Goal: Task Accomplishment & Management: Use online tool/utility

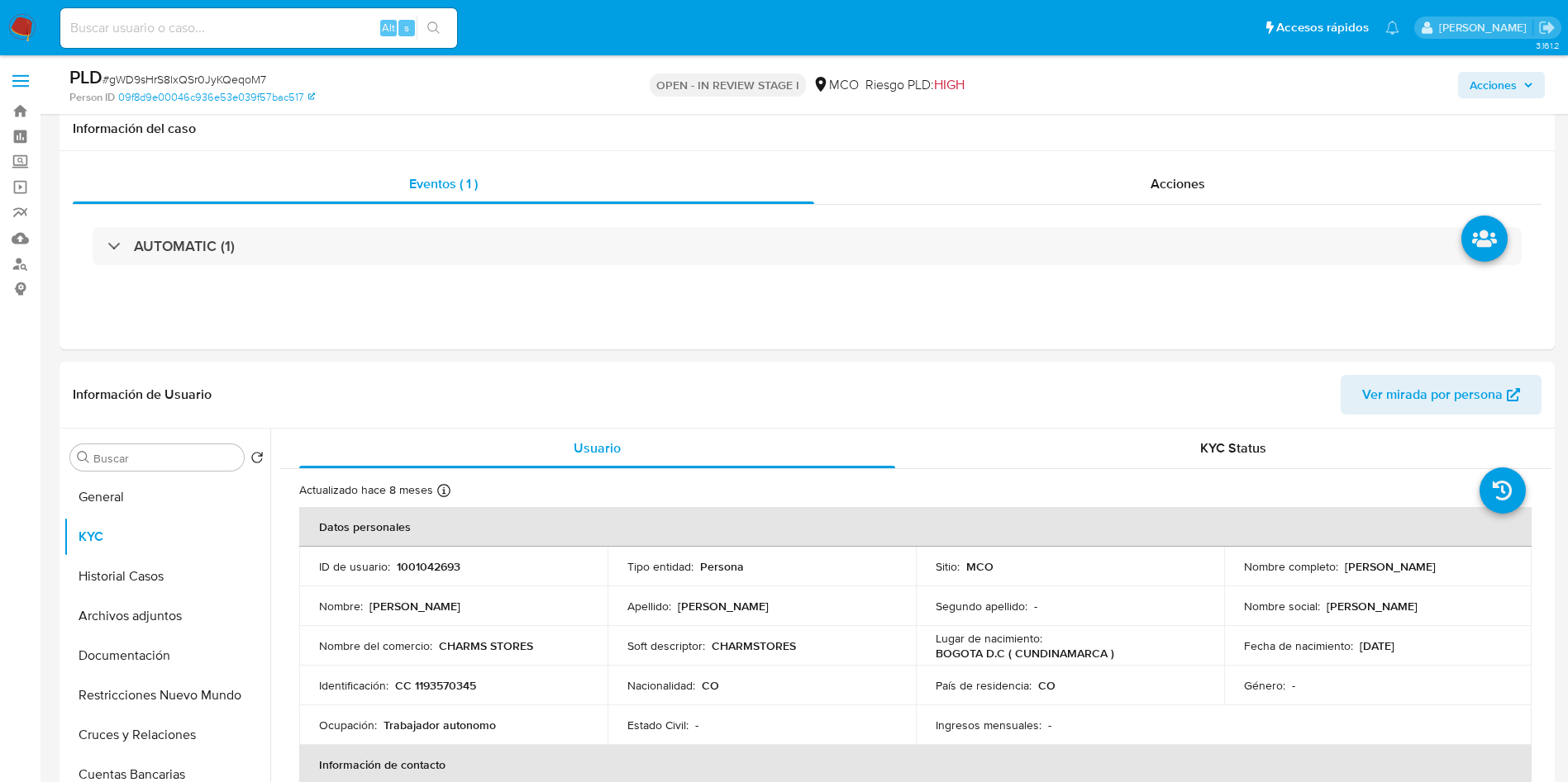
select select "10"
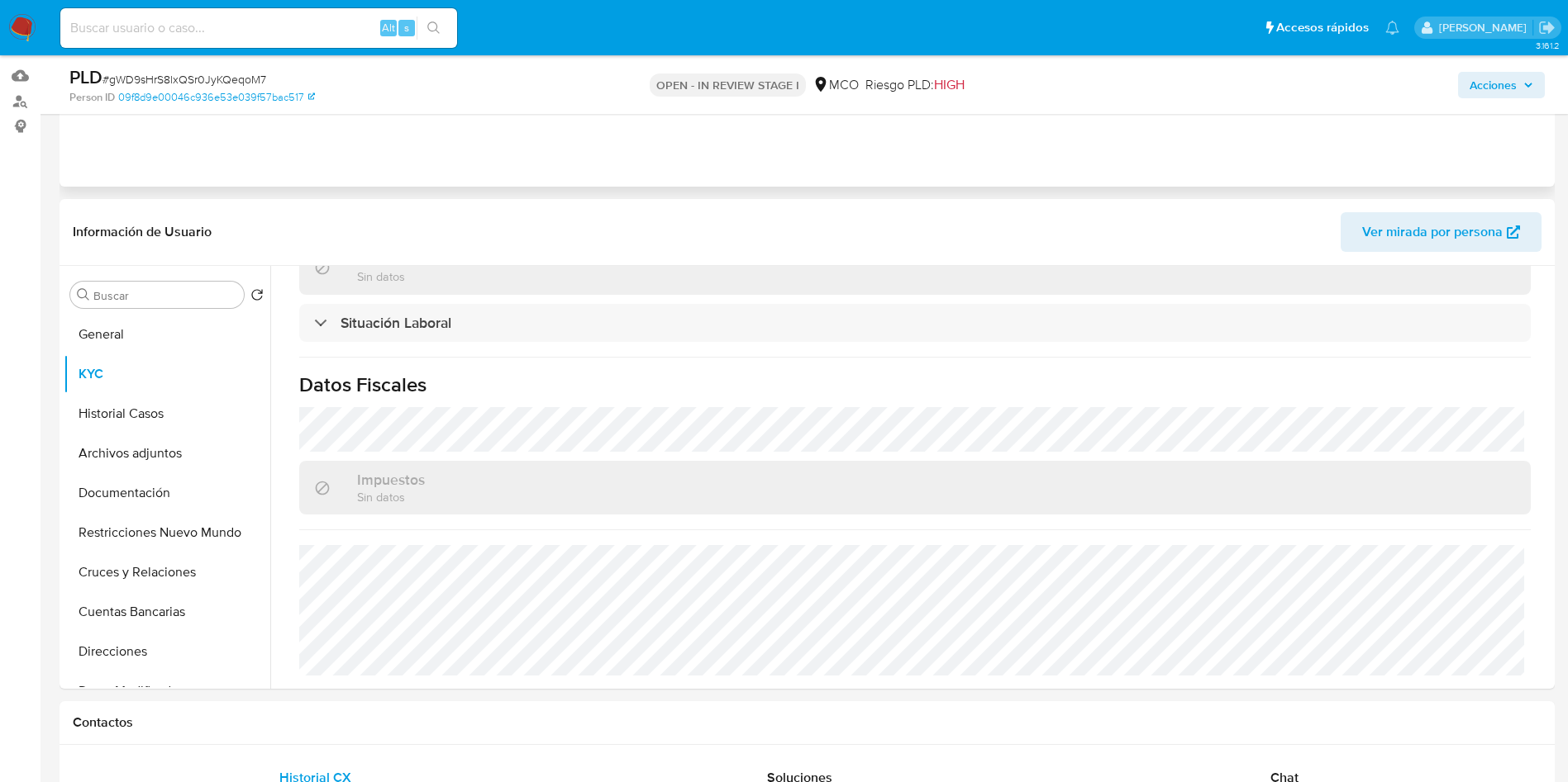
scroll to position [124, 0]
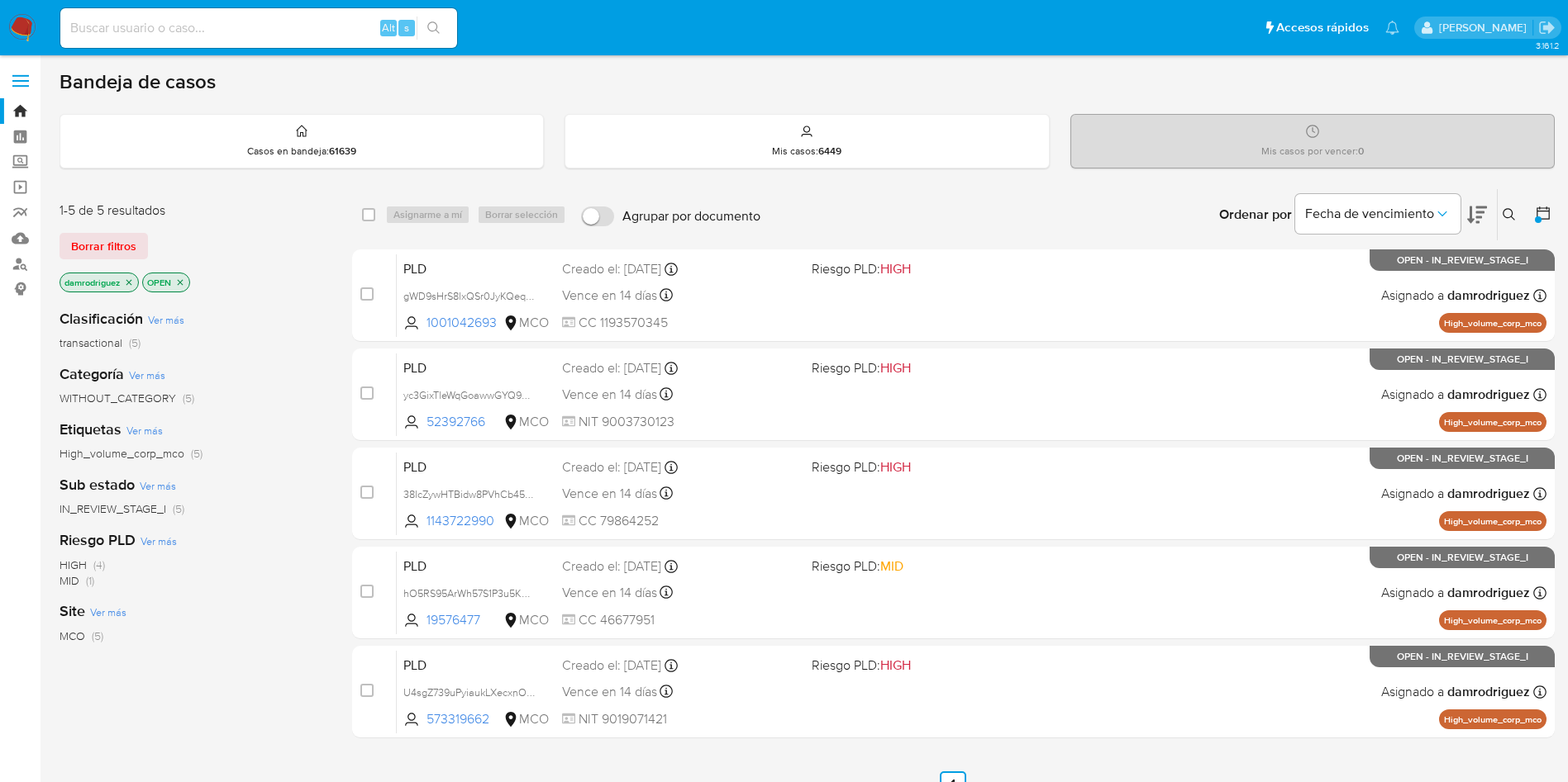
click at [19, 33] on img at bounding box center [22, 28] width 28 height 28
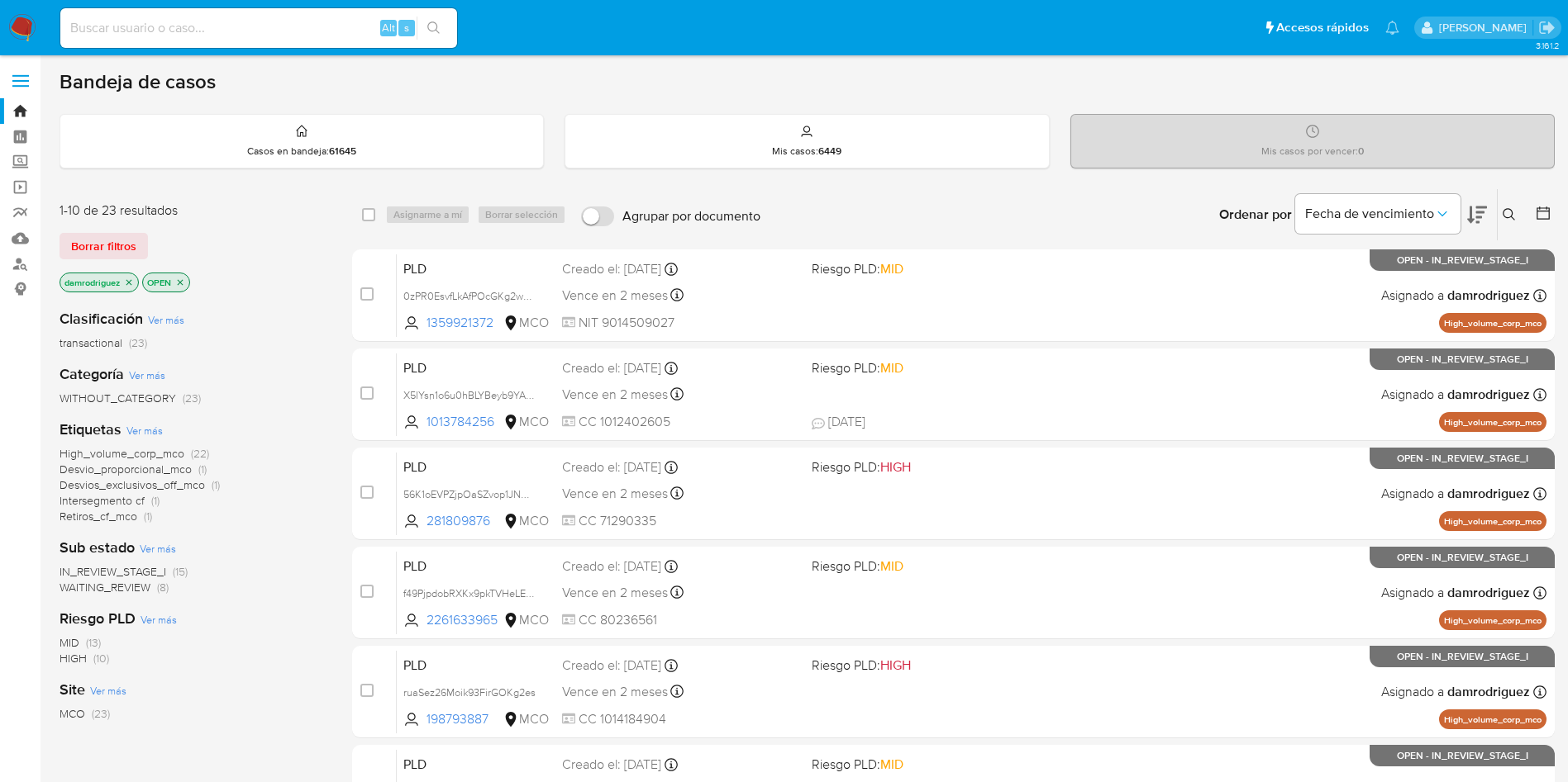
click at [130, 287] on icon "close-filter" at bounding box center [129, 282] width 10 height 10
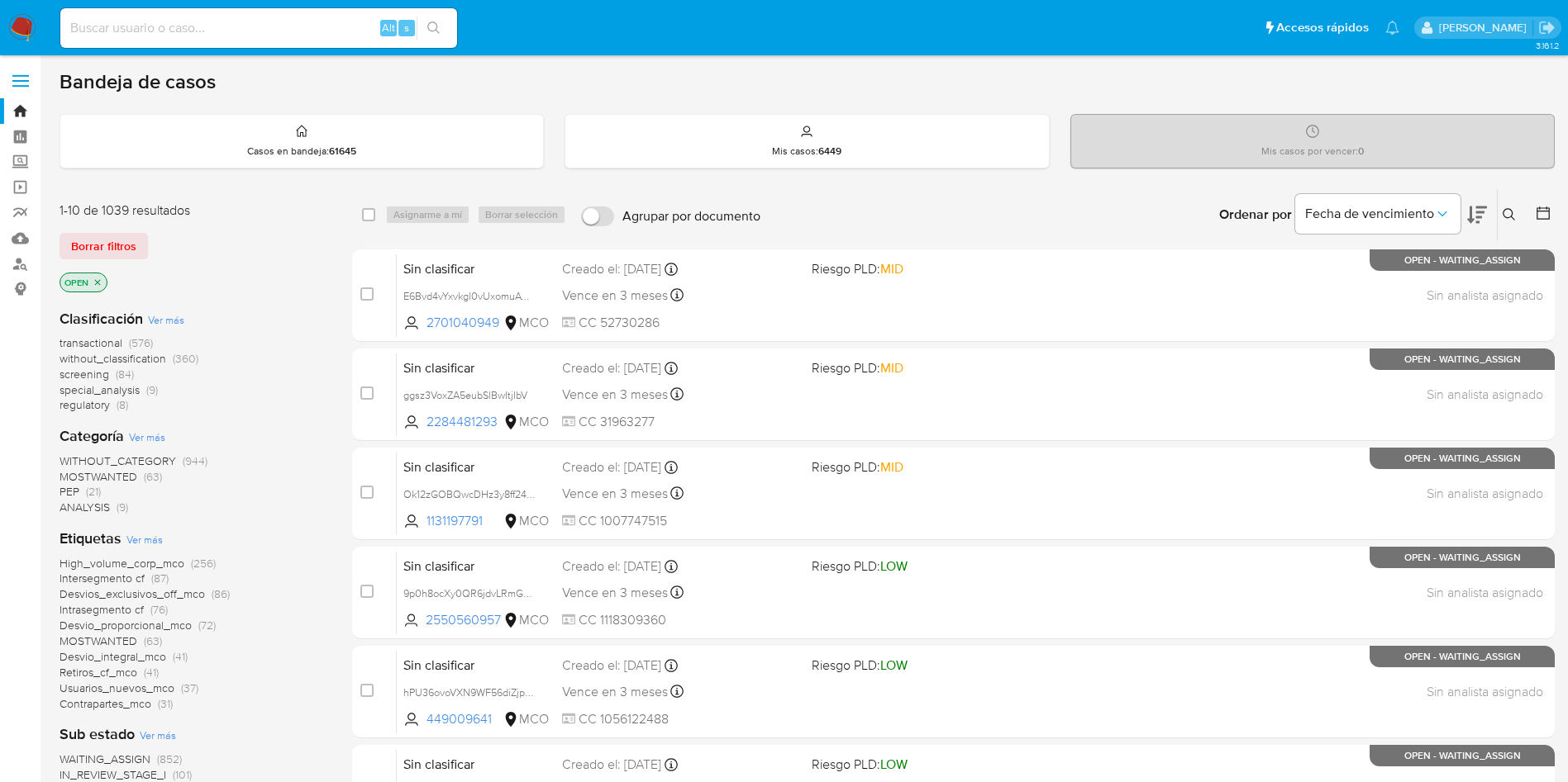
click at [101, 283] on icon "close-filter" at bounding box center [97, 282] width 10 height 10
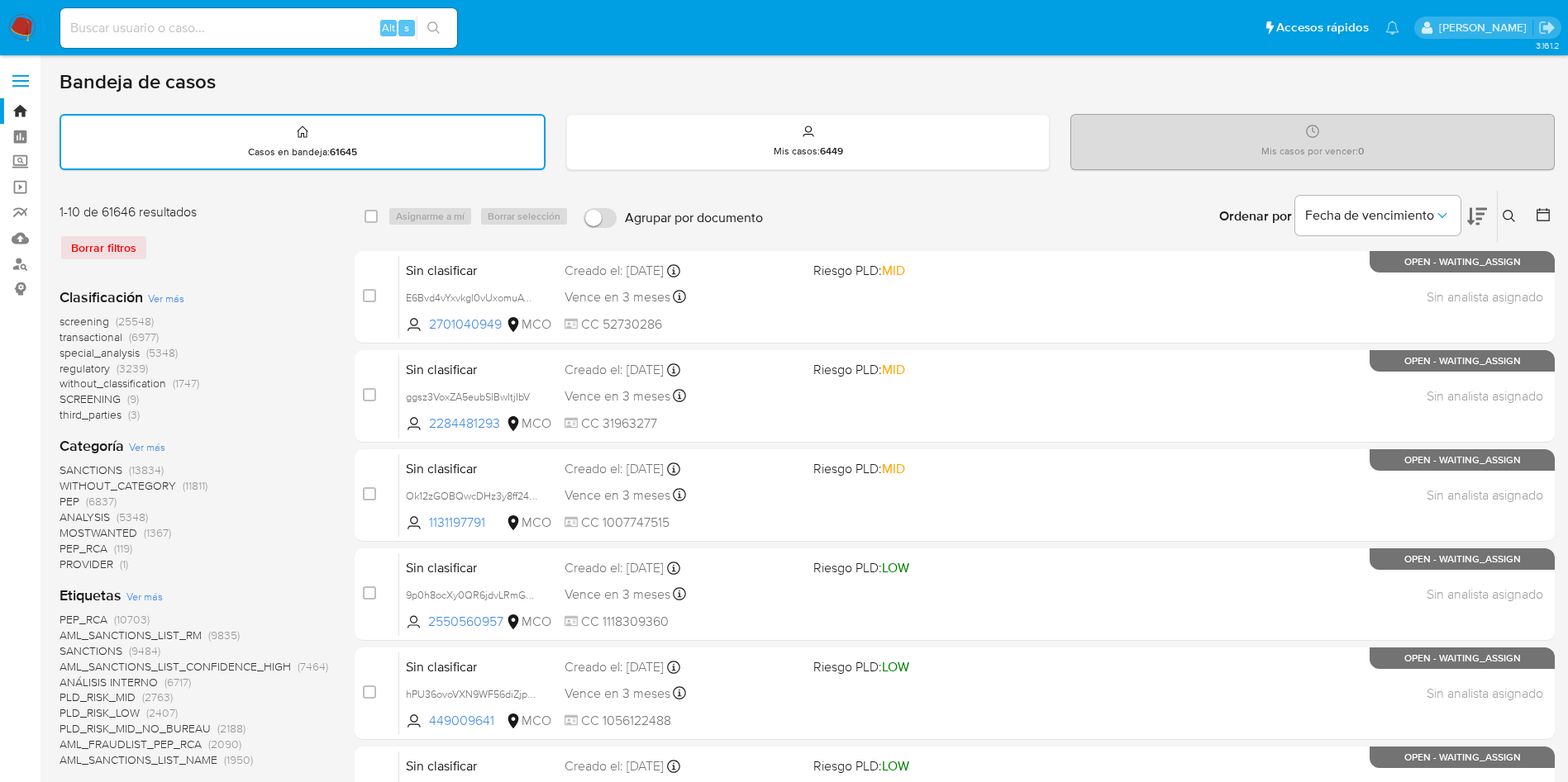
click at [1546, 207] on icon at bounding box center [1543, 215] width 17 height 17
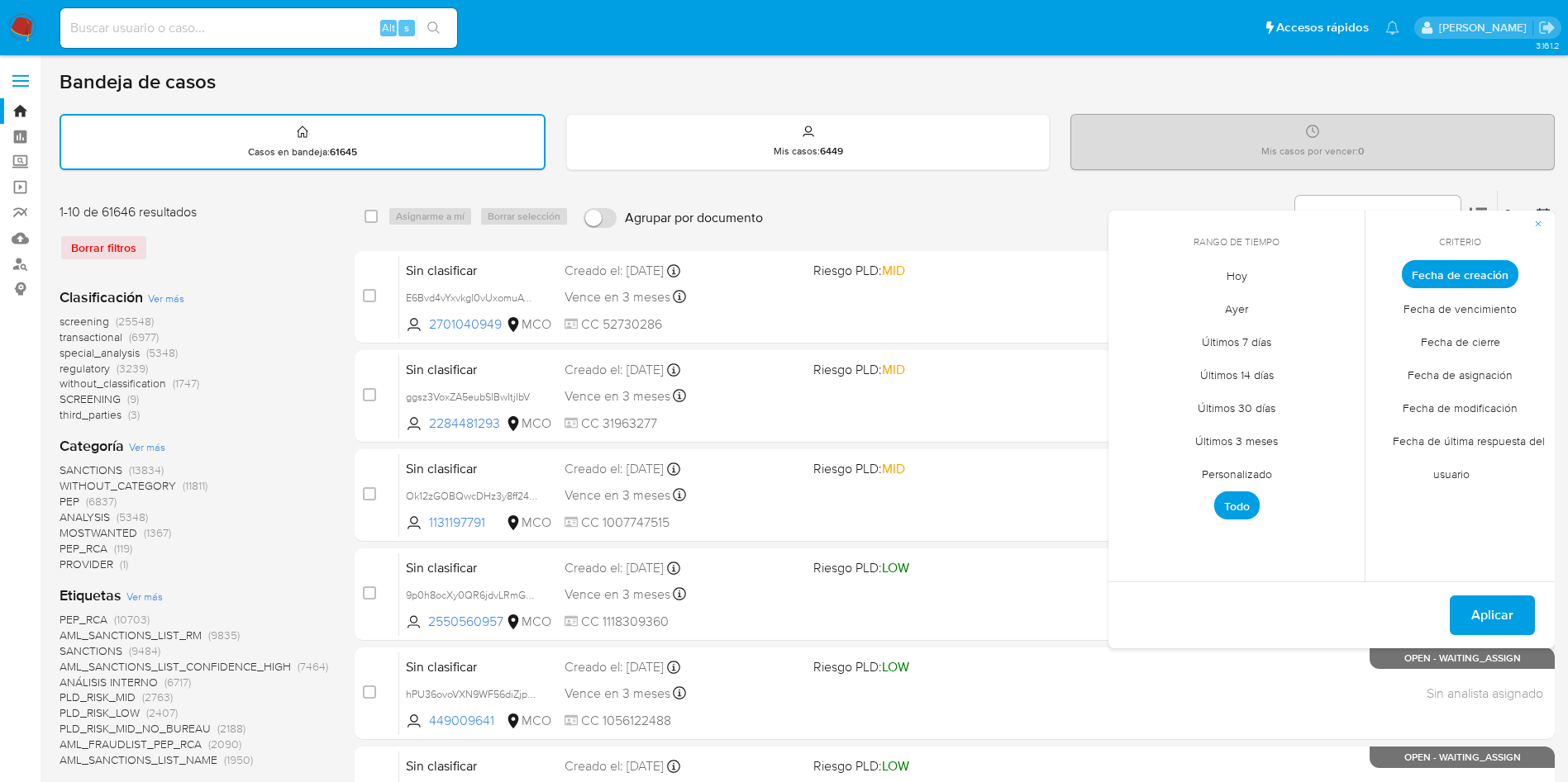
click at [1246, 473] on span "Personalizado" at bounding box center [1236, 473] width 105 height 34
click at [1135, 306] on icon "Mes anterior" at bounding box center [1133, 304] width 19 height 19
click at [1133, 307] on icon "Mes anterior" at bounding box center [1133, 305] width 7 height 12
click at [1337, 360] on button "1" at bounding box center [1335, 365] width 26 height 26
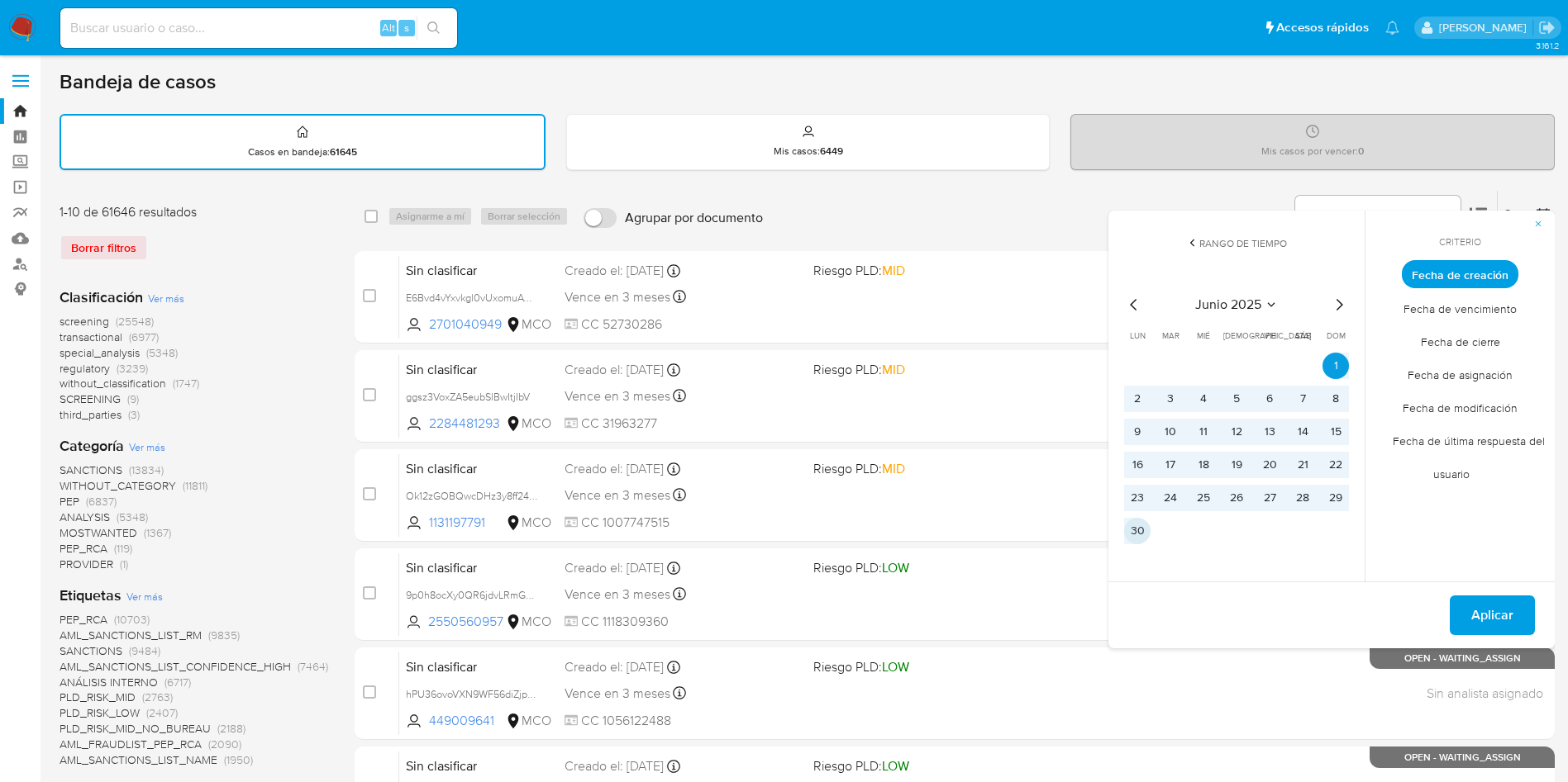
click at [1143, 526] on button "30" at bounding box center [1137, 531] width 26 height 26
click at [1474, 608] on span "Aplicar" at bounding box center [1493, 615] width 42 height 36
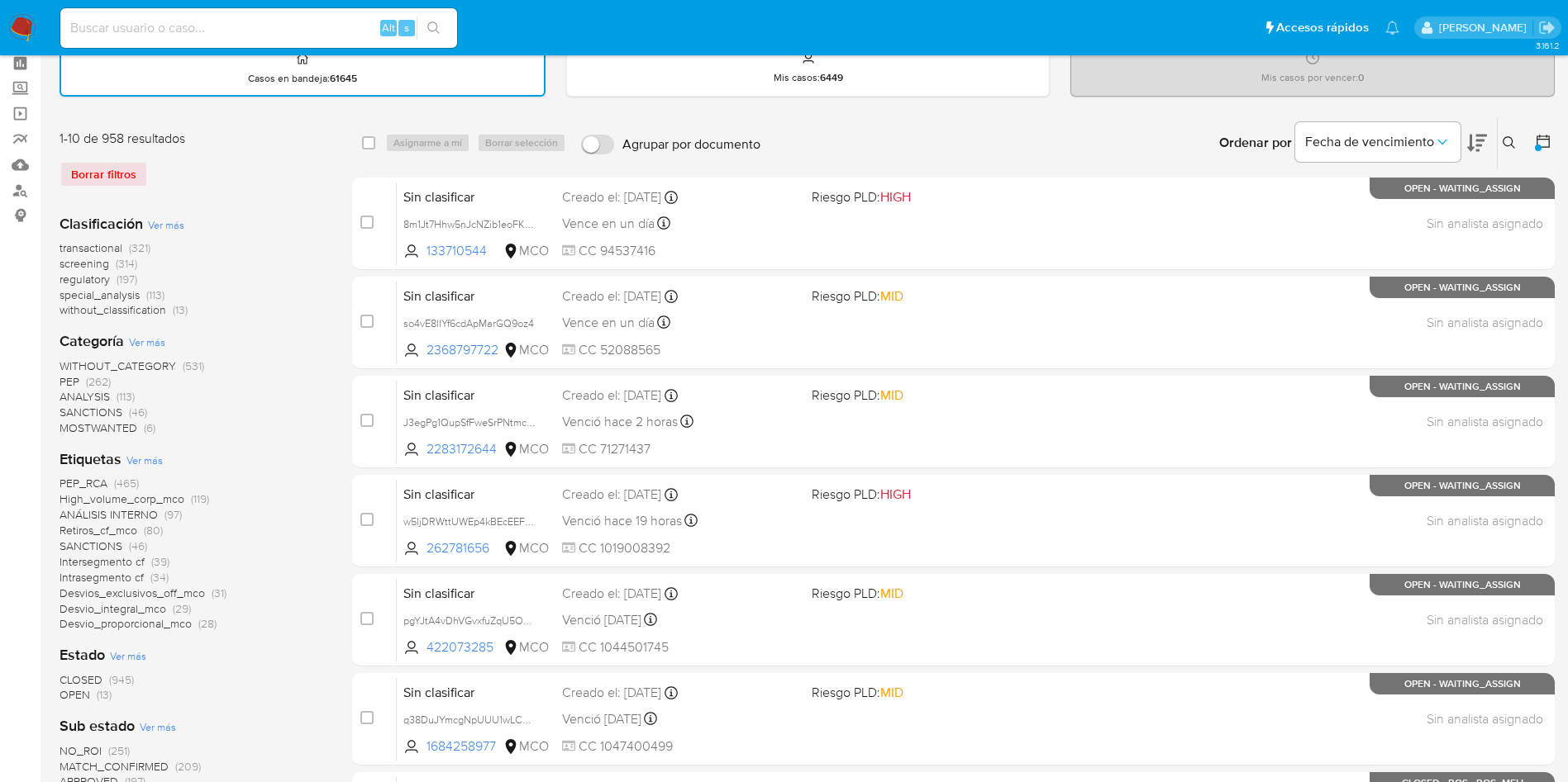
scroll to position [124, 0]
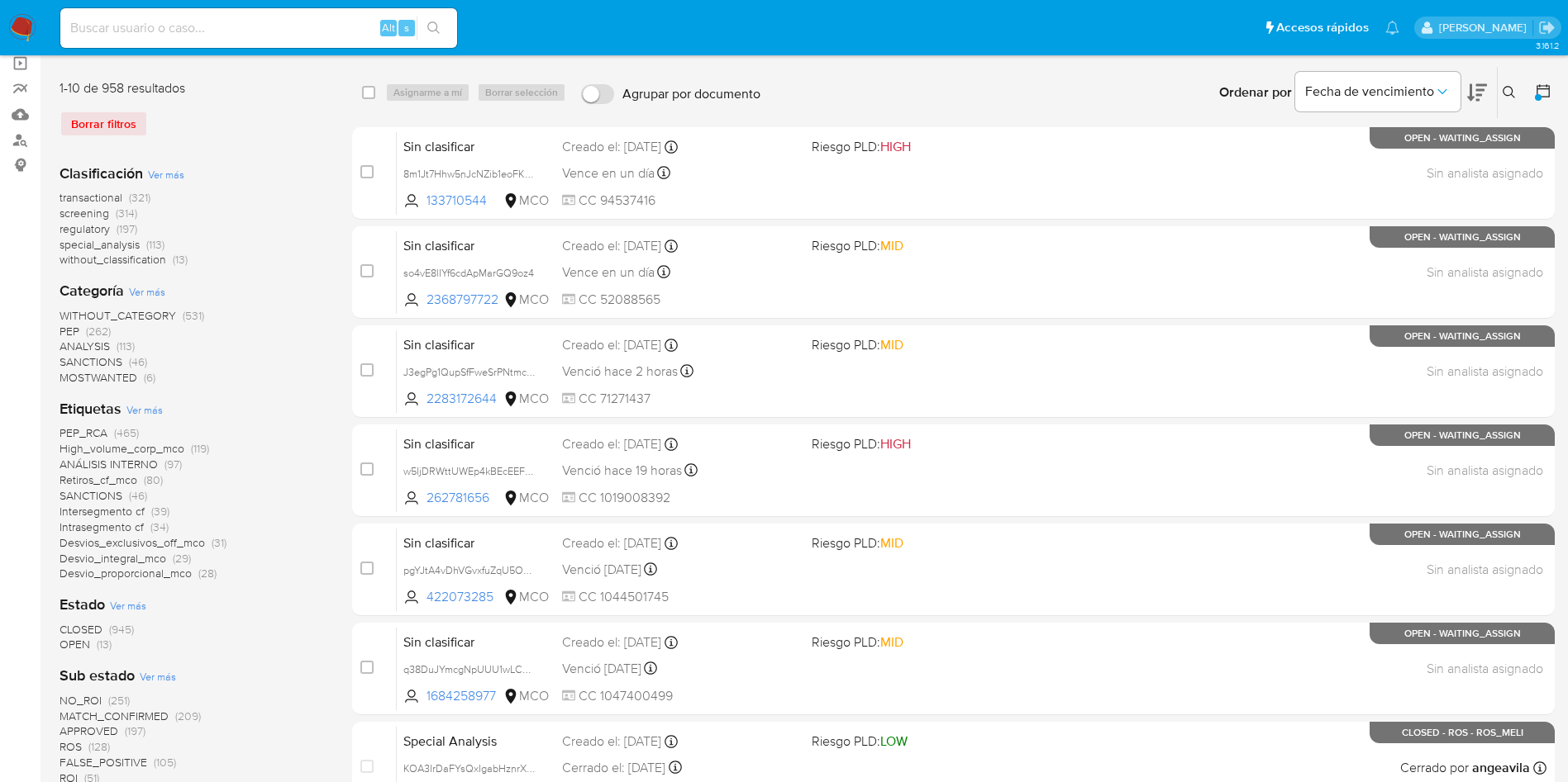
click at [79, 626] on span "CLOSED" at bounding box center [80, 630] width 43 height 17
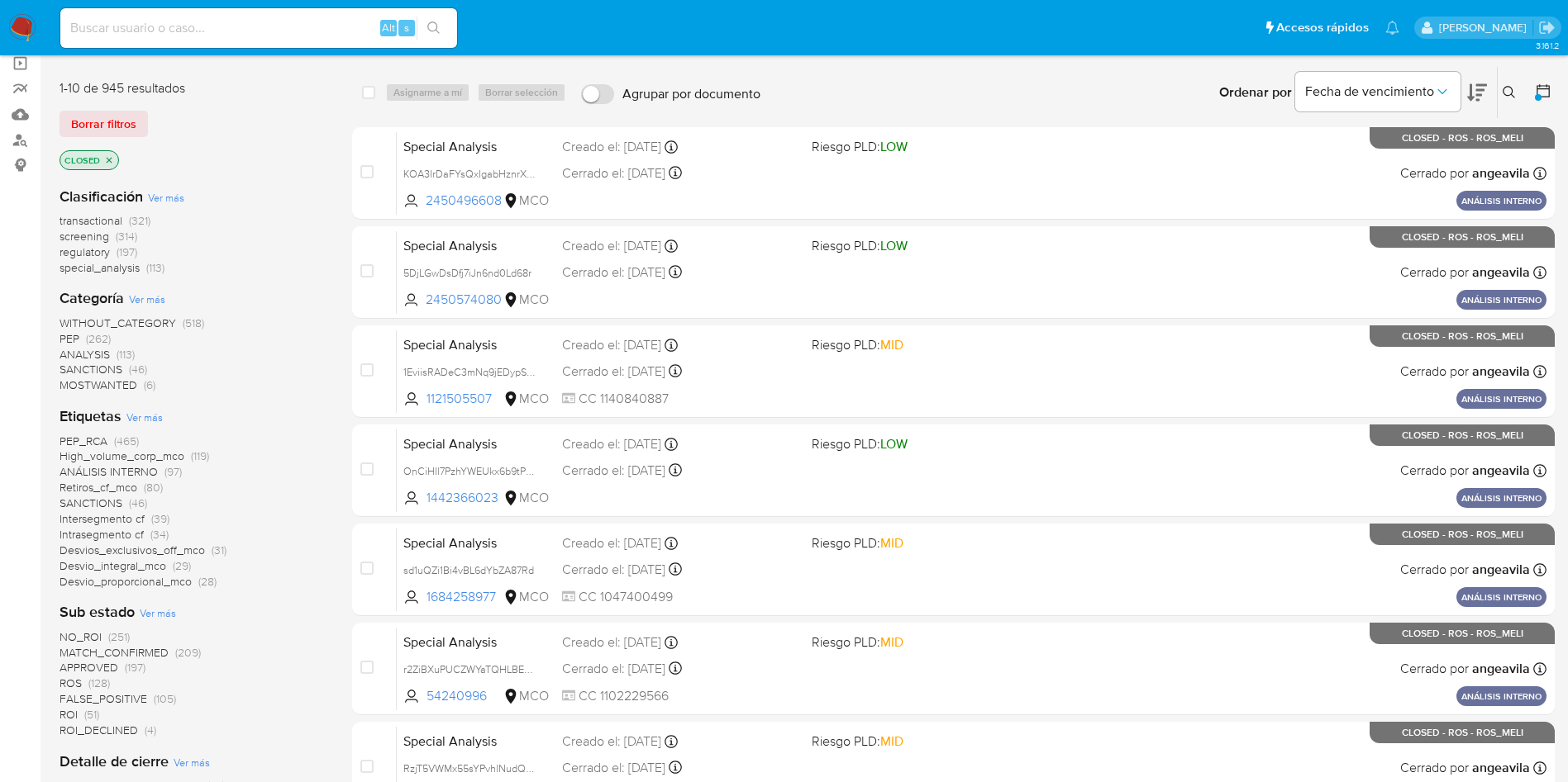
click at [1544, 97] on icon at bounding box center [1543, 91] width 17 height 17
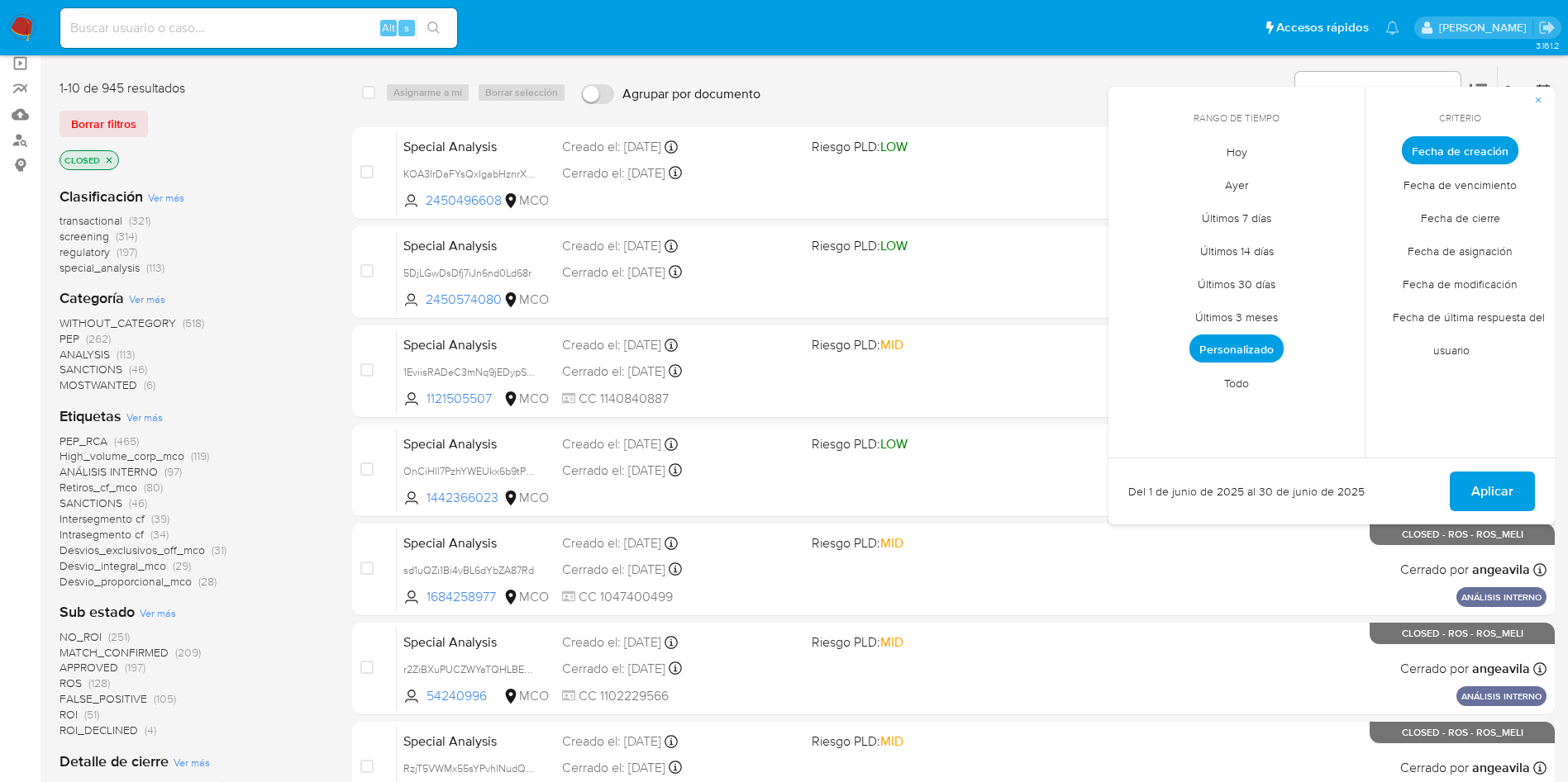
click at [1229, 352] on span "Personalizado" at bounding box center [1236, 348] width 94 height 28
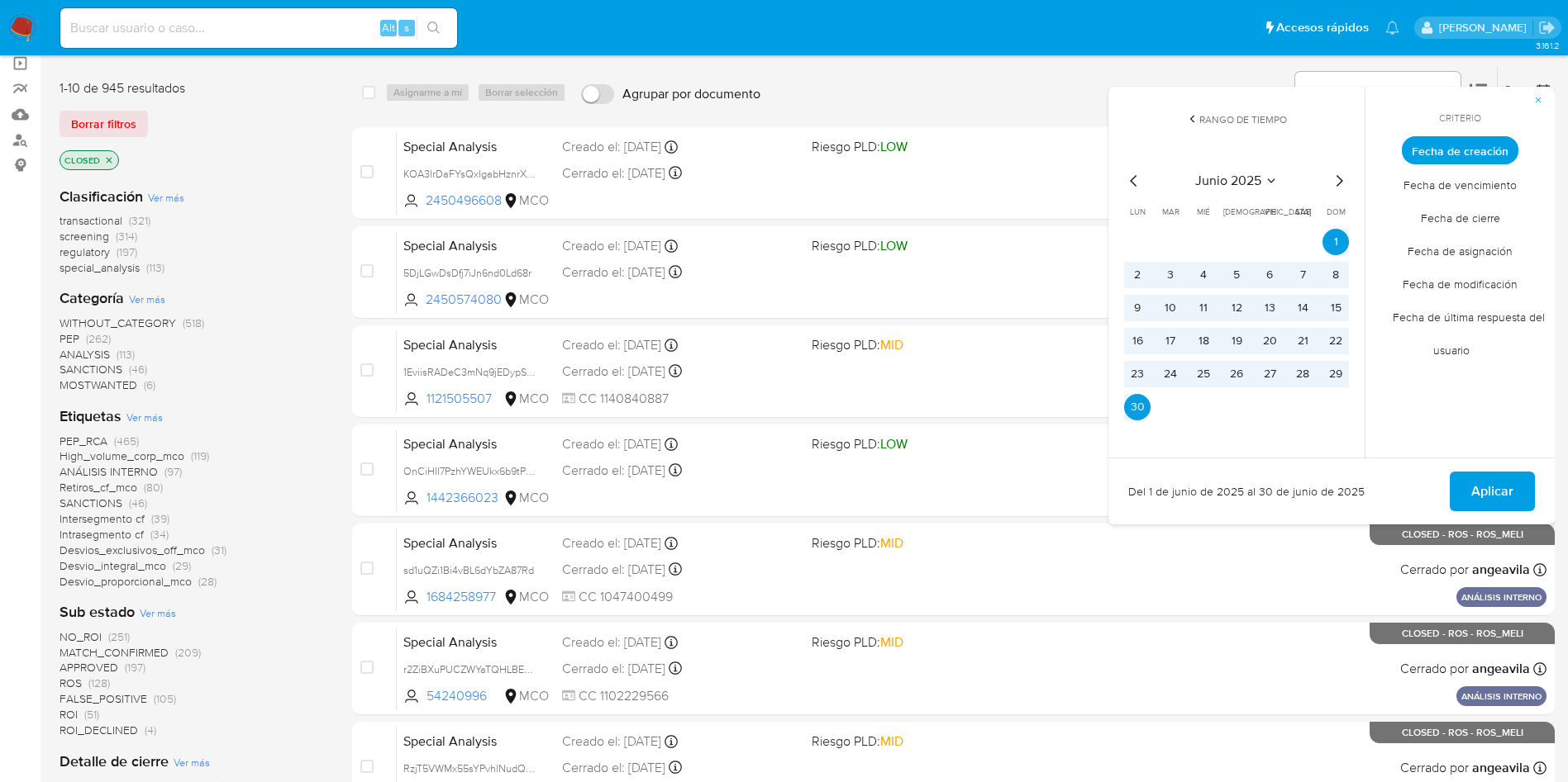
click at [1138, 182] on icon "Mes anterior" at bounding box center [1133, 180] width 19 height 19
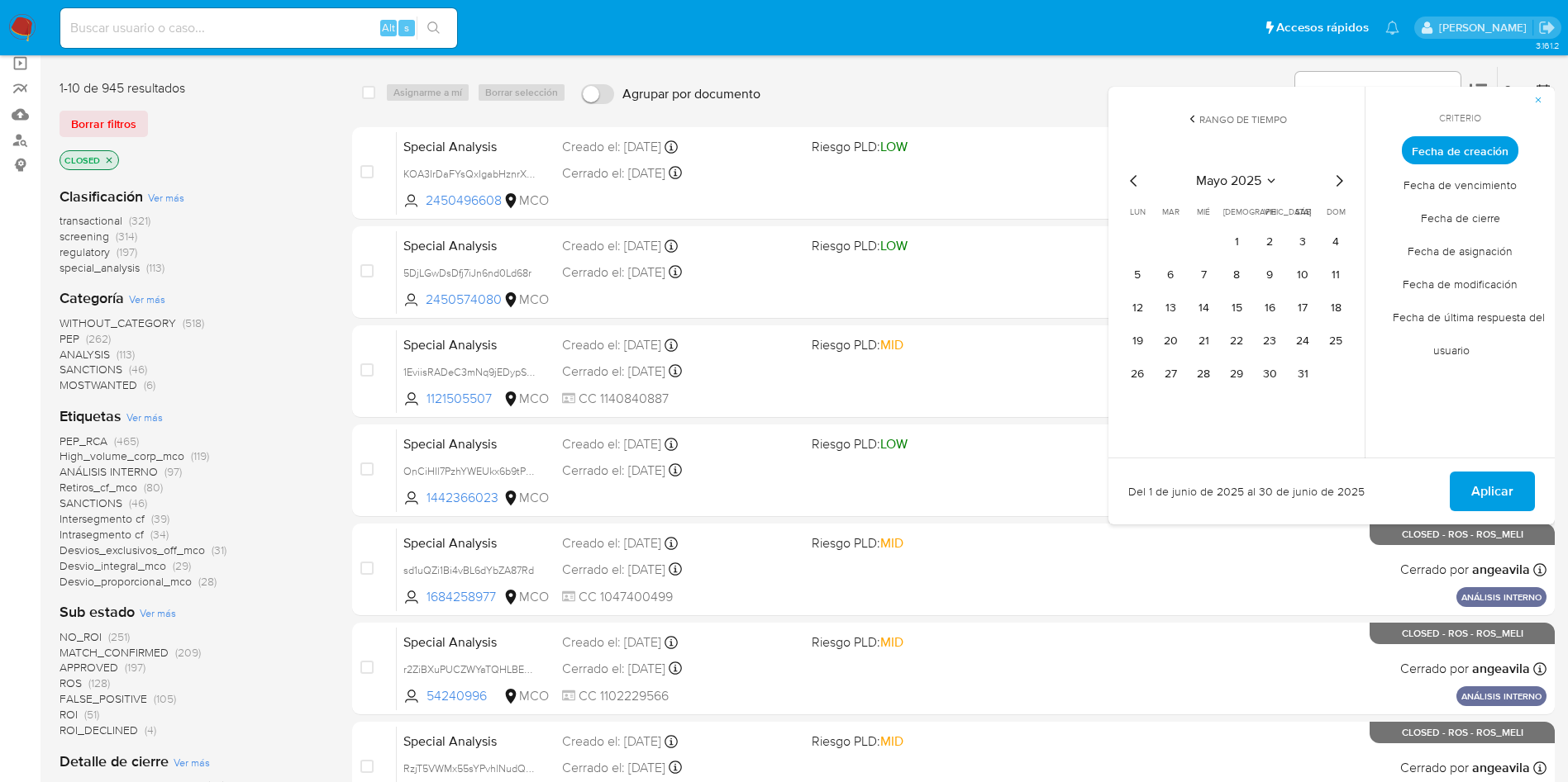
click at [1340, 173] on icon "Mes siguiente" at bounding box center [1338, 180] width 19 height 19
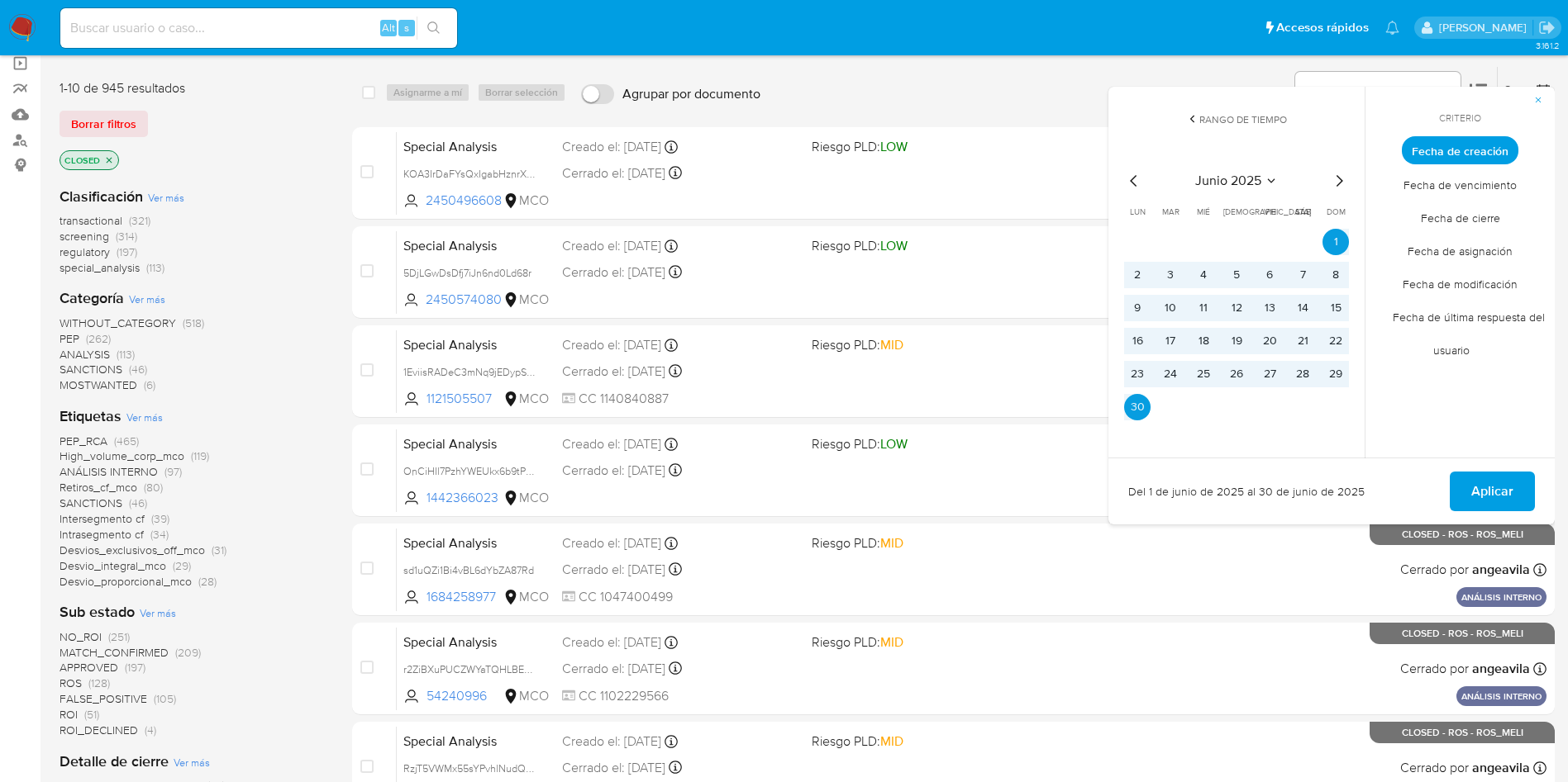
click at [1340, 173] on icon "Mes siguiente" at bounding box center [1338, 180] width 19 height 19
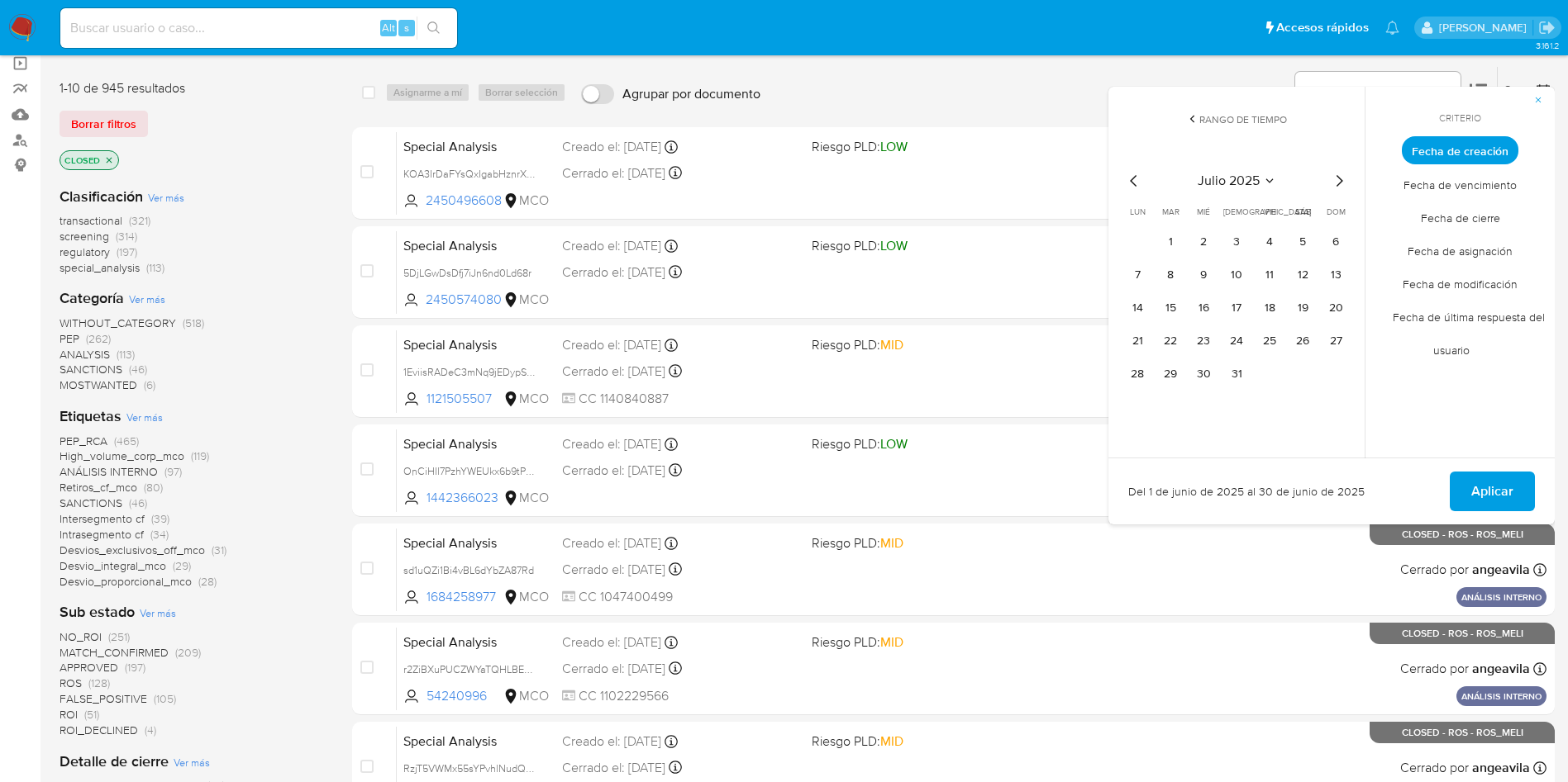
click at [1132, 182] on icon "Mes anterior" at bounding box center [1133, 181] width 7 height 12
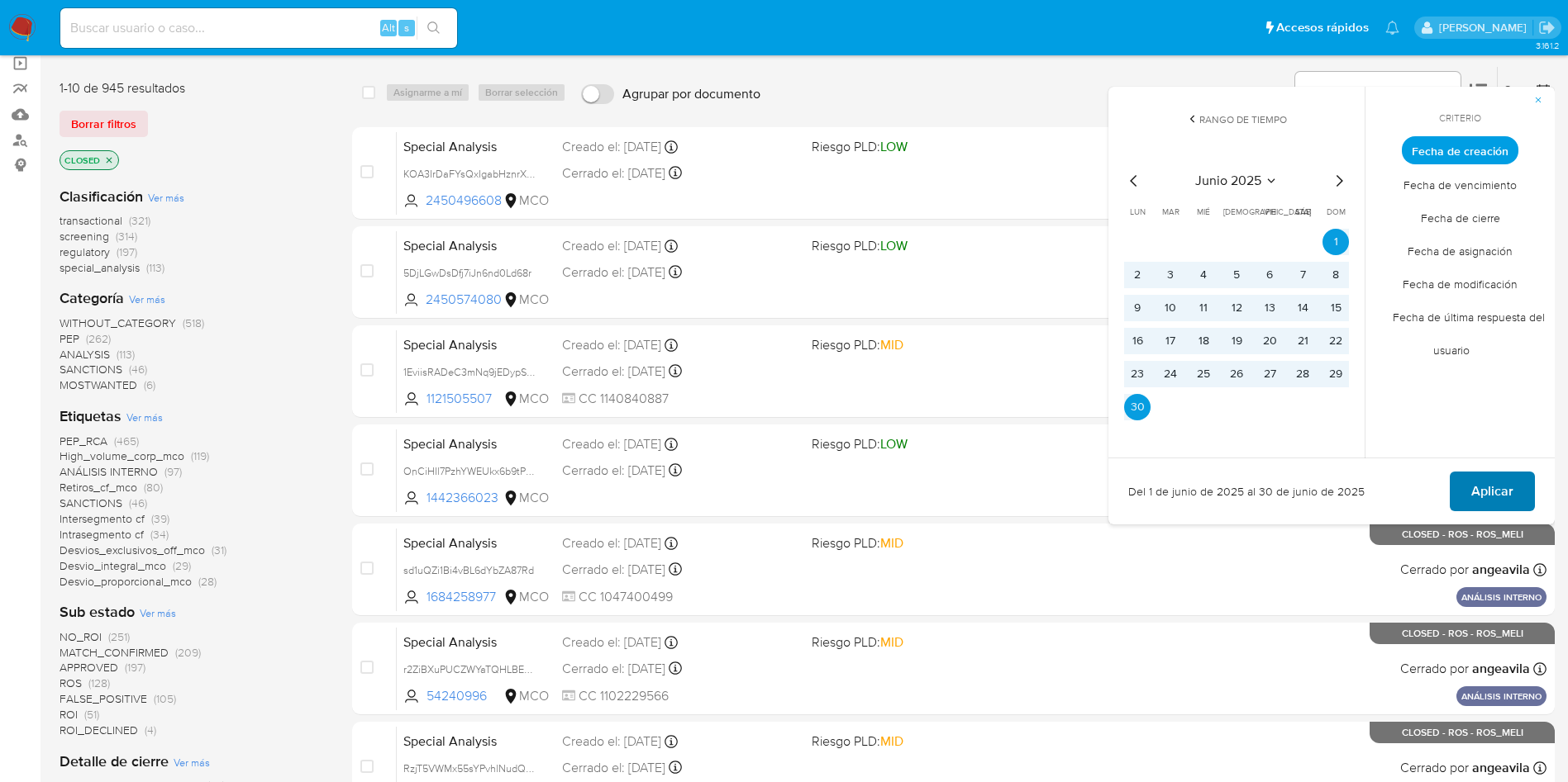
click at [1494, 494] on span "Aplicar" at bounding box center [1493, 491] width 42 height 36
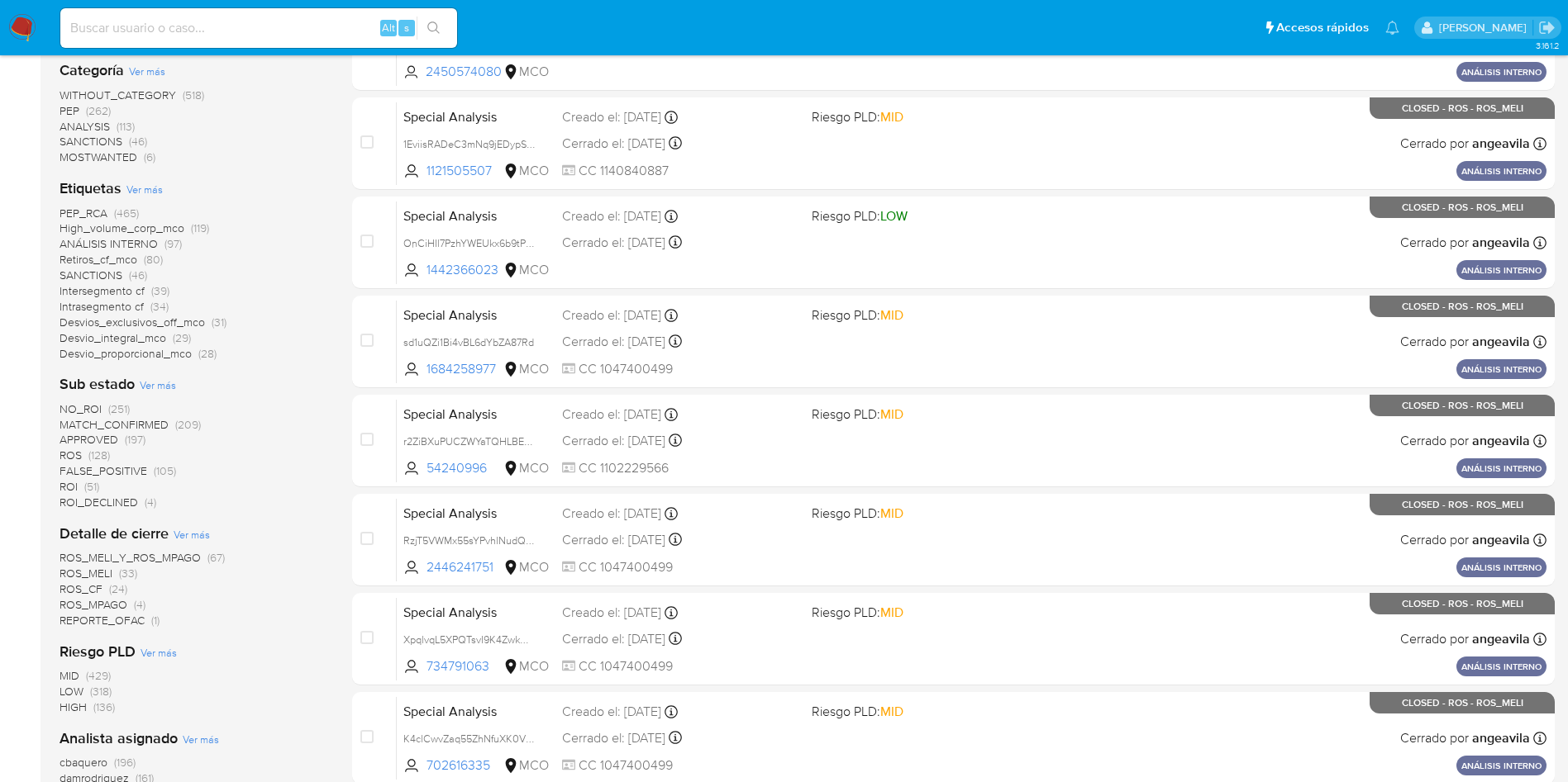
scroll to position [372, 0]
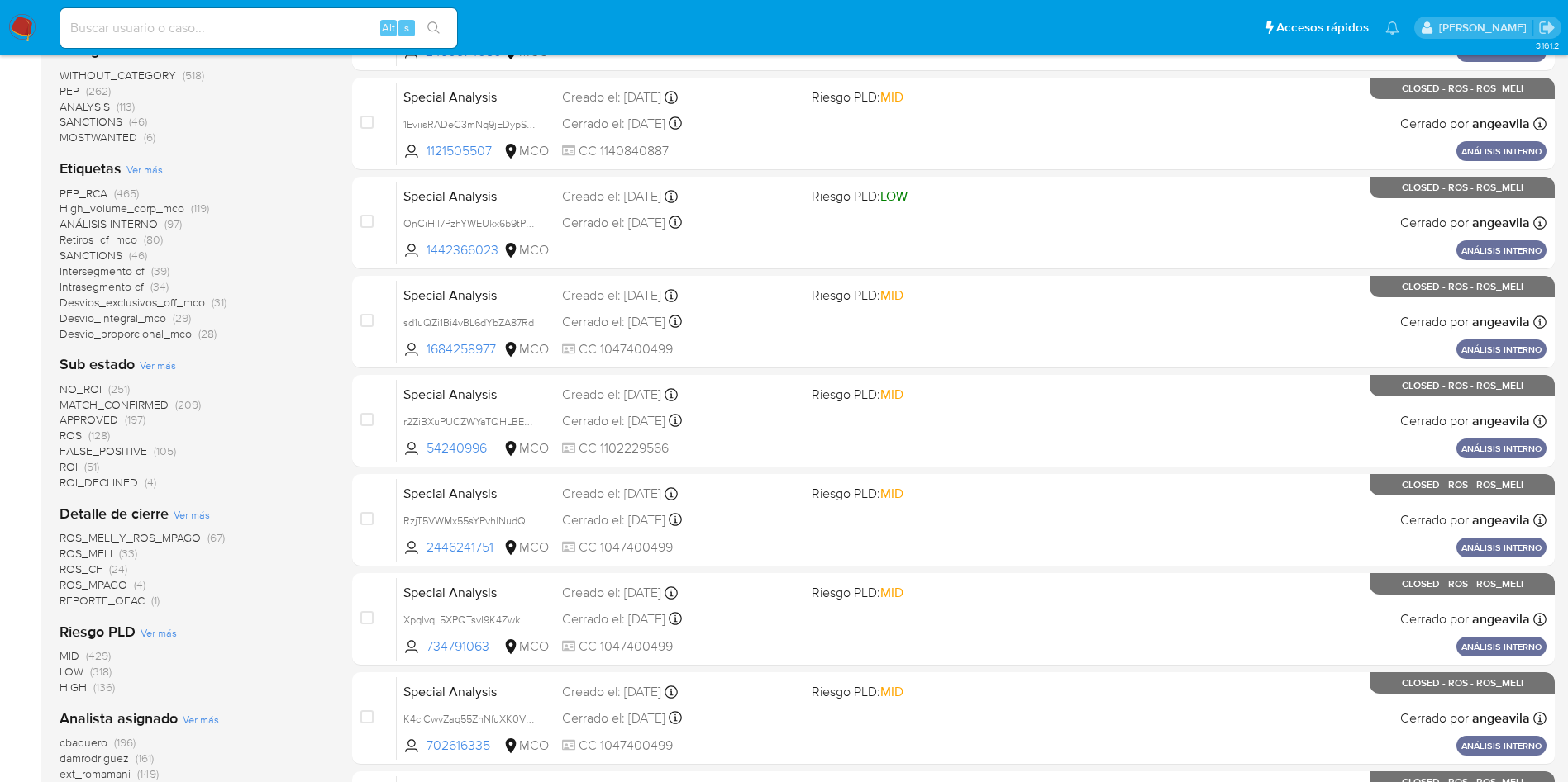
click at [71, 433] on span "ROS" at bounding box center [70, 435] width 22 height 17
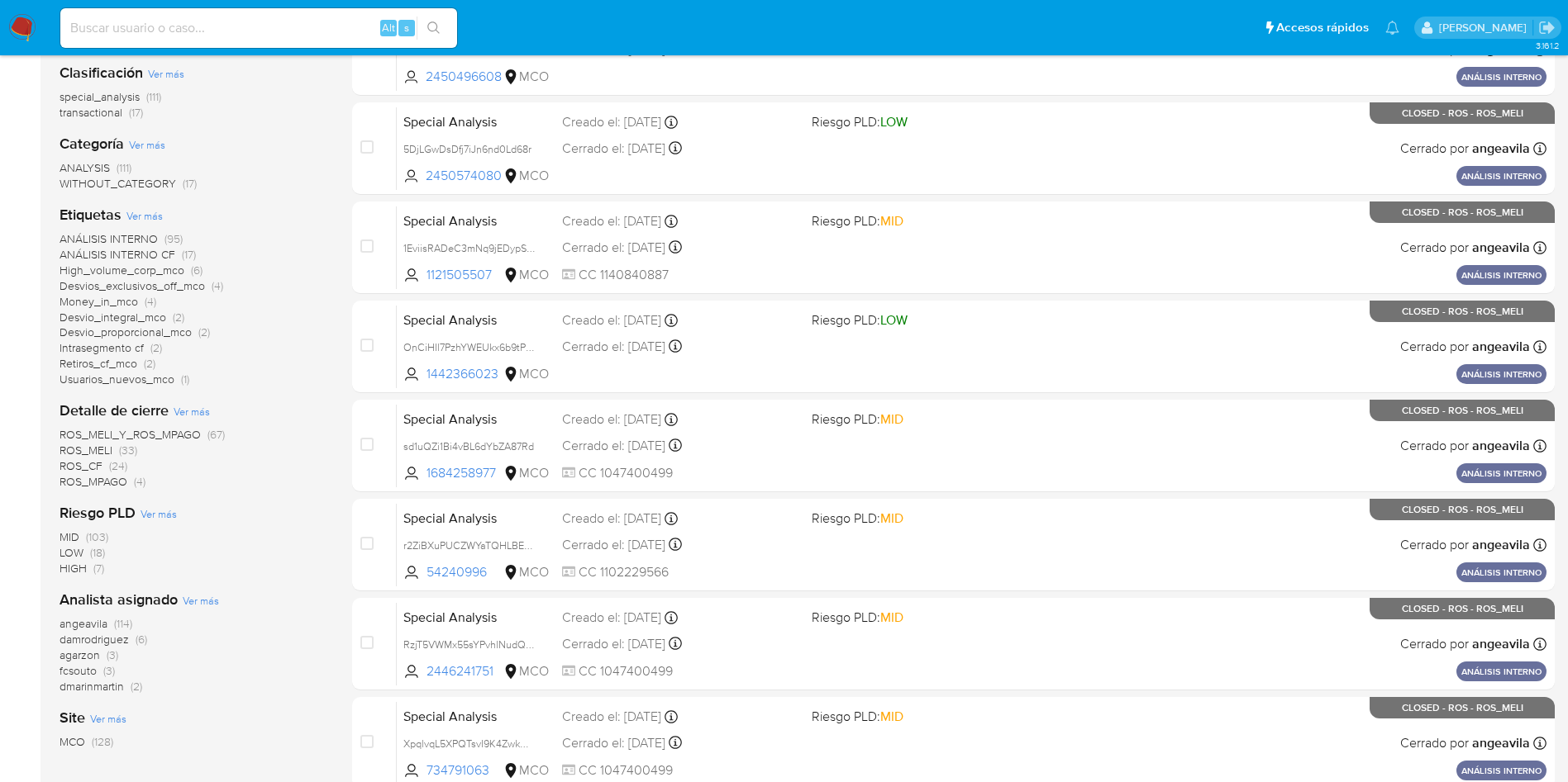
scroll to position [124, 0]
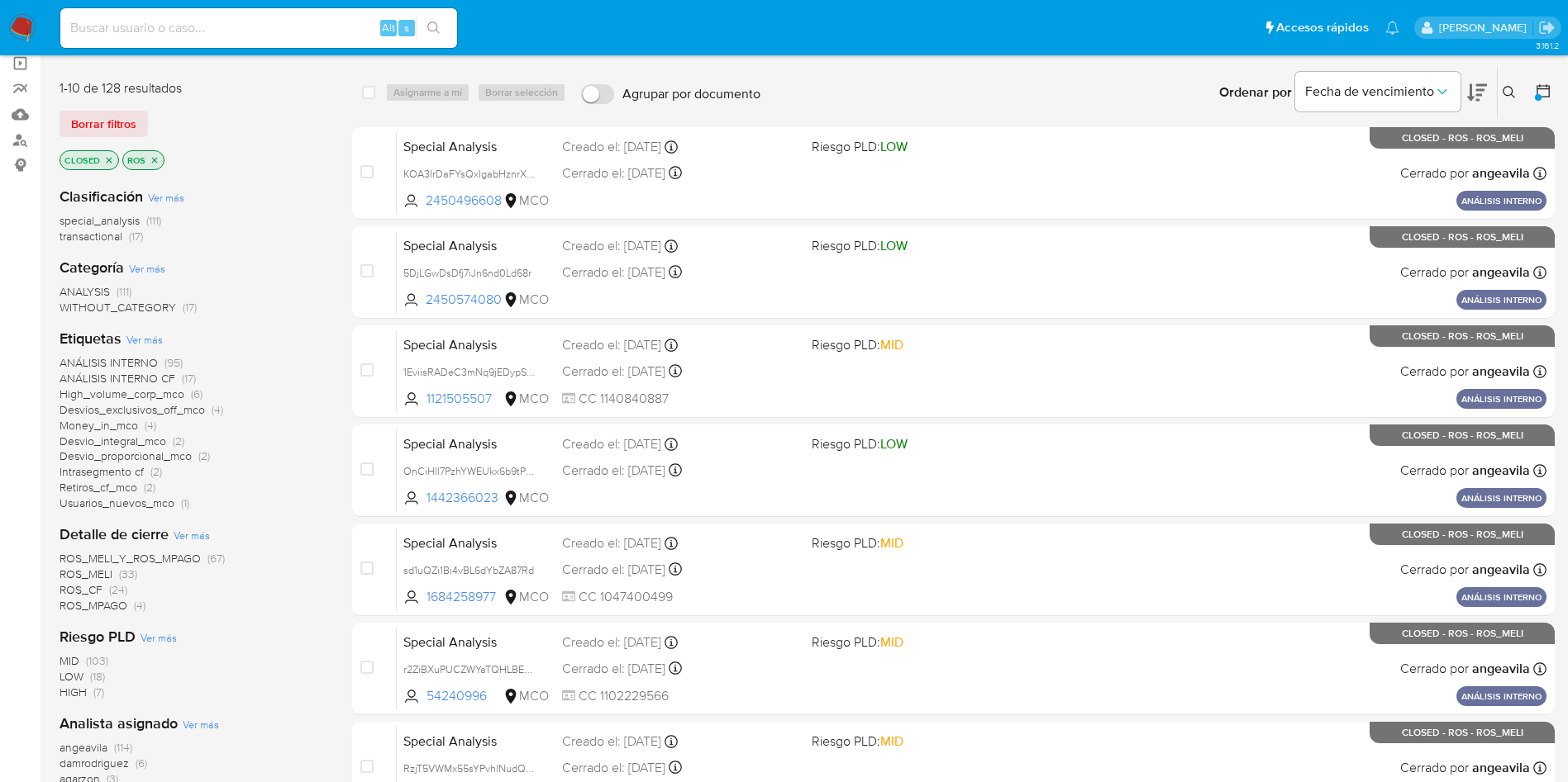
click at [83, 588] on span "ROS_CF" at bounding box center [80, 590] width 43 height 17
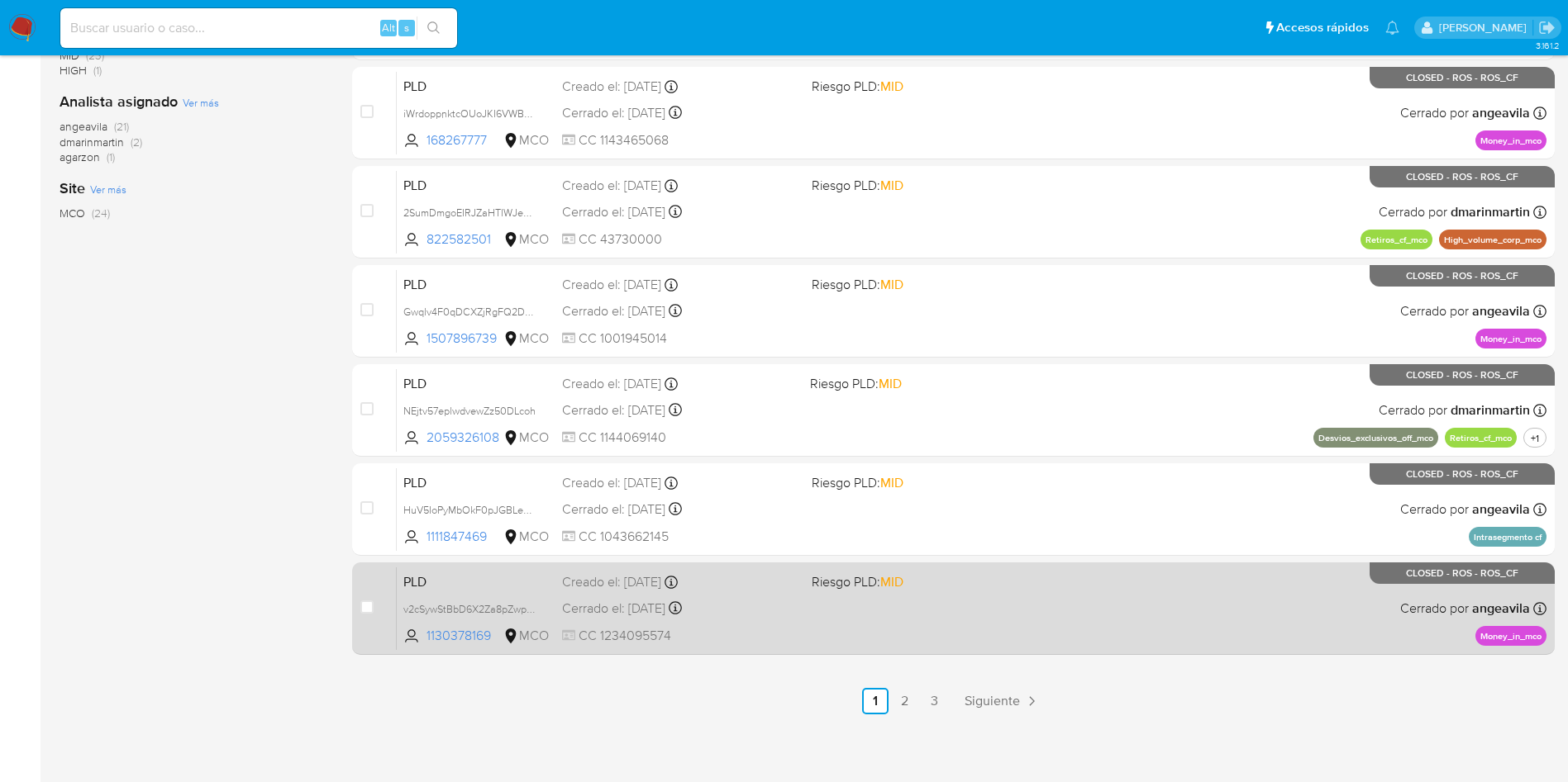
scroll to position [583, 0]
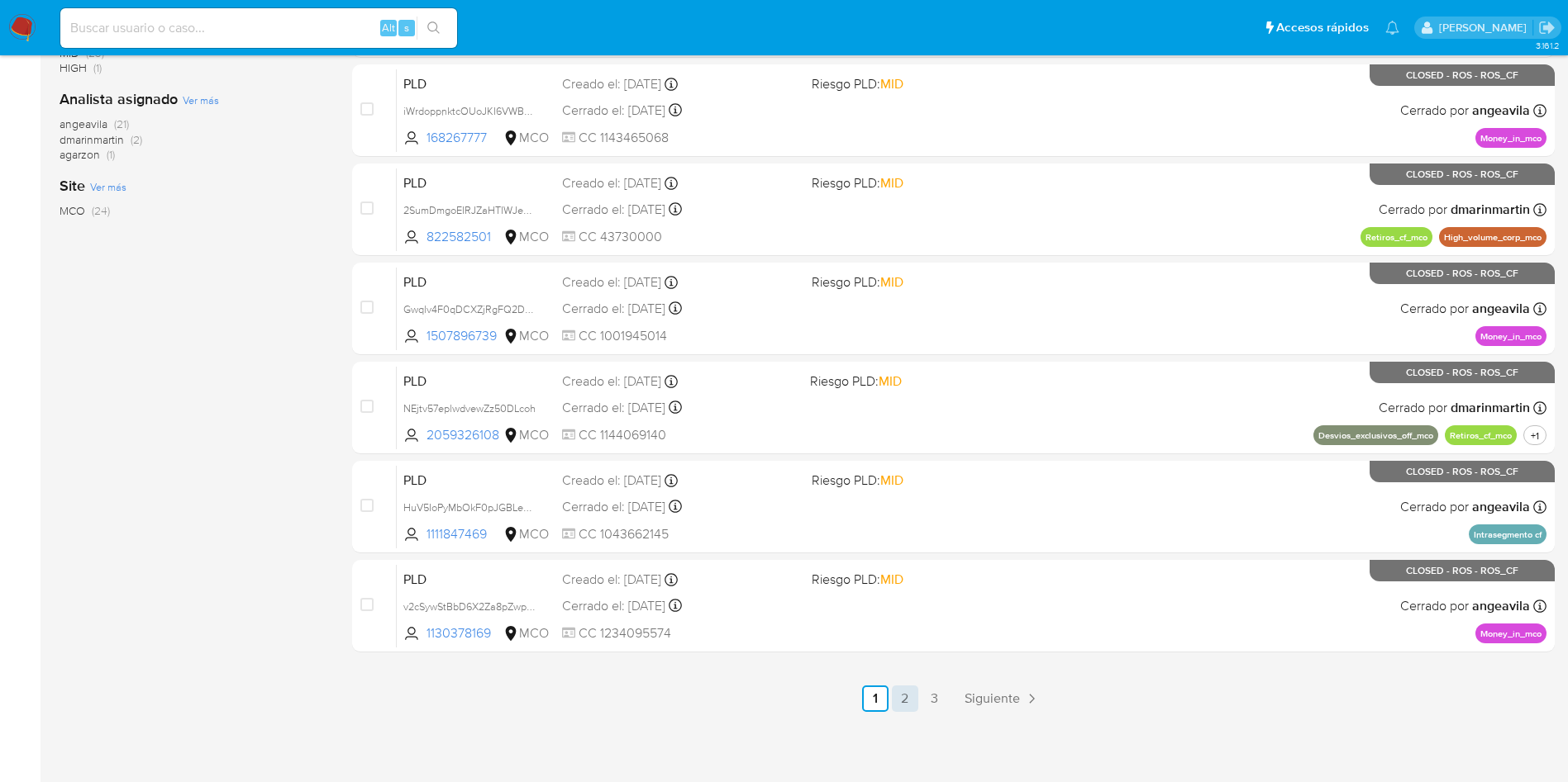
click at [902, 693] on link "2" at bounding box center [904, 698] width 26 height 26
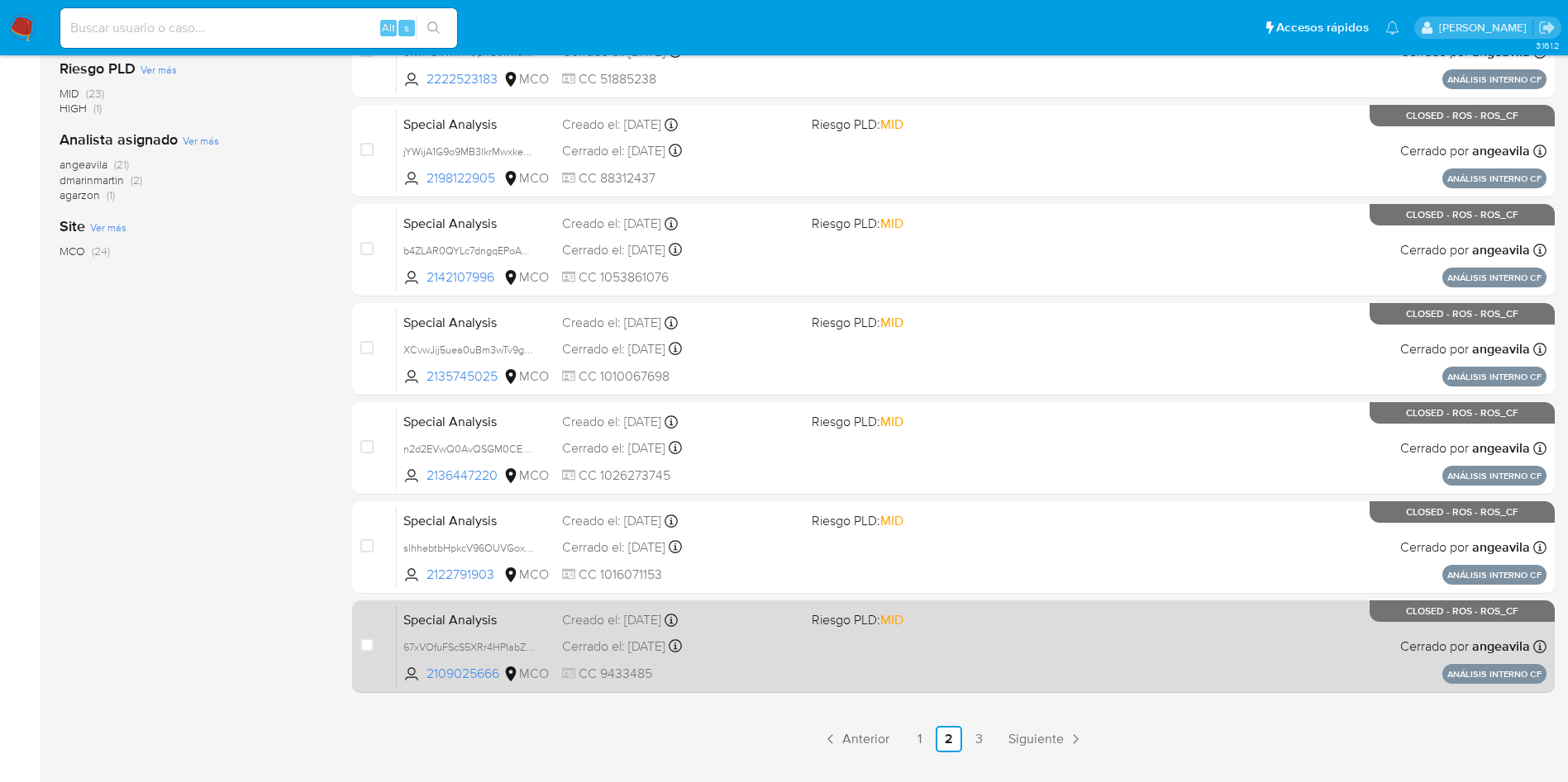
scroll to position [583, 0]
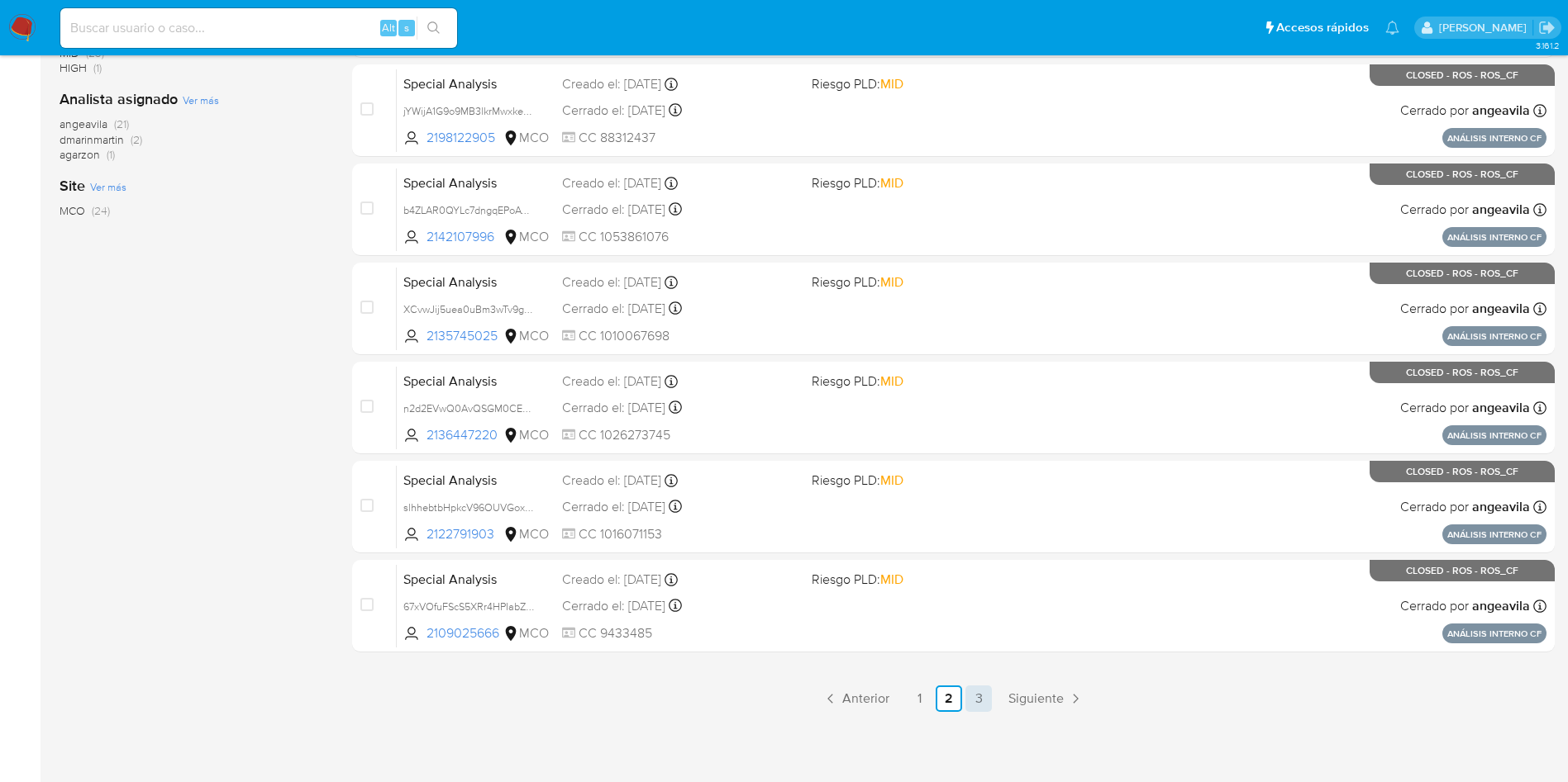
click at [973, 700] on link "3" at bounding box center [978, 698] width 26 height 26
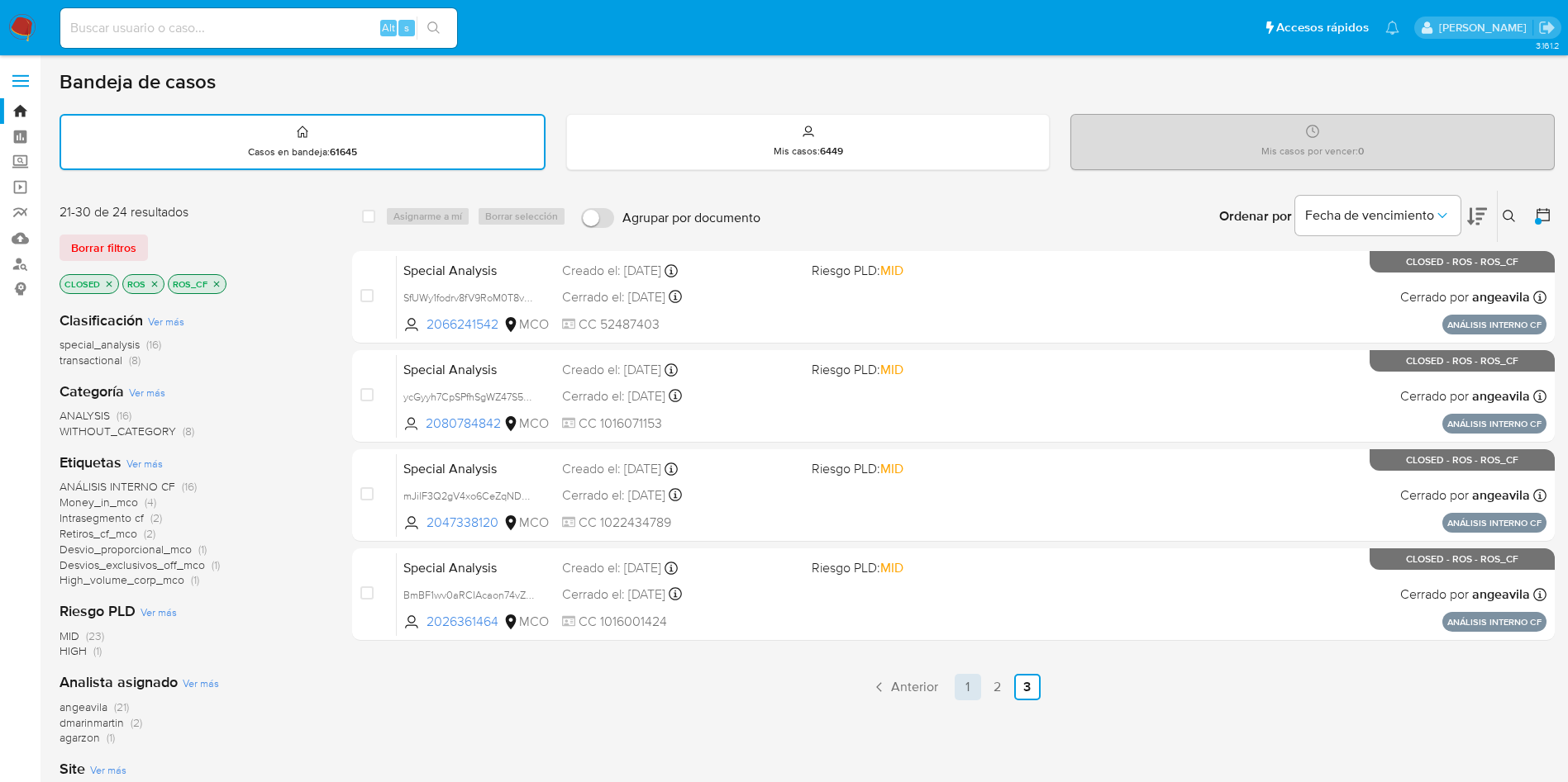
click at [970, 683] on link "1" at bounding box center [968, 686] width 26 height 26
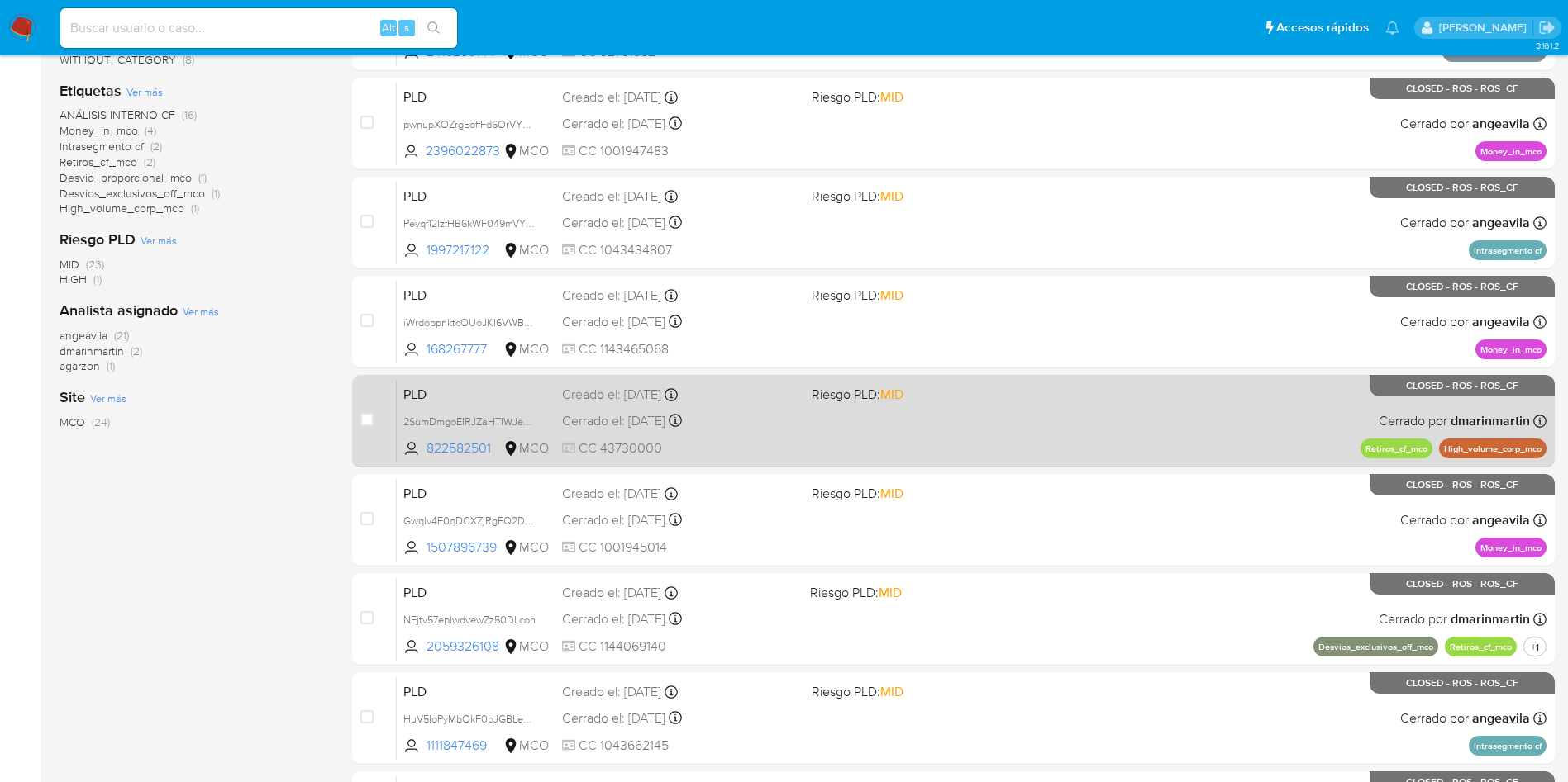
scroll to position [495, 0]
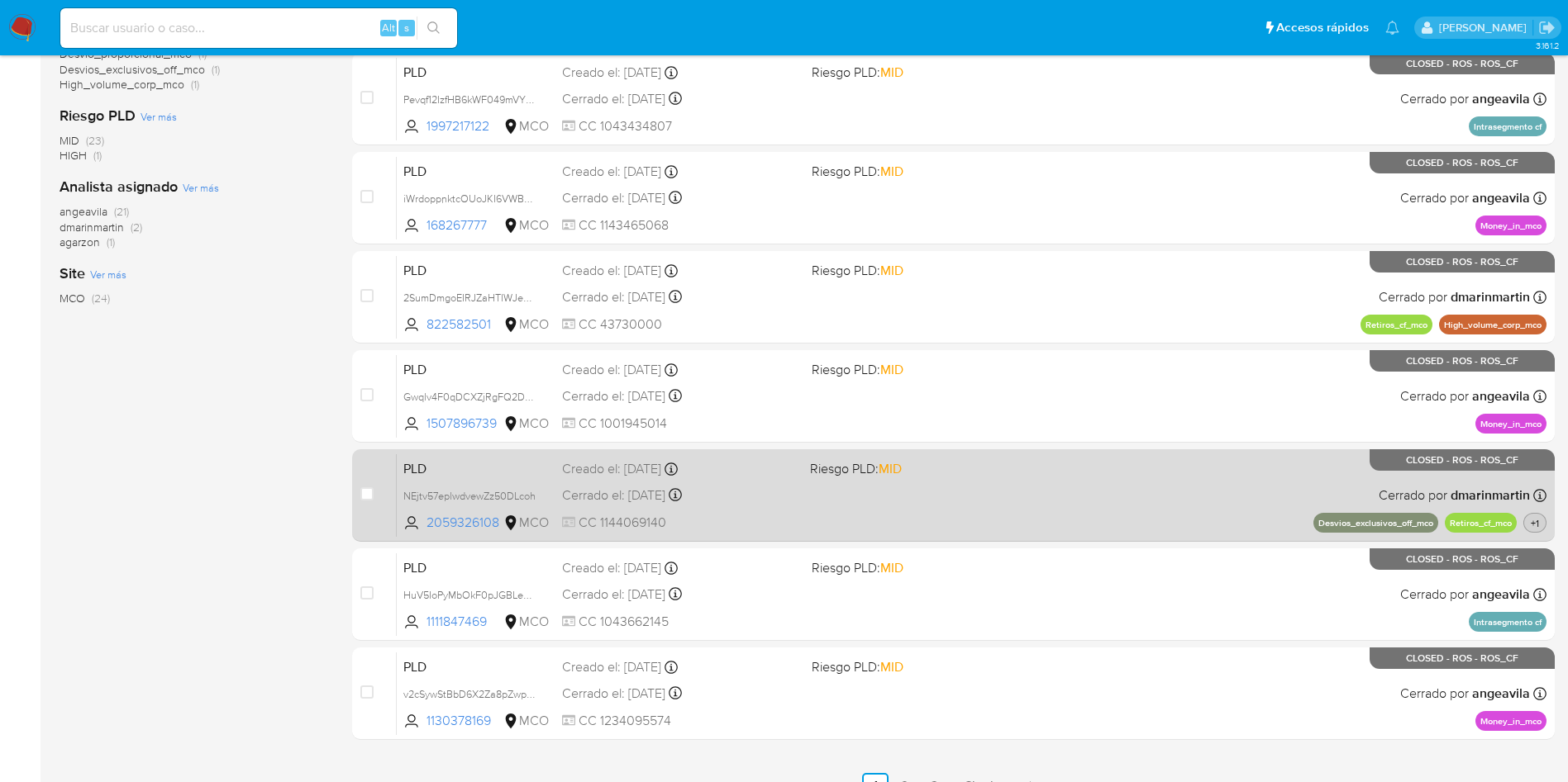
click at [1535, 522] on span "+1" at bounding box center [1535, 523] width 15 height 14
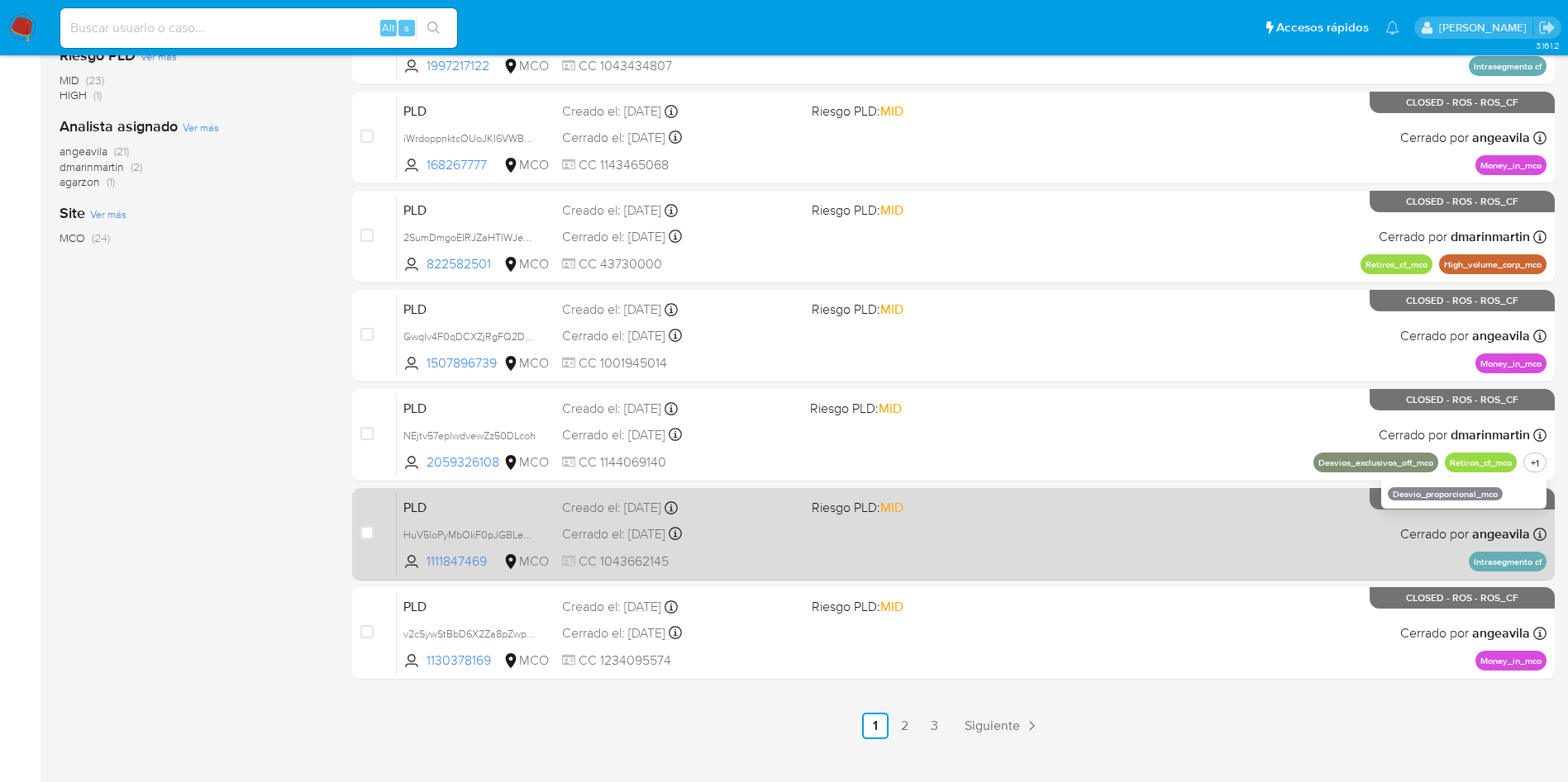
scroll to position [583, 0]
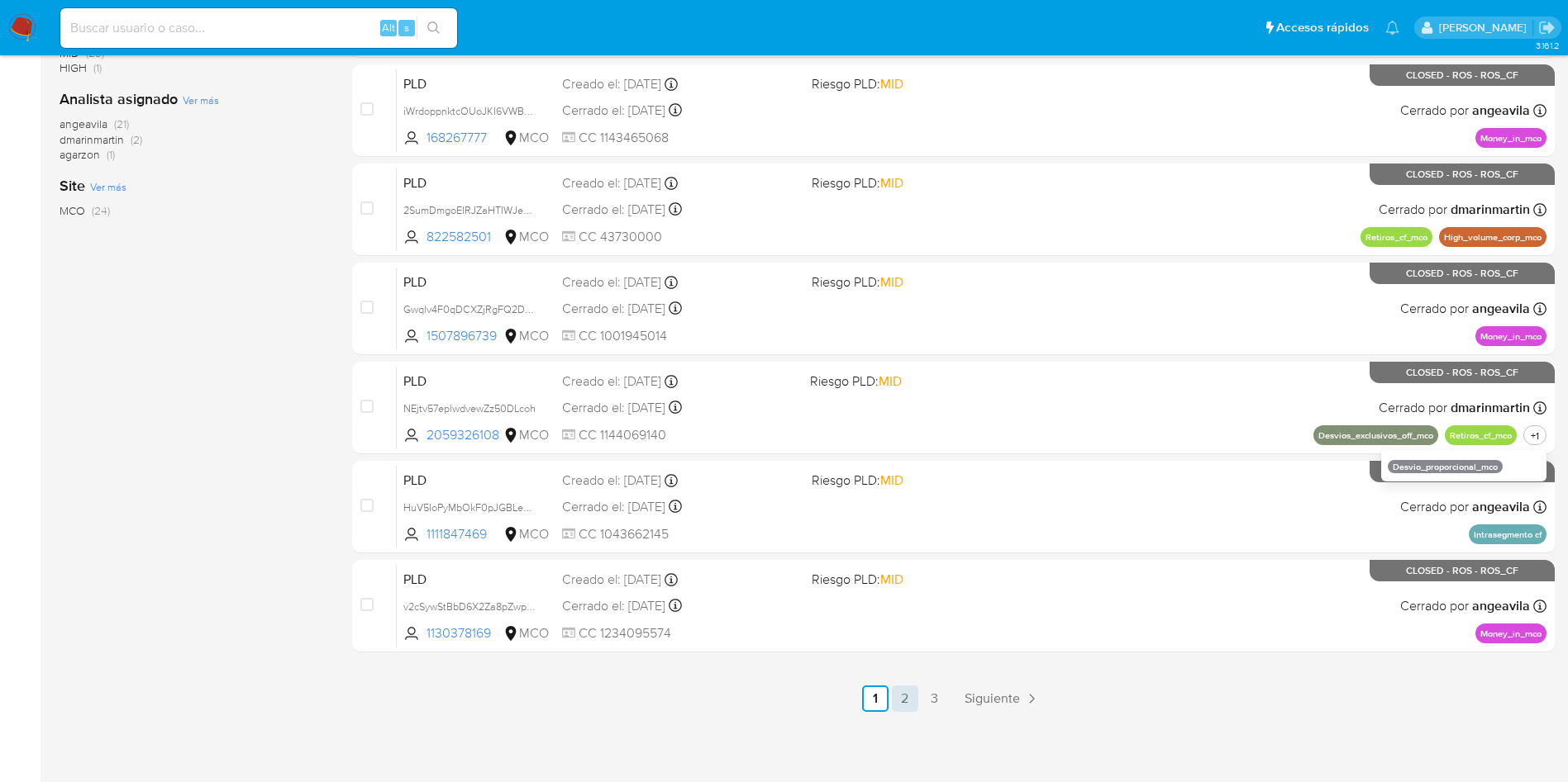
click at [915, 689] on link "2" at bounding box center [904, 698] width 26 height 26
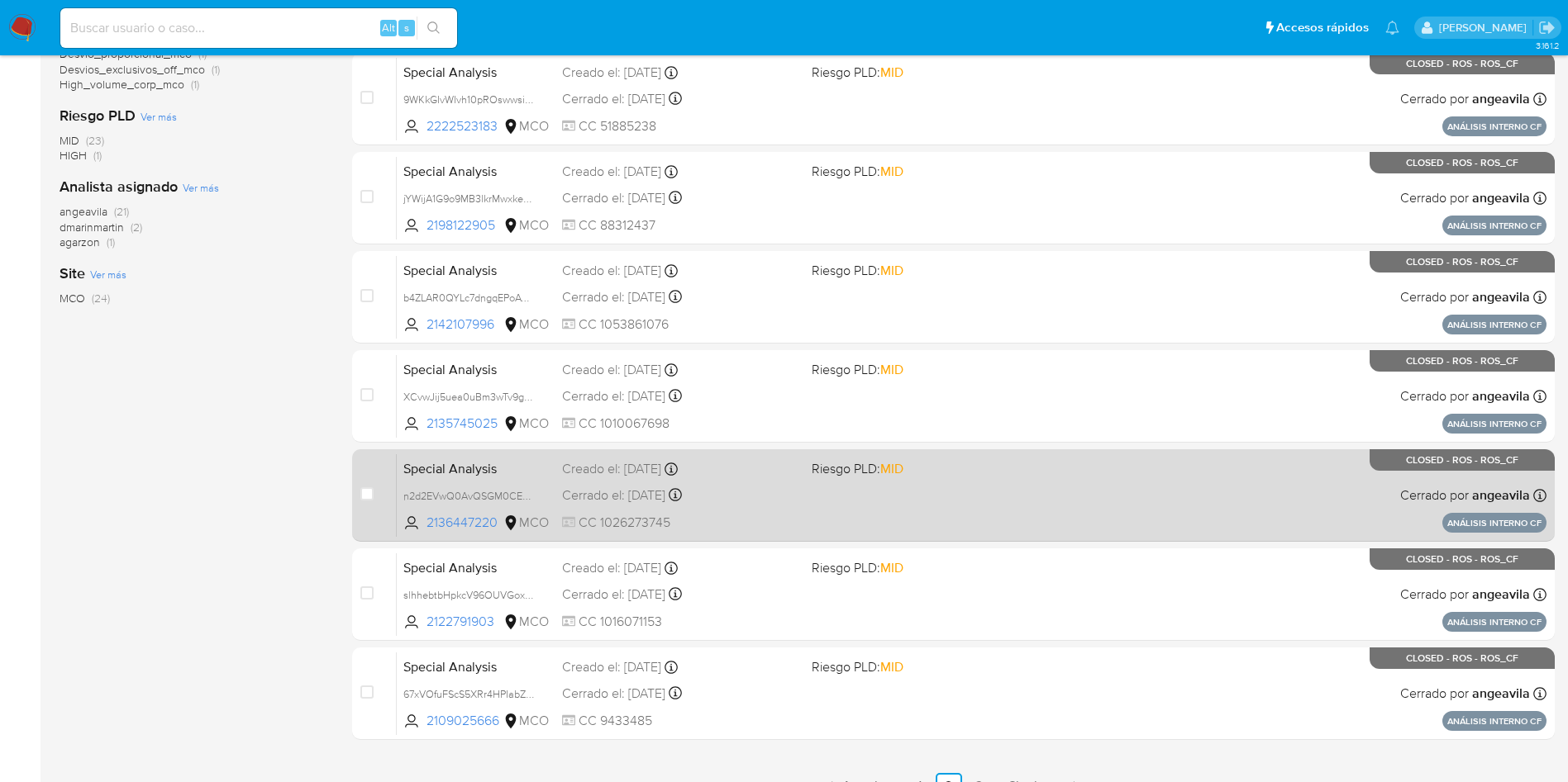
scroll to position [583, 0]
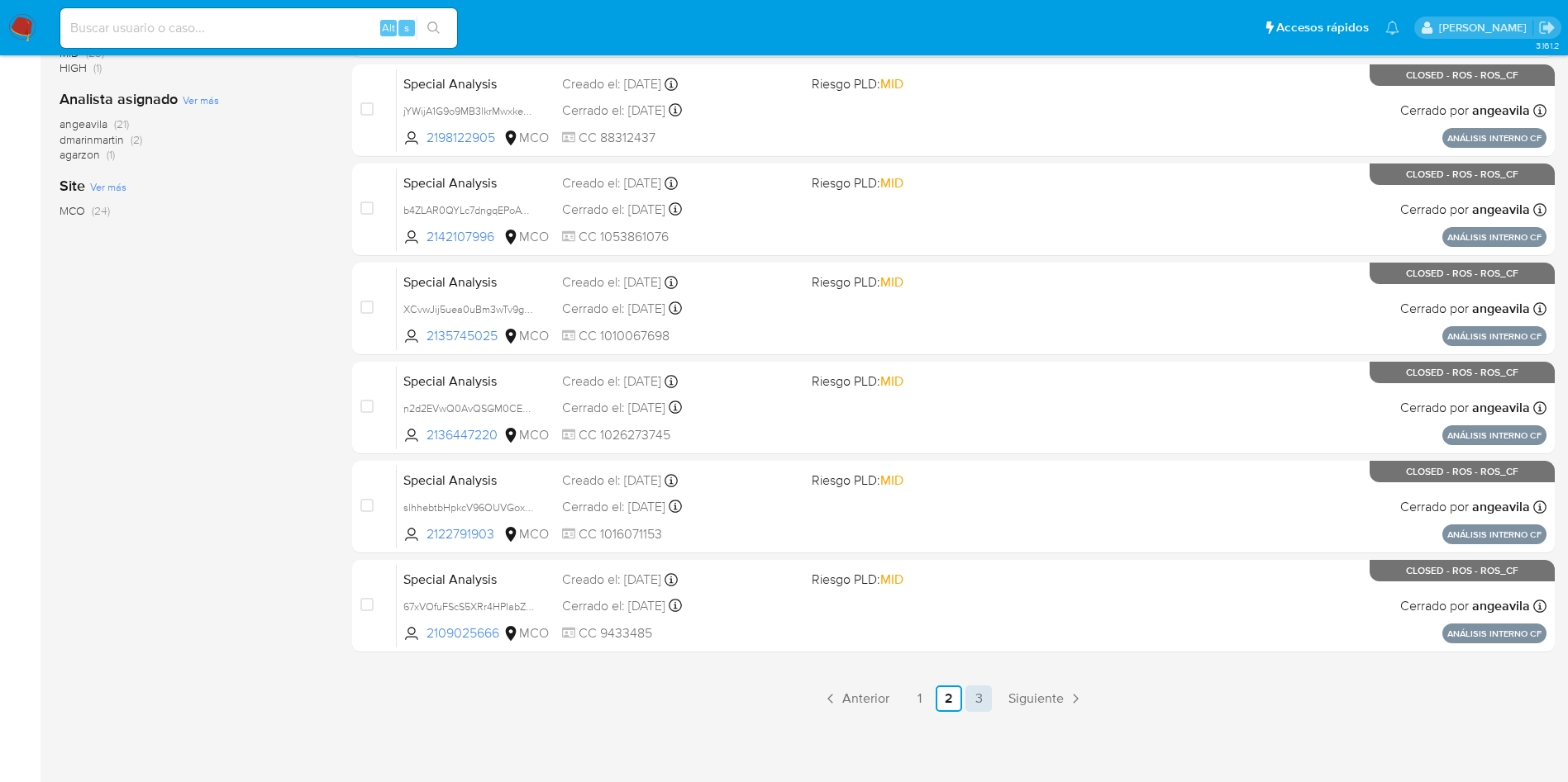
click at [975, 697] on link "3" at bounding box center [978, 698] width 26 height 26
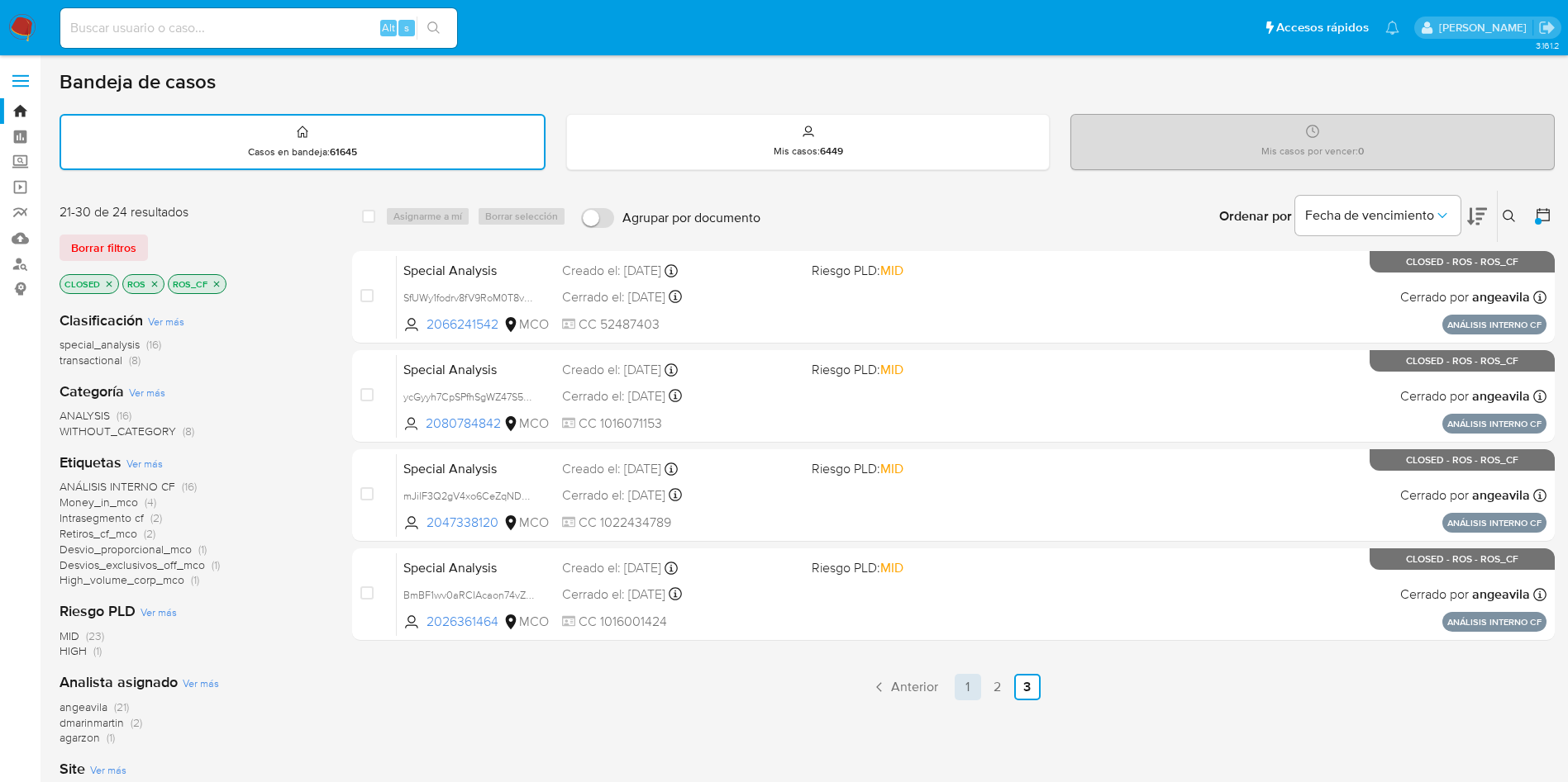
click at [978, 685] on link "1" at bounding box center [968, 686] width 26 height 26
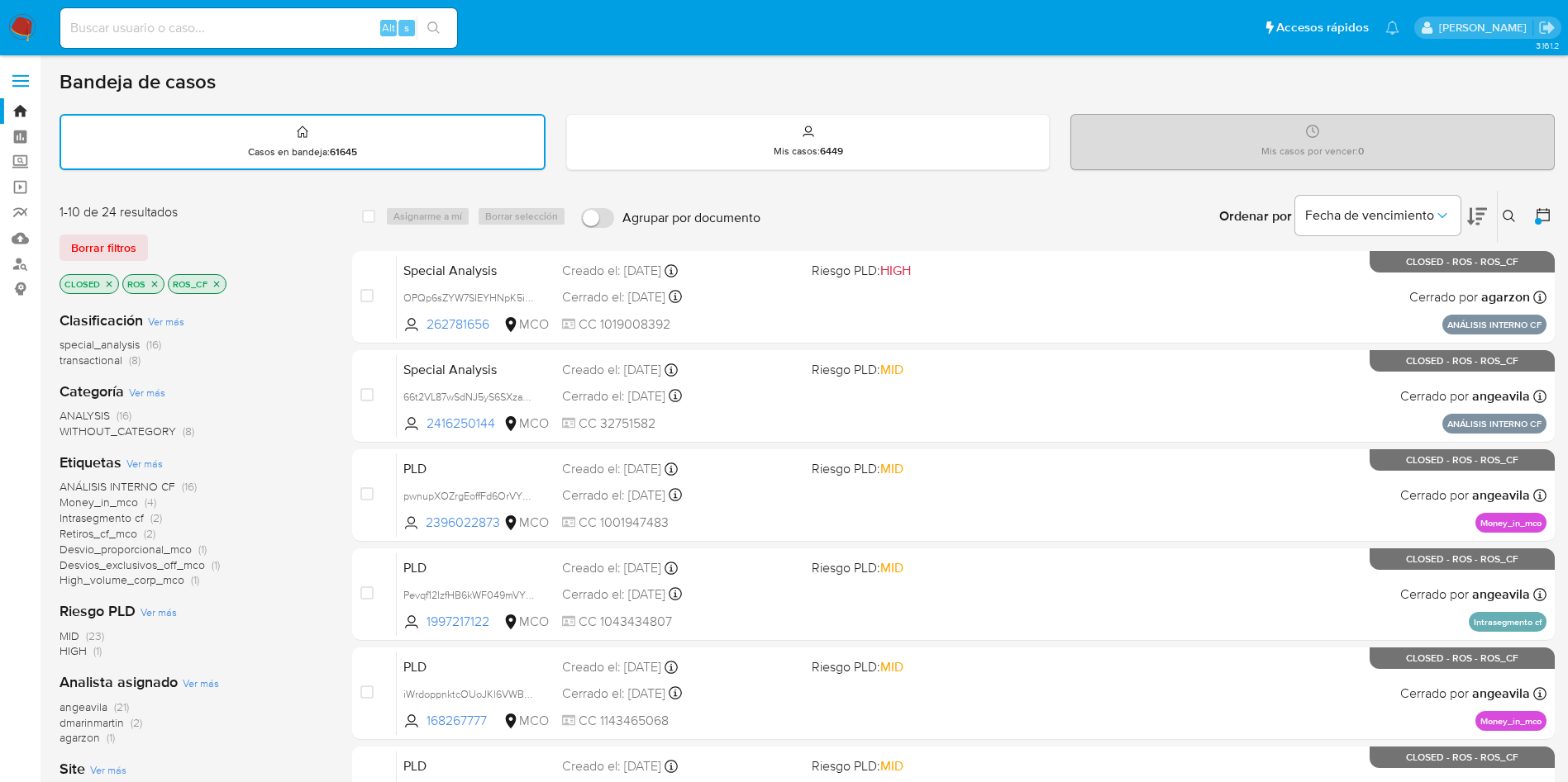
click at [215, 287] on icon "close-filter" at bounding box center [217, 284] width 10 height 10
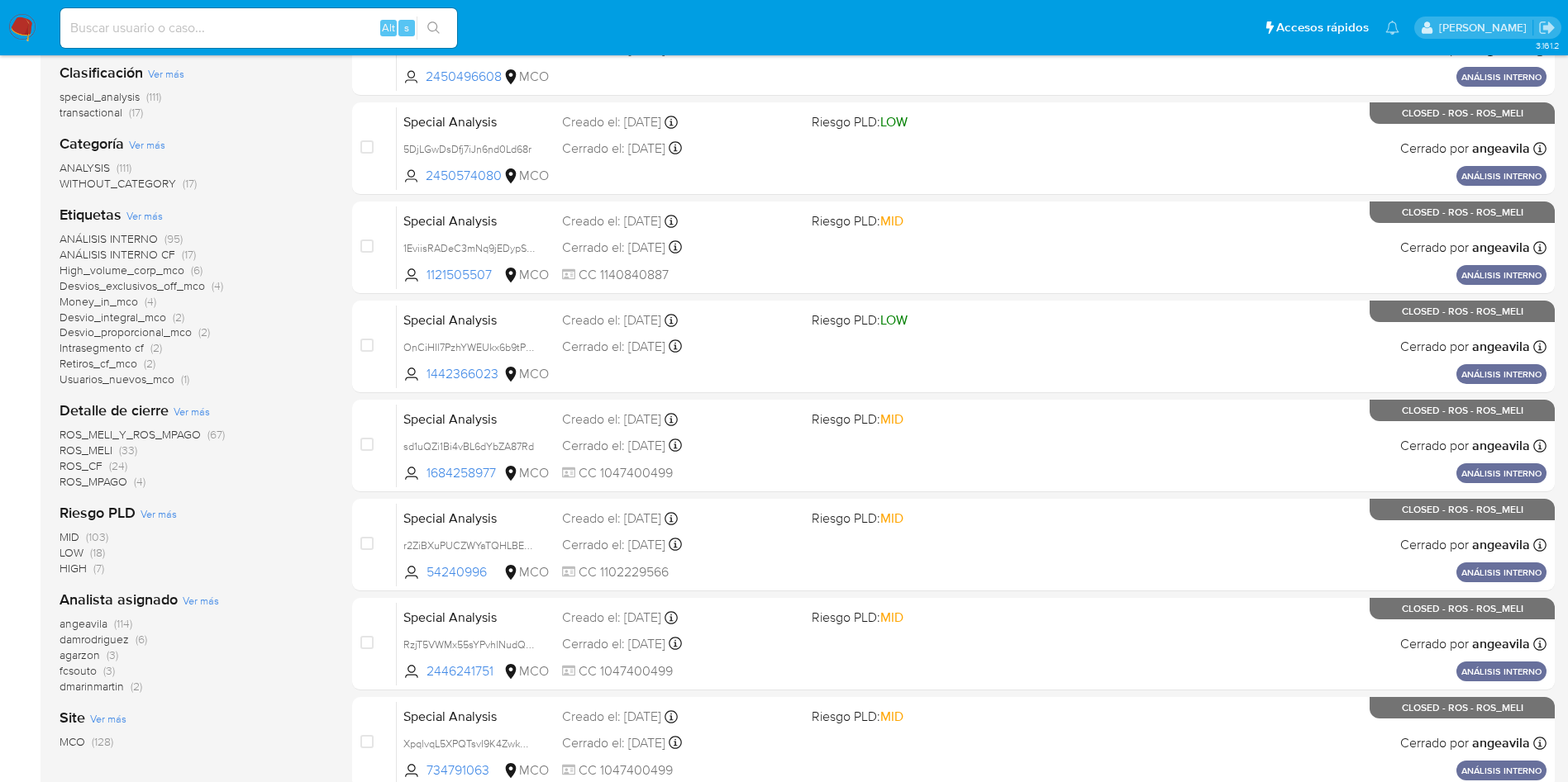
scroll to position [124, 0]
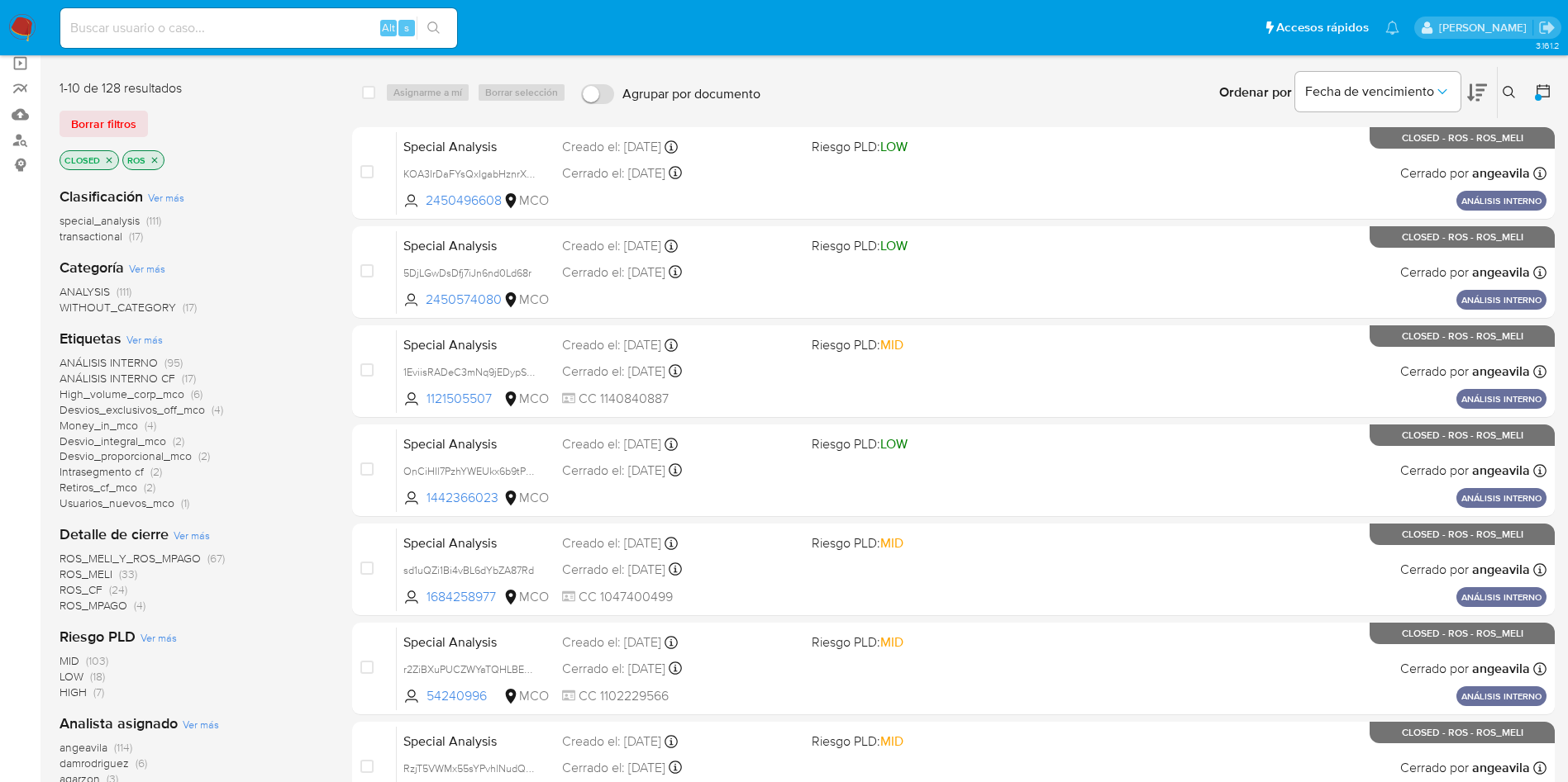
click at [109, 159] on icon "close-filter" at bounding box center [109, 160] width 6 height 6
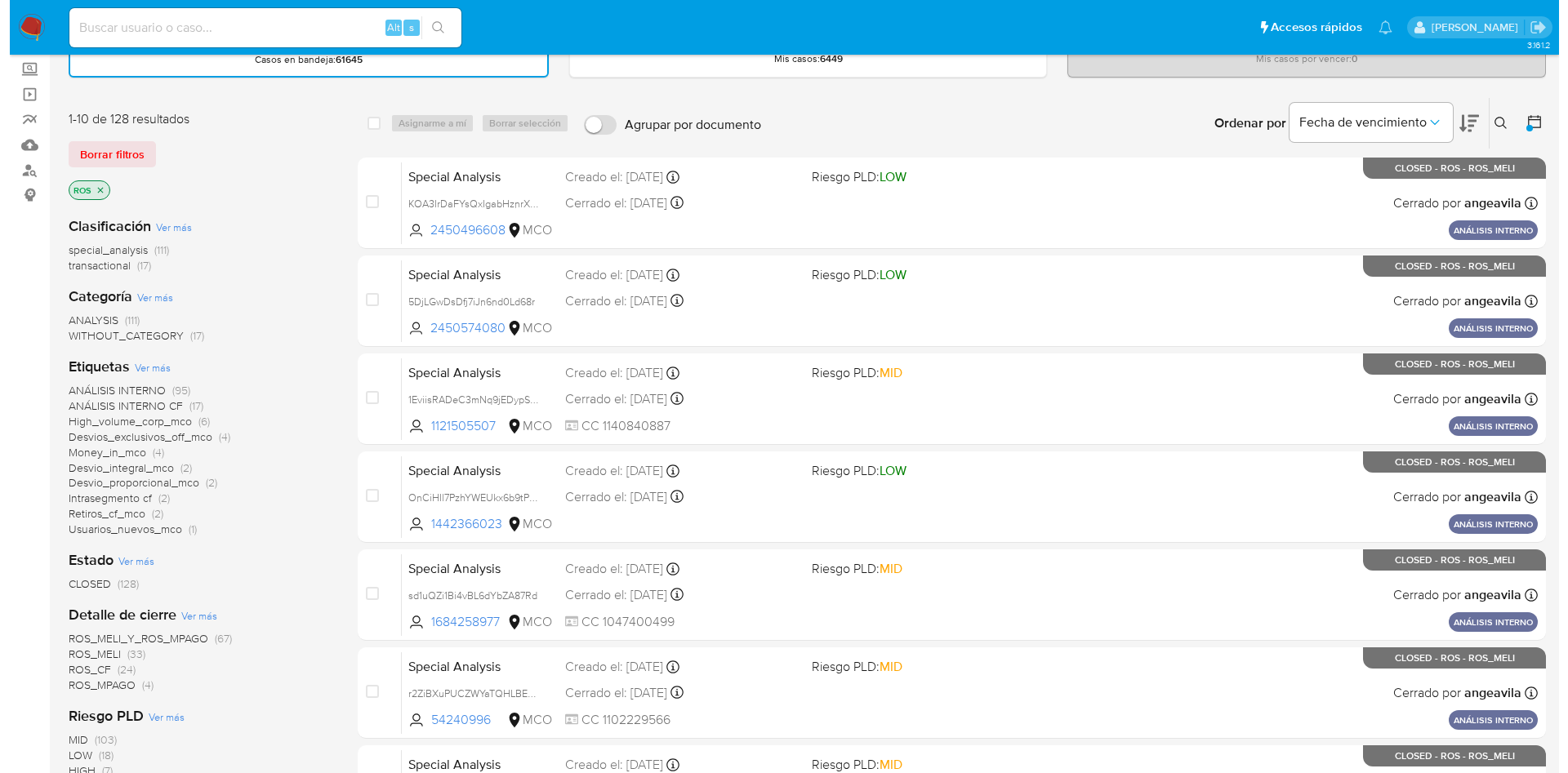
scroll to position [123, 0]
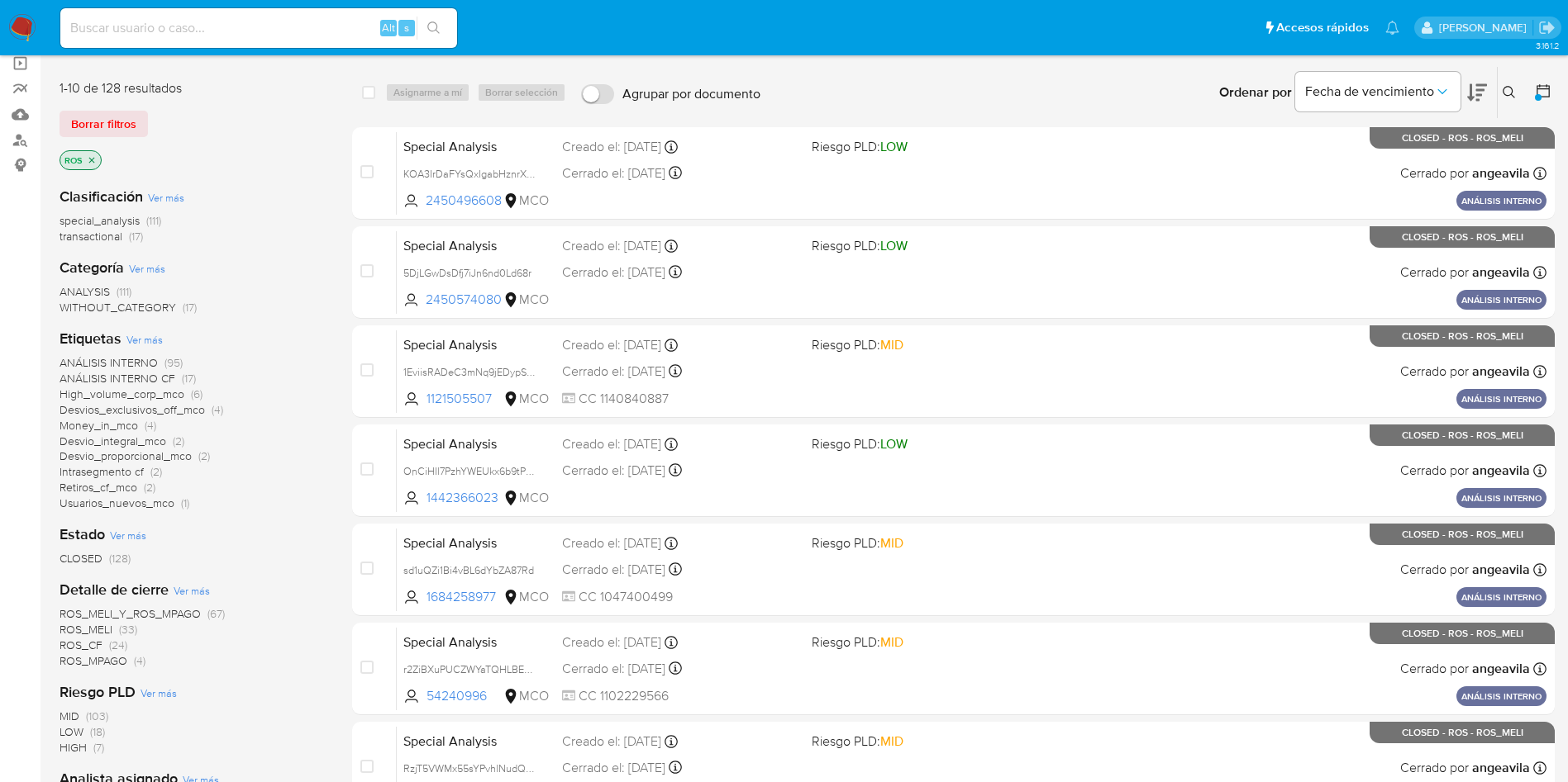
click at [151, 340] on span "Ver más" at bounding box center [145, 340] width 36 height 15
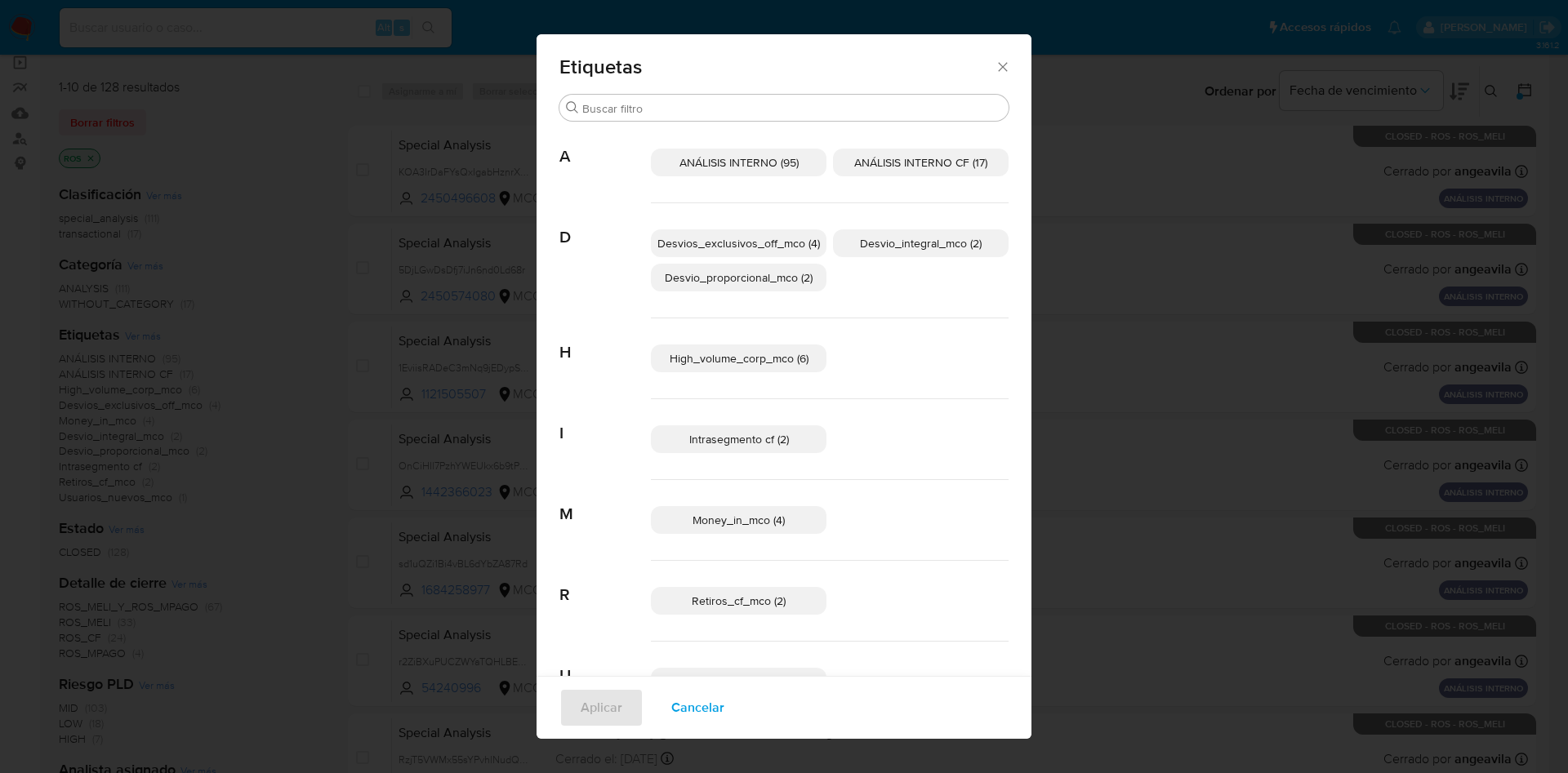
click at [894, 157] on span "ANÁLISIS INTERNO CF (17)" at bounding box center [920, 163] width 133 height 17
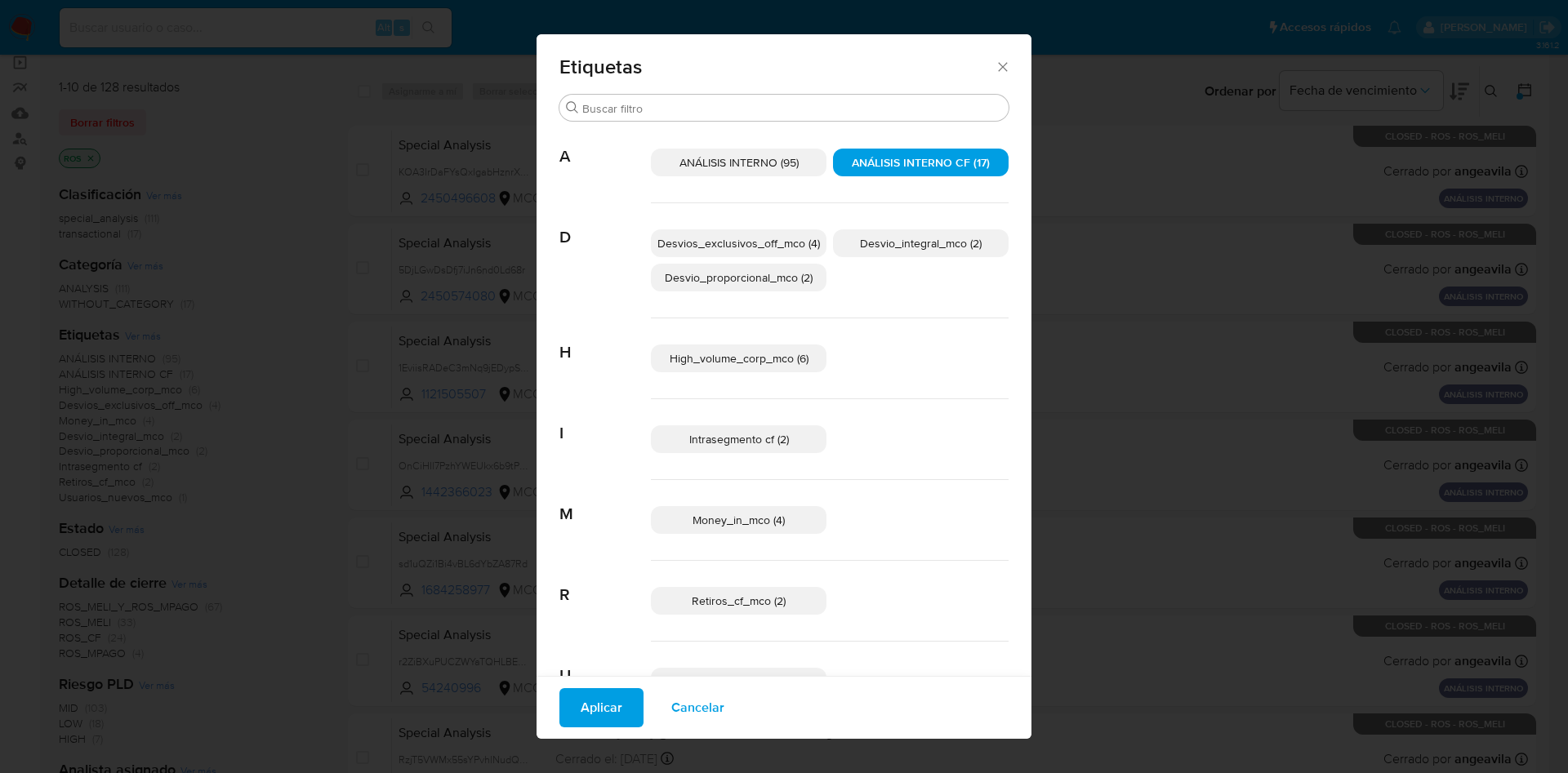
click at [772, 441] on span "Intrasegmento cf (2)" at bounding box center [739, 440] width 99 height 17
click at [768, 531] on p "Money_in_mco (4)" at bounding box center [739, 520] width 176 height 28
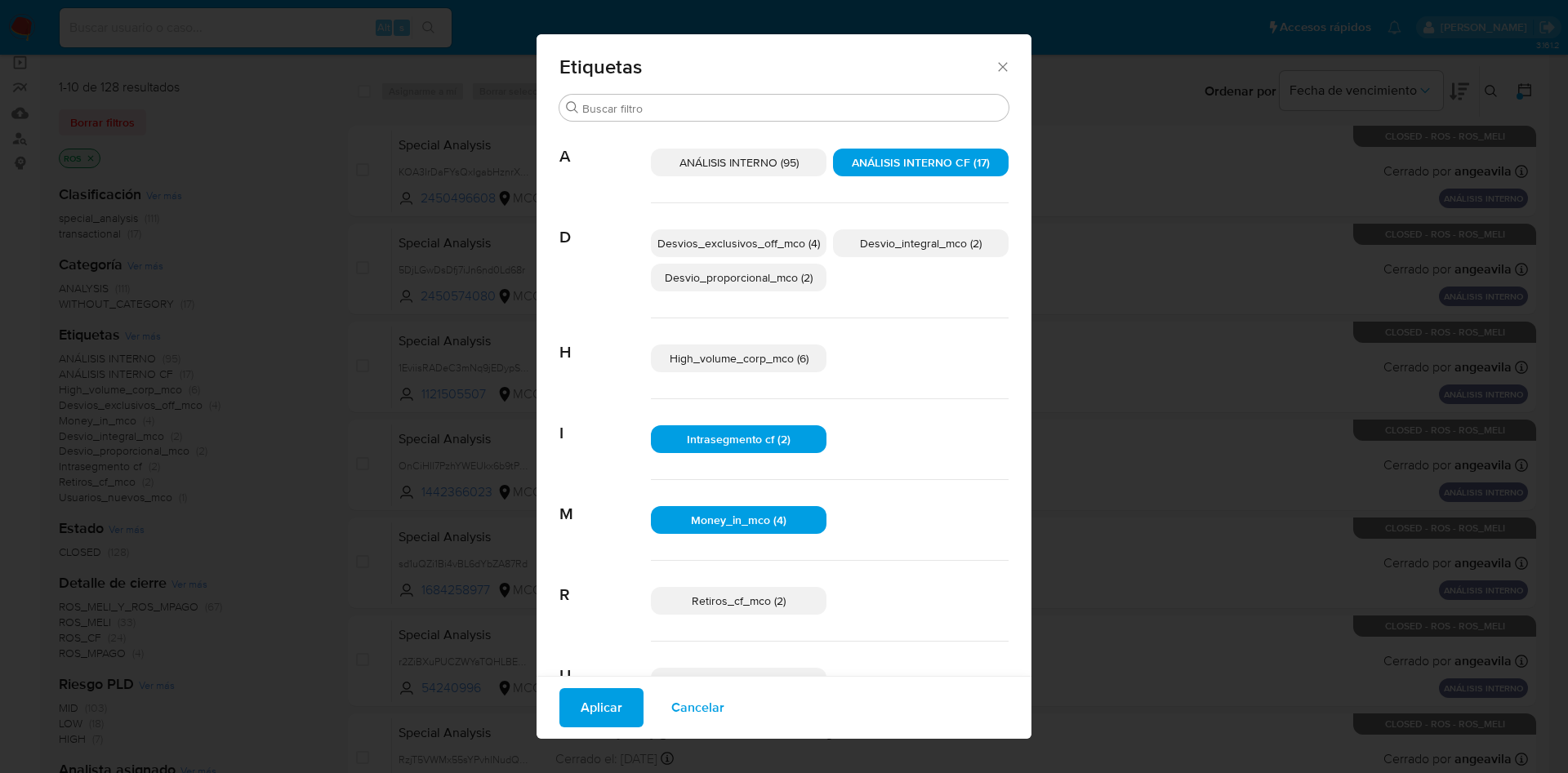
click at [765, 601] on span "Retiros_cf_mco (2)" at bounding box center [739, 601] width 94 height 17
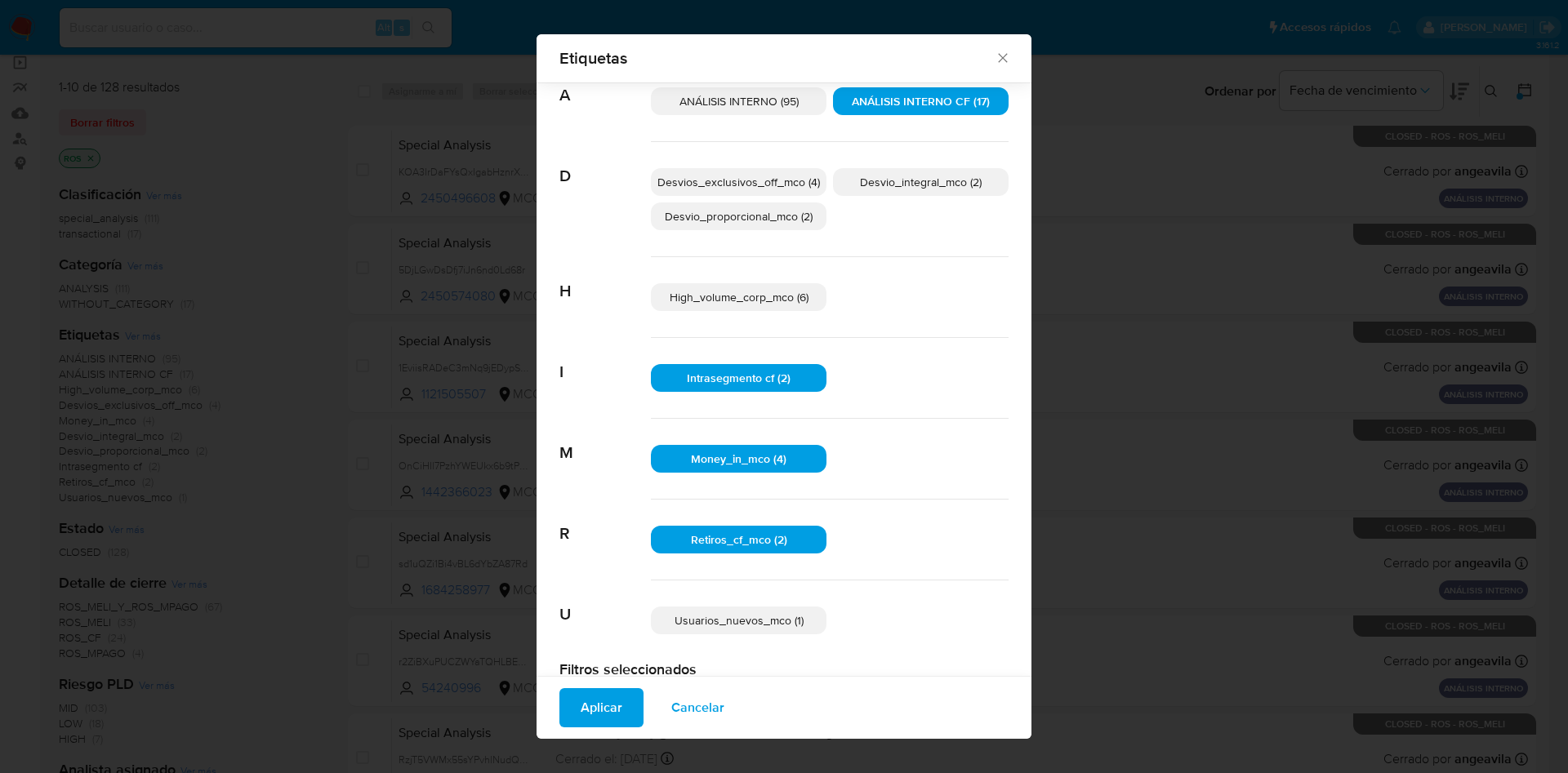
scroll to position [102, 0]
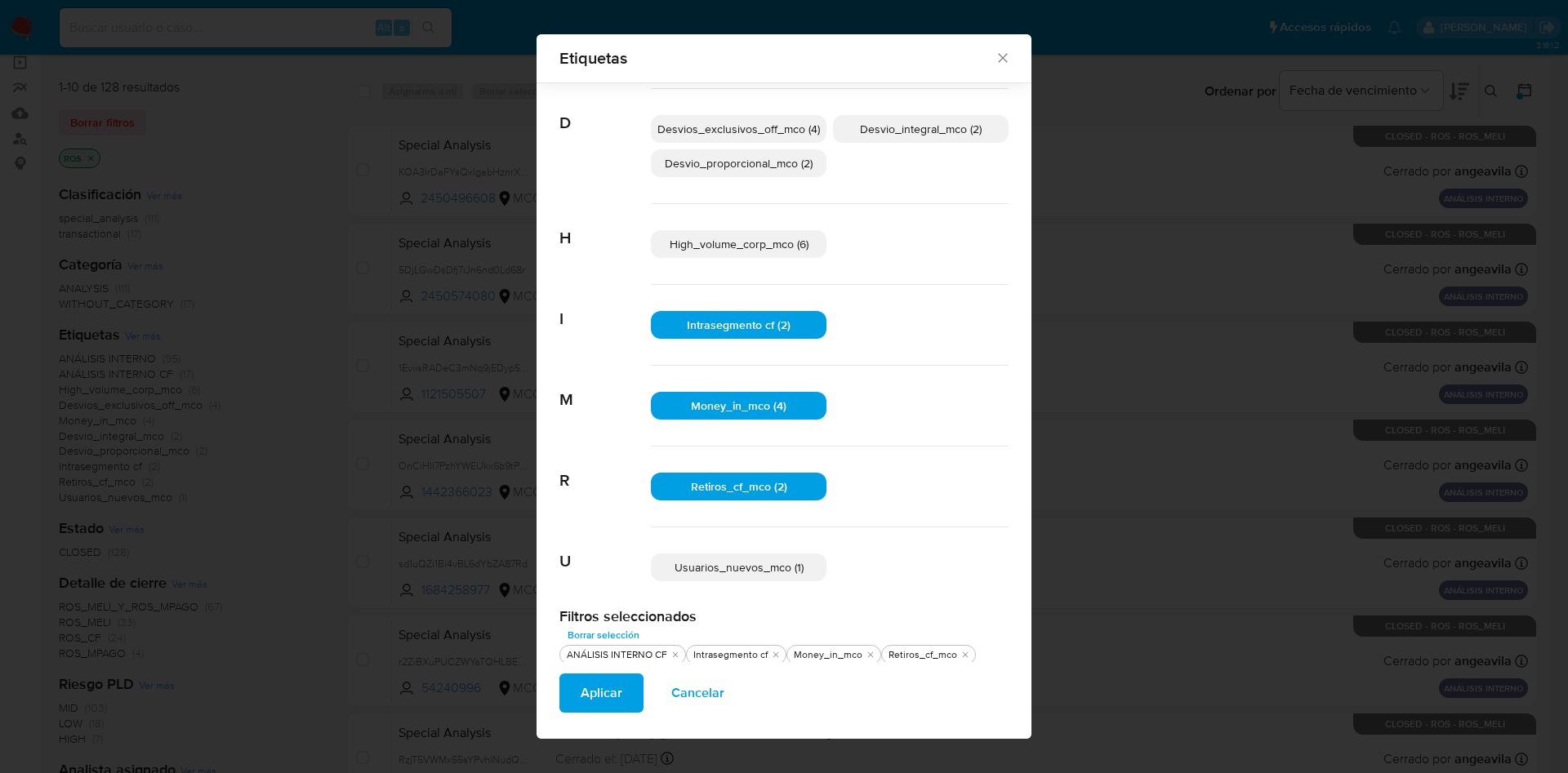
click at [581, 693] on span "Aplicar" at bounding box center [602, 693] width 42 height 36
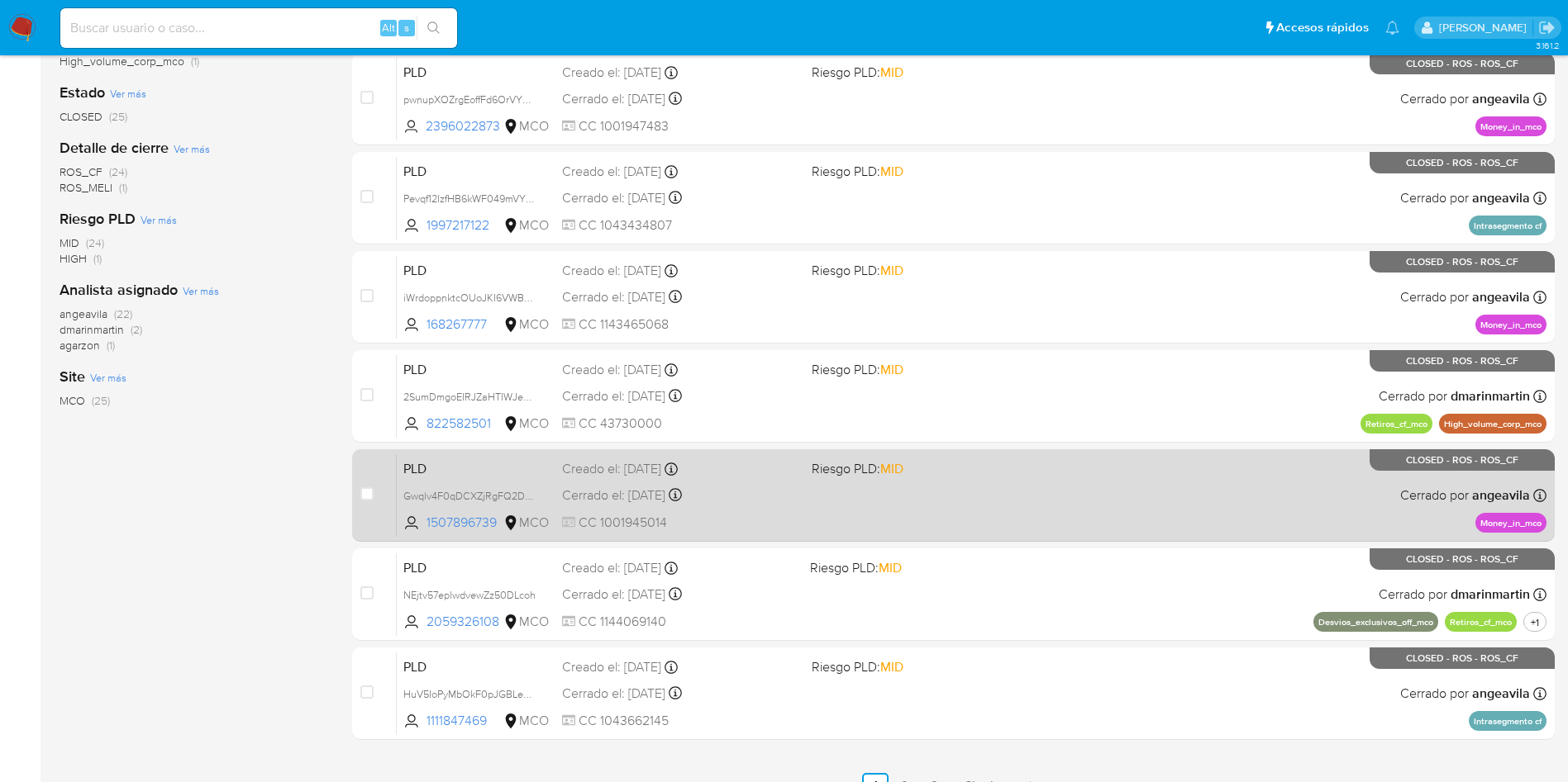
scroll to position [583, 0]
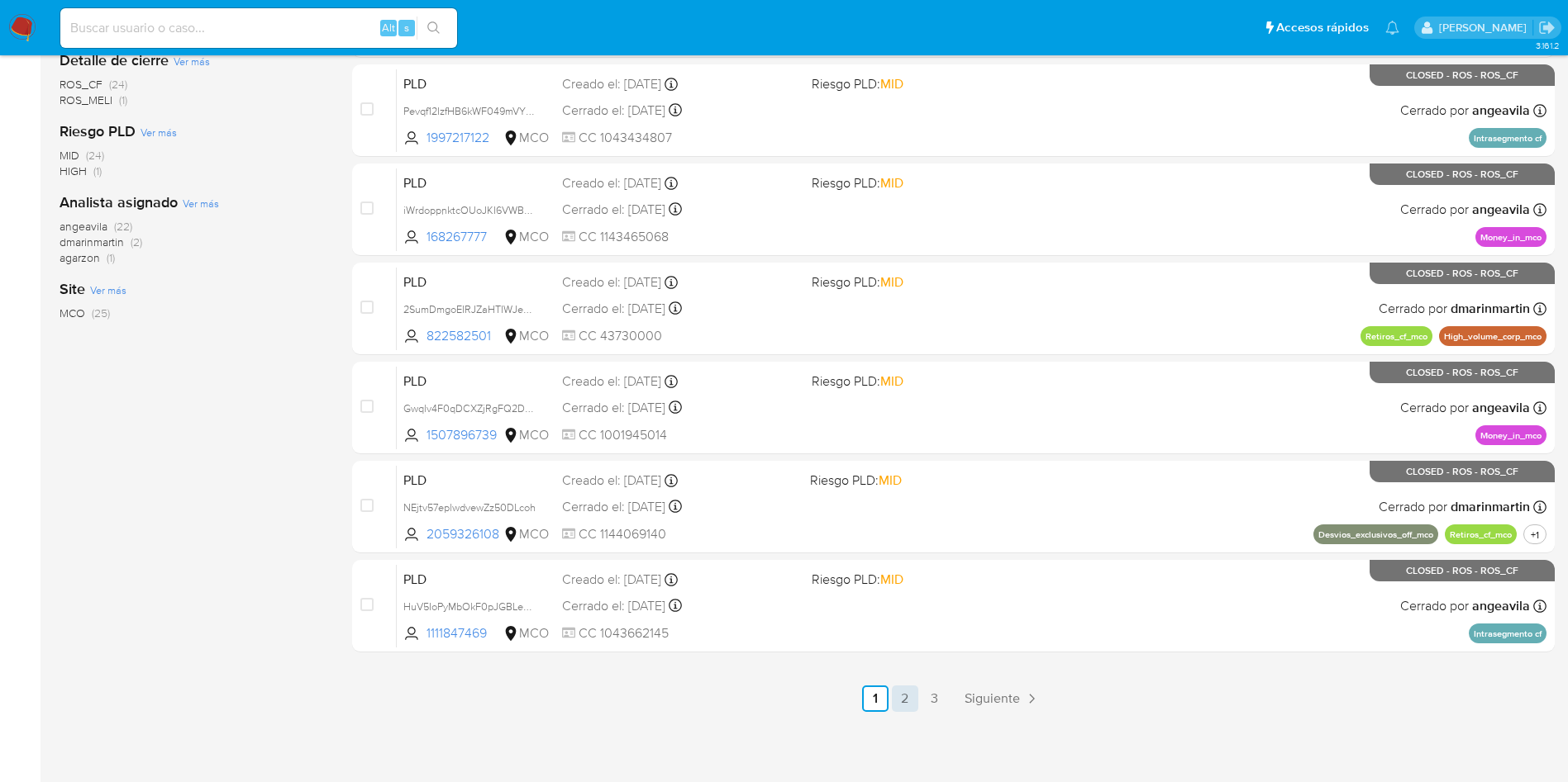
click at [910, 700] on link "2" at bounding box center [904, 698] width 26 height 26
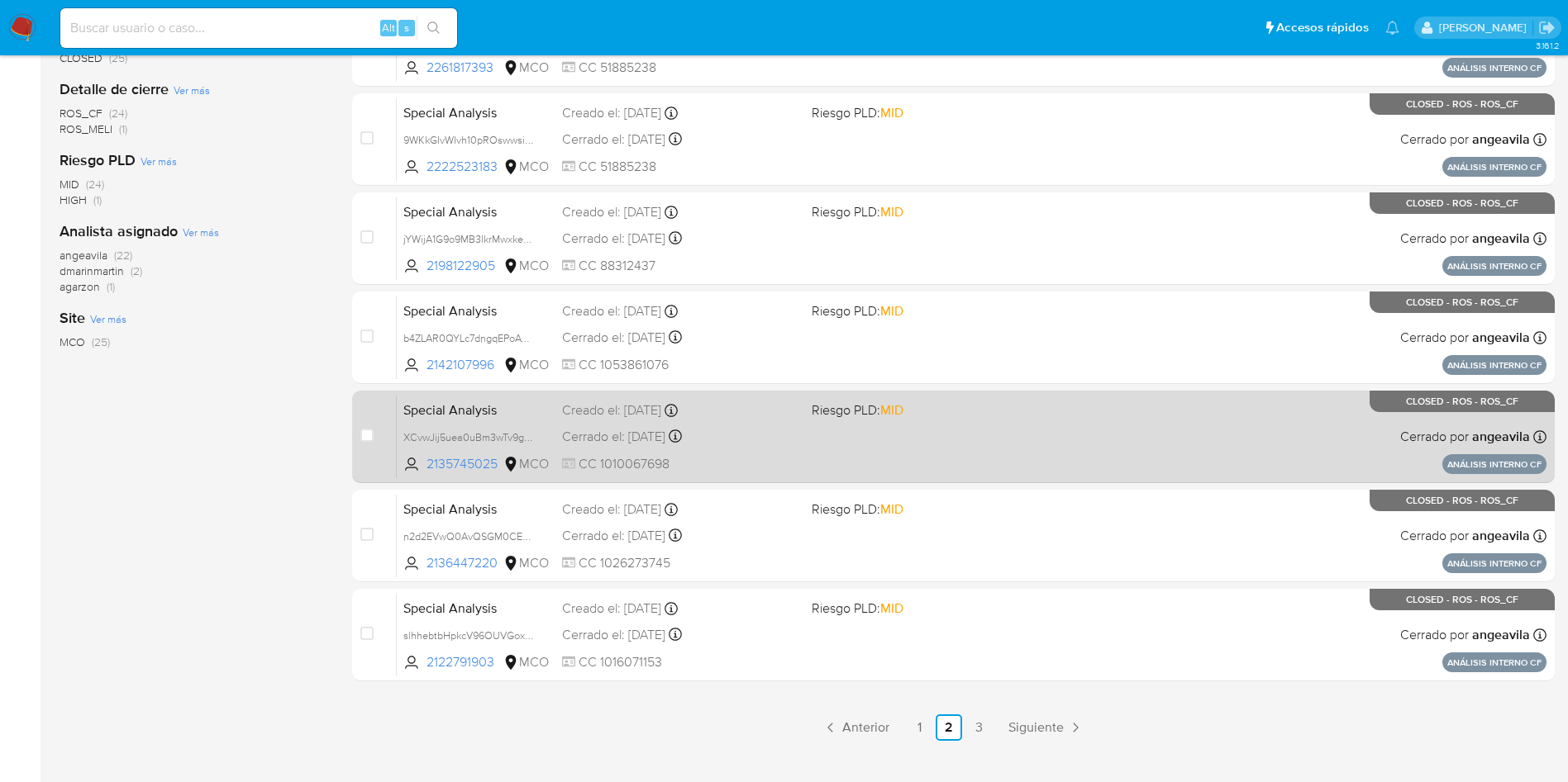
scroll to position [583, 0]
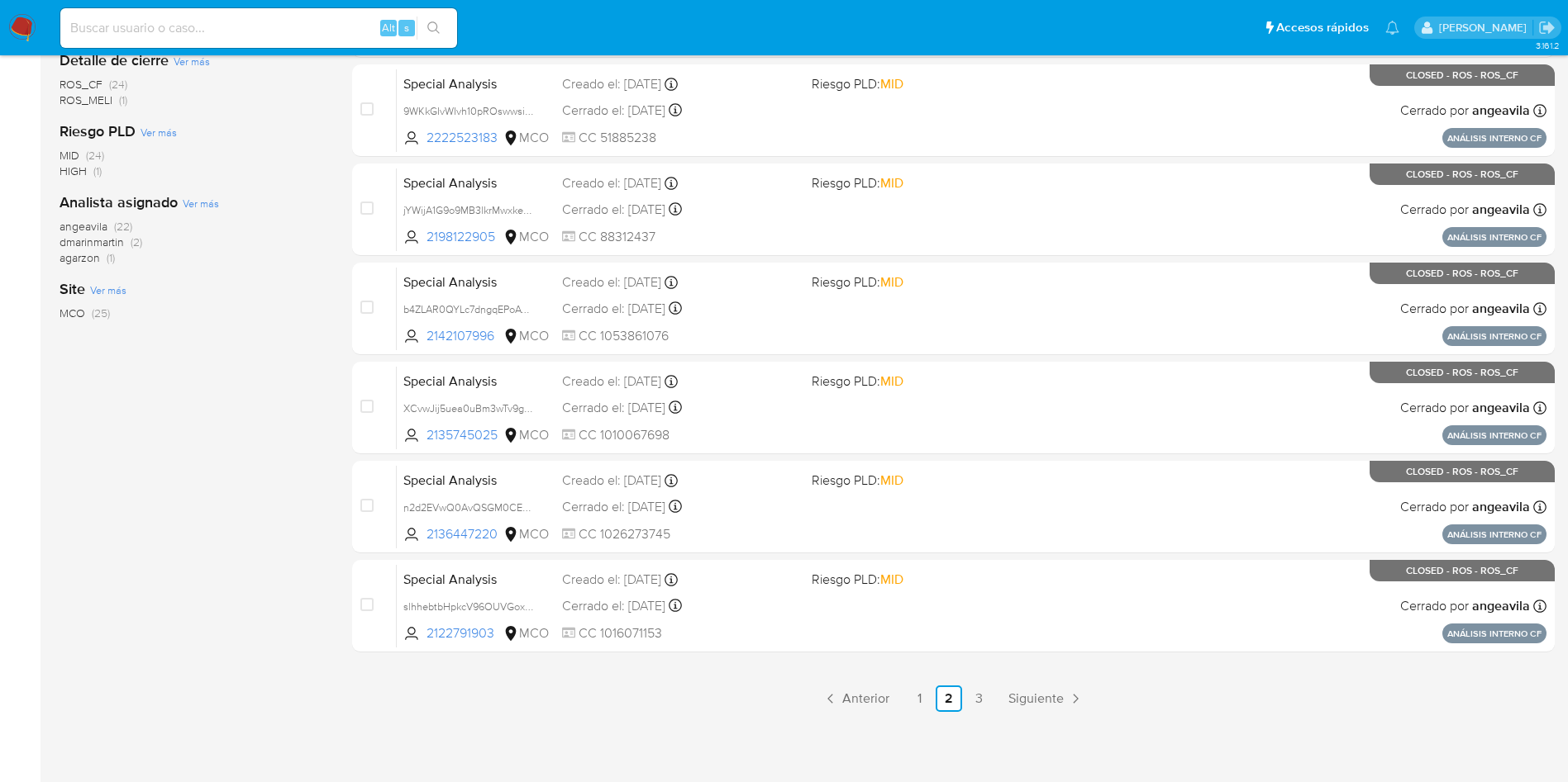
click at [993, 707] on ul "Anterior 1 2 3 Siguiente" at bounding box center [953, 698] width 1203 height 26
click at [977, 699] on link "3" at bounding box center [978, 698] width 26 height 26
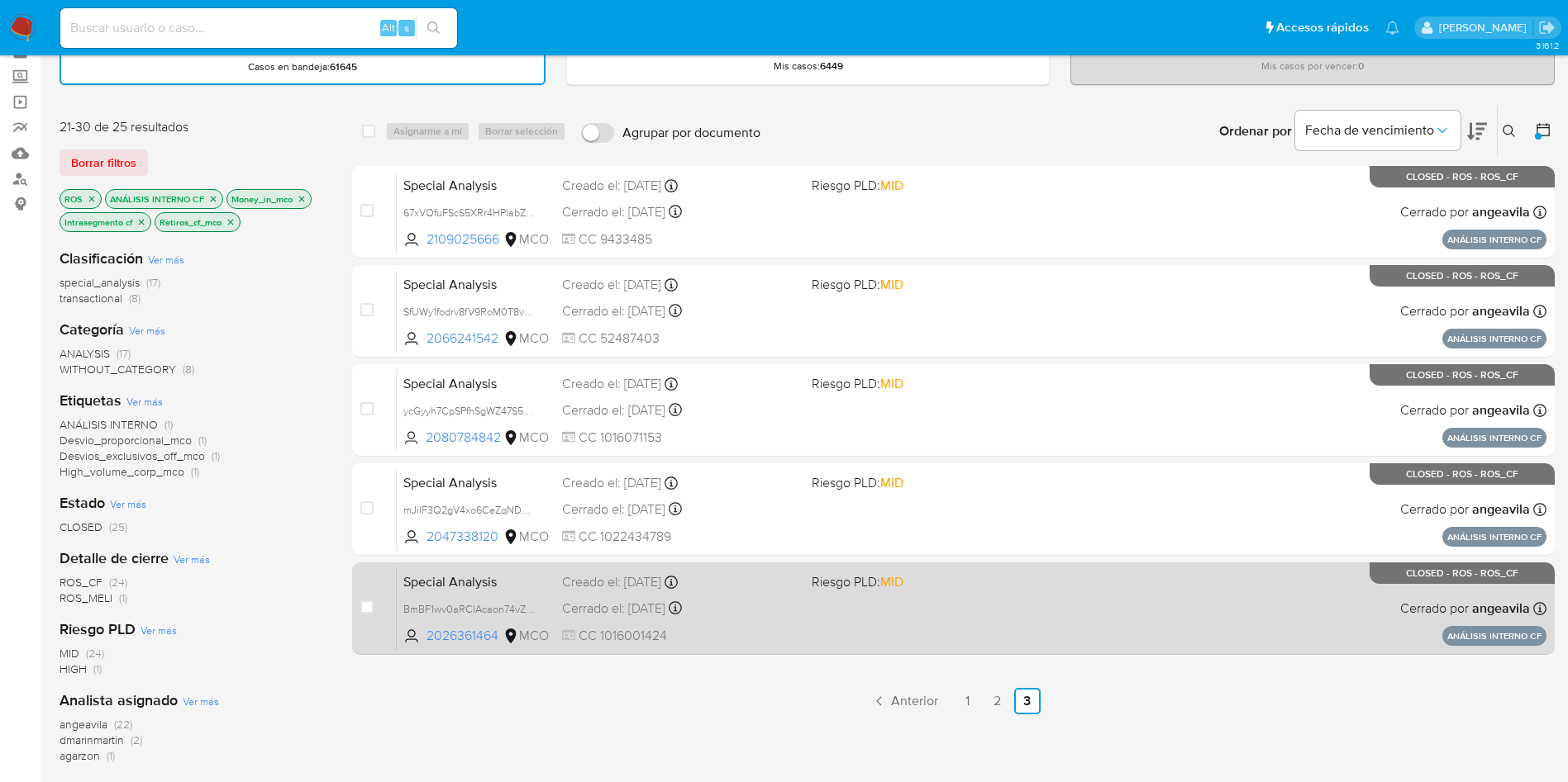
scroll to position [124, 0]
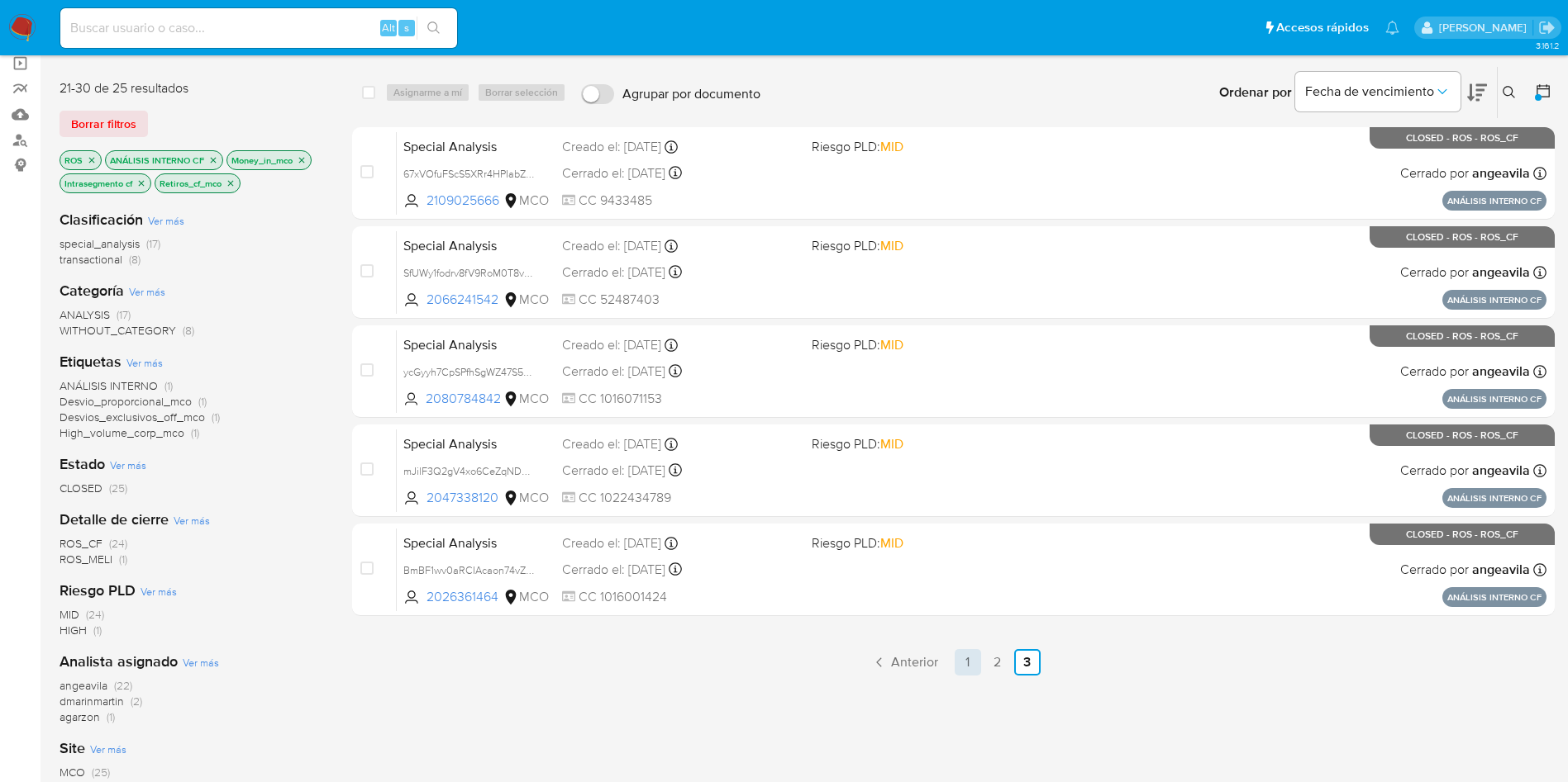
click at [969, 666] on link "1" at bounding box center [968, 662] width 26 height 26
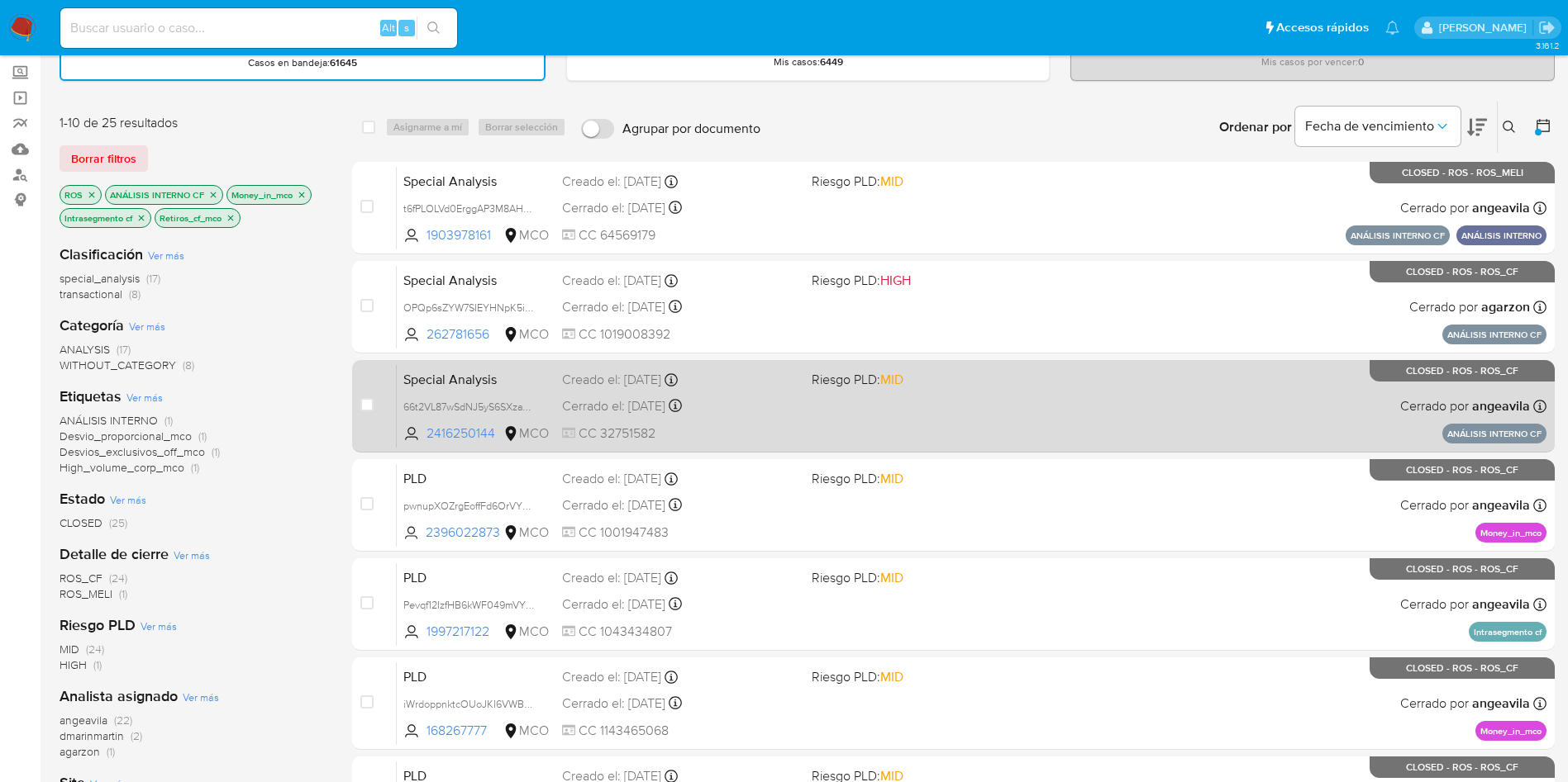
scroll to position [124, 0]
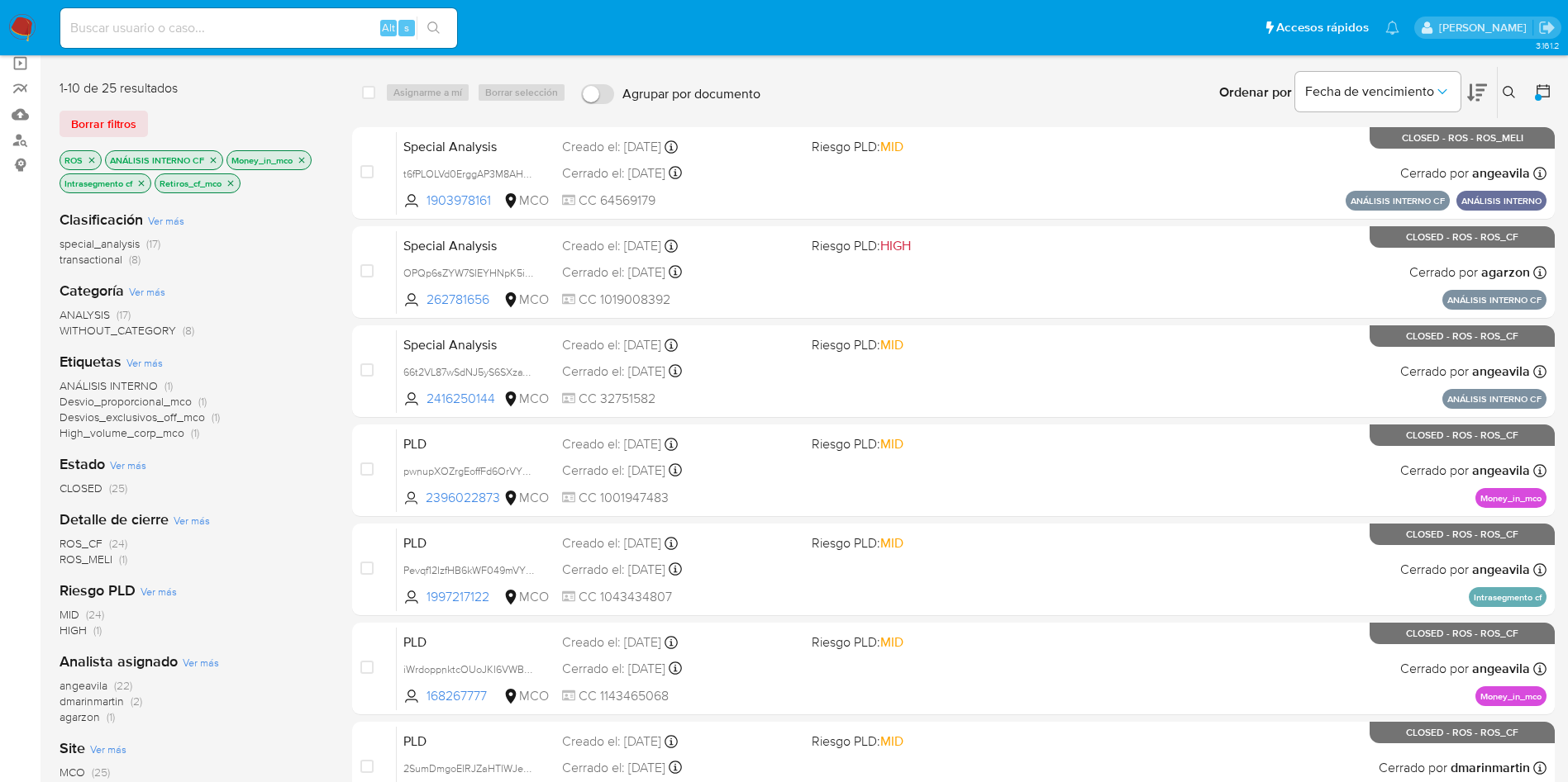
click at [307, 310] on div "ANALYSIS (17) WITHOUT_CATEGORY (8)" at bounding box center [192, 323] width 266 height 31
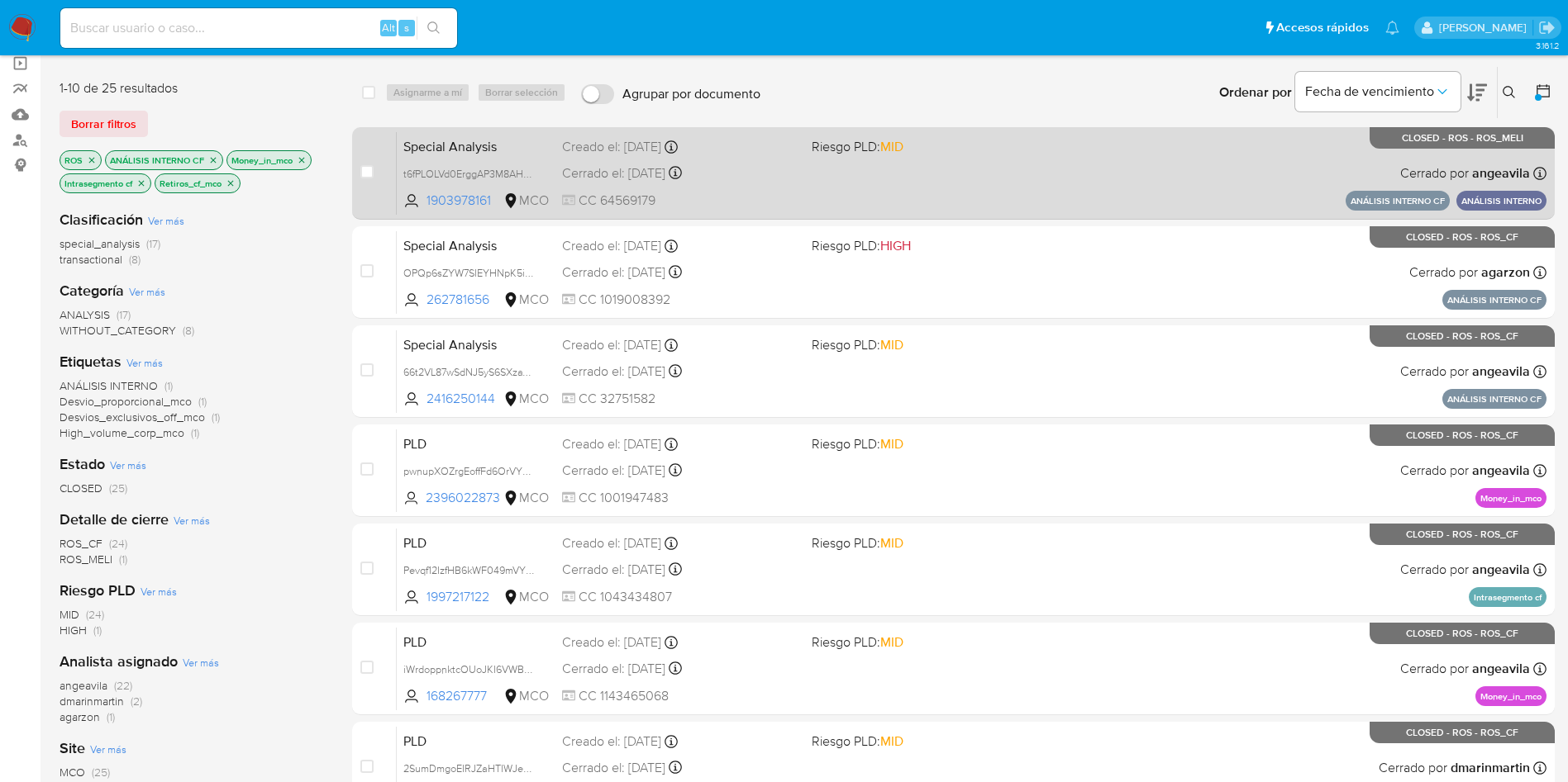
click at [447, 144] on span "Special Analysis" at bounding box center [476, 145] width 145 height 21
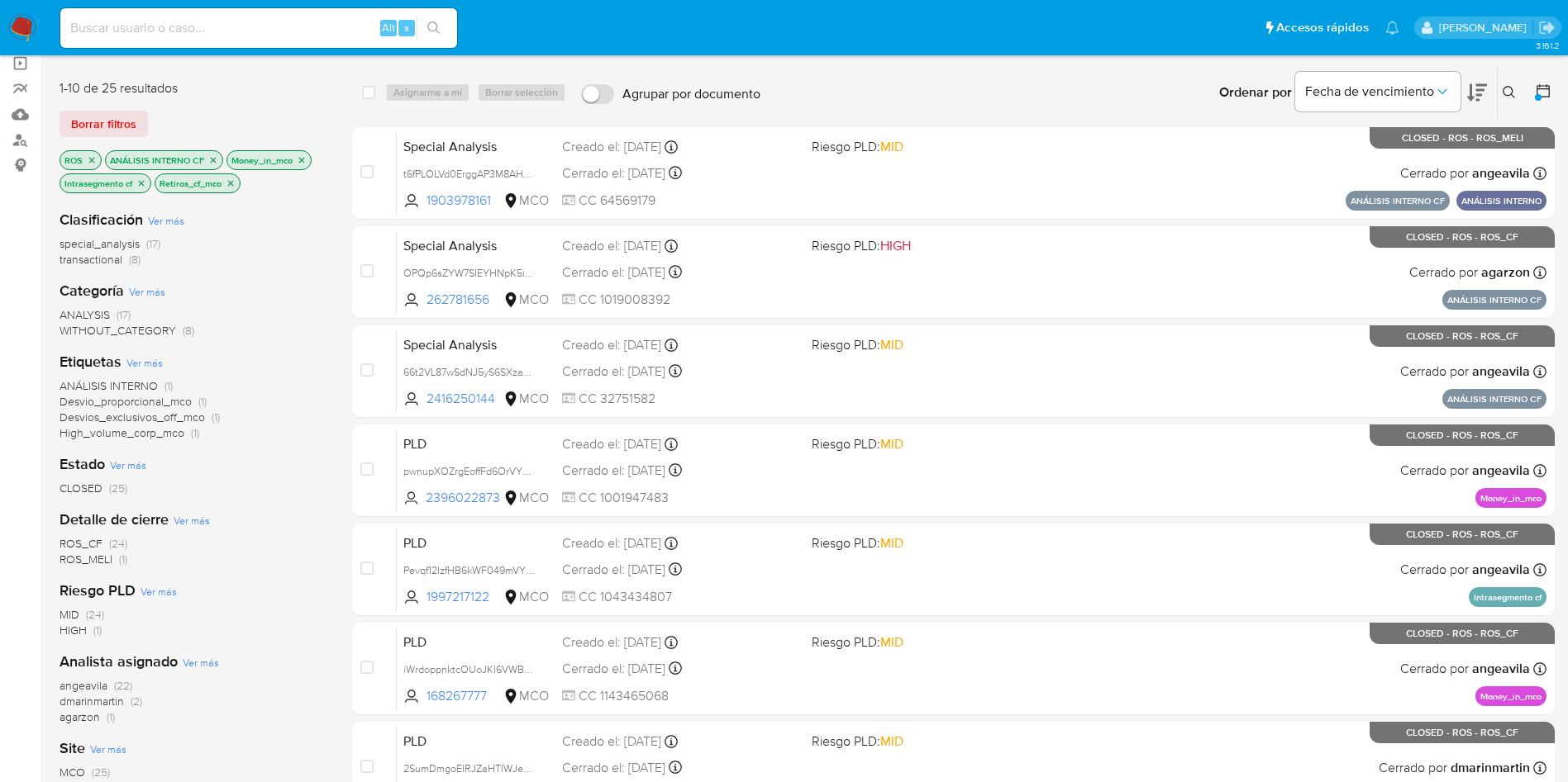
click at [81, 540] on span "ROS_CF" at bounding box center [80, 544] width 43 height 17
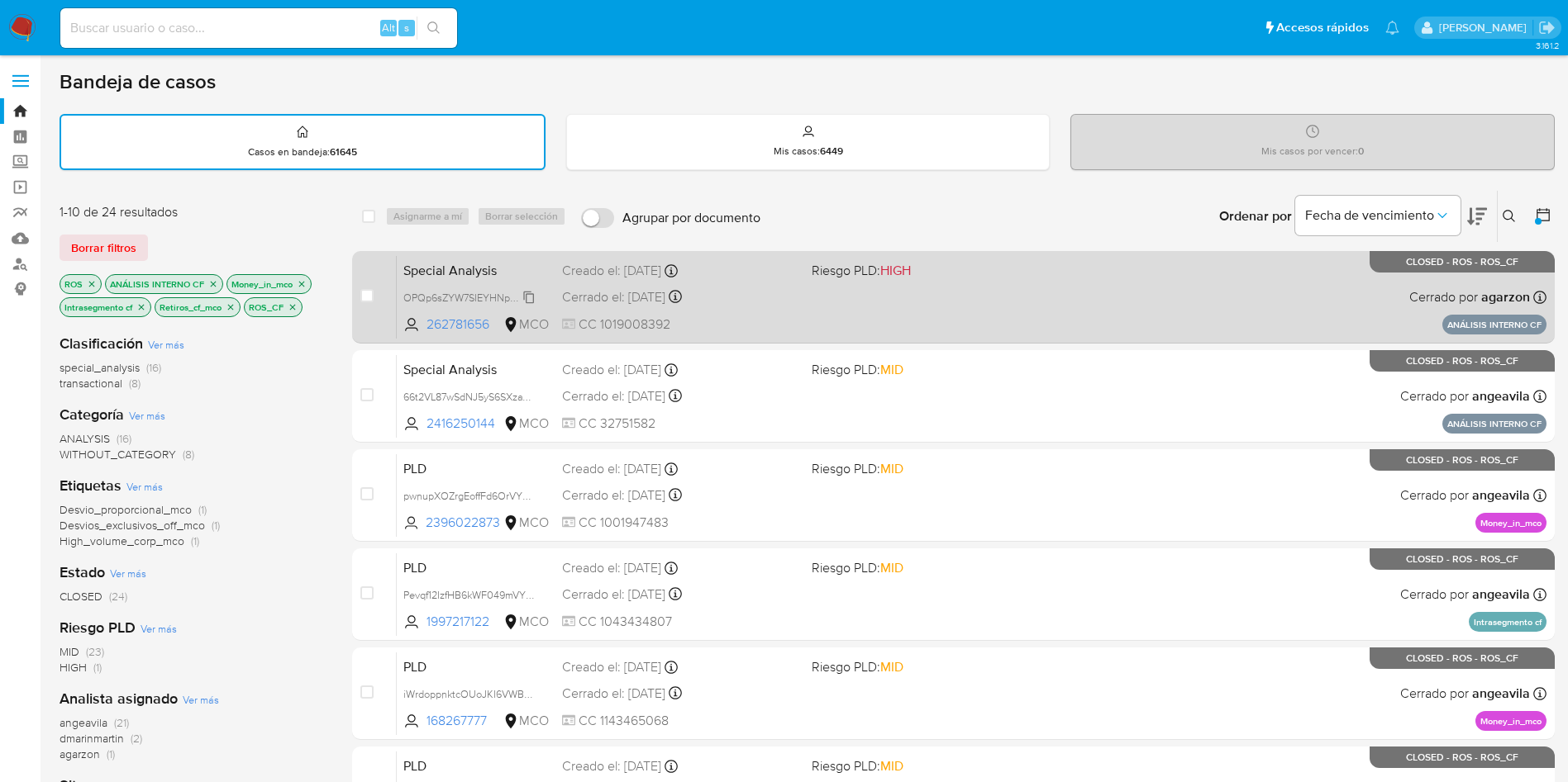
click at [466, 293] on span "OPQp6sZYW7SIEYHNpK5io3Be" at bounding box center [476, 296] width 145 height 18
click at [499, 266] on span "Special Analysis" at bounding box center [476, 269] width 145 height 21
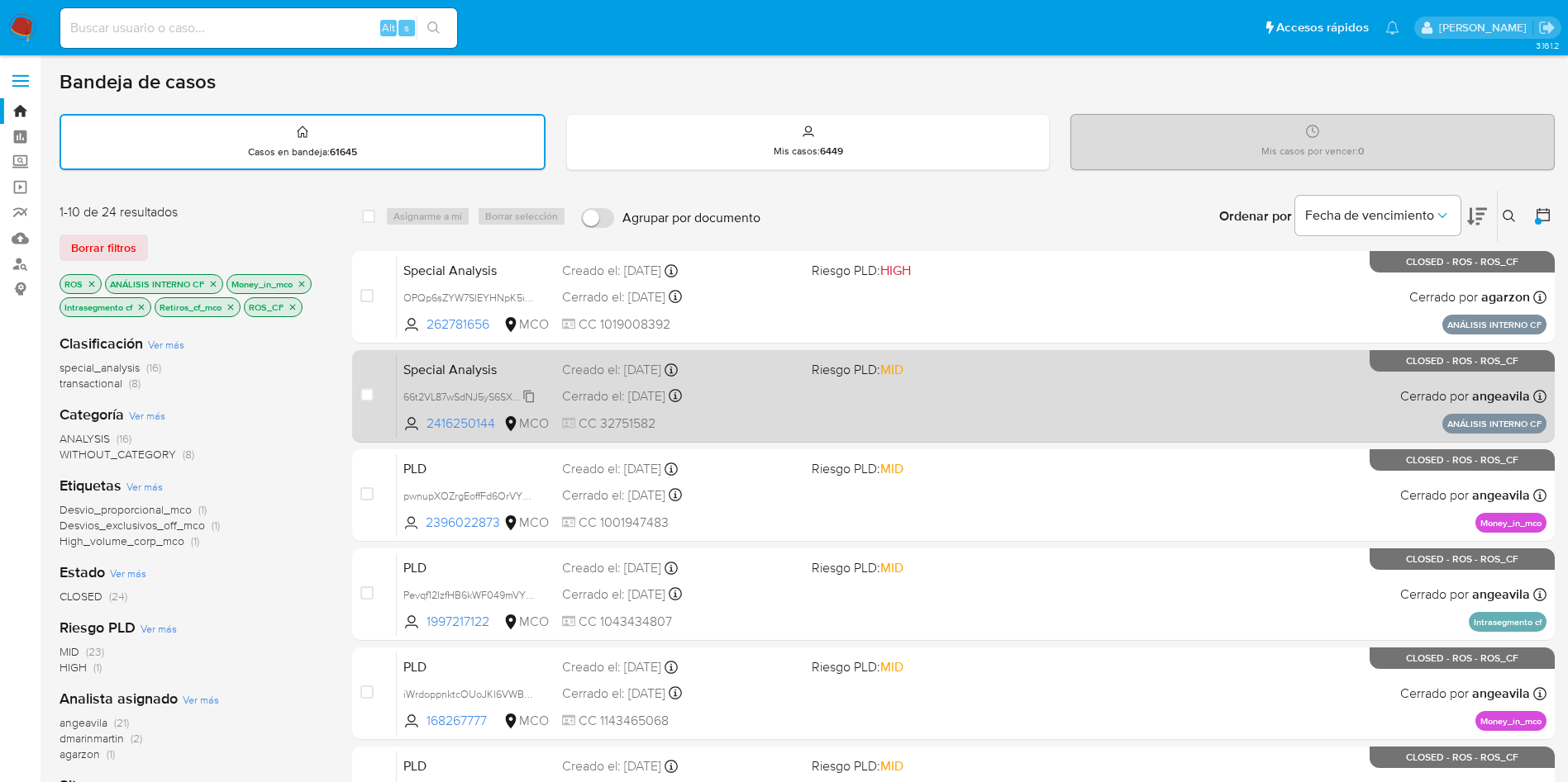
click at [463, 390] on span "66t2VL87wSdNJ5yS6SXzaTlF" at bounding box center [469, 395] width 133 height 18
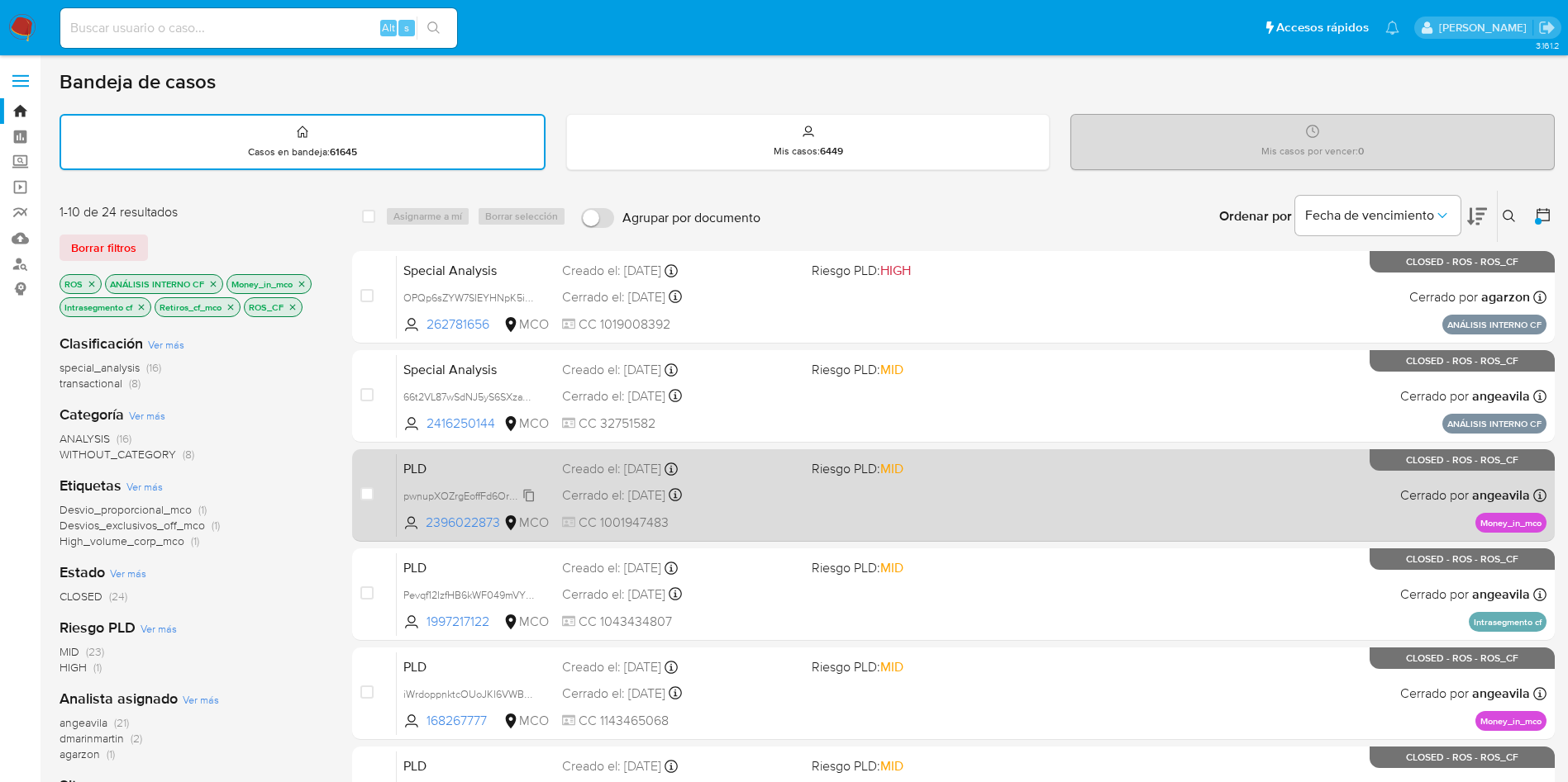
click at [435, 495] on span "pwnupXOZrgEoffFd6OrVYWcR" at bounding box center [473, 495] width 139 height 18
click at [516, 468] on span "PLD" at bounding box center [476, 467] width 145 height 21
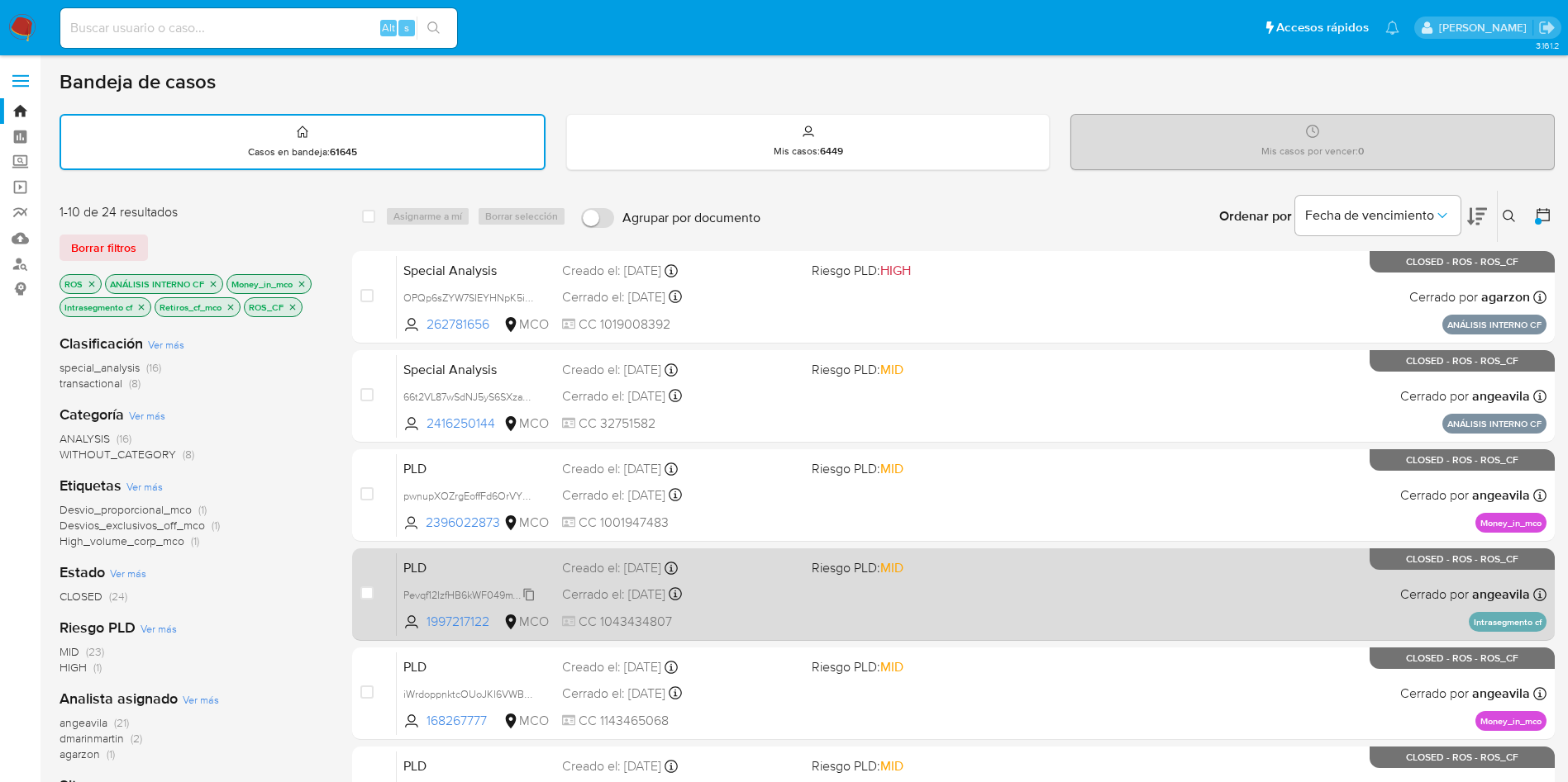
click at [450, 592] on span "Pevqf12IzfHB6kWF049mVYDy" at bounding box center [470, 593] width 134 height 18
click at [457, 563] on span "PLD" at bounding box center [476, 566] width 145 height 21
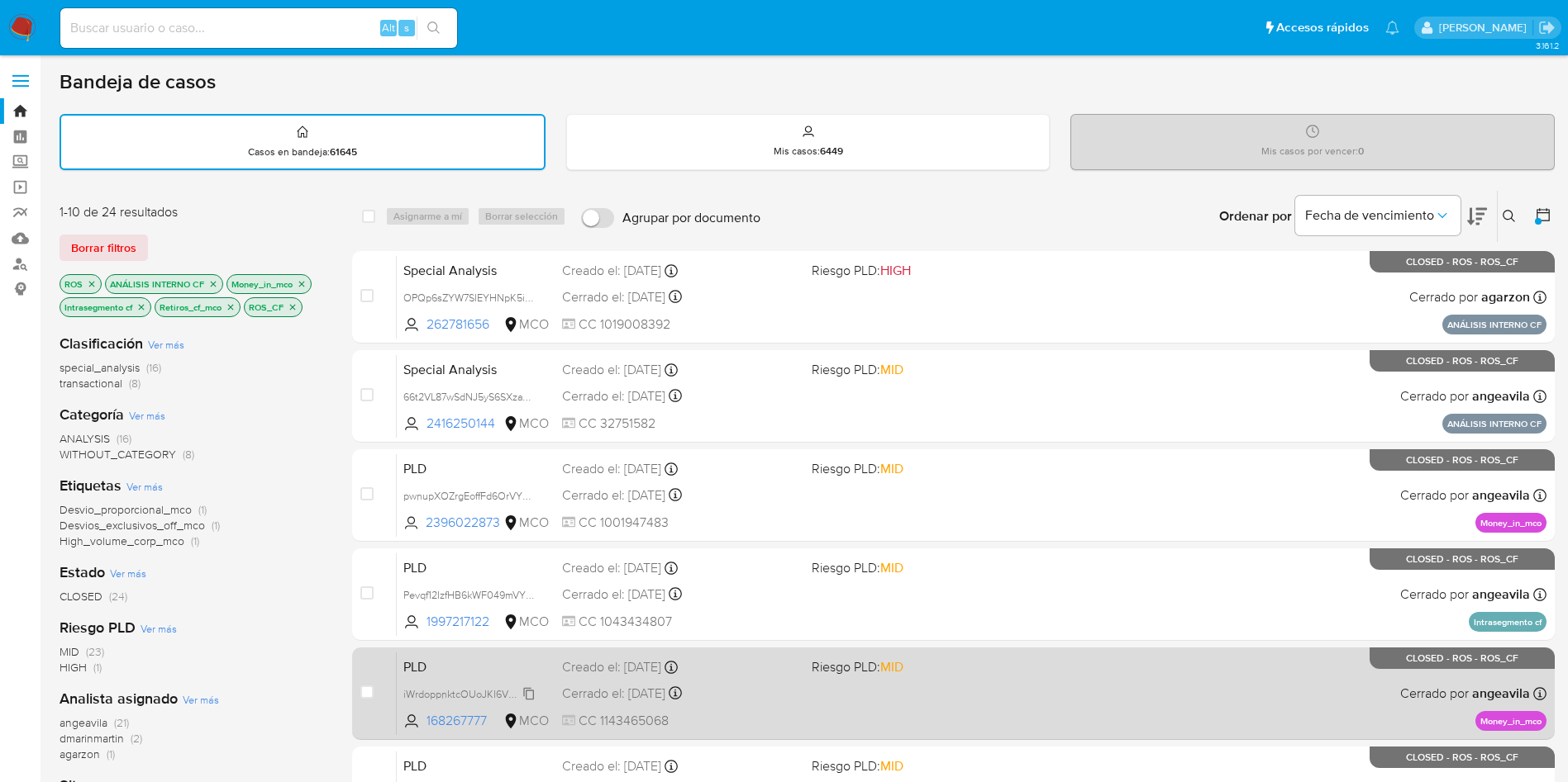
click at [463, 689] on span "iWrdoppnktcOUoJKI6VWB9SQ" at bounding box center [474, 692] width 140 height 18
click at [467, 662] on span "PLD" at bounding box center [476, 665] width 145 height 21
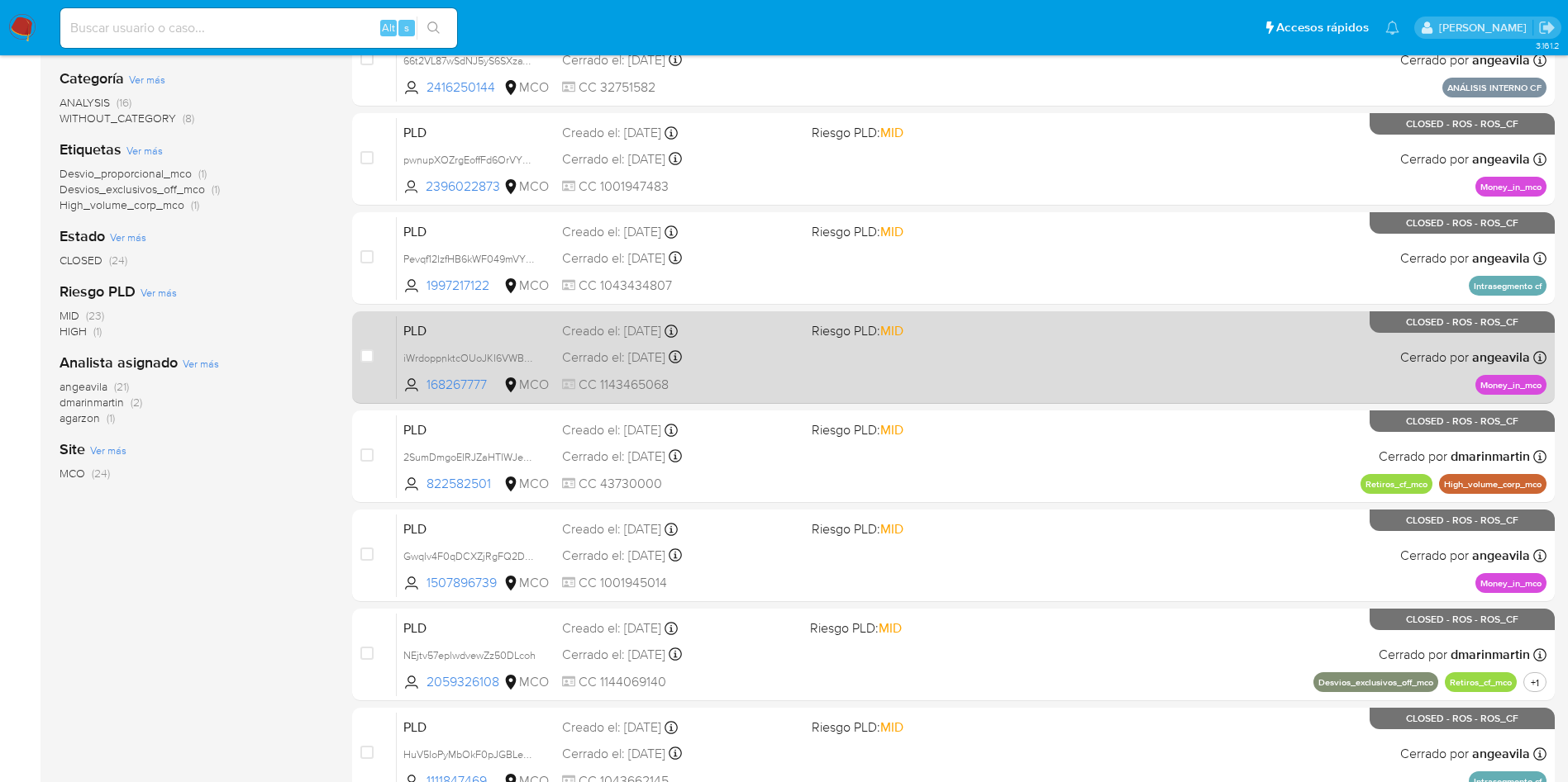
scroll to position [372, 0]
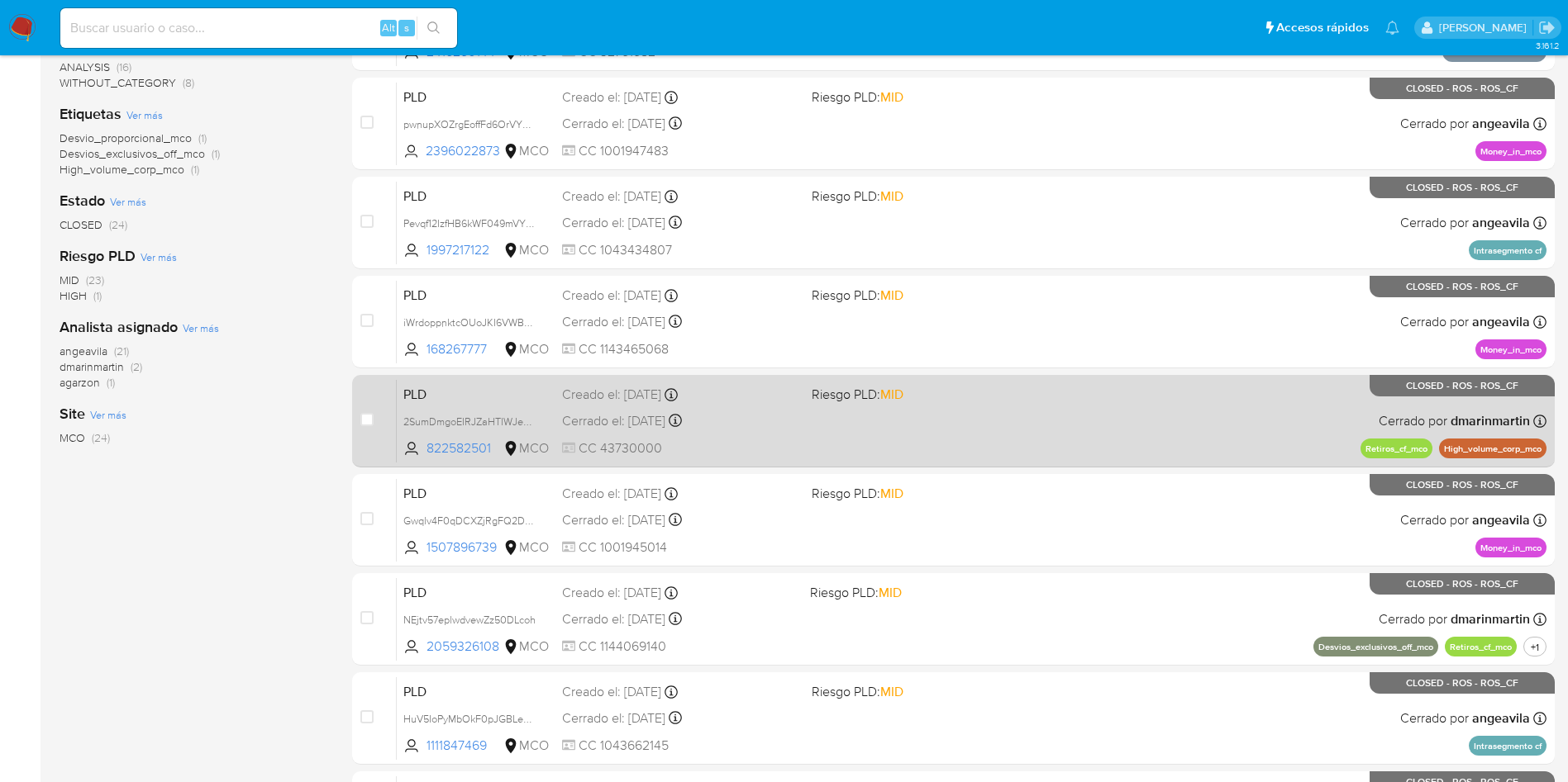
click at [476, 391] on span "PLD" at bounding box center [476, 392] width 145 height 21
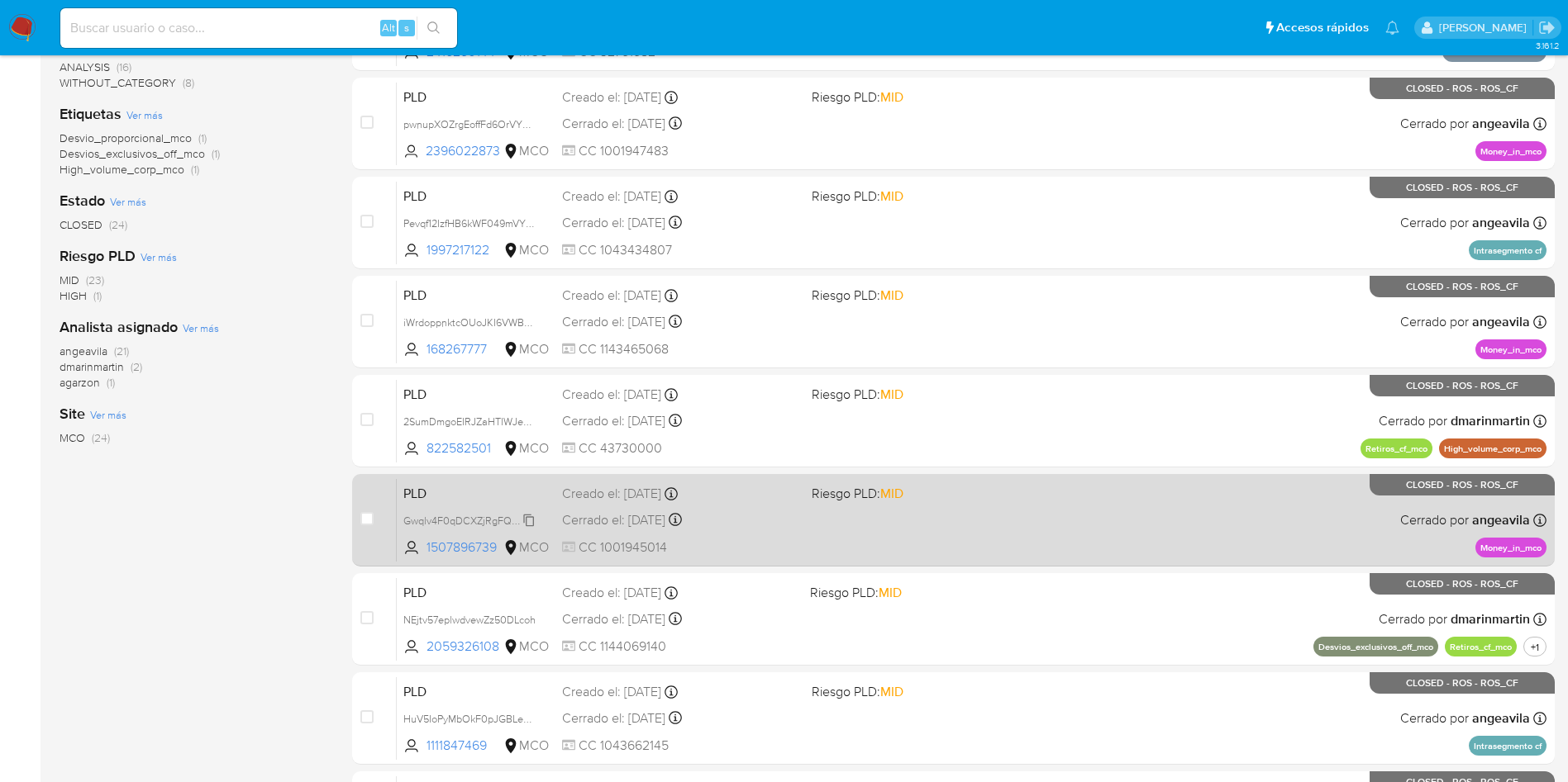
click at [431, 525] on span "Gwqlv4F0qDCXZjRgFQ2Dkmze" at bounding box center [476, 519] width 145 height 18
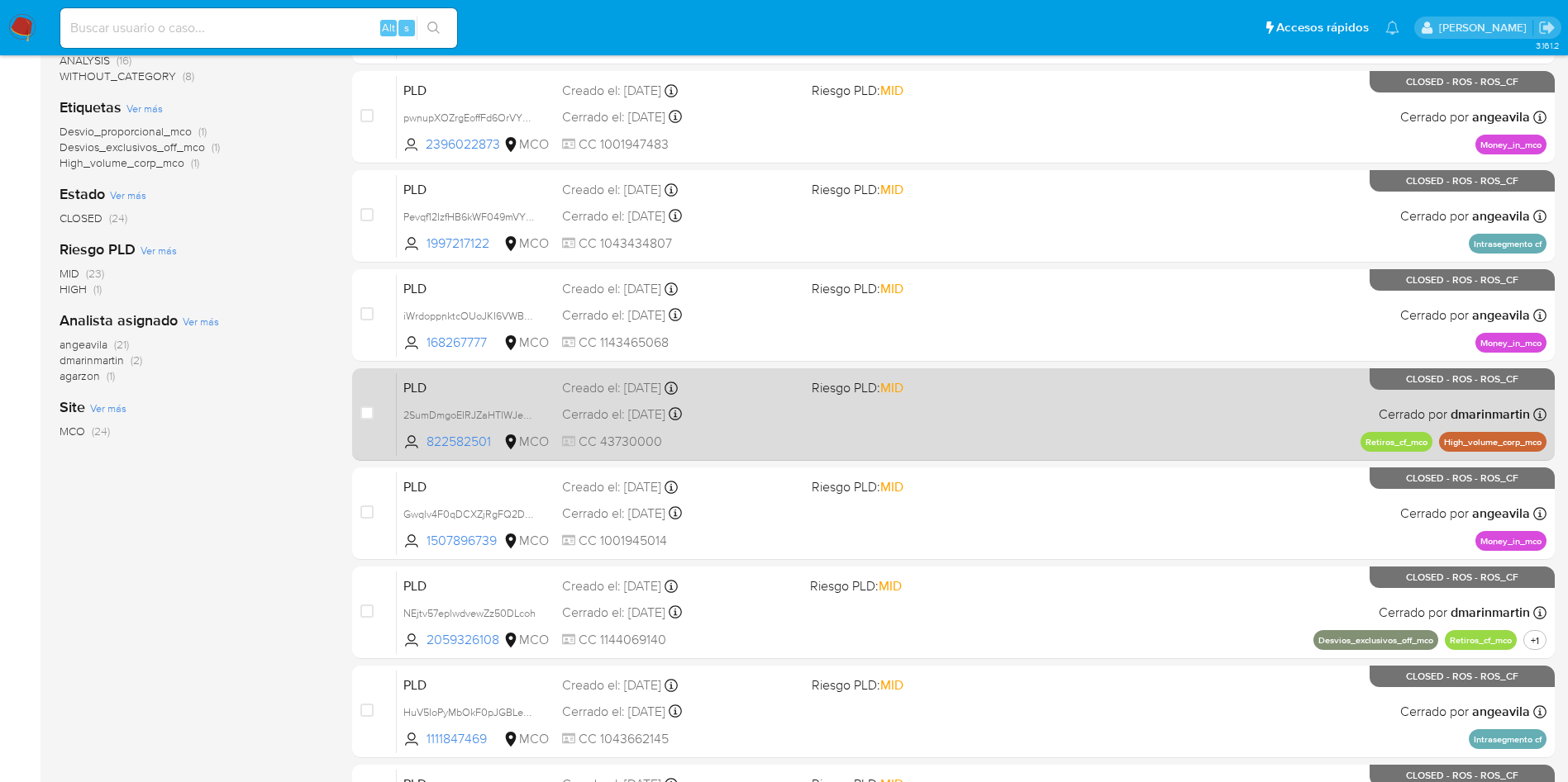
scroll to position [336, 0]
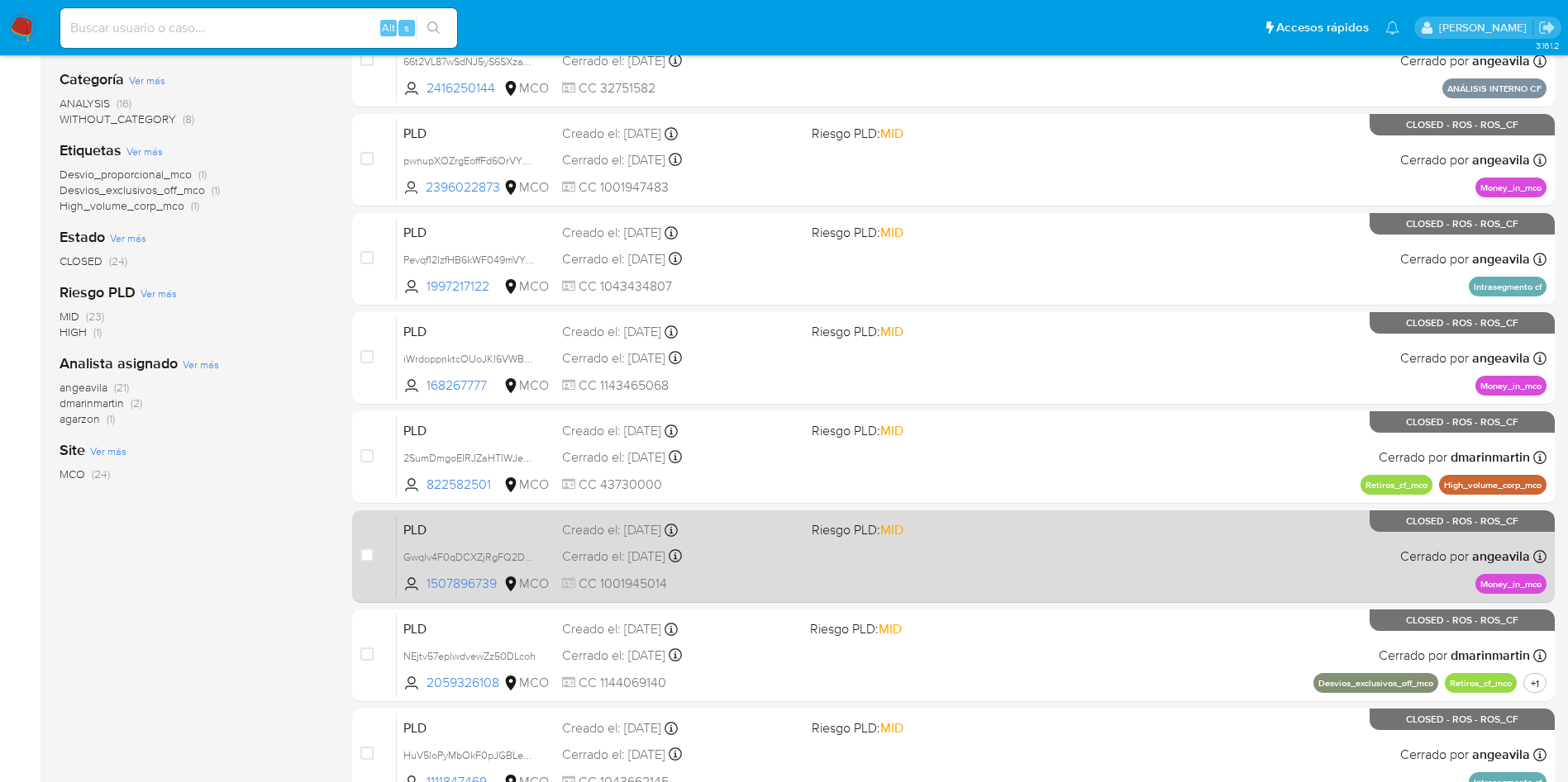
click at [467, 521] on span "PLD" at bounding box center [476, 528] width 145 height 21
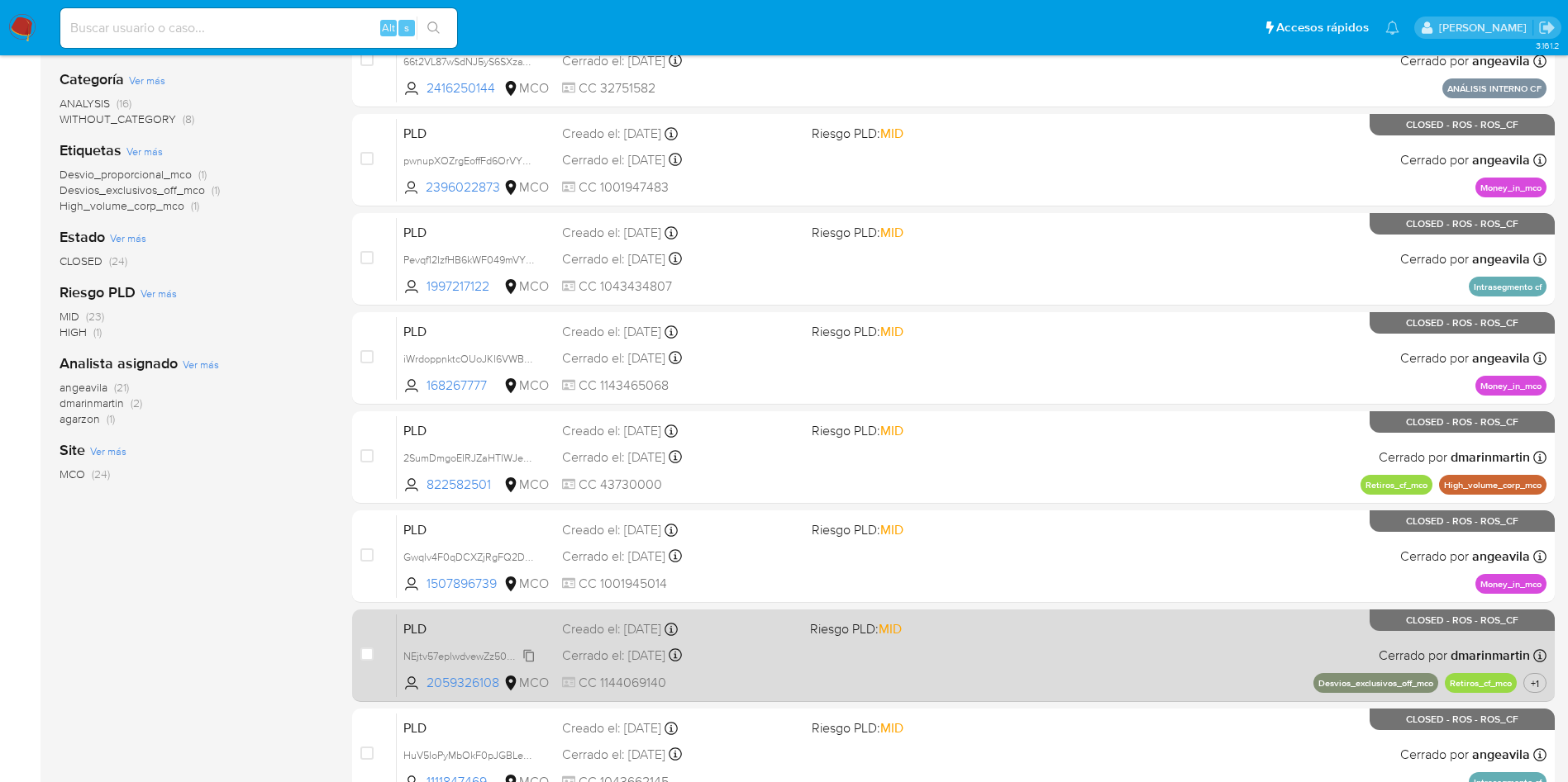
click at [451, 649] on span "NEjtv57eplwdvewZz50DLcoh" at bounding box center [469, 654] width 132 height 18
click at [455, 621] on span "PLD" at bounding box center [476, 627] width 145 height 21
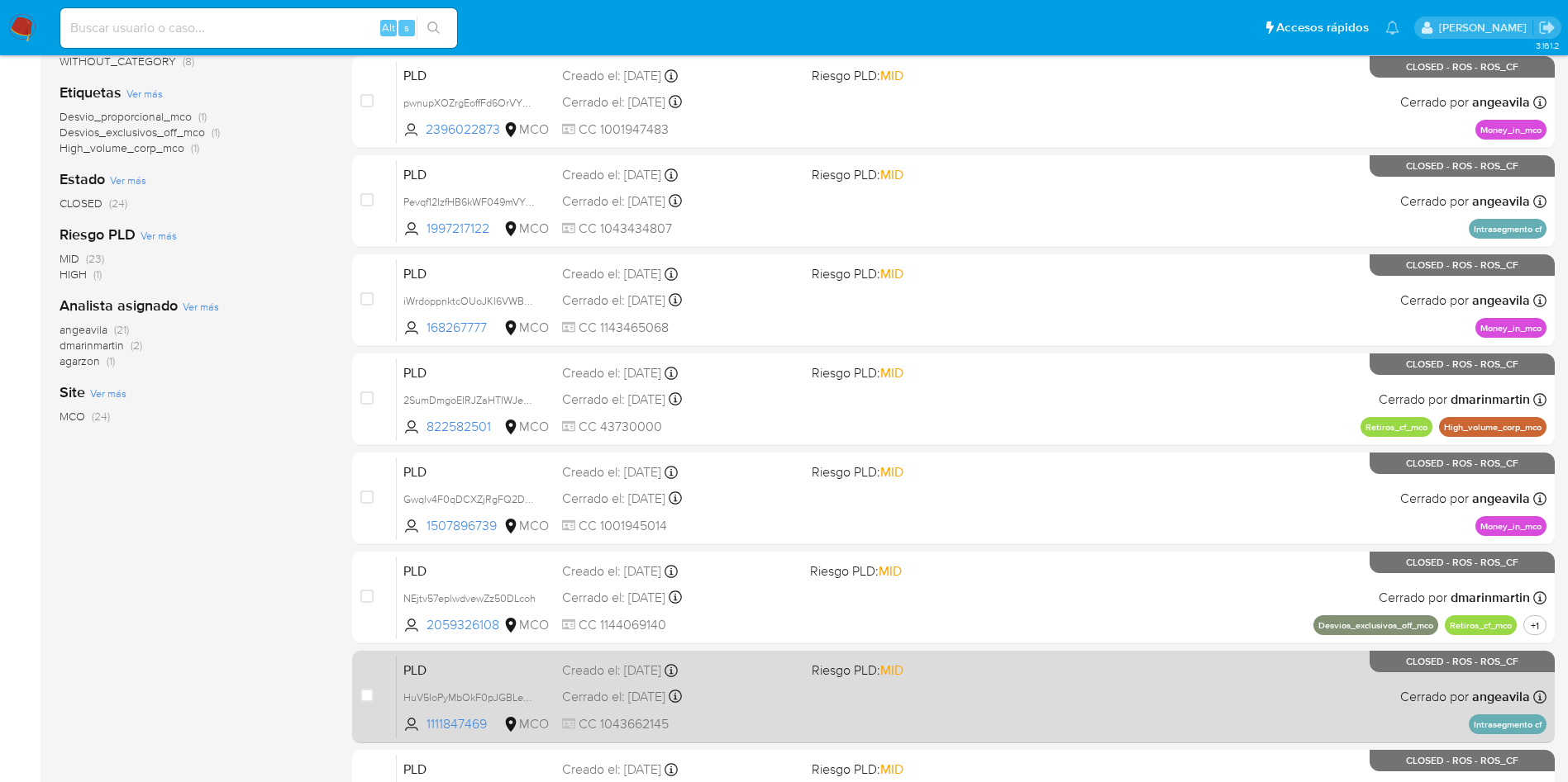
scroll to position [459, 0]
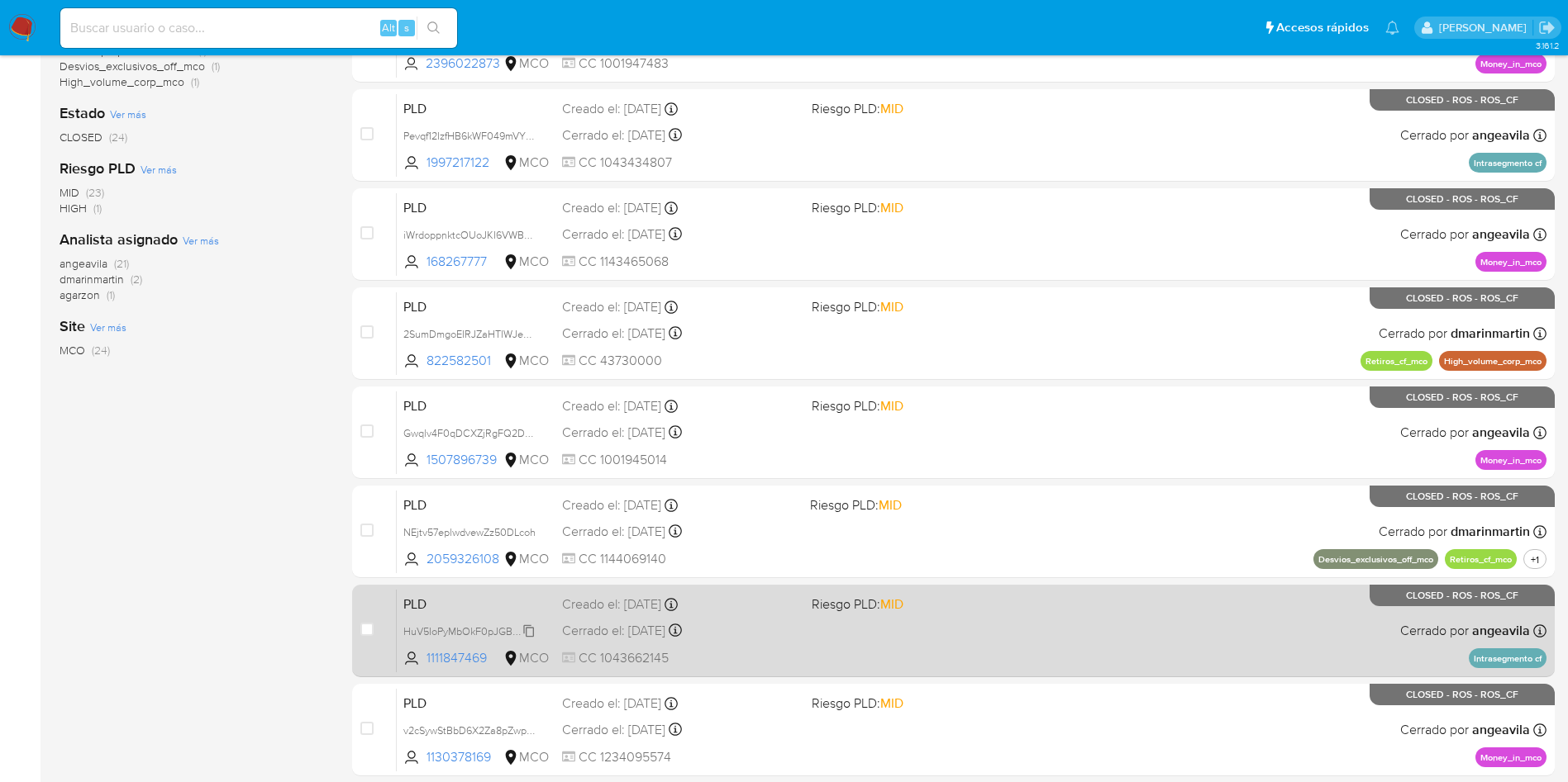
click at [453, 628] on span "HuV5IoPyMbOkF0pJGBLe6FIS" at bounding box center [473, 630] width 140 height 18
click at [464, 604] on span "PLD" at bounding box center [476, 603] width 145 height 21
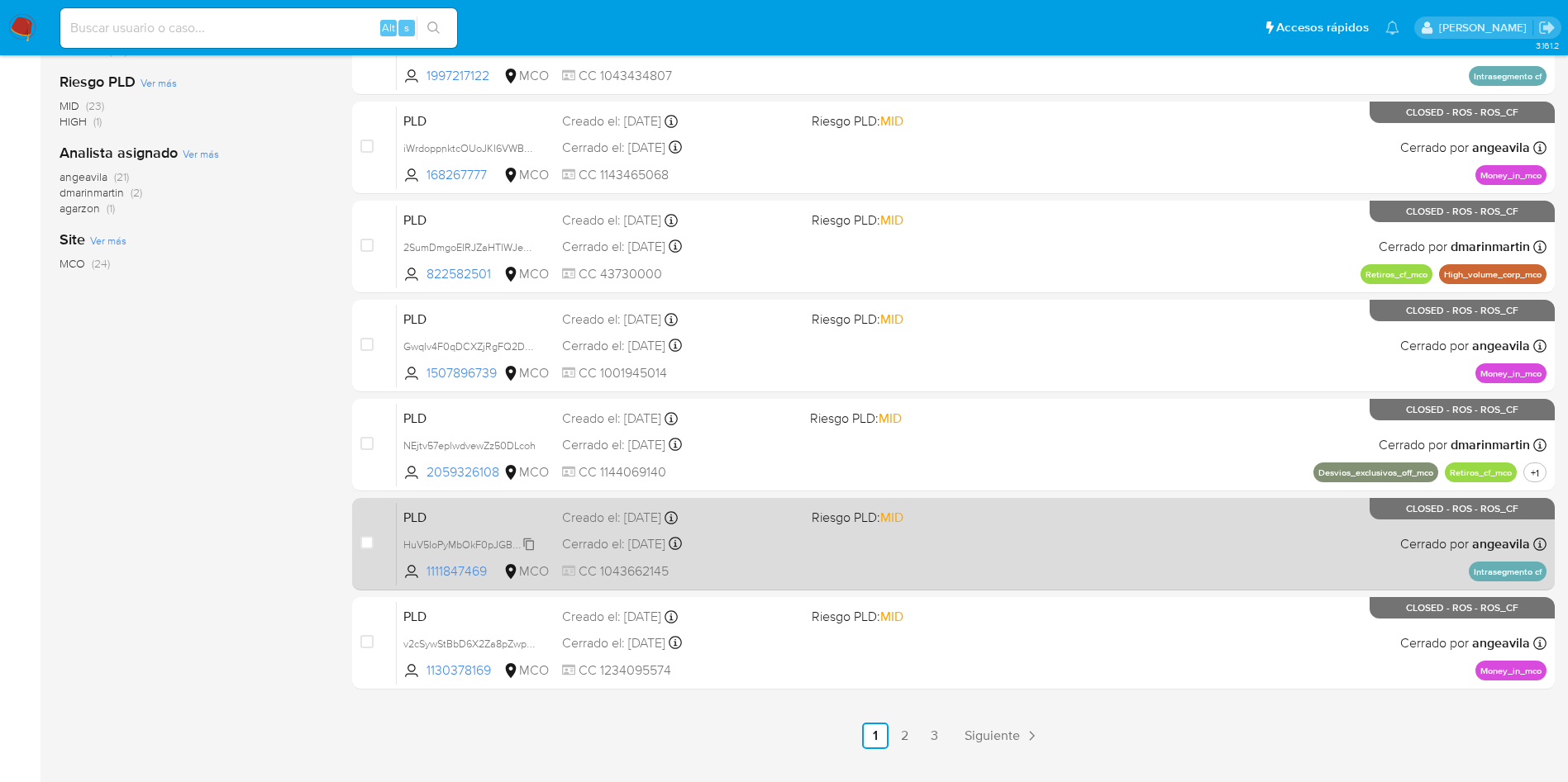
scroll to position [583, 0]
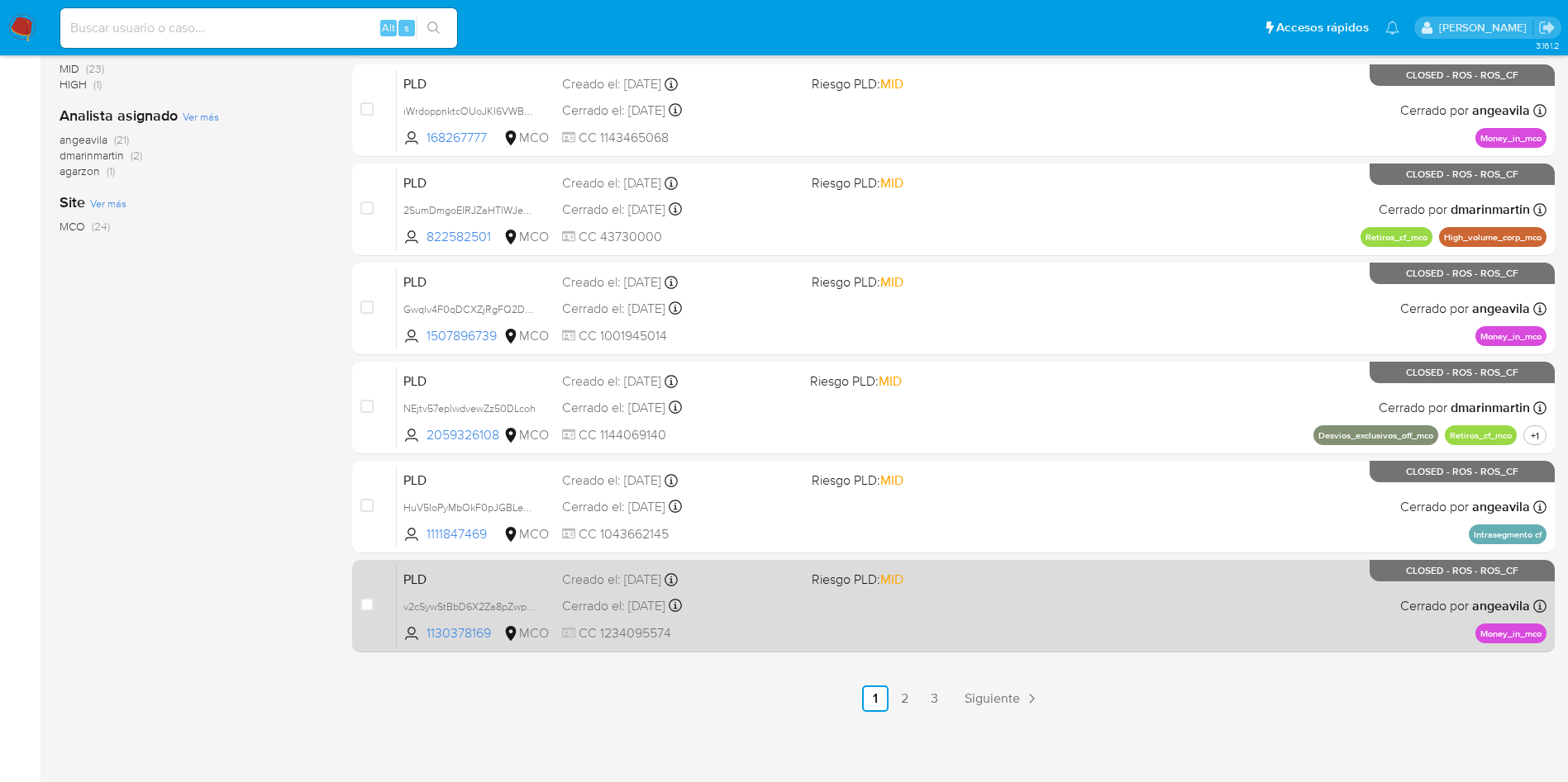
click at [436, 577] on span "PLD" at bounding box center [476, 577] width 145 height 21
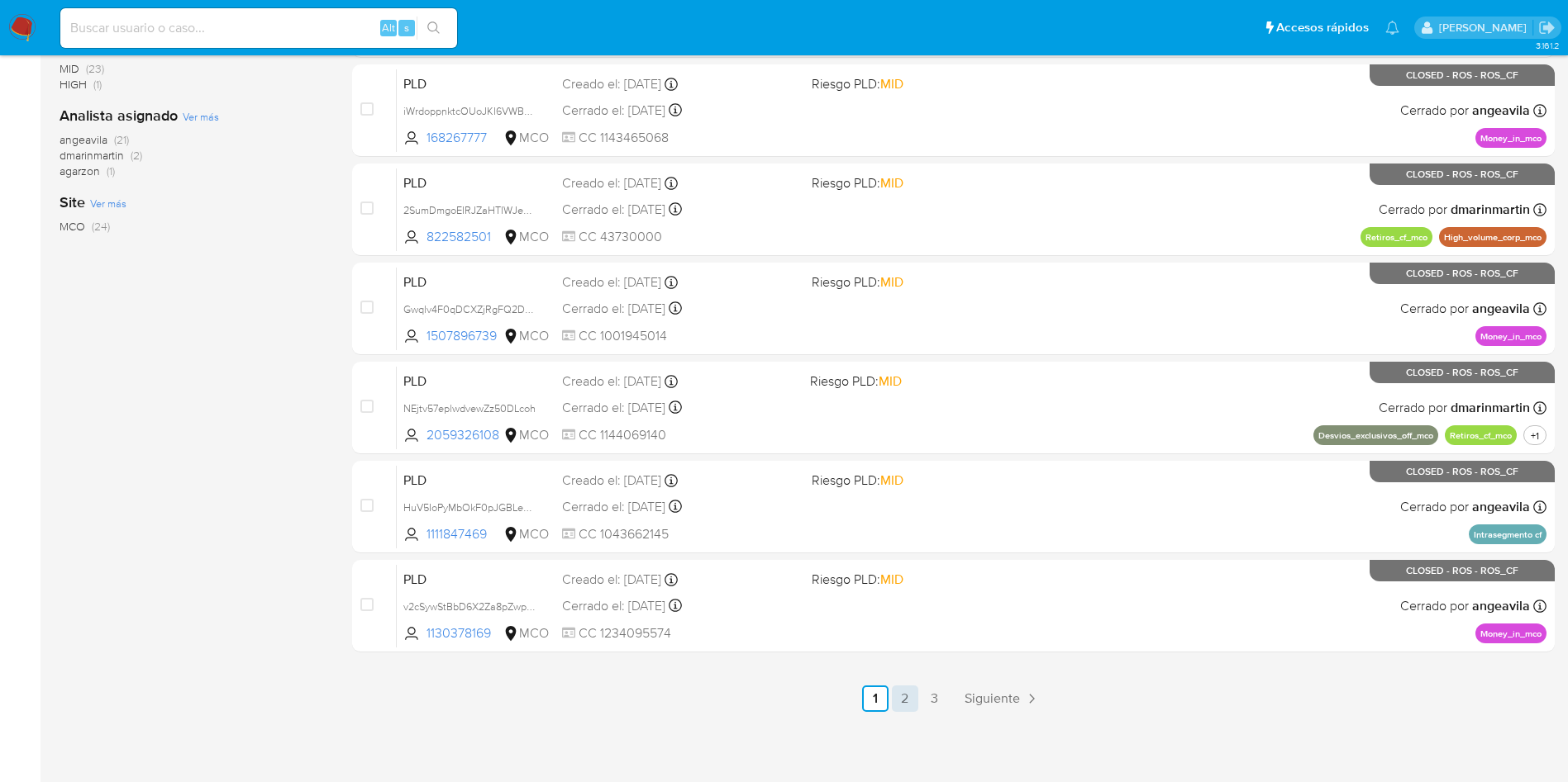
click at [909, 700] on link "2" at bounding box center [904, 698] width 26 height 26
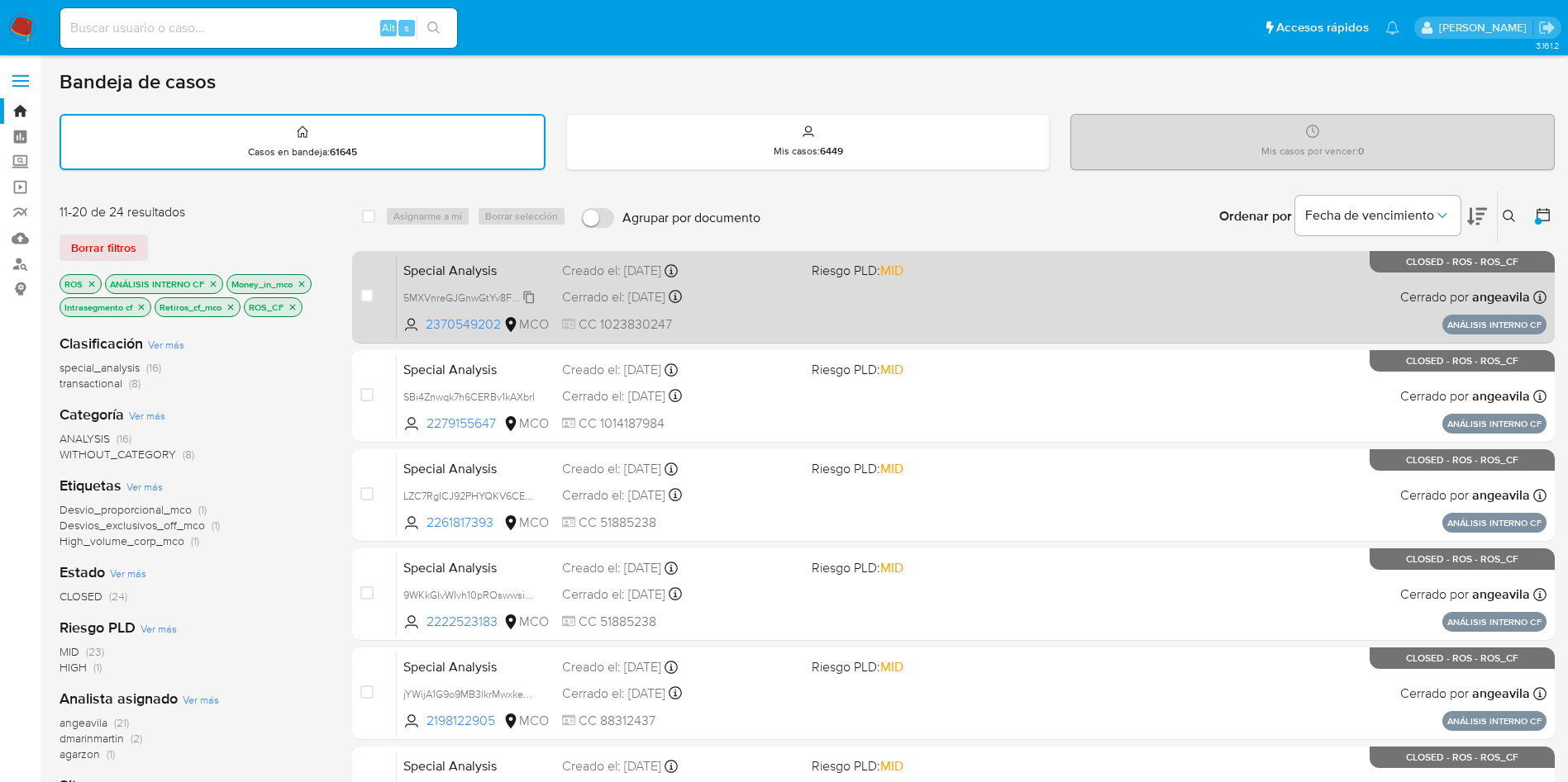
click at [462, 294] on span "5MXVnreGJGnwGtYv8FjDL3Hb" at bounding box center [474, 296] width 142 height 18
click at [485, 276] on span "Special Analysis" at bounding box center [476, 269] width 145 height 21
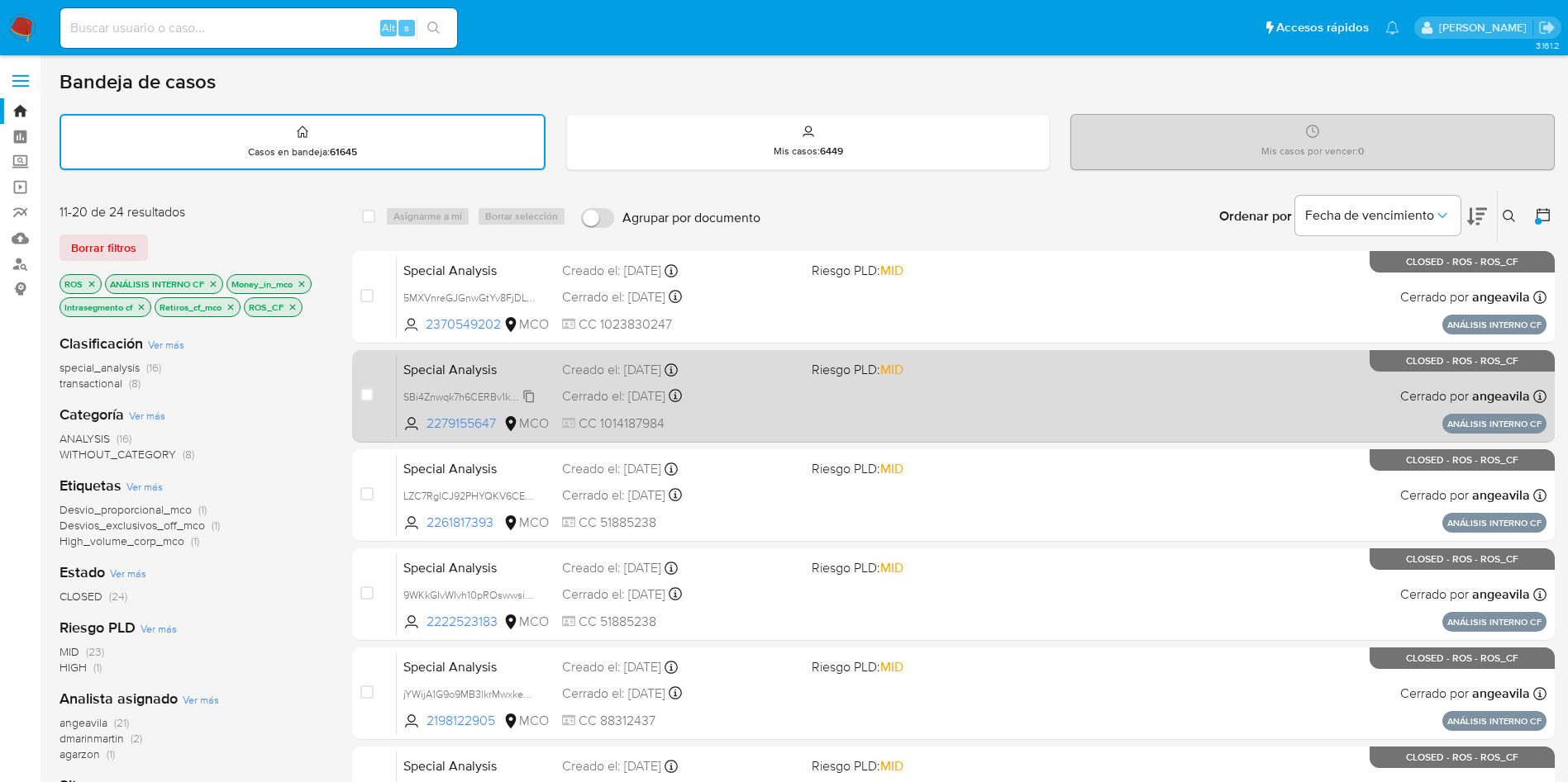
click at [457, 392] on span "SBi4Znwqk7h6CERBv1kAXbrI" at bounding box center [469, 395] width 131 height 18
click at [440, 374] on span "Special Analysis" at bounding box center [476, 368] width 145 height 21
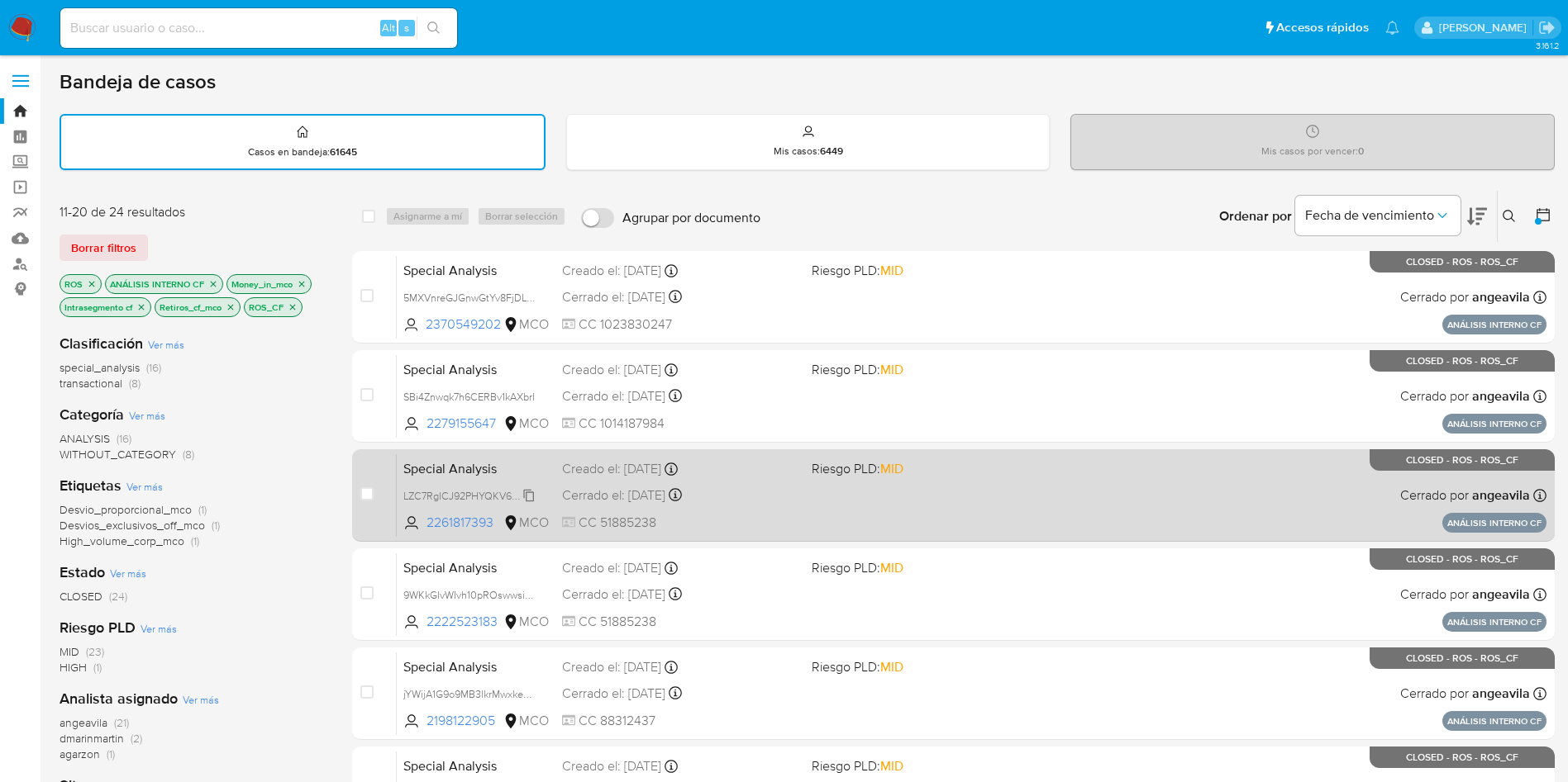
click at [451, 490] on span "LZC7RgICJ92PHYQKV6CEK197" at bounding box center [474, 495] width 142 height 18
click at [454, 475] on span "Special Analysis" at bounding box center [476, 467] width 145 height 21
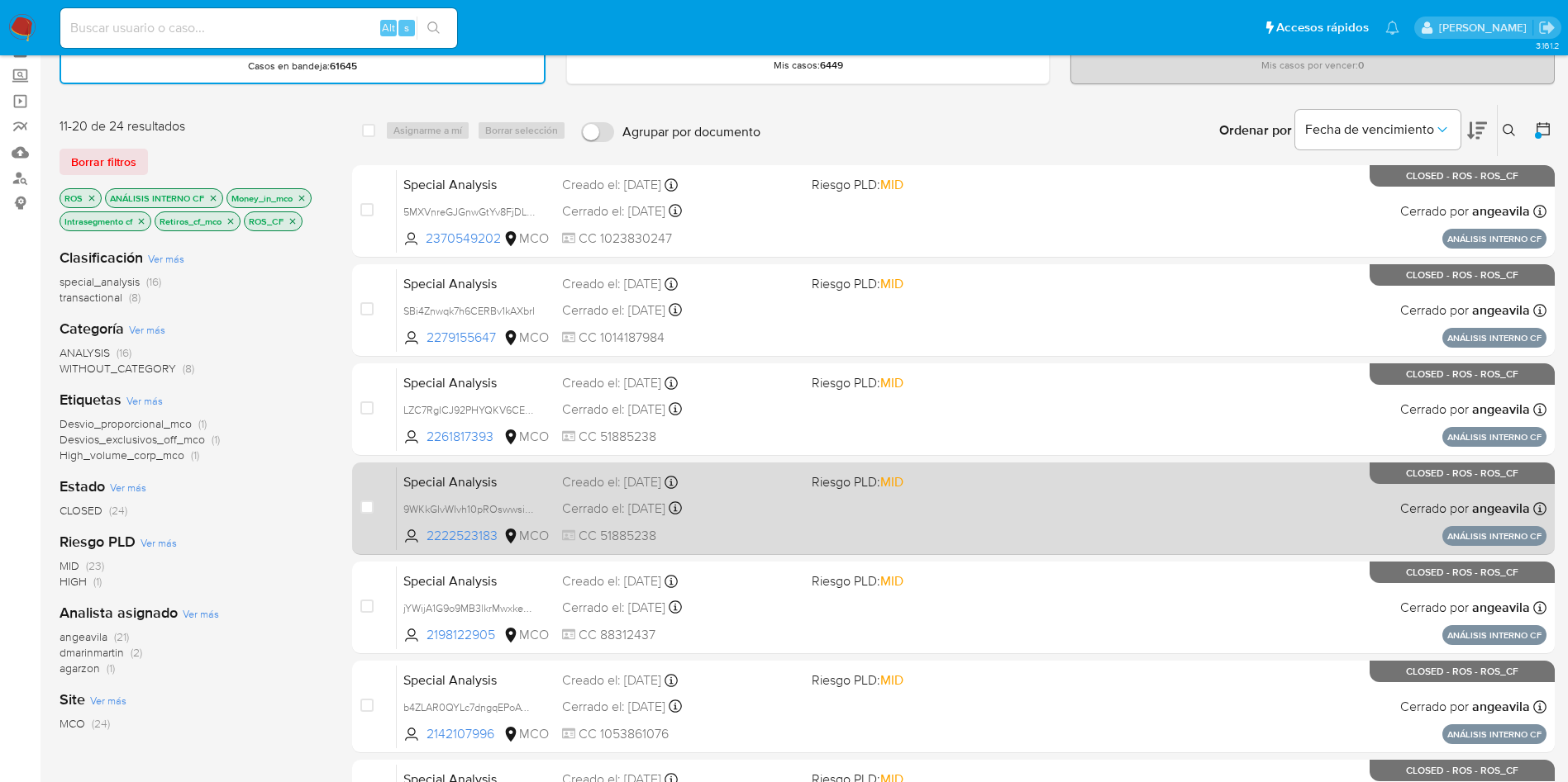
scroll to position [124, 0]
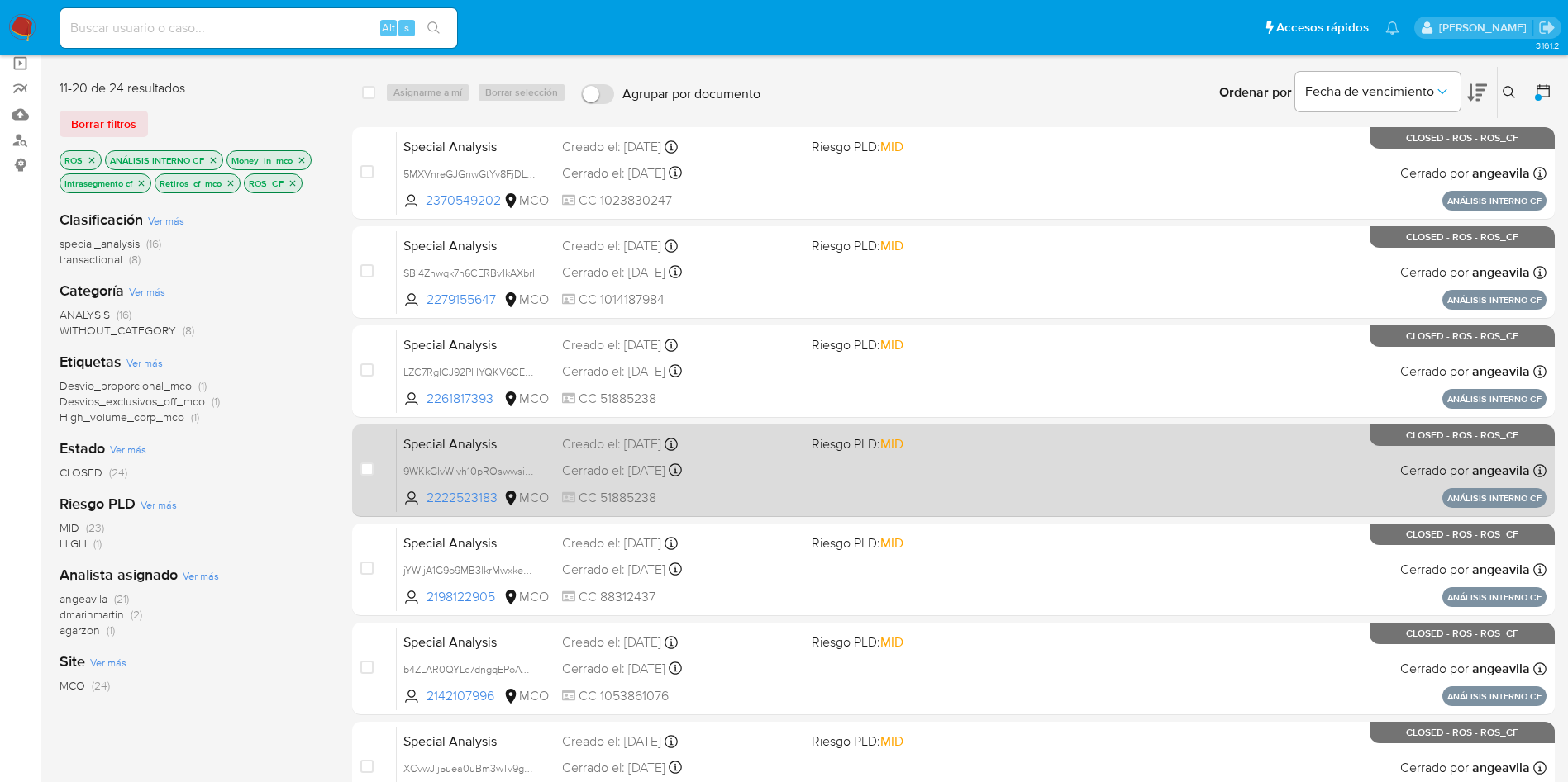
click at [450, 439] on span "Special Analysis" at bounding box center [476, 442] width 145 height 21
click at [466, 468] on span "9WKkGIvWIvh10pROswwsi6J9" at bounding box center [472, 469] width 138 height 18
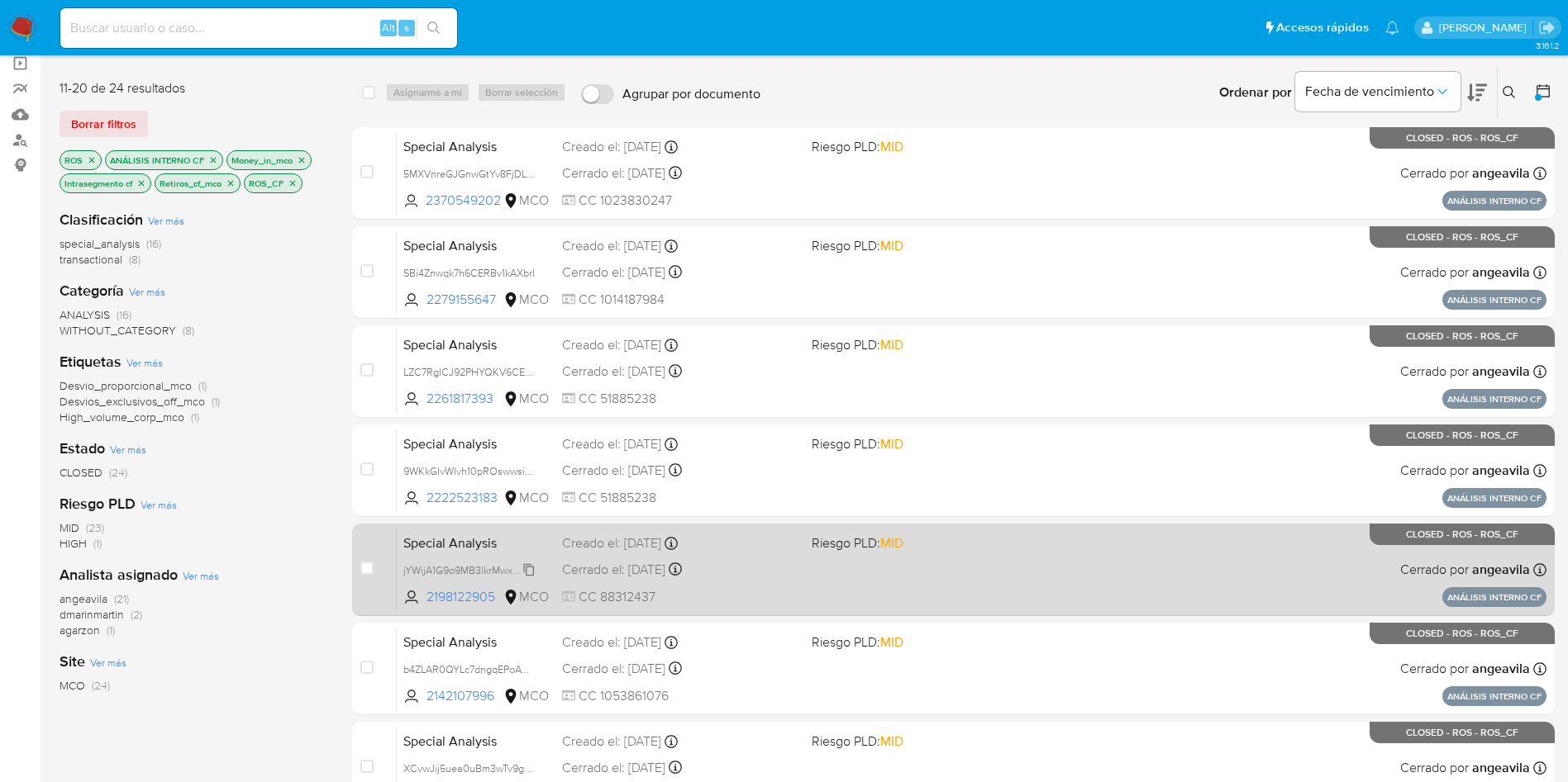
click at [452, 572] on span "jYWijA1G9o9MB3lkrMwxkeG0" at bounding box center [470, 569] width 134 height 18
click at [495, 542] on span "Special Analysis" at bounding box center [476, 541] width 145 height 21
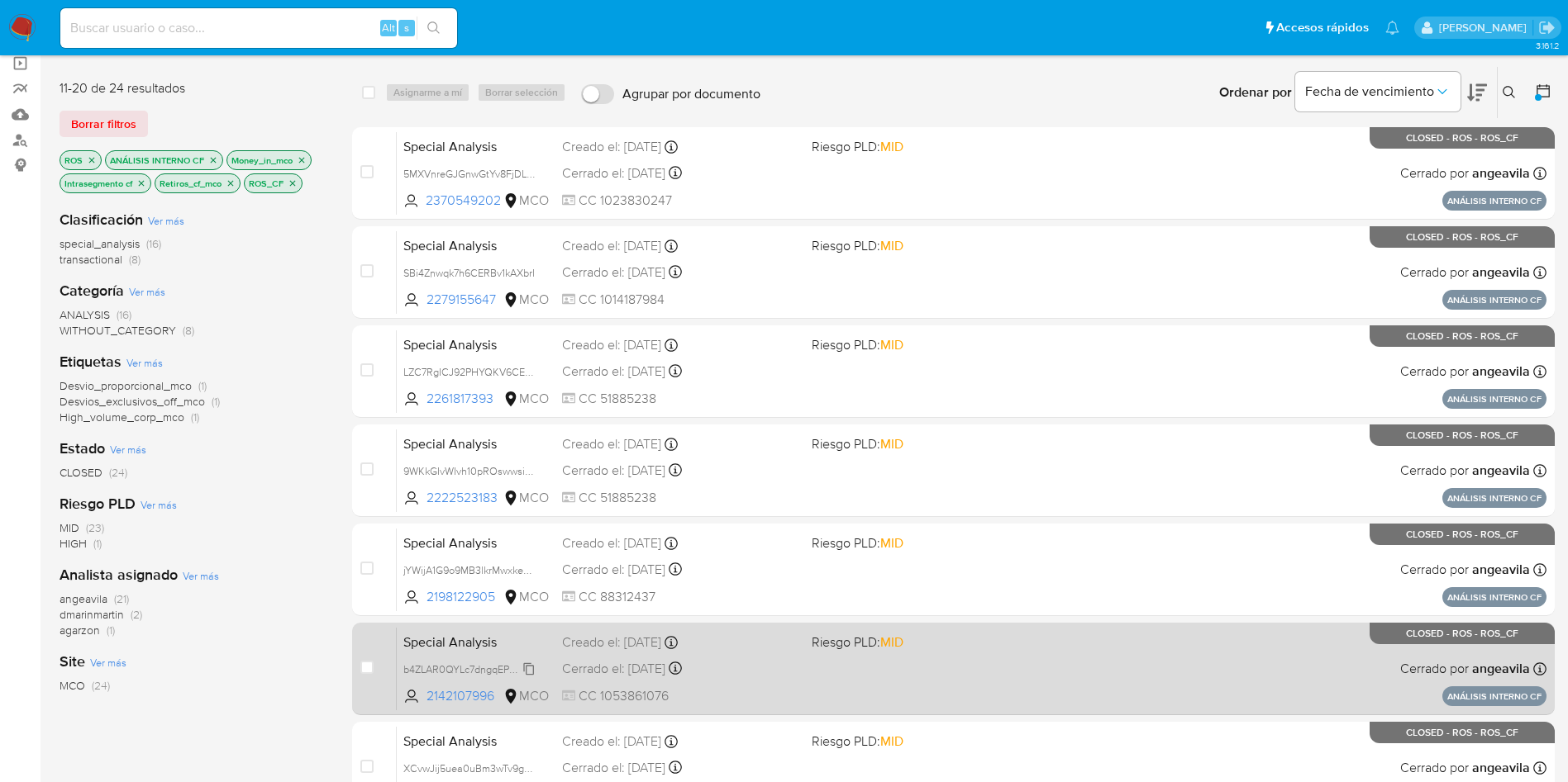
click at [454, 668] on span "b4ZLAR0QYLc7dngqEPoAWI4E" at bounding box center [474, 668] width 140 height 18
click at [469, 643] on span "Special Analysis" at bounding box center [476, 641] width 145 height 21
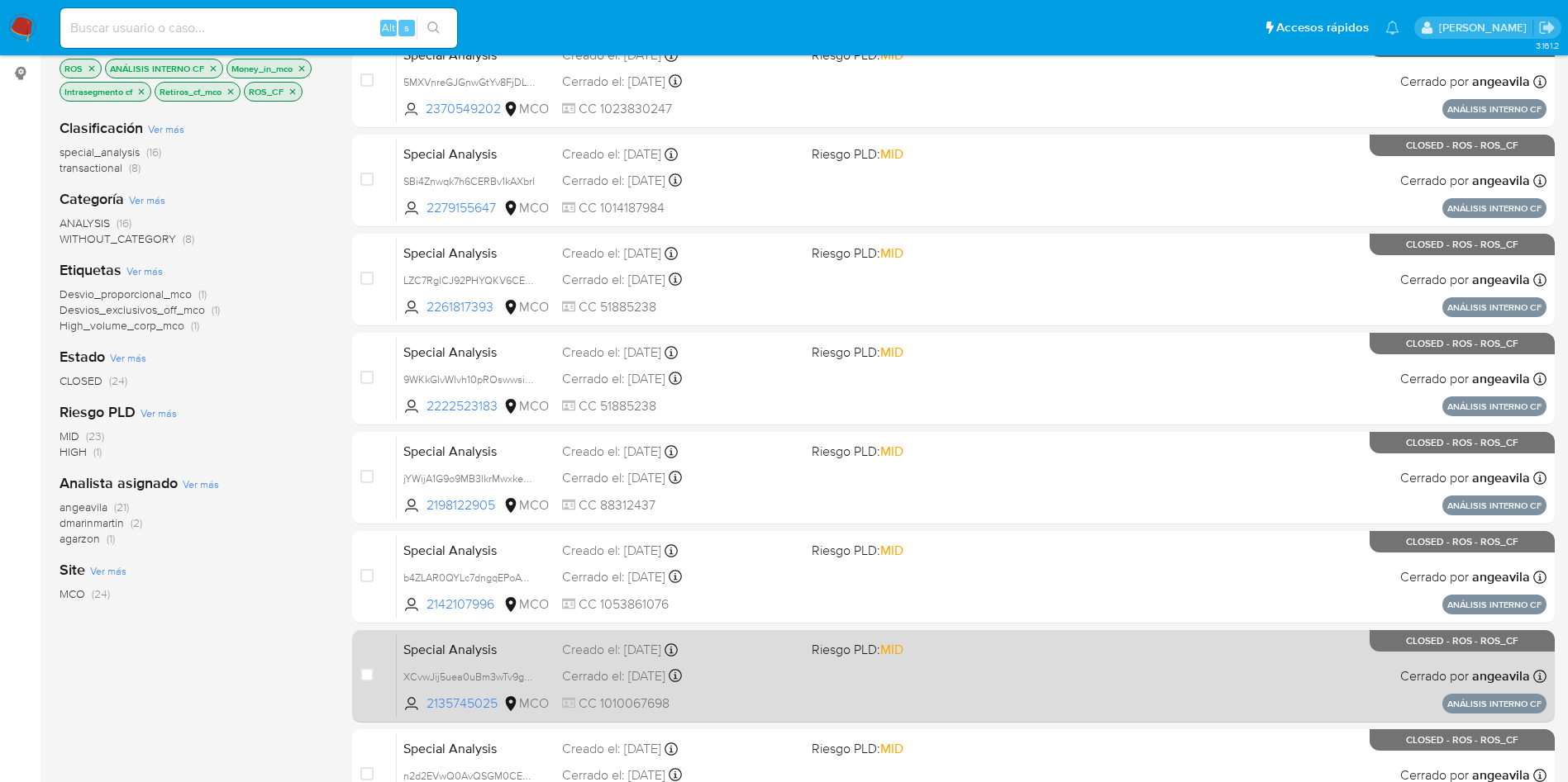
scroll to position [372, 0]
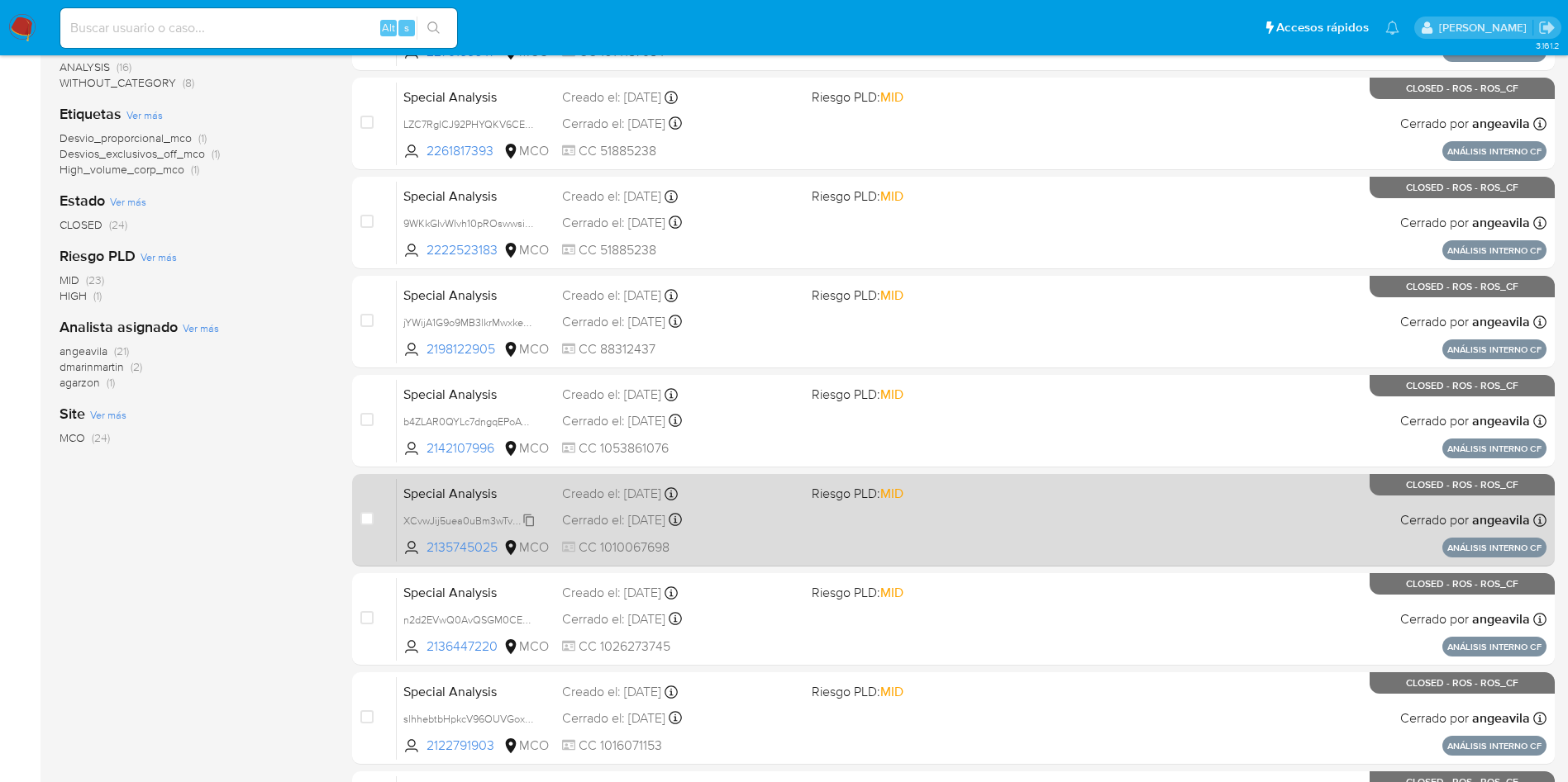
click at [502, 521] on span "XCvwJij5uea0uBm3wTv9gzy5" at bounding box center [471, 519] width 136 height 18
click at [496, 490] on span "Special Analysis" at bounding box center [476, 492] width 145 height 21
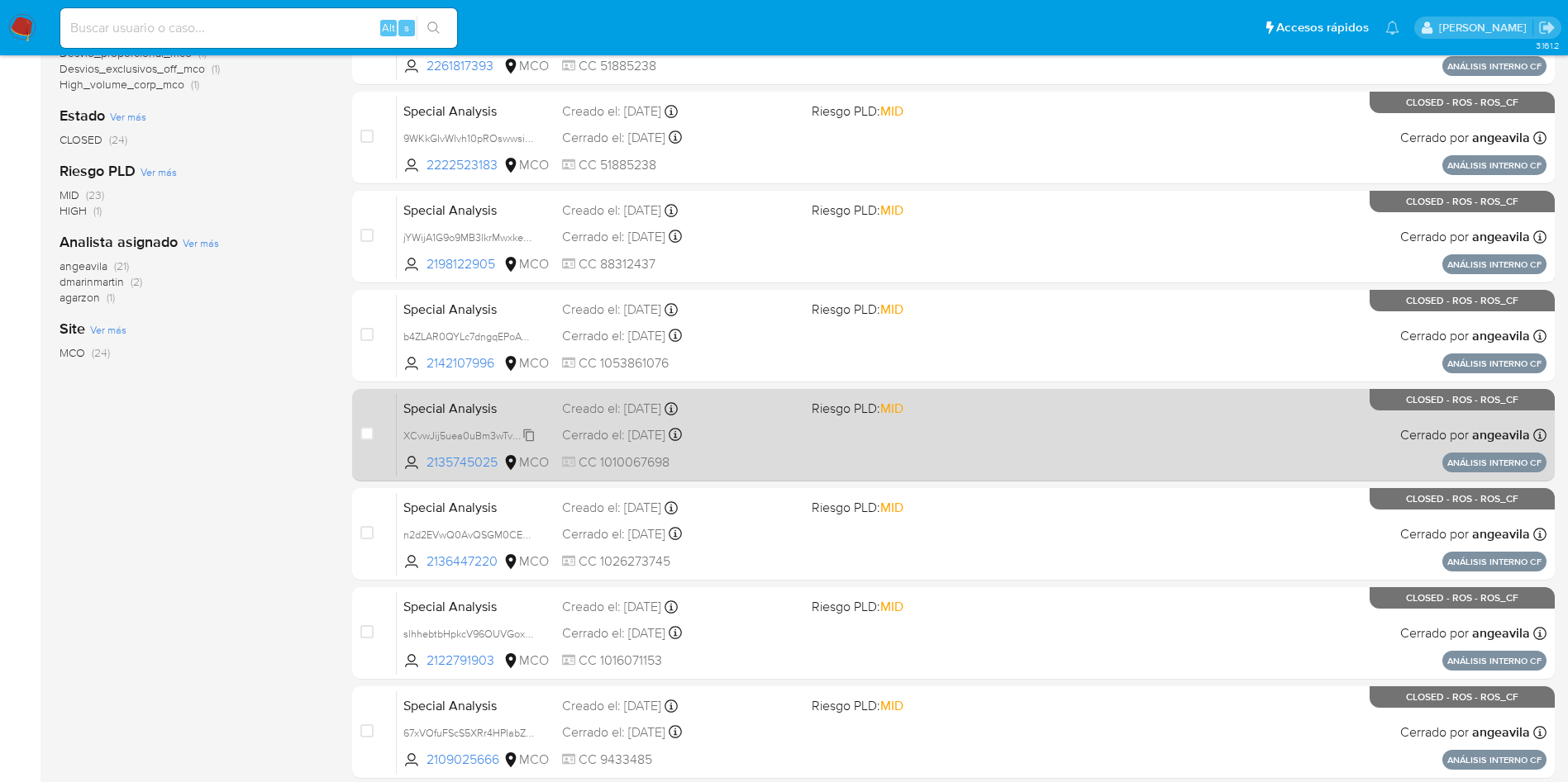
scroll to position [495, 0]
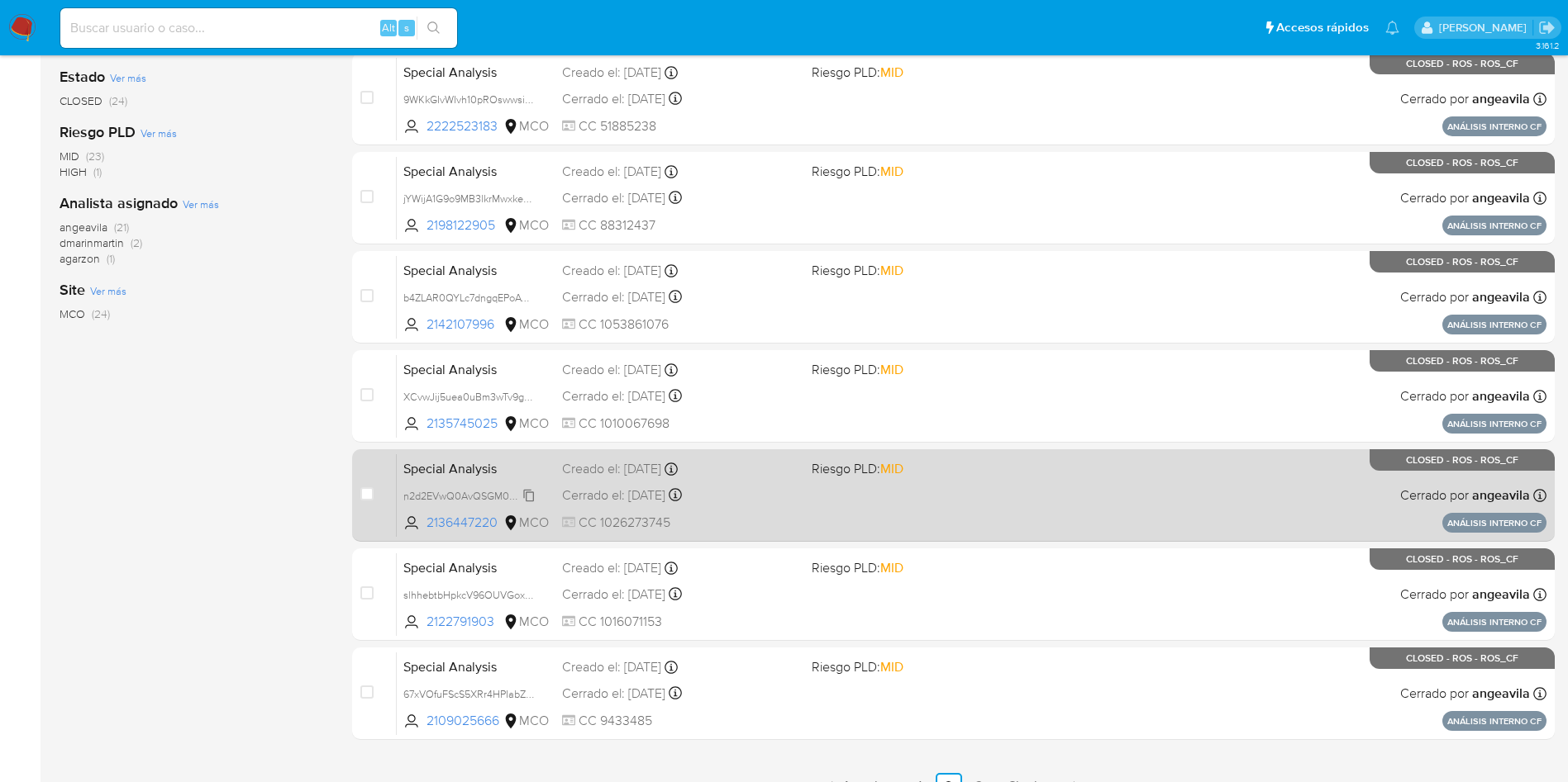
click at [470, 489] on span "n2d2EVwQ0AvQSGM0CEBTqd9X" at bounding box center [480, 495] width 154 height 18
click at [476, 469] on span "Special Analysis" at bounding box center [476, 467] width 145 height 21
click at [456, 495] on span "n2d2EVwQ0AvQSGM0CEBTqd9X" at bounding box center [480, 495] width 154 height 18
click at [469, 468] on span "Special Analysis" at bounding box center [476, 467] width 145 height 21
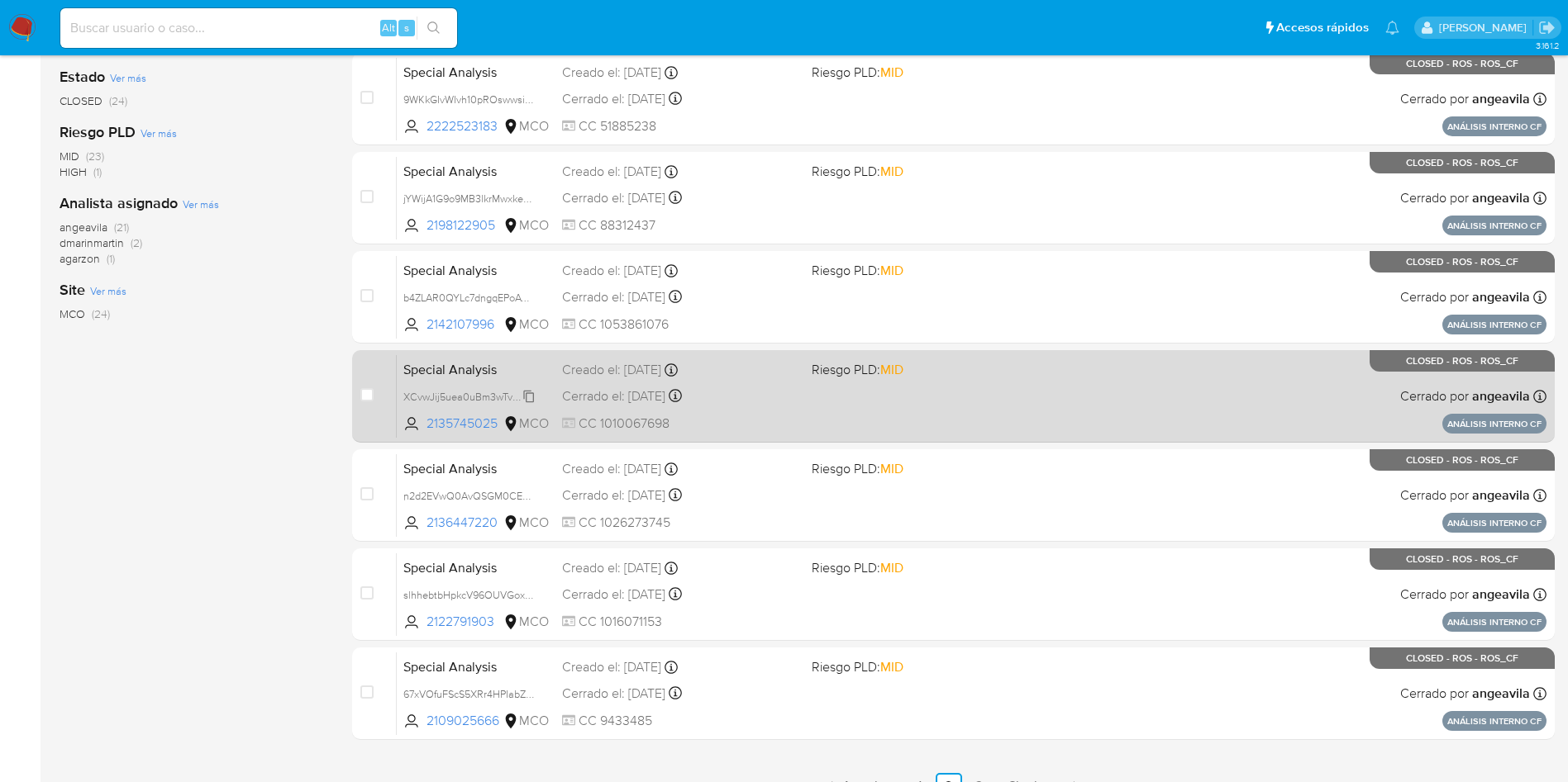
click at [455, 396] on span "XCvwJij5uea0uBm3wTv9gzy5" at bounding box center [471, 395] width 136 height 18
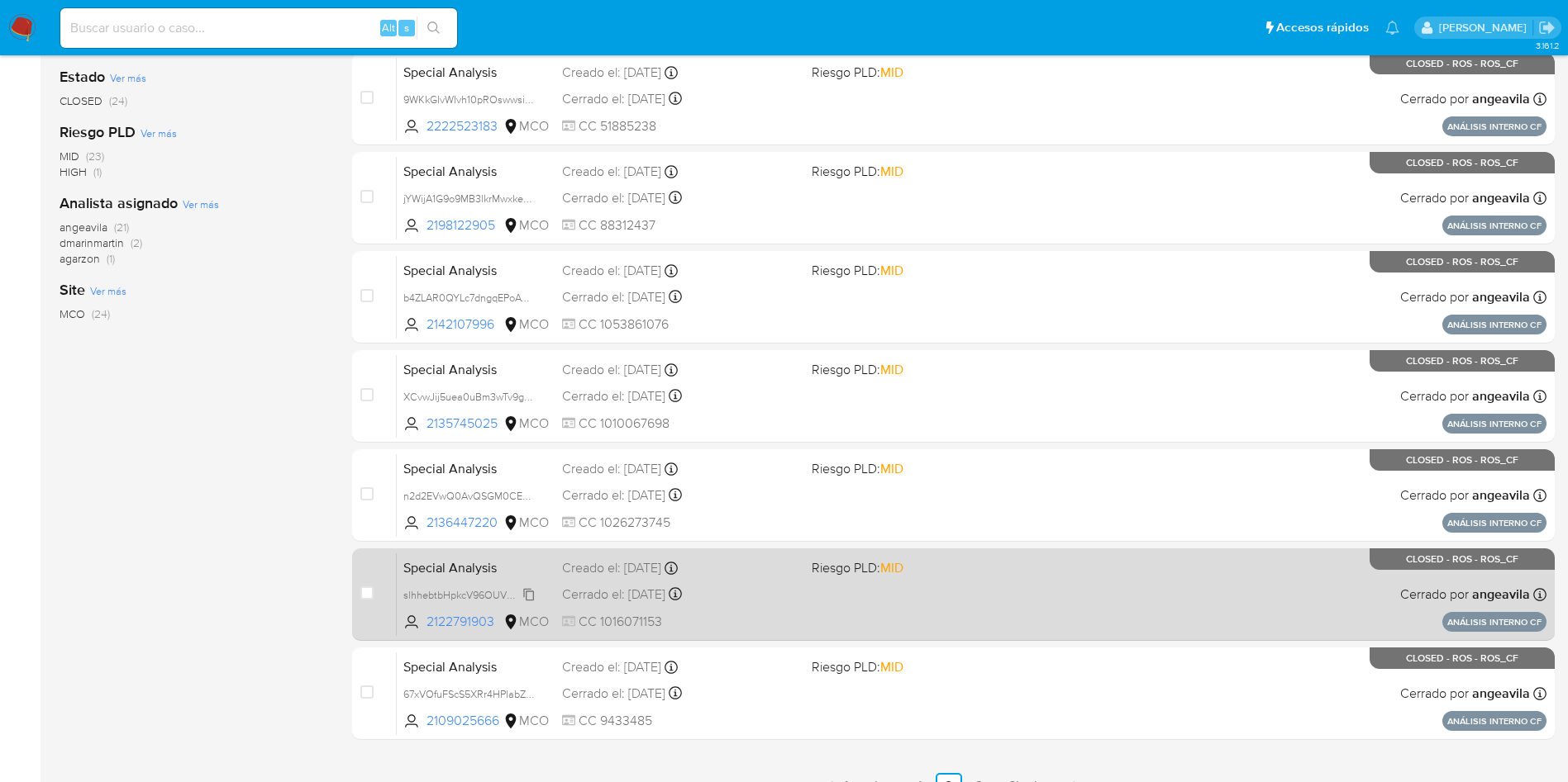
click at [445, 594] on span "slhhebtbHpkcV96OUVGox0Kr" at bounding box center [472, 593] width 138 height 18
click at [513, 566] on span "Special Analysis" at bounding box center [476, 566] width 145 height 21
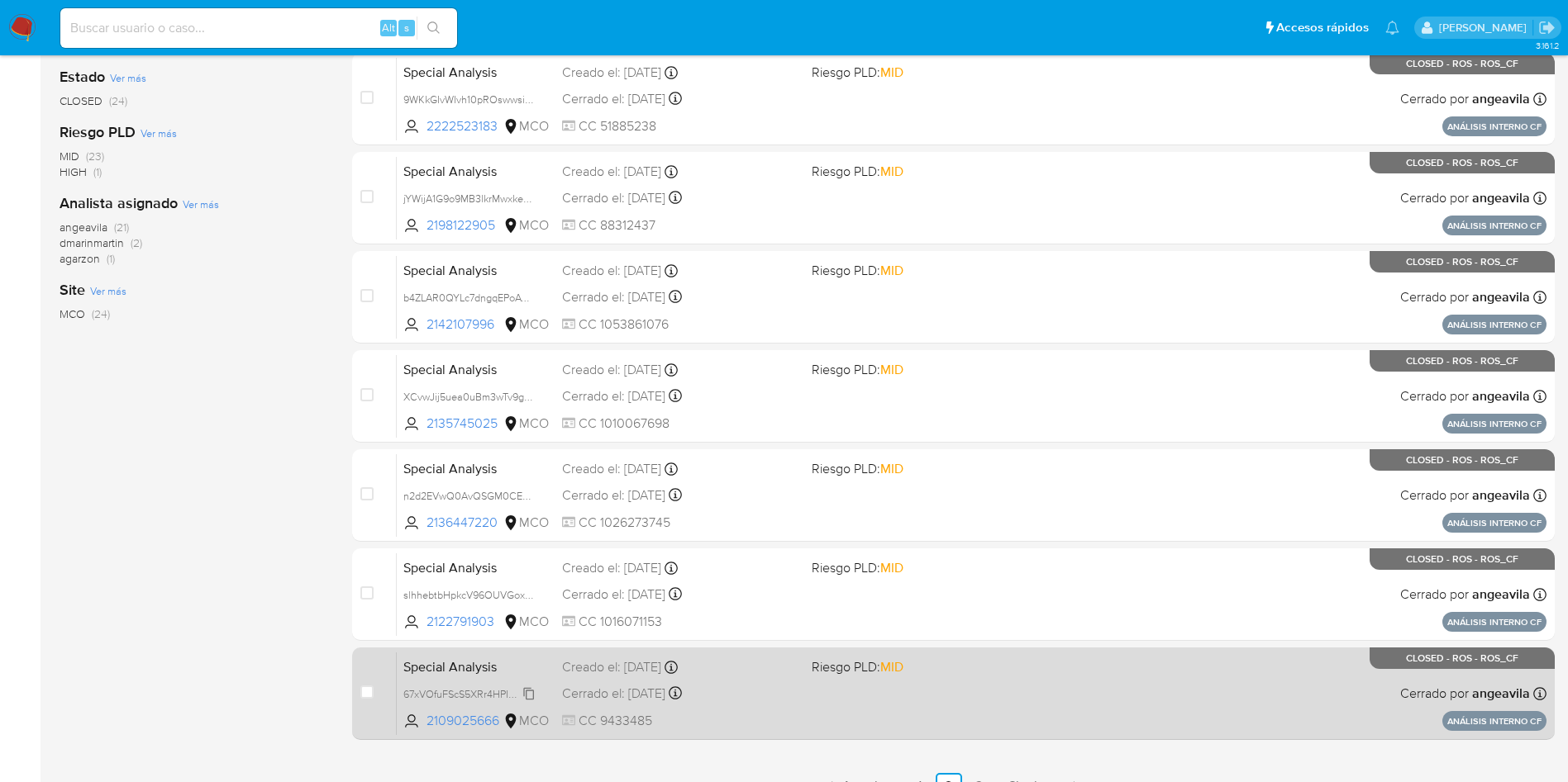
click at [453, 695] on span "67xVOfuFScS5XRr4HPIabZkn" at bounding box center [469, 692] width 133 height 18
click at [454, 664] on span "Special Analysis" at bounding box center [476, 665] width 145 height 21
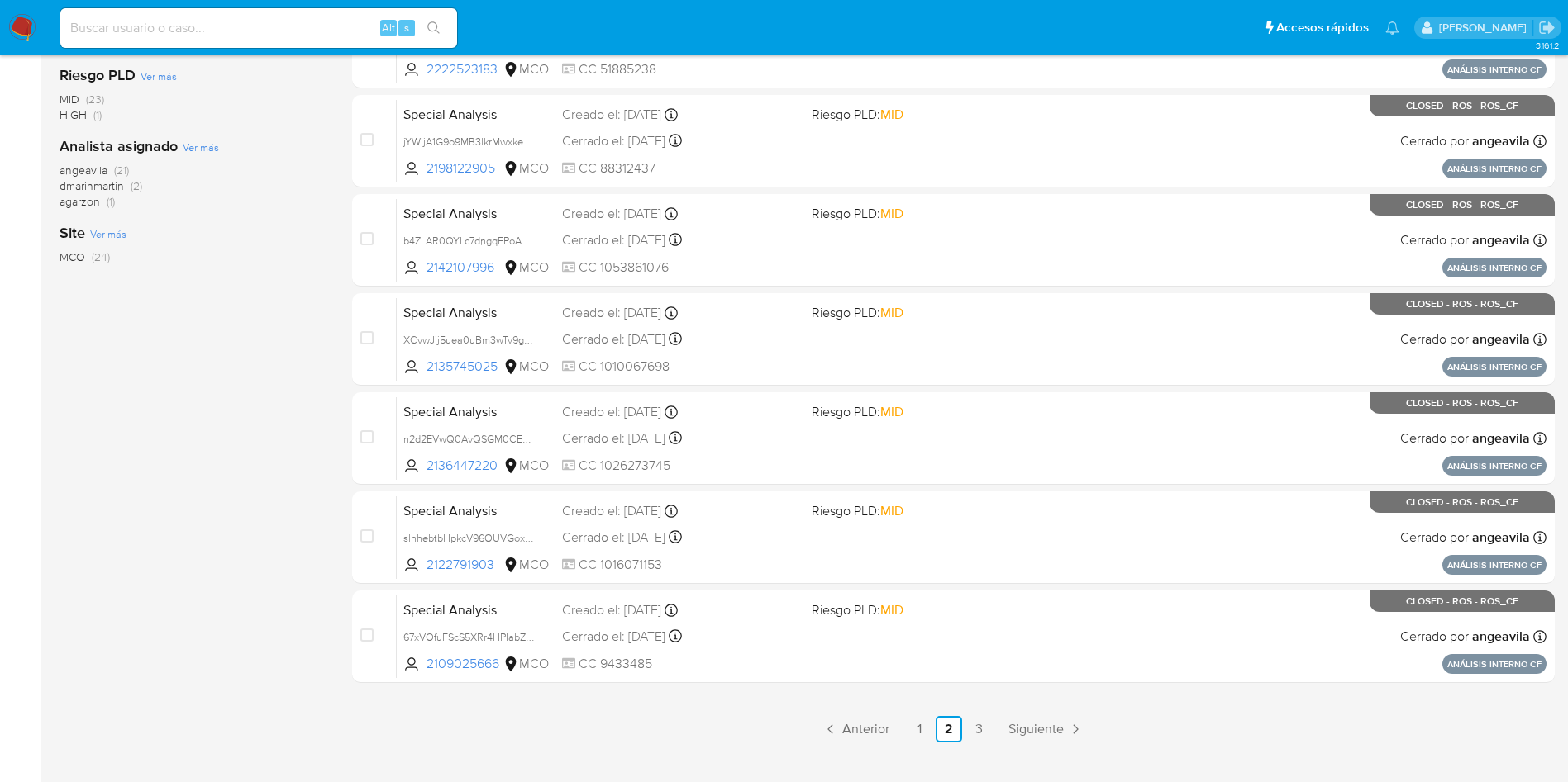
scroll to position [583, 0]
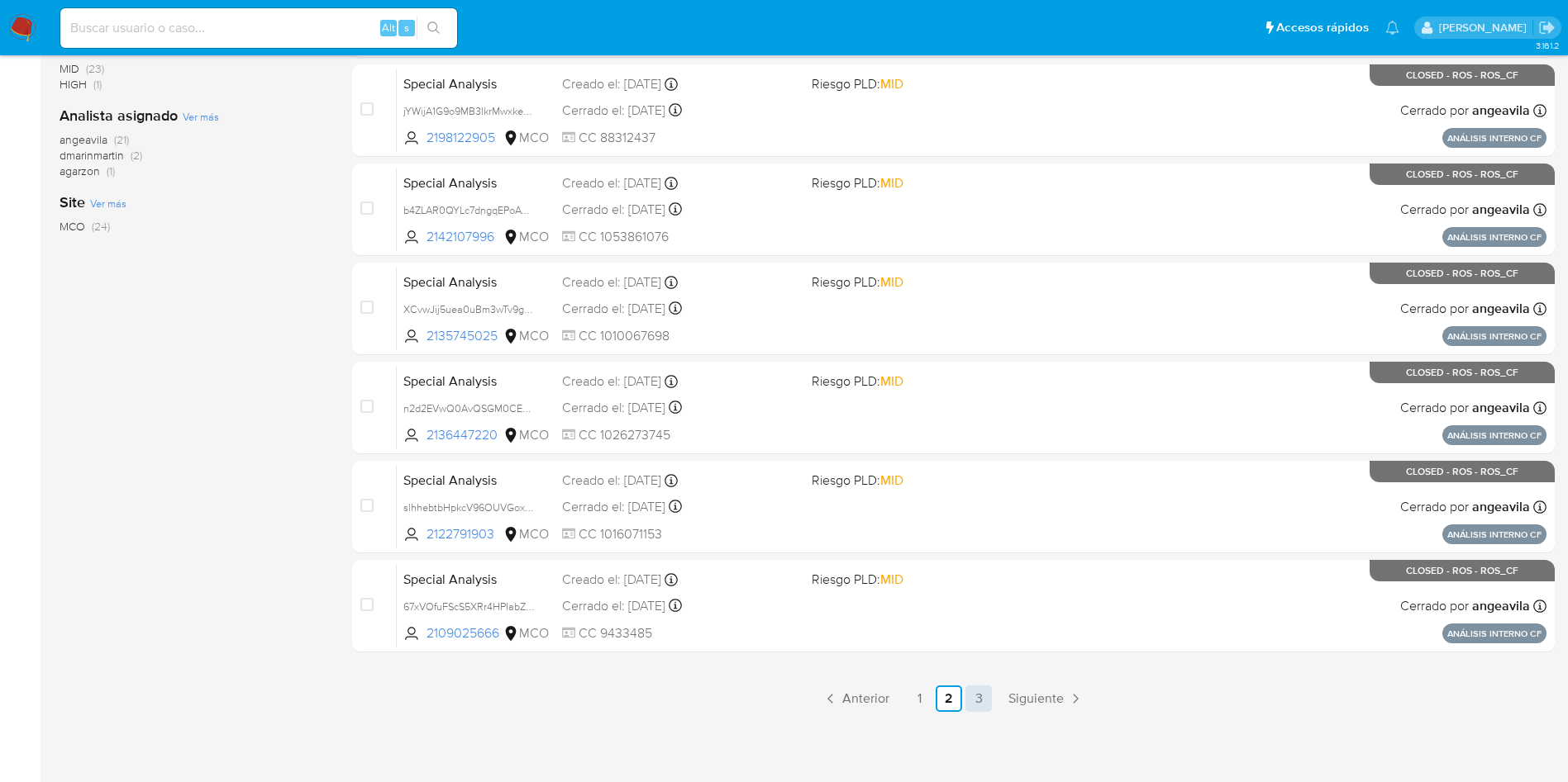
click at [984, 700] on link "3" at bounding box center [978, 698] width 26 height 26
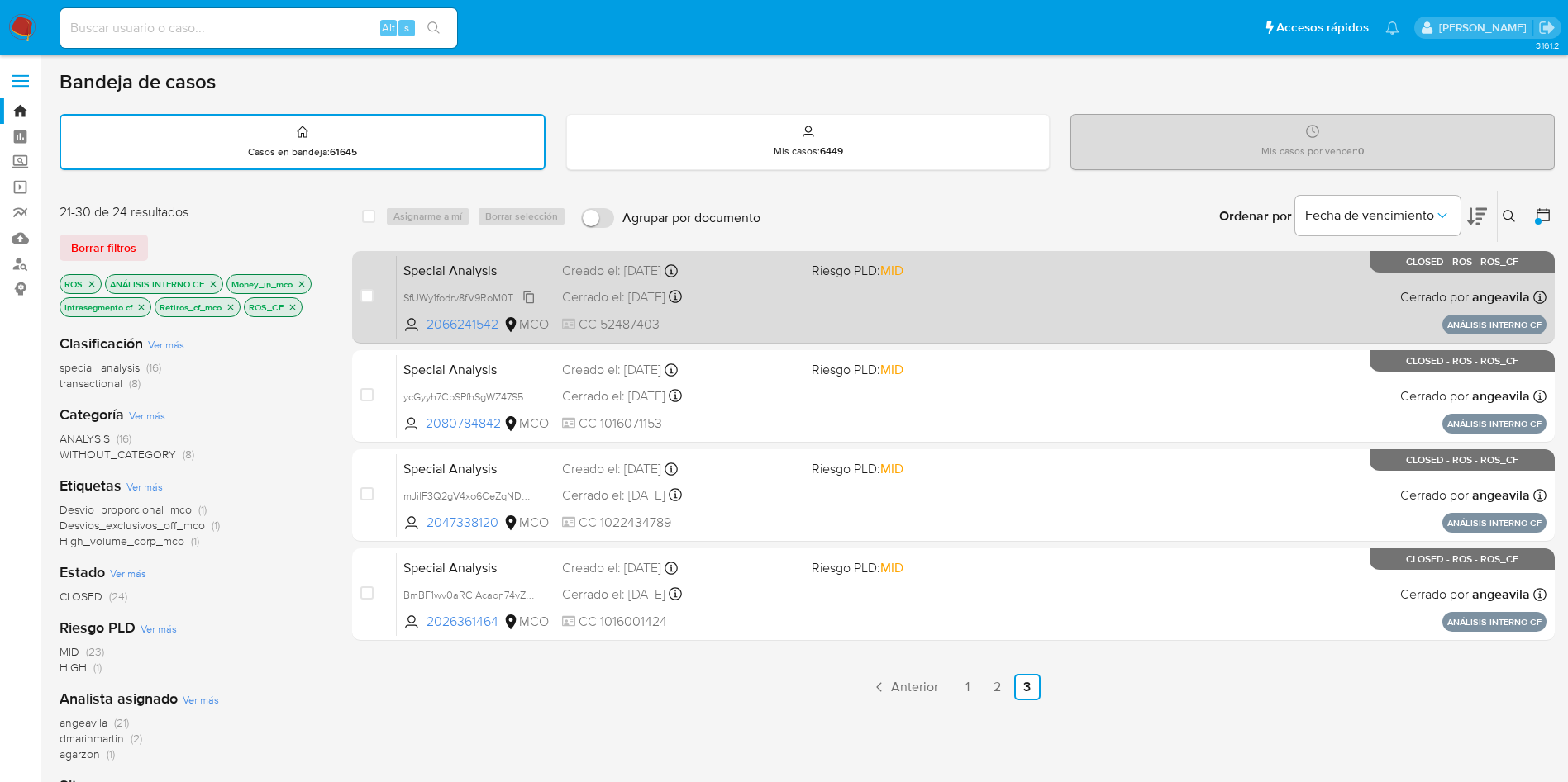
click at [458, 297] on span "SfUWy1fodrv8fV9RoM0T8vDH" at bounding box center [471, 296] width 135 height 18
click at [458, 261] on span "Special Analysis" at bounding box center [476, 269] width 145 height 21
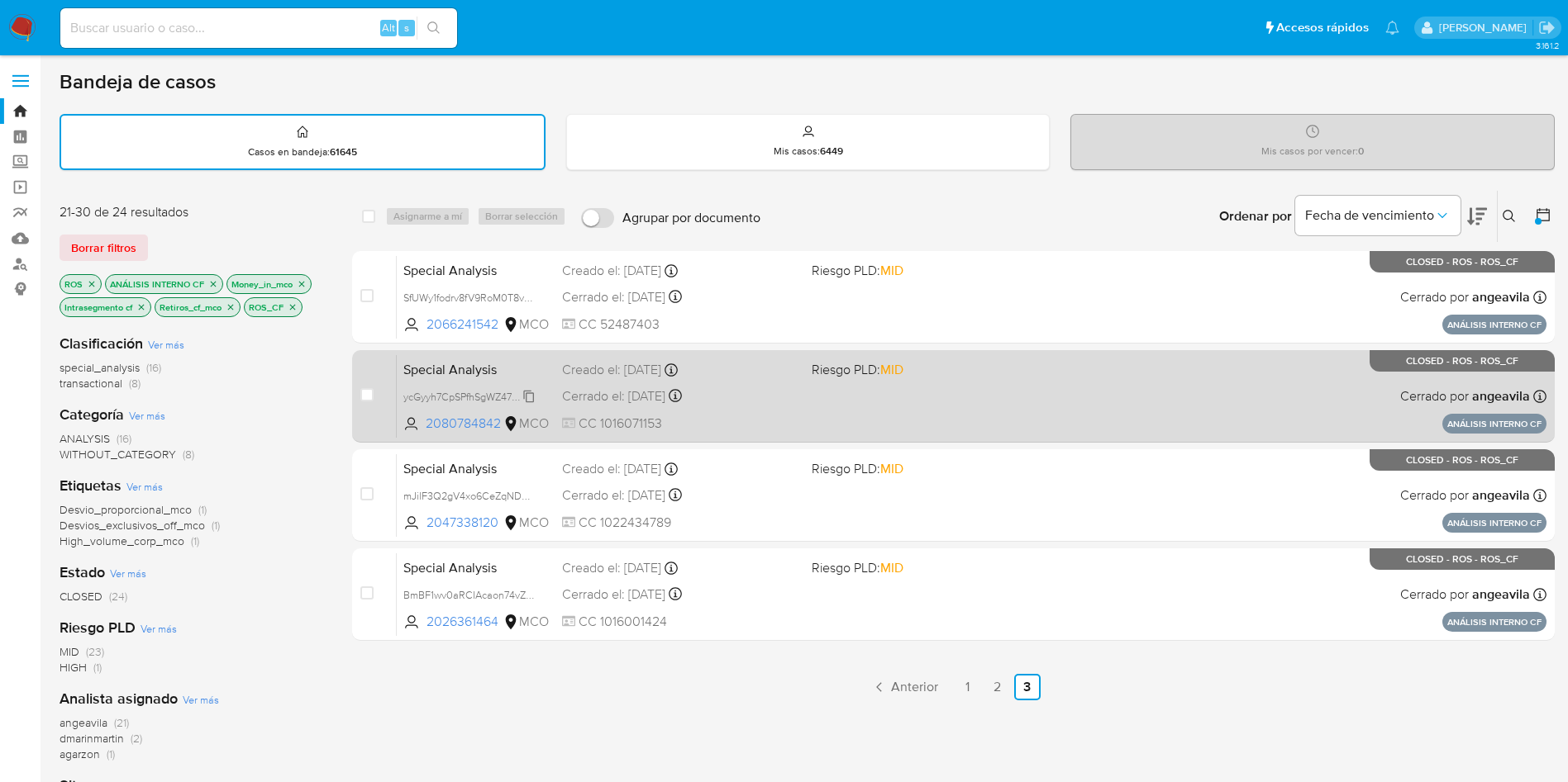
click at [454, 395] on span "ycGyyh7CpSPfhSgWZ47S5ZeT" at bounding box center [471, 395] width 136 height 18
click at [455, 368] on span "Special Analysis" at bounding box center [476, 368] width 145 height 21
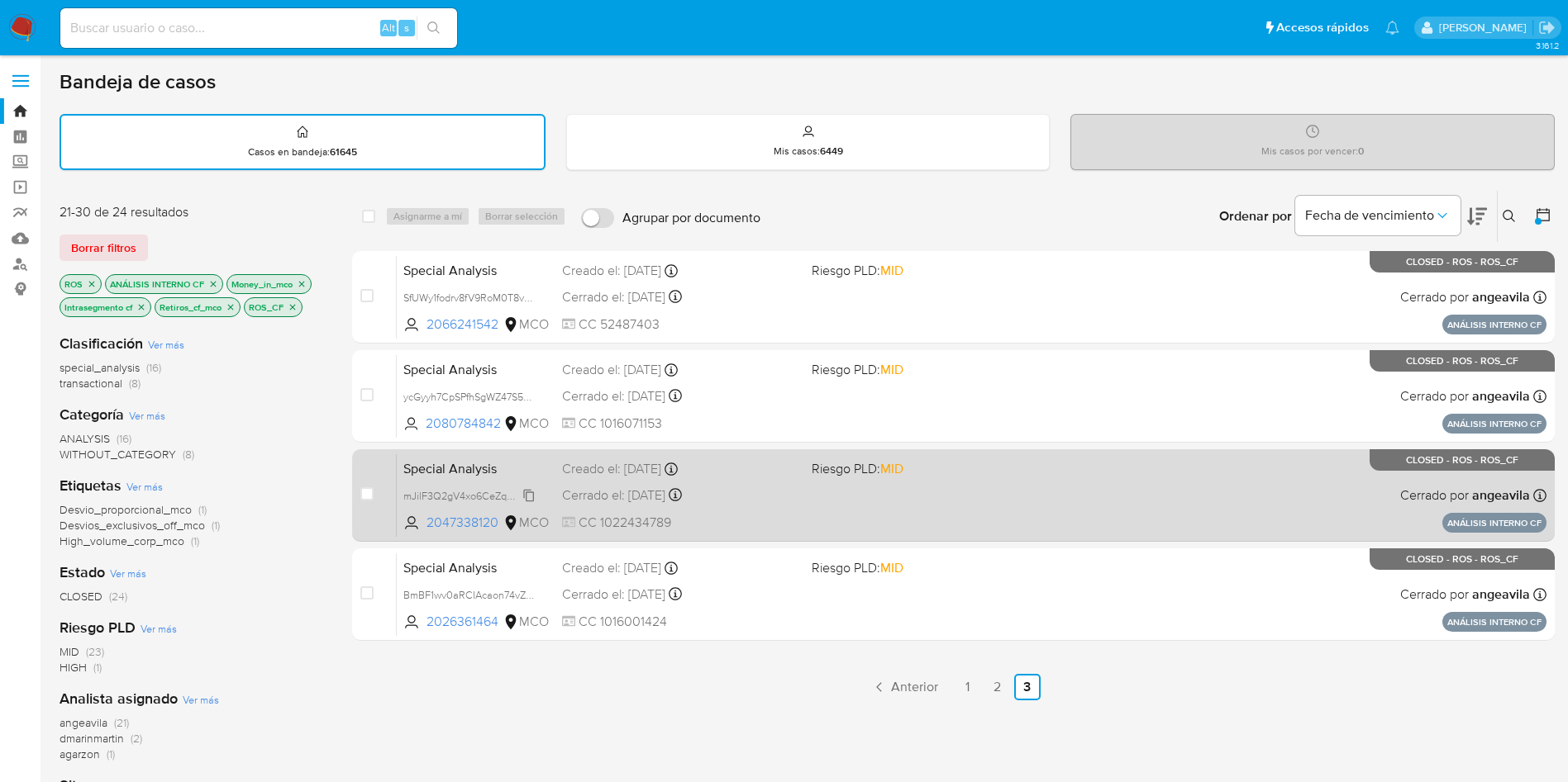
click at [457, 497] on span "mJilF3Q2gV4xo6CeZqNDhAAo" at bounding box center [474, 495] width 143 height 18
click at [462, 471] on span "Special Analysis" at bounding box center [476, 467] width 145 height 21
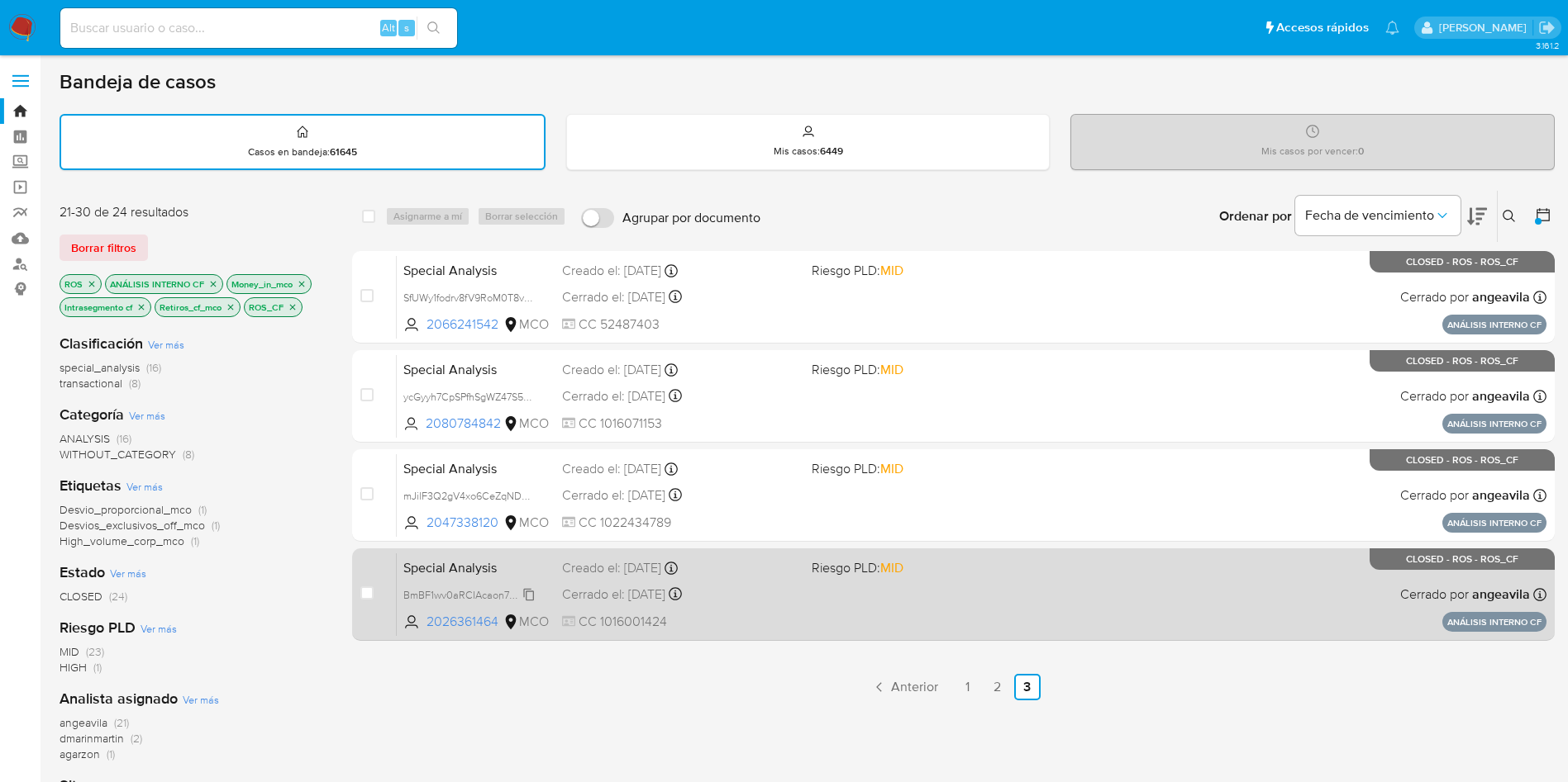
click at [472, 595] on span "BmBF1wv0aRCIAcaon74vZW5h" at bounding box center [474, 593] width 143 height 18
click at [465, 566] on span "Special Analysis" at bounding box center [476, 566] width 145 height 21
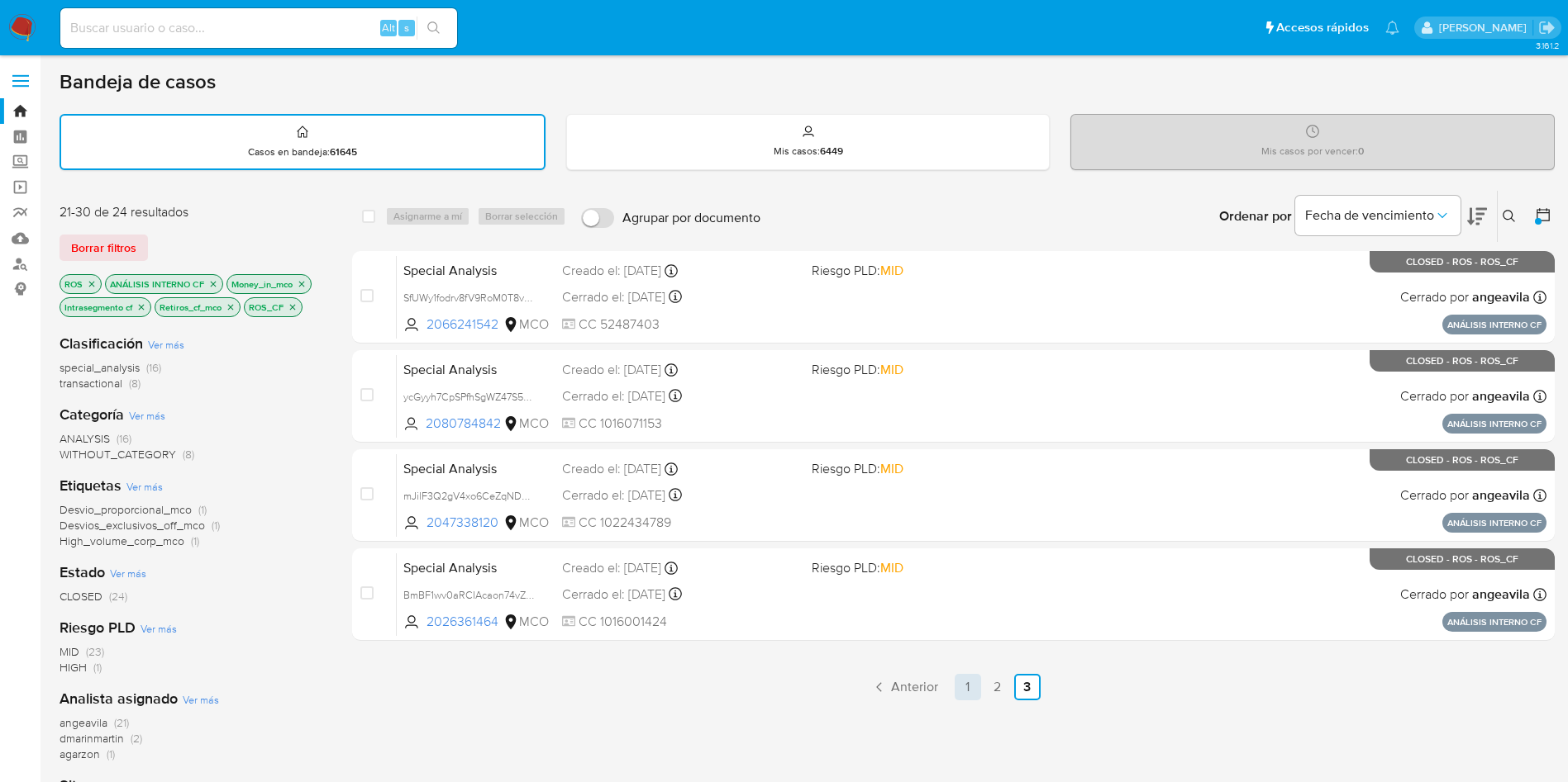
click at [976, 686] on link "1" at bounding box center [968, 686] width 26 height 26
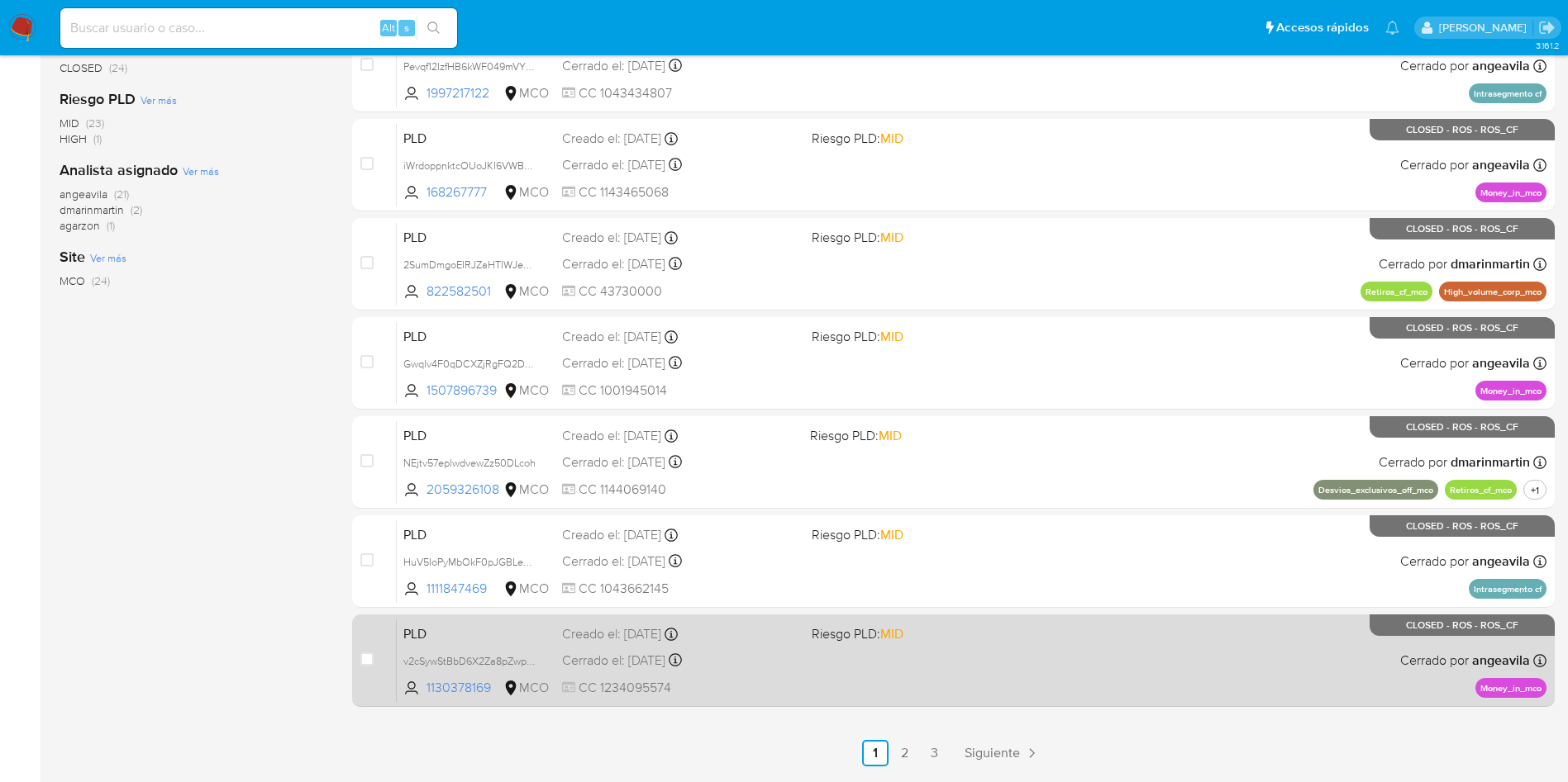
scroll to position [583, 0]
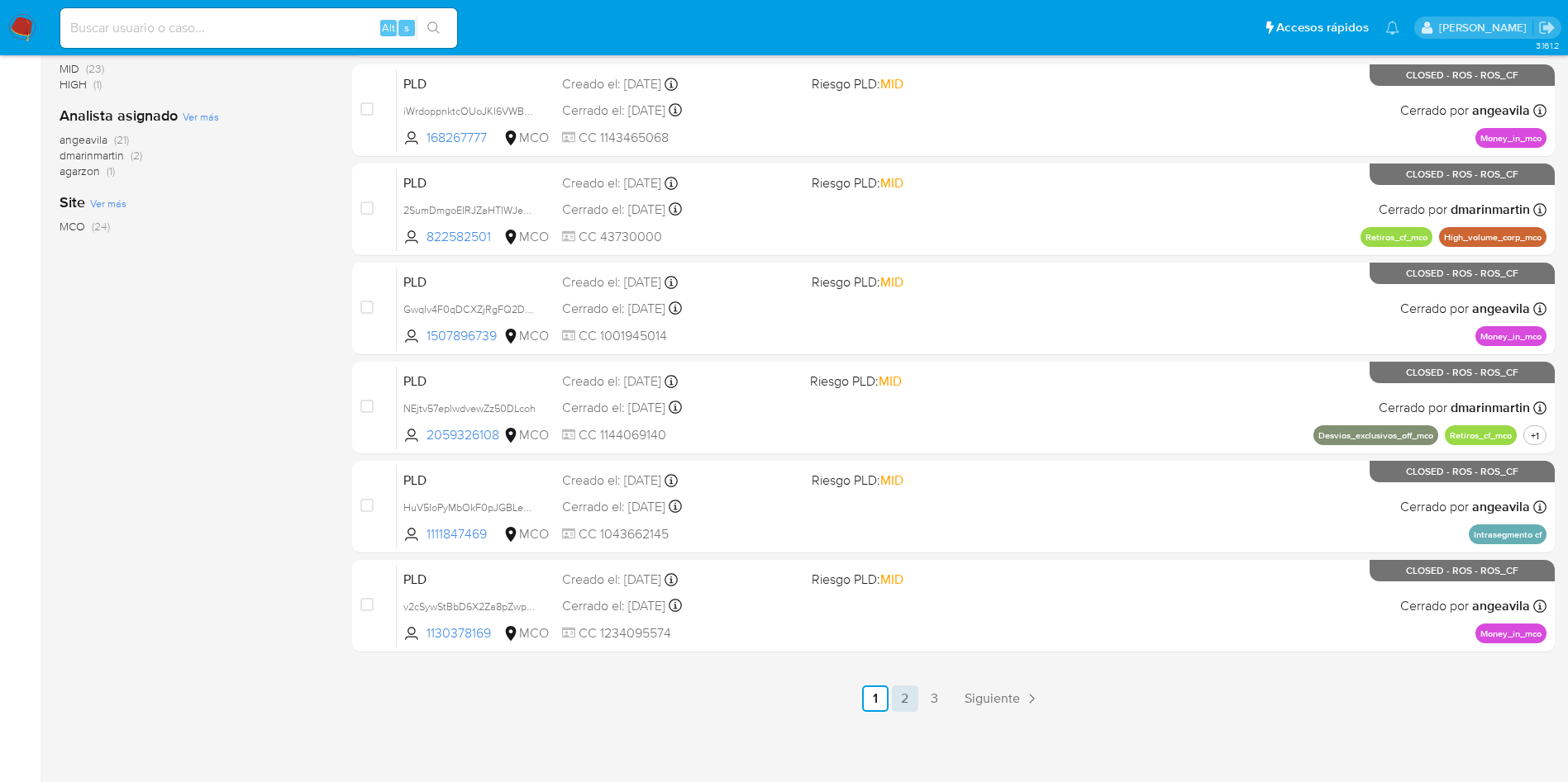
click at [907, 694] on link "2" at bounding box center [904, 698] width 26 height 26
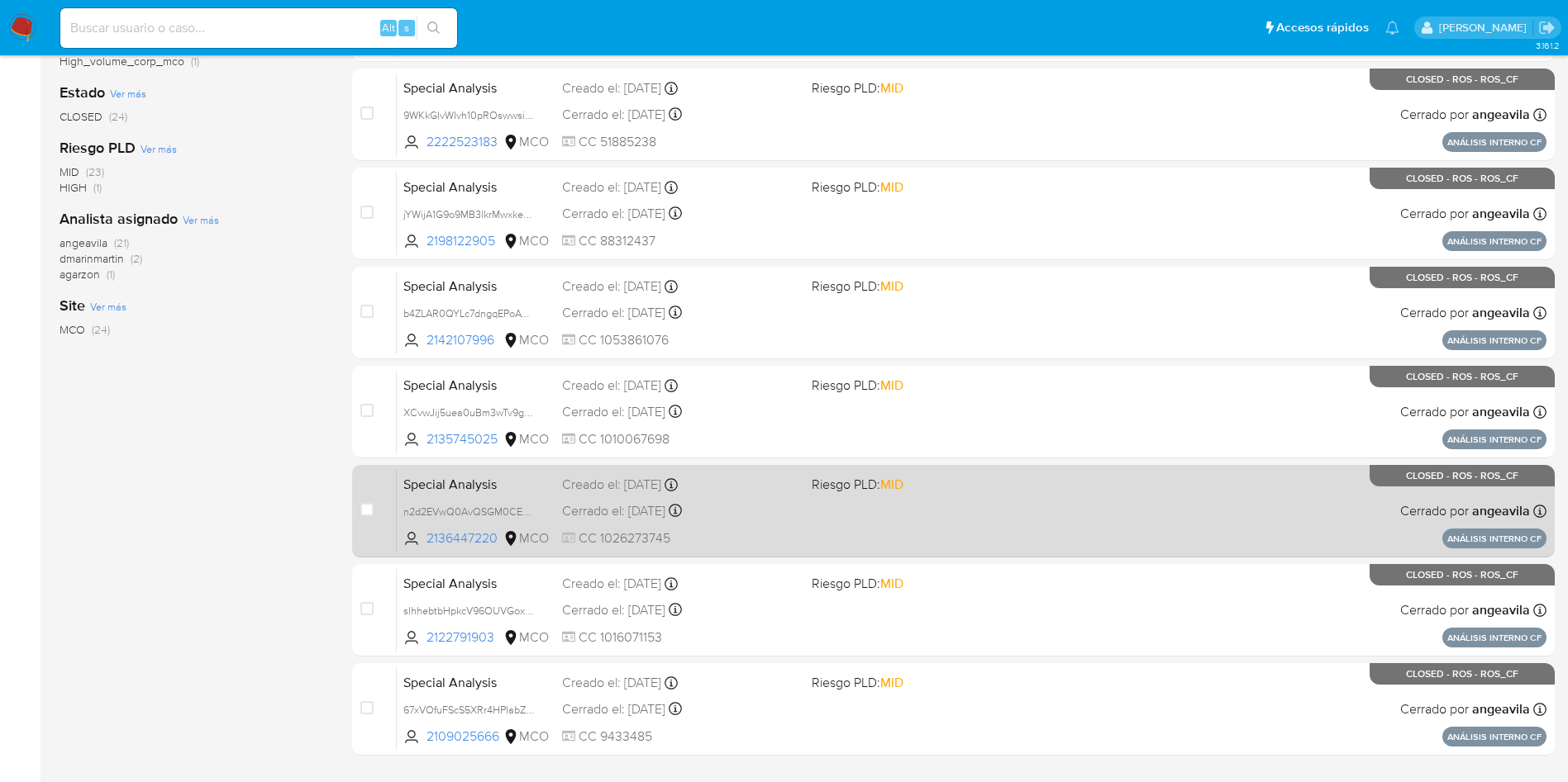
scroll to position [583, 0]
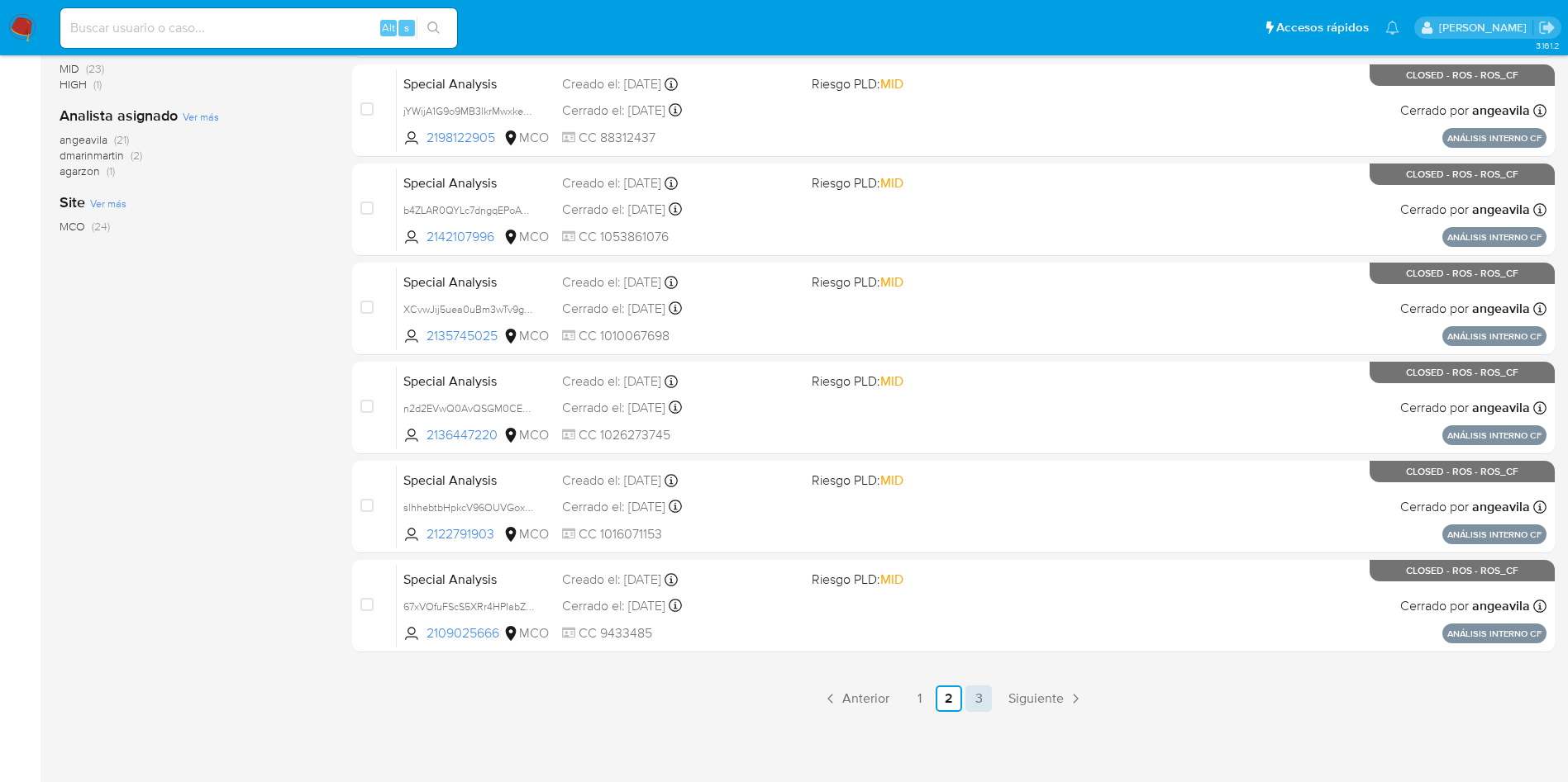
click at [985, 700] on link "3" at bounding box center [978, 698] width 26 height 26
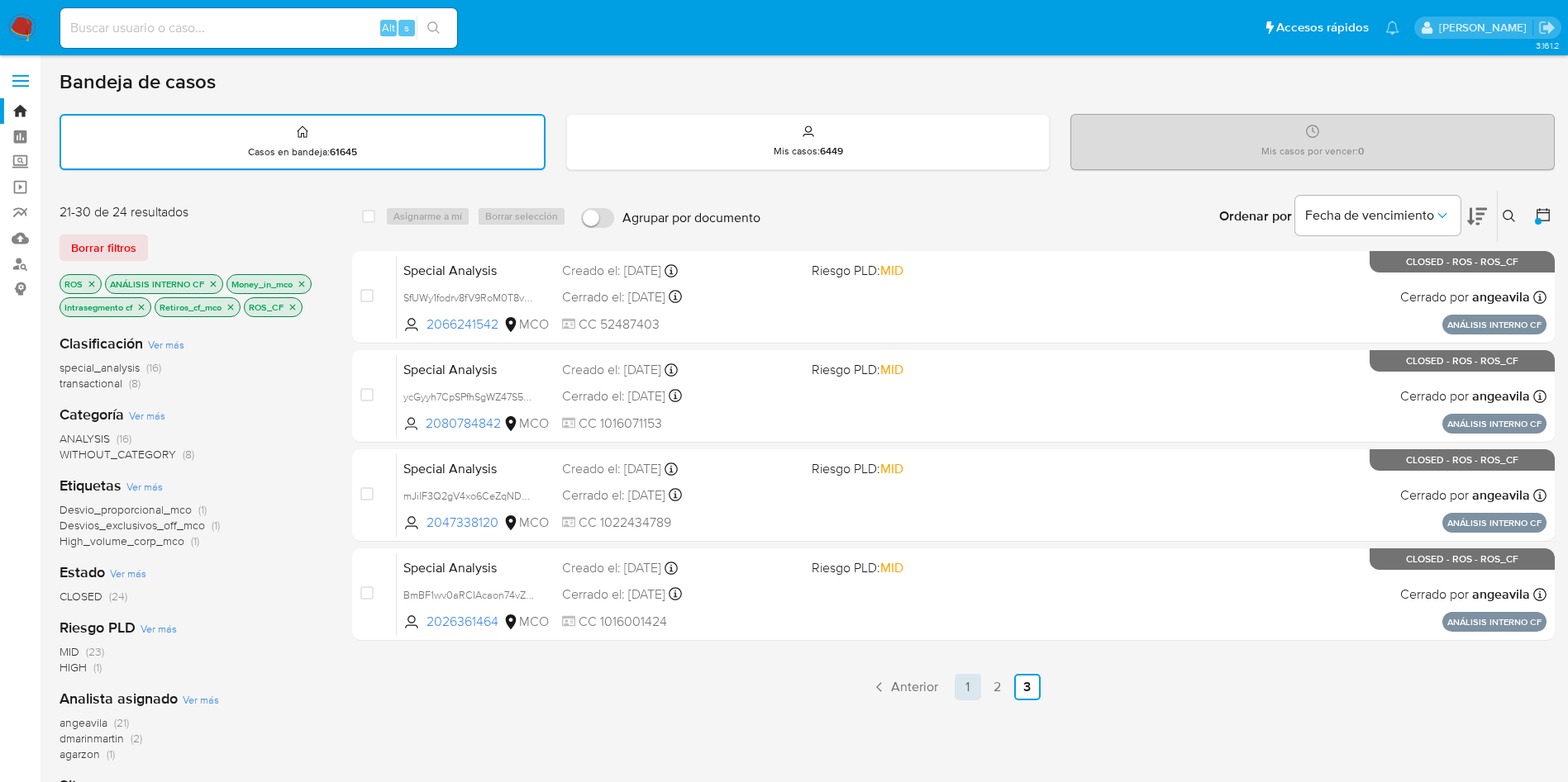
click at [973, 688] on link "1" at bounding box center [968, 686] width 26 height 26
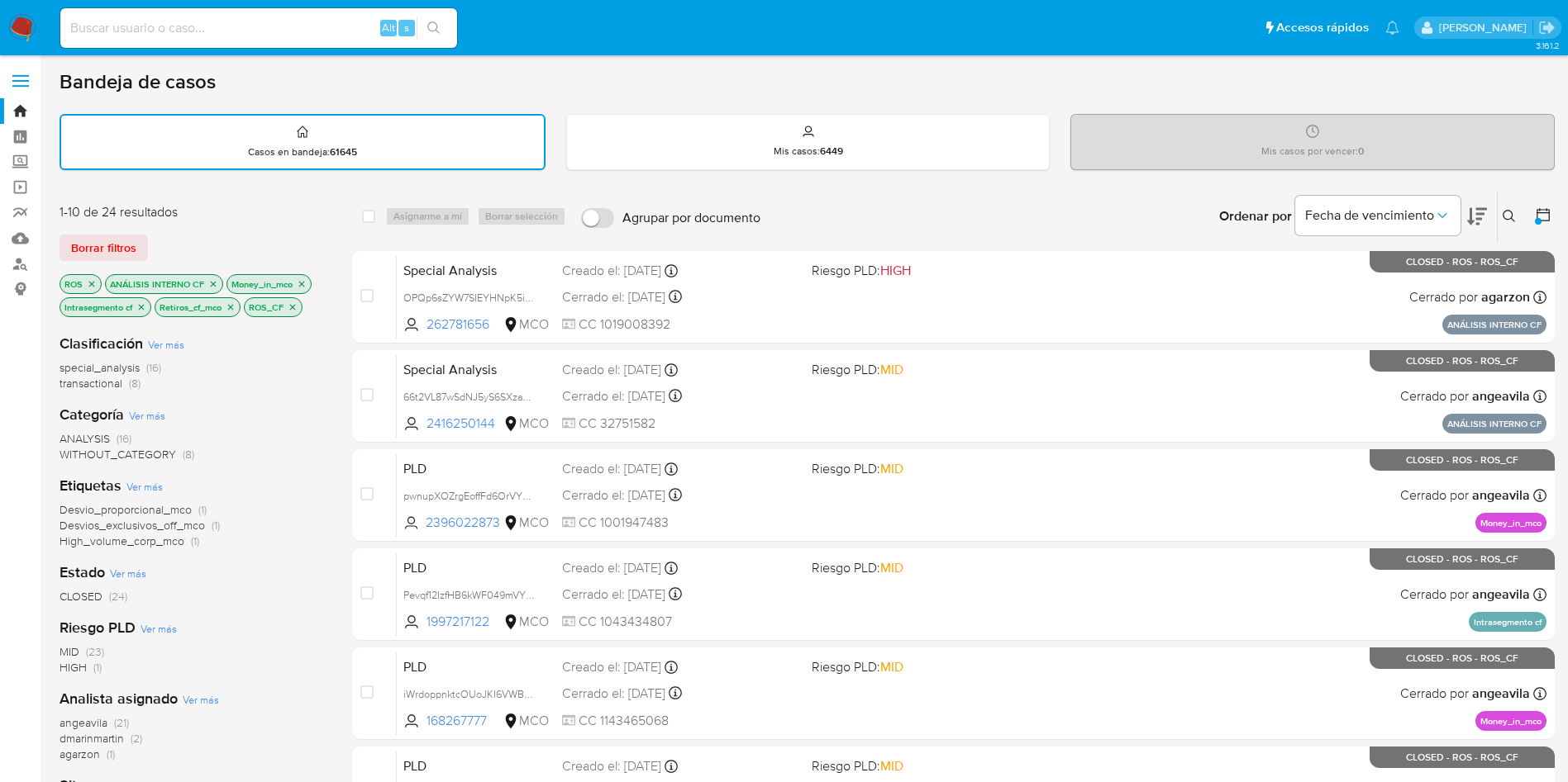
click at [308, 282] on p "Money_in_mco" at bounding box center [269, 283] width 84 height 18
click at [304, 285] on icon "close-filter" at bounding box center [302, 283] width 6 height 6
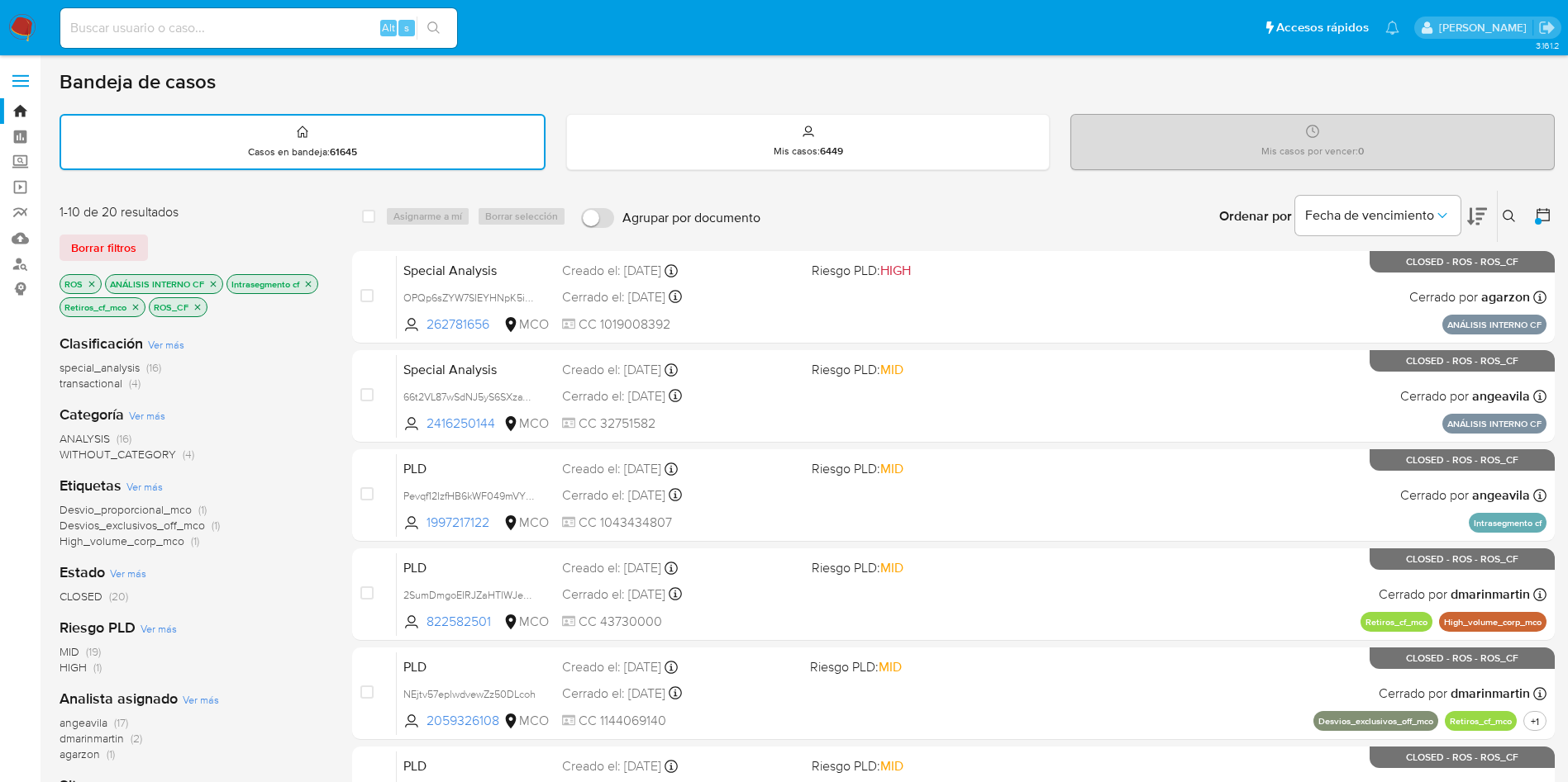
click at [307, 282] on icon "close-filter" at bounding box center [309, 283] width 6 height 6
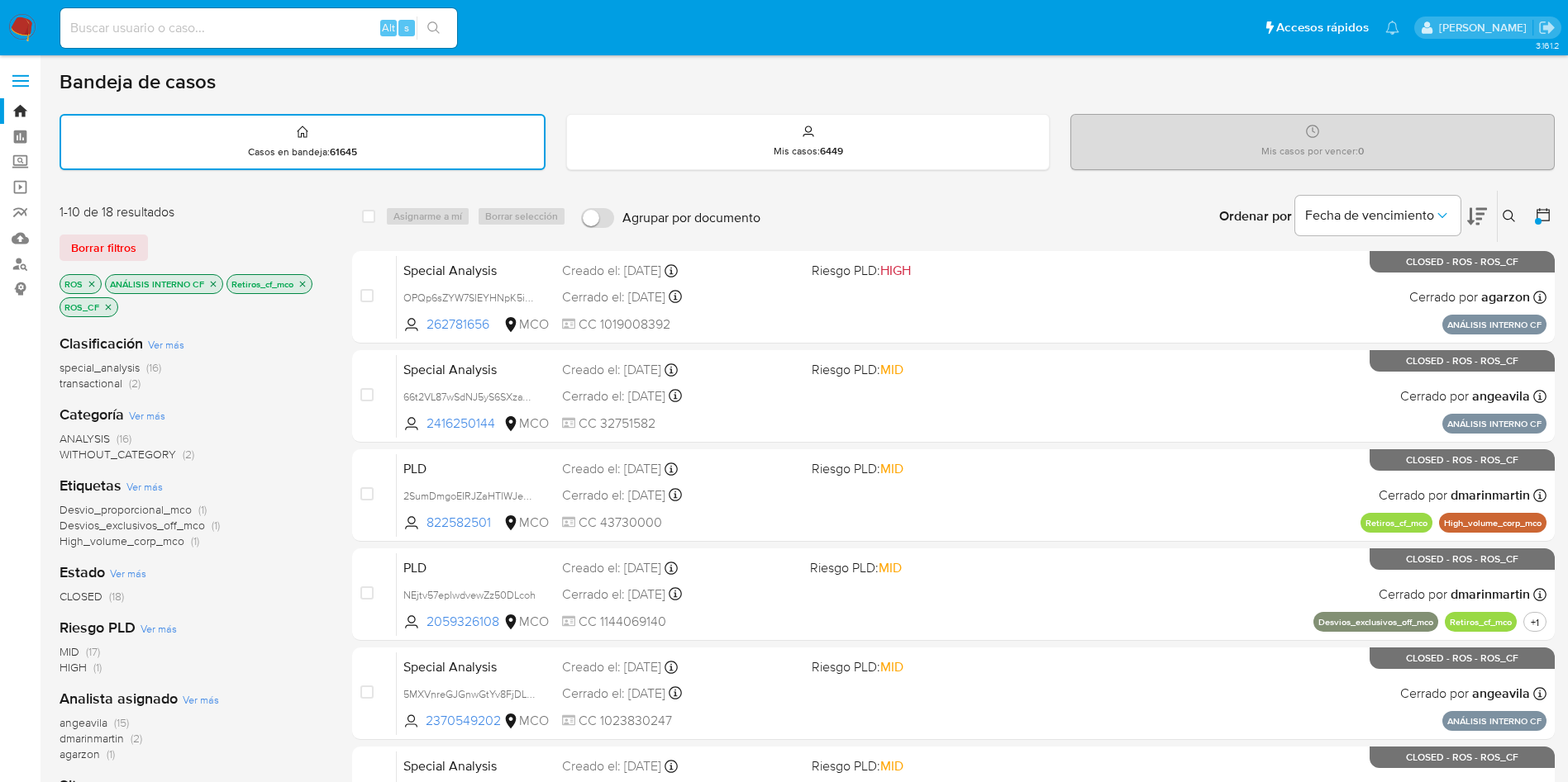
click at [309, 283] on p "Retiros_cf_mco" at bounding box center [270, 283] width 85 height 18
click at [211, 285] on icon "close-filter" at bounding box center [213, 283] width 6 height 6
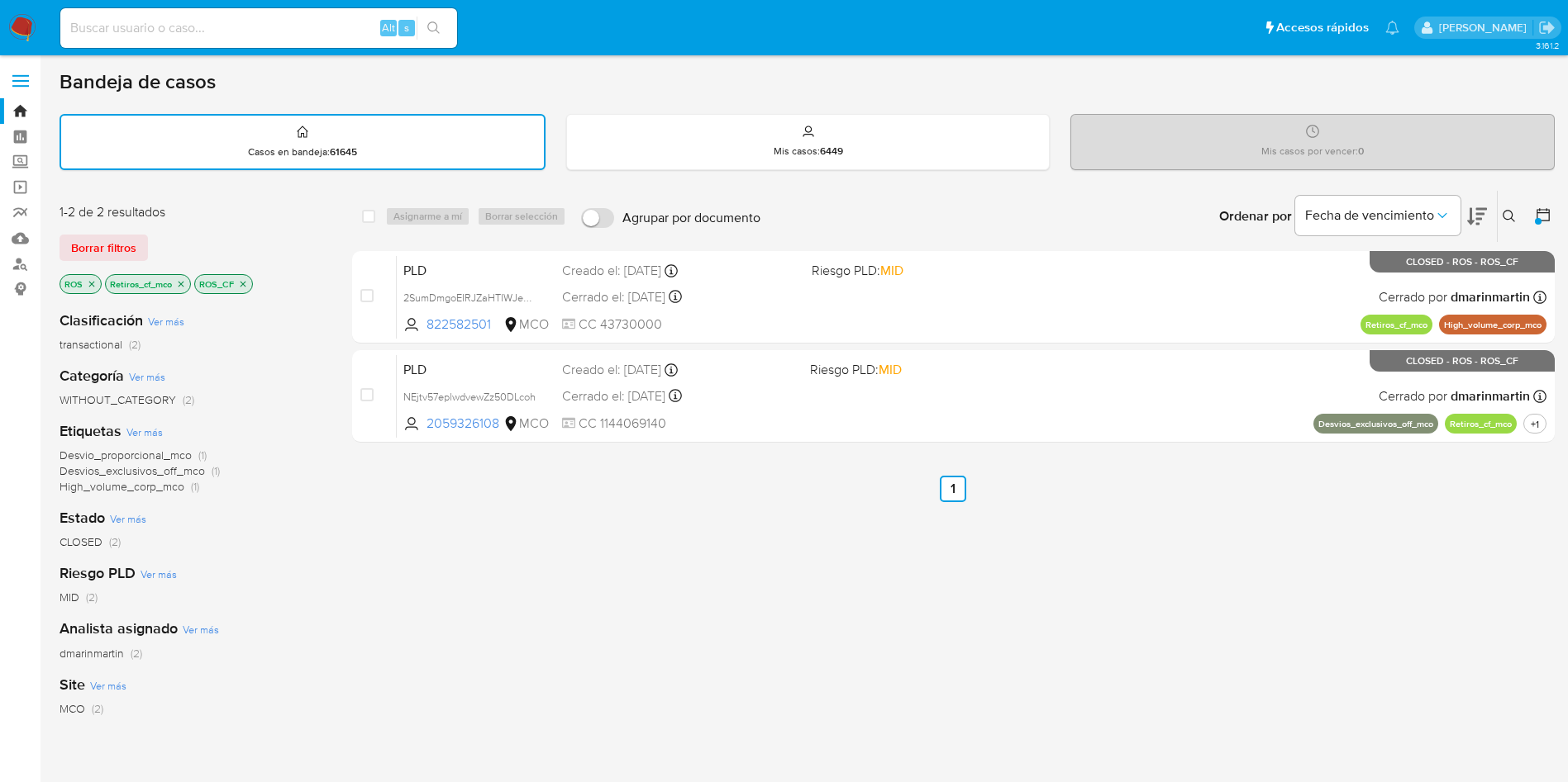
click at [181, 283] on icon "close-filter" at bounding box center [181, 284] width 10 height 10
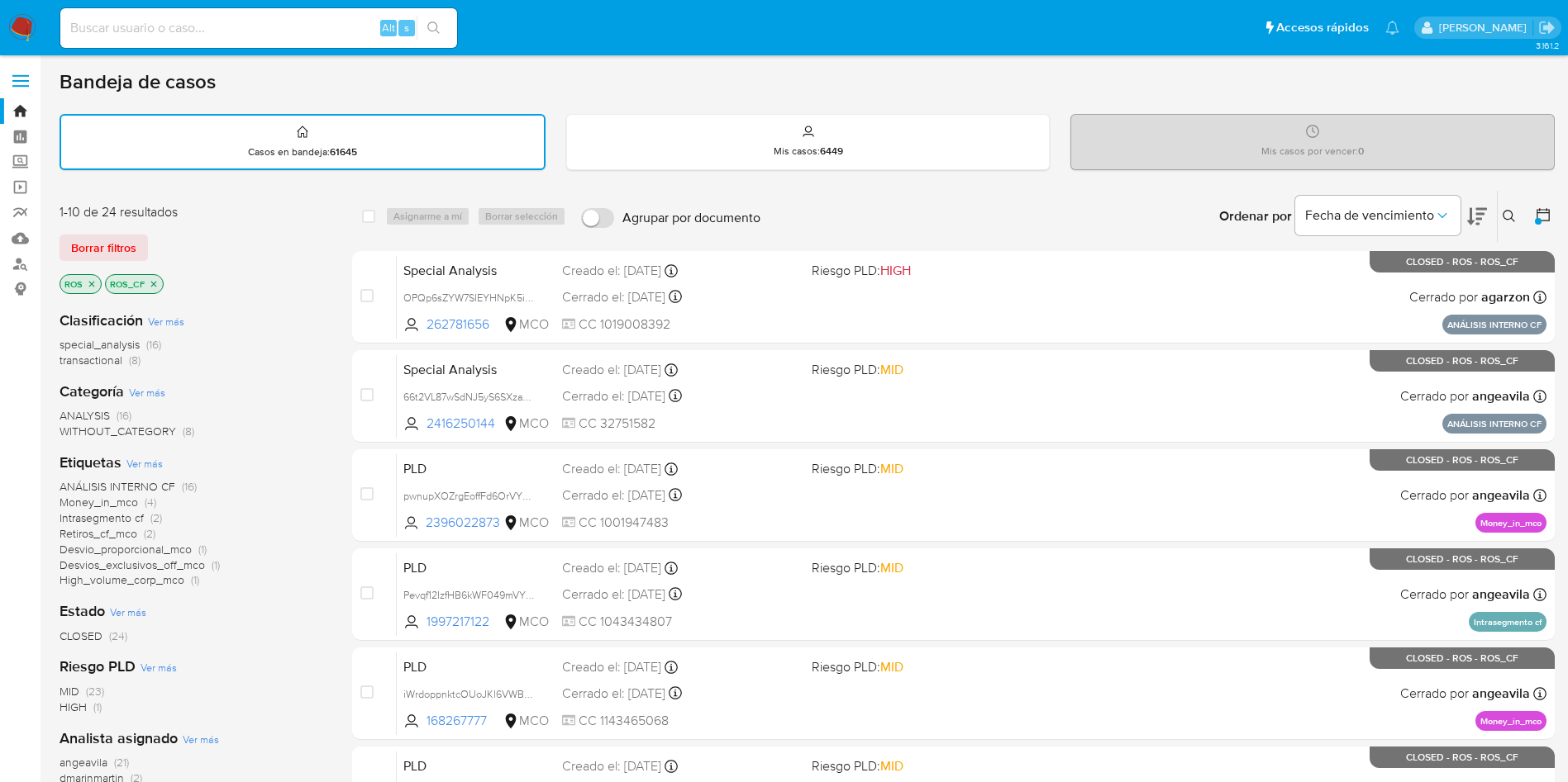
click at [149, 281] on icon "close-filter" at bounding box center [154, 284] width 10 height 10
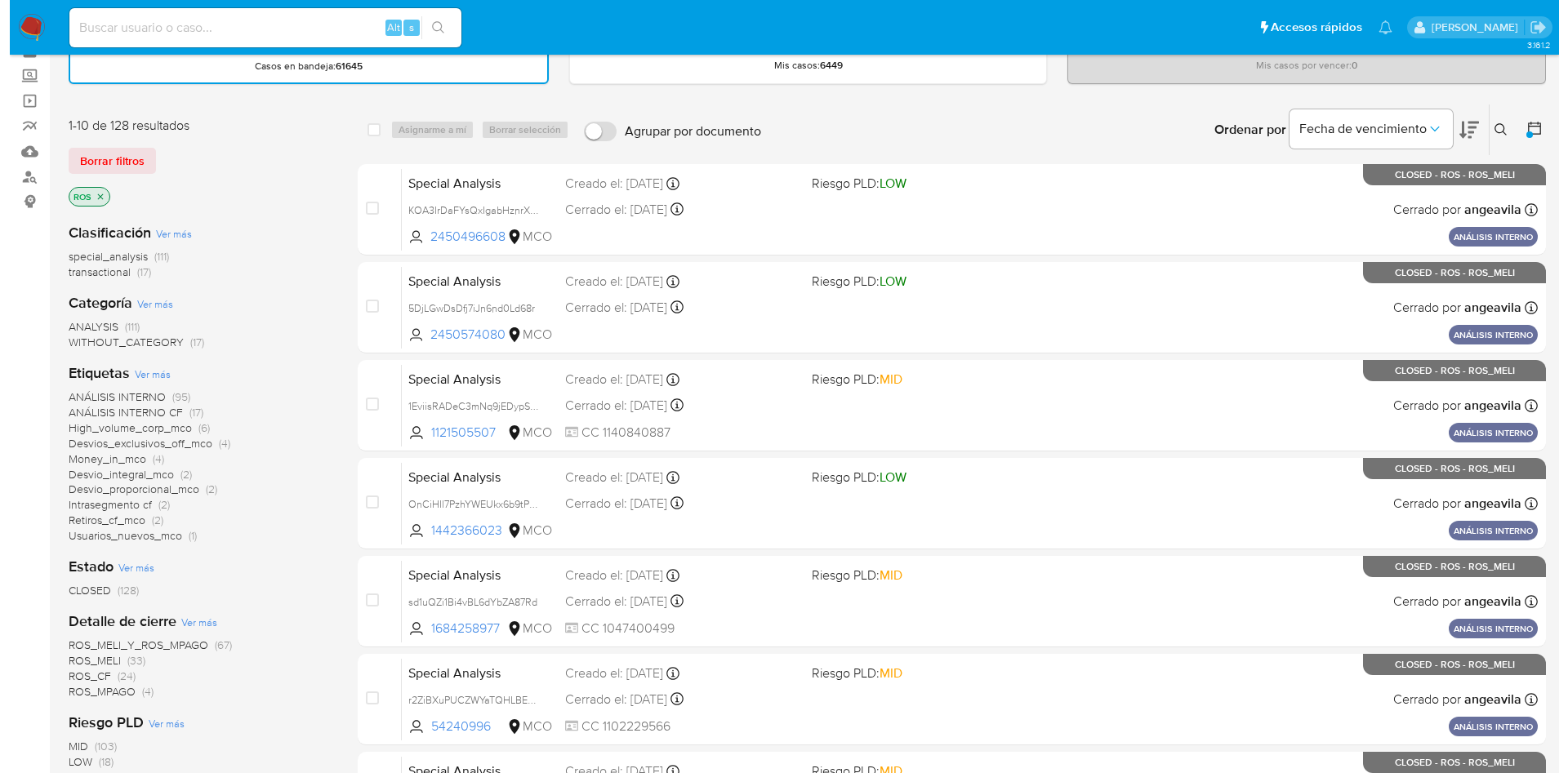
scroll to position [245, 0]
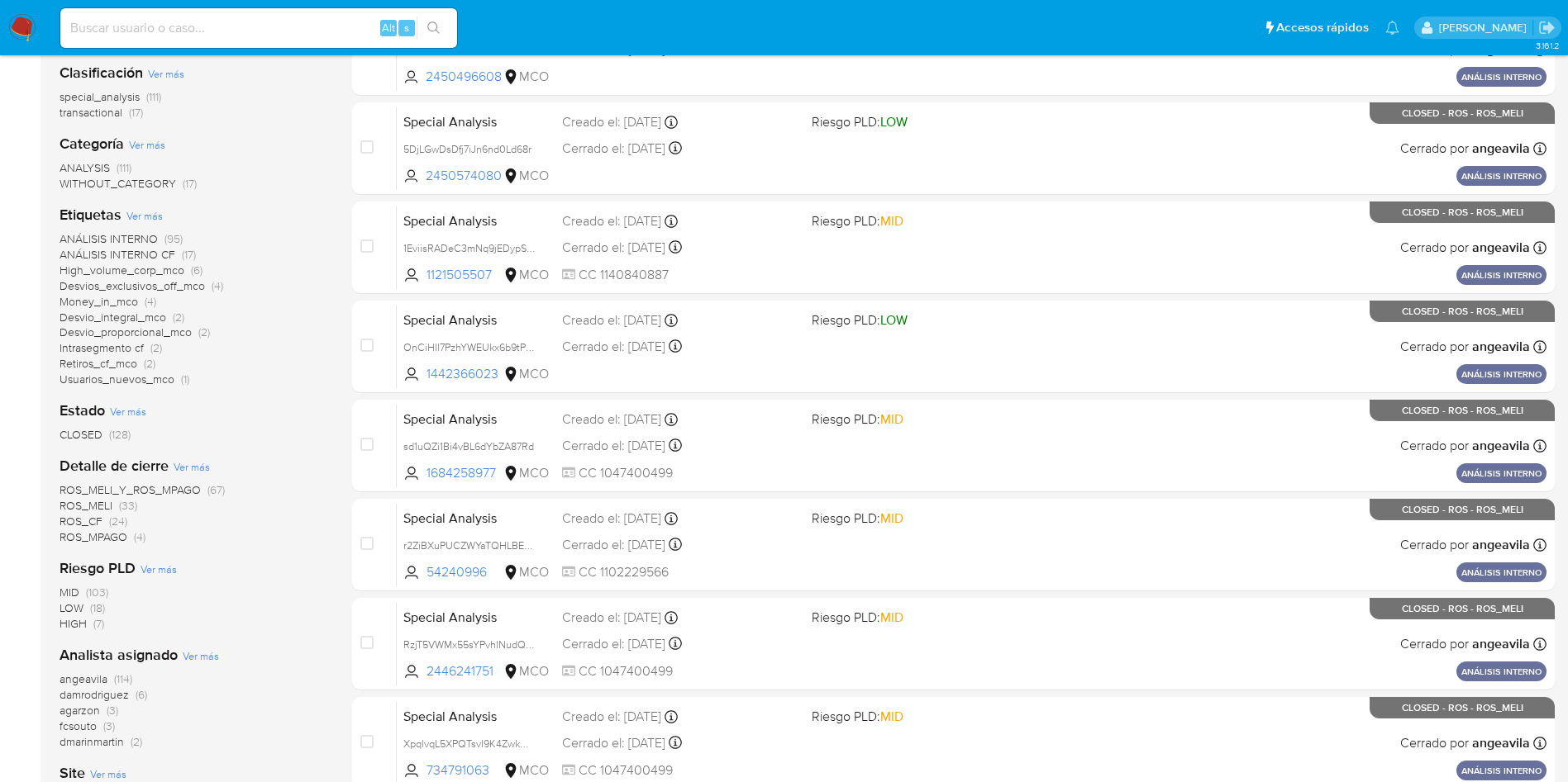
click at [192, 462] on span "Ver más" at bounding box center [191, 467] width 36 height 15
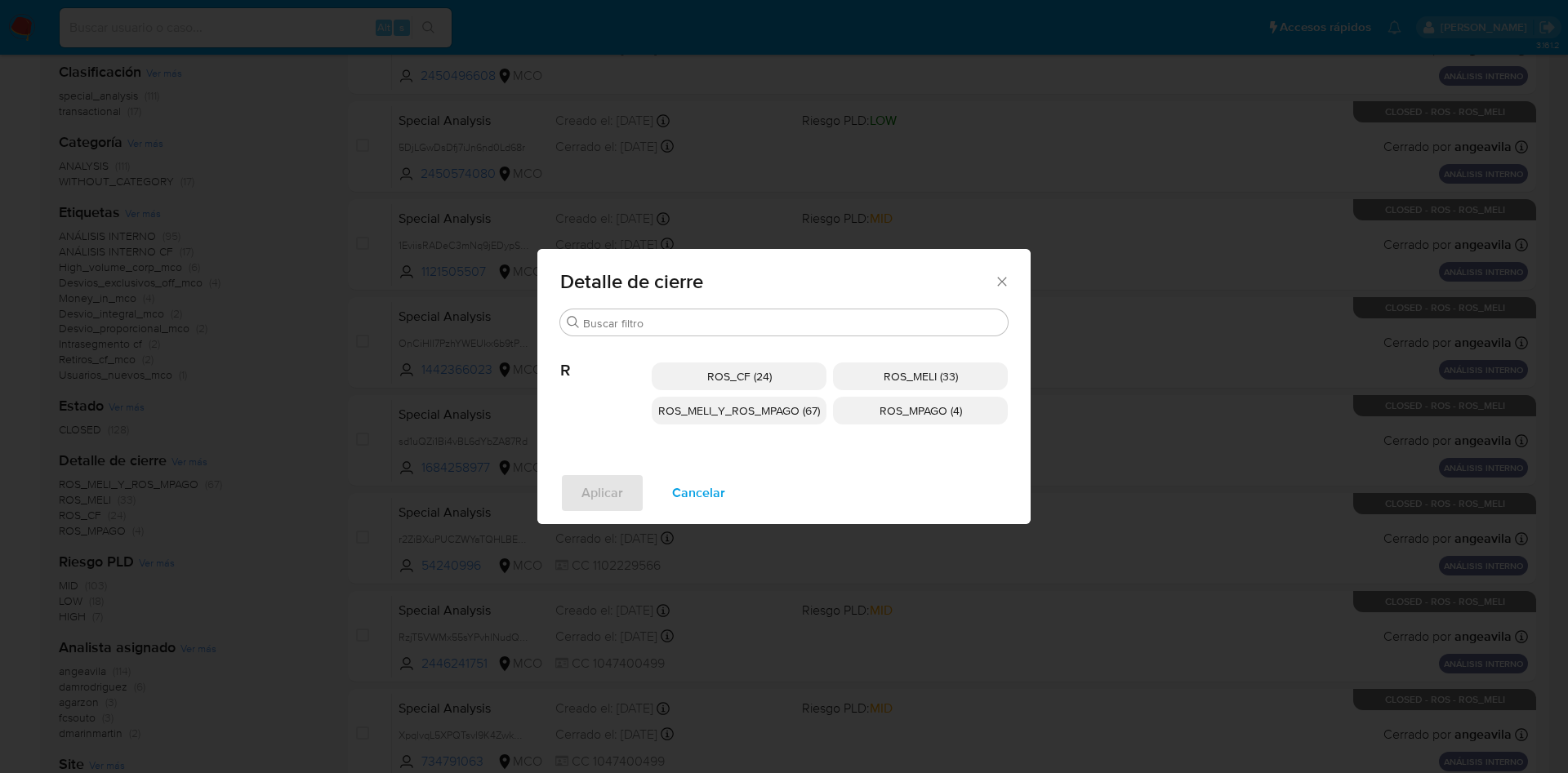
click at [729, 412] on span "ROS_MELI_Y_ROS_MPAGO (67)" at bounding box center [739, 411] width 161 height 17
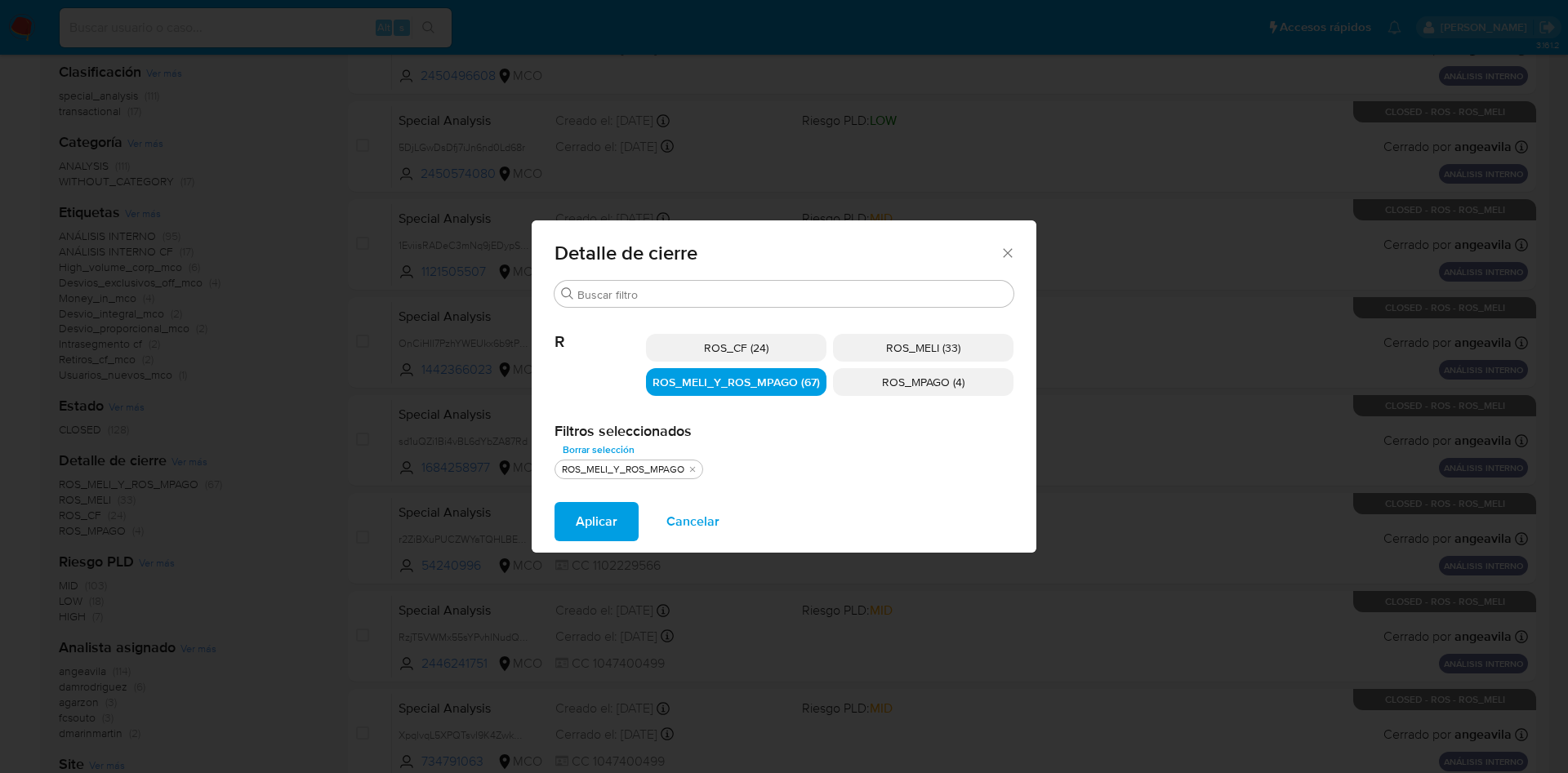
click at [602, 521] on span "Aplicar" at bounding box center [597, 521] width 42 height 36
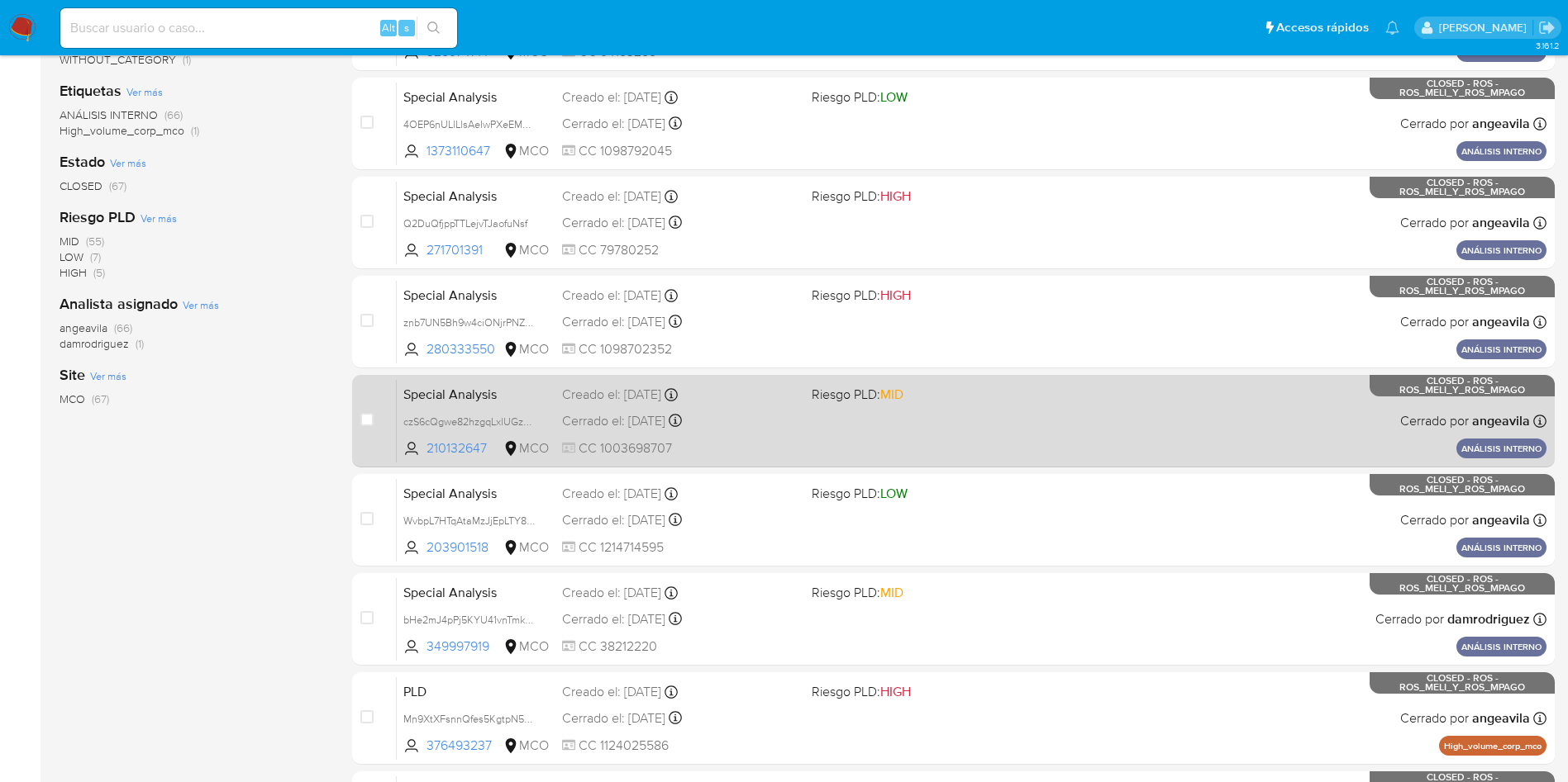
scroll to position [583, 0]
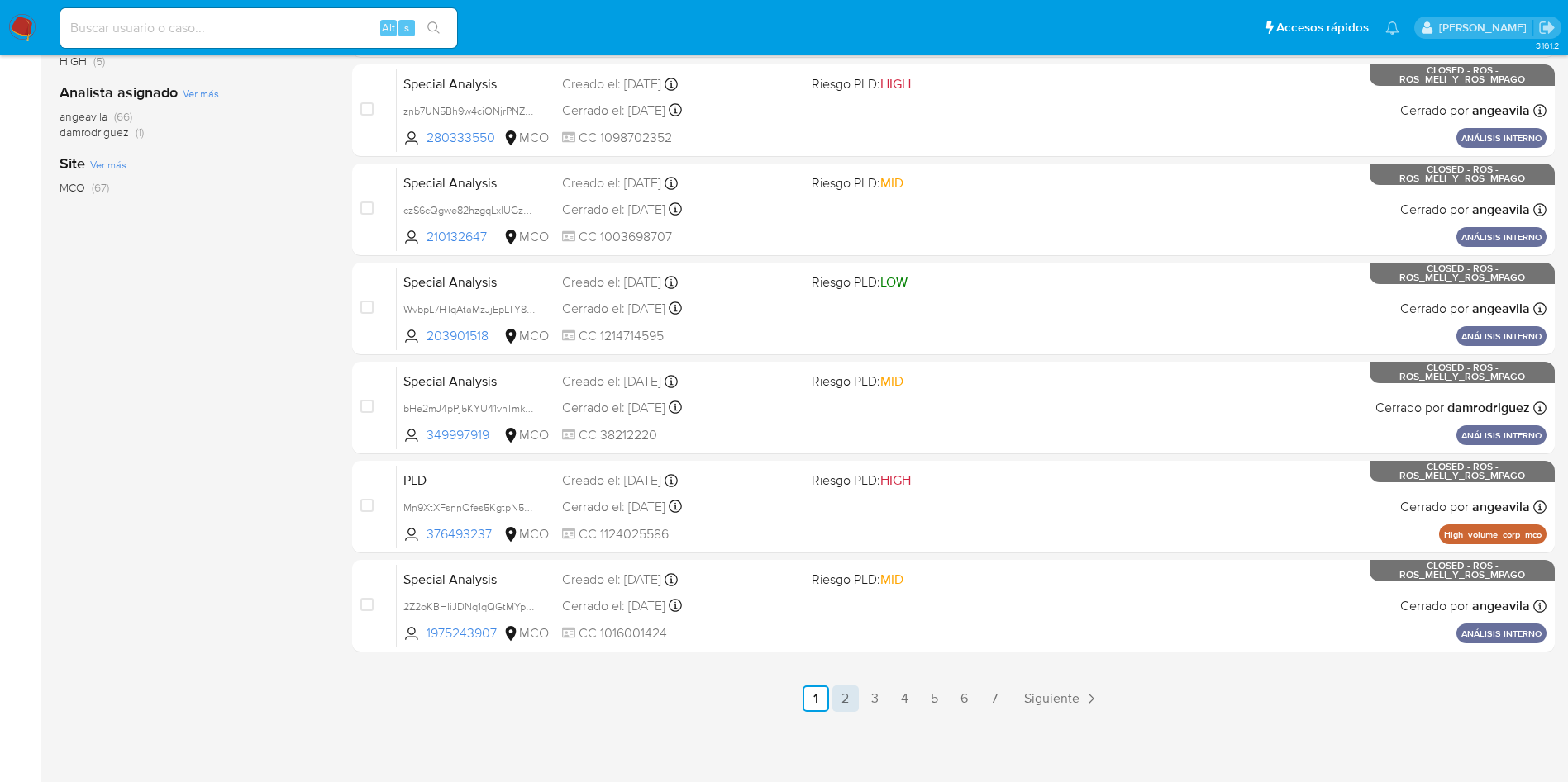
click at [841, 695] on link "2" at bounding box center [845, 698] width 26 height 26
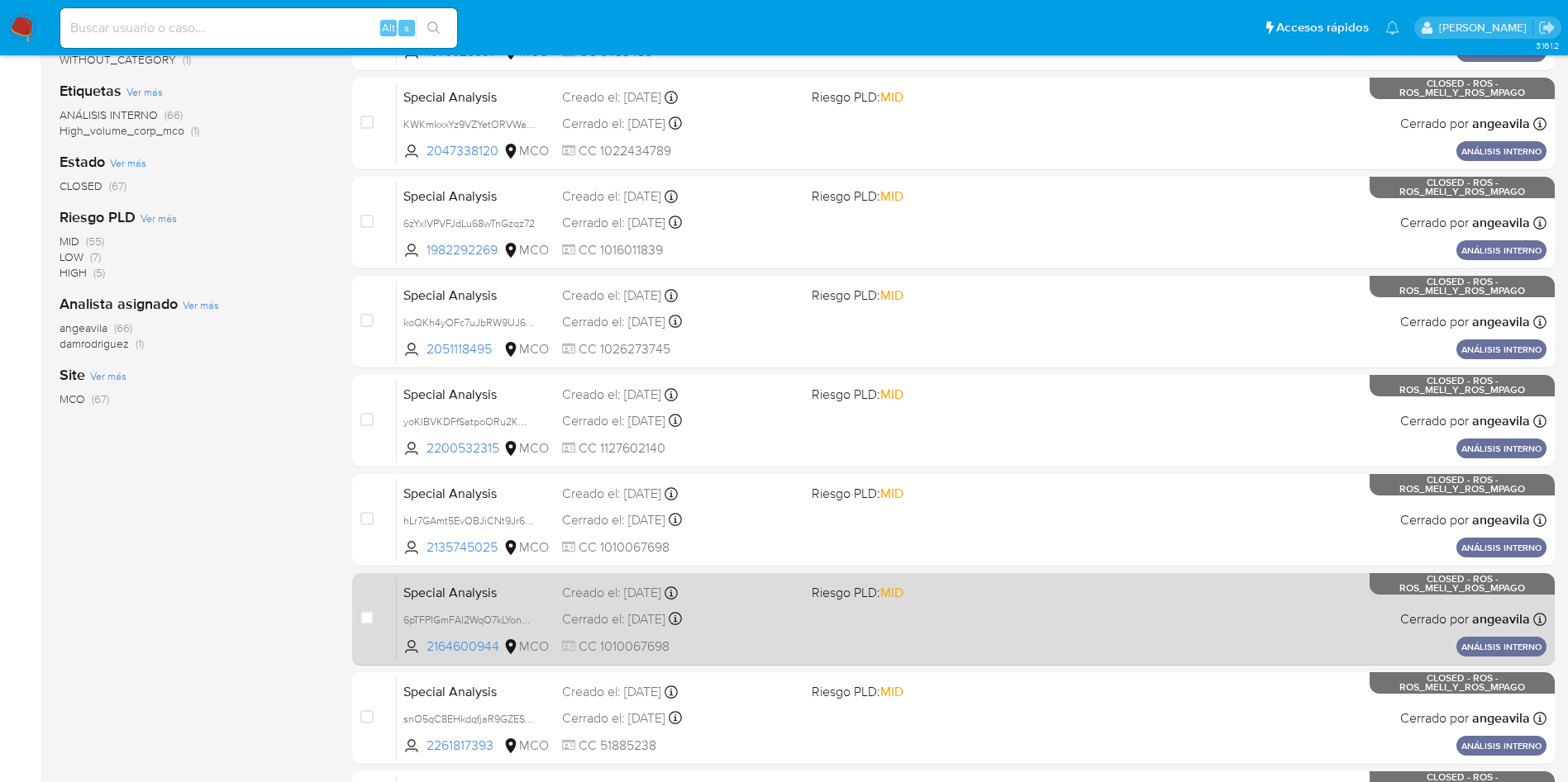
scroll to position [583, 0]
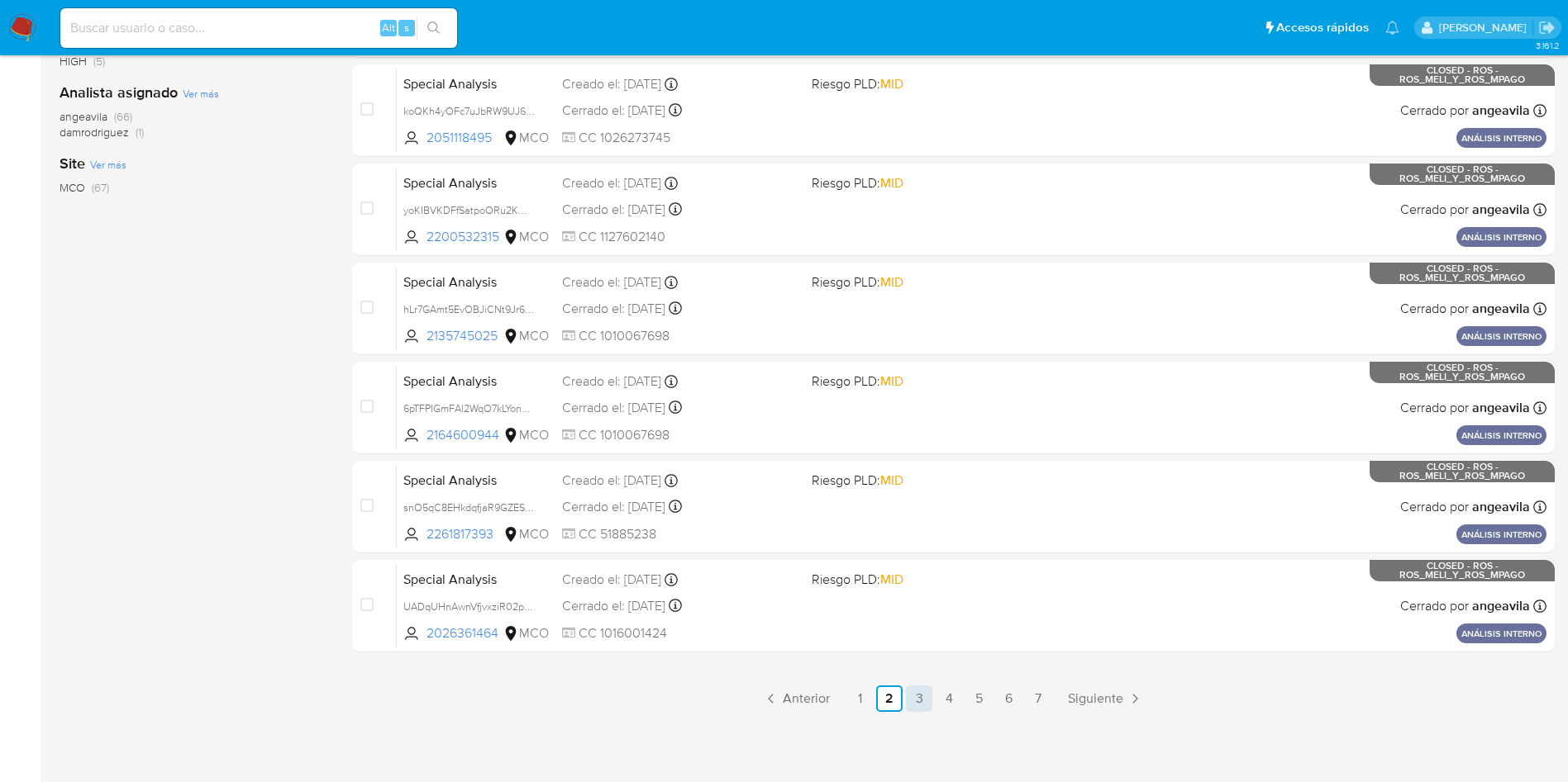
click at [921, 701] on link "3" at bounding box center [918, 698] width 26 height 26
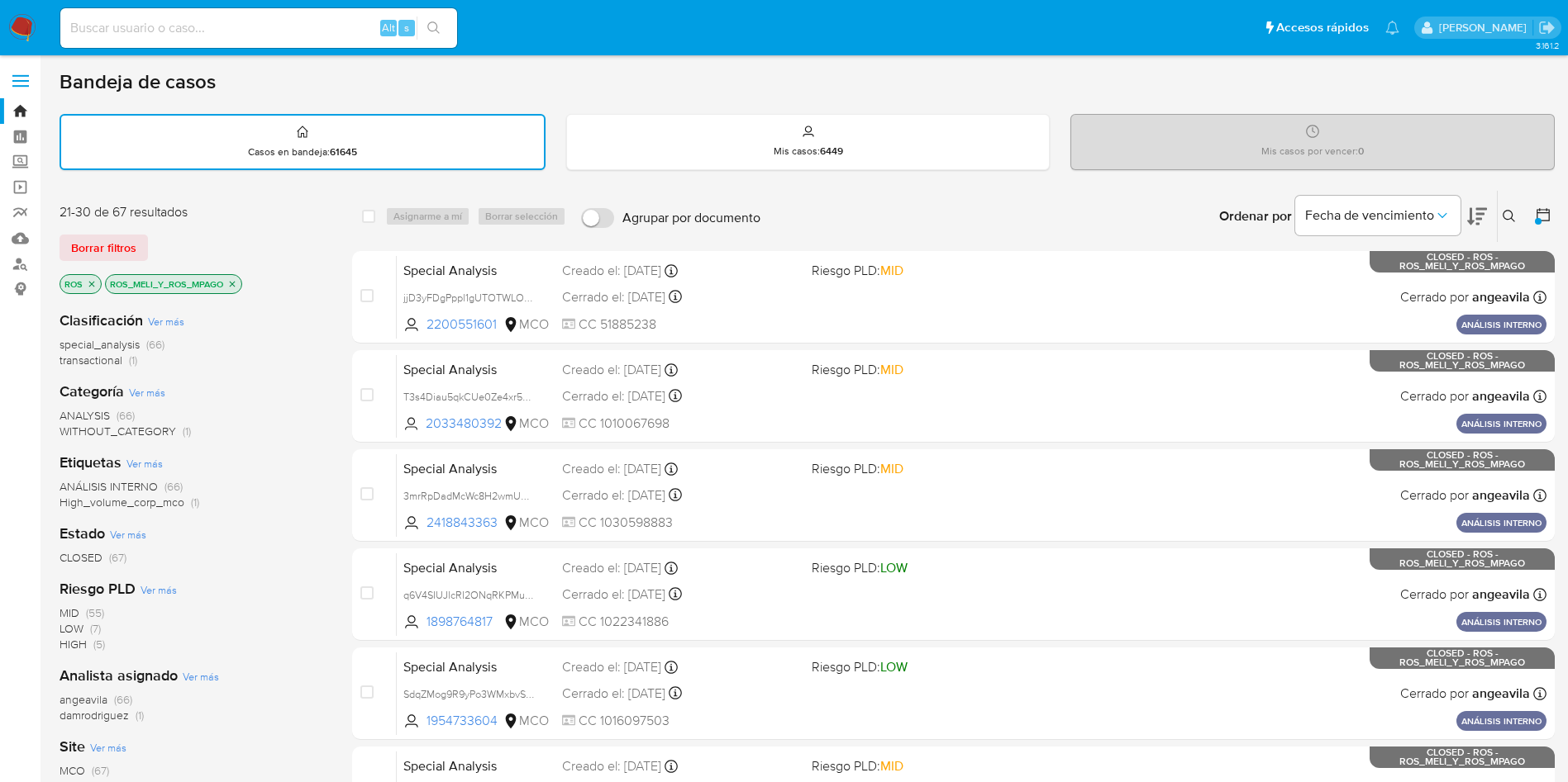
click at [228, 282] on icon "close-filter" at bounding box center [233, 284] width 10 height 10
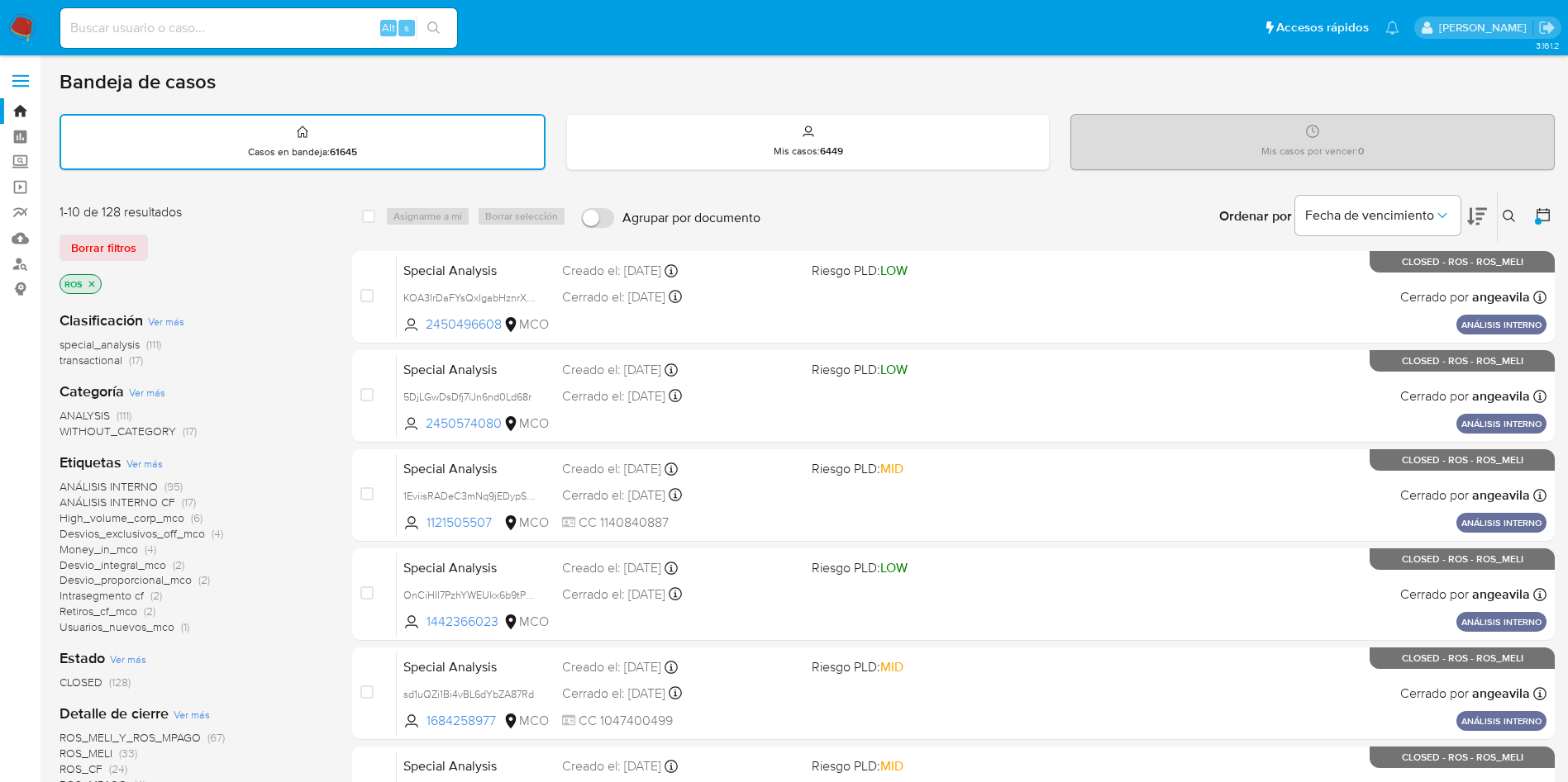
click at [154, 468] on span "Ver más" at bounding box center [145, 463] width 36 height 15
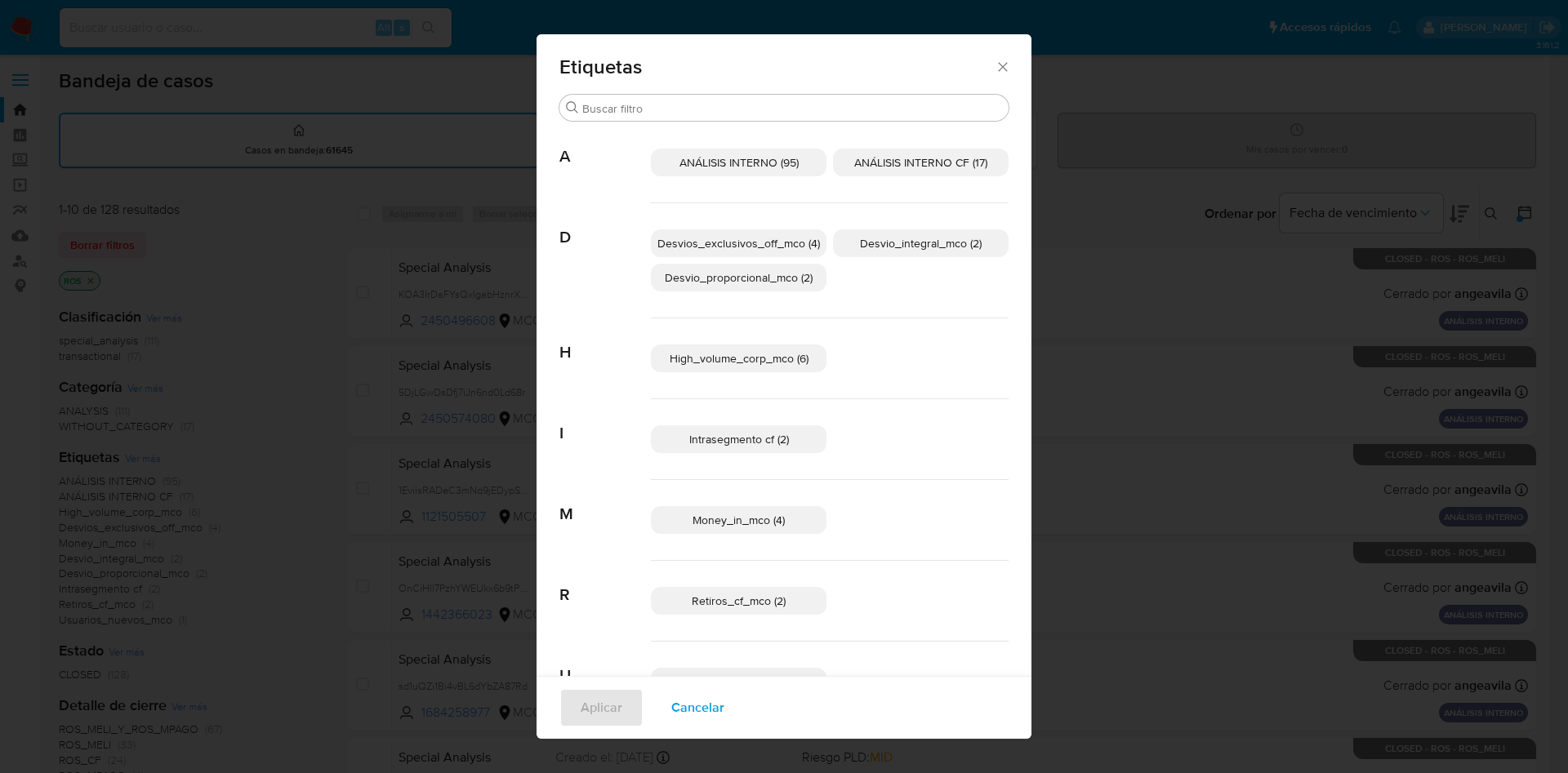
click at [880, 166] on span "ANÁLISIS INTERNO CF (17)" at bounding box center [920, 163] width 133 height 17
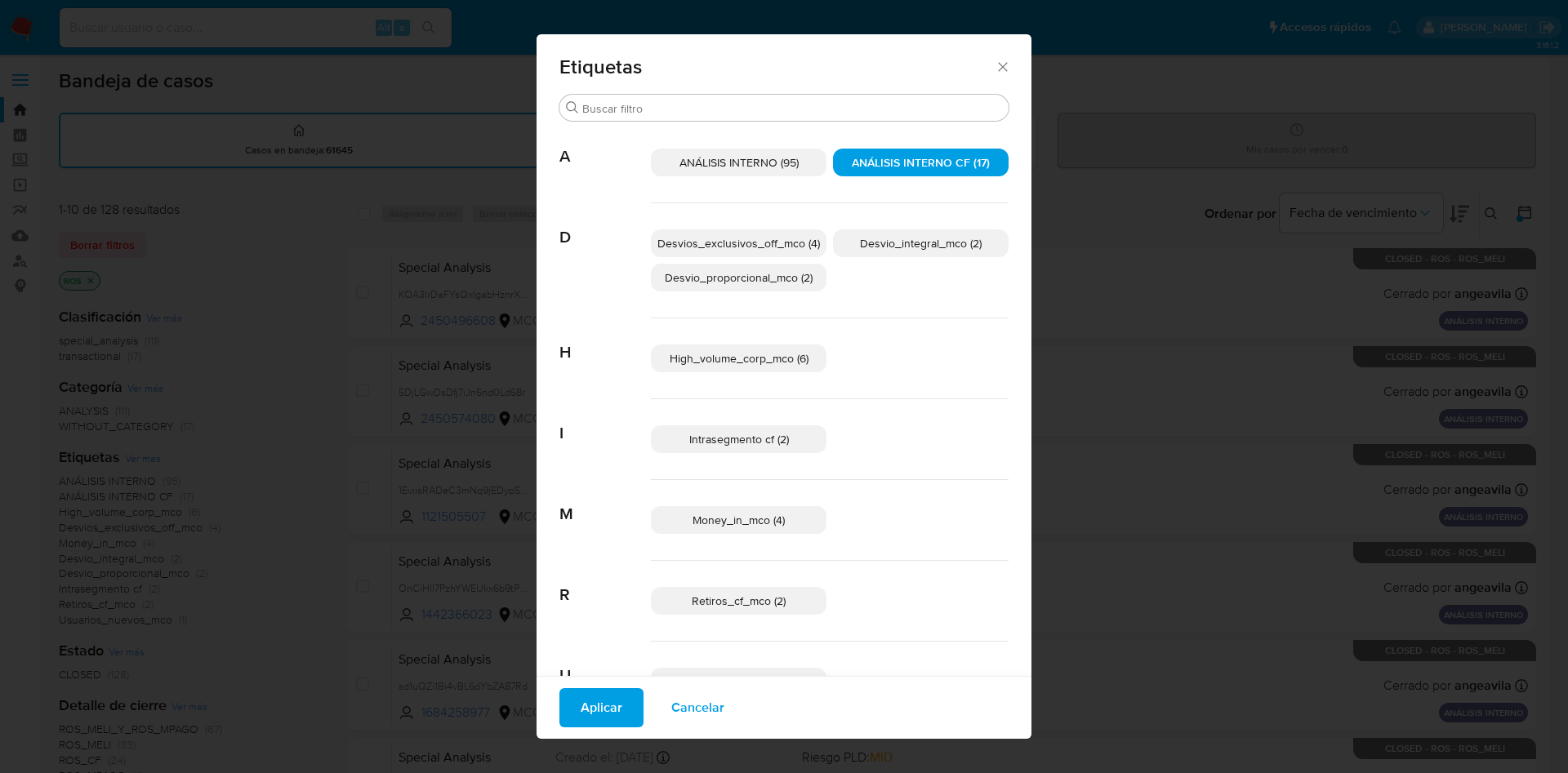
click at [586, 710] on span "Aplicar" at bounding box center [602, 708] width 42 height 36
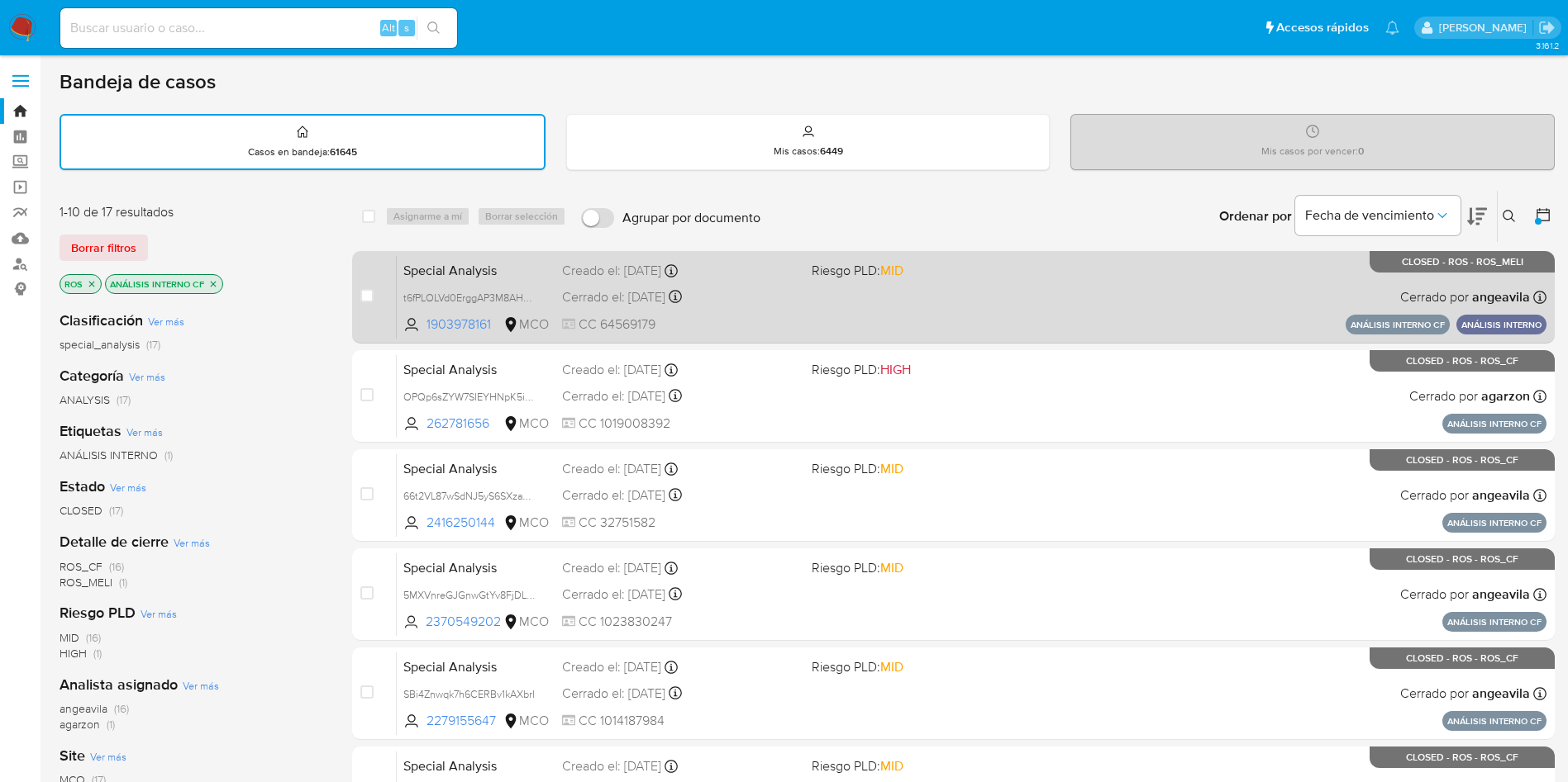
click at [520, 272] on span "Special Analysis" at bounding box center [476, 269] width 145 height 21
click at [481, 276] on span "Special Analysis" at bounding box center [476, 269] width 145 height 21
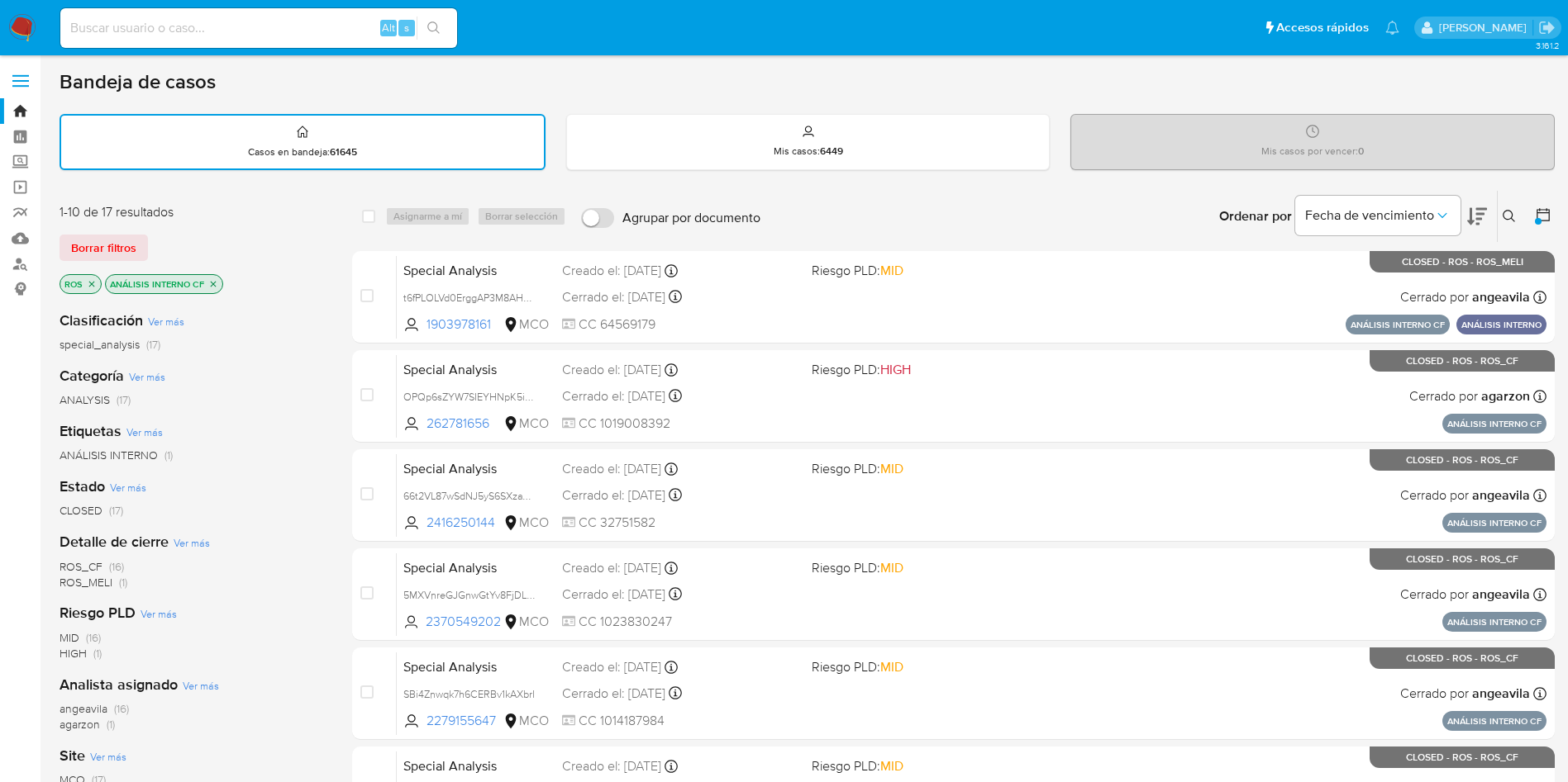
click at [288, 315] on div "Clasificación Ver más special_analysis (17)" at bounding box center [192, 331] width 266 height 42
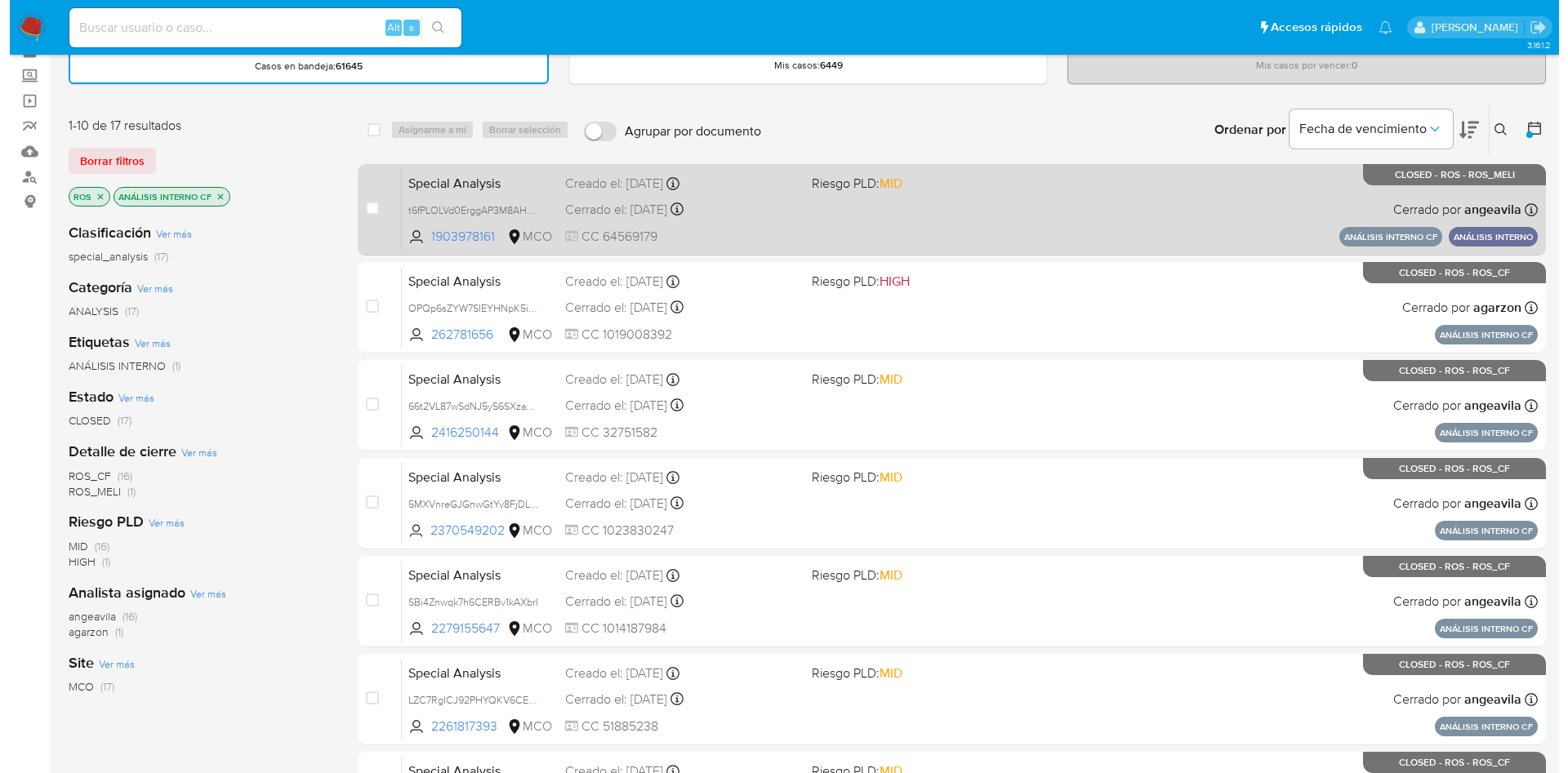
scroll to position [123, 0]
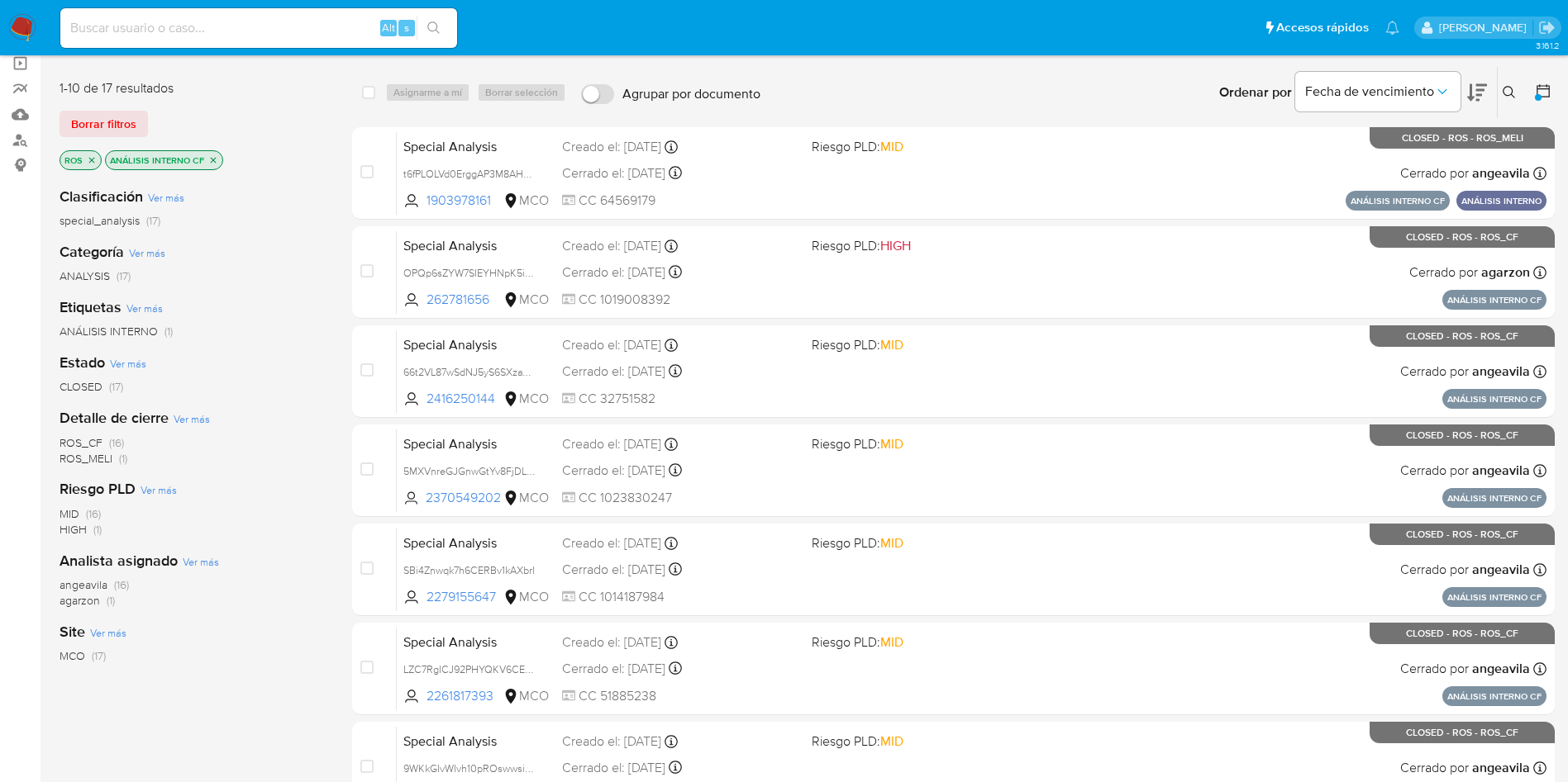
click at [212, 158] on icon "close-filter" at bounding box center [213, 161] width 10 height 10
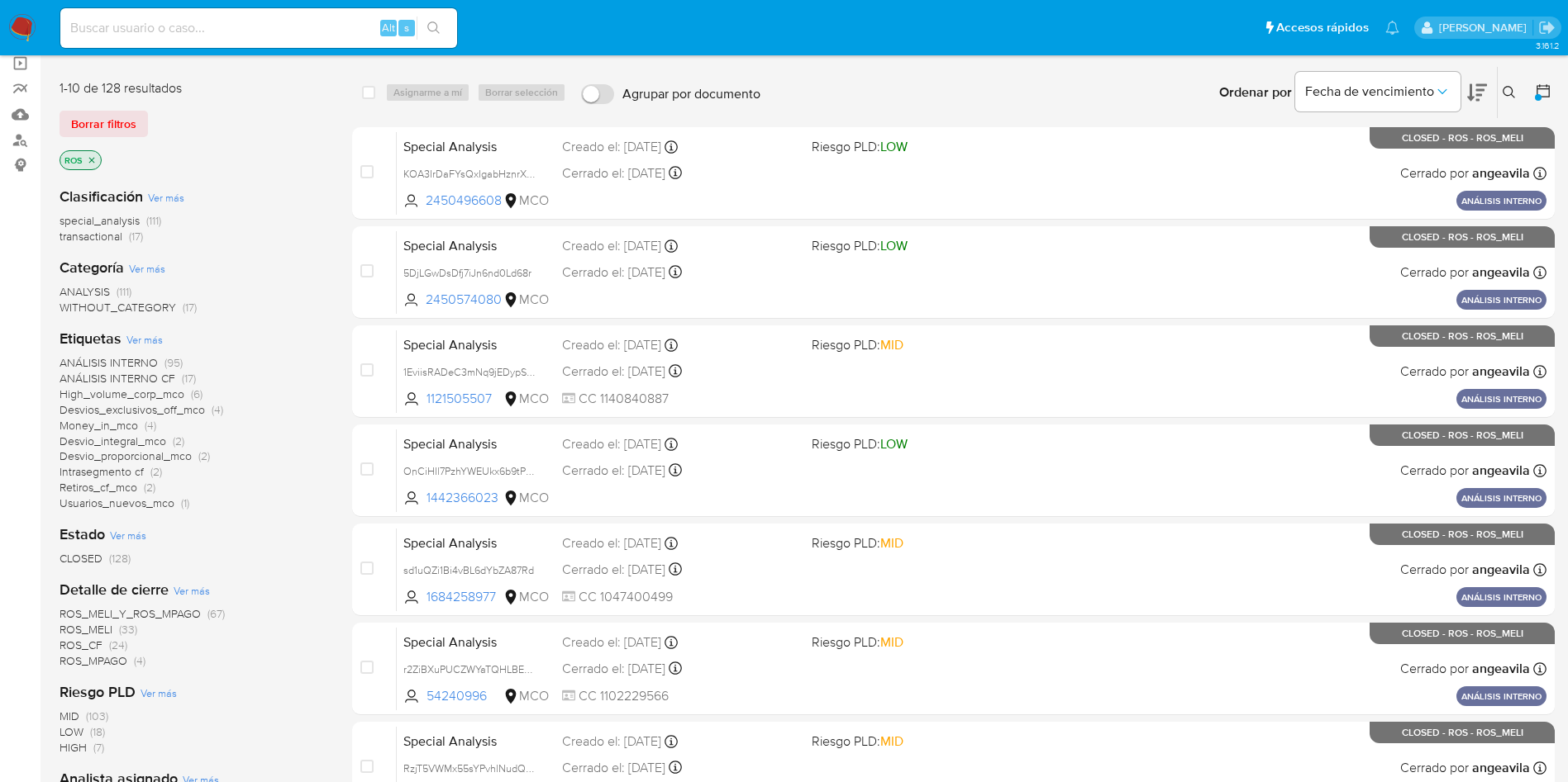
click at [144, 340] on span "Ver más" at bounding box center [145, 340] width 36 height 15
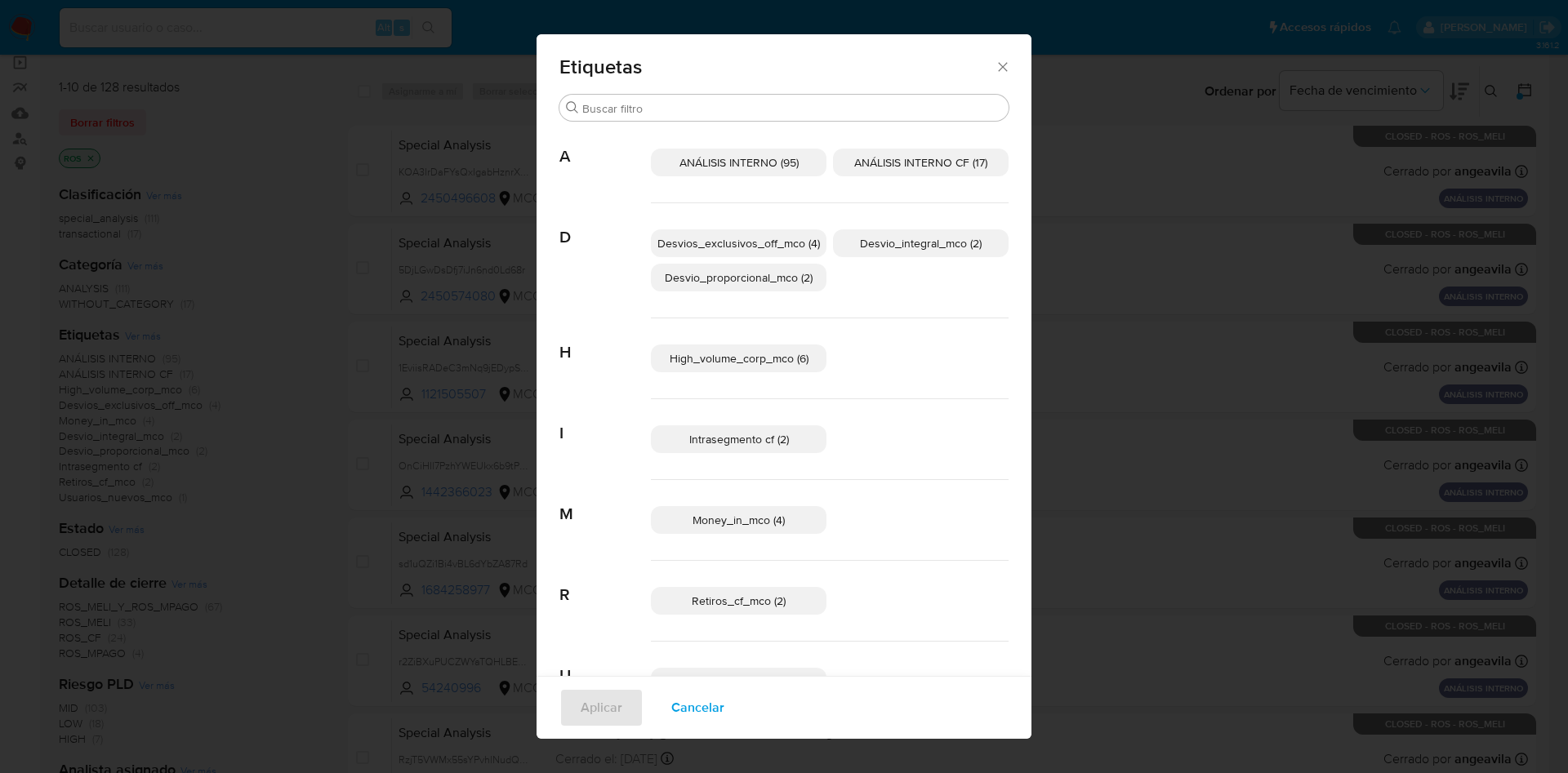
click at [886, 161] on span "ANÁLISIS INTERNO CF (17)" at bounding box center [920, 163] width 133 height 17
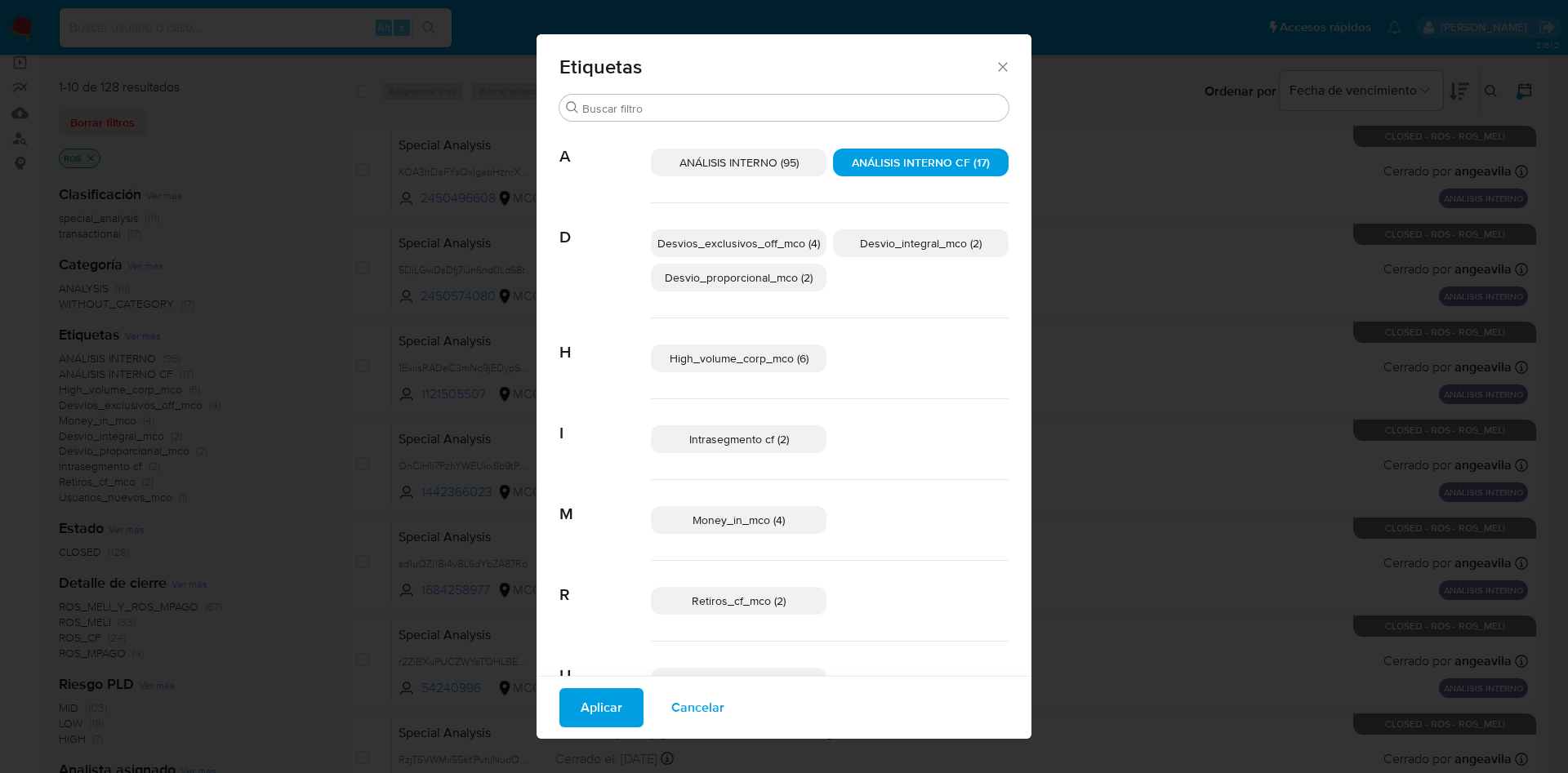
click at [767, 442] on span "Intrasegmento cf (2)" at bounding box center [739, 440] width 99 height 17
click at [772, 517] on span "Money_in_mco (4)" at bounding box center [739, 521] width 92 height 17
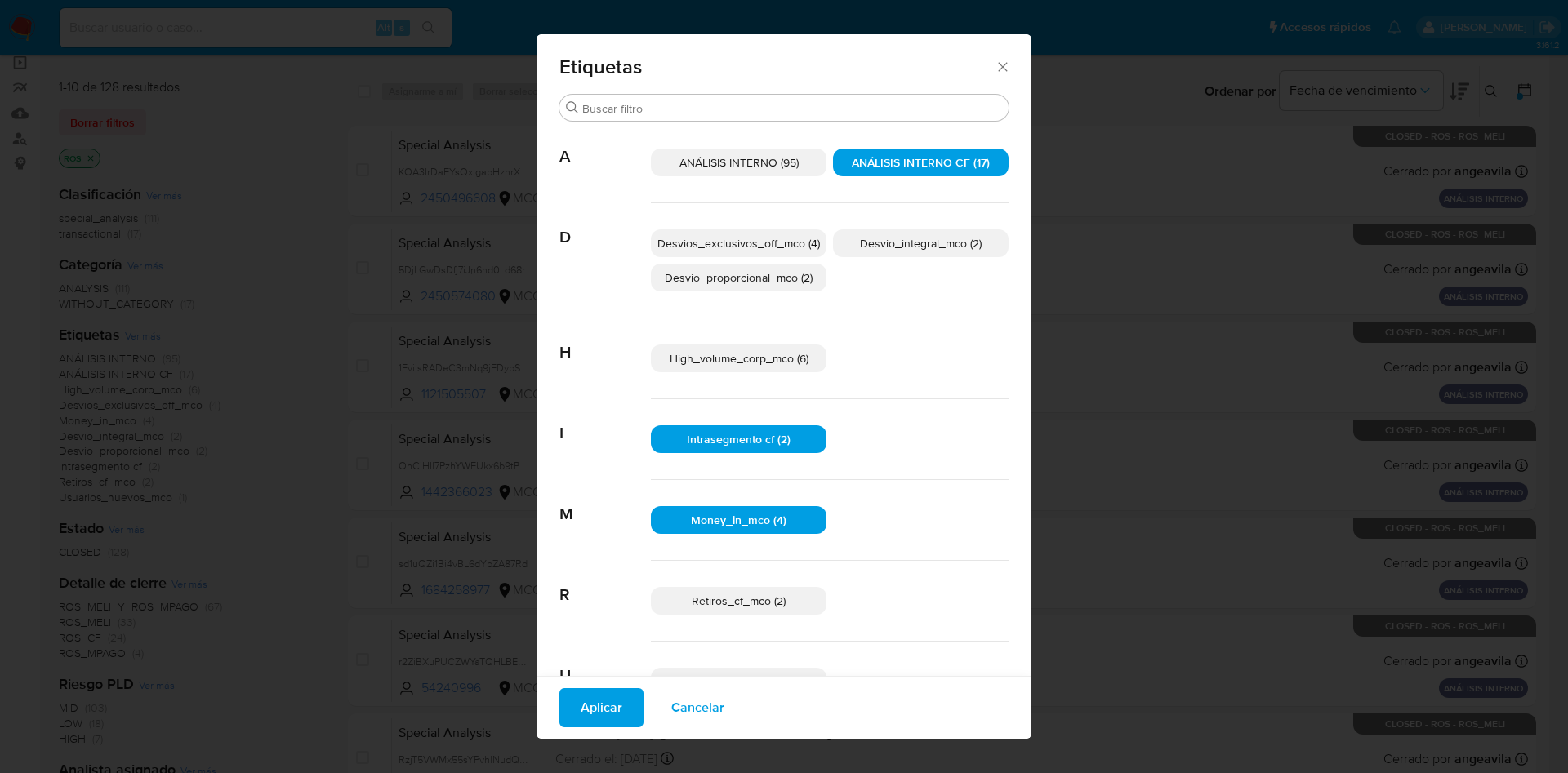
click at [766, 597] on span "Retiros_cf_mco (2)" at bounding box center [739, 601] width 94 height 17
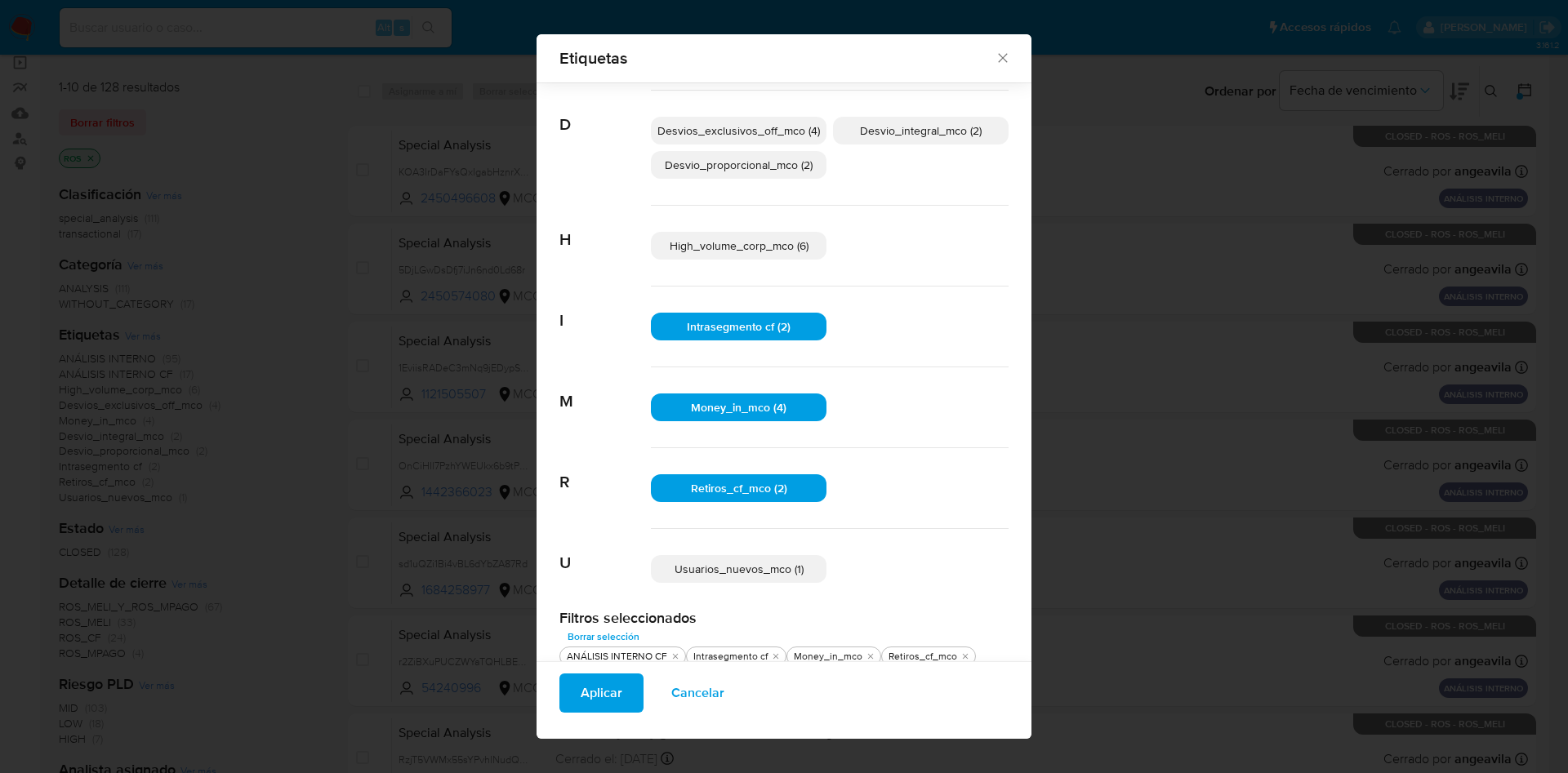
scroll to position [102, 0]
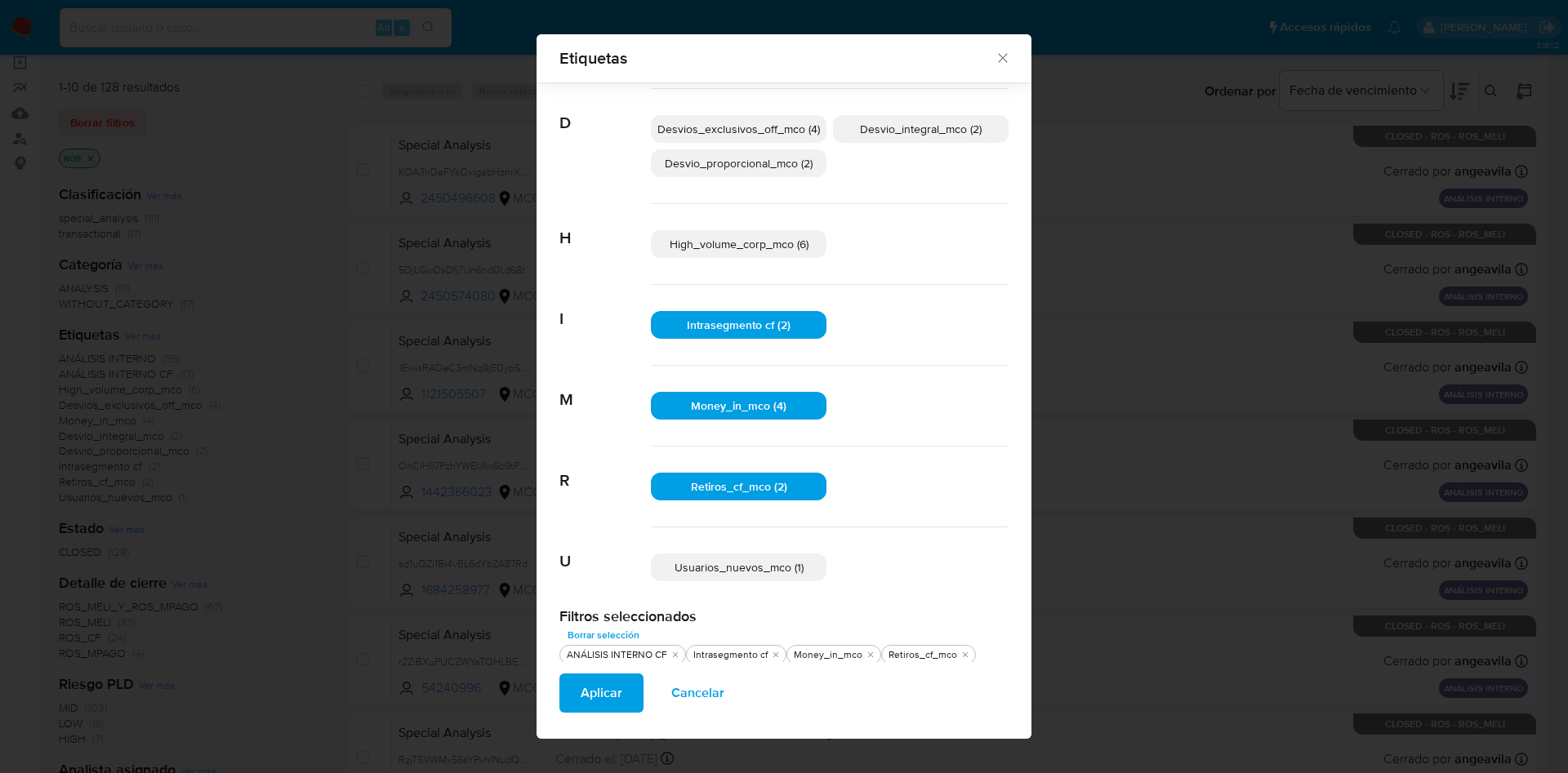
click at [594, 710] on span "Aplicar" at bounding box center [602, 693] width 42 height 36
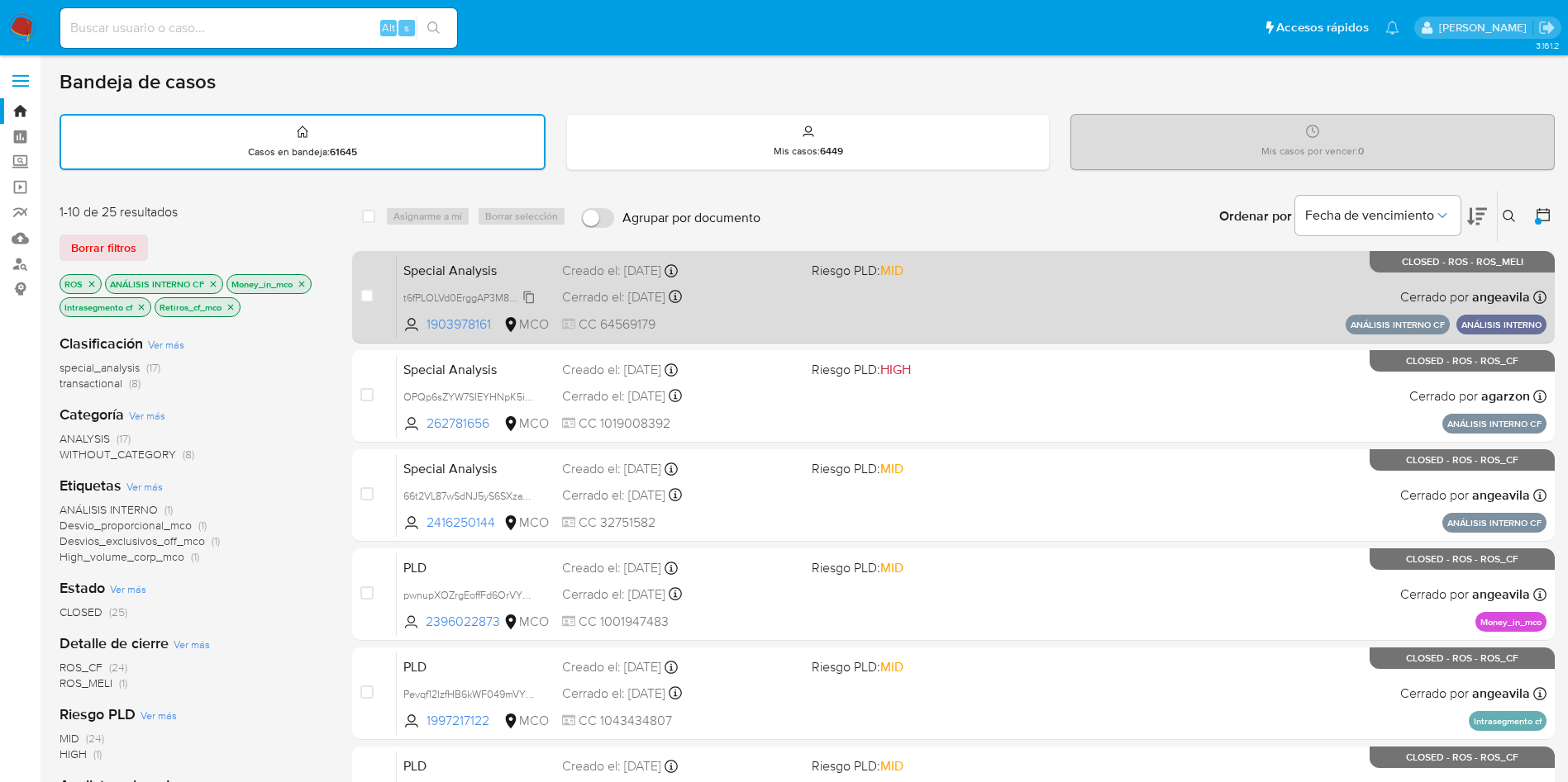
click at [445, 298] on span "t6fPLOLVd0ErggAP3M8AHZDo" at bounding box center [473, 296] width 139 height 18
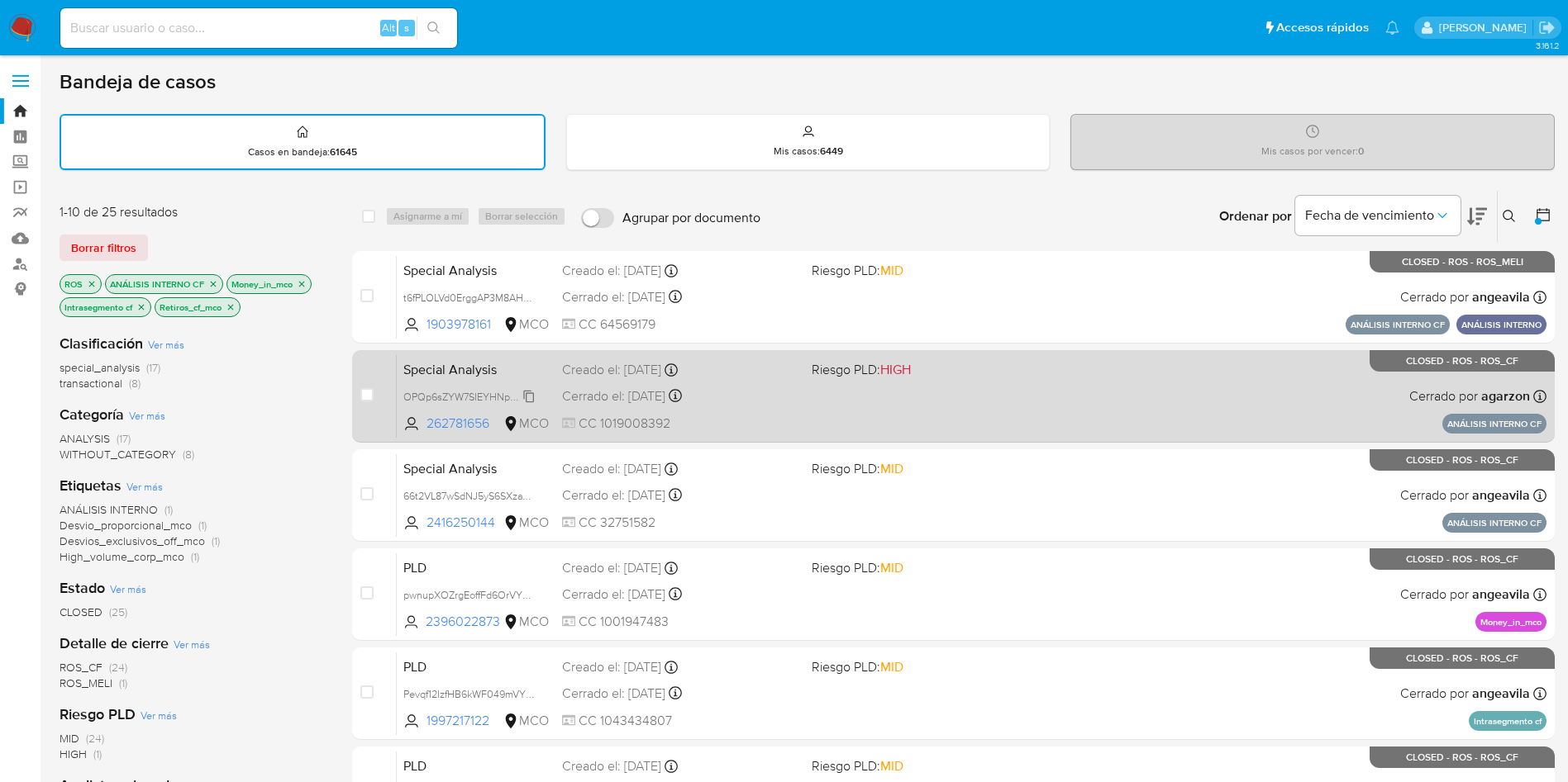
click at [464, 396] on span "OPQp6sZYW7SIEYHNpK5io3Be" at bounding box center [476, 395] width 145 height 18
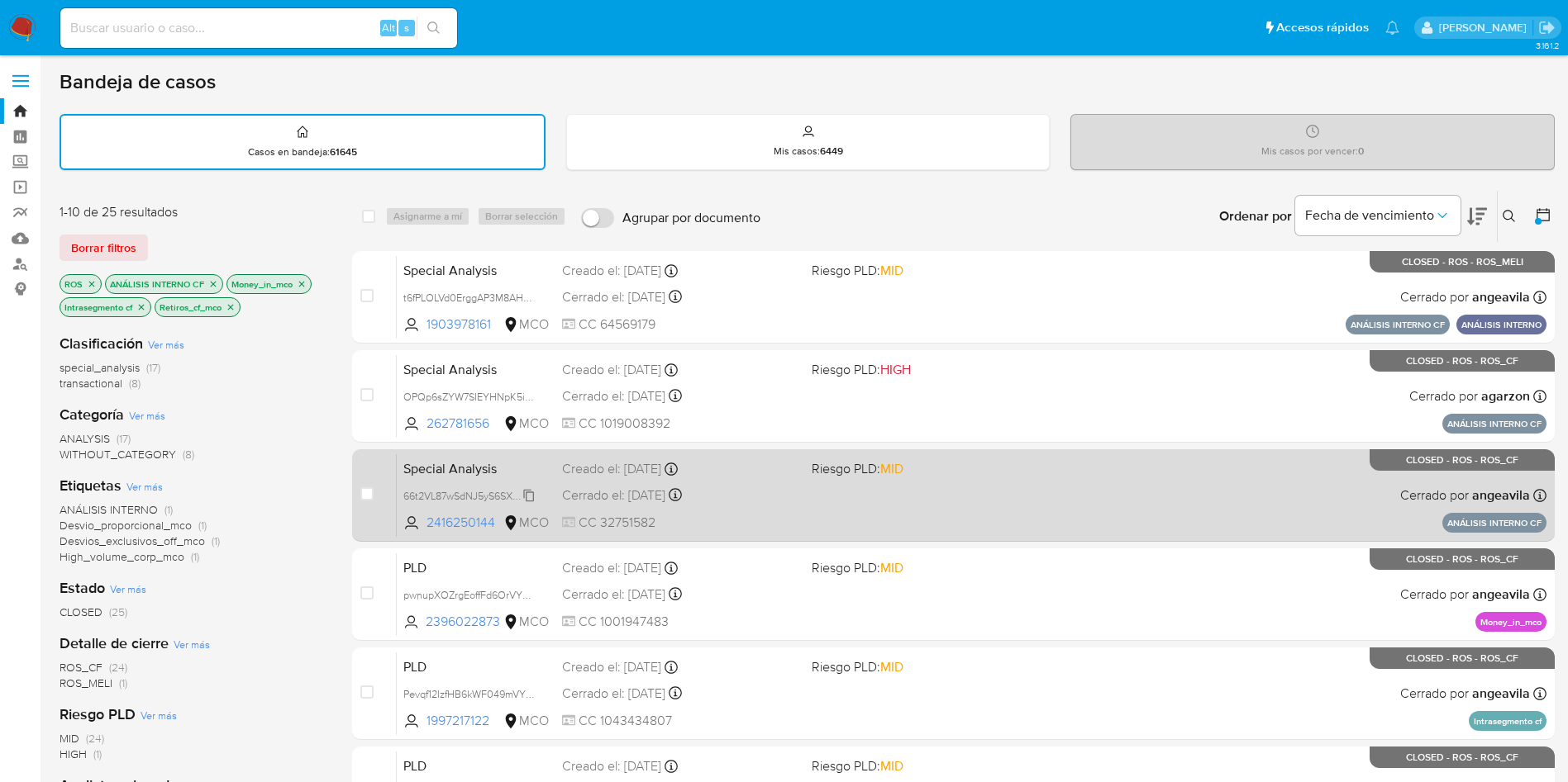
click at [459, 492] on span "66t2VL87wSdNJ5yS6SXzaTlF" at bounding box center [469, 495] width 133 height 18
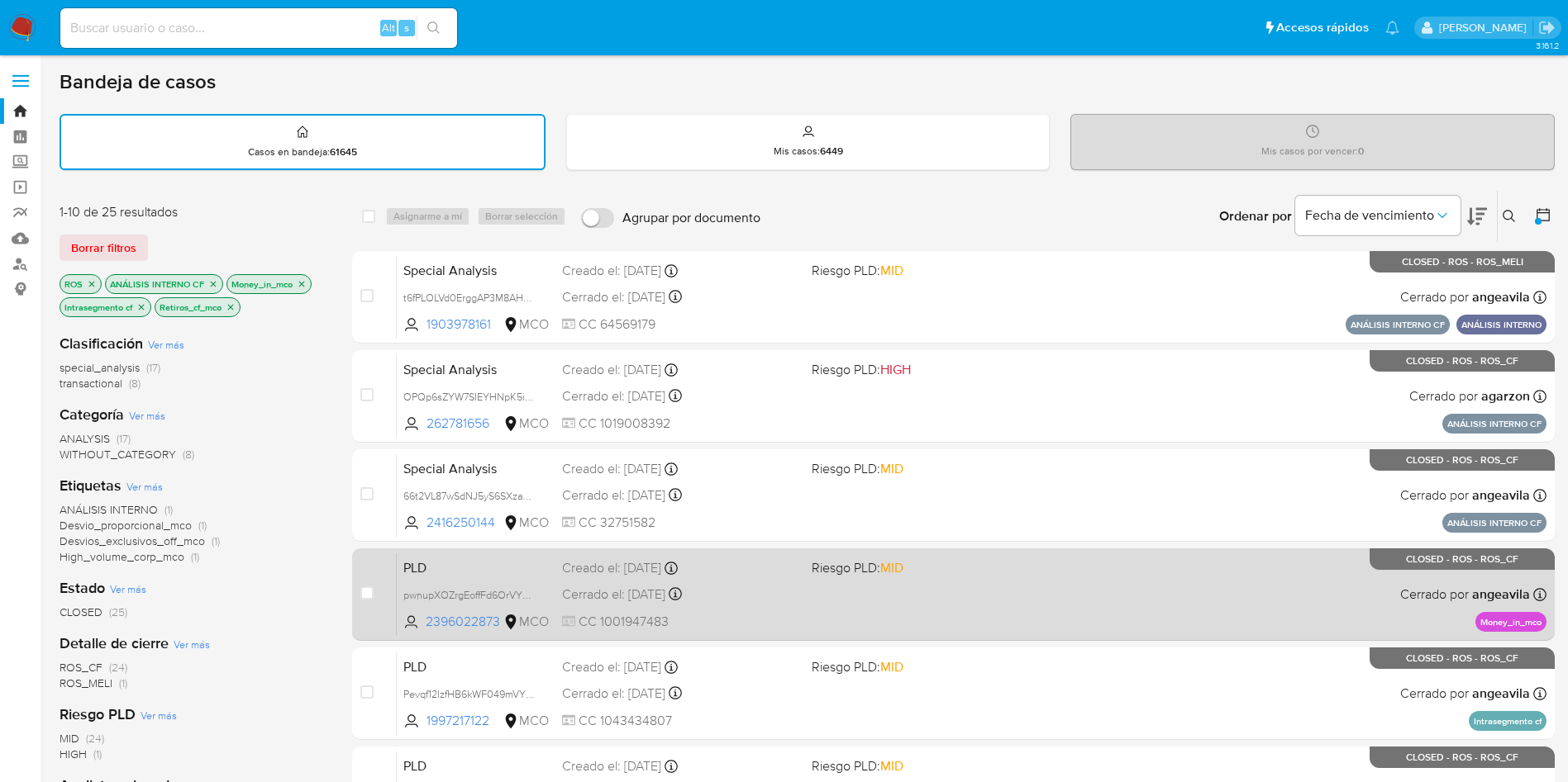
click at [447, 603] on div "PLD pwnupXOZrgEoffFd6OrVYWcR 2396022873 MCO Riesgo PLD: MID Creado el: 12/06/20…" at bounding box center [971, 594] width 1149 height 84
click at [453, 591] on span "pwnupXOZrgEoffFd6OrVYWcR" at bounding box center [473, 593] width 139 height 18
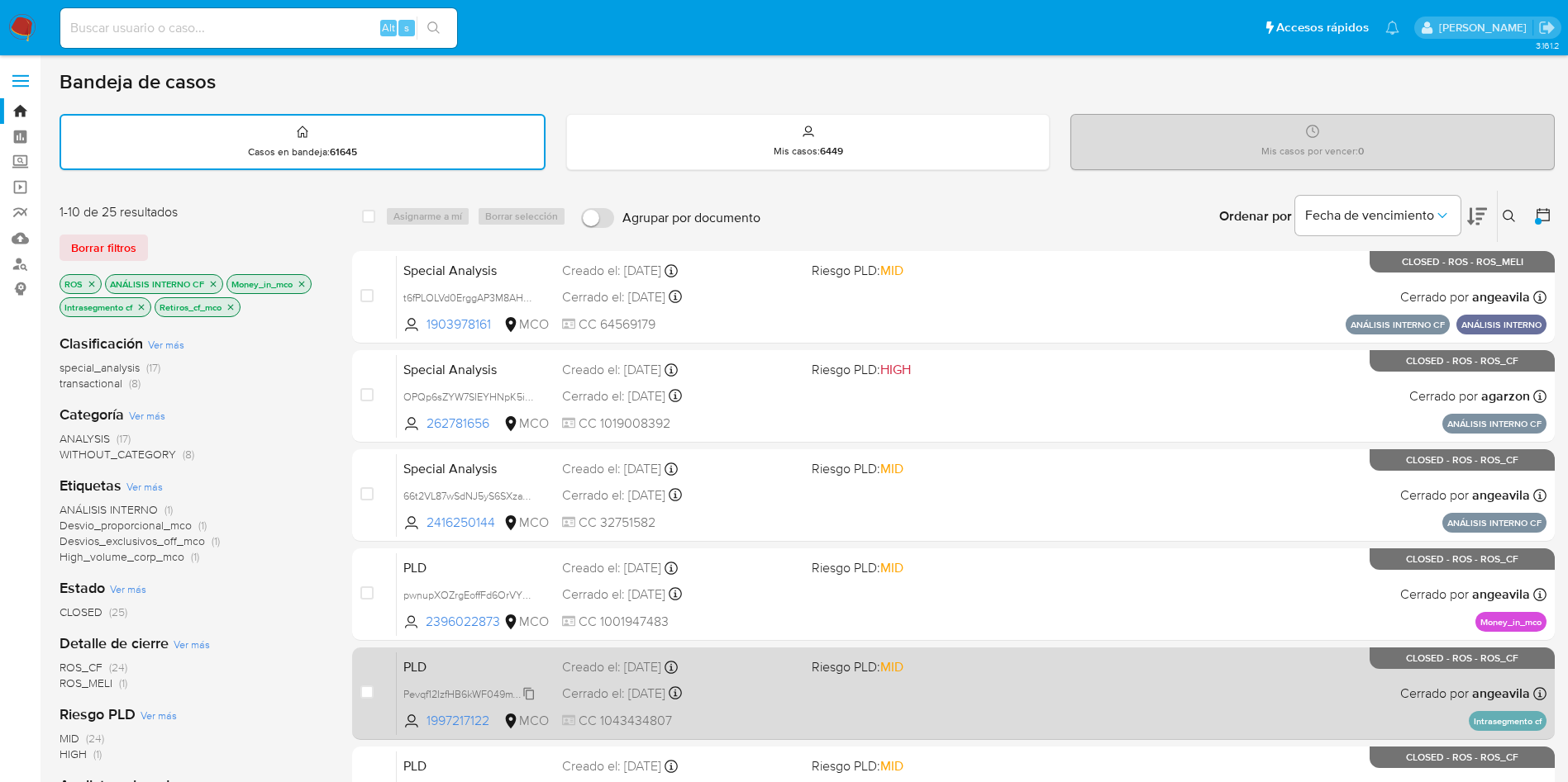
click at [456, 692] on span "Pevqf12IzfHB6kWF049mVYDy" at bounding box center [470, 692] width 134 height 18
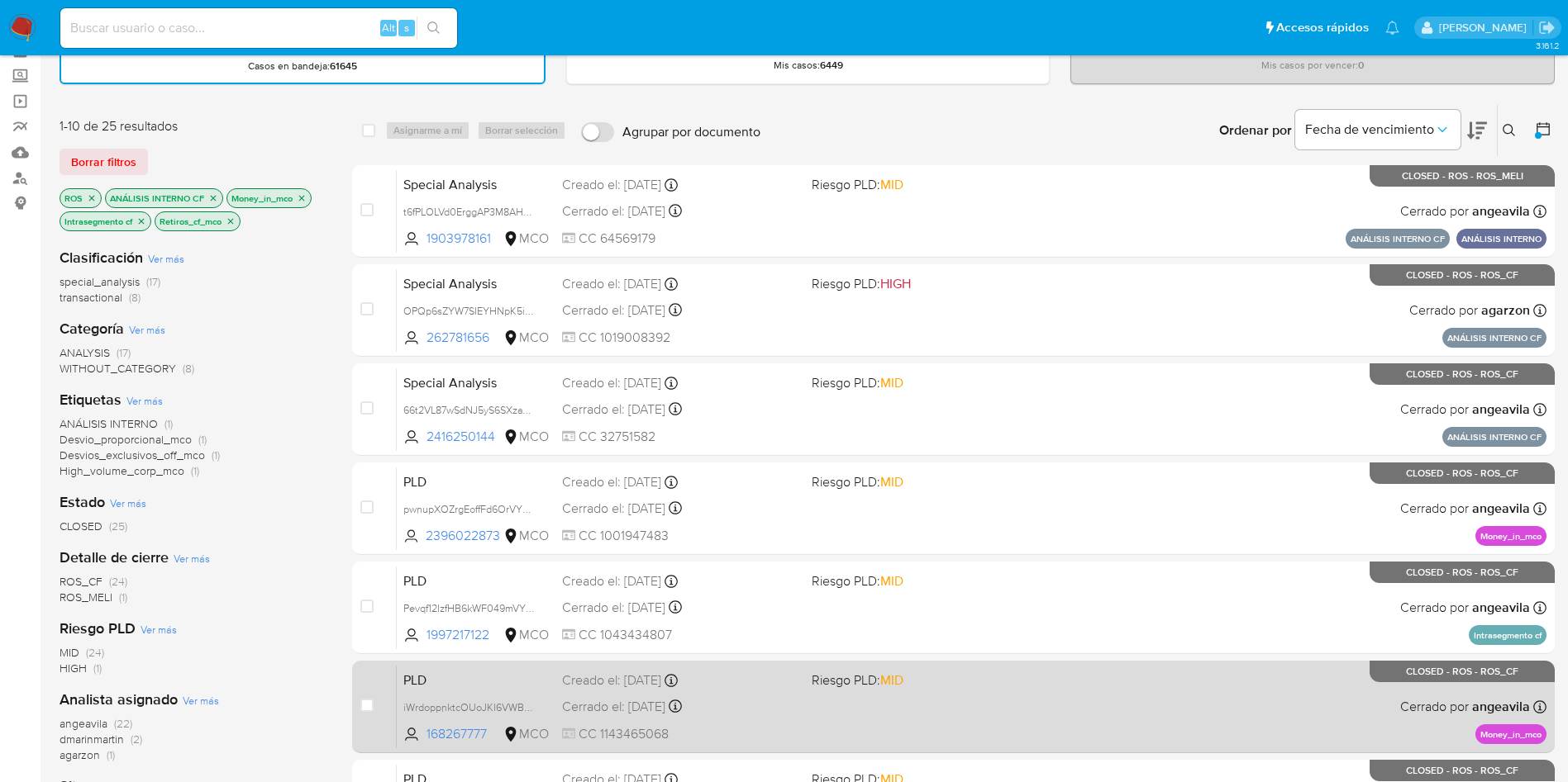
scroll to position [124, 0]
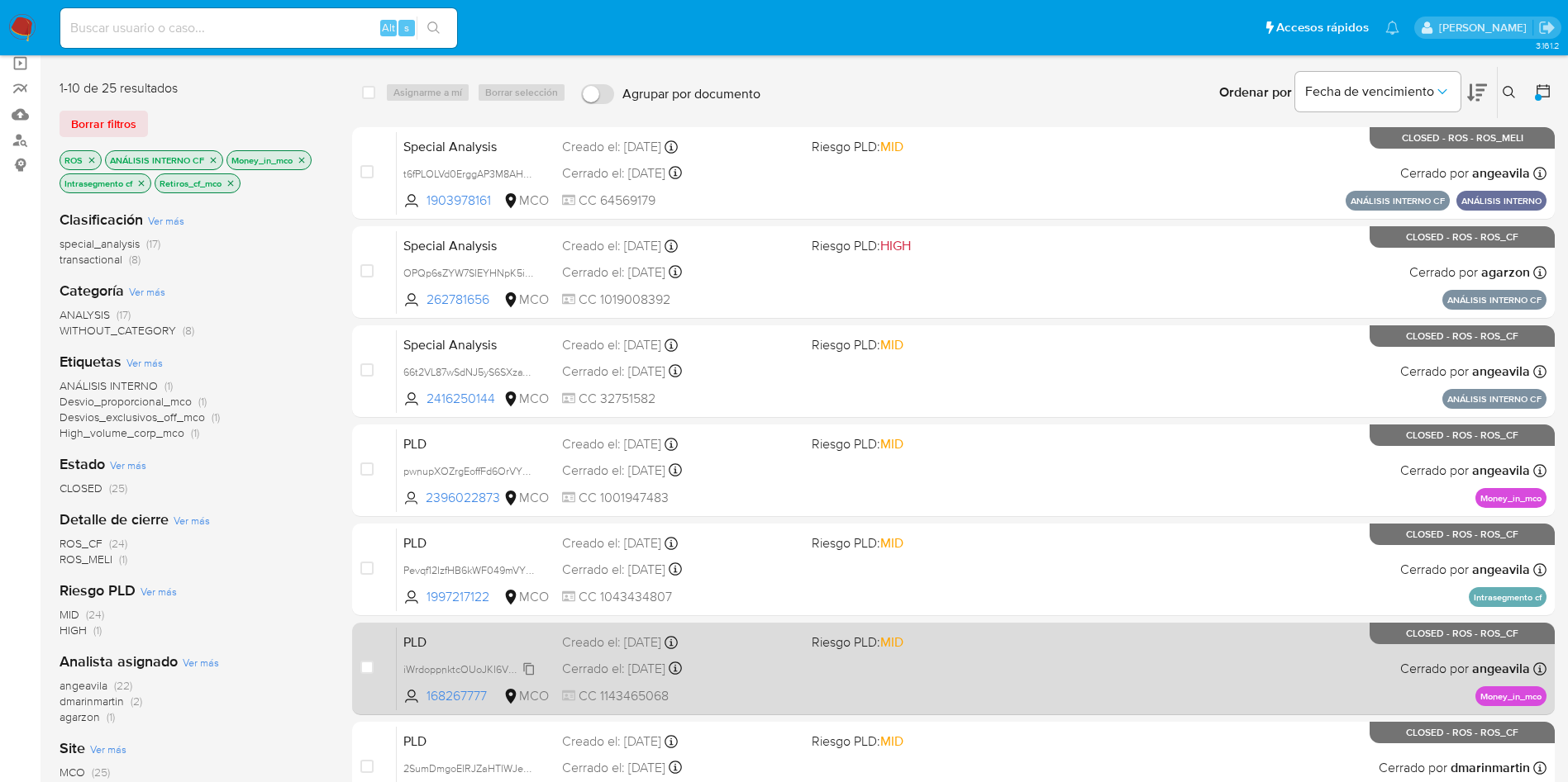
click at [457, 672] on span "iWrdoppnktcOUoJKI6VWB9SQ" at bounding box center [474, 668] width 140 height 18
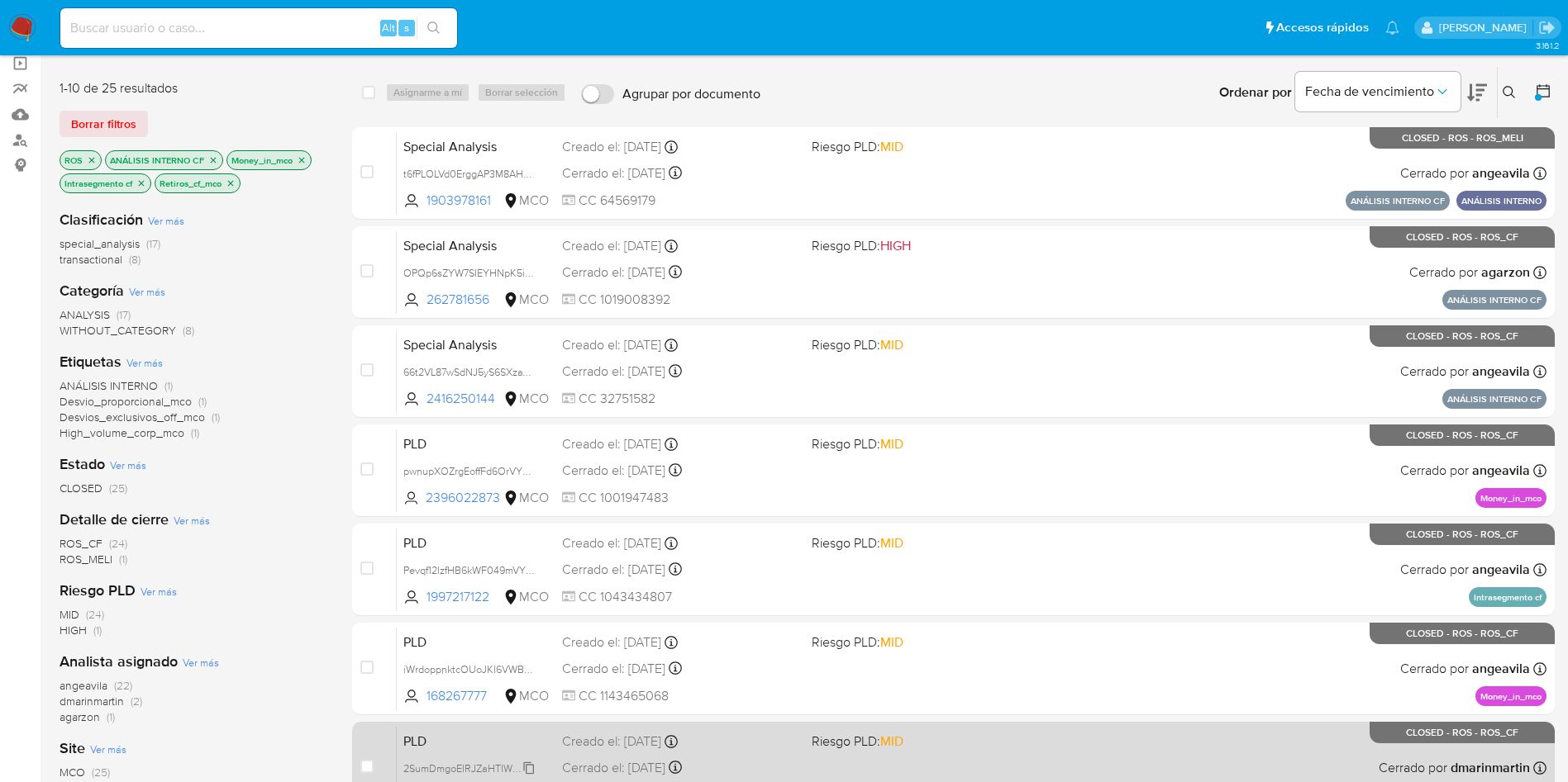
click at [454, 765] on span "2SumDmgoEIRJZaHTIWJePEjZ" at bounding box center [473, 767] width 140 height 18
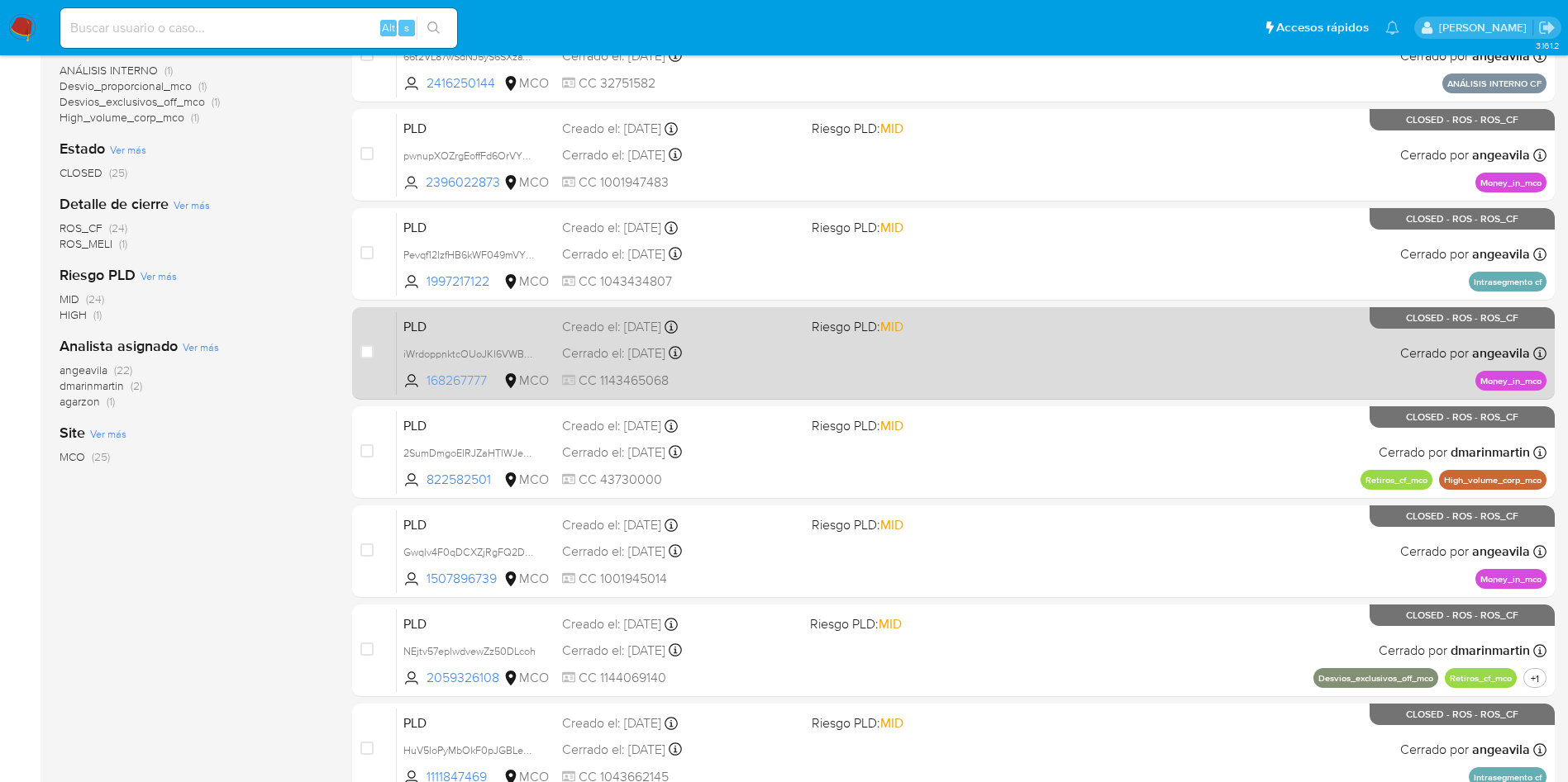
scroll to position [495, 0]
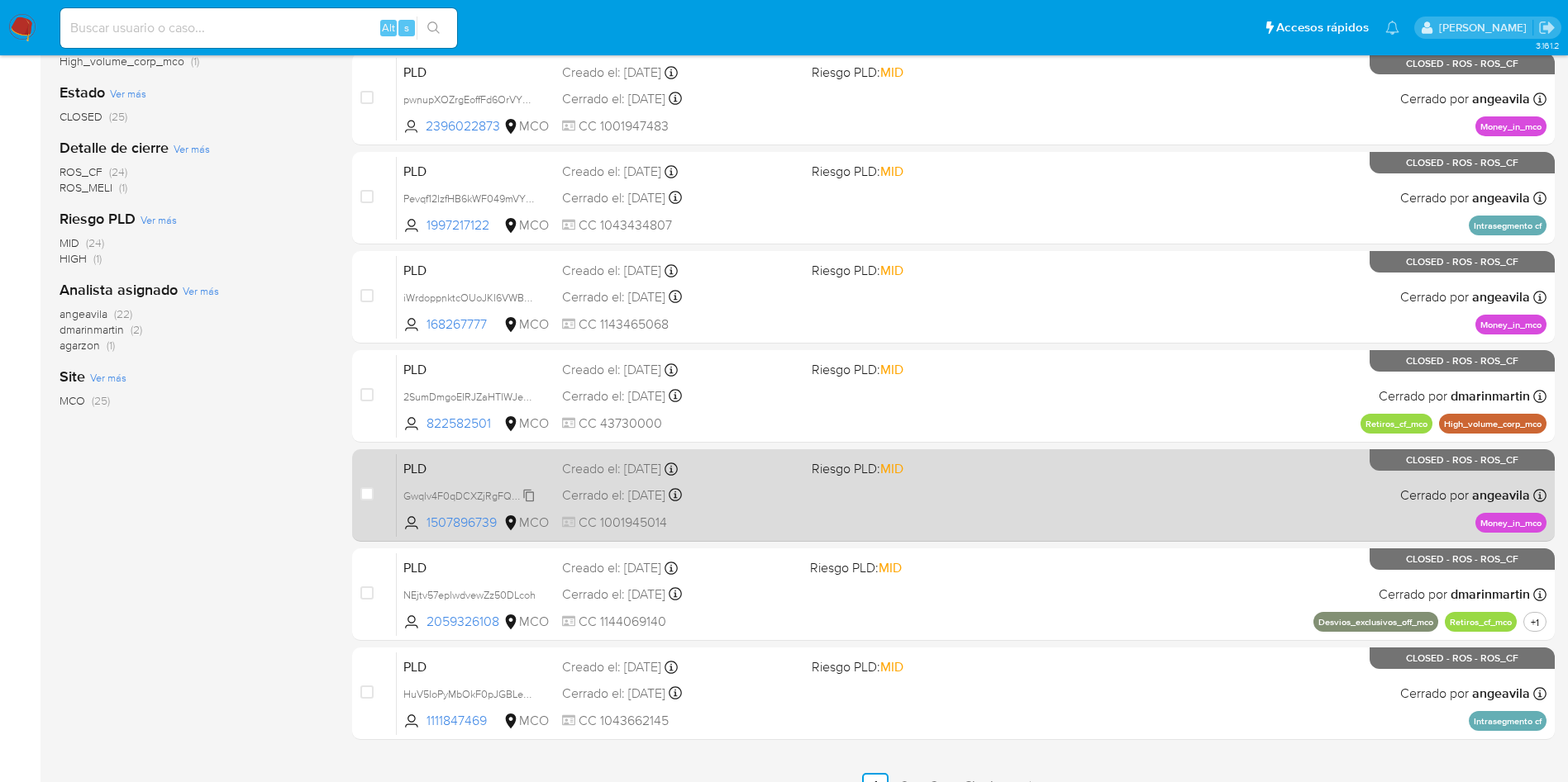
click at [471, 495] on span "Gwqlv4F0qDCXZjRgFQ2Dkmze" at bounding box center [476, 495] width 145 height 18
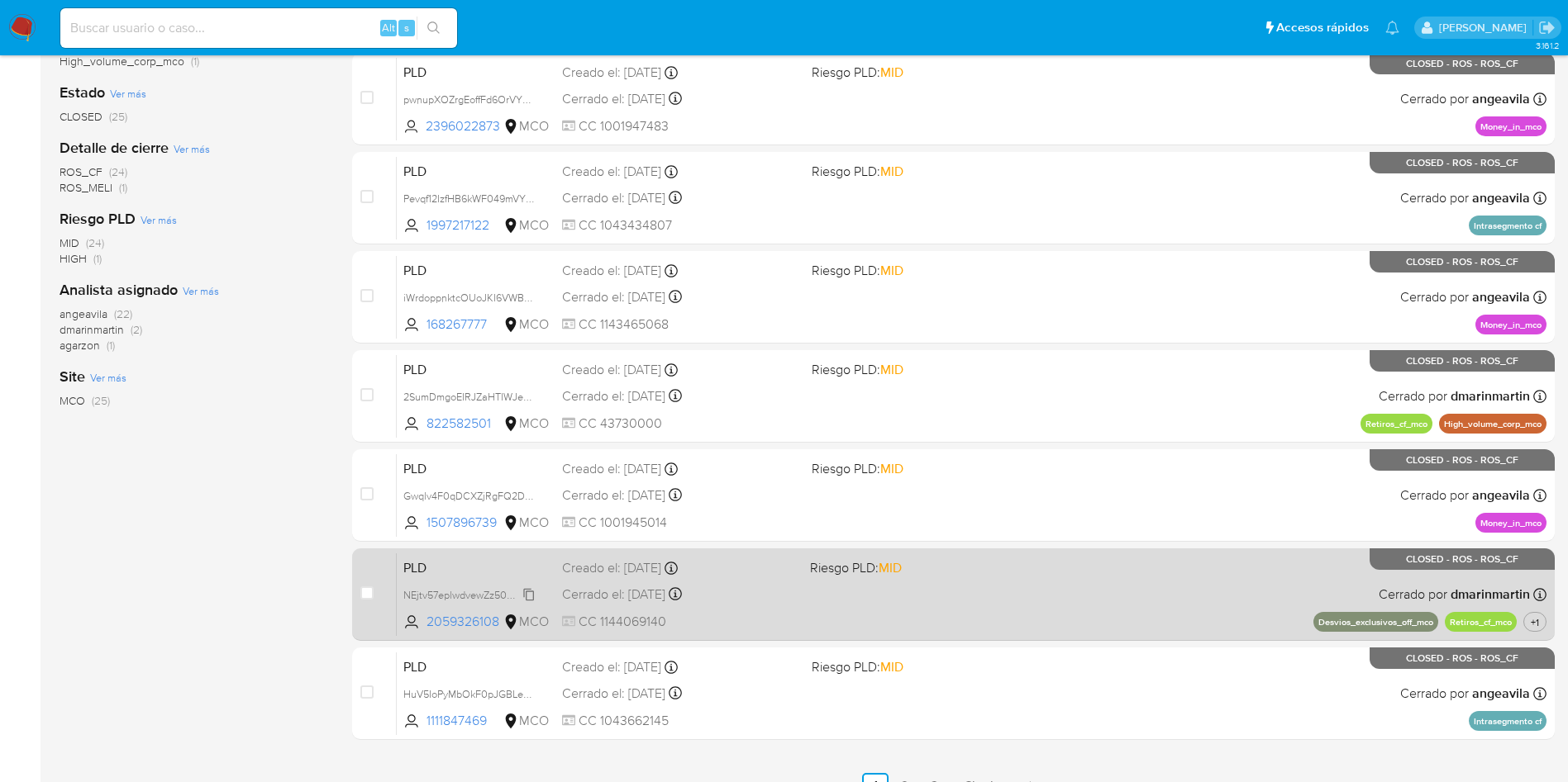
click at [466, 591] on span "NEjtv57eplwdvewZz50DLcoh" at bounding box center [469, 593] width 132 height 18
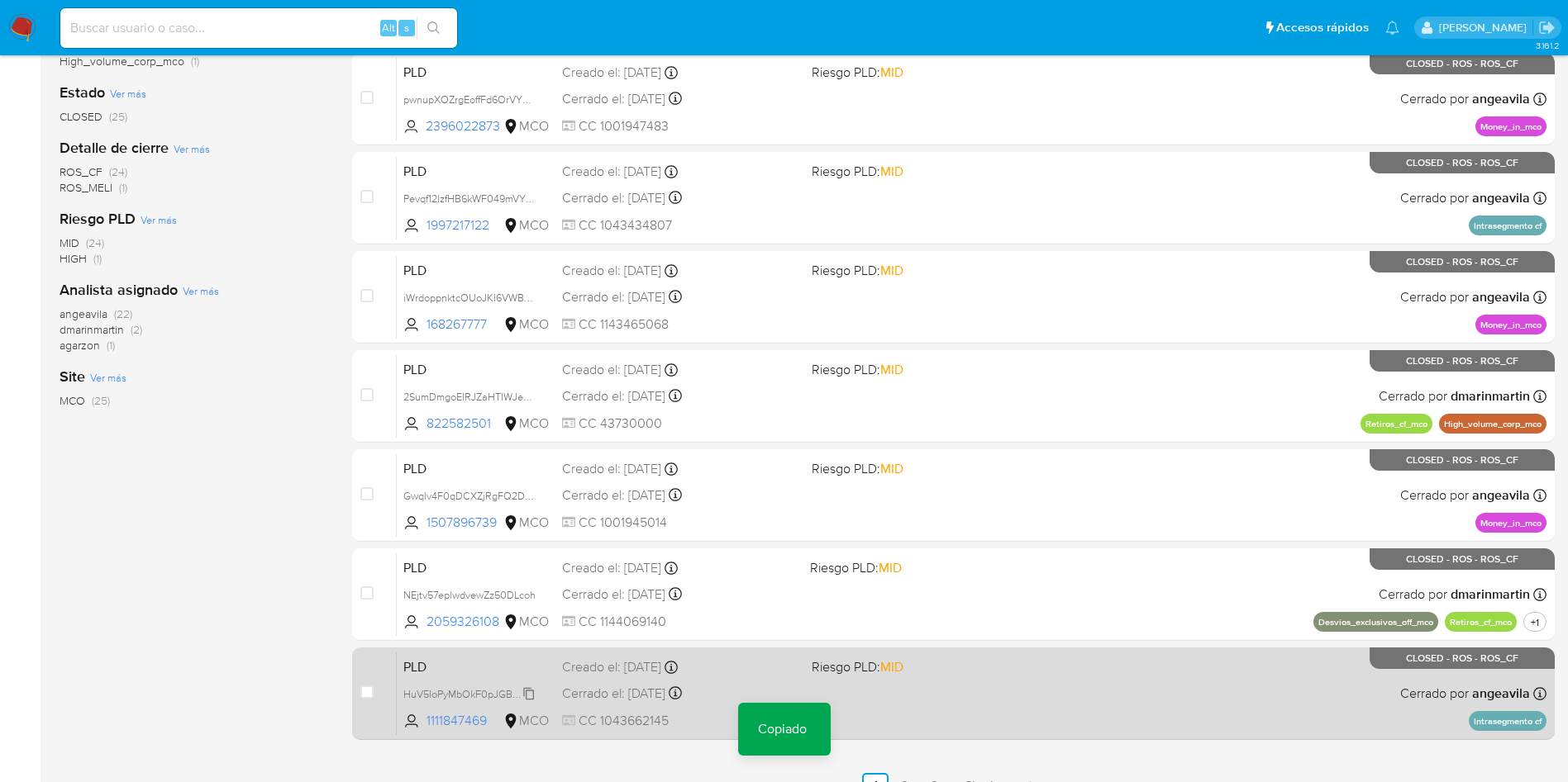
click at [471, 694] on span "HuV5IoPyMbOkF0pJGBLe6FIS" at bounding box center [473, 692] width 140 height 18
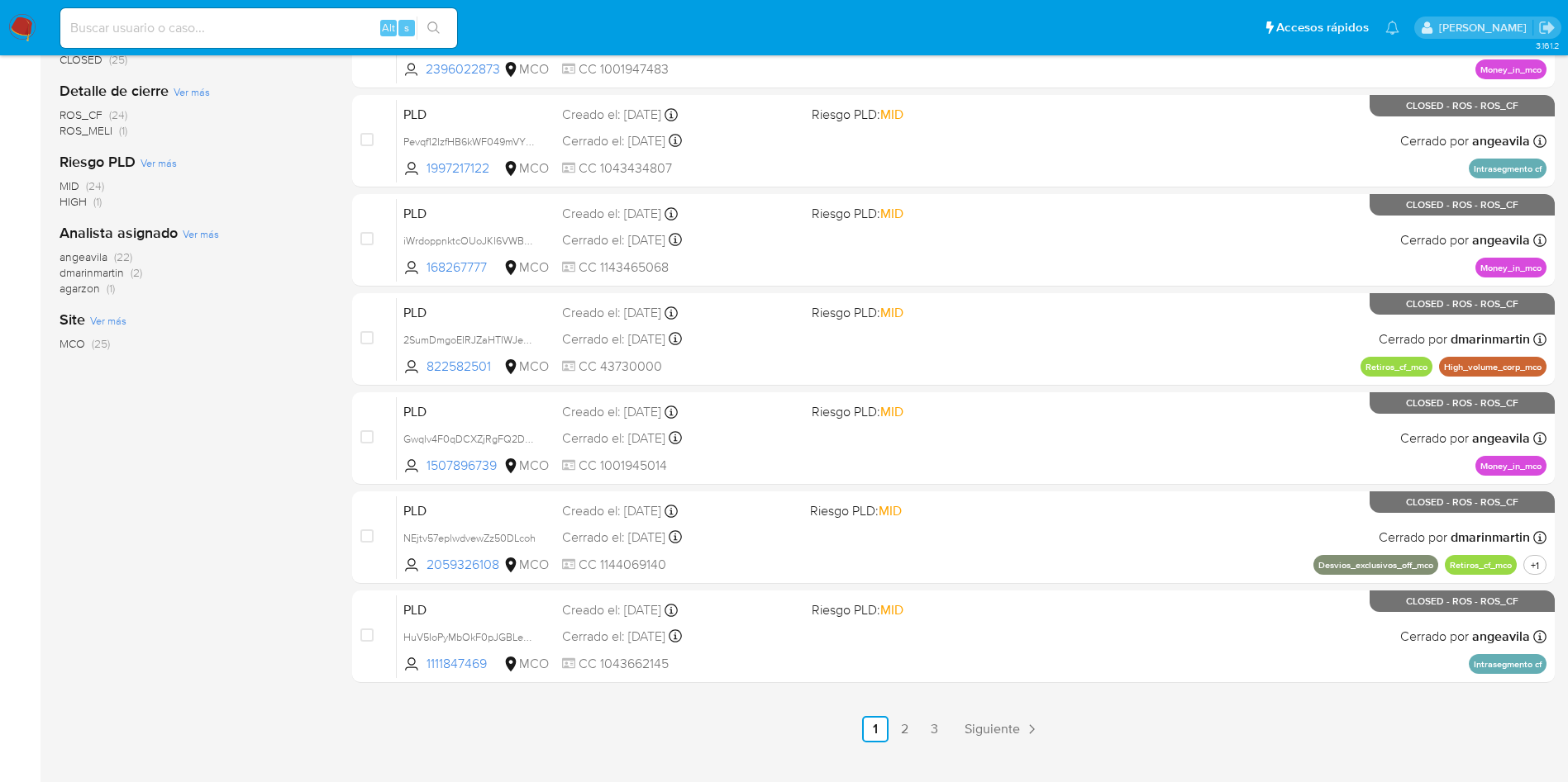
scroll to position [583, 0]
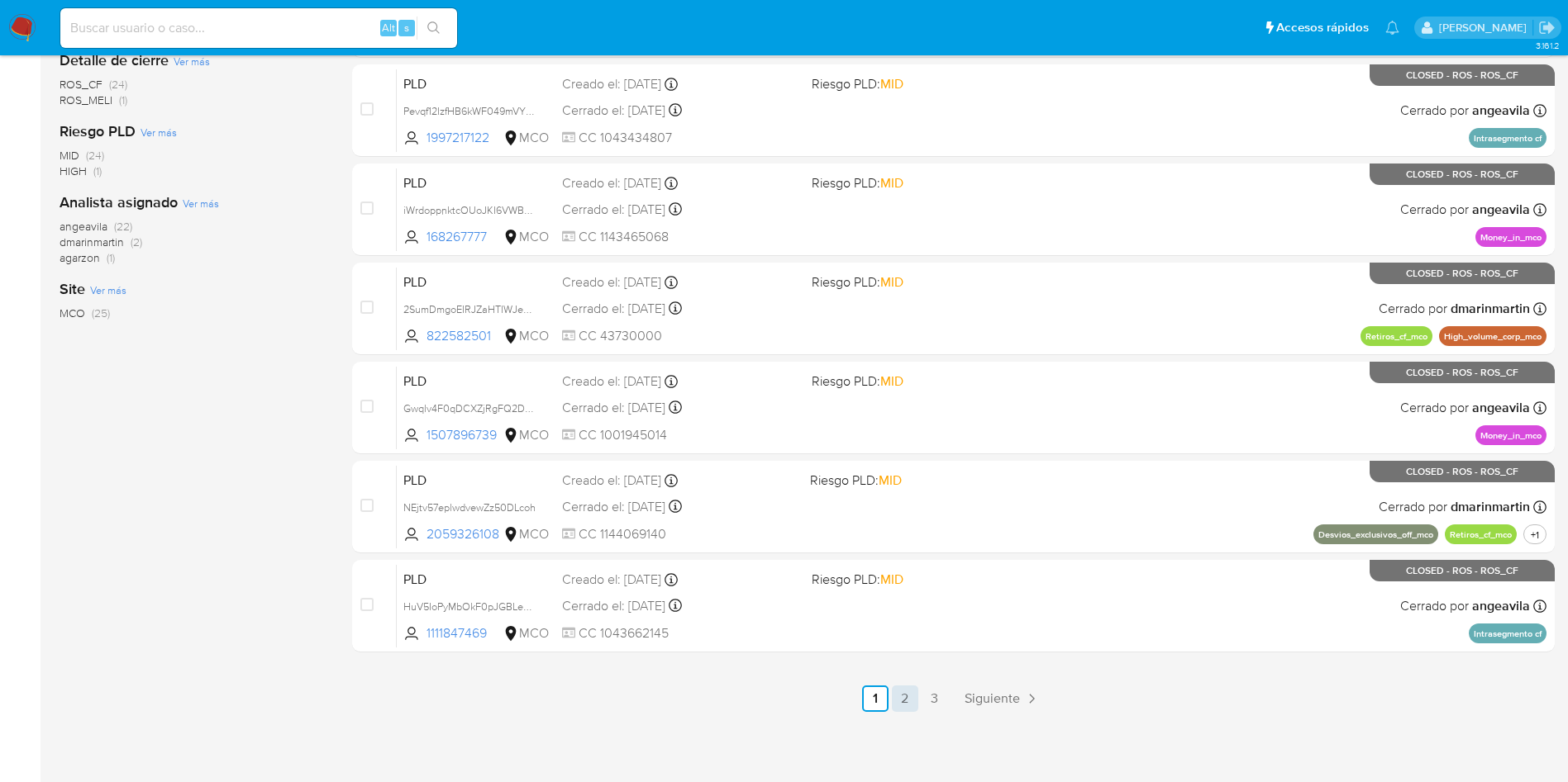
click at [902, 695] on link "2" at bounding box center [904, 698] width 26 height 26
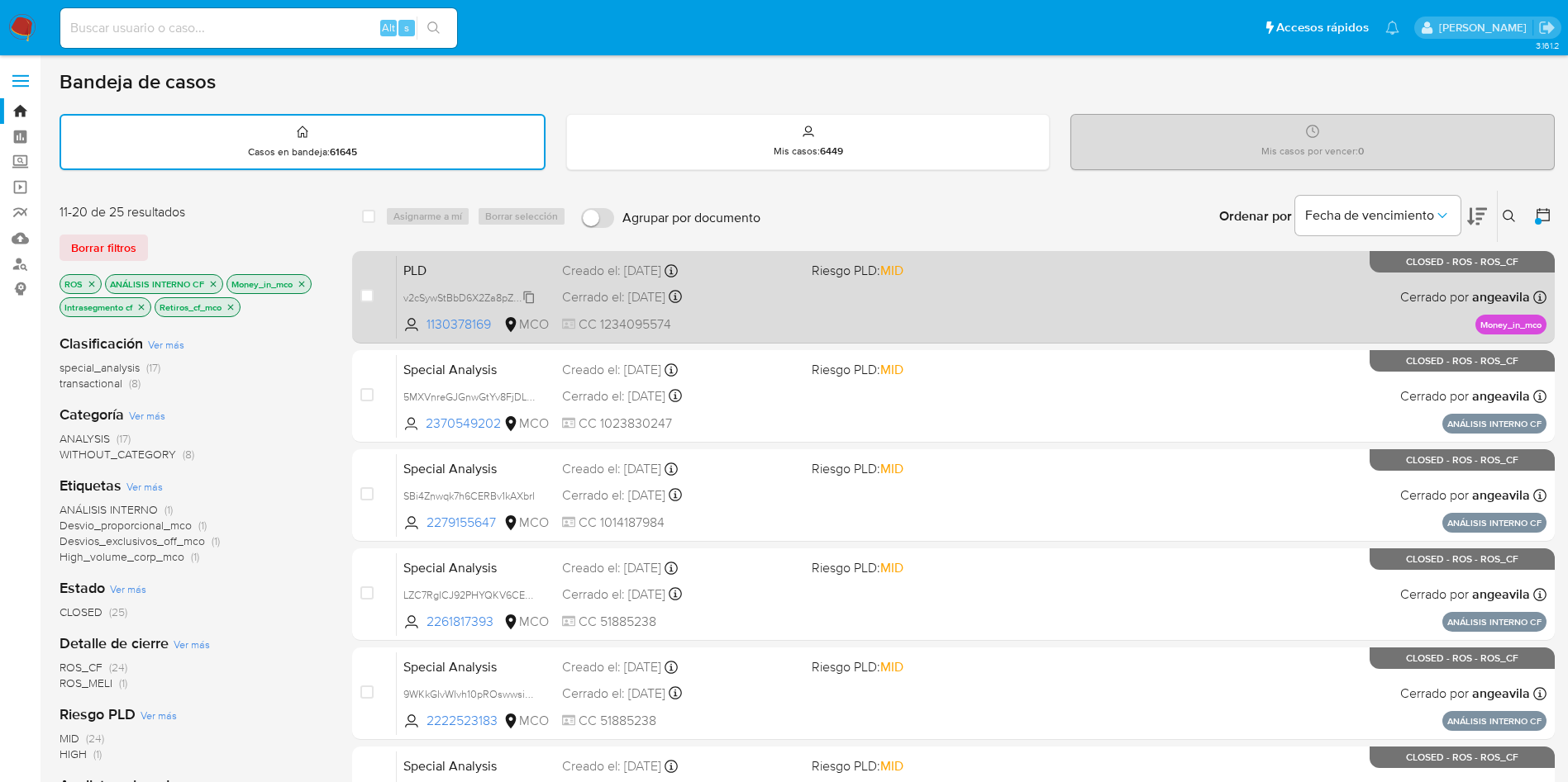
click at [462, 297] on span "v2cSywStBbD6X2Za8pZwpN97" at bounding box center [474, 296] width 141 height 18
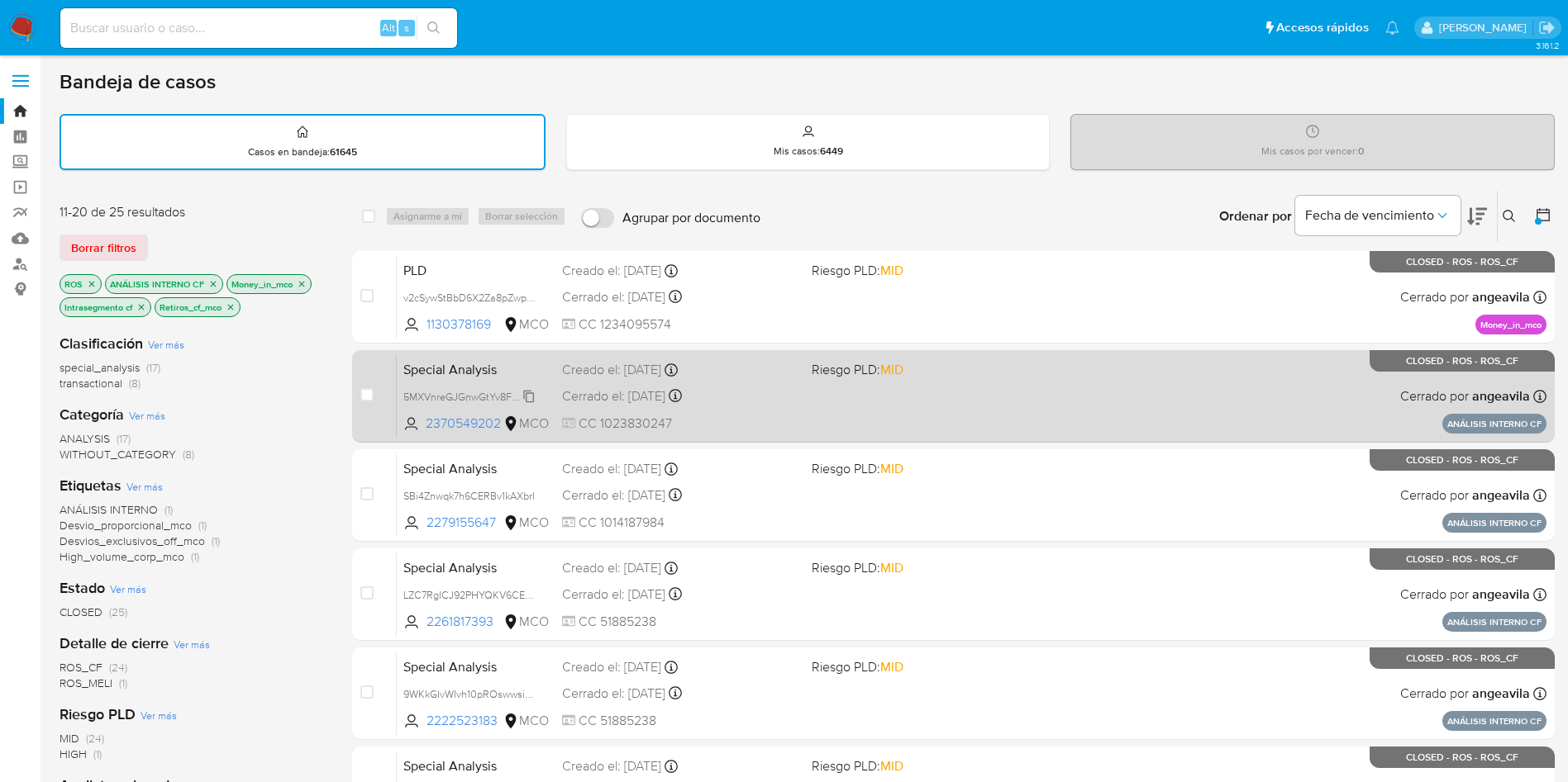
click at [467, 393] on span "5MXVnreGJGnwGtYv8FjDL3Hb" at bounding box center [474, 395] width 142 height 18
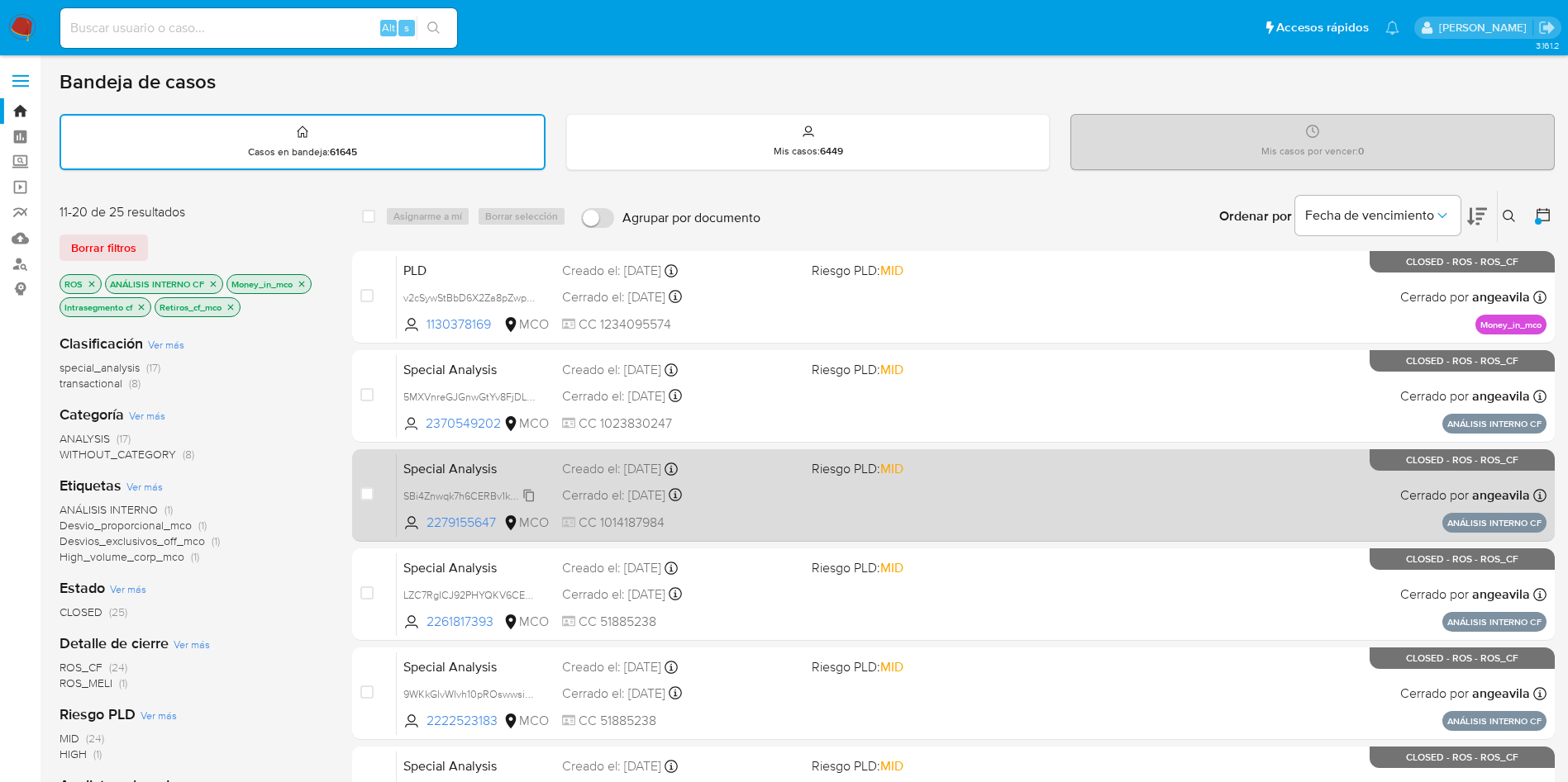
click at [461, 498] on span "SBi4Znwqk7h6CERBv1kAXbrI" at bounding box center [469, 495] width 131 height 18
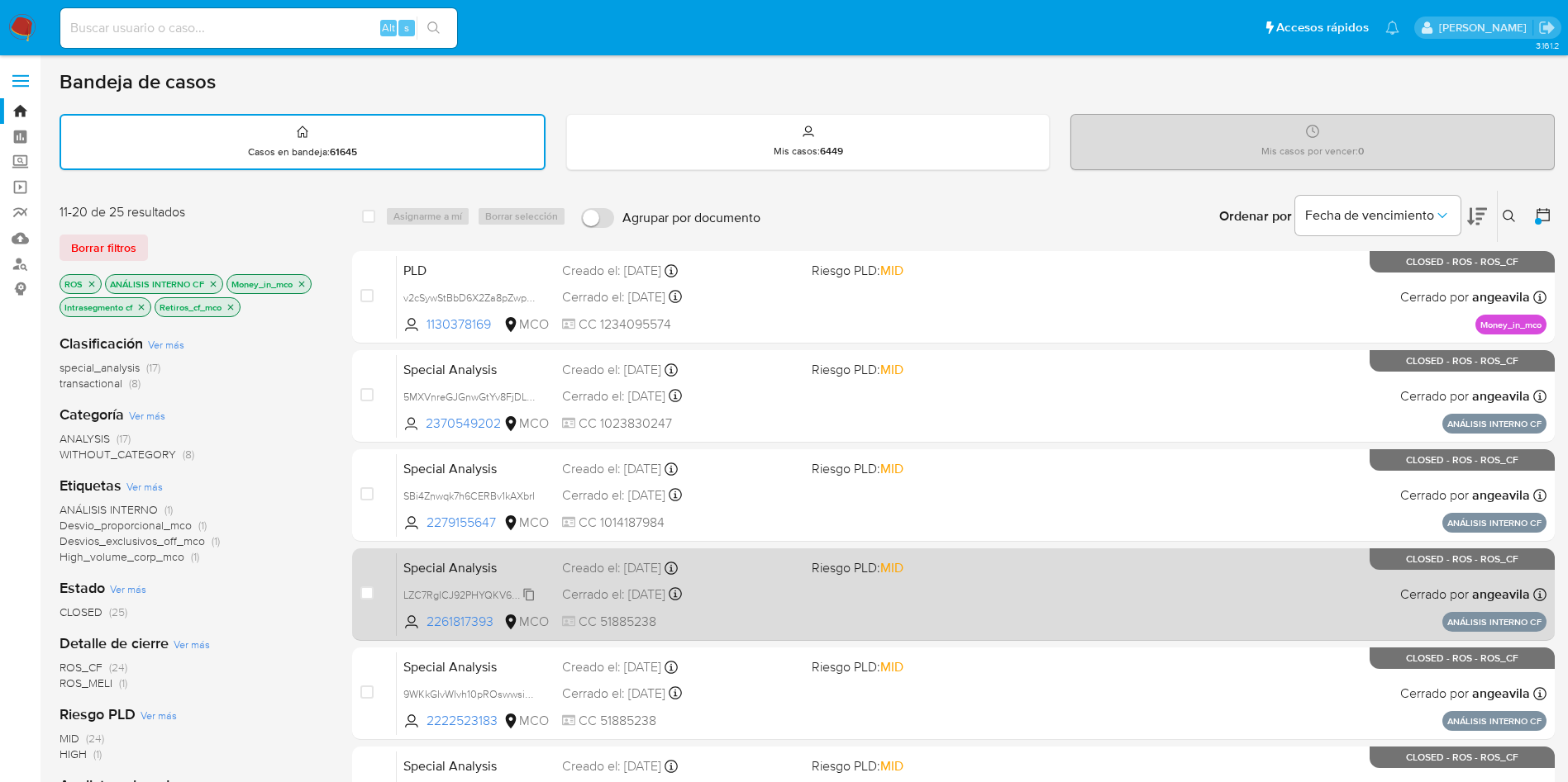
click at [444, 589] on span "LZC7RgICJ92PHYQKV6CEK197" at bounding box center [474, 593] width 142 height 18
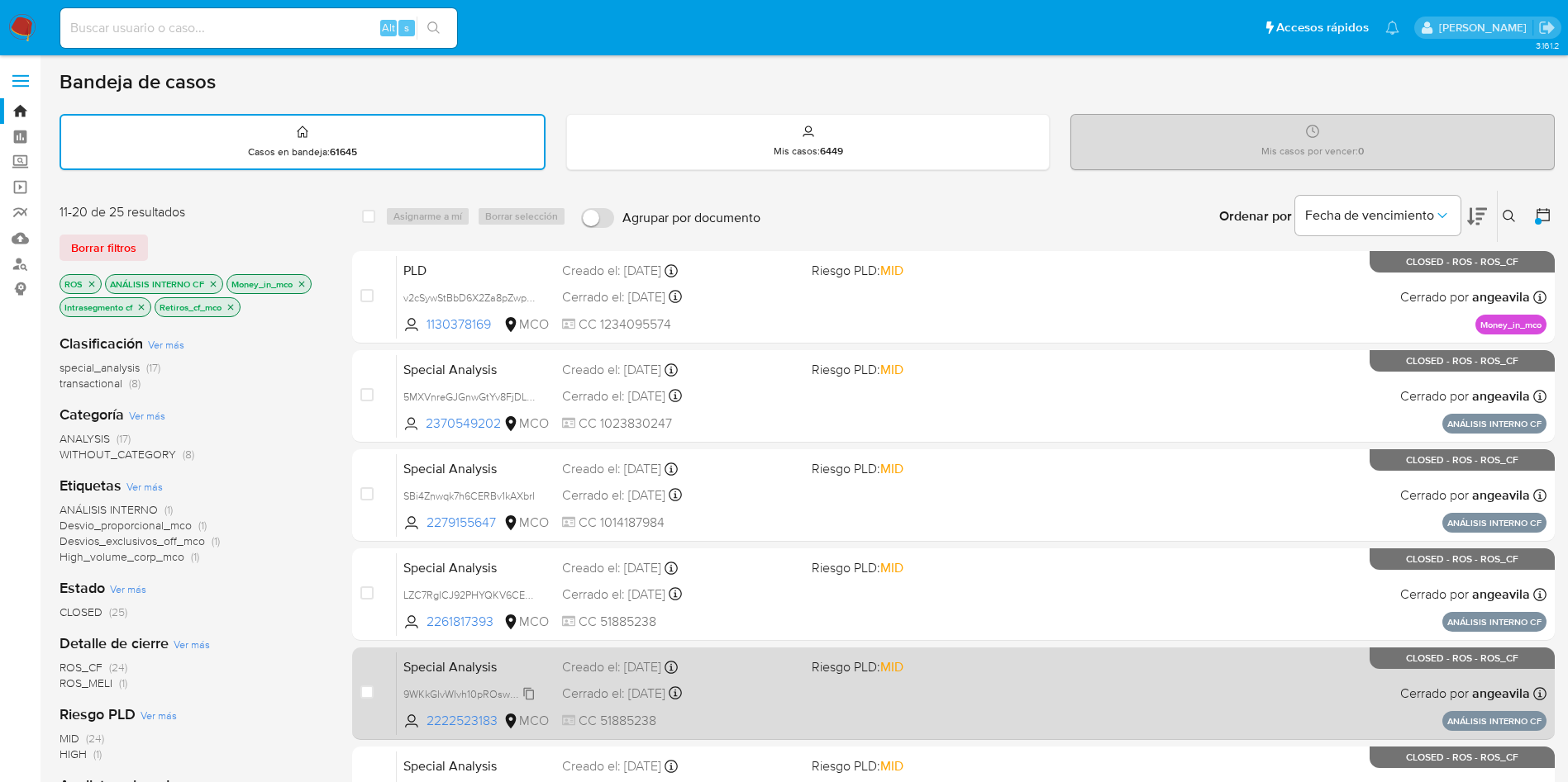
click at [445, 696] on span "9WKkGIvWIvh10pROswwsi6J9" at bounding box center [472, 692] width 138 height 18
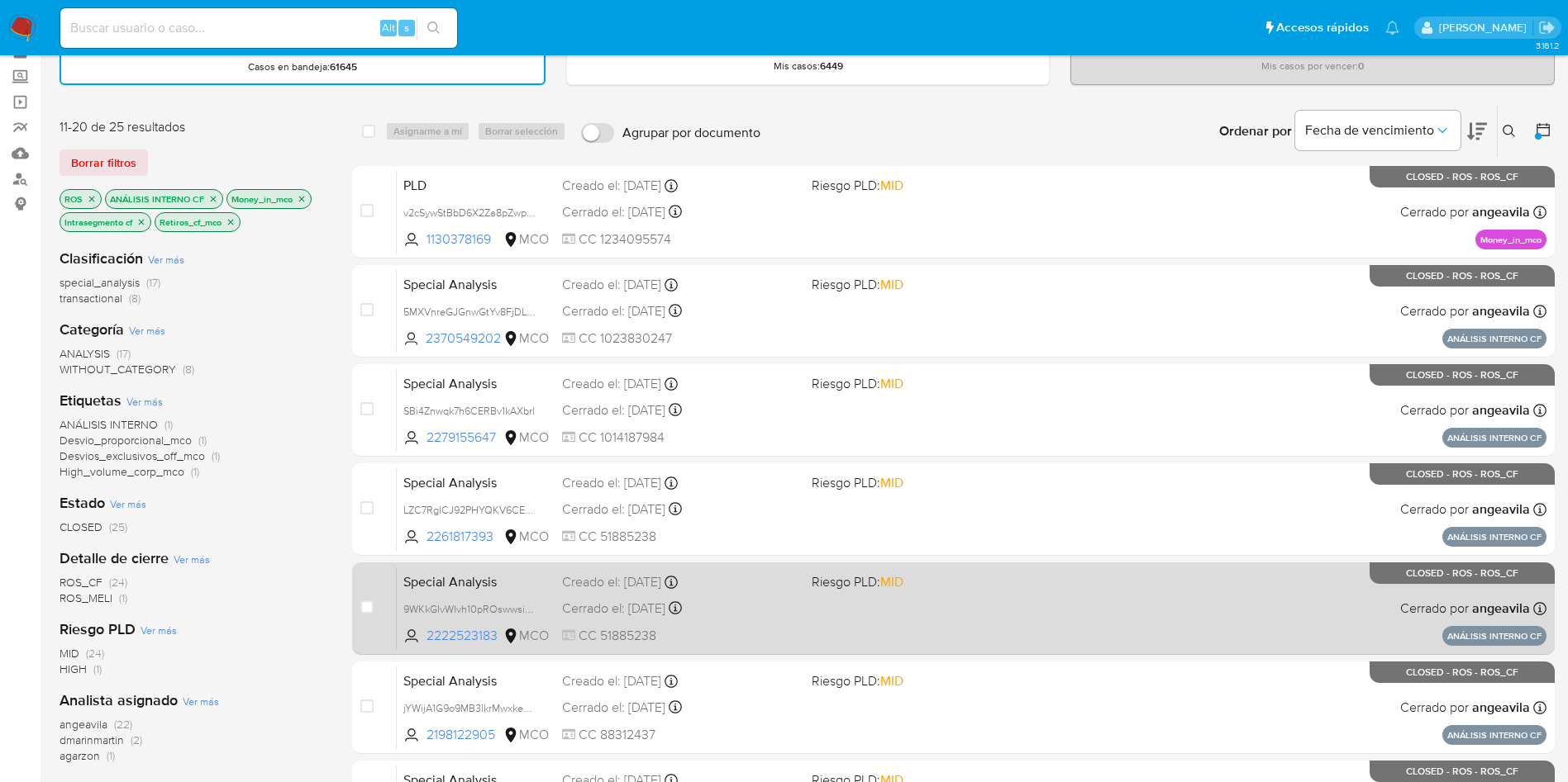
scroll to position [124, 0]
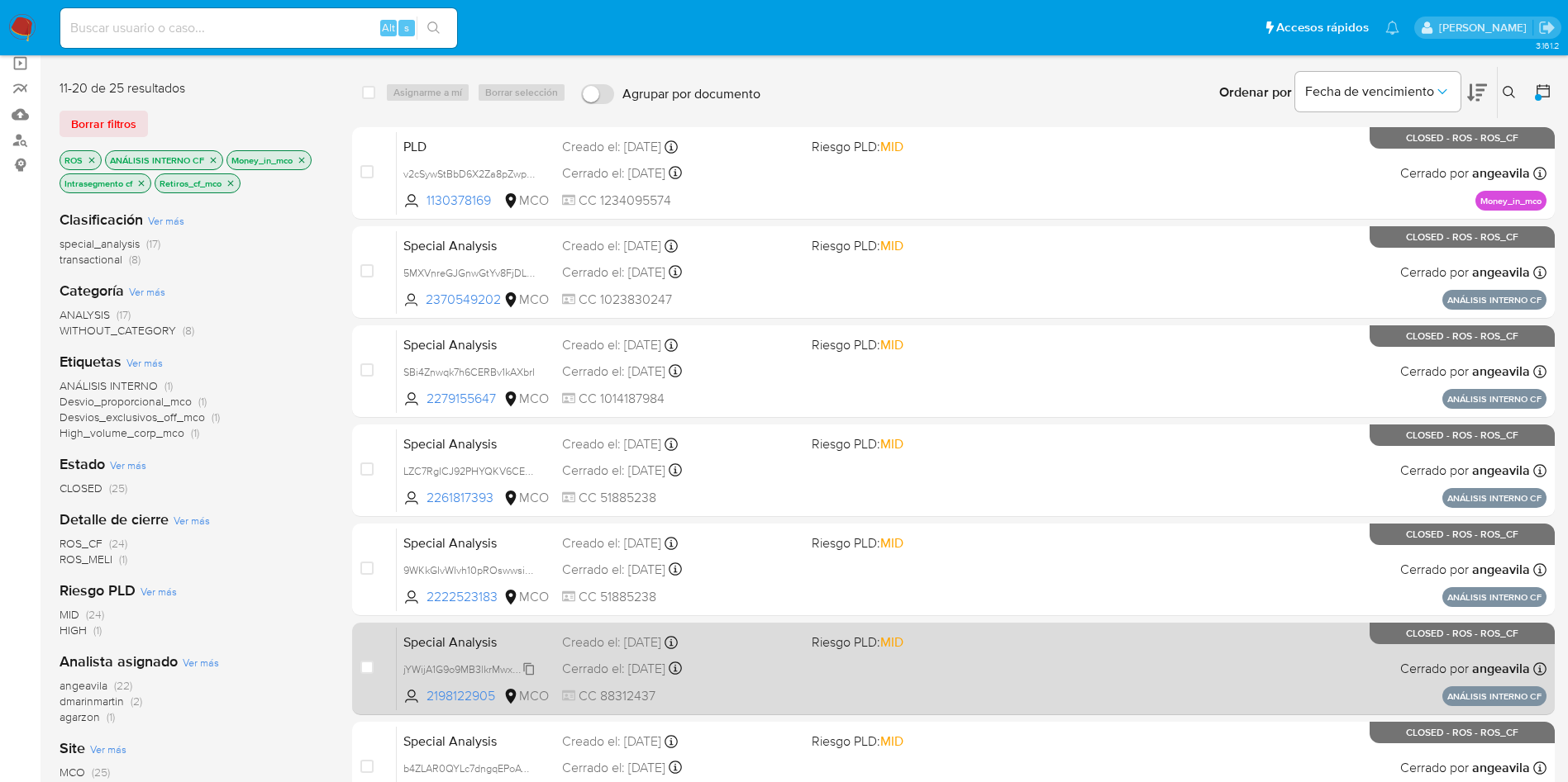
click at [451, 670] on span "jYWijA1G9o9MB3lkrMwxkeG0" at bounding box center [470, 668] width 134 height 18
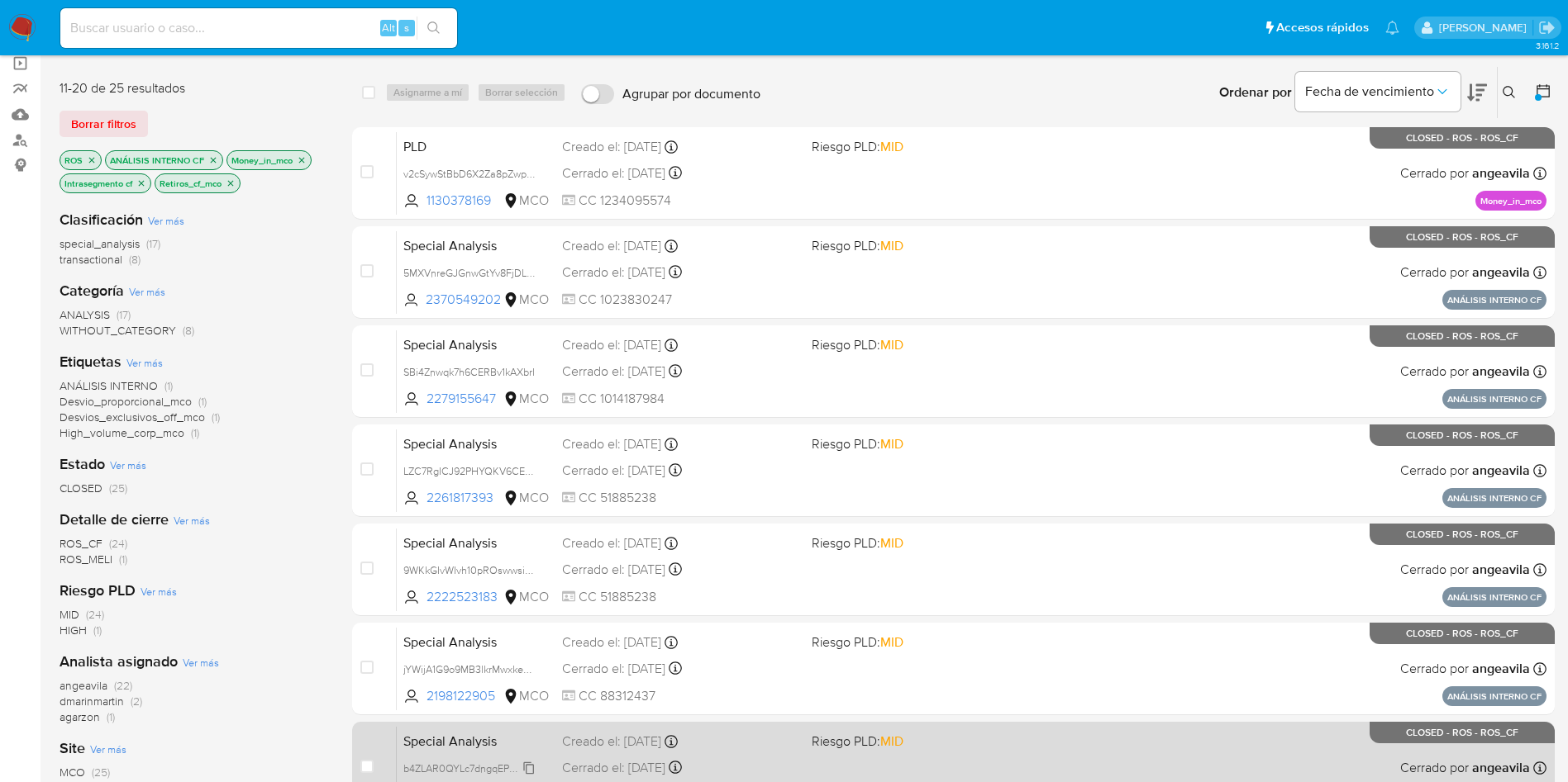
click at [451, 771] on span "b4ZLAR0QYLc7dngqEPoAWI4E" at bounding box center [474, 767] width 140 height 18
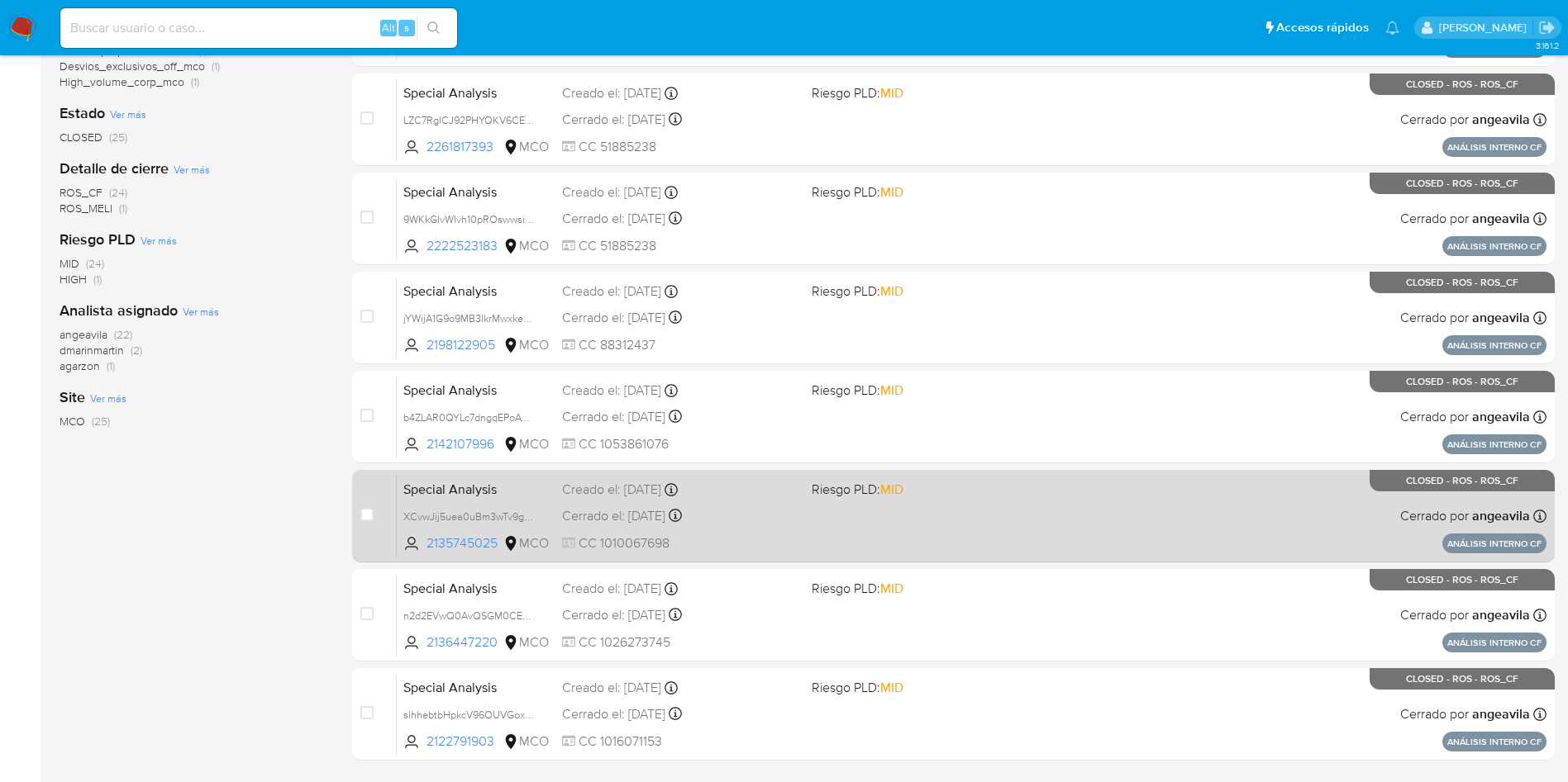
scroll to position [495, 0]
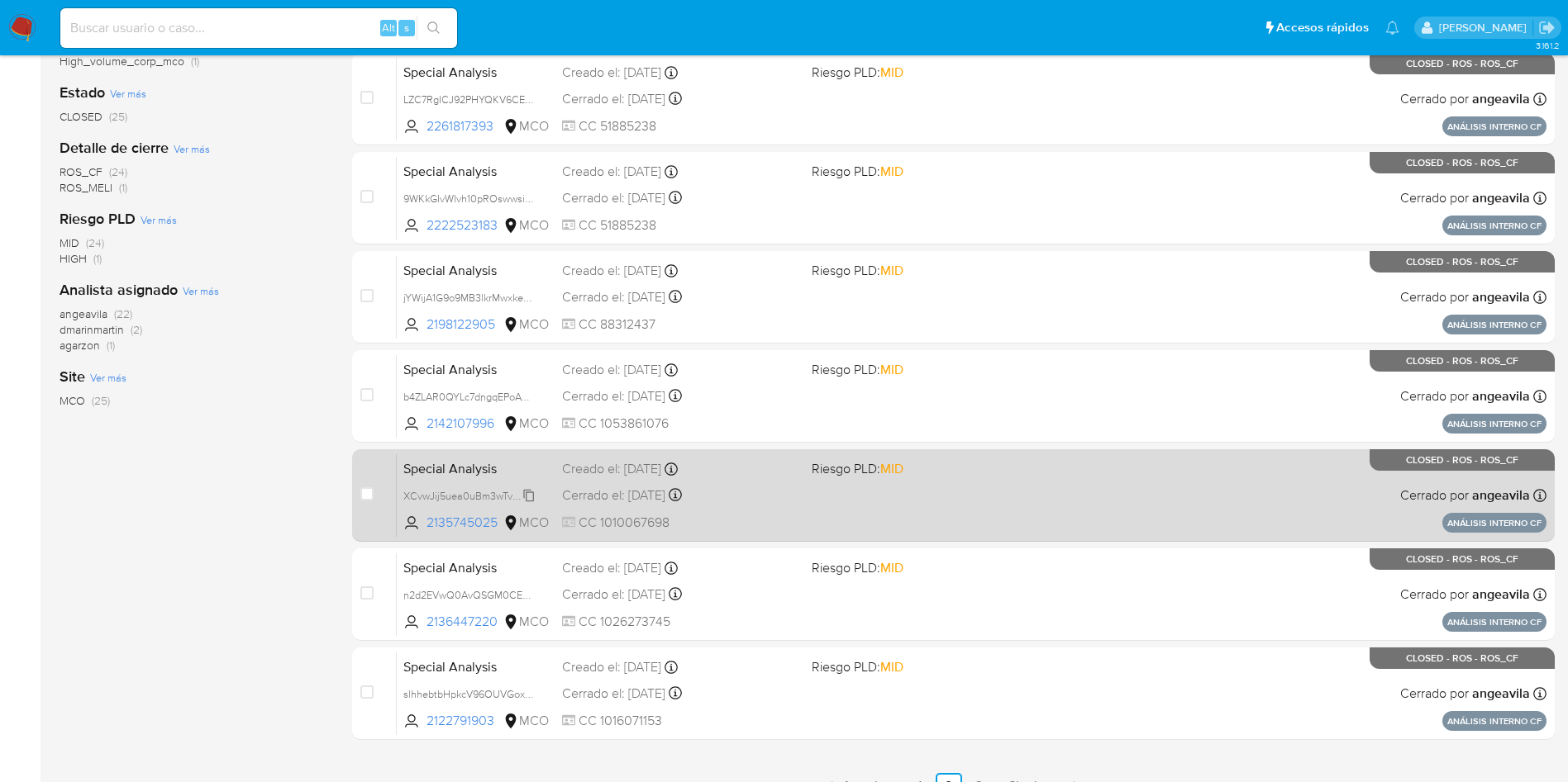
click at [453, 494] on span "XCvwJij5uea0uBm3wTv9gzy5" at bounding box center [471, 495] width 136 height 18
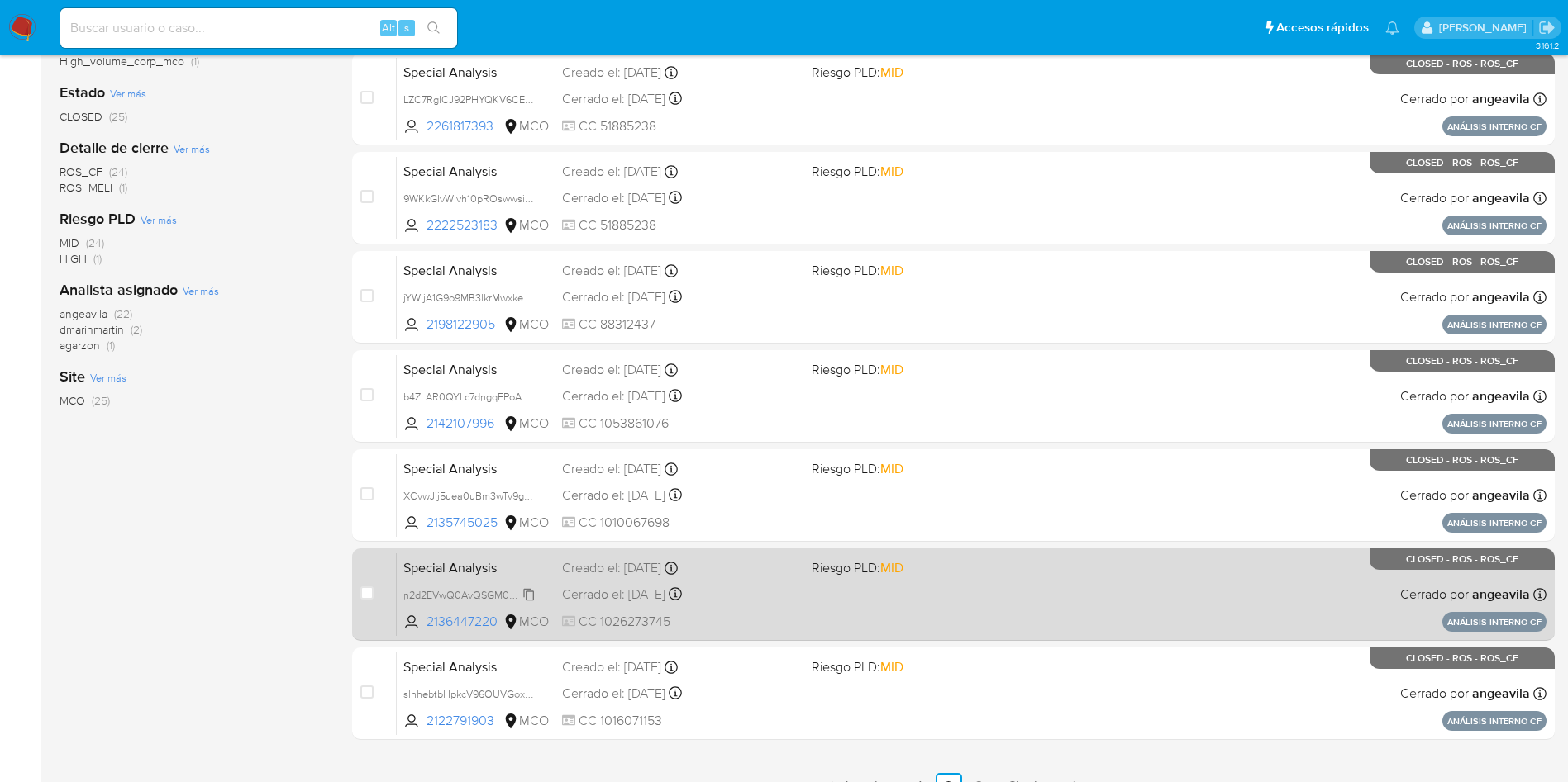
click at [456, 593] on span "n2d2EVwQ0AvQSGM0CEBTqd9X" at bounding box center [480, 593] width 154 height 18
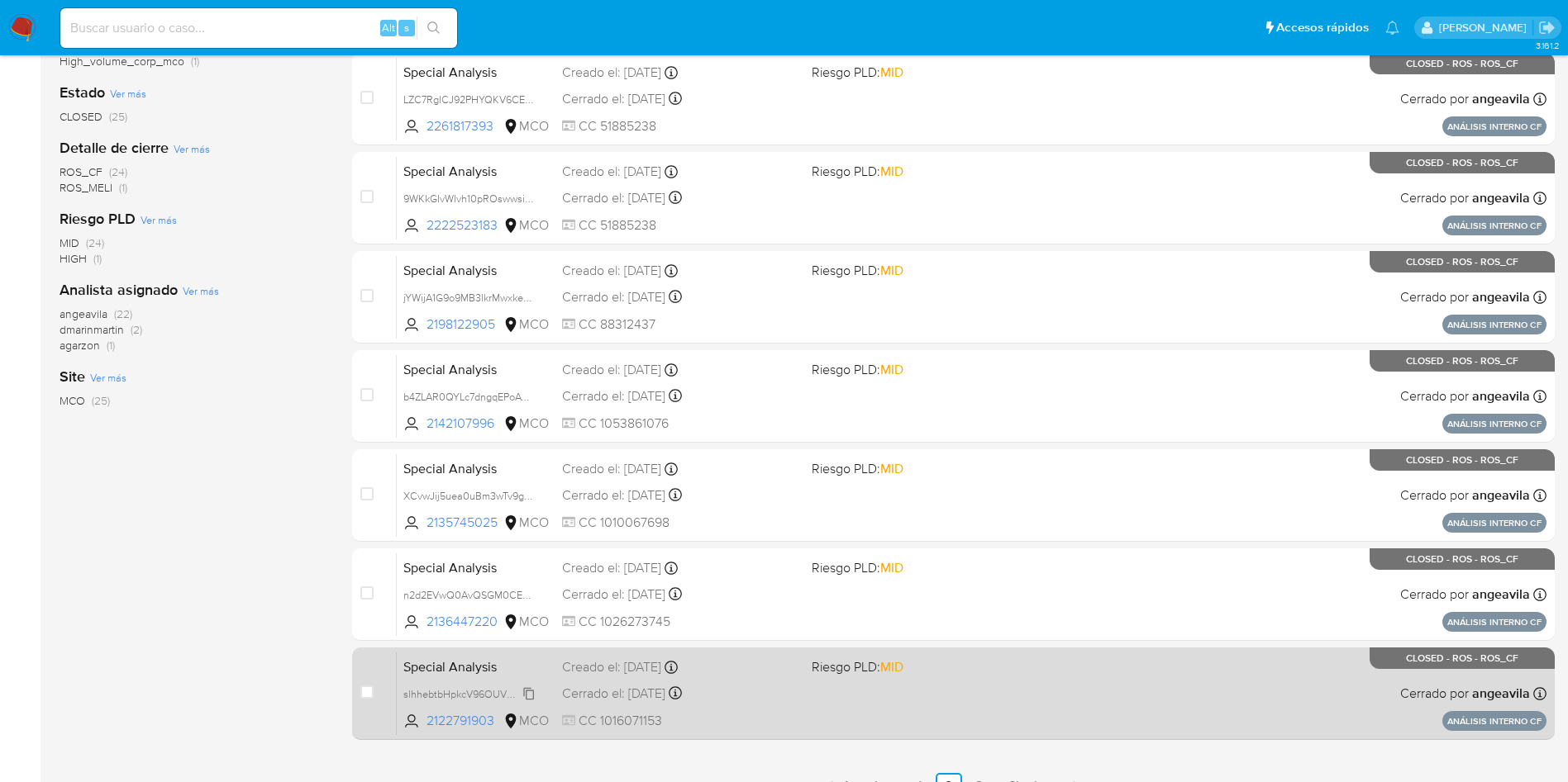
click at [461, 693] on span "slhhebtbHpkcV96OUVGox0Kr" at bounding box center [472, 692] width 138 height 18
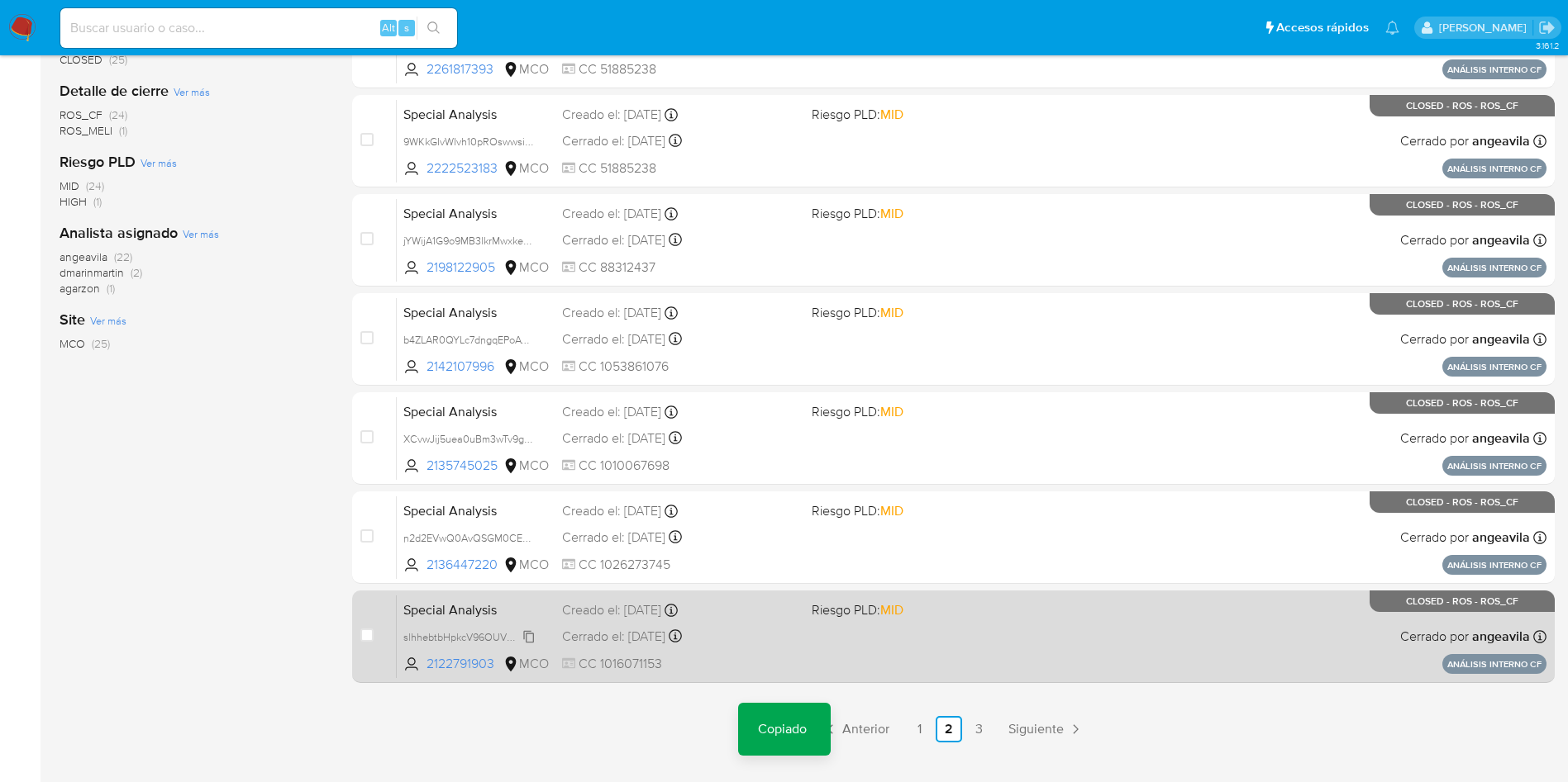
scroll to position [583, 0]
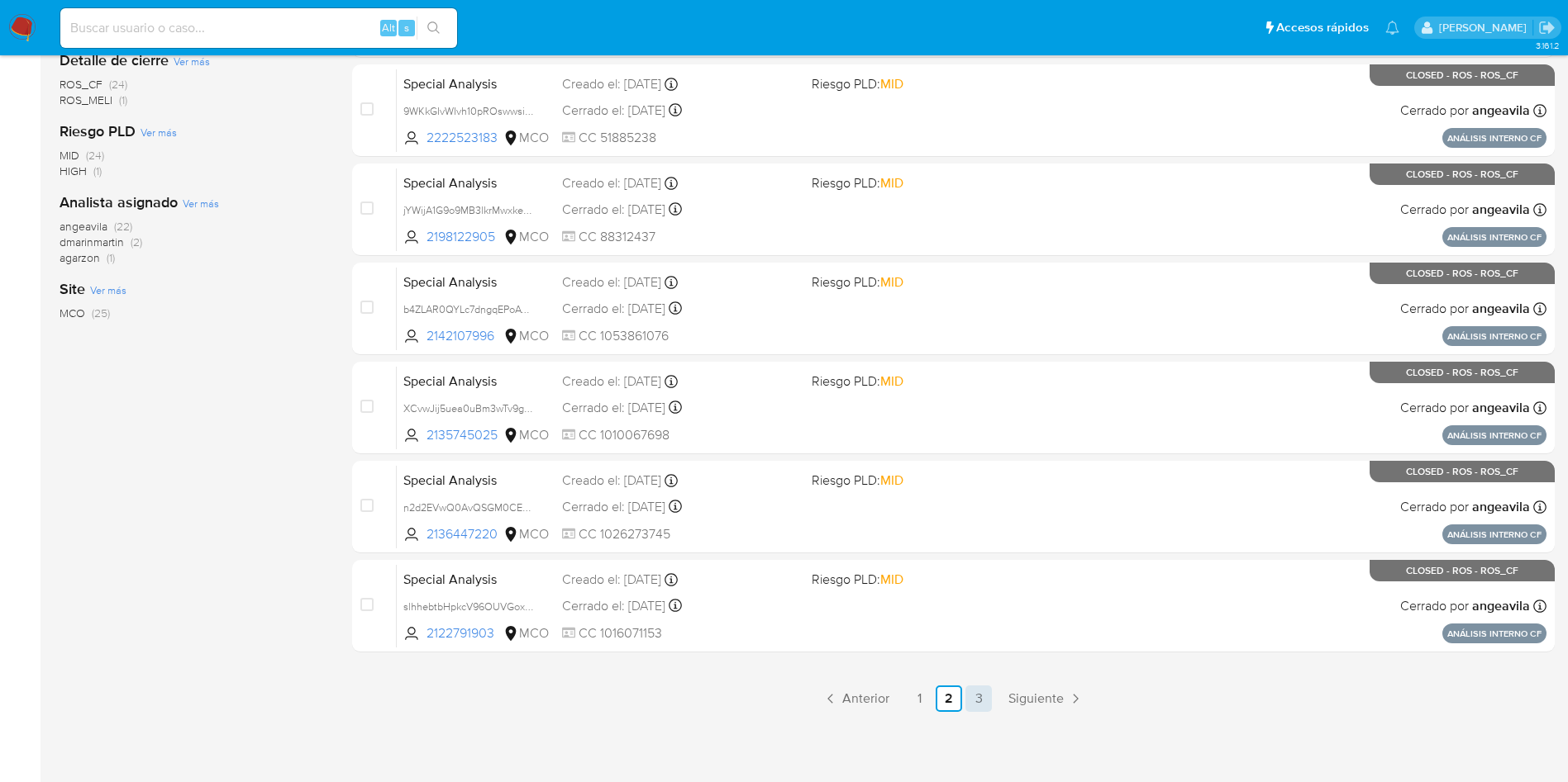
click at [977, 698] on link "3" at bounding box center [978, 698] width 26 height 26
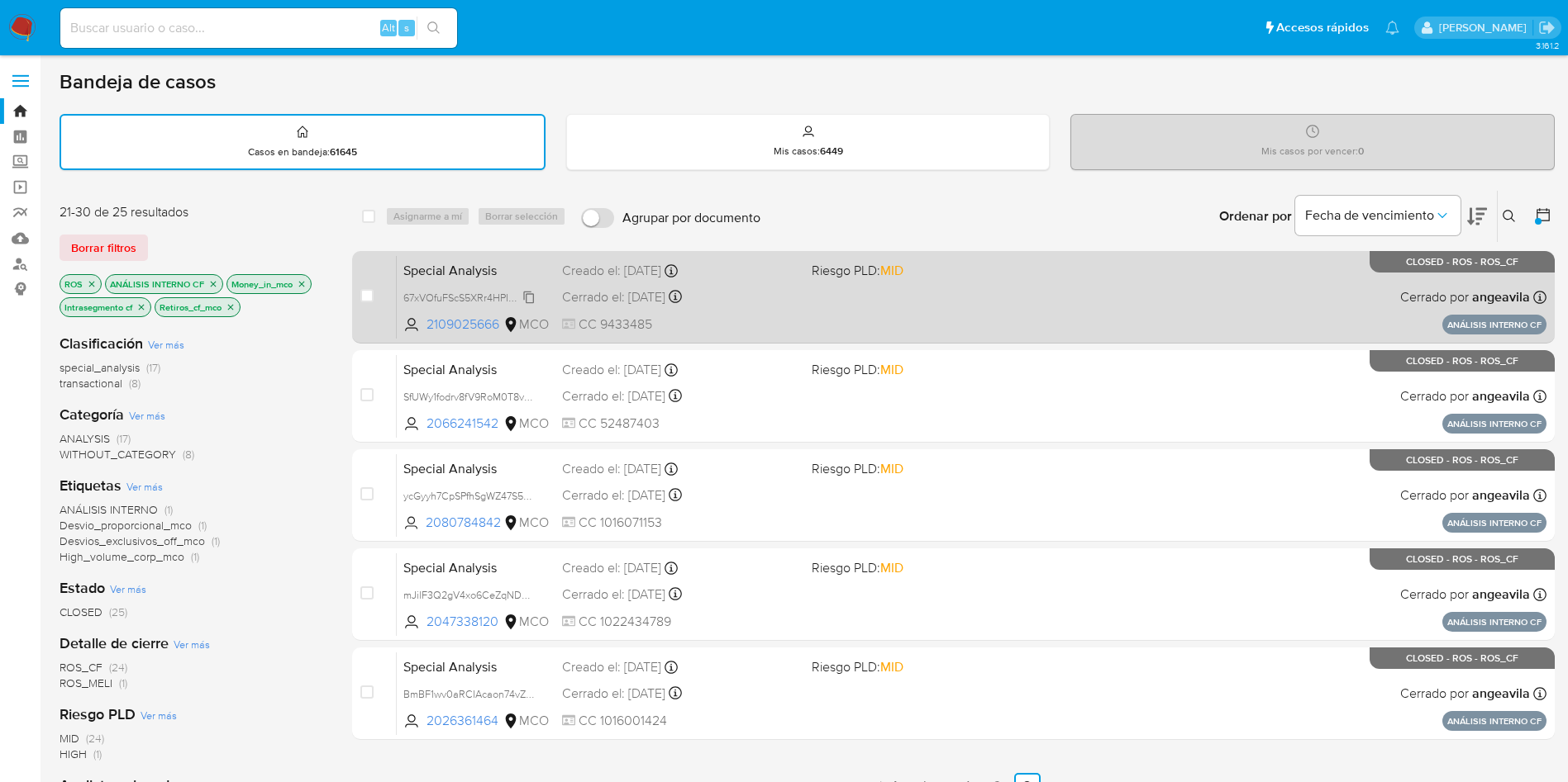
click at [438, 297] on span "67xVOfuFScS5XRr4HPIabZkn" at bounding box center [469, 296] width 133 height 18
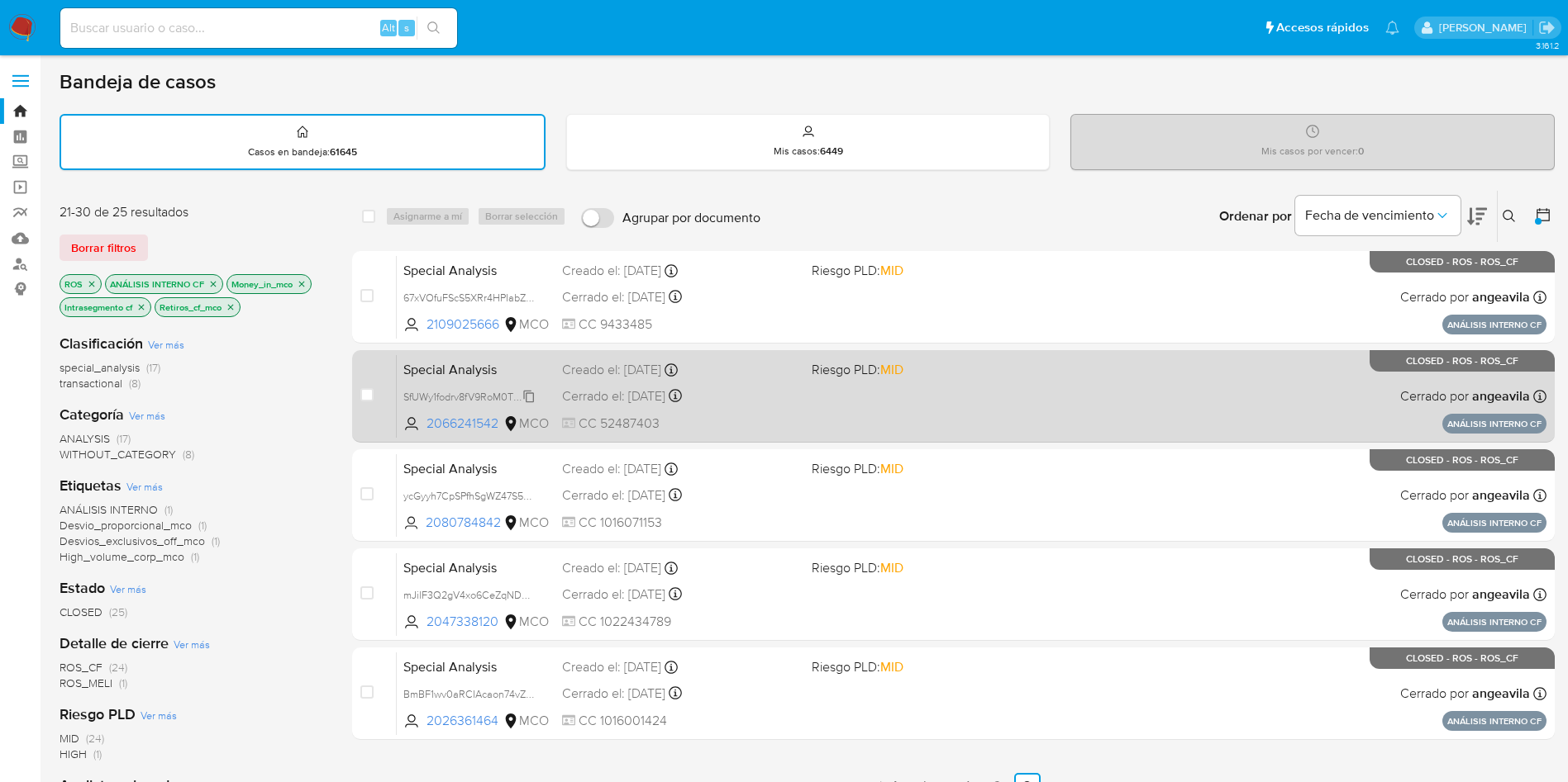
click at [447, 396] on span "SfUWy1fodrv8fV9RoM0T8vDH" at bounding box center [471, 395] width 135 height 18
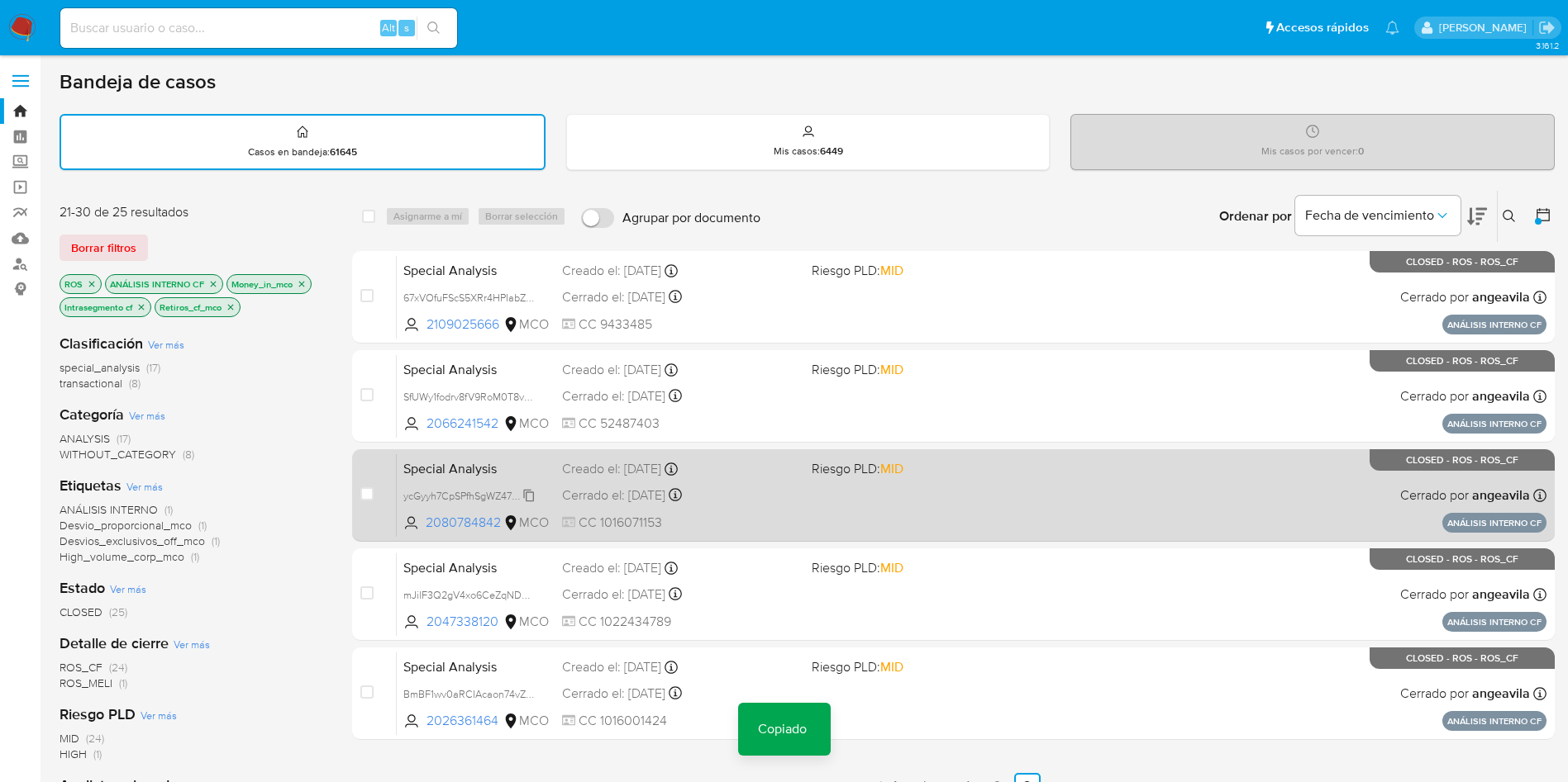
click at [446, 492] on span "ycGyyh7CpSPfhSgWZ47S5ZeT" at bounding box center [471, 495] width 136 height 18
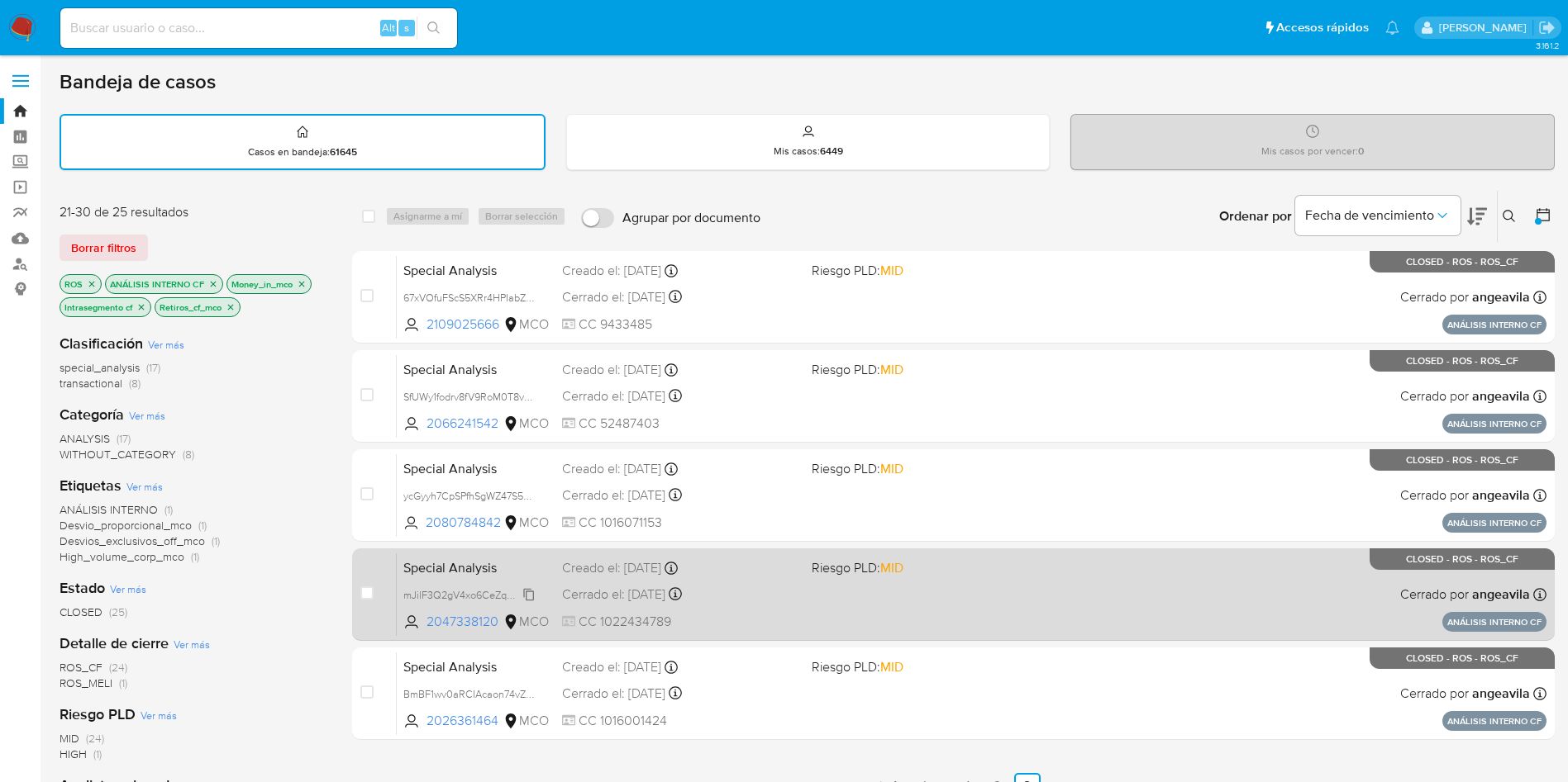
click at [436, 593] on span "mJilF3Q2gV4xo6CeZqNDhAAo" at bounding box center [474, 593] width 143 height 18
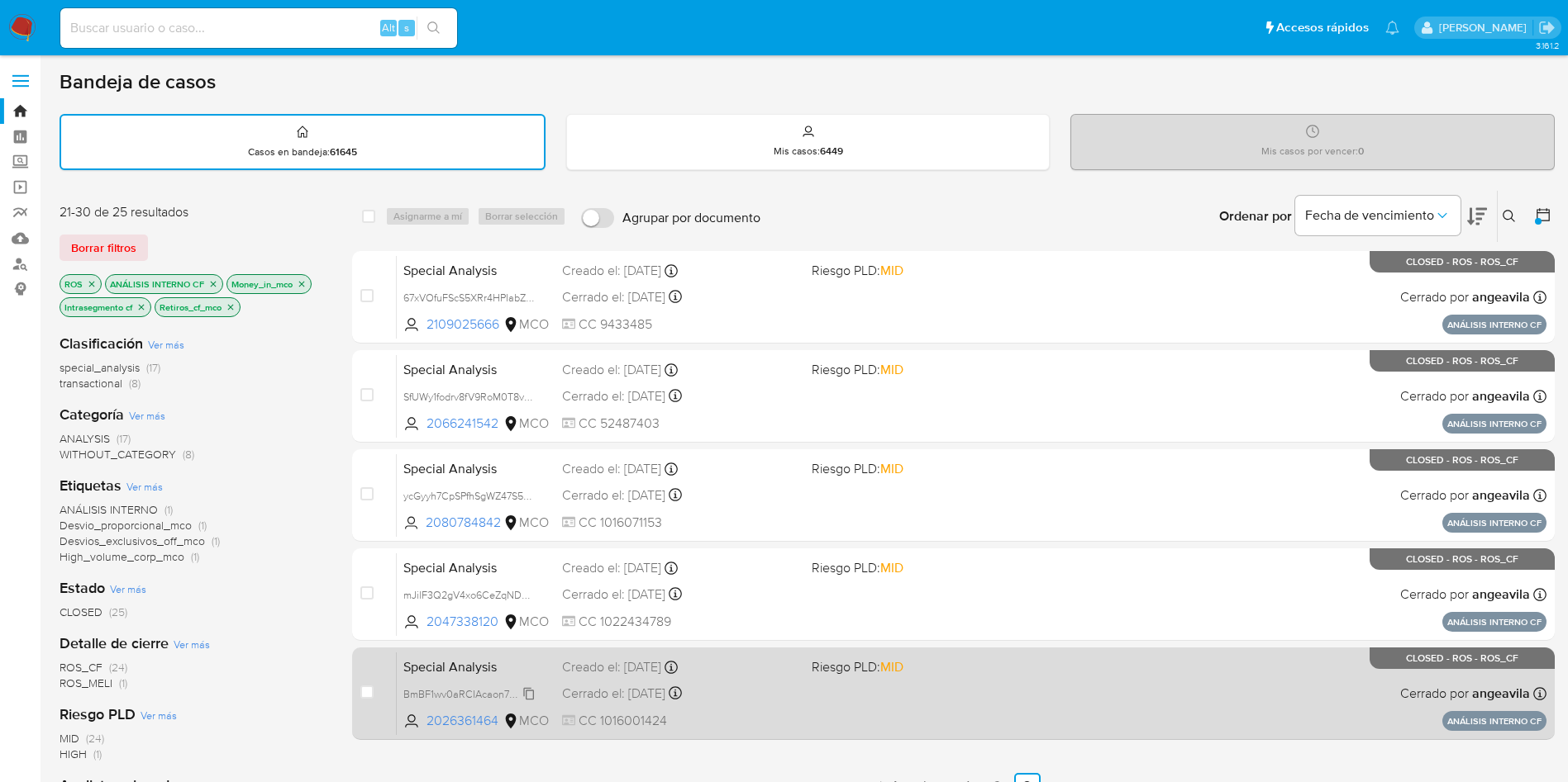
click at [446, 694] on span "BmBF1wv0aRCIAcaon74vZW5h" at bounding box center [474, 692] width 143 height 18
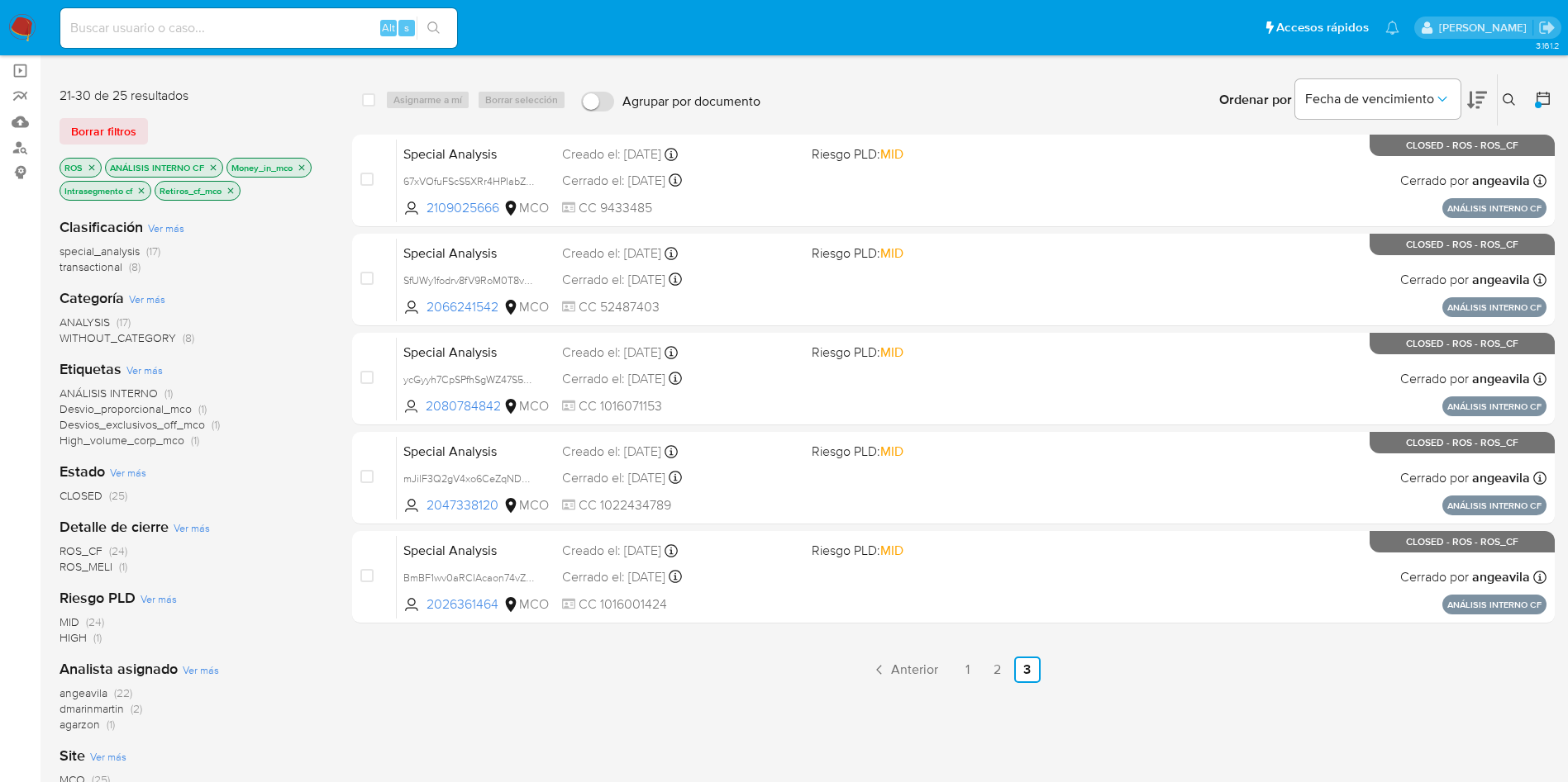
scroll to position [248, 0]
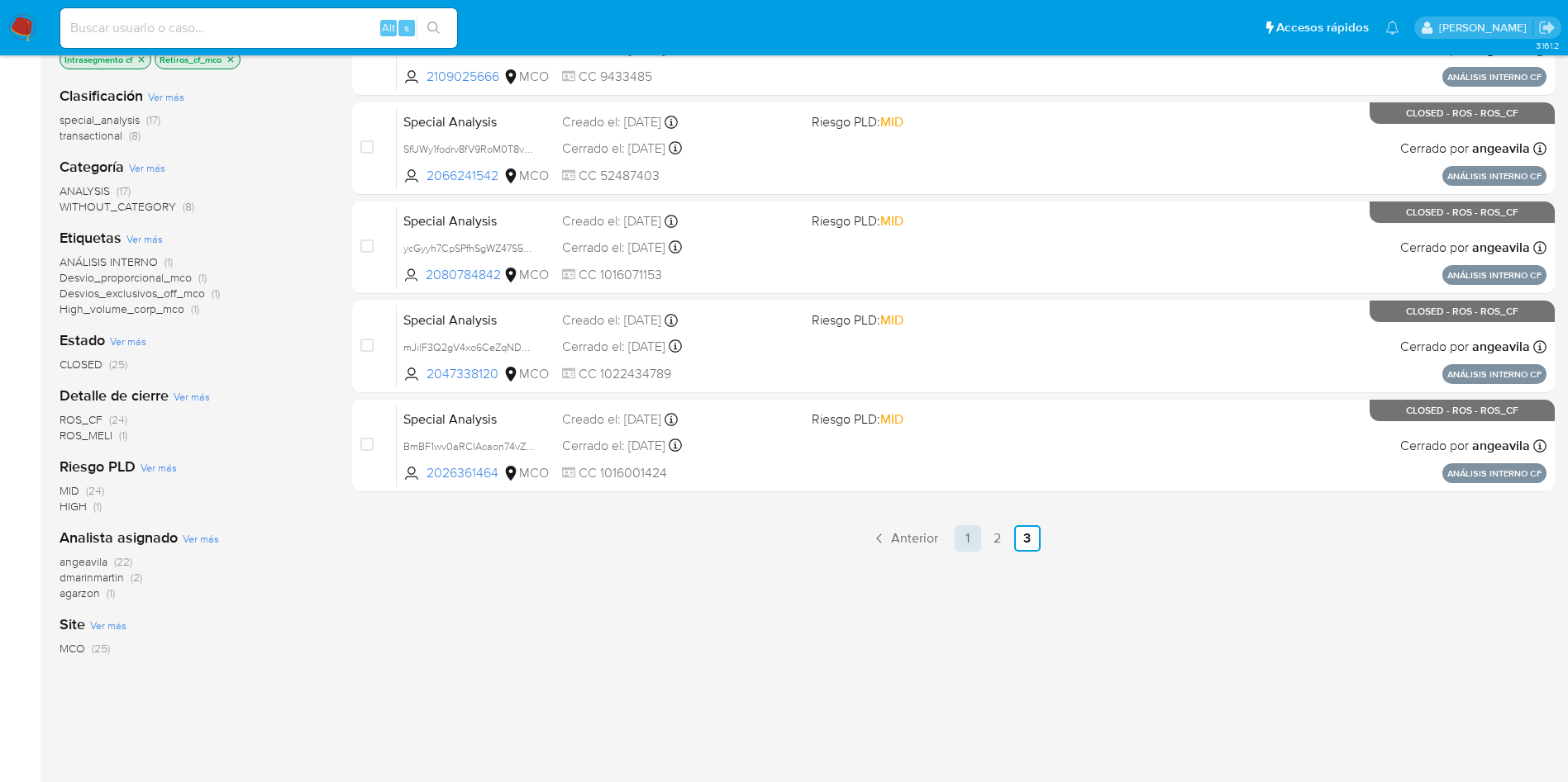
click at [971, 533] on link "1" at bounding box center [968, 539] width 26 height 26
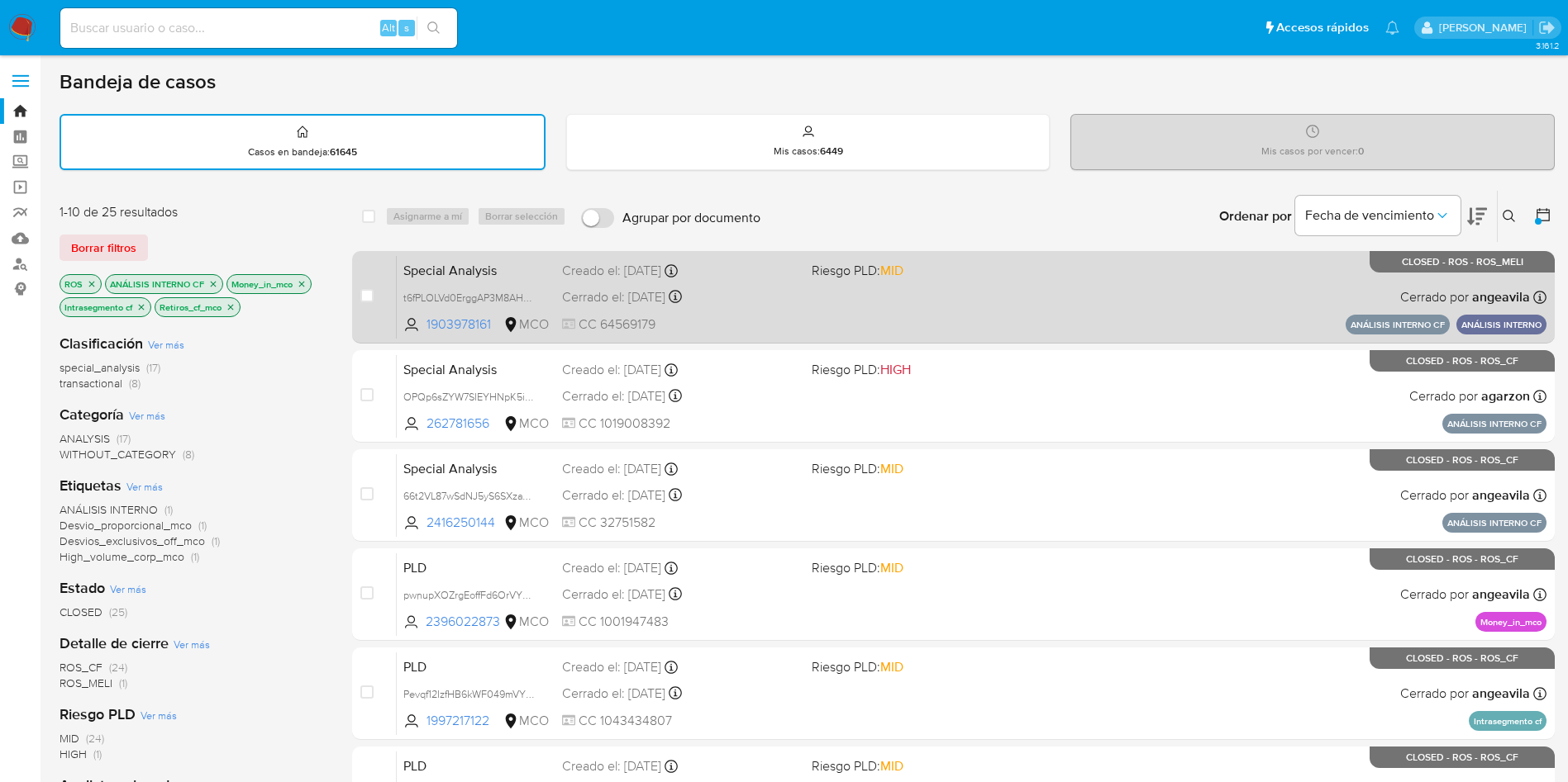
click at [518, 266] on span "Special Analysis" at bounding box center [476, 269] width 145 height 21
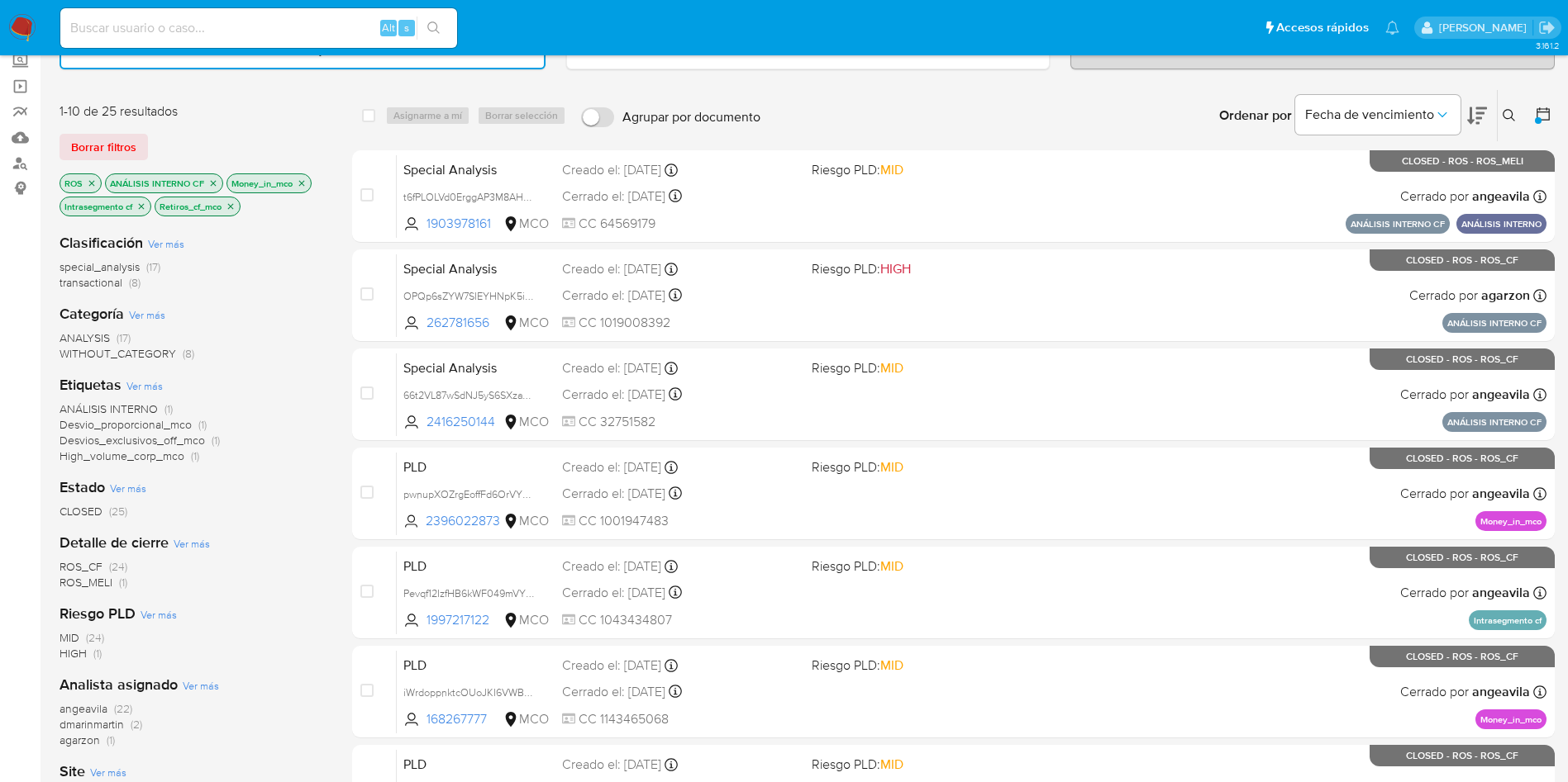
scroll to position [124, 0]
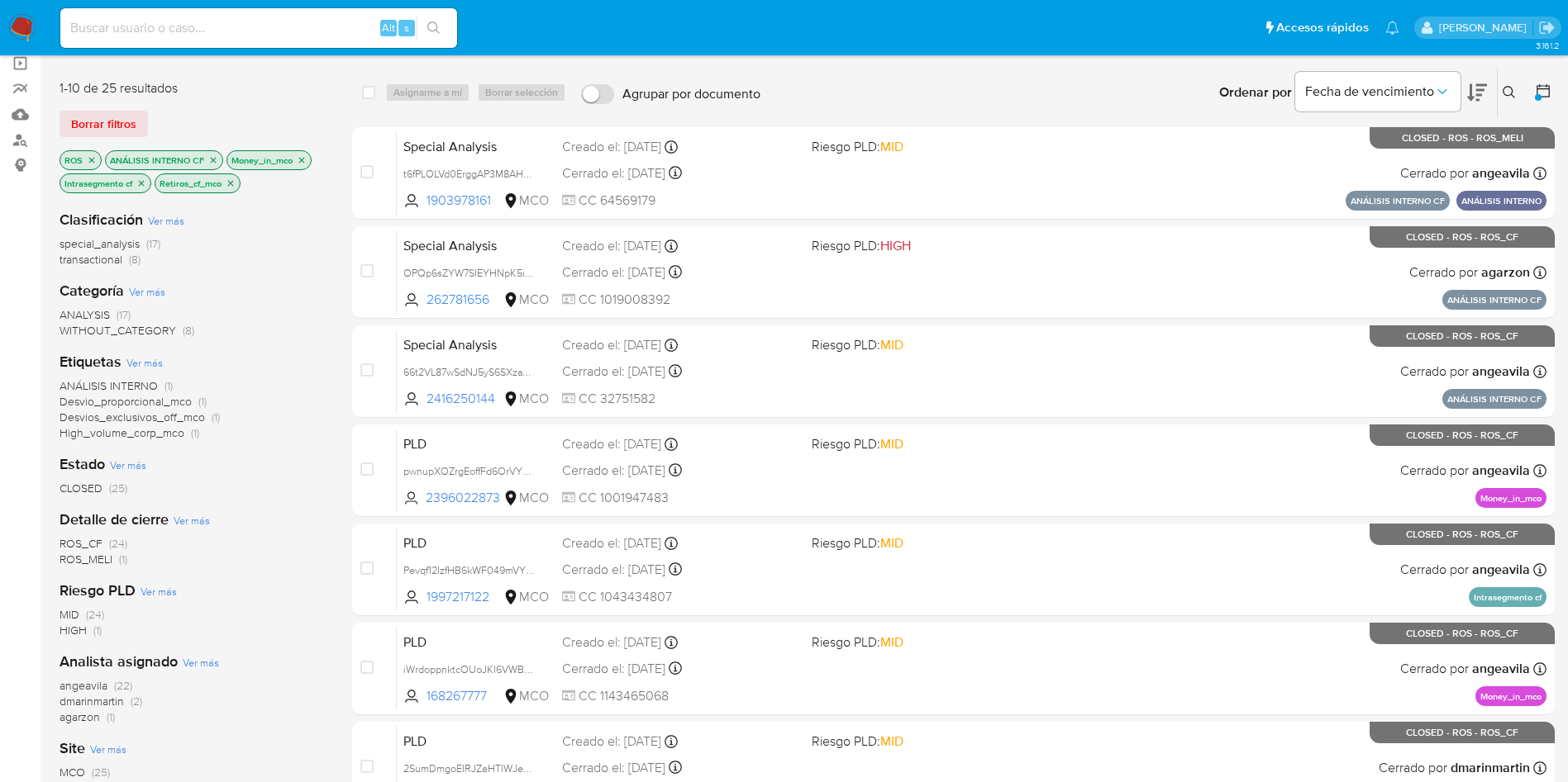
drag, startPoint x: 55, startPoint y: 522, endPoint x: 139, endPoint y: 553, distance: 89.5
click at [139, 553] on main "3.161.2" at bounding box center [784, 558] width 1568 height 1365
click at [190, 569] on div "Clasificación Ver más special_analysis (17) transactional (8) Categoría Ver más…" at bounding box center [192, 489] width 266 height 585
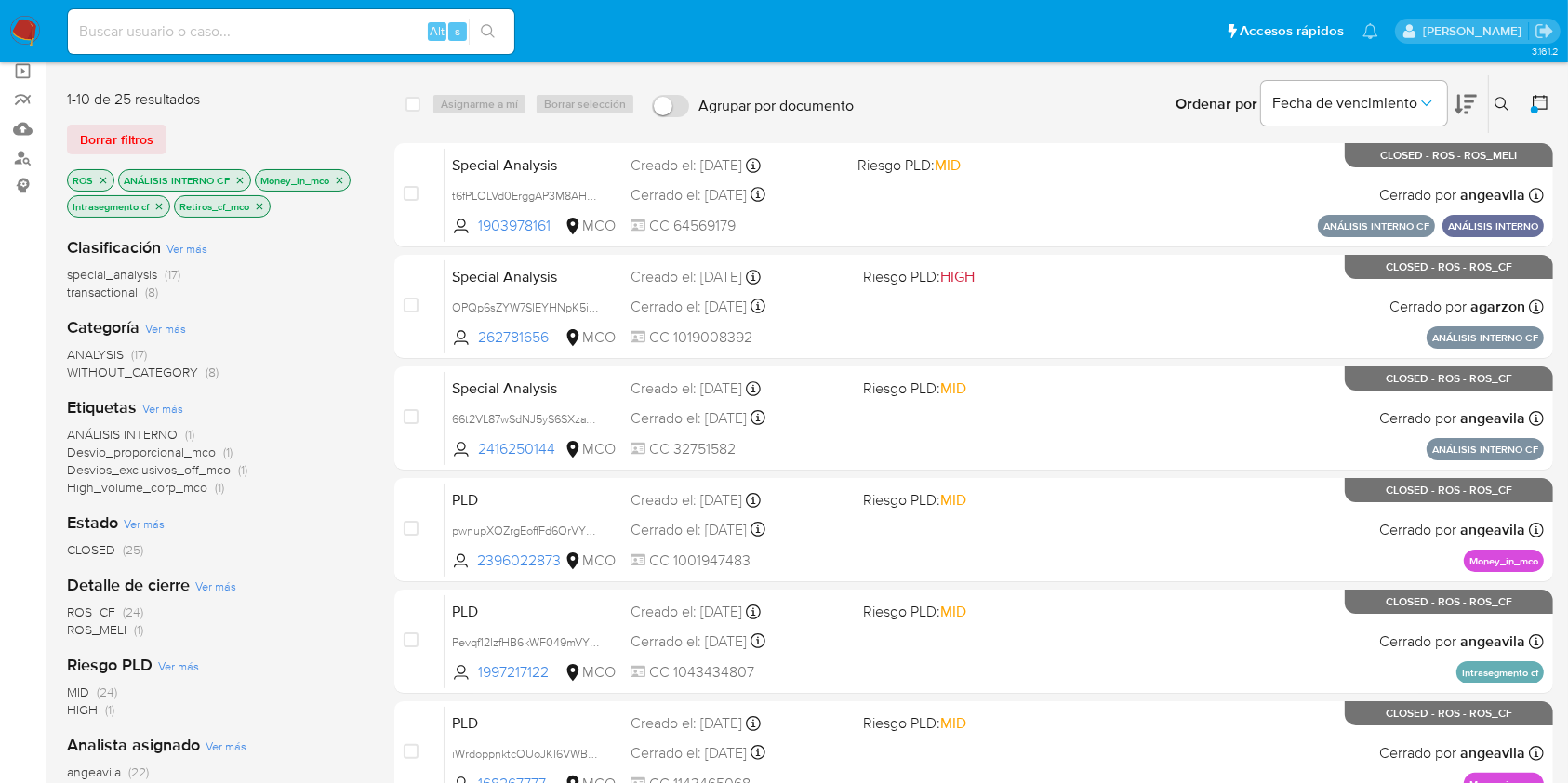
click at [103, 181] on icon "close-filter" at bounding box center [104, 181] width 11 height 11
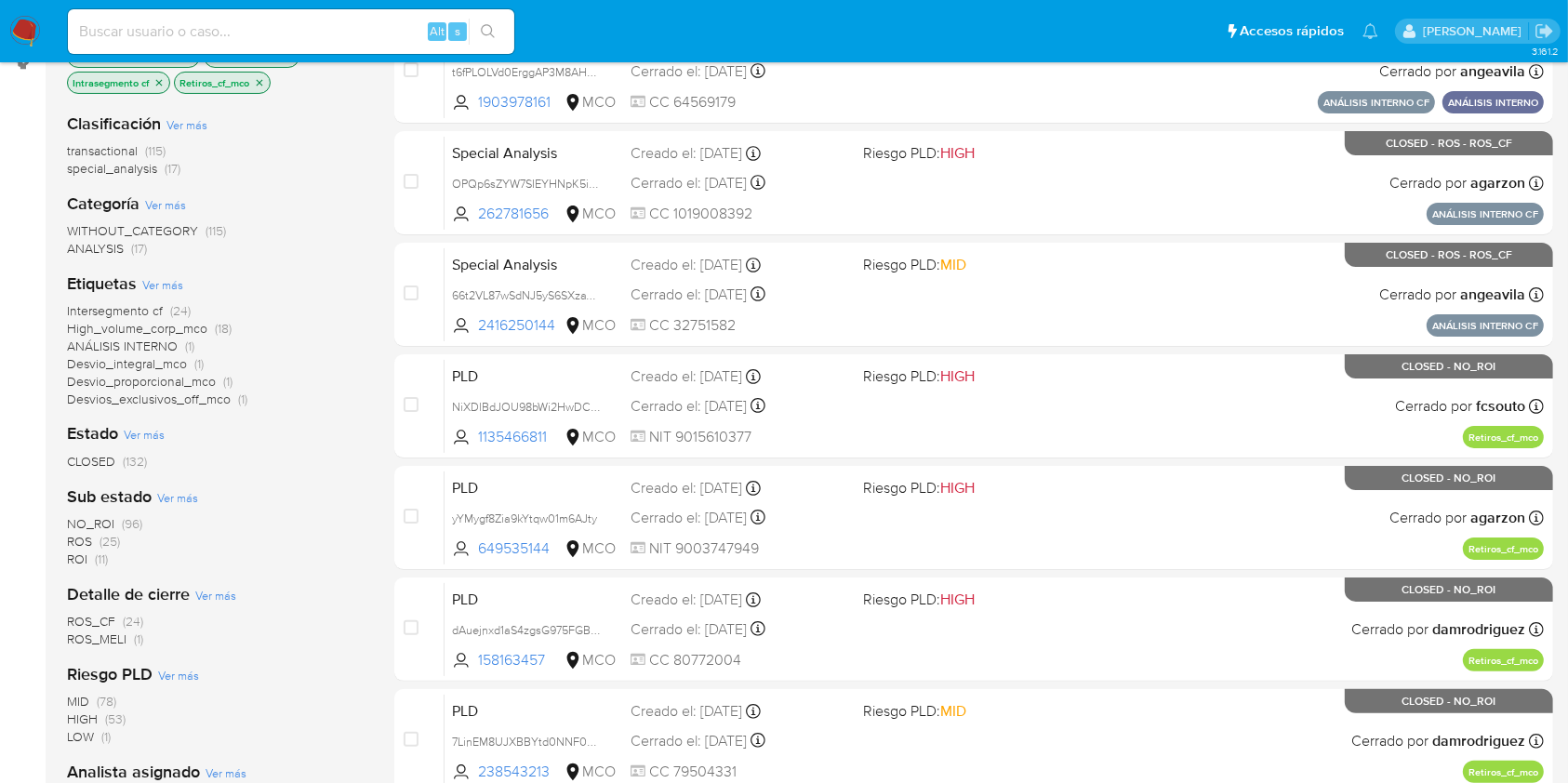
scroll to position [387, 0]
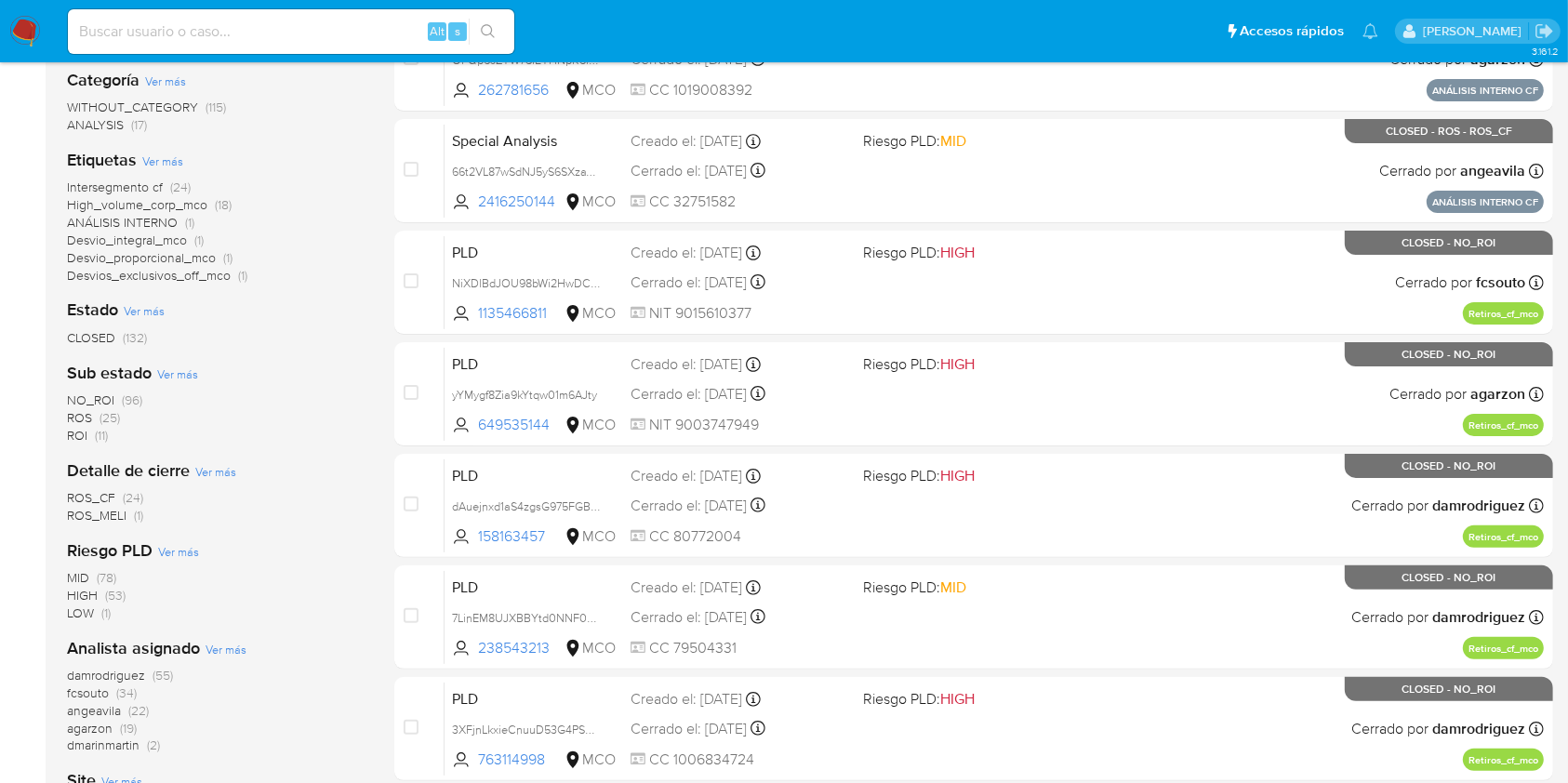
click at [73, 418] on span "ROS" at bounding box center [79, 418] width 25 height 19
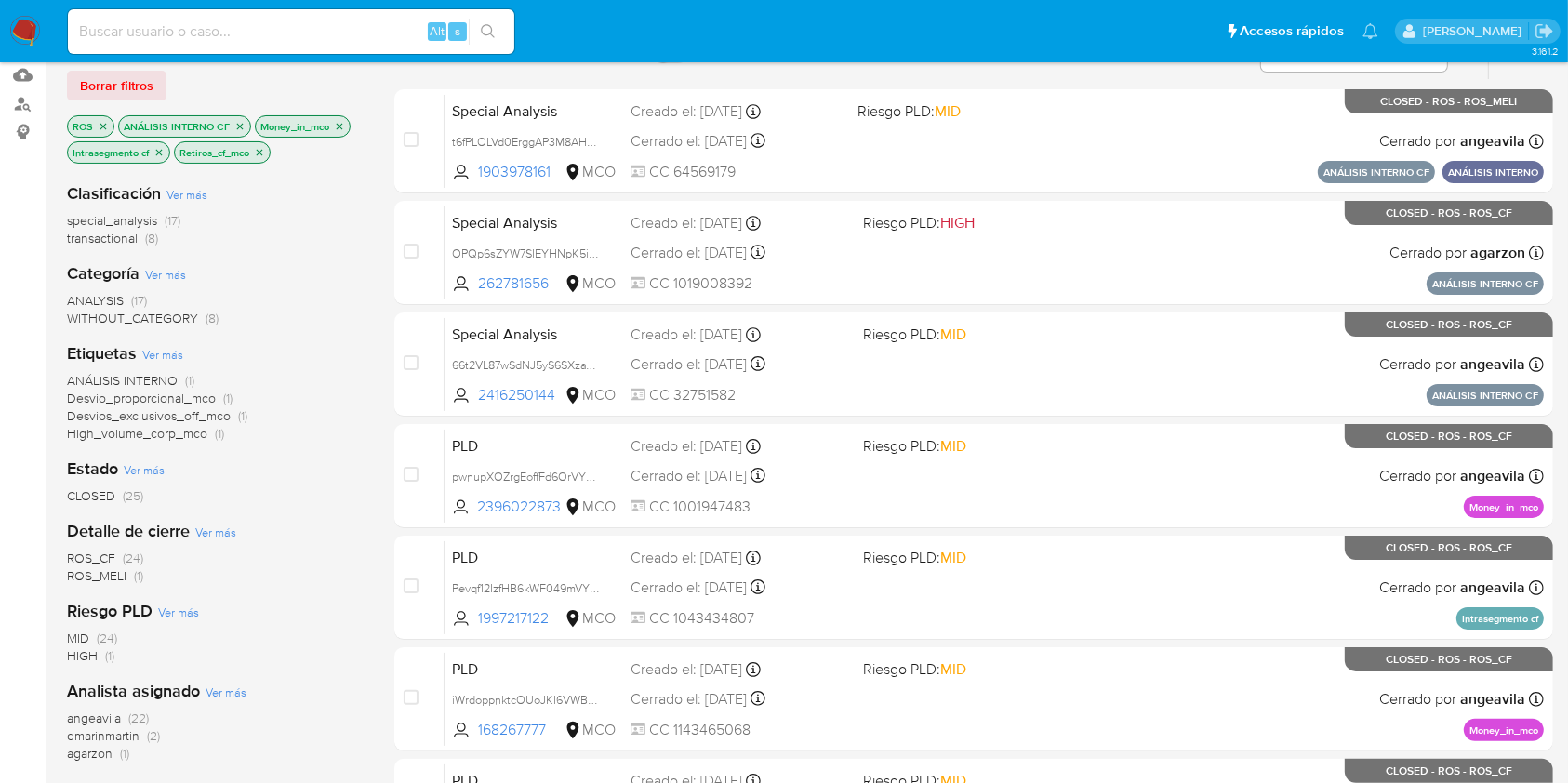
scroll to position [140, 0]
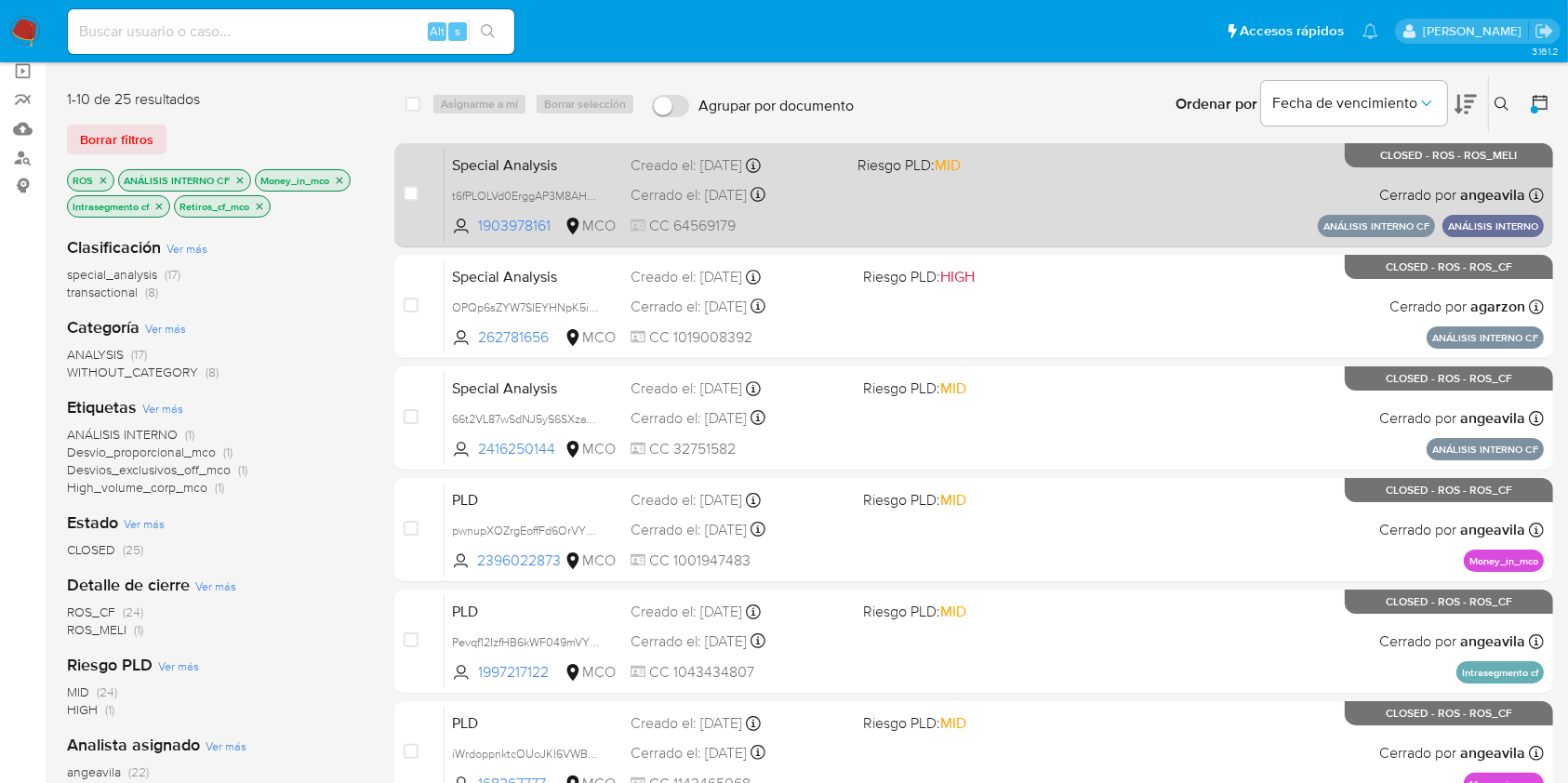
click at [1127, 175] on div "Special Analysis t6fPLOLVd0ErggAP3M8AHZDo 1903978161 MCO Riesgo PLD: MID Creado…" at bounding box center [993, 194] width 1099 height 94
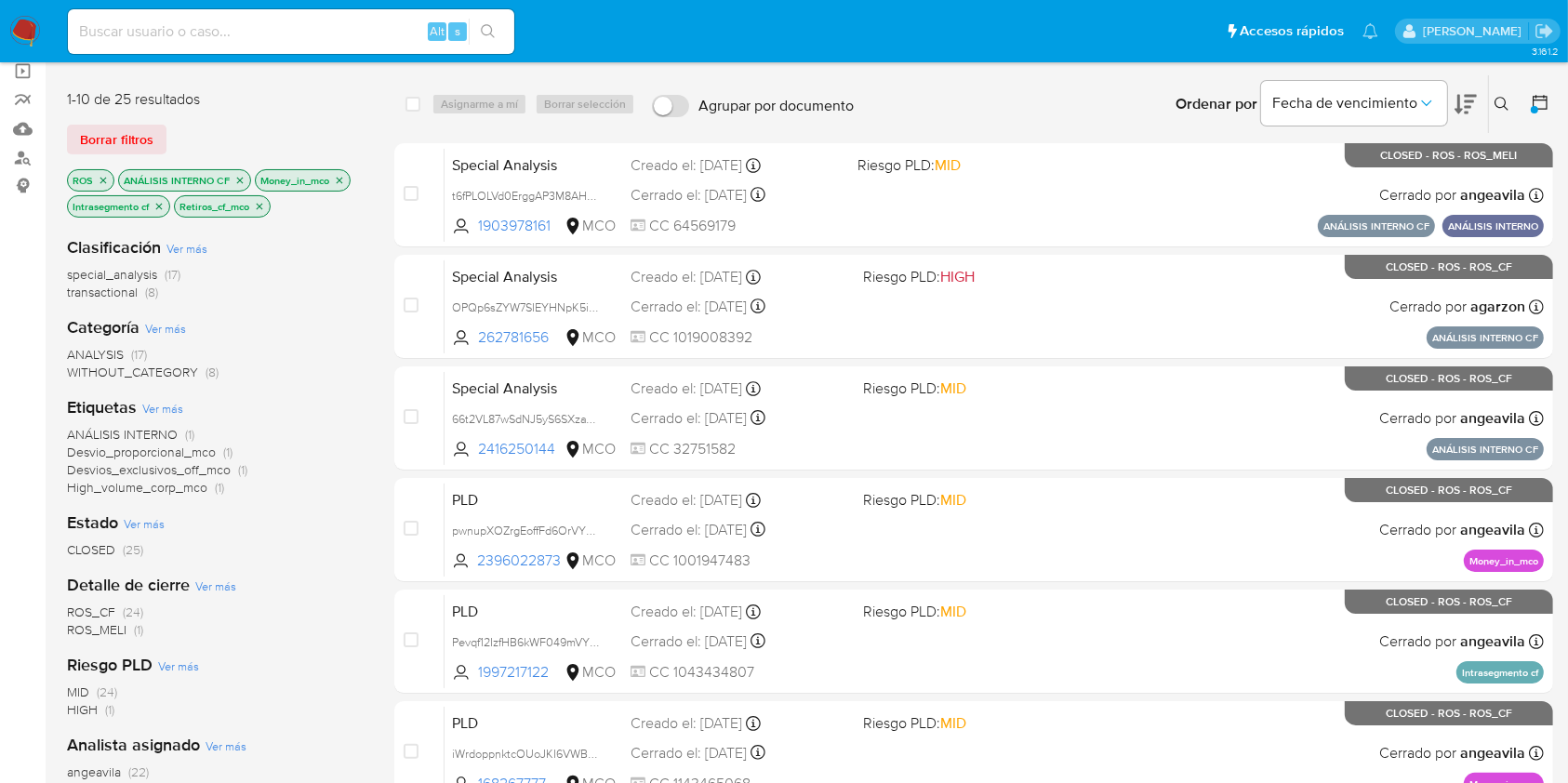
click at [21, 35] on img at bounding box center [25, 31] width 31 height 31
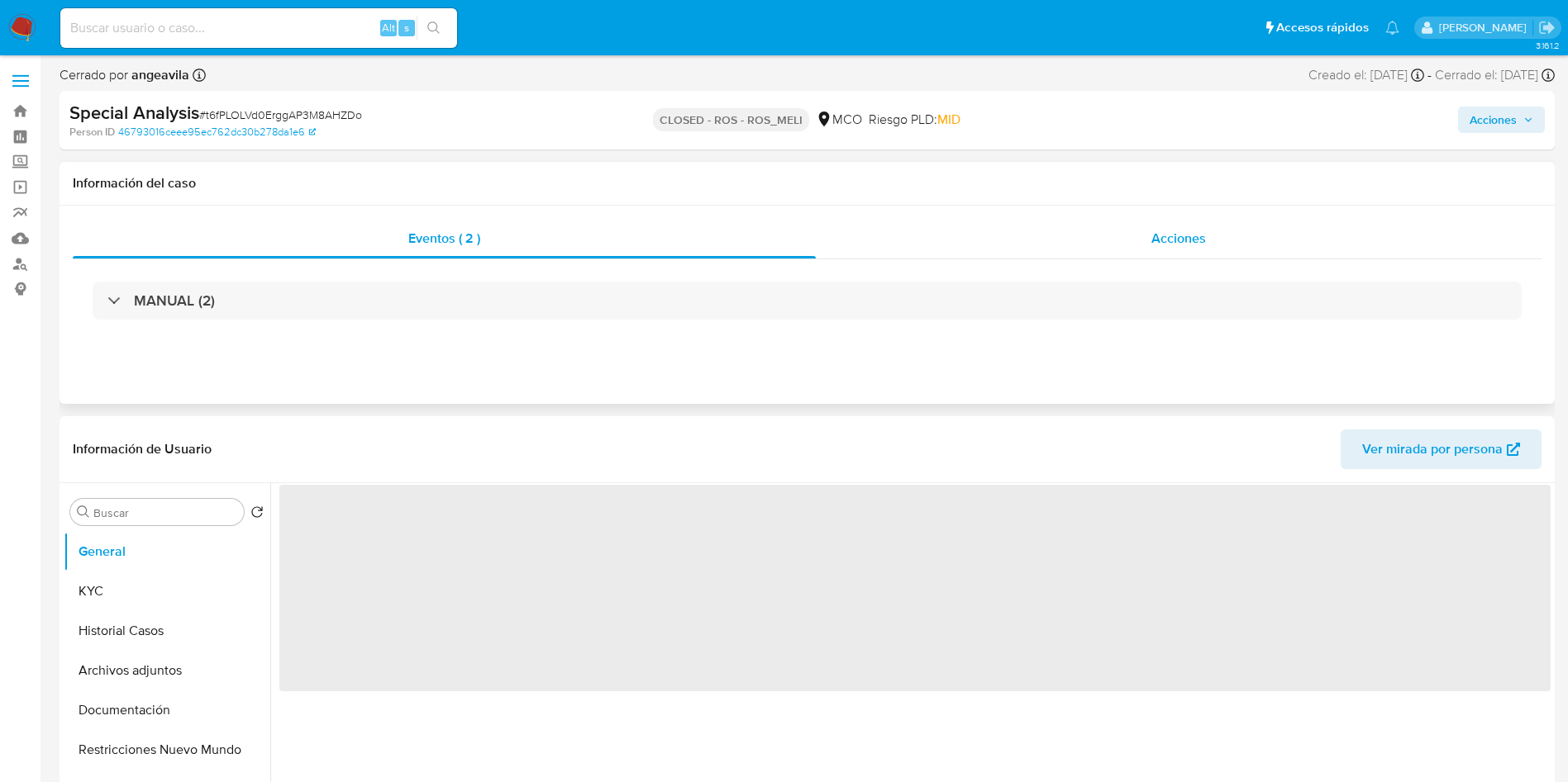
click at [1137, 223] on div "Acciones" at bounding box center [1179, 238] width 726 height 40
select select "10"
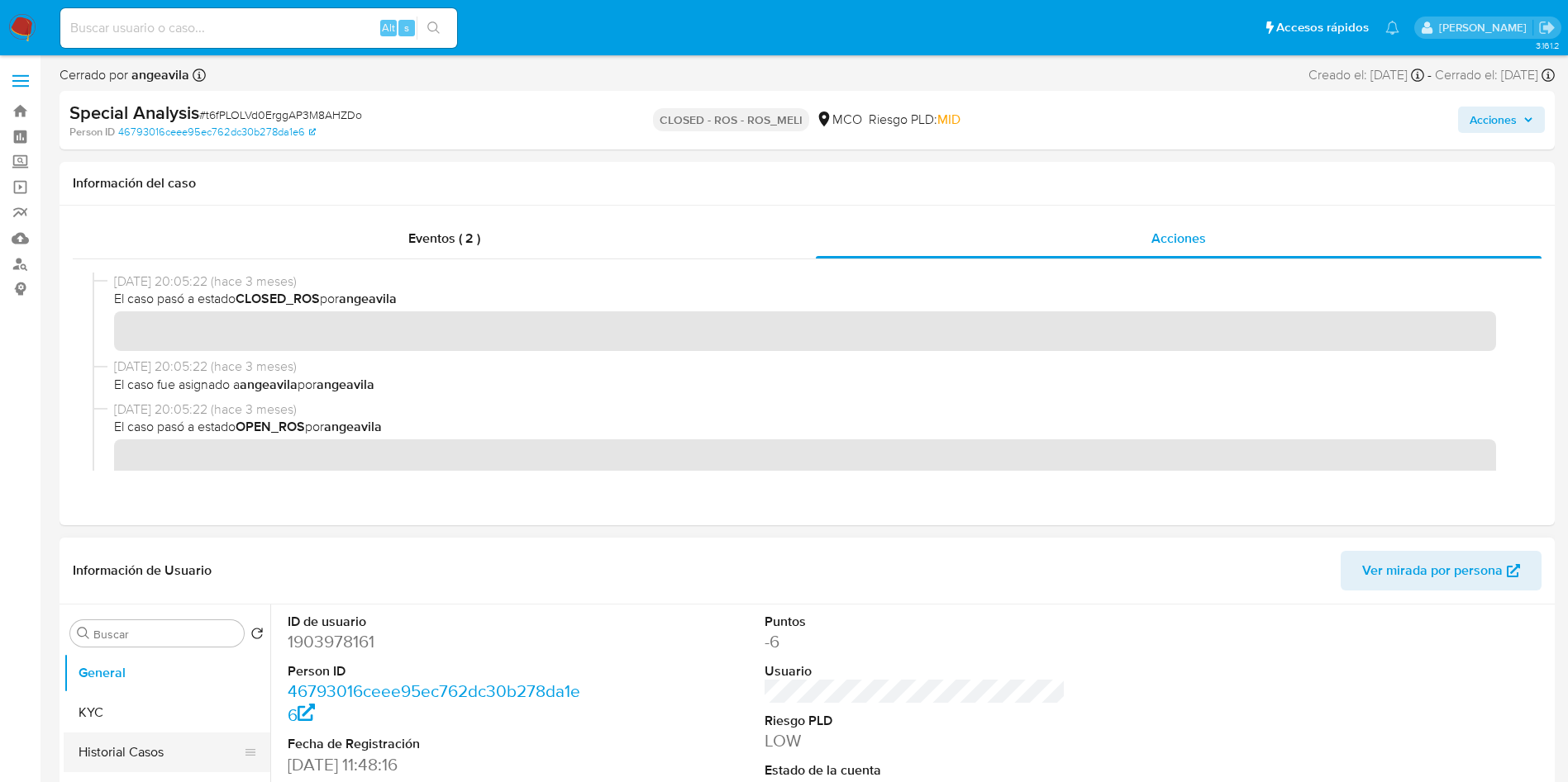
click at [114, 753] on button "Historial Casos" at bounding box center [160, 752] width 194 height 40
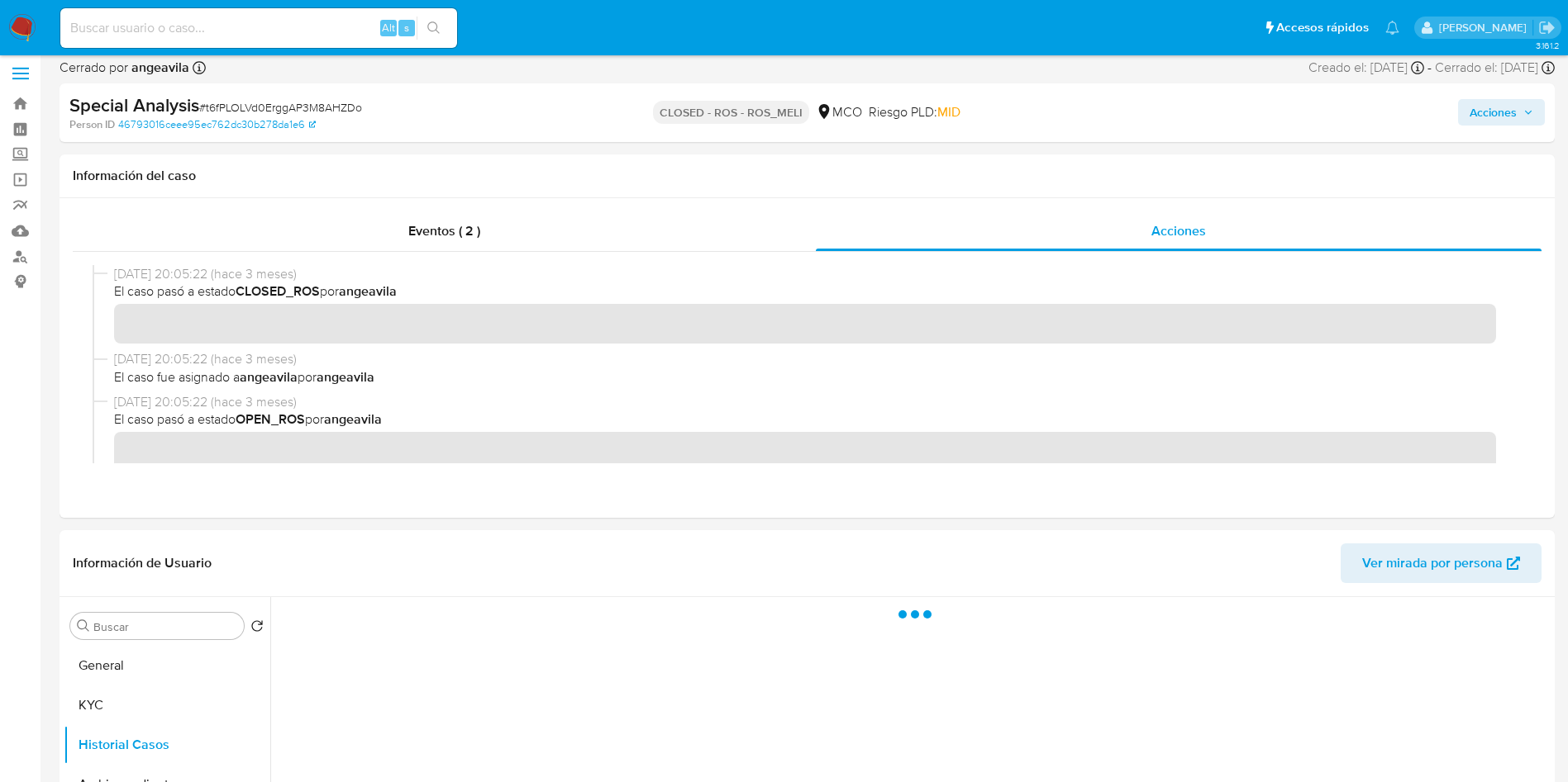
scroll to position [124, 0]
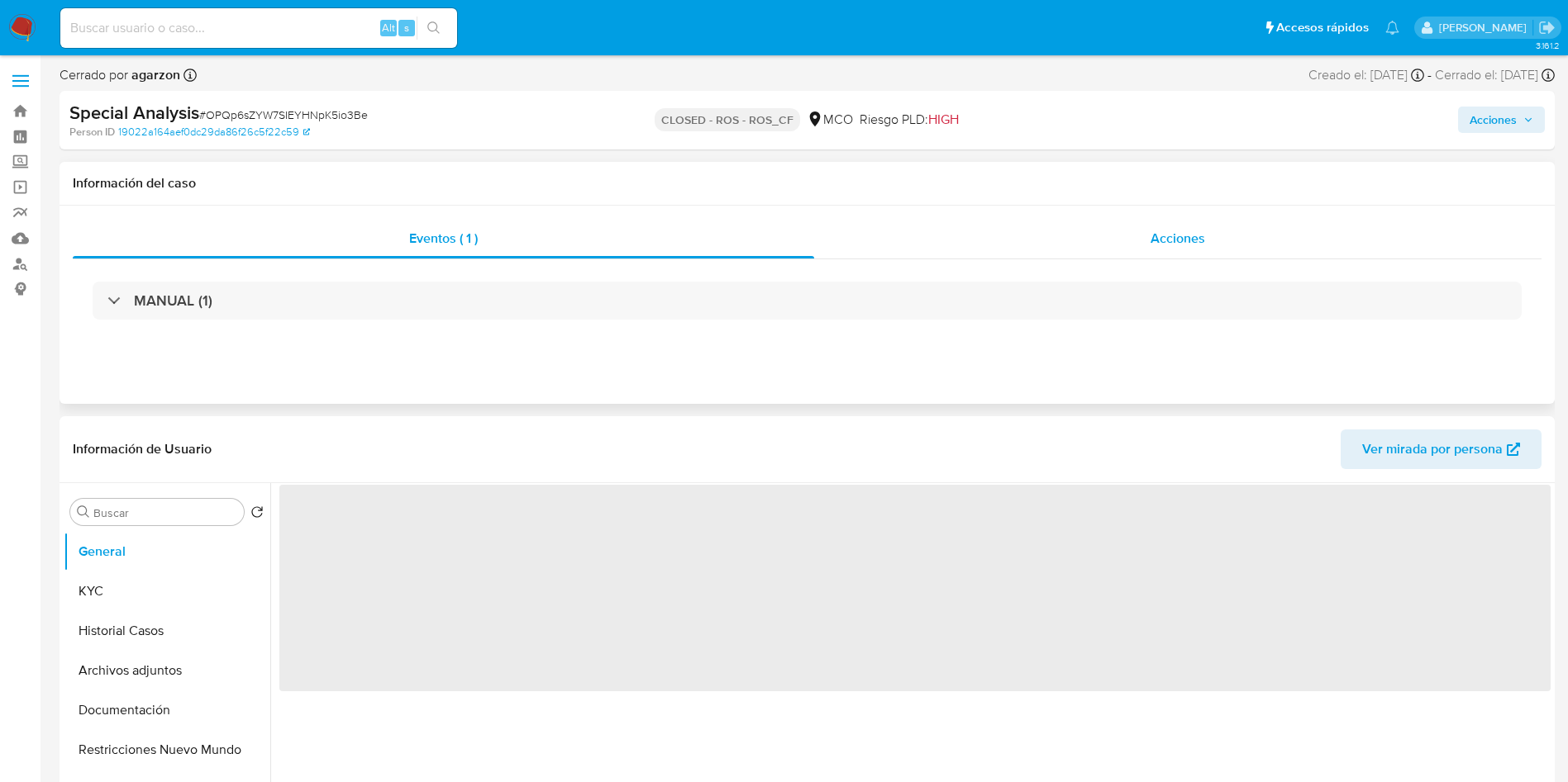
click at [1077, 221] on div "Acciones" at bounding box center [1178, 238] width 727 height 40
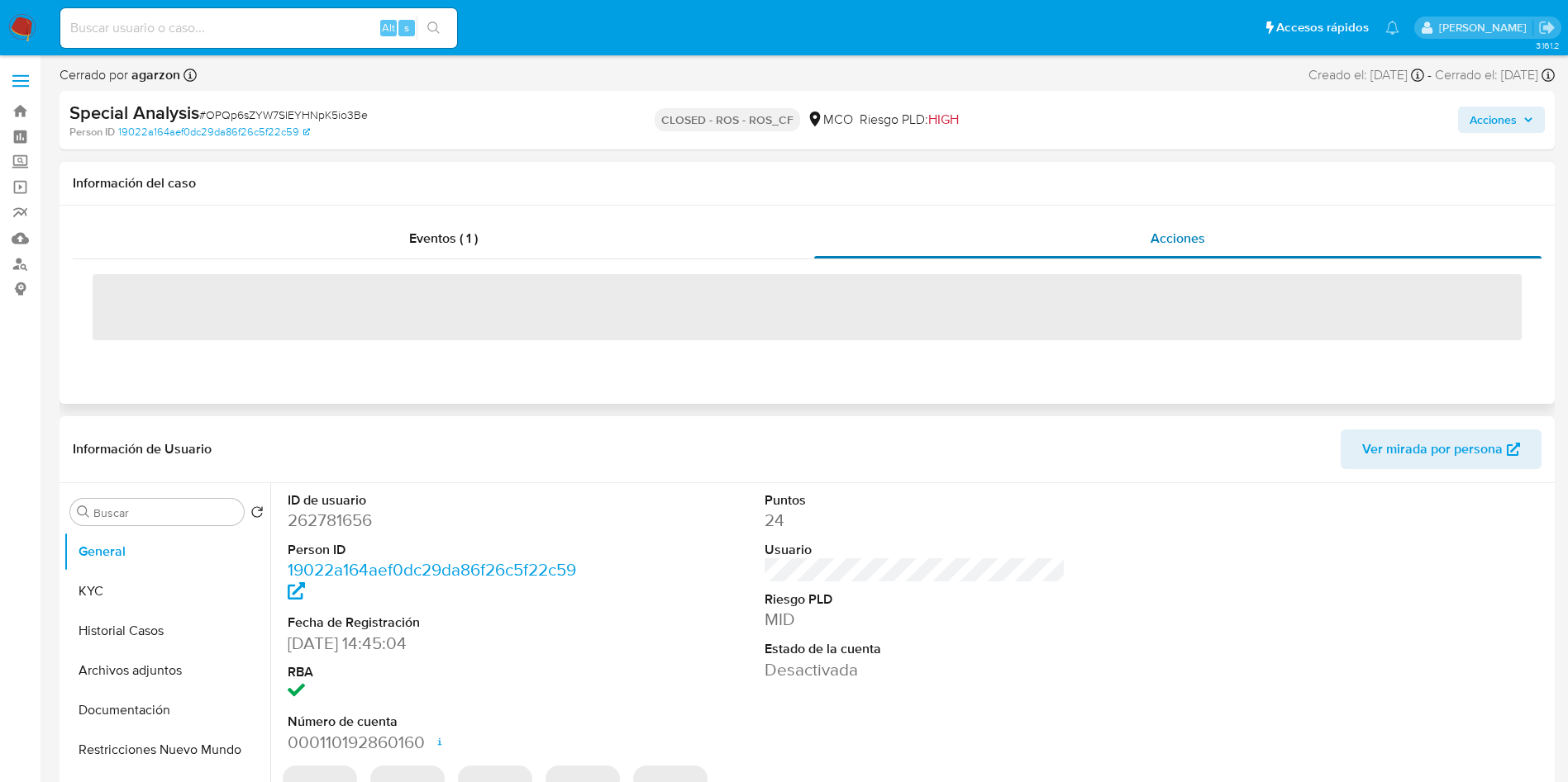
select select "10"
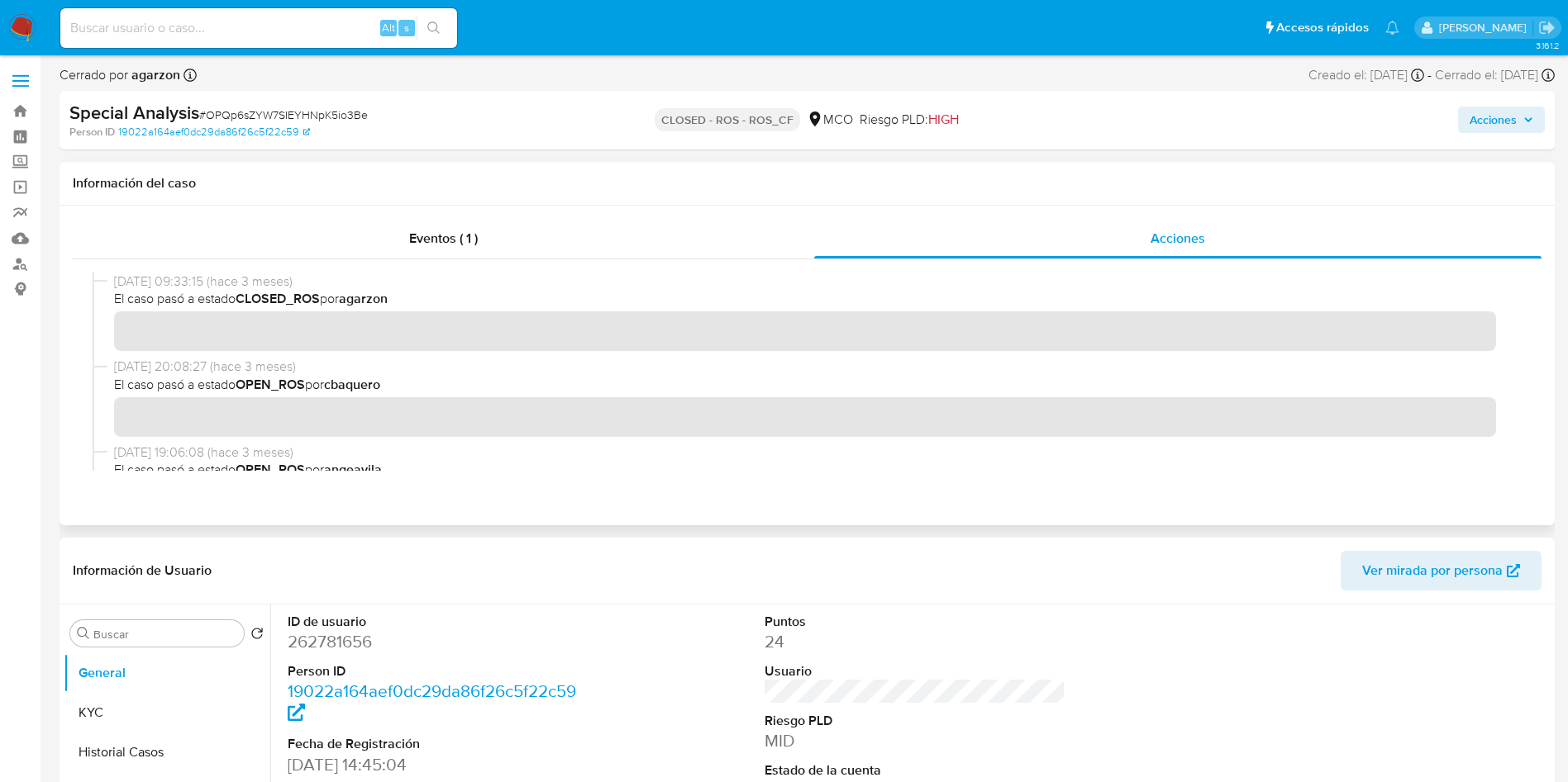
click at [657, 360] on span "01/07/2025 20:08:27 (hace 3 meses)" at bounding box center [814, 366] width 1401 height 18
click at [343, 637] on dd "262781656" at bounding box center [438, 642] width 302 height 23
copy dd "262781656"
click at [336, 649] on dd "262781656" at bounding box center [438, 642] width 302 height 23
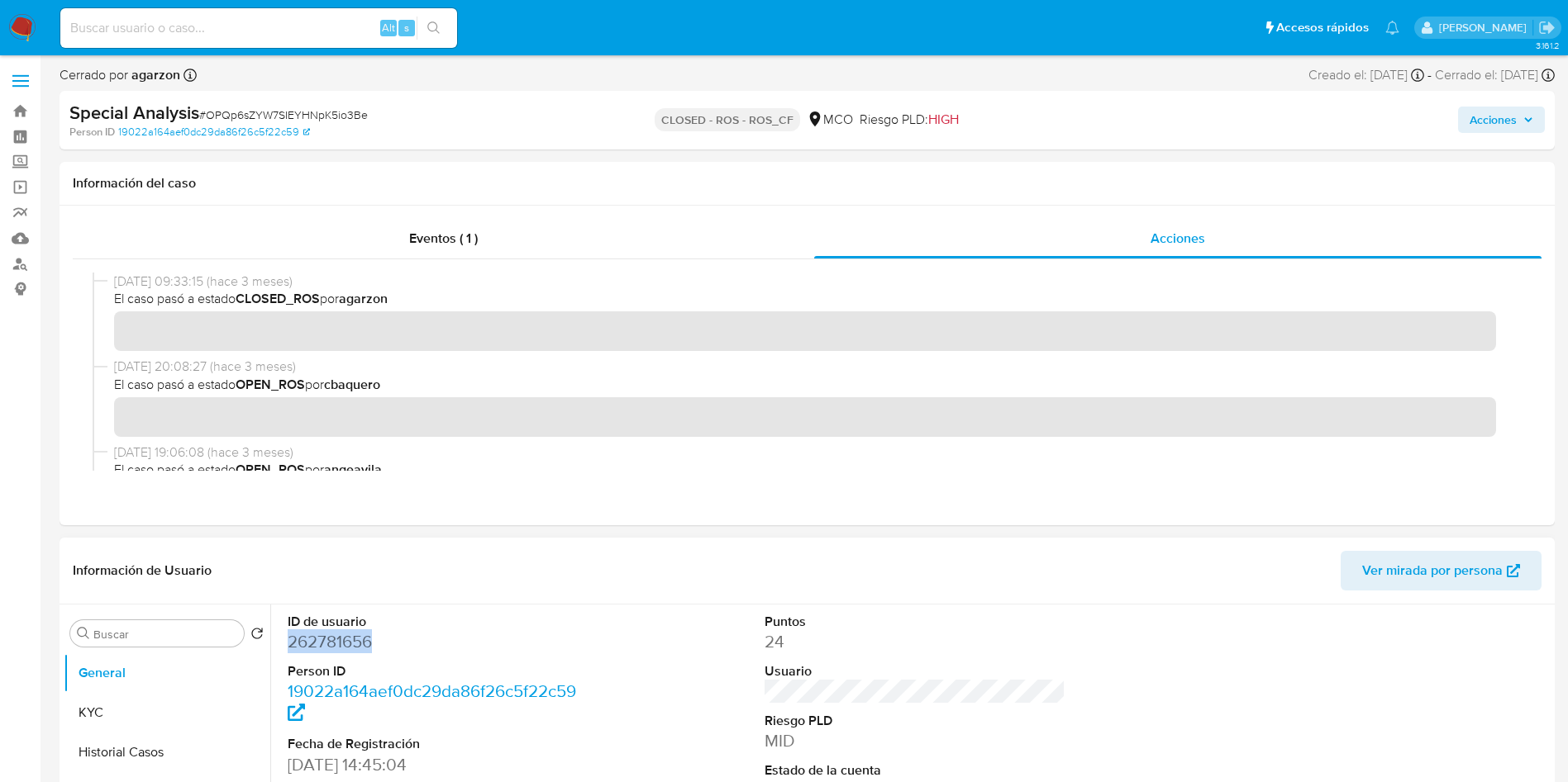
click at [336, 649] on dd "262781656" at bounding box center [438, 642] width 302 height 23
click at [123, 733] on button "Historial Casos" at bounding box center [160, 752] width 194 height 40
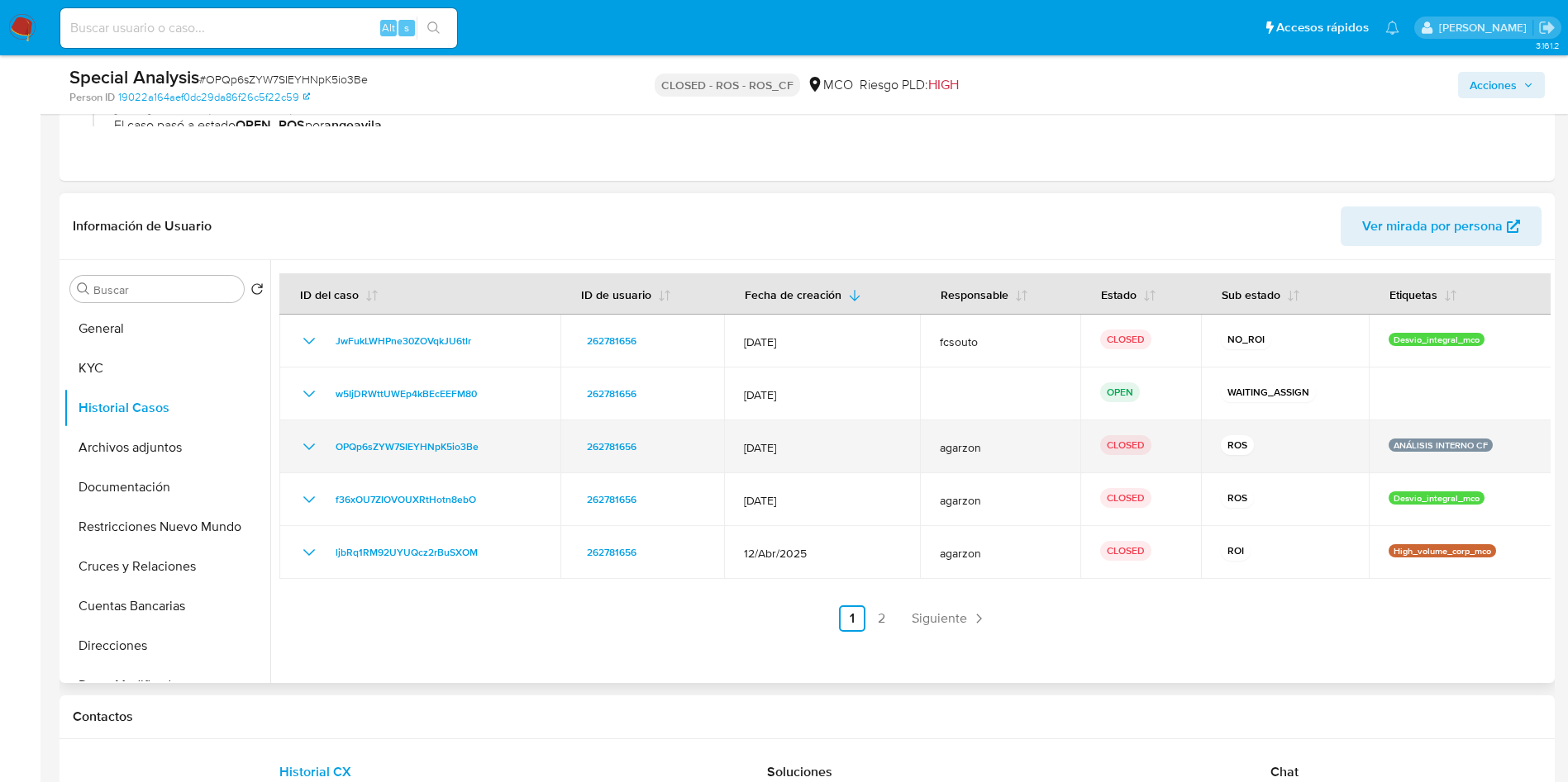
scroll to position [248, 0]
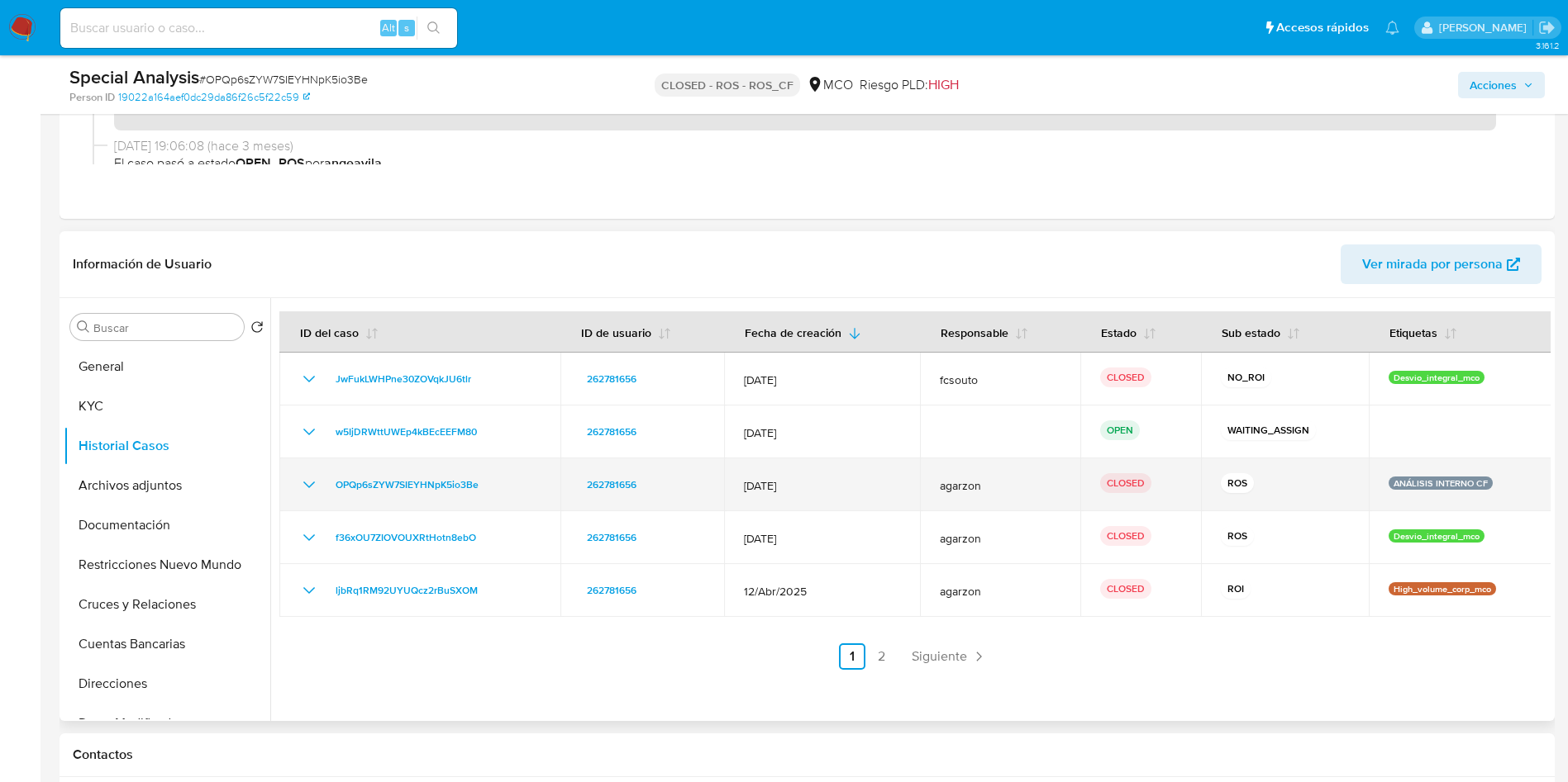
click at [302, 485] on icon "Mostrar/Ocultar" at bounding box center [309, 484] width 19 height 19
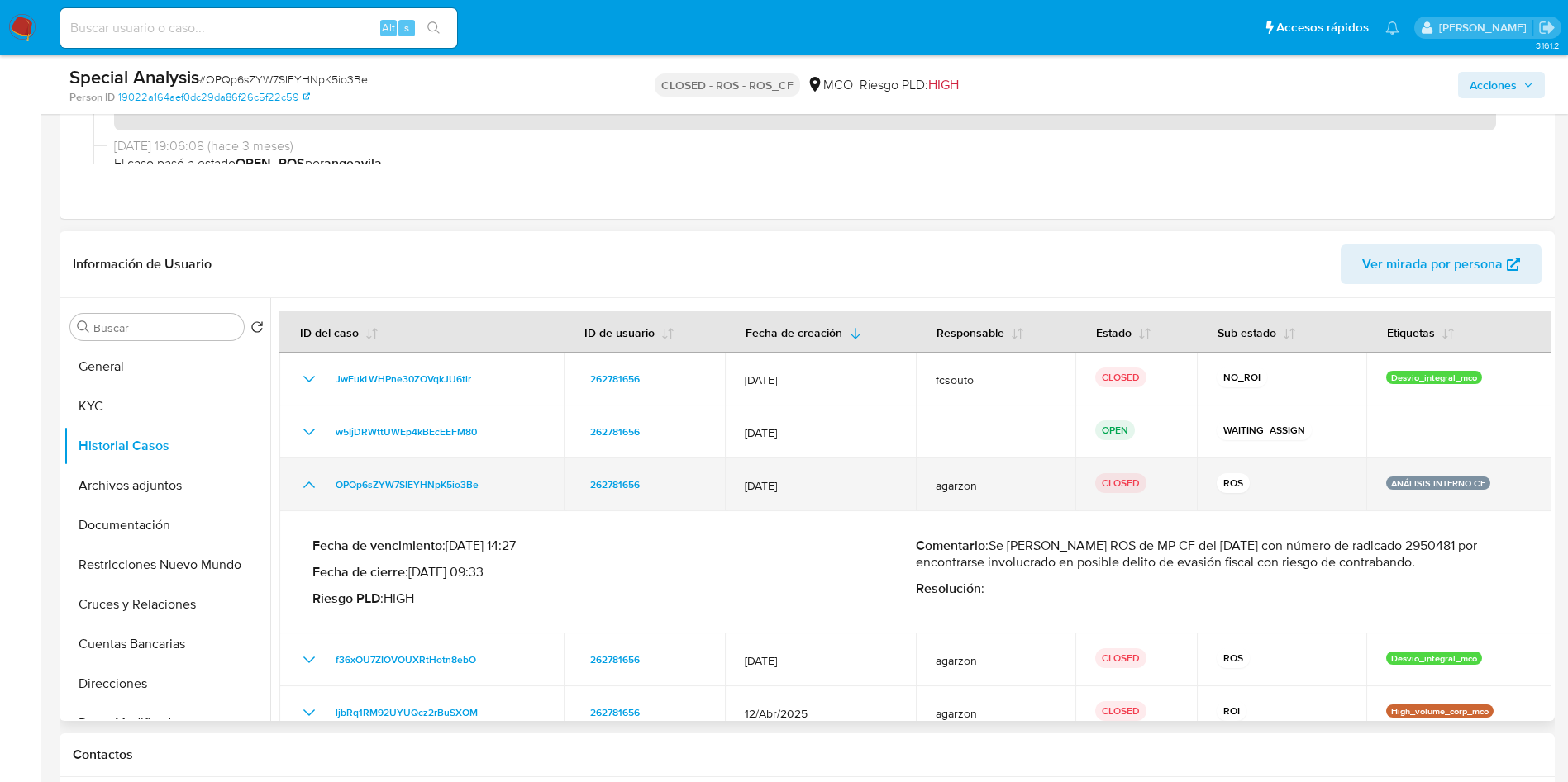
scroll to position [370, 0]
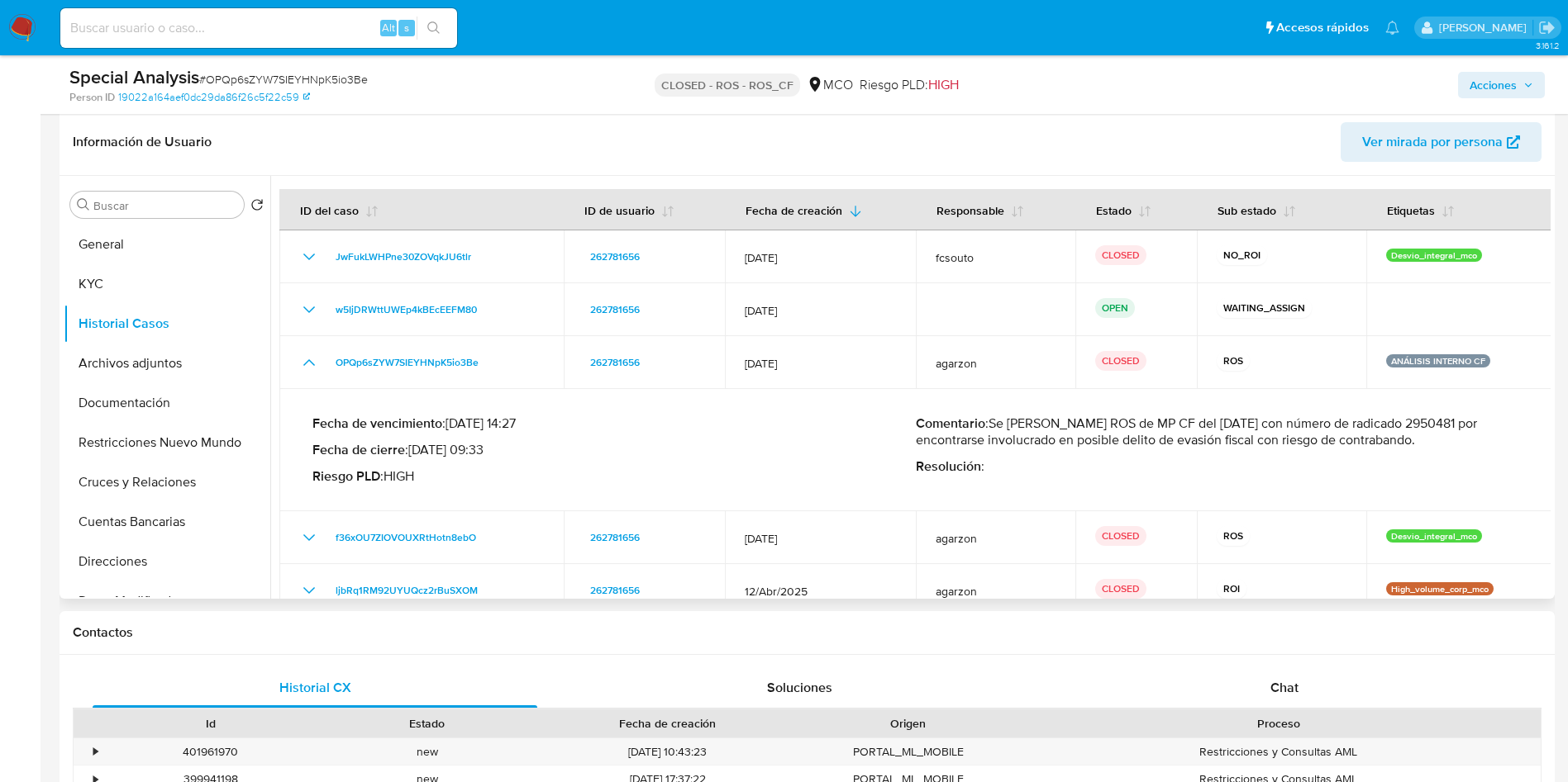
drag, startPoint x: 1102, startPoint y: 425, endPoint x: 1463, endPoint y: 416, distance: 361.1
click at [1461, 416] on p "Comentario : Se cierra como ROS de MP CF del 01/07/2025 con número de radicado …" at bounding box center [1217, 432] width 603 height 33
drag, startPoint x: 1061, startPoint y: 432, endPoint x: 1085, endPoint y: 430, distance: 24.1
click at [1085, 430] on p "Comentario : Se cierra como ROS de MP CF del 01/07/2025 con número de radicado …" at bounding box center [1217, 432] width 603 height 33
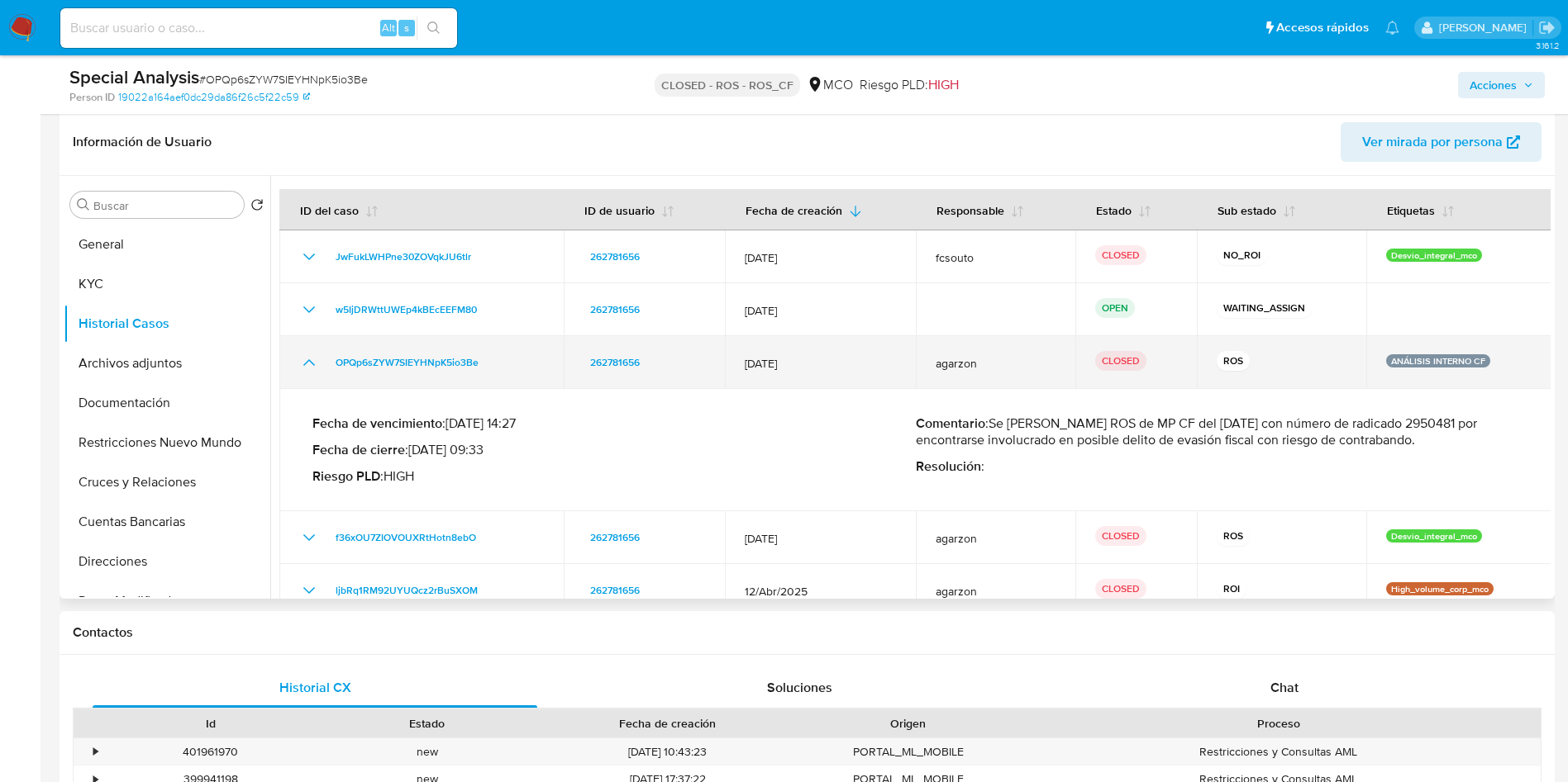
click at [303, 360] on icon "Mostrar/Ocultar" at bounding box center [309, 362] width 19 height 19
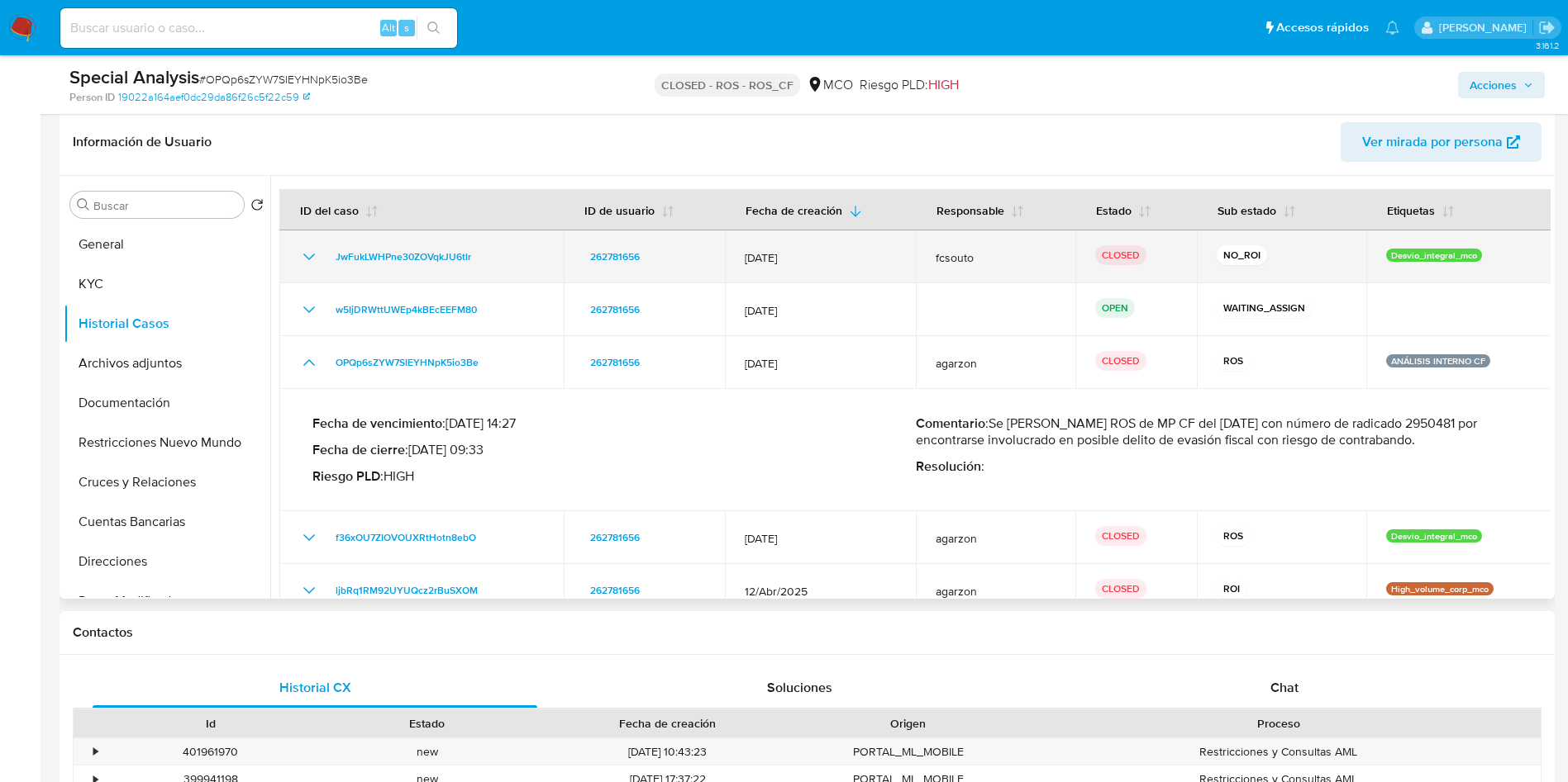
scroll to position [248, 0]
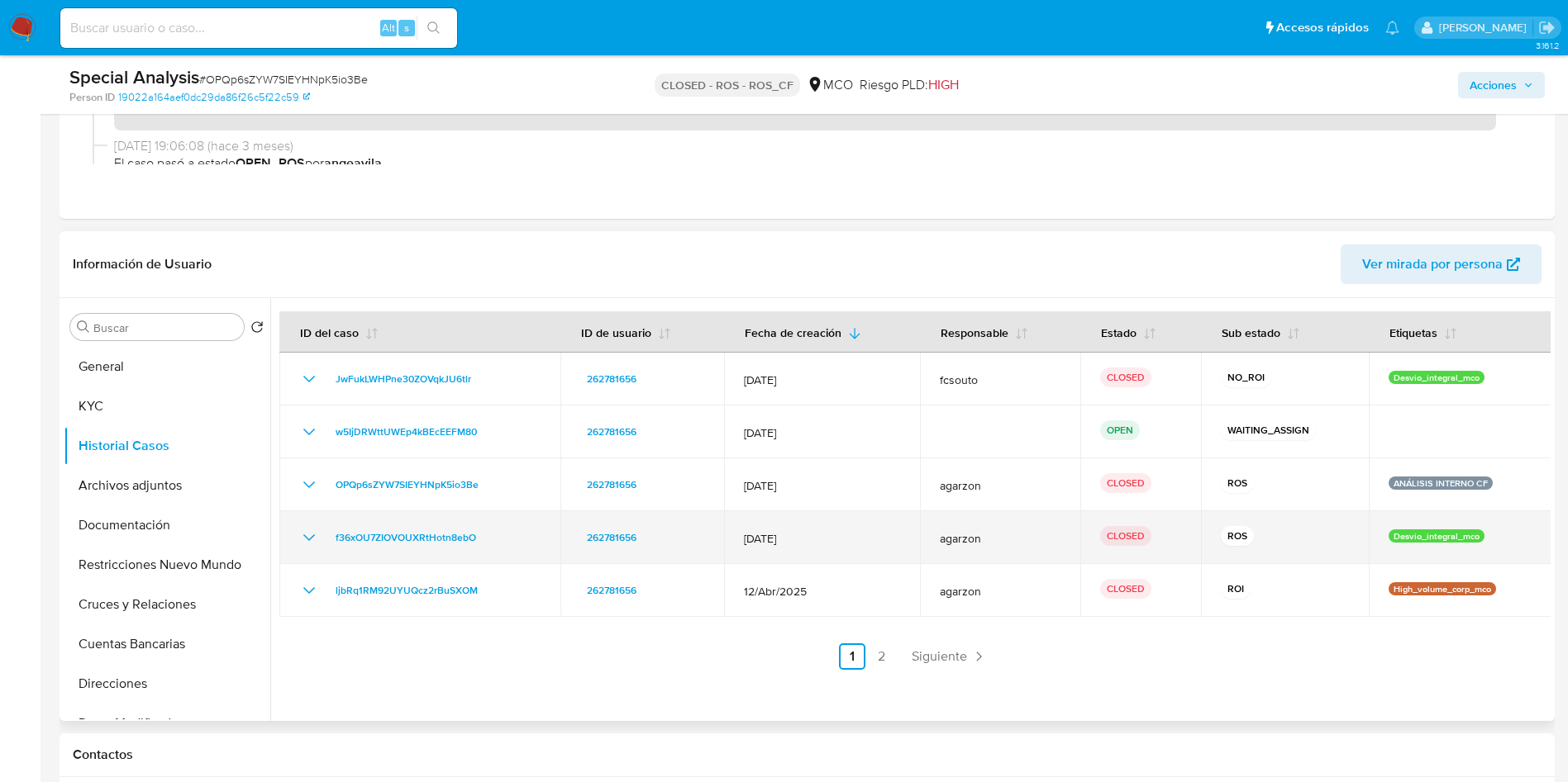
click at [297, 538] on td "f36xOU7ZIOVOUXRtHotn8ebO" at bounding box center [419, 538] width 281 height 53
click at [305, 538] on icon "Mostrar/Ocultar" at bounding box center [309, 537] width 19 height 19
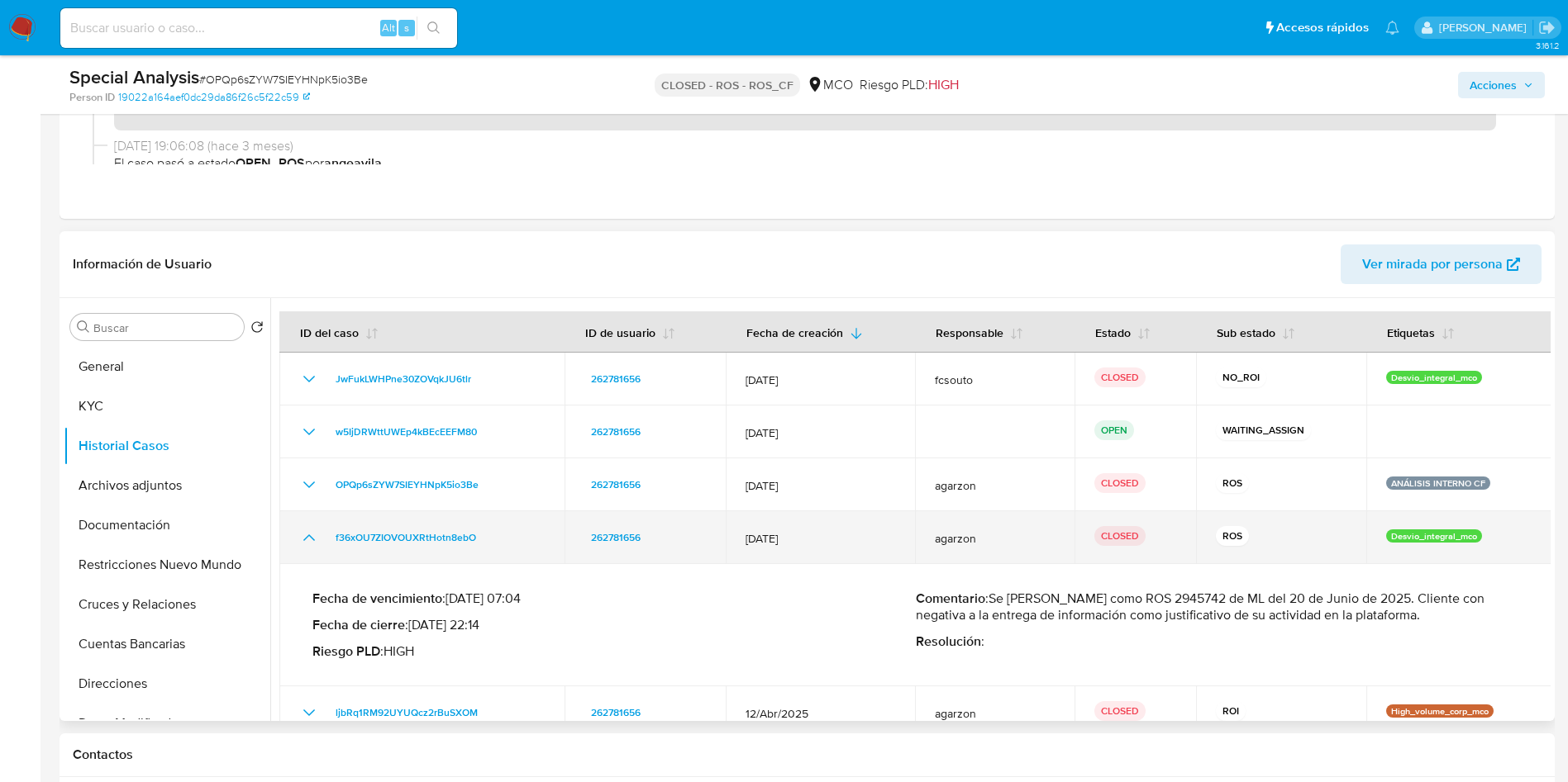
click at [302, 536] on icon "Mostrar/Ocultar" at bounding box center [309, 537] width 19 height 19
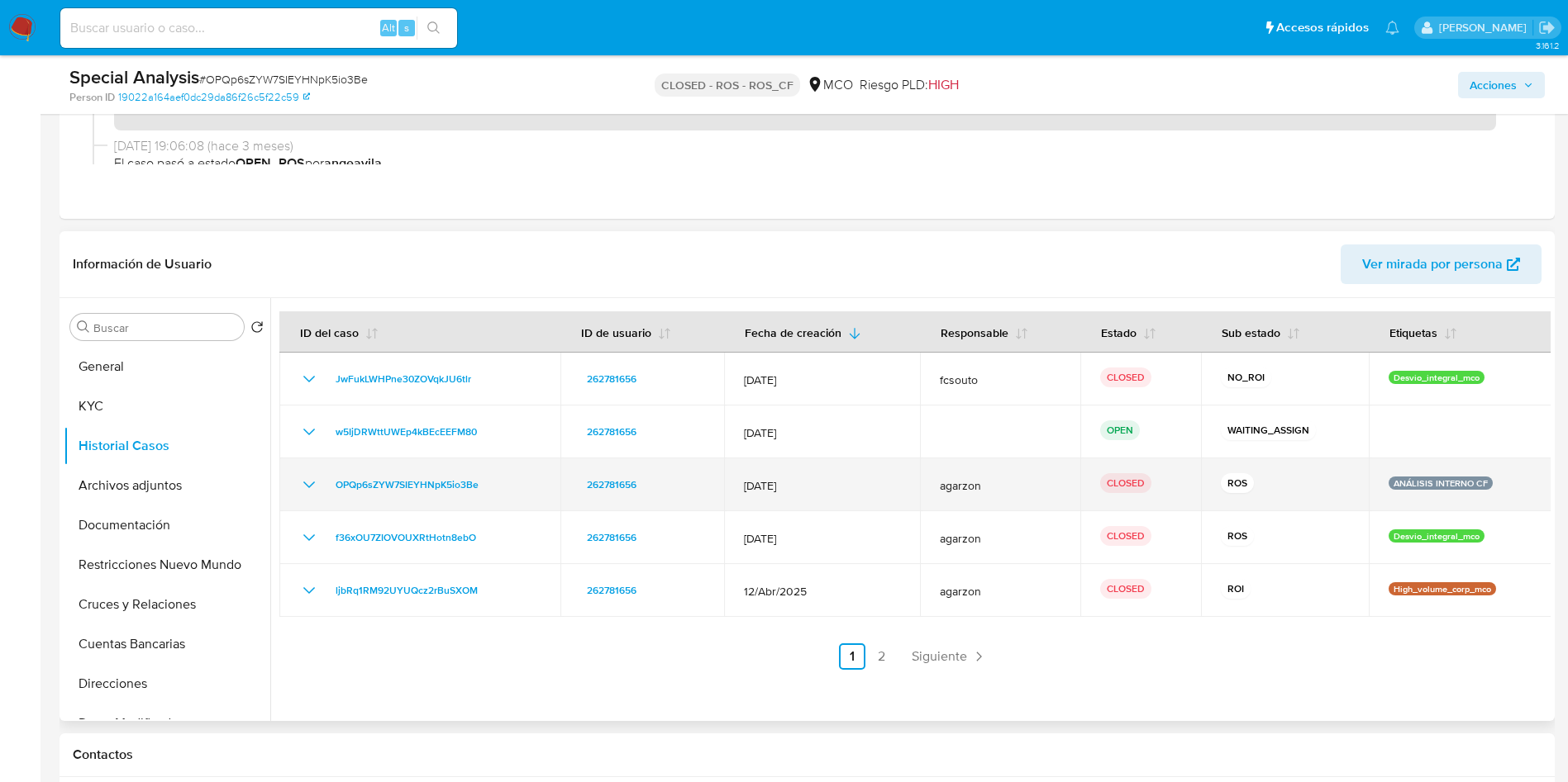
click at [304, 484] on icon "Mostrar/Ocultar" at bounding box center [309, 484] width 19 height 19
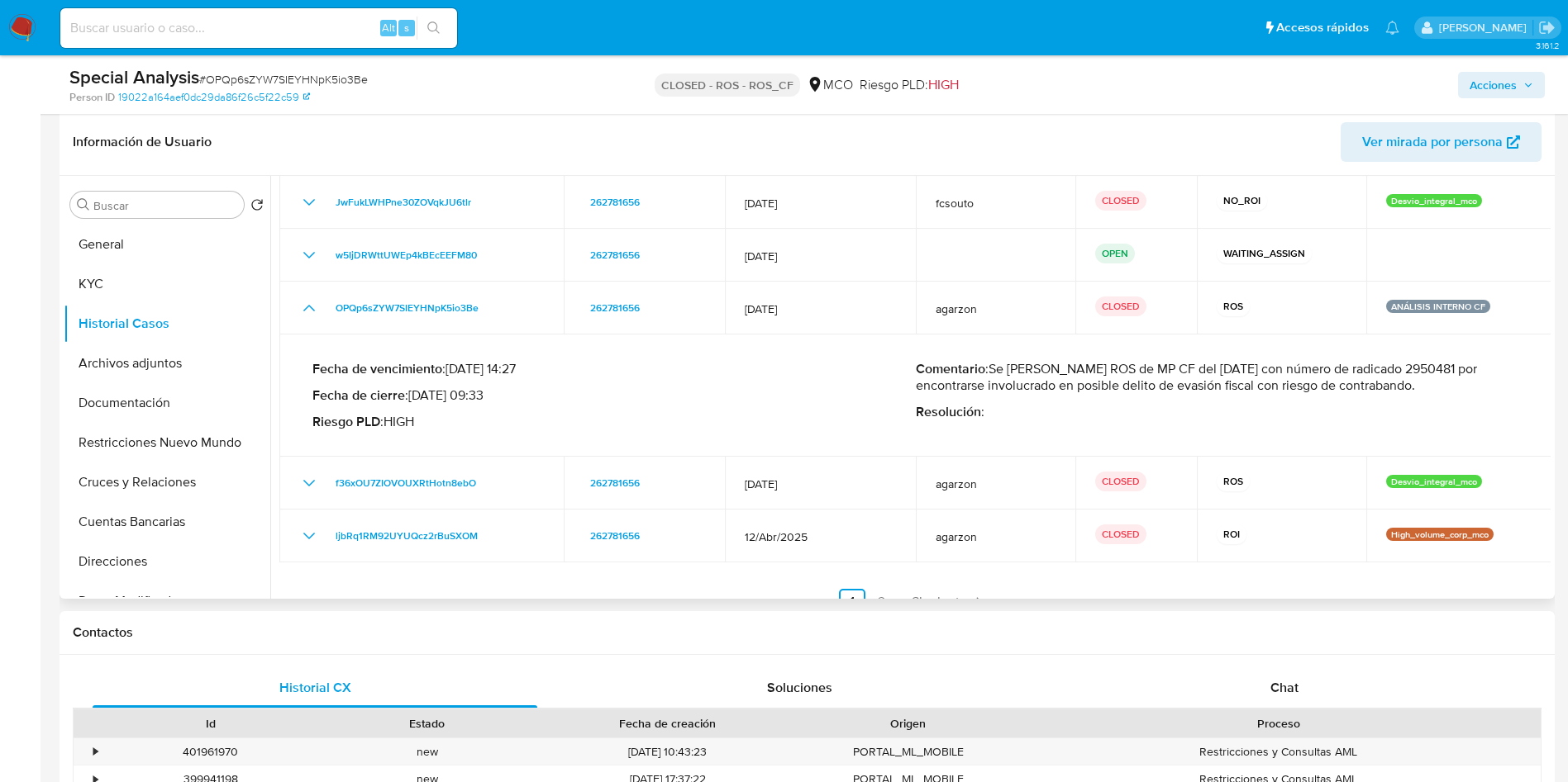
scroll to position [79, 0]
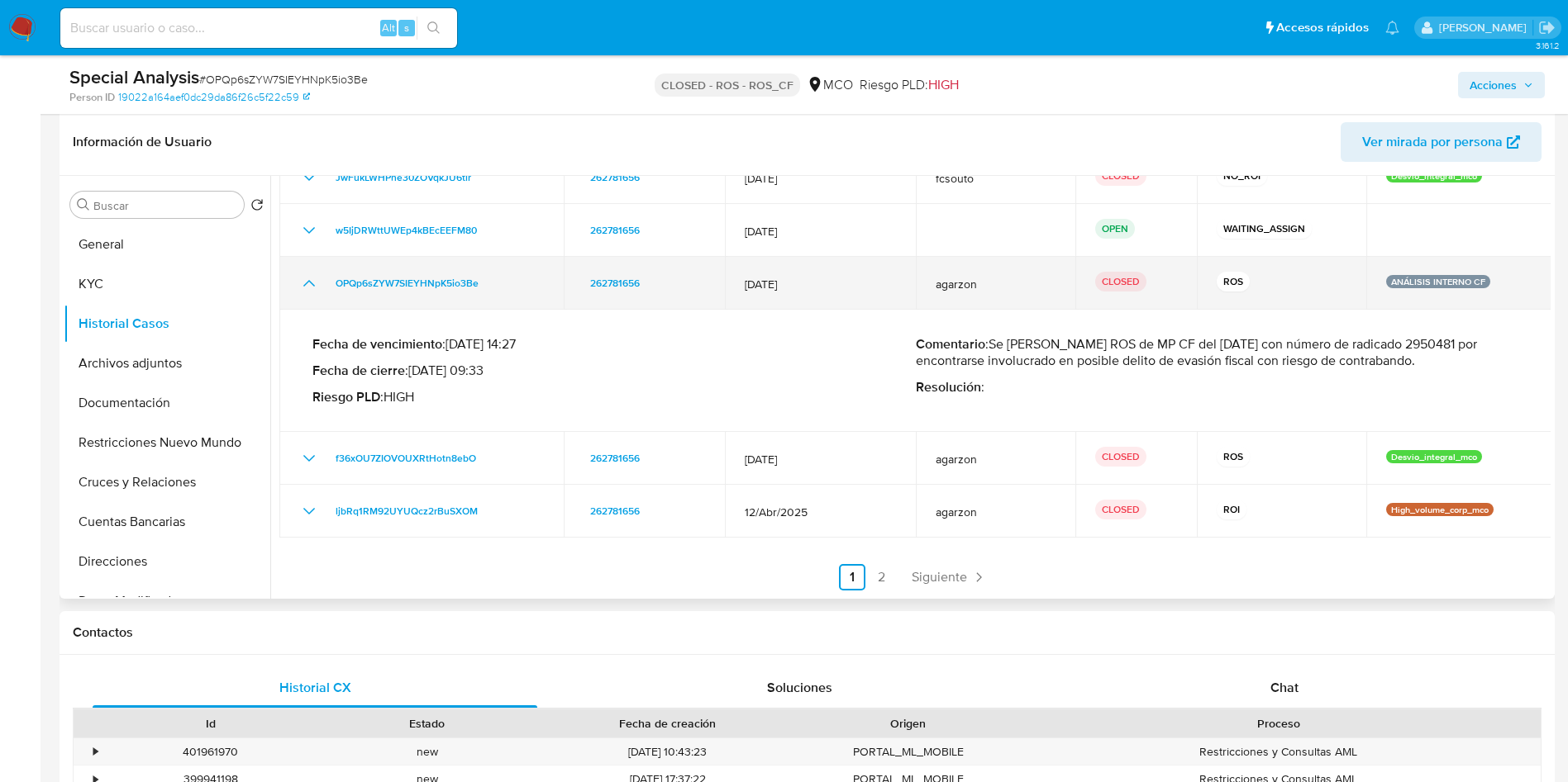
click at [308, 284] on icon "Mostrar/Ocultar" at bounding box center [309, 282] width 19 height 19
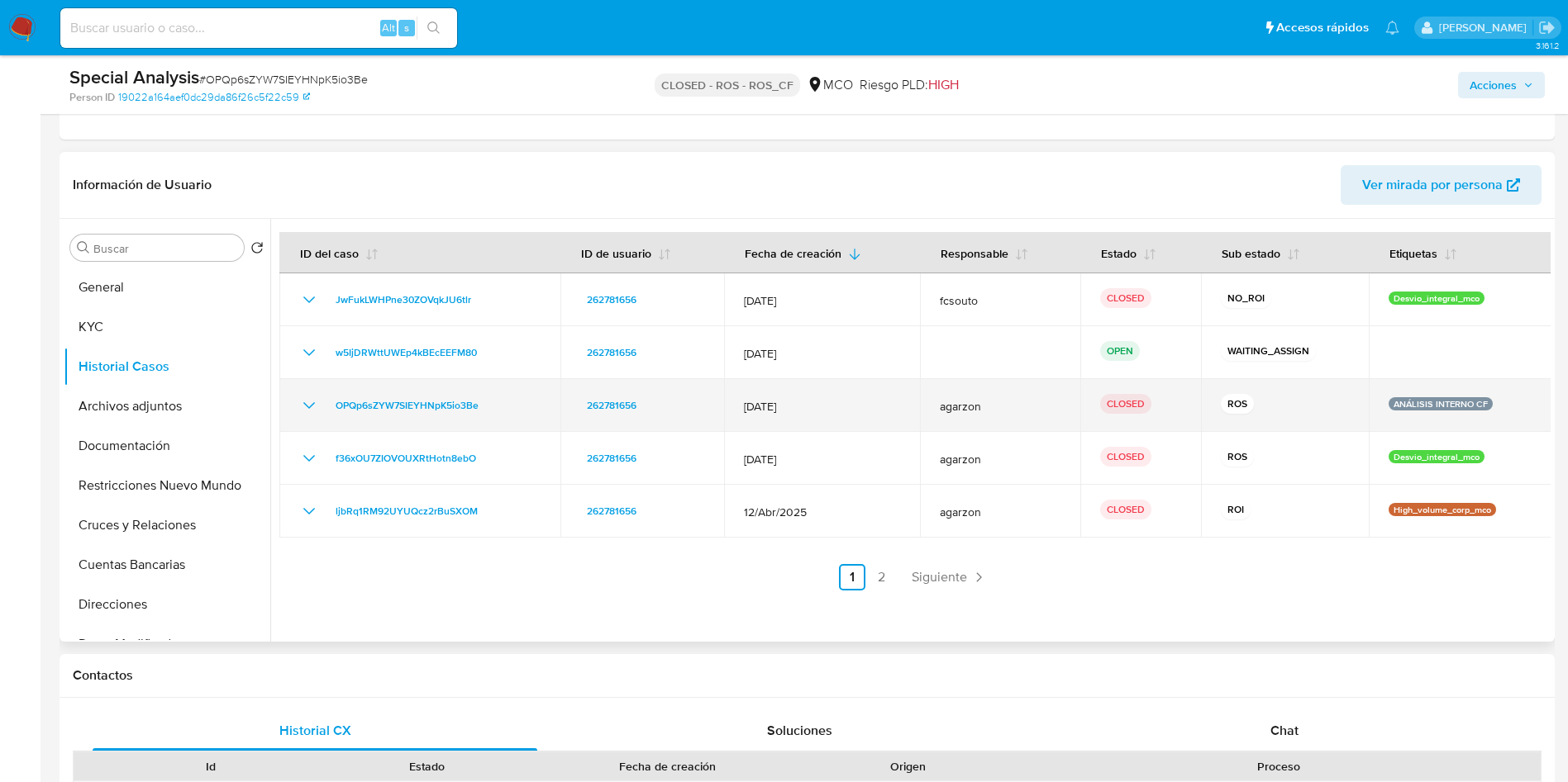
click at [305, 396] on icon "Mostrar/Ocultar" at bounding box center [309, 405] width 19 height 19
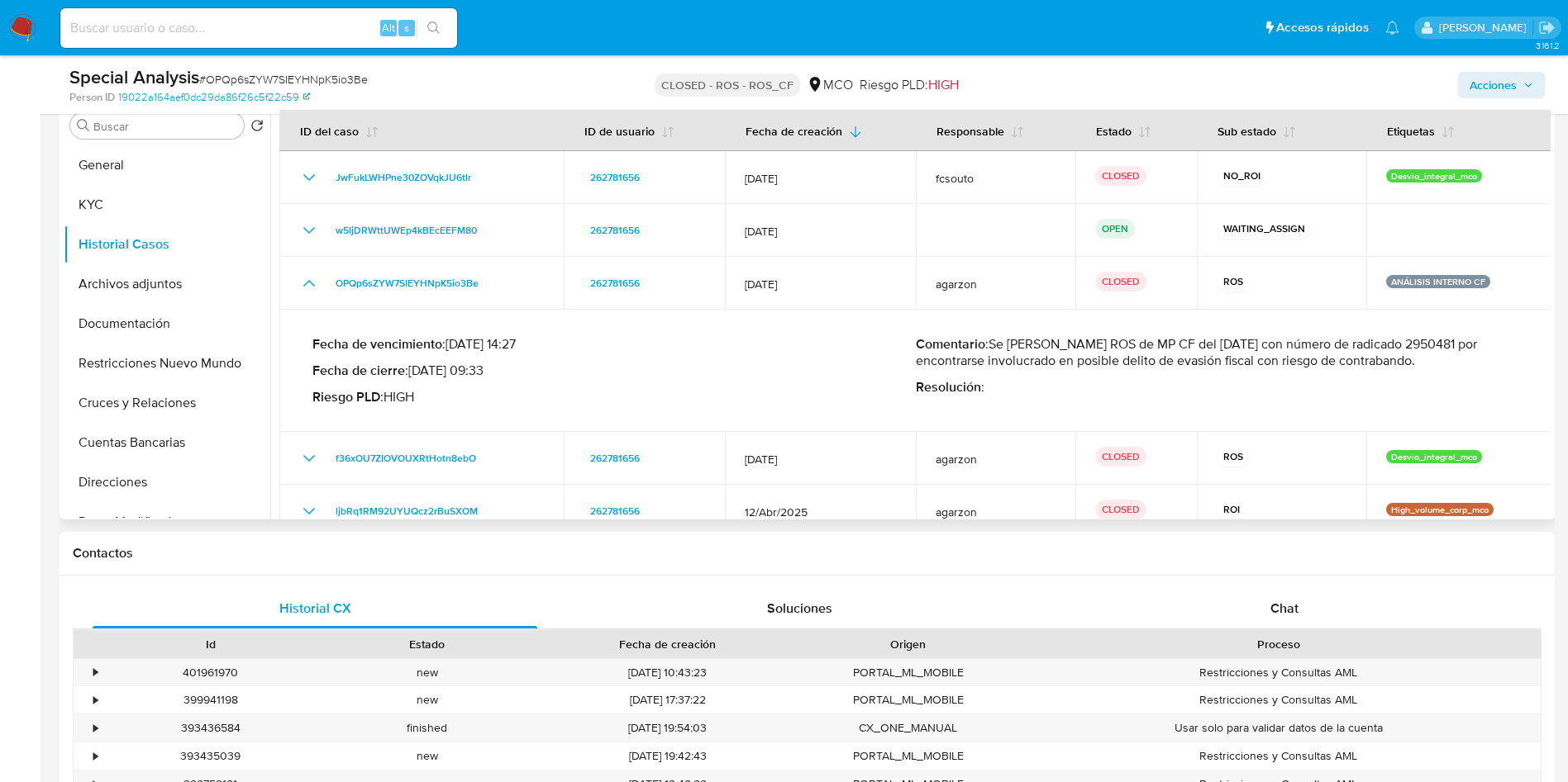
drag, startPoint x: 1111, startPoint y: 350, endPoint x: 1346, endPoint y: 347, distance: 235.0
click at [1346, 347] on p "Comentario : Se cierra como ROS de MP CF del 01/07/2025 con número de radicado …" at bounding box center [1217, 353] width 603 height 33
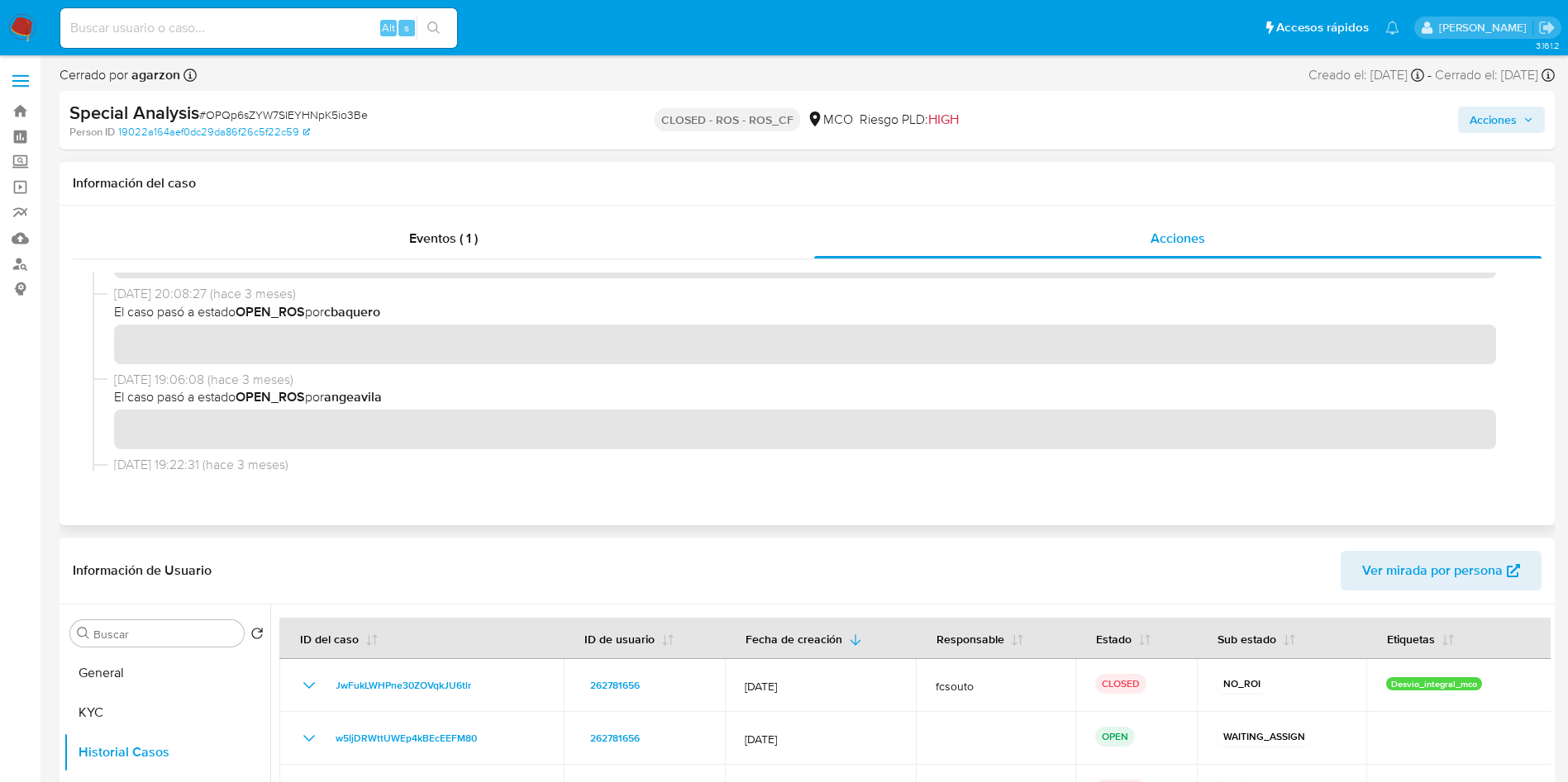
scroll to position [35, 0]
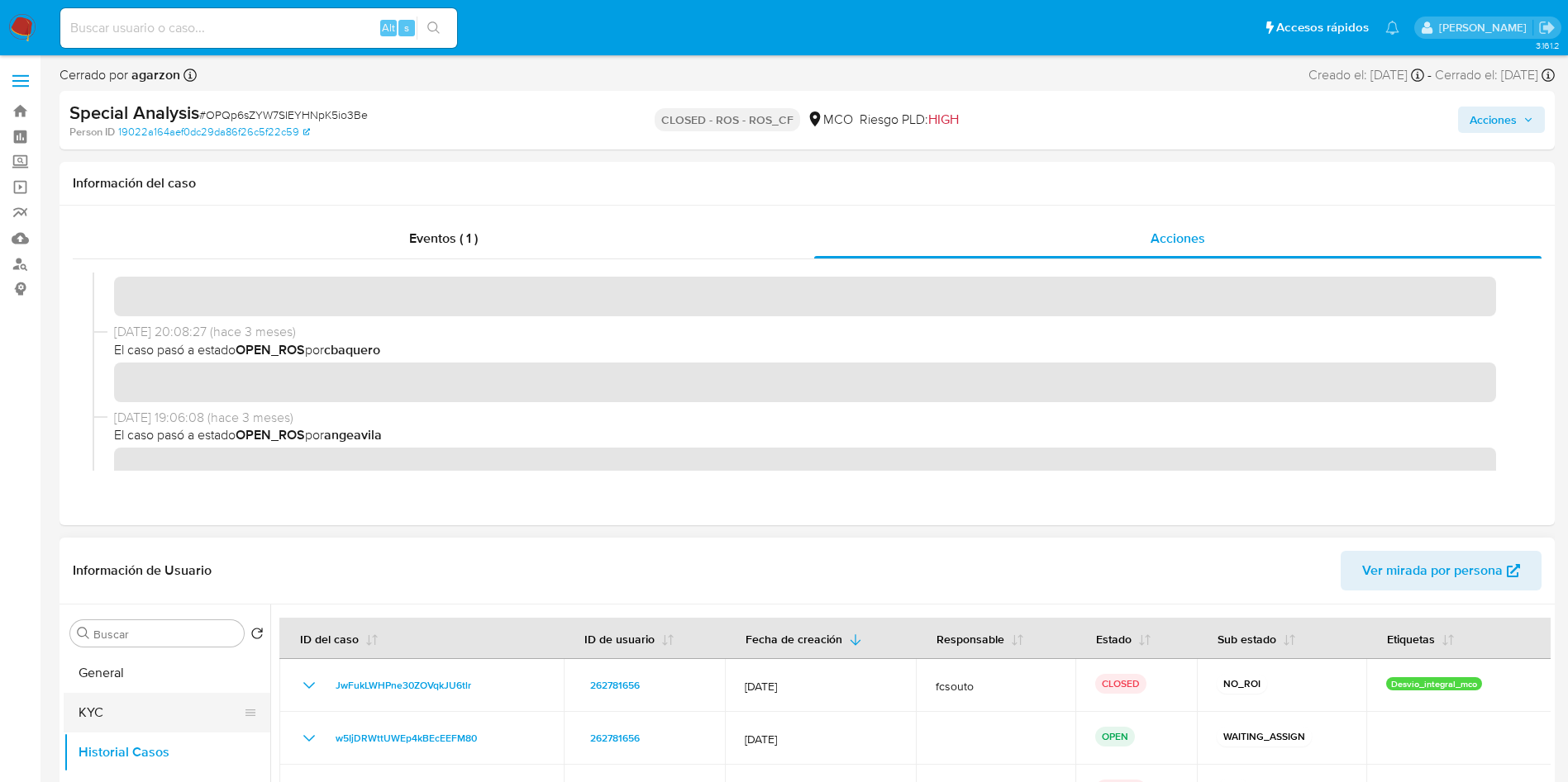
click at [119, 717] on button "KYC" at bounding box center [160, 713] width 194 height 40
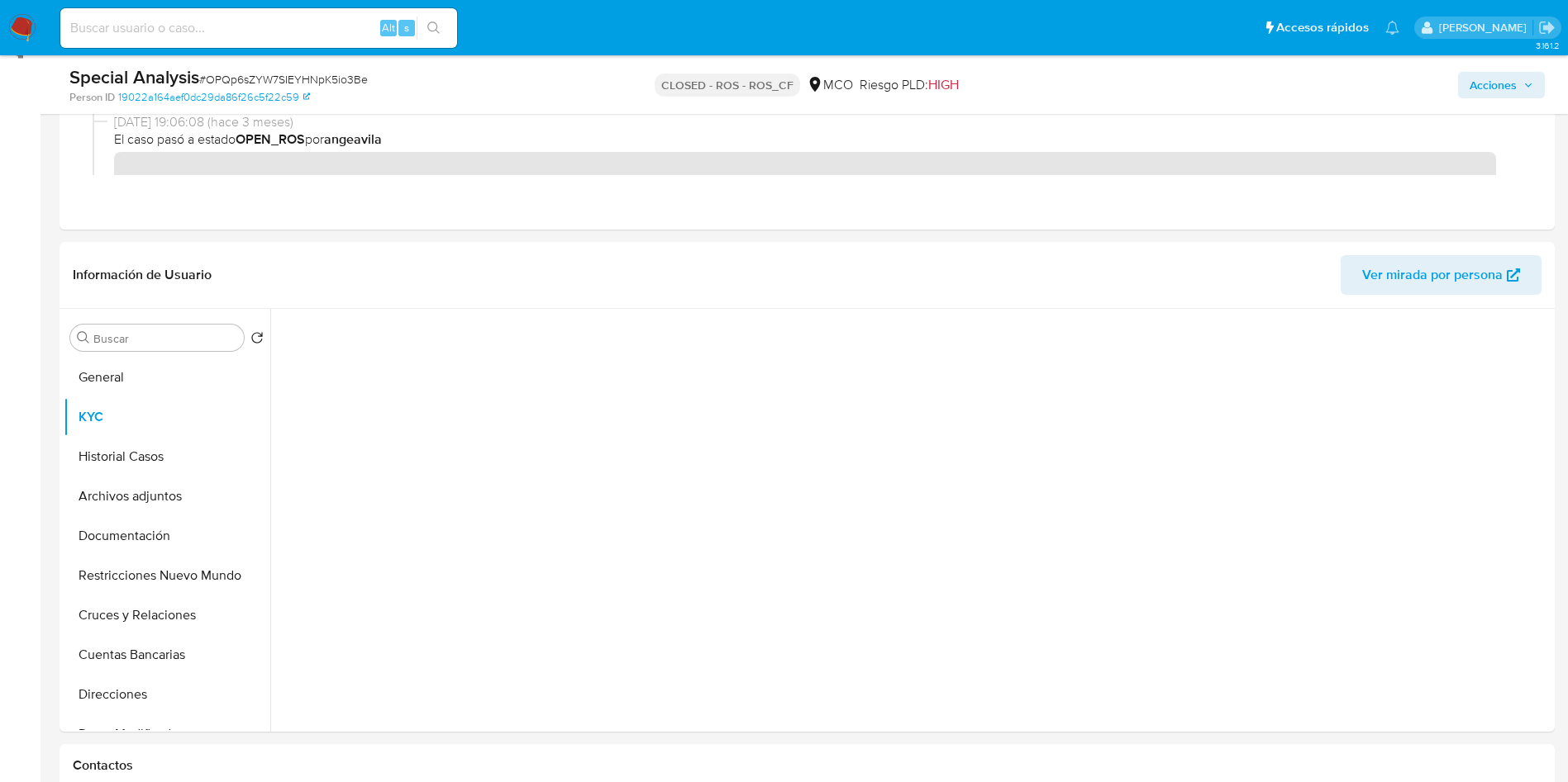
scroll to position [248, 0]
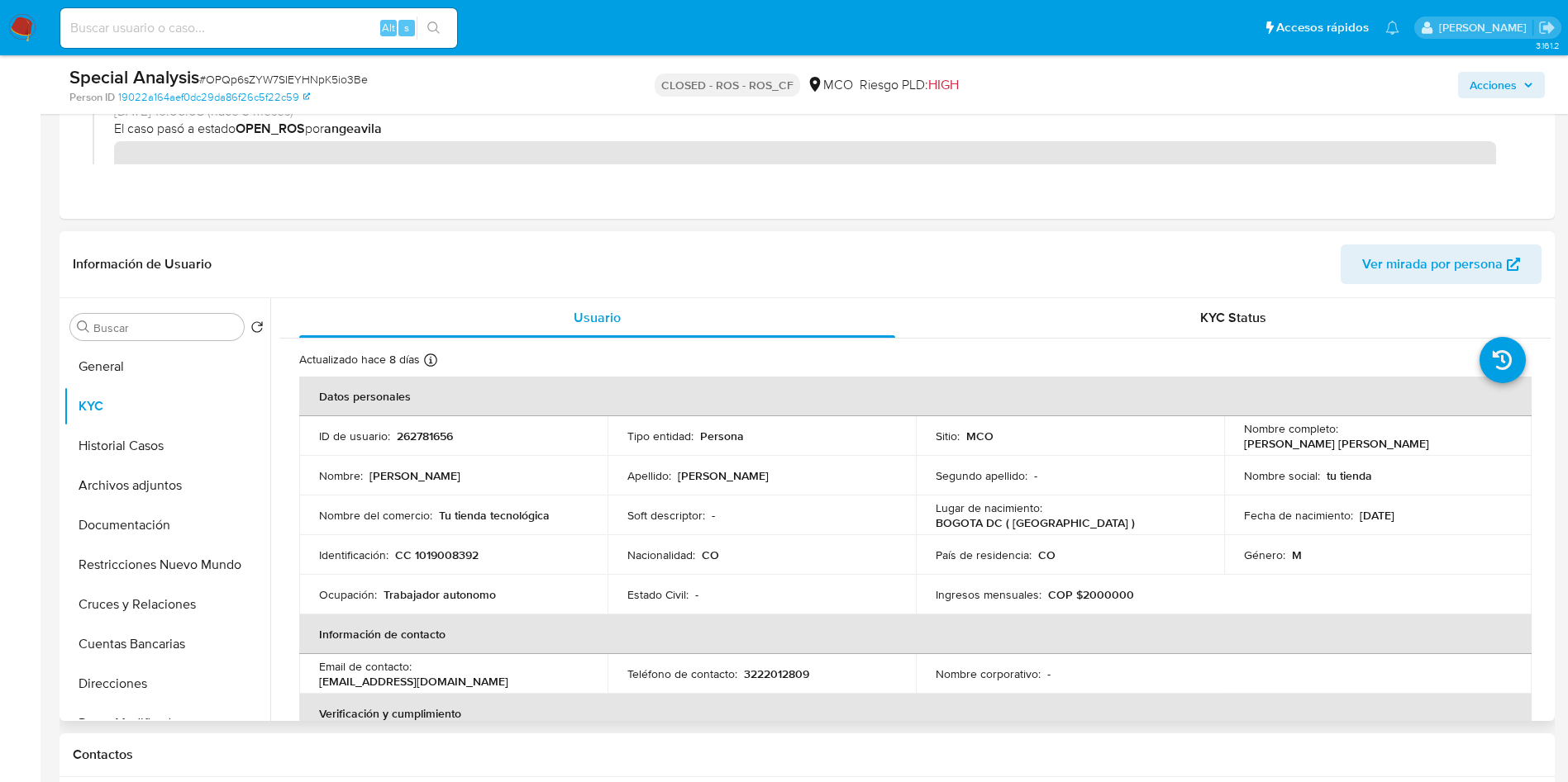
click at [437, 445] on td "ID de usuario : 262781656" at bounding box center [453, 436] width 309 height 40
click at [439, 433] on p "262781656" at bounding box center [425, 436] width 56 height 15
copy p "262781656"
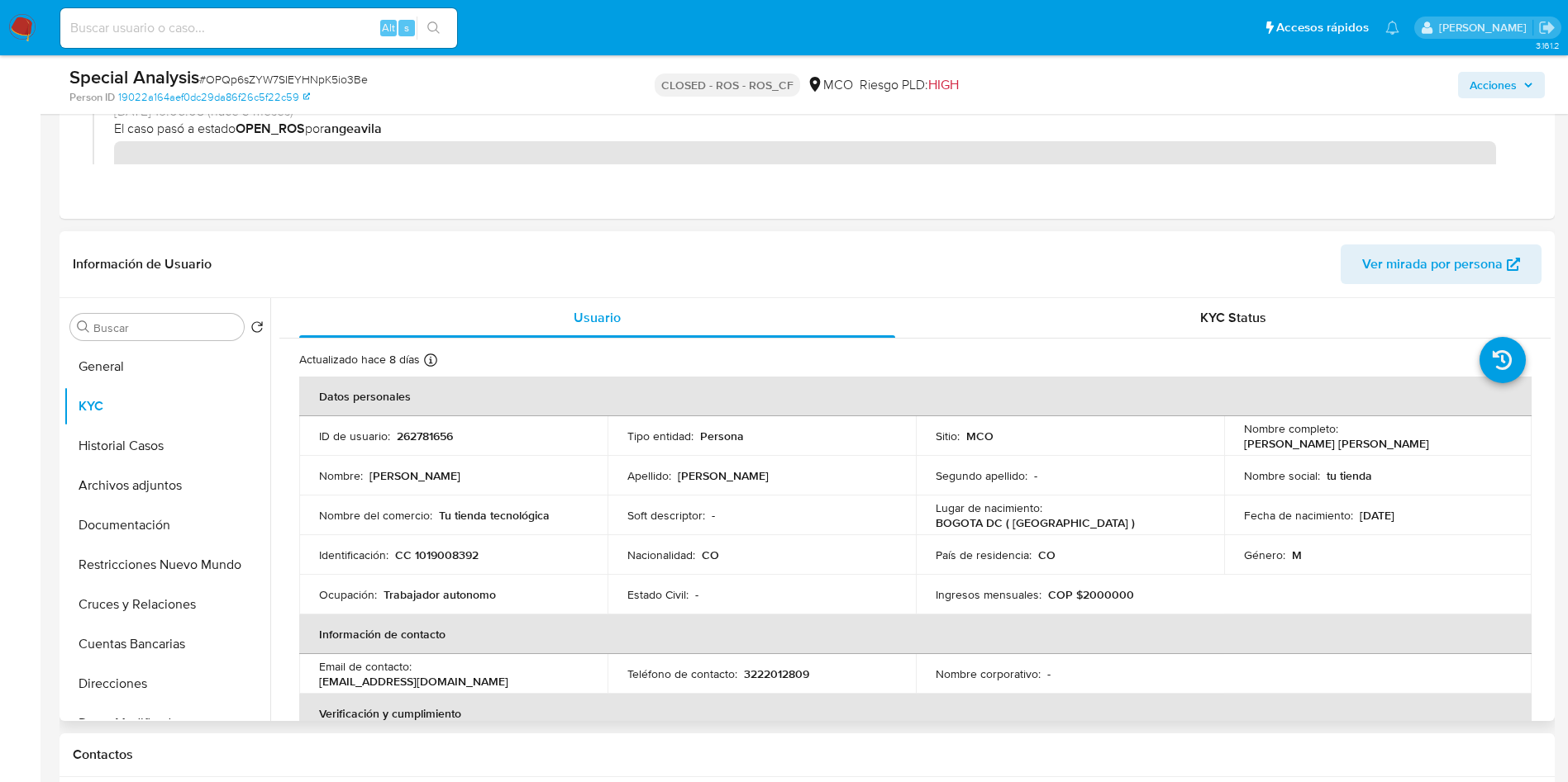
click at [458, 555] on p "CC 1019008392" at bounding box center [436, 555] width 84 height 15
copy p "1019008392"
drag, startPoint x: 1489, startPoint y: 438, endPoint x: 1340, endPoint y: 446, distance: 149.2
click at [1340, 446] on td "Nombre completo : John Guillermo Arias Gomez" at bounding box center [1378, 436] width 309 height 40
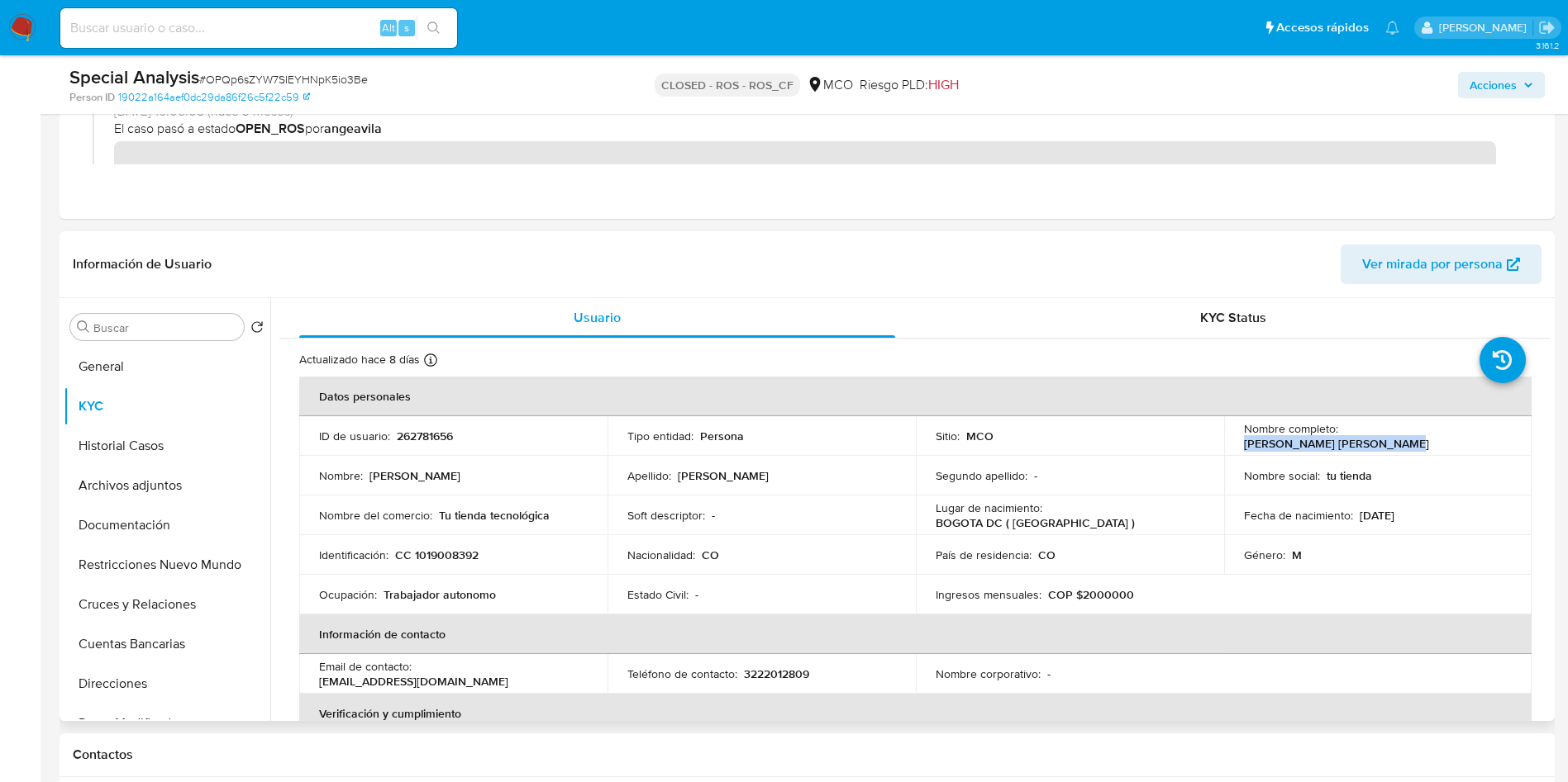
drag, startPoint x: 1340, startPoint y: 439, endPoint x: 1489, endPoint y: 435, distance: 149.1
click at [1489, 435] on div "Nombre completo : John Guillermo Arias Gomez" at bounding box center [1379, 435] width 269 height 30
copy p "John Guillermo Arias Gomez"
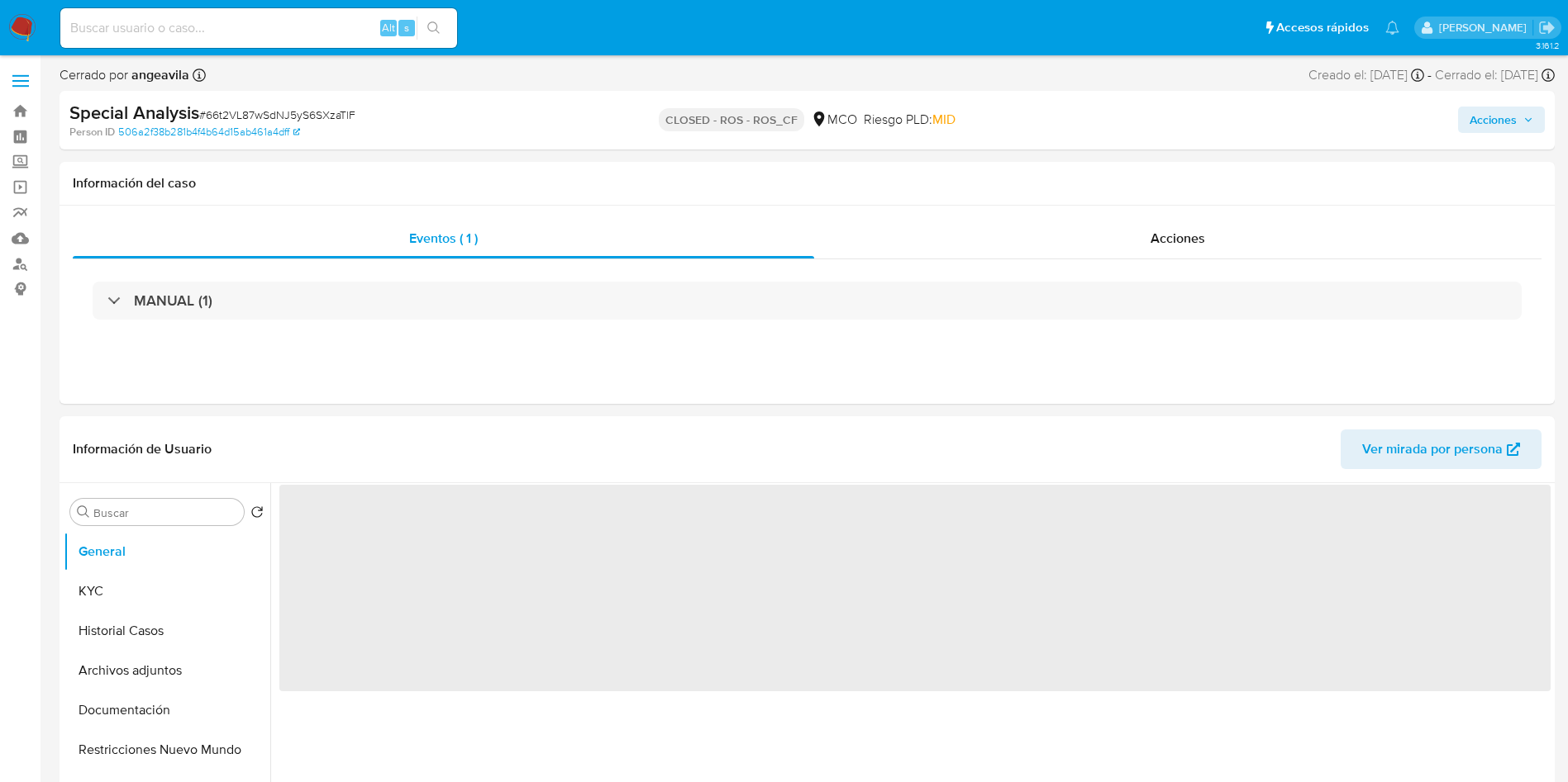
select select "10"
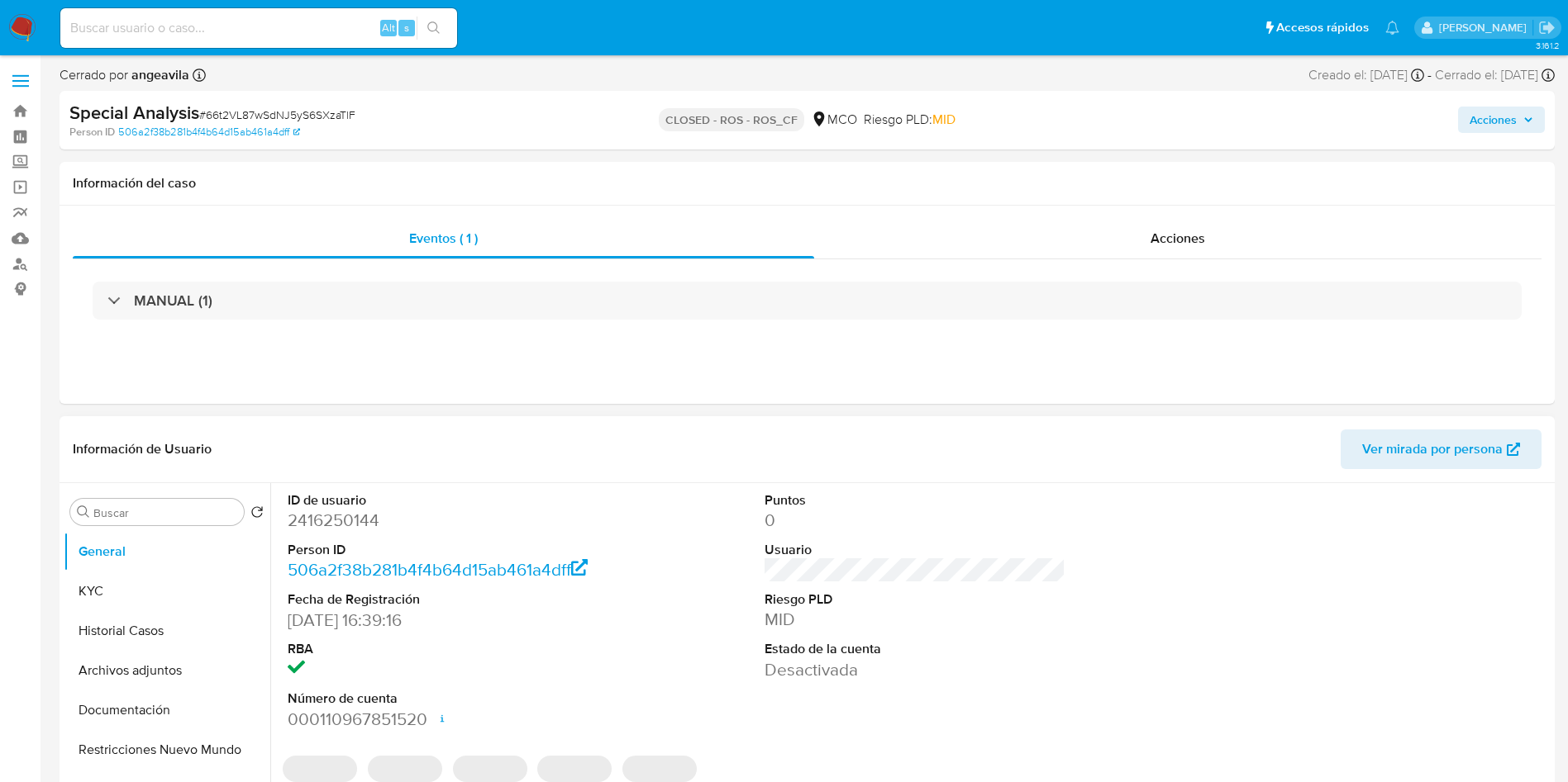
click at [346, 520] on dd "2416250144" at bounding box center [438, 520] width 302 height 23
copy dd "2416250144"
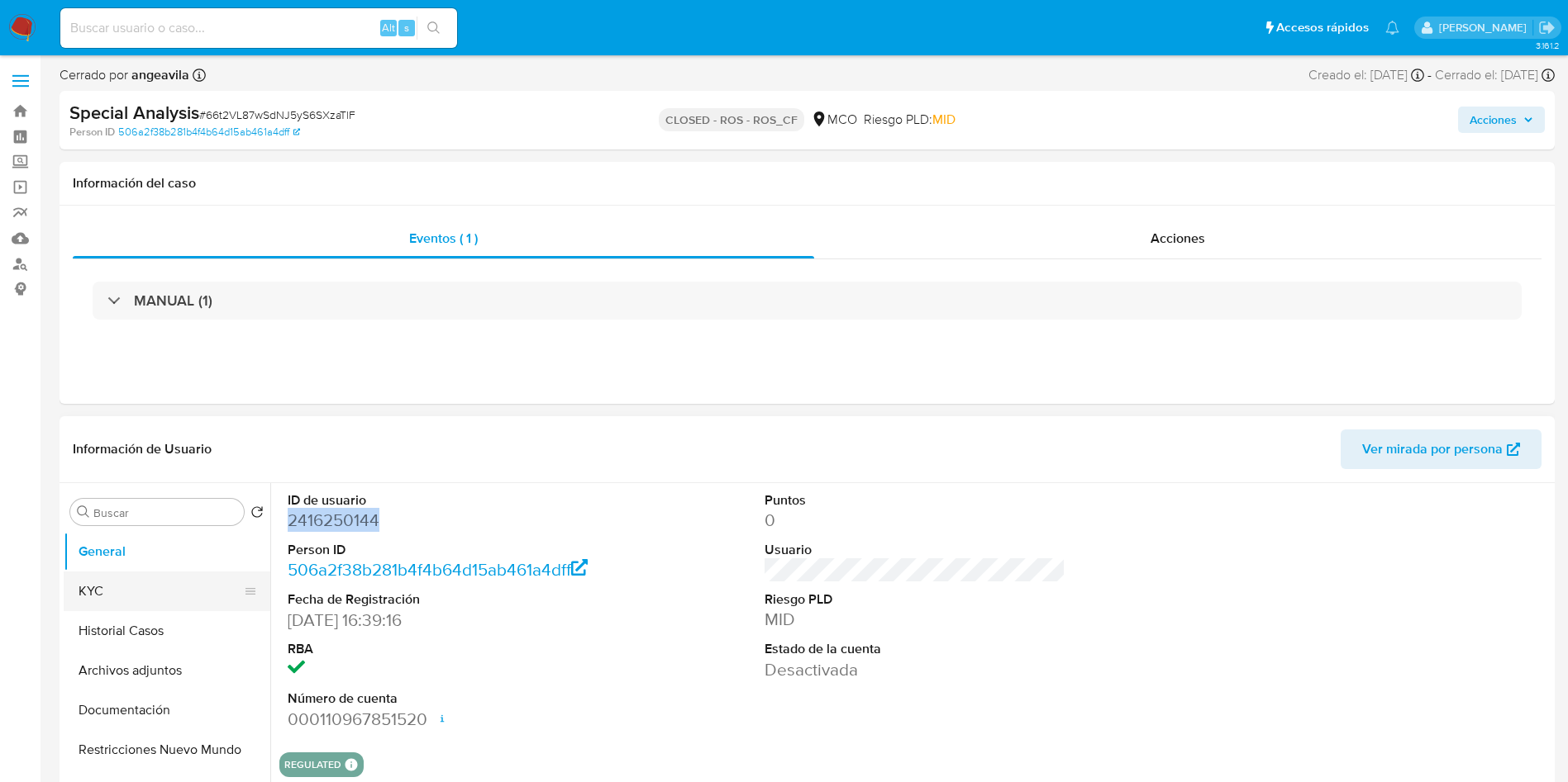
click at [163, 579] on button "KYC" at bounding box center [160, 591] width 194 height 40
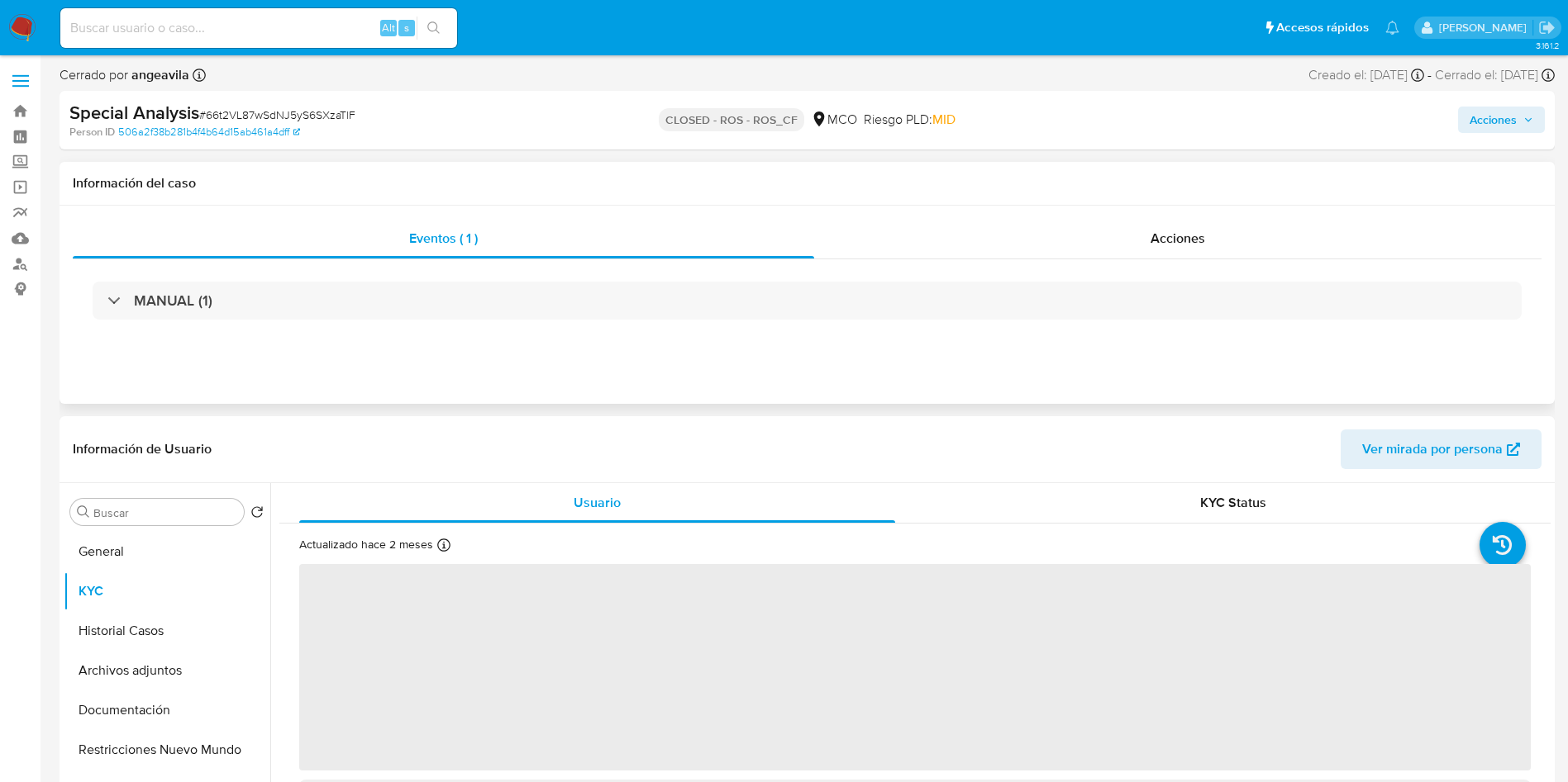
click at [1158, 217] on div "Eventos ( 1 ) Acciones MANUAL (1)" at bounding box center [807, 304] width 1495 height 199
click at [1066, 238] on div "Acciones" at bounding box center [1178, 238] width 727 height 40
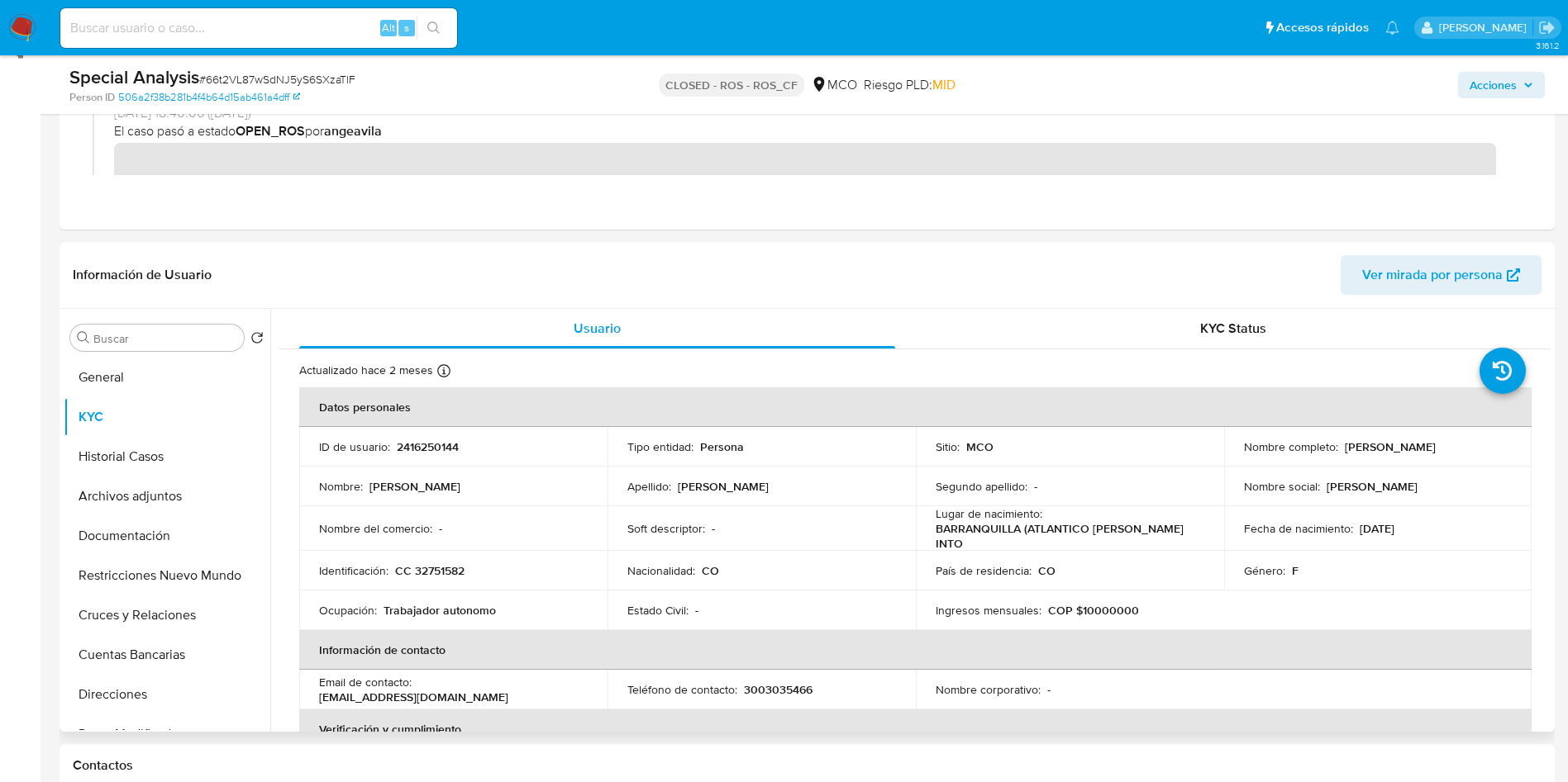
scroll to position [248, 0]
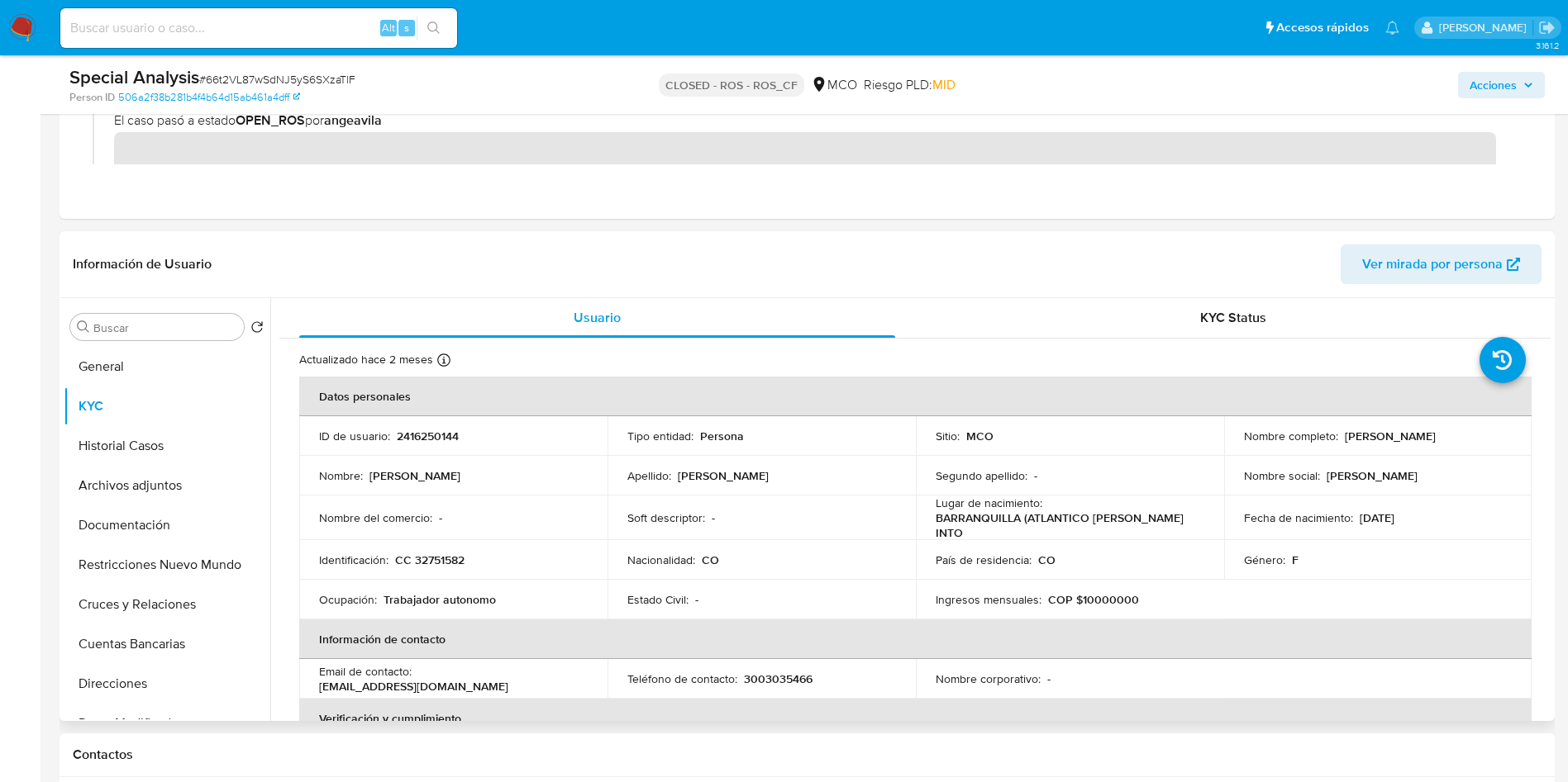
drag, startPoint x: 1508, startPoint y: 440, endPoint x: 1339, endPoint y: 442, distance: 169.0
click at [1339, 442] on td "Nombre completo : Jazmin Janeth Borja Gonzalez" at bounding box center [1378, 436] width 309 height 40
copy p "Jazmin Janeth Borja Gonzalez"
click at [440, 545] on td "Identificación : CC 32751582" at bounding box center [453, 560] width 309 height 40
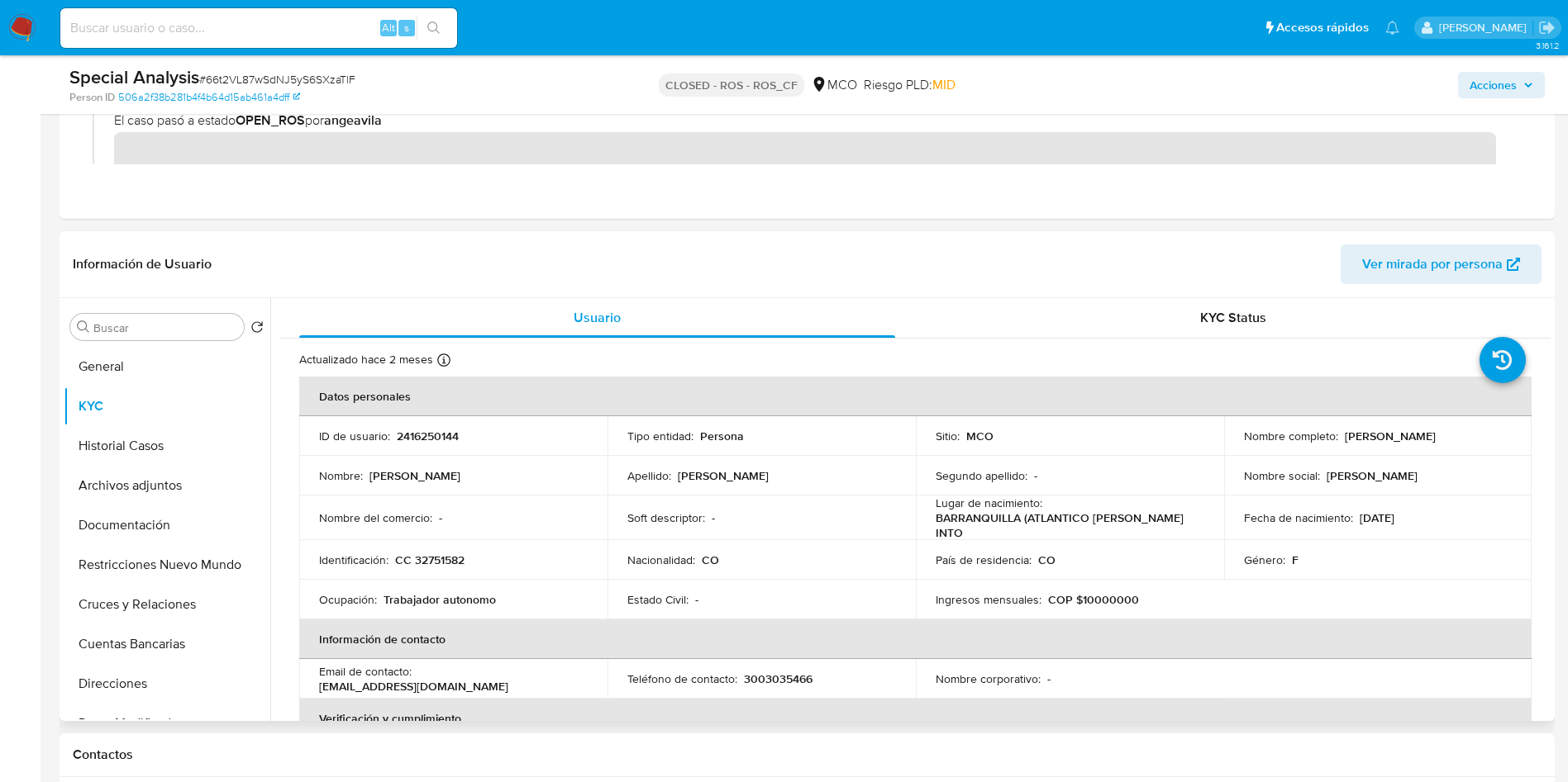
click at [441, 555] on p "CC 32751582" at bounding box center [430, 561] width 69 height 15
copy p "32751582"
click at [409, 435] on p "2416250144" at bounding box center [427, 436] width 62 height 15
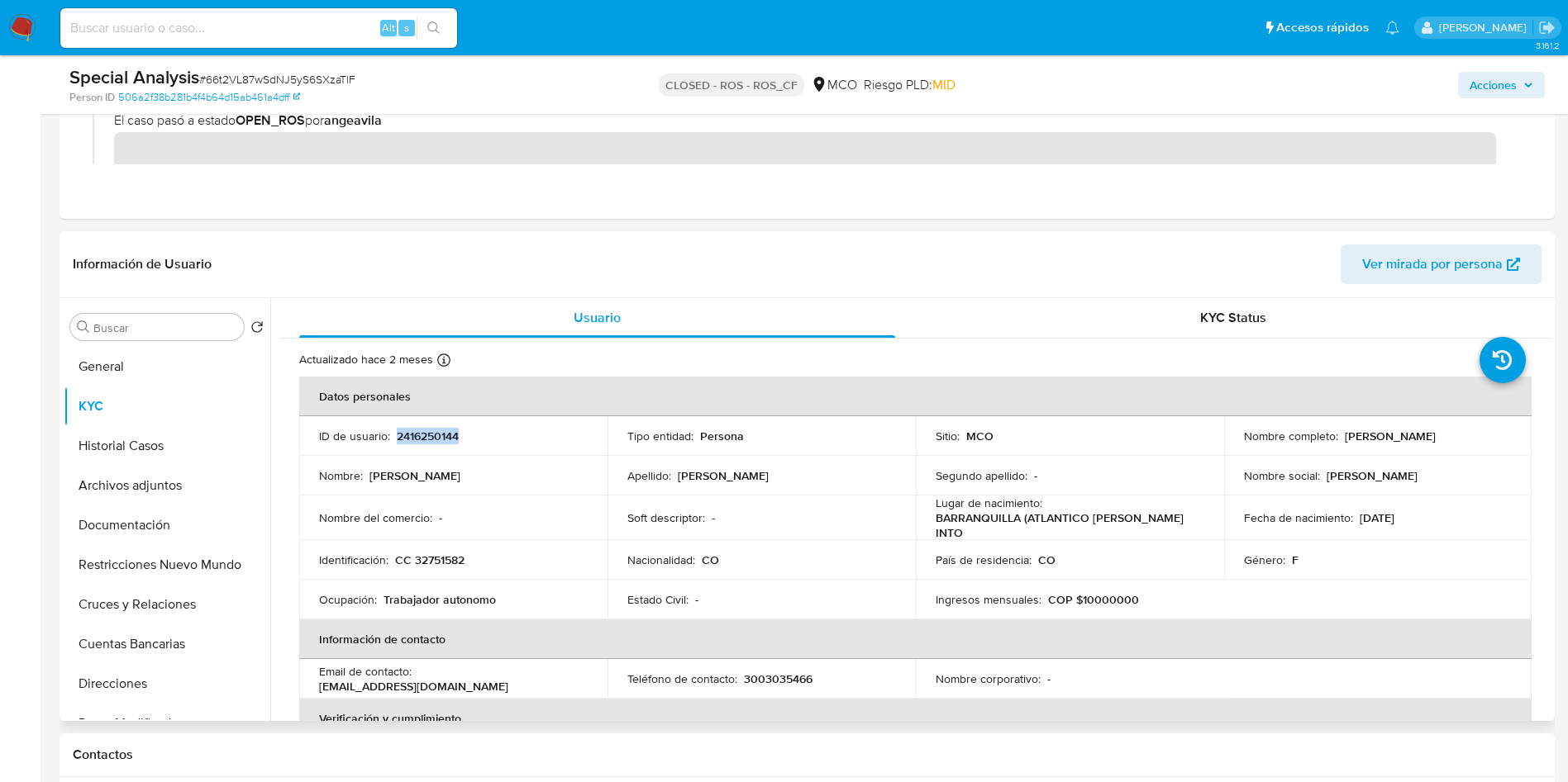
copy p "2416250144"
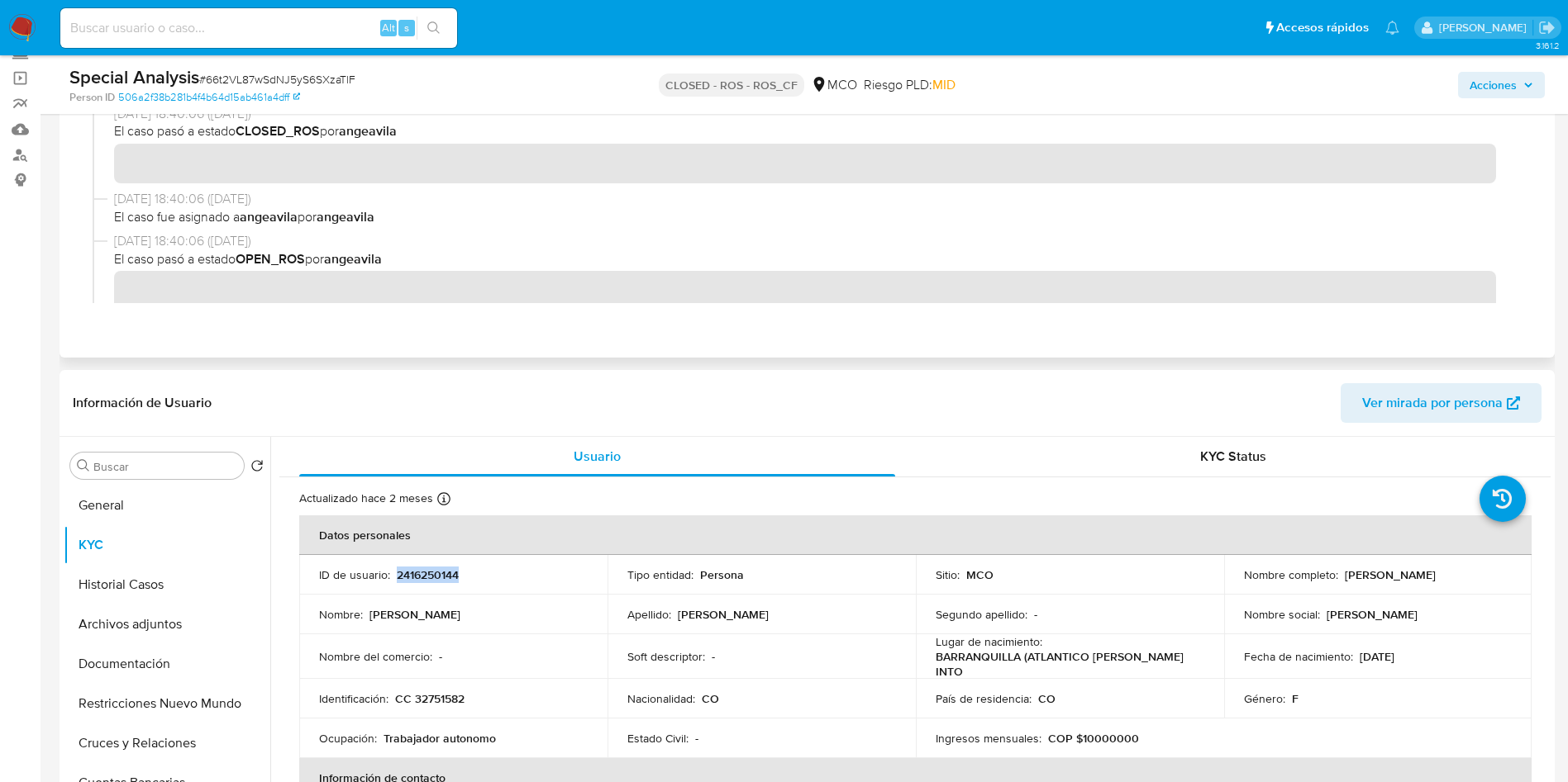
scroll to position [0, 0]
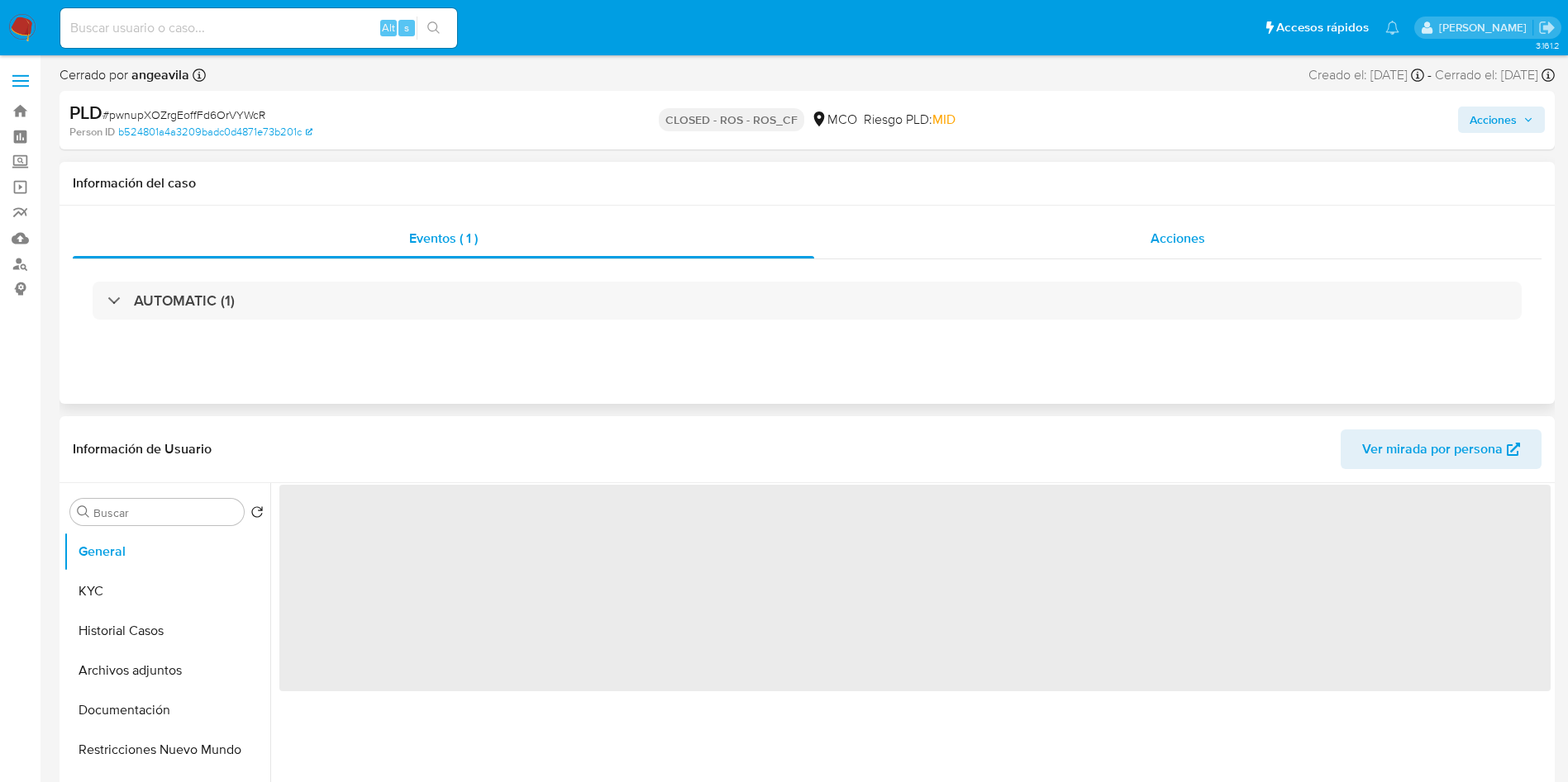
click at [1014, 237] on div "Acciones" at bounding box center [1178, 238] width 727 height 40
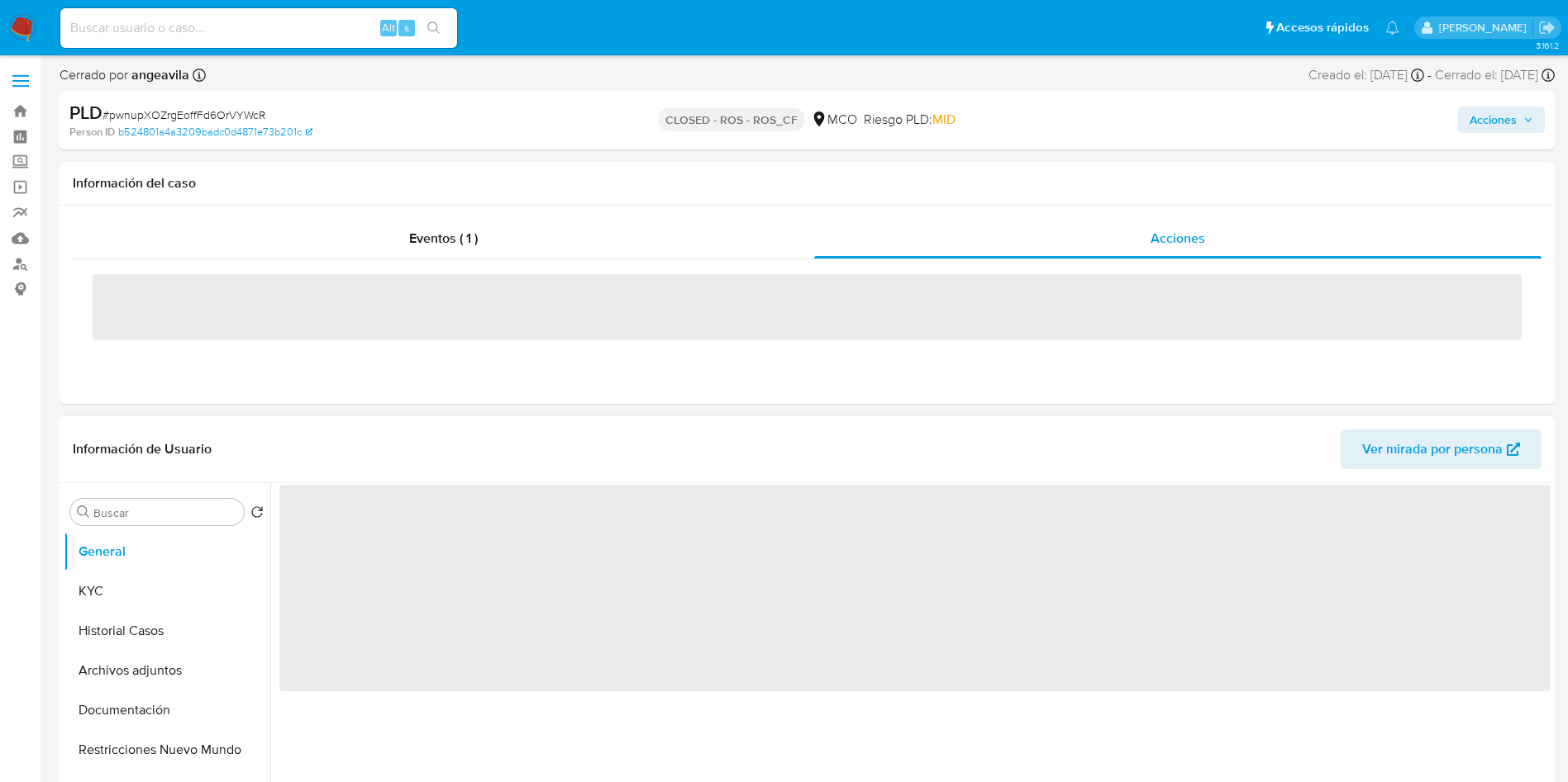
select select "10"
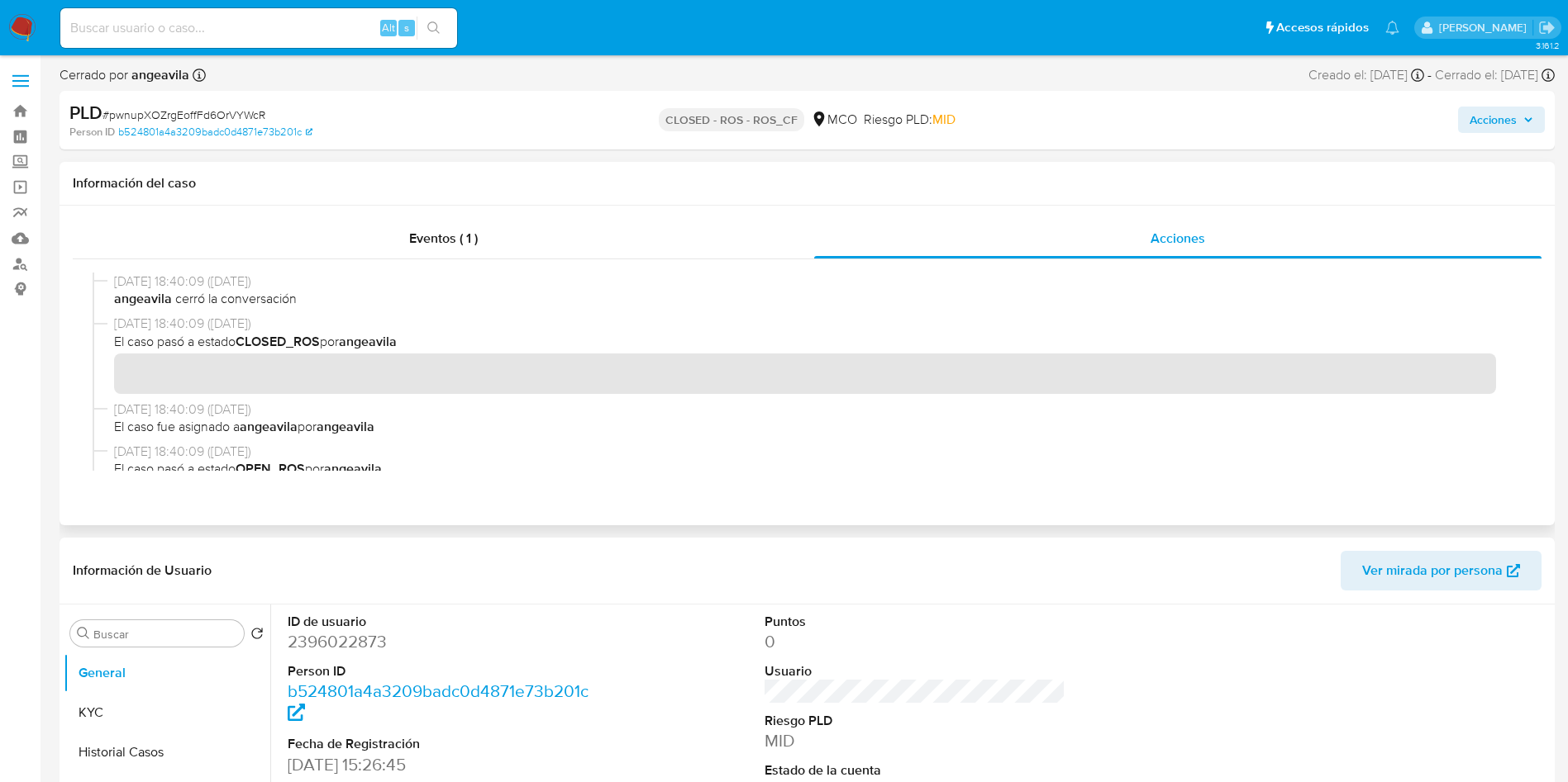
click at [452, 402] on span "[DATE] 18:40:09 ([DATE])" at bounding box center [814, 409] width 1401 height 18
click at [346, 633] on dd "2396022873" at bounding box center [438, 642] width 302 height 23
copy dd "2396022873"
click at [109, 714] on button "KYC" at bounding box center [160, 713] width 194 height 40
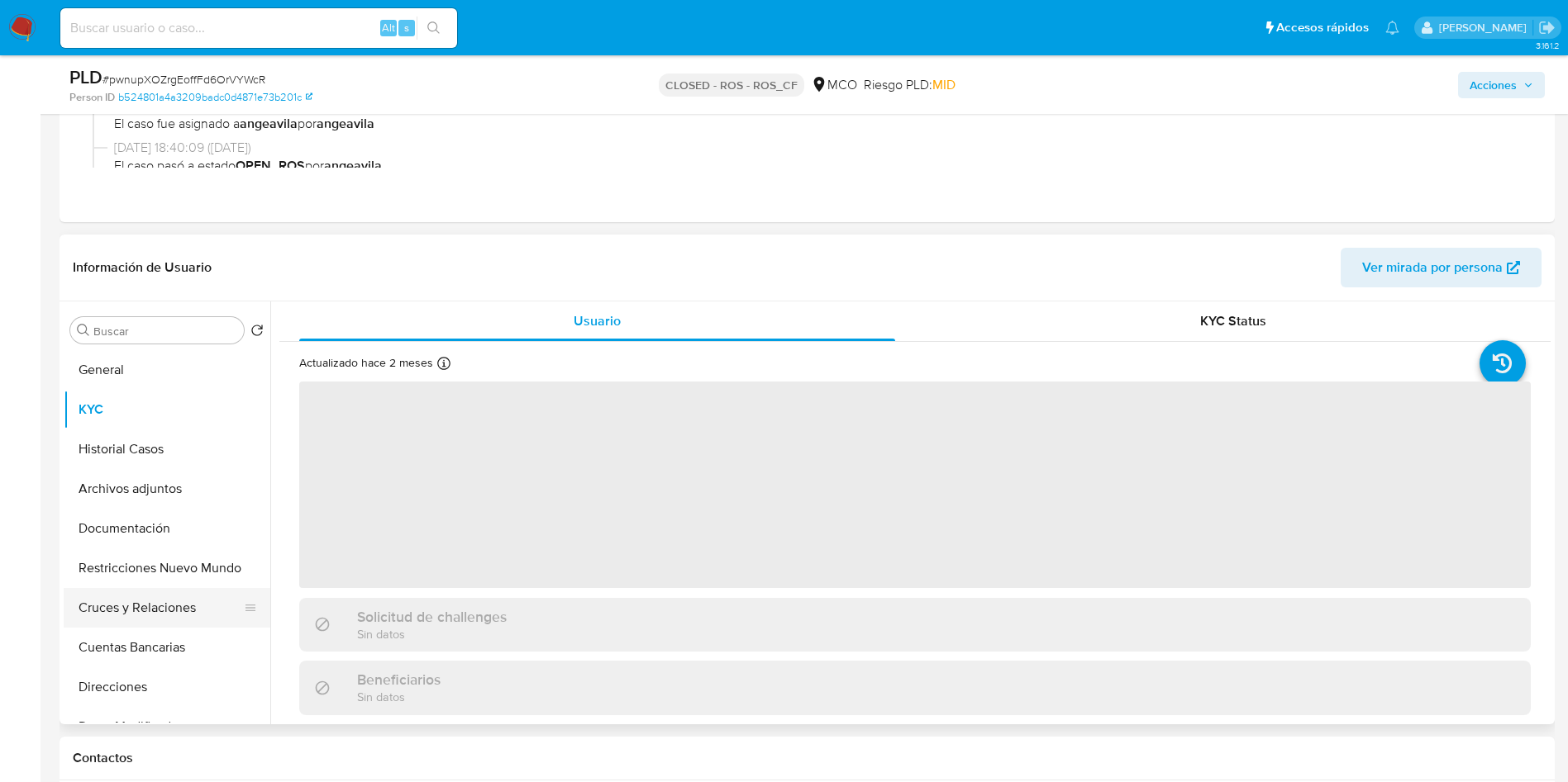
scroll to position [248, 0]
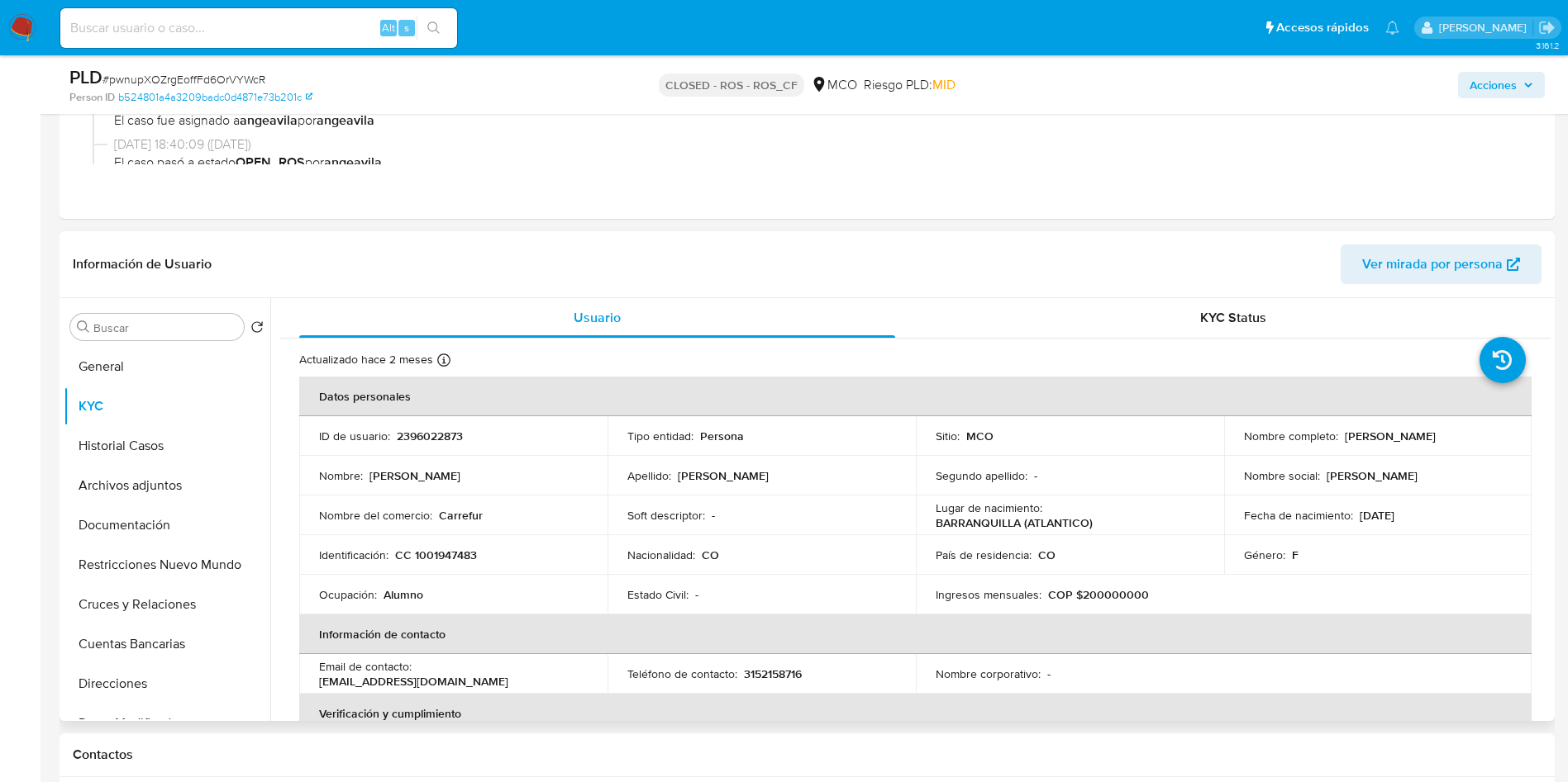
drag, startPoint x: 1501, startPoint y: 434, endPoint x: 1340, endPoint y: 443, distance: 161.3
click at [1340, 443] on div "Nombre completo : [PERSON_NAME]" at bounding box center [1379, 436] width 269 height 15
copy p "[PERSON_NAME]"
click at [430, 561] on p "CC 1001947483" at bounding box center [436, 555] width 82 height 15
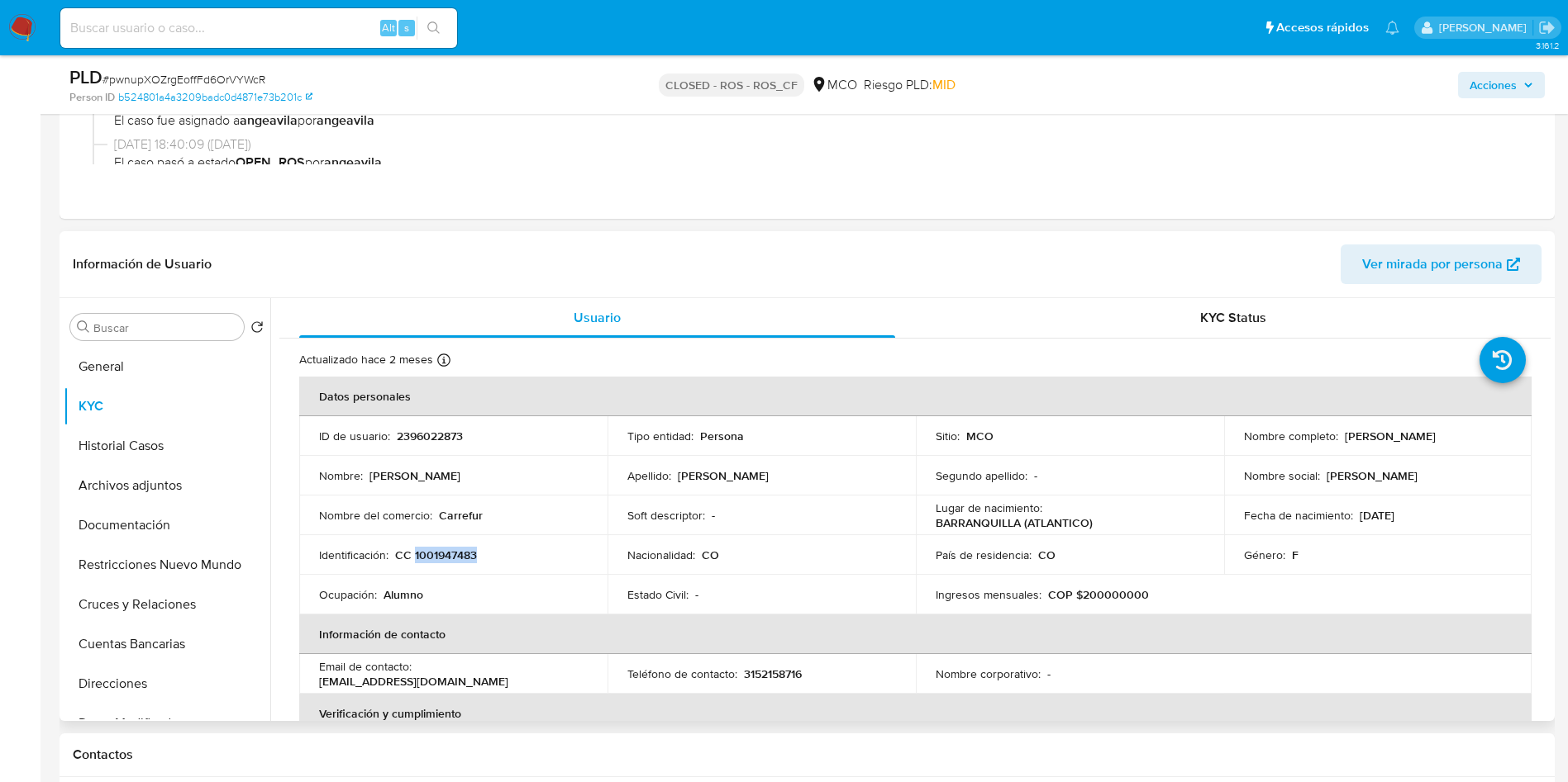
copy p "1001947483"
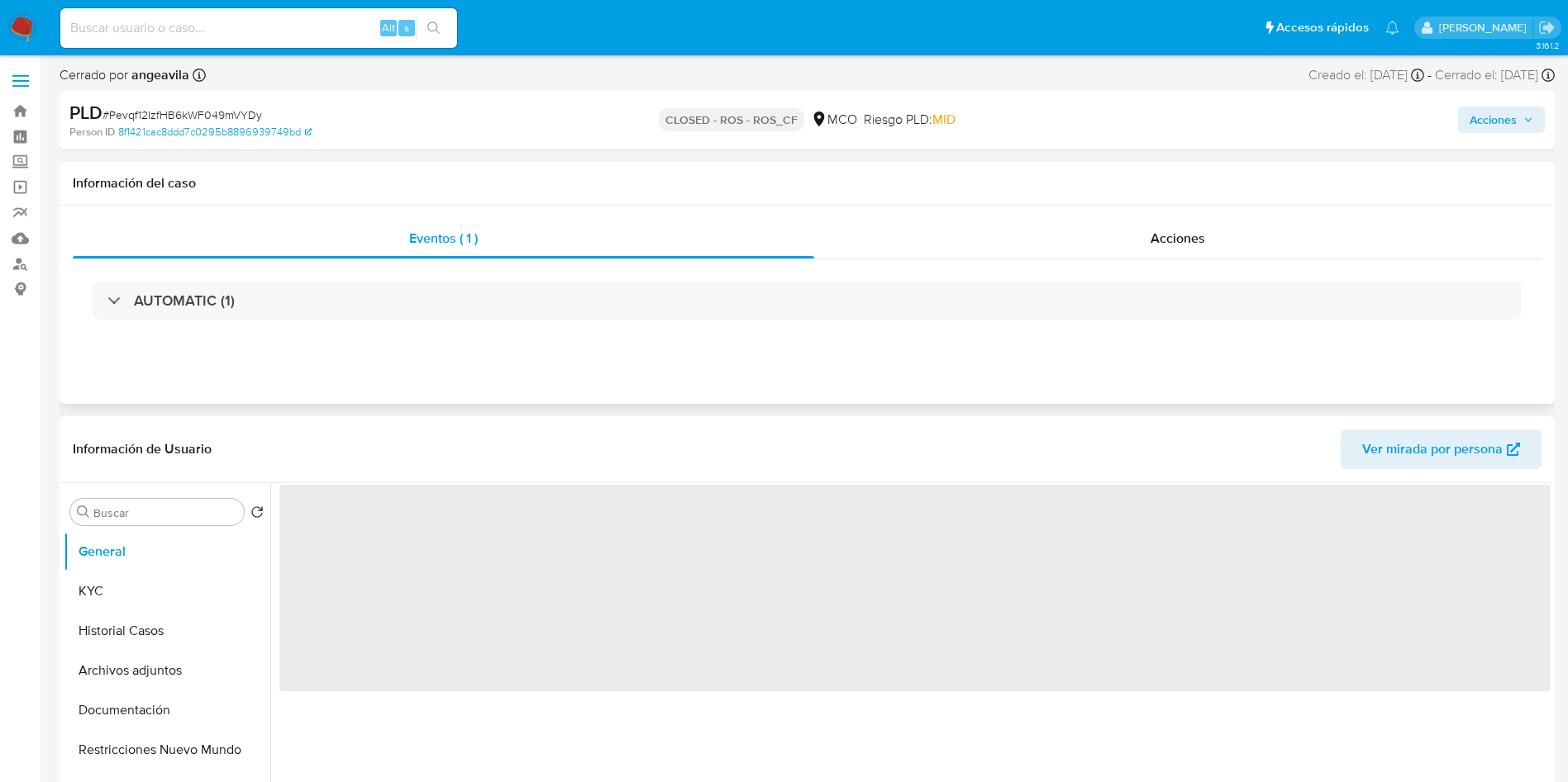
select select "10"
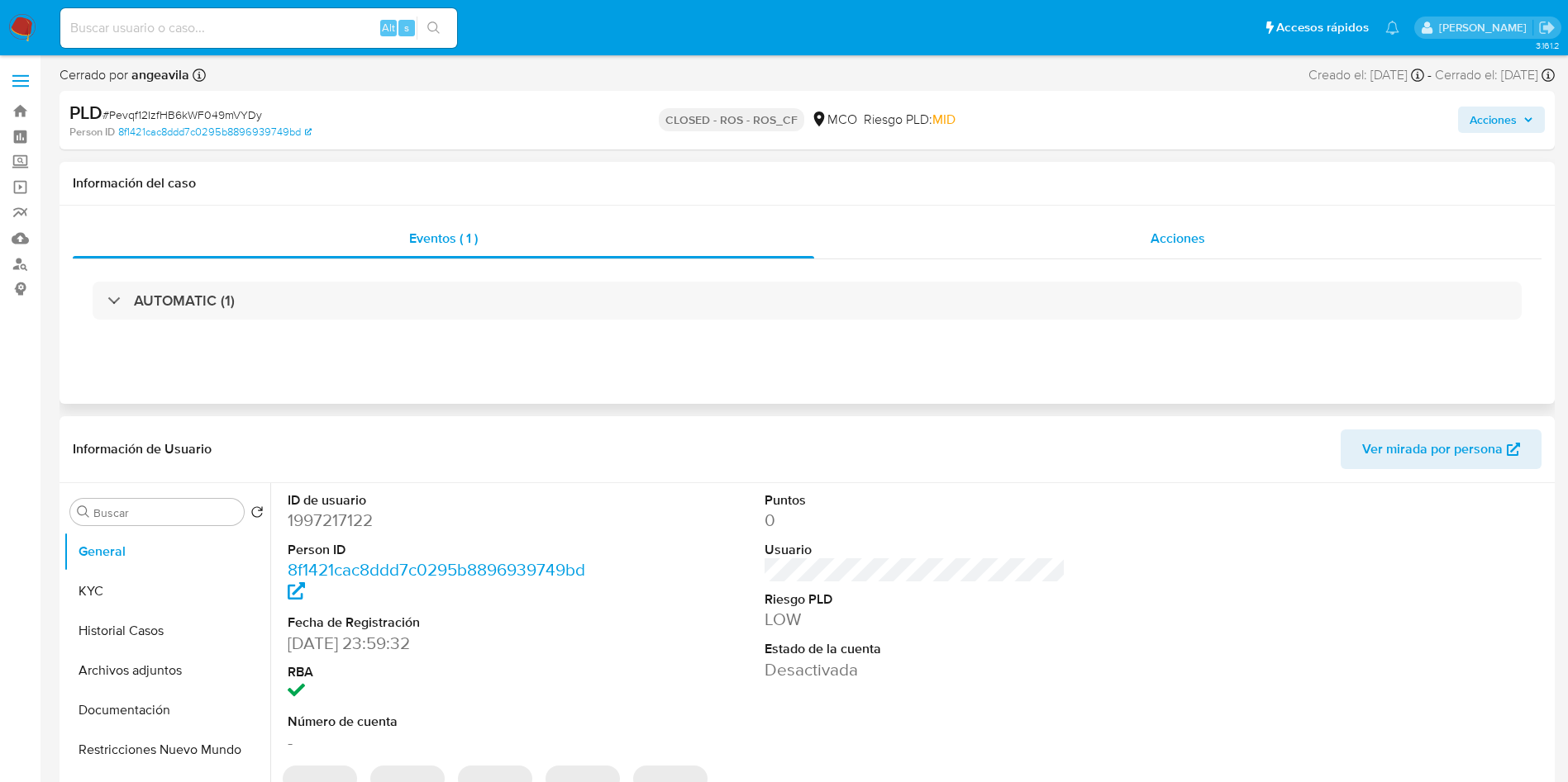
click at [1024, 221] on div "Acciones" at bounding box center [1178, 238] width 727 height 40
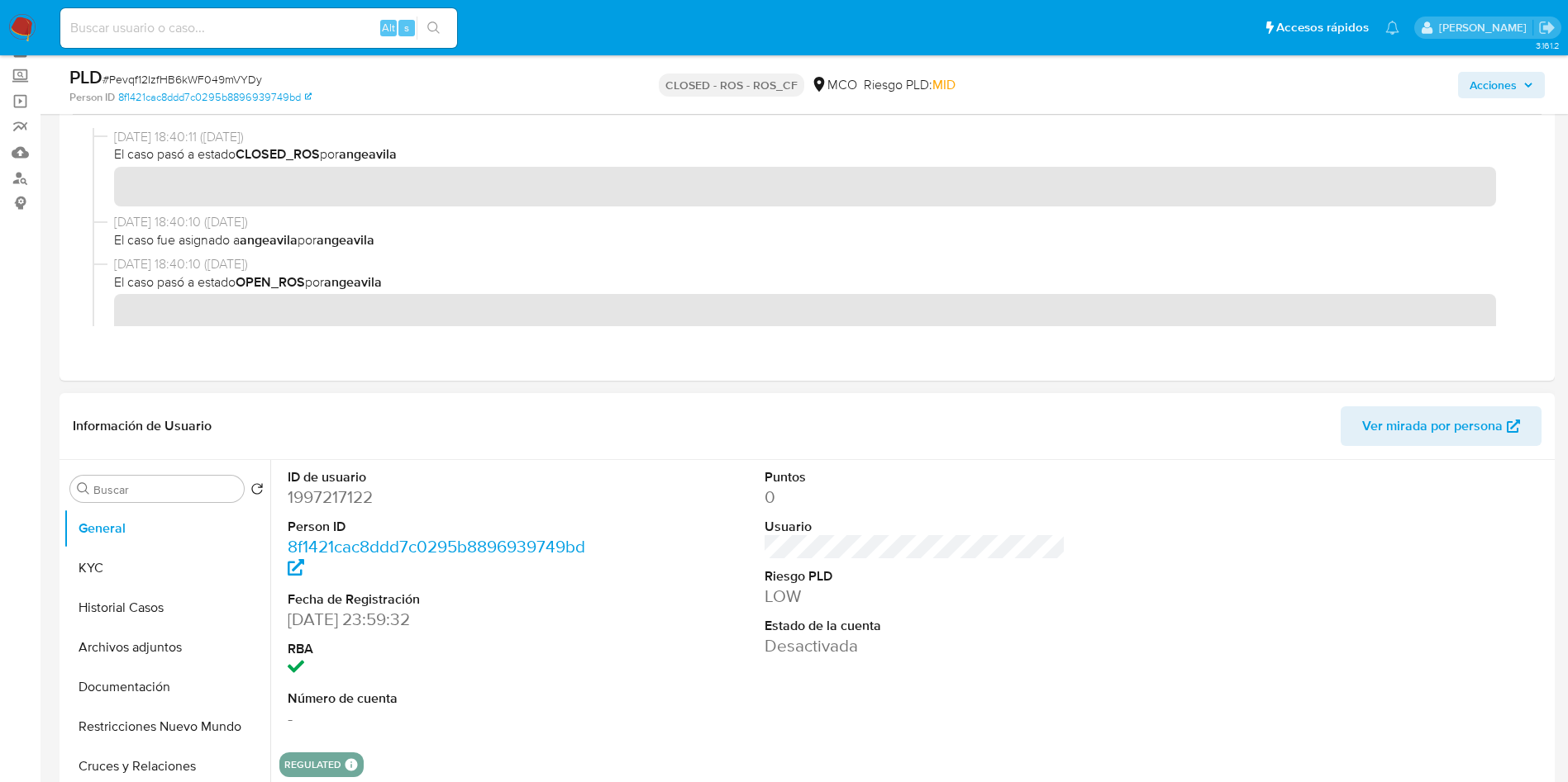
scroll to position [124, 0]
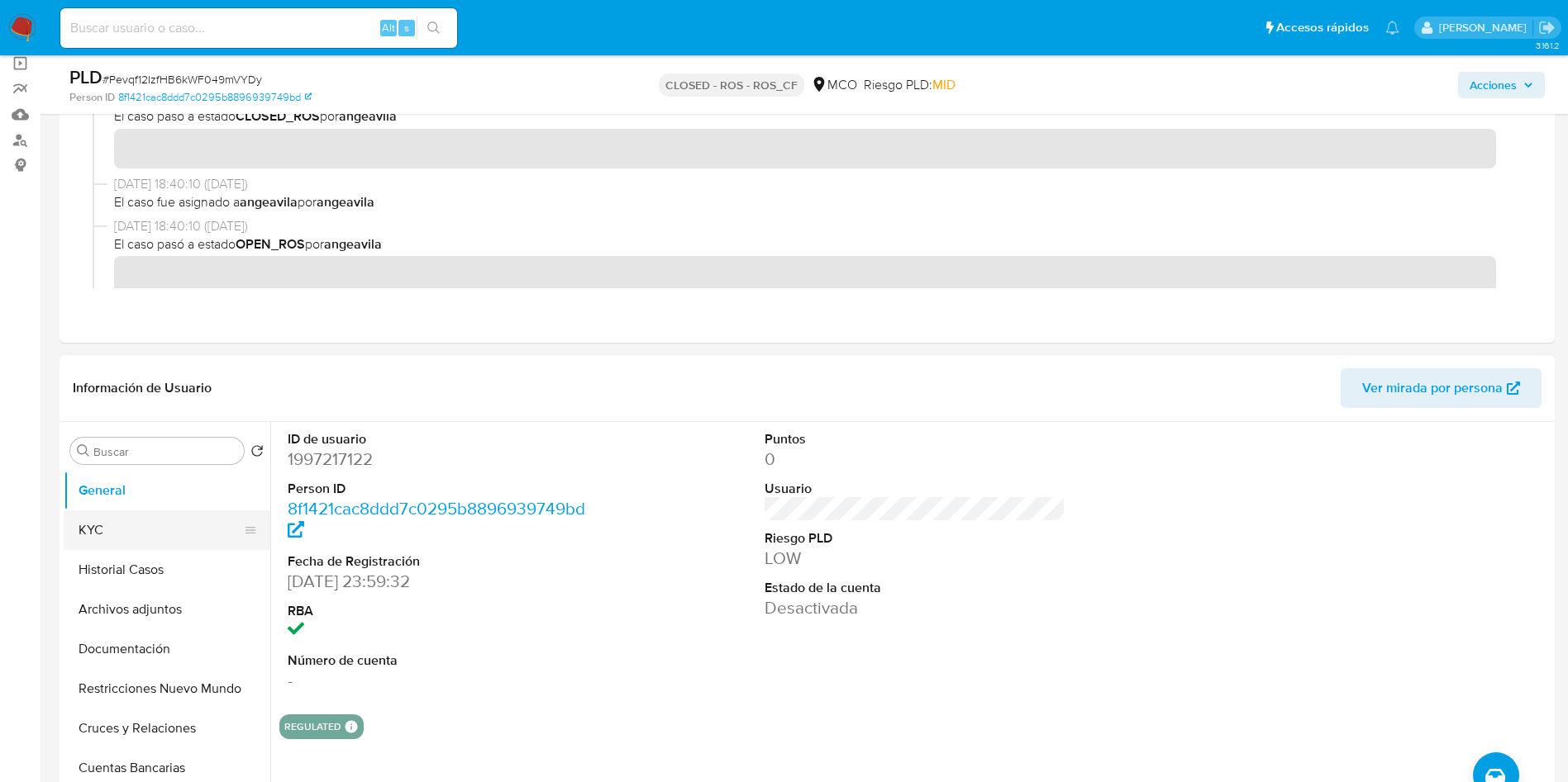
click at [145, 539] on button "KYC" at bounding box center [160, 530] width 194 height 40
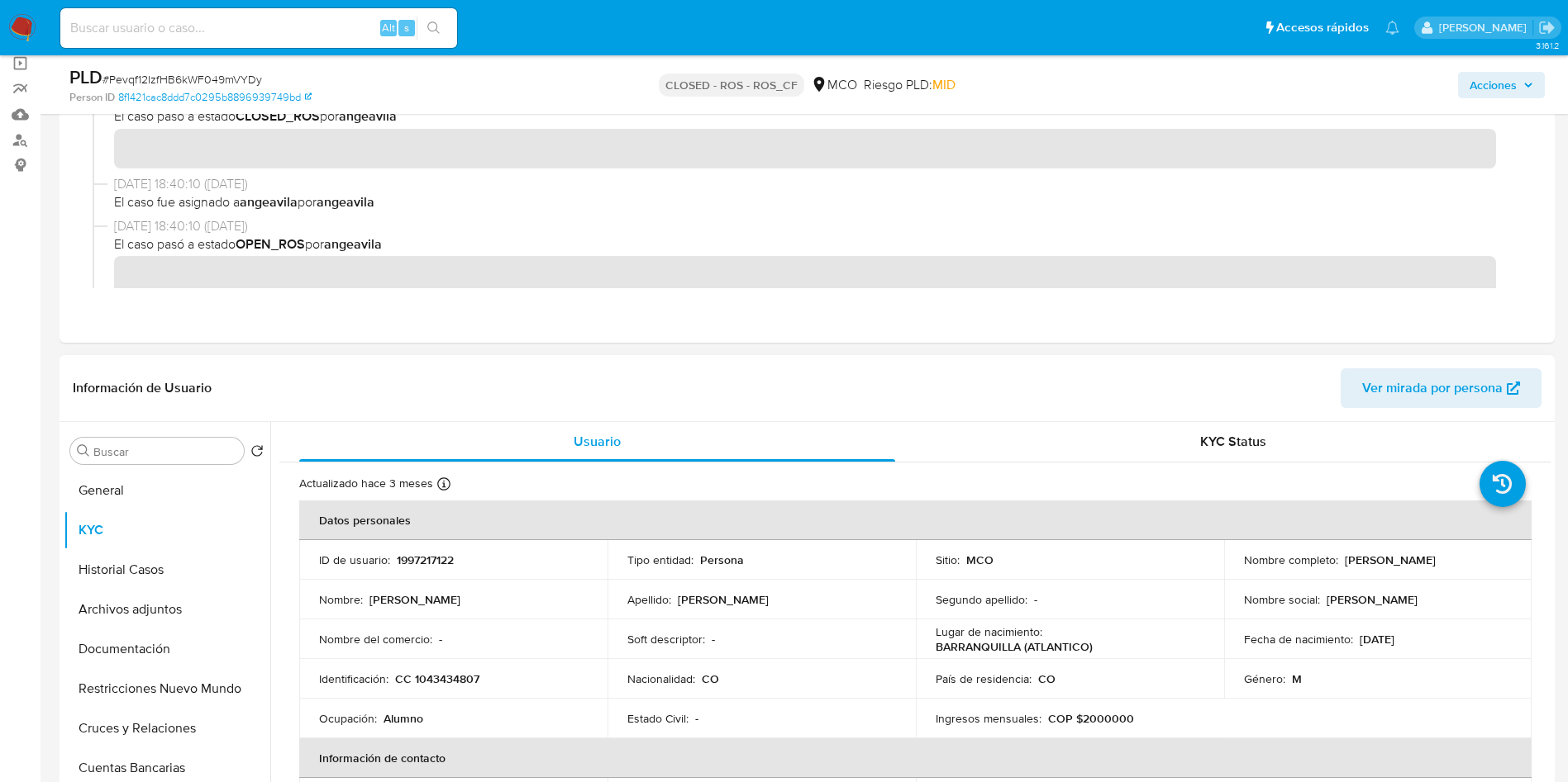
drag, startPoint x: 1463, startPoint y: 559, endPoint x: 1341, endPoint y: 565, distance: 122.1
click at [1341, 565] on div "Nombre completo : [PERSON_NAME]" at bounding box center [1379, 561] width 269 height 15
copy p "[PERSON_NAME]"
click at [419, 555] on p "1997217122" at bounding box center [425, 561] width 57 height 15
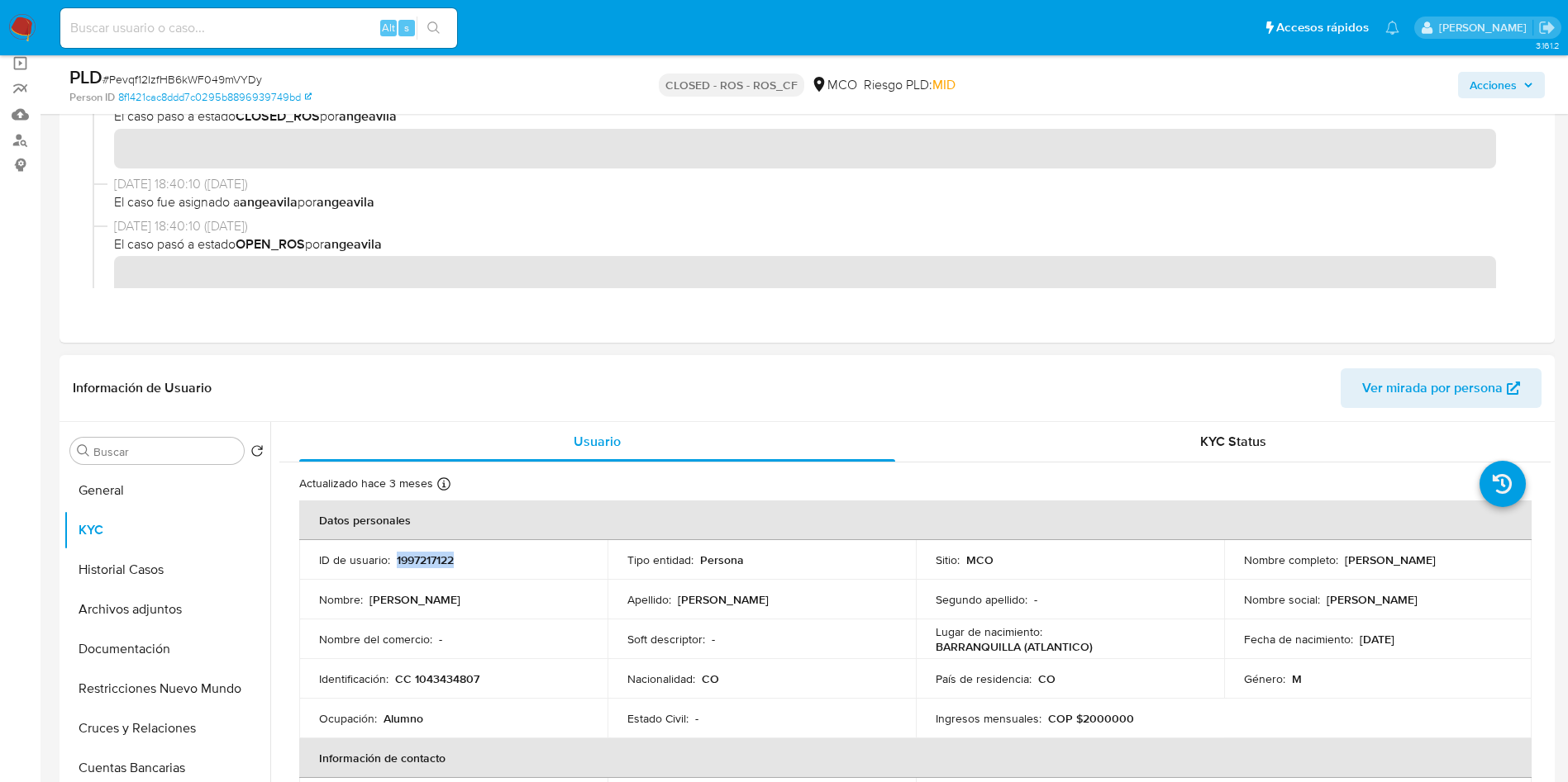
copy p "1997217122"
click at [443, 685] on p "CC 1043434807" at bounding box center [437, 680] width 85 height 15
copy p "1043434807"
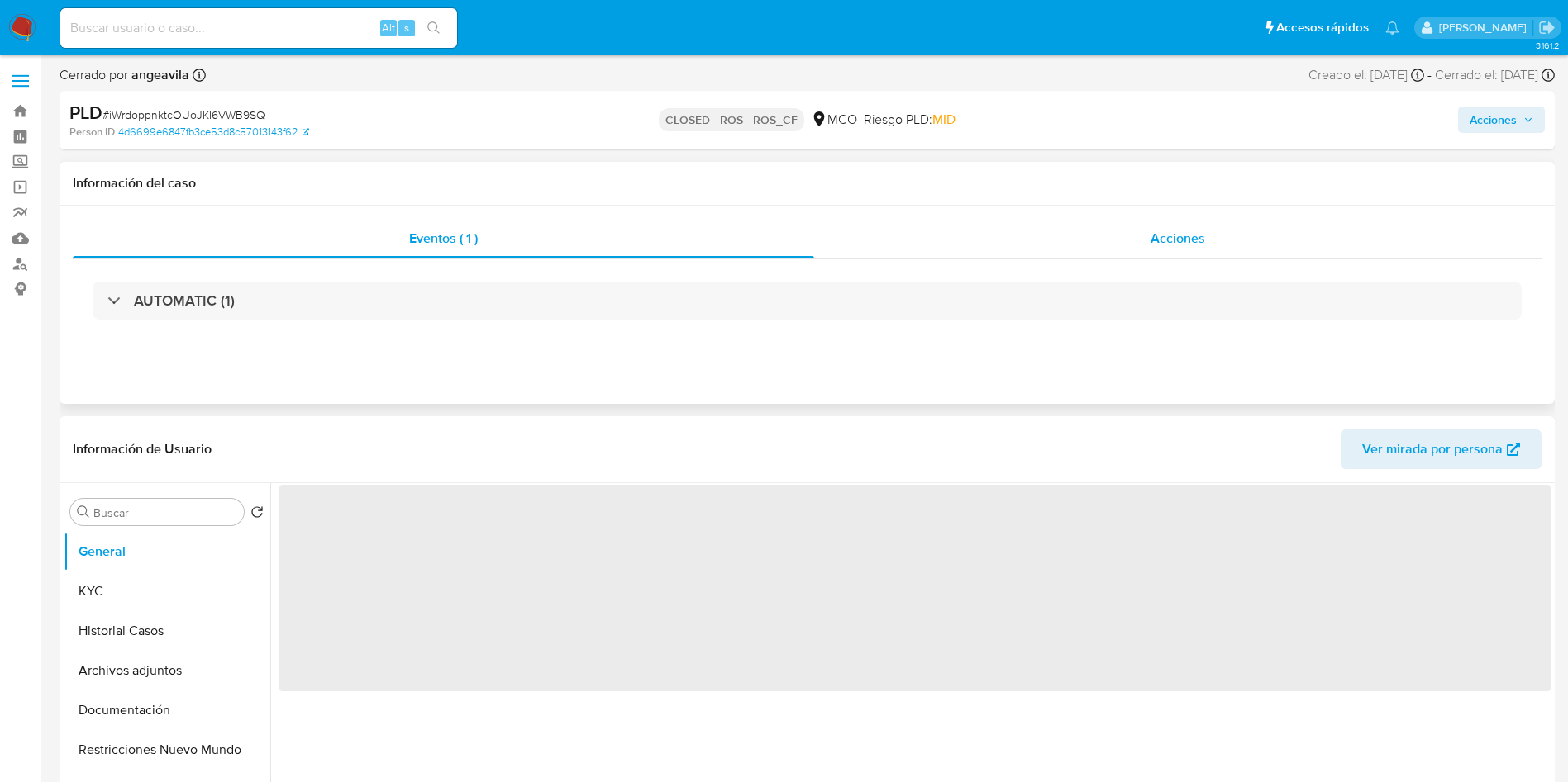
select select "10"
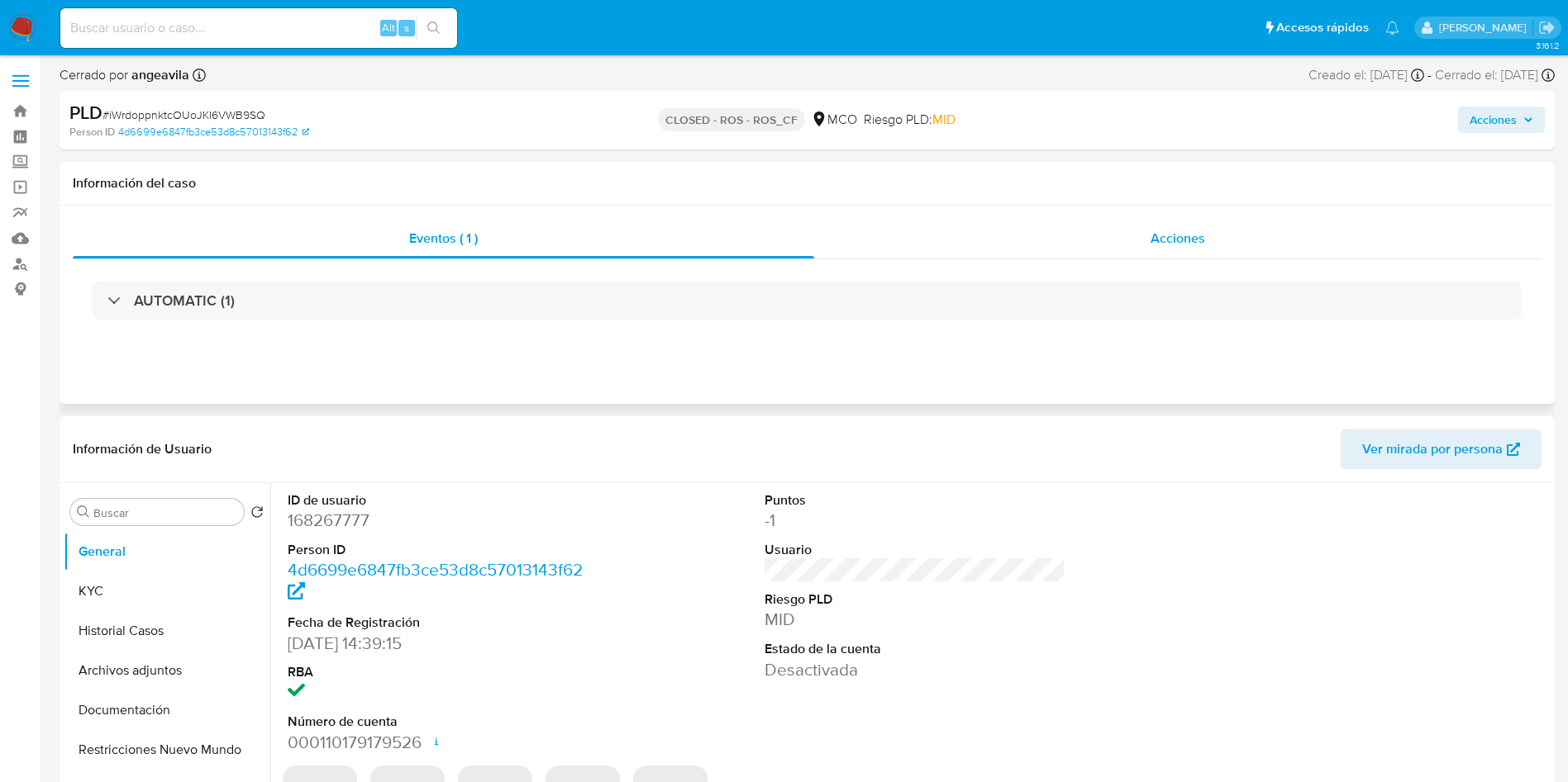
click at [1044, 244] on div "Acciones" at bounding box center [1178, 238] width 727 height 40
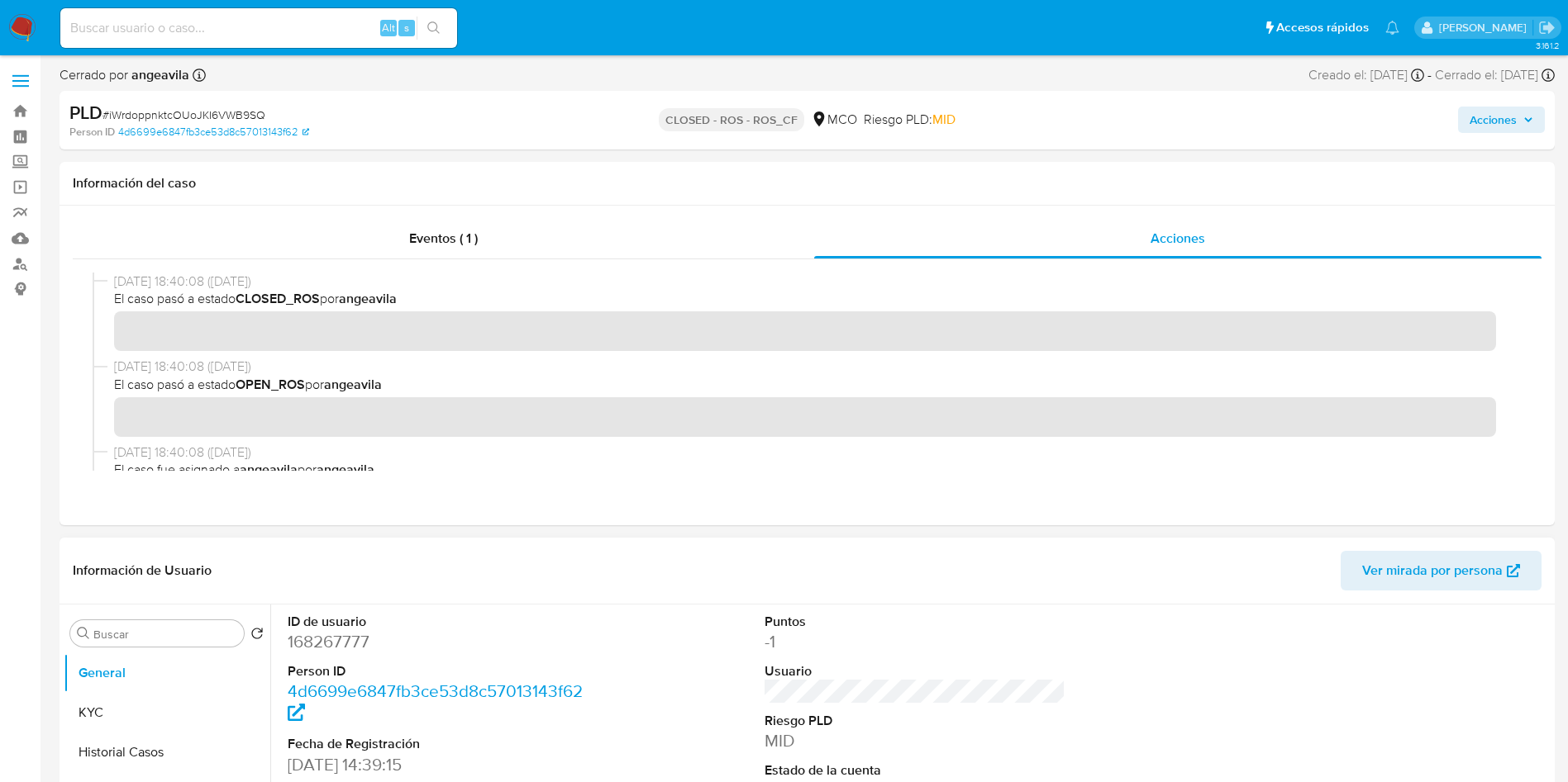
click at [327, 521] on dd "168267777" at bounding box center [438, 642] width 302 height 23
copy dd "168267777"
click at [119, 521] on button "KYC" at bounding box center [160, 713] width 194 height 40
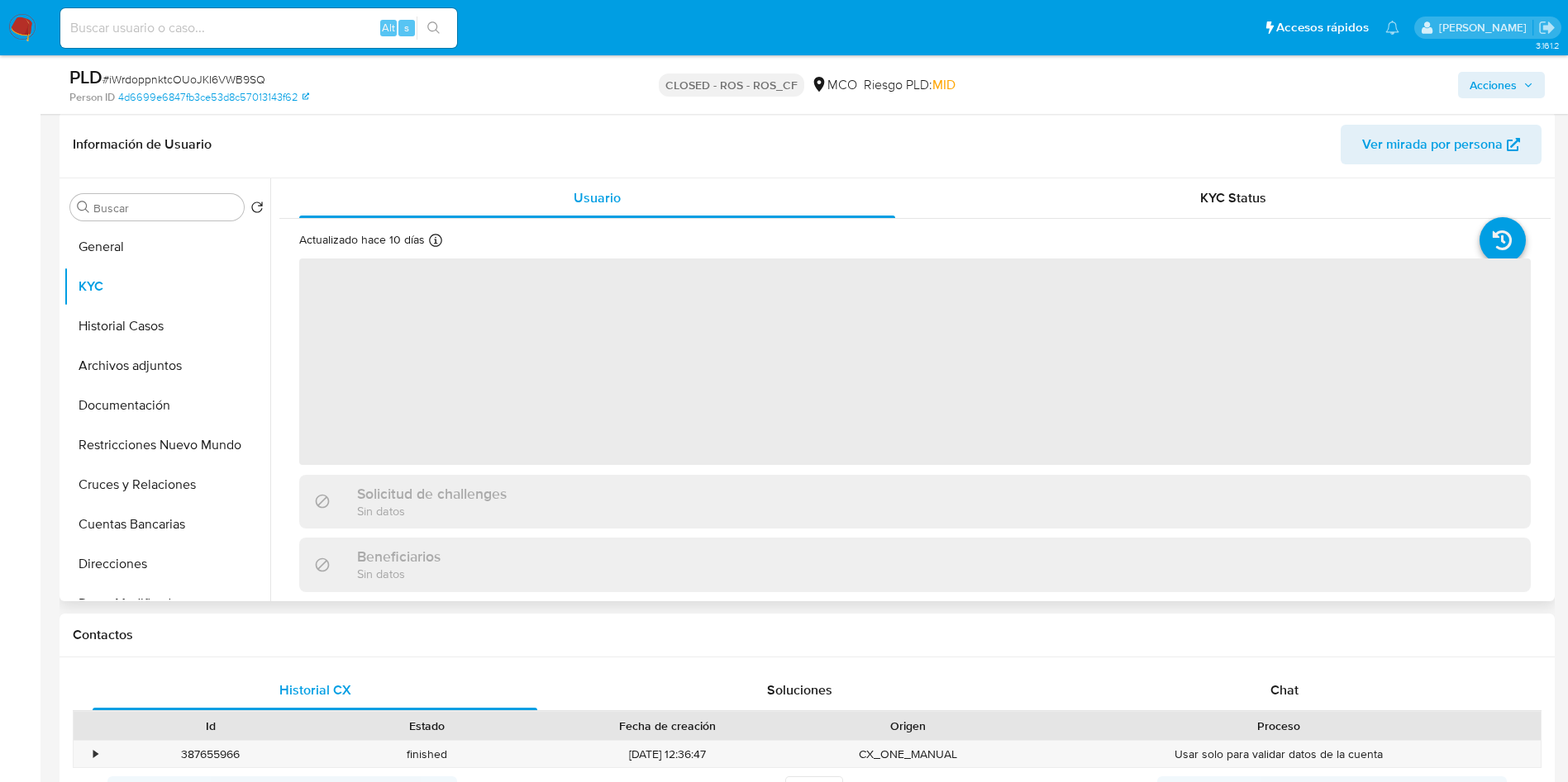
scroll to position [372, 0]
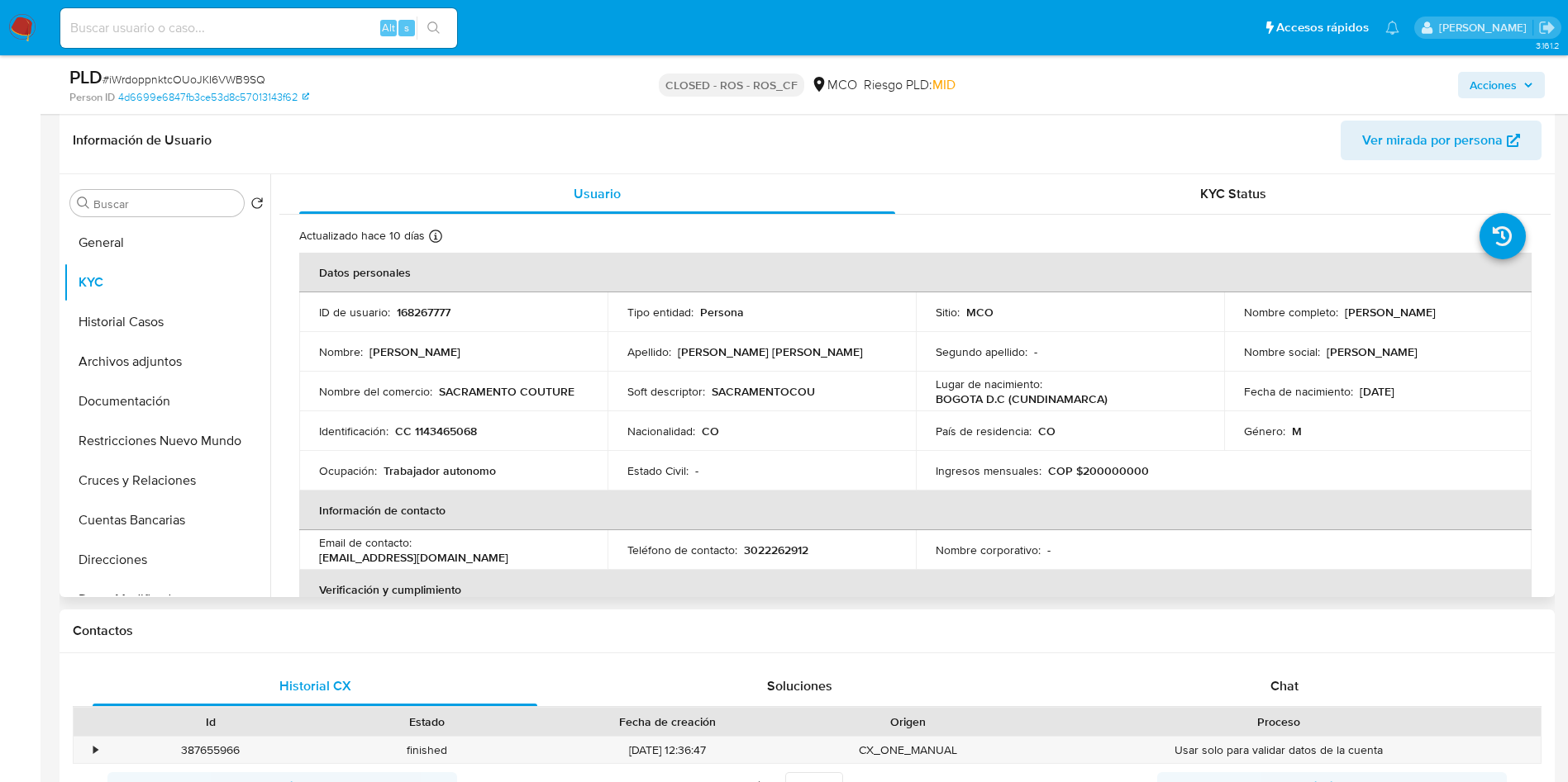
drag, startPoint x: 1439, startPoint y: 316, endPoint x: 1236, endPoint y: 314, distance: 203.0
click at [1044, 314] on td "Nombre completo : Daniel Mateo Montealegre Clavijo" at bounding box center [1378, 312] width 309 height 40
copy p "Daniel Mateo Montealegre Clavijo"
click at [424, 307] on p "168267777" at bounding box center [424, 313] width 54 height 15
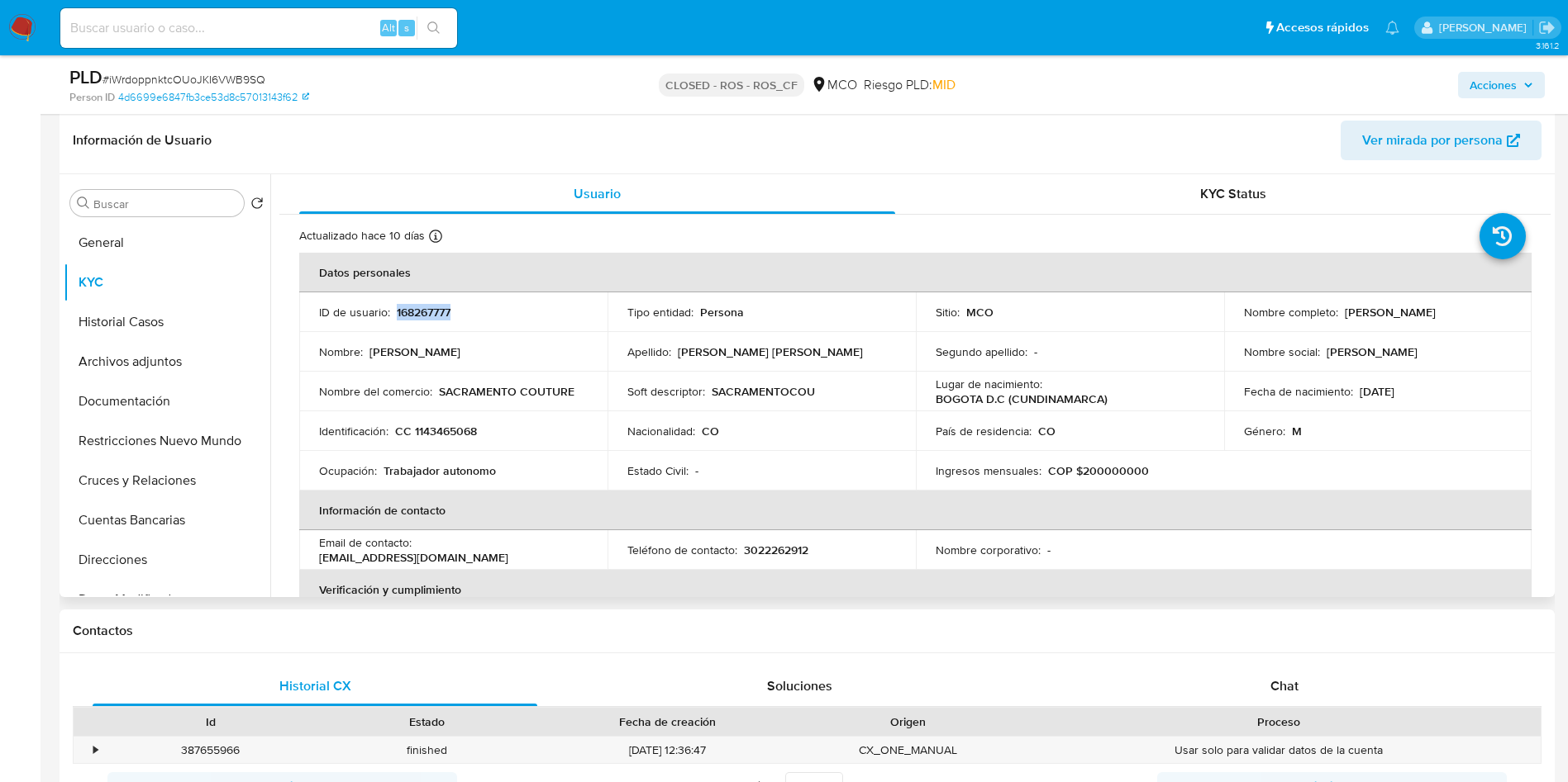
copy p "168267777"
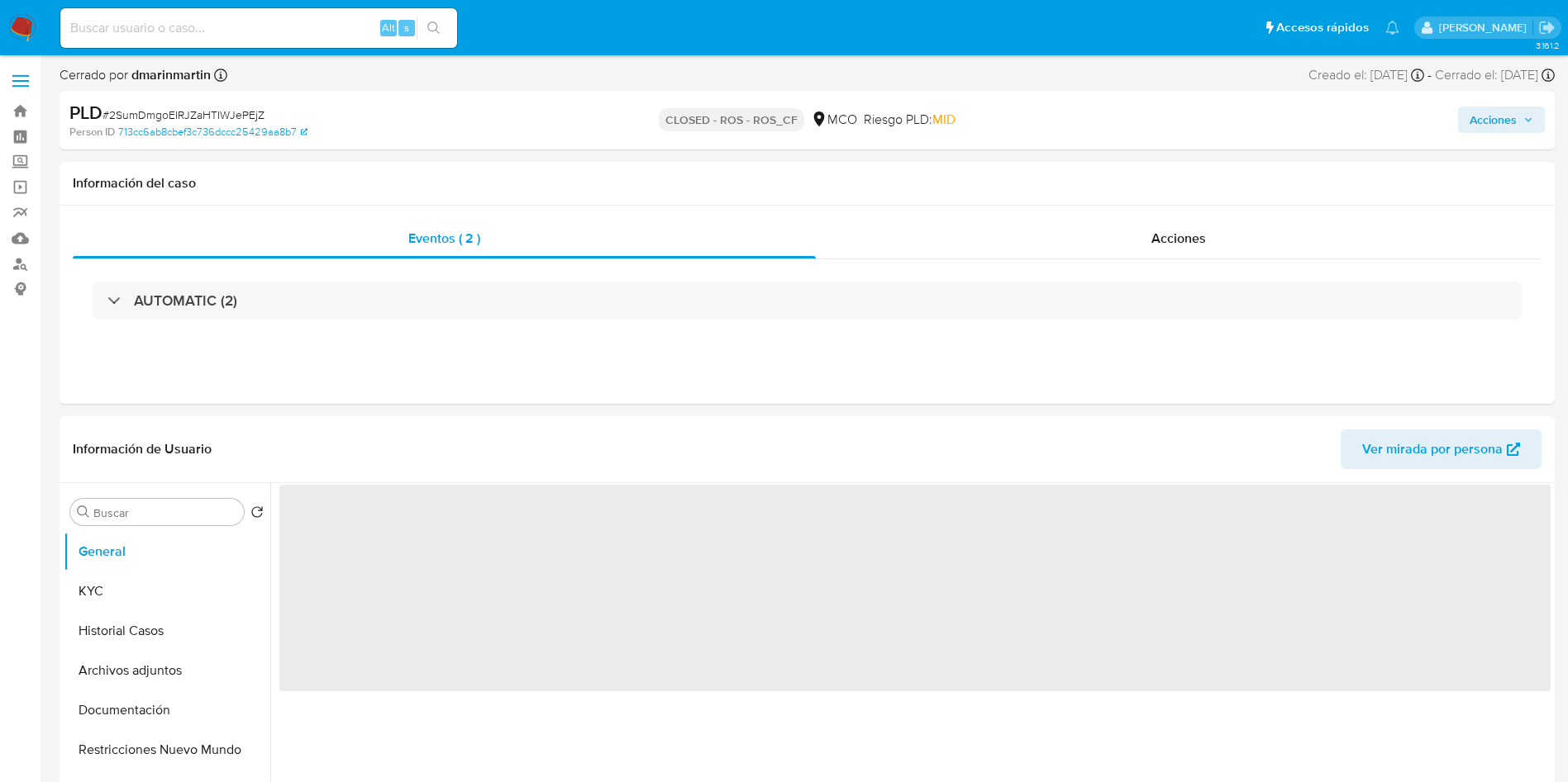
select select "10"
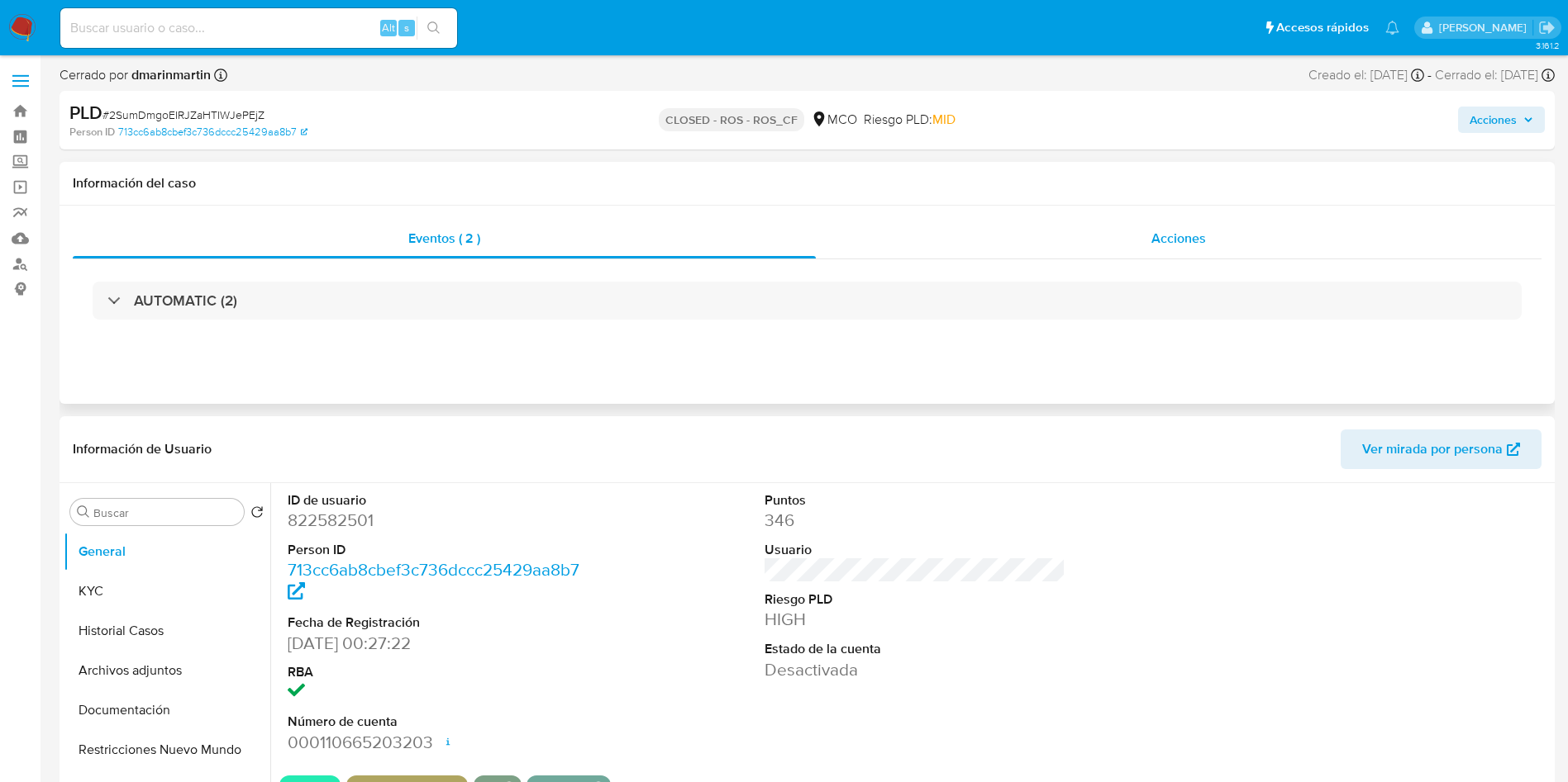
click at [1036, 230] on div "Acciones" at bounding box center [1179, 238] width 726 height 40
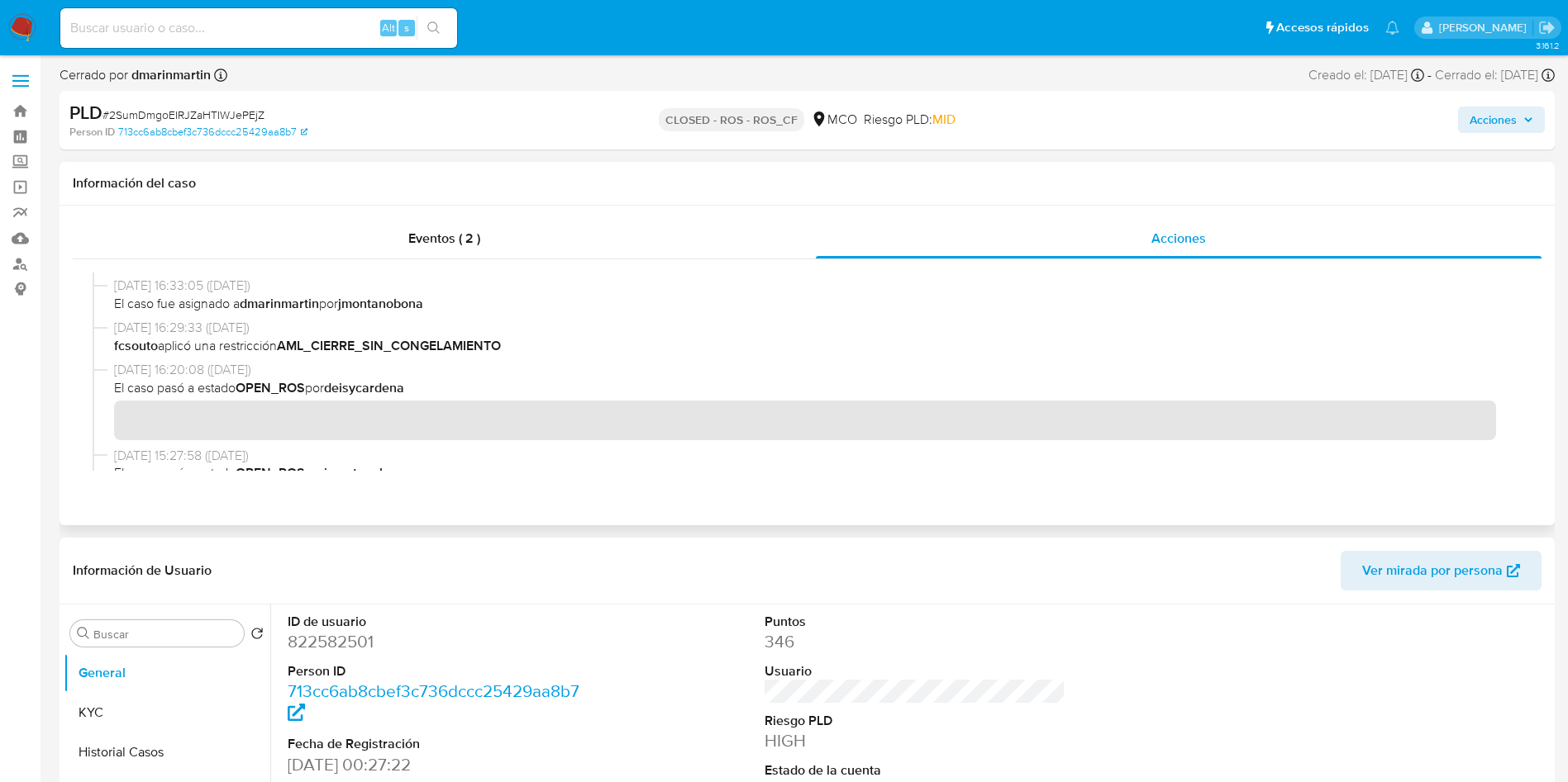
scroll to position [248, 0]
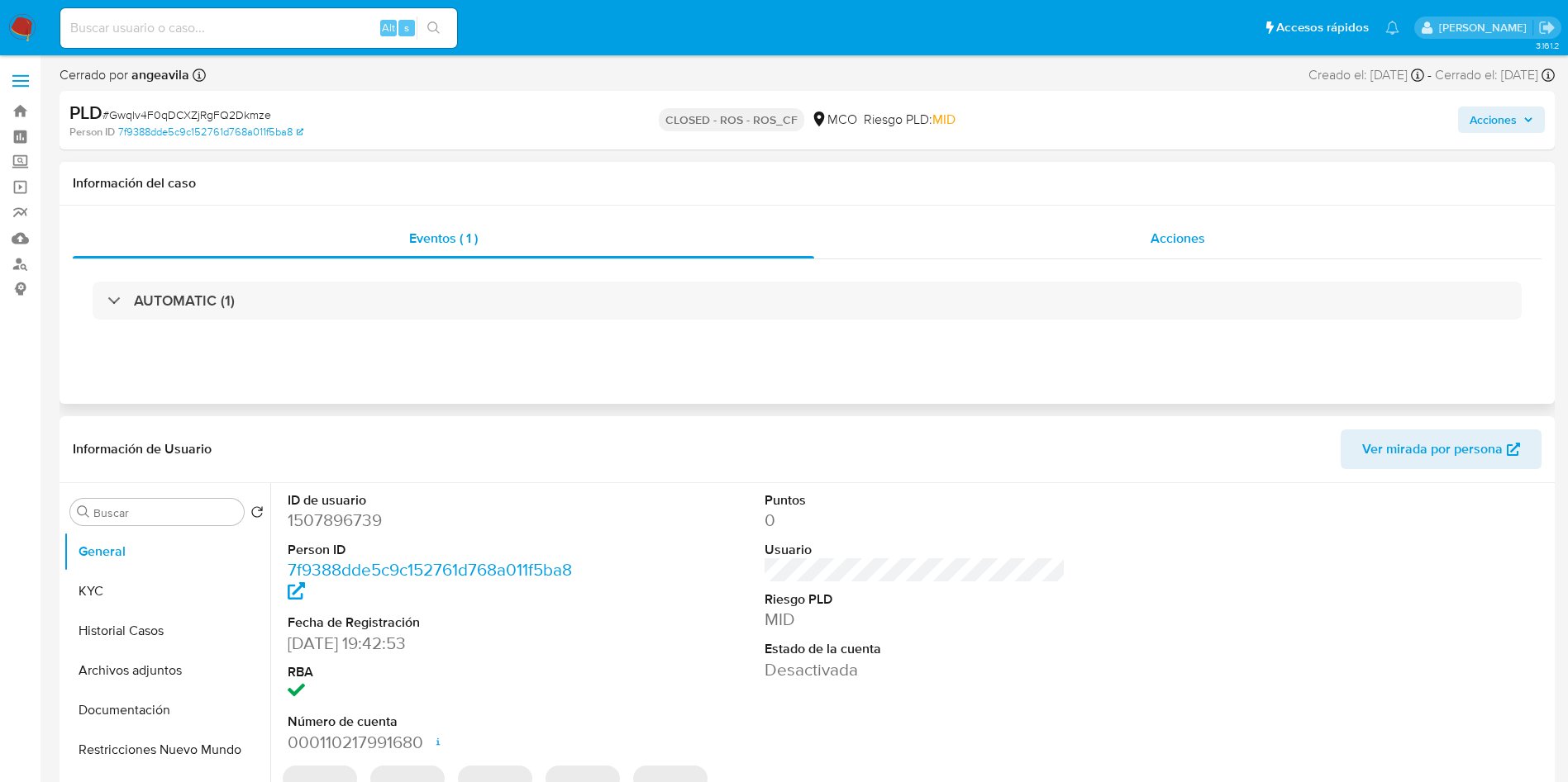
select select "10"
click at [1127, 251] on div "Acciones" at bounding box center [1178, 238] width 727 height 40
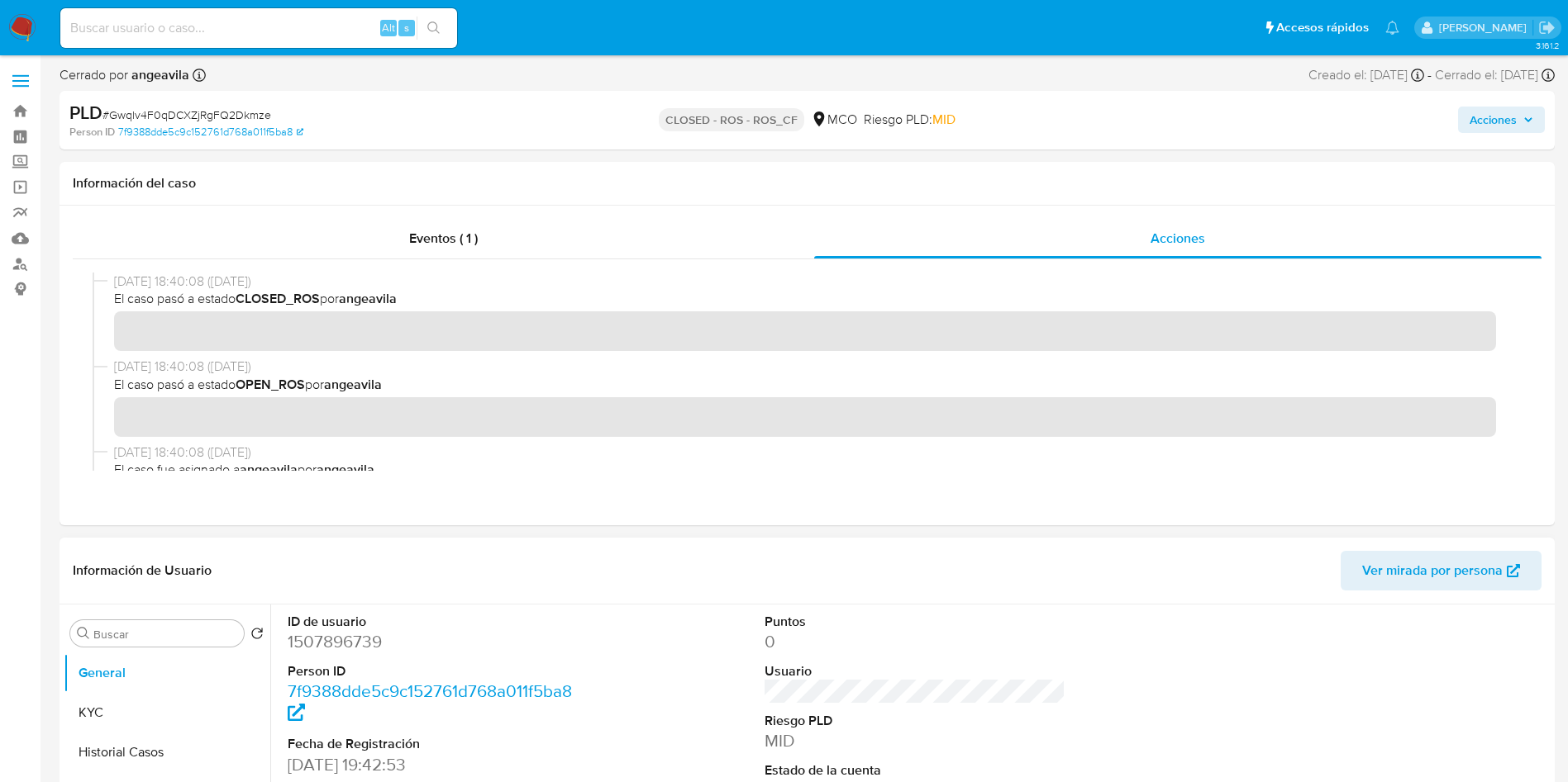
click at [309, 642] on dd "1507896739" at bounding box center [438, 642] width 302 height 23
copy dd "1507896739"
click at [122, 703] on button "KYC" at bounding box center [160, 713] width 194 height 40
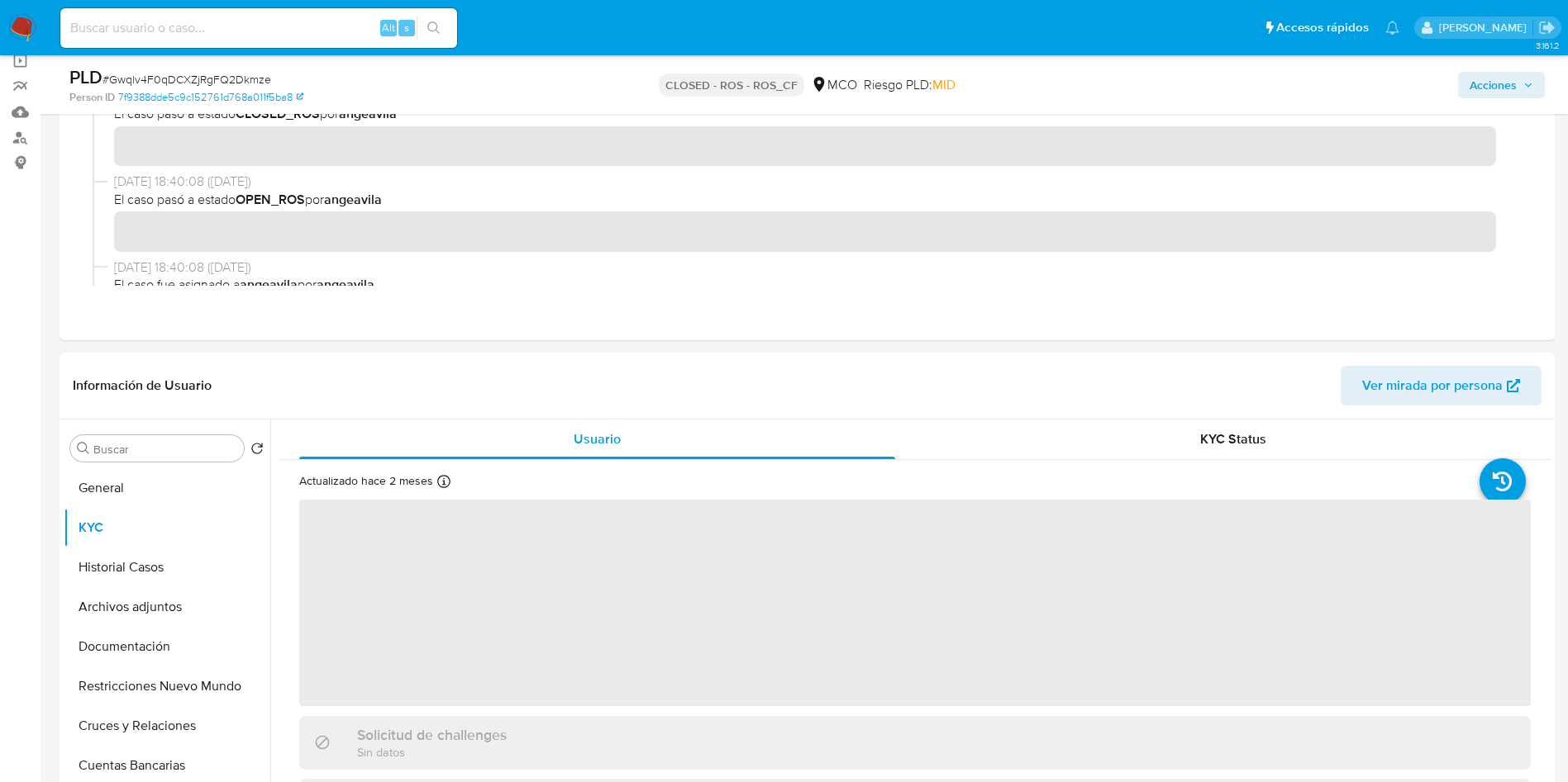
scroll to position [248, 0]
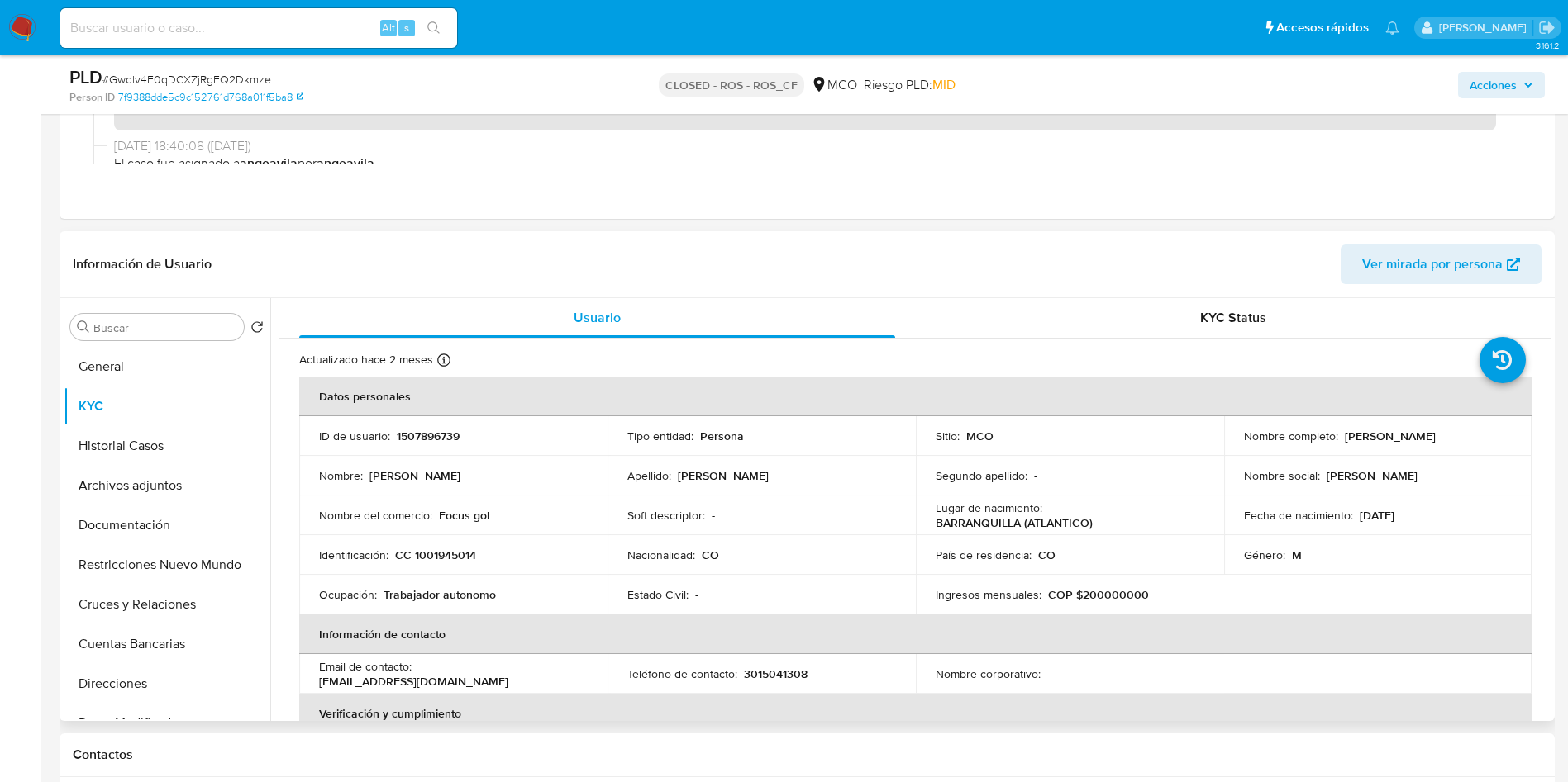
drag, startPoint x: 1478, startPoint y: 440, endPoint x: 1398, endPoint y: 445, distance: 80.2
click at [1398, 445] on td "Nombre completo : Steven Daniel Rodriguez Borja" at bounding box center [1378, 436] width 309 height 40
click at [1520, 435] on td "Nombre completo : Steven Daniel Rodriguez Borja" at bounding box center [1378, 436] width 309 height 40
drag, startPoint x: 1509, startPoint y: 435, endPoint x: 1339, endPoint y: 440, distance: 170.1
click at [1339, 440] on td "Nombre completo : Steven Daniel Rodriguez Borja" at bounding box center [1378, 436] width 309 height 40
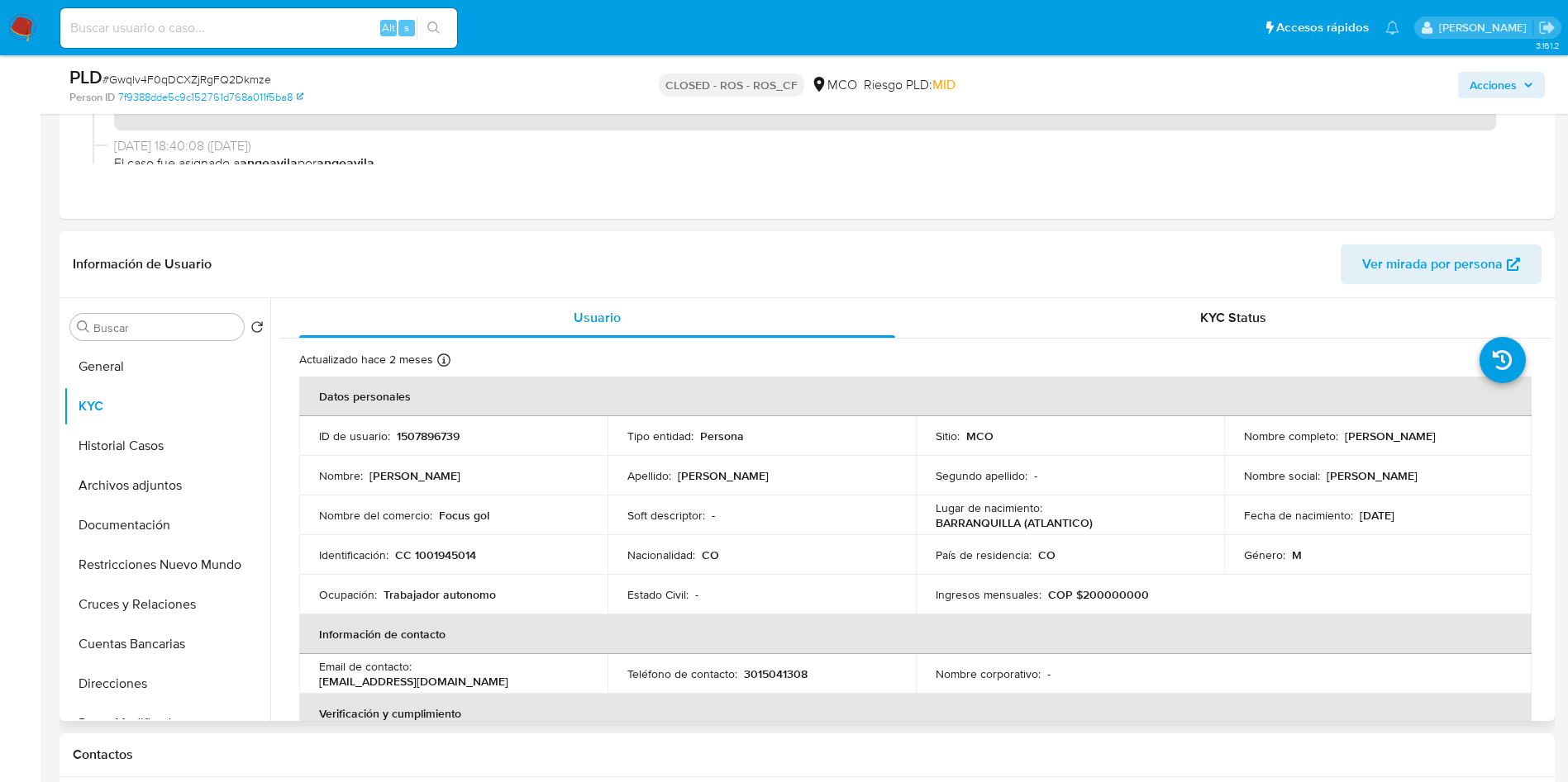
copy p "Steven Daniel Rodriguez Borja"
click at [451, 560] on p "CC 1001945014" at bounding box center [436, 555] width 81 height 15
copy p "1001945014"
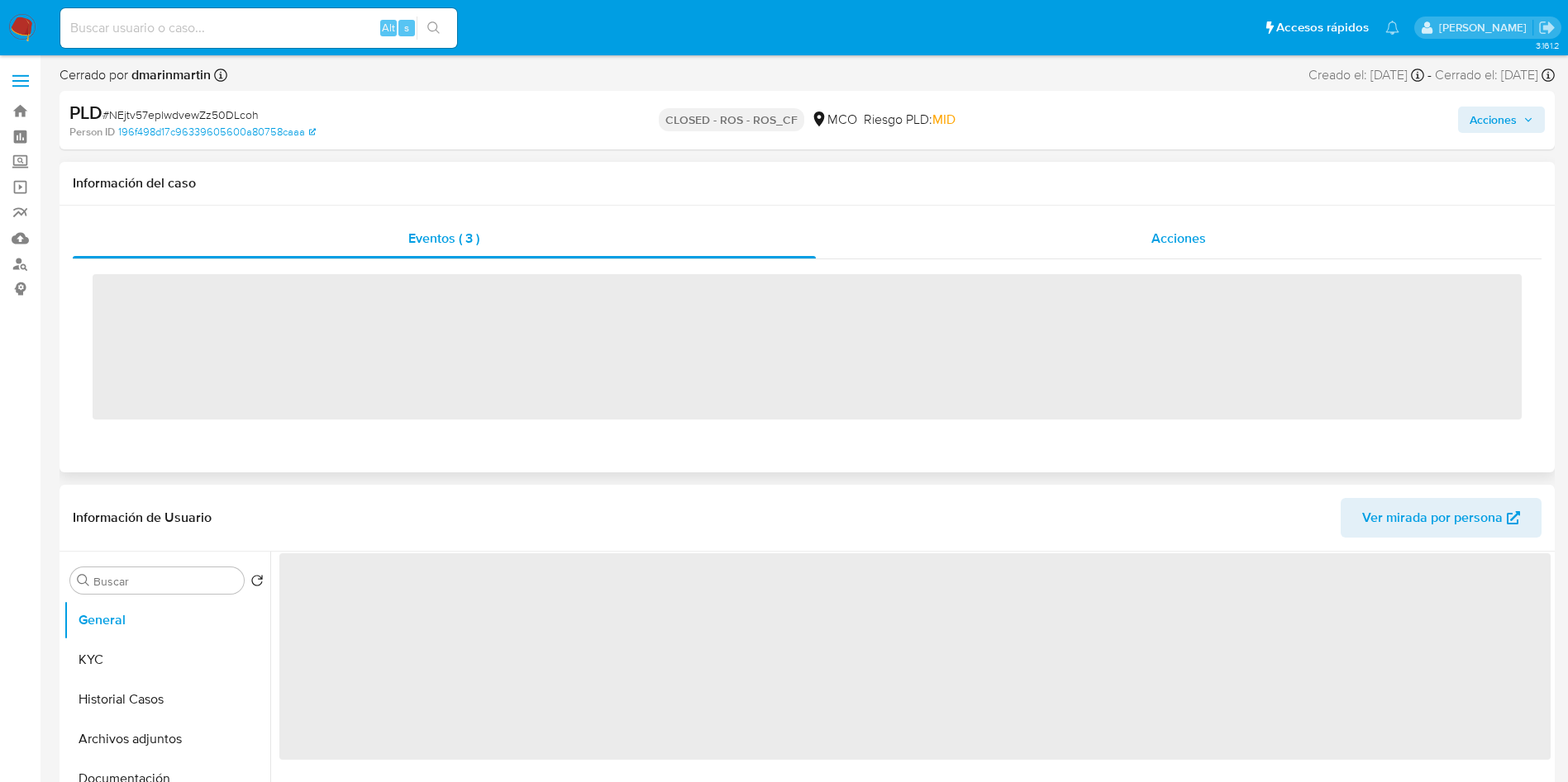
click at [1205, 242] on span "Acciones" at bounding box center [1178, 238] width 54 height 19
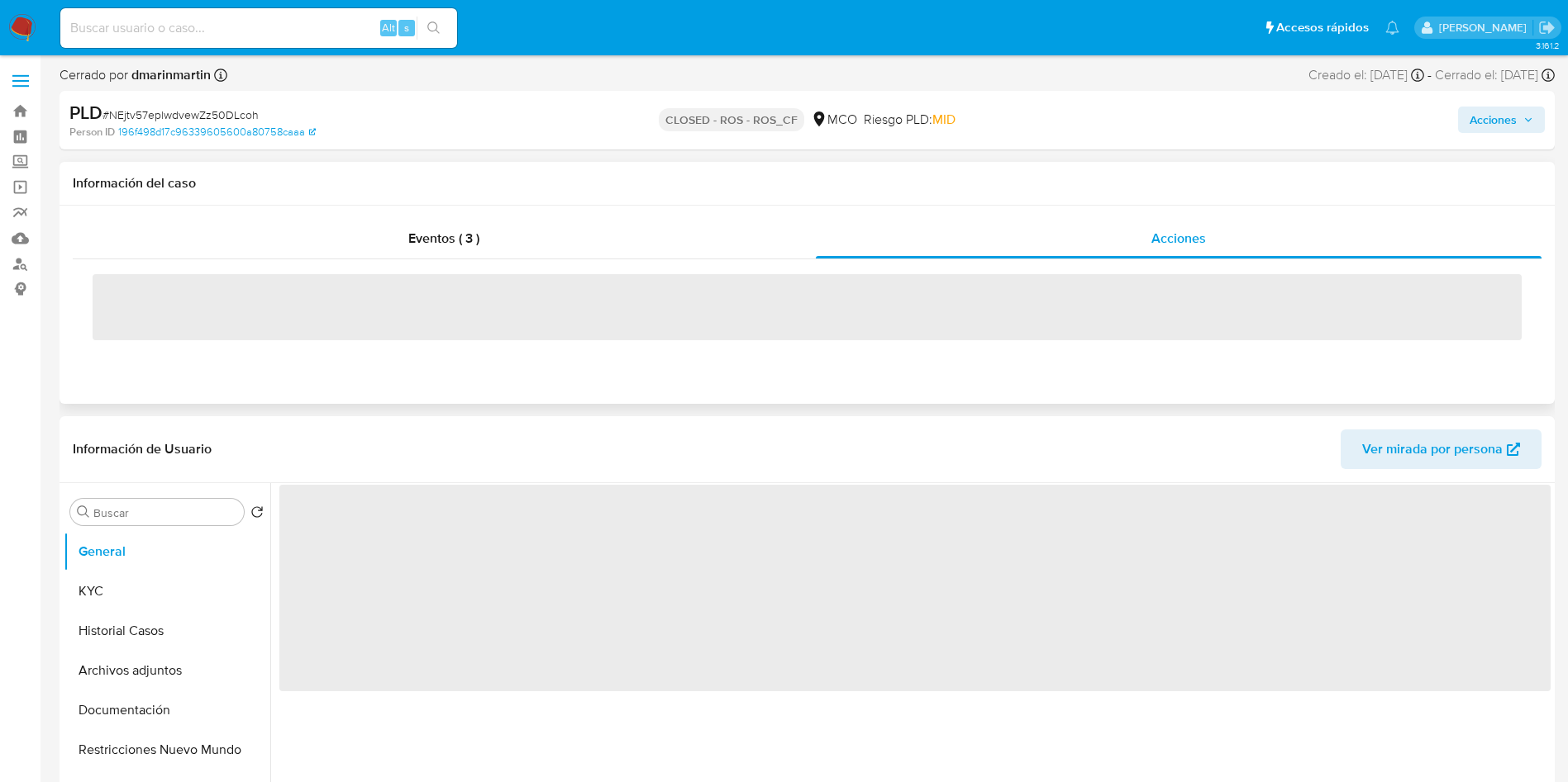
select select "10"
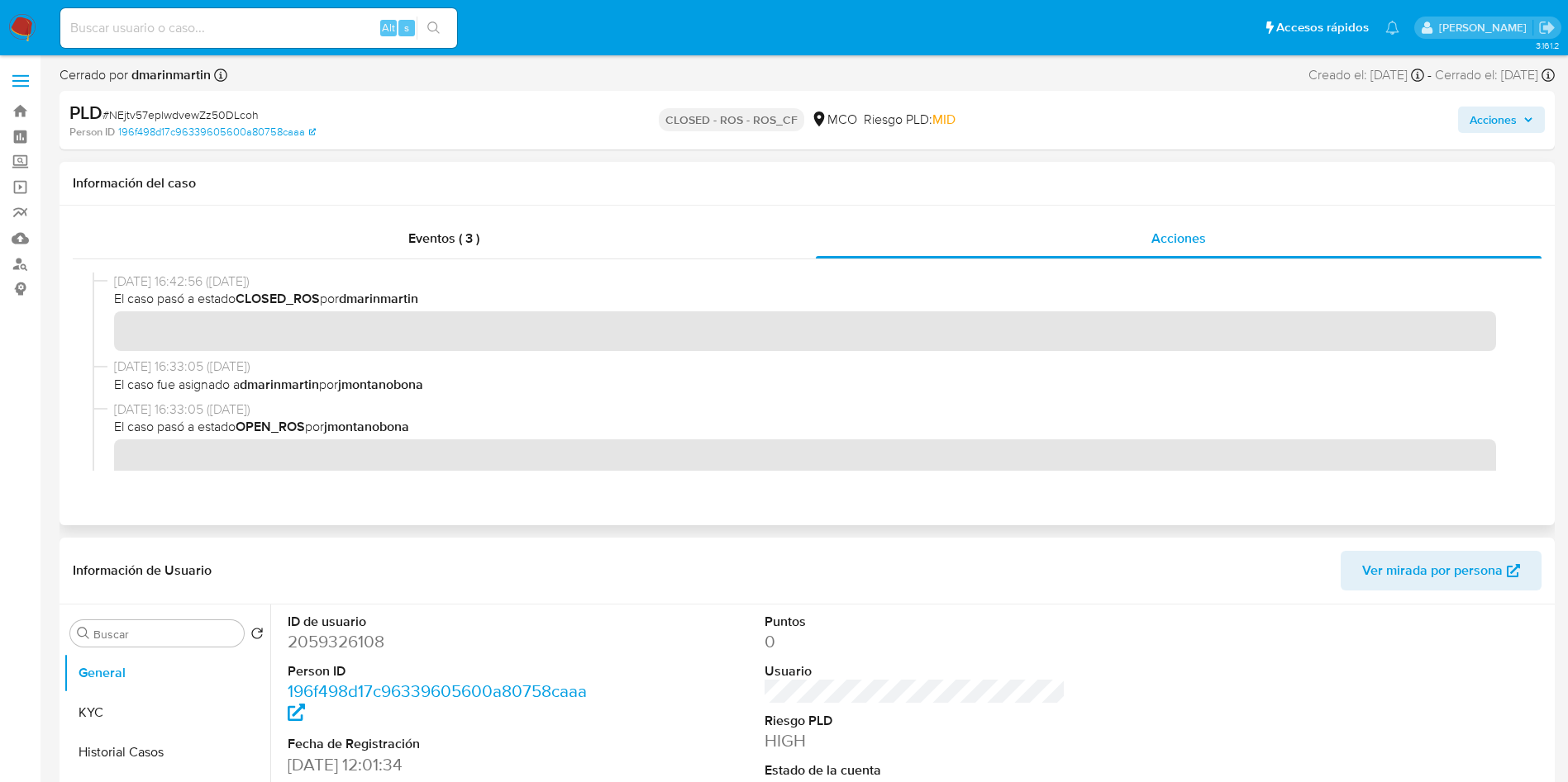
scroll to position [124, 0]
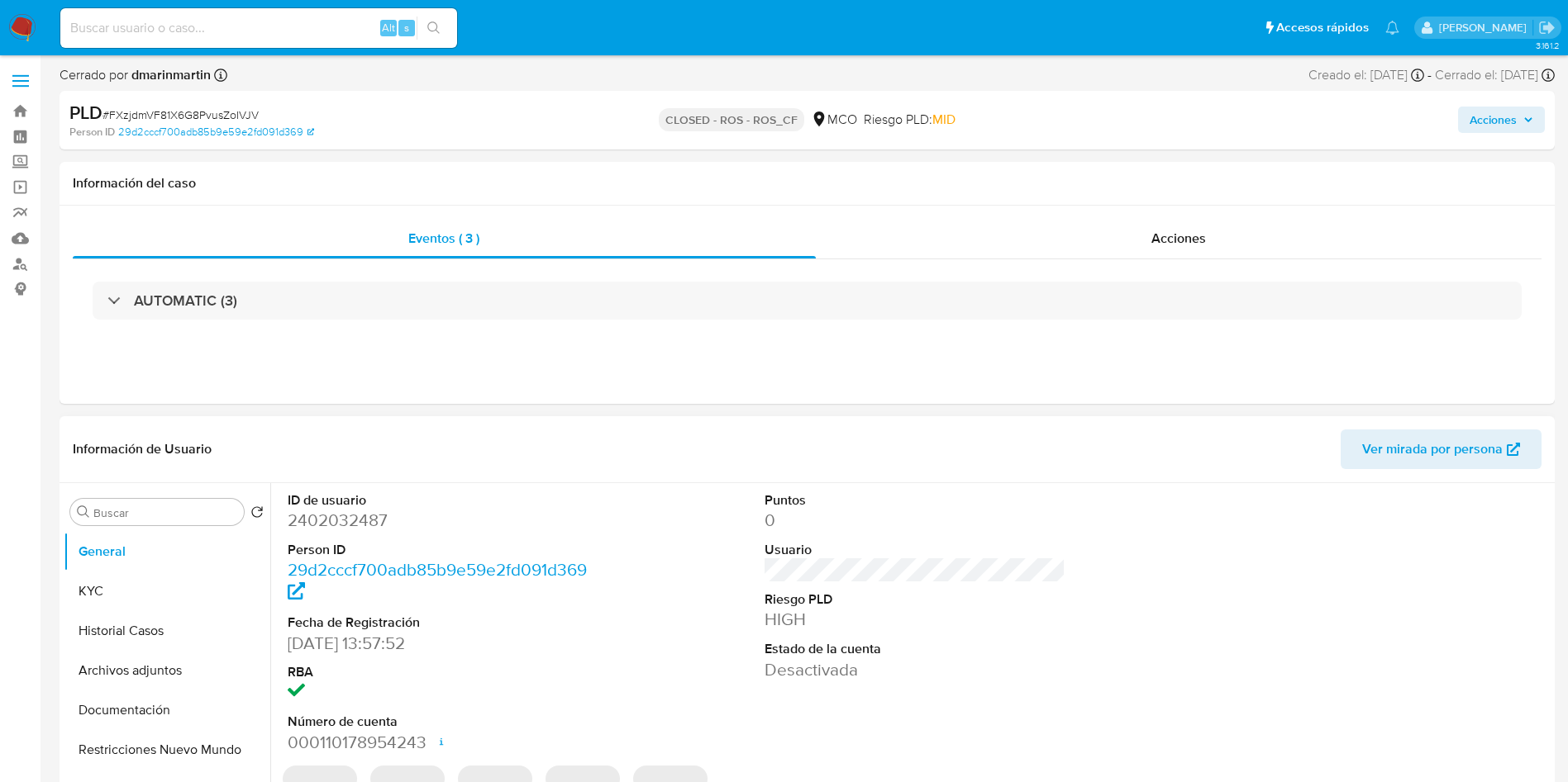
select select "10"
drag, startPoint x: 123, startPoint y: 572, endPoint x: 126, endPoint y: 604, distance: 32.1
click at [123, 571] on button "KYC" at bounding box center [160, 591] width 194 height 40
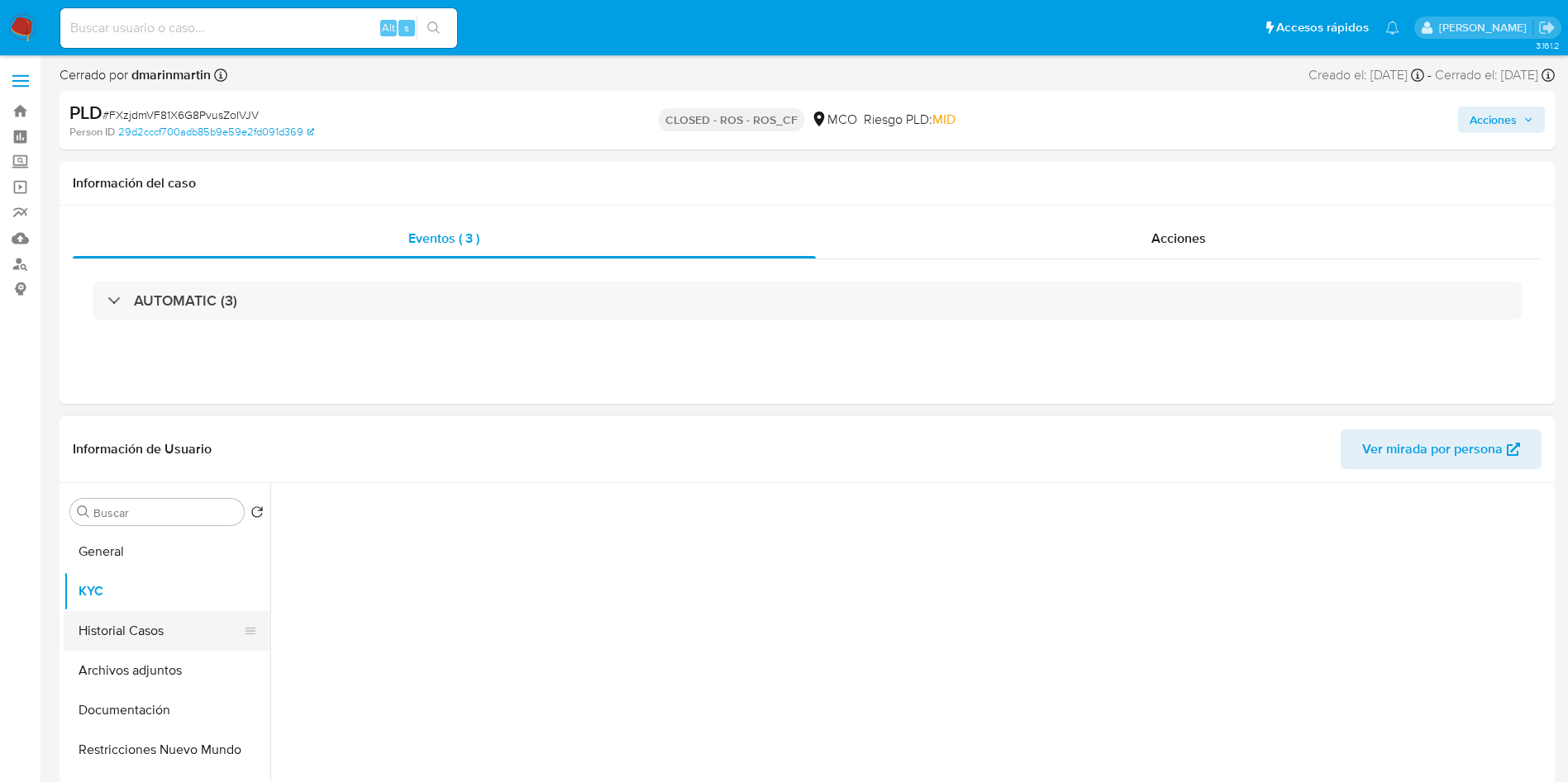
click at [128, 611] on button "Historial Casos" at bounding box center [160, 631] width 194 height 40
click at [151, 616] on button "Historial Casos" at bounding box center [160, 631] width 194 height 40
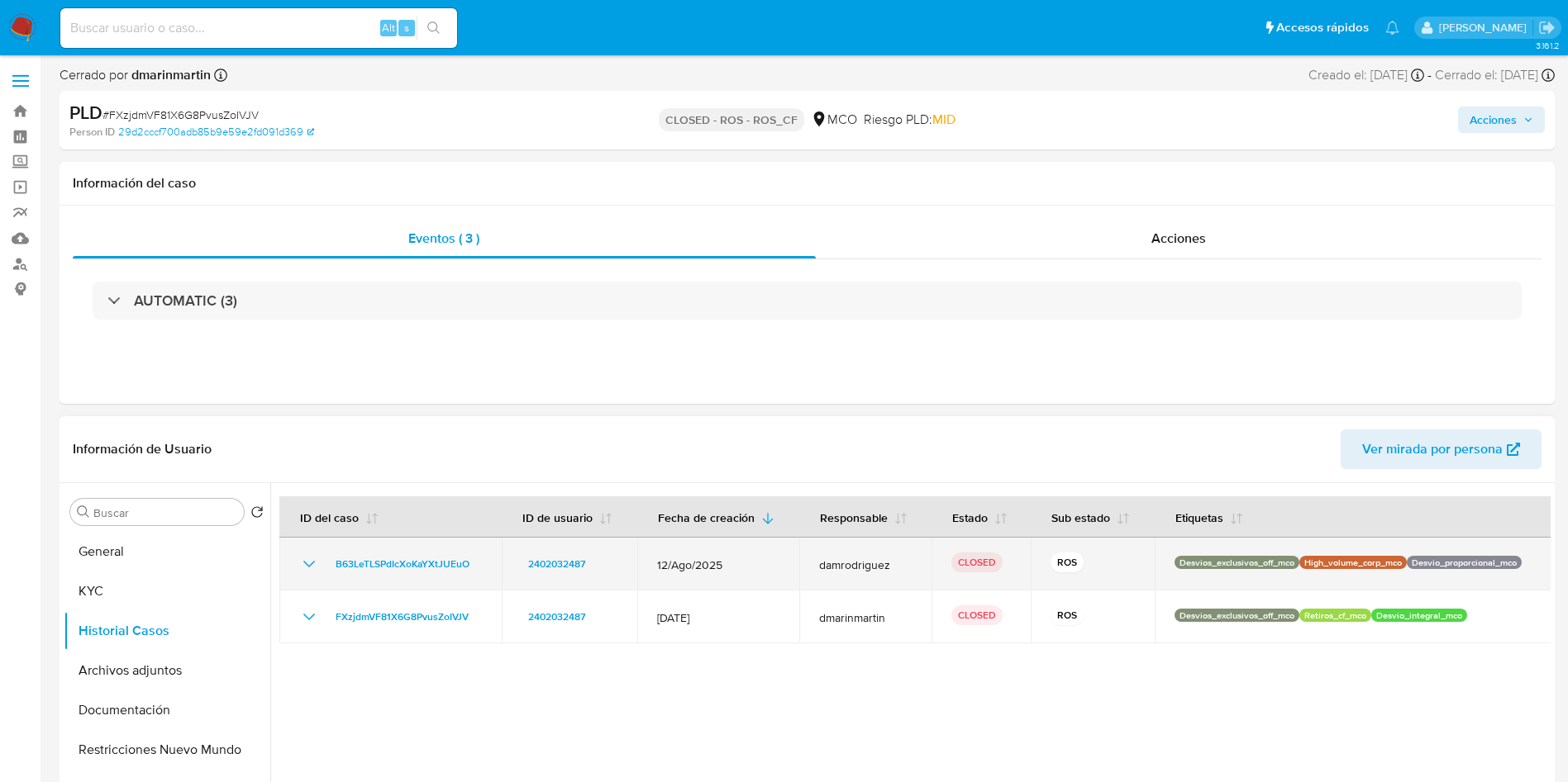
click at [305, 560] on icon "Mostrar/Ocultar" at bounding box center [309, 564] width 19 height 19
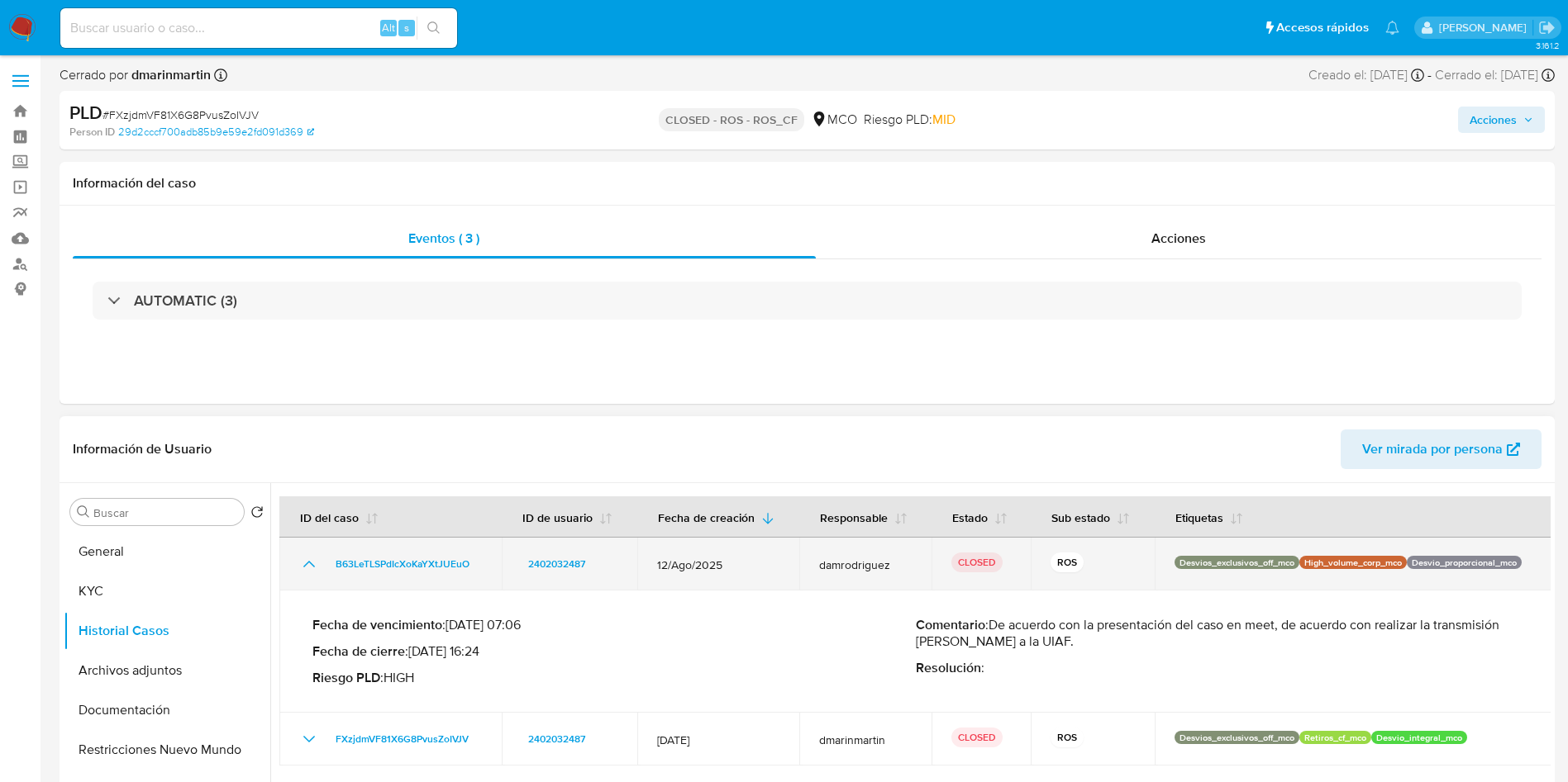
click at [305, 560] on icon "Mostrar/Ocultar" at bounding box center [309, 564] width 19 height 19
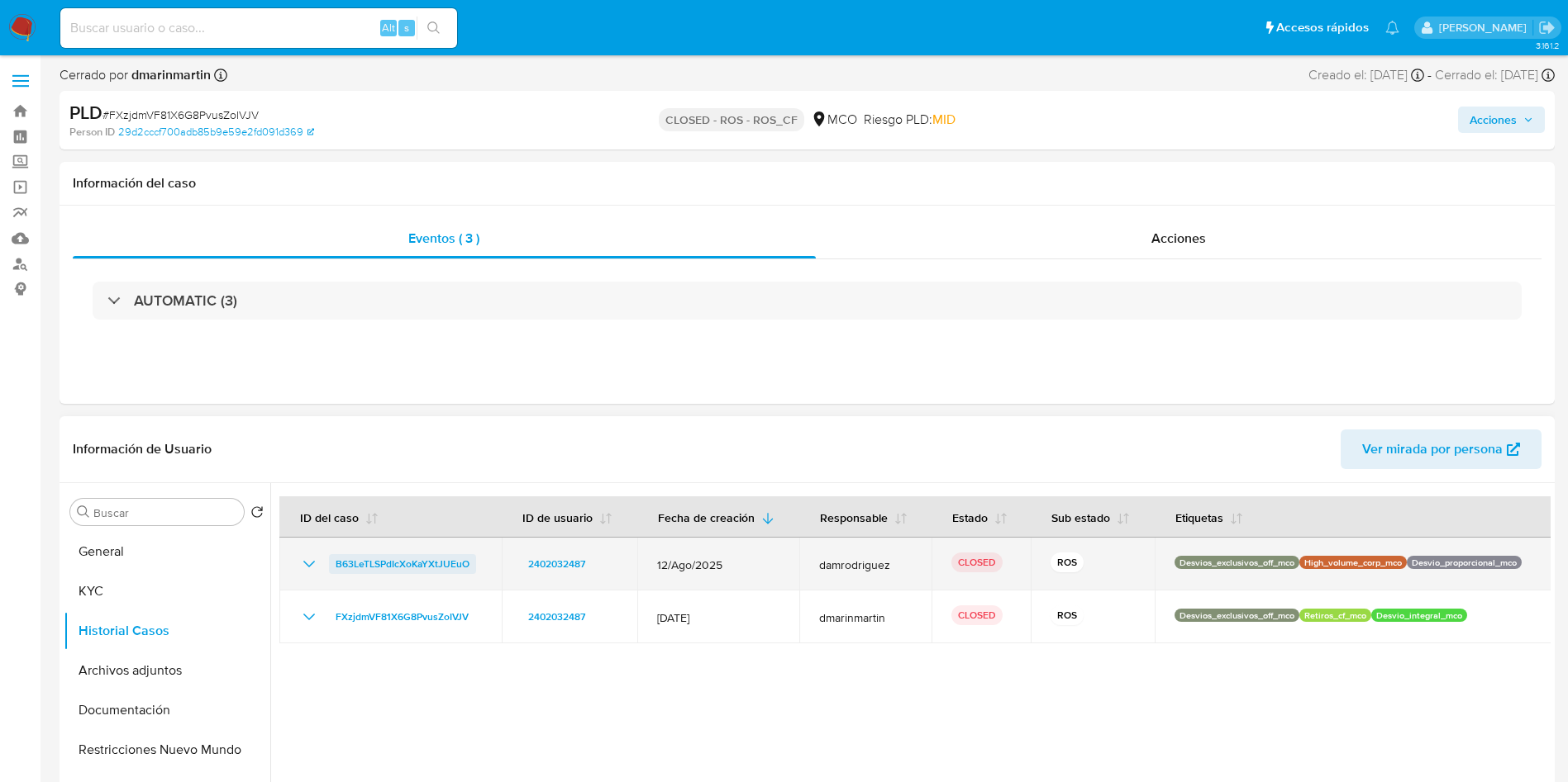
click at [381, 561] on span "B63LeTLSPdIcXoKaYXtJUEuO" at bounding box center [403, 564] width 134 height 19
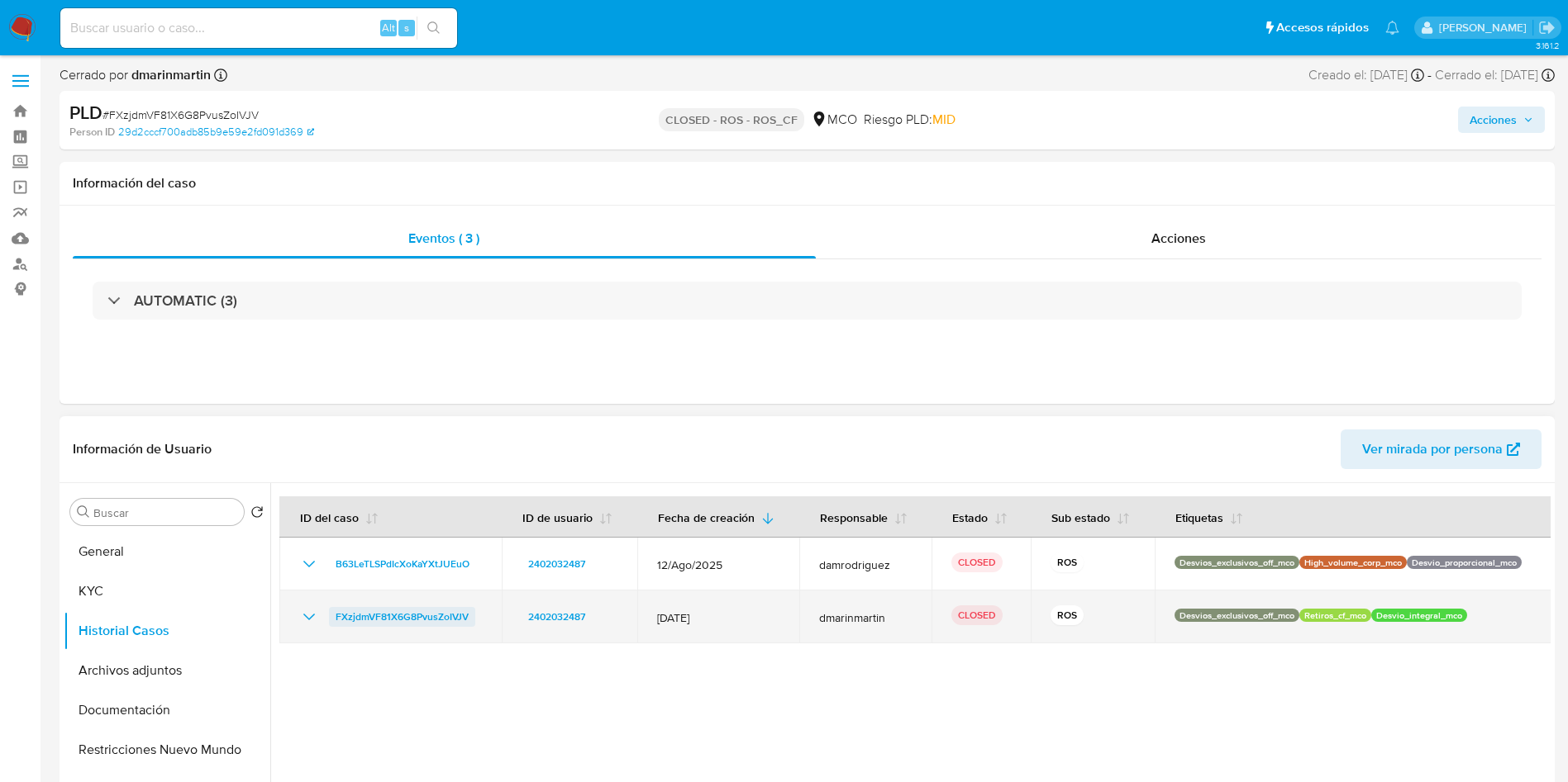
click at [380, 617] on span "FXzjdmVF81X6G8PvusZoIVJV" at bounding box center [402, 616] width 133 height 19
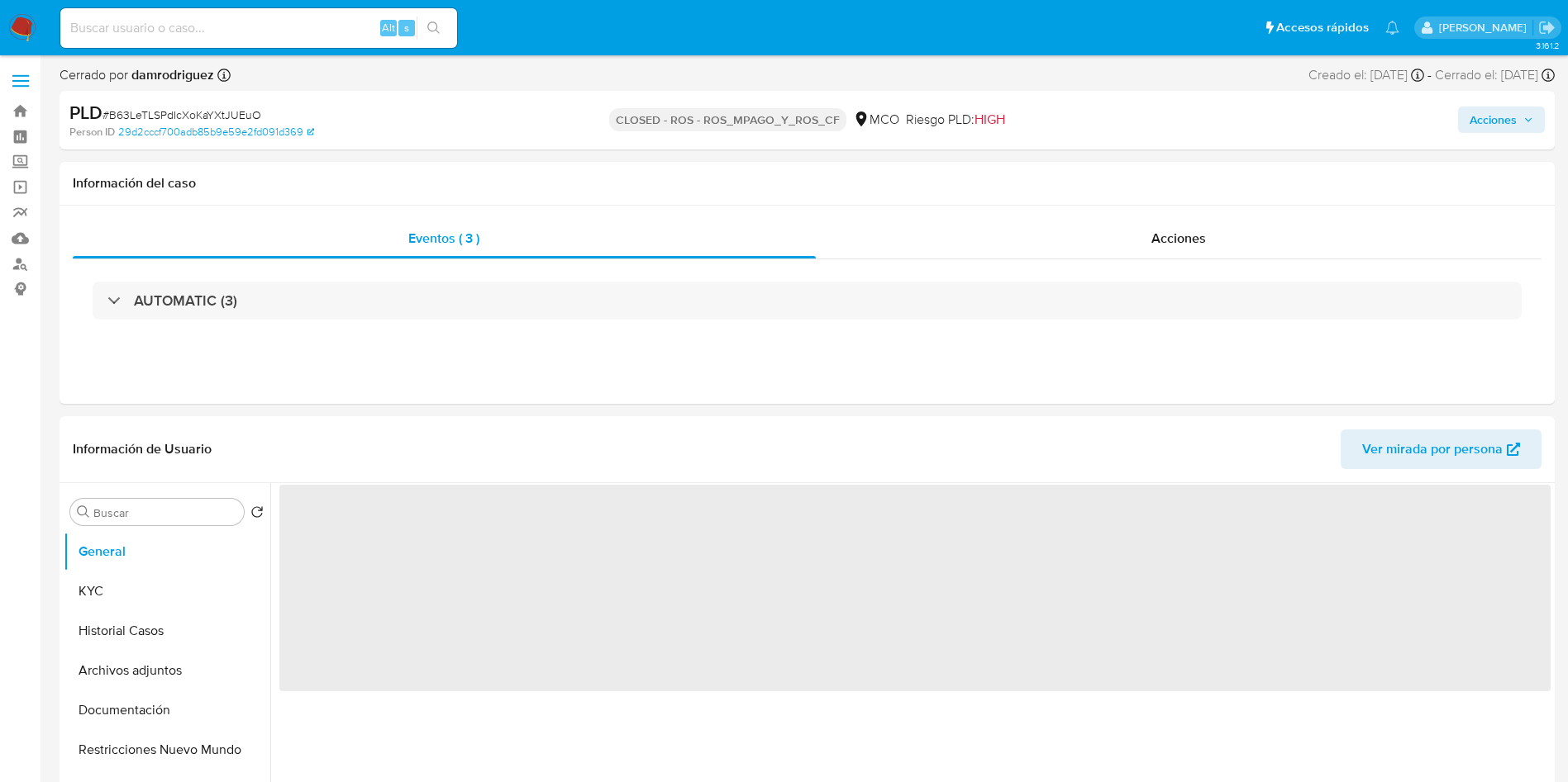
select select "10"
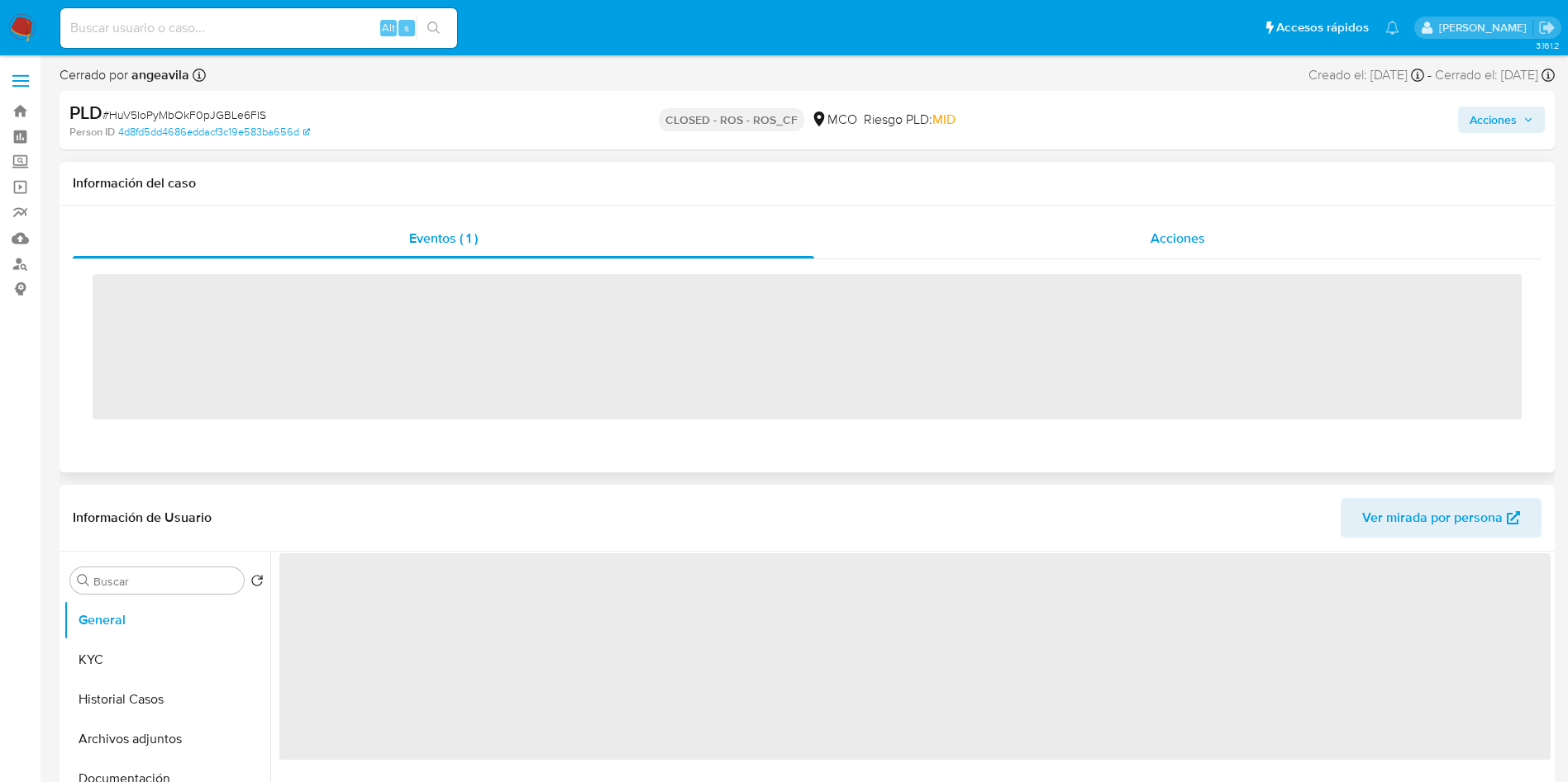
click at [979, 238] on div "Acciones" at bounding box center [1178, 238] width 727 height 40
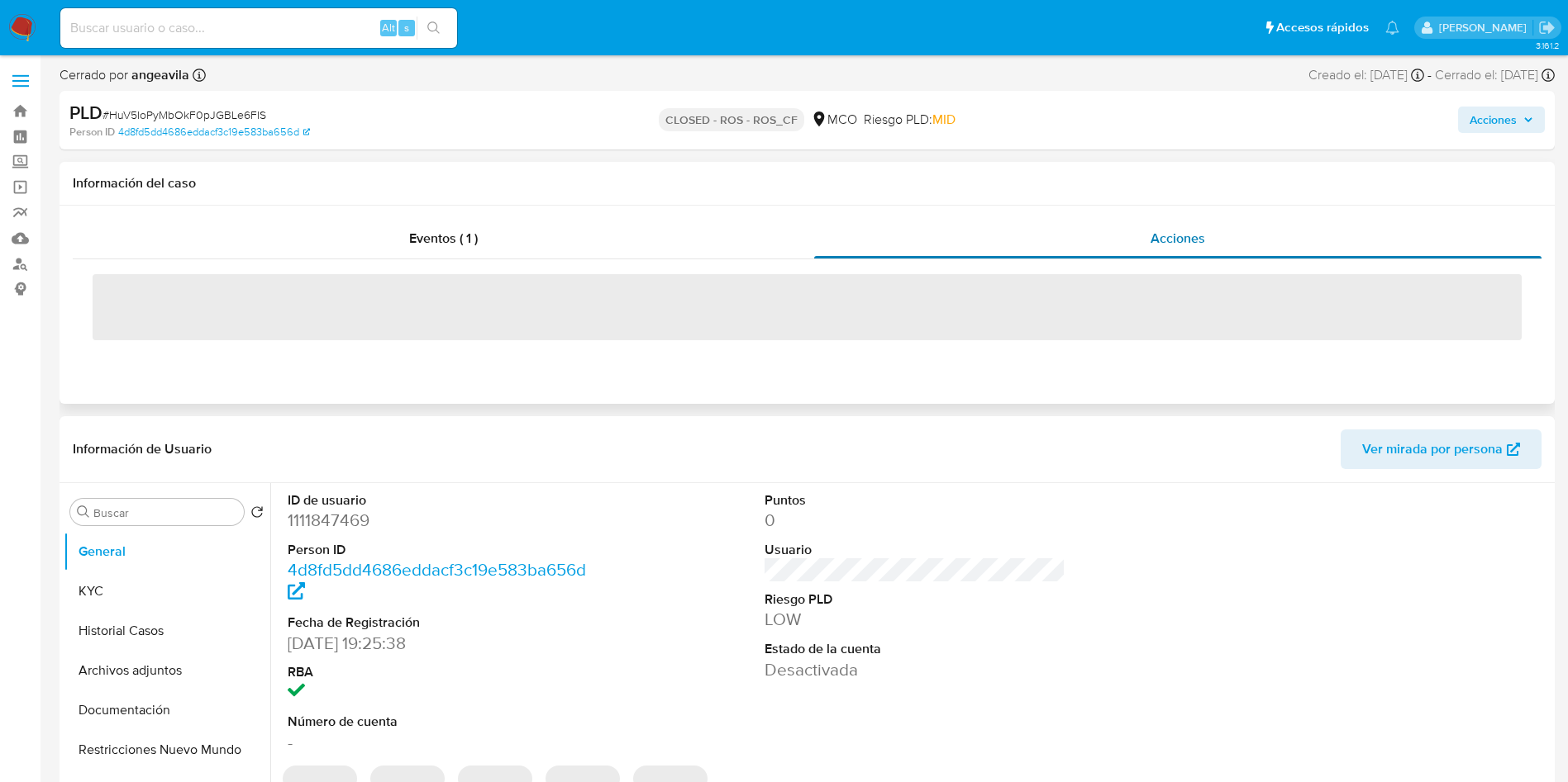
select select "10"
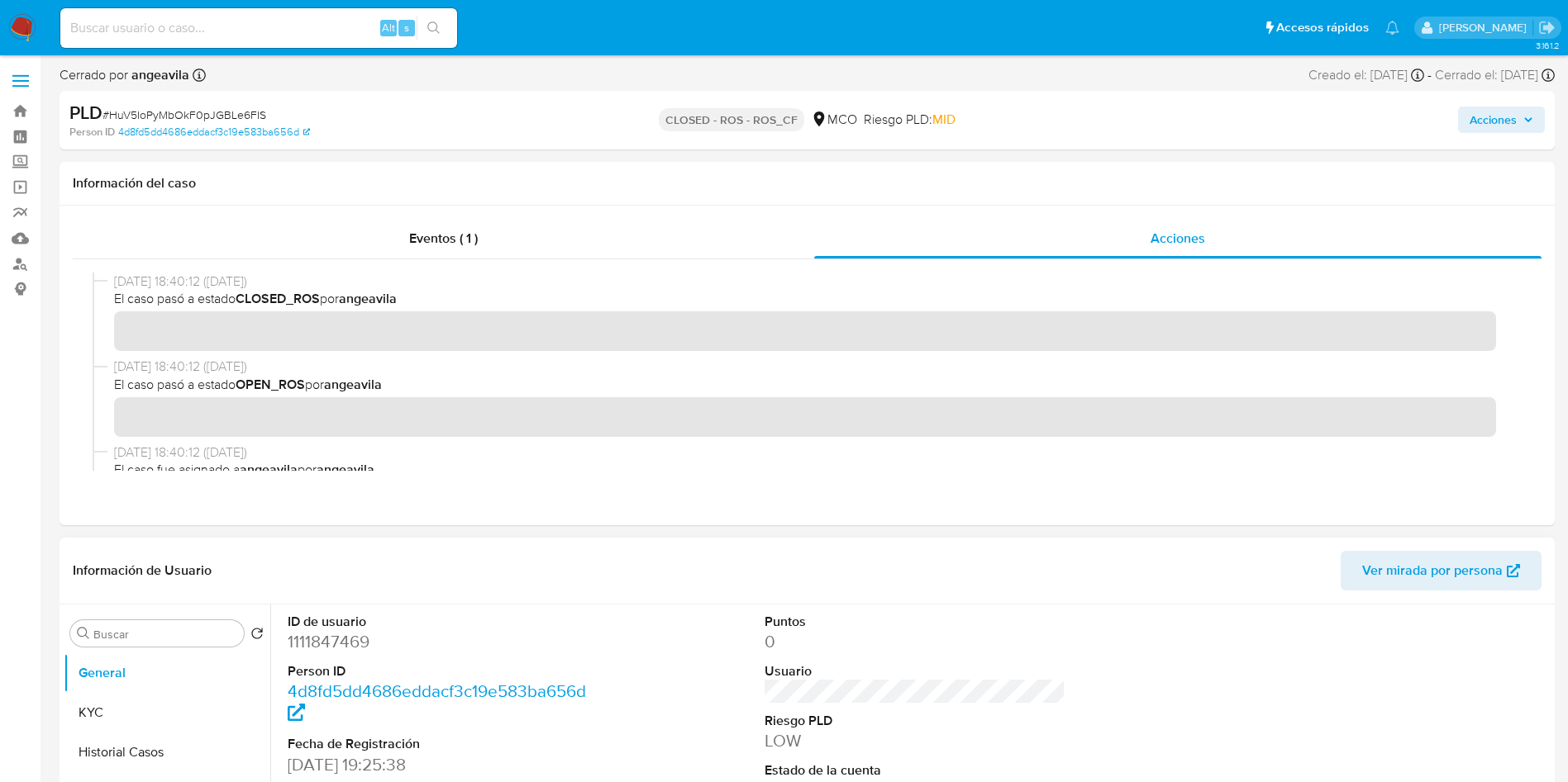
click at [350, 645] on dd "1111847469" at bounding box center [438, 642] width 302 height 23
copy dd "1111847469"
click at [168, 722] on button "KYC" at bounding box center [160, 713] width 194 height 40
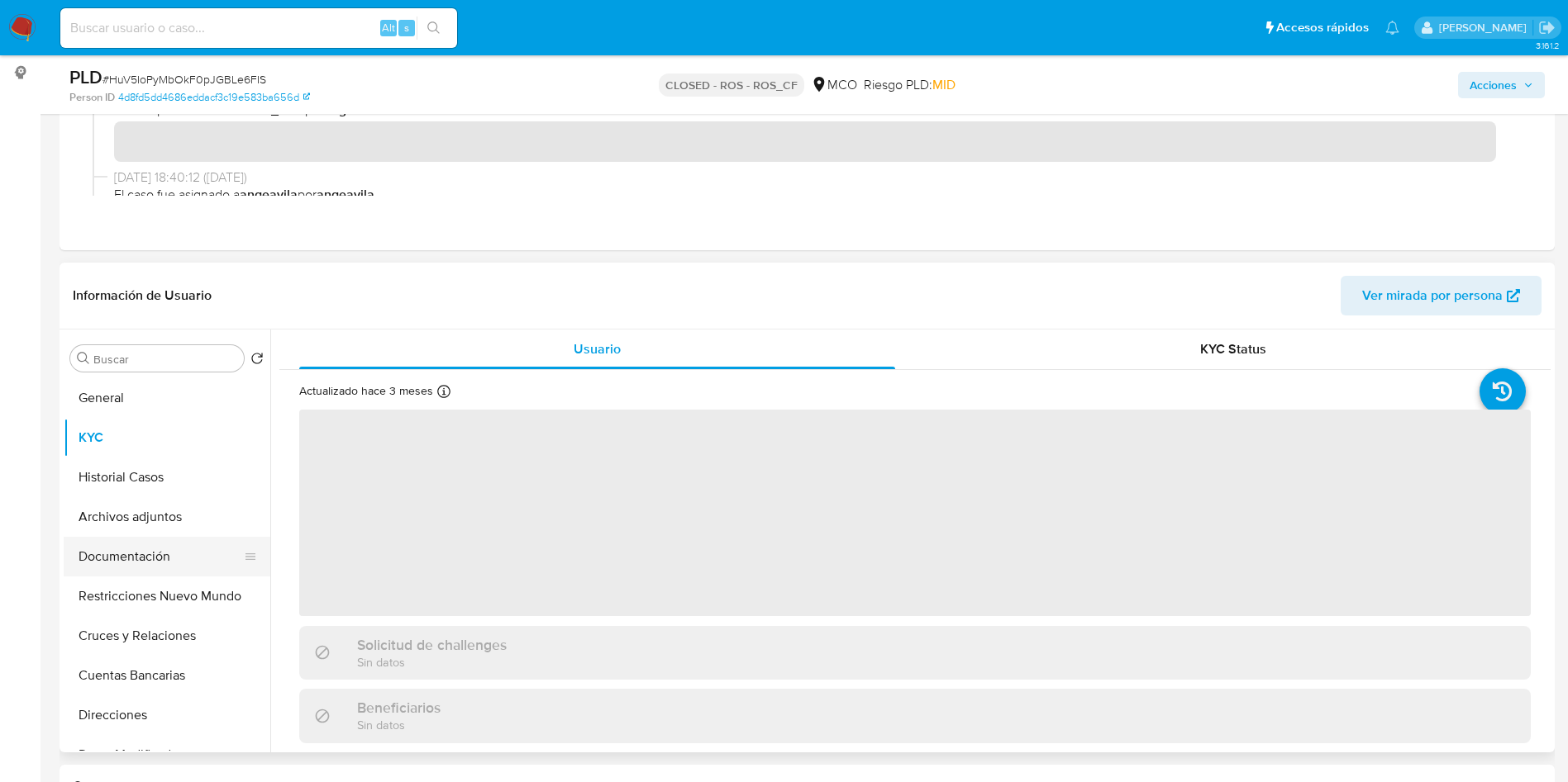
scroll to position [248, 0]
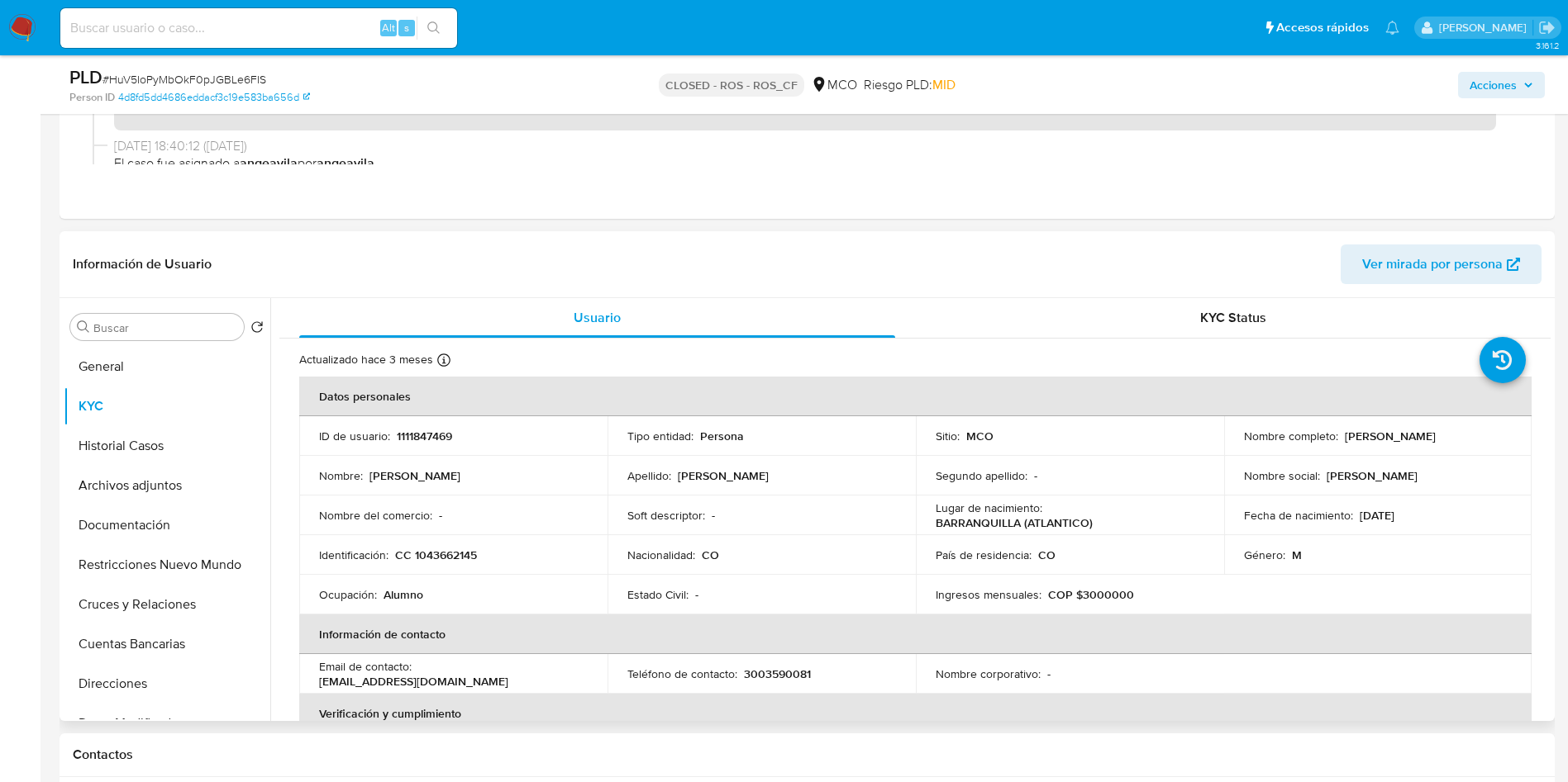
click at [462, 551] on p "CC 1043662145" at bounding box center [436, 555] width 82 height 15
copy p "1043662145"
drag, startPoint x: 1417, startPoint y: 446, endPoint x: 1224, endPoint y: 449, distance: 193.0
click at [1224, 449] on td "Nombre completo : Juan Camilo Berdugo Carbonell" at bounding box center [1378, 436] width 309 height 40
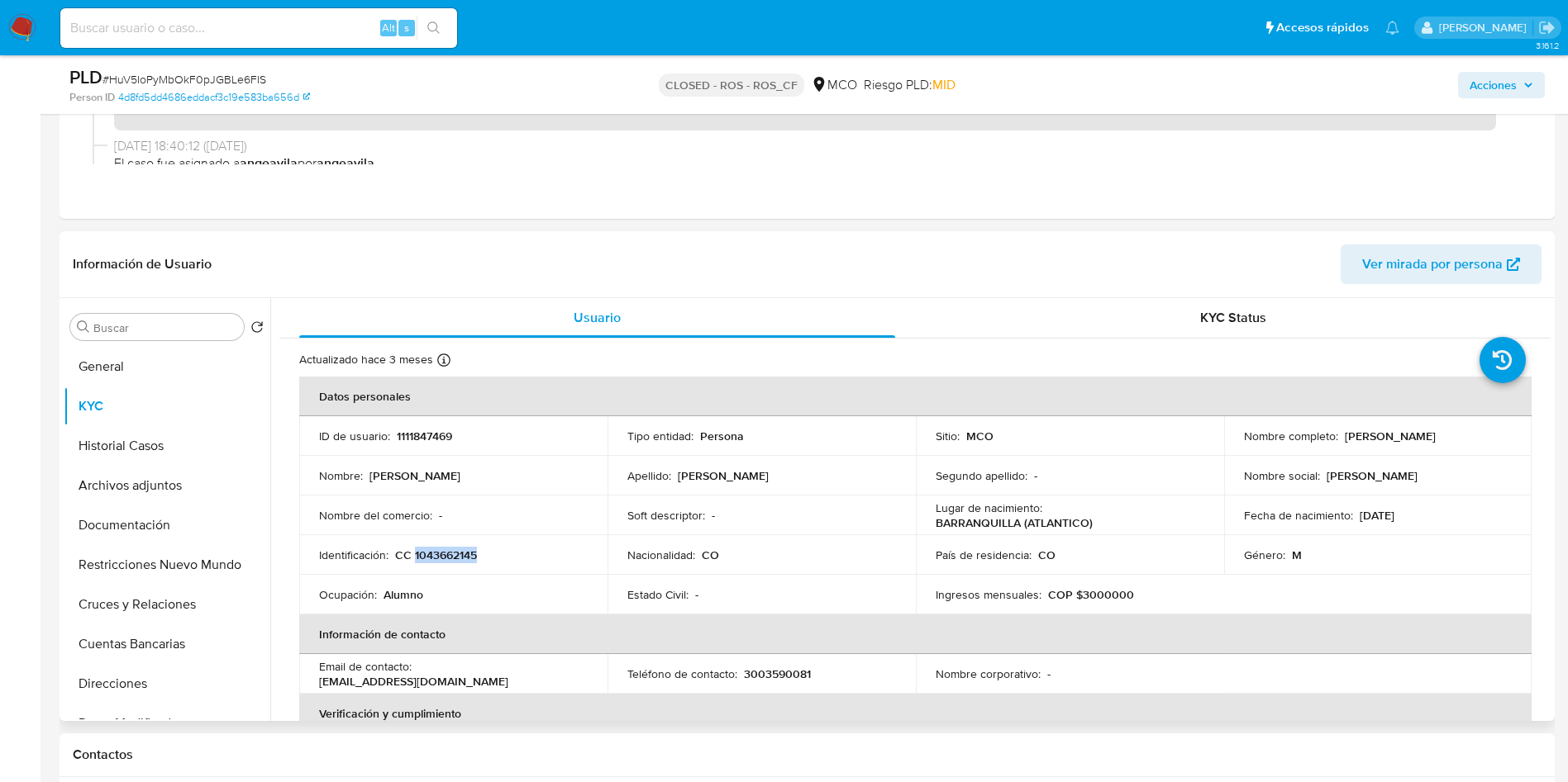
copy p "Juan Camilo Berdugo Carbonell"
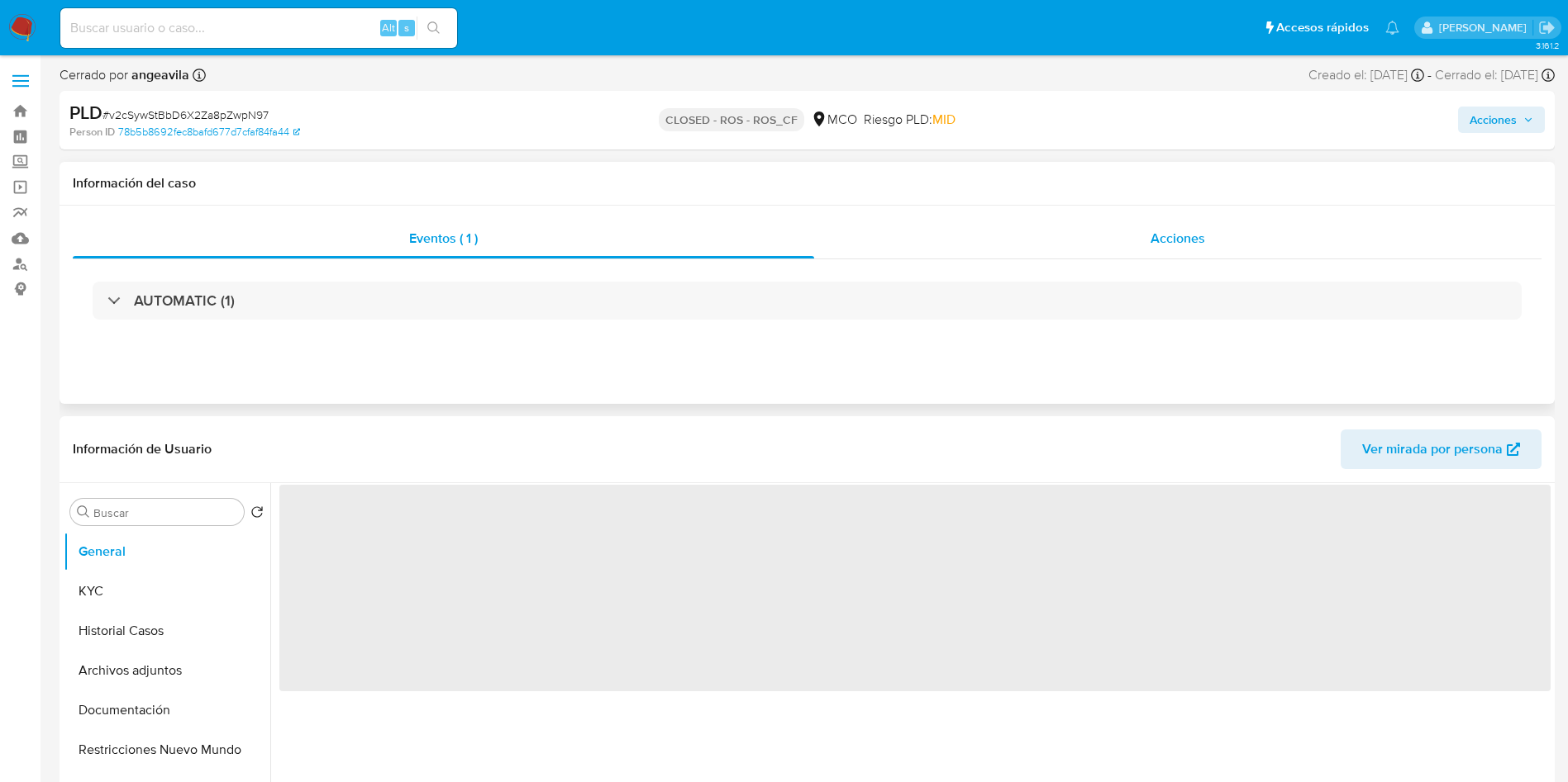
click at [1127, 221] on div "Acciones" at bounding box center [1178, 238] width 727 height 40
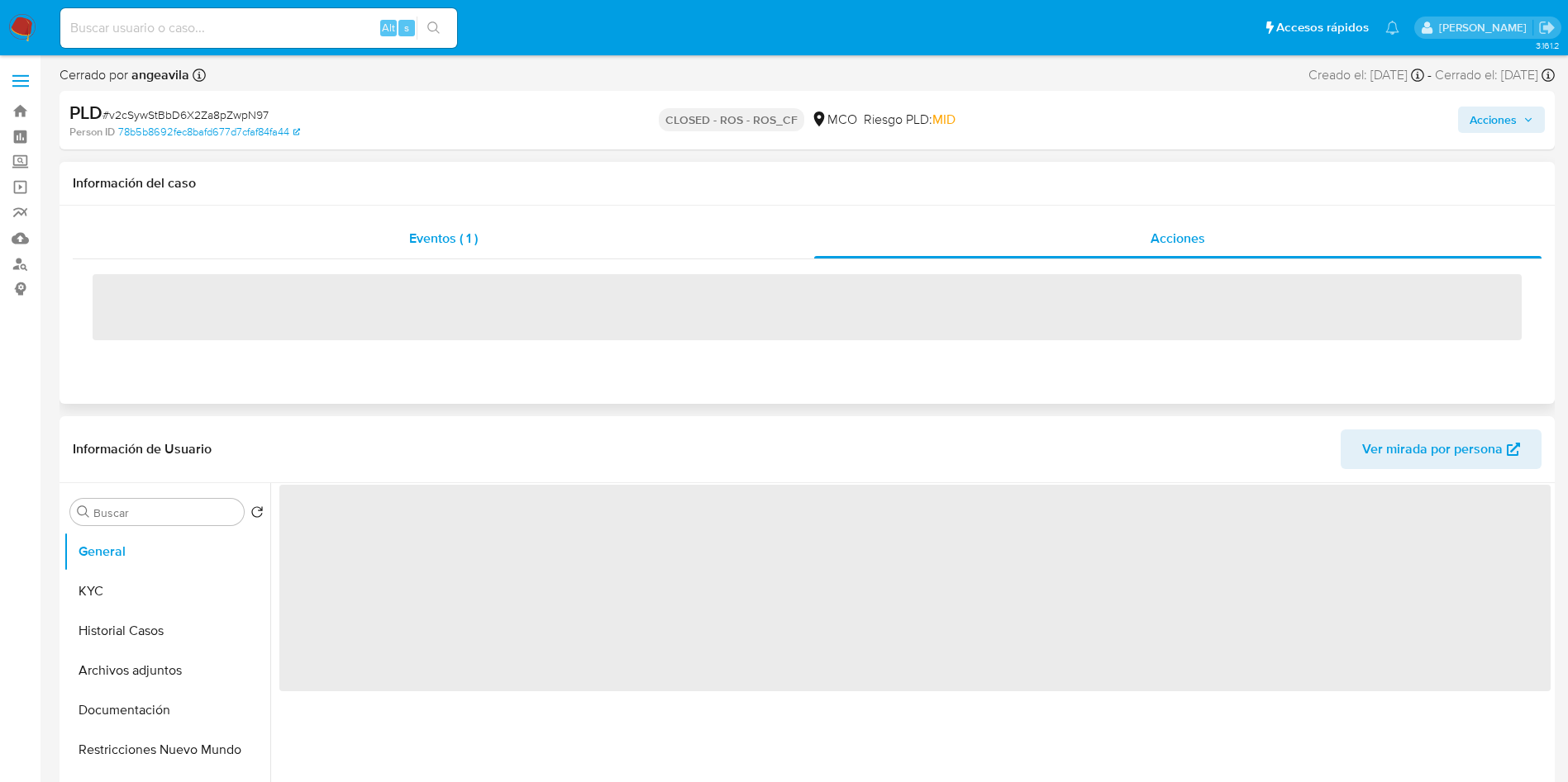
select select "10"
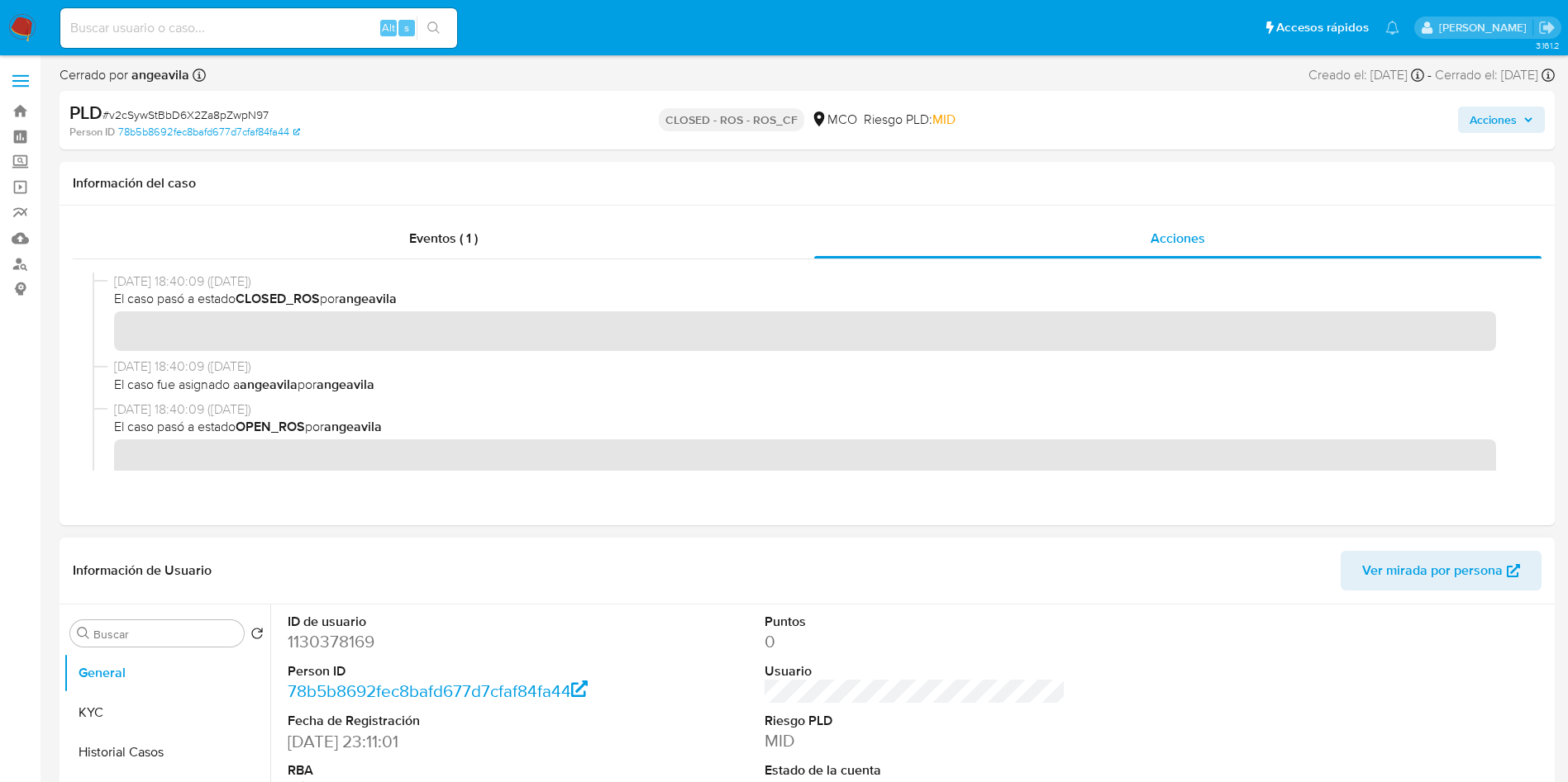
click at [319, 636] on dd "1130378169" at bounding box center [438, 642] width 302 height 23
copy dd "1130378169"
click at [152, 726] on button "KYC" at bounding box center [160, 713] width 194 height 40
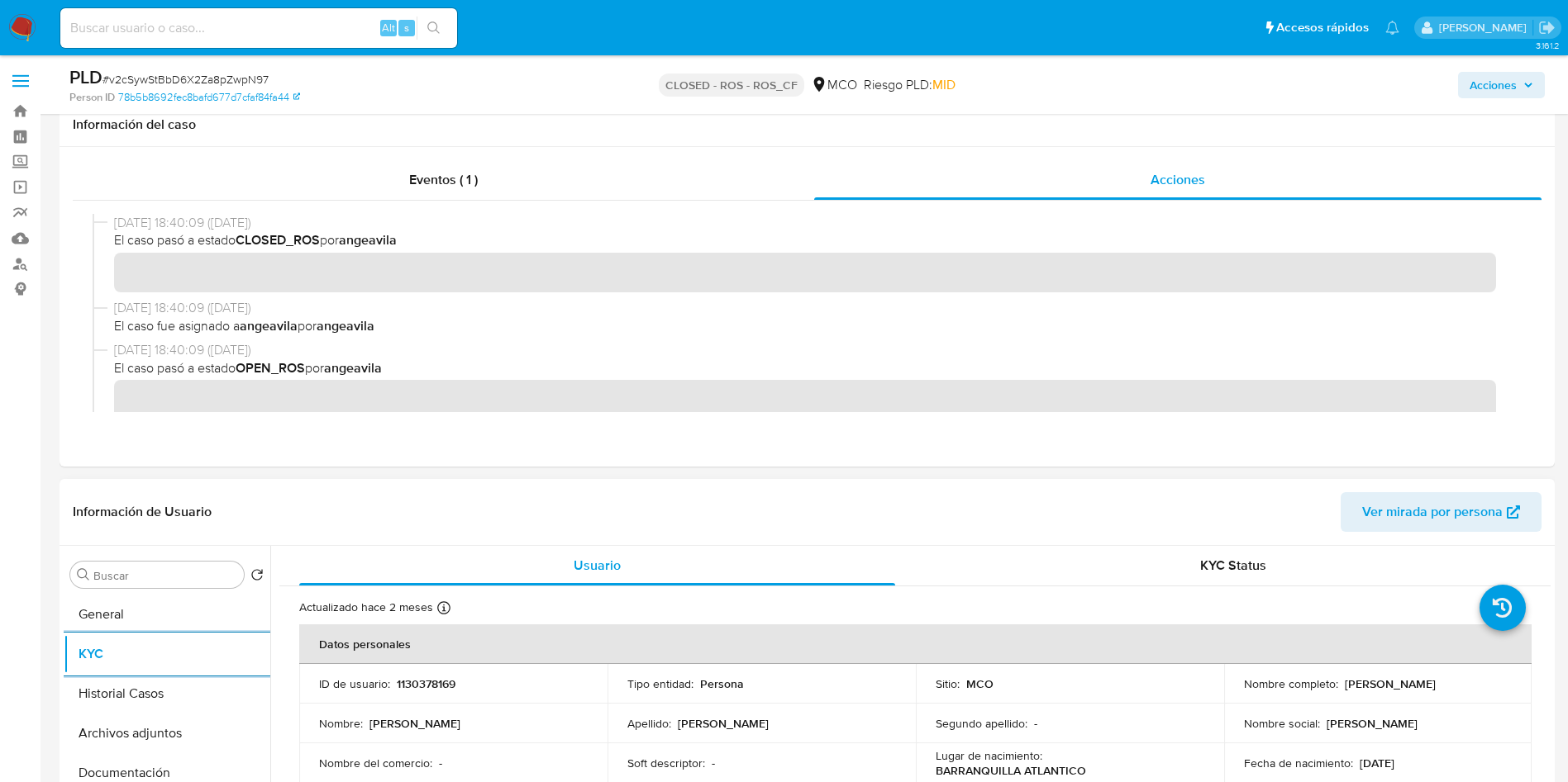
scroll to position [248, 0]
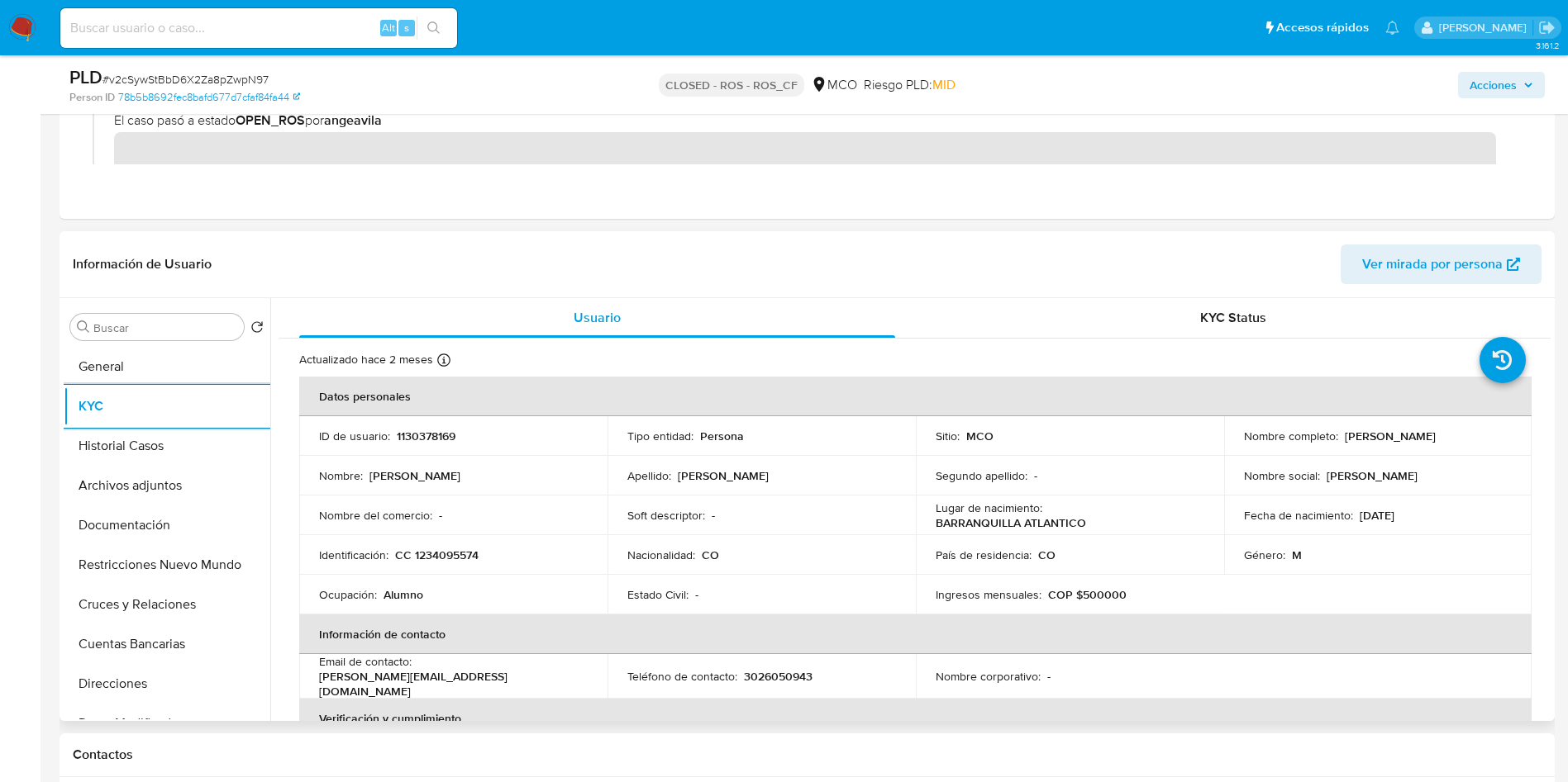
click at [443, 552] on p "CC 1234095574" at bounding box center [436, 555] width 84 height 15
copy p "1234095574"
drag, startPoint x: 1456, startPoint y: 446, endPoint x: 1222, endPoint y: 452, distance: 234.1
click at [1224, 452] on td "Nombre completo : Juan Sebastian Sederstrong Marriaga" at bounding box center [1378, 436] width 309 height 40
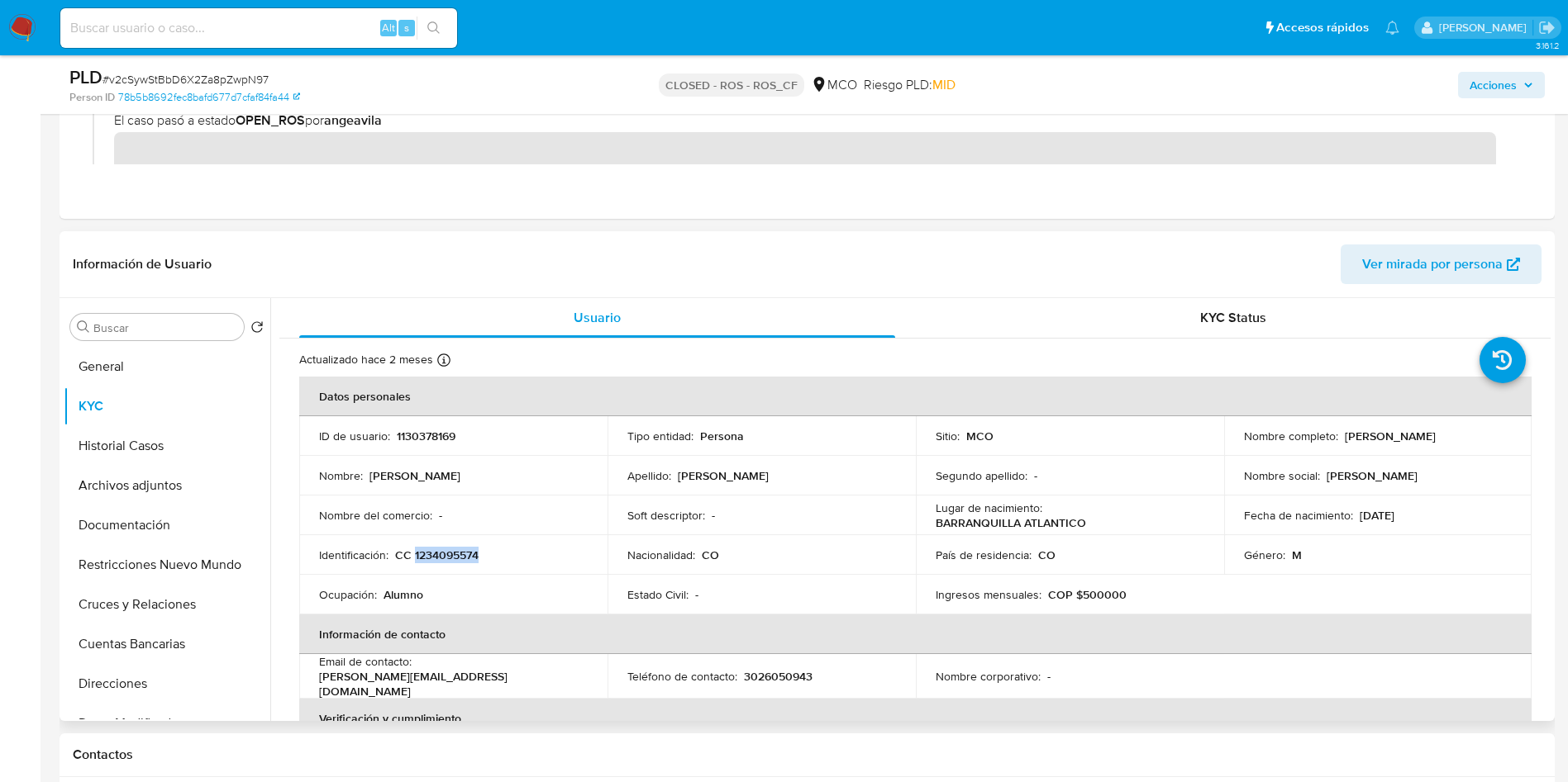
copy p "Juan Sebastian Sederstrong Marriaga"
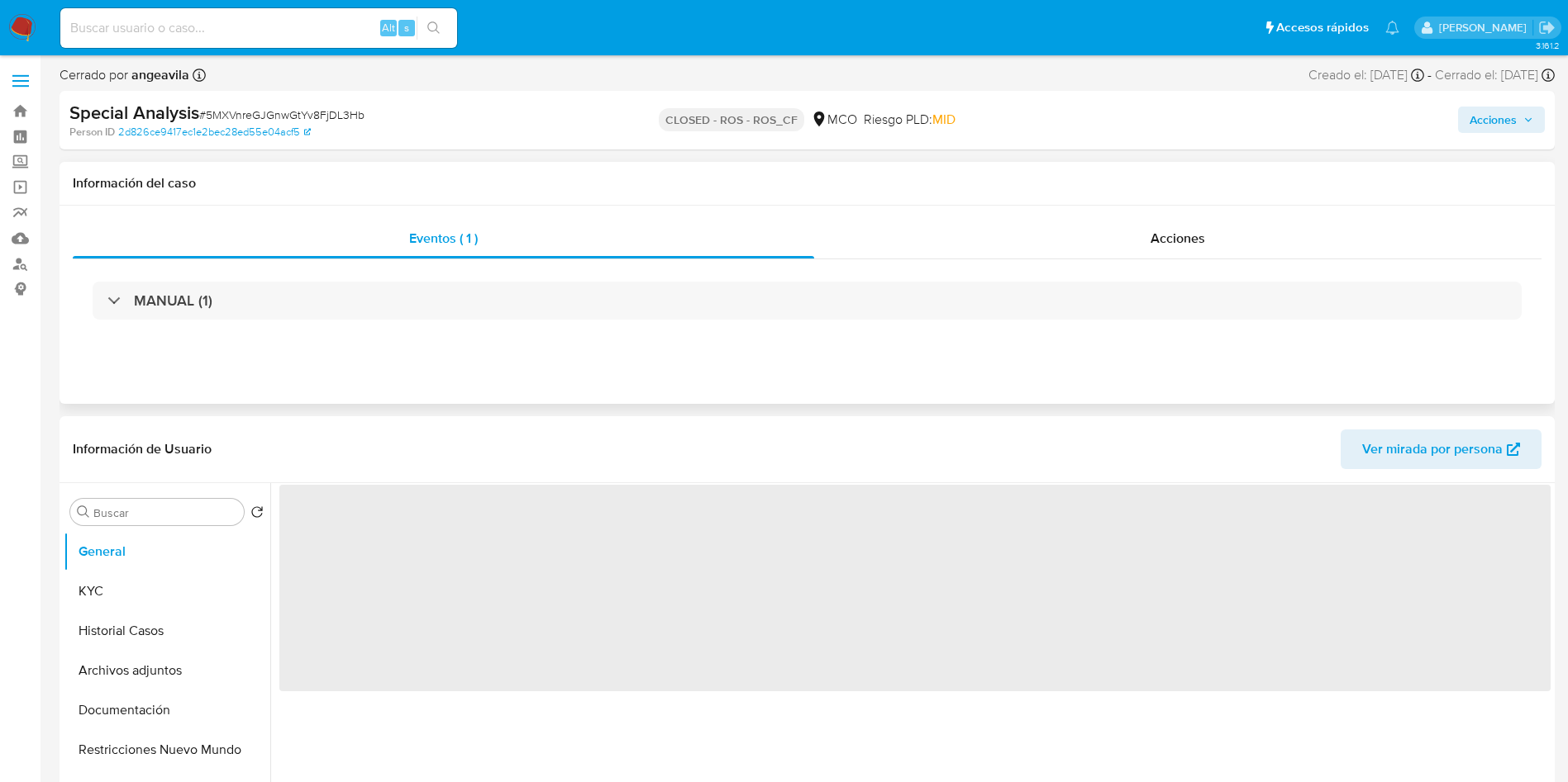
select select "10"
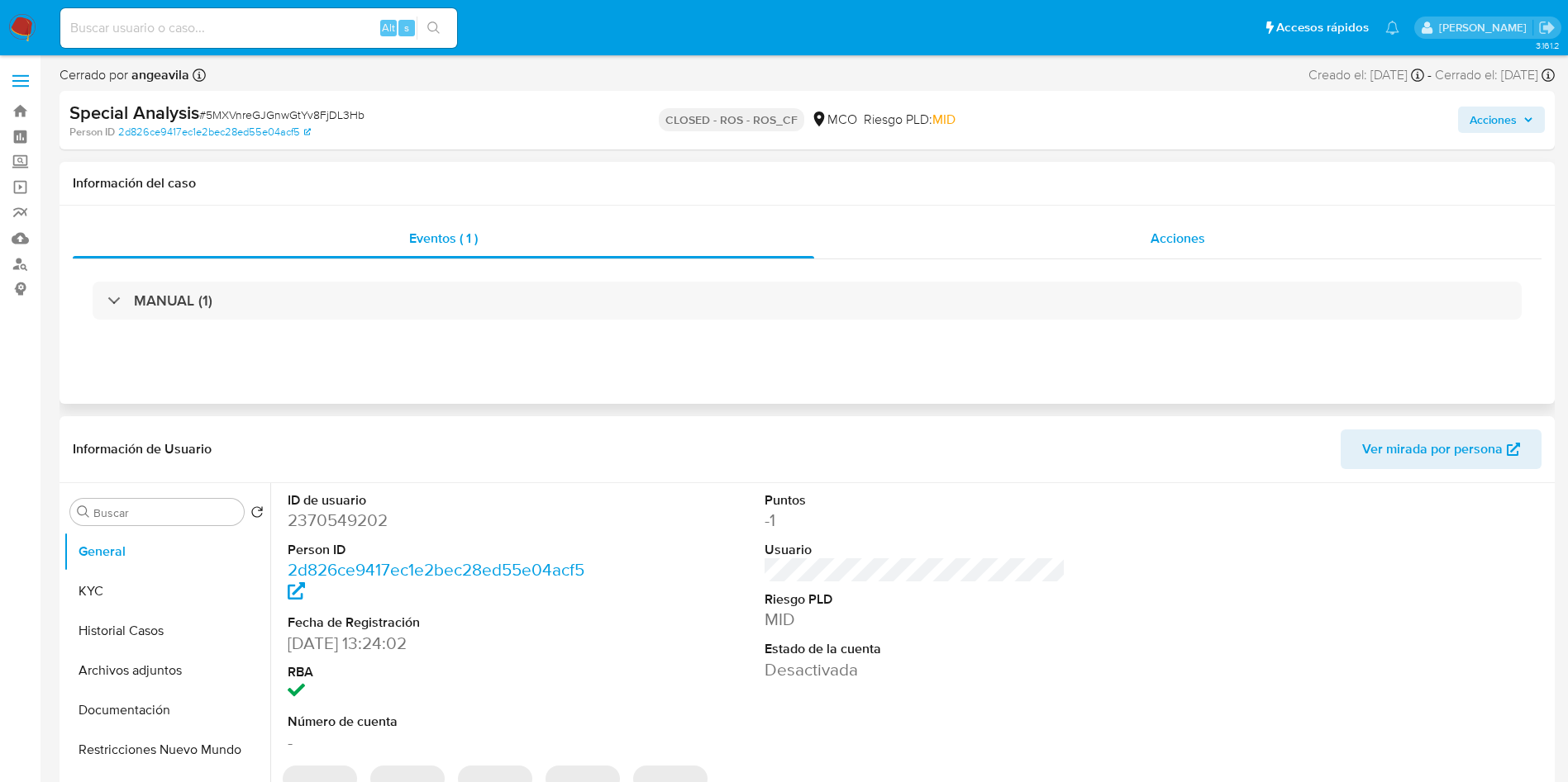
click at [1174, 236] on span "Acciones" at bounding box center [1177, 238] width 54 height 19
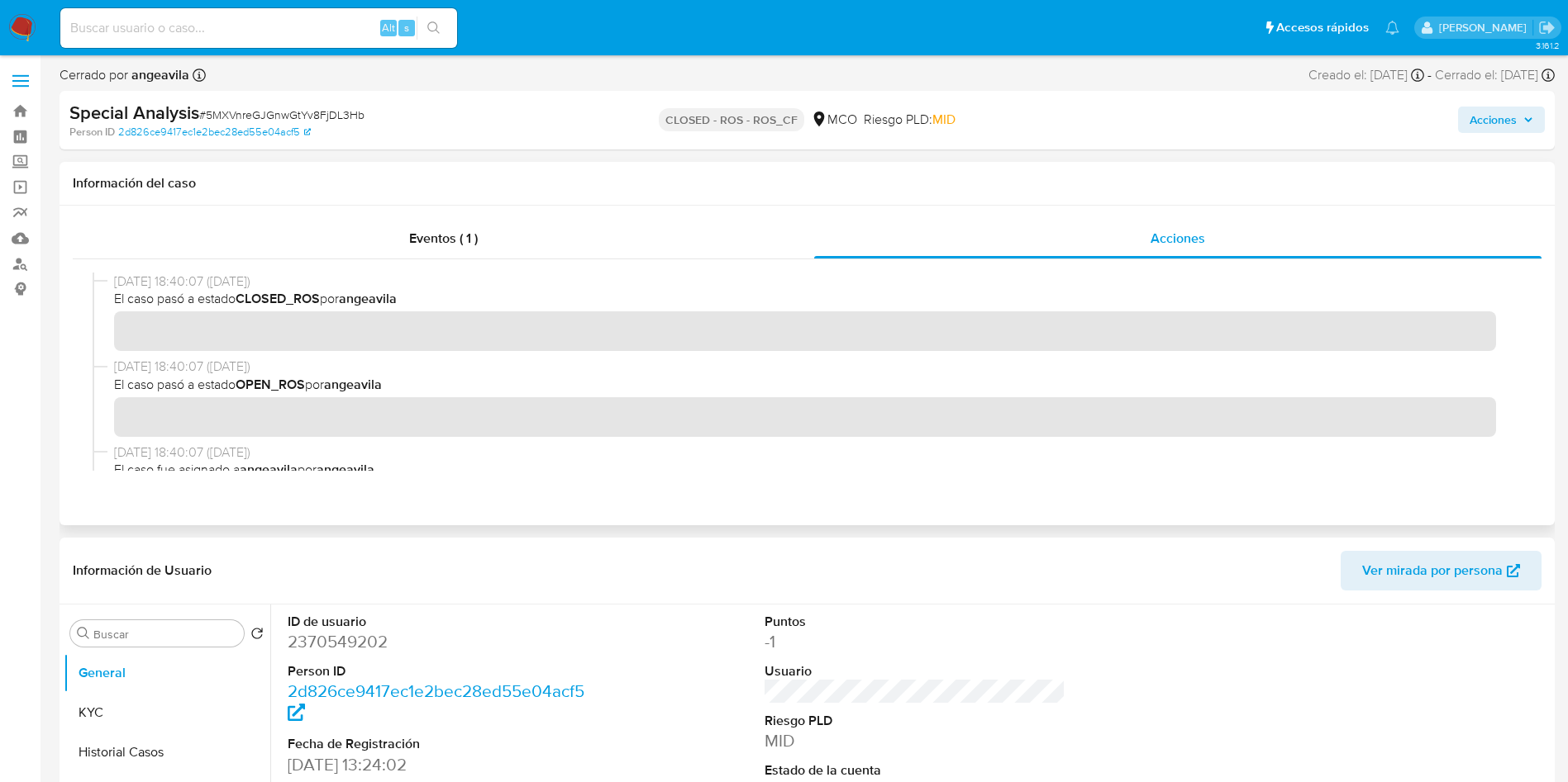
click at [147, 351] on div "[DATE] 18:40:07 ([DATE]) El caso pasó a estado CLOSED_ROS por angeavila" at bounding box center [807, 314] width 1429 height 85
click at [350, 353] on div "[DATE] 18:40:07 ([DATE]) El caso pasó a estado CLOSED_ROS por angeavila" at bounding box center [807, 314] width 1429 height 85
click at [307, 637] on dd "2370549202" at bounding box center [438, 642] width 302 height 23
copy dd "2370549202"
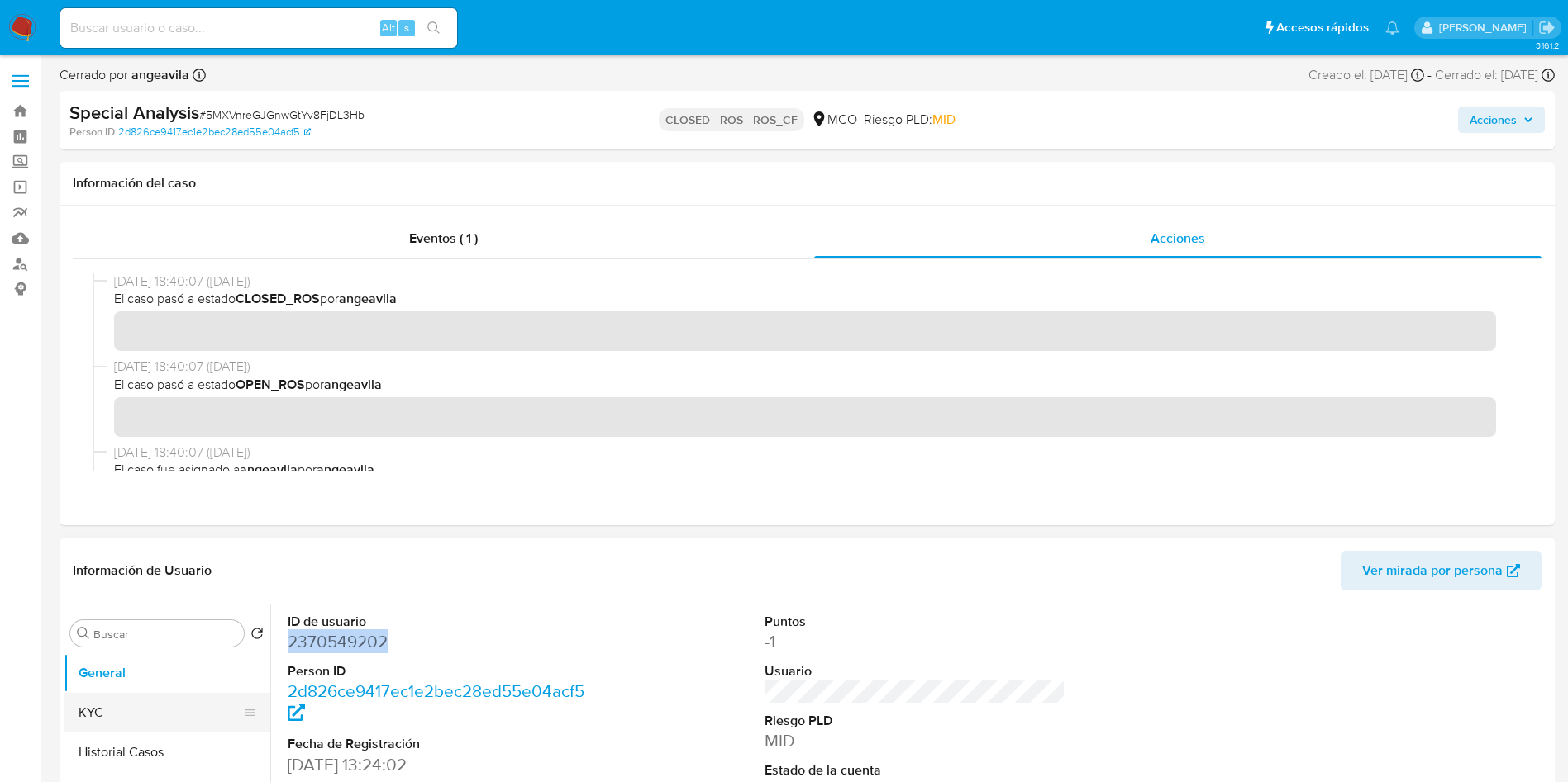
click at [107, 717] on button "KYC" at bounding box center [160, 713] width 194 height 40
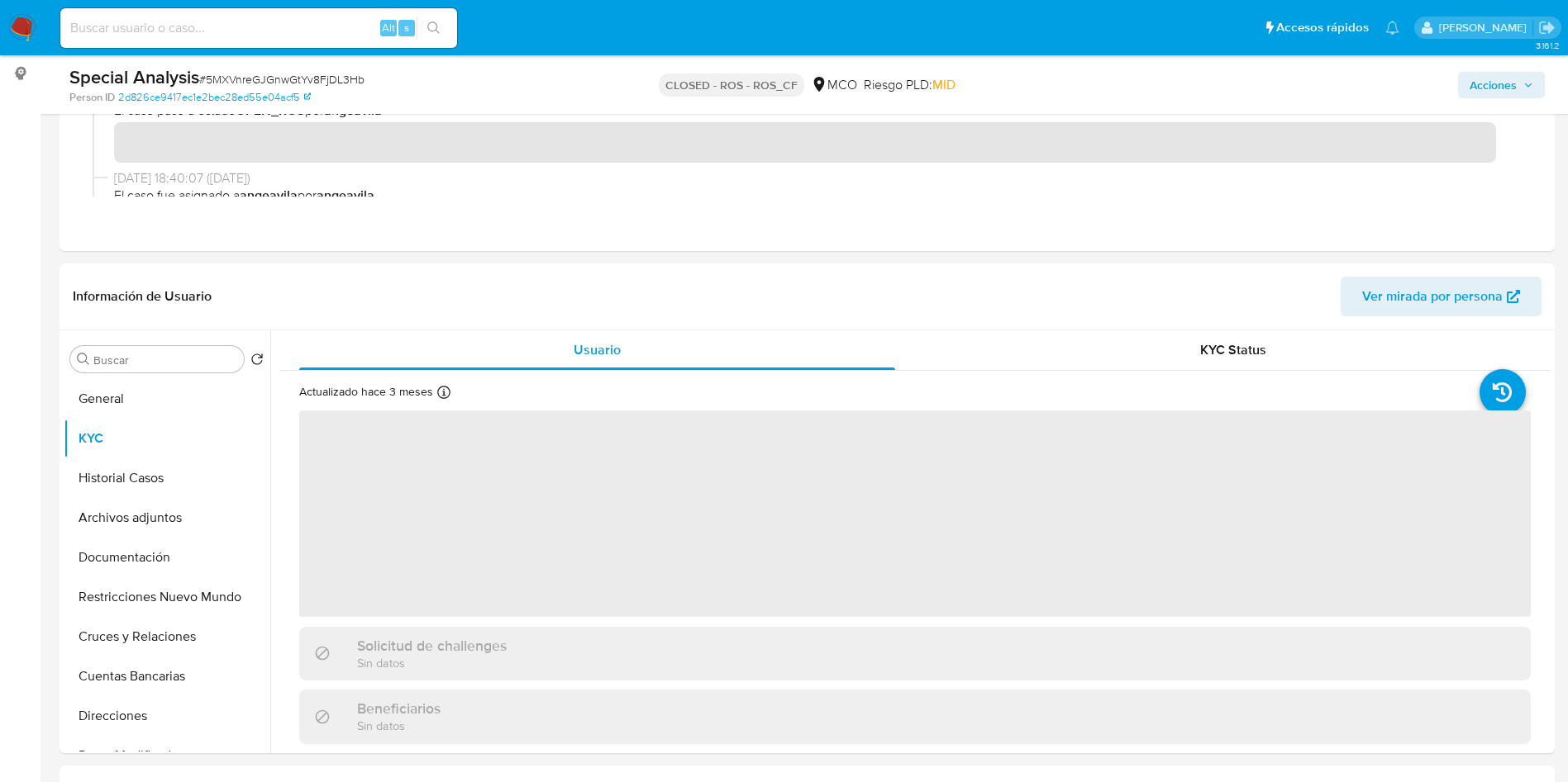
scroll to position [248, 0]
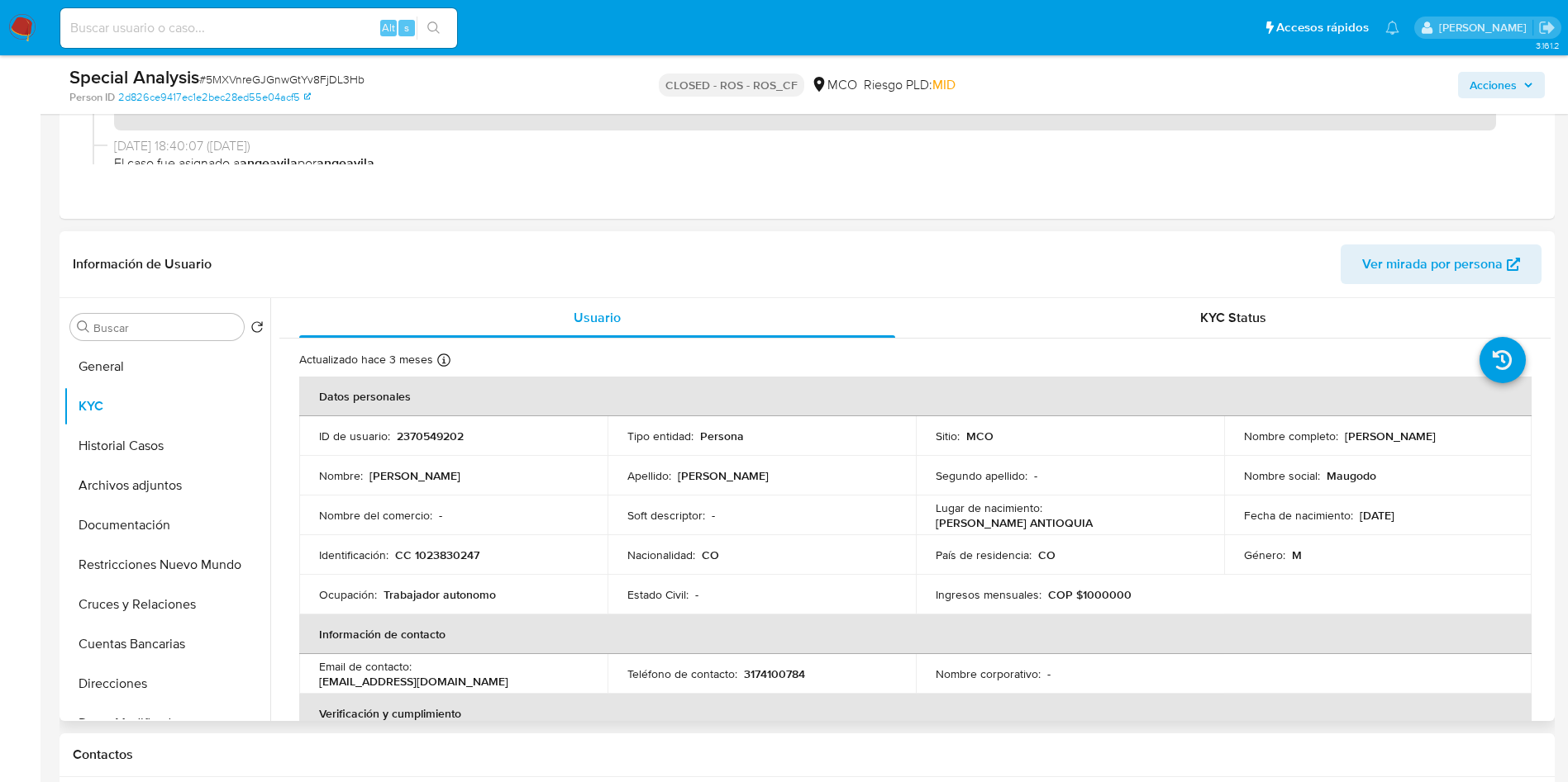
click at [436, 558] on p "CC 1023830247" at bounding box center [437, 555] width 85 height 15
copy p "1023830247"
click at [1392, 429] on p "Mauricio Godoy Lezcano" at bounding box center [1390, 436] width 90 height 15
drag, startPoint x: 1494, startPoint y: 429, endPoint x: 1338, endPoint y: 433, distance: 156.1
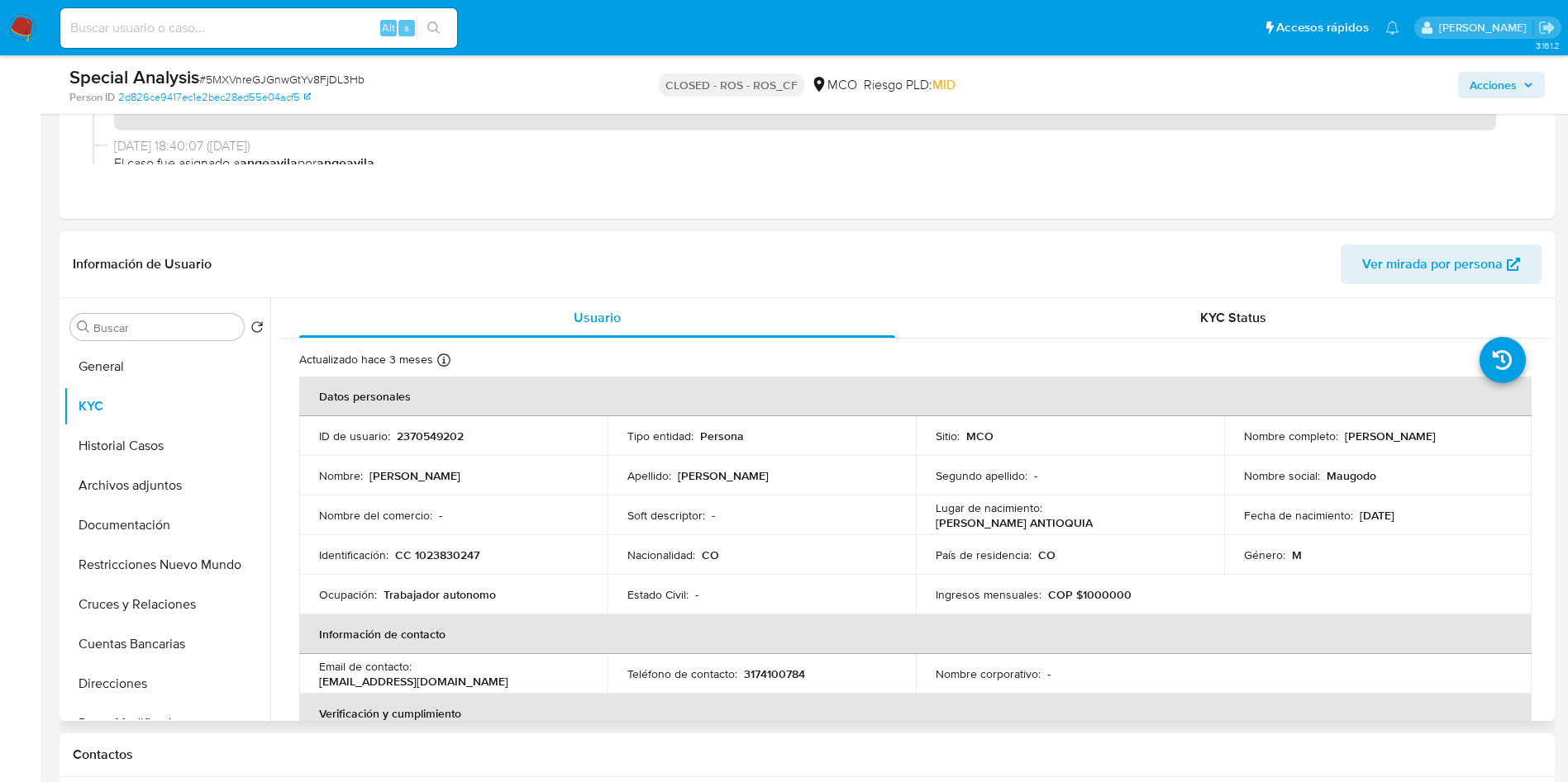
click at [1338, 433] on div "Nombre completo : Mauricio Godoy Lezcano" at bounding box center [1379, 436] width 269 height 15
copy p "Mauricio Godoy Lezcano"
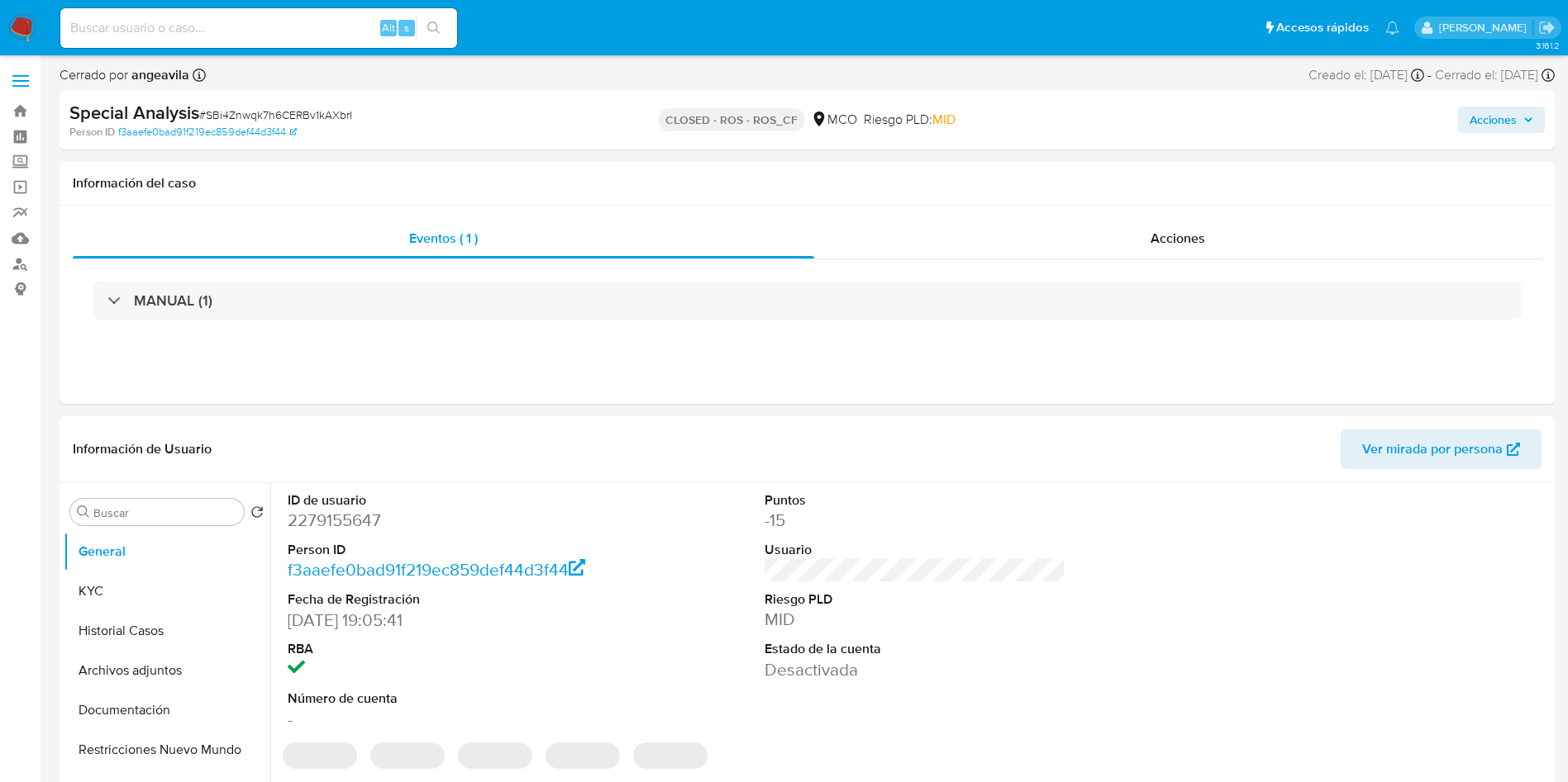
select select "10"
click at [1200, 258] on div "Acciones" at bounding box center [1178, 238] width 727 height 40
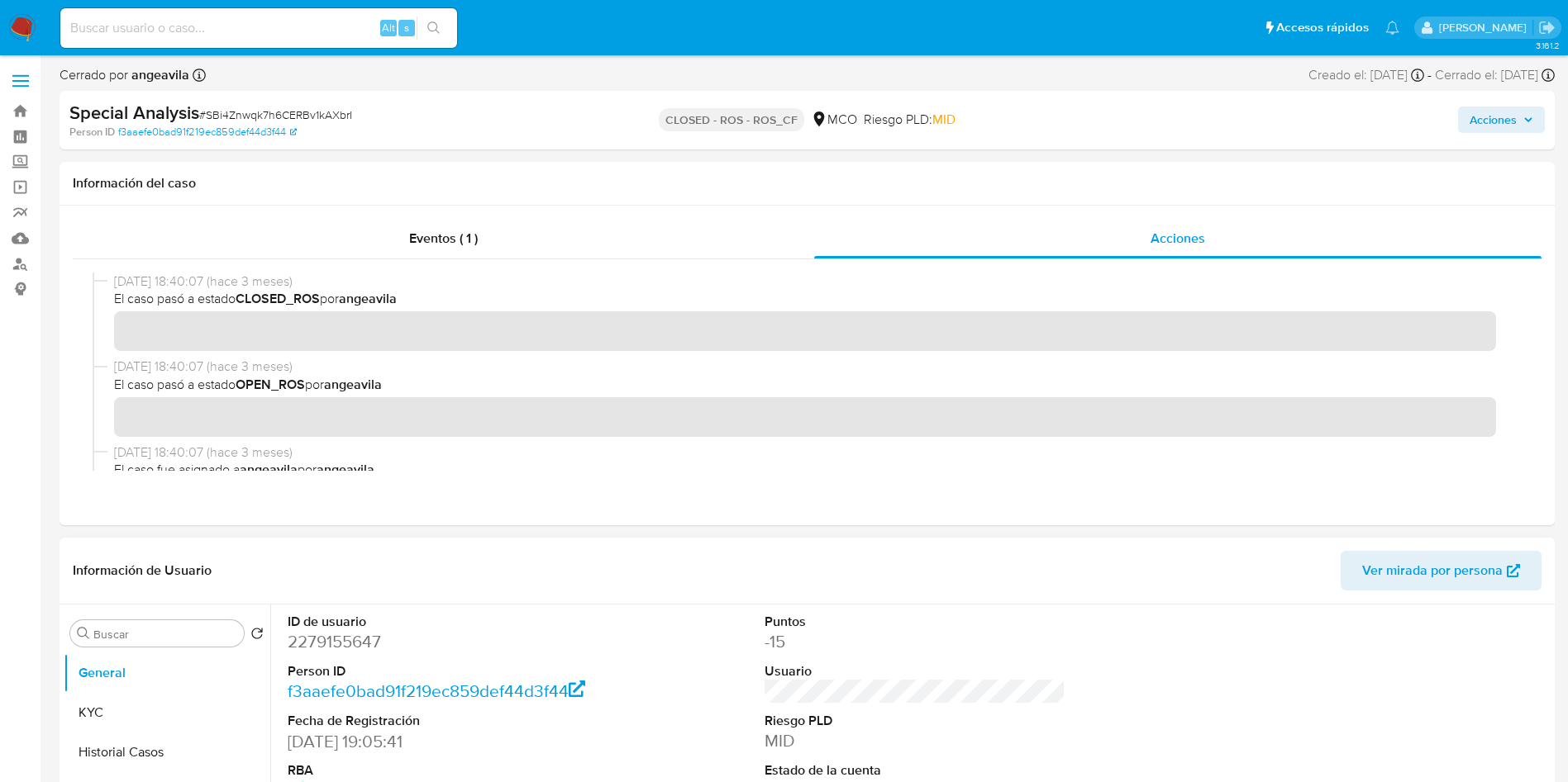
click at [356, 626] on dt "ID de usuario" at bounding box center [438, 621] width 302 height 18
click at [352, 636] on dd "2279155647" at bounding box center [438, 642] width 302 height 23
copy dd "2279155647"
click at [139, 735] on button "Historial Casos" at bounding box center [160, 752] width 194 height 40
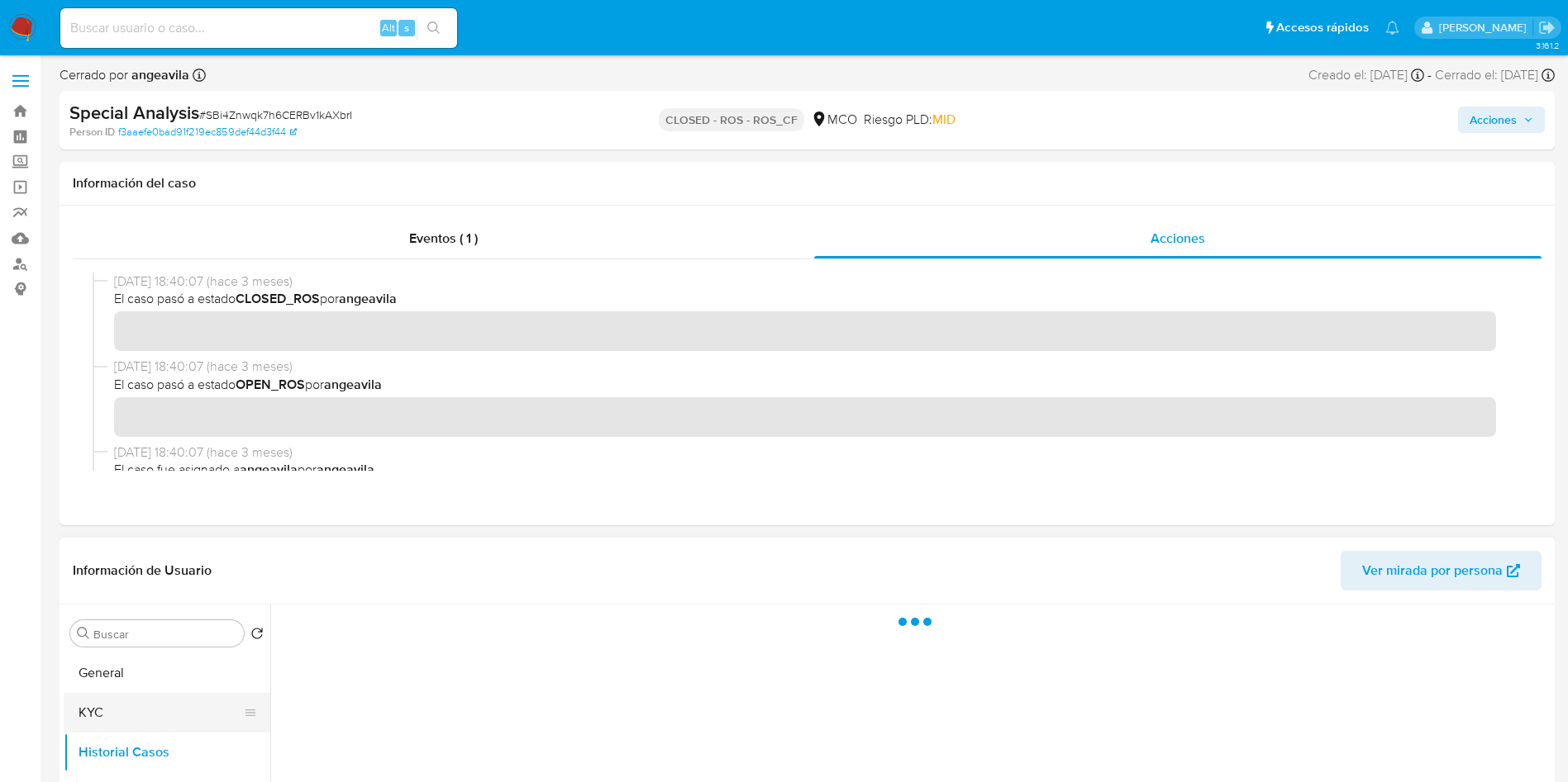
click at [176, 719] on button "KYC" at bounding box center [160, 713] width 194 height 40
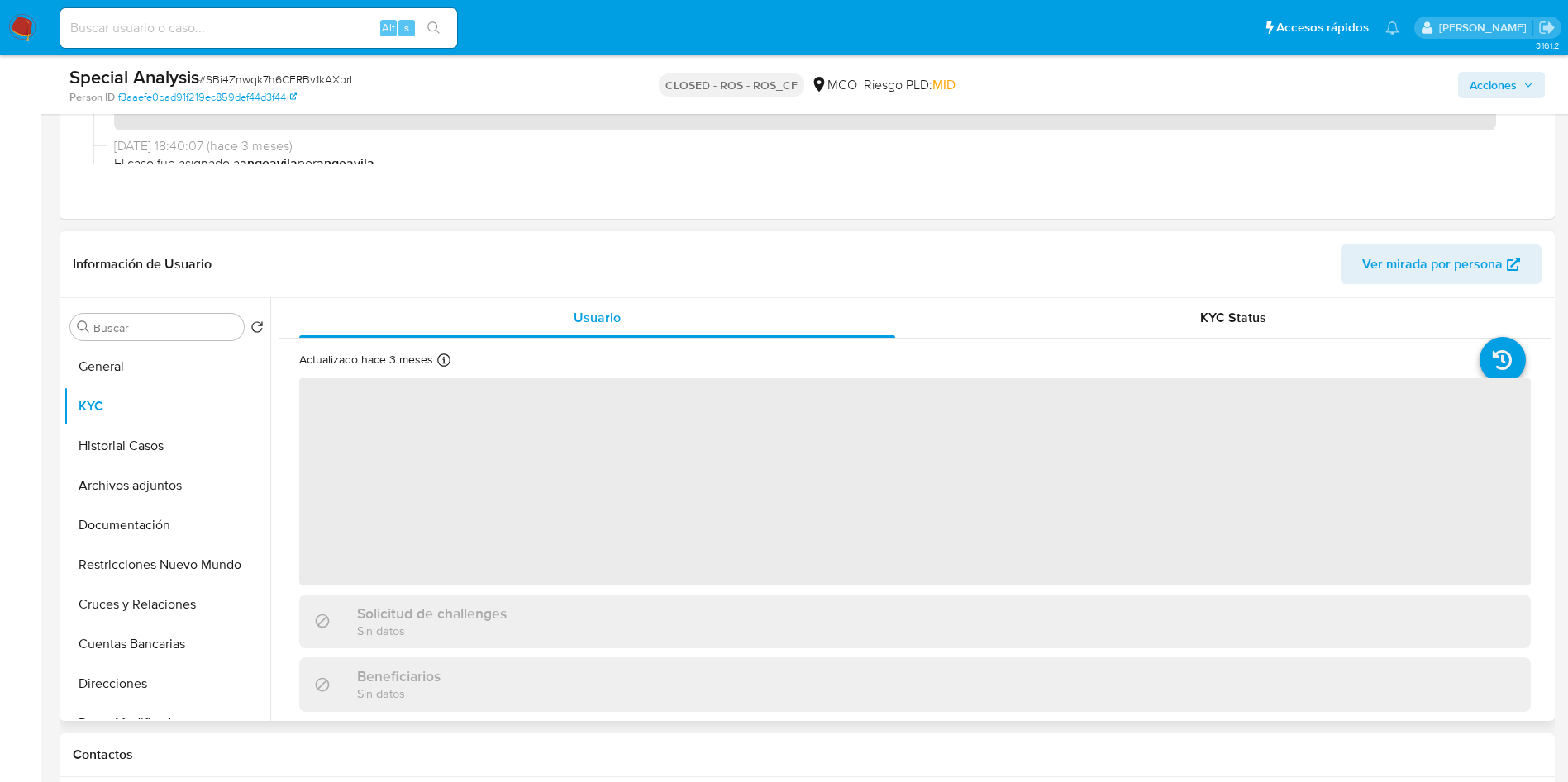
scroll to position [124, 0]
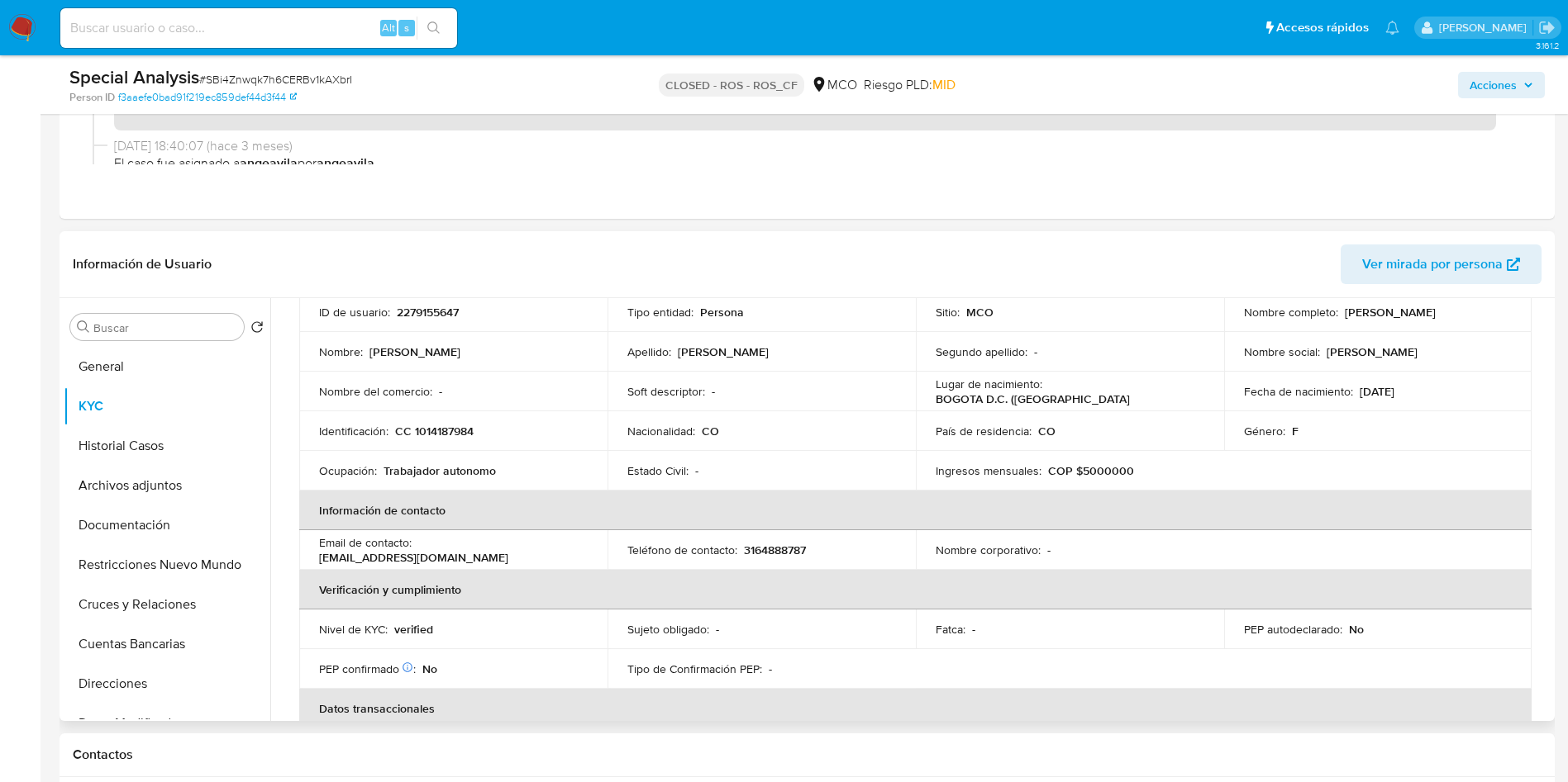
click at [458, 428] on p "CC 1014187984" at bounding box center [434, 431] width 79 height 15
copy p "1014187984"
drag, startPoint x: 1493, startPoint y: 321, endPoint x: 1340, endPoint y: 319, distance: 153.0
click at [1340, 319] on td "Nombre completo : Lina Briyith Mateus Ladino" at bounding box center [1378, 312] width 309 height 40
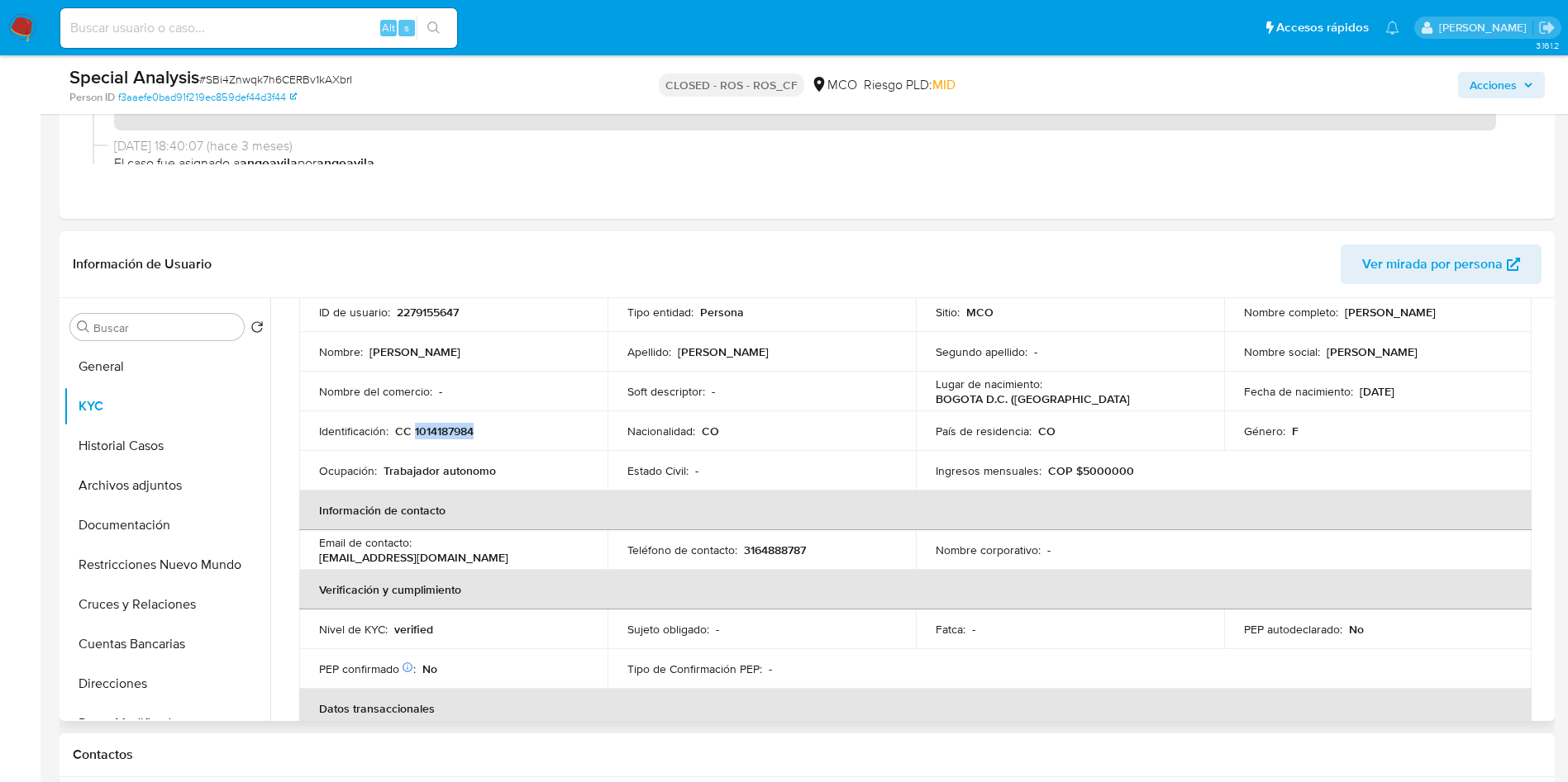
copy p "Lina Briyith Mateus Ladino"
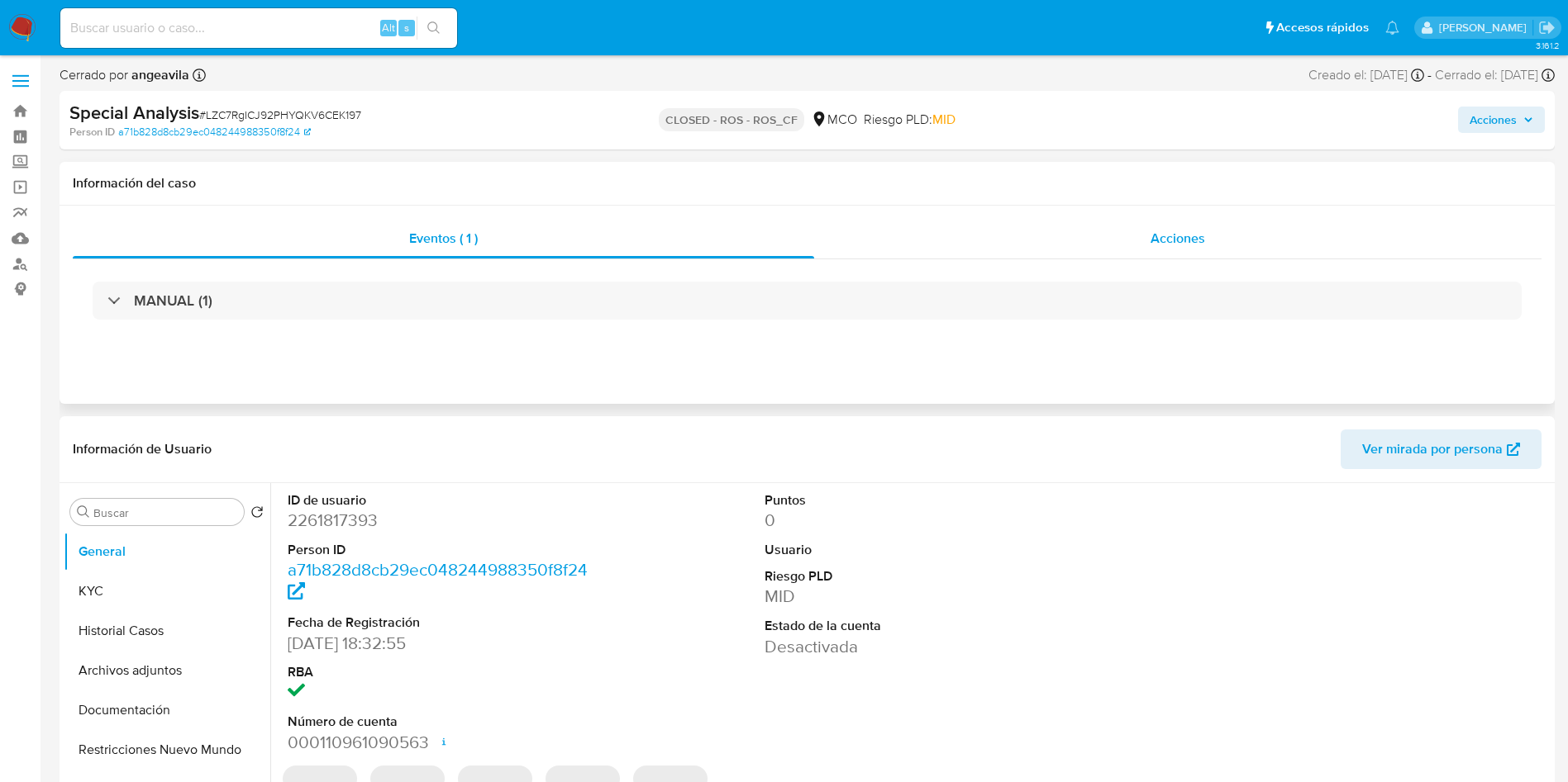
click at [1217, 239] on div "Acciones" at bounding box center [1178, 238] width 727 height 40
select select "10"
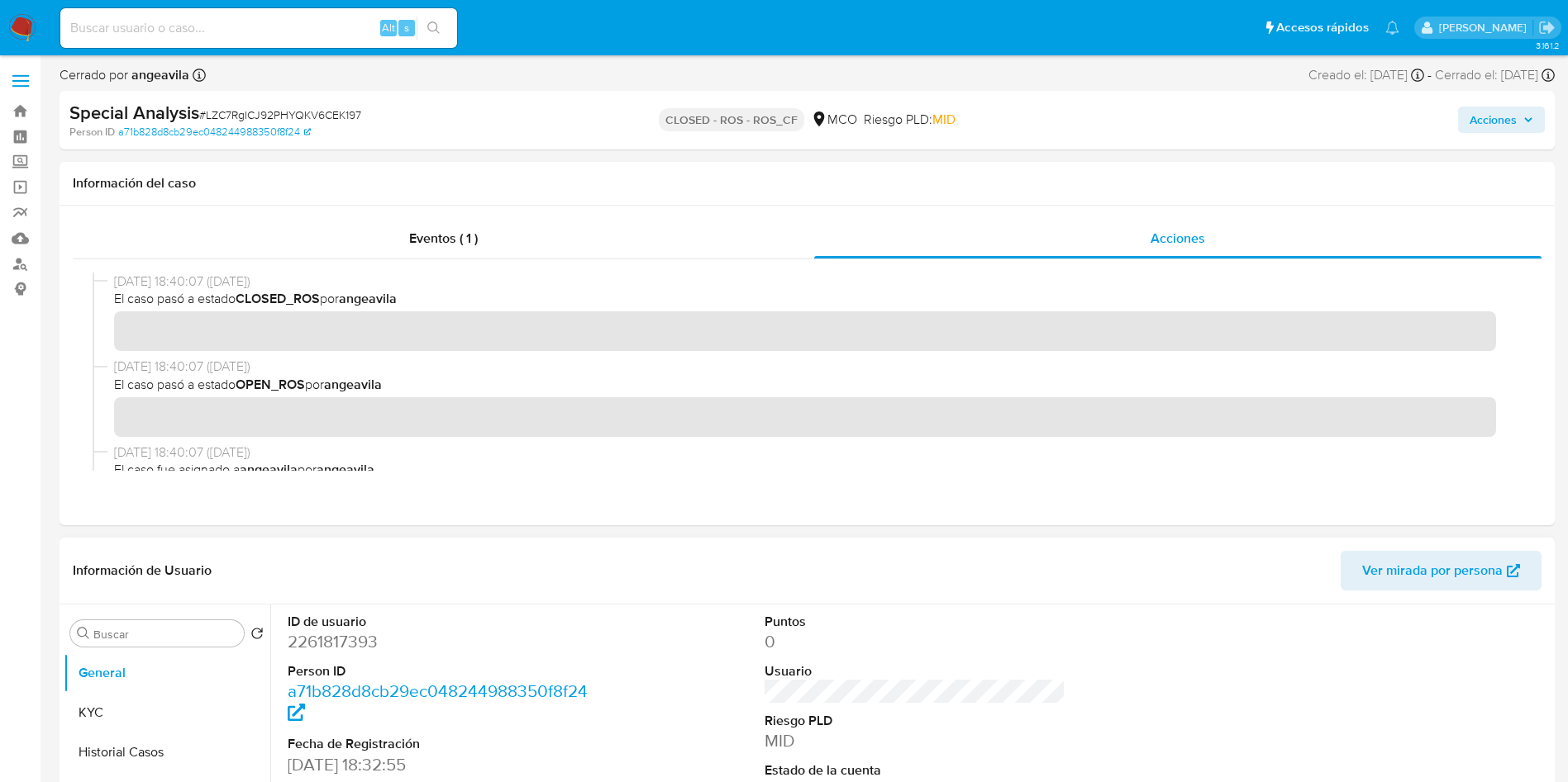
click at [327, 648] on dd "2261817393" at bounding box center [438, 642] width 302 height 23
copy dd "2261817393"
click at [177, 715] on button "KYC" at bounding box center [160, 713] width 194 height 40
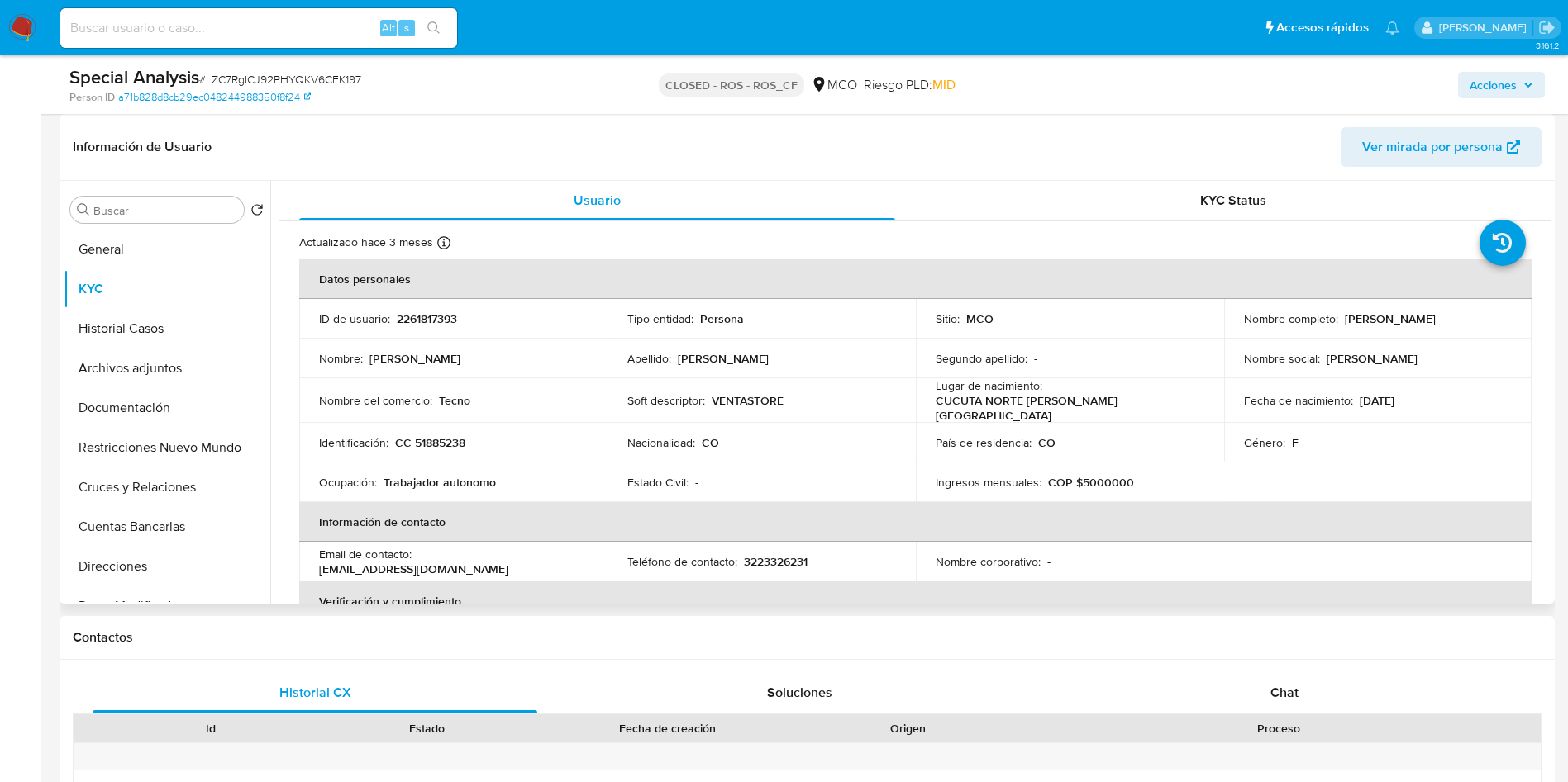
scroll to position [372, 0]
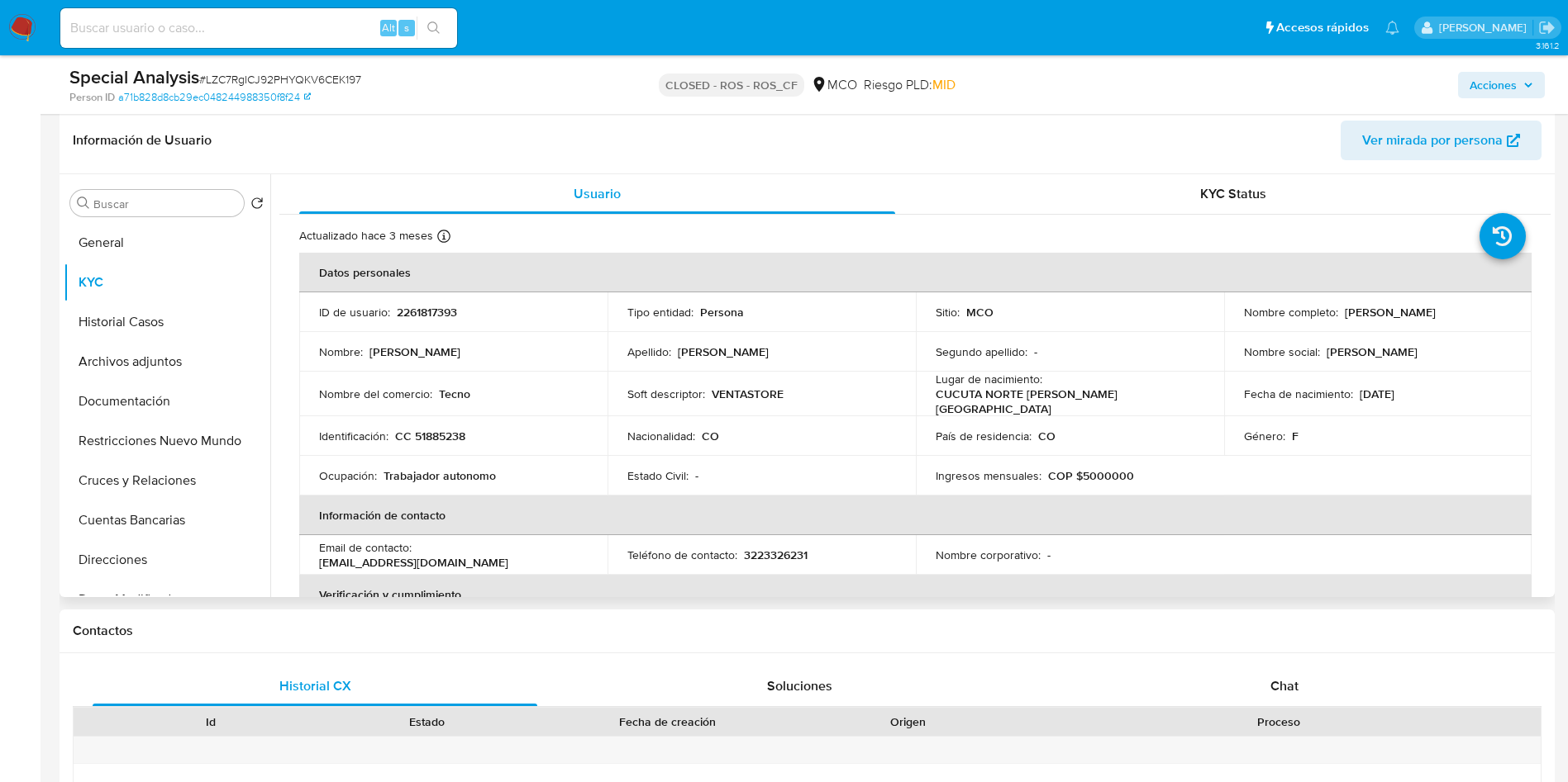
click at [441, 431] on p "CC 51885238" at bounding box center [430, 436] width 70 height 15
copy p "51885238"
drag, startPoint x: 1469, startPoint y: 312, endPoint x: 1337, endPoint y: 316, distance: 132.1
click at [1337, 316] on div "Nombre completo : Elvira Elisa Rincon Diaz" at bounding box center [1379, 313] width 269 height 15
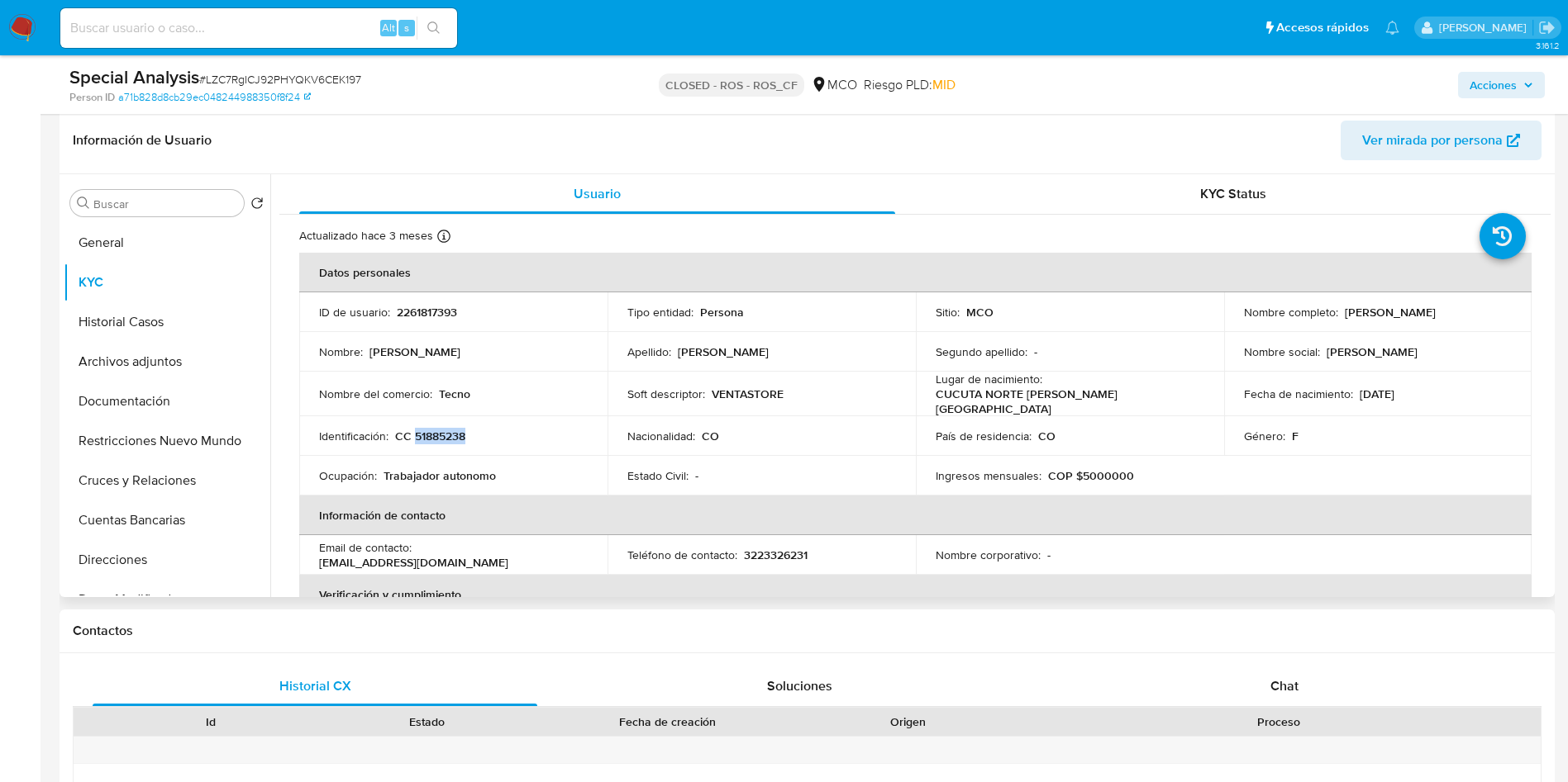
copy div "Elvira Elisa Rincon Diaz"
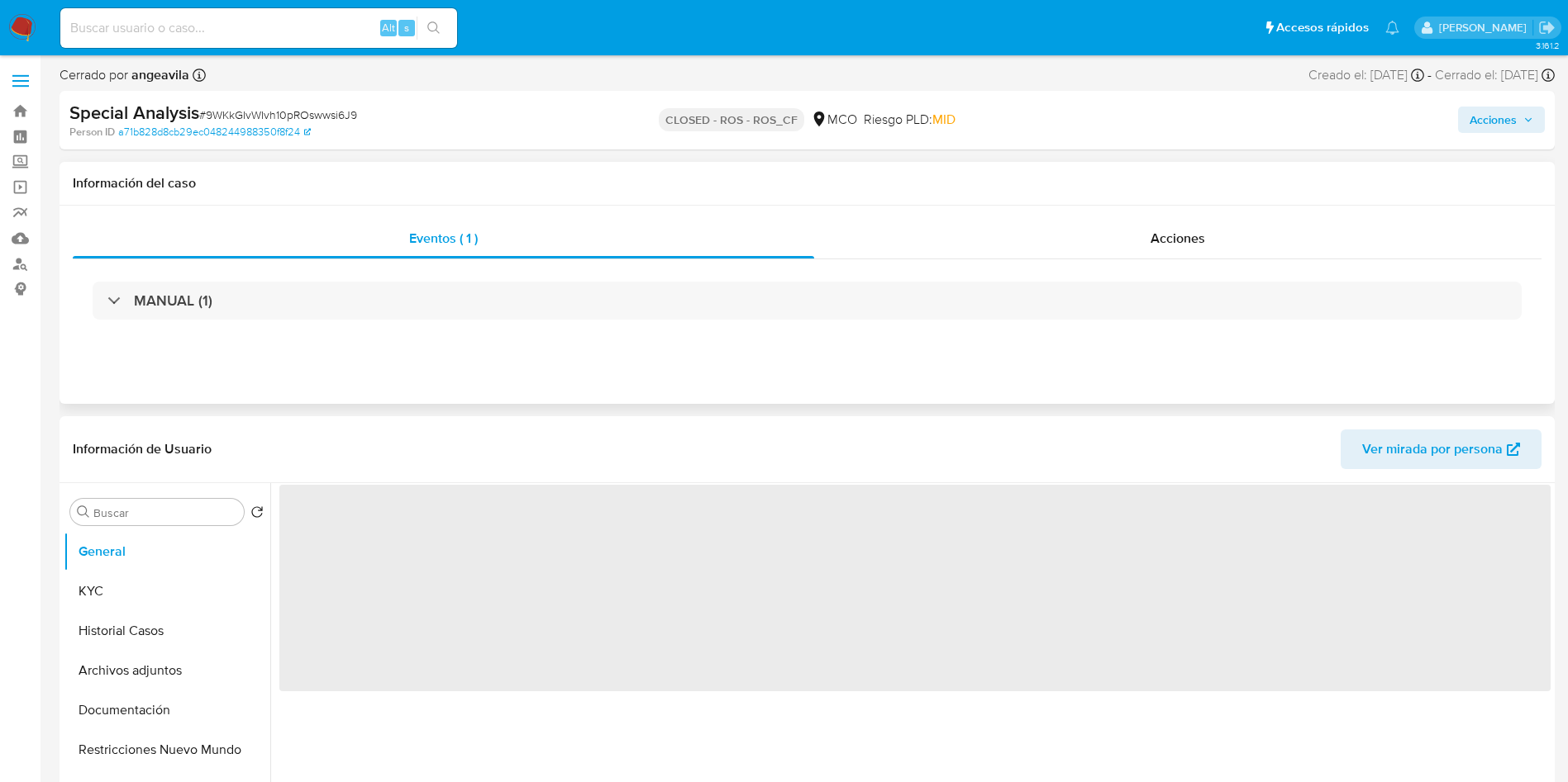
select select "10"
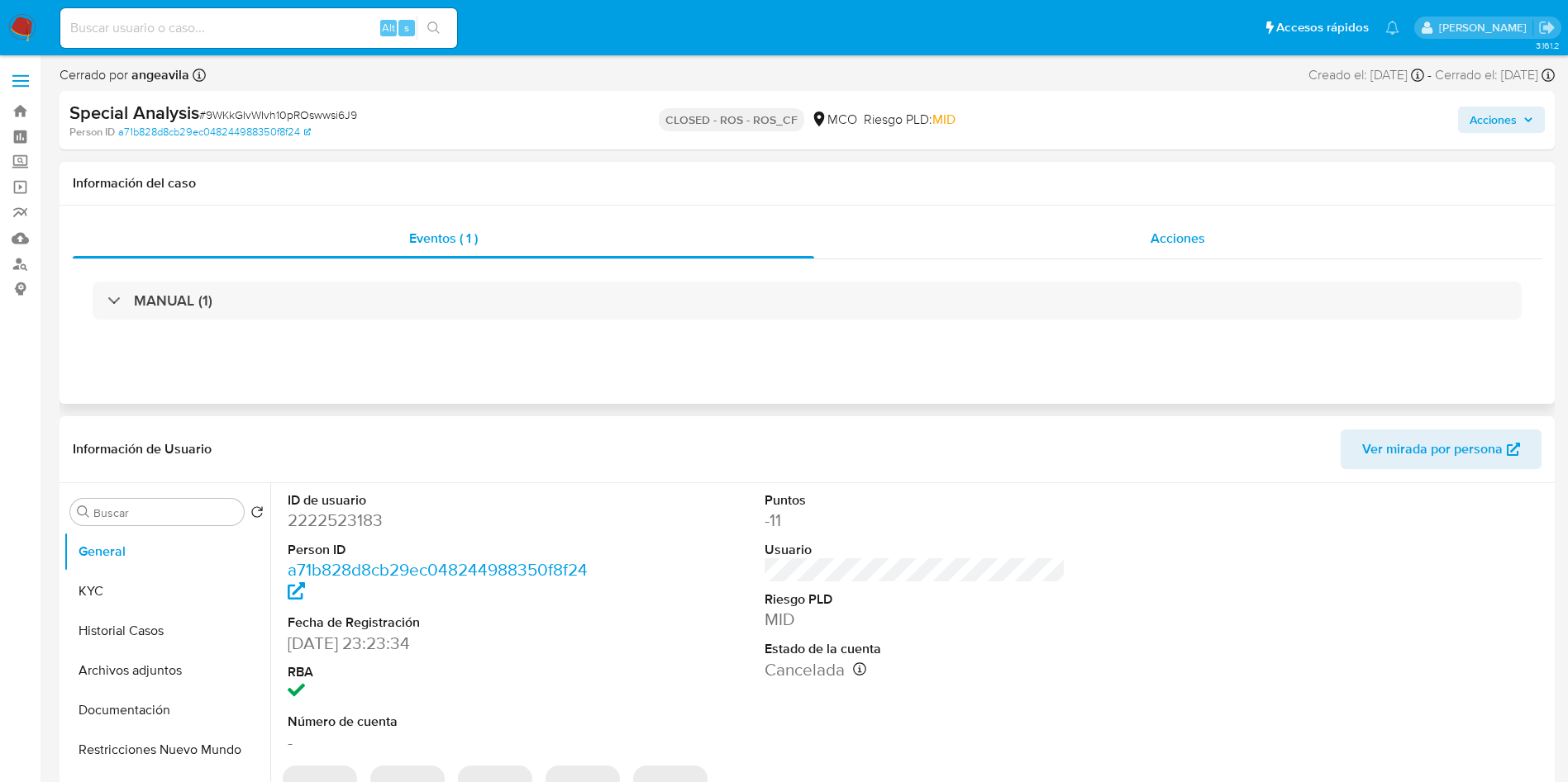
click at [1148, 238] on div "Acciones" at bounding box center [1178, 238] width 727 height 40
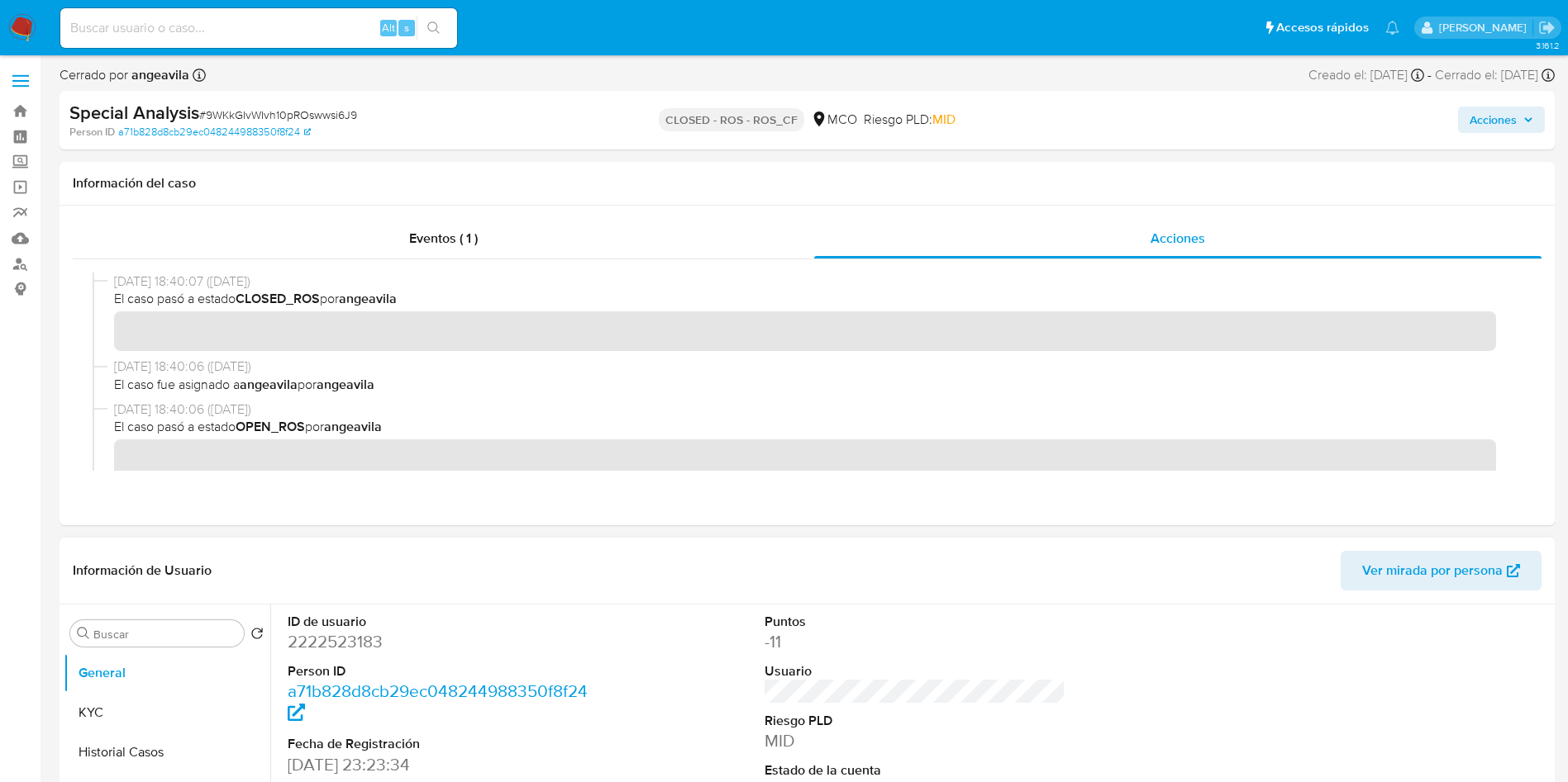
click at [328, 639] on dd "2222523183" at bounding box center [438, 642] width 302 height 23
copy dd "2222523183"
click at [199, 701] on button "KYC" at bounding box center [160, 713] width 194 height 40
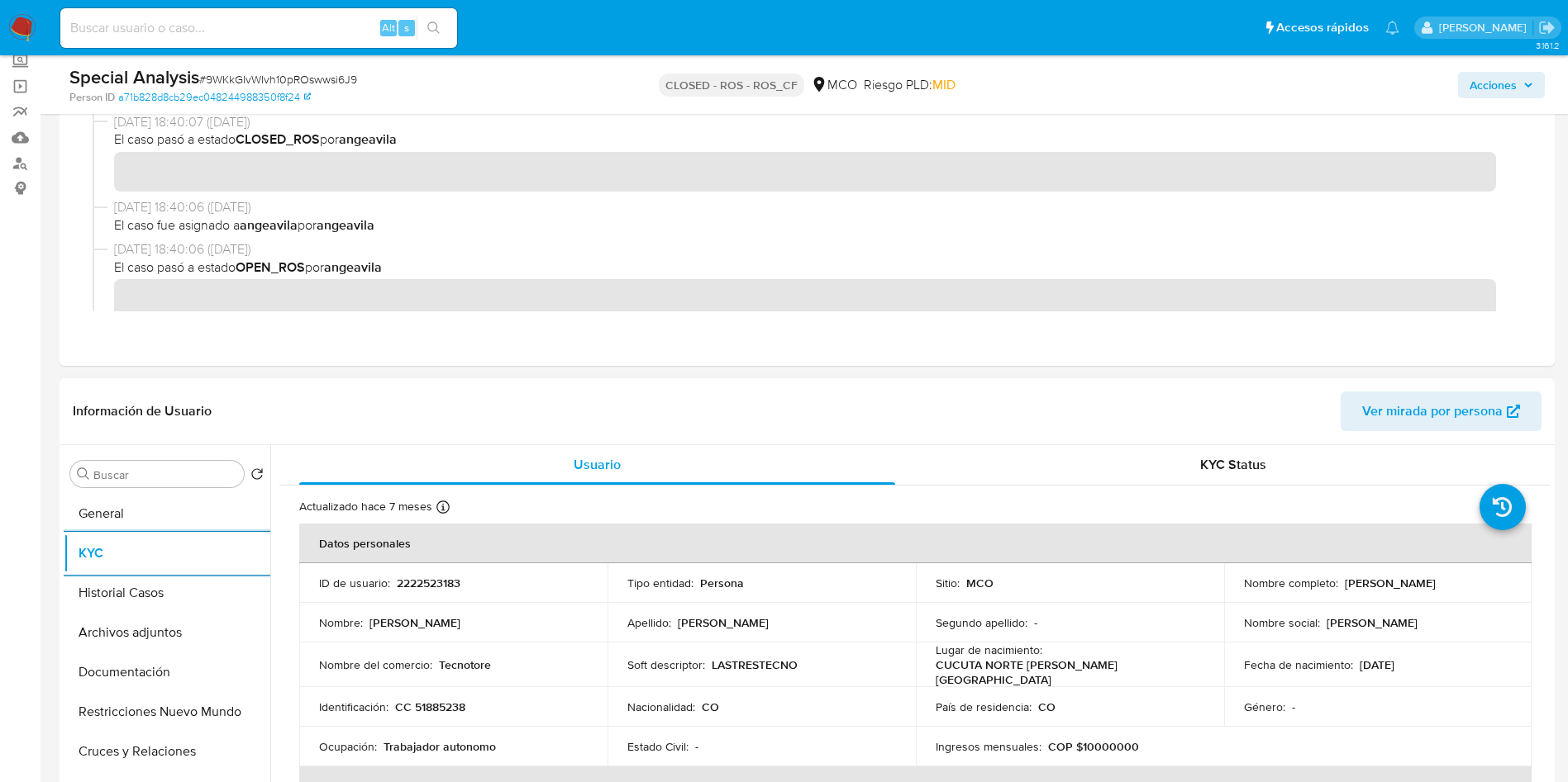
scroll to position [124, 0]
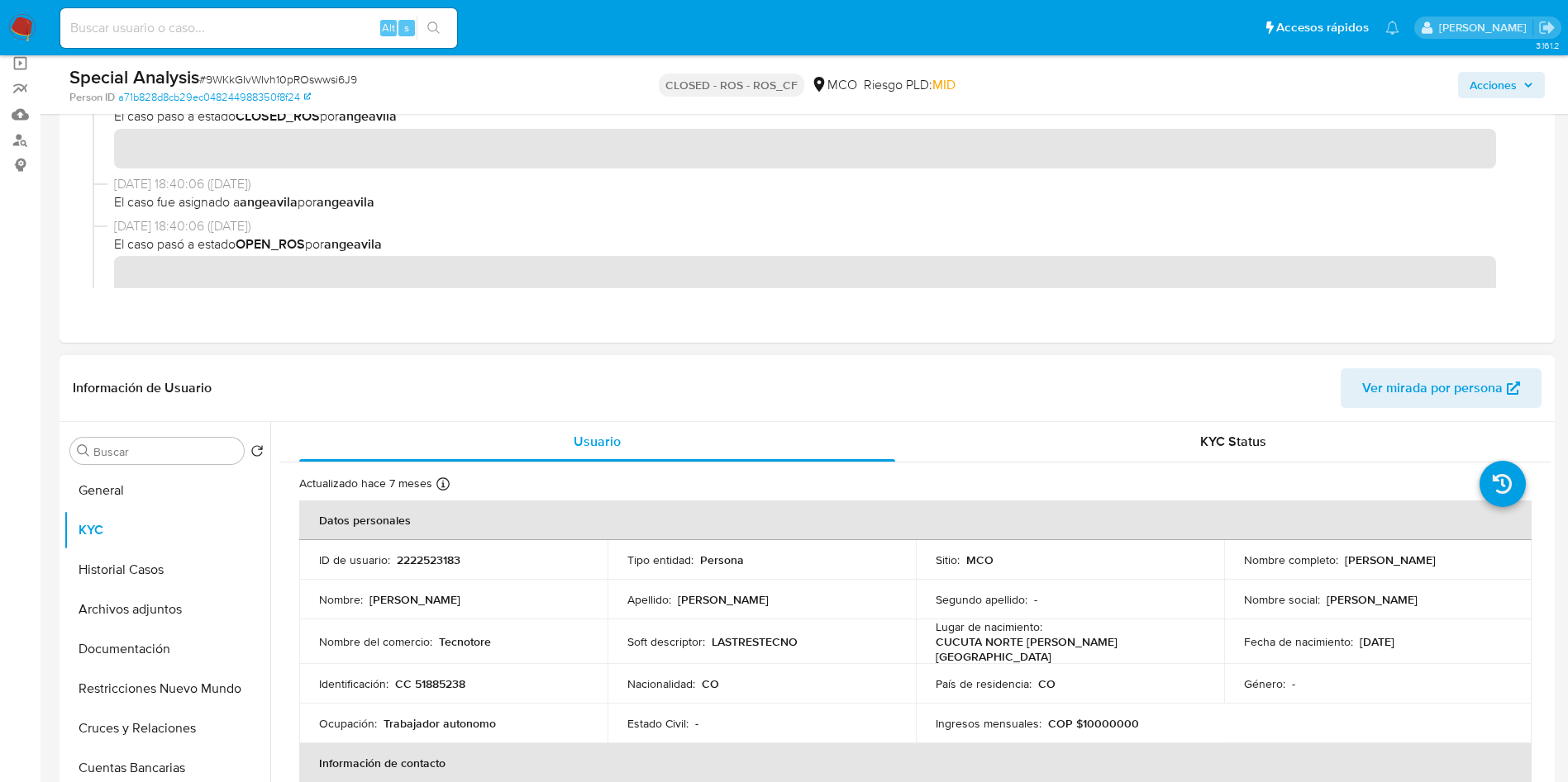
drag, startPoint x: 1472, startPoint y: 557, endPoint x: 1335, endPoint y: 564, distance: 137.2
click at [1337, 564] on div "Nombre completo : Elvira Elisa Rincon Diaz" at bounding box center [1379, 561] width 269 height 15
copy div "Elvira Elisa Rincon Diaz"
click at [435, 676] on p "CC 51885238" at bounding box center [430, 684] width 70 height 15
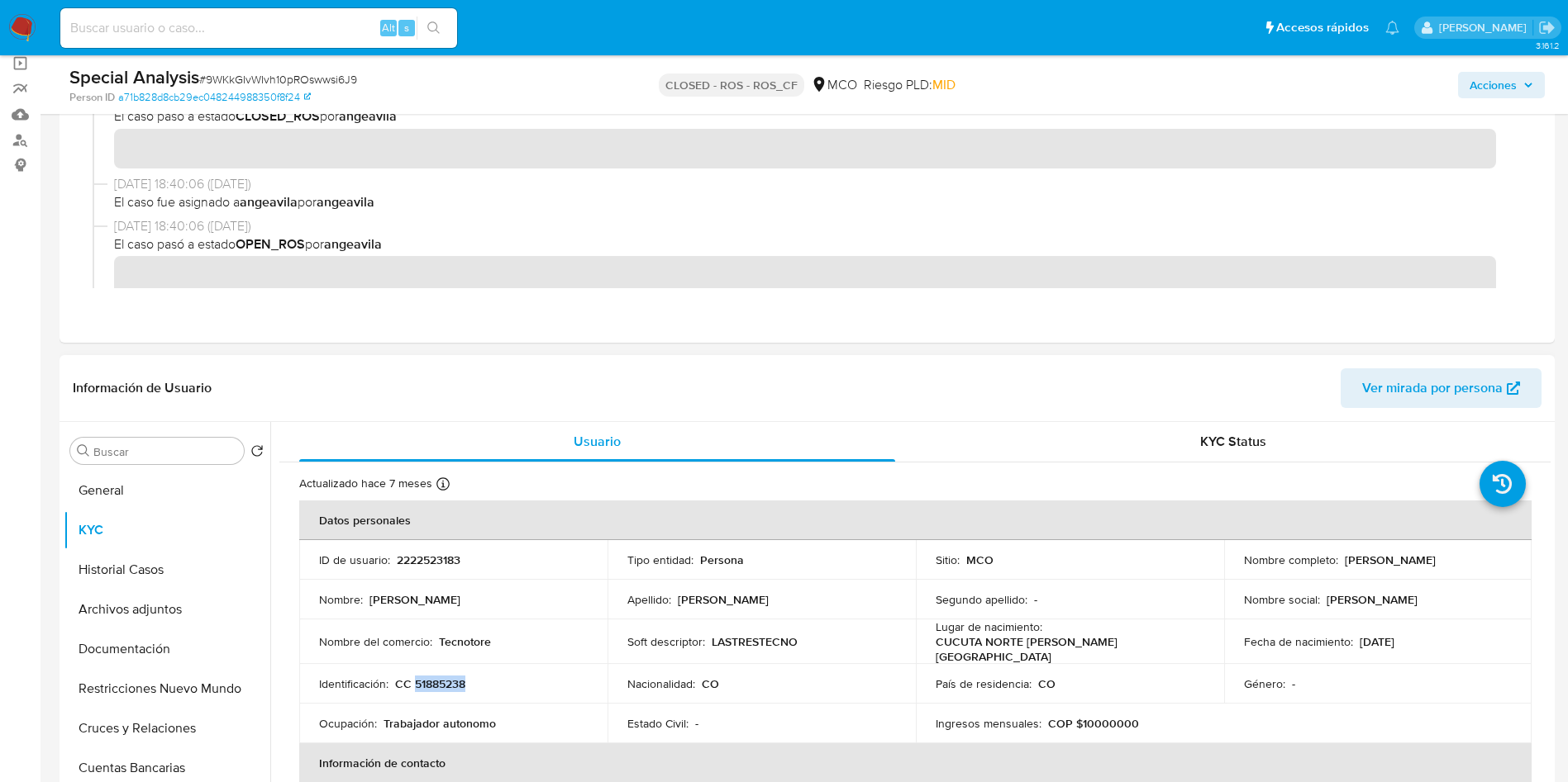
copy p "51885238"
click at [491, 378] on header "Información de Usuario Ver mirada por persona" at bounding box center [807, 388] width 1469 height 40
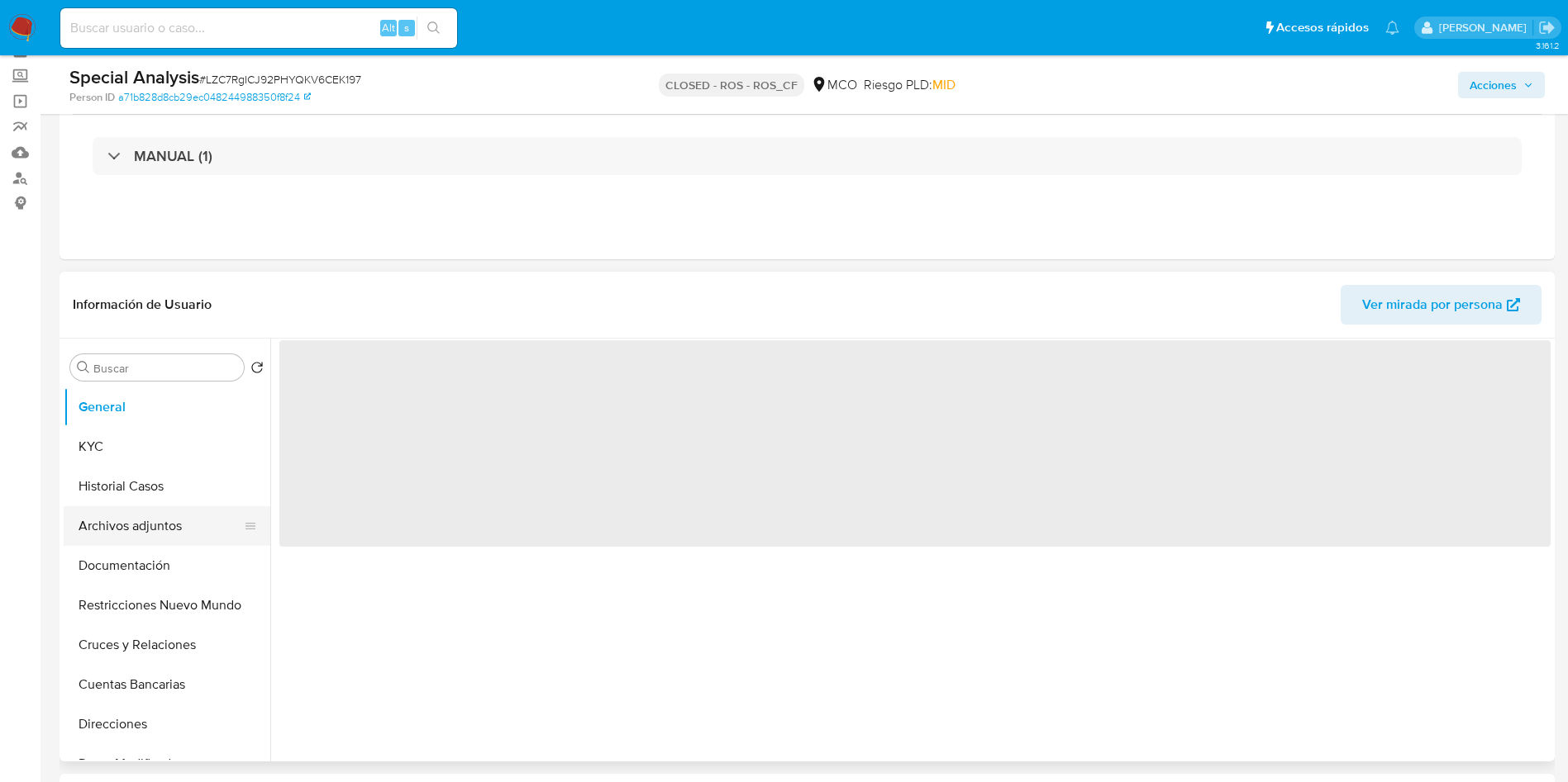
scroll to position [124, 0]
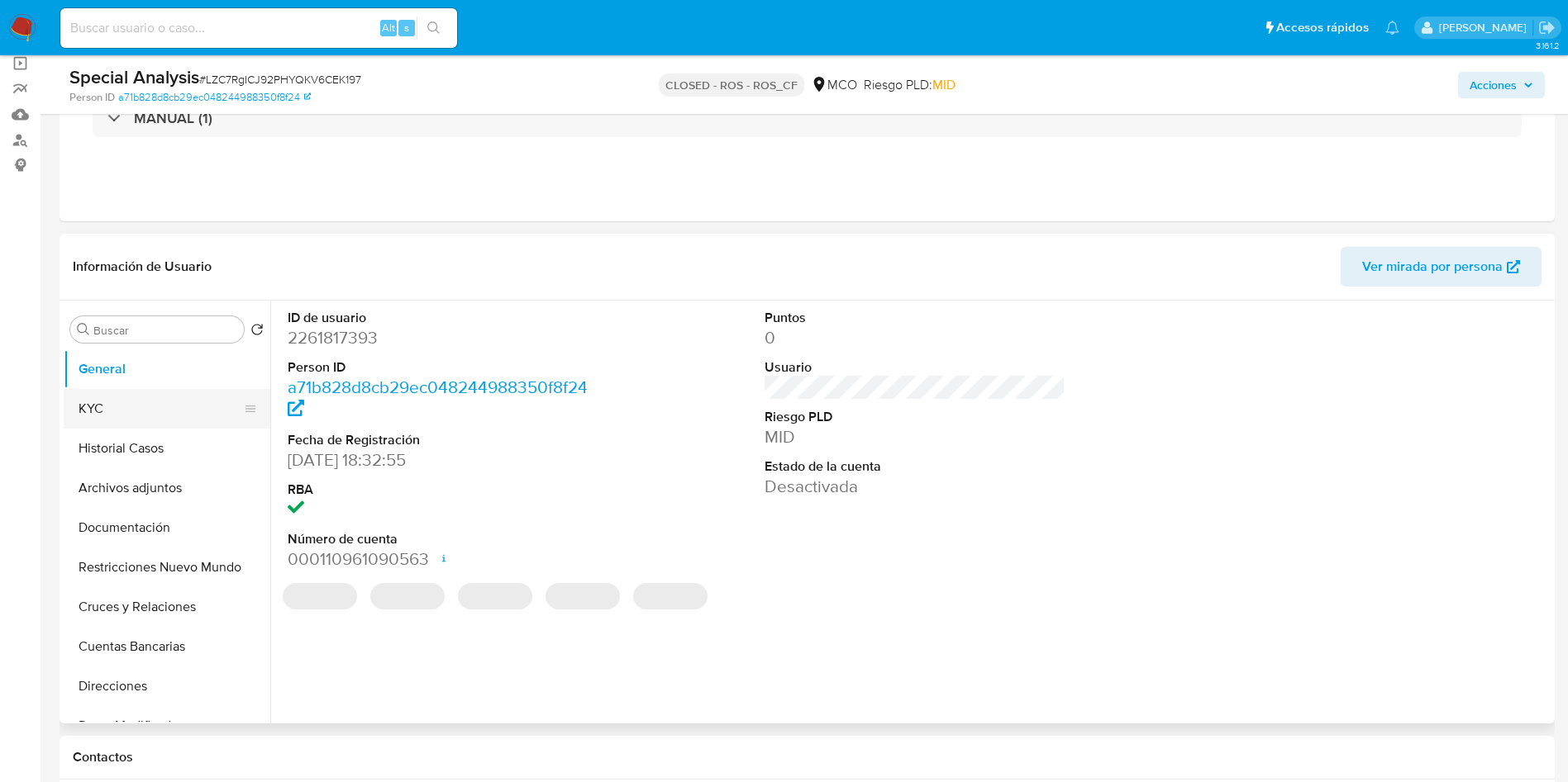
select select "10"
click at [117, 412] on button "KYC" at bounding box center [160, 408] width 194 height 40
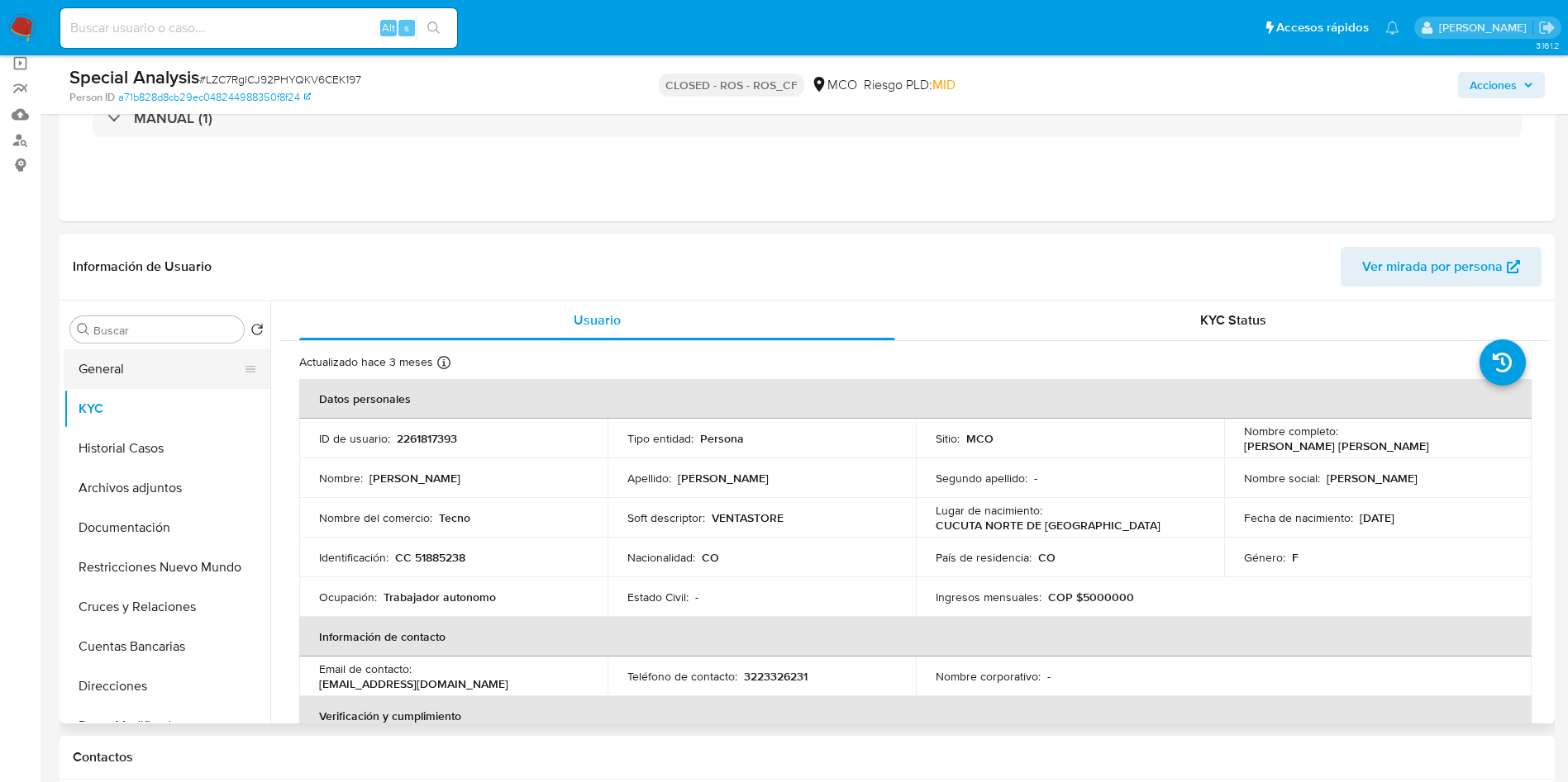
click at [107, 365] on button "General" at bounding box center [160, 369] width 194 height 40
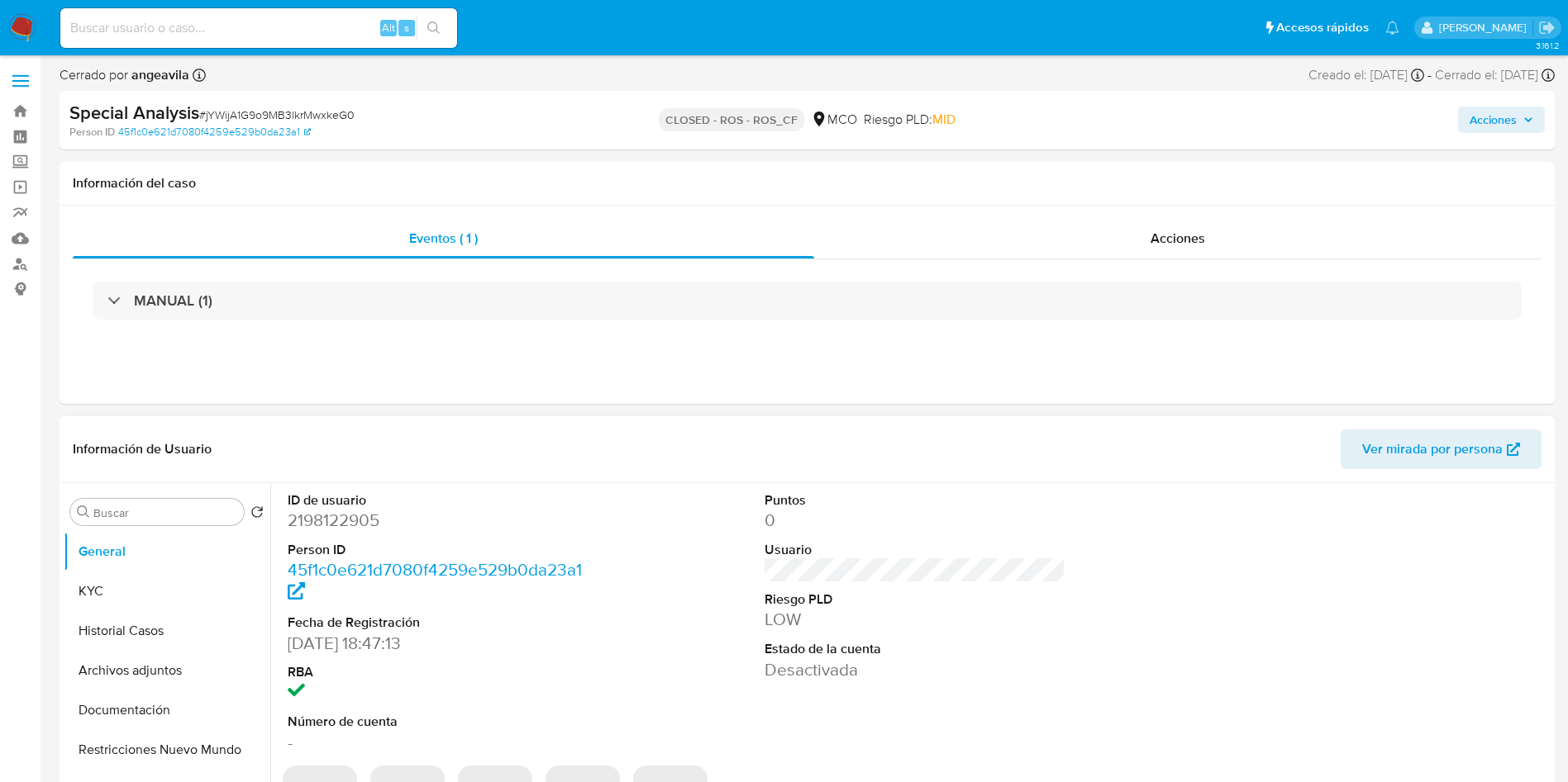
select select "10"
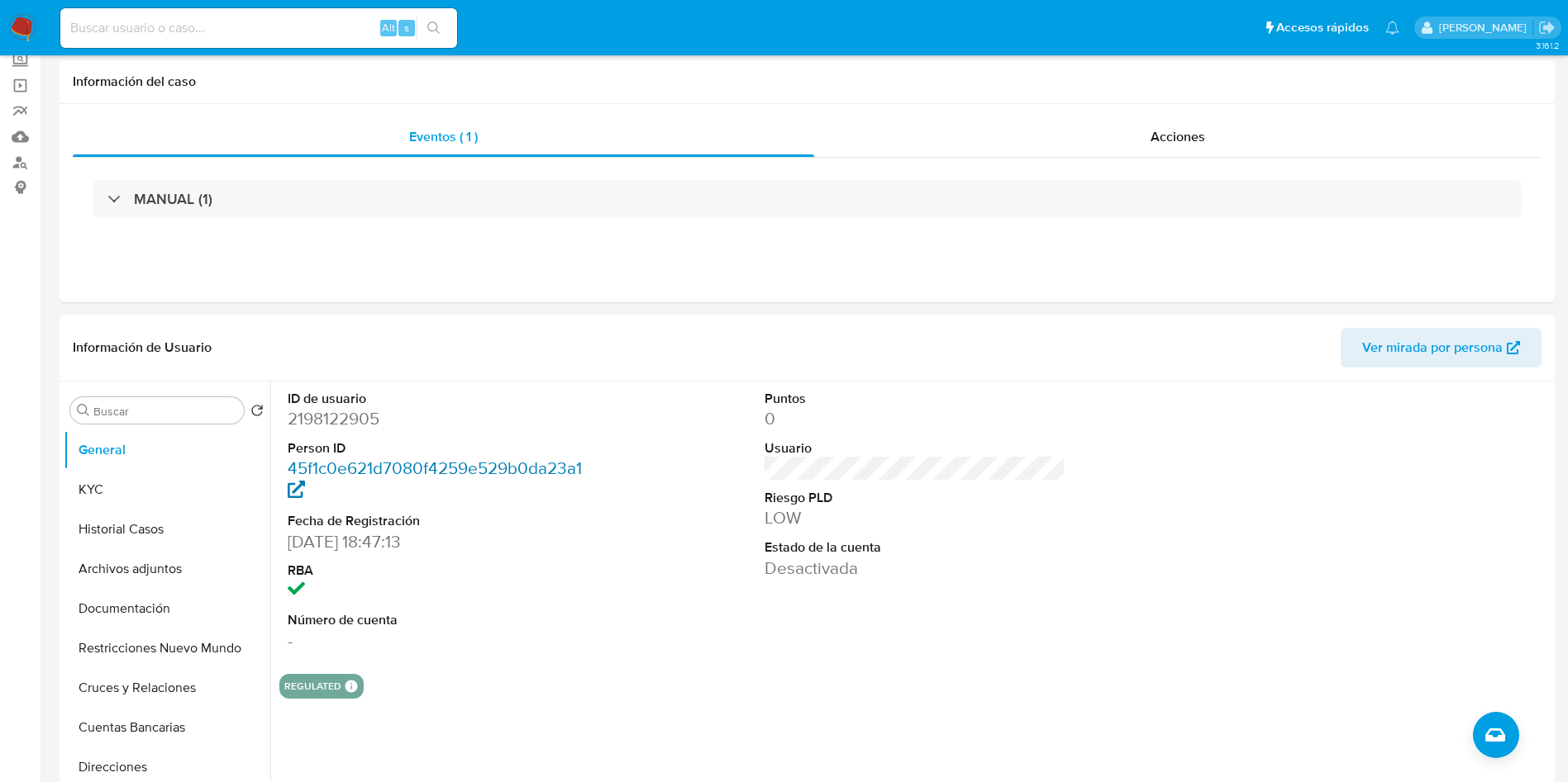
scroll to position [124, 0]
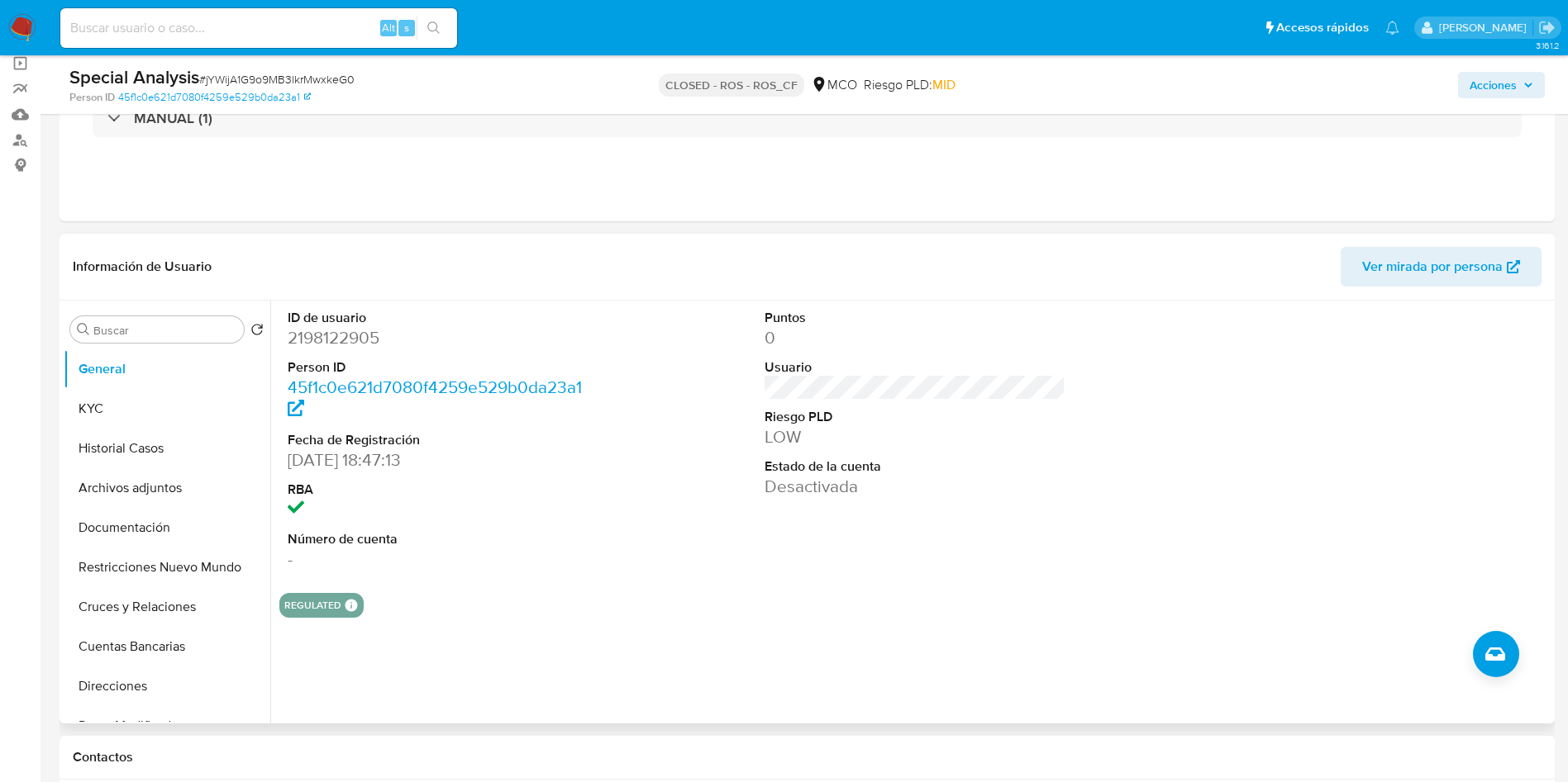
click at [305, 338] on dd "2198122905" at bounding box center [438, 337] width 302 height 23
copy dd "2198122905"
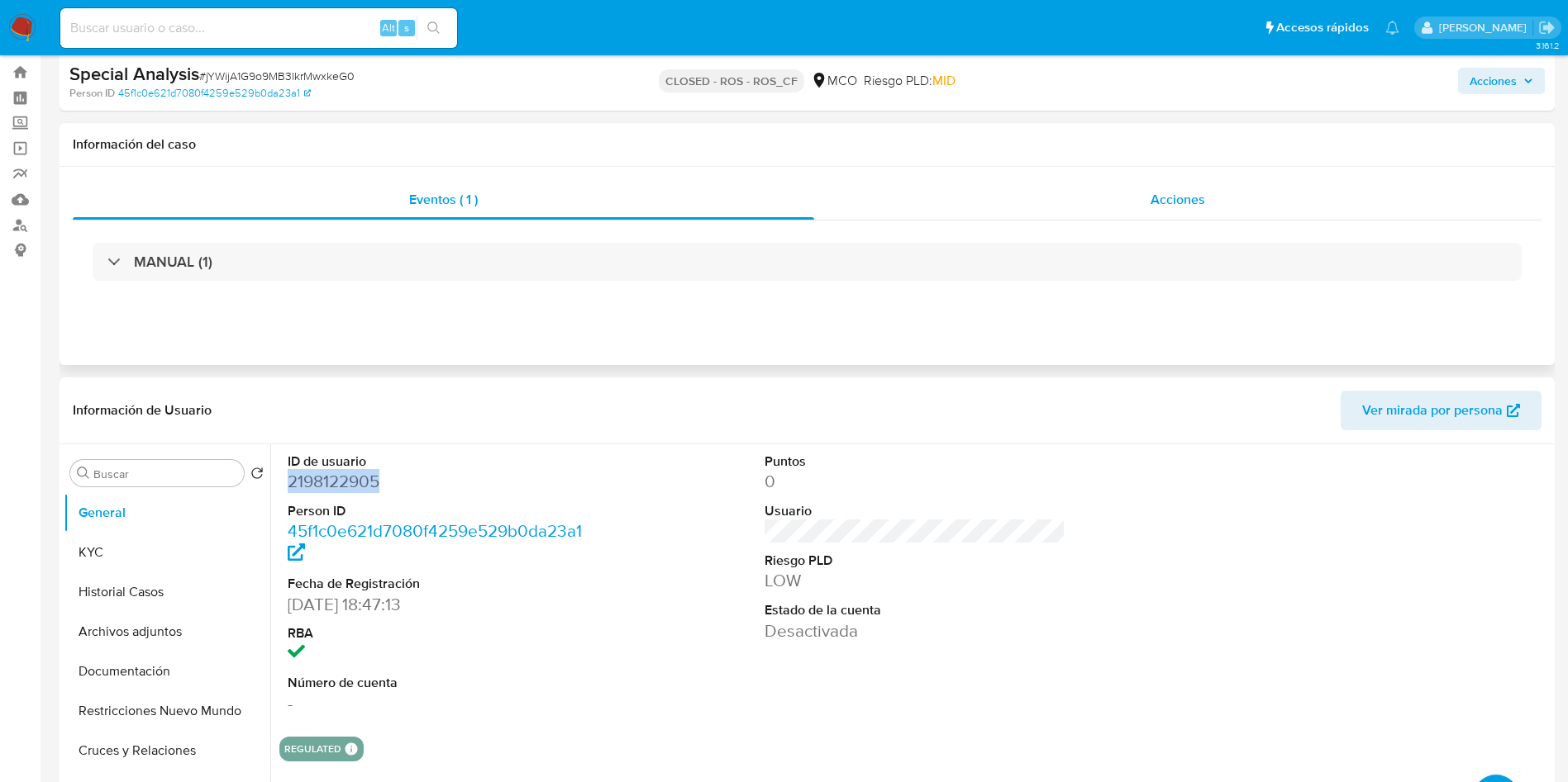
scroll to position [0, 0]
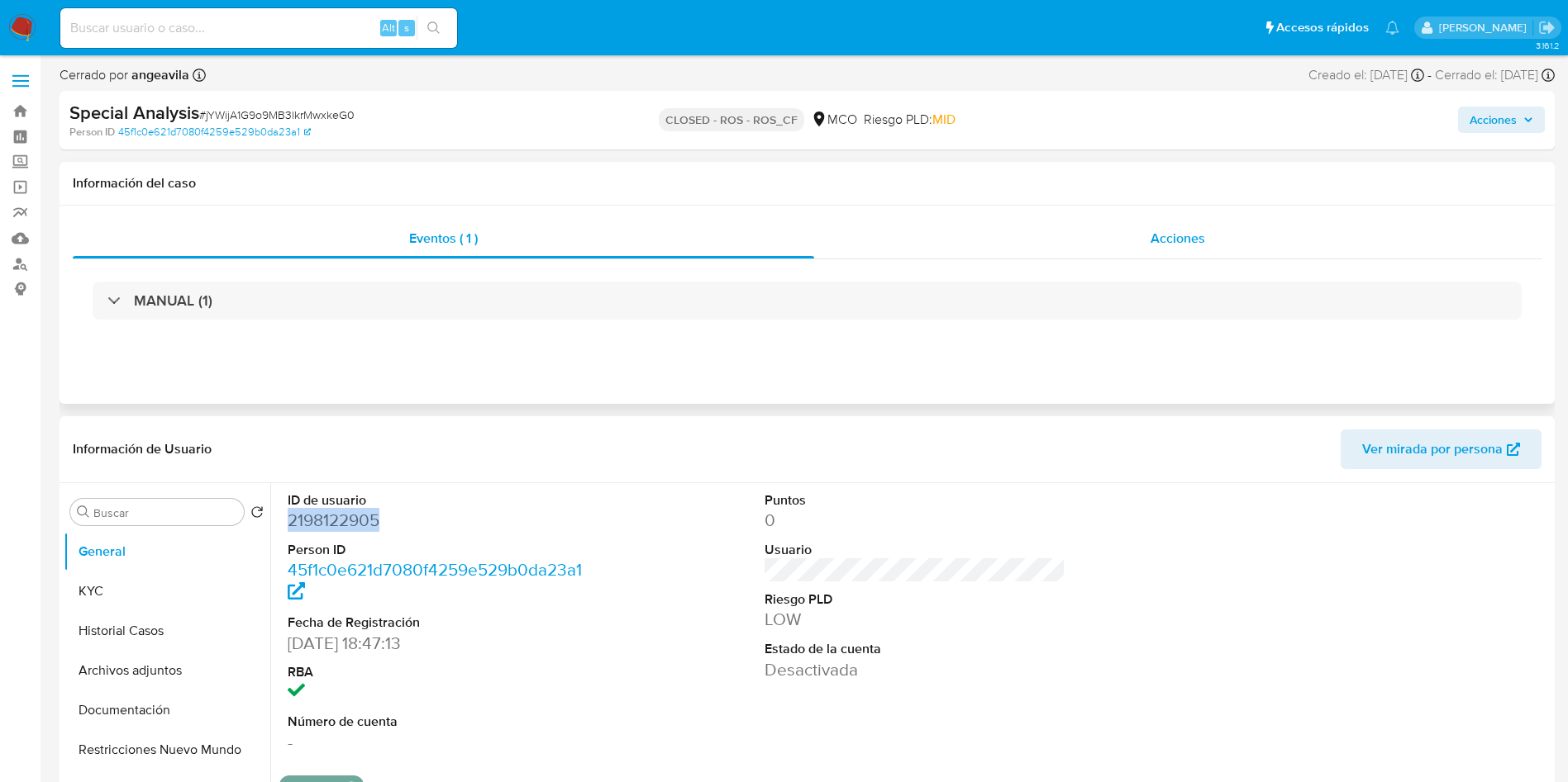
click at [951, 239] on div "Acciones" at bounding box center [1178, 238] width 727 height 40
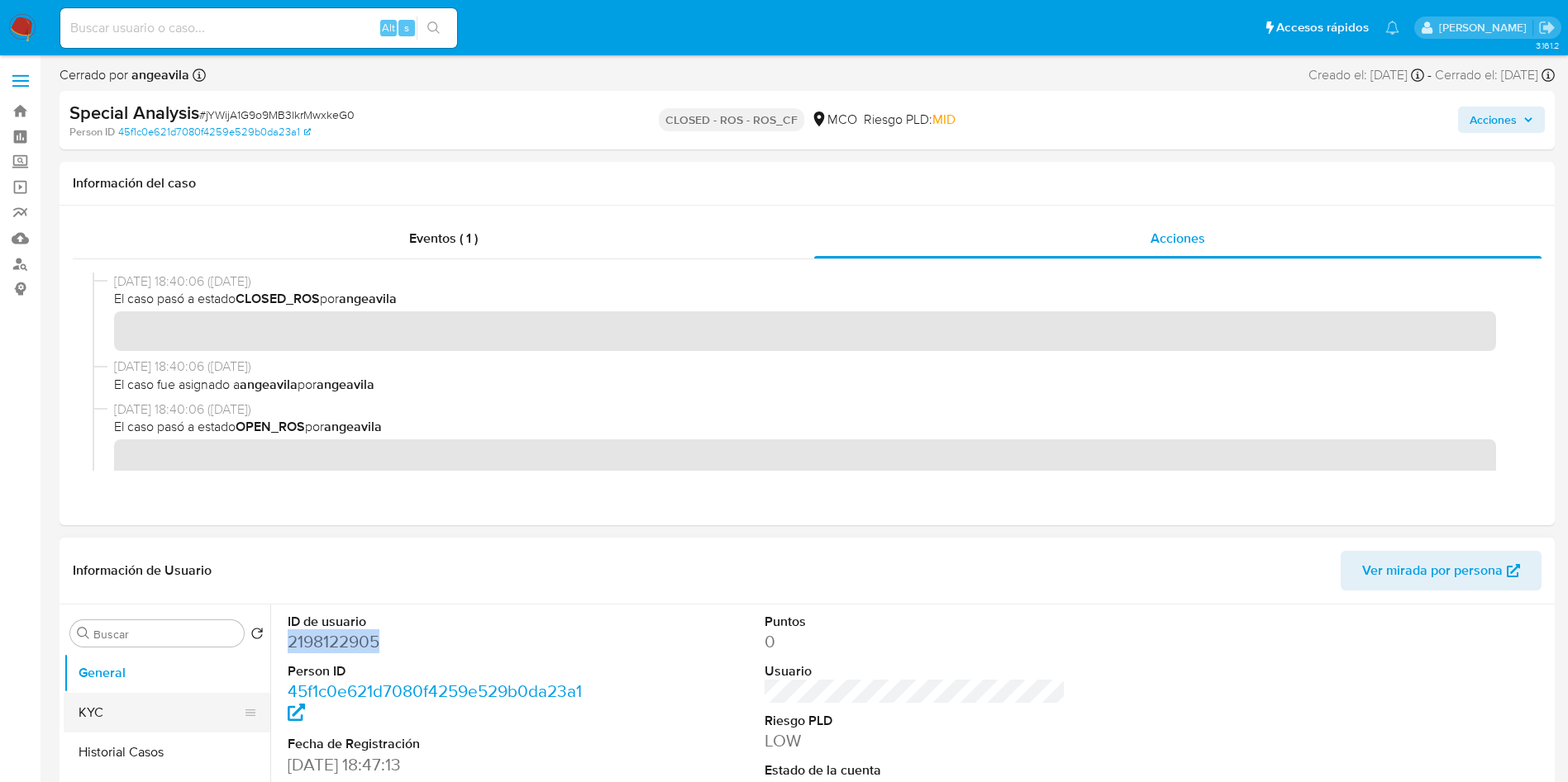
click at [139, 703] on button "KYC" at bounding box center [160, 713] width 194 height 40
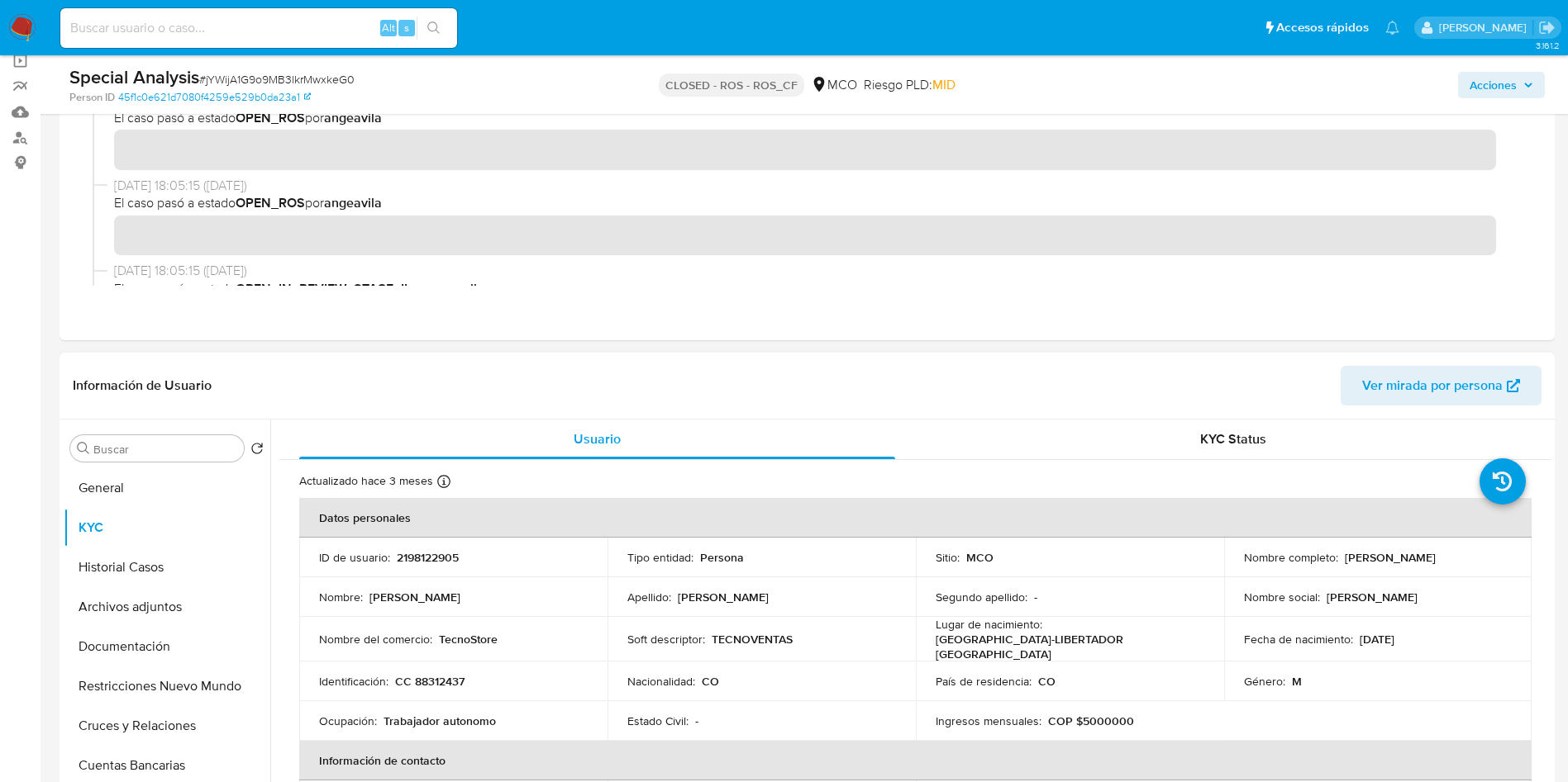
scroll to position [372, 0]
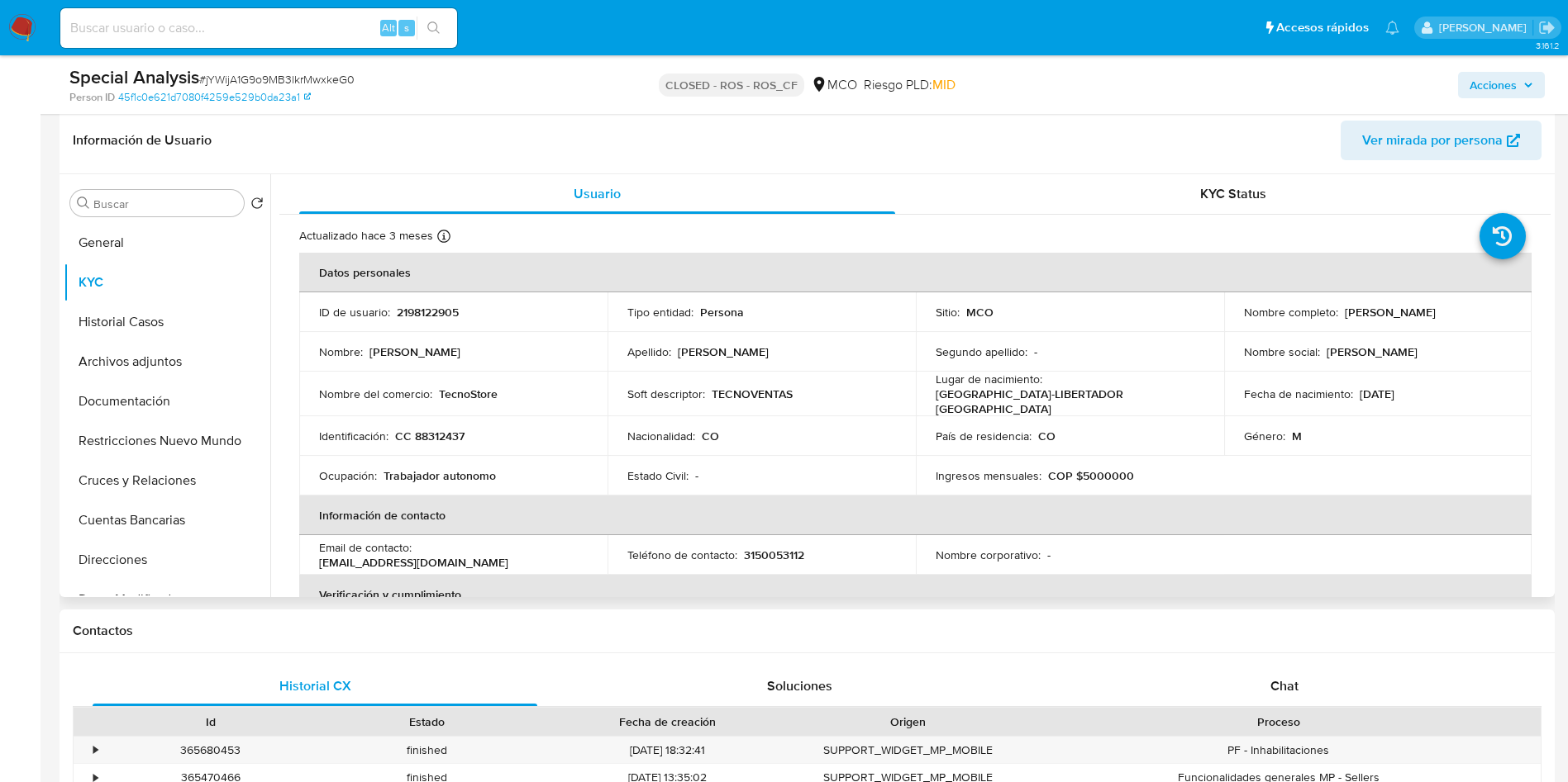
click at [440, 429] on p "CC 88312437" at bounding box center [430, 436] width 69 height 15
copy p "88312437"
drag, startPoint x: 1492, startPoint y: 308, endPoint x: 1338, endPoint y: 314, distance: 154.1
click at [1338, 314] on div "Nombre completo : Ronmy Jose Gauna Rincon" at bounding box center [1379, 313] width 269 height 15
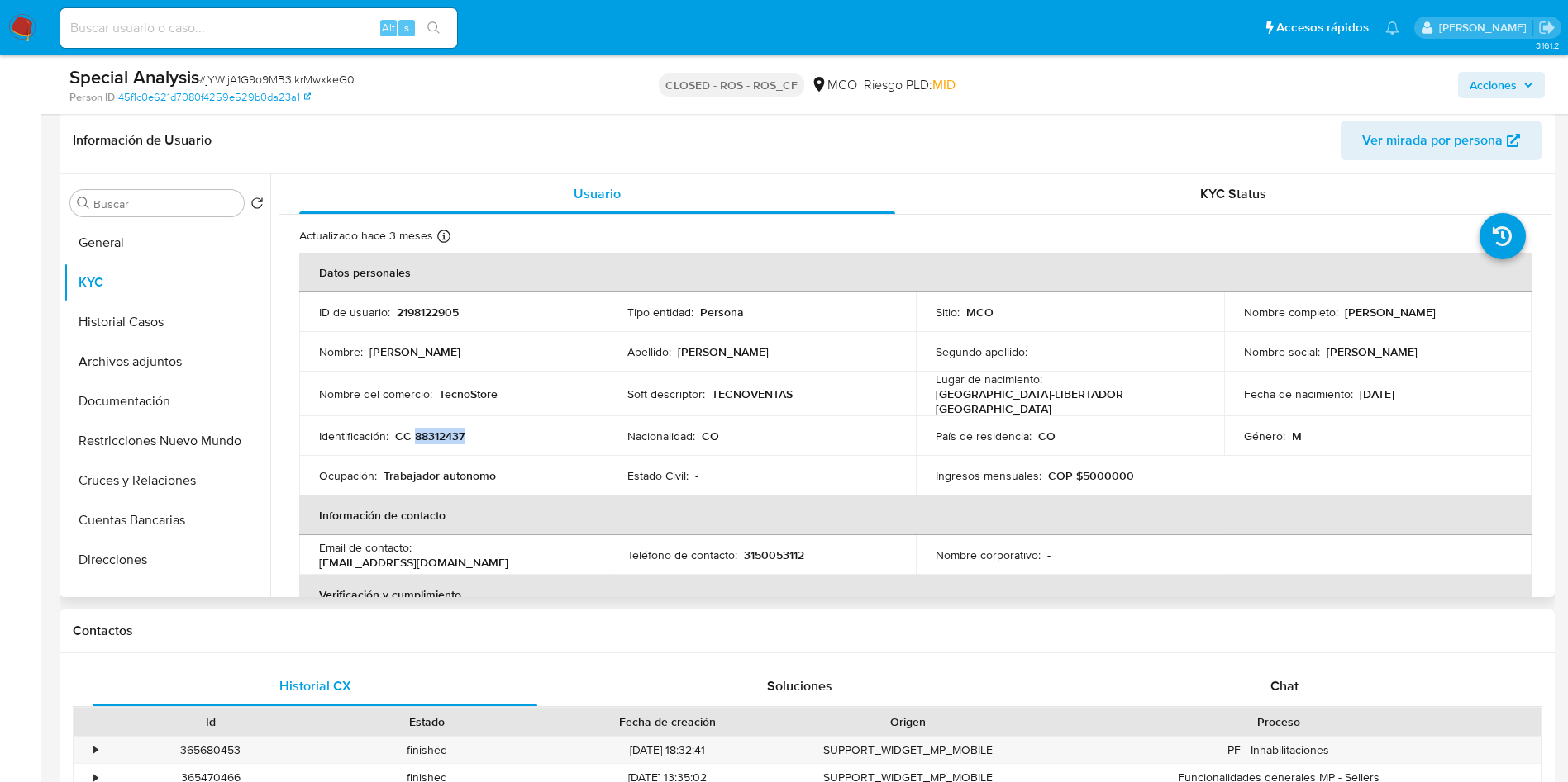
copy p "Ronmy Jose Gauna Rincon"
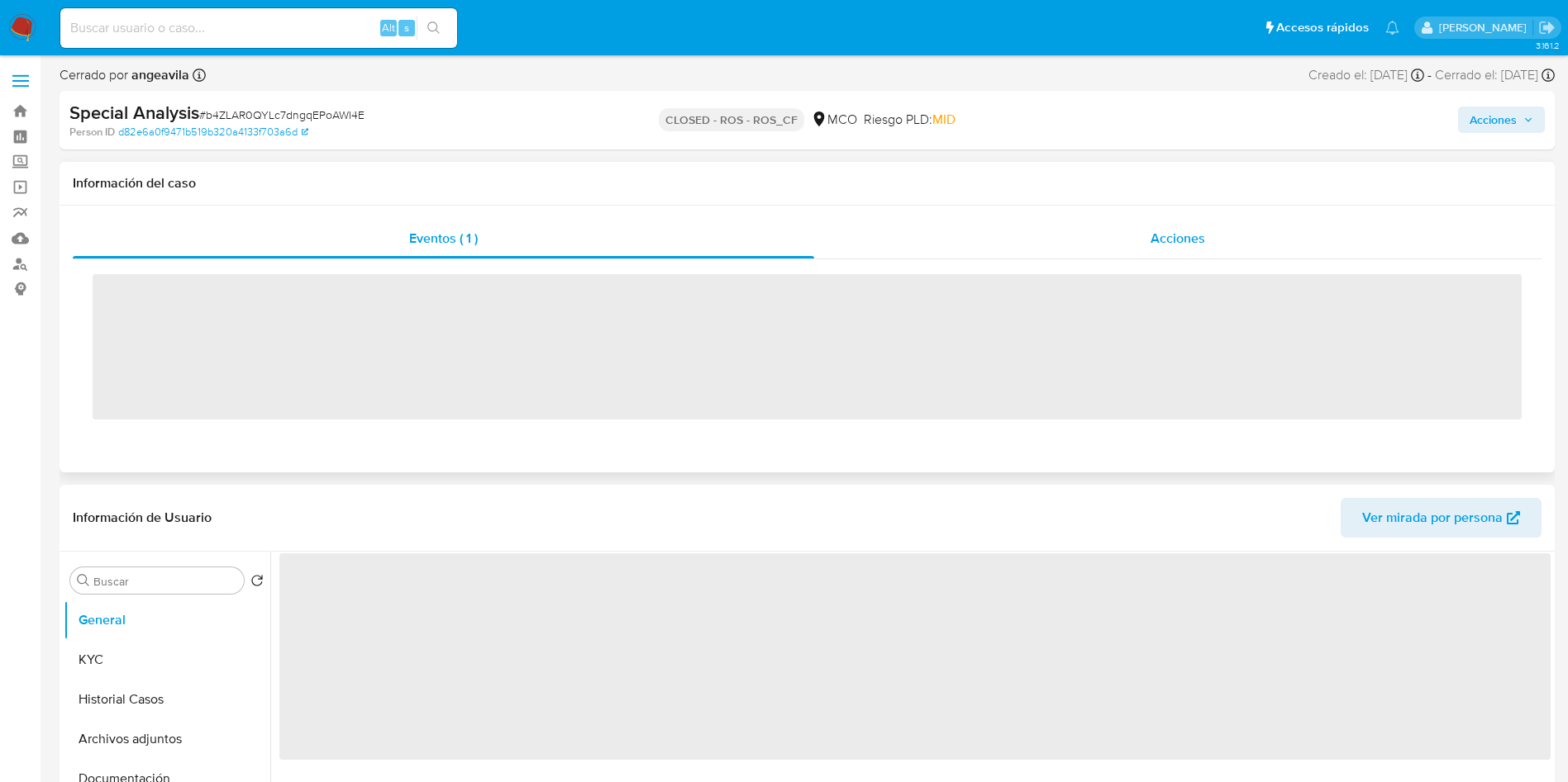
click at [977, 232] on div "Acciones" at bounding box center [1178, 238] width 727 height 40
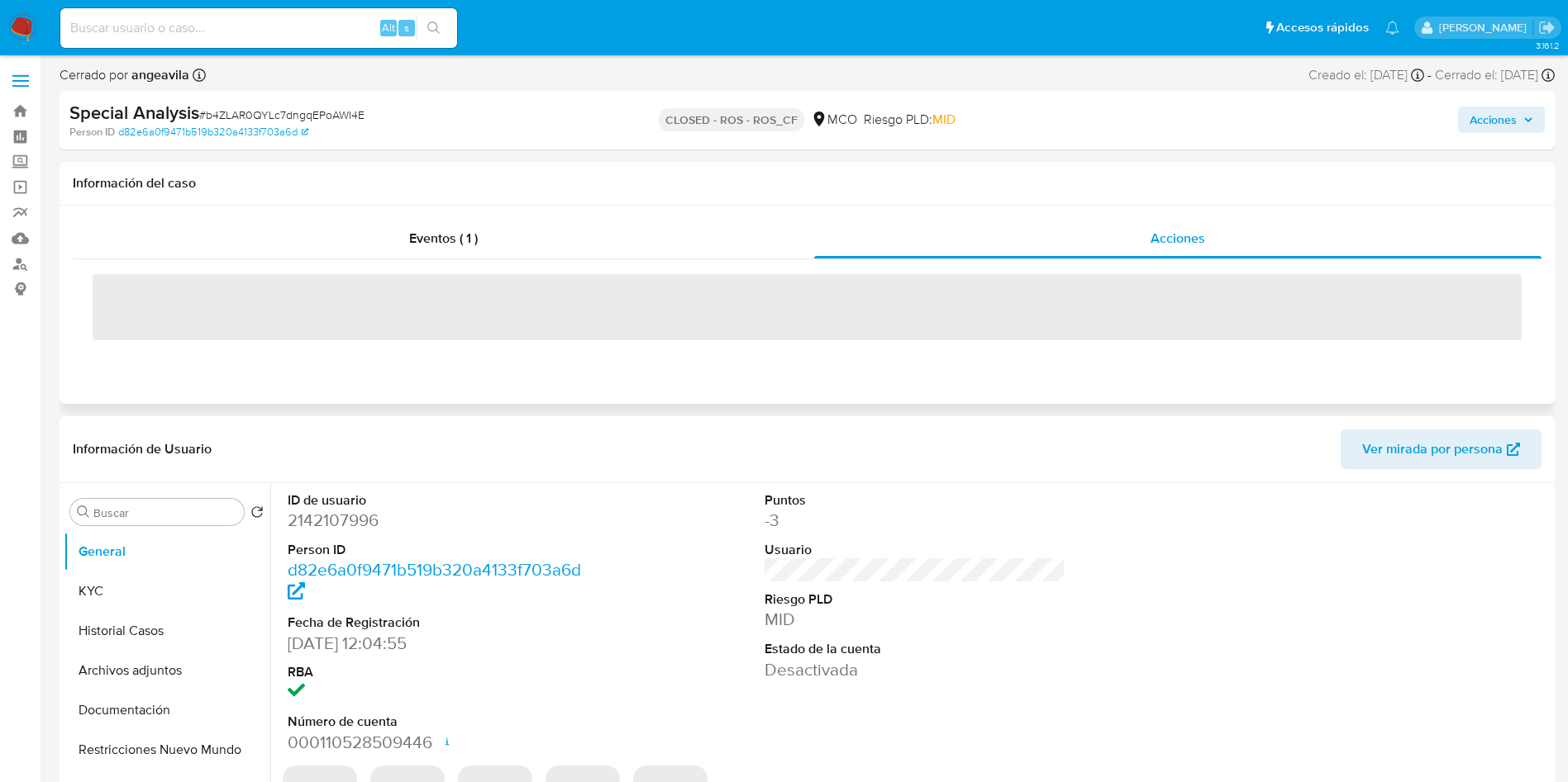
select select "10"
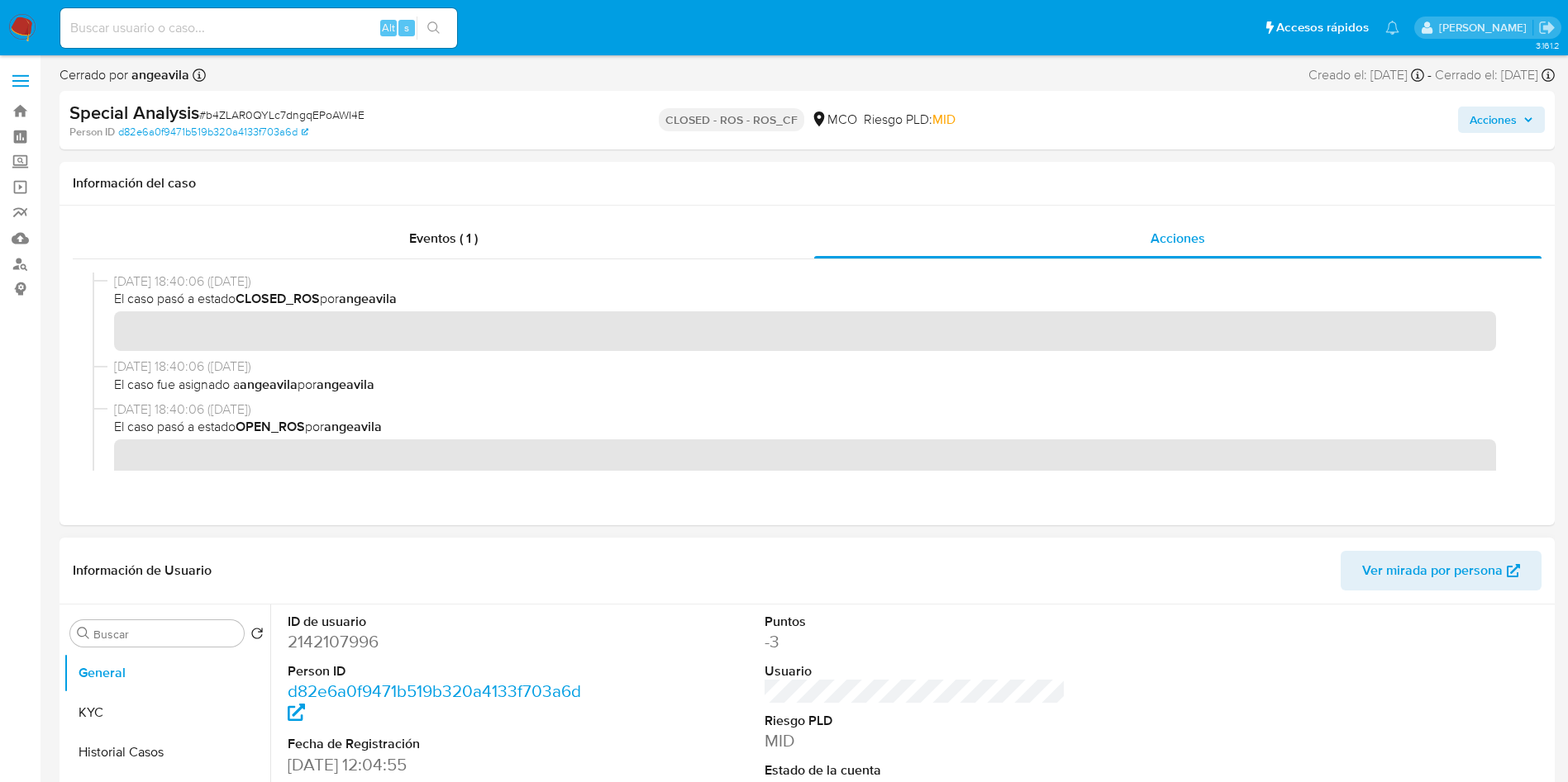
click at [323, 643] on dd "2142107996" at bounding box center [438, 642] width 302 height 23
copy dd "2142107996"
click at [154, 718] on button "KYC" at bounding box center [160, 713] width 194 height 40
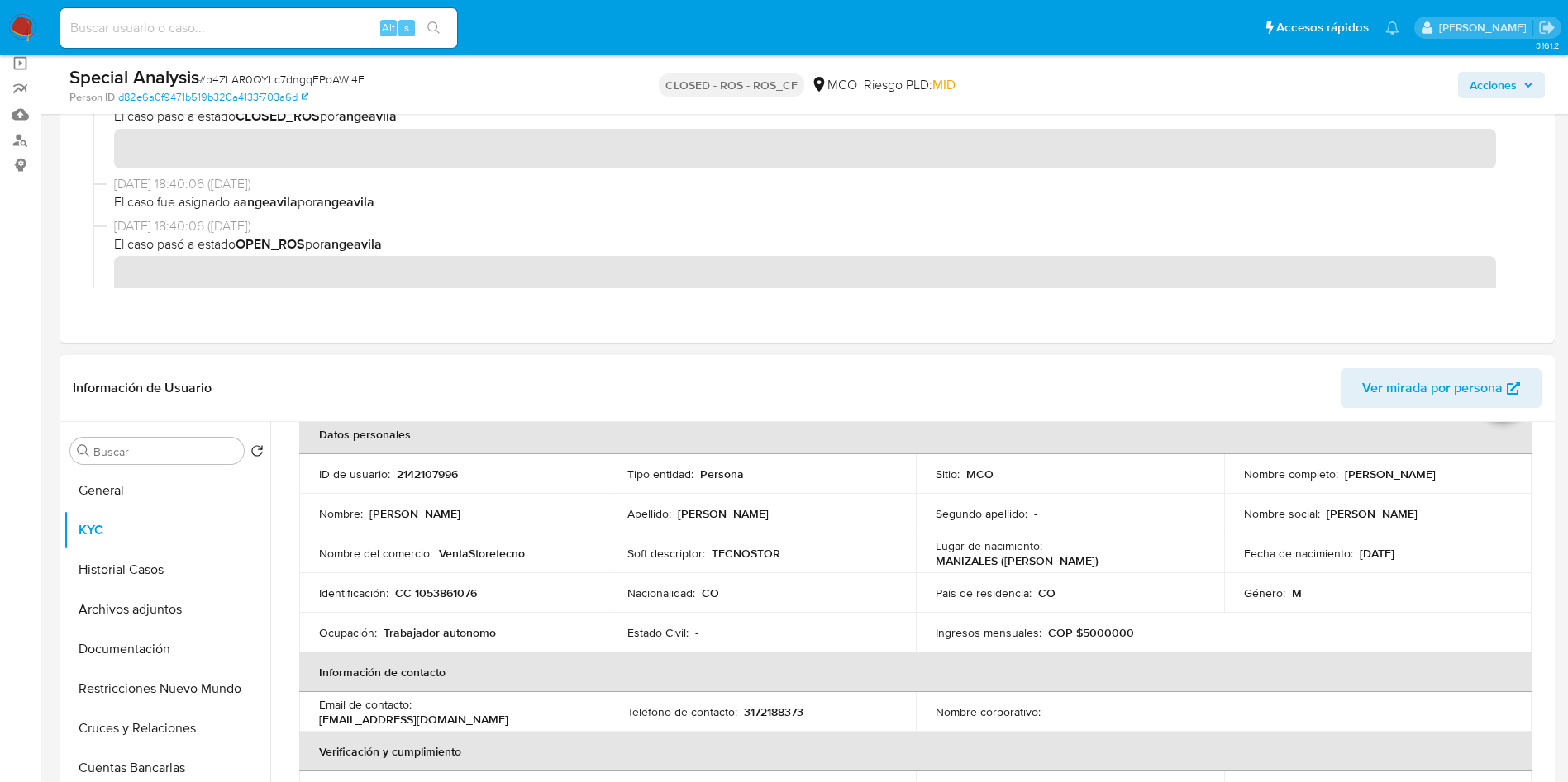
scroll to position [124, 0]
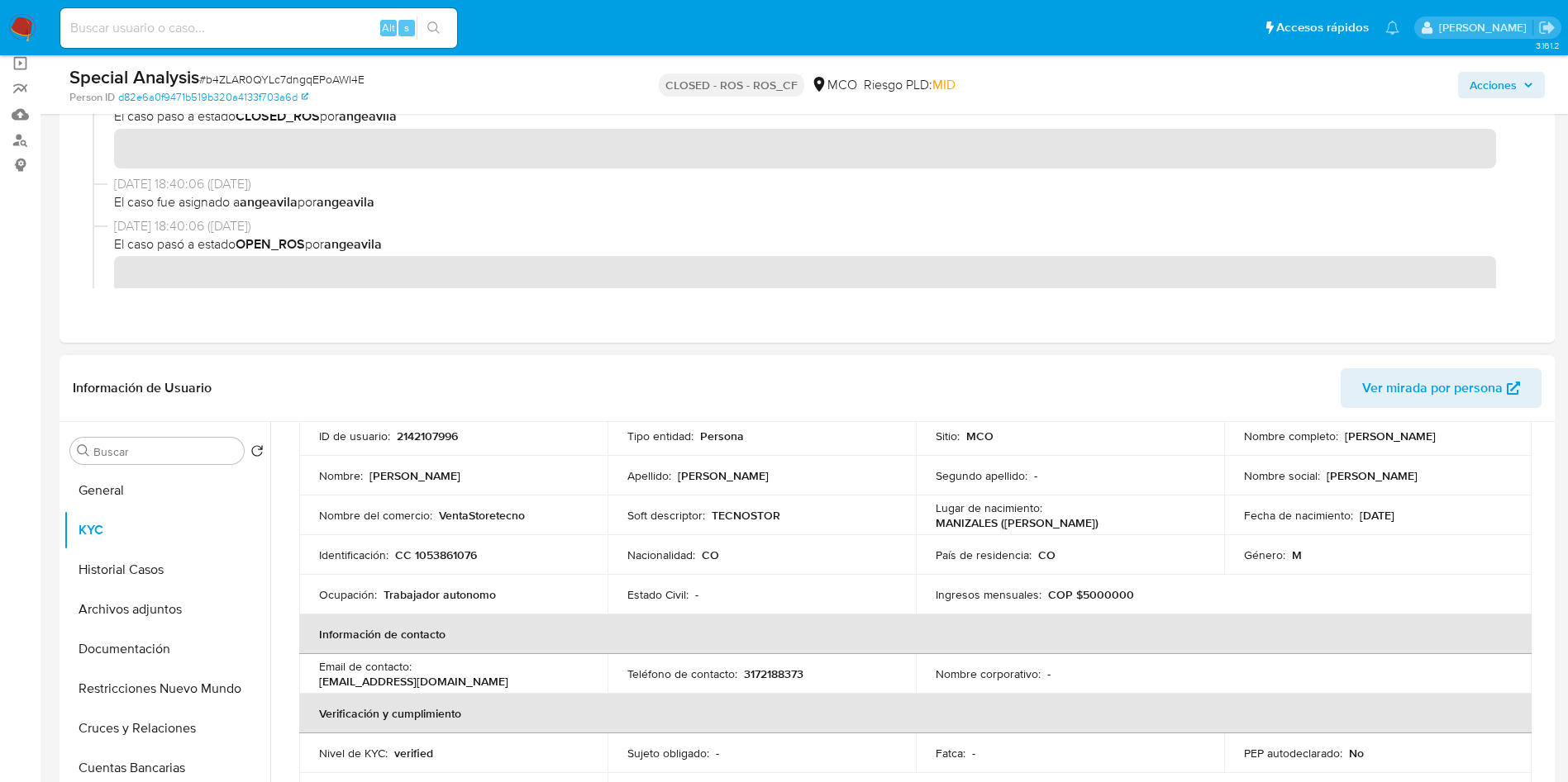
click at [434, 550] on p "CC 1053861076" at bounding box center [436, 555] width 82 height 15
copy p "1053861076"
drag, startPoint x: 1470, startPoint y: 439, endPoint x: 1338, endPoint y: 439, distance: 132.0
click at [1338, 439] on div "Nombre completo : [PERSON_NAME]" at bounding box center [1379, 436] width 269 height 15
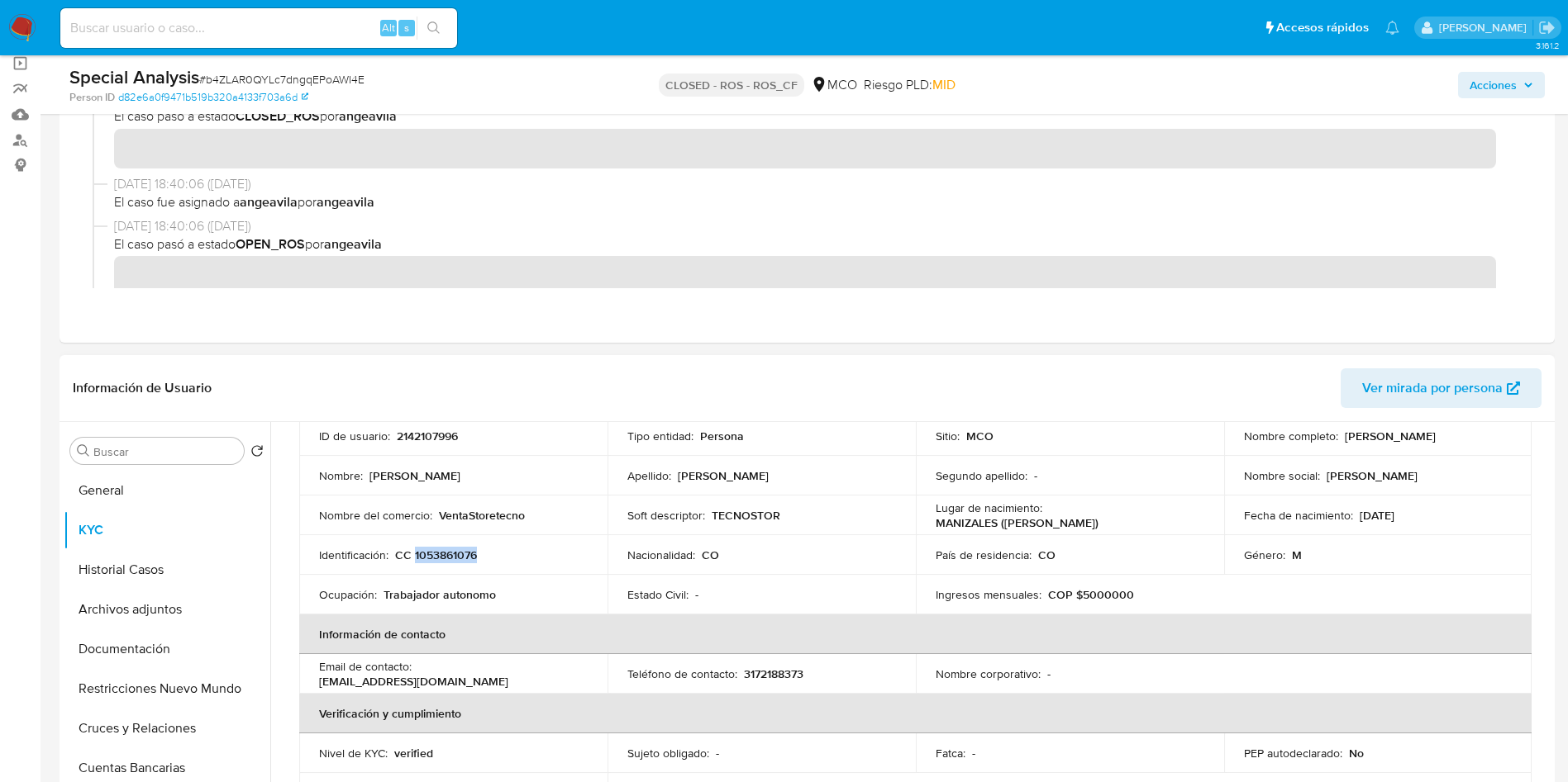
copy p "[PERSON_NAME]"
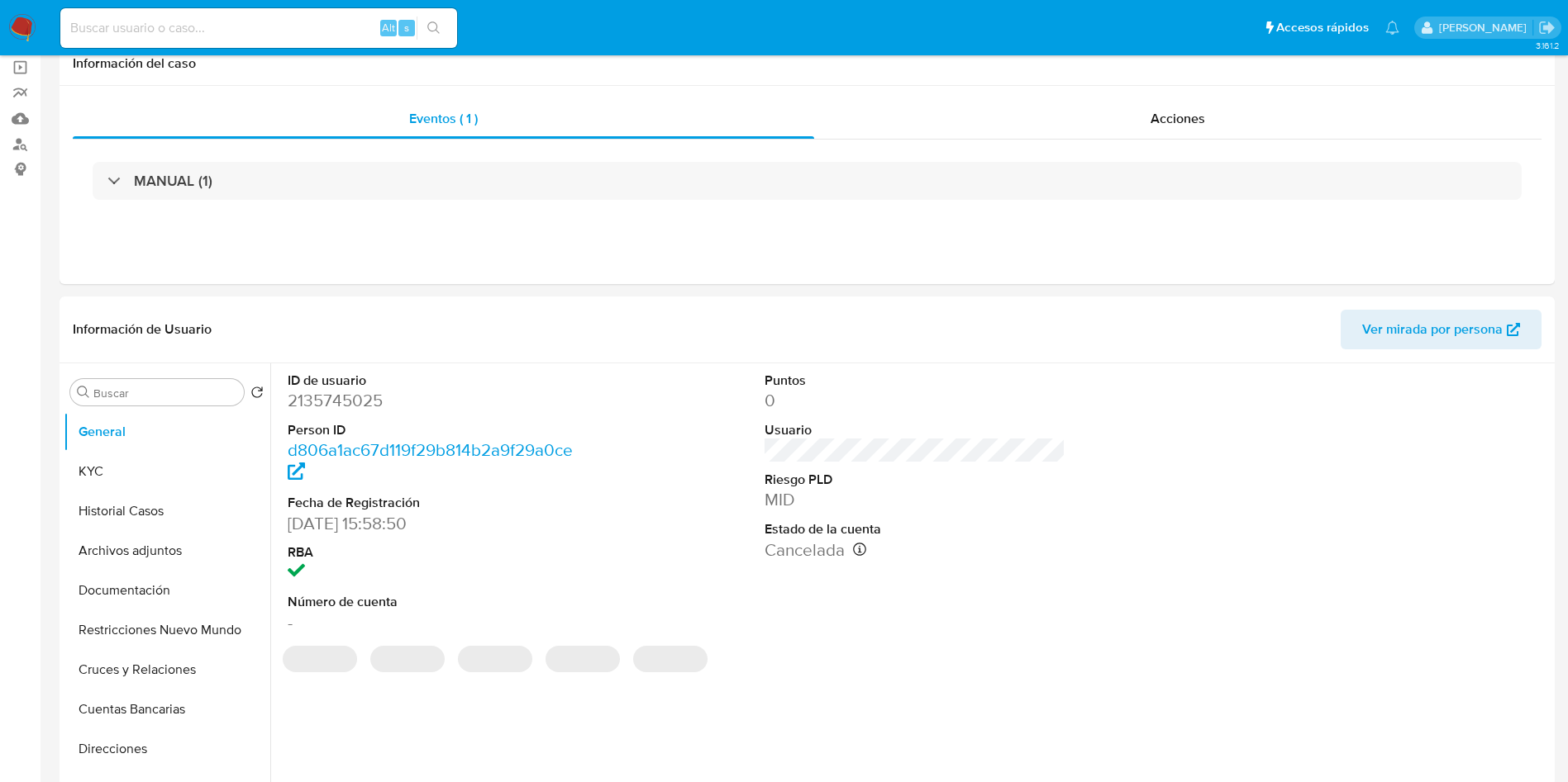
select select "10"
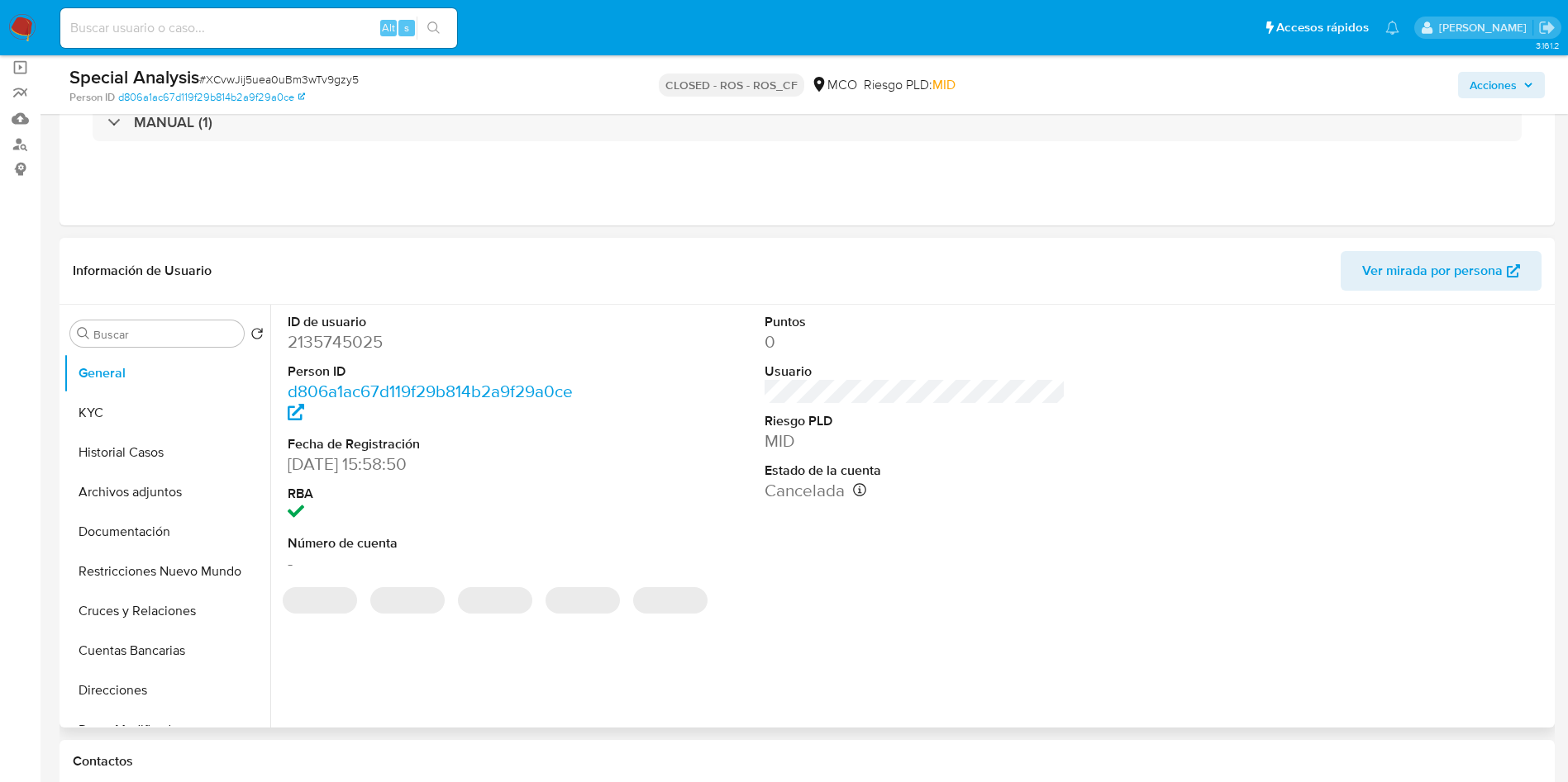
scroll to position [124, 0]
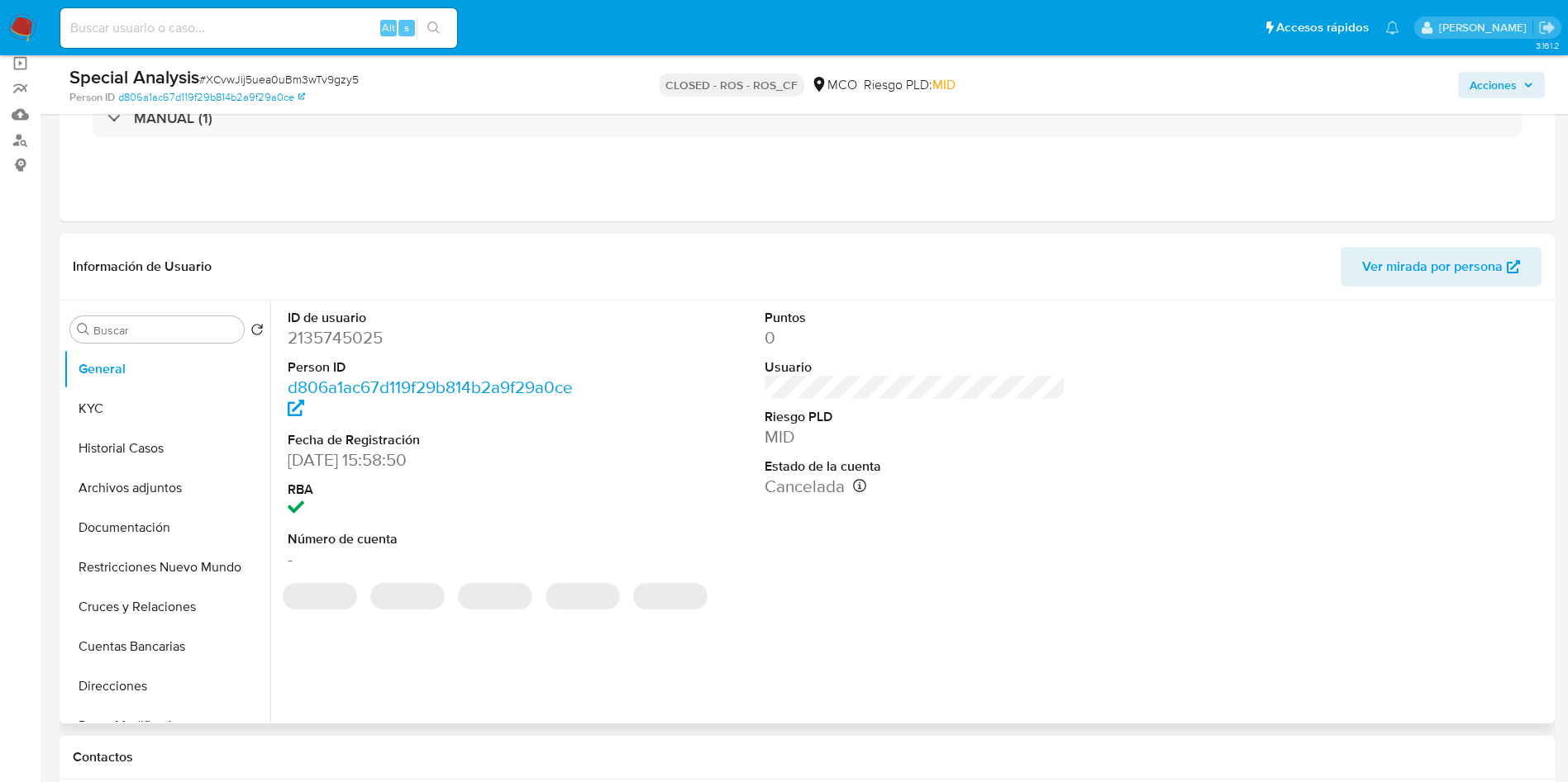
click at [349, 331] on dd "2135745025" at bounding box center [438, 337] width 302 height 23
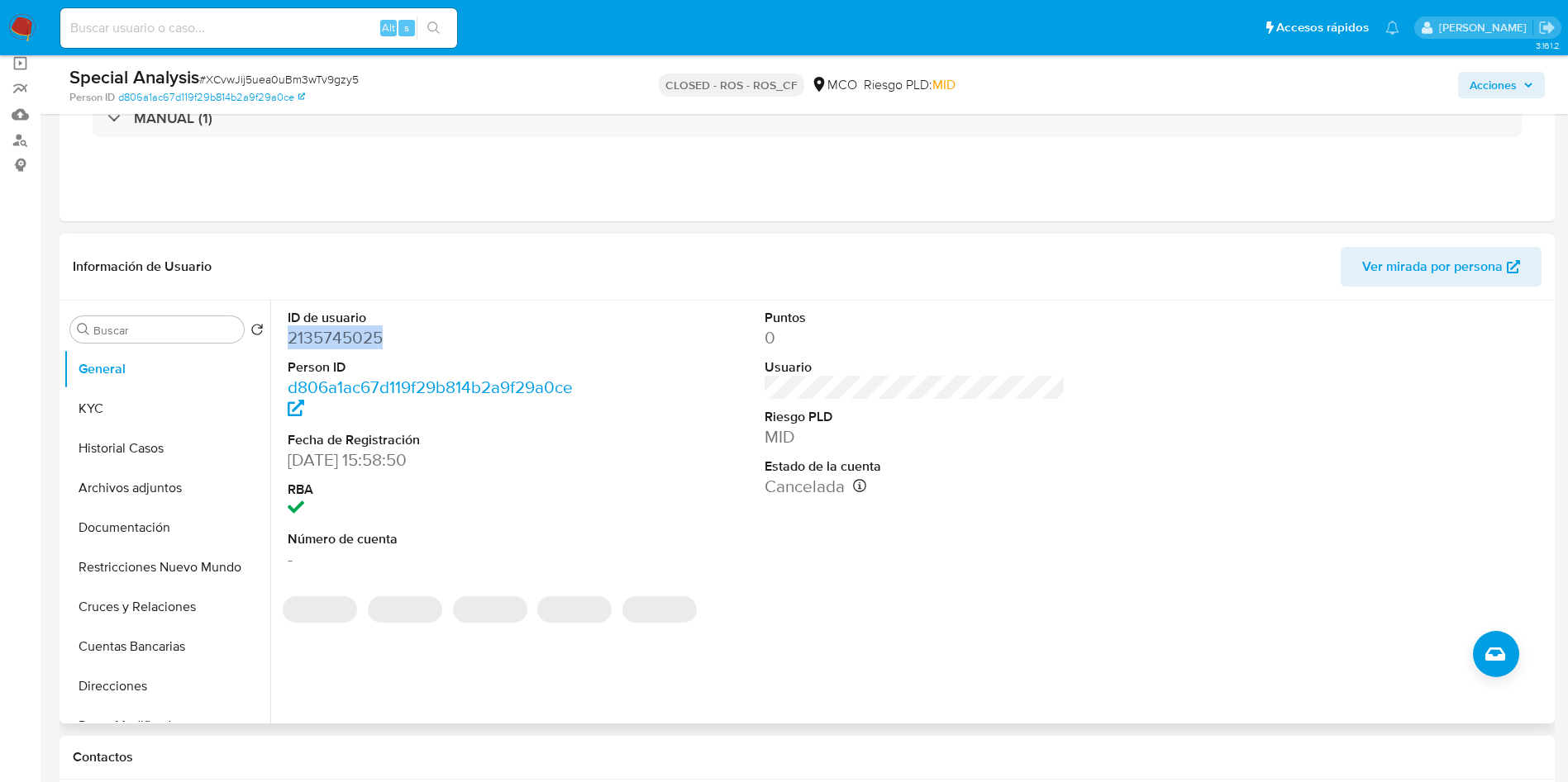
click at [349, 331] on dd "2135745025" at bounding box center [438, 337] width 302 height 23
copy dd "2135745025"
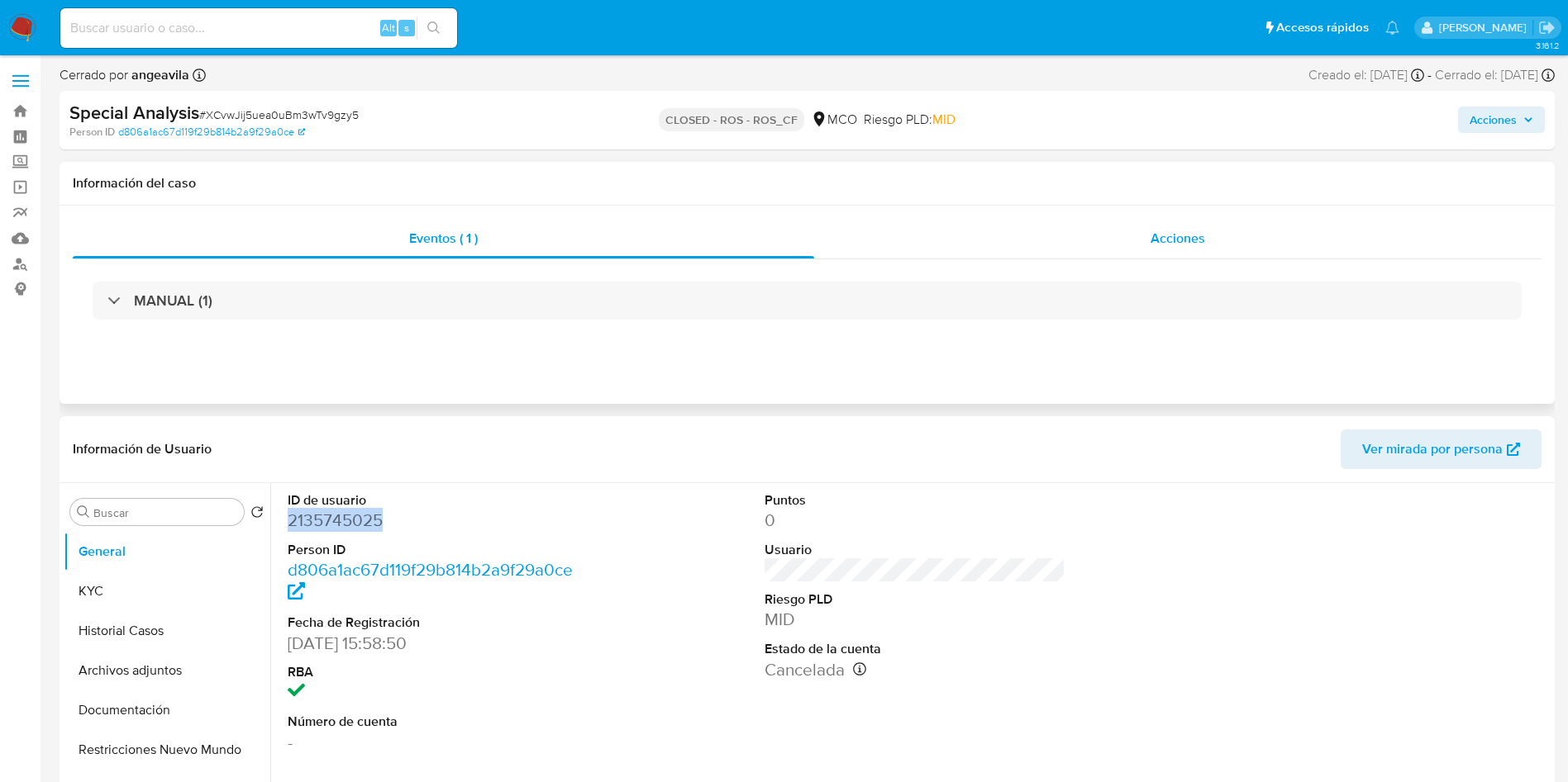
click at [1012, 221] on div "Acciones" at bounding box center [1178, 238] width 727 height 40
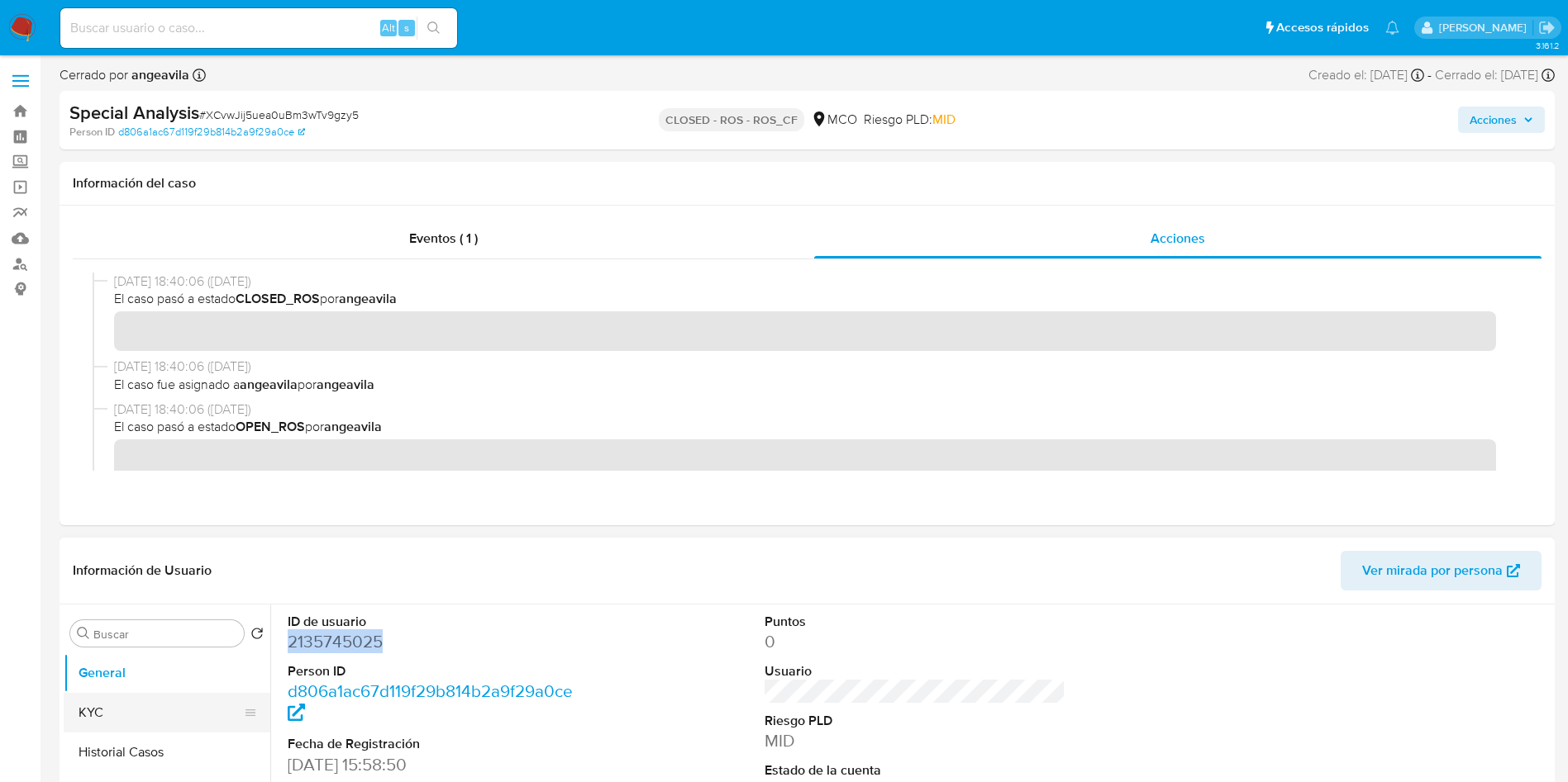
click at [138, 715] on button "KYC" at bounding box center [160, 713] width 194 height 40
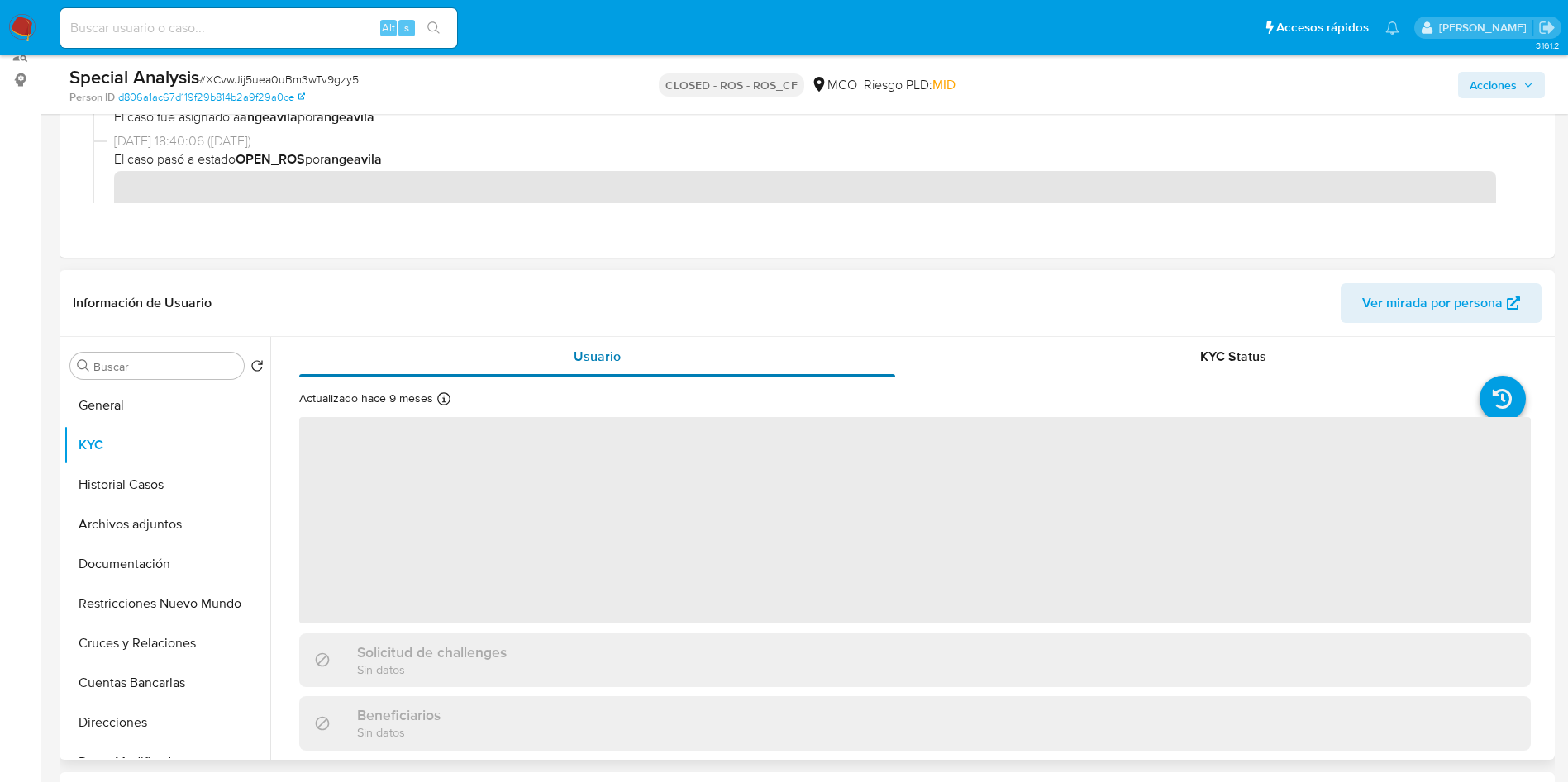
scroll to position [248, 0]
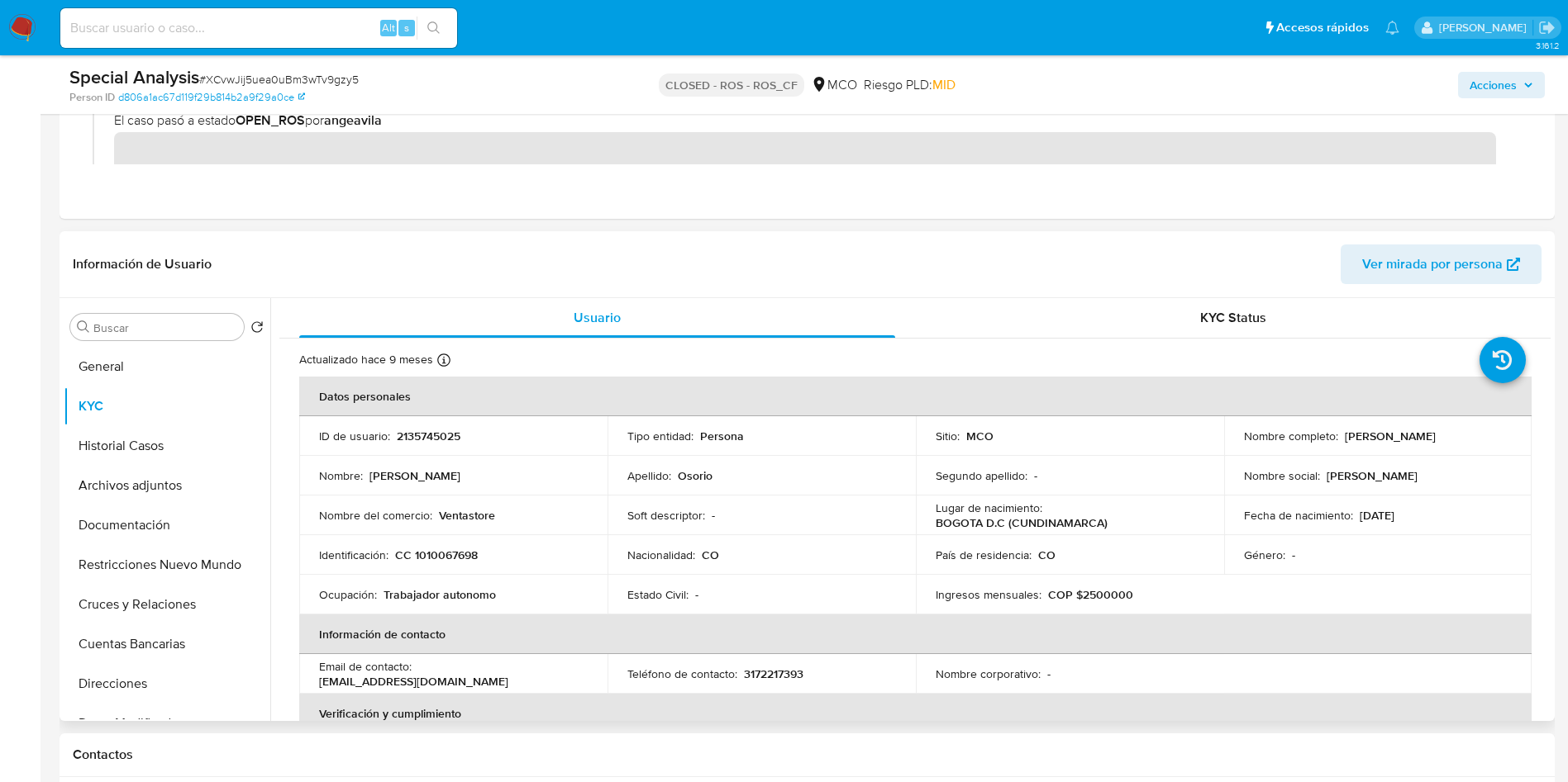
click at [449, 554] on p "CC 1010067698" at bounding box center [436, 555] width 83 height 15
copy p "1010067698"
drag, startPoint x: 1456, startPoint y: 440, endPoint x: 1339, endPoint y: 437, distance: 117.0
click at [1339, 437] on div "Nombre completo : Juan Sebastian Osorio" at bounding box center [1379, 436] width 269 height 15
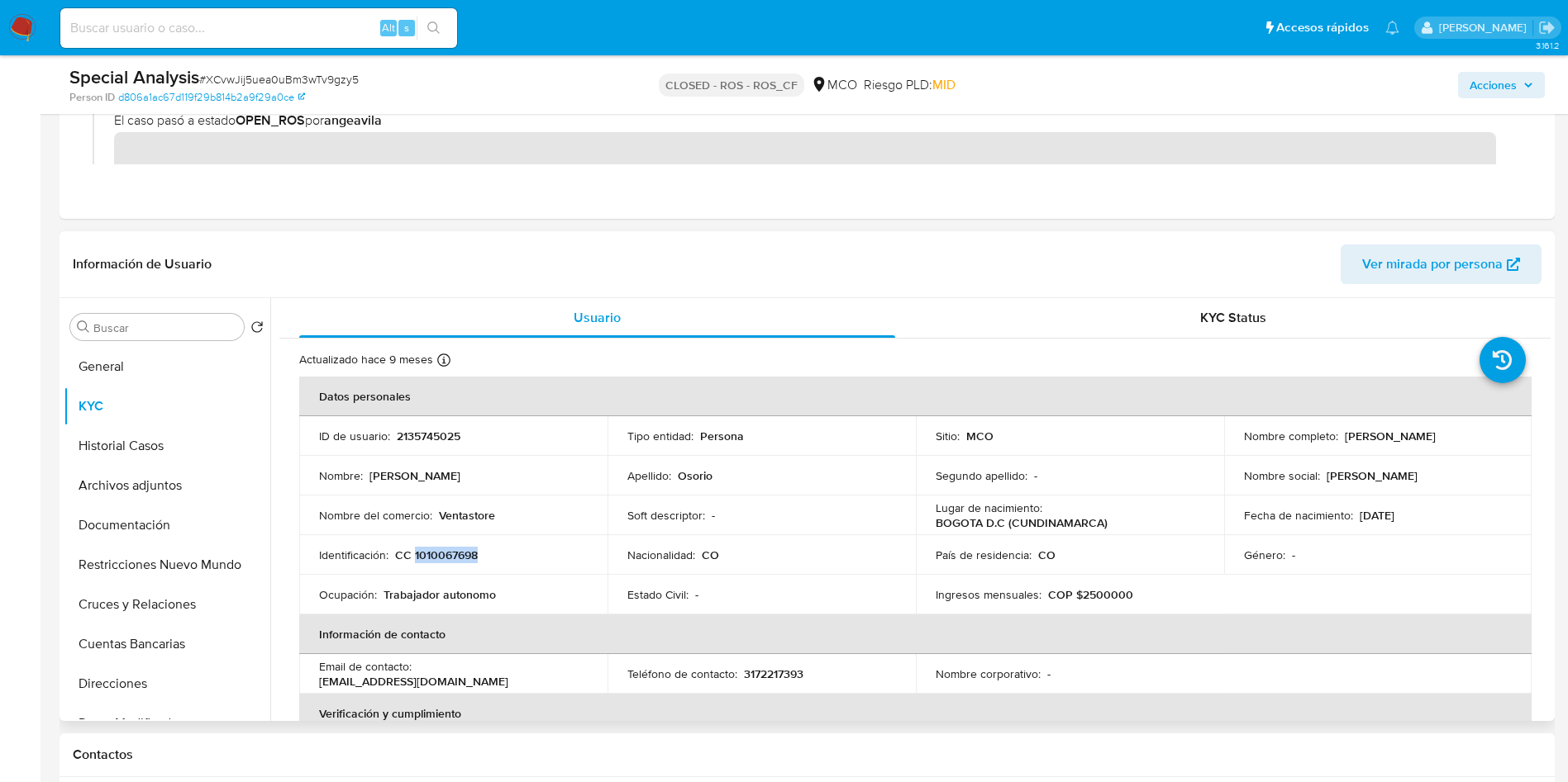
copy p "Juan Sebastian Osorio"
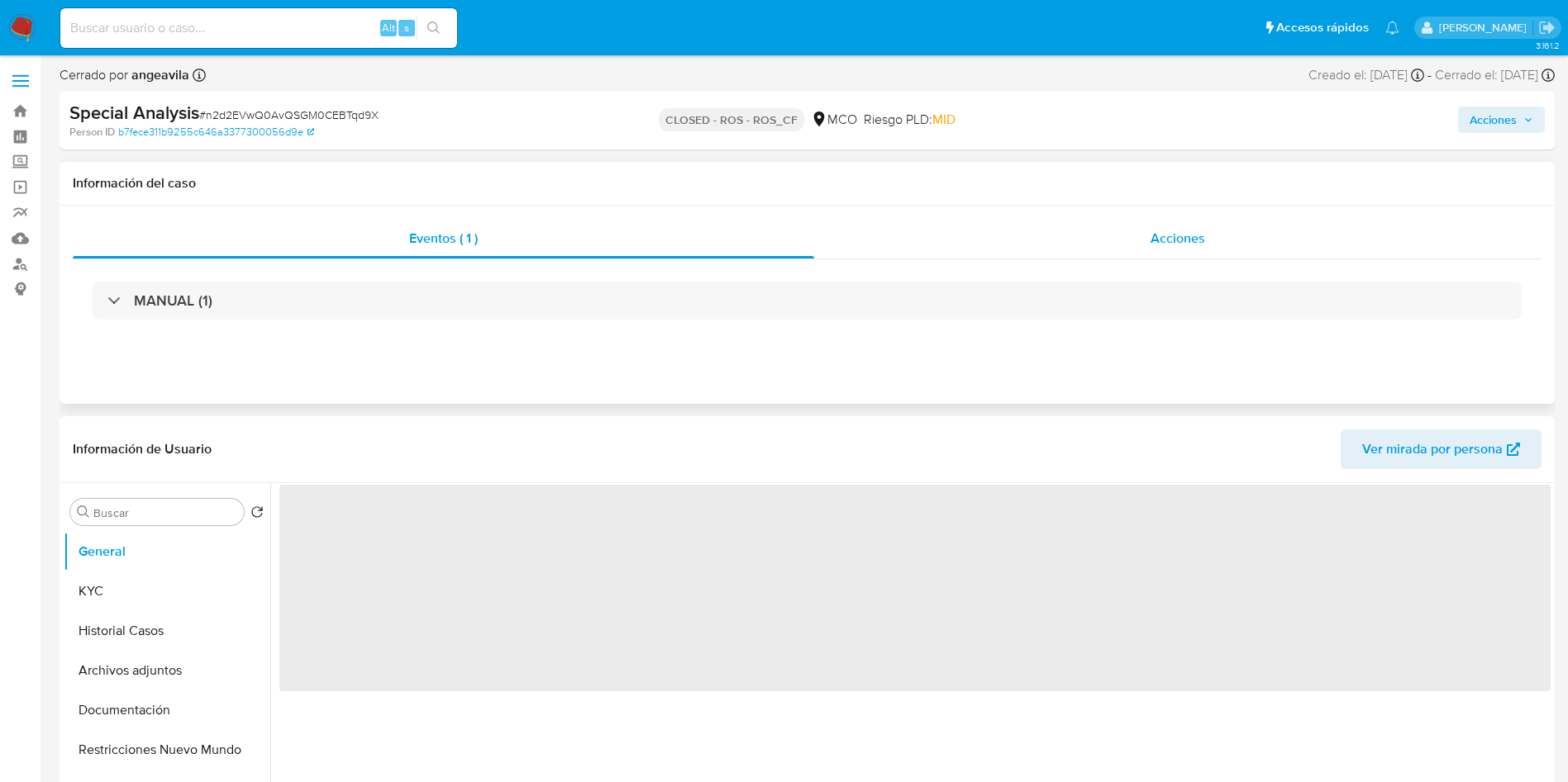
click at [923, 236] on div "Acciones" at bounding box center [1178, 238] width 727 height 40
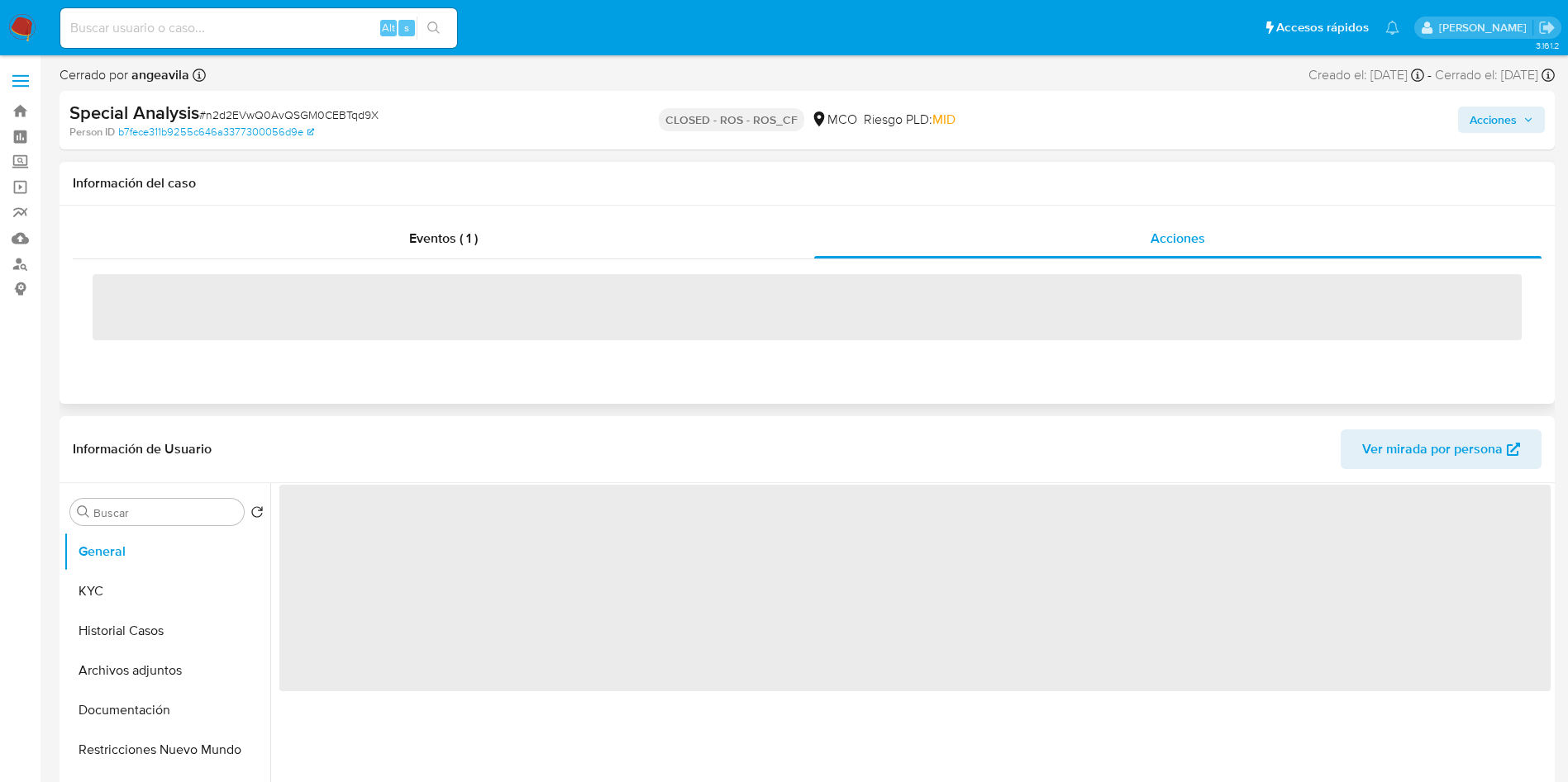
select select "10"
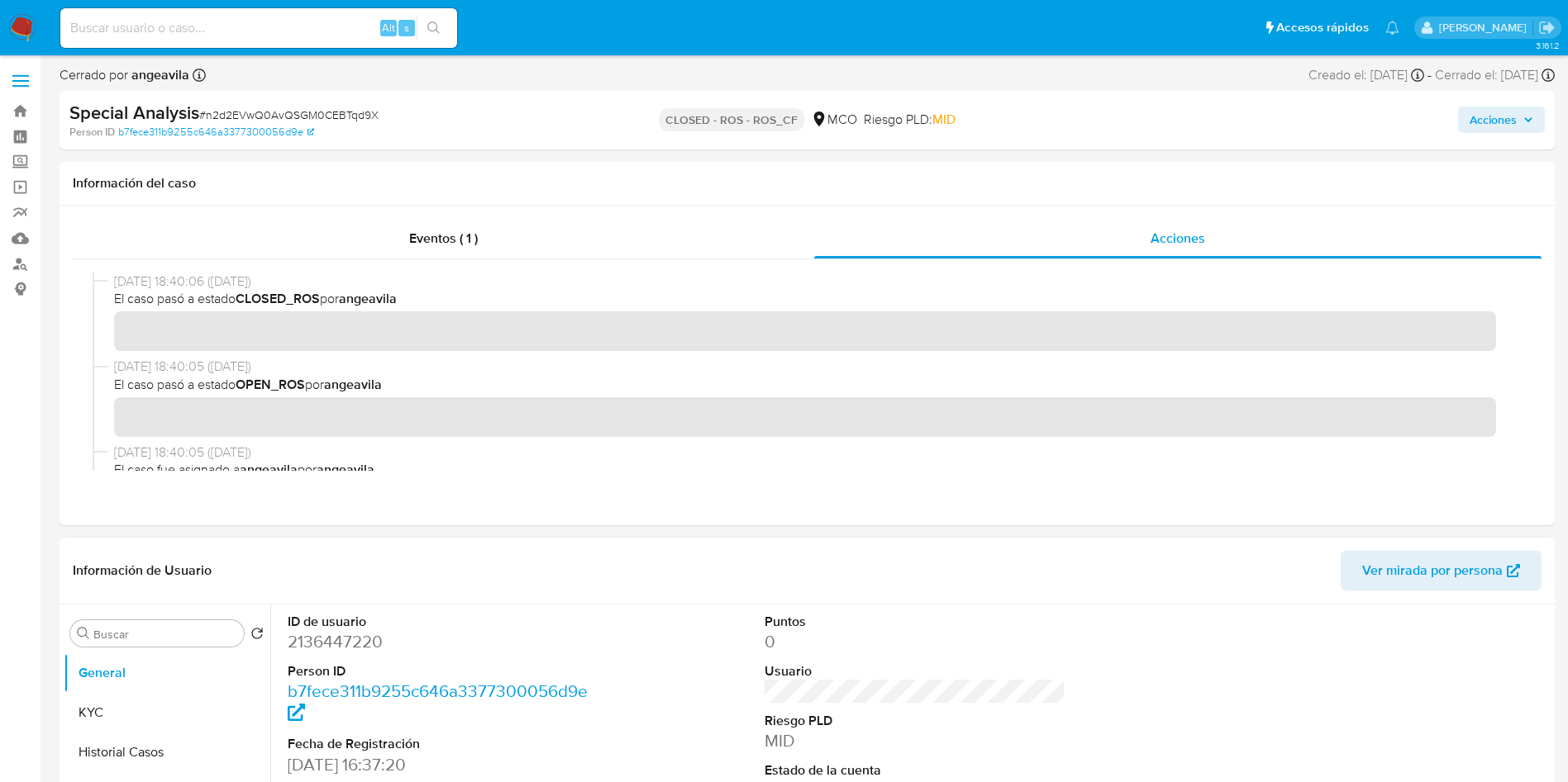
click at [350, 653] on dl "ID de usuario 2136447220 Person ID b7fece311b9255c646a3377300056d9e Fecha de Re…" at bounding box center [438, 744] width 302 height 263
click at [361, 639] on dd "2136447220" at bounding box center [438, 642] width 302 height 23
copy dd "2136447220"
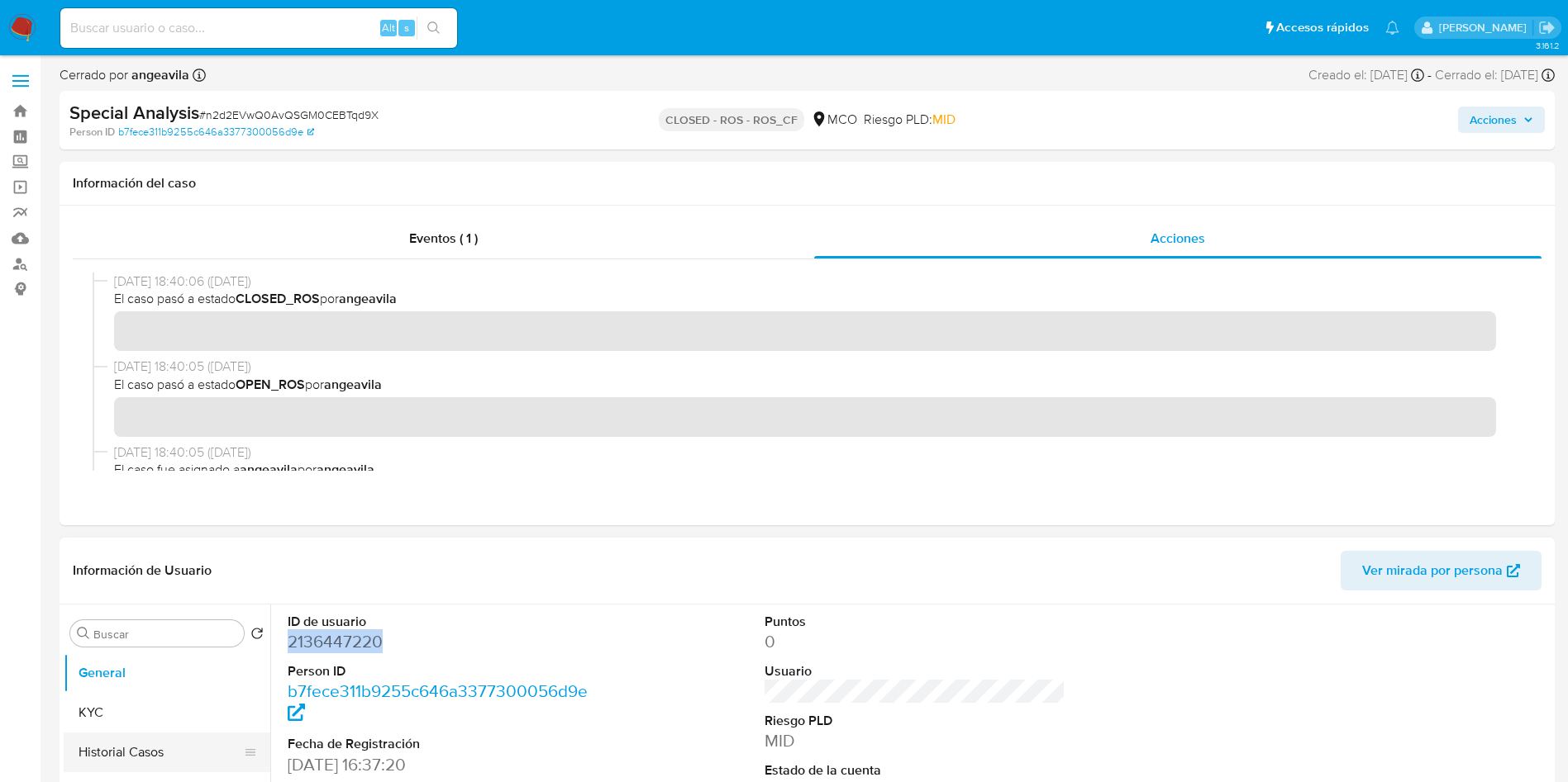
scroll to position [124, 0]
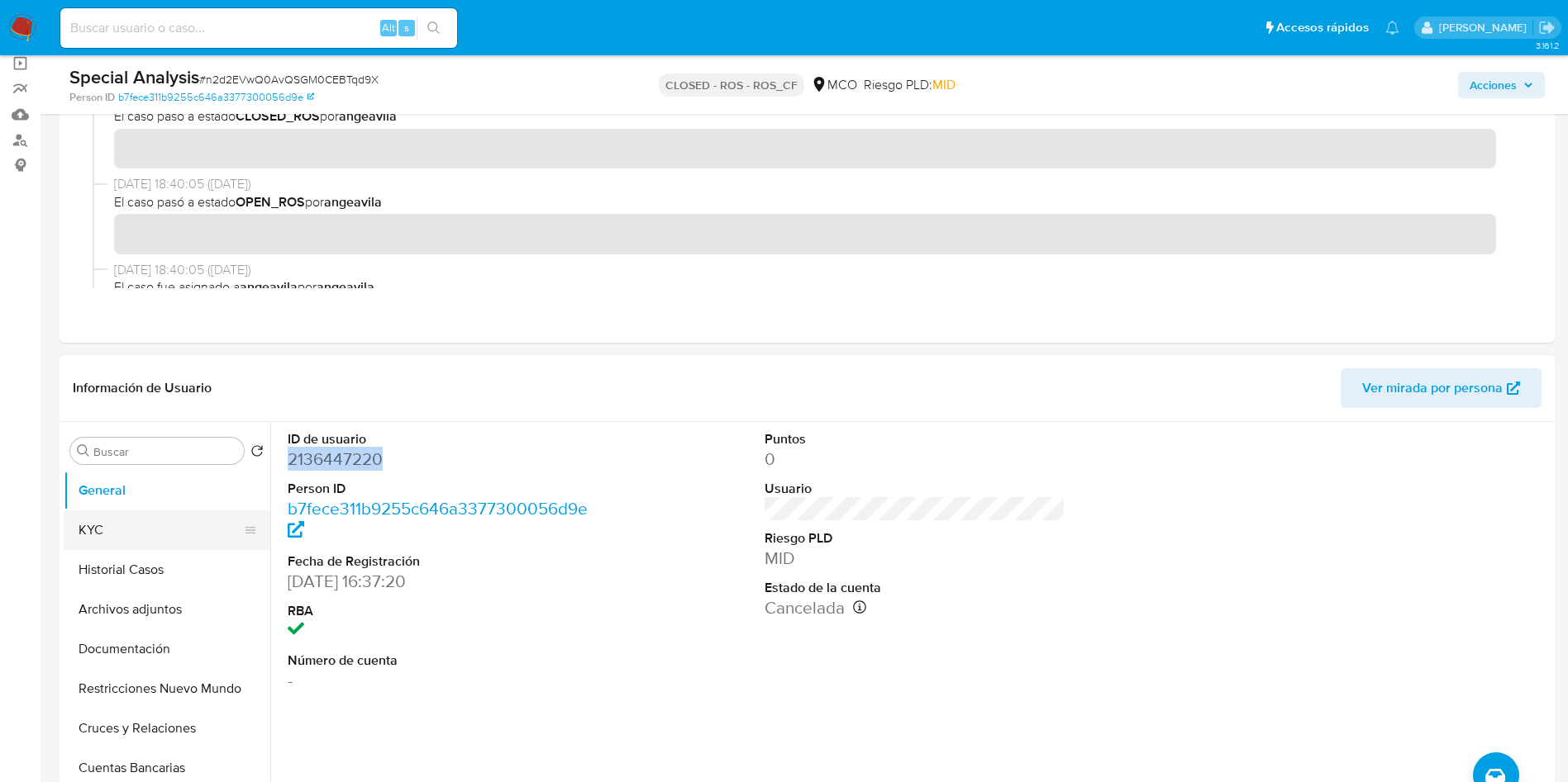
click at [84, 524] on button "KYC" at bounding box center [160, 530] width 194 height 40
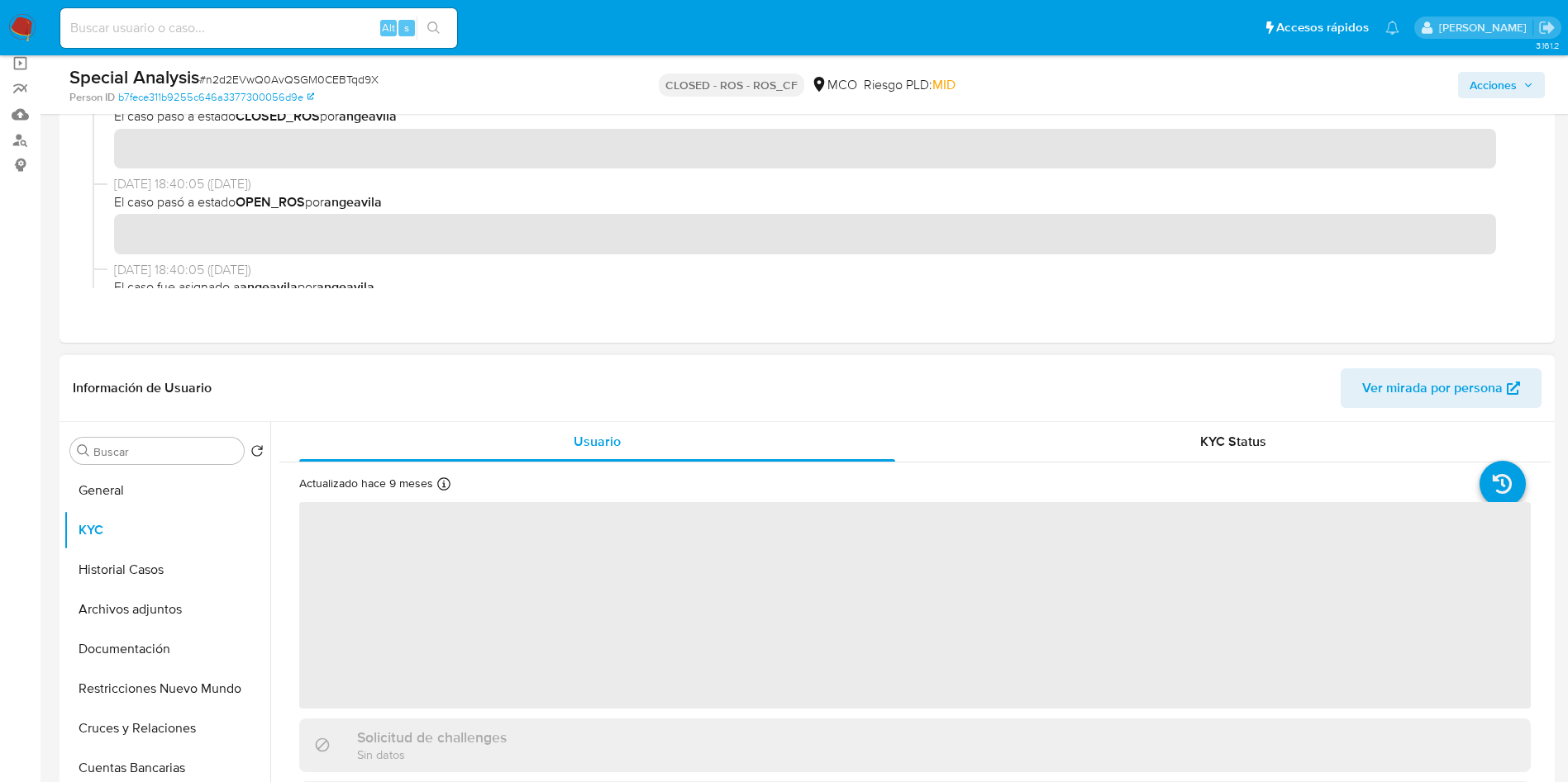
click at [875, 370] on header "Información de Usuario Ver mirada por persona" at bounding box center [807, 388] width 1469 height 40
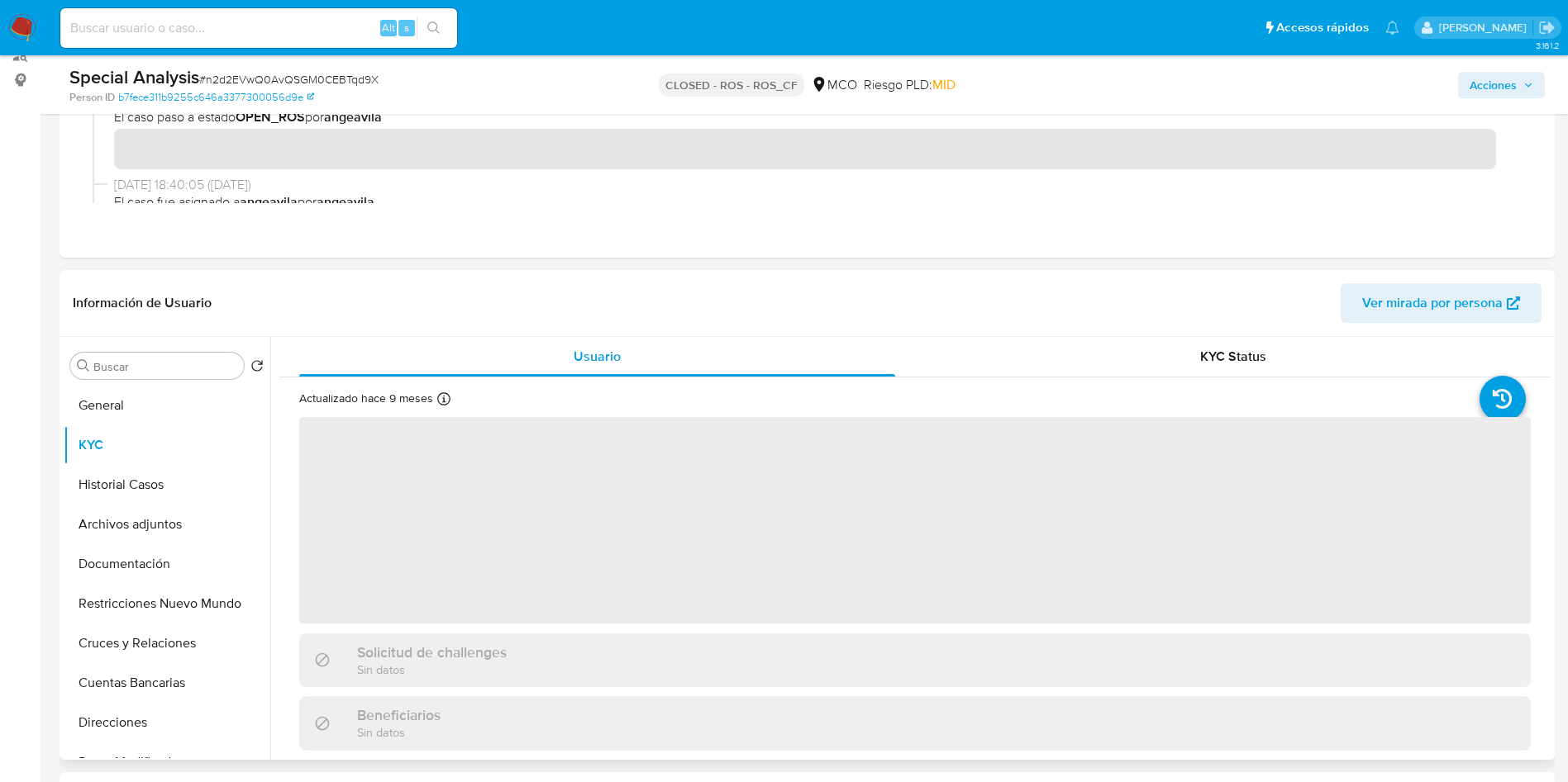
scroll to position [248, 0]
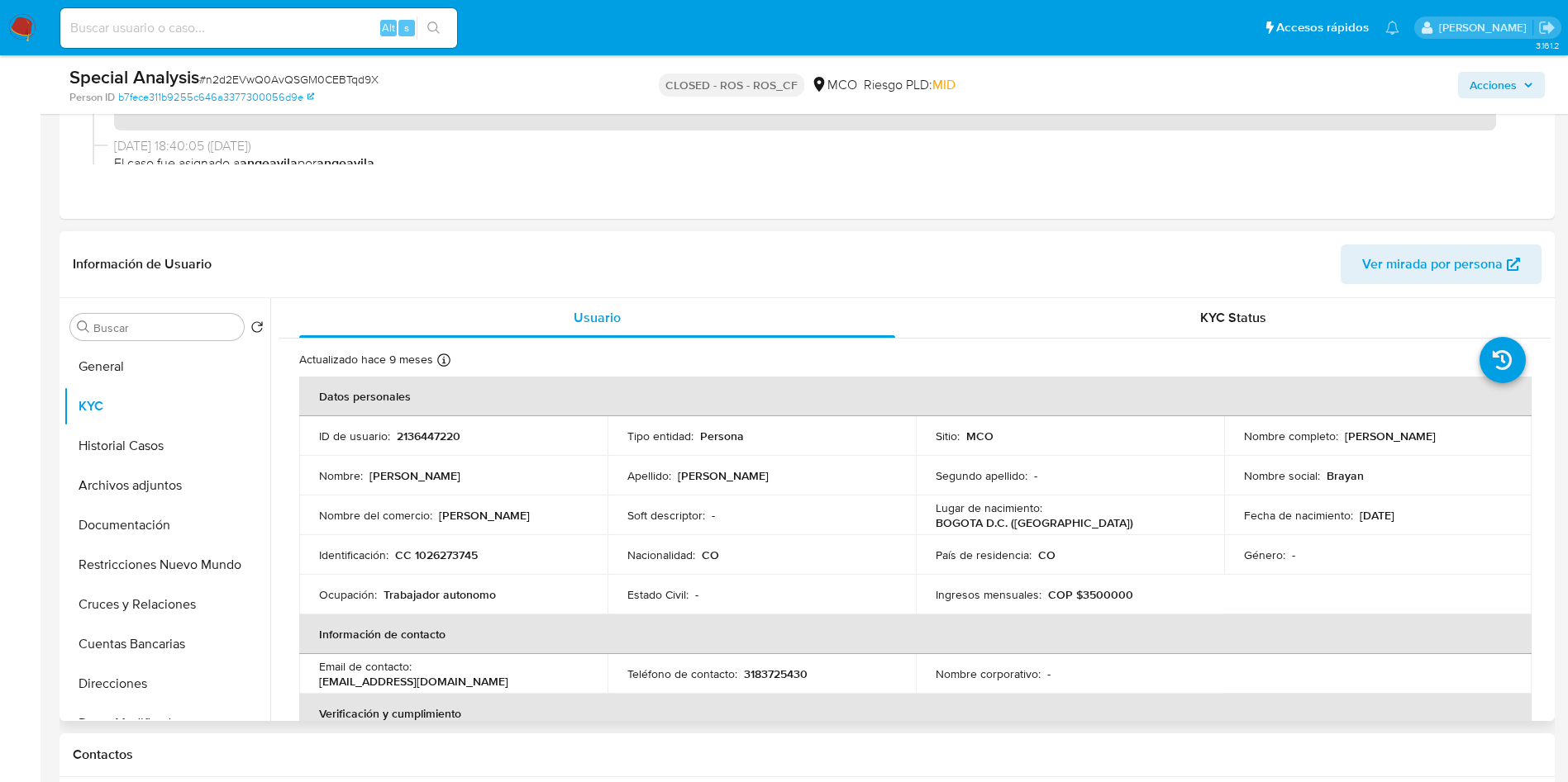
click at [443, 552] on p "CC 1026273745" at bounding box center [436, 555] width 83 height 15
copy p "1026273745"
drag, startPoint x: 1489, startPoint y: 435, endPoint x: 1340, endPoint y: 441, distance: 149.1
click at [1340, 441] on div "Nombre completo : [PERSON_NAME]" at bounding box center [1379, 436] width 269 height 15
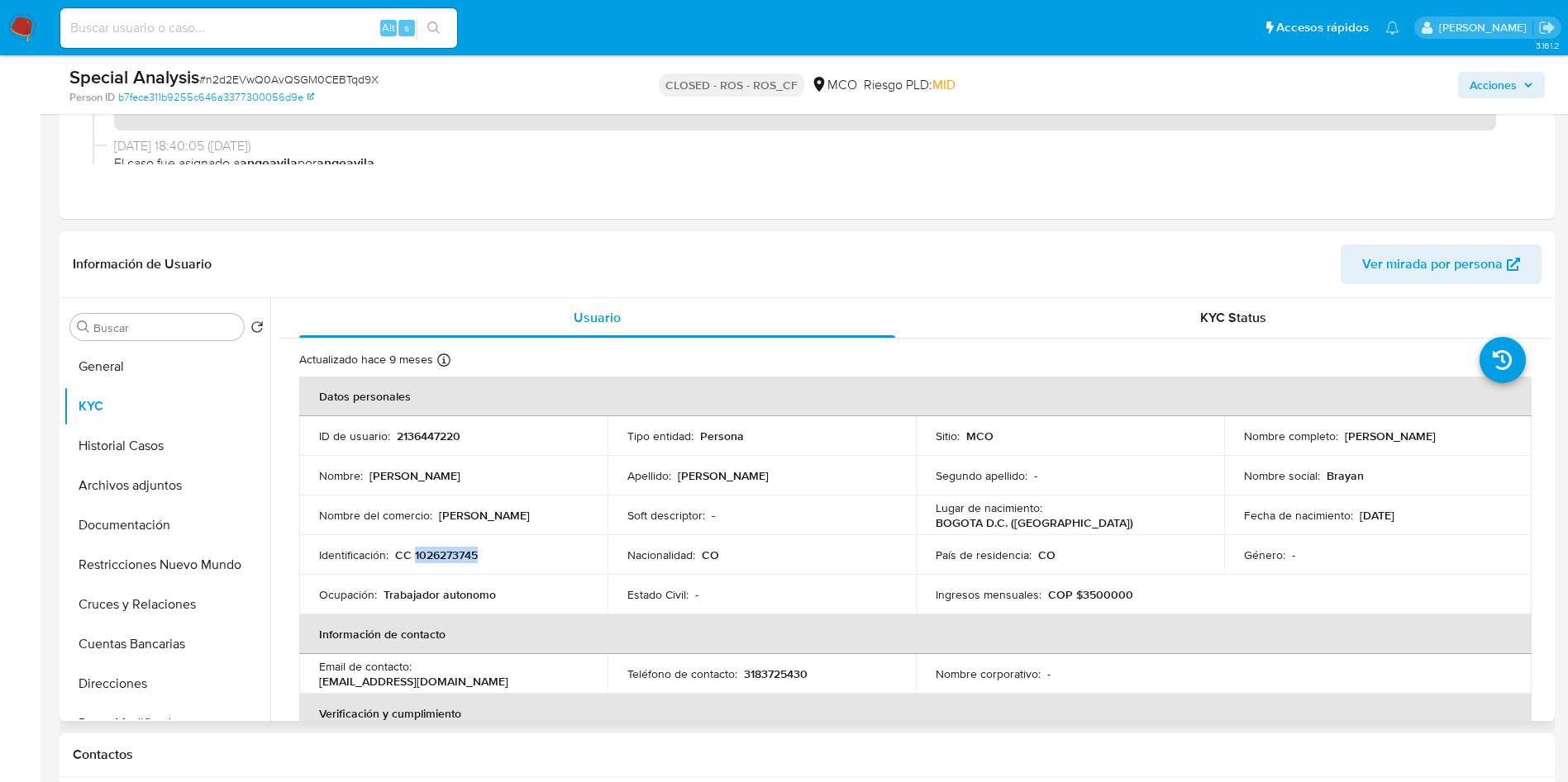
copy p "[PERSON_NAME]"
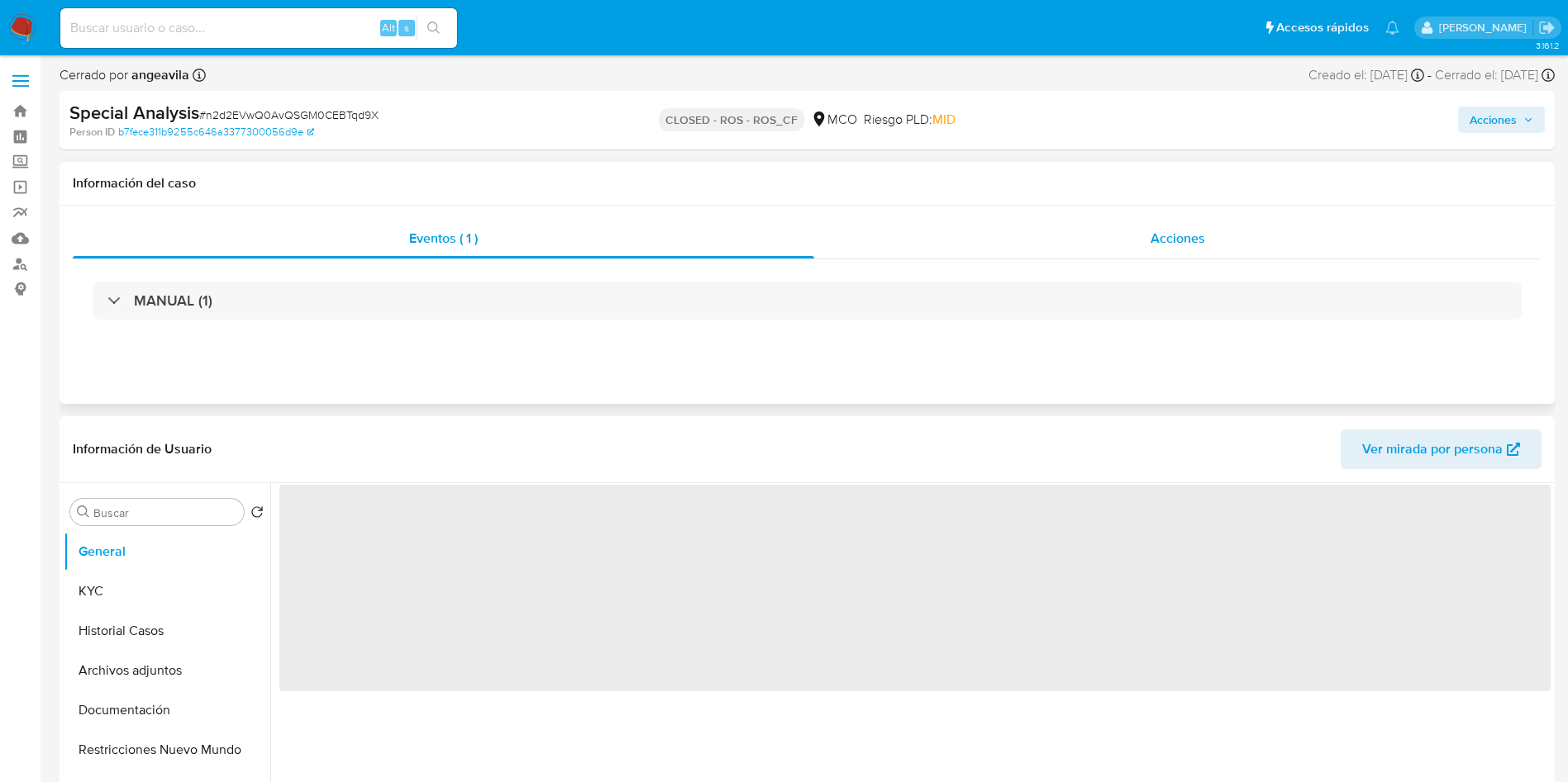
click at [1122, 232] on div "Acciones" at bounding box center [1178, 238] width 727 height 40
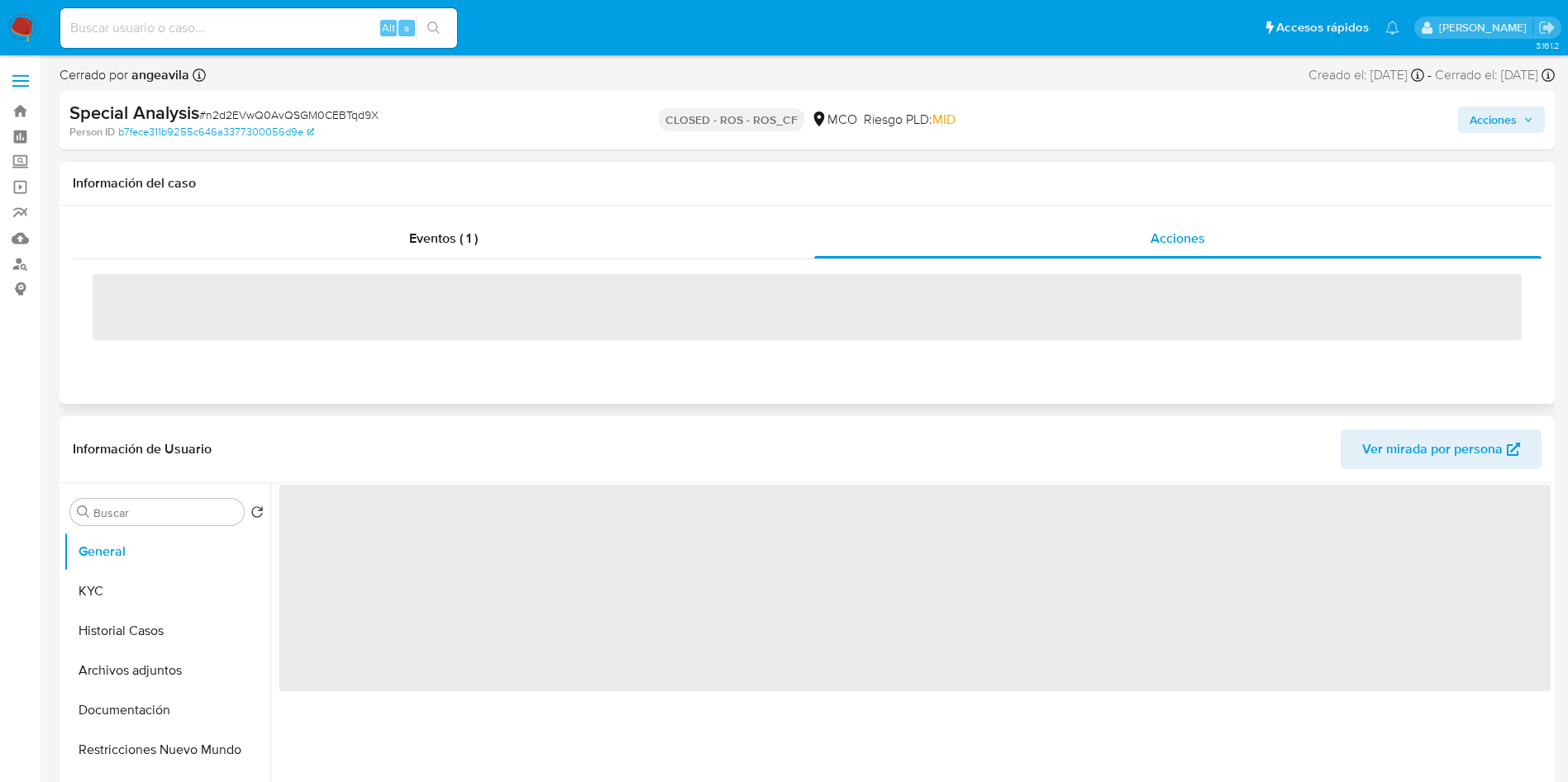
select select "10"
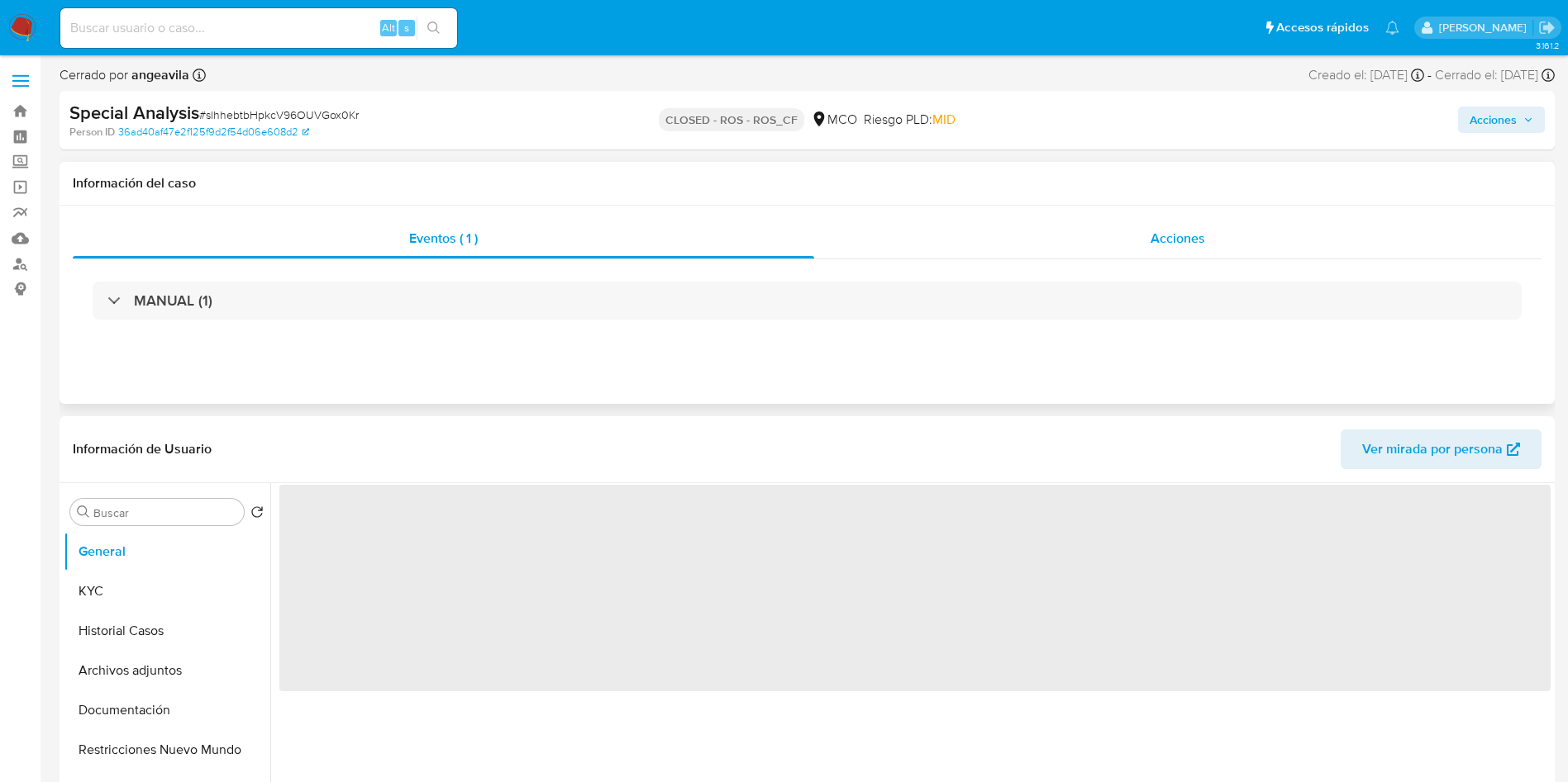
click at [1152, 245] on span "Acciones" at bounding box center [1177, 238] width 54 height 19
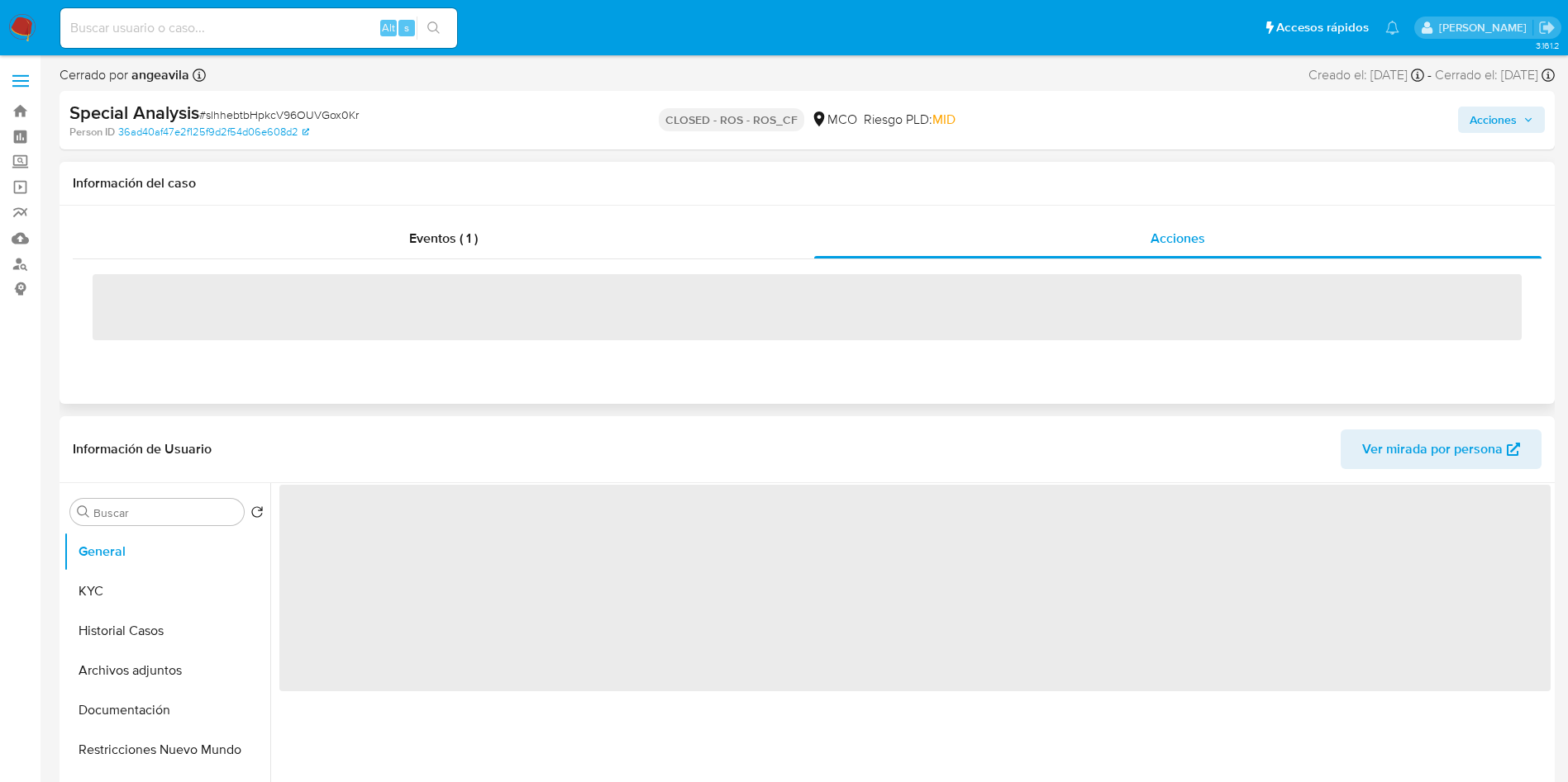
select select "10"
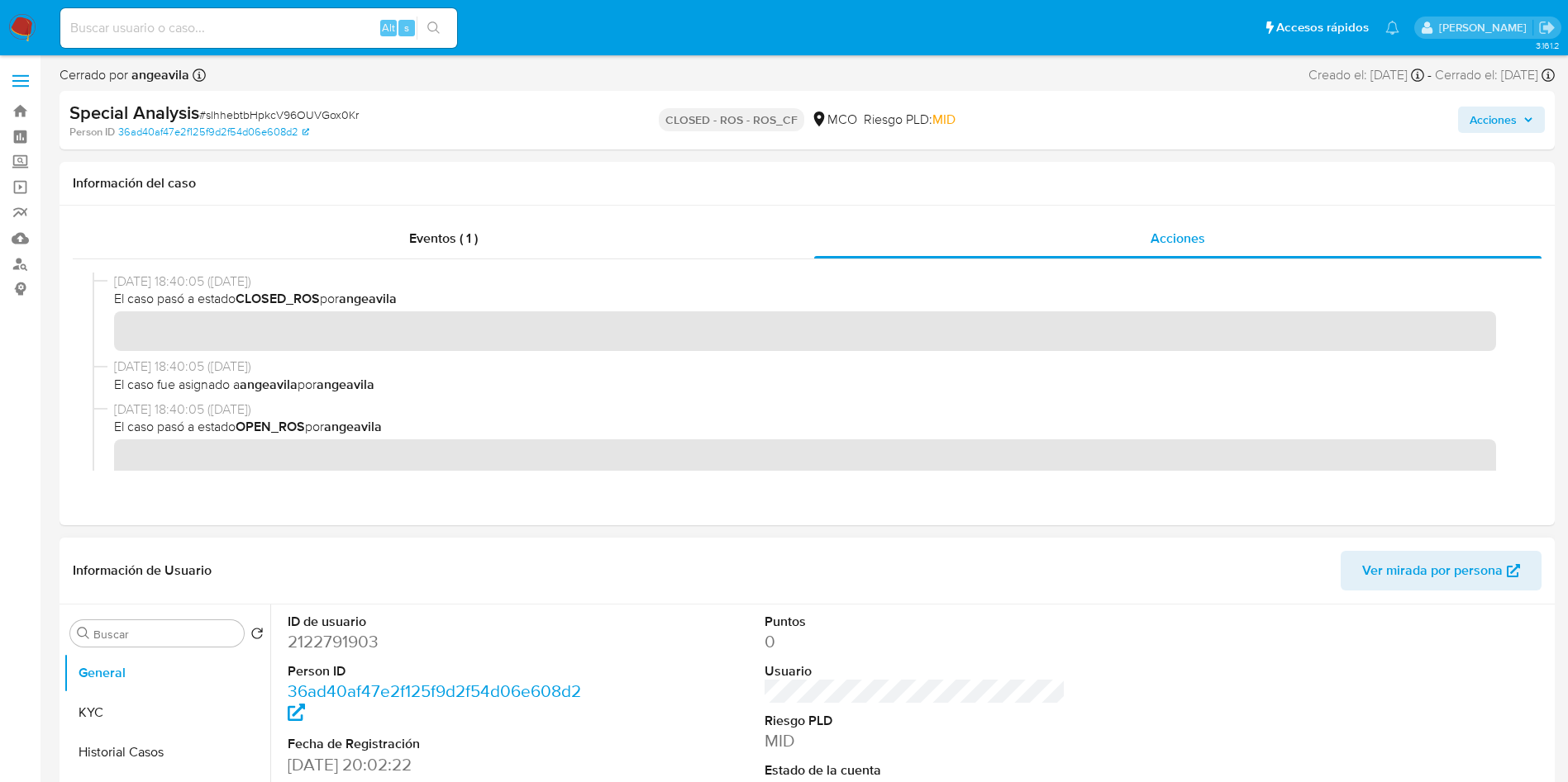
click at [334, 648] on dd "2122791903" at bounding box center [438, 642] width 302 height 23
copy dd "2122791903"
click at [134, 712] on button "KYC" at bounding box center [160, 713] width 194 height 40
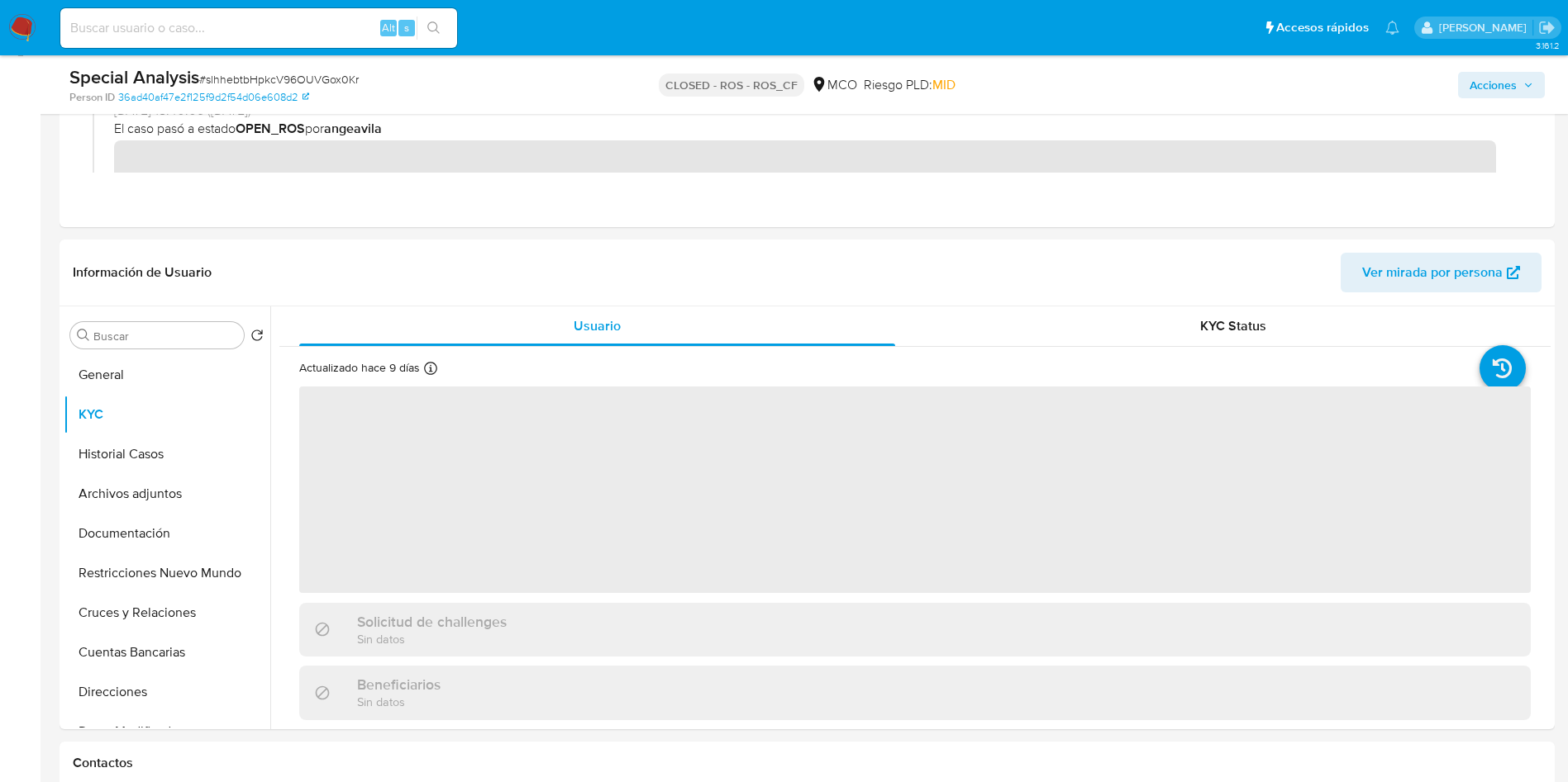
scroll to position [248, 0]
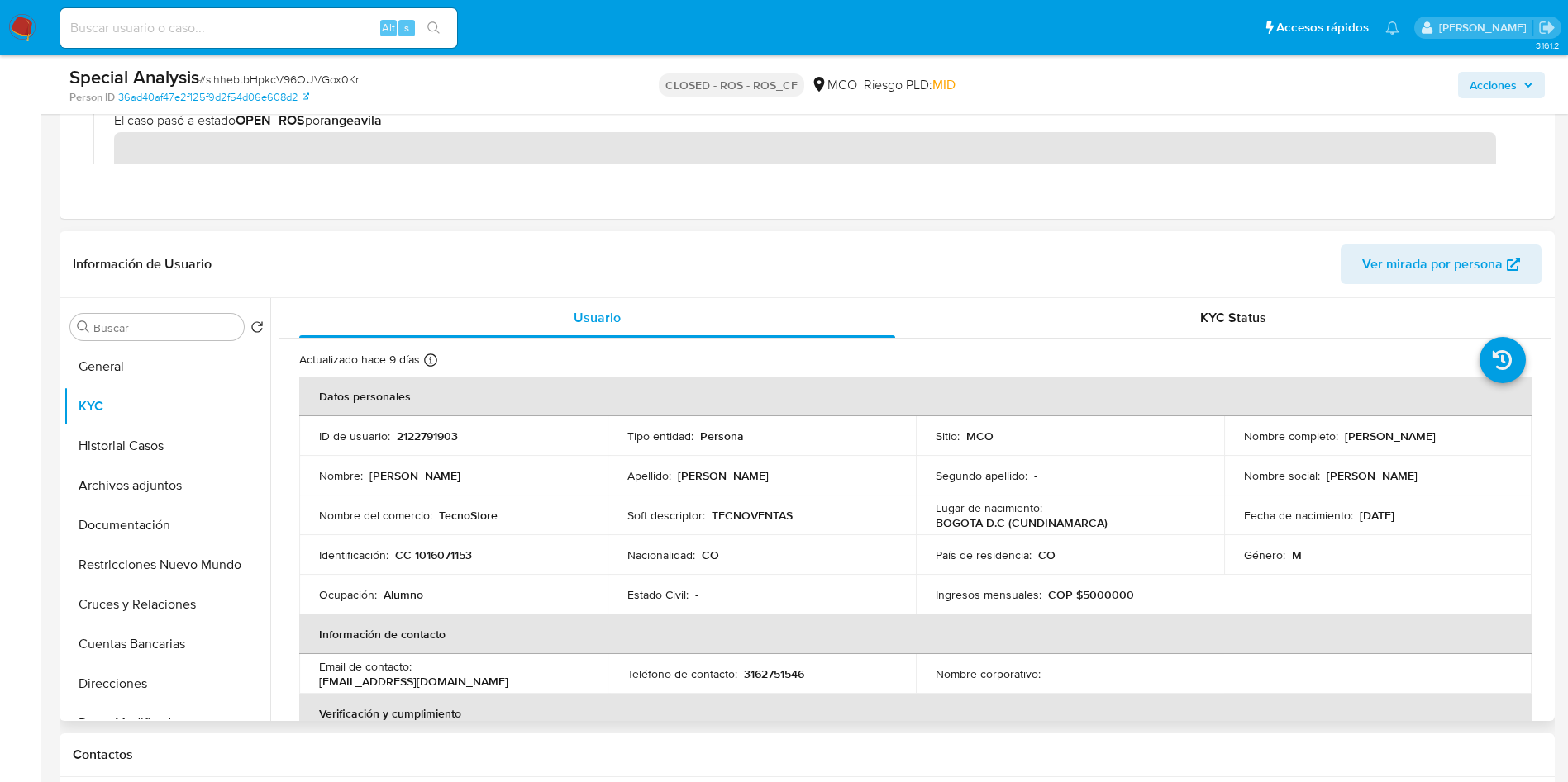
click at [441, 554] on p "CC 1016071153" at bounding box center [433, 555] width 77 height 15
copy p "1016071153"
drag, startPoint x: 1445, startPoint y: 442, endPoint x: 1233, endPoint y: 449, distance: 212.1
click at [1233, 449] on td "Nombre completo : Cristian Armando Gonzalez Penagos" at bounding box center [1378, 436] width 309 height 40
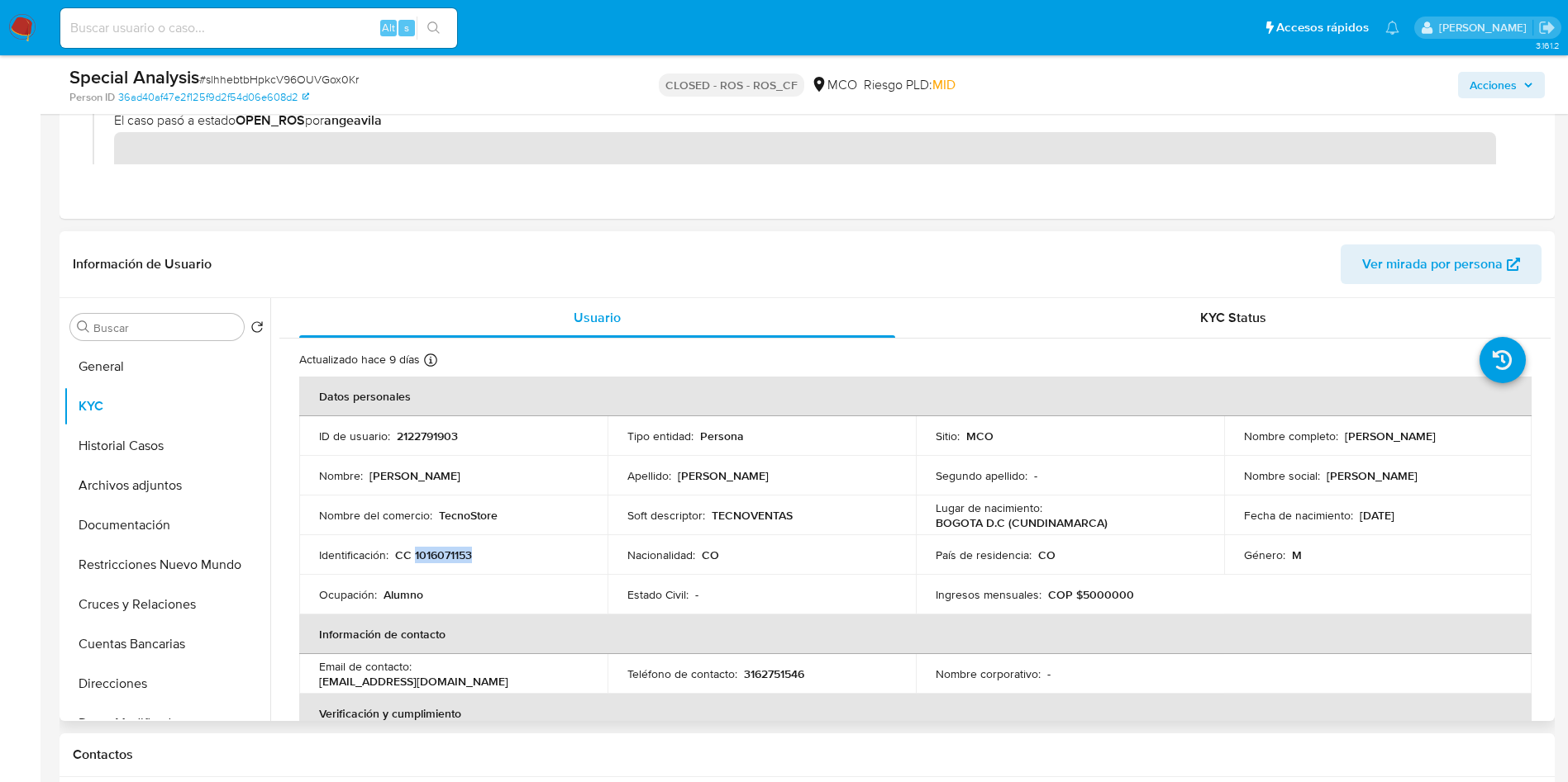
copy p "Cristian Armando Gonzalez Penagos"
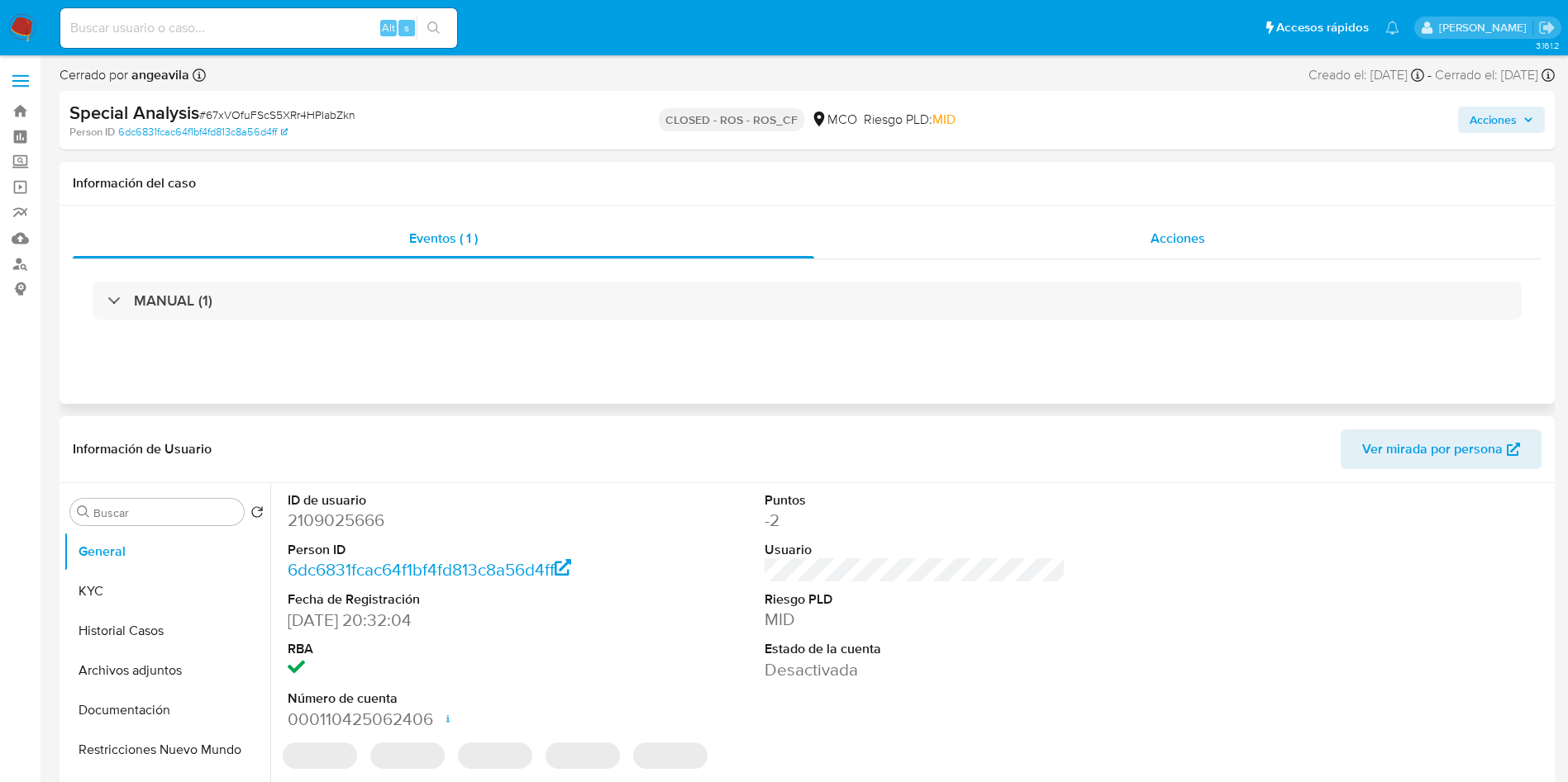
select select "10"
click at [1133, 236] on div "Acciones" at bounding box center [1178, 238] width 727 height 40
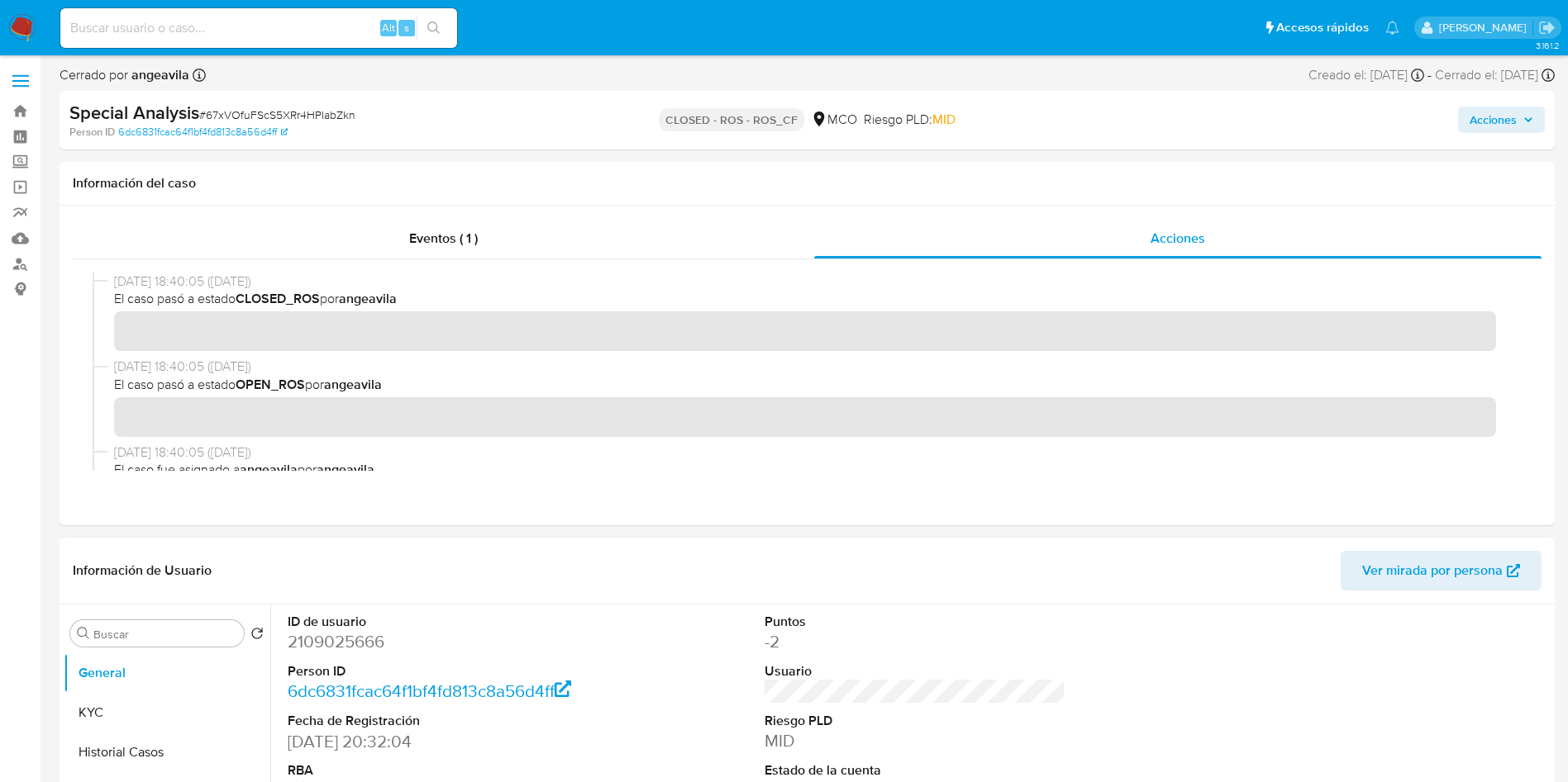
click at [354, 647] on dd "2109025666" at bounding box center [438, 642] width 302 height 23
copy dd "2109025666"
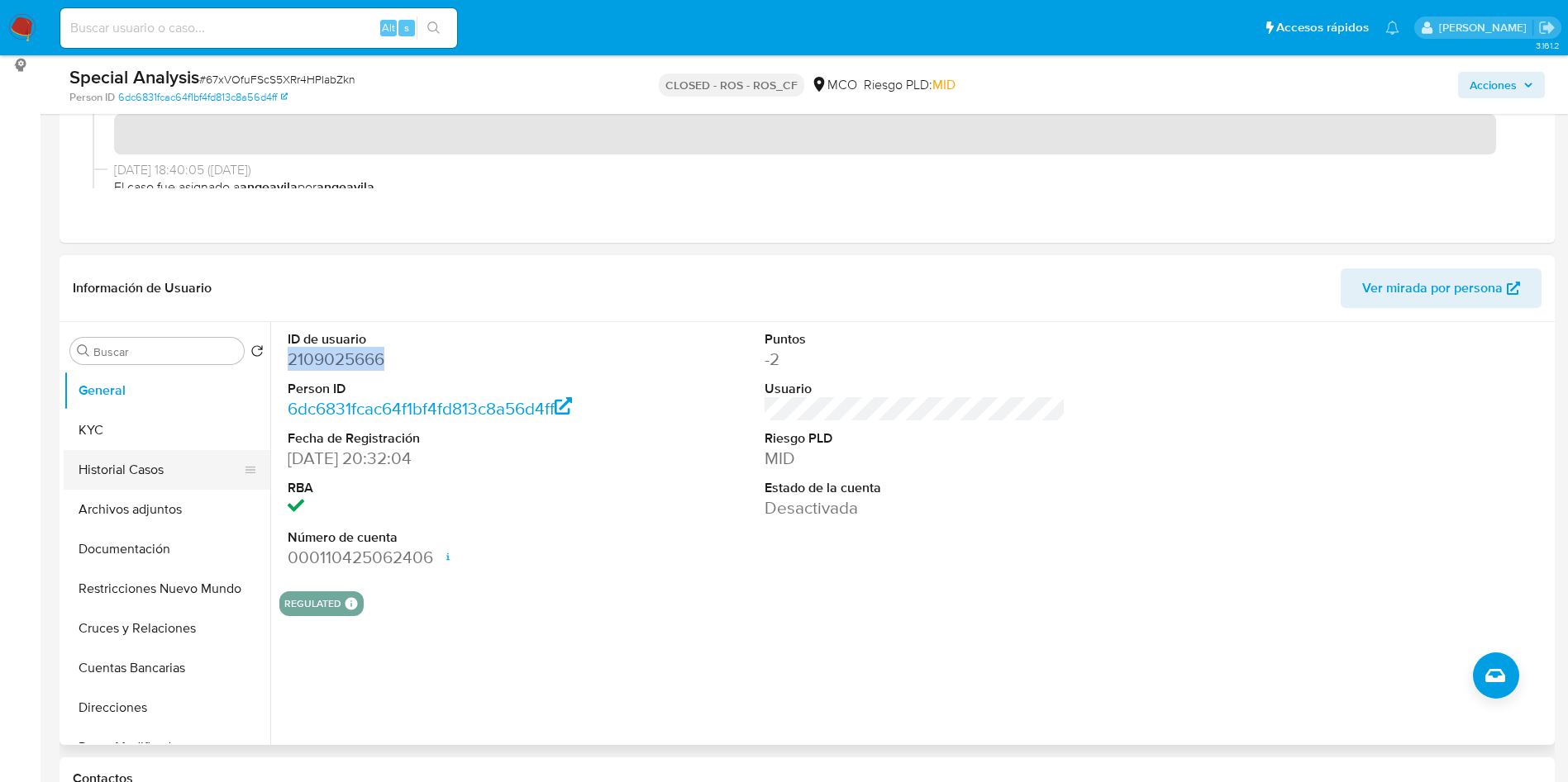
scroll to position [248, 0]
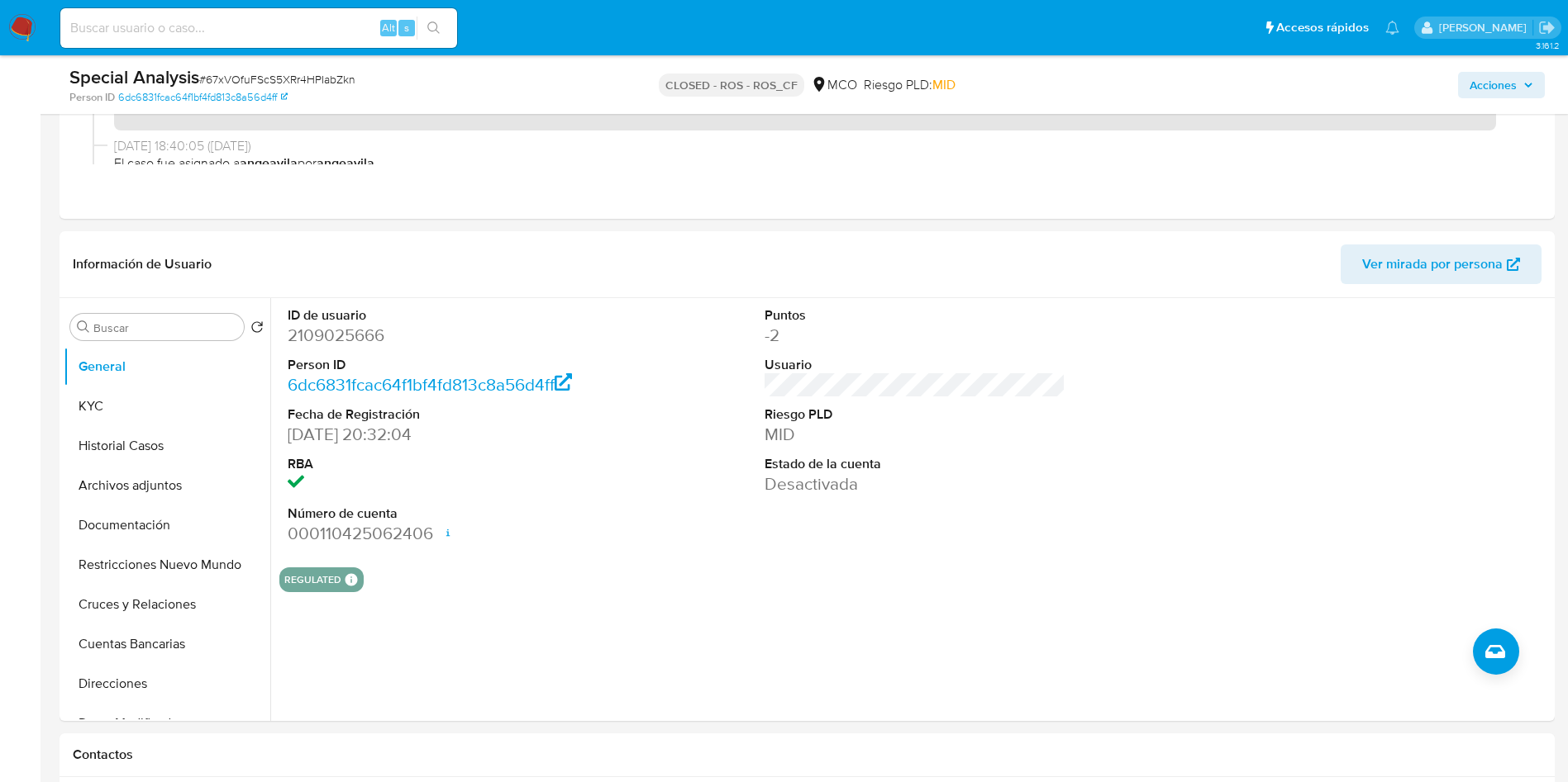
click at [86, 402] on button "KYC" at bounding box center [160, 406] width 194 height 40
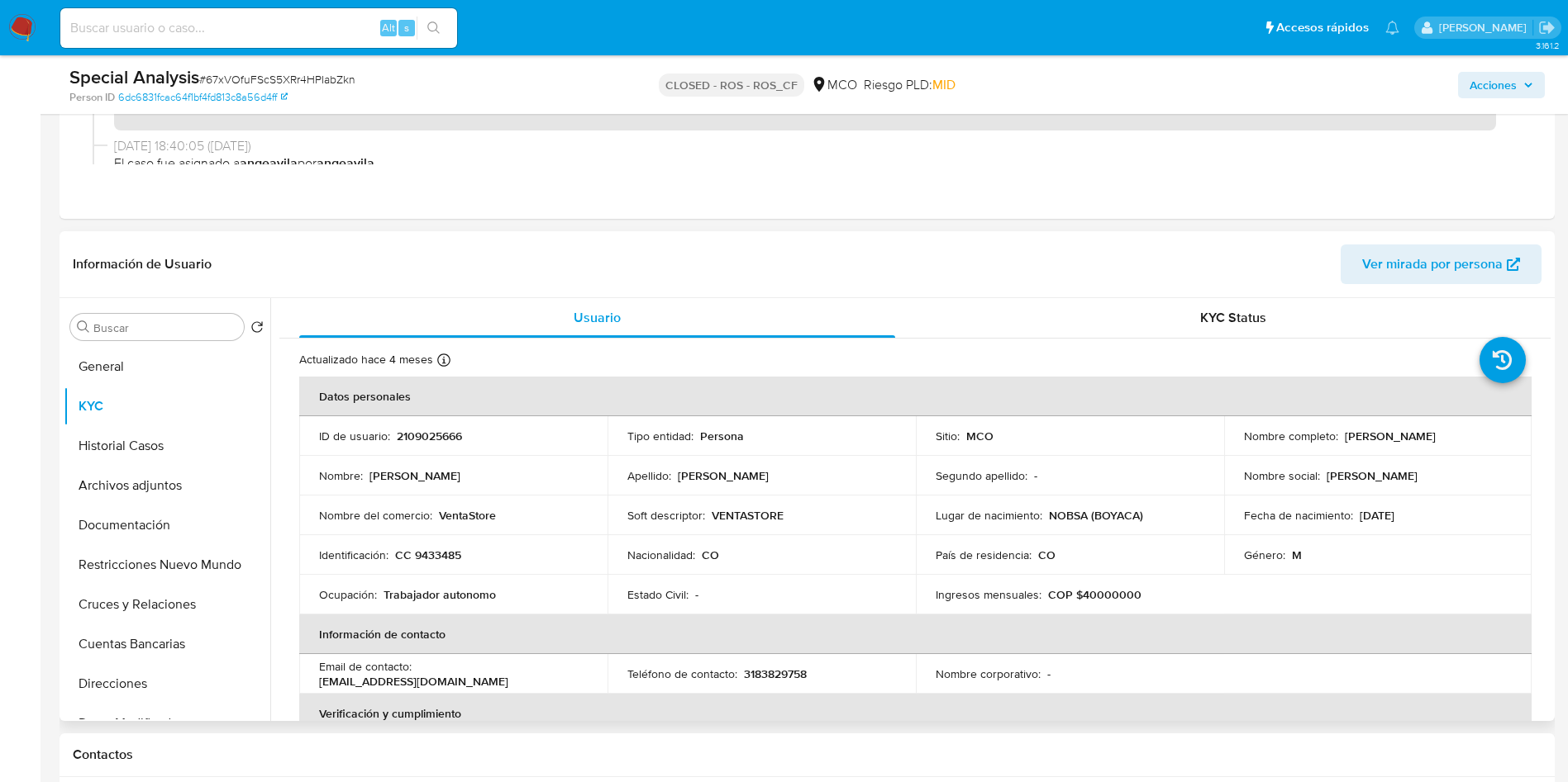
click at [445, 545] on td "Identificación : CC 9433485" at bounding box center [453, 555] width 309 height 40
click at [451, 560] on p "CC 9433485" at bounding box center [428, 555] width 66 height 15
copy p "9433485"
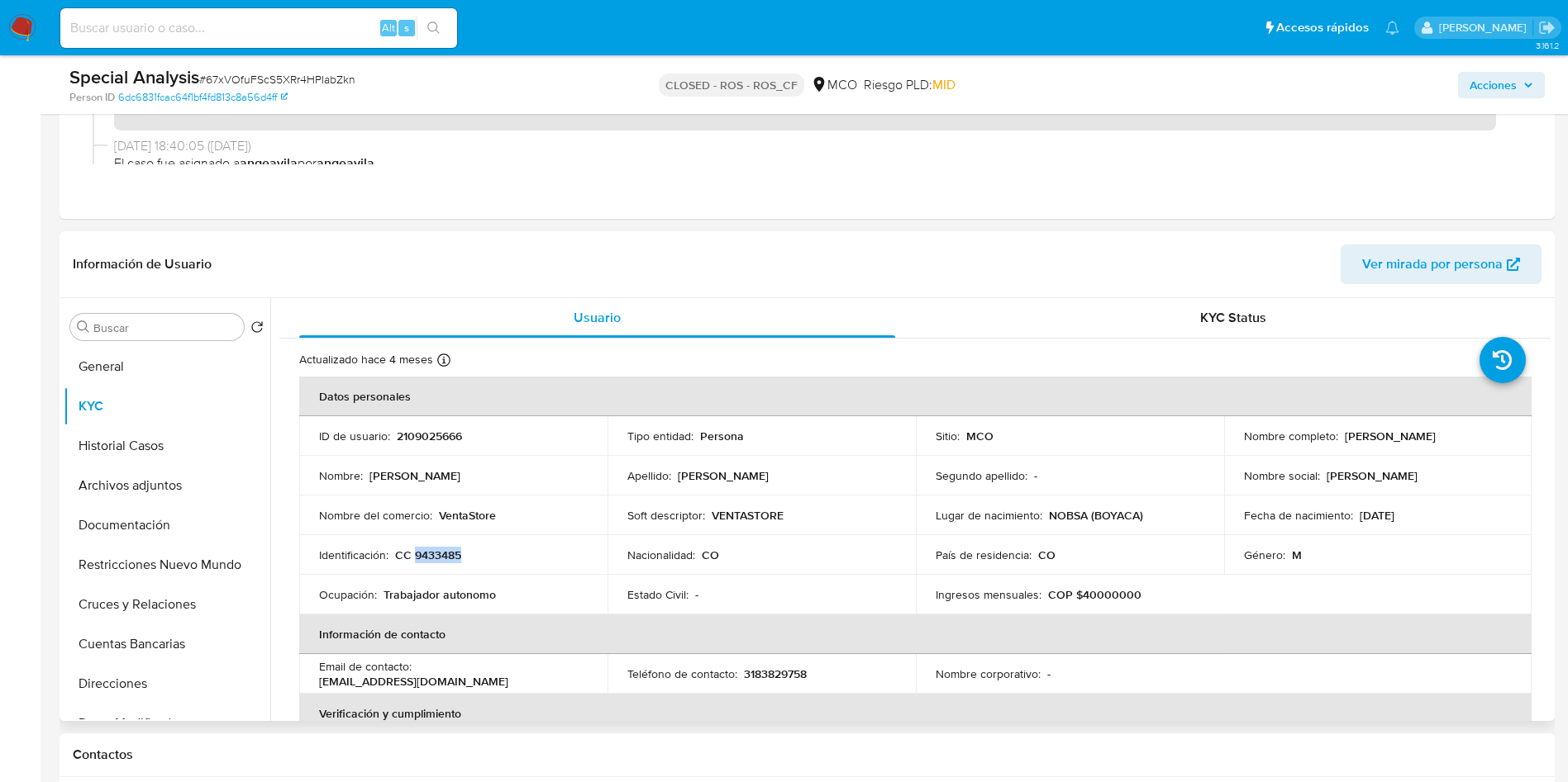
drag, startPoint x: 1499, startPoint y: 432, endPoint x: 1338, endPoint y: 438, distance: 161.1
click at [1338, 438] on div "Nombre completo : [PERSON_NAME]" at bounding box center [1379, 436] width 269 height 15
copy p "[PERSON_NAME]"
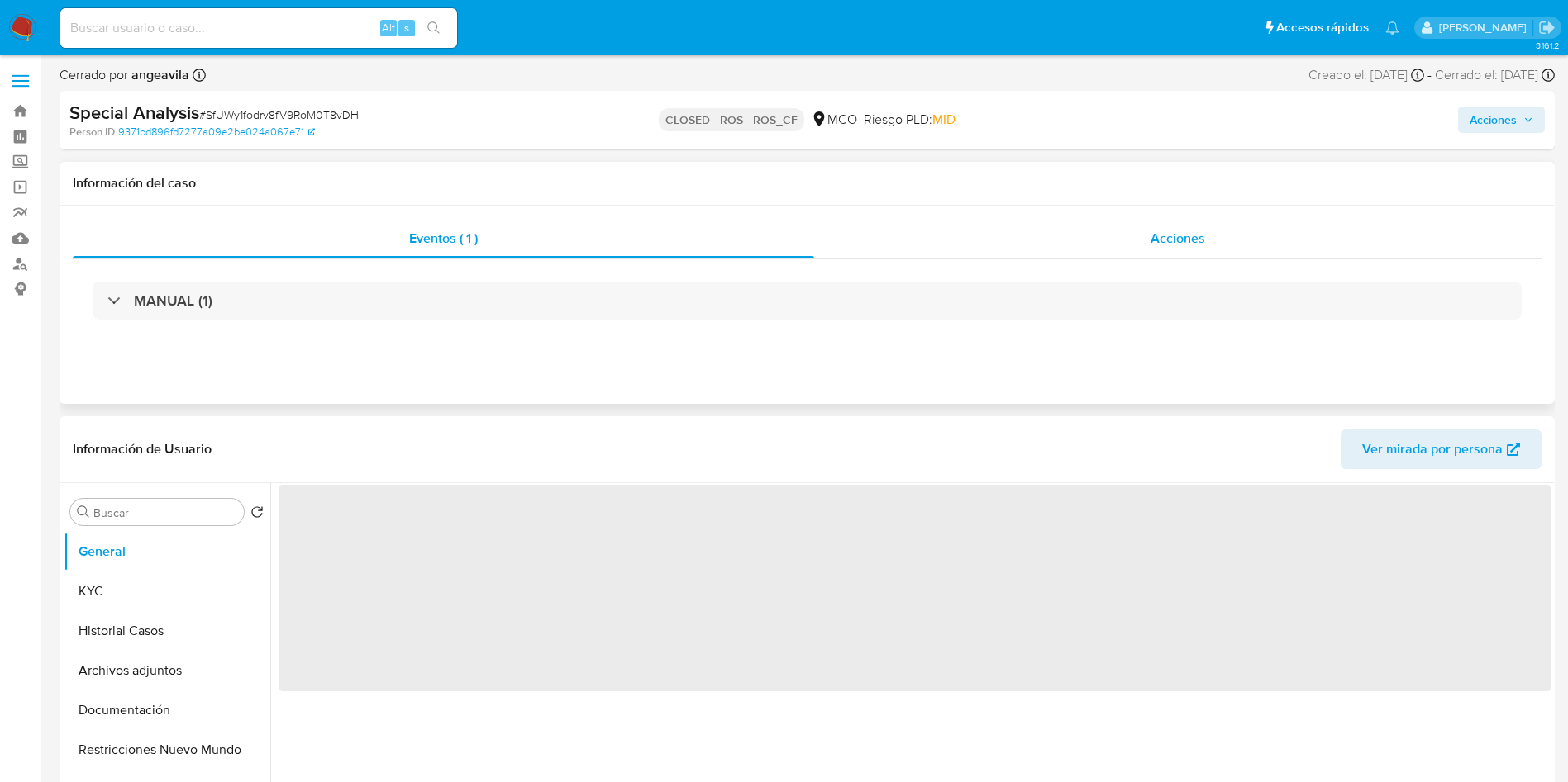
click at [1026, 250] on div "Acciones" at bounding box center [1178, 238] width 727 height 40
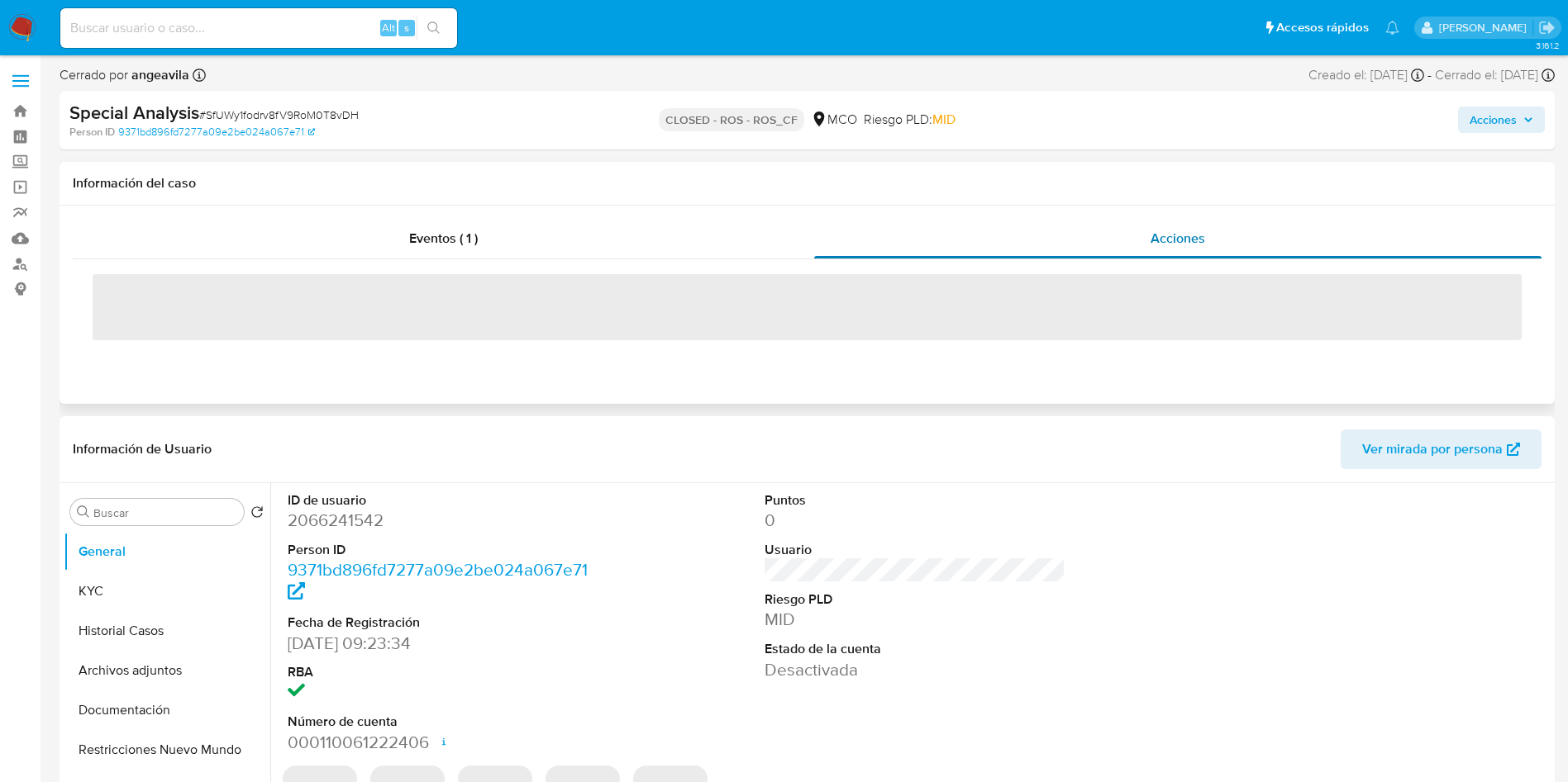
select select "10"
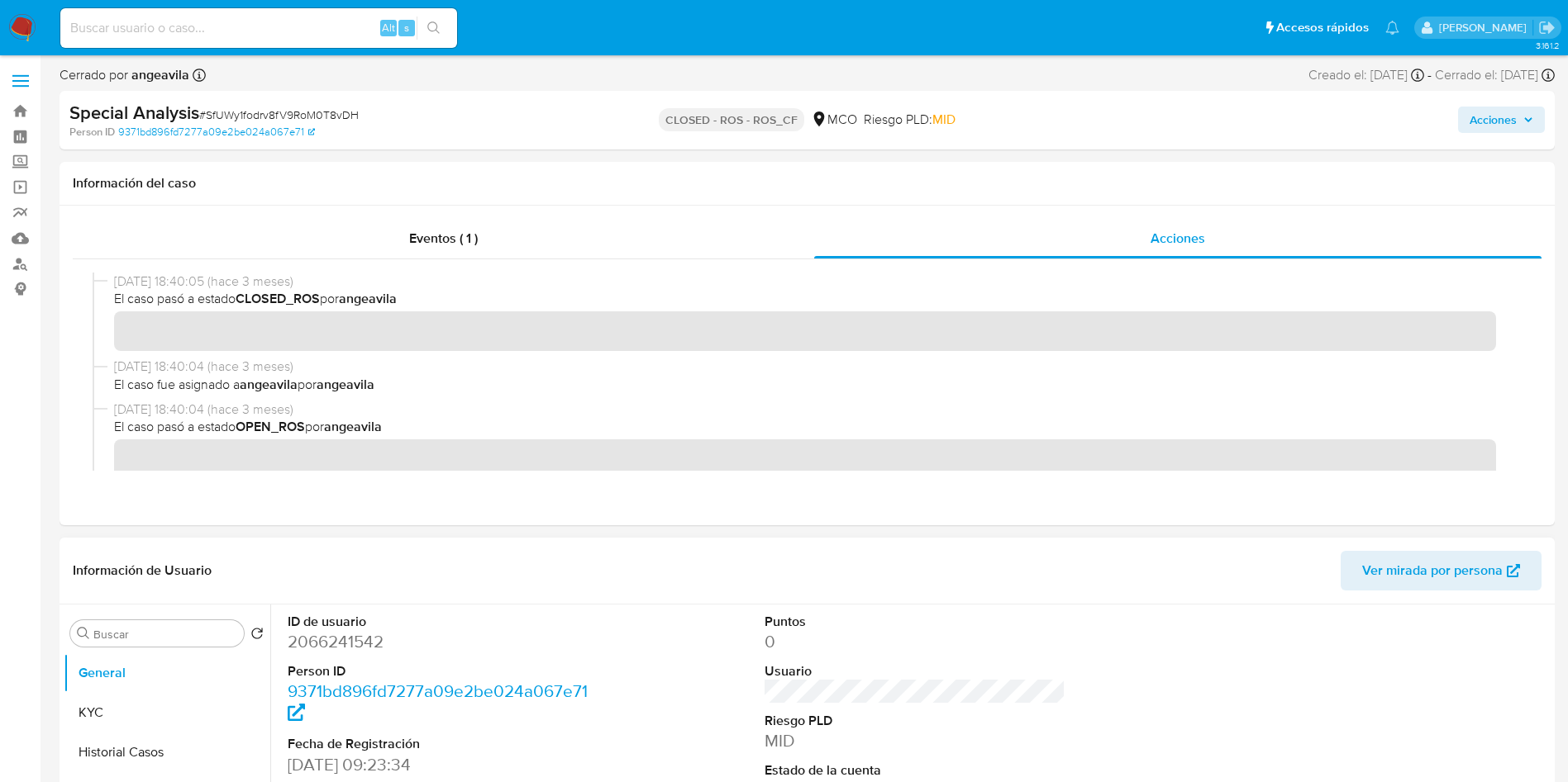
click at [327, 652] on dd "2066241542" at bounding box center [438, 642] width 302 height 23
copy dd "2066241542"
click at [101, 718] on button "KYC" at bounding box center [160, 713] width 194 height 40
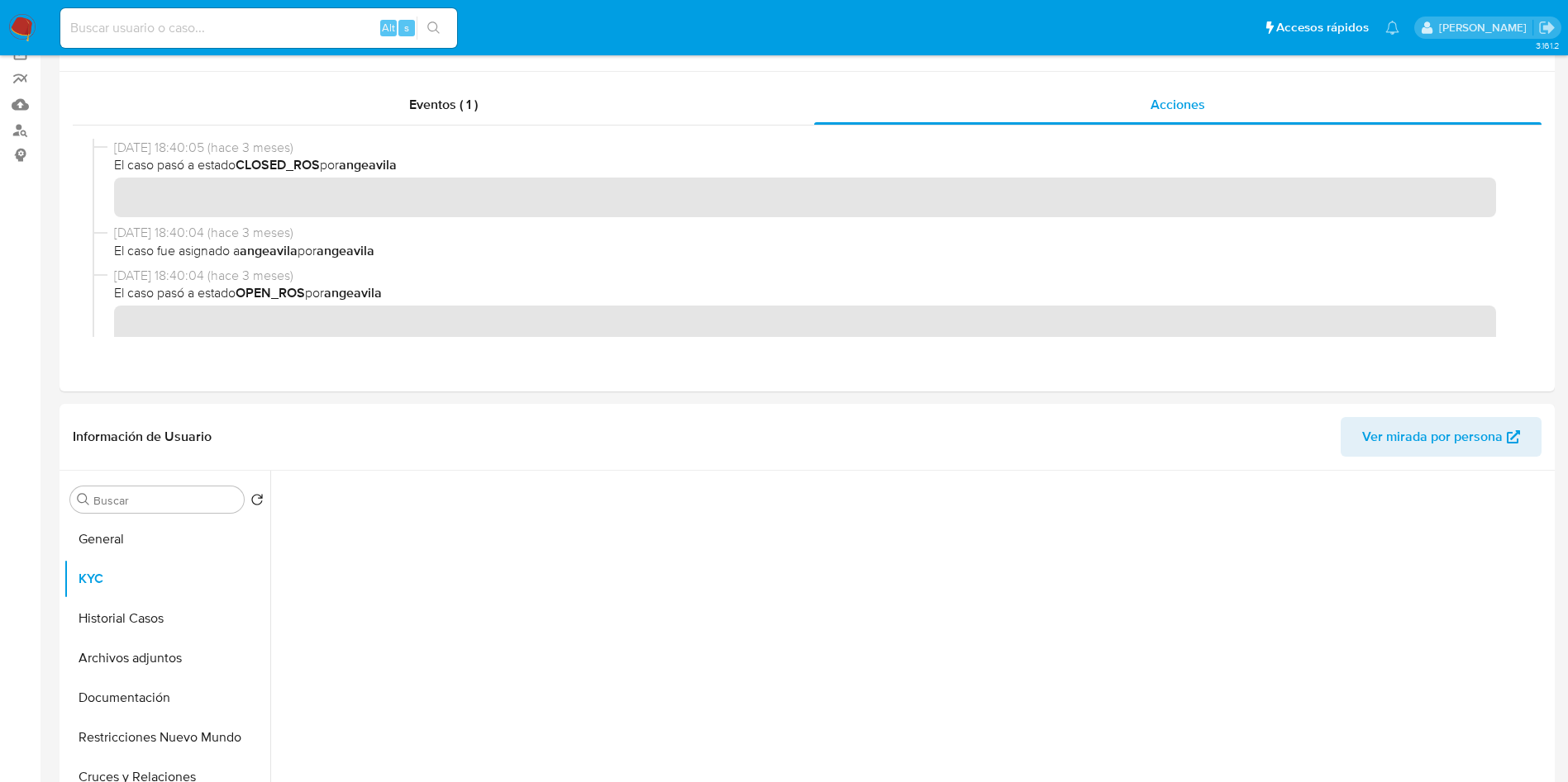
scroll to position [372, 0]
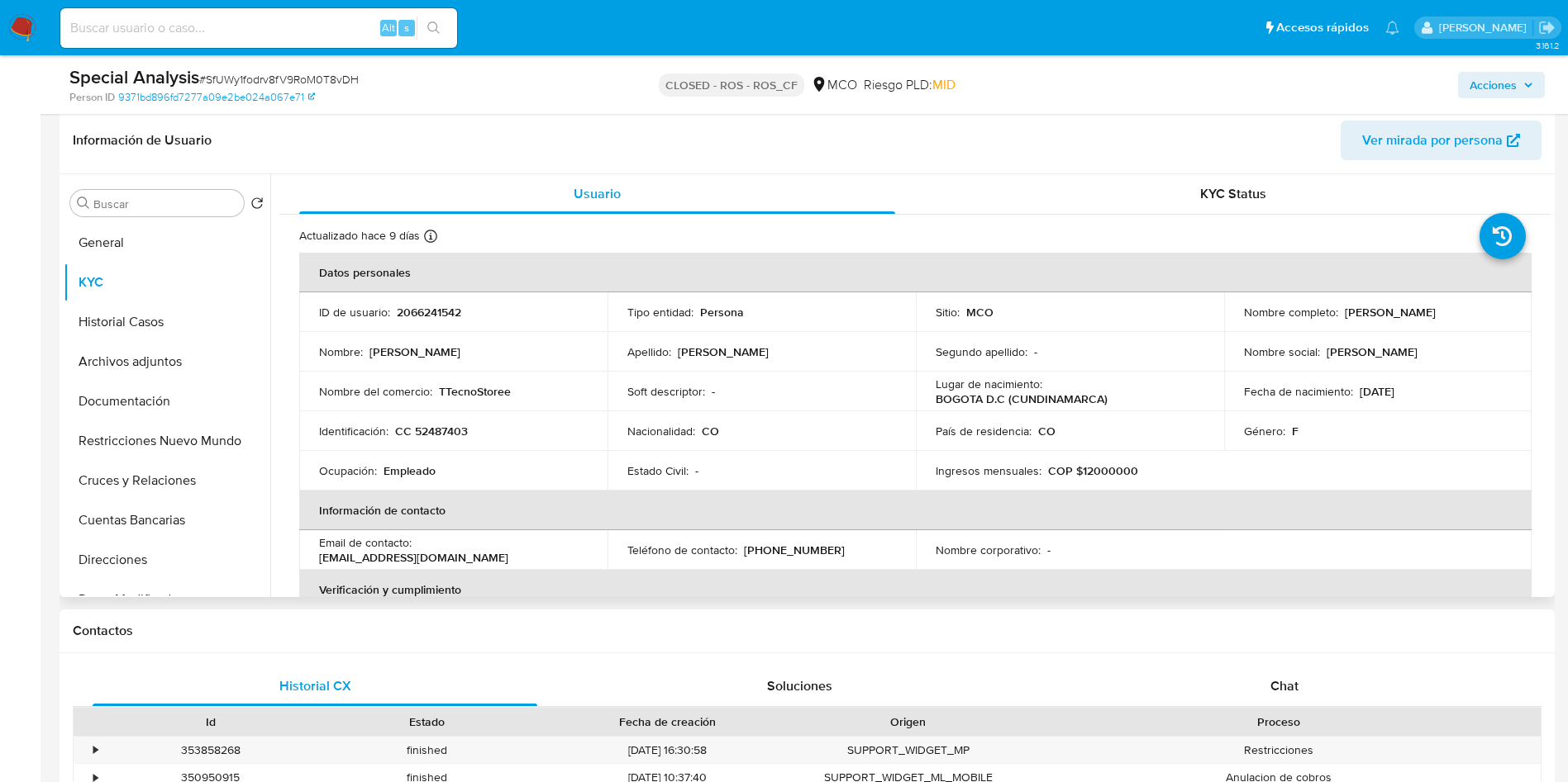
drag, startPoint x: 1476, startPoint y: 316, endPoint x: 1339, endPoint y: 314, distance: 137.0
click at [1339, 314] on div "Nombre completo : Erika Castro Rodriguez" at bounding box center [1379, 313] width 269 height 15
copy p "Erika Castro Rodriguez"
click at [431, 435] on p "CC 52487403" at bounding box center [431, 431] width 73 height 15
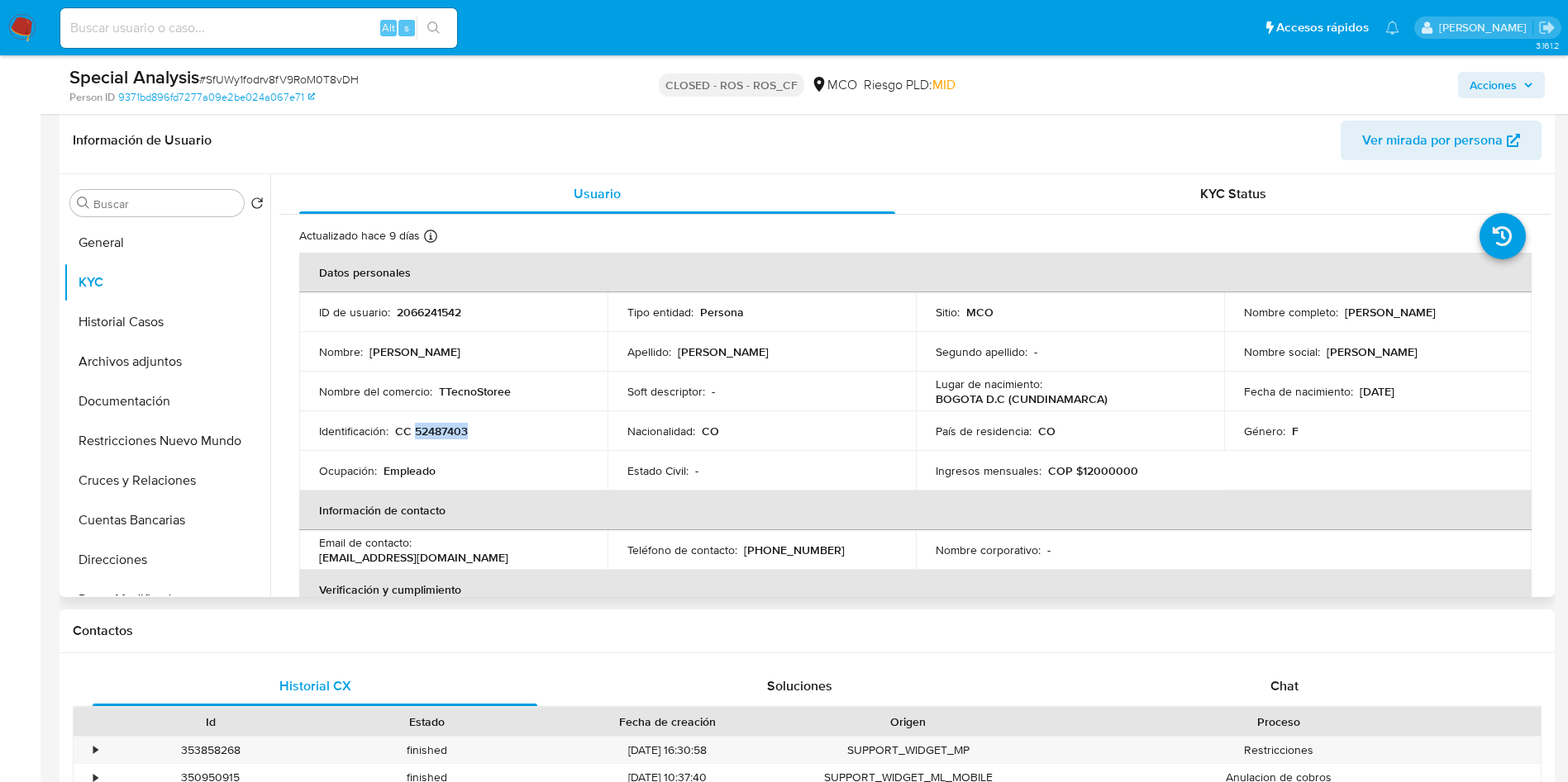
copy p "52487403"
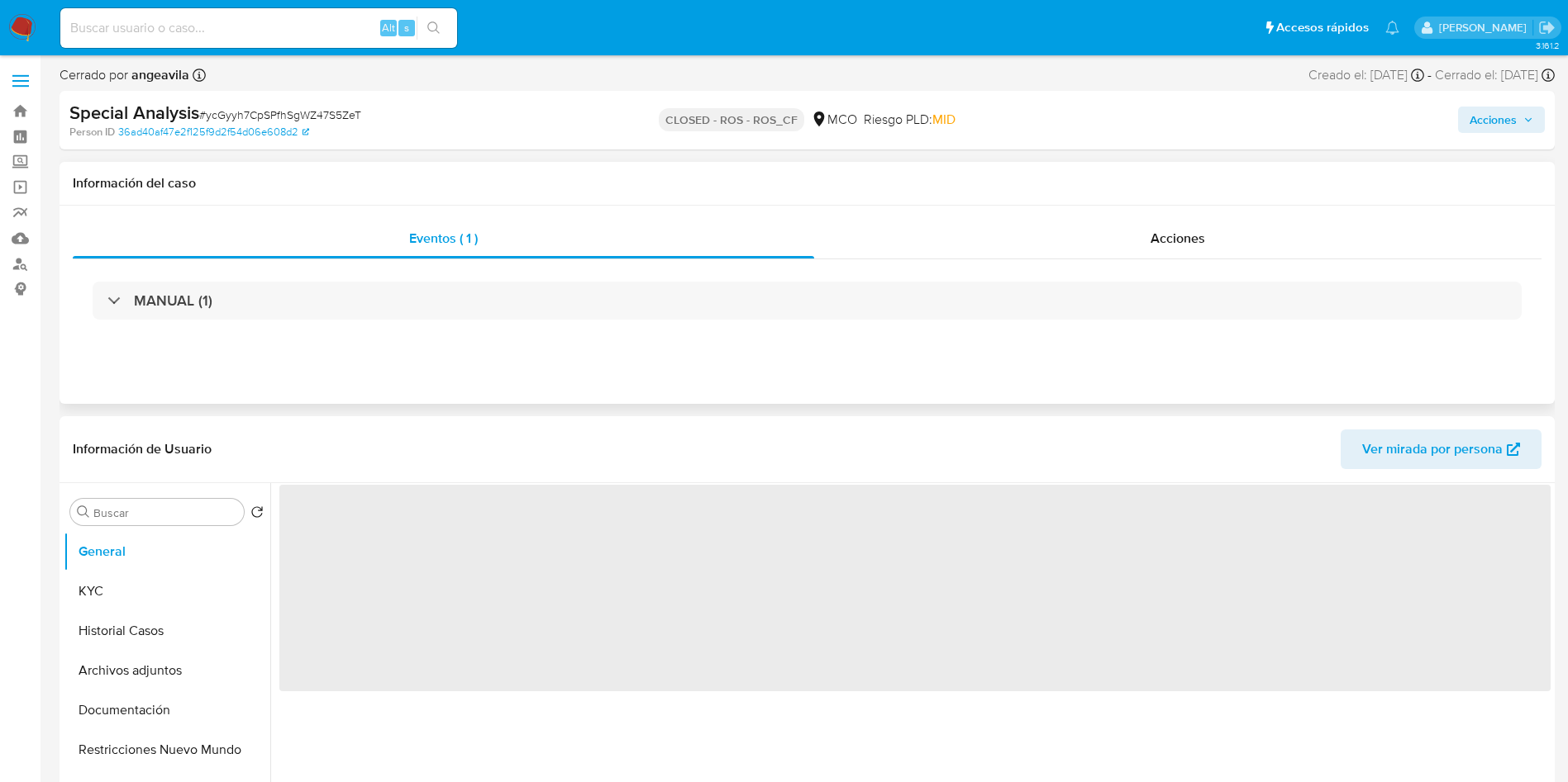
select select "10"
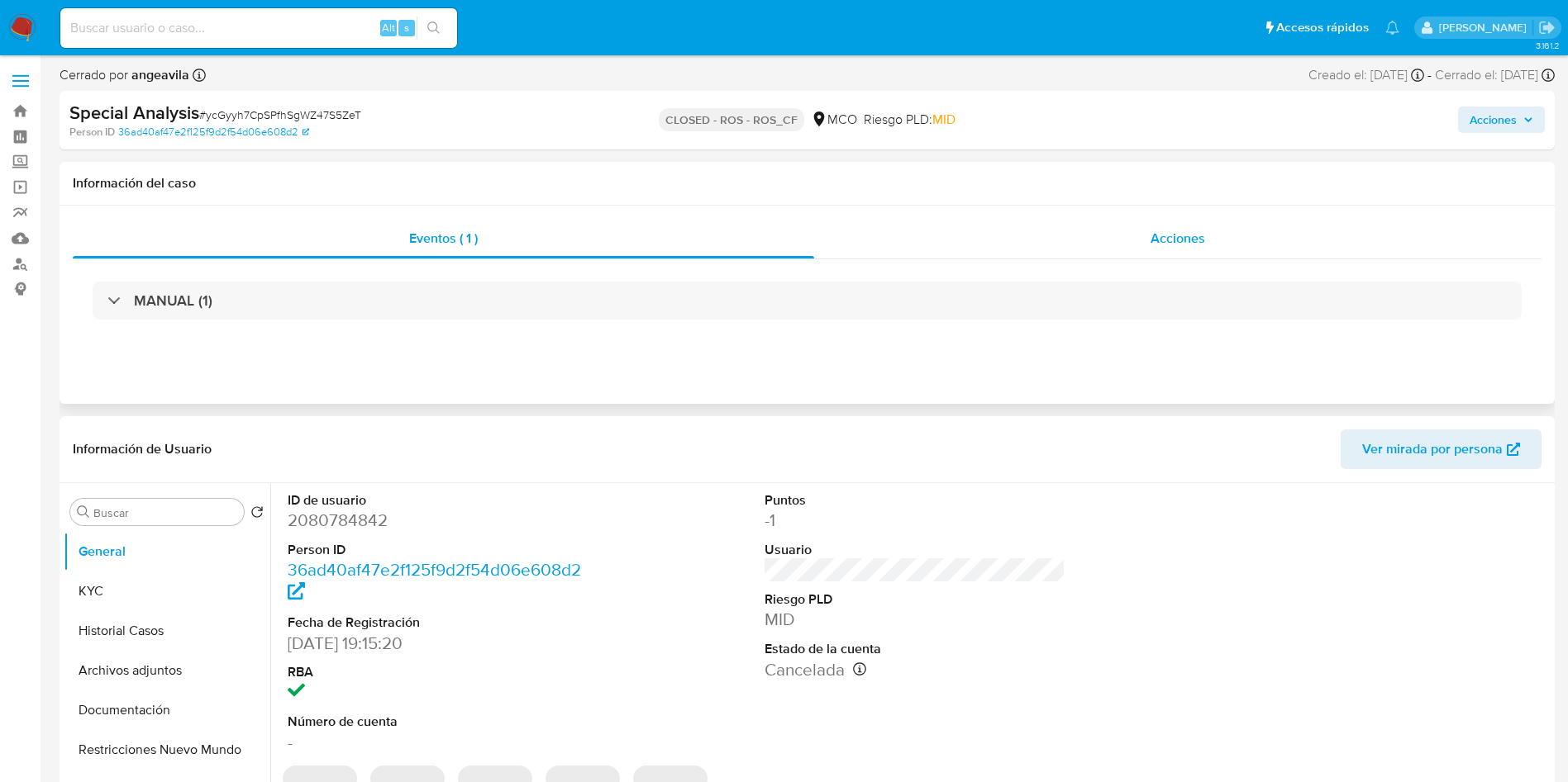
click at [1007, 233] on div "Acciones" at bounding box center [1178, 238] width 727 height 40
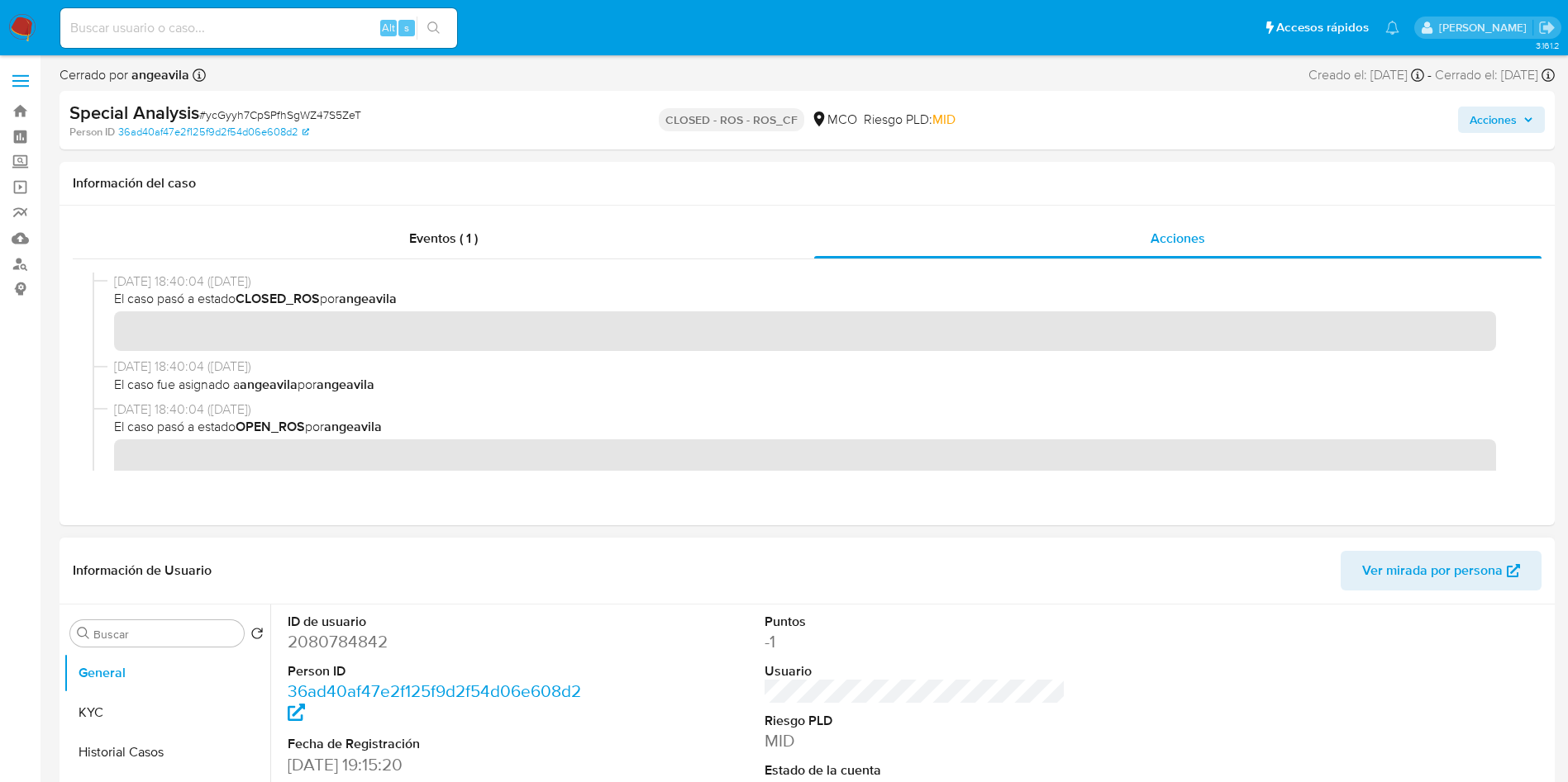
click at [339, 631] on dd "2080784842" at bounding box center [438, 642] width 302 height 23
copy dd "2080784842"
click at [129, 706] on button "KYC" at bounding box center [160, 713] width 194 height 40
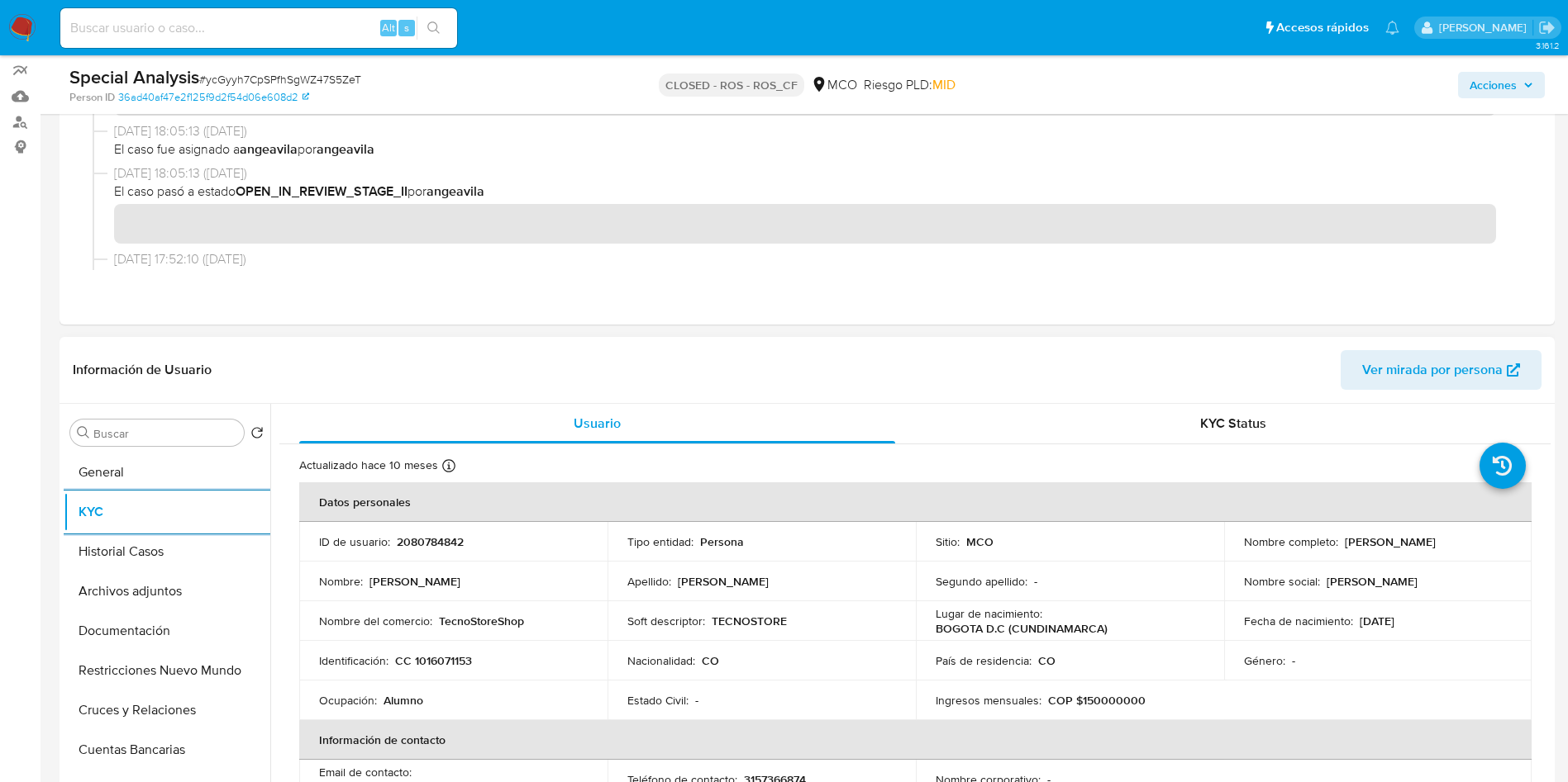
scroll to position [248, 0]
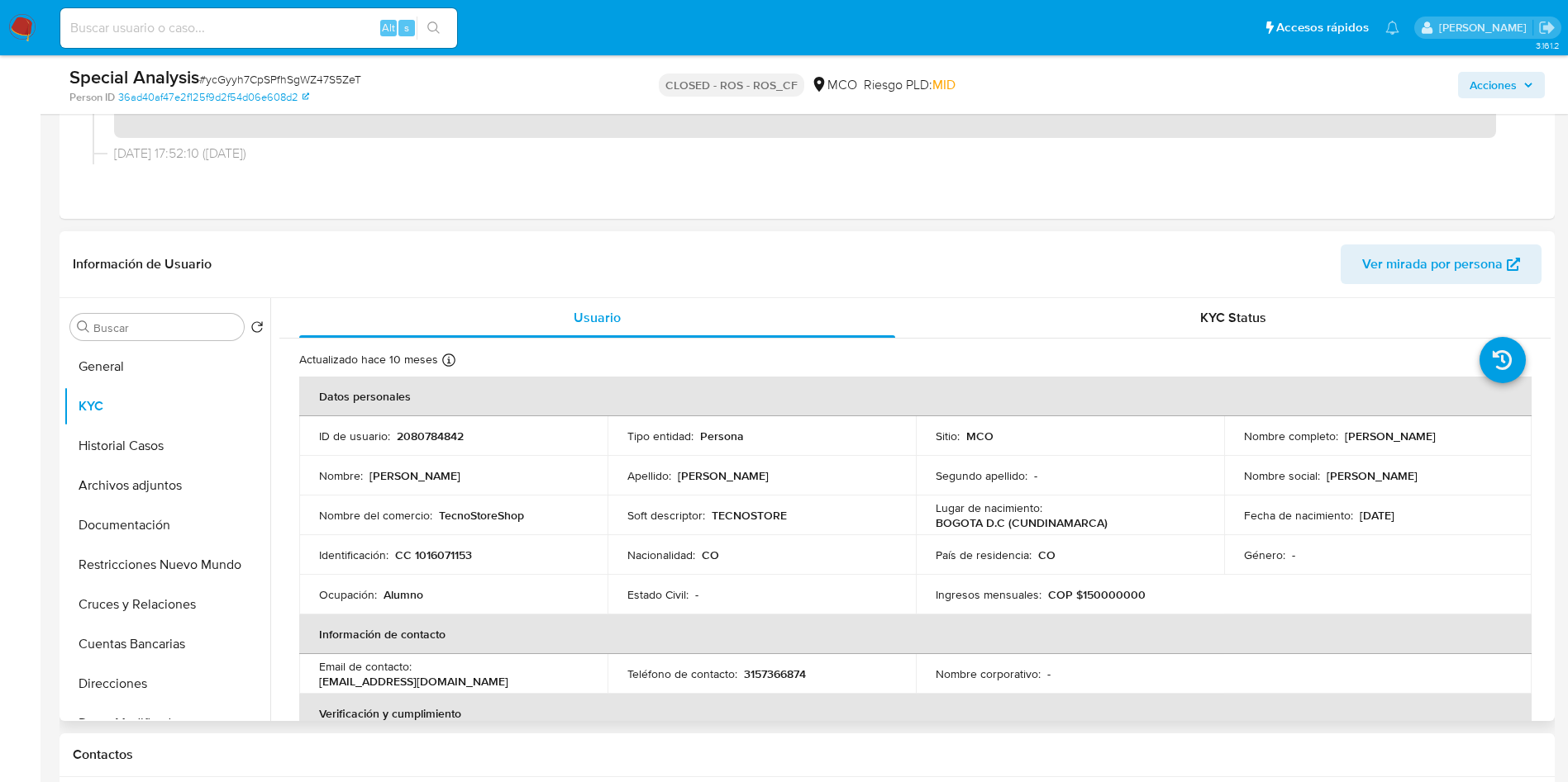
click at [452, 550] on p "CC 1016071153" at bounding box center [433, 555] width 77 height 15
copy p "1016071153"
drag, startPoint x: 1435, startPoint y: 444, endPoint x: 1236, endPoint y: 449, distance: 199.1
click at [1236, 449] on td "Nombre completo : Cristian Armando Gonzalez Penagos" at bounding box center [1378, 436] width 309 height 40
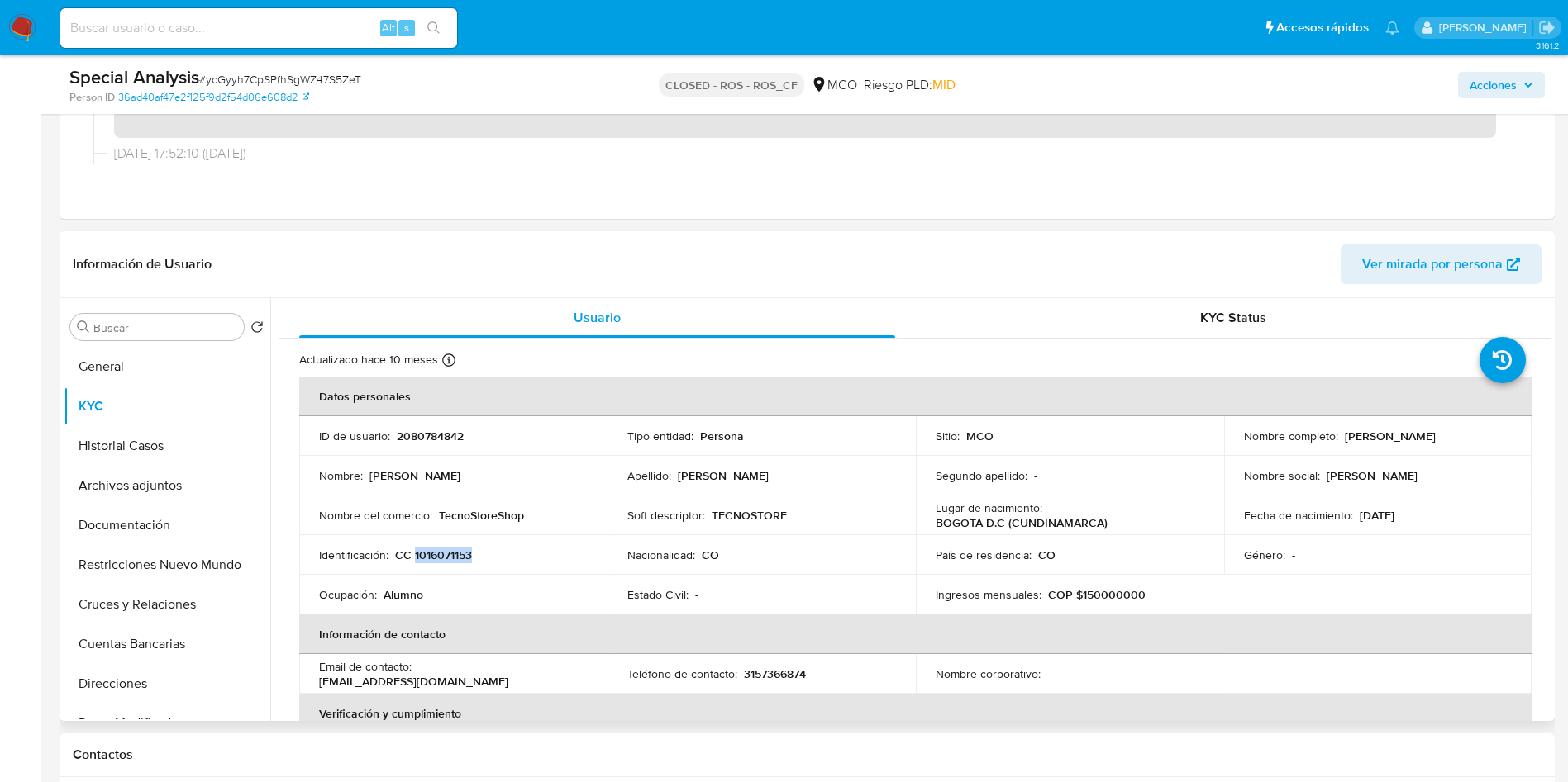
copy p "Cristian Armando Gonzalez Penagos"
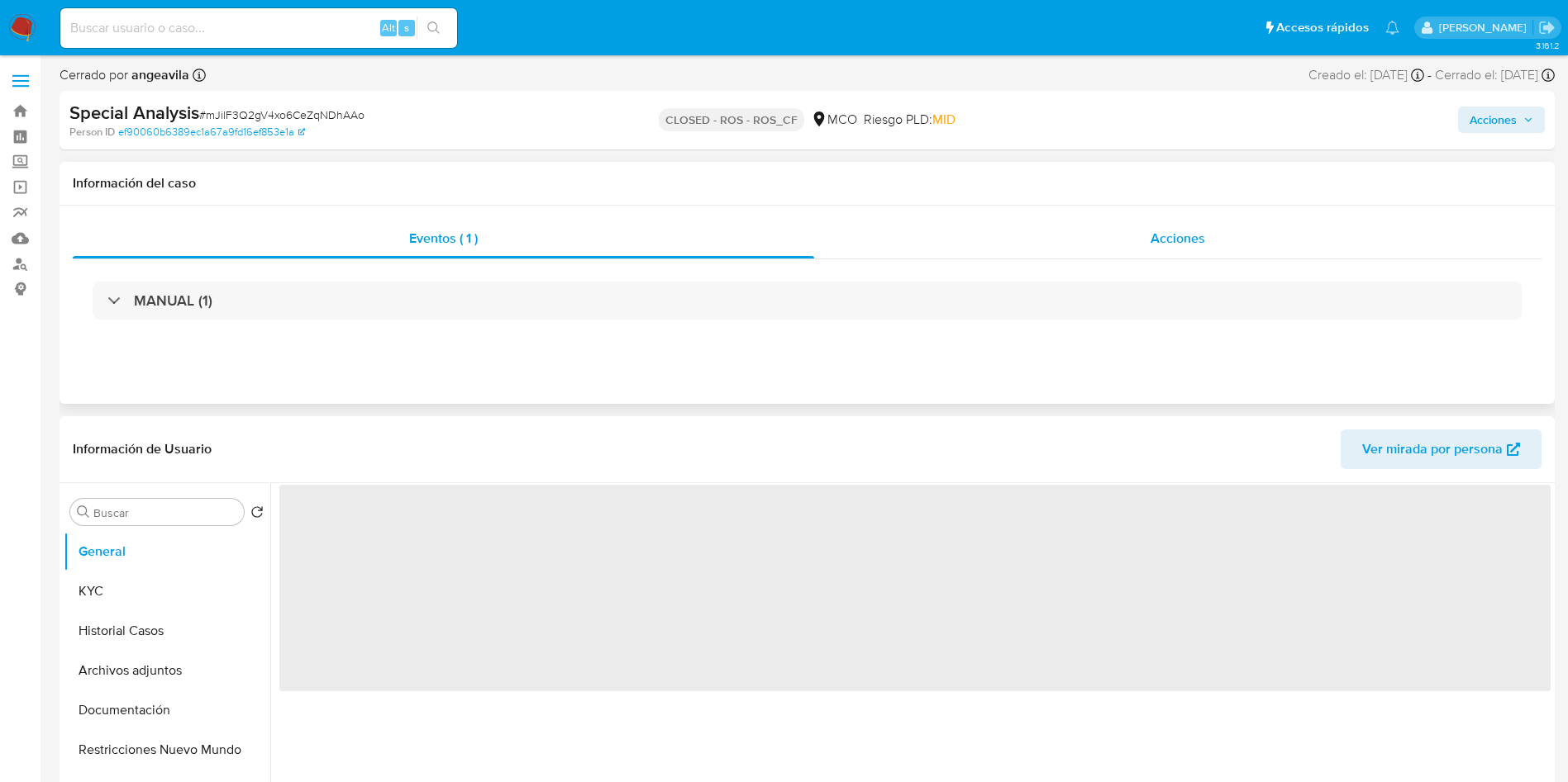
click at [1163, 252] on div "Acciones" at bounding box center [1178, 238] width 727 height 40
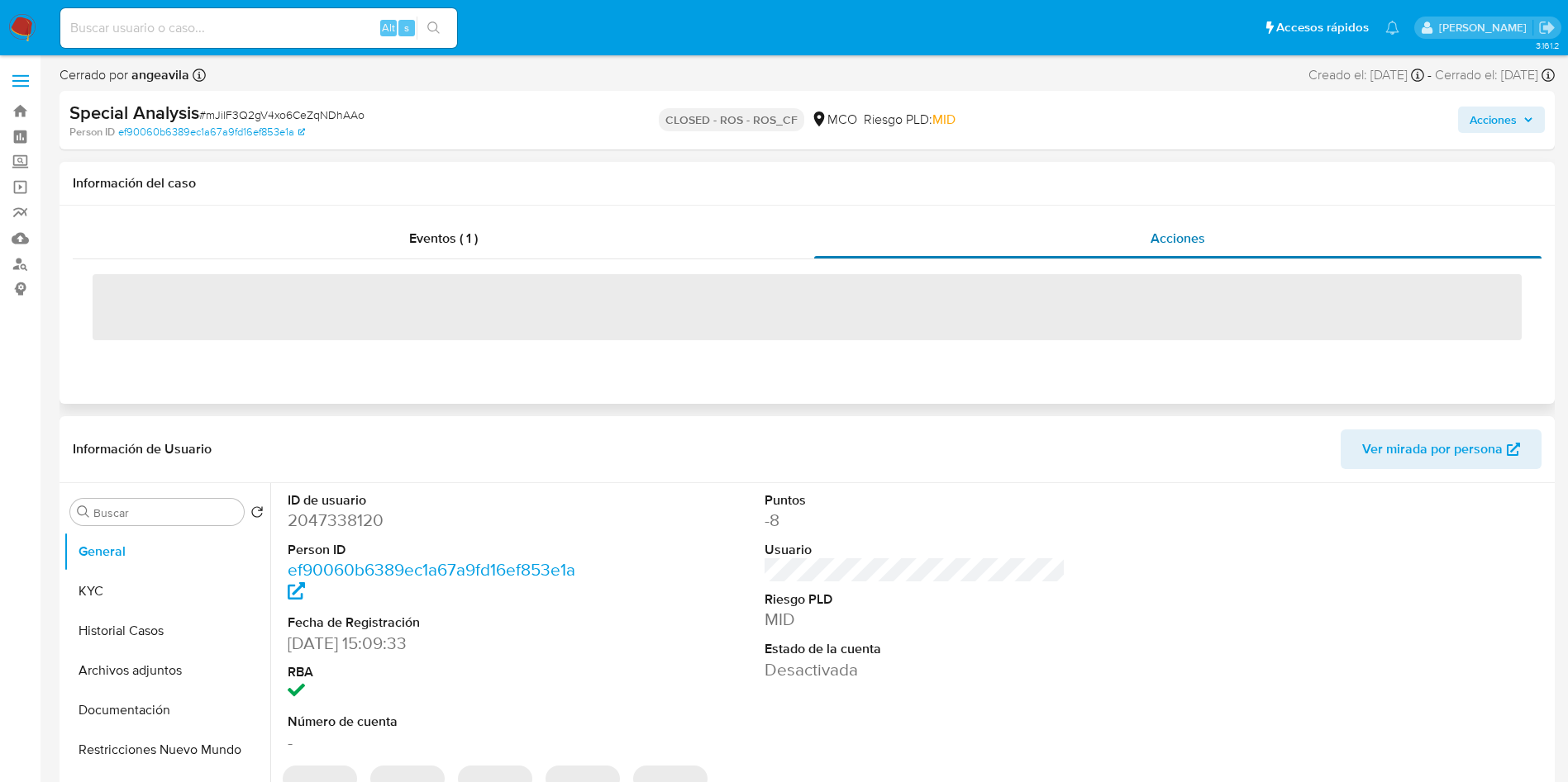
select select "10"
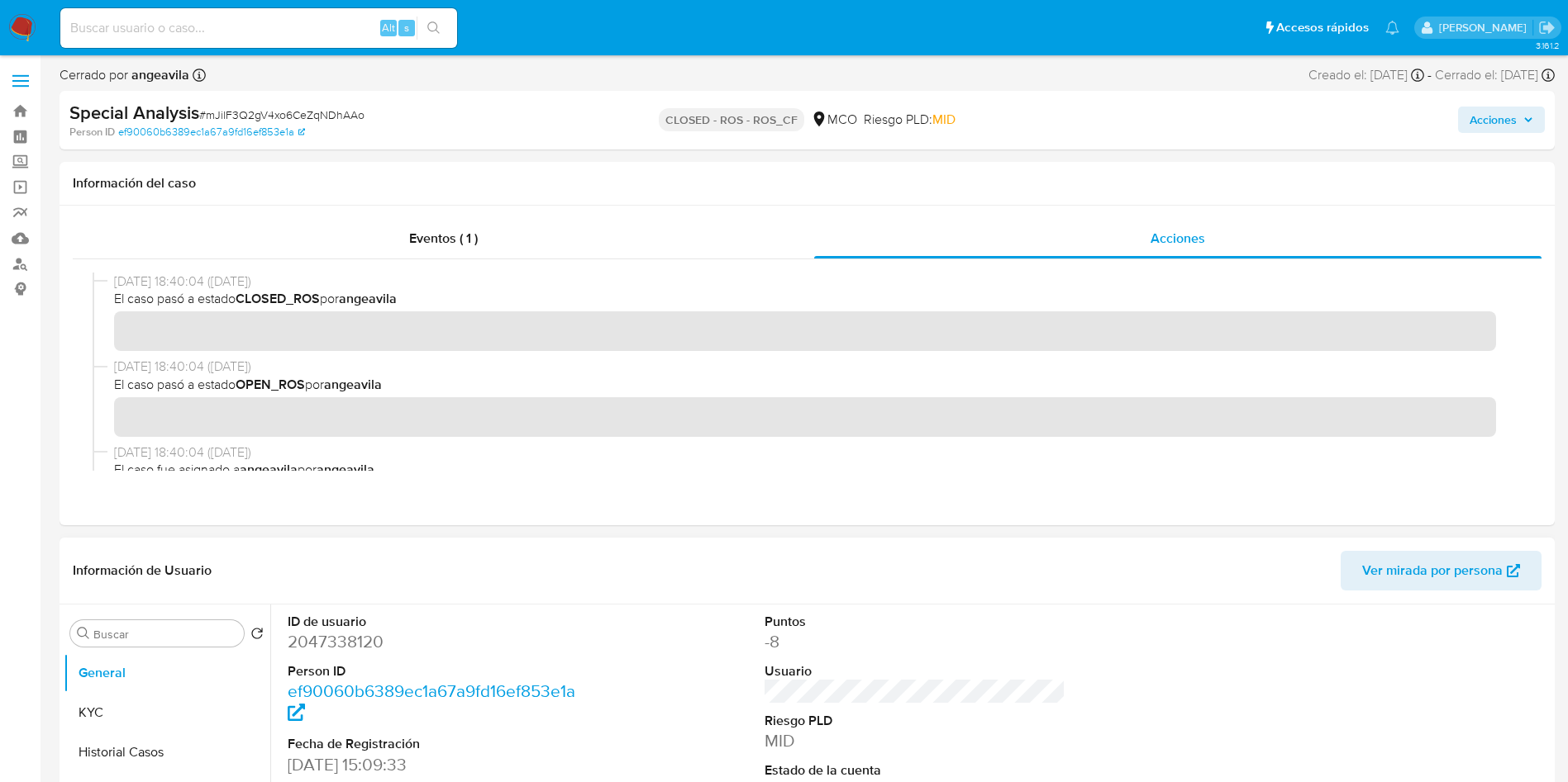
click at [348, 636] on dd "2047338120" at bounding box center [438, 642] width 302 height 23
copy dd "2047338120"
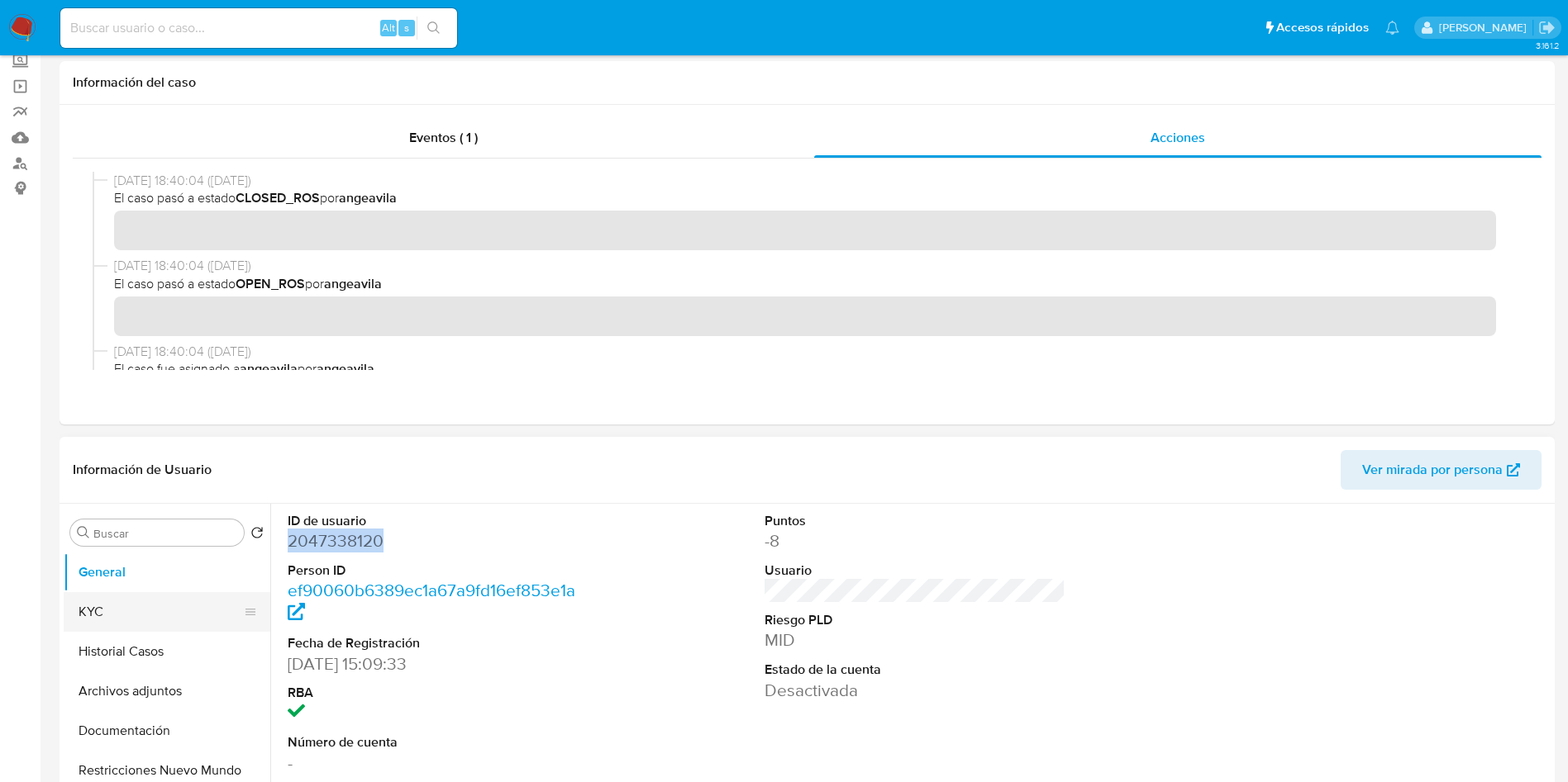
scroll to position [124, 0]
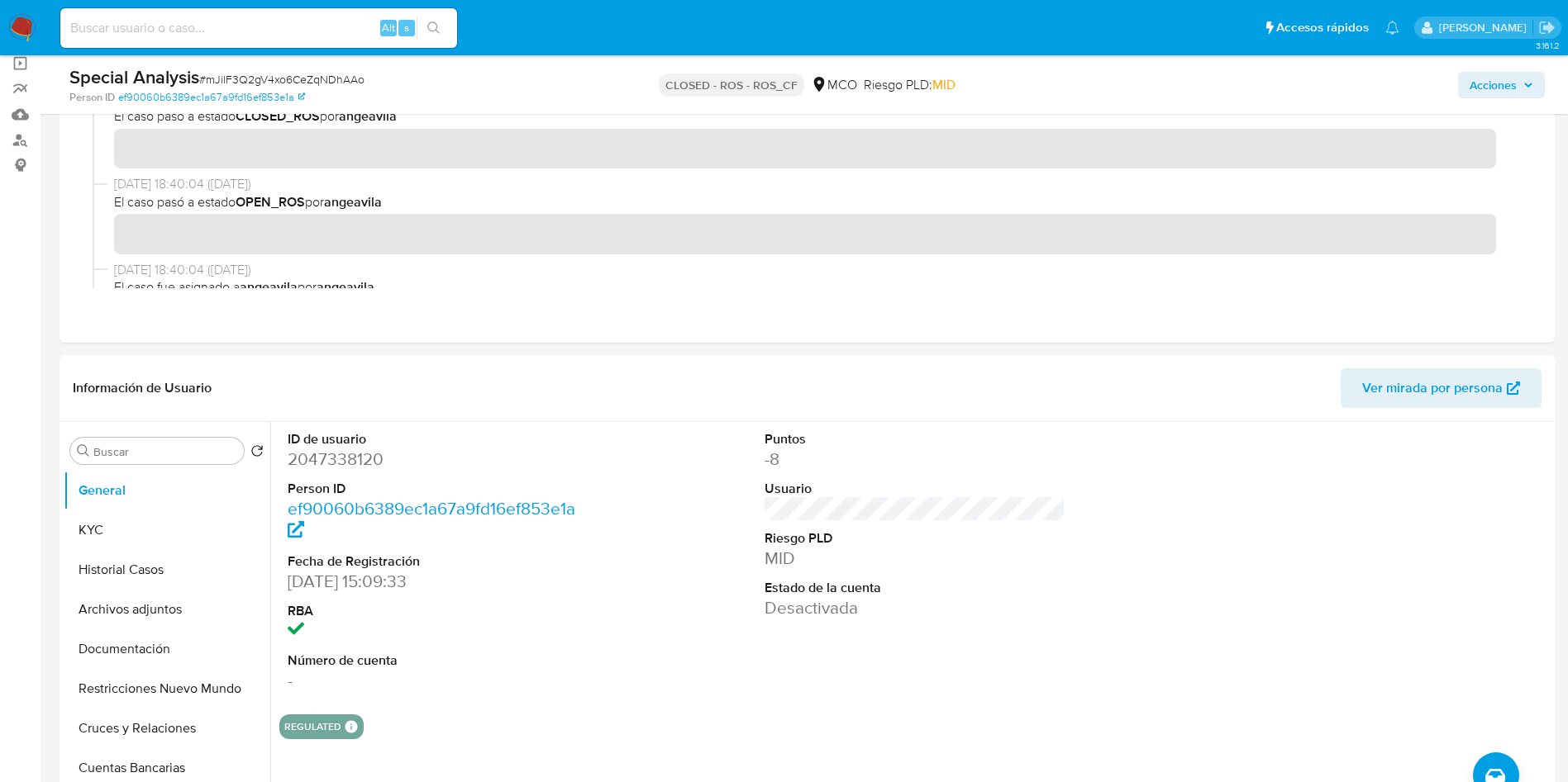
click at [150, 531] on button "KYC" at bounding box center [160, 530] width 194 height 40
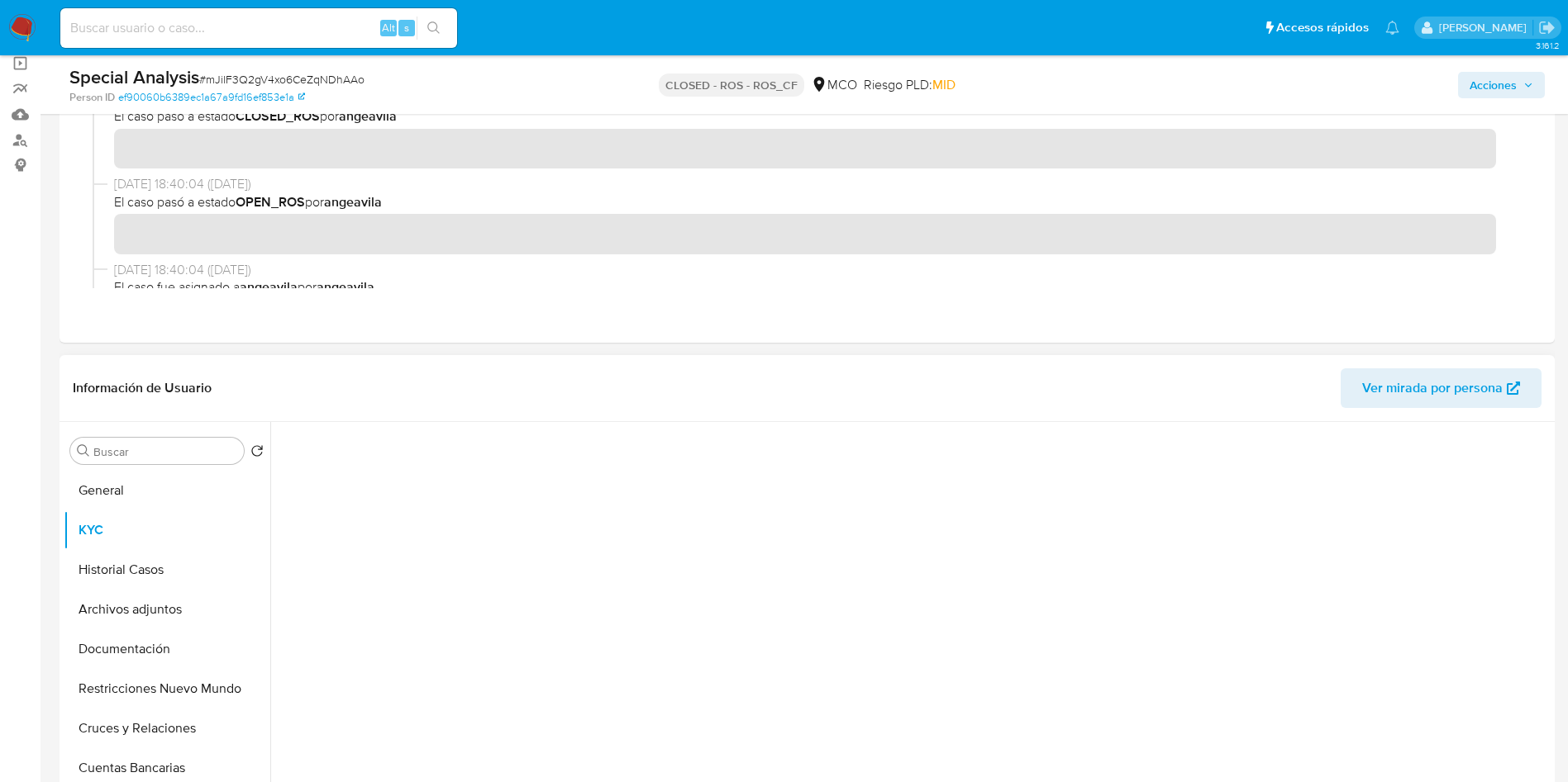
click at [515, 414] on div "Información de Usuario Ver mirada por persona" at bounding box center [807, 388] width 1495 height 67
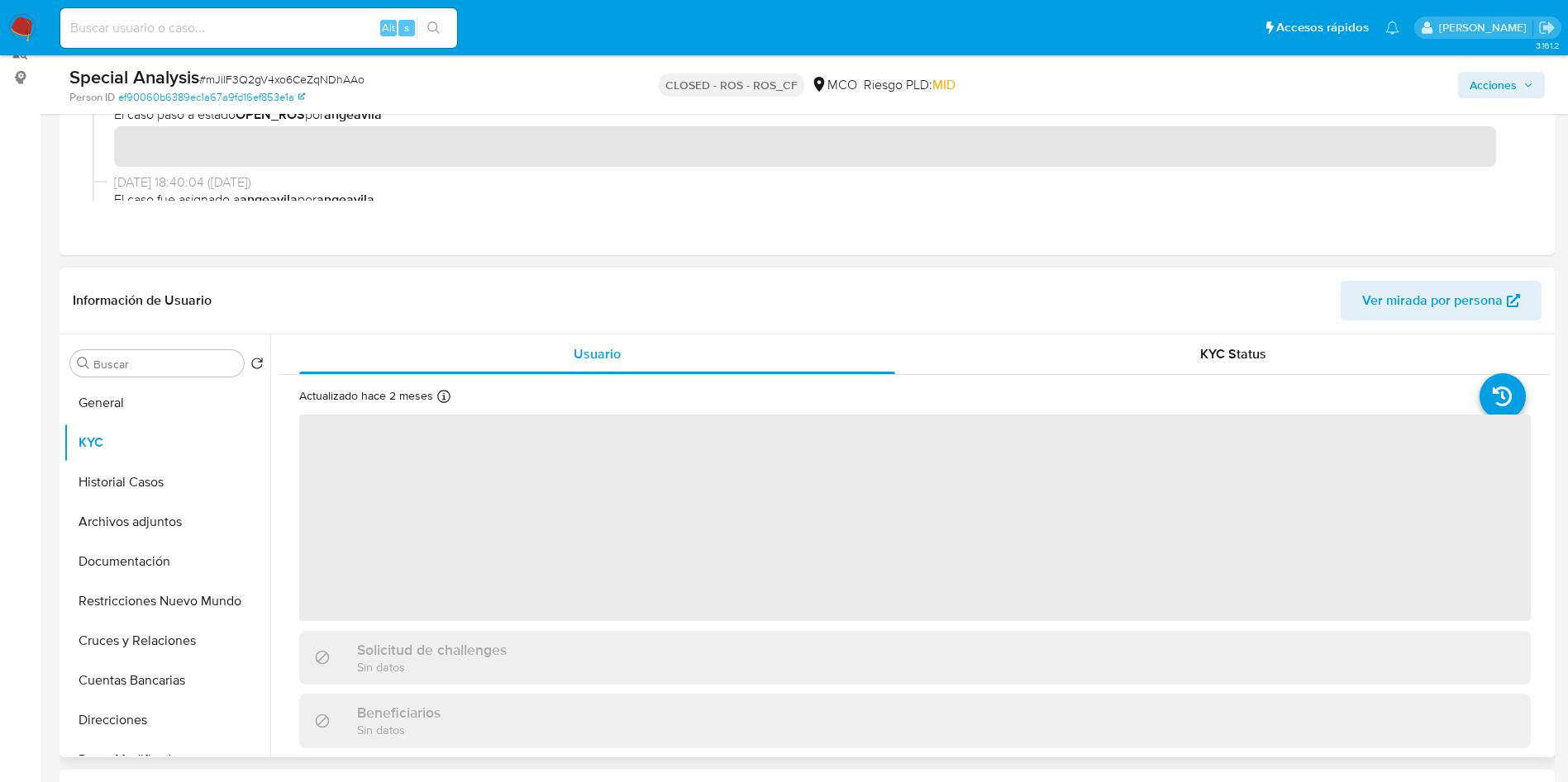
scroll to position [248, 0]
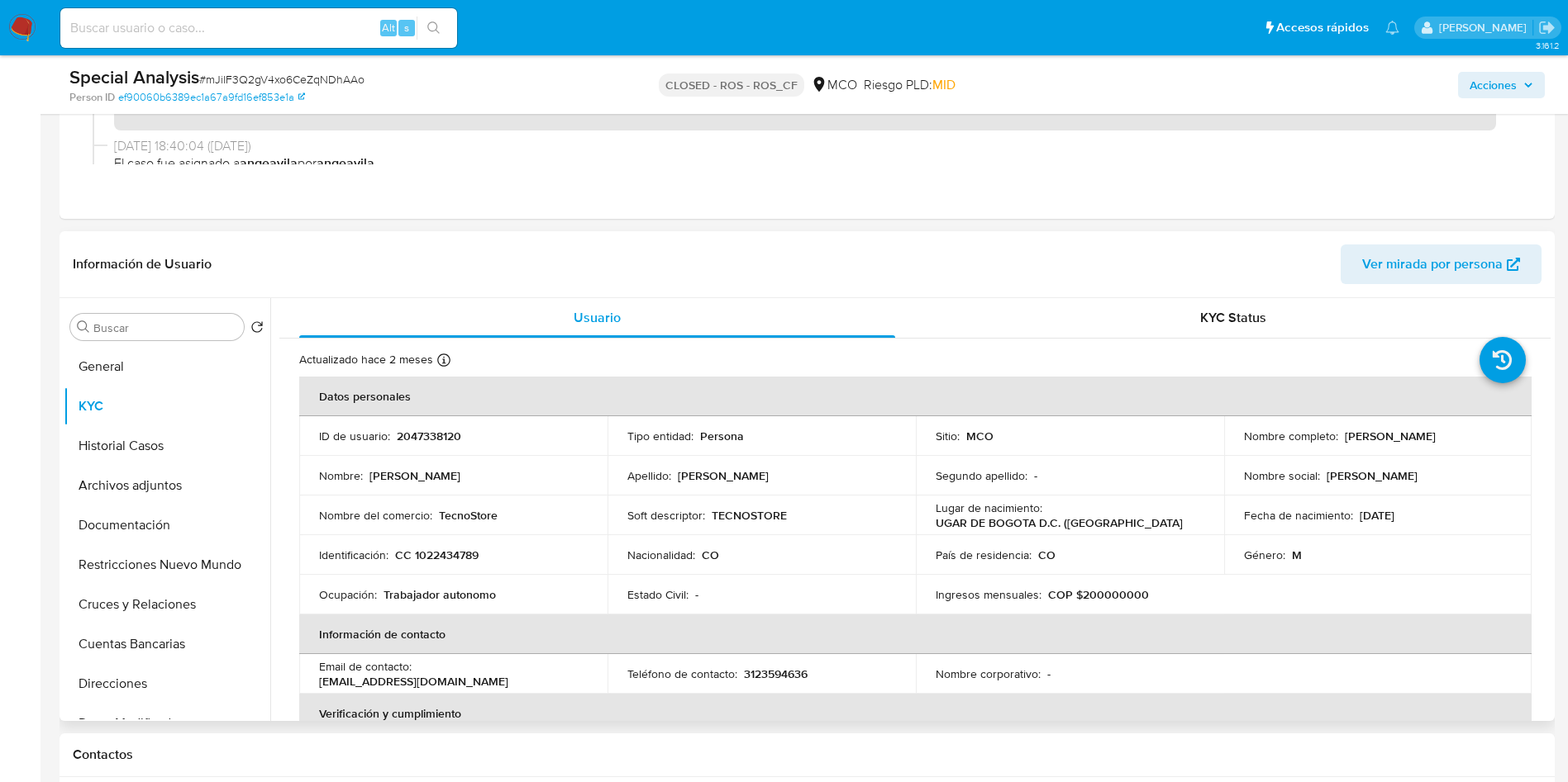
click at [461, 562] on p "CC 1022434789" at bounding box center [436, 555] width 84 height 15
copy p "1022434789"
drag, startPoint x: 1436, startPoint y: 446, endPoint x: 1225, endPoint y: 443, distance: 211.0
click at [1225, 443] on td "Nombre completo : David Alejandro Delgadillo Sarmiento" at bounding box center [1378, 436] width 309 height 40
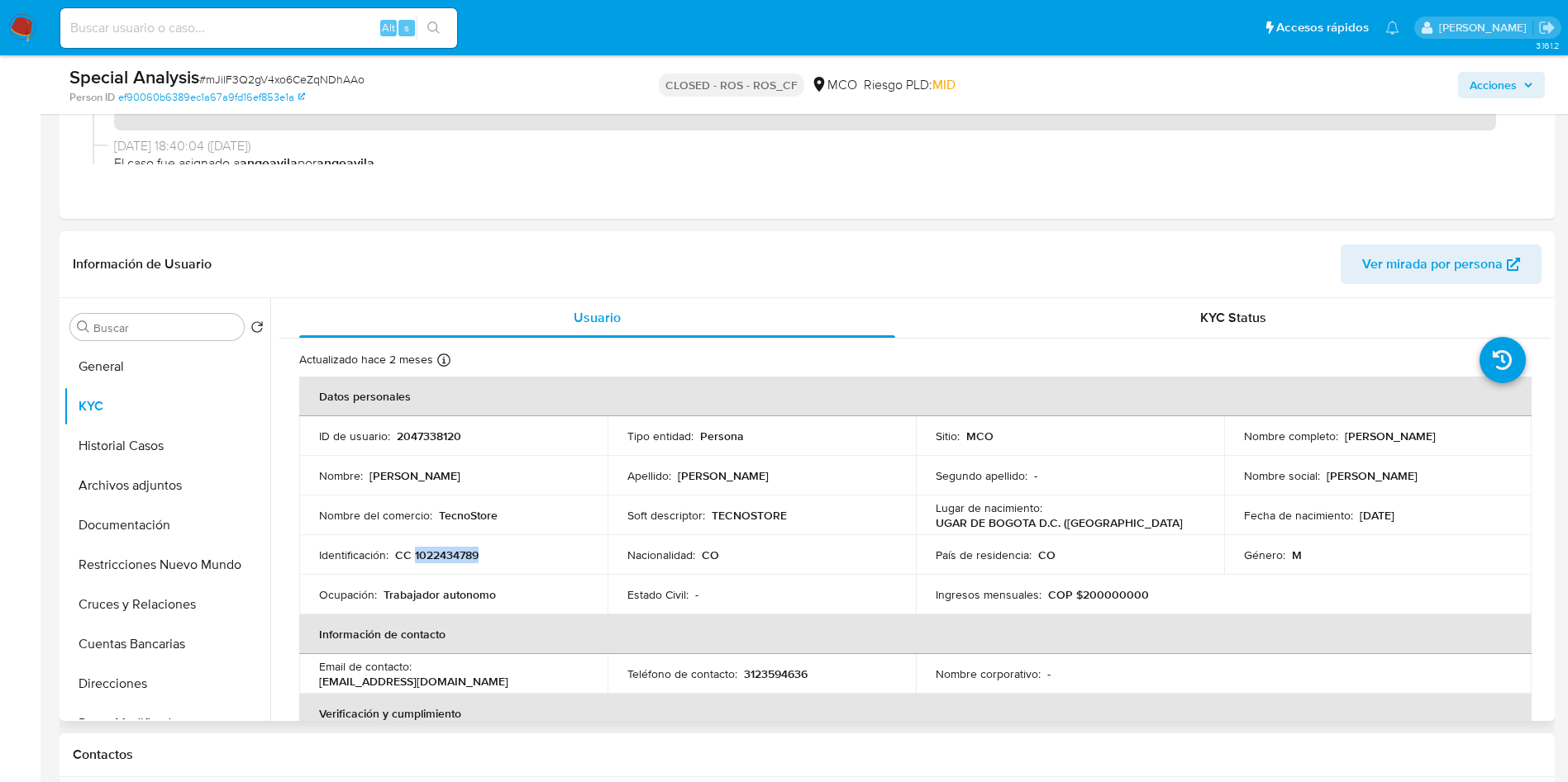
copy p "David Alejandro Delgadillo Sarmiento"
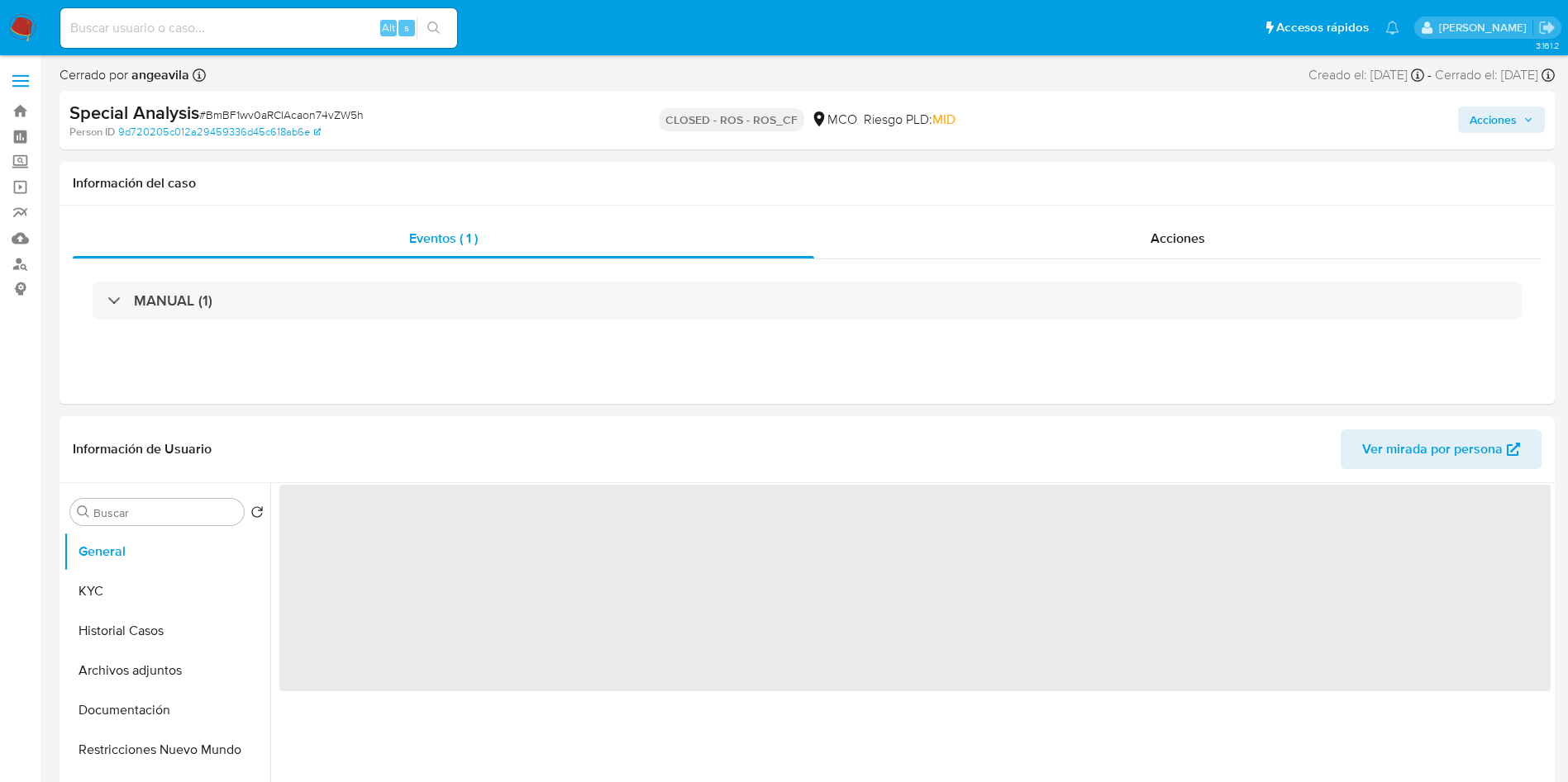
select select "10"
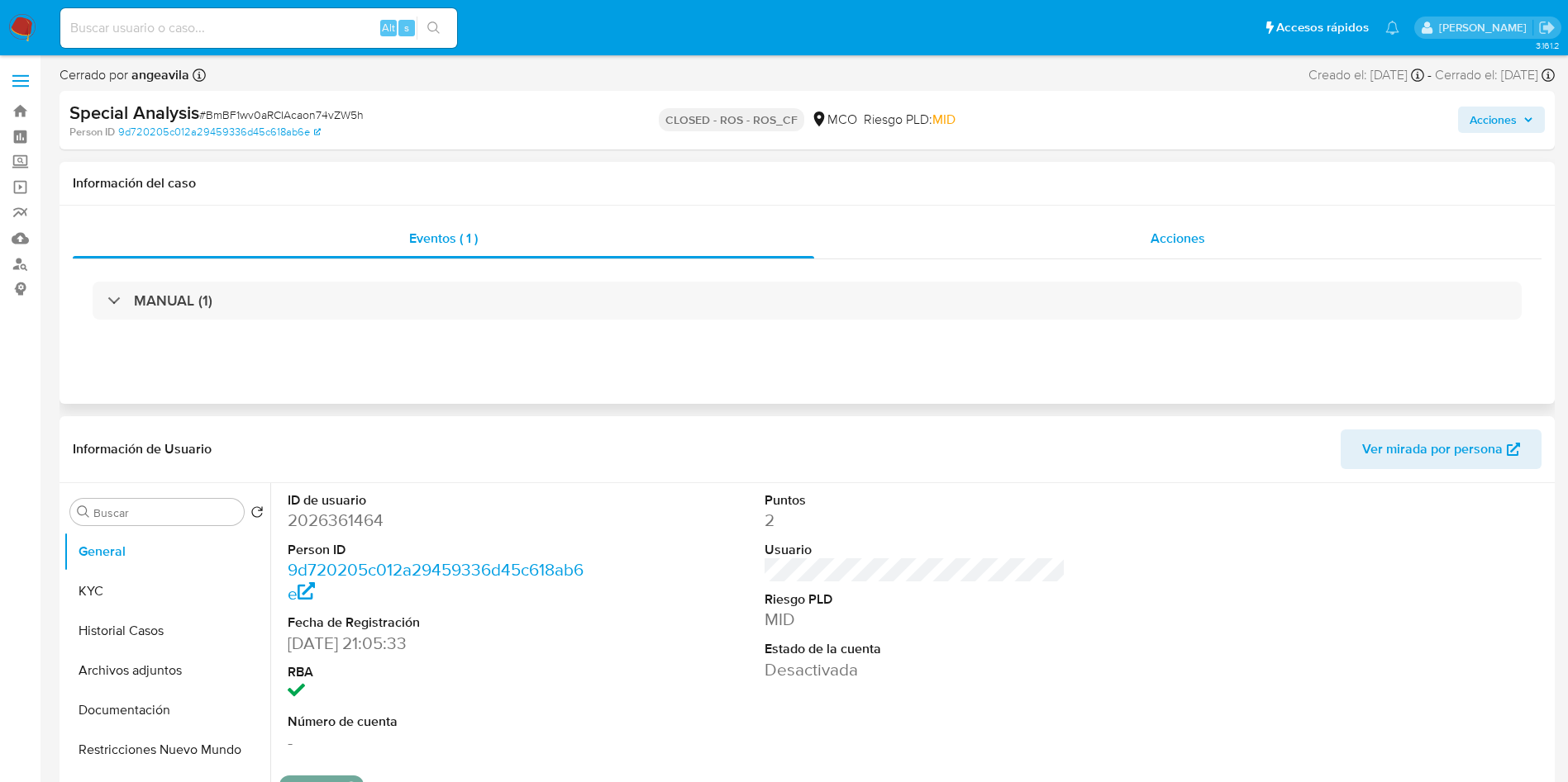
click at [1094, 254] on div "Acciones" at bounding box center [1178, 238] width 727 height 40
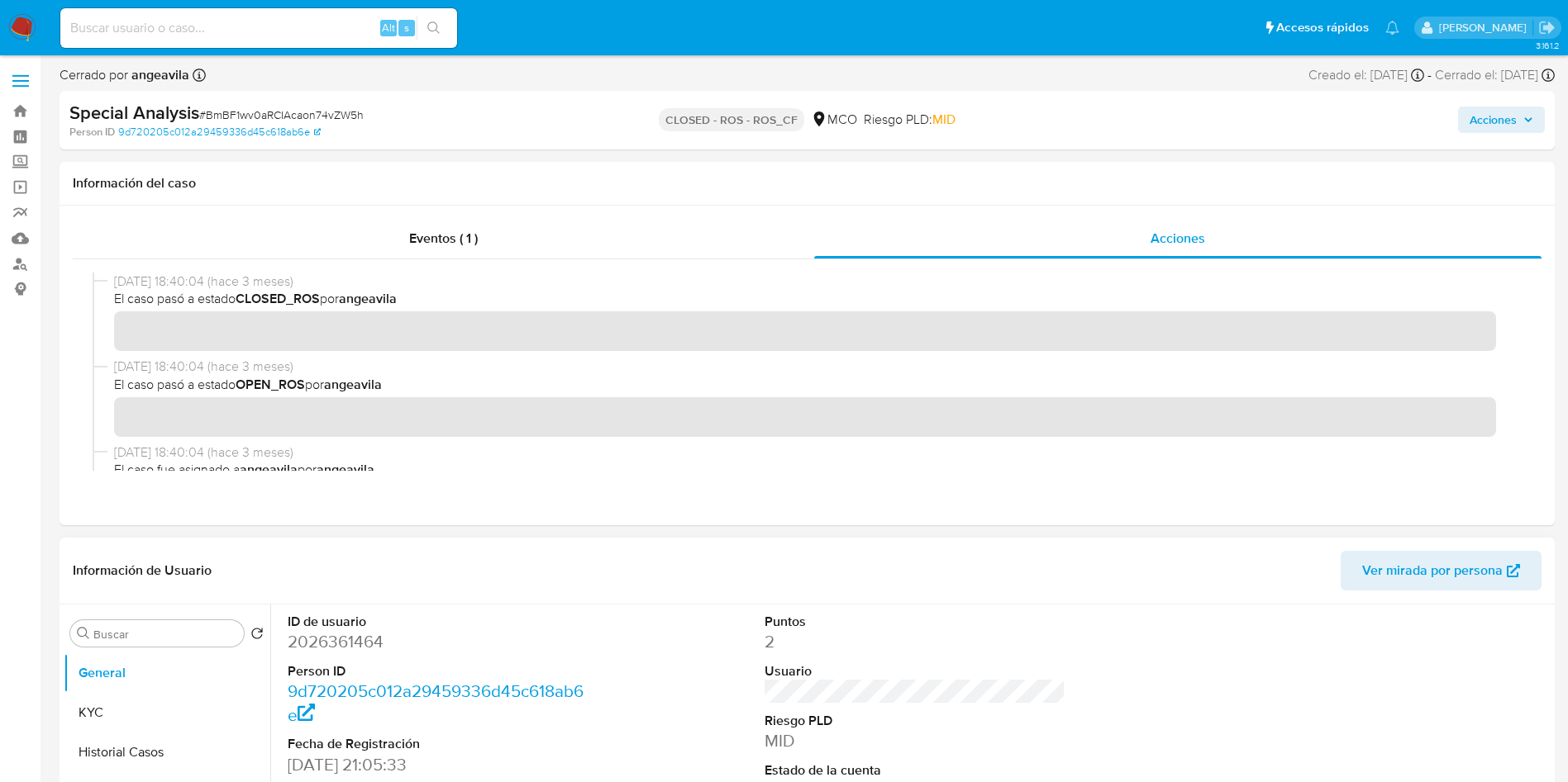
click at [322, 643] on dd "2026361464" at bounding box center [438, 642] width 302 height 23
copy dd "2026361464"
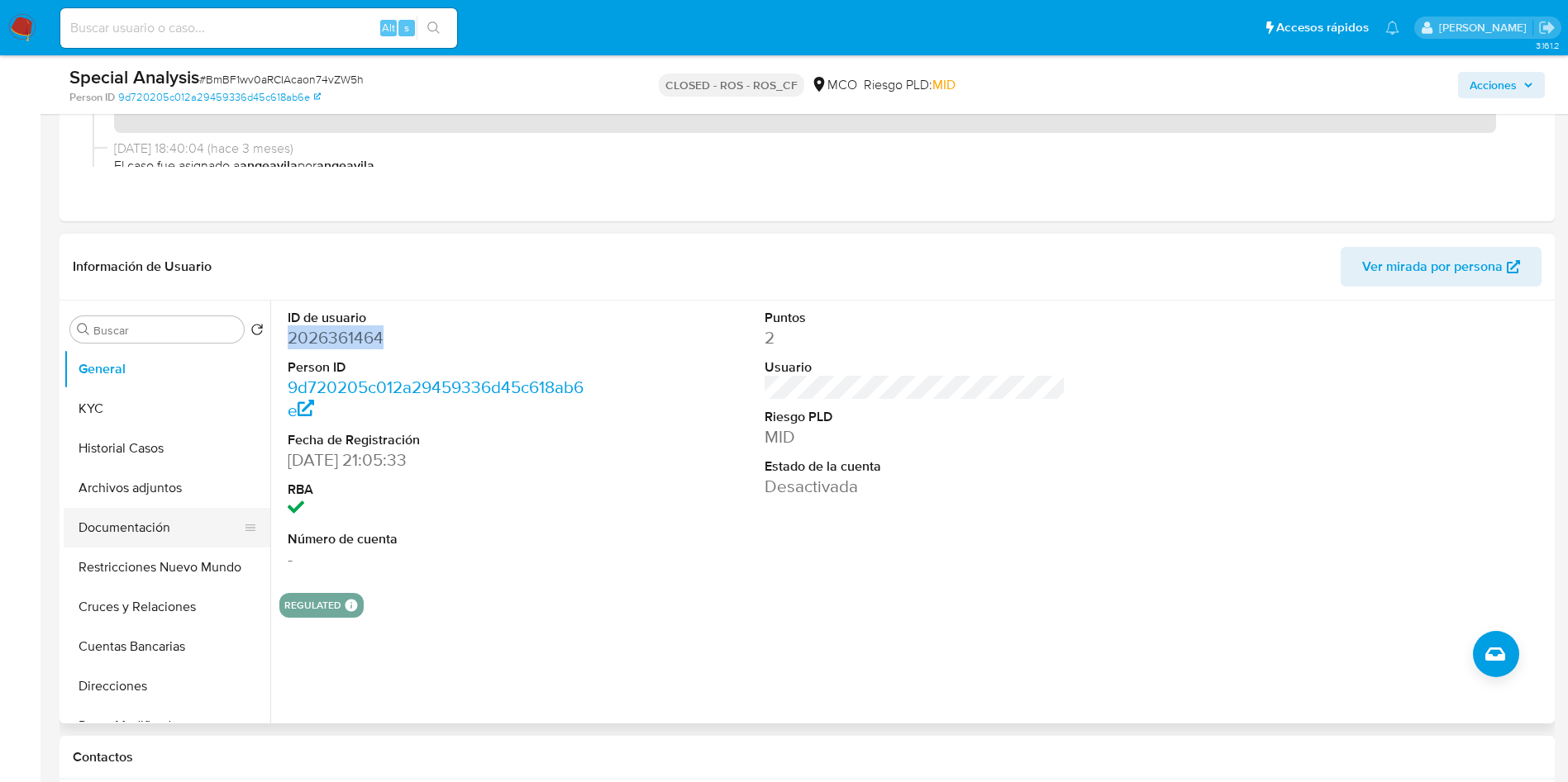
scroll to position [248, 0]
click at [116, 411] on button "KYC" at bounding box center [160, 406] width 194 height 40
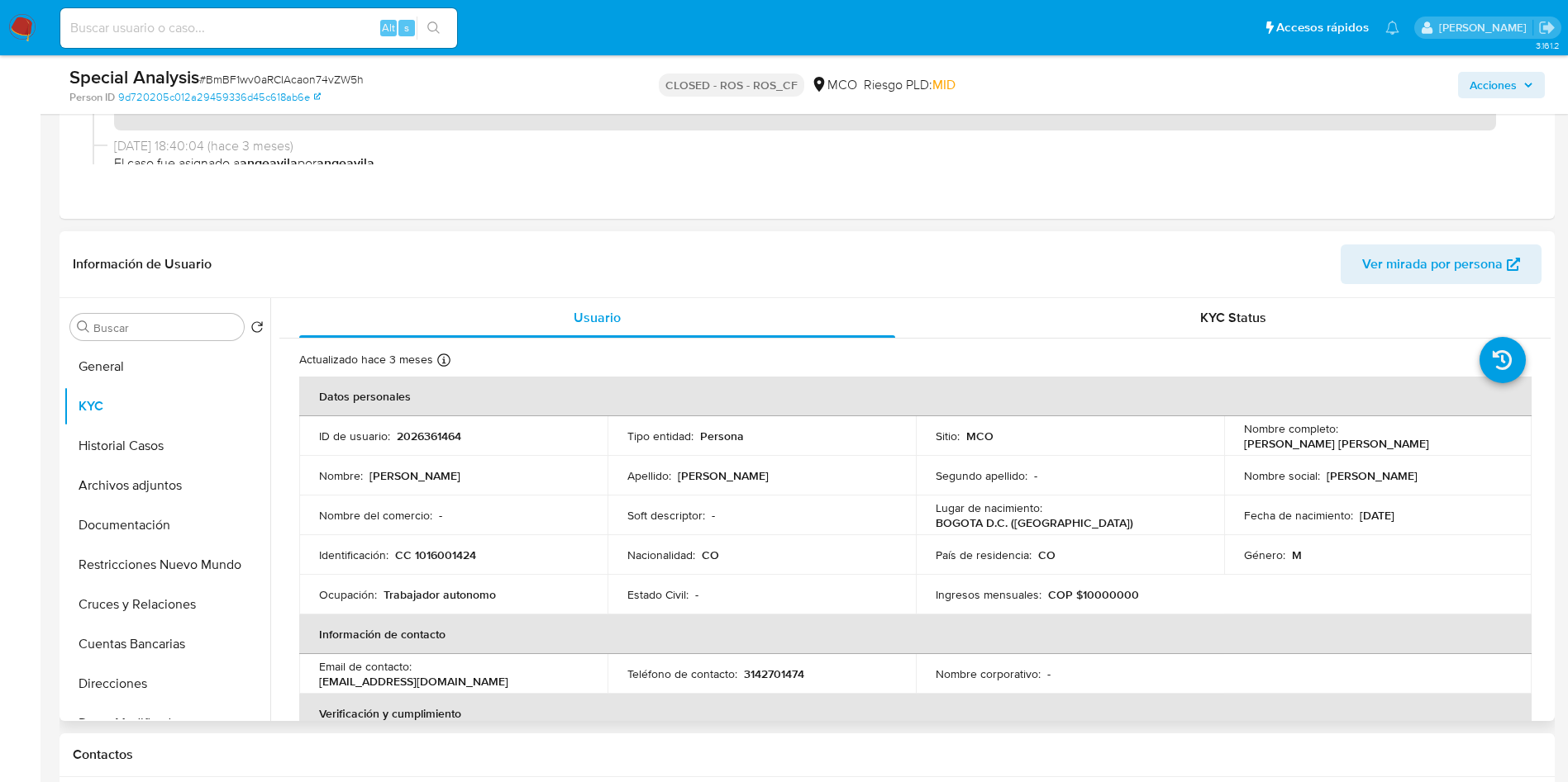
drag, startPoint x: 1418, startPoint y: 446, endPoint x: 1231, endPoint y: 446, distance: 187.0
click at [1231, 446] on td "Nombre completo : [PERSON_NAME] [PERSON_NAME]" at bounding box center [1378, 436] width 309 height 40
copy p "[PERSON_NAME] [PERSON_NAME]"
click at [436, 549] on p "CC 1016001424" at bounding box center [436, 555] width 81 height 15
click at [436, 548] on p "CC 1016001424" at bounding box center [436, 555] width 81 height 15
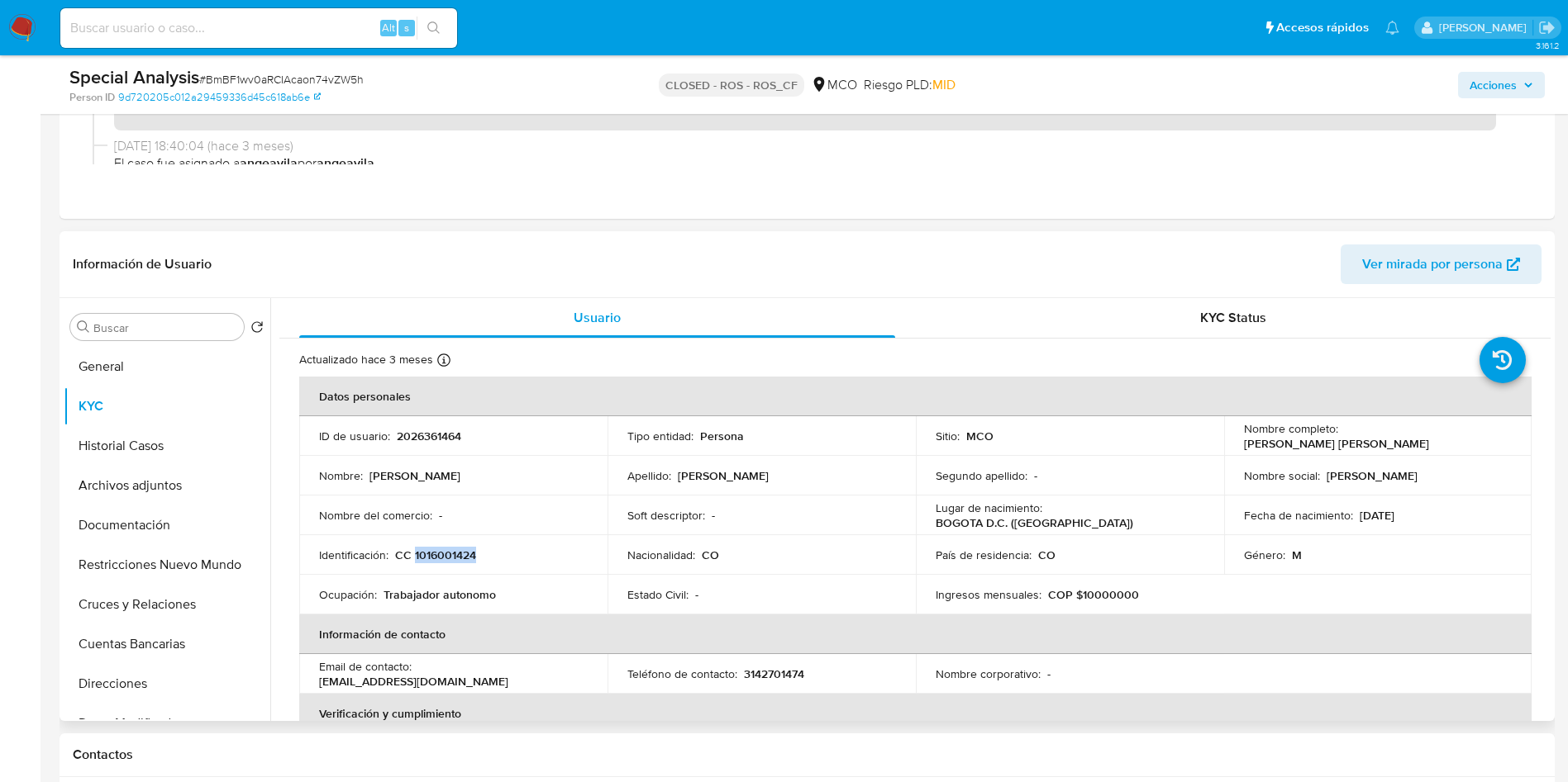
copy p "1016001424"
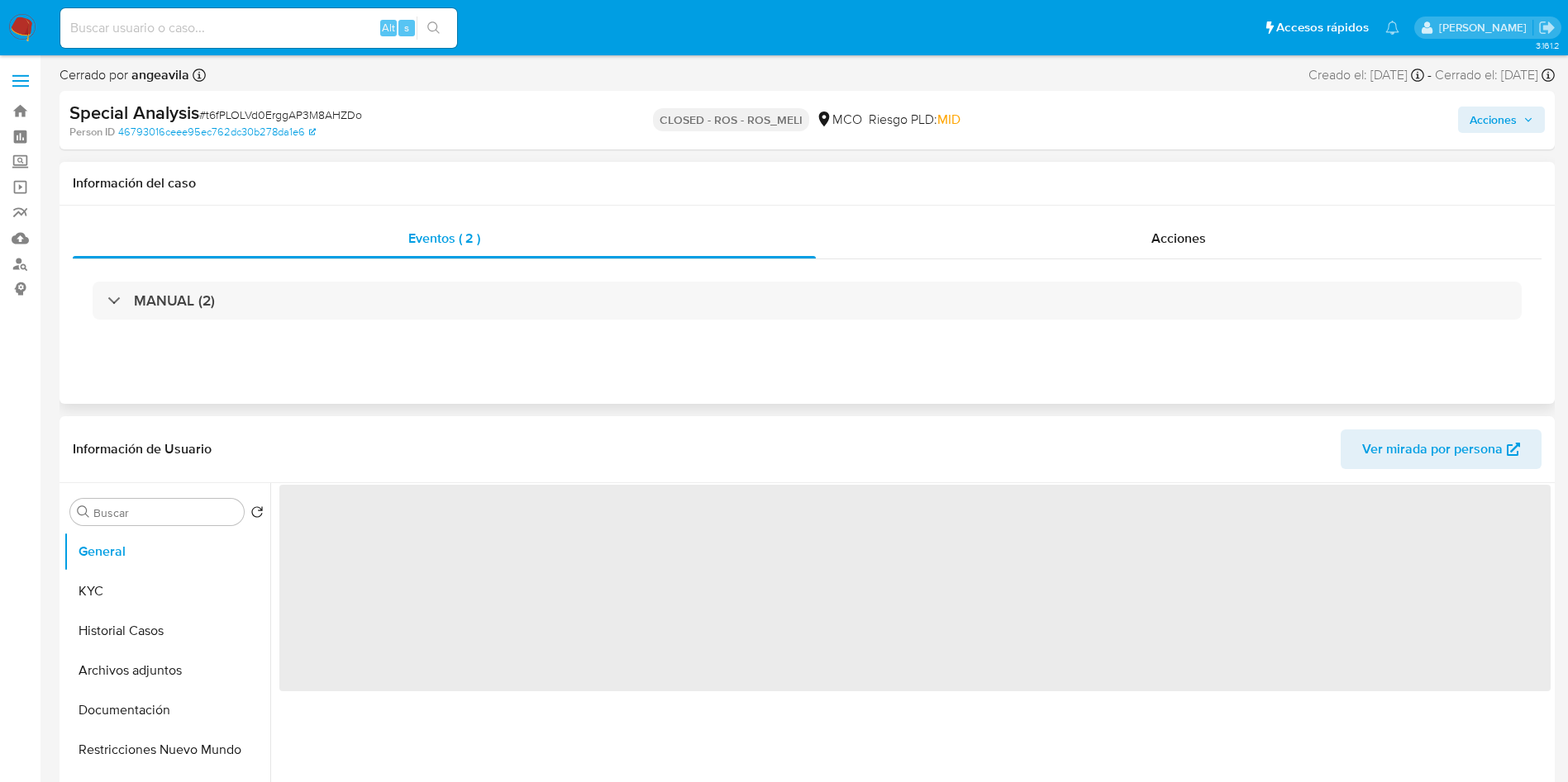
select select "10"
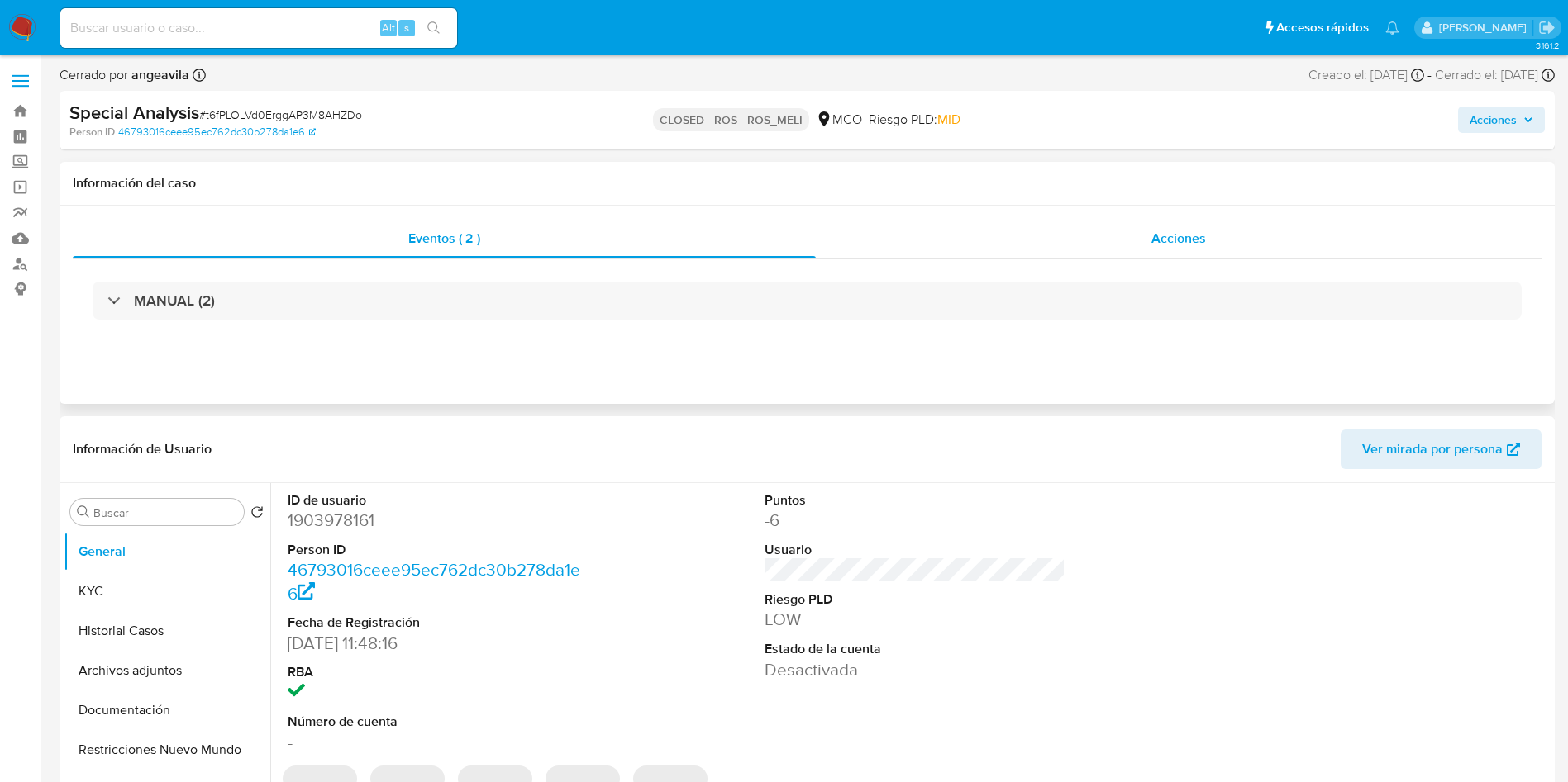
click at [1071, 236] on div "Acciones" at bounding box center [1179, 238] width 726 height 40
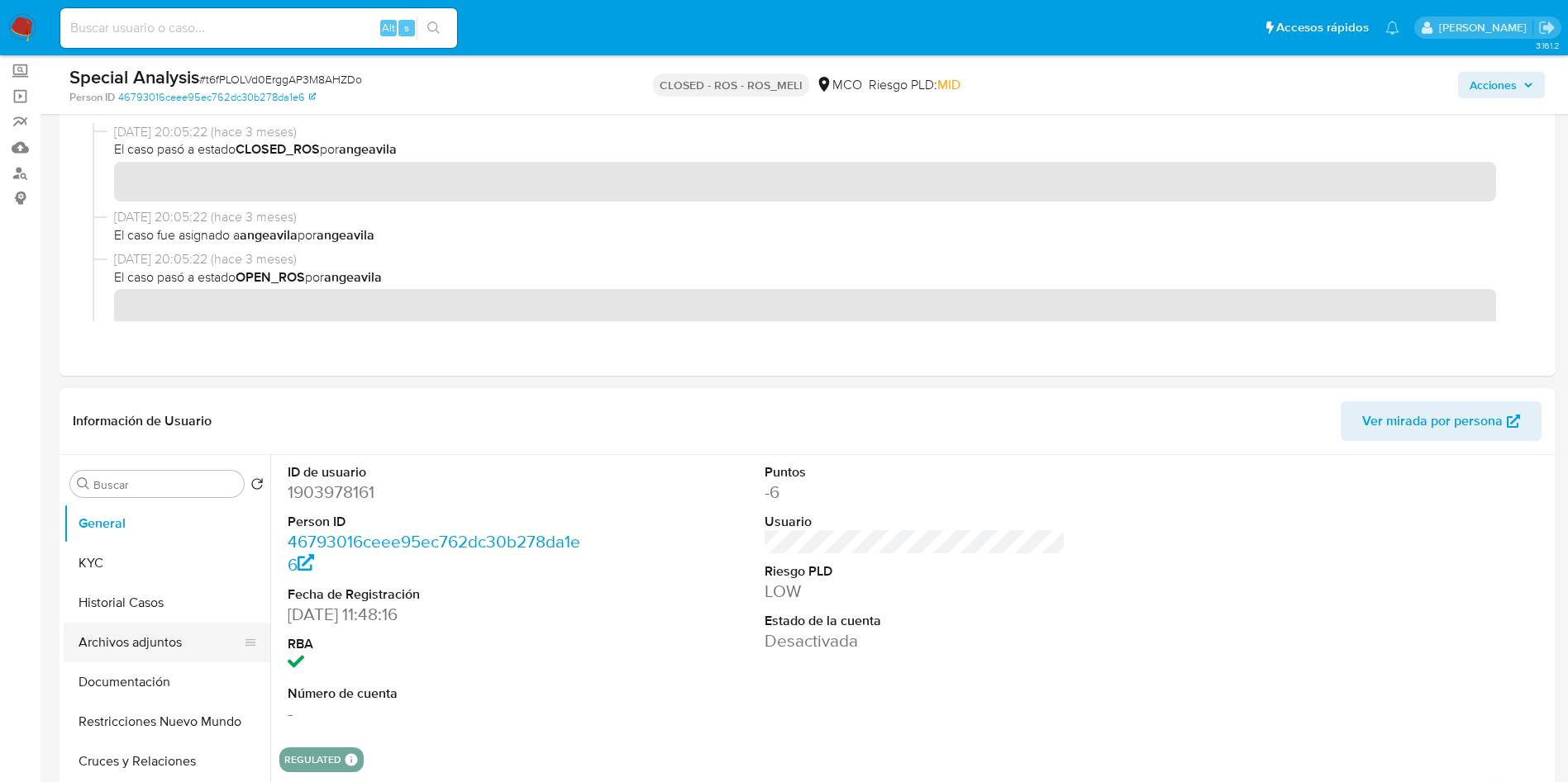
scroll to position [124, 0]
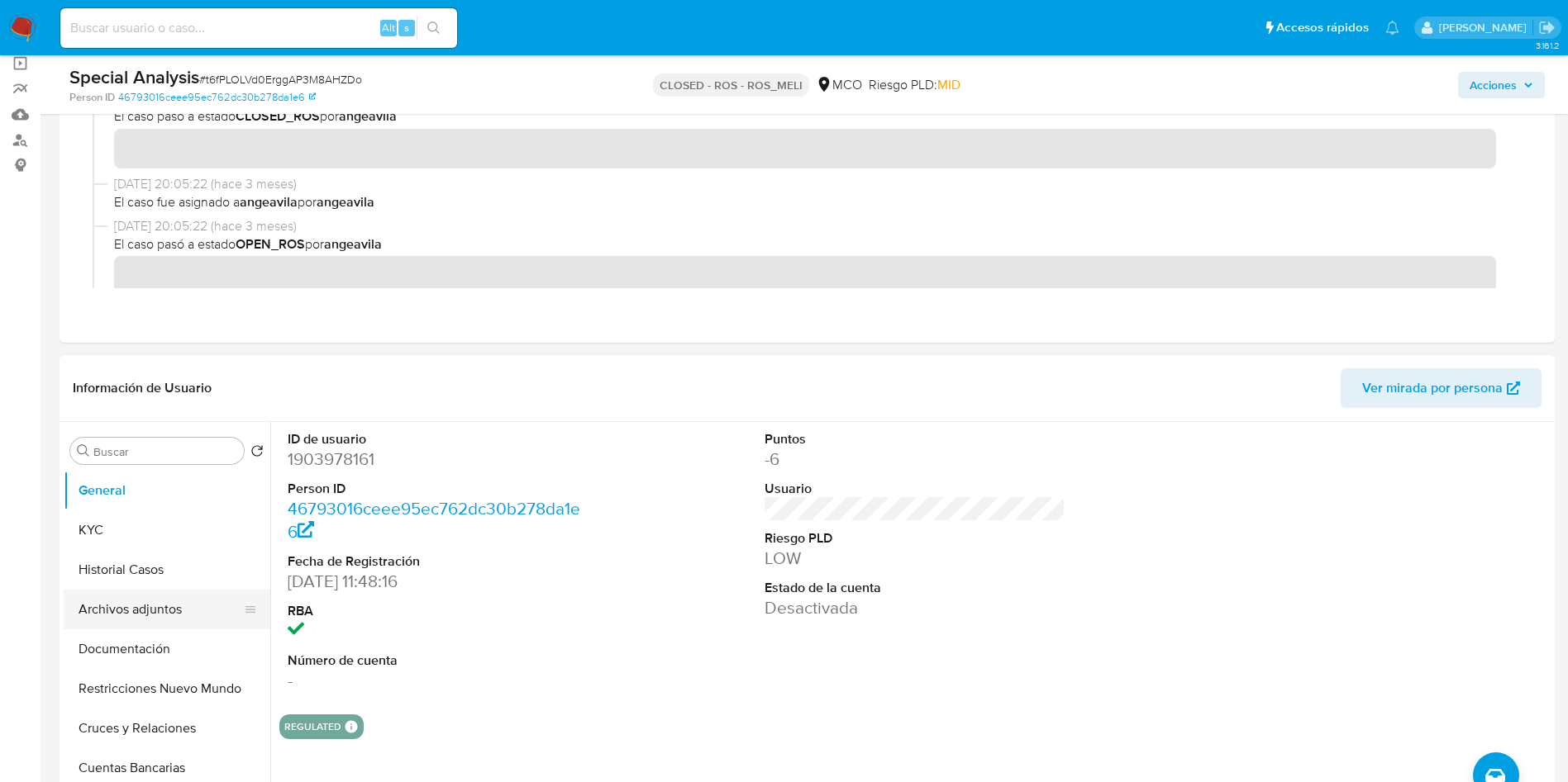
click at [140, 621] on button "Archivos adjuntos" at bounding box center [160, 610] width 194 height 40
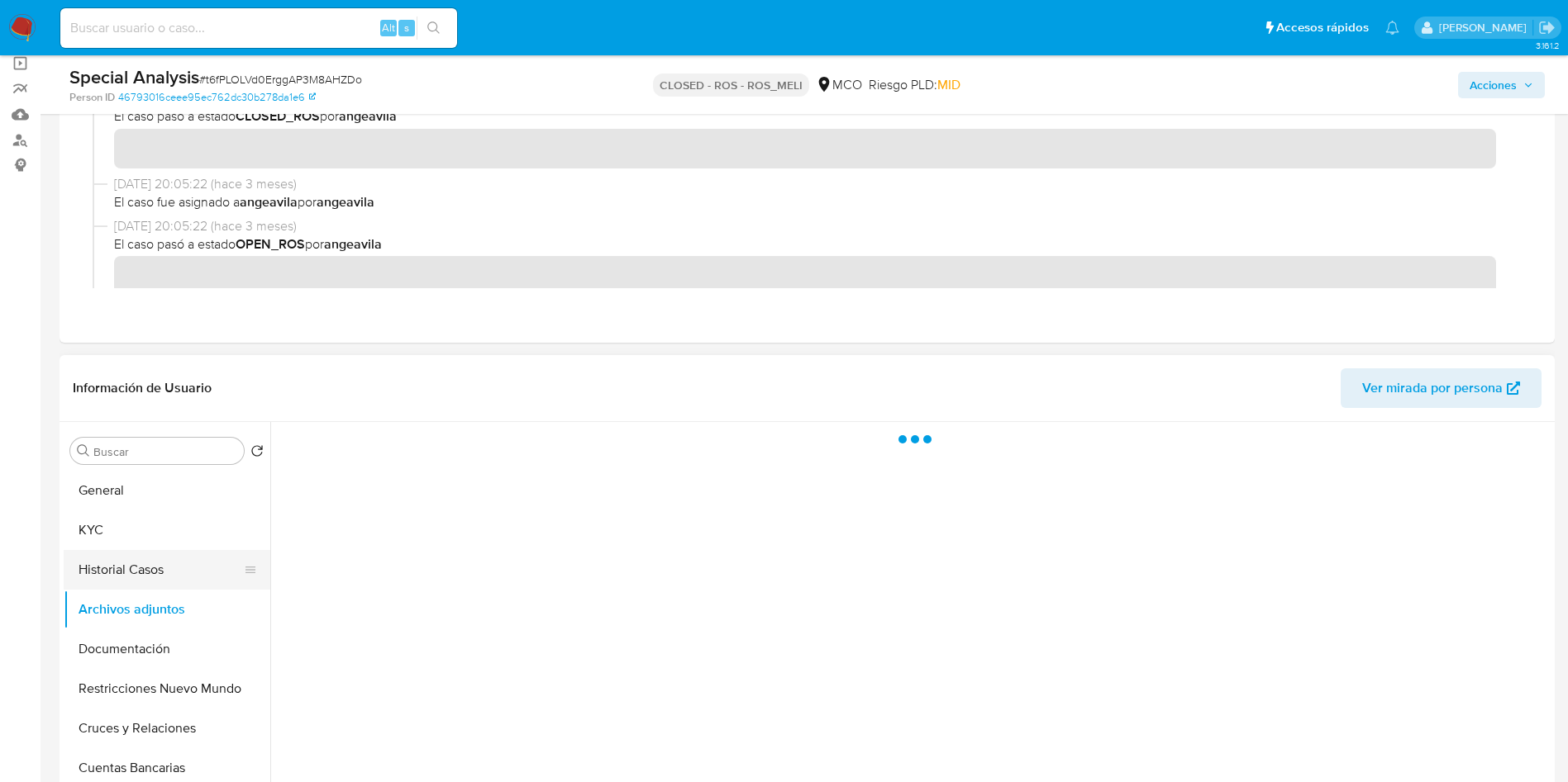
click at [147, 571] on button "Historial Casos" at bounding box center [160, 570] width 194 height 40
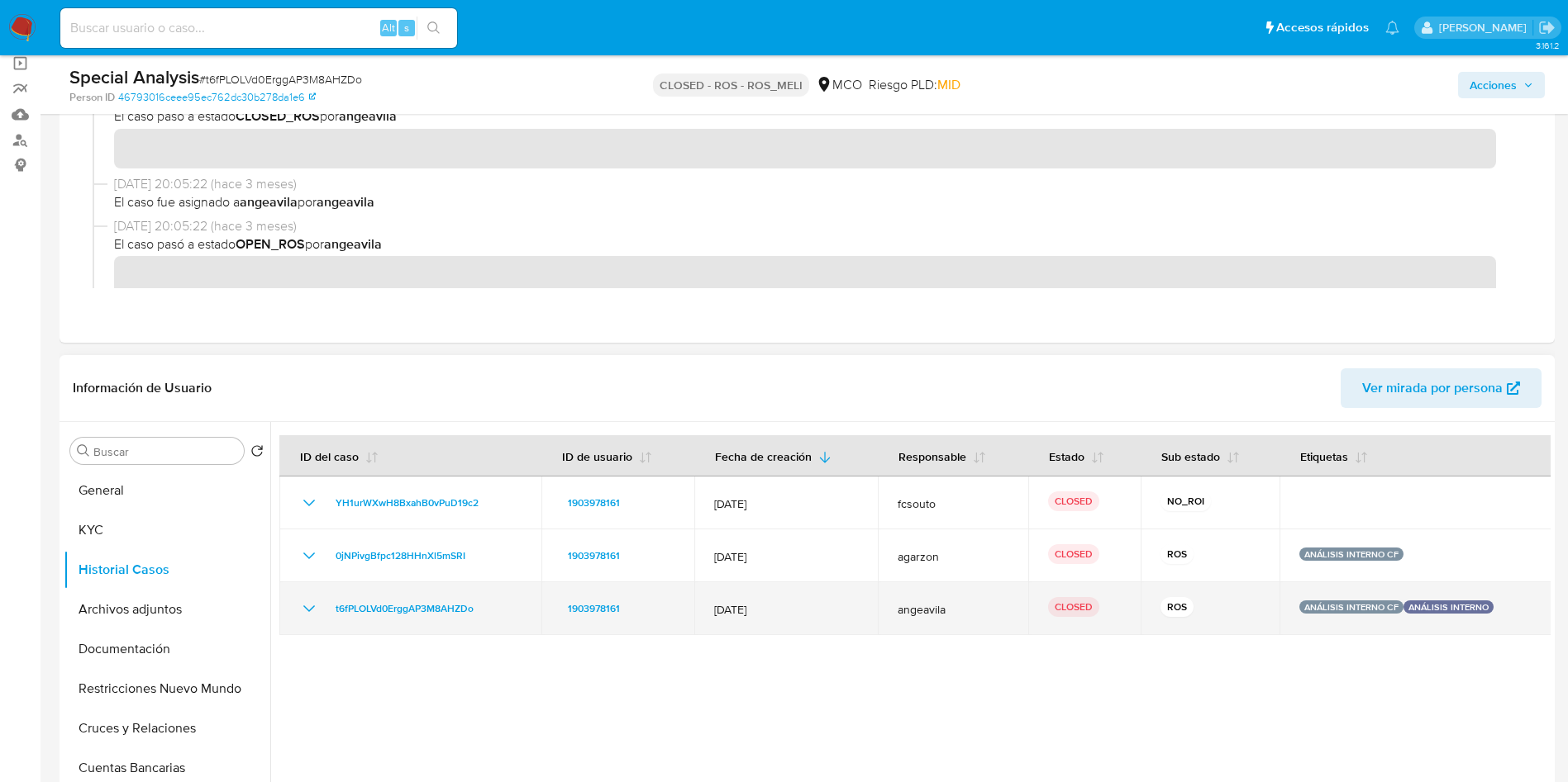
drag, startPoint x: 496, startPoint y: 611, endPoint x: 317, endPoint y: 611, distance: 179.0
click at [317, 611] on div "t6fPLOLVd0ErggAP3M8AHZDo" at bounding box center [410, 609] width 222 height 19
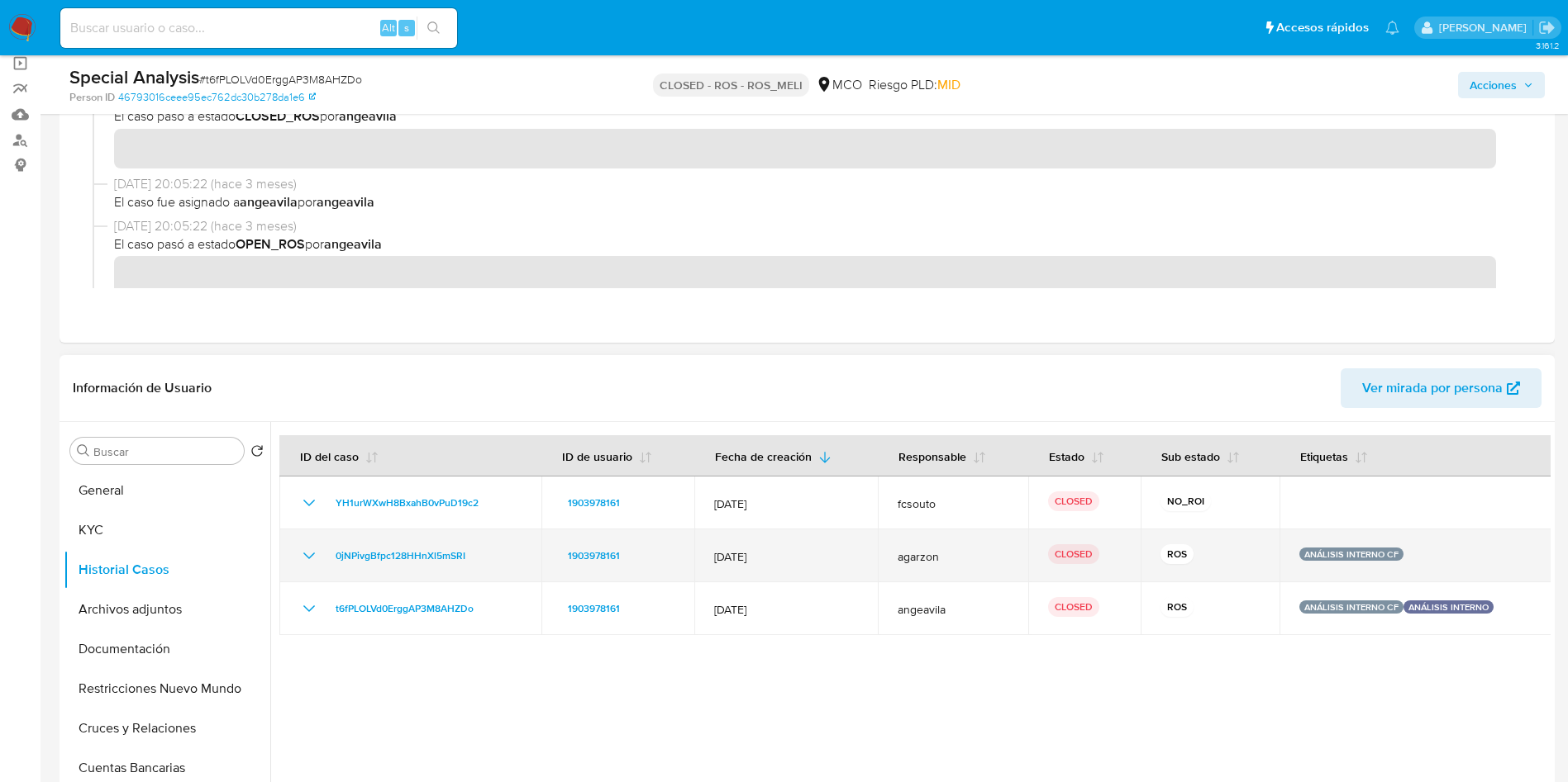
drag, startPoint x: 495, startPoint y: 553, endPoint x: 304, endPoint y: 557, distance: 191.0
click at [309, 557] on div "0jNPivgBfpc128HHnXl5mSRI" at bounding box center [410, 555] width 222 height 19
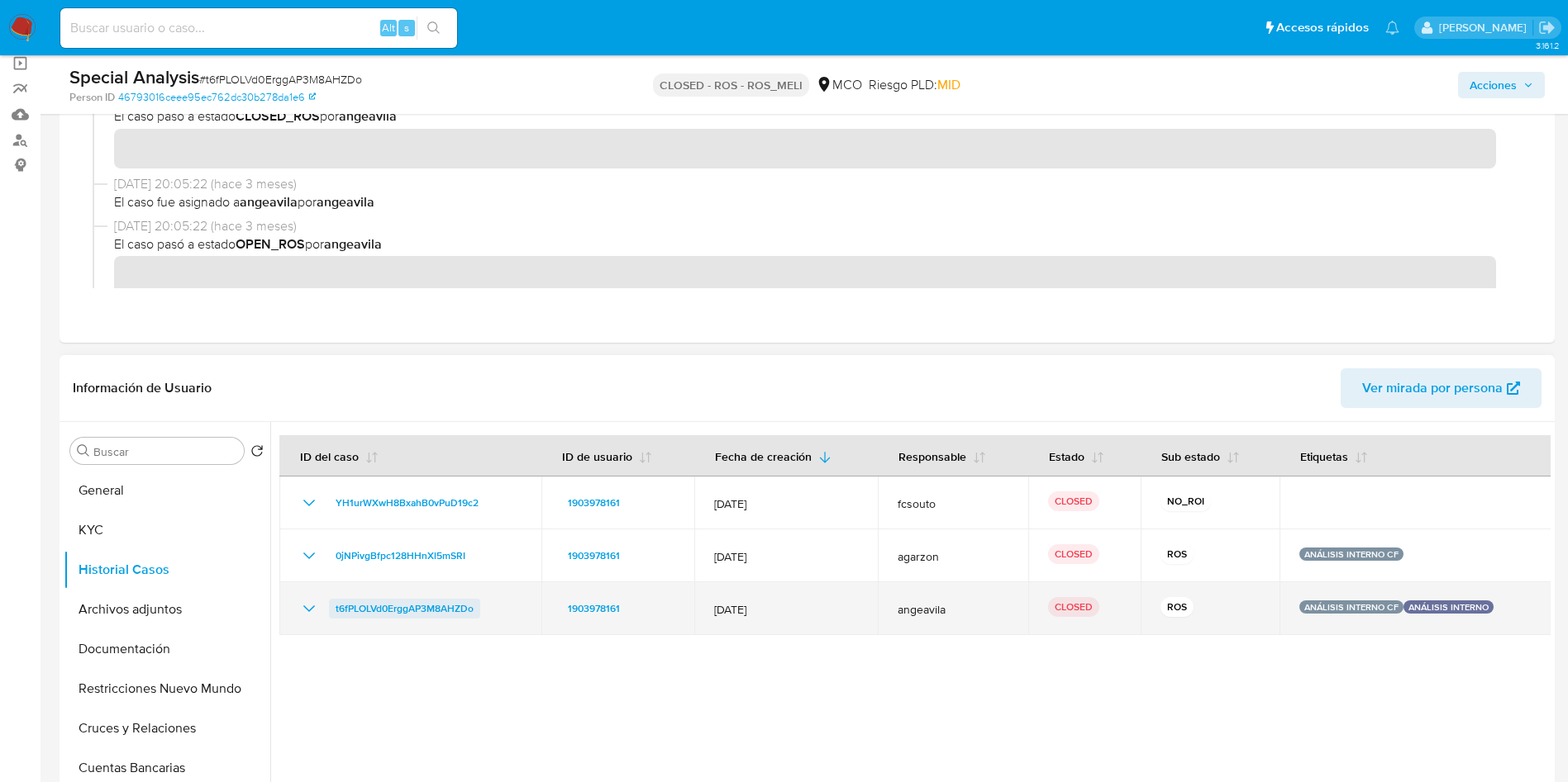
drag, startPoint x: 485, startPoint y: 615, endPoint x: 334, endPoint y: 614, distance: 151.0
click at [334, 614] on div "t6fPLOLVd0ErggAP3M8AHZDo" at bounding box center [410, 609] width 222 height 19
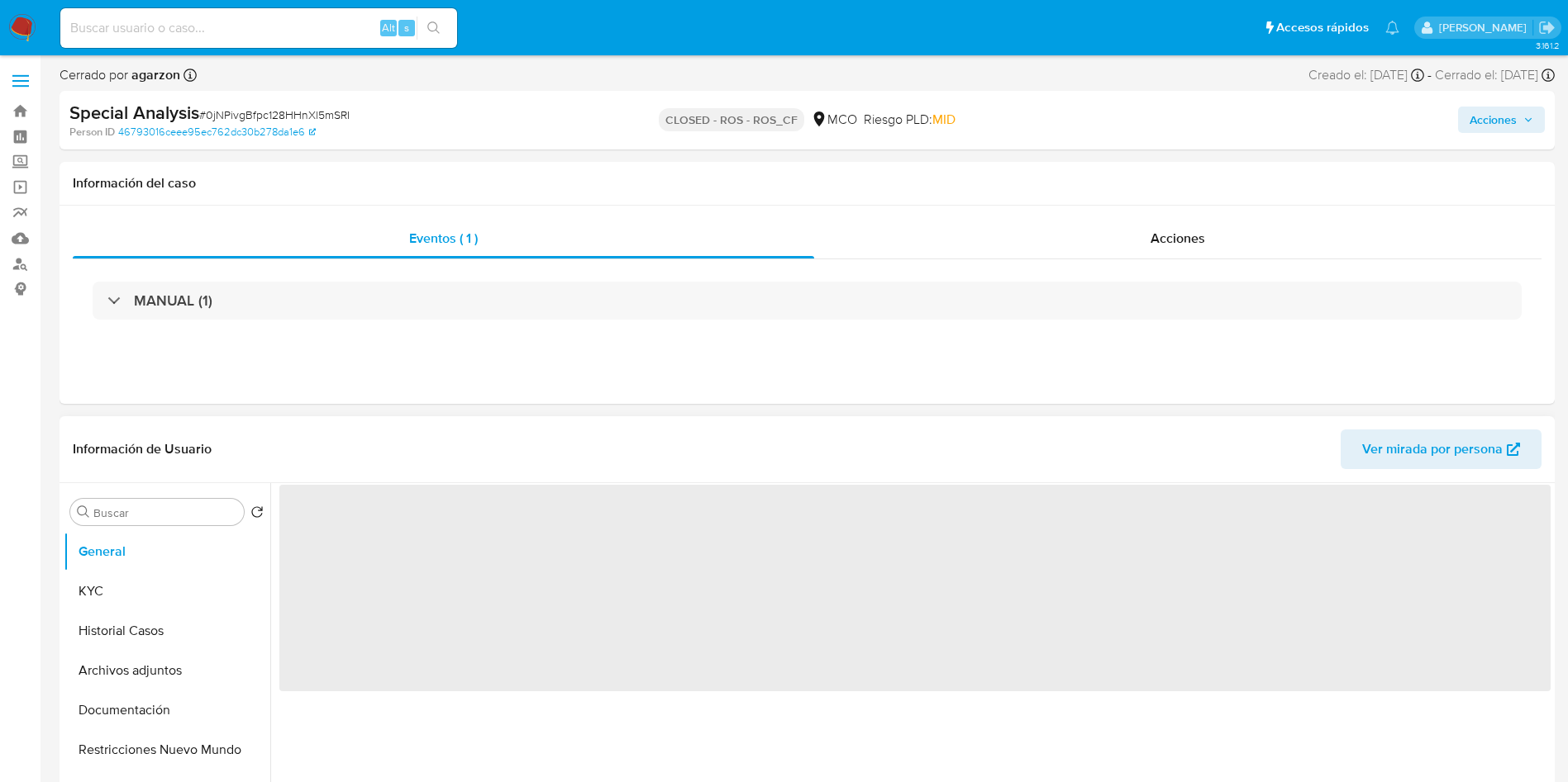
select select "10"
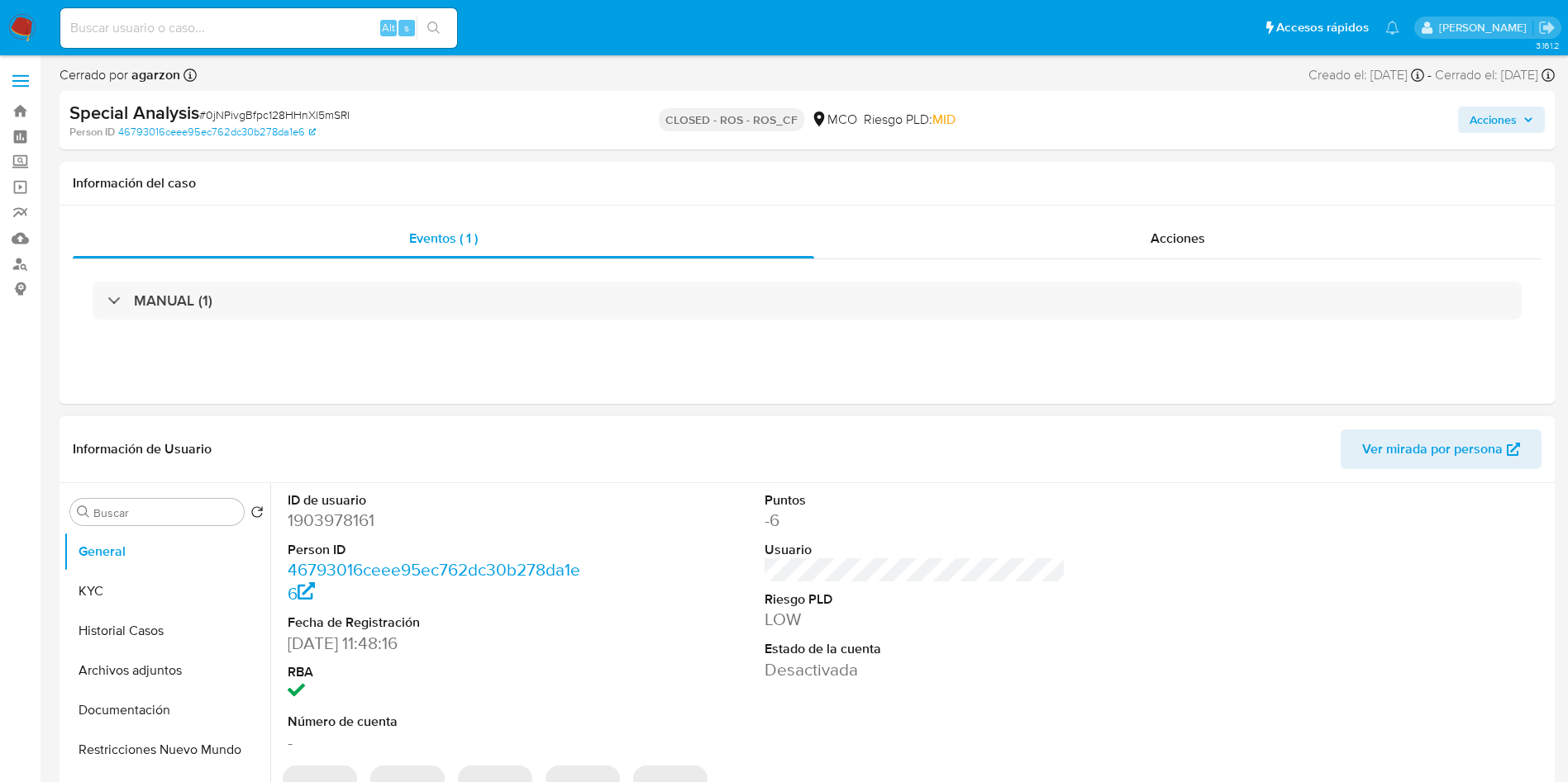
click at [348, 530] on dd "1903978161" at bounding box center [438, 520] width 302 height 23
click at [345, 527] on dd "1903978161" at bounding box center [438, 520] width 302 height 23
copy dd "1903978161"
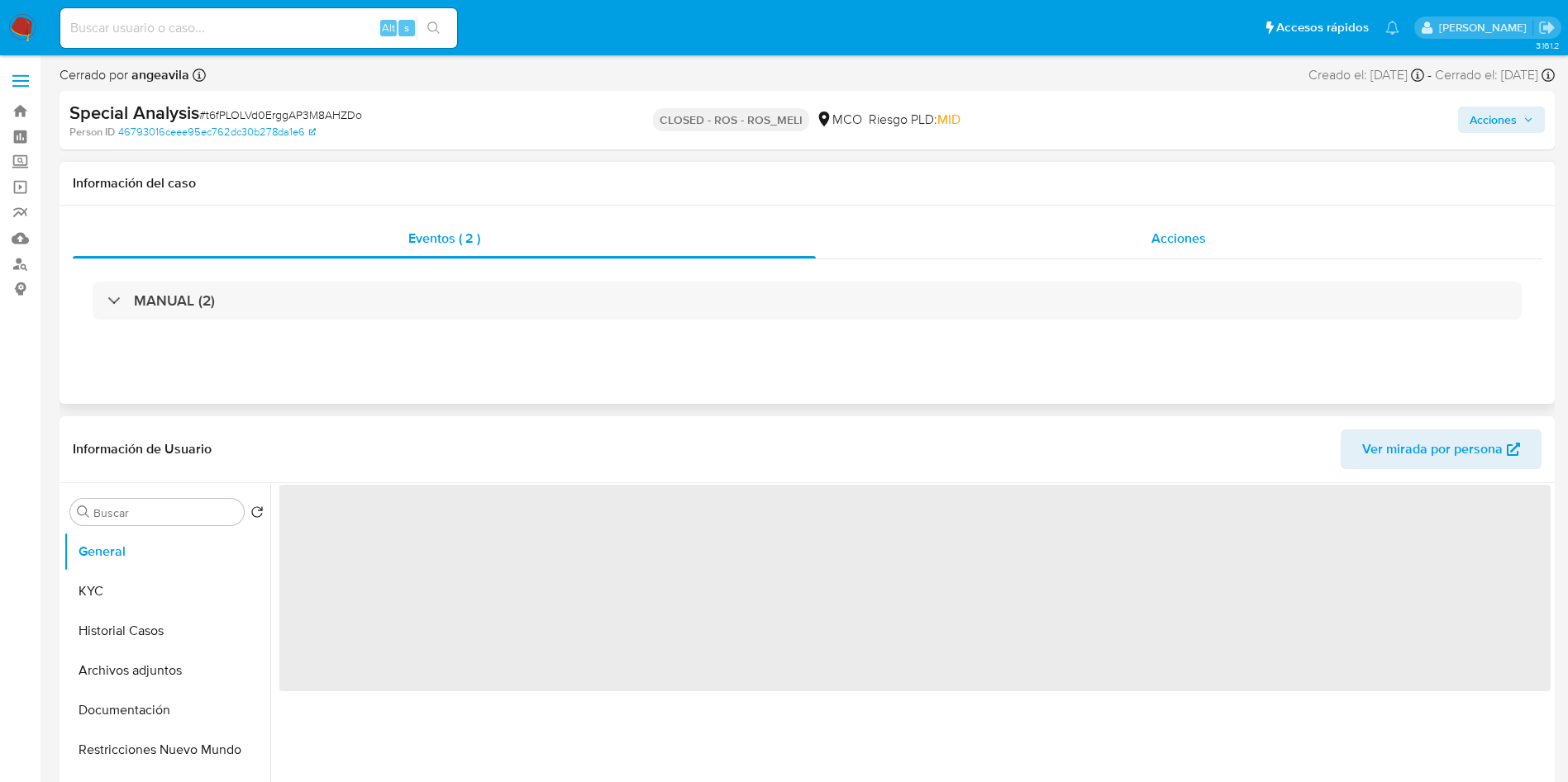
click at [993, 232] on div "Acciones" at bounding box center [1179, 238] width 726 height 40
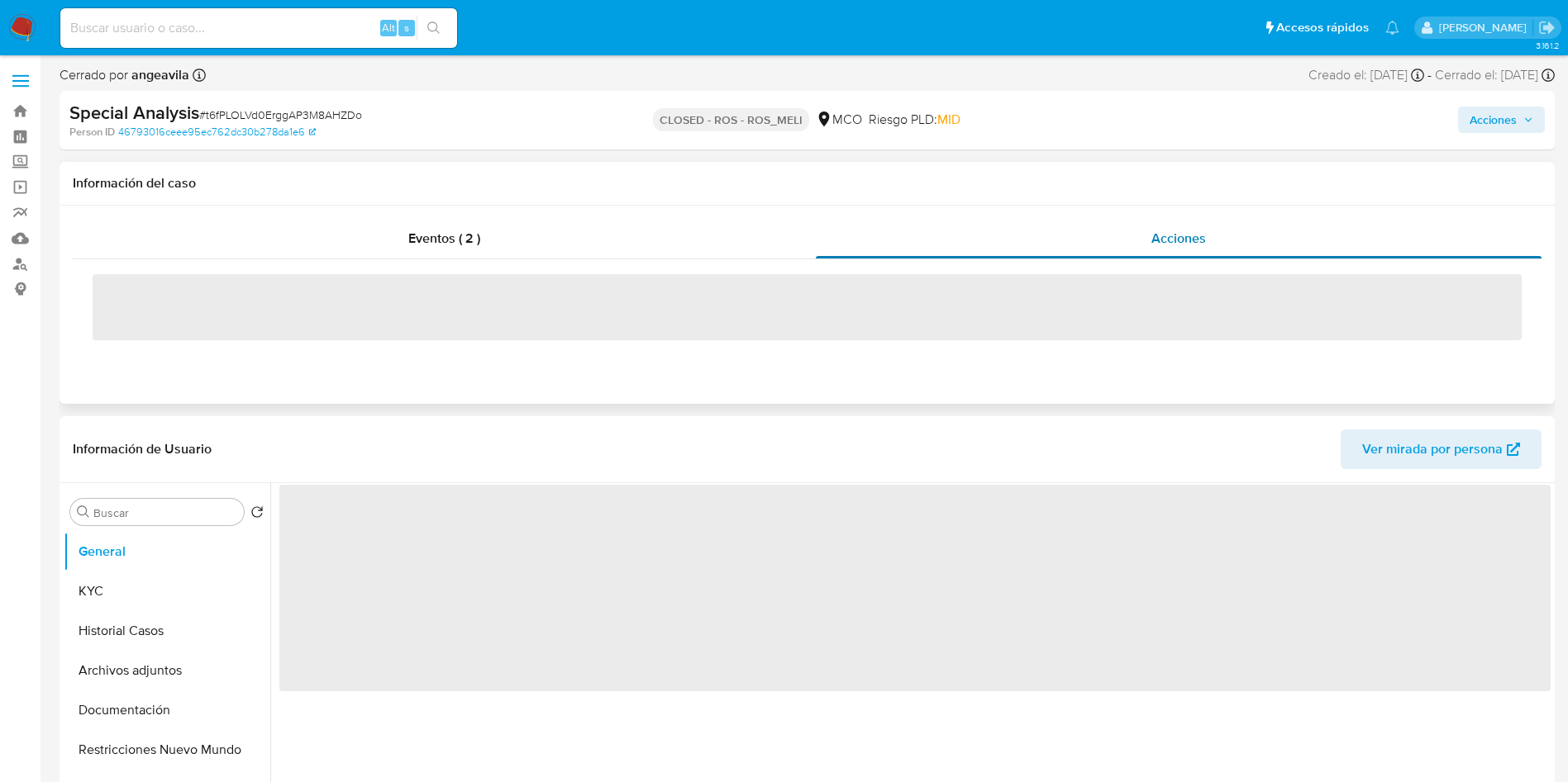
select select "10"
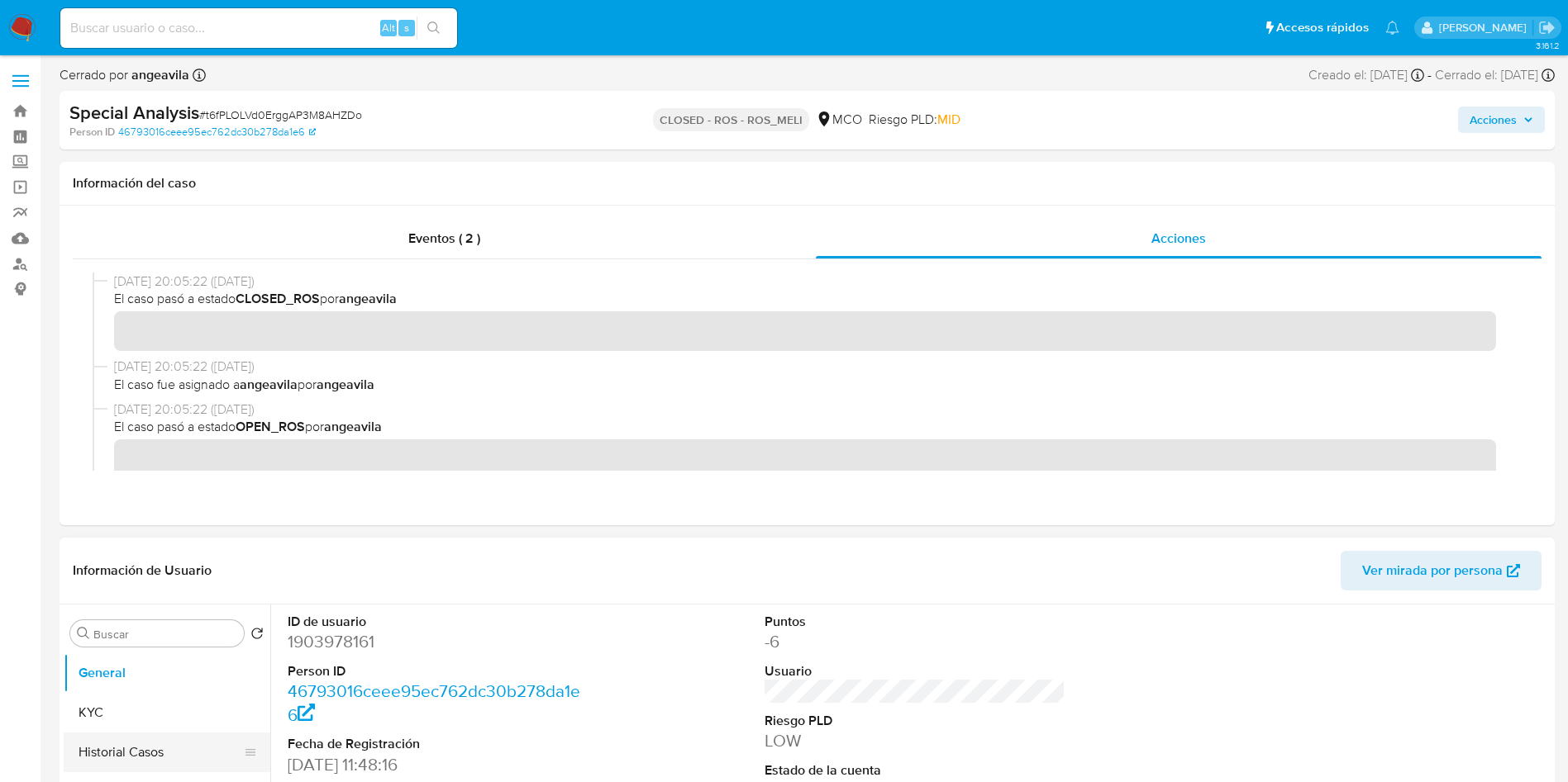
click at [148, 756] on button "Historial Casos" at bounding box center [160, 752] width 194 height 40
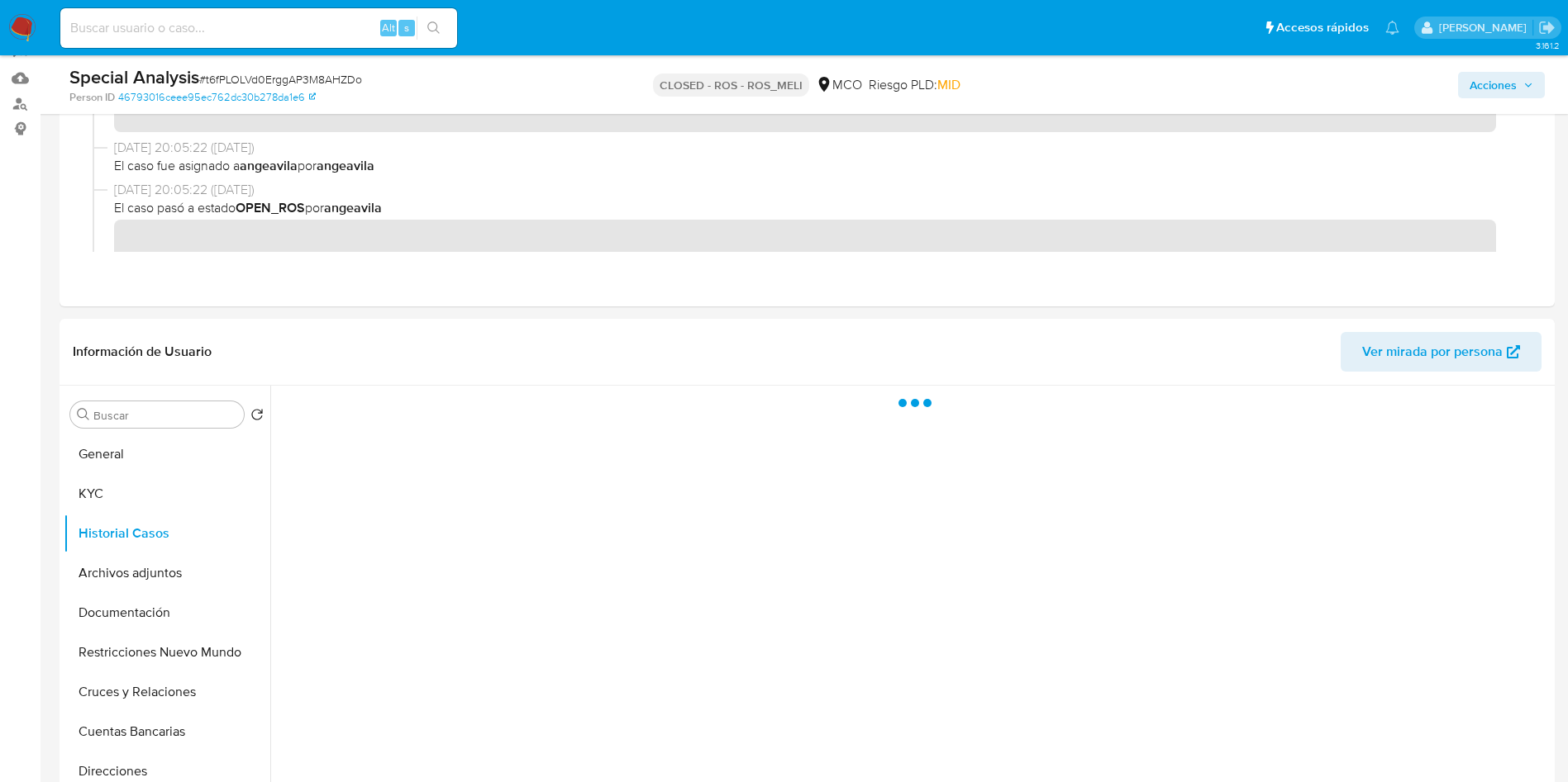
scroll to position [248, 0]
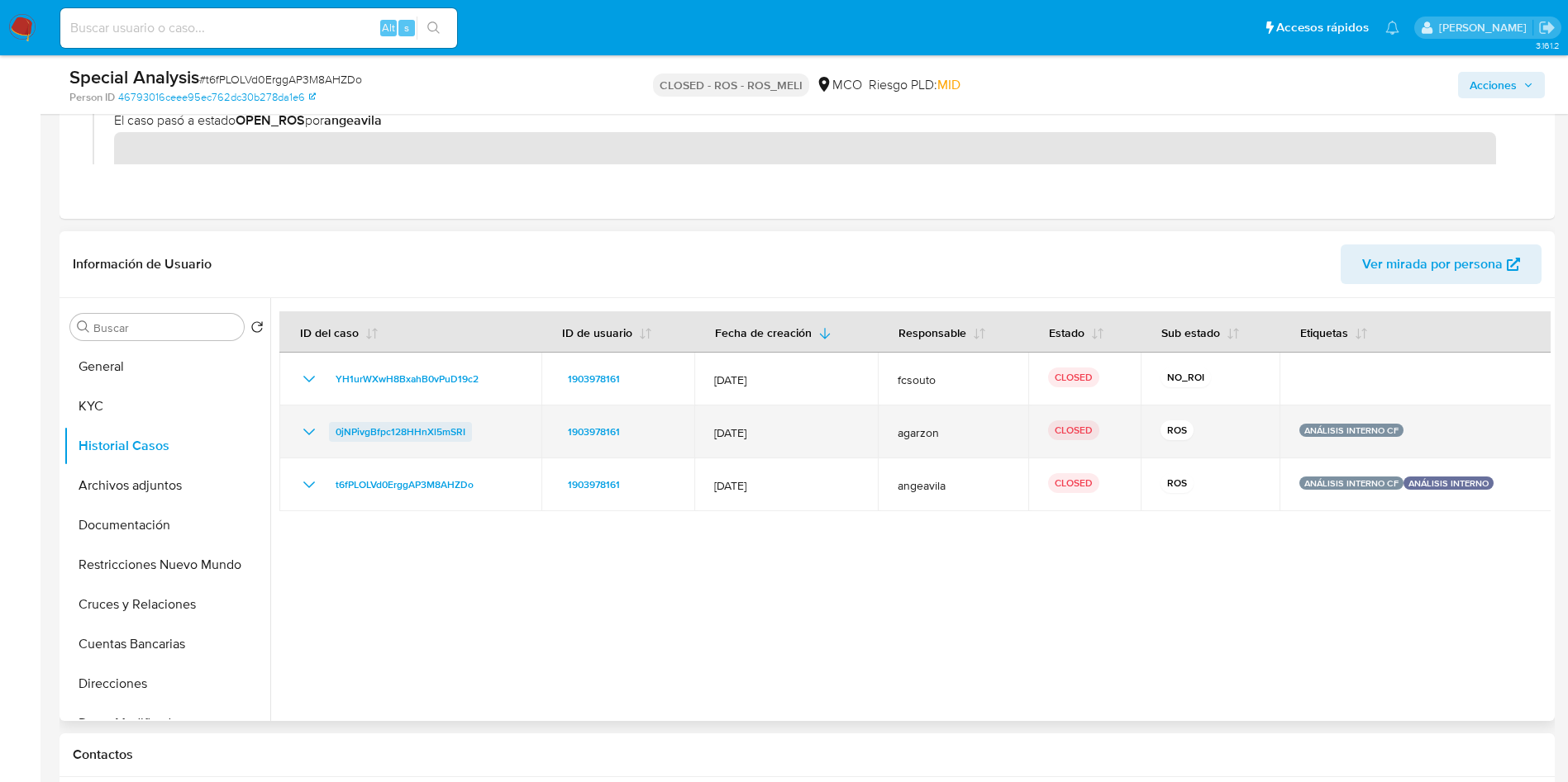
click at [408, 437] on span "0jNPivgBfpc128HHnXl5mSRI" at bounding box center [400, 431] width 129 height 19
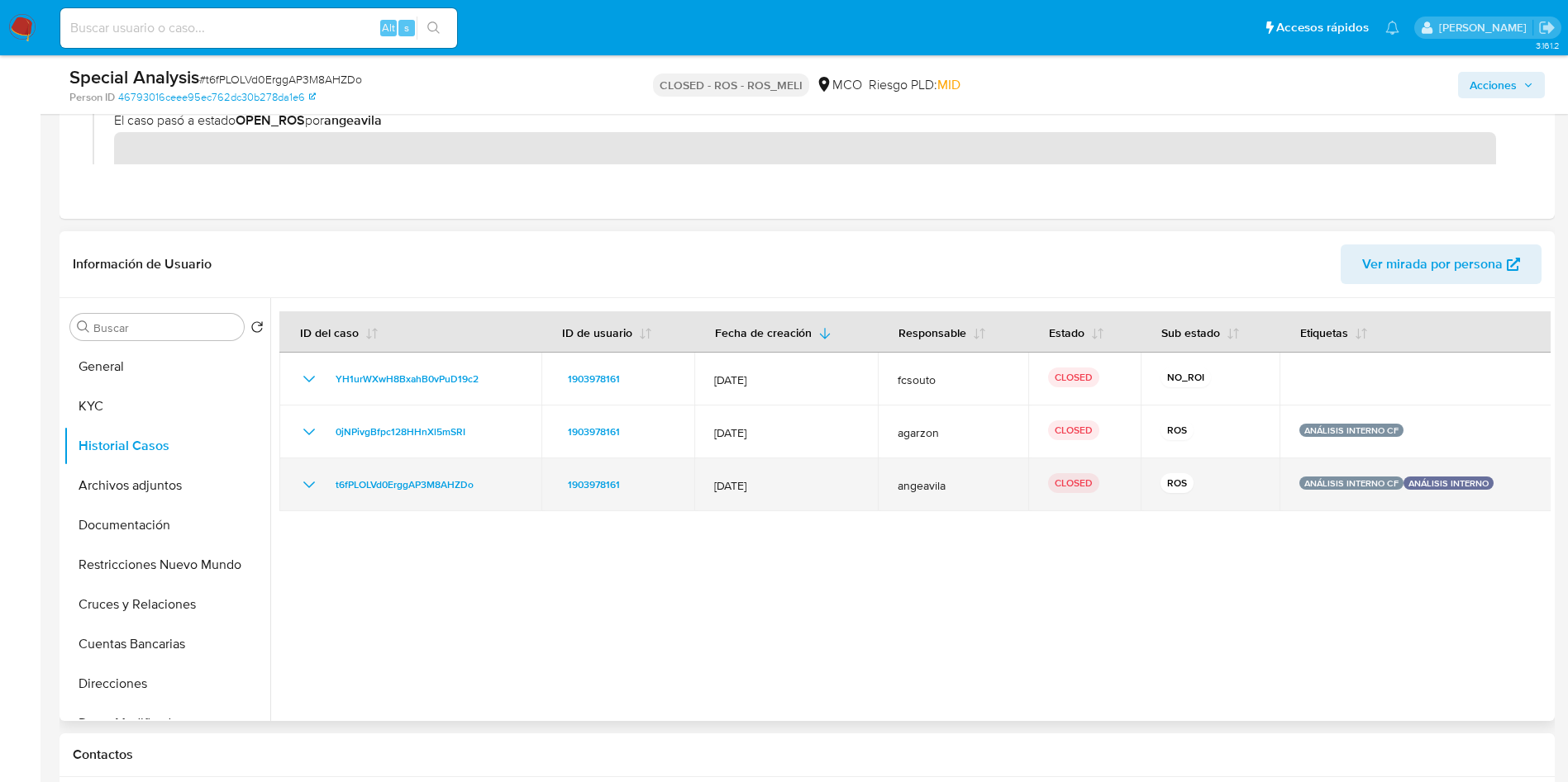
drag, startPoint x: 507, startPoint y: 491, endPoint x: 320, endPoint y: 492, distance: 187.0
click at [320, 492] on div "t6fPLOLVd0ErggAP3M8AHZDo" at bounding box center [410, 484] width 222 height 19
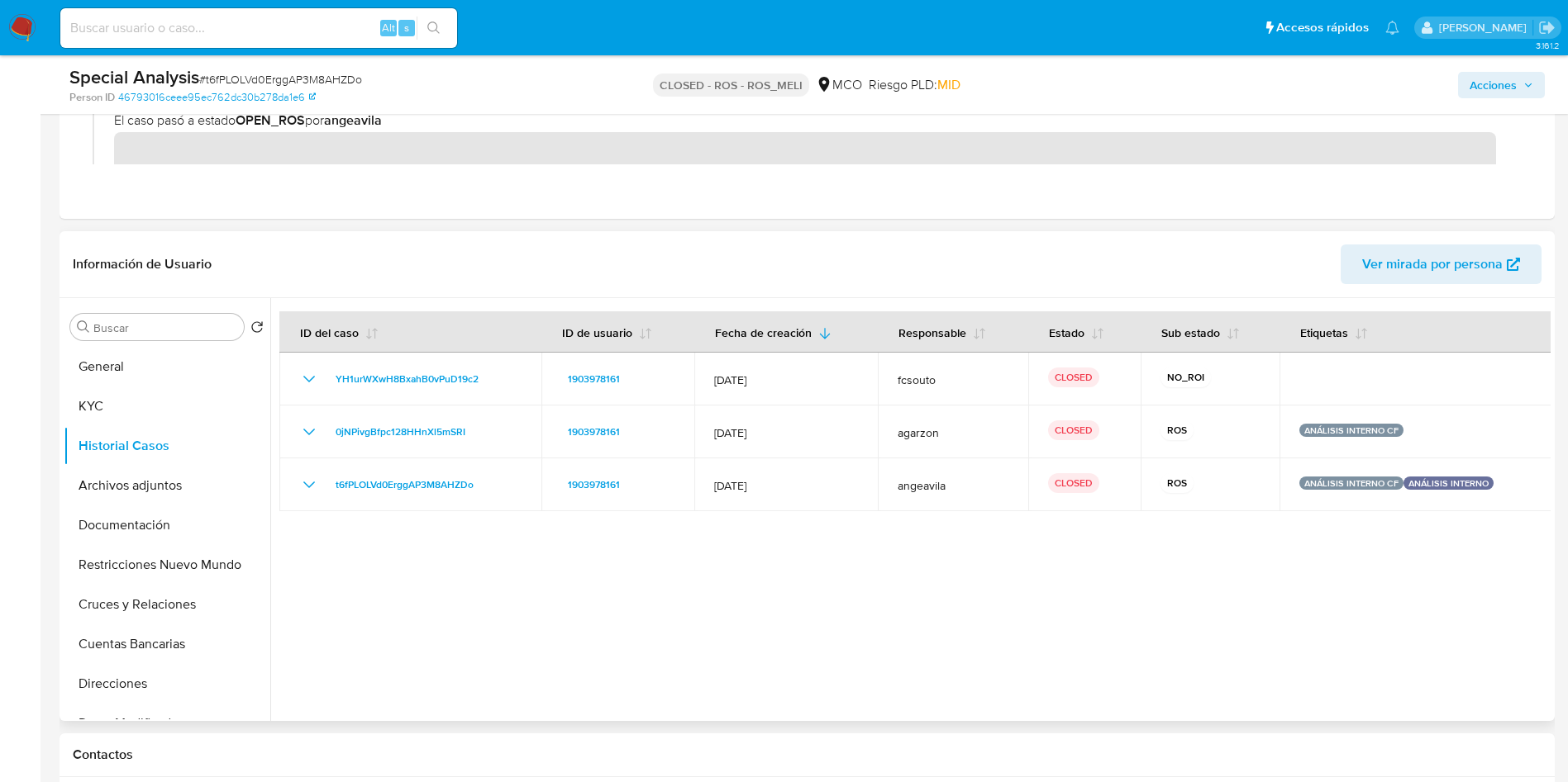
click at [544, 645] on div at bounding box center [911, 510] width 1280 height 423
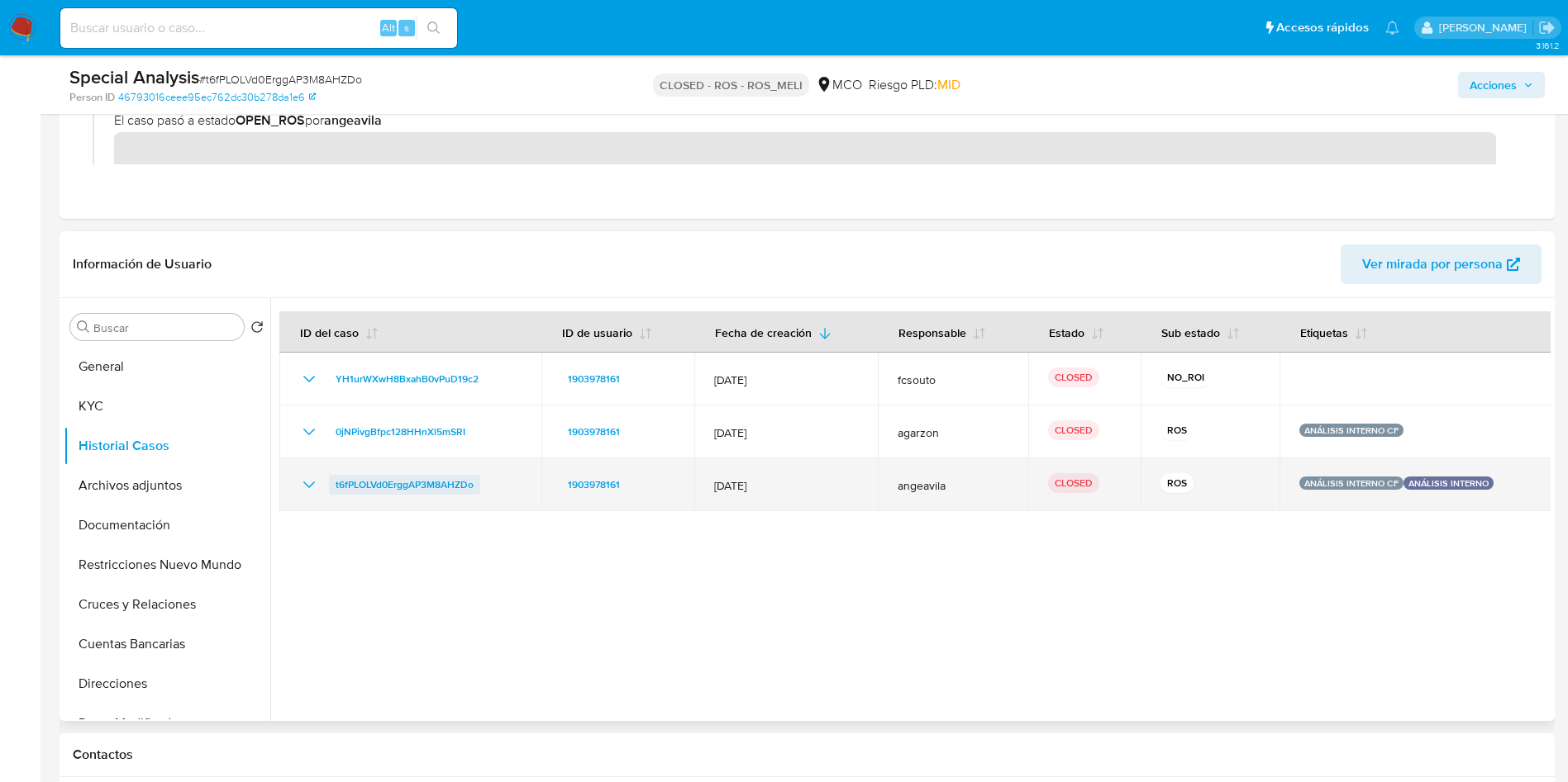
drag, startPoint x: 485, startPoint y: 492, endPoint x: 329, endPoint y: 492, distance: 156.0
click at [329, 492] on div "t6fPLOLVd0ErggAP3M8AHZDo" at bounding box center [410, 484] width 222 height 19
click at [304, 487] on icon "Mostrar/Ocultar" at bounding box center [309, 484] width 19 height 19
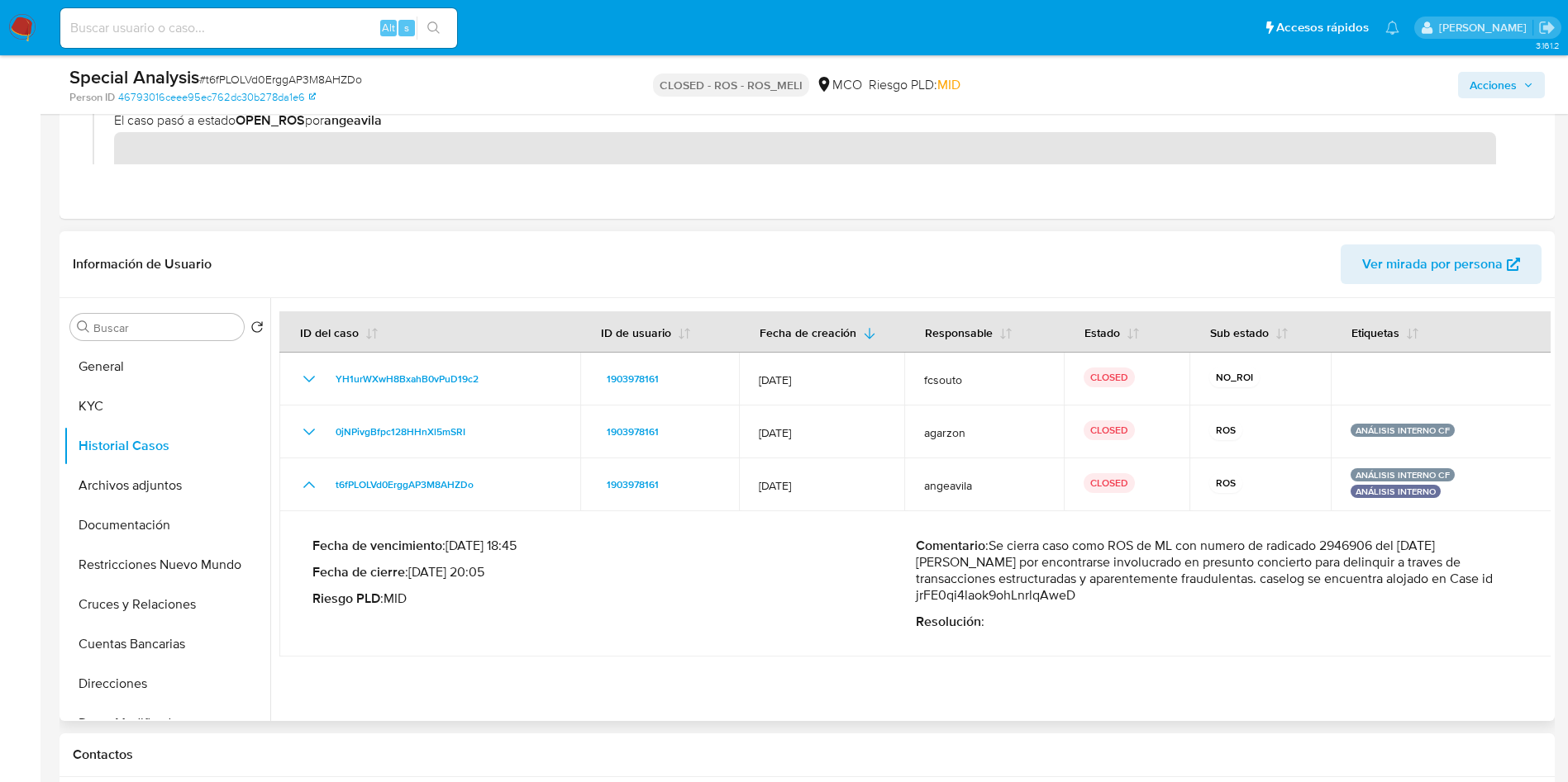
drag, startPoint x: 1204, startPoint y: 546, endPoint x: 1377, endPoint y: 544, distance: 173.0
click at [1395, 544] on p "Comentario : Se cierra caso como ROS de ML con numero de radicado 2946906 del 2…" at bounding box center [1217, 571] width 603 height 66
click at [1373, 545] on p "Comentario : Se cierra caso como ROS de ML con numero de radicado 2946906 del 2…" at bounding box center [1217, 571] width 603 height 66
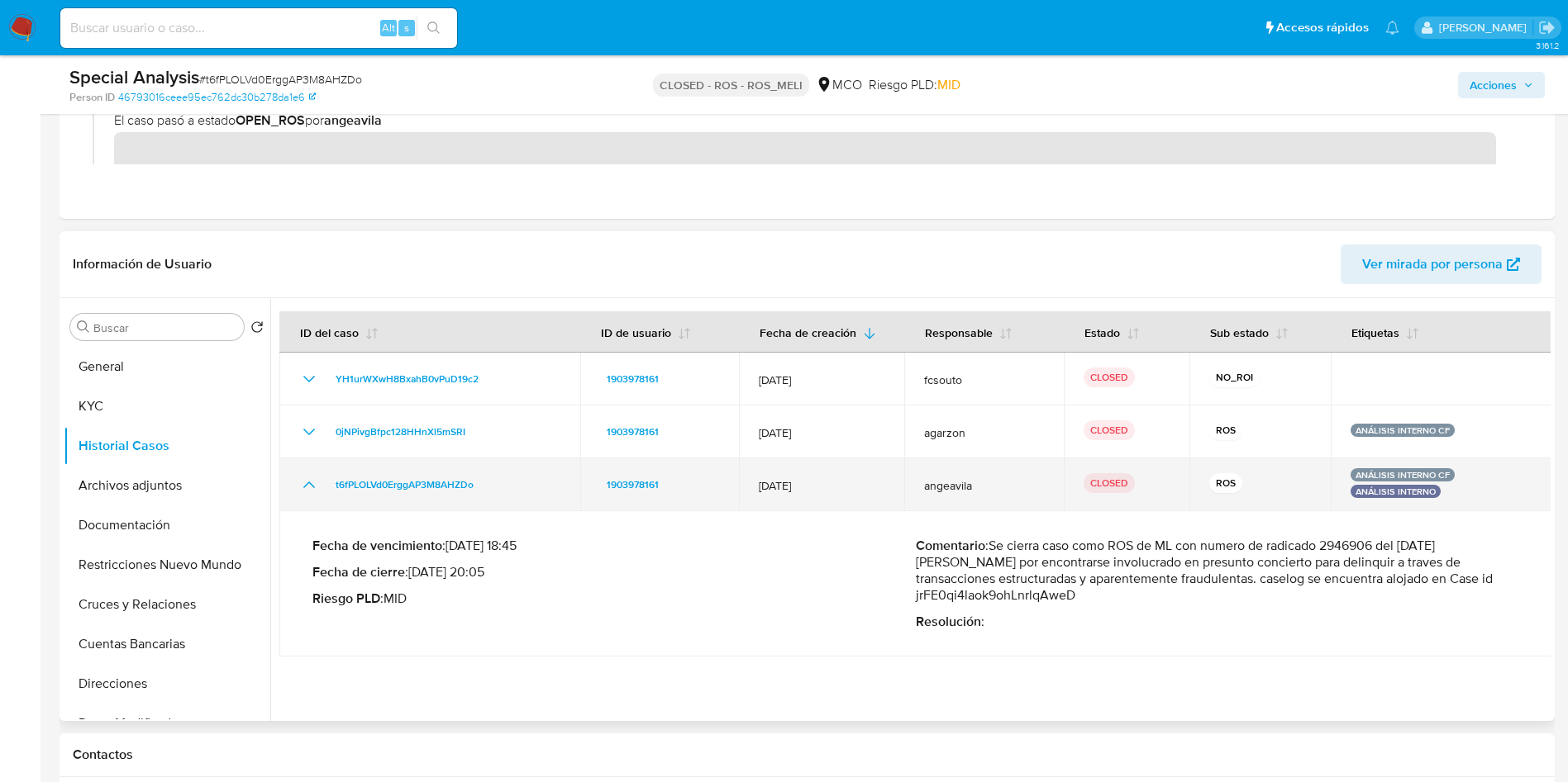
drag, startPoint x: 508, startPoint y: 489, endPoint x: 328, endPoint y: 489, distance: 180.0
click at [325, 490] on div "t6fPLOLVd0ErggAP3M8AHZDo" at bounding box center [430, 484] width 261 height 19
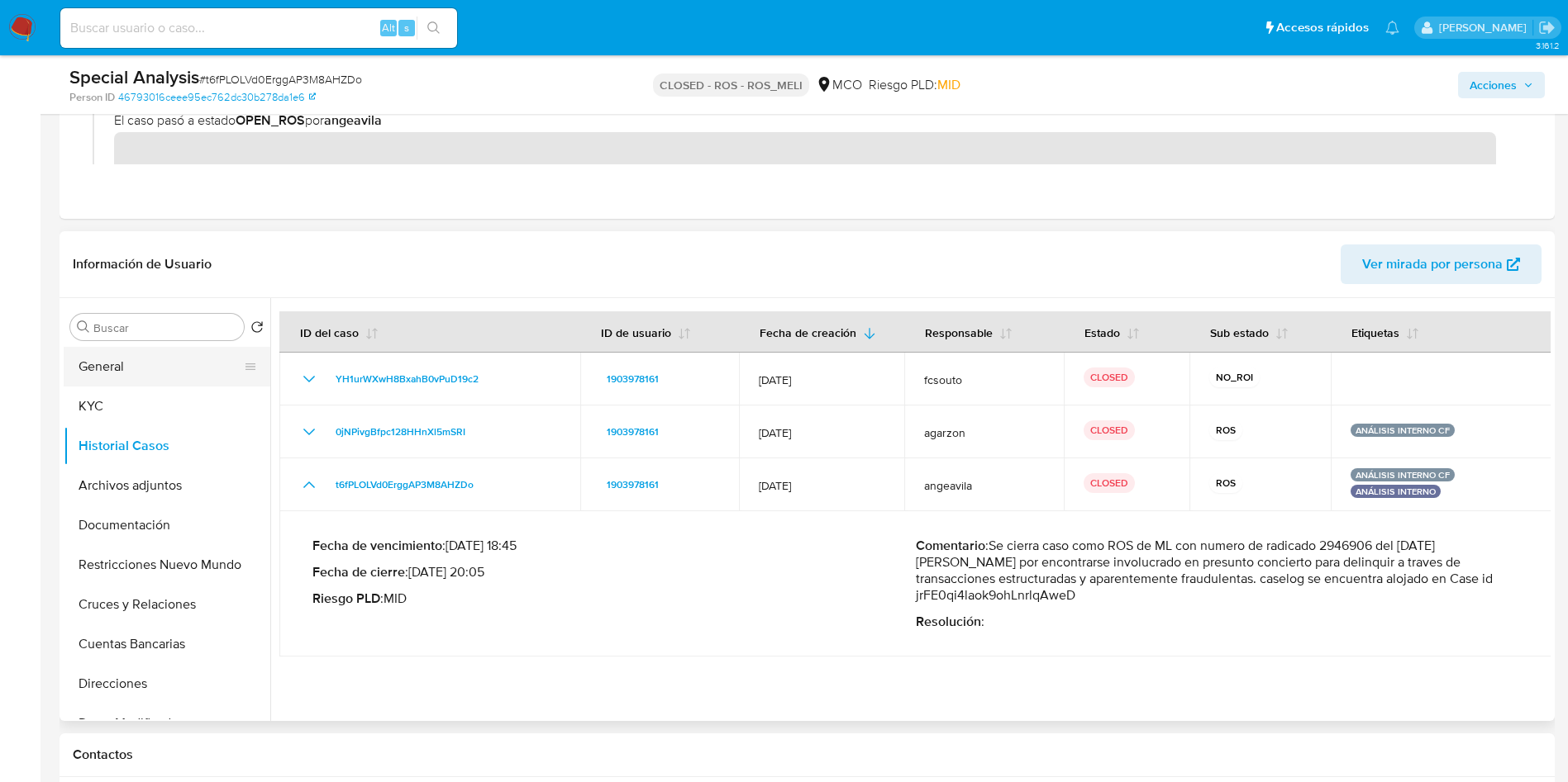
click at [167, 372] on button "General" at bounding box center [160, 366] width 194 height 40
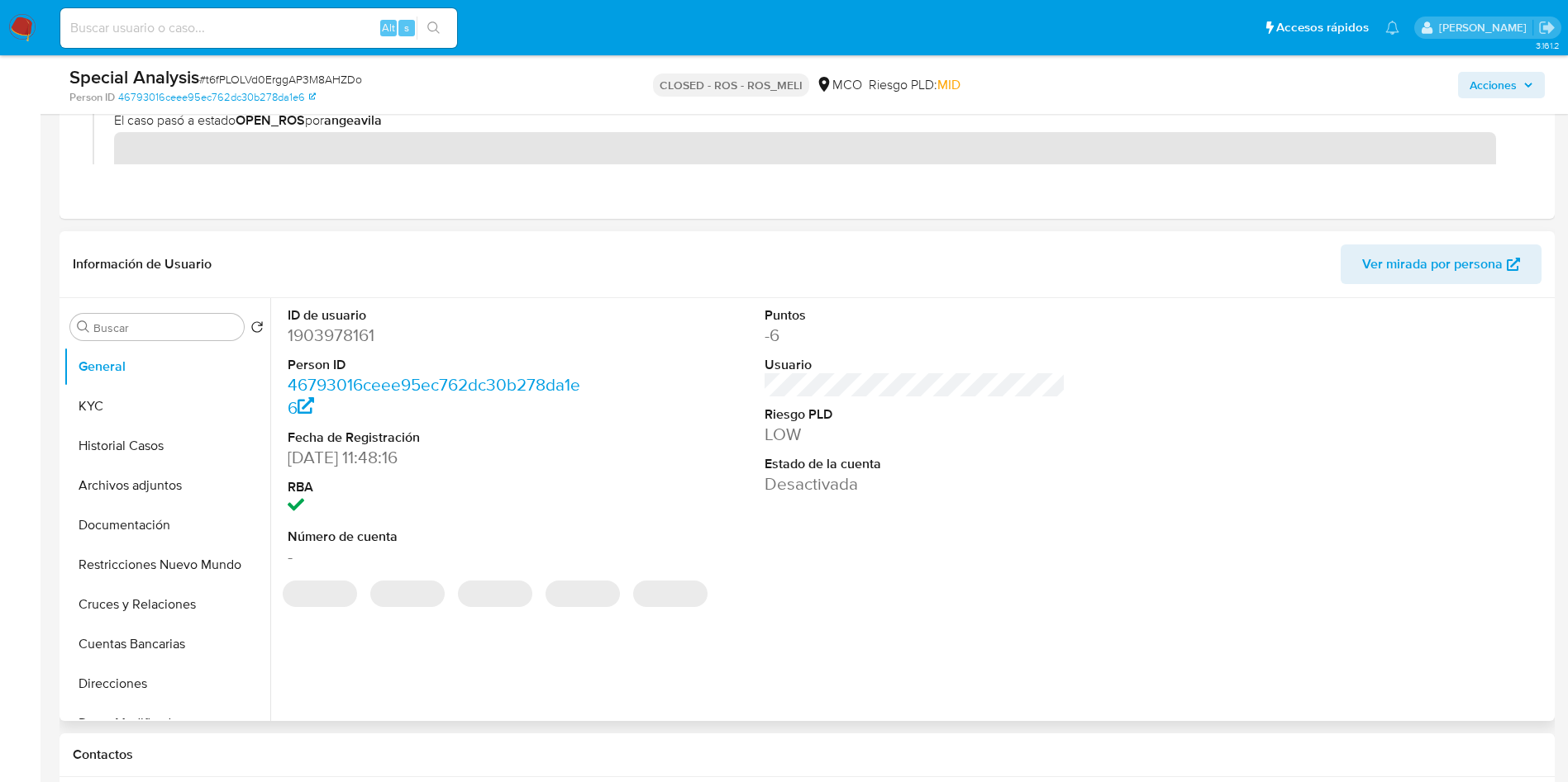
click at [351, 338] on dd "1903978161" at bounding box center [438, 335] width 302 height 23
copy dd "1903978161"
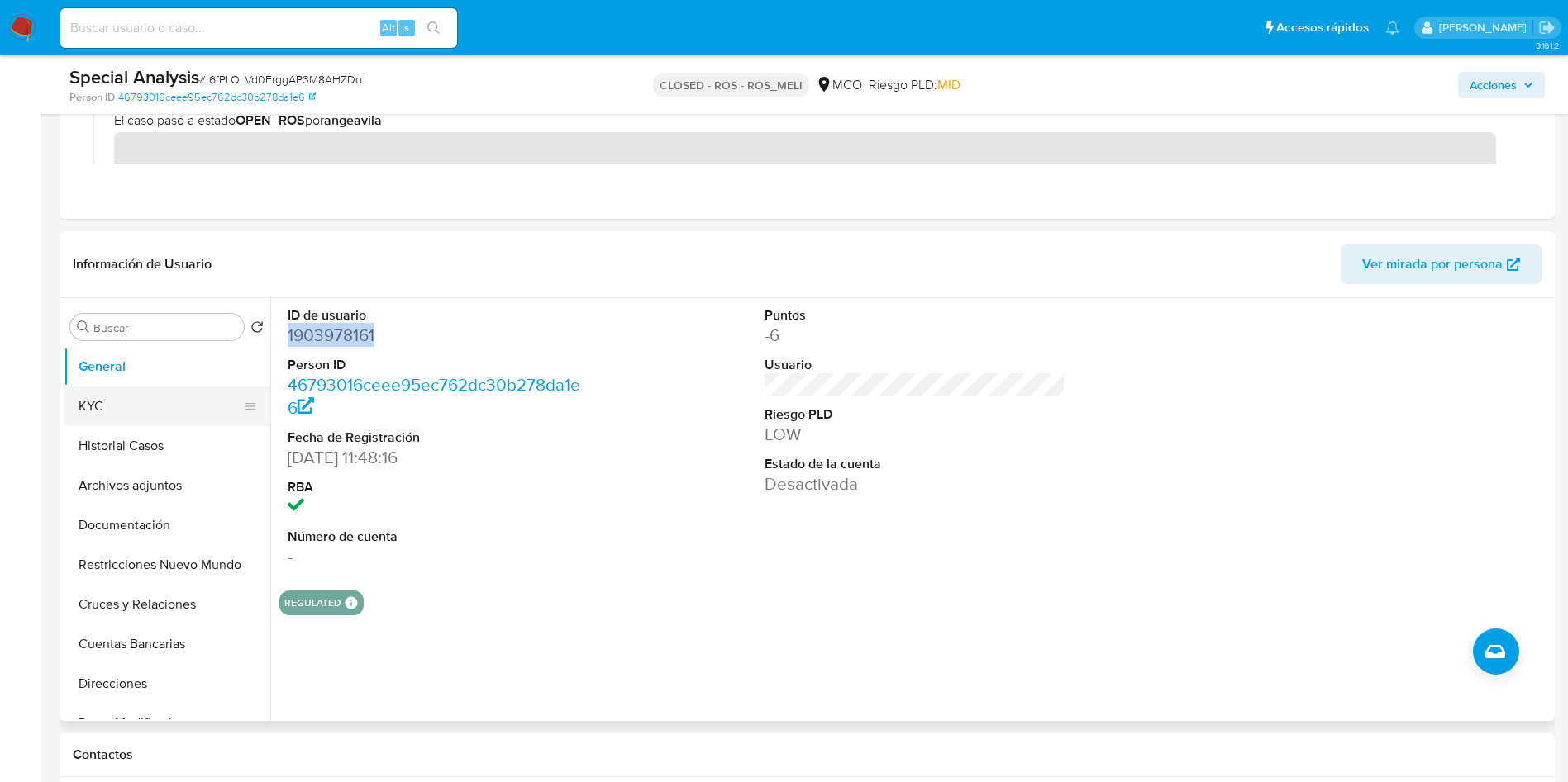
click at [156, 402] on button "KYC" at bounding box center [160, 406] width 194 height 40
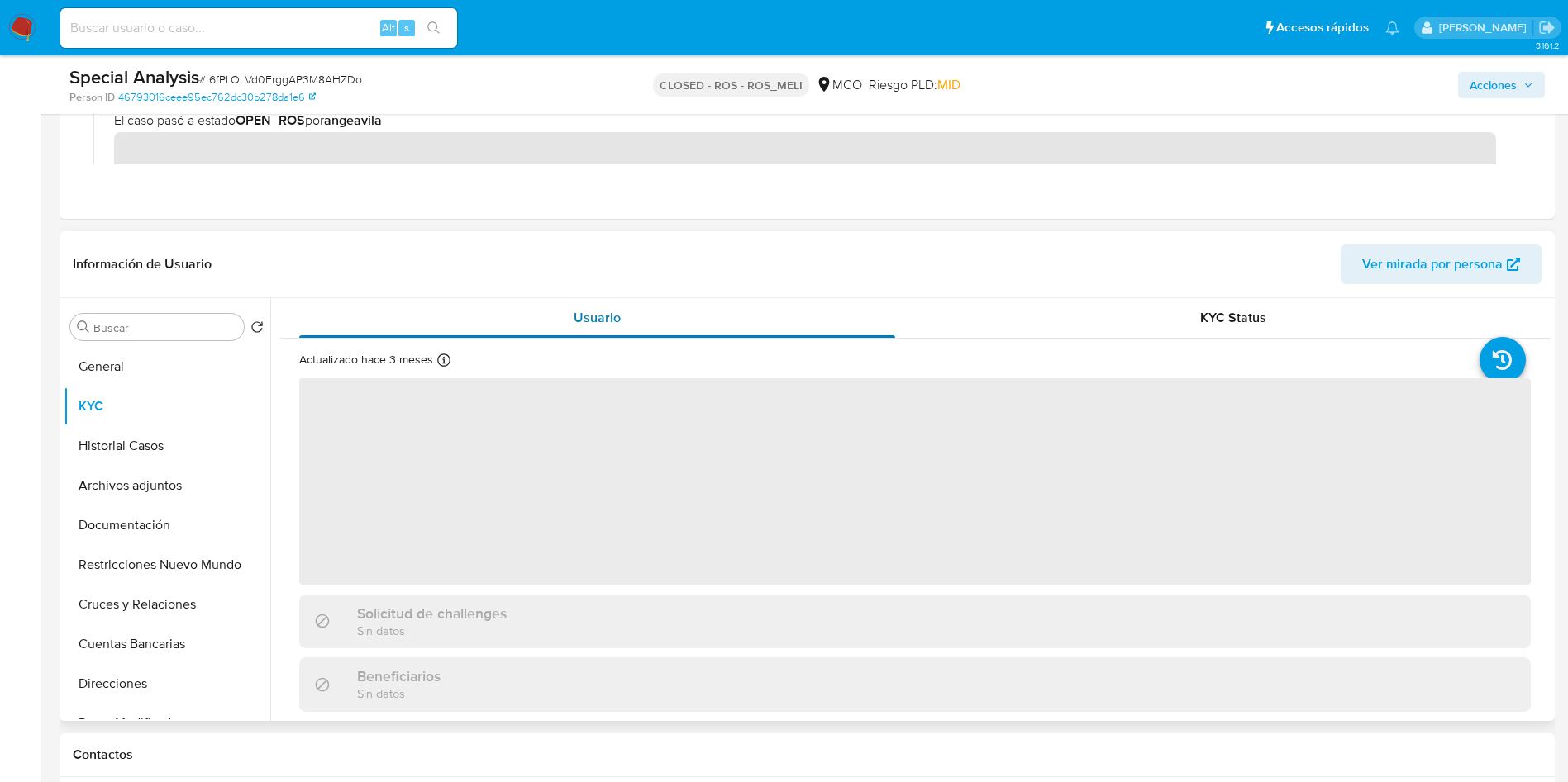
click at [418, 304] on div "Usuario" at bounding box center [597, 318] width 596 height 40
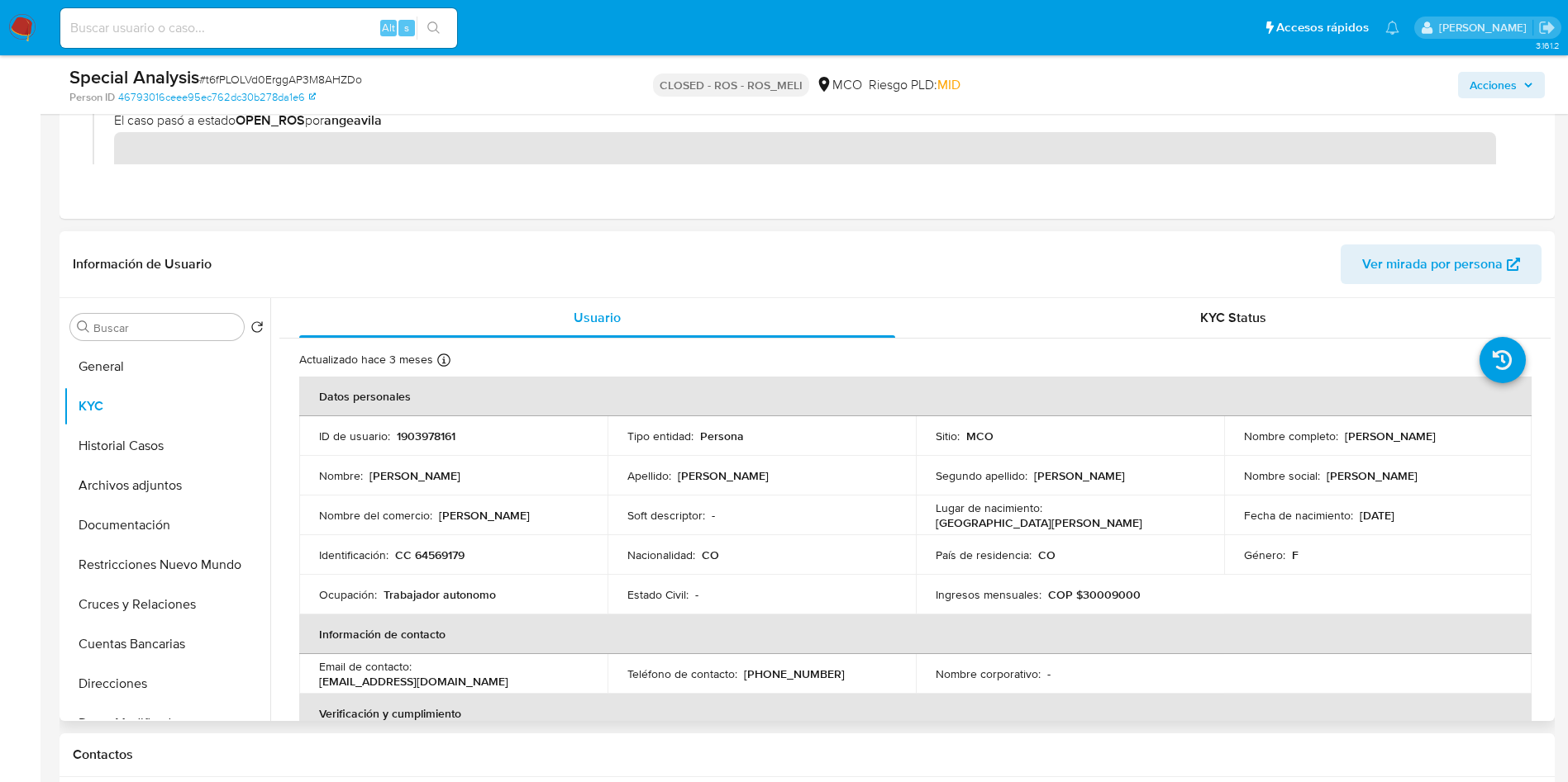
click at [415, 267] on header "Información de Usuario Ver mirada por persona" at bounding box center [807, 264] width 1469 height 40
click at [446, 557] on p "CC 64569179" at bounding box center [430, 555] width 69 height 15
copy p "64569179"
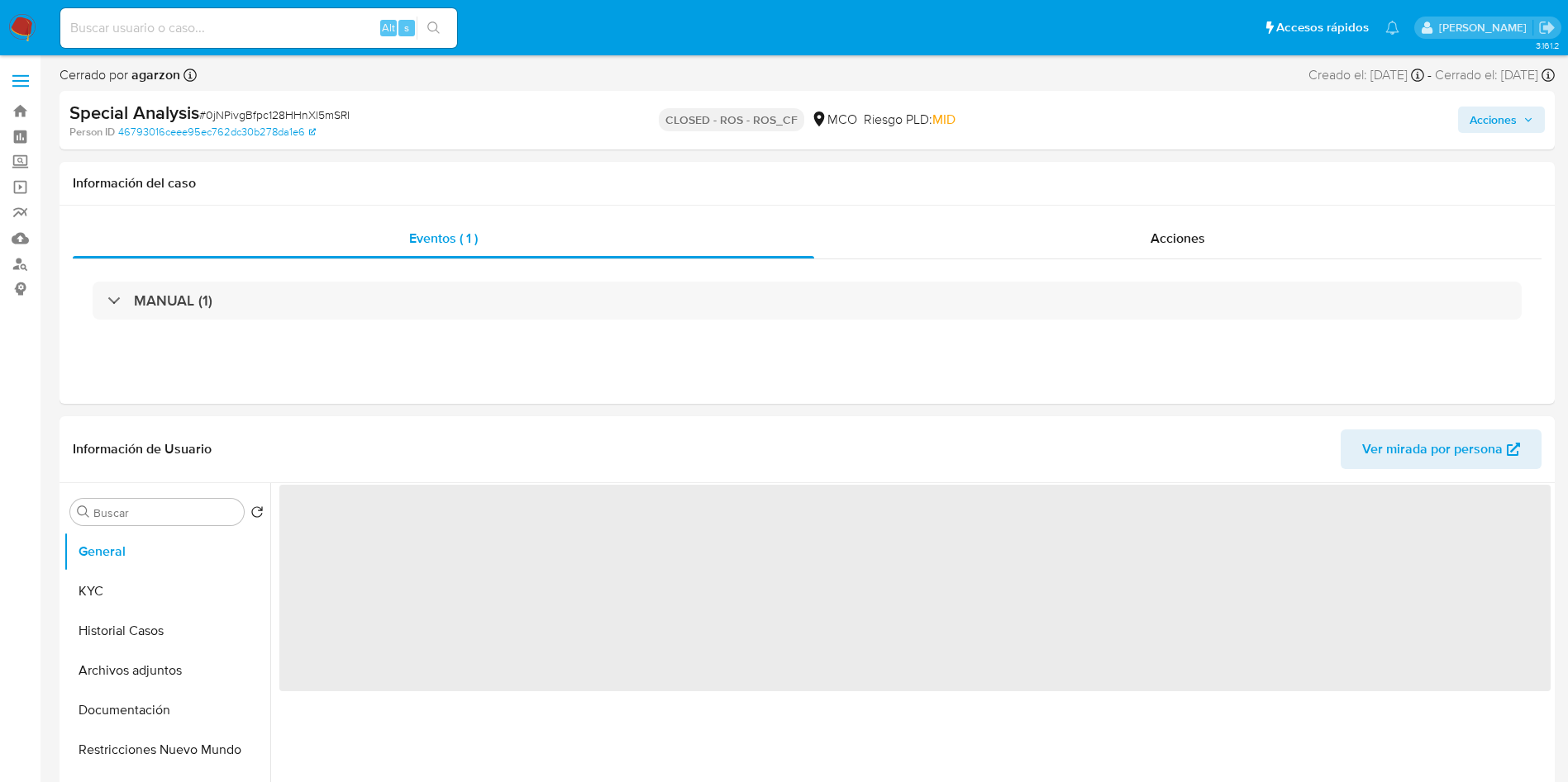
select select "10"
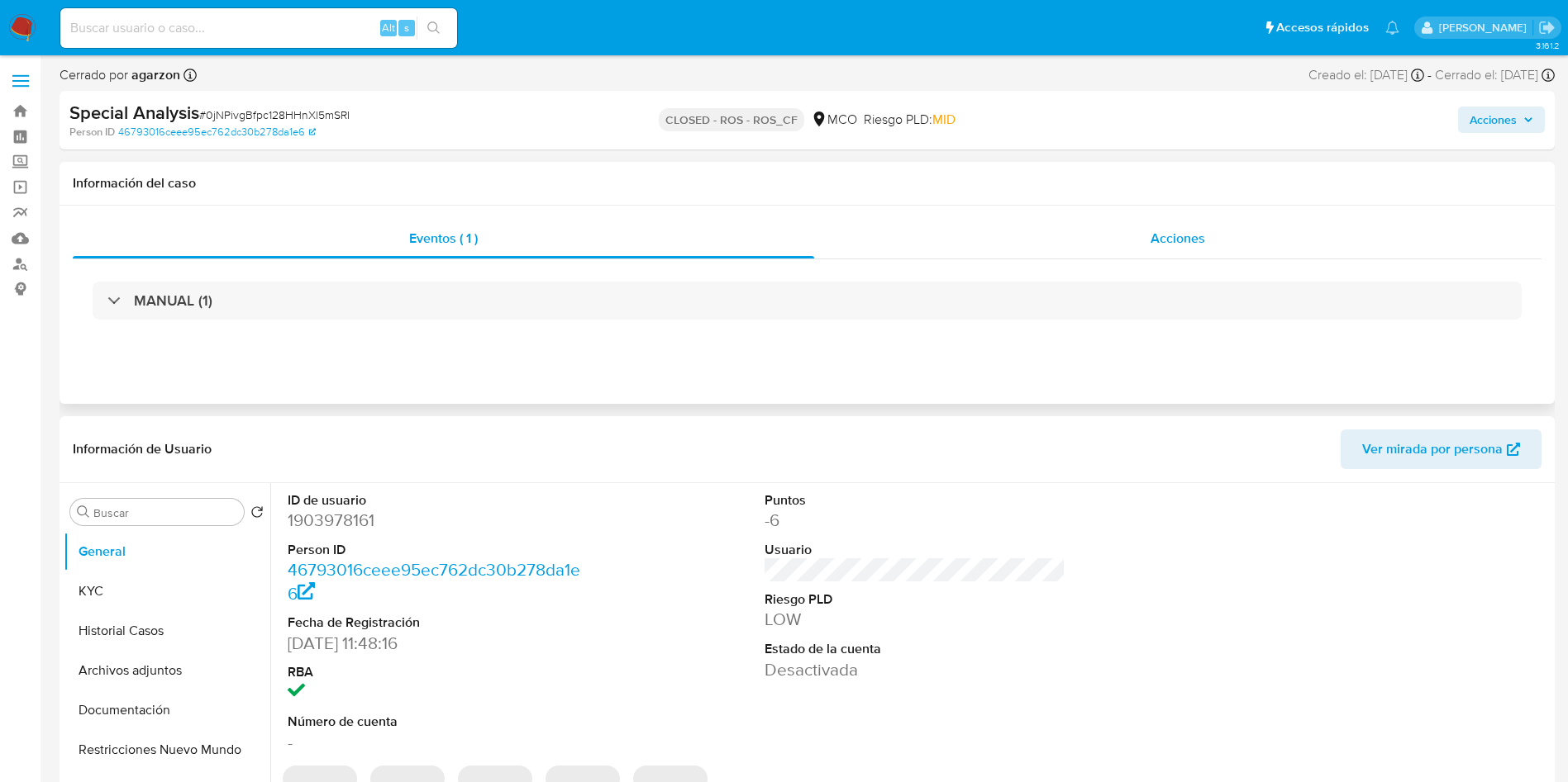
click at [1105, 246] on div "Acciones" at bounding box center [1178, 238] width 727 height 40
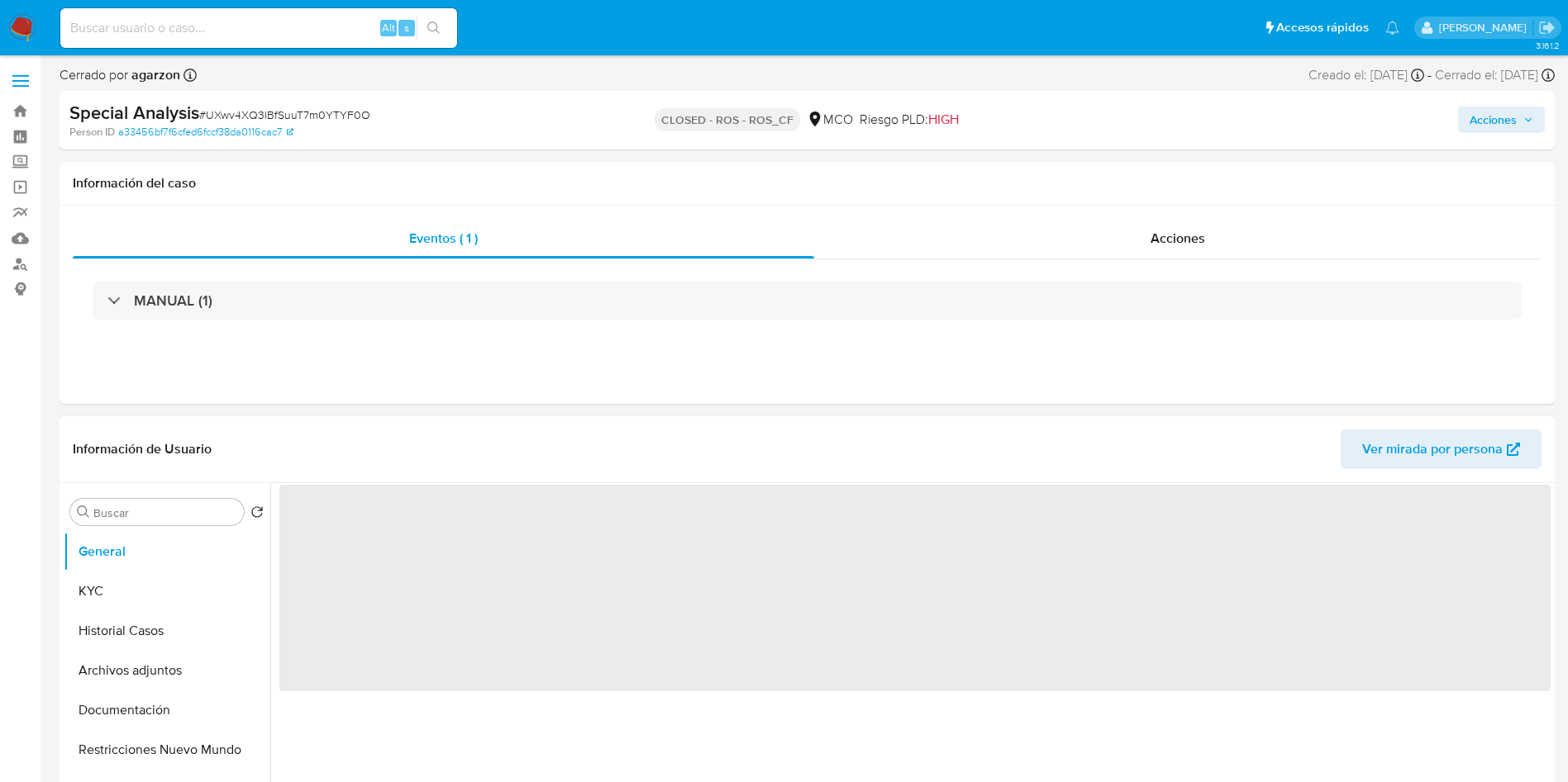
select select "10"
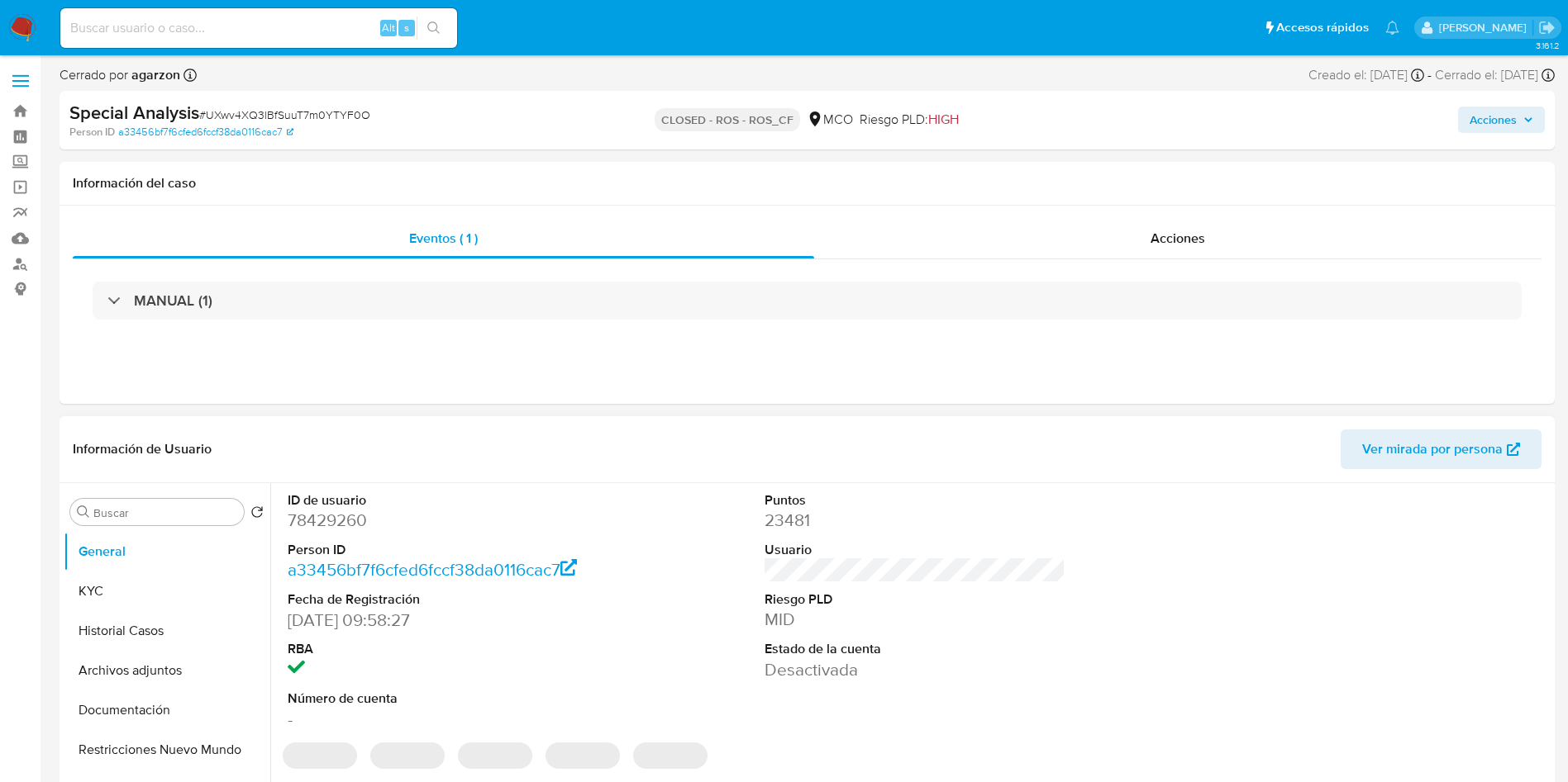
click at [313, 513] on dd "78429260" at bounding box center [438, 520] width 302 height 23
copy dd "78429260"
click at [1077, 262] on div "MANUAL (1)" at bounding box center [807, 301] width 1469 height 83
click at [1099, 236] on div "Acciones" at bounding box center [1178, 238] width 727 height 40
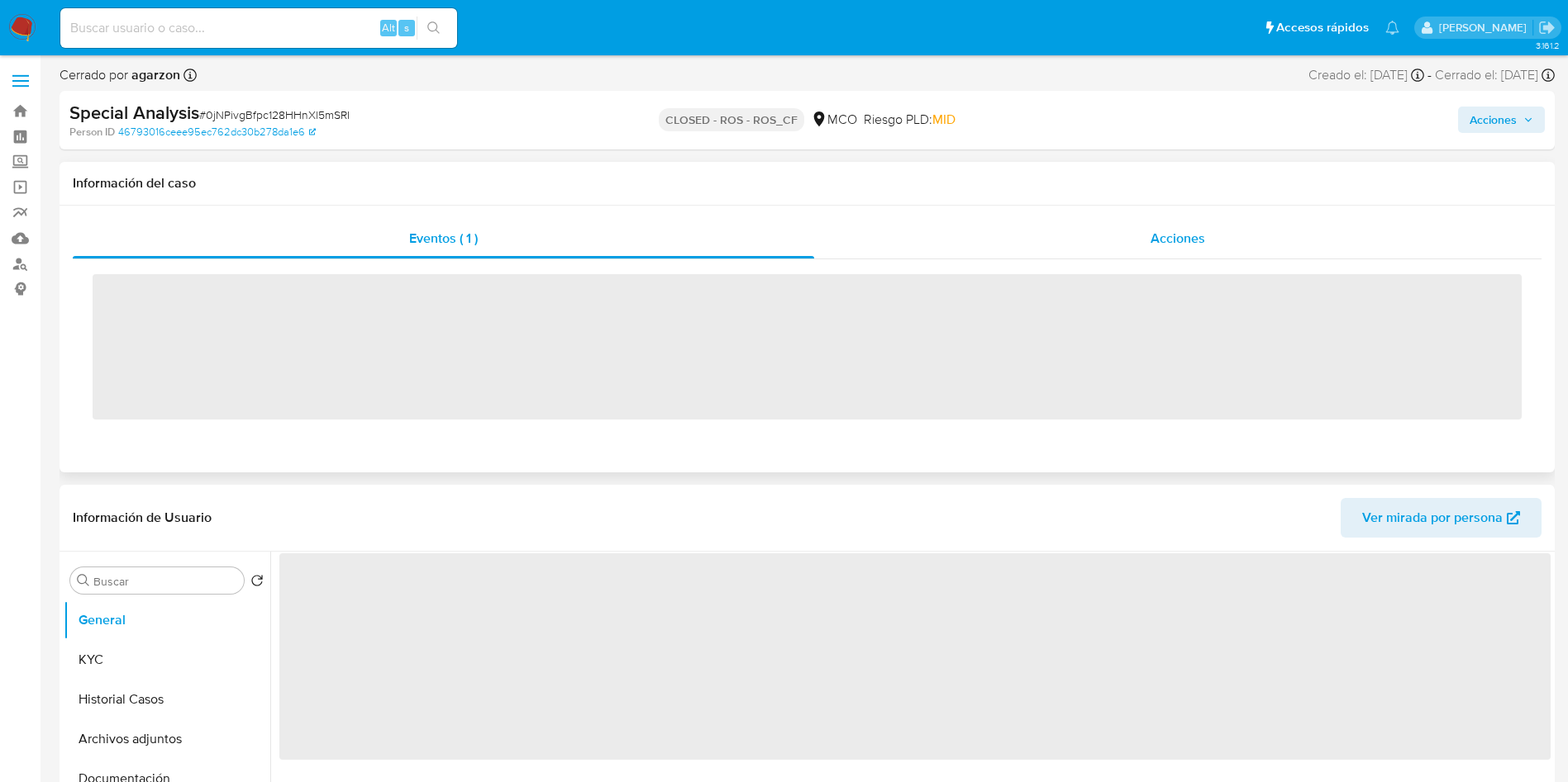
click at [1126, 227] on div "Acciones" at bounding box center [1178, 238] width 727 height 40
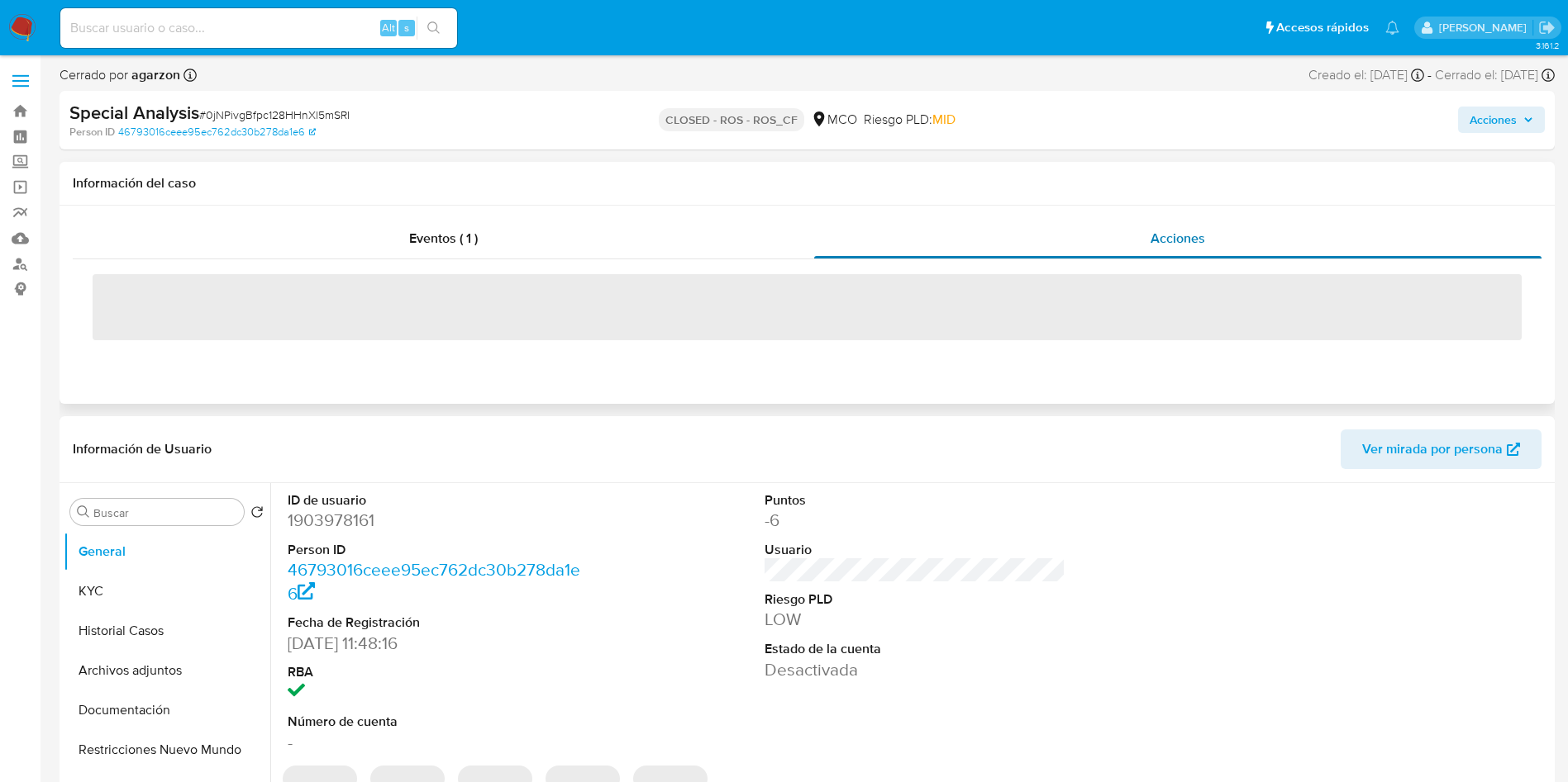
select select "10"
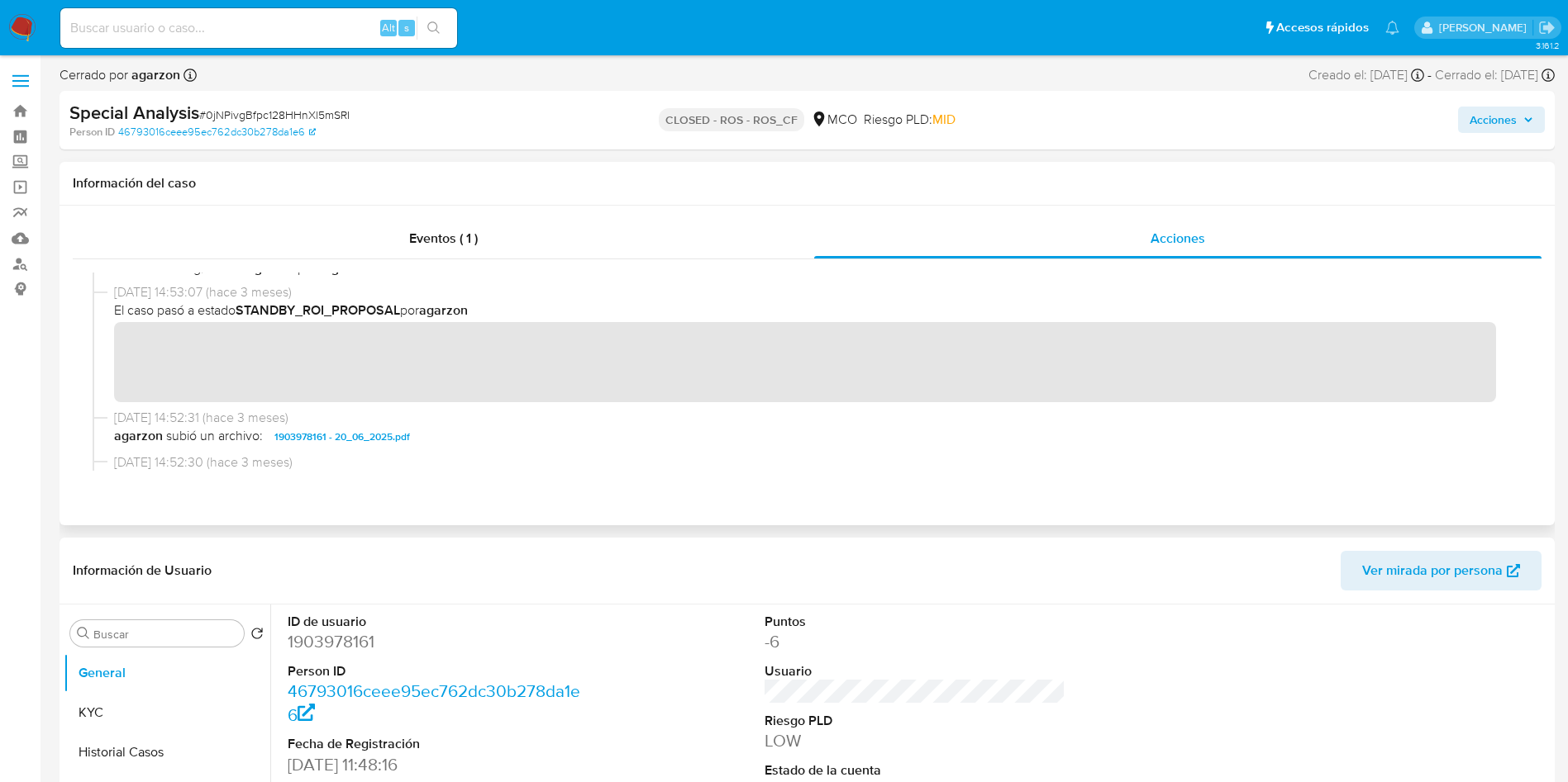
scroll to position [447, 0]
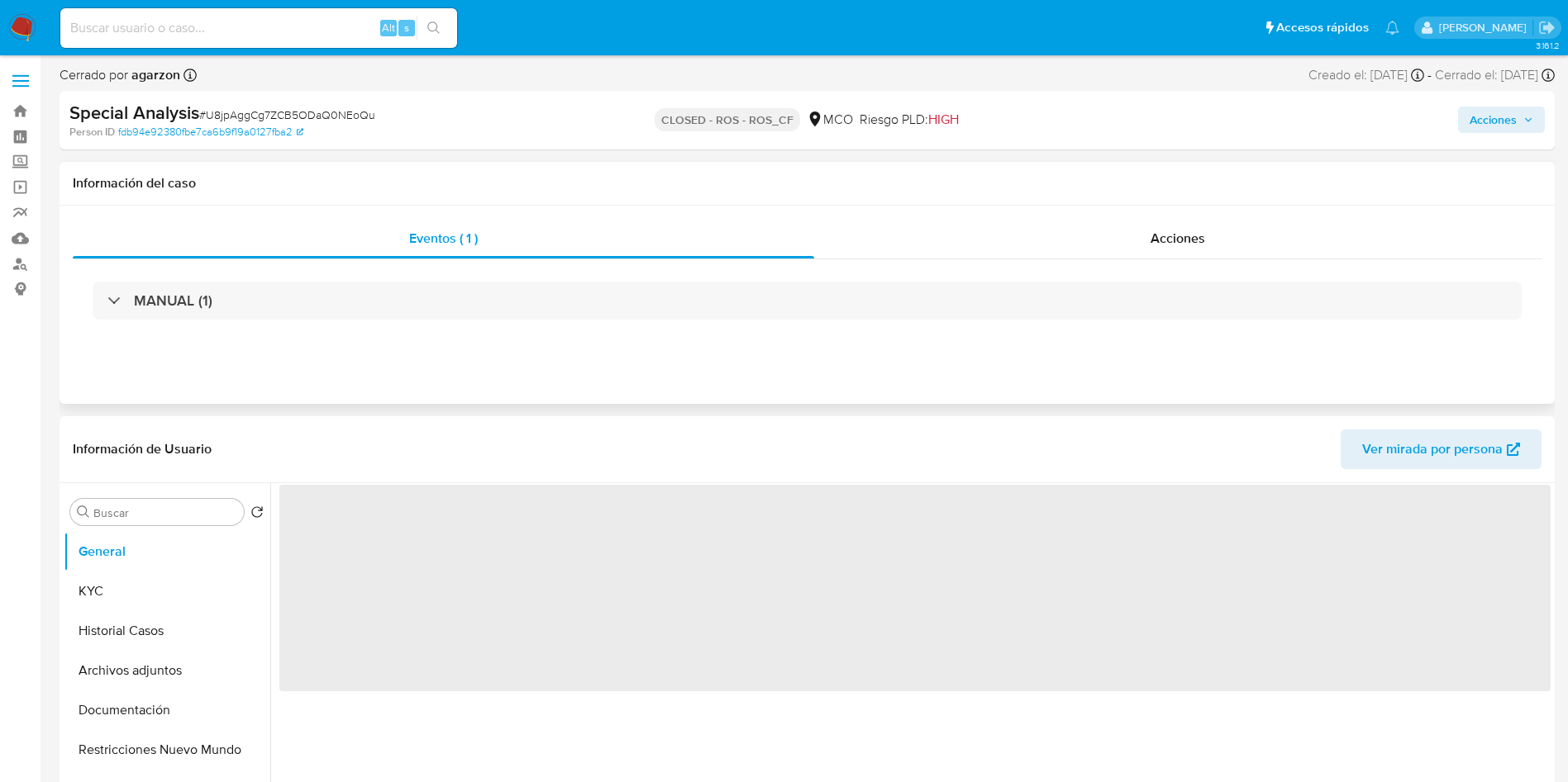
select select "10"
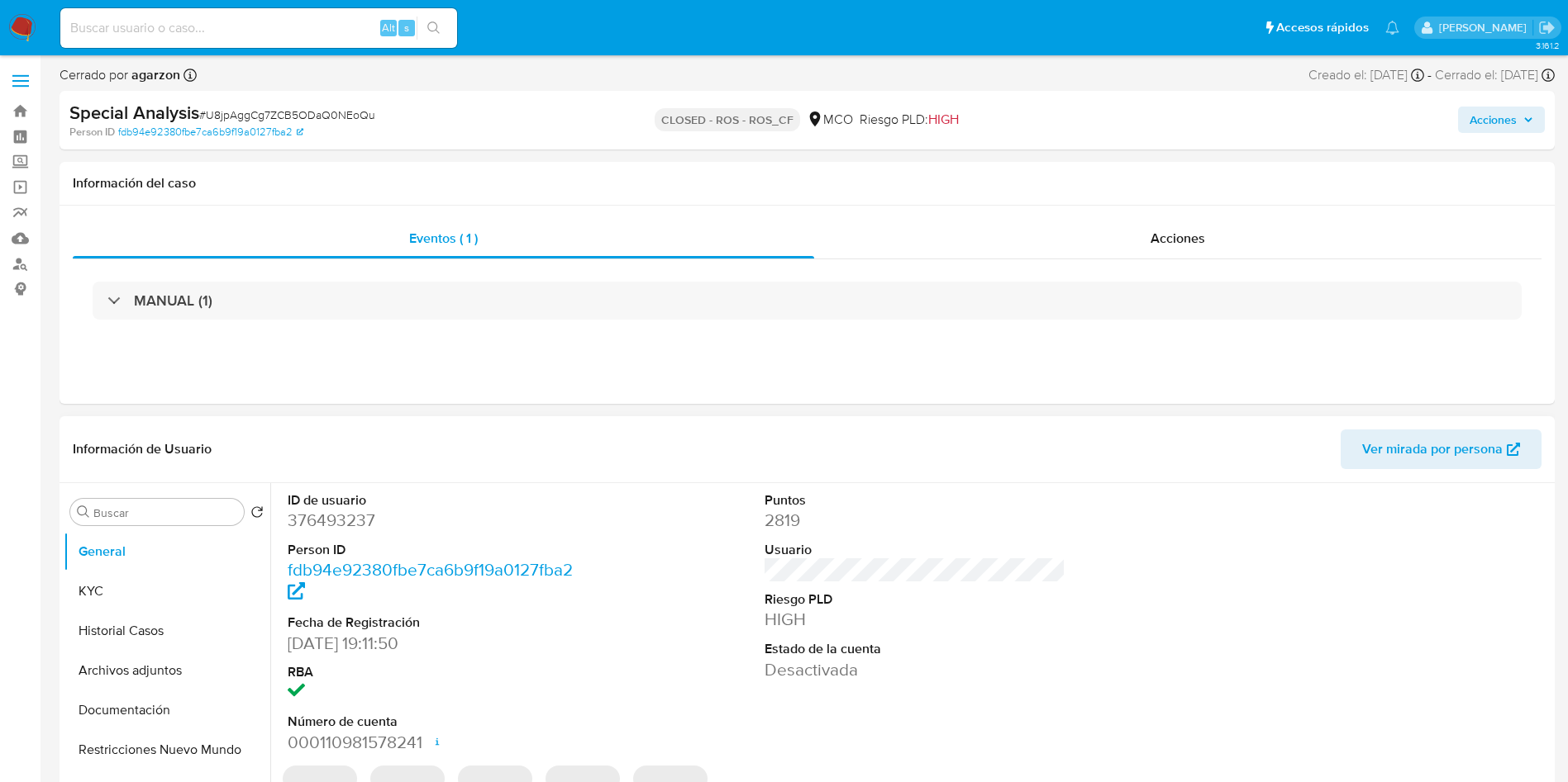
click at [303, 518] on dd "376493237" at bounding box center [438, 520] width 302 height 23
copy dd "376493237"
click at [959, 204] on div "Información del caso" at bounding box center [807, 184] width 1495 height 44
click at [963, 226] on div "Acciones" at bounding box center [1178, 238] width 727 height 40
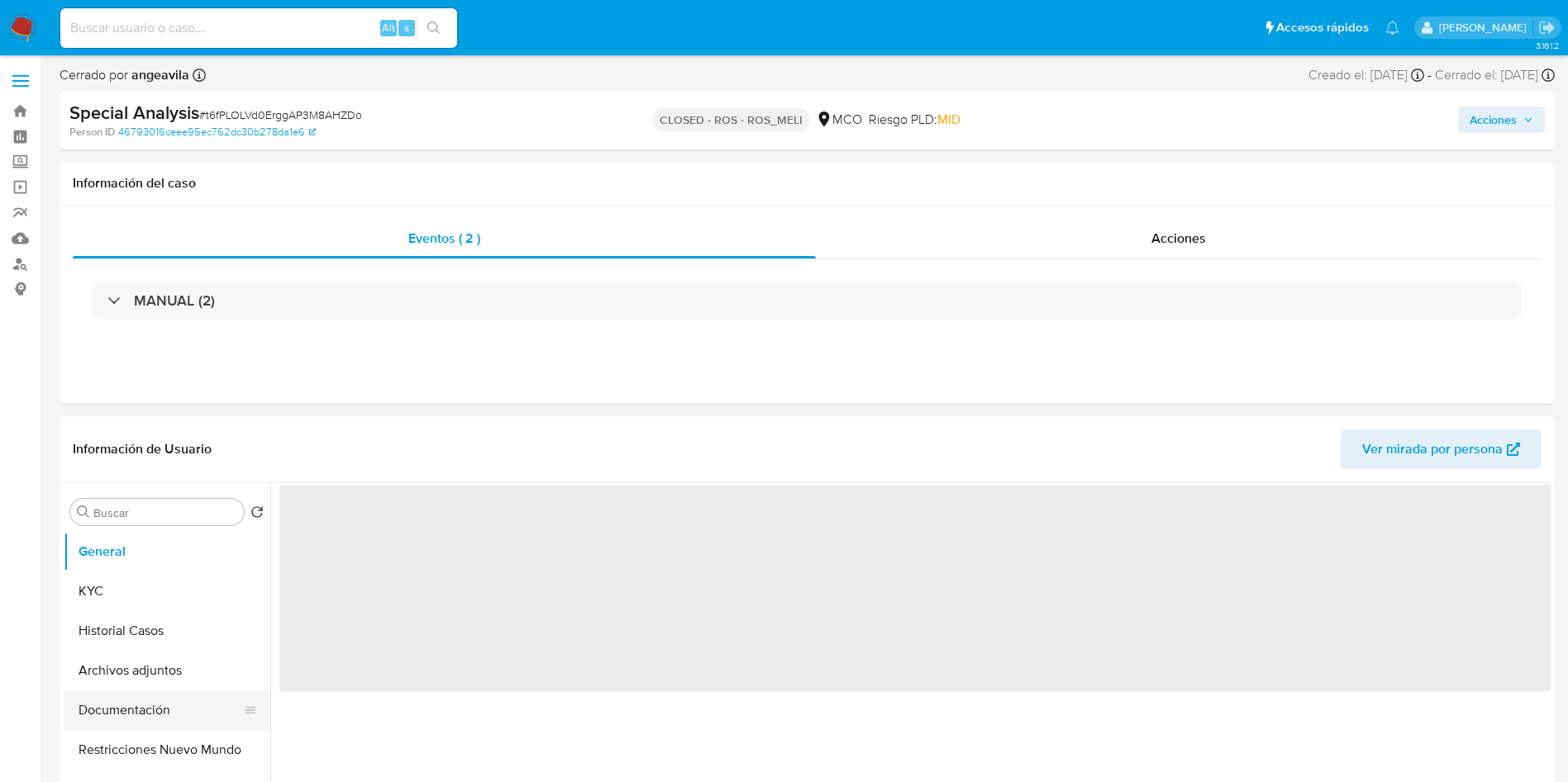
click at [148, 691] on button "Documentación" at bounding box center [160, 710] width 194 height 40
select select "10"
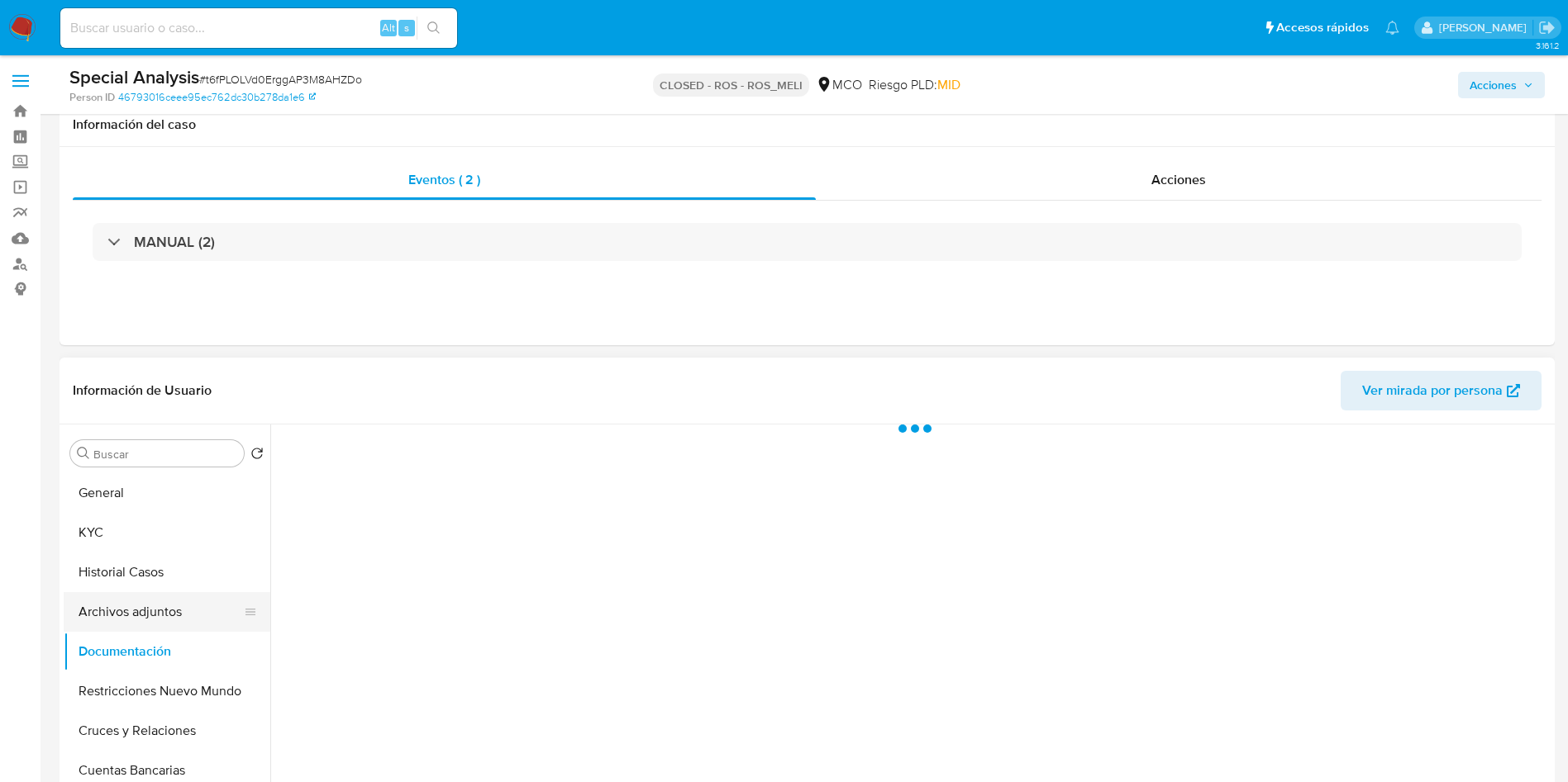
scroll to position [124, 0]
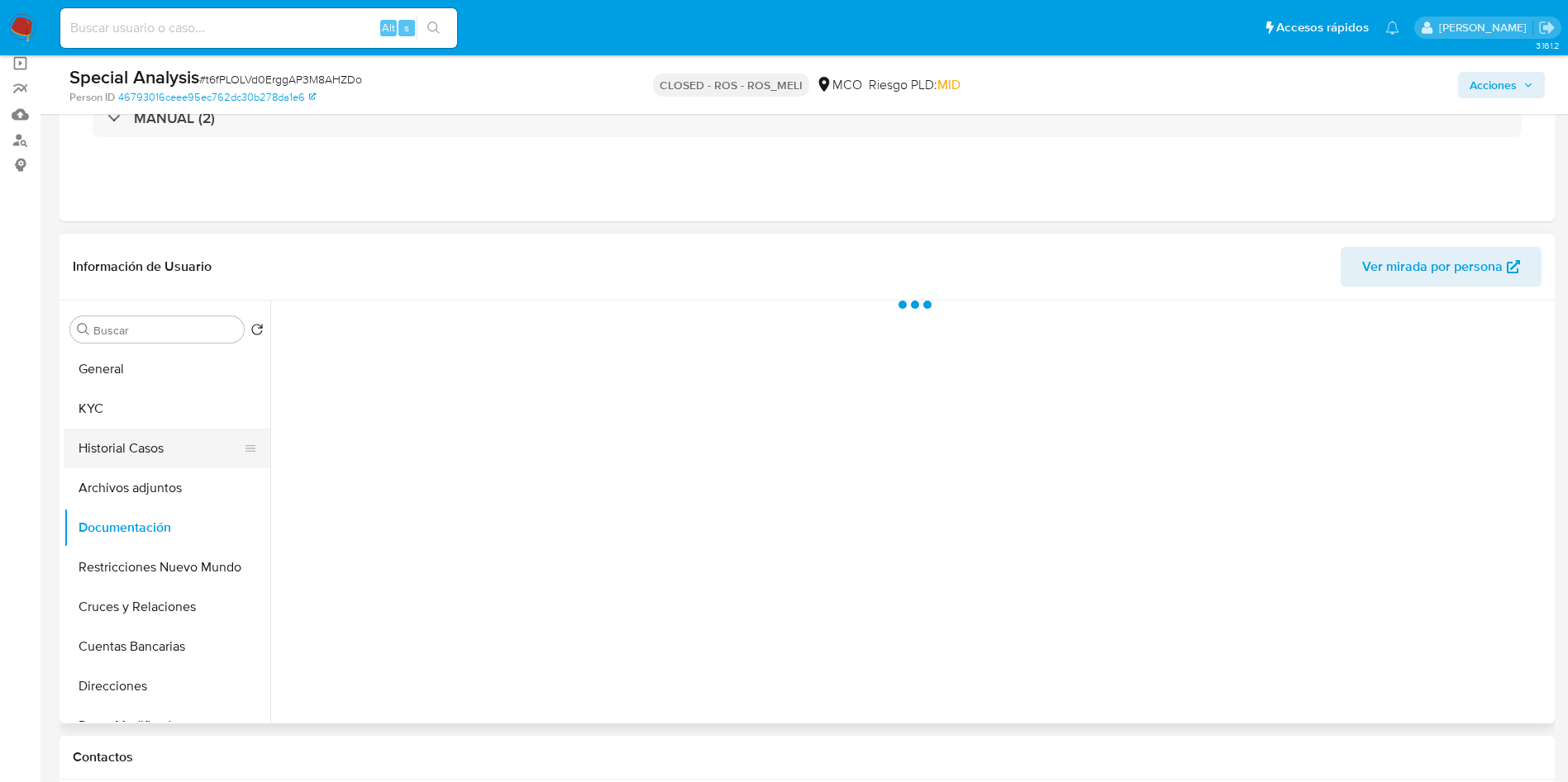
click at [141, 435] on button "Historial Casos" at bounding box center [160, 448] width 194 height 40
click at [133, 450] on button "Historial Casos" at bounding box center [160, 448] width 194 height 40
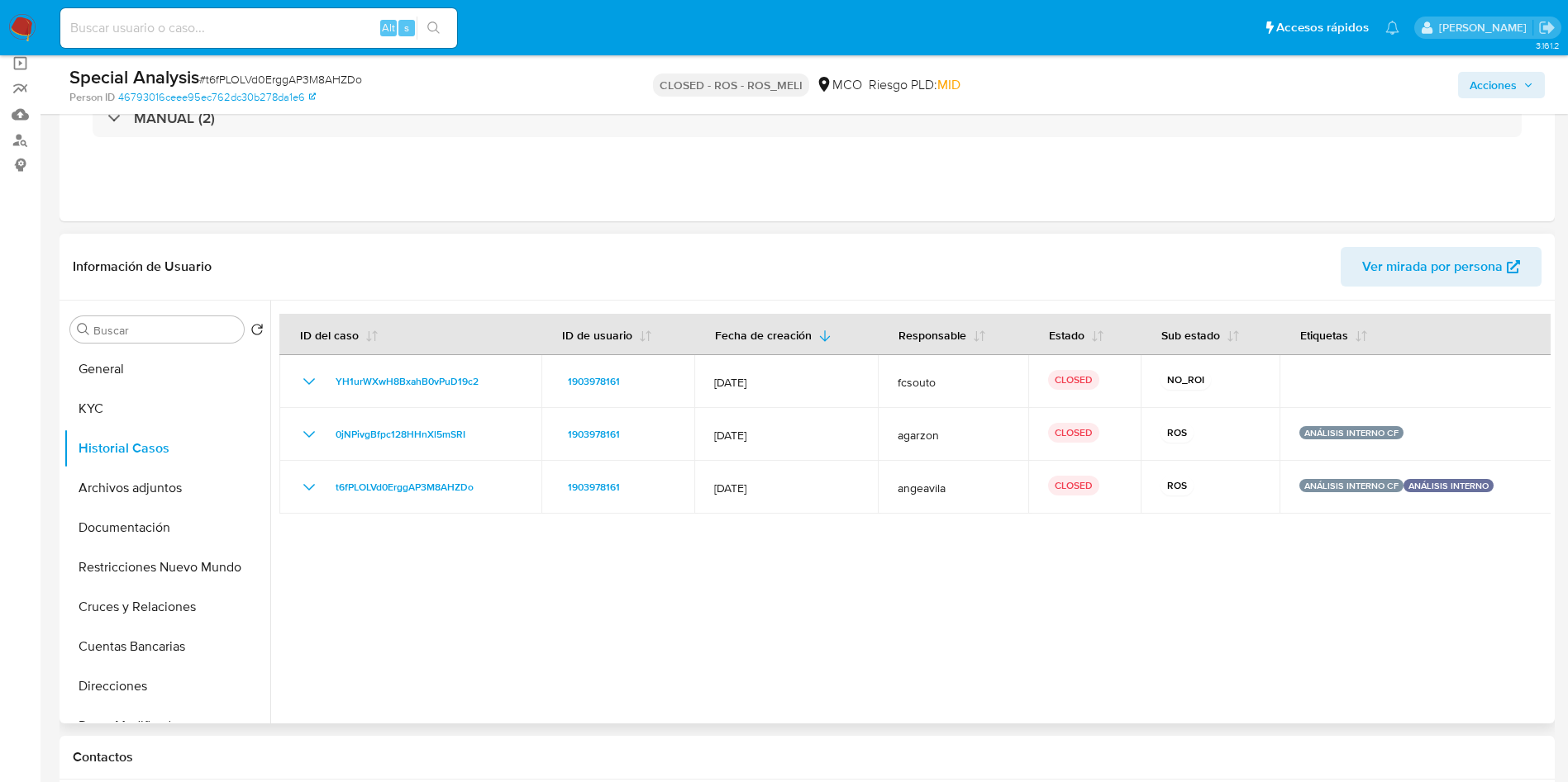
scroll to position [248, 0]
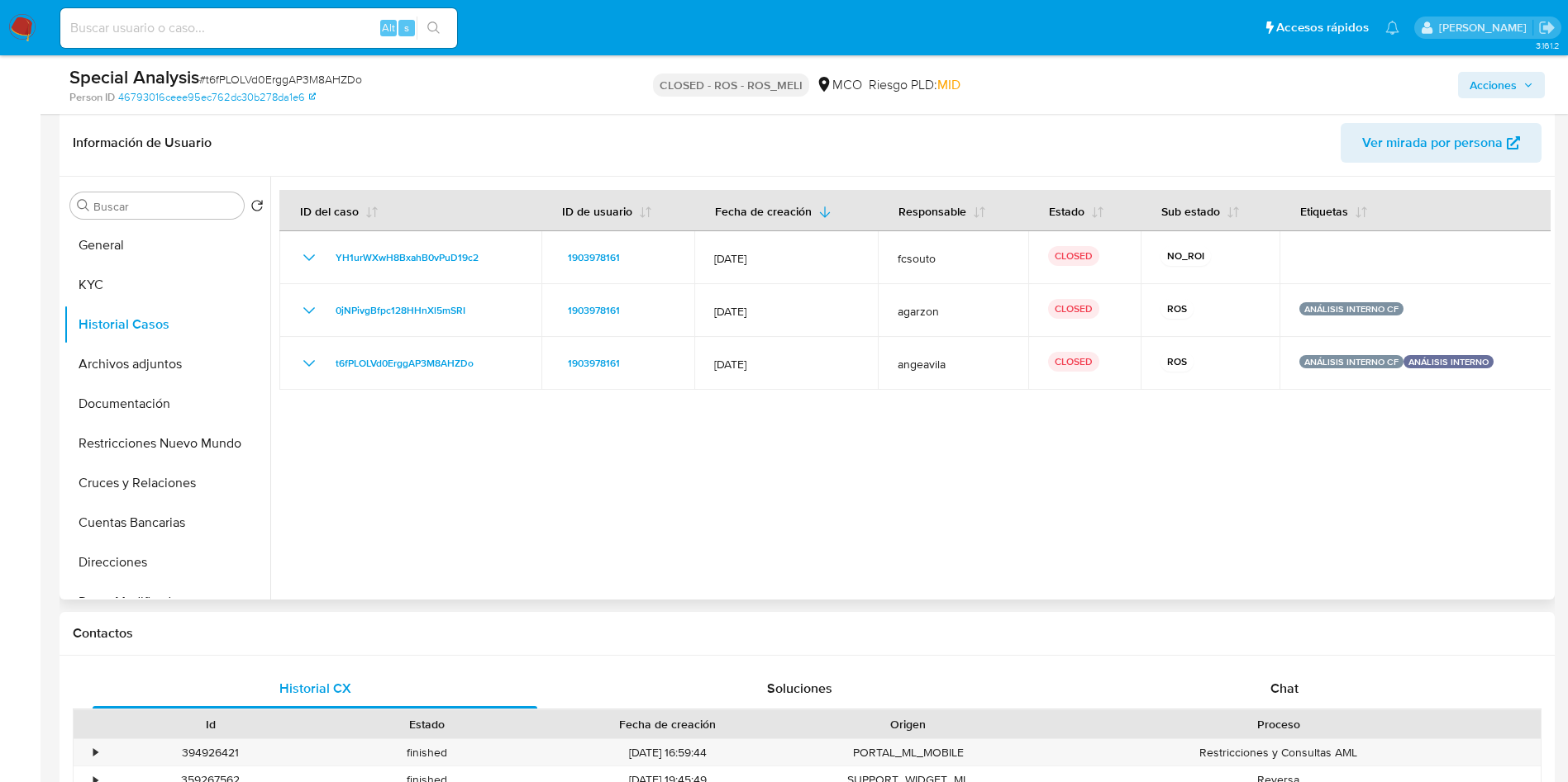
click at [643, 473] on div at bounding box center [911, 388] width 1280 height 423
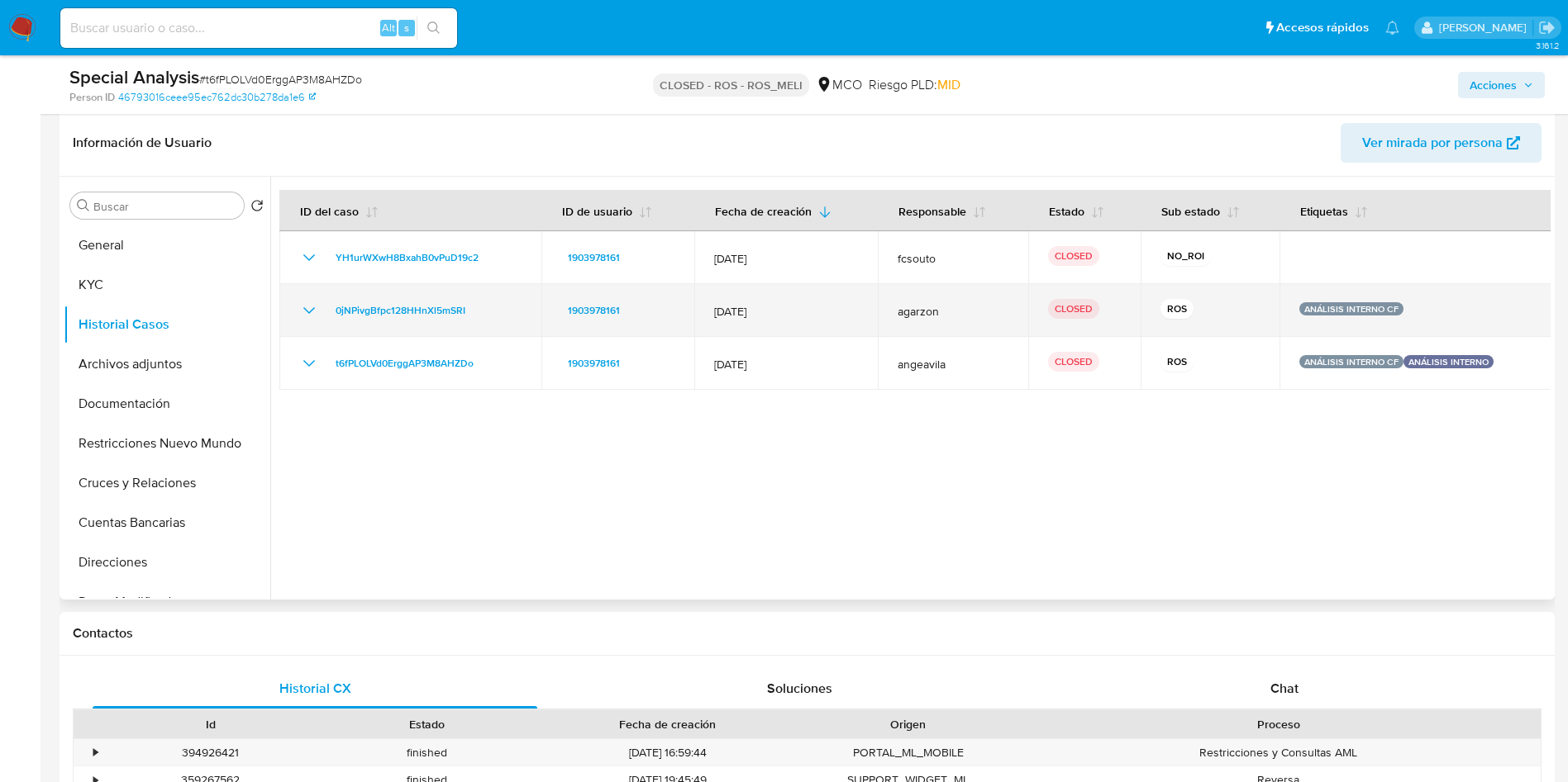
drag, startPoint x: 1302, startPoint y: 314, endPoint x: 478, endPoint y: 314, distance: 824.0
click at [478, 314] on tr "0jNPivgBfpc128HHnXl5mSRI 1903978161 [DATE] agarzon CLOSED ROS ANÁLISIS INTERNO …" at bounding box center [915, 310] width 1273 height 53
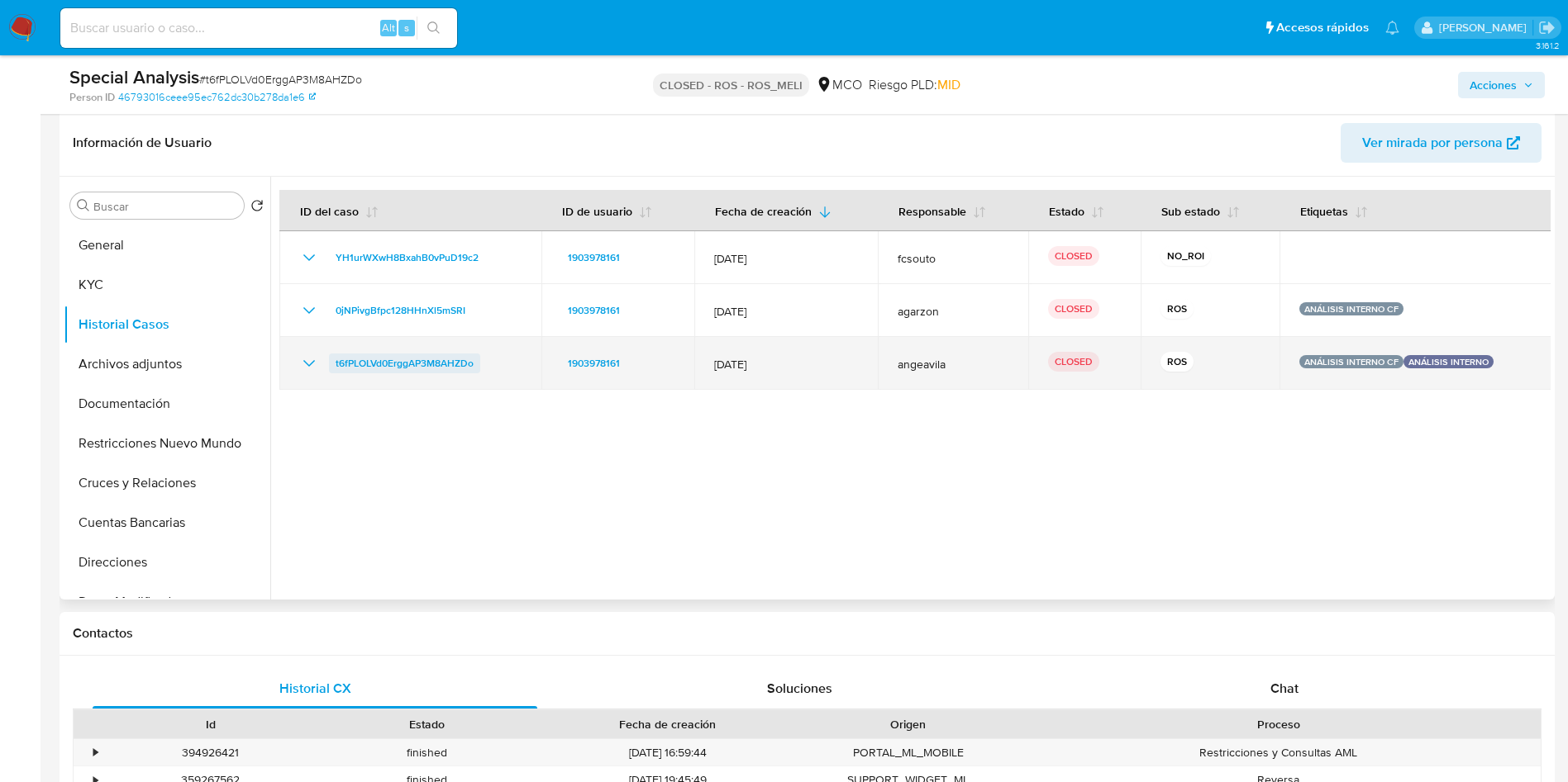
drag, startPoint x: 518, startPoint y: 371, endPoint x: 338, endPoint y: 371, distance: 180.0
click at [338, 371] on div "t6fPLOLVd0ErggAP3M8AHZDo" at bounding box center [410, 363] width 222 height 19
click at [524, 374] on td "t6fPLOLVd0ErggAP3M8AHZDo" at bounding box center [410, 364] width 262 height 53
drag, startPoint x: 499, startPoint y: 363, endPoint x: 319, endPoint y: 369, distance: 180.1
click at [319, 369] on div "t6fPLOLVd0ErggAP3M8AHZDo" at bounding box center [410, 363] width 222 height 19
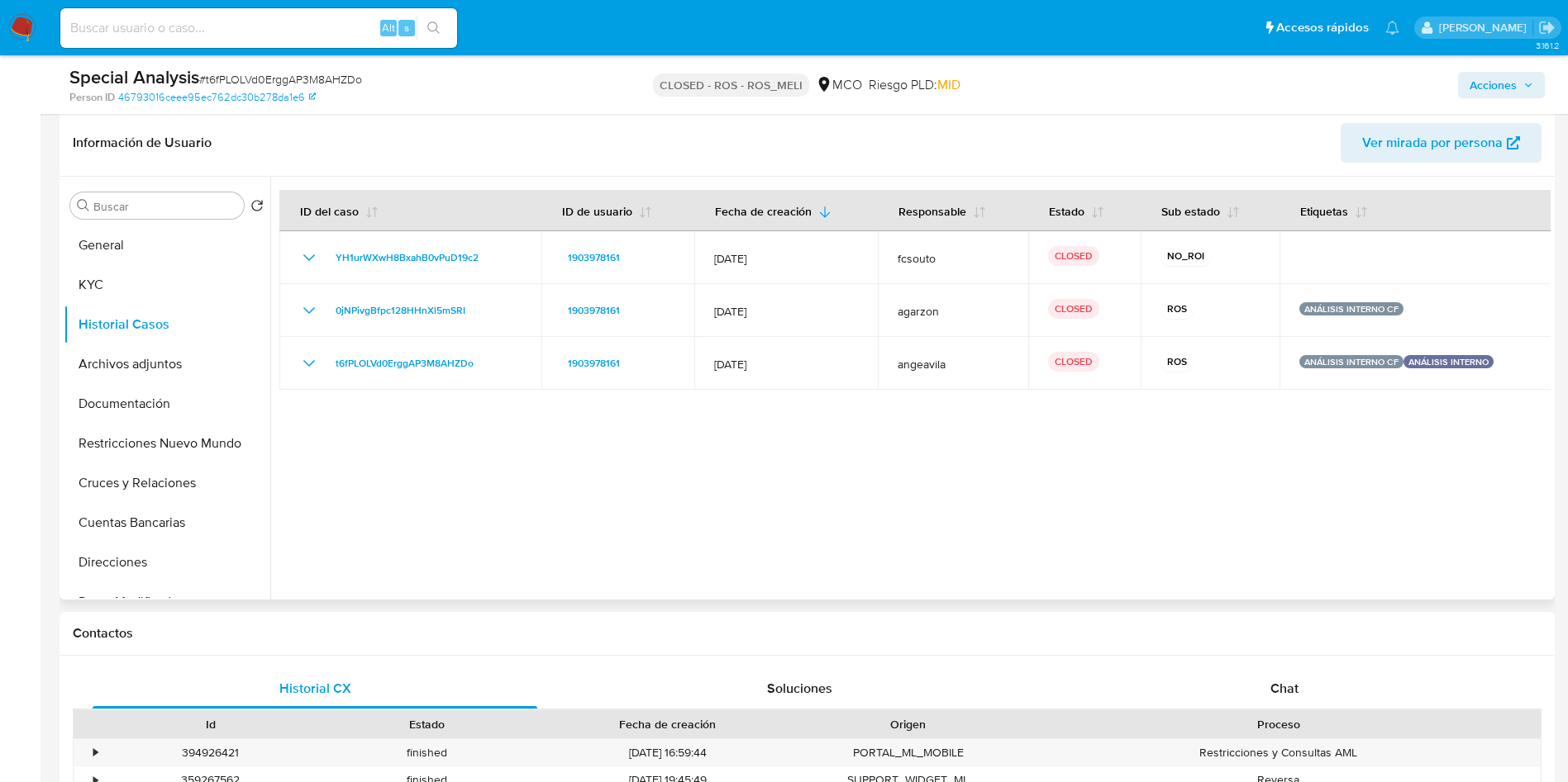
click at [737, 478] on div at bounding box center [911, 388] width 1280 height 423
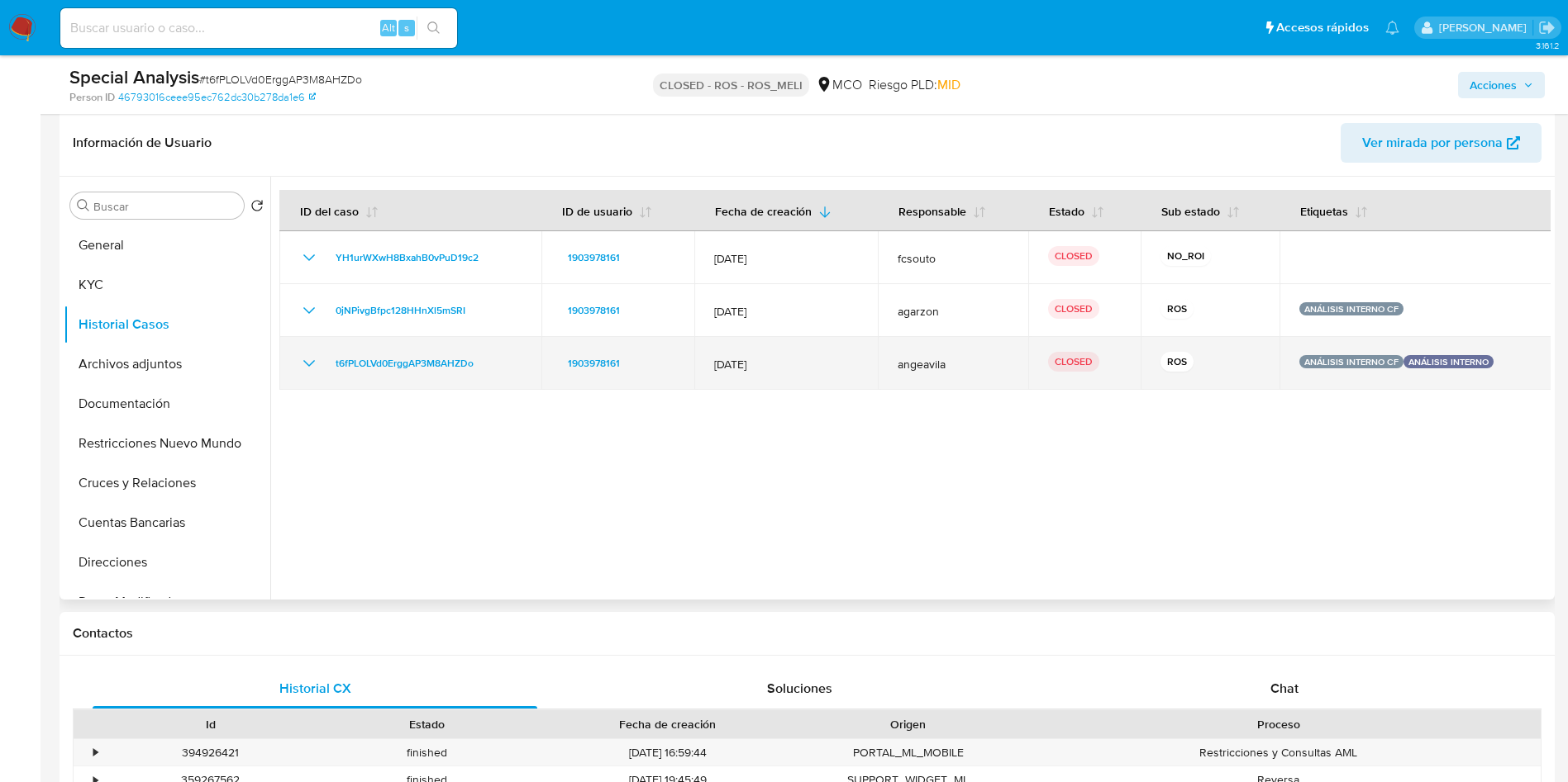
drag, startPoint x: 418, startPoint y: 362, endPoint x: 326, endPoint y: 362, distance: 92.0
click at [326, 362] on div "t6fPLOLVd0ErggAP3M8AHZDo" at bounding box center [410, 363] width 222 height 19
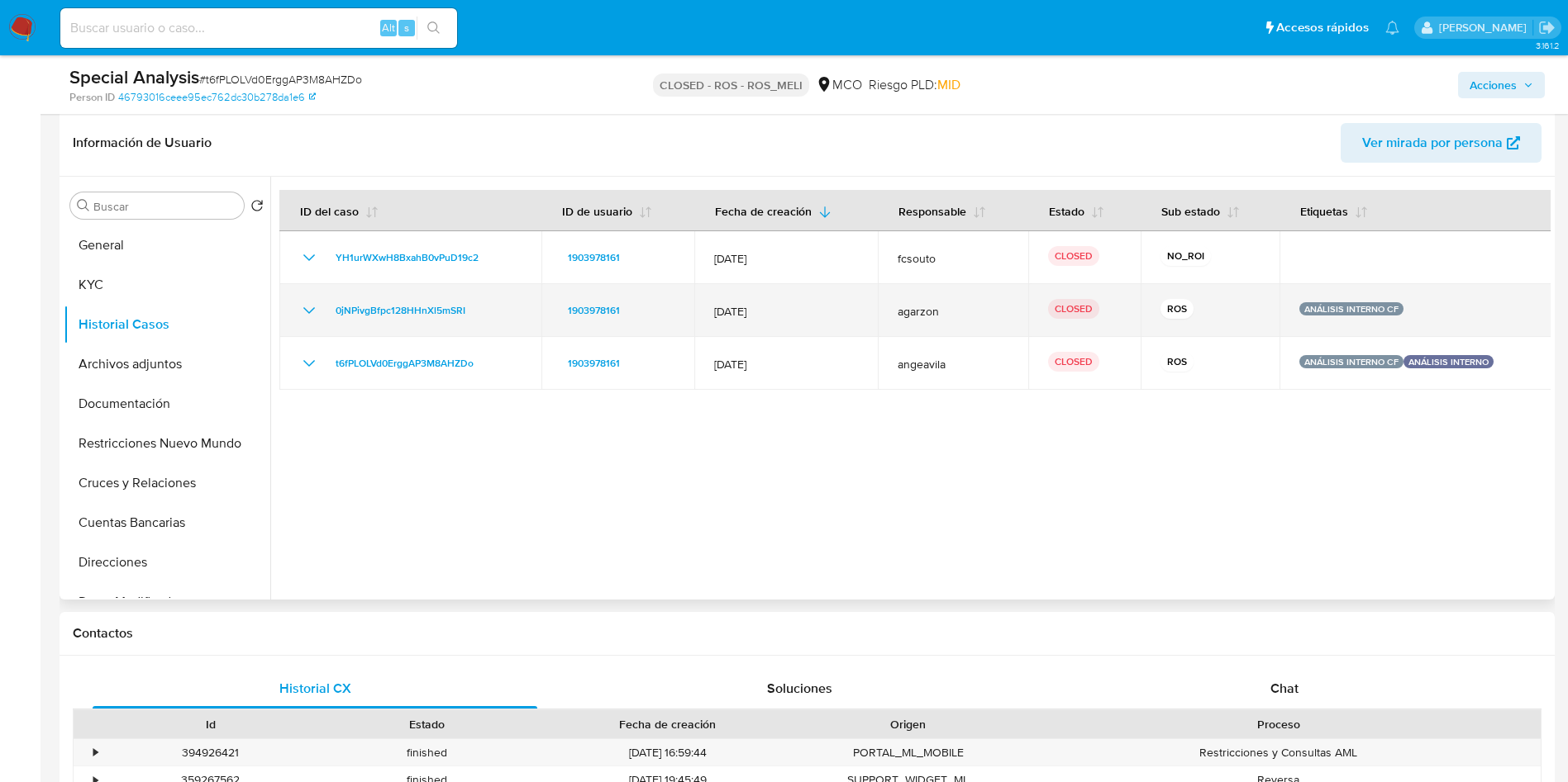
drag, startPoint x: 476, startPoint y: 306, endPoint x: 316, endPoint y: 310, distance: 160.0
click at [316, 310] on div "0jNPivgBfpc128HHnXl5mSRI" at bounding box center [410, 310] width 222 height 19
drag, startPoint x: 1470, startPoint y: 304, endPoint x: 1274, endPoint y: 308, distance: 196.0
click at [1280, 308] on td "ANÁLISIS INTERNO CF" at bounding box center [1416, 310] width 272 height 53
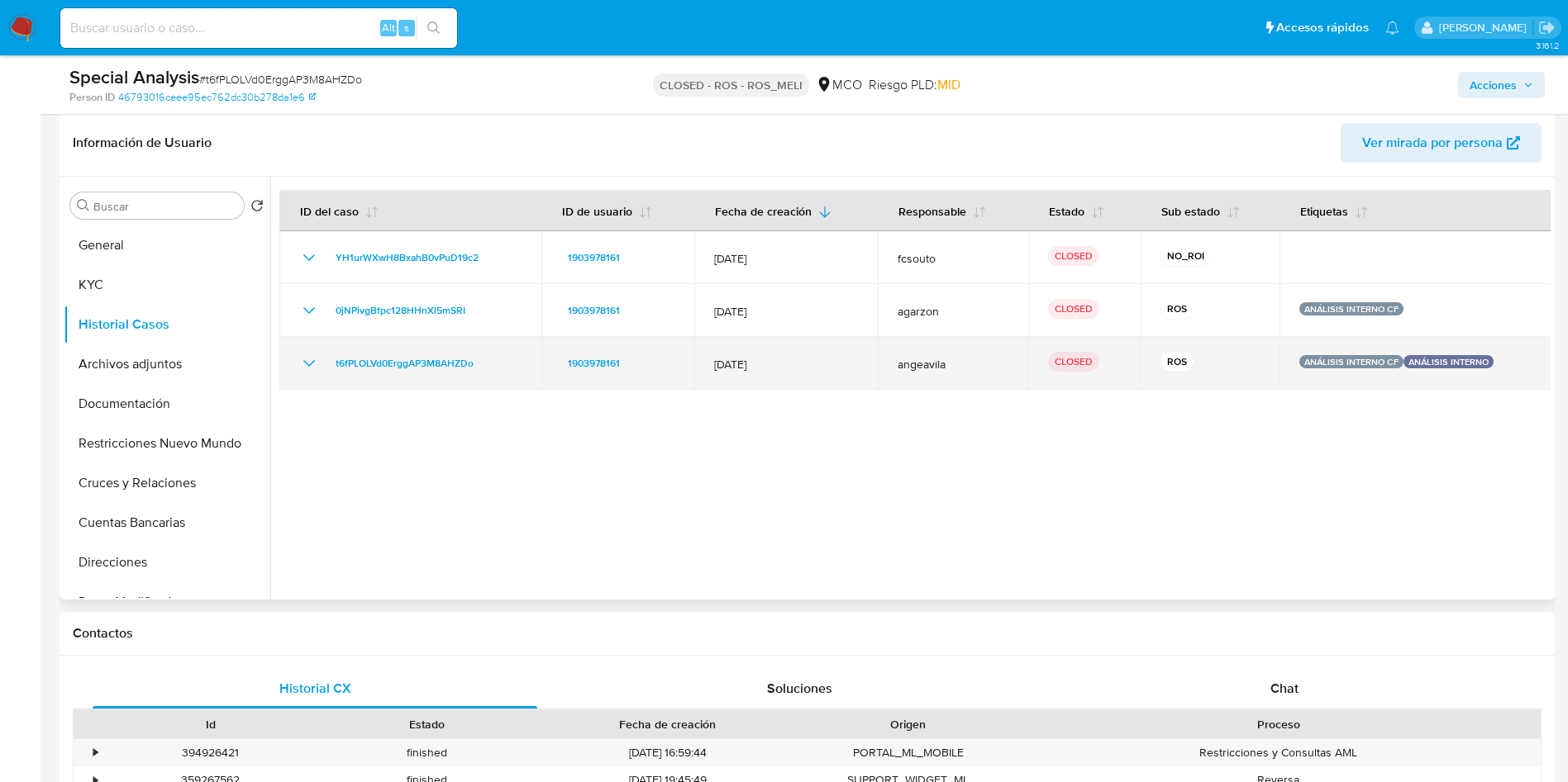
click at [316, 369] on icon "Mostrar/Ocultar" at bounding box center [309, 363] width 19 height 19
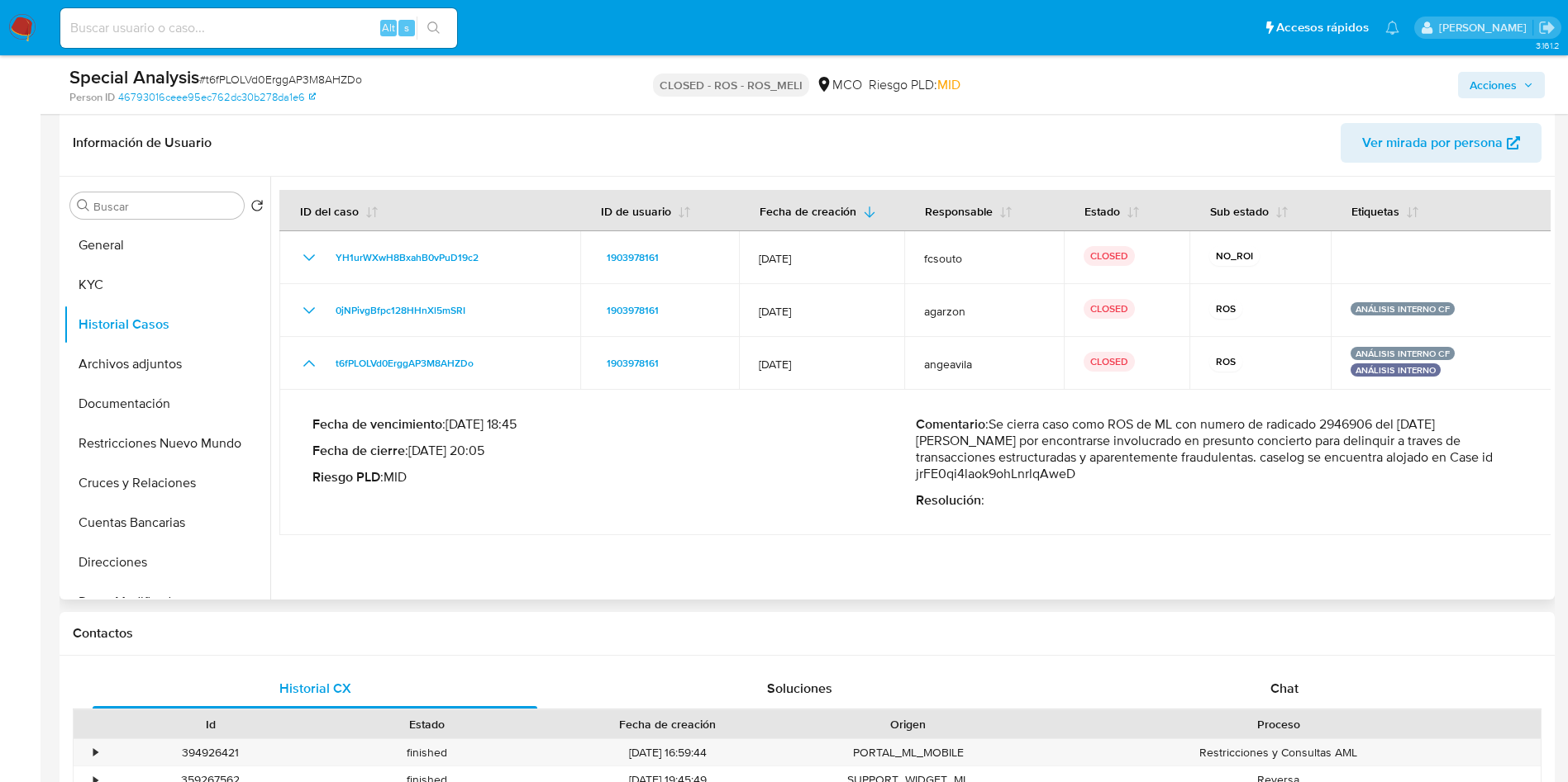
drag, startPoint x: 1399, startPoint y: 435, endPoint x: 1437, endPoint y: 429, distance: 38.5
click at [1437, 429] on p "Comentario : Se cierra caso como ROS de ML con numero de radicado 2946906 del […" at bounding box center [1217, 450] width 603 height 66
click at [1376, 425] on p "Comentario : Se cierra caso como ROS de ML con numero de radicado 2946906 del […" at bounding box center [1217, 450] width 603 height 66
drag, startPoint x: 1286, startPoint y: 419, endPoint x: 1385, endPoint y: 418, distance: 99.0
click at [1385, 418] on p "Comentario : Se cierra caso como ROS de ML con numero de radicado 2946906 del […" at bounding box center [1217, 450] width 603 height 66
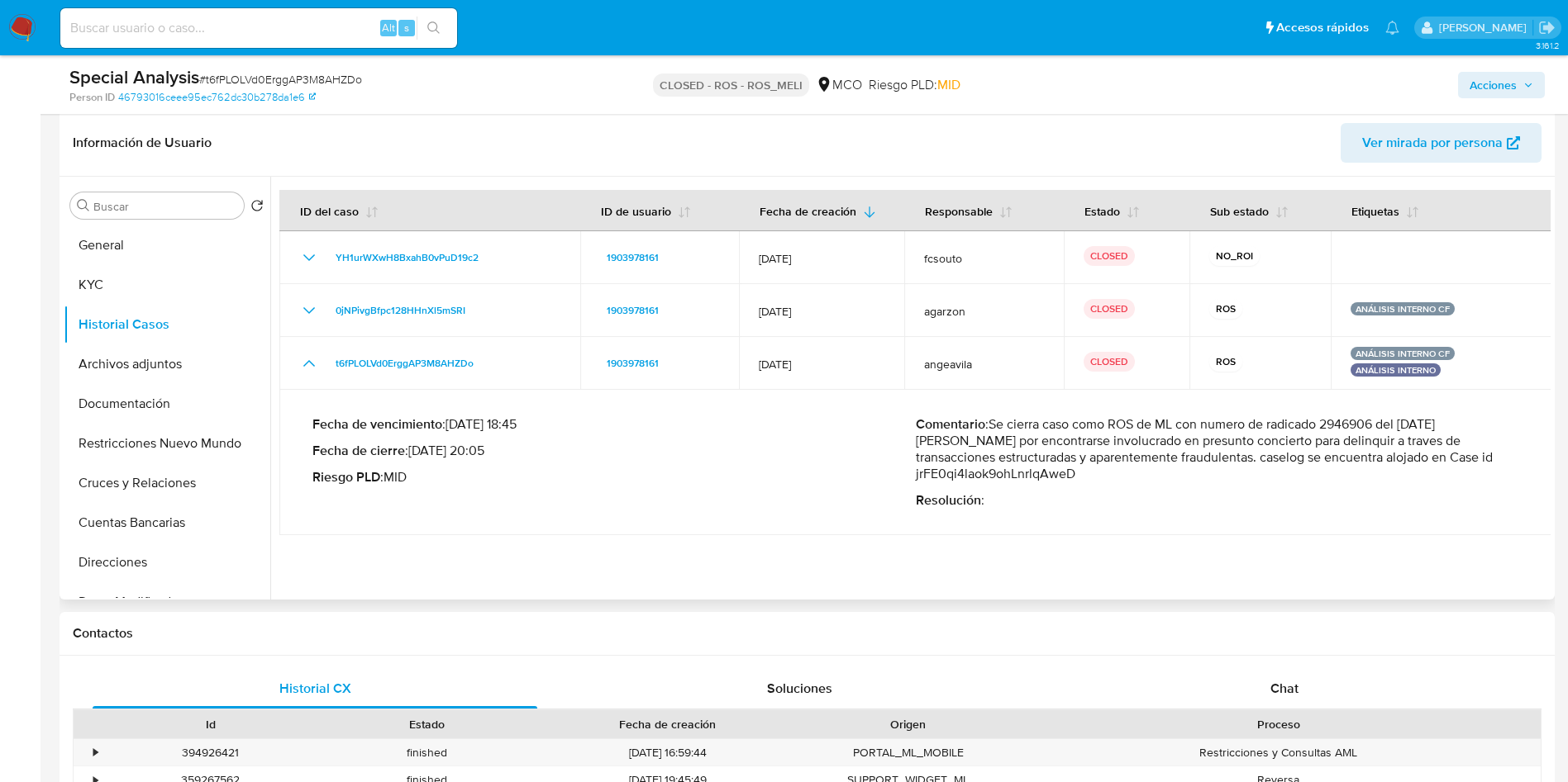
drag, startPoint x: 1410, startPoint y: 417, endPoint x: 1428, endPoint y: 417, distance: 18.0
click at [1411, 417] on p "Comentario : Se cierra caso como ROS de ML con numero de radicado 2946906 del […" at bounding box center [1217, 450] width 603 height 66
drag, startPoint x: 1400, startPoint y: 418, endPoint x: 1457, endPoint y: 421, distance: 57.1
click at [1457, 421] on p "Comentario : Se cierra caso como ROS de ML con numero de radicado 2946906 del […" at bounding box center [1217, 450] width 603 height 66
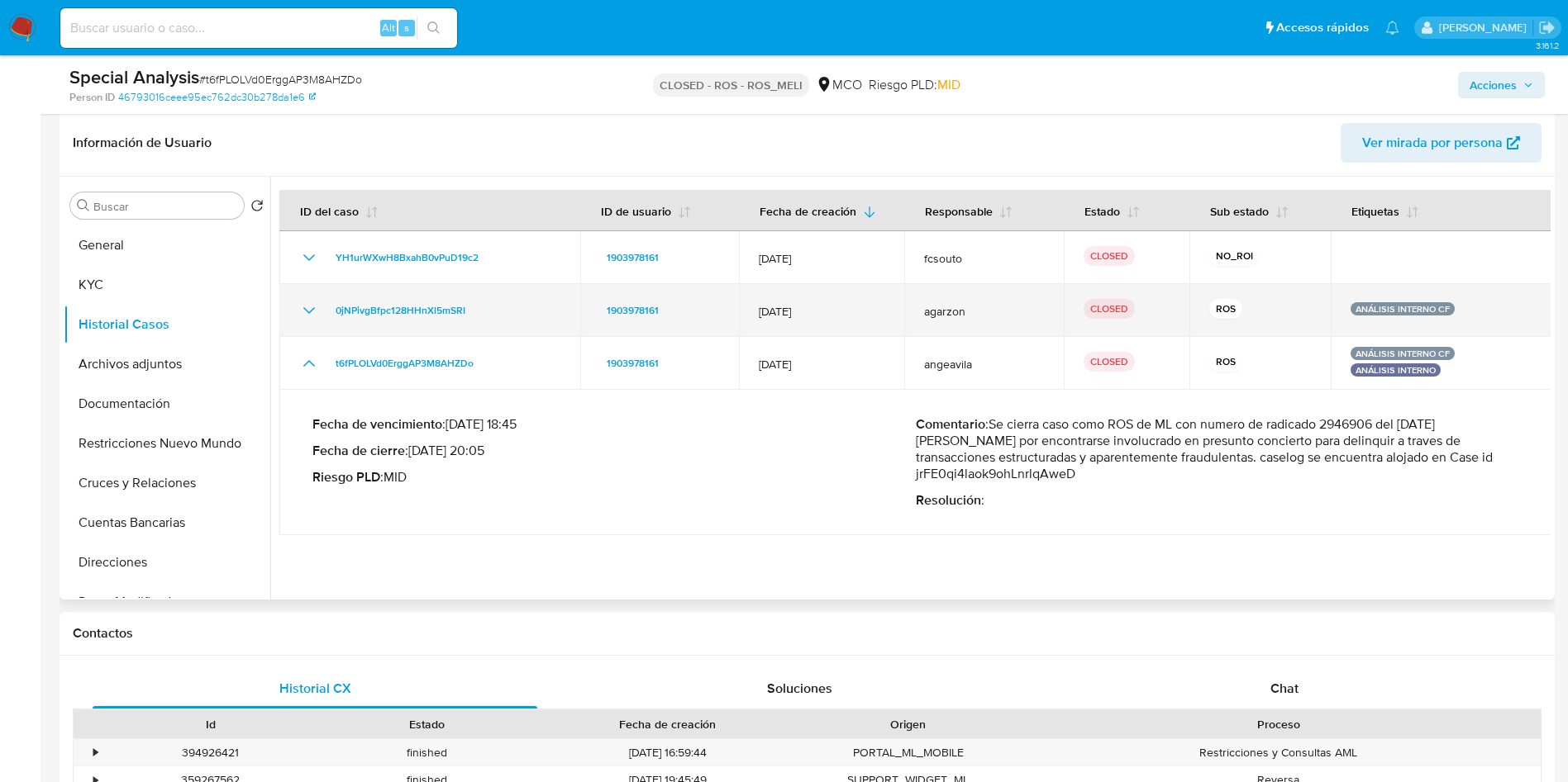
click at [304, 309] on icon "Mostrar/Ocultar" at bounding box center [309, 310] width 19 height 19
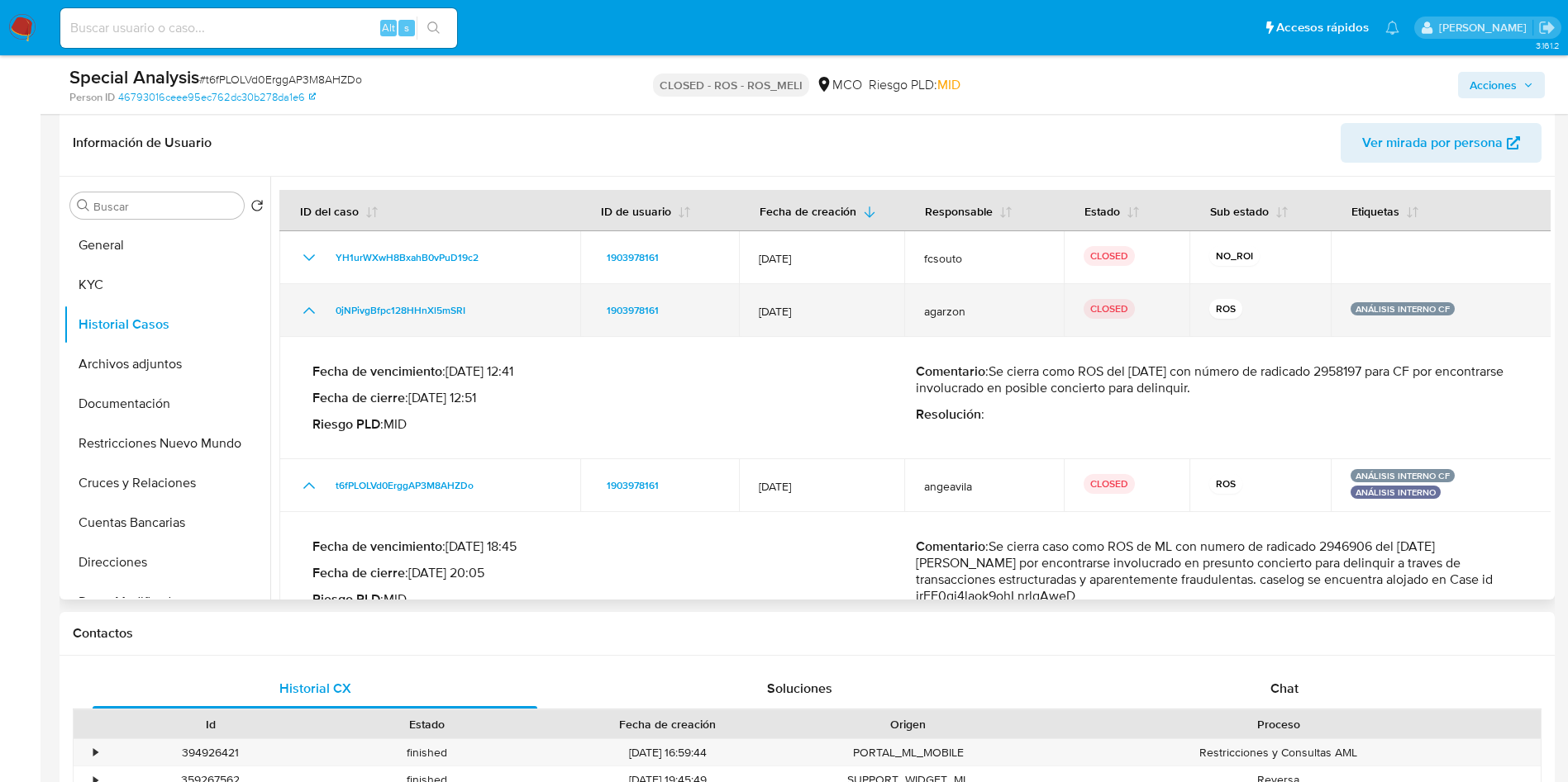
drag, startPoint x: 756, startPoint y: 310, endPoint x: 827, endPoint y: 314, distance: 71.1
click at [827, 314] on span "[DATE]" at bounding box center [821, 312] width 126 height 15
click at [304, 309] on icon "Mostrar/Ocultar" at bounding box center [309, 310] width 19 height 19
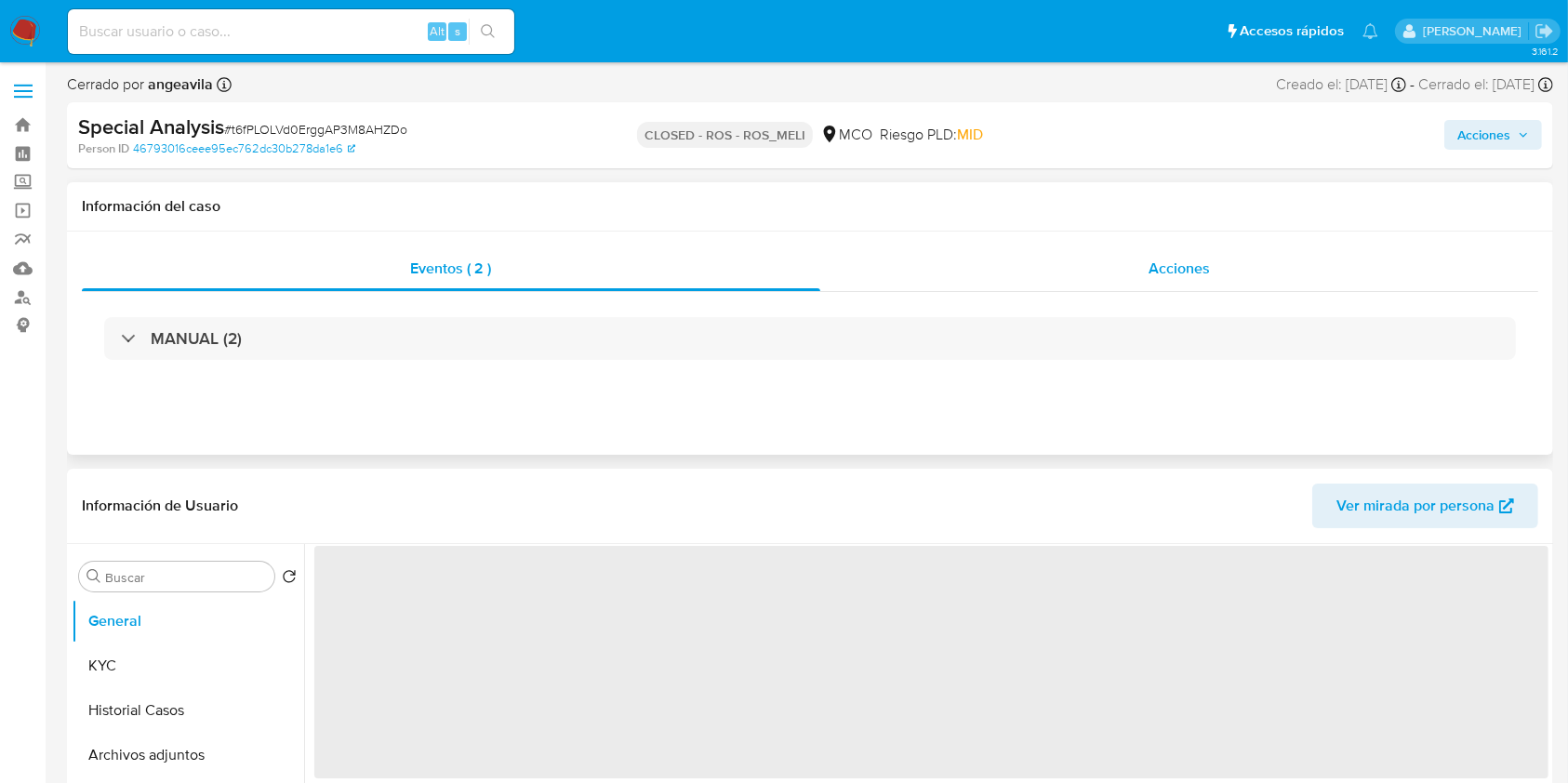
click at [1009, 269] on div "Acciones" at bounding box center [1179, 268] width 718 height 45
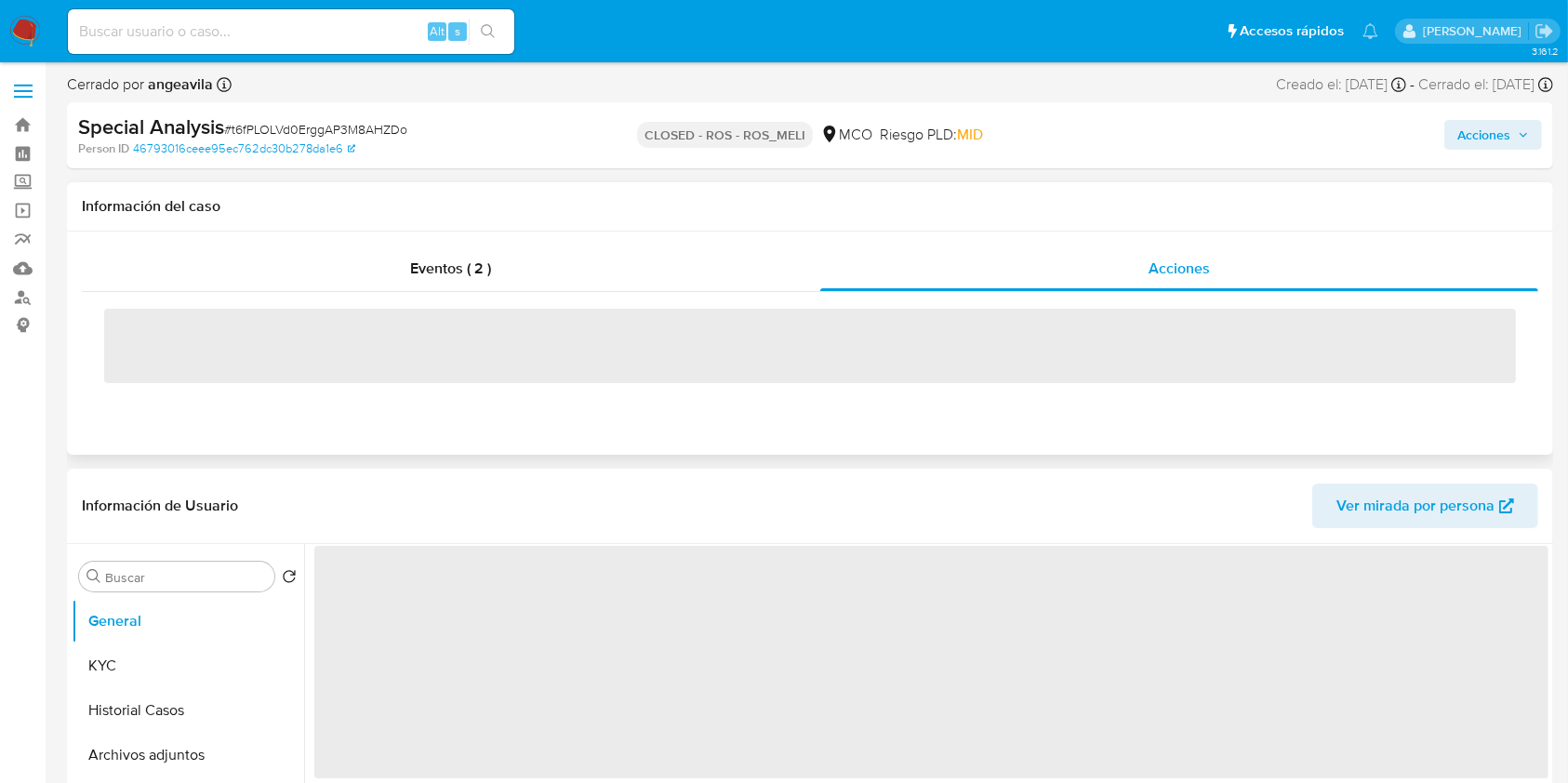
select select "10"
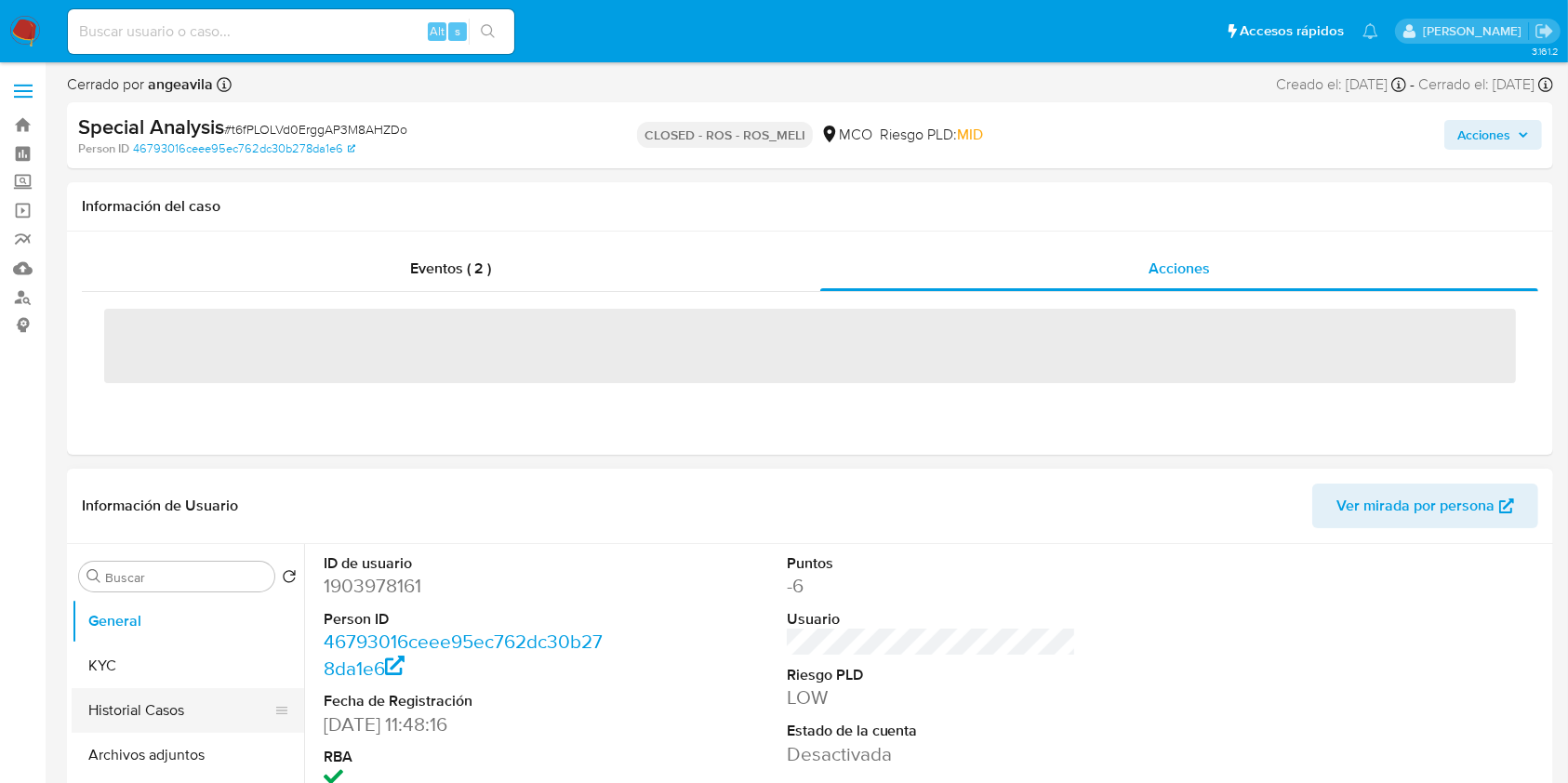
click at [131, 722] on button "Historial Casos" at bounding box center [180, 710] width 218 height 45
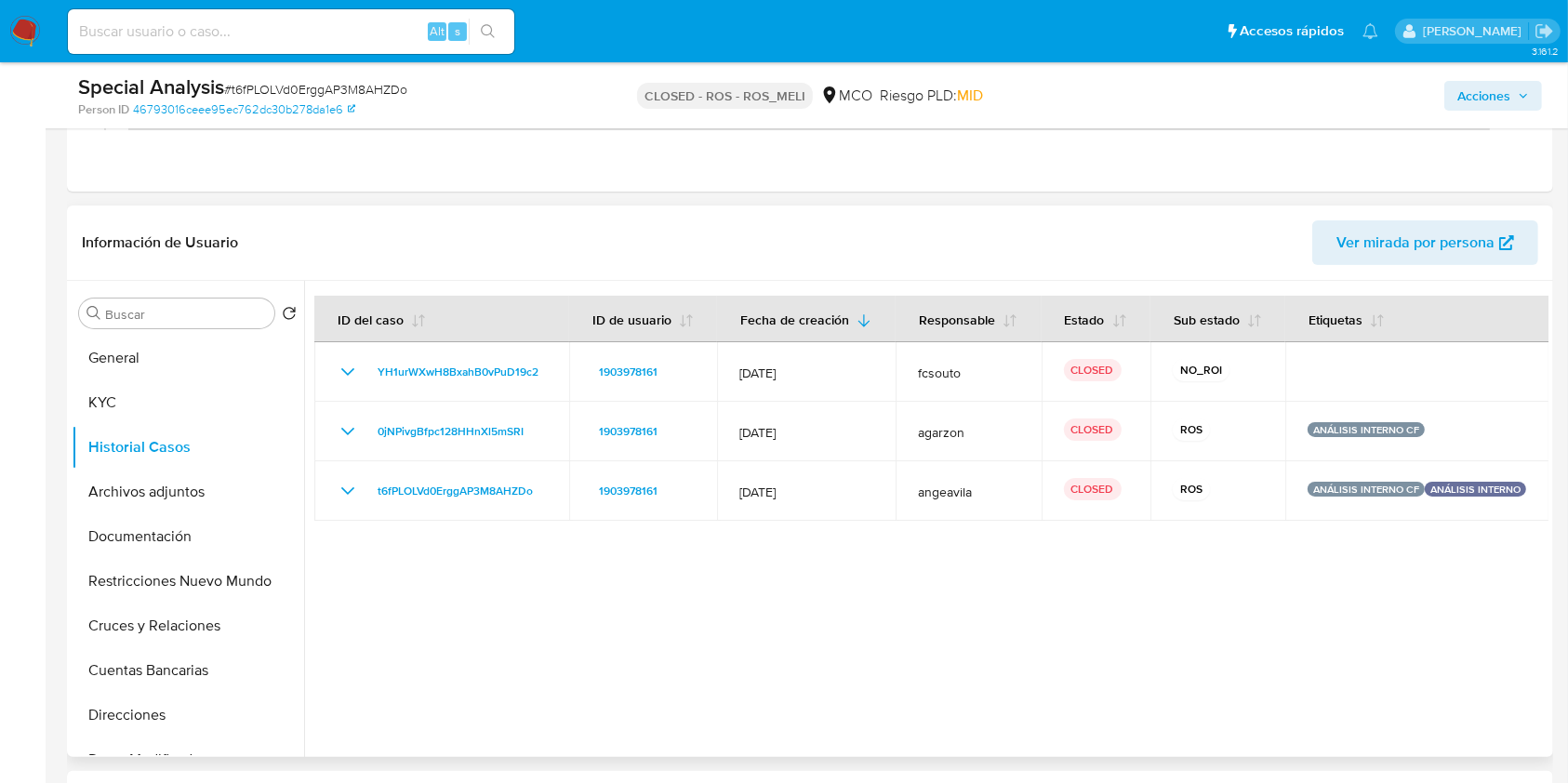
scroll to position [372, 0]
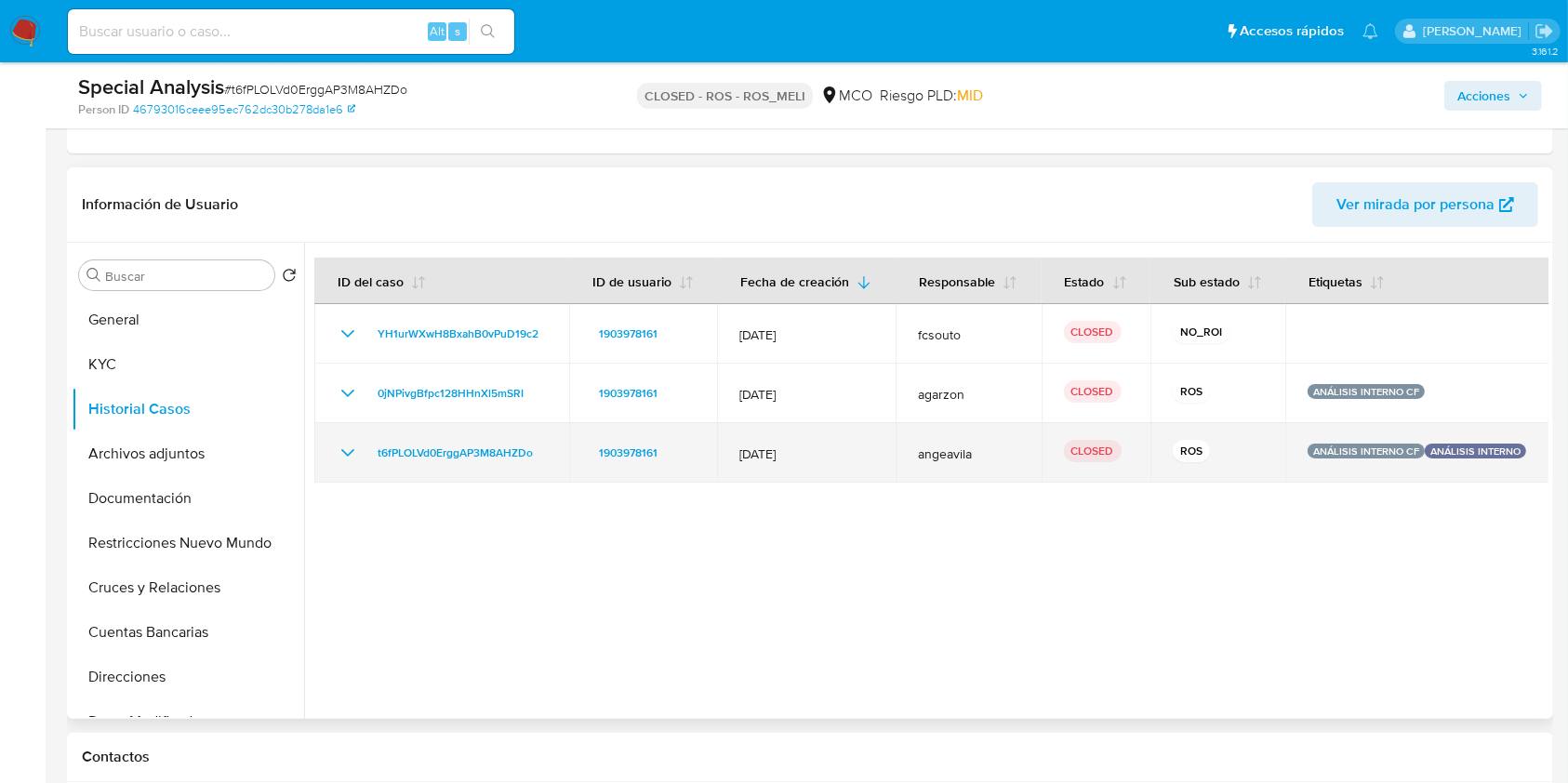
click at [343, 451] on icon "Mostrar/Ocultar" at bounding box center [347, 452] width 22 height 22
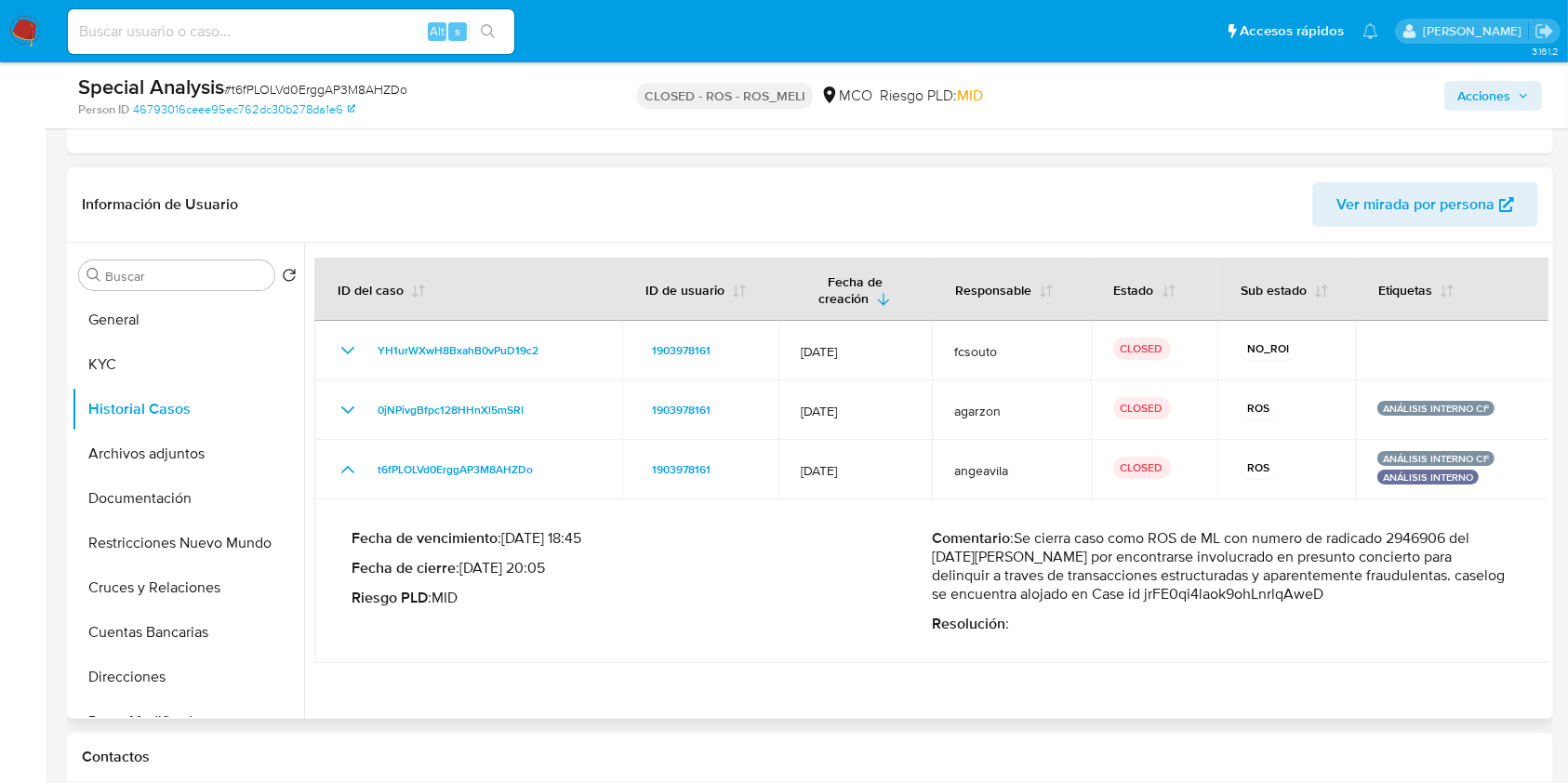
drag, startPoint x: 1152, startPoint y: 541, endPoint x: 1458, endPoint y: 539, distance: 306.0
click at [1458, 539] on p "Comentario : Se cierra caso como ROS de ML con numero de radicado 2946906 del […" at bounding box center [1222, 566] width 580 height 74
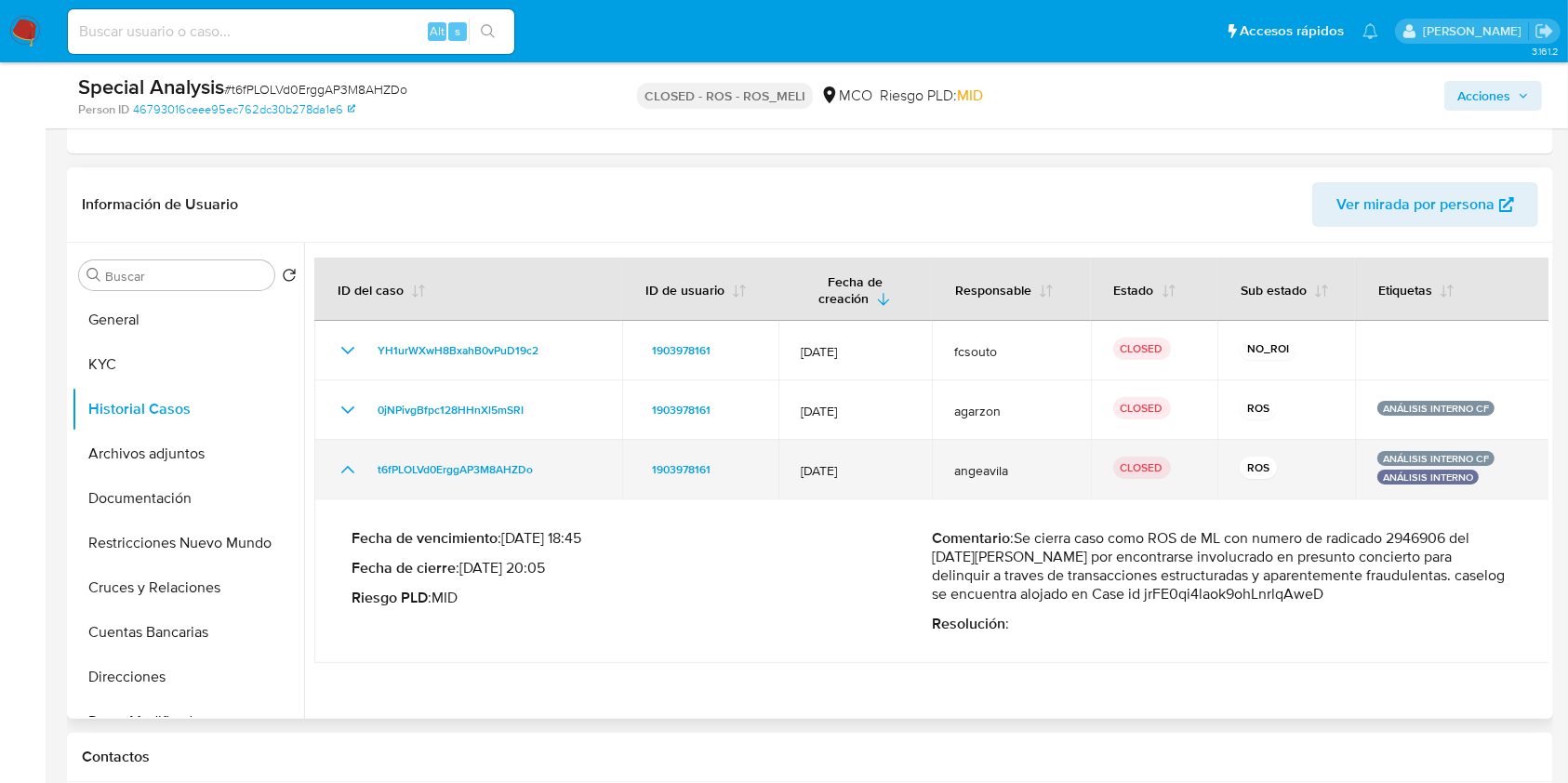
click at [348, 472] on icon "Mostrar/Ocultar" at bounding box center [347, 469] width 22 height 22
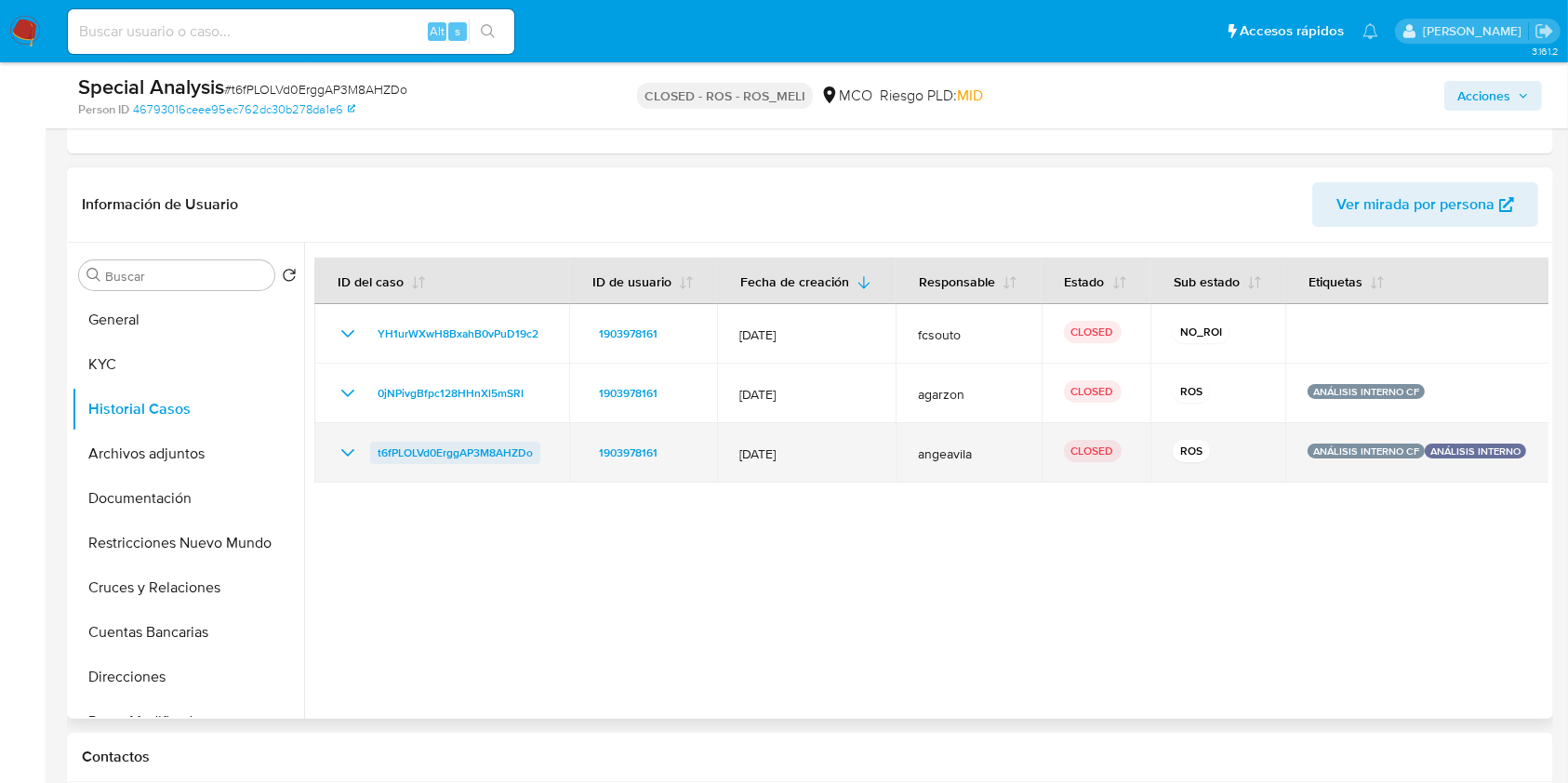
drag, startPoint x: 550, startPoint y: 457, endPoint x: 537, endPoint y: 457, distance: 13.0
click at [537, 457] on td "t6fPLOLVd0ErggAP3M8AHZDo" at bounding box center [441, 453] width 255 height 60
drag, startPoint x: 551, startPoint y: 457, endPoint x: 365, endPoint y: 458, distance: 186.0
click at [365, 458] on td "t6fPLOLVd0ErggAP3M8AHZDo" at bounding box center [441, 453] width 255 height 60
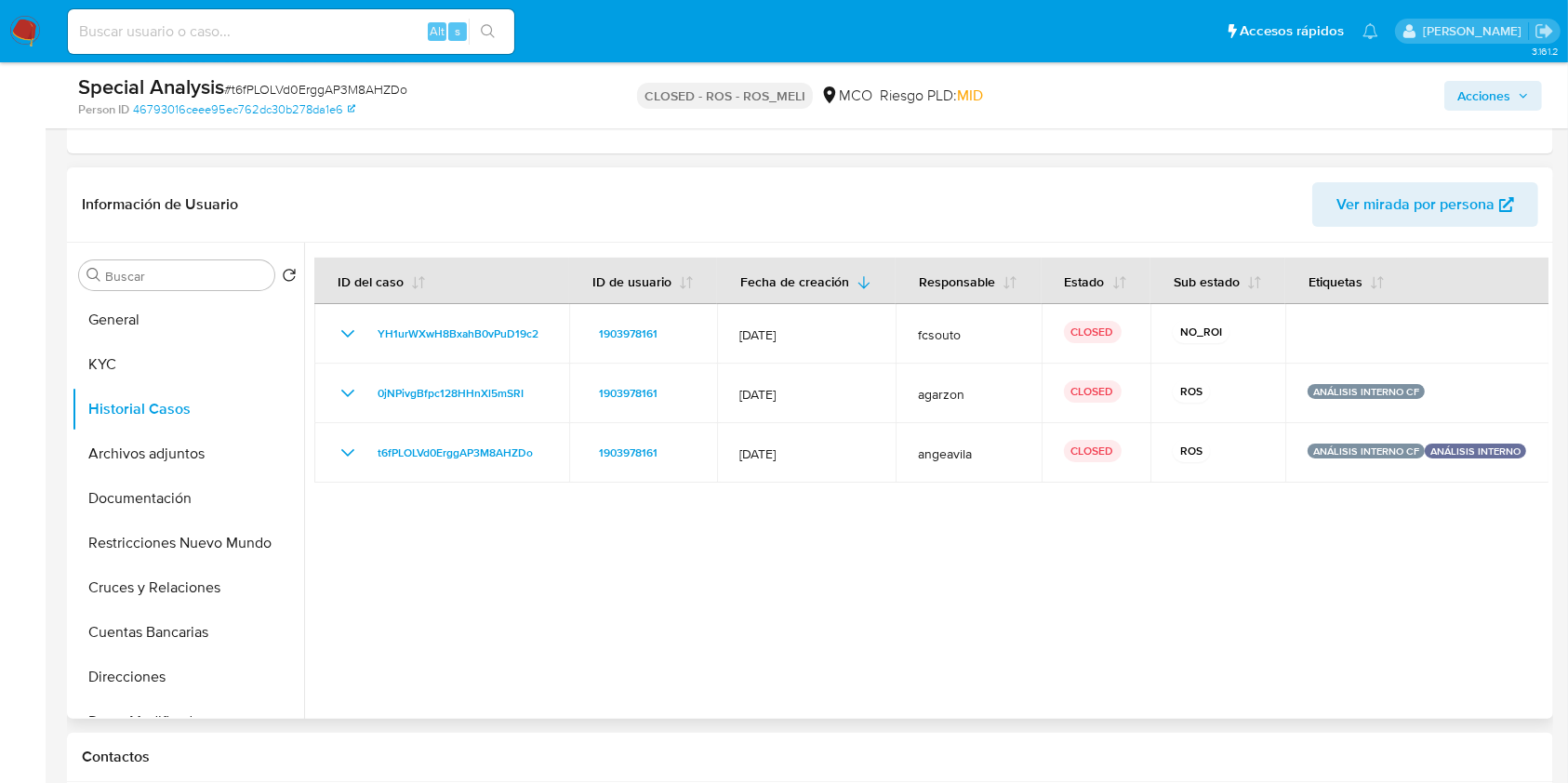
click at [511, 504] on div at bounding box center [927, 480] width 1245 height 476
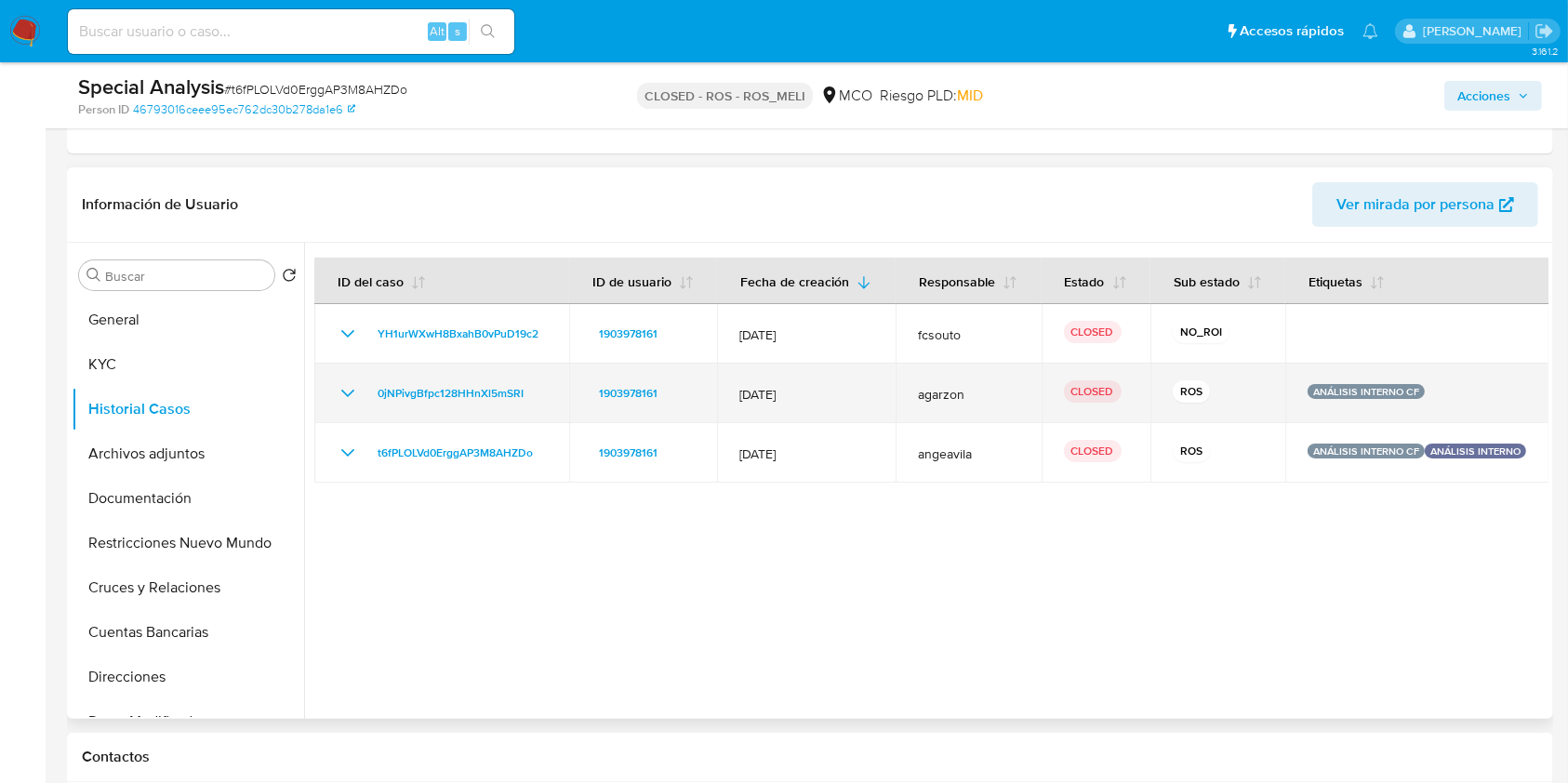
drag, startPoint x: 1459, startPoint y: 389, endPoint x: 1261, endPoint y: 395, distance: 198.1
click at [1261, 395] on tr "0jNPivgBfpc128HHnXl5mSRI 1903978161 [DATE] agarzon CLOSED ROS ANÁLISIS INTERNO …" at bounding box center [931, 393] width 1235 height 60
click at [1231, 389] on div "ROS" at bounding box center [1217, 393] width 90 height 26
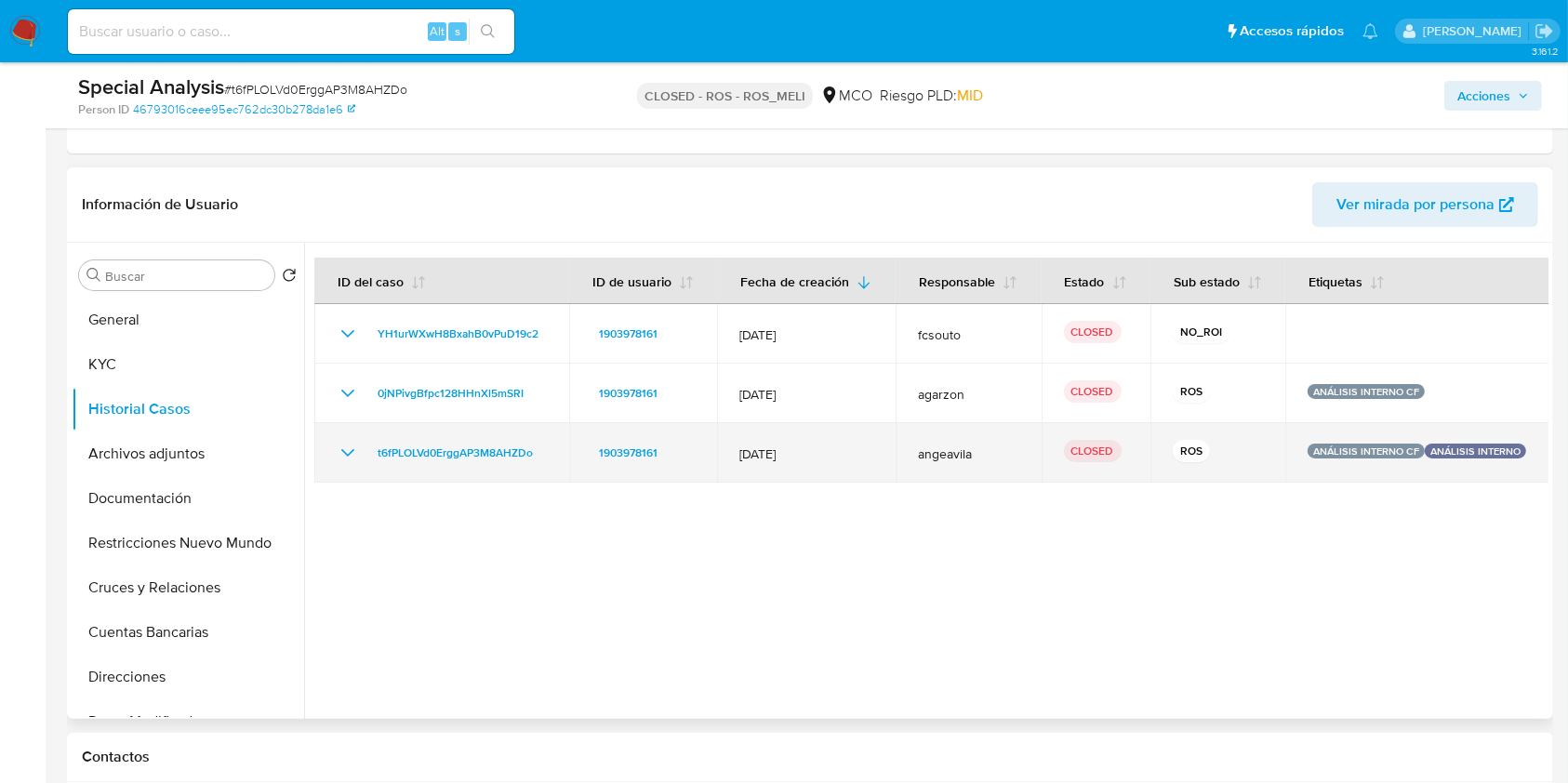
click at [349, 454] on icon "Mostrar/Ocultar" at bounding box center [347, 452] width 22 height 22
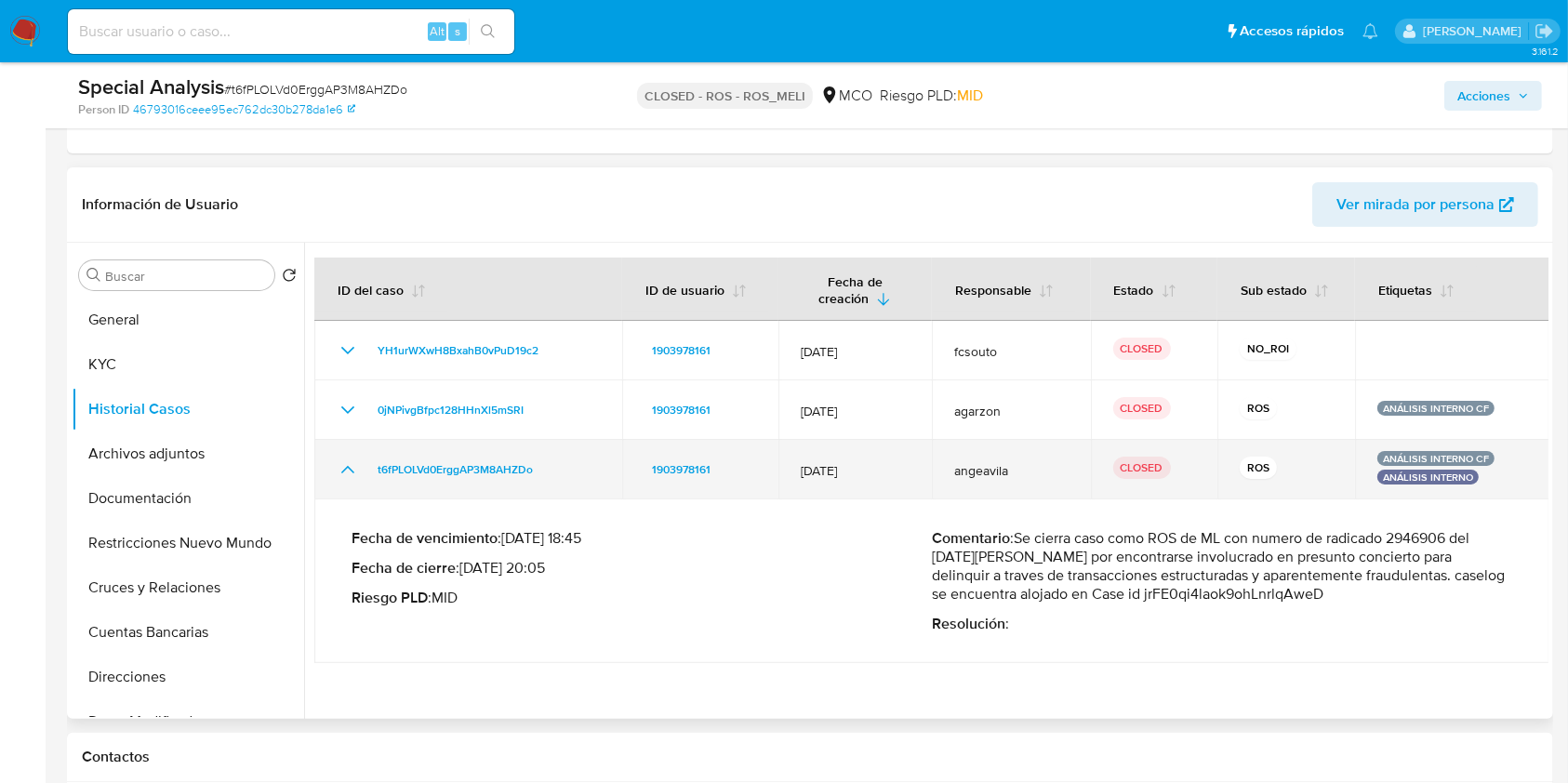
click at [343, 473] on icon "Mostrar/Ocultar" at bounding box center [347, 469] width 22 height 22
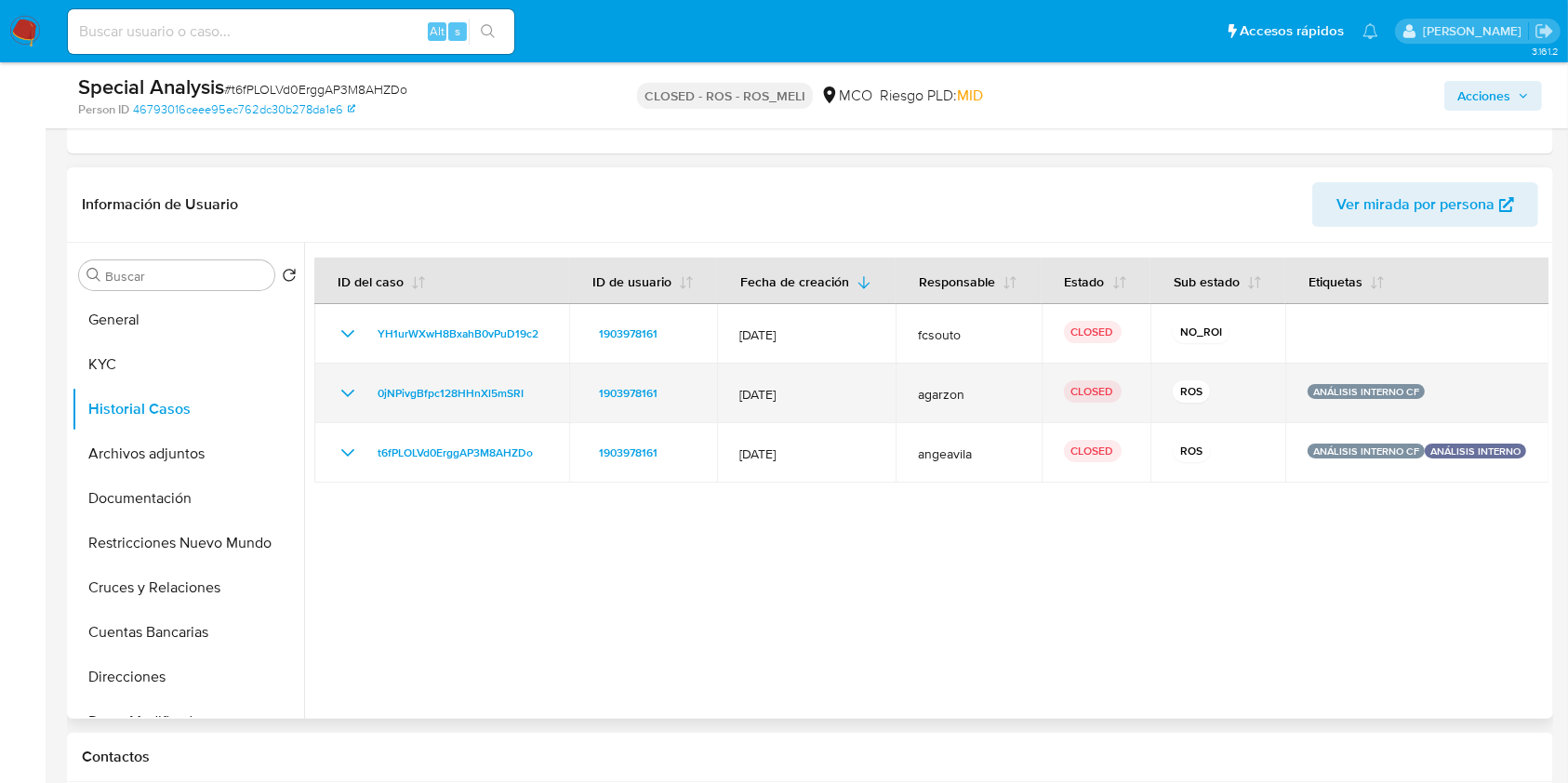
click at [343, 392] on icon "Mostrar/Ocultar" at bounding box center [347, 393] width 22 height 22
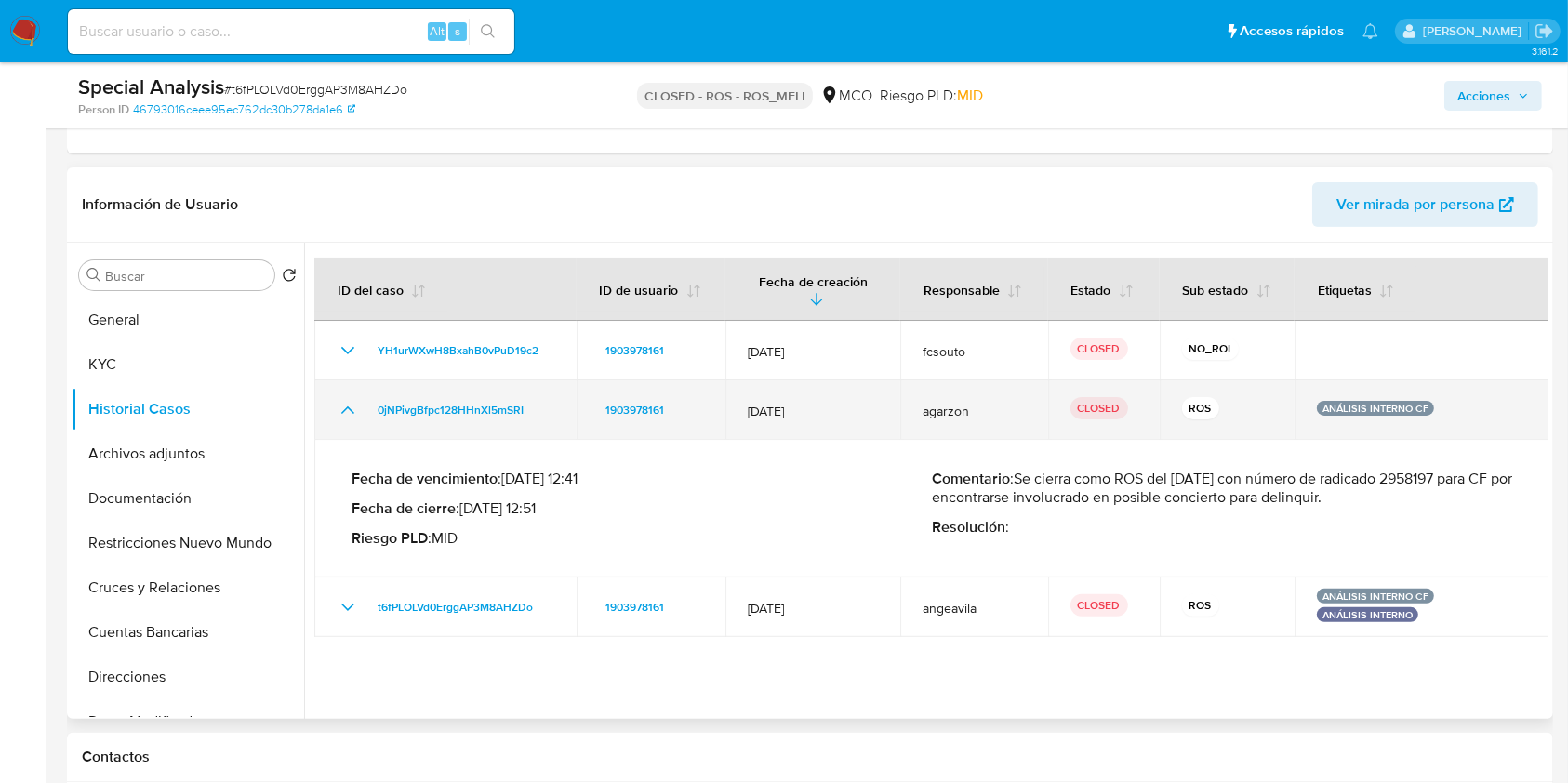
click at [346, 404] on icon "Mostrar/Ocultar" at bounding box center [347, 409] width 22 height 22
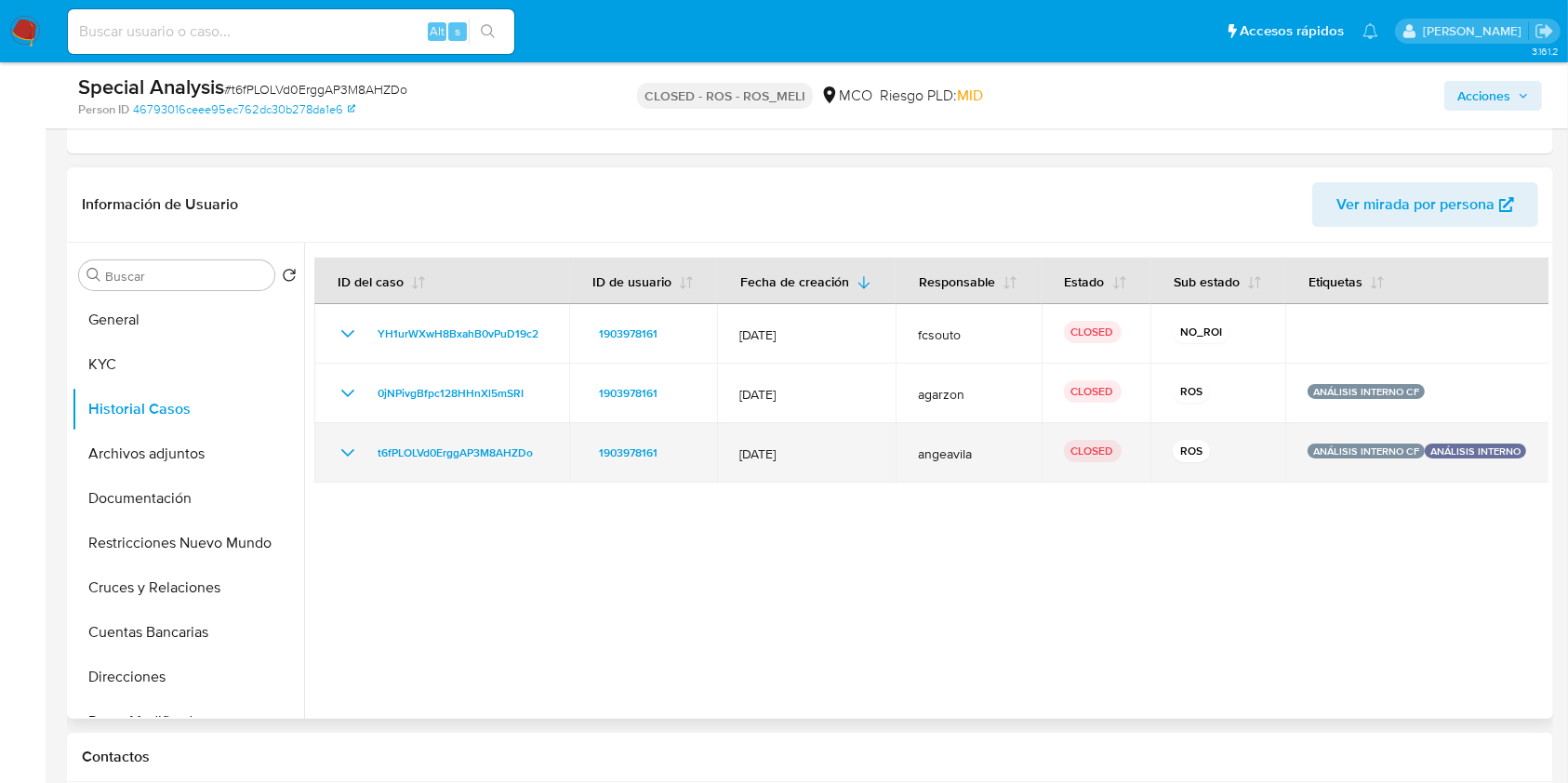
click at [346, 457] on icon "Mostrar/Ocultar" at bounding box center [347, 452] width 22 height 22
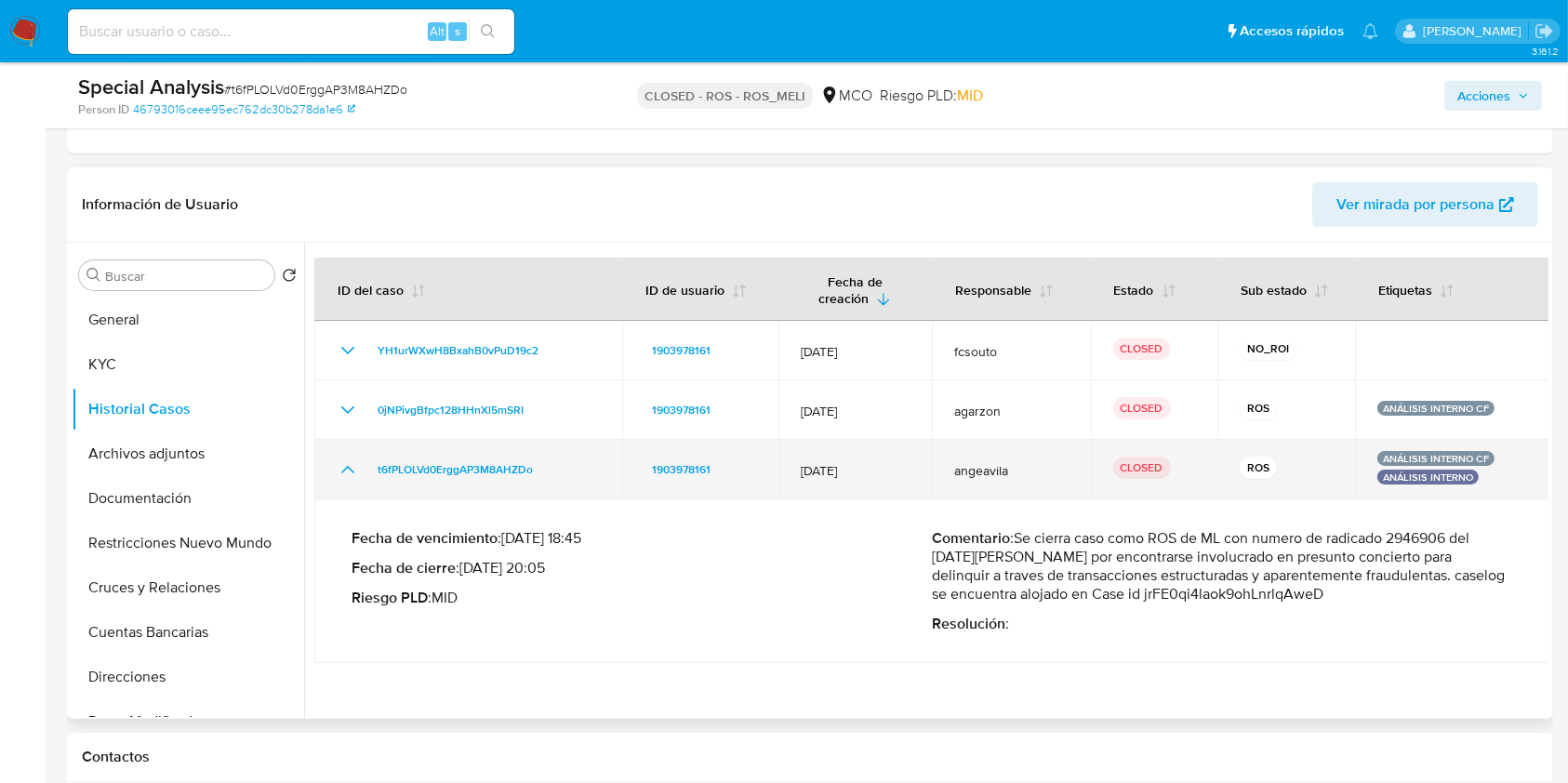
click at [347, 471] on icon "Mostrar/Ocultar" at bounding box center [347, 469] width 22 height 22
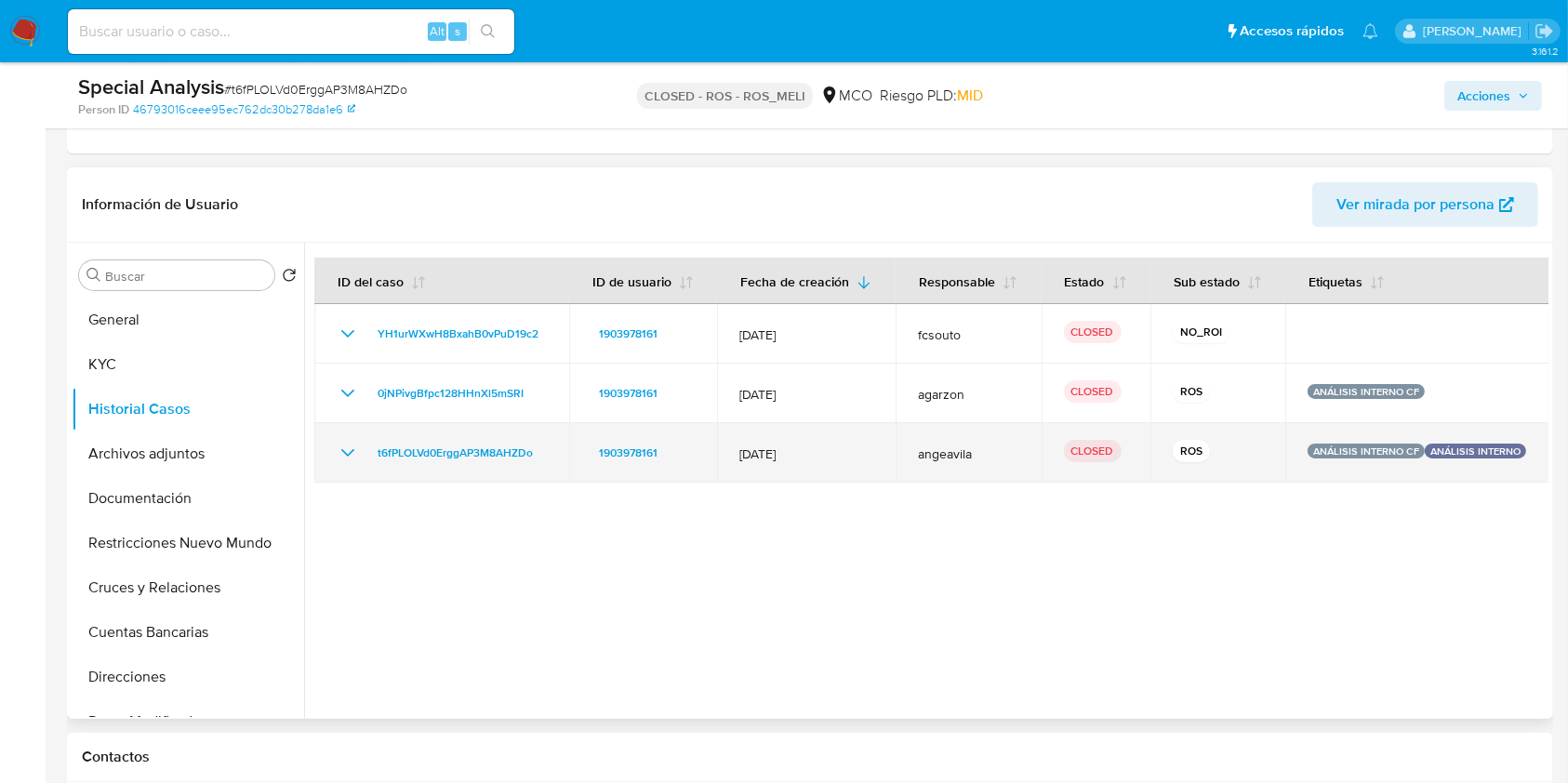
click at [341, 443] on icon "Mostrar/Ocultar" at bounding box center [347, 452] width 22 height 22
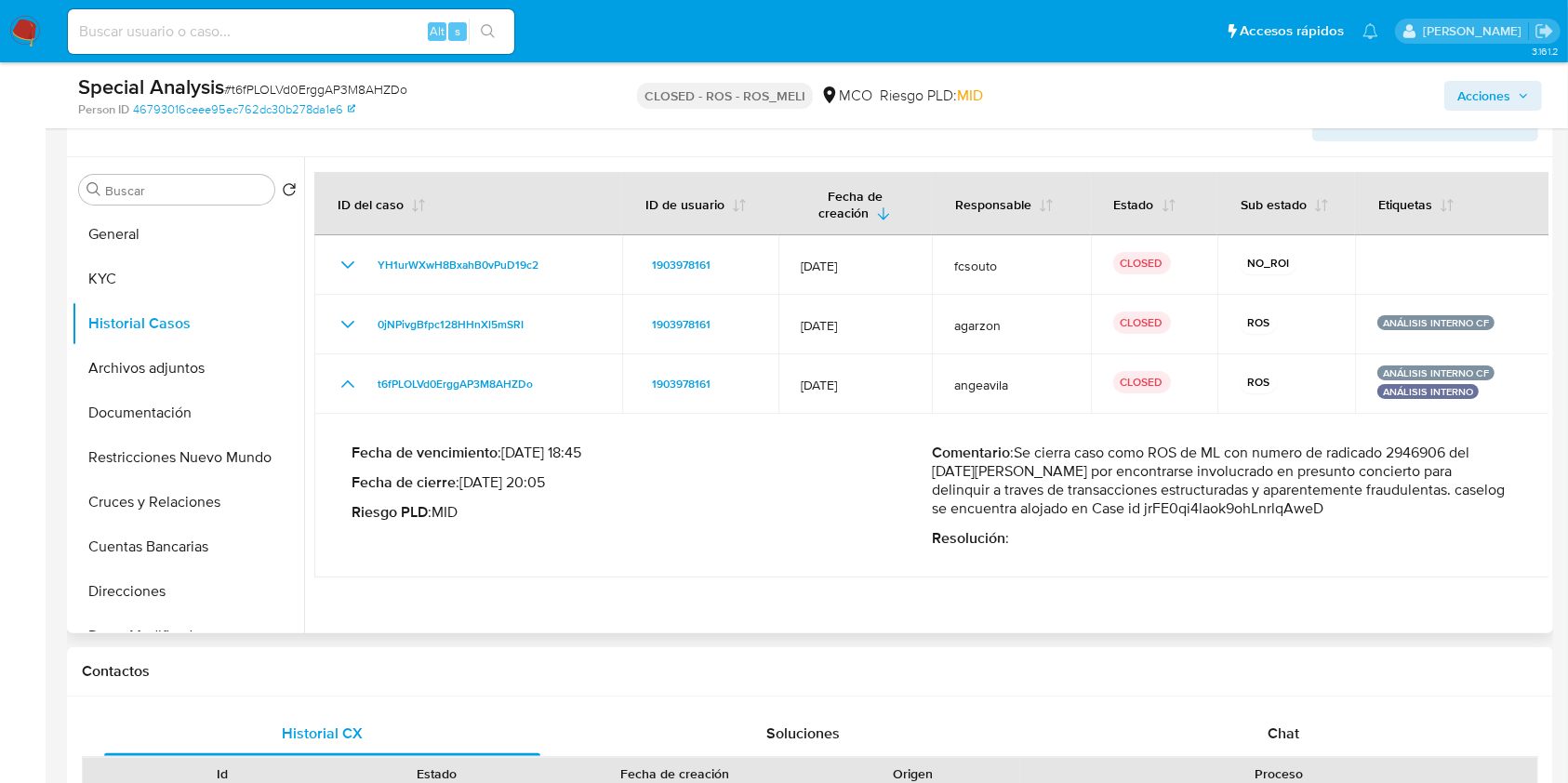
scroll to position [496, 0]
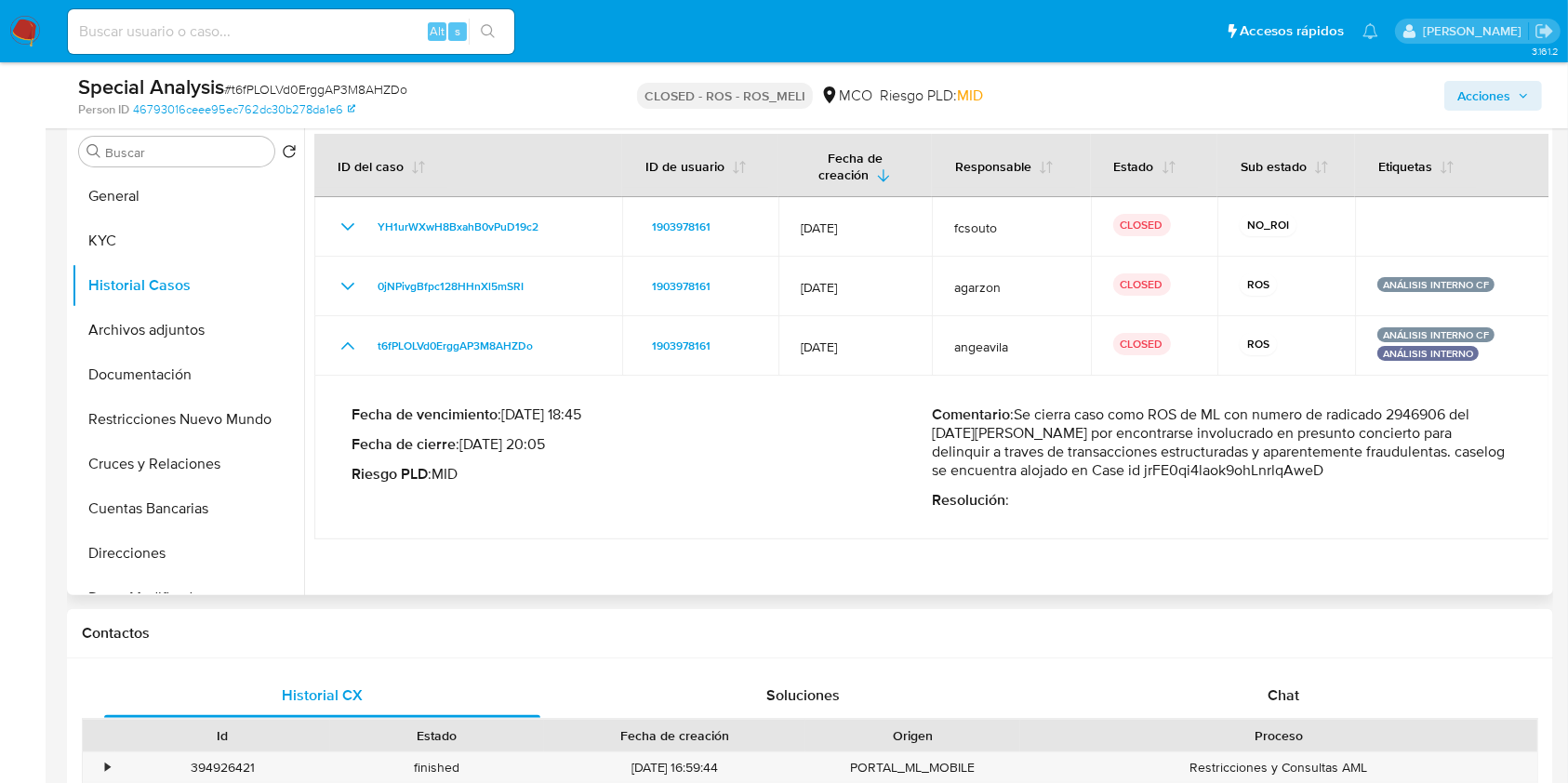
drag, startPoint x: 465, startPoint y: 441, endPoint x: 504, endPoint y: 442, distance: 39.0
click at [504, 442] on p "Fecha de cierre : 26/06/2025 20:05" at bounding box center [641, 444] width 580 height 19
click at [1421, 413] on p "Comentario : Se cierra caso como ROS de ML con numero de radicado 2946906 del 2…" at bounding box center [1222, 442] width 580 height 74
click at [117, 195] on button "General" at bounding box center [180, 196] width 218 height 45
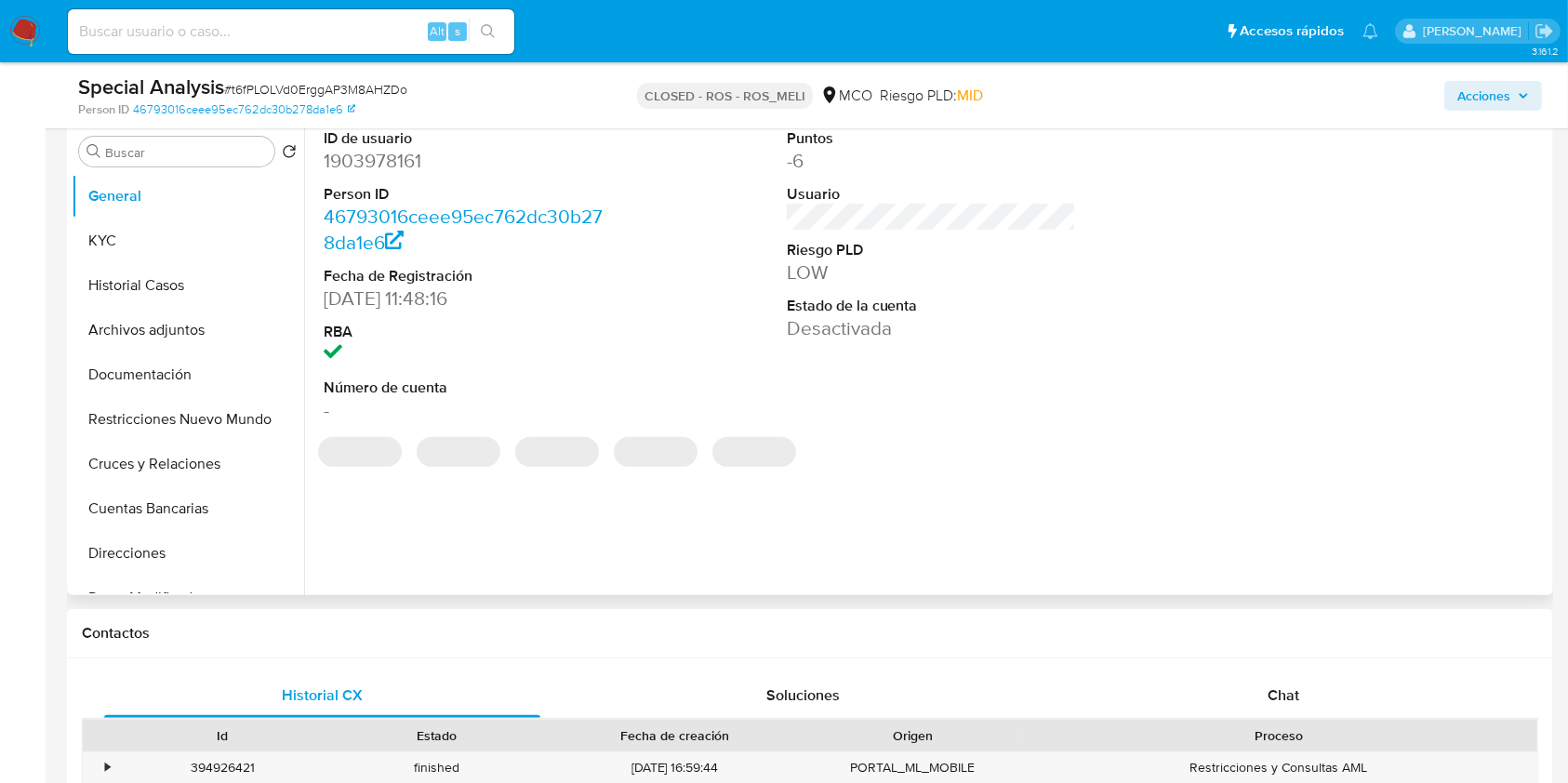
click at [374, 166] on dd "1903978161" at bounding box center [468, 160] width 290 height 26
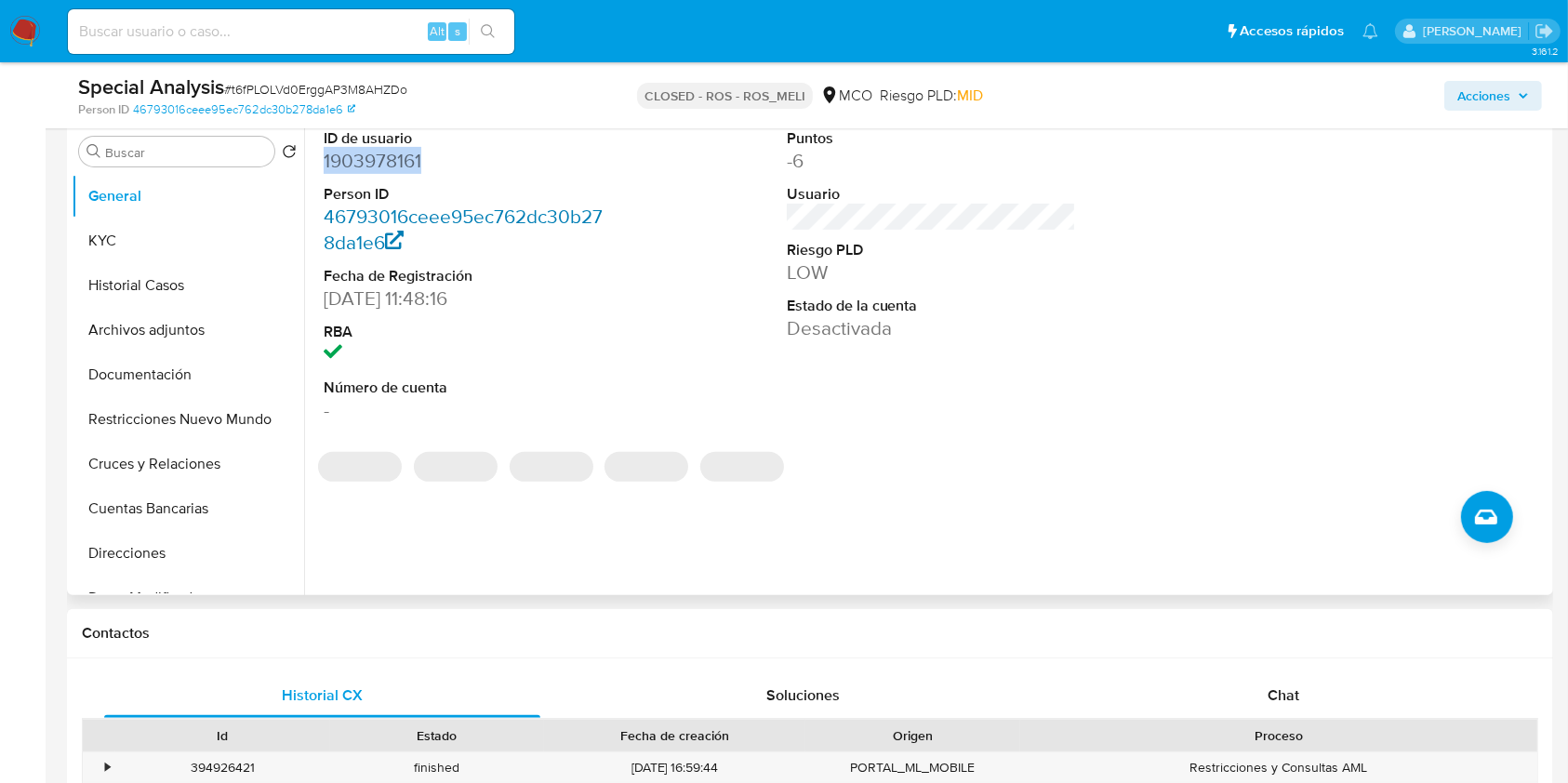
copy dd "1903978161"
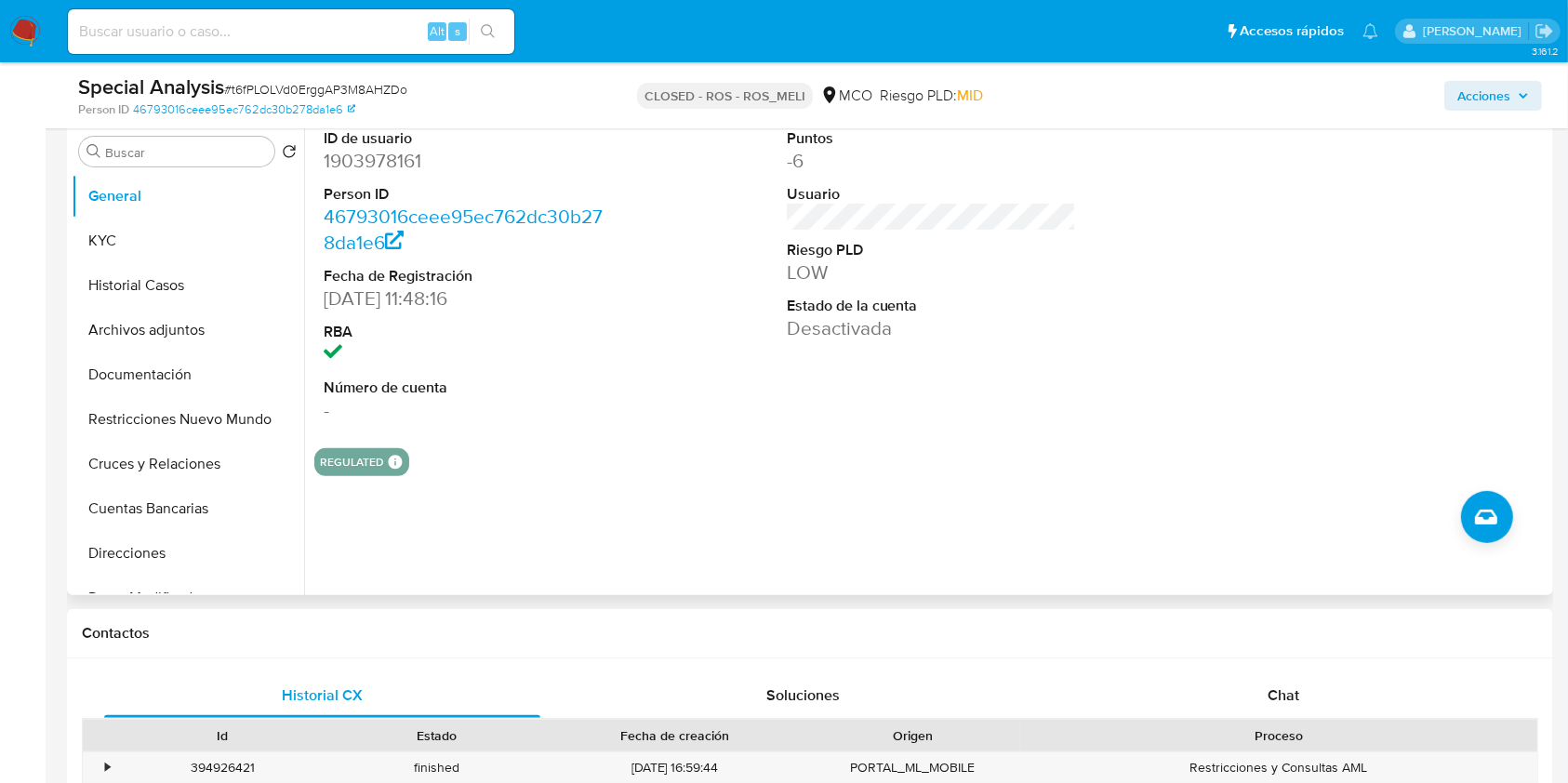
click at [661, 468] on div "REGULATED REGULATED MCO PASARELA Evaluation Result COMPLIES User Regulated Date…" at bounding box center [931, 461] width 1234 height 28
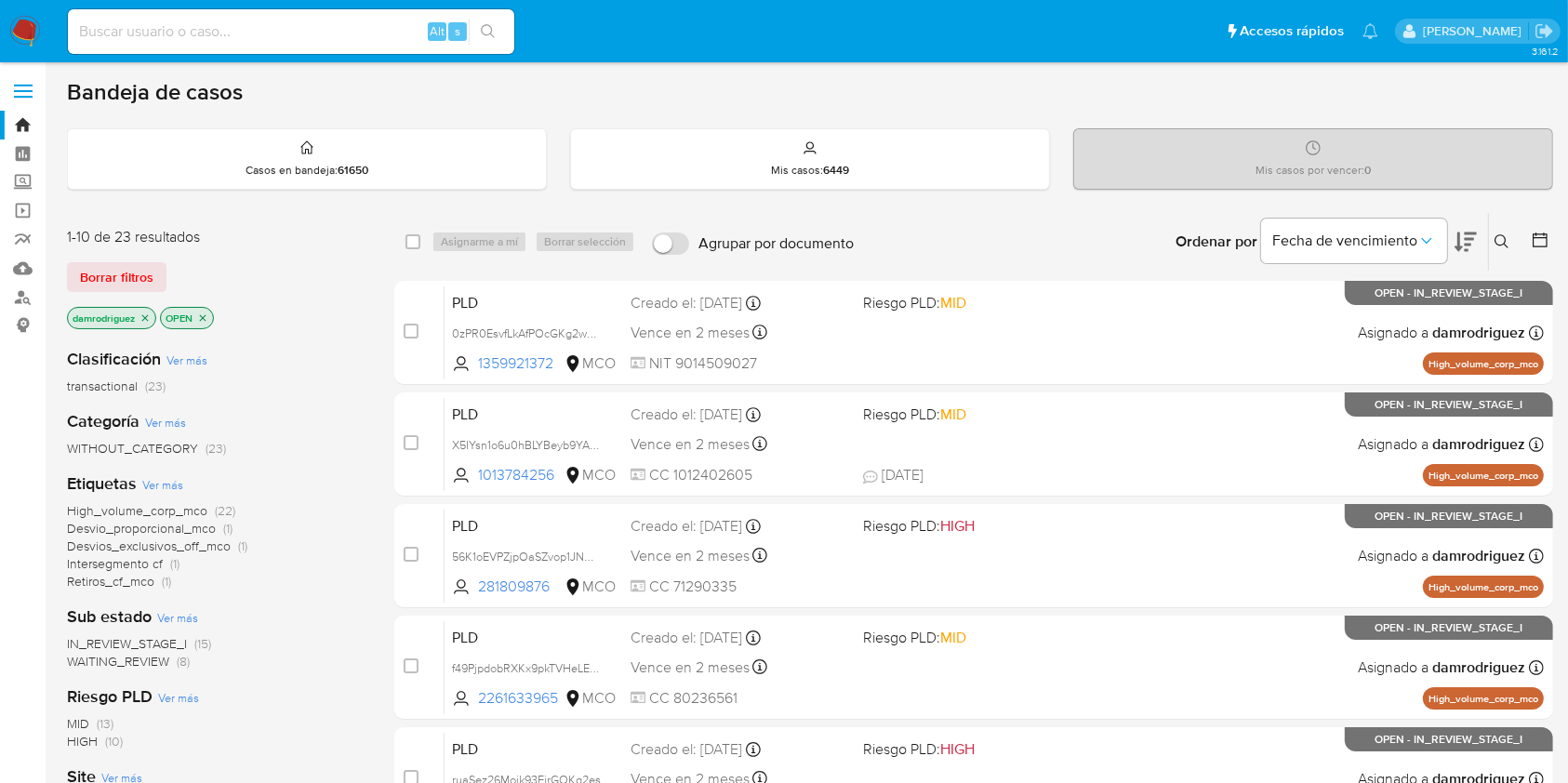
click at [238, 36] on input at bounding box center [290, 31] width 446 height 24
paste input "gWD9sHrS8lxQSr0JyKQeqoM7"
type input "gWD9sHrS8lxQSr0JyKQeqoM7"
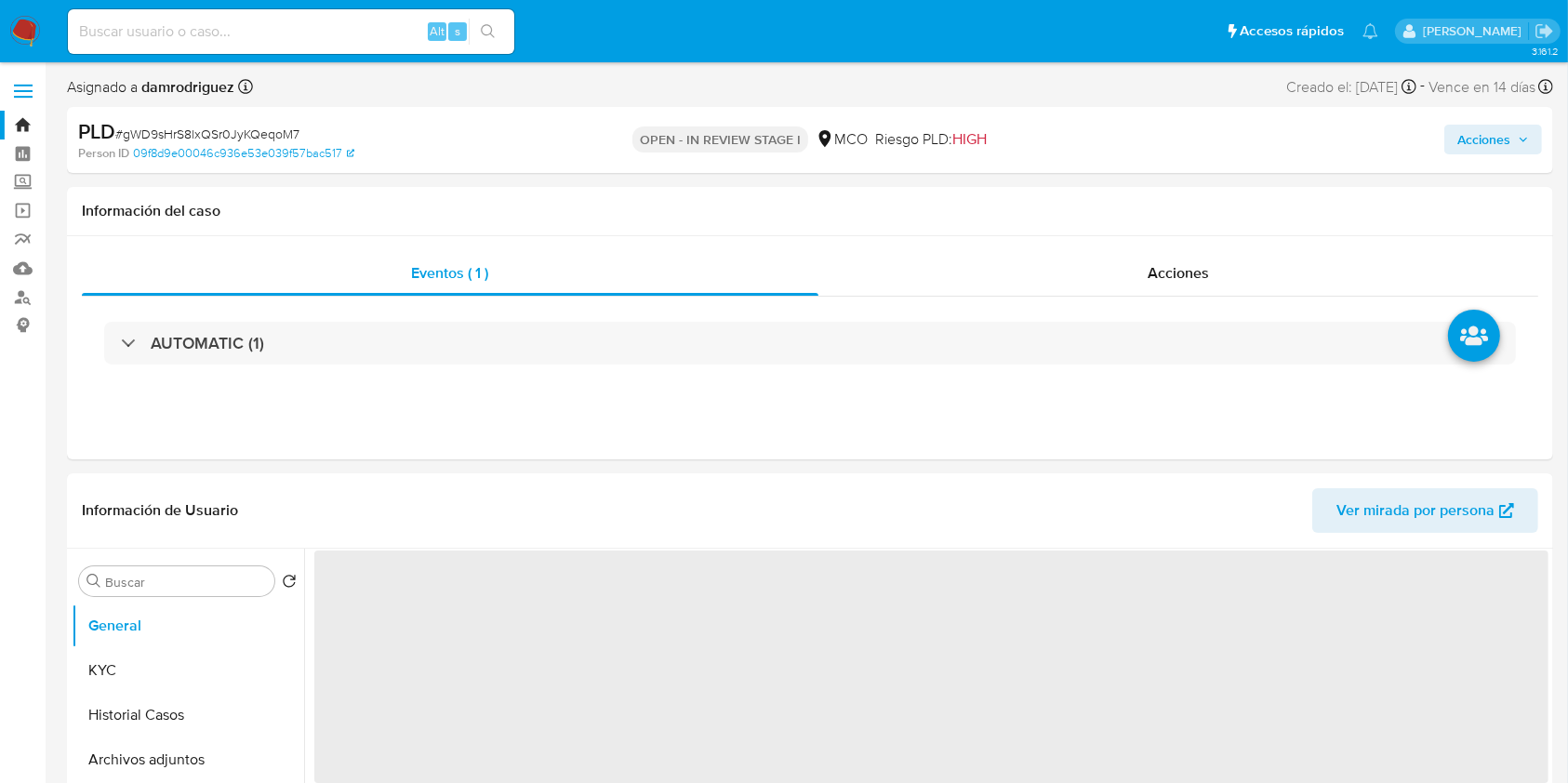
select select "10"
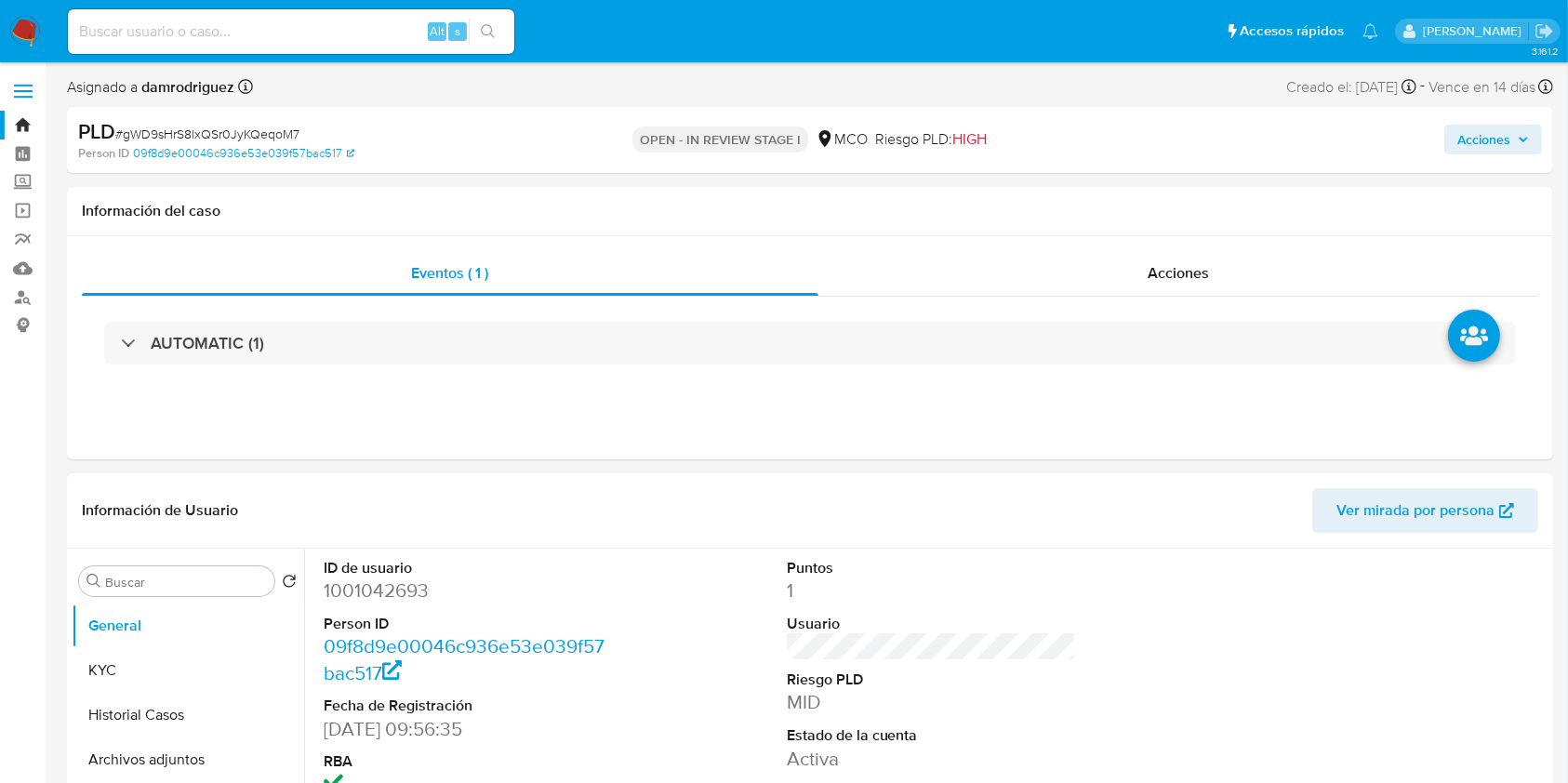
click at [397, 588] on dd "1001042693" at bounding box center [468, 590] width 290 height 26
copy dd "1001042693"
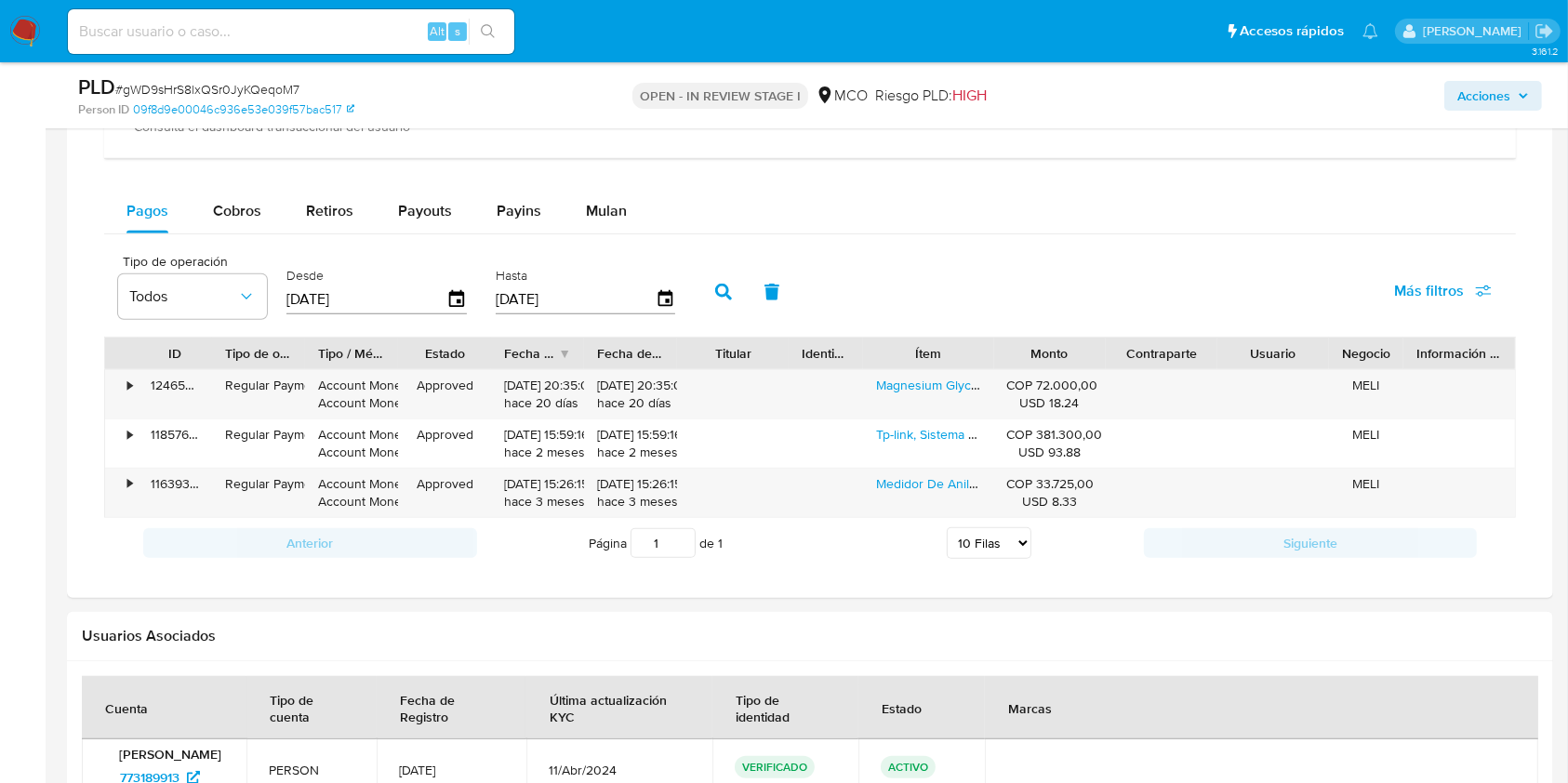
scroll to position [1488, 0]
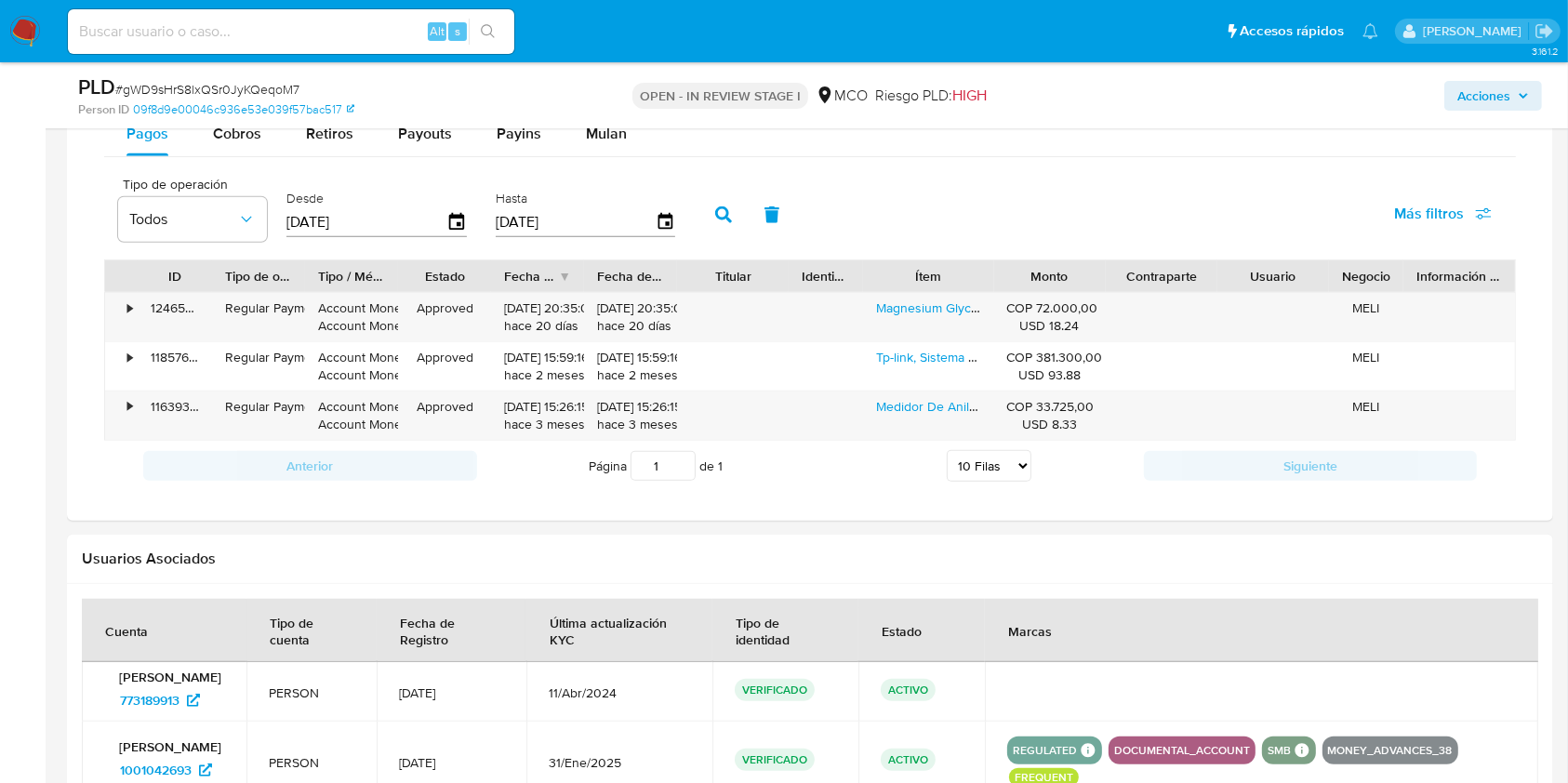
drag, startPoint x: 1011, startPoint y: 277, endPoint x: 1077, endPoint y: 277, distance: 66.0
click at [1077, 277] on div "Monto" at bounding box center [1049, 276] width 86 height 19
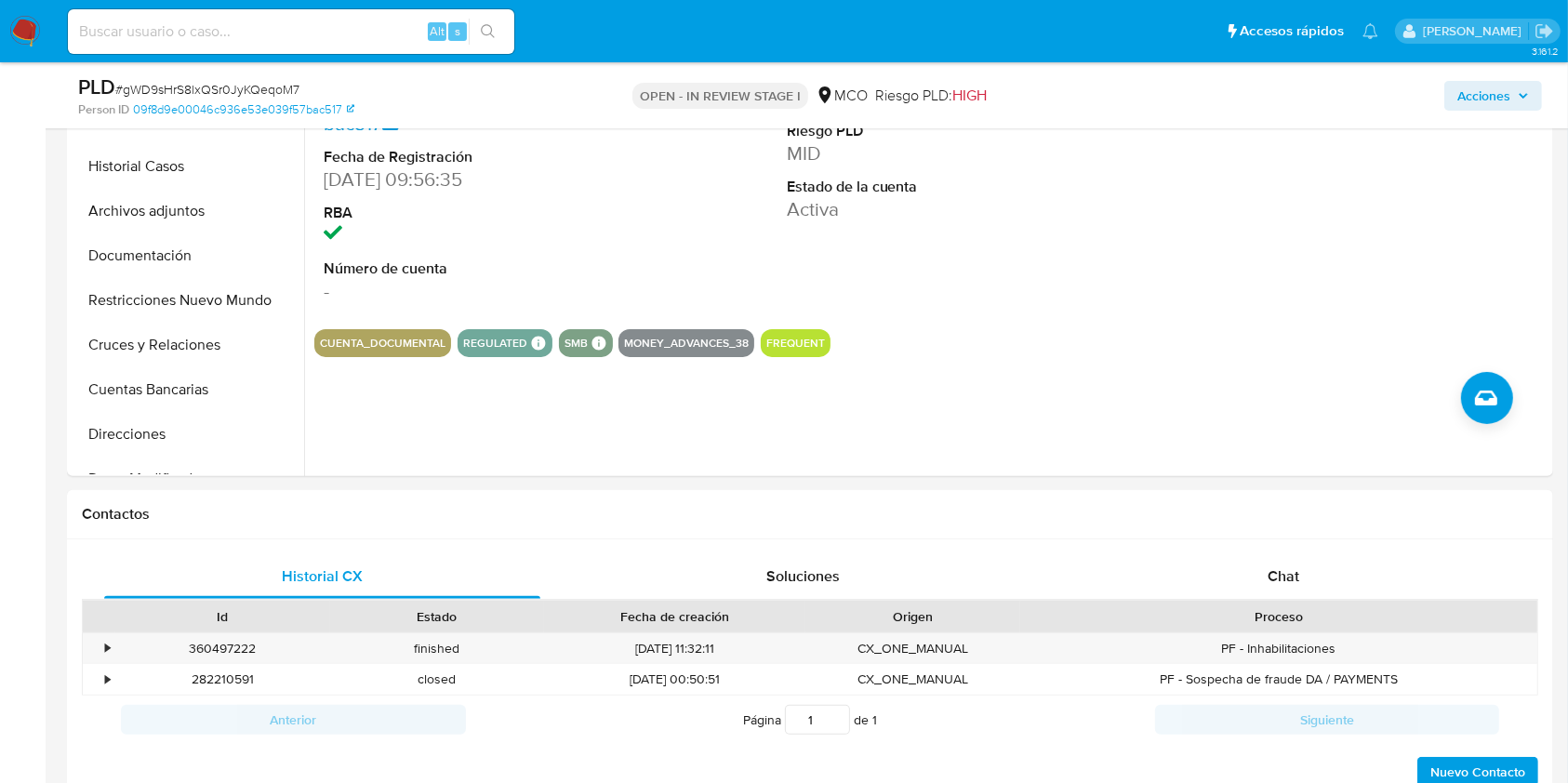
scroll to position [372, 0]
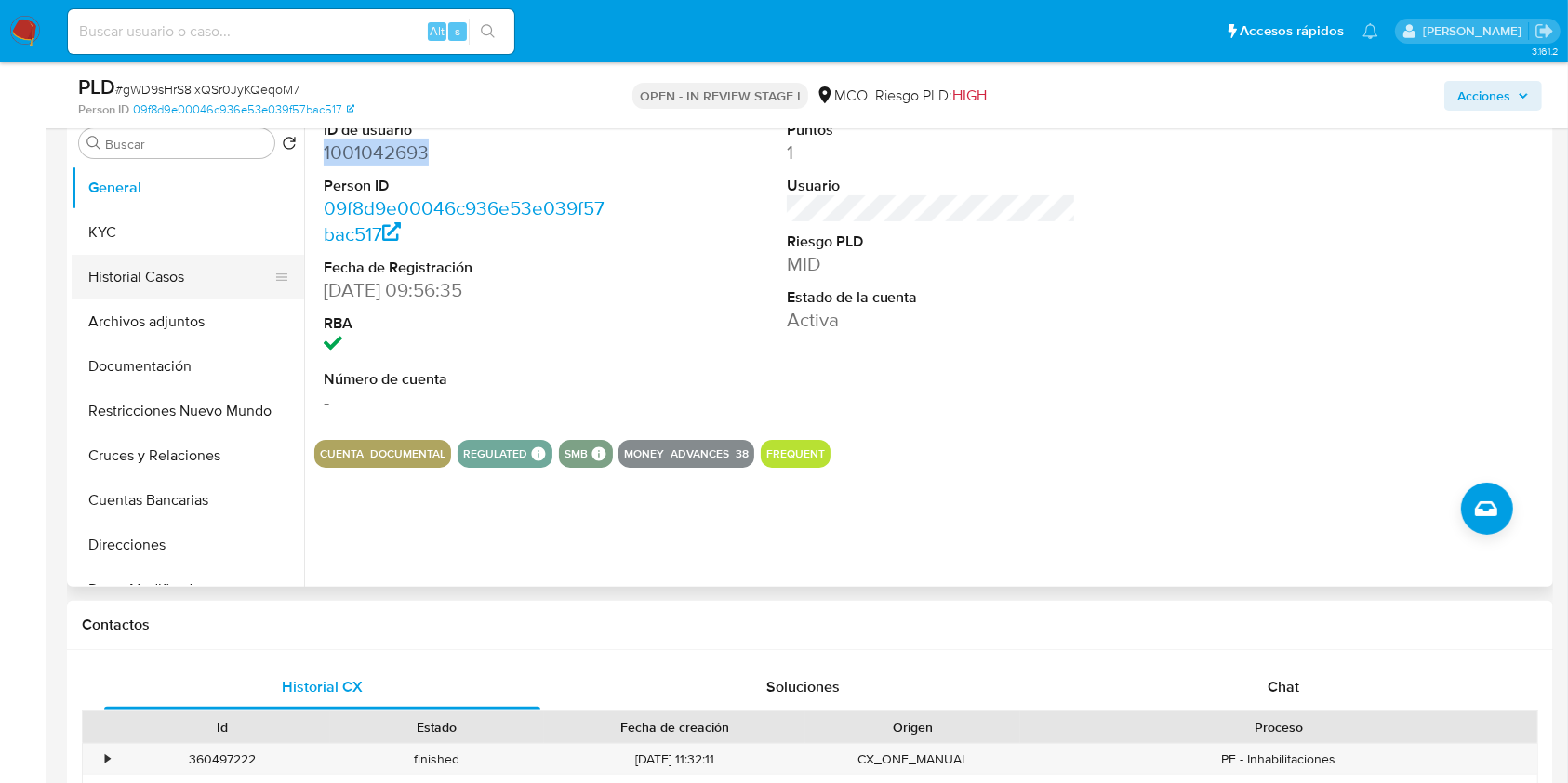
click at [137, 274] on button "Historial Casos" at bounding box center [180, 277] width 218 height 45
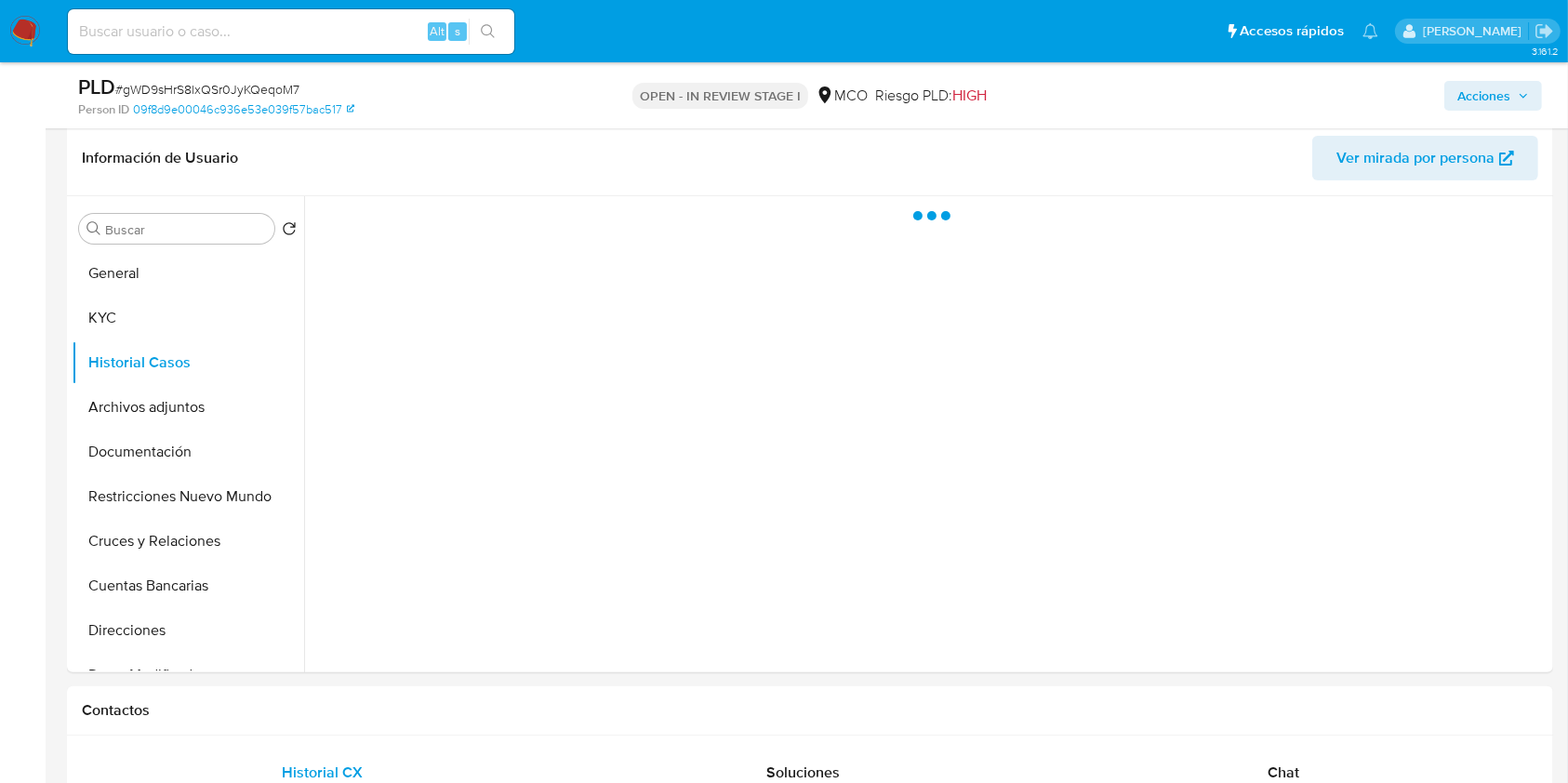
scroll to position [247, 0]
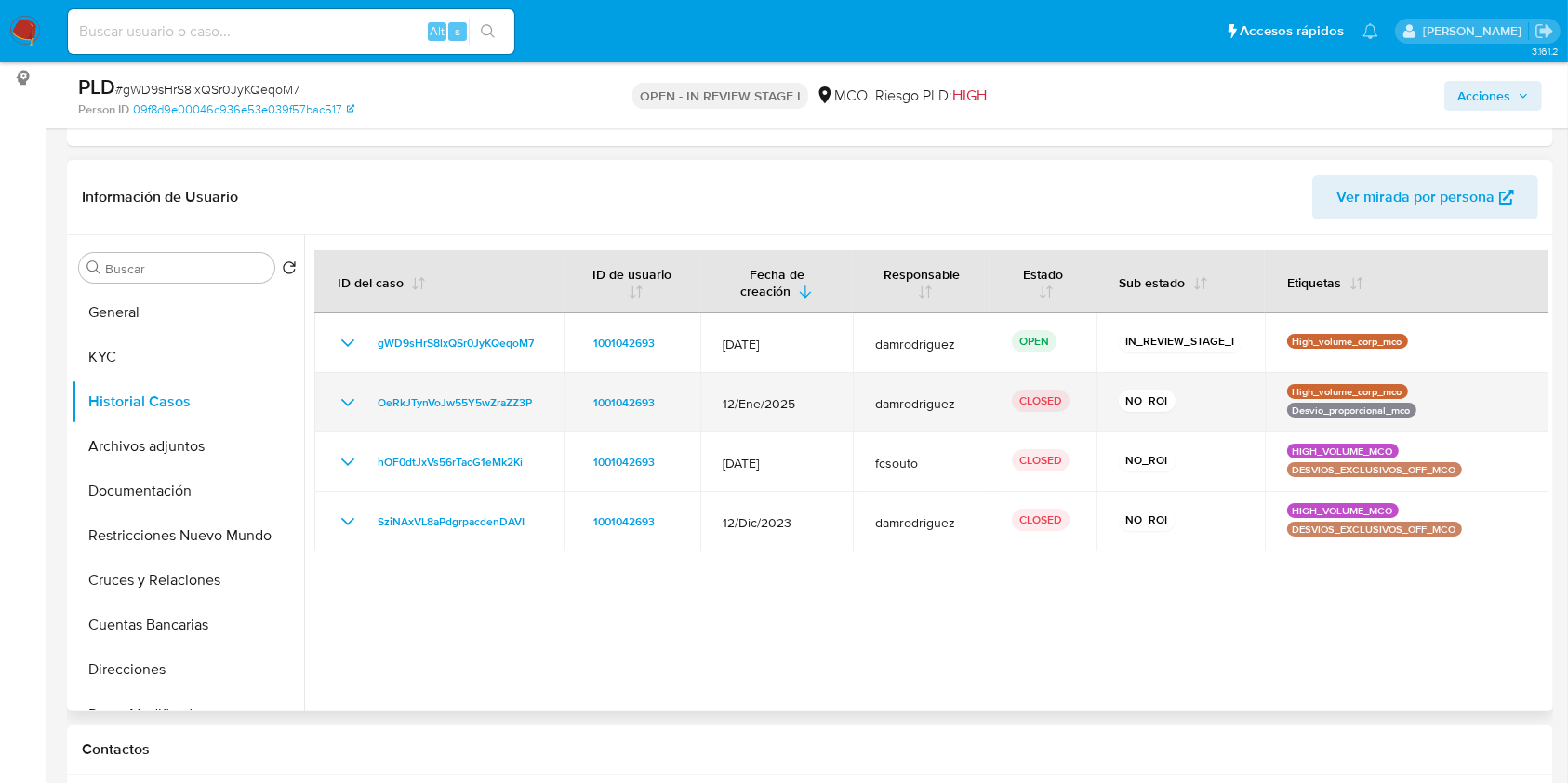
click at [343, 400] on icon "Mostrar/Ocultar" at bounding box center [347, 401] width 22 height 22
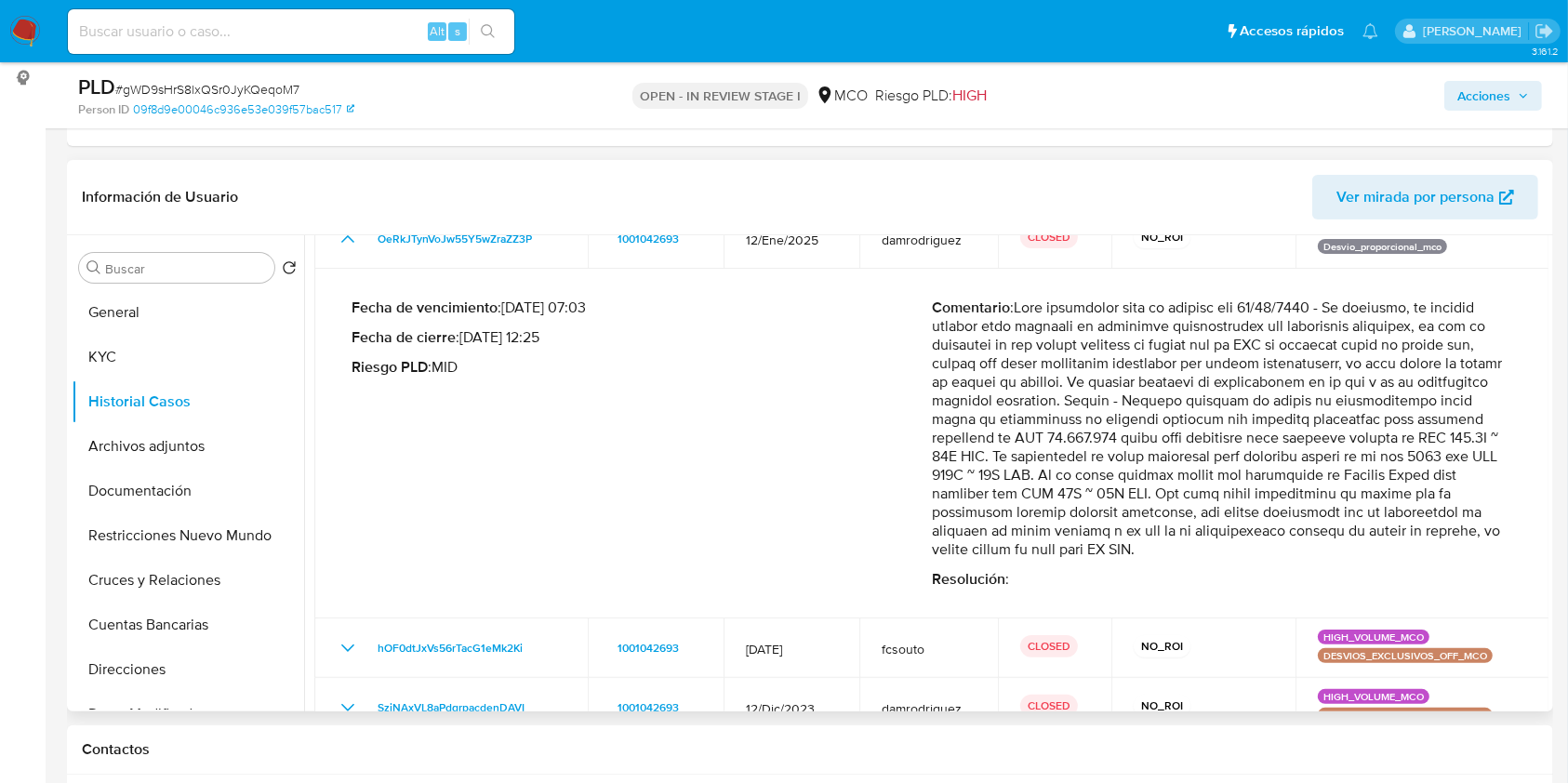
scroll to position [199, 0]
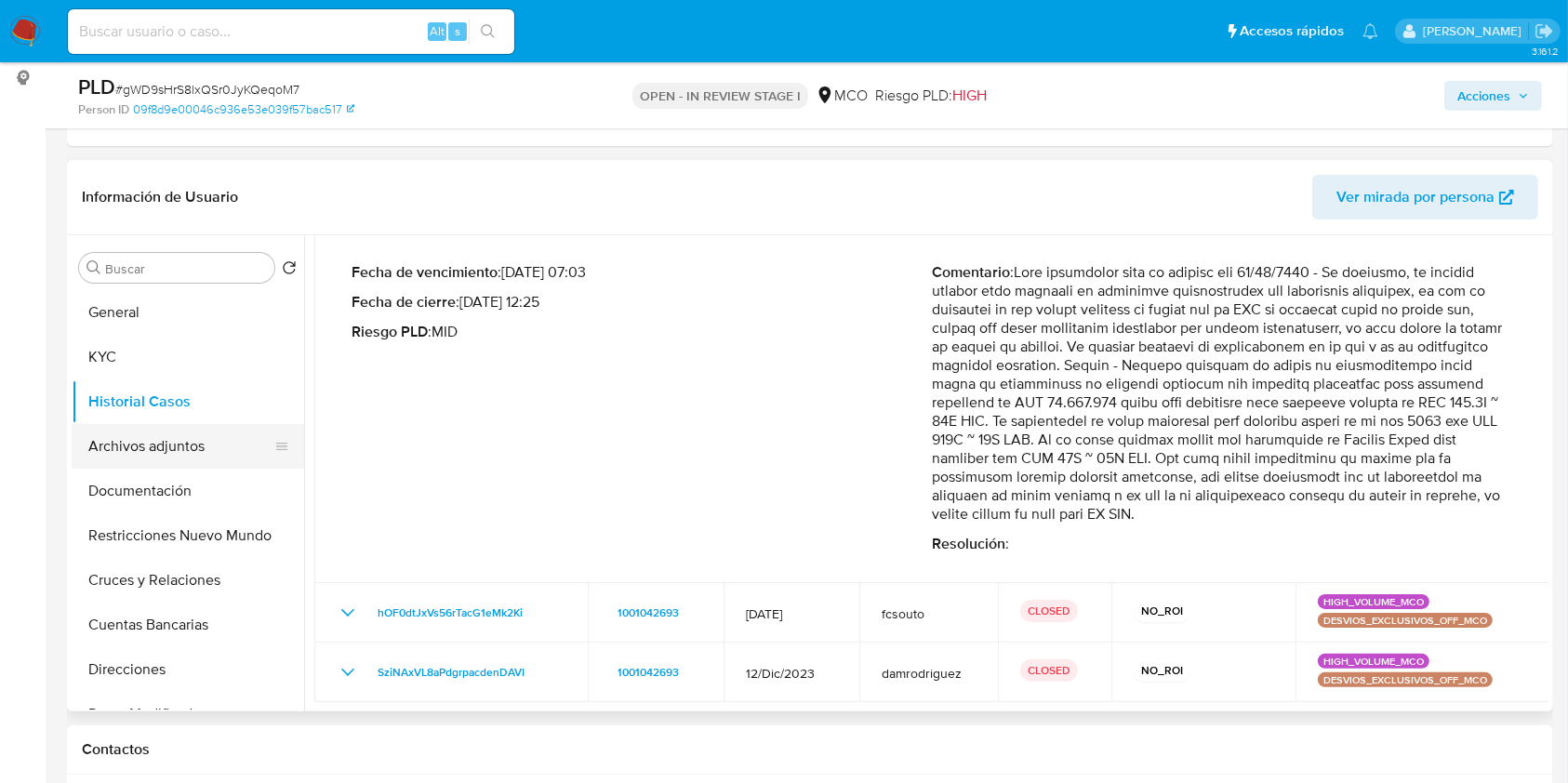
click at [188, 444] on button "Archivos adjuntos" at bounding box center [180, 446] width 218 height 45
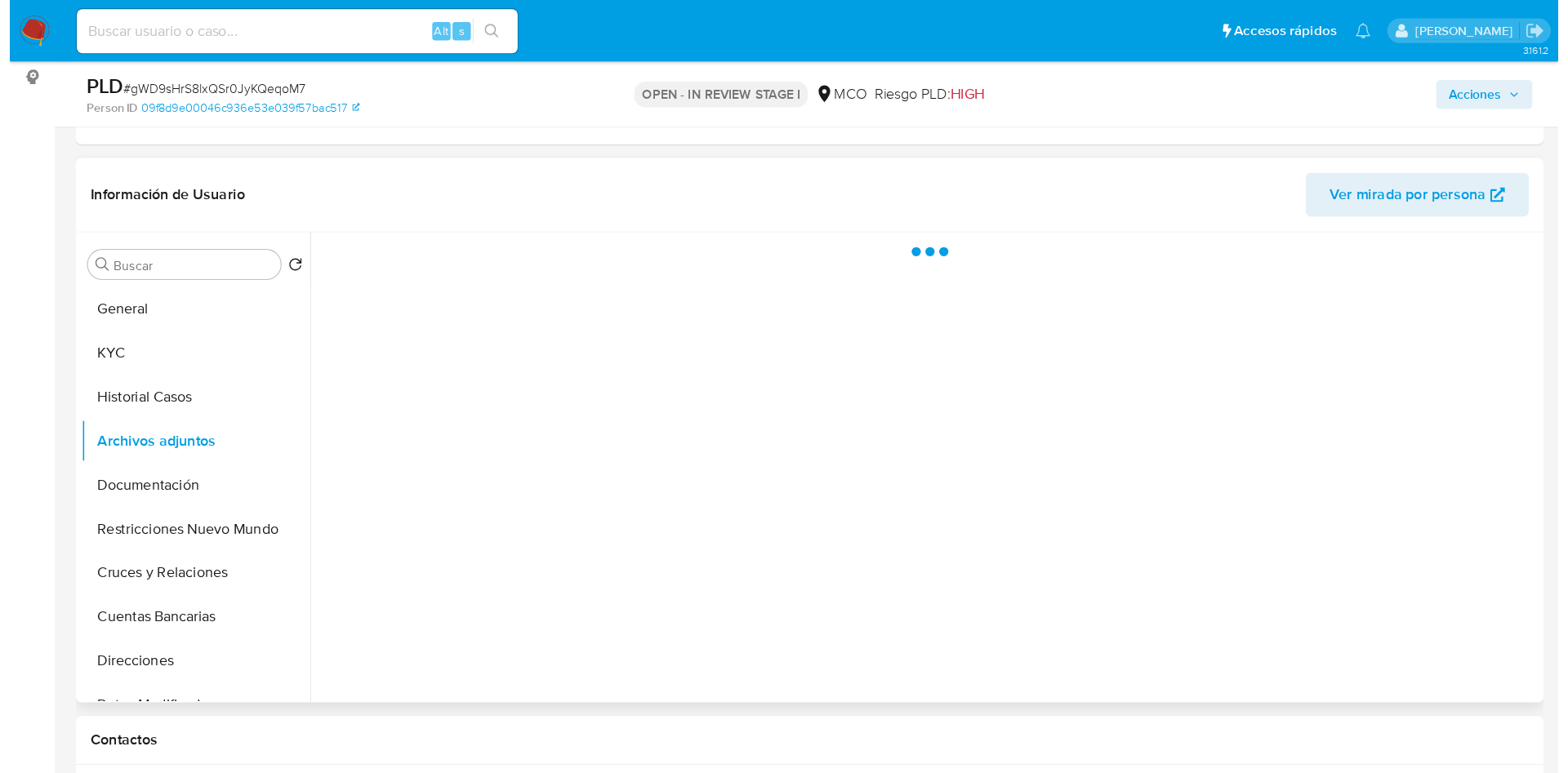
scroll to position [218, 0]
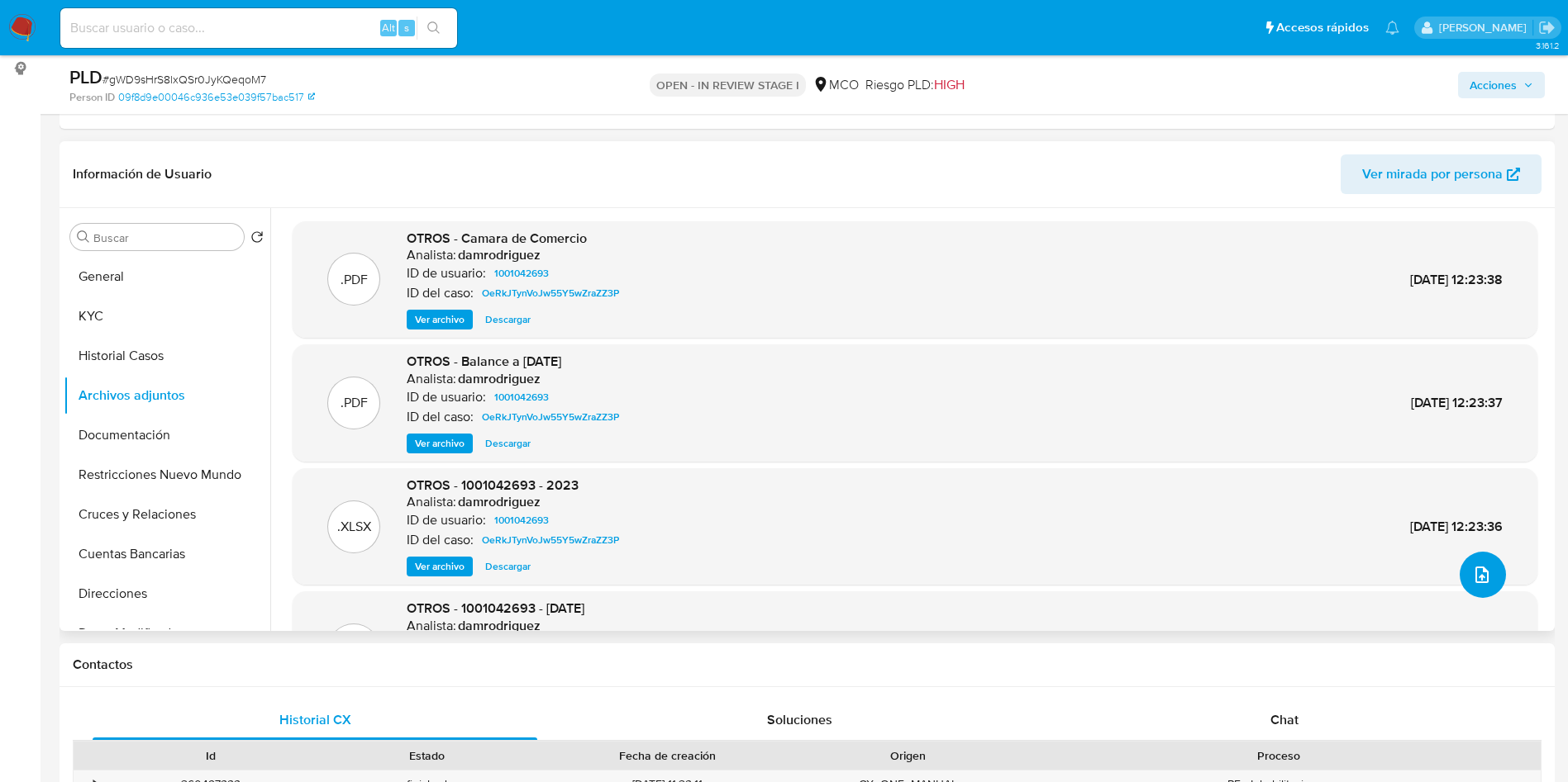
click at [1410, 574] on icon "upload-file" at bounding box center [1482, 574] width 19 height 19
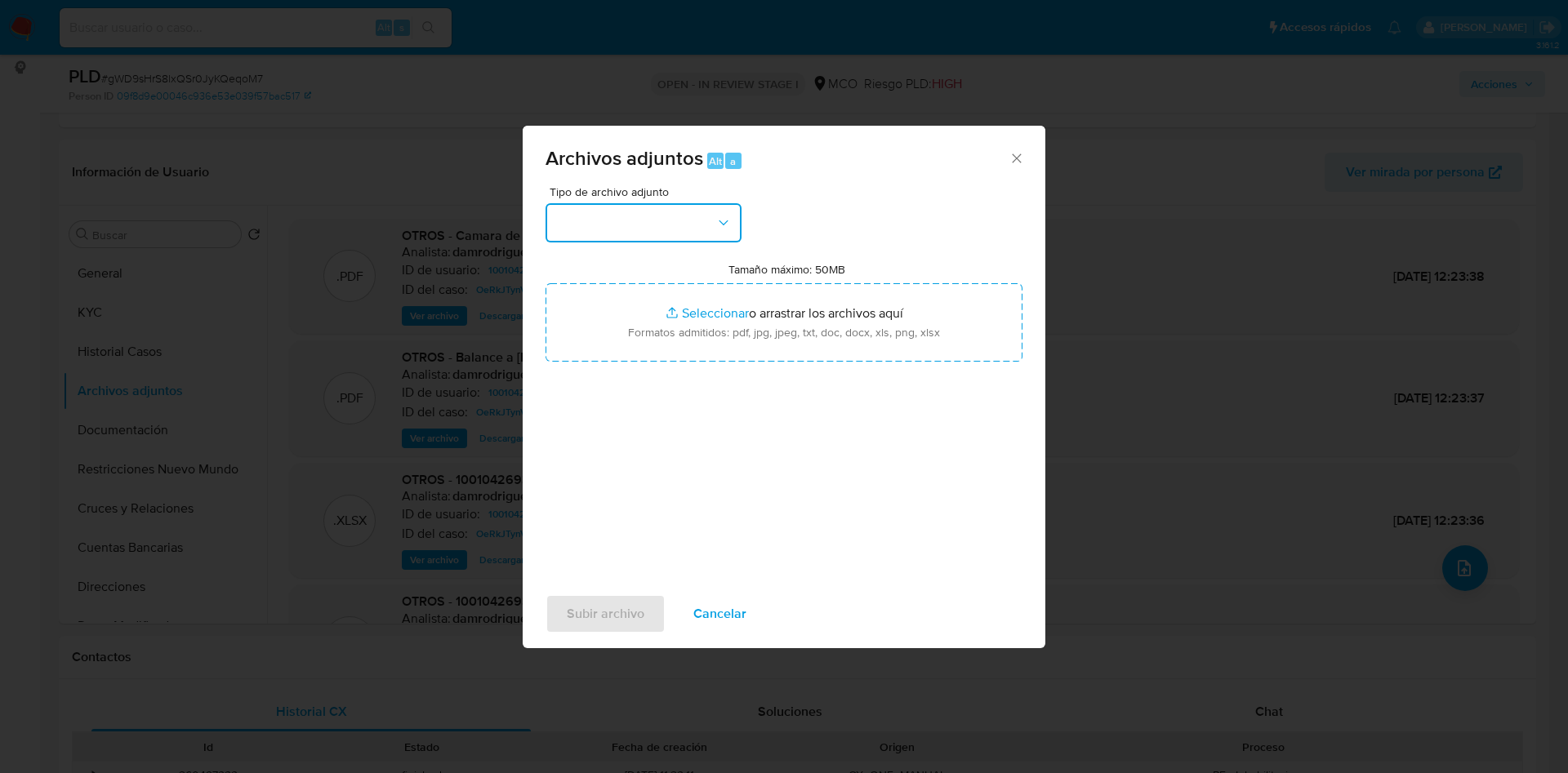
click at [624, 224] on button "button" at bounding box center [644, 222] width 196 height 39
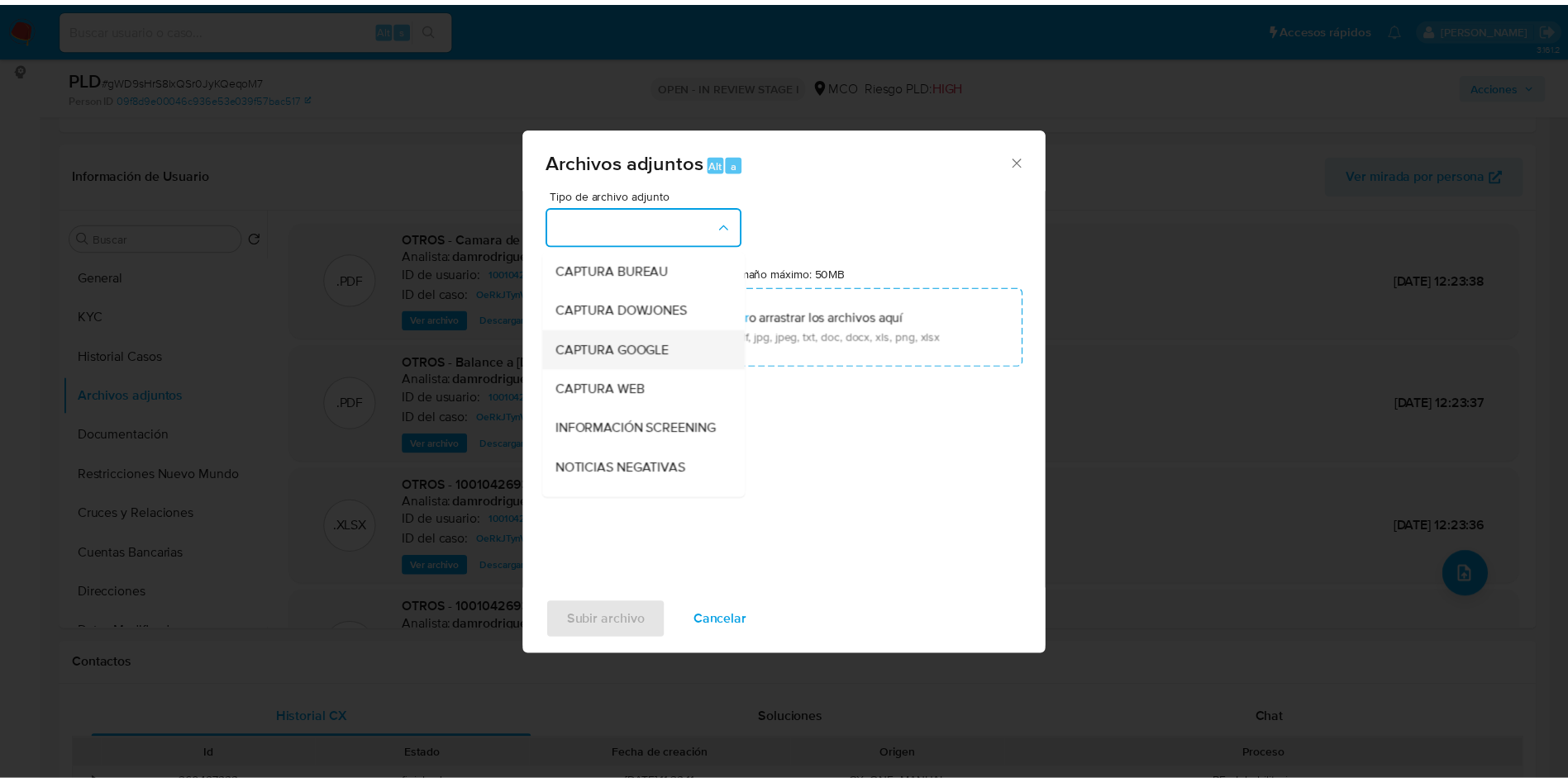
scroll to position [124, 0]
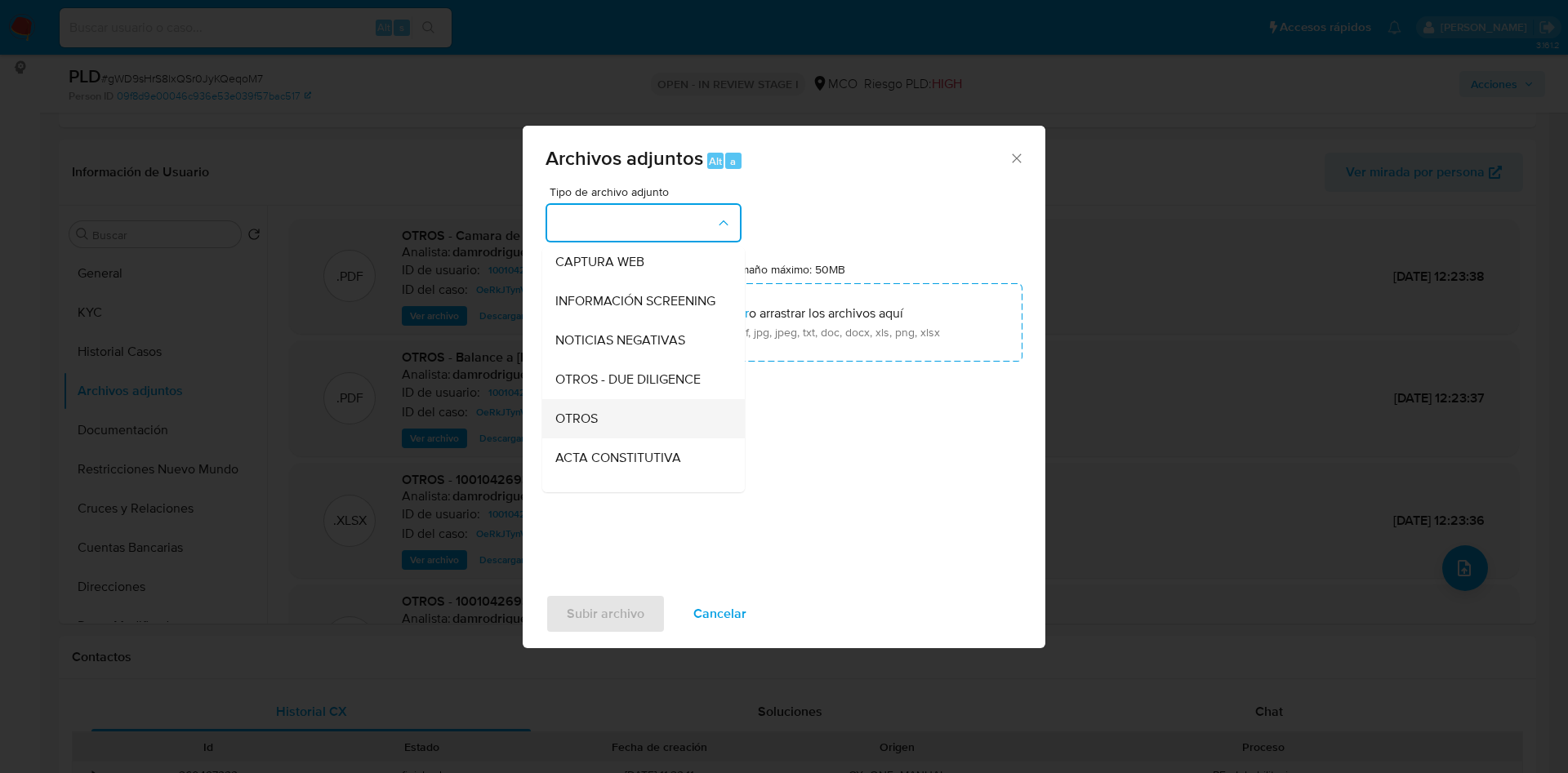
click at [638, 420] on div "OTROS" at bounding box center [639, 419] width 166 height 39
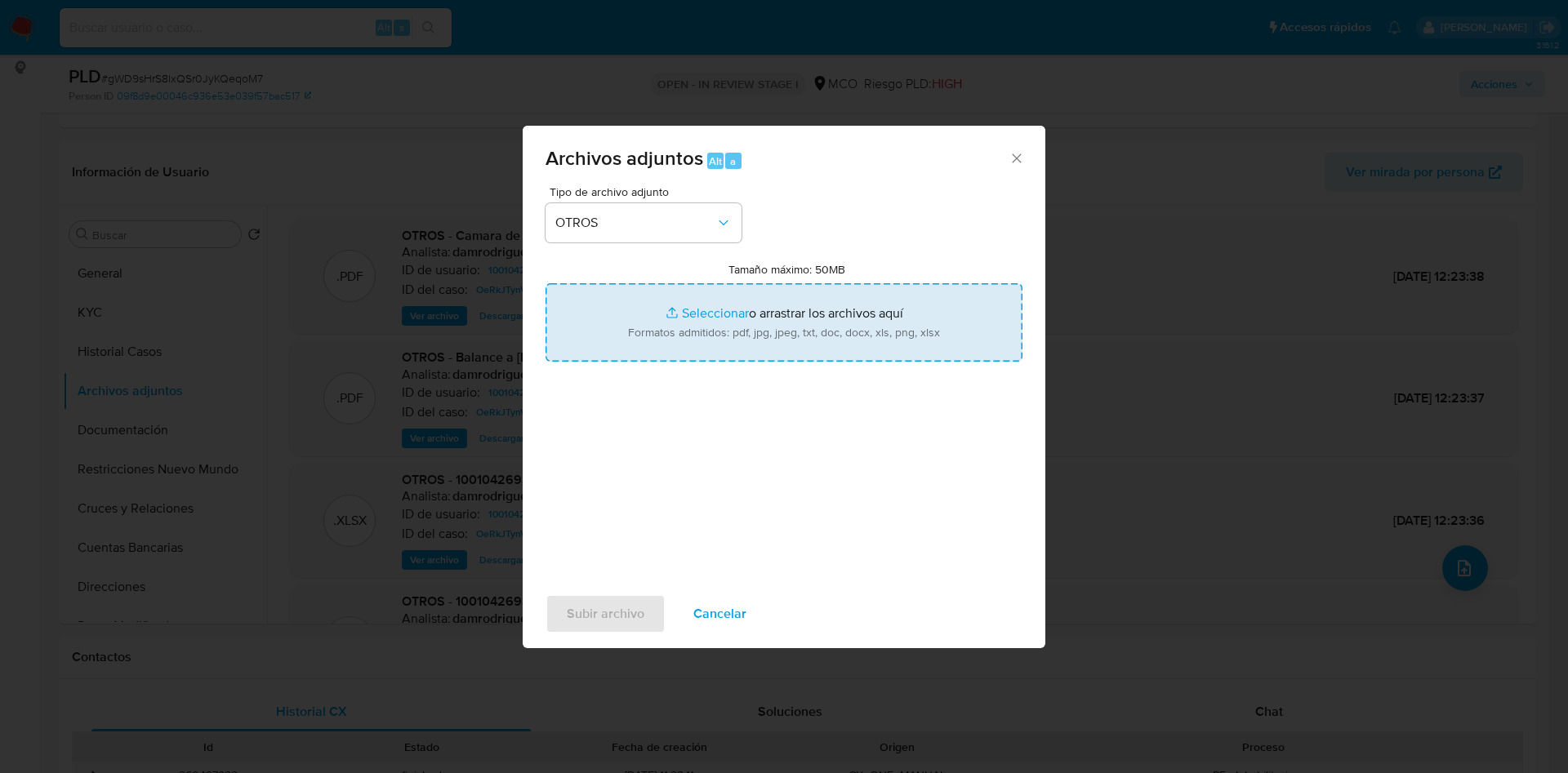
click at [719, 310] on input "Tamaño máximo: 50MB Seleccionar archivos" at bounding box center [784, 323] width 477 height 79
type input "C:\fakepath\1001042693 - 26_09_2025.pdf"
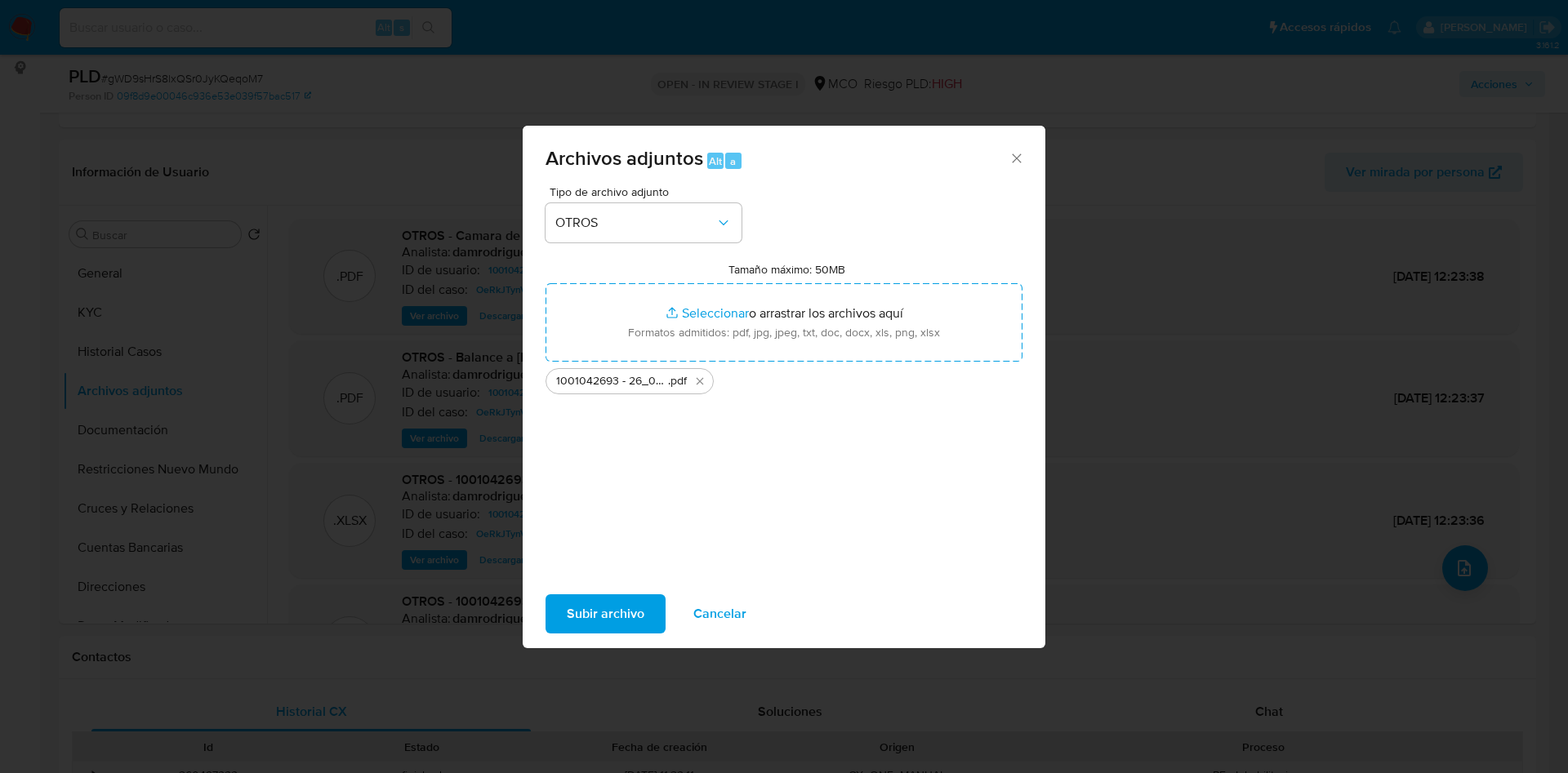
click at [613, 607] on span "Subir archivo" at bounding box center [605, 613] width 78 height 36
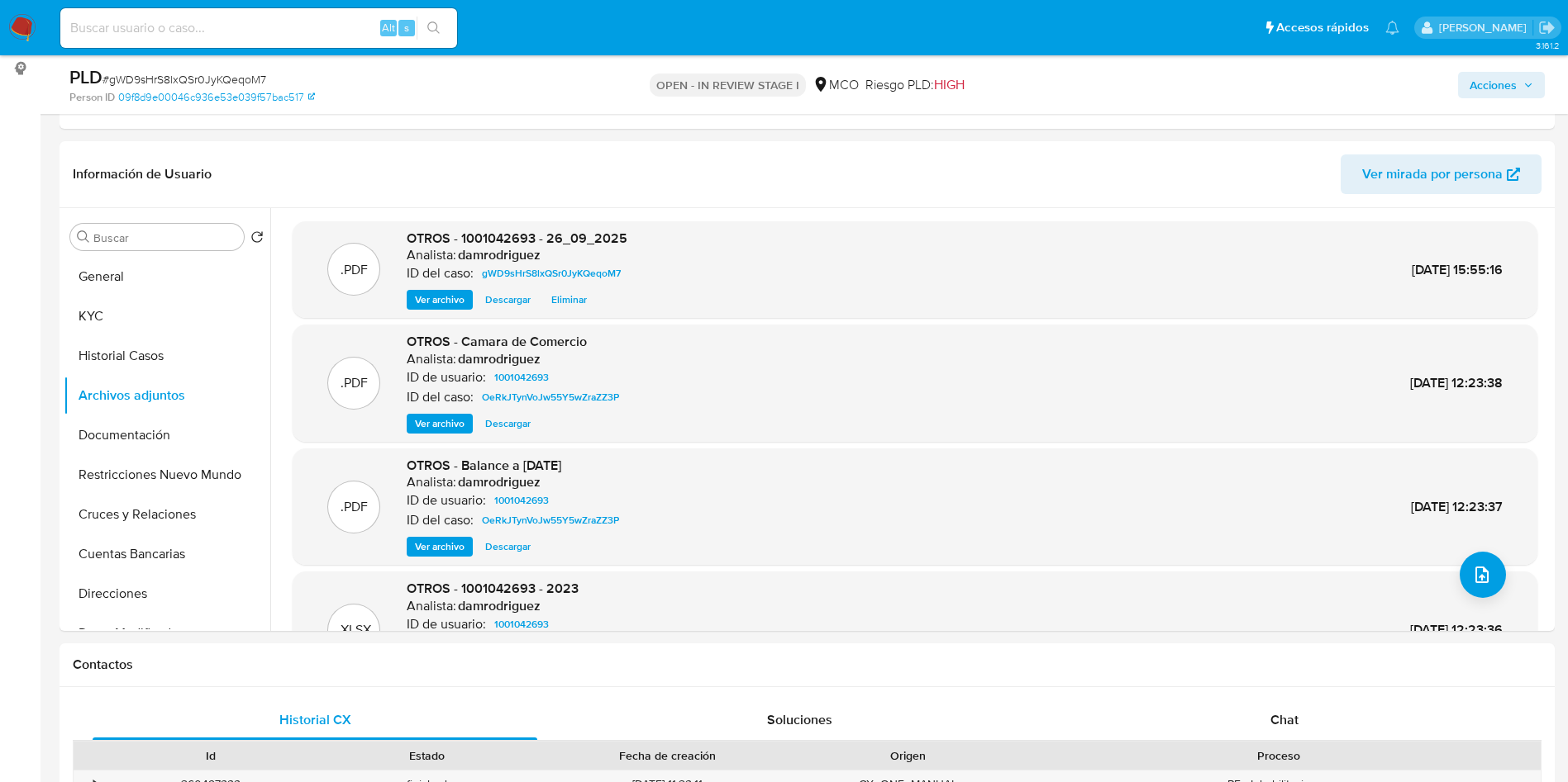
click at [1410, 79] on span "Acciones" at bounding box center [1494, 85] width 47 height 26
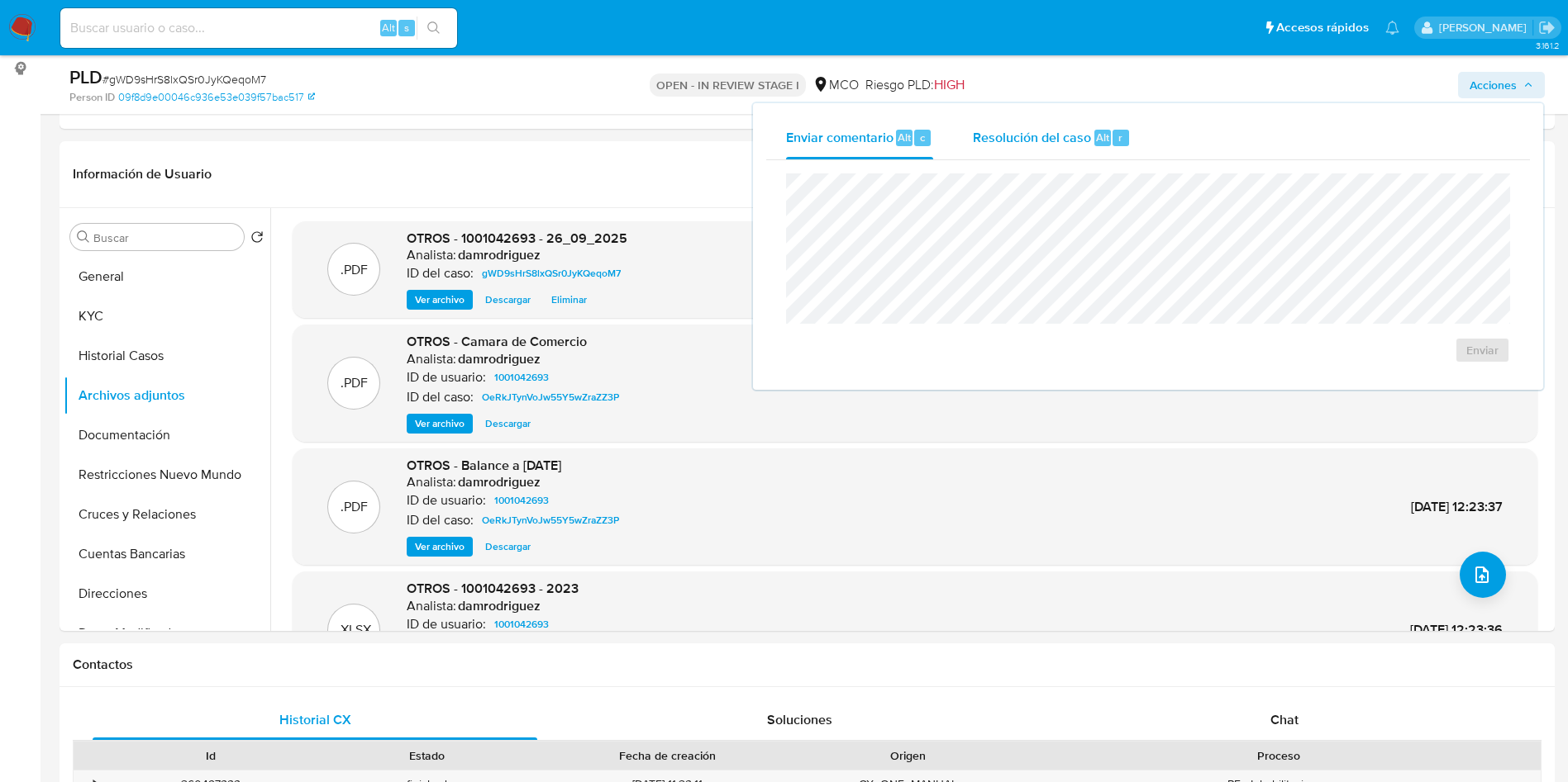
click at [1027, 134] on span "Resolución del caso" at bounding box center [1032, 136] width 118 height 19
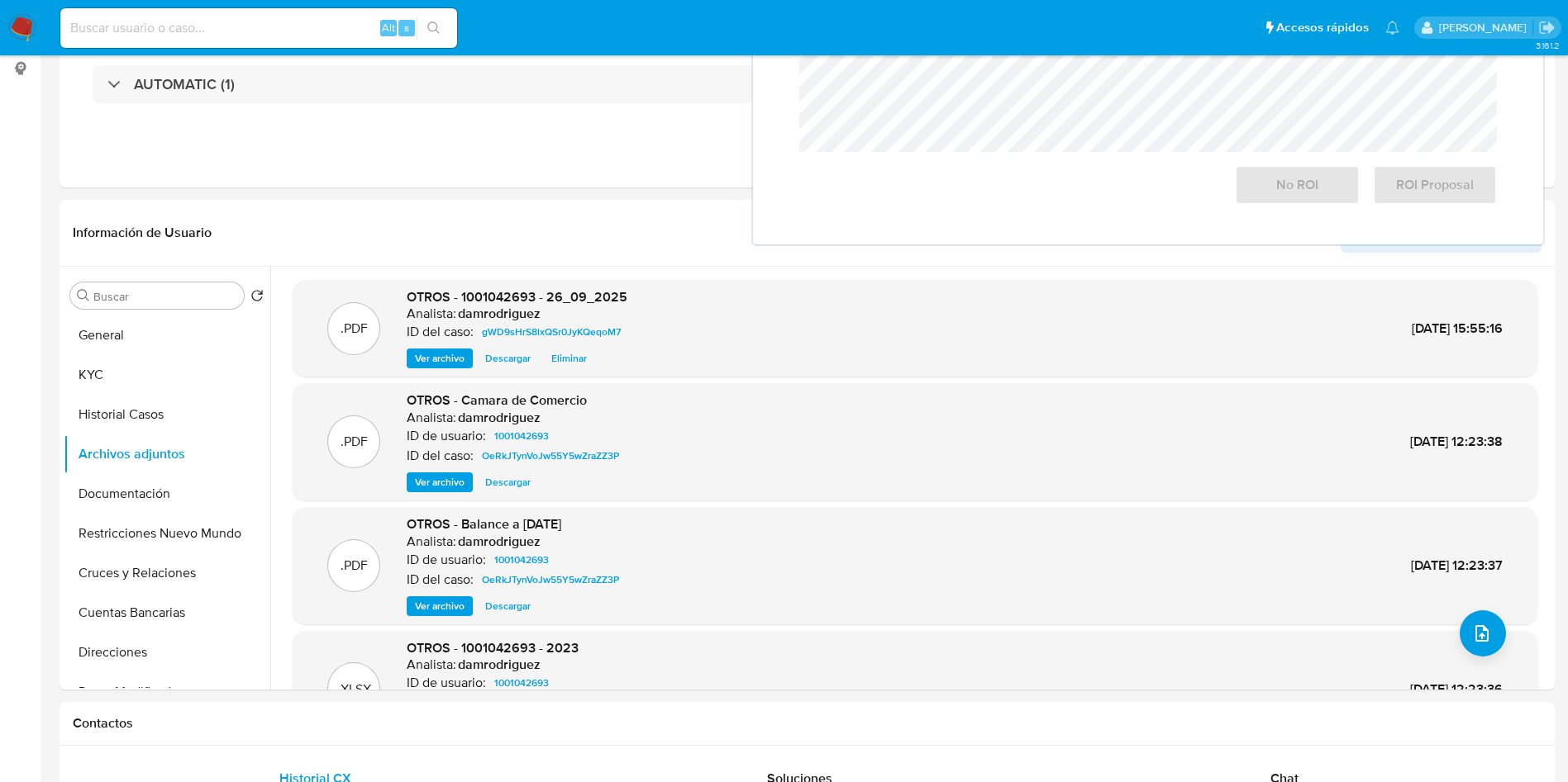
scroll to position [0, 0]
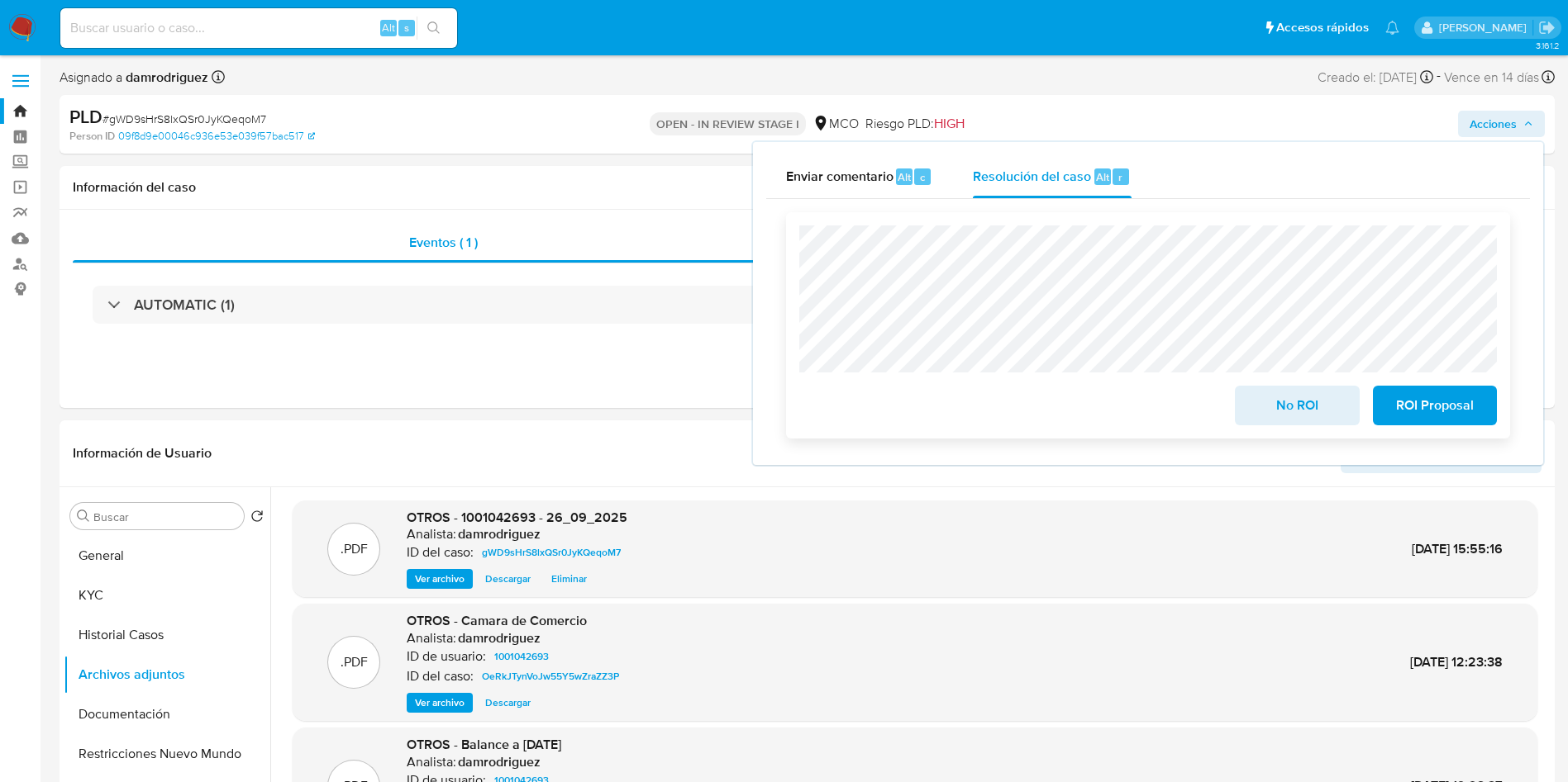
click at [1289, 417] on span "No ROI" at bounding box center [1297, 405] width 81 height 36
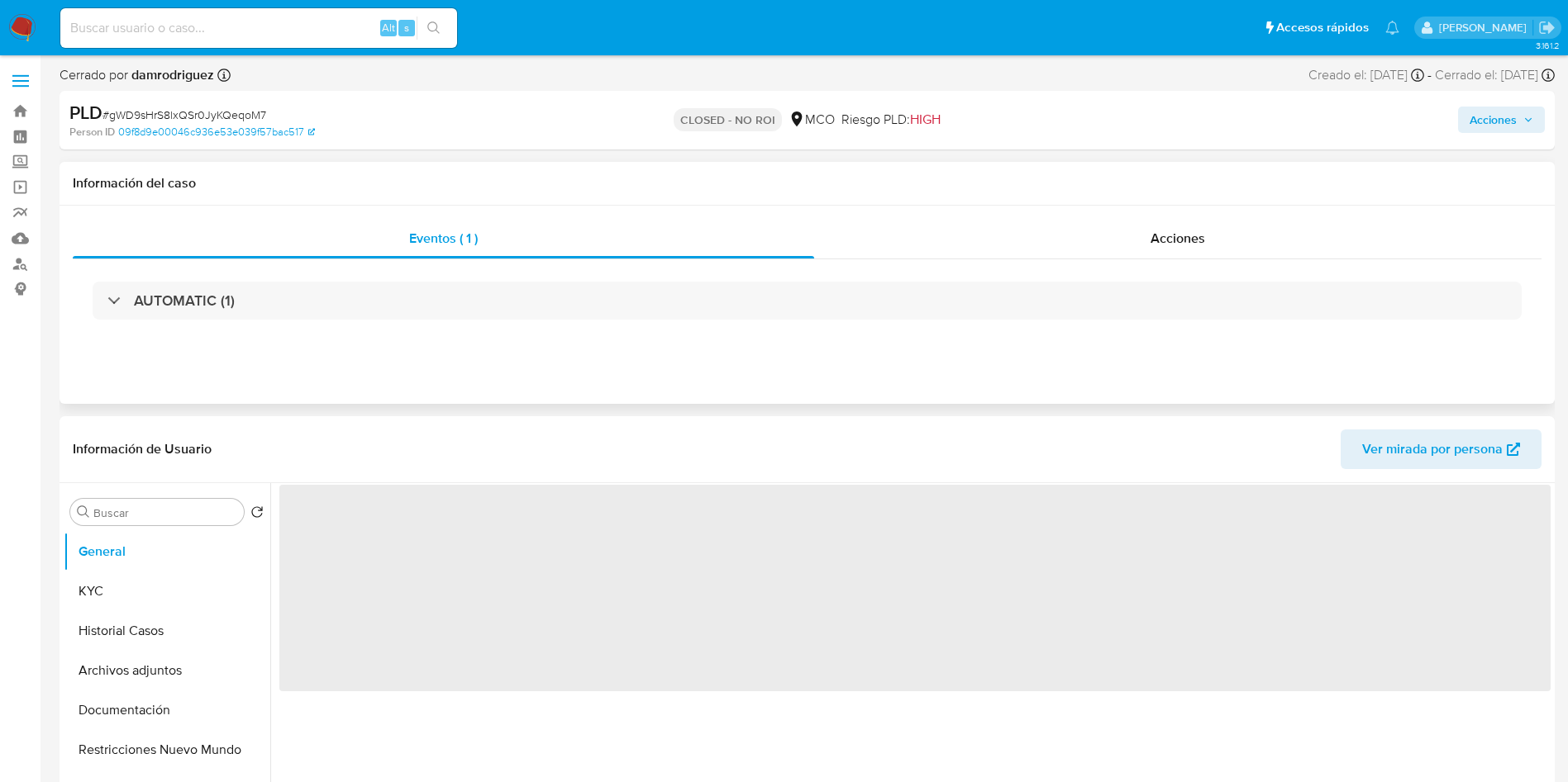
select select "10"
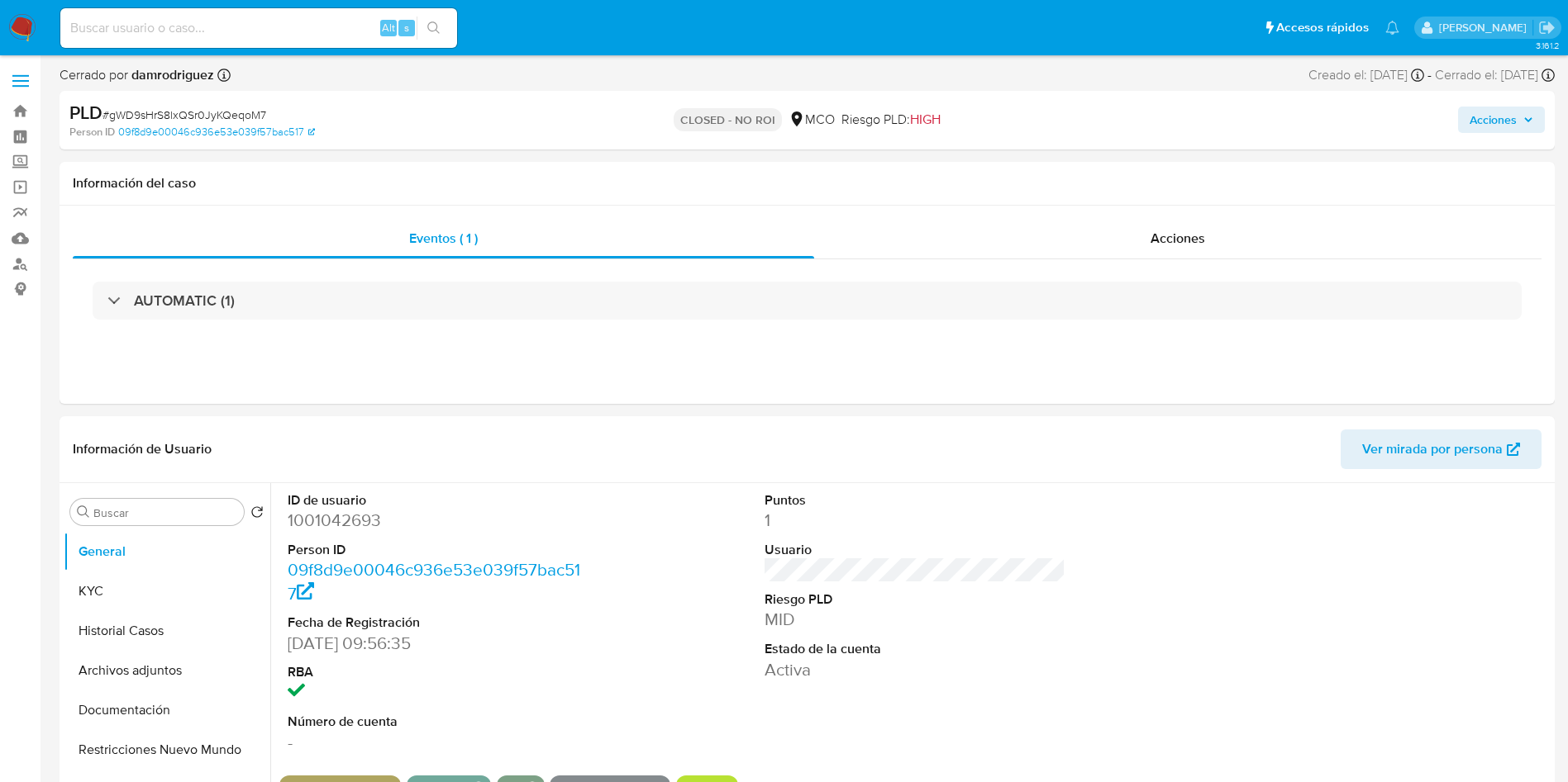
click at [9, 30] on img at bounding box center [22, 28] width 28 height 28
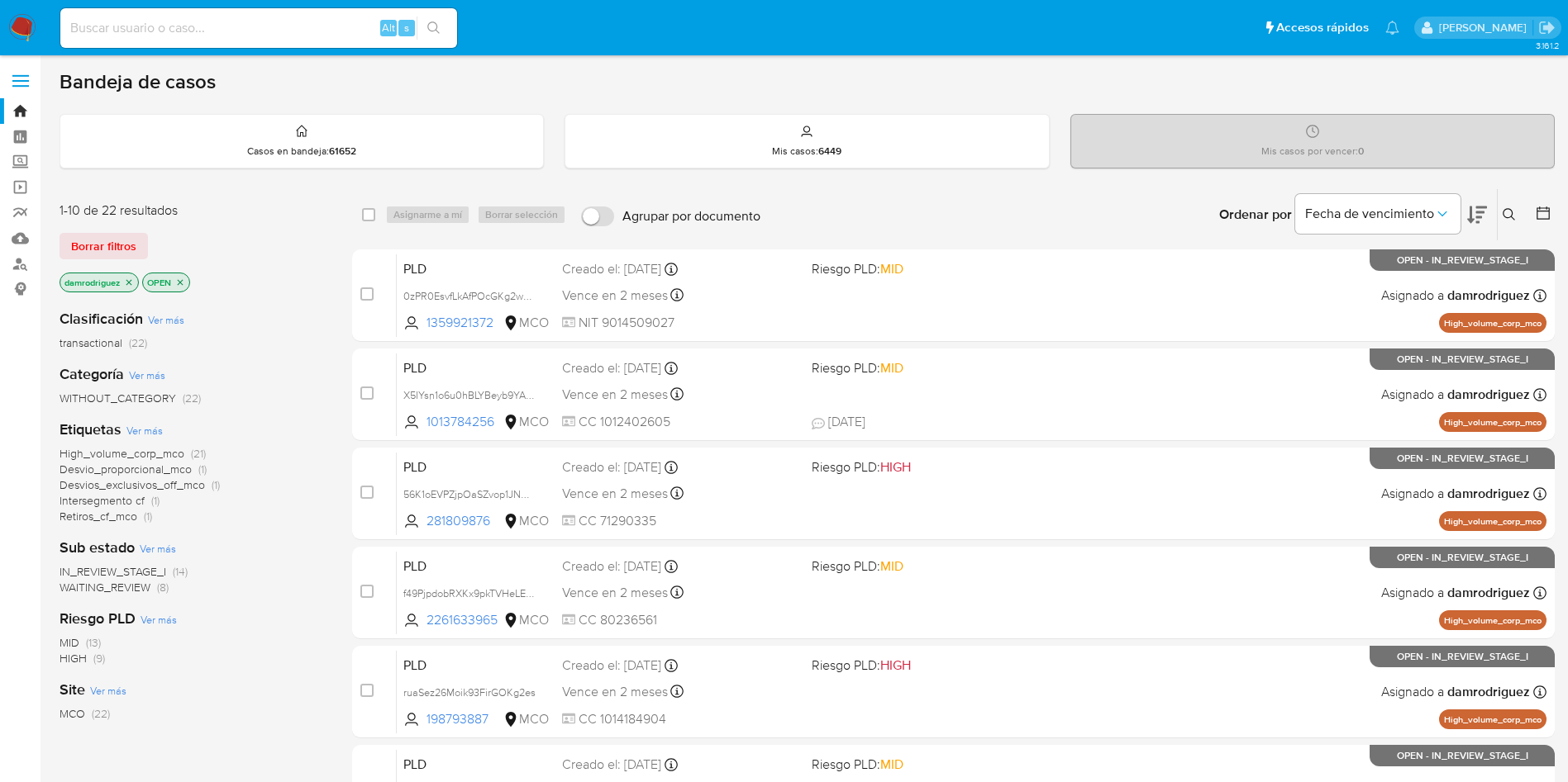
click at [1544, 208] on icon at bounding box center [1543, 213] width 14 height 14
click at [1545, 211] on icon at bounding box center [1543, 213] width 14 height 14
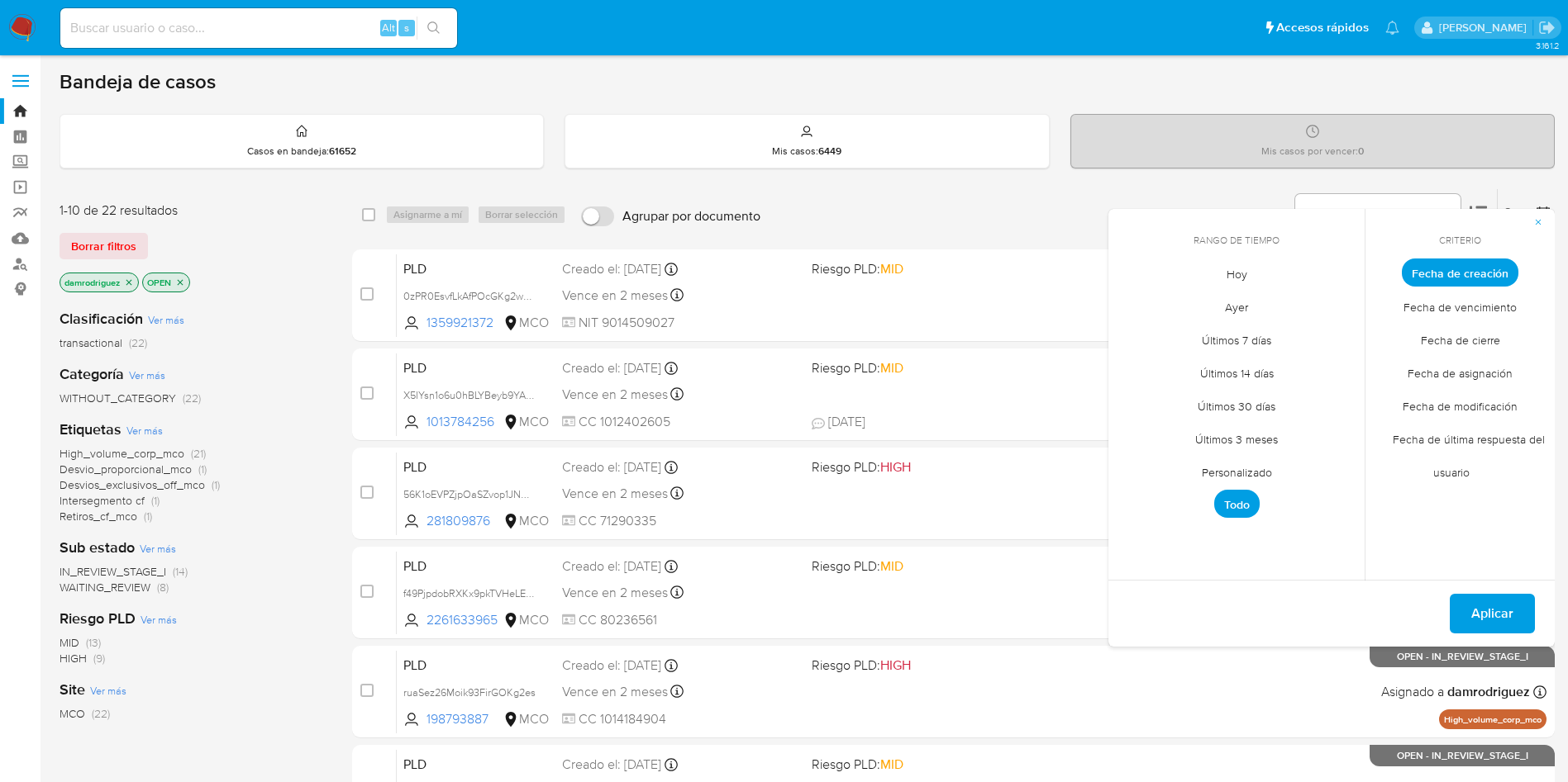
click at [1257, 473] on span "Personalizado" at bounding box center [1236, 472] width 105 height 34
click at [1133, 309] on icon "Mes anterior" at bounding box center [1133, 303] width 19 height 19
click at [1135, 302] on icon "Mes anterior" at bounding box center [1133, 303] width 19 height 19
click at [1242, 399] on button "10" at bounding box center [1236, 396] width 26 height 26
click at [1342, 395] on button "13" at bounding box center [1335, 396] width 26 height 26
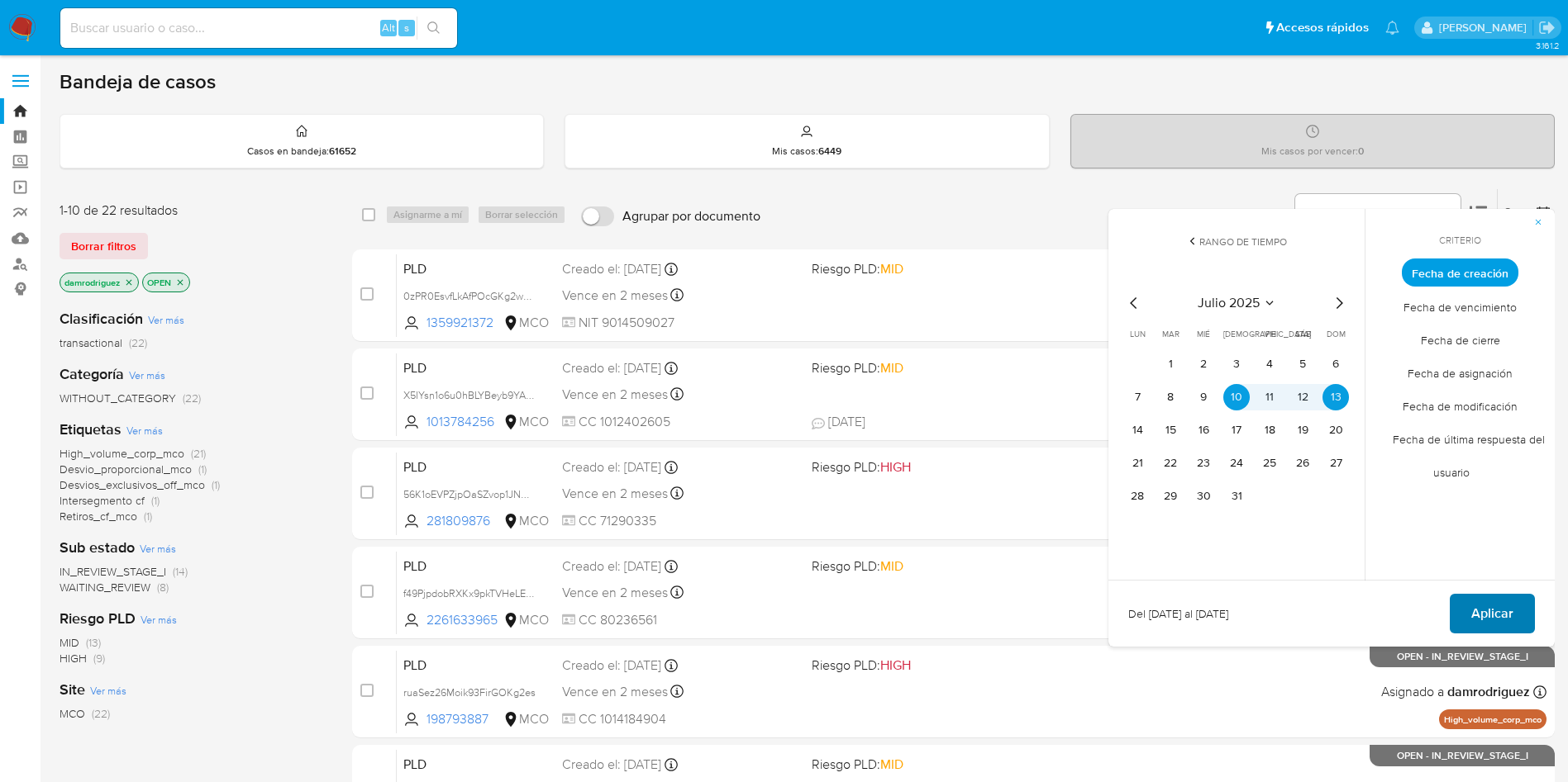
click at [1488, 608] on span "Aplicar" at bounding box center [1493, 614] width 42 height 36
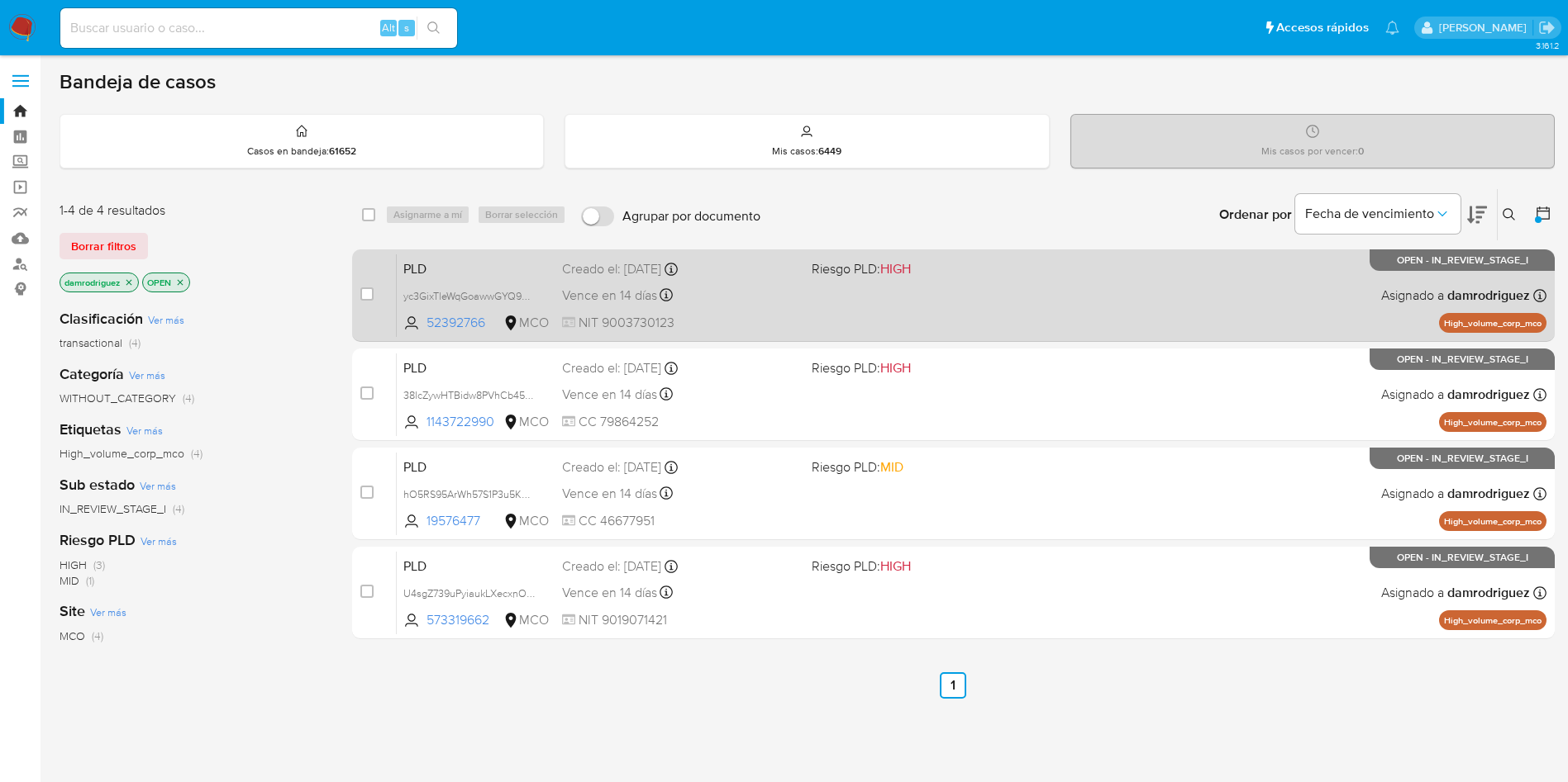
click at [423, 270] on span "PLD" at bounding box center [476, 267] width 145 height 21
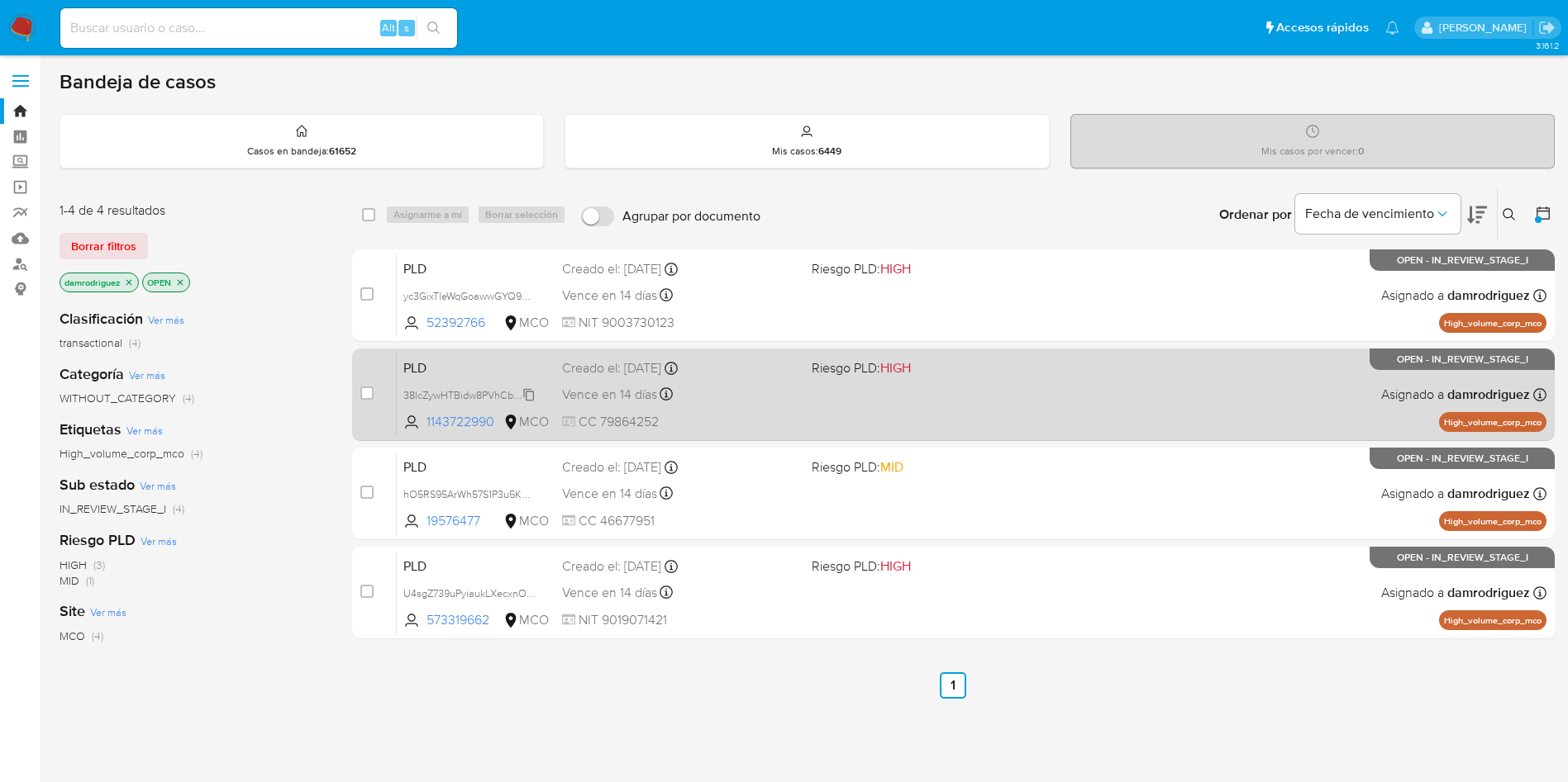
click at [421, 394] on span "38lcZywHTBidw8PVhCb454lM" at bounding box center [472, 393] width 138 height 18
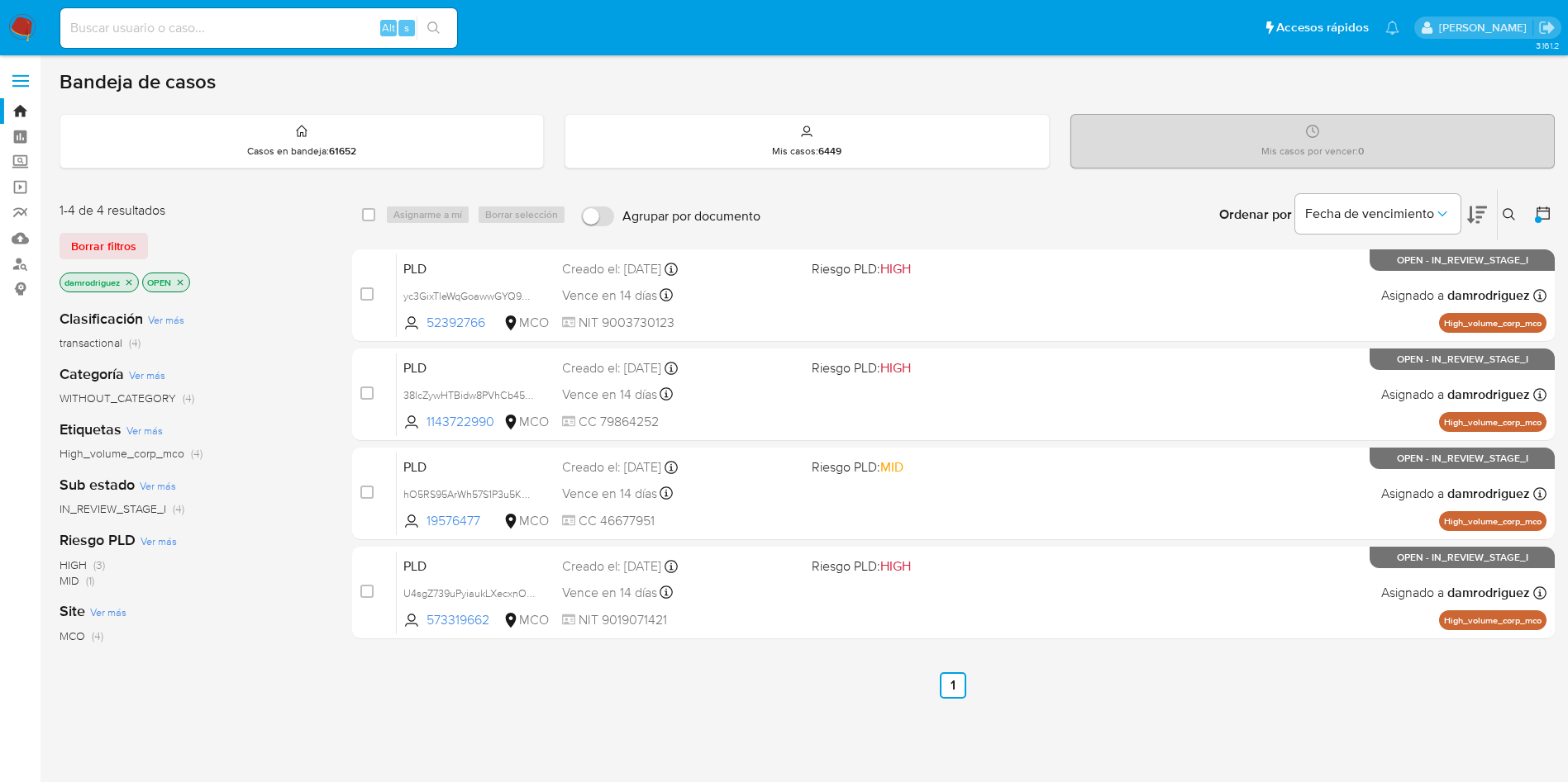
click at [300, 38] on input at bounding box center [258, 28] width 397 height 21
click at [290, 28] on input at bounding box center [258, 28] width 397 height 21
paste input "38lcZywHTBidw8PVhCb454lM"
type input "38lcZywHTBidw8PVhCb454lM"
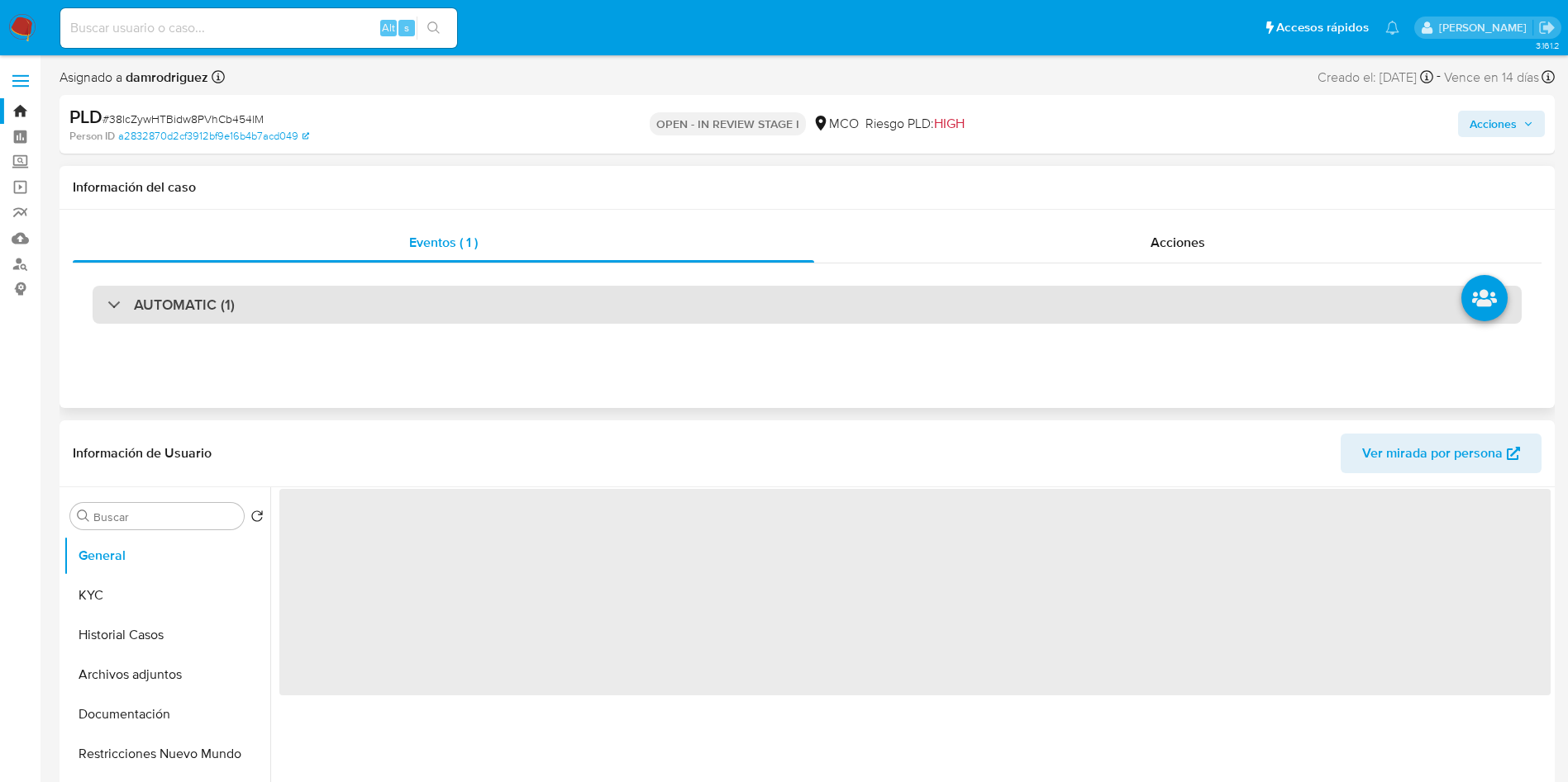
select select "10"
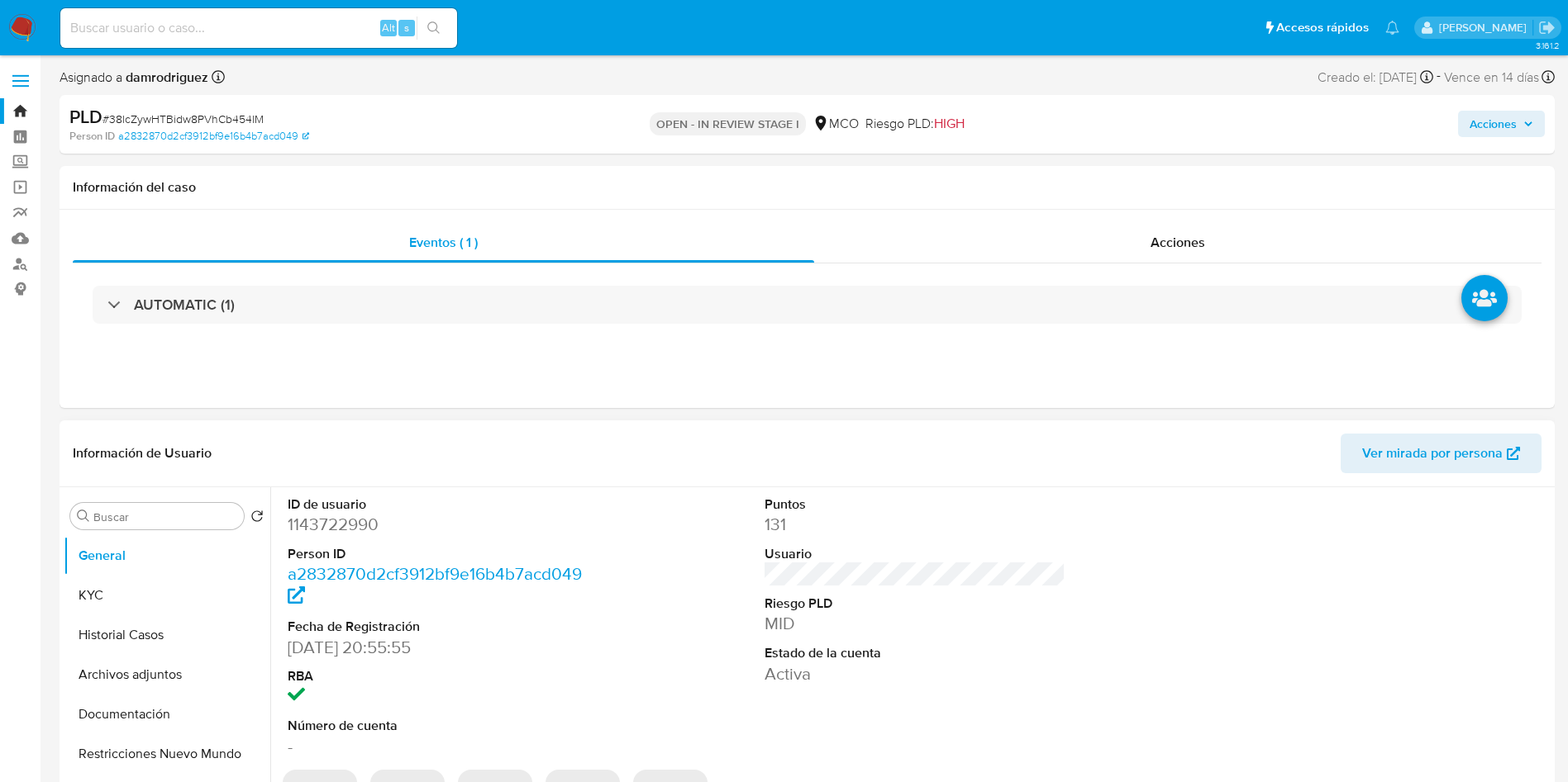
click at [344, 524] on dd "1143722990" at bounding box center [438, 524] width 302 height 23
copy dd "1143722990"
click at [324, 517] on dd "1143722990" at bounding box center [438, 524] width 302 height 23
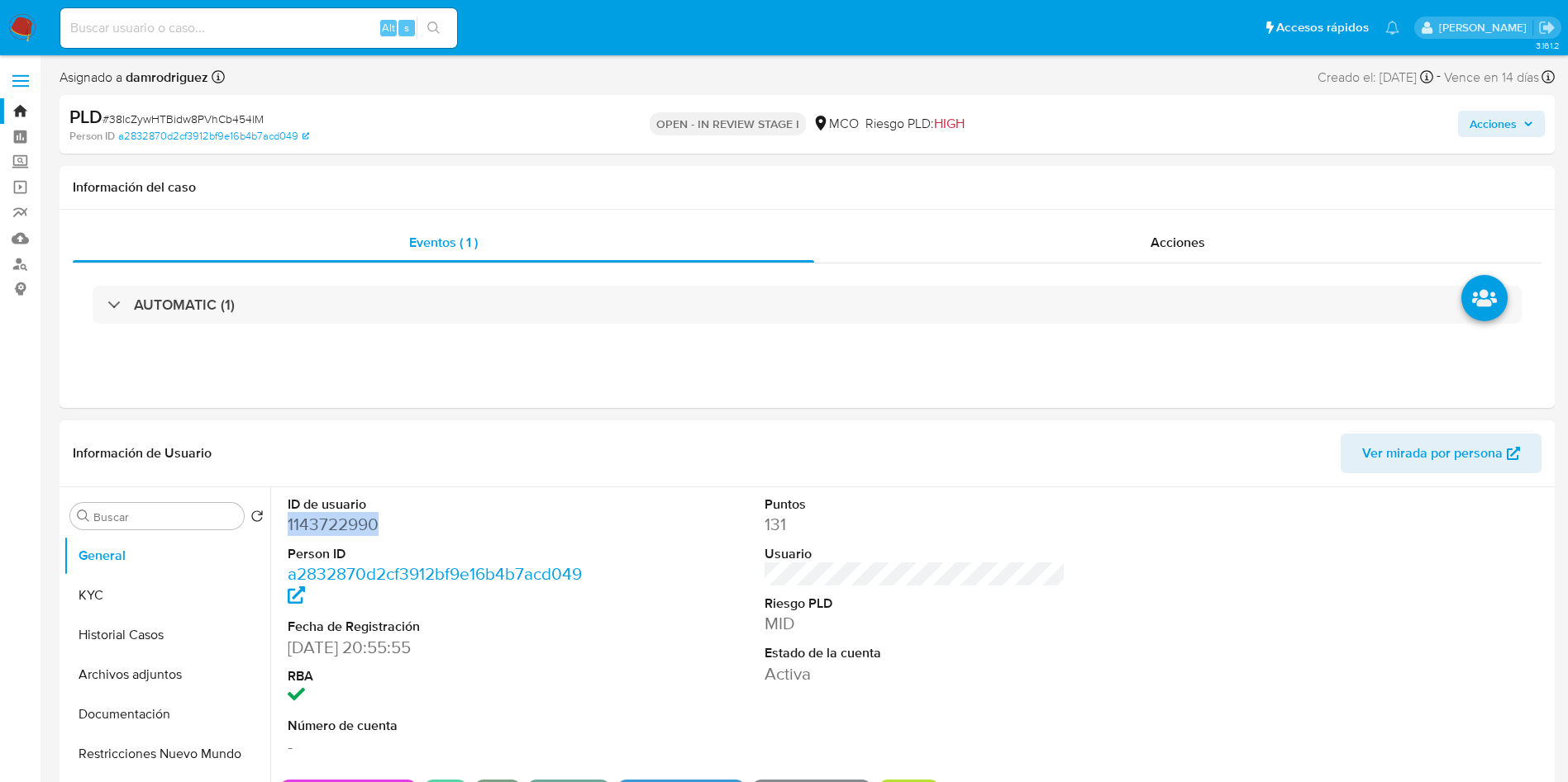
click at [324, 517] on dd "1143722990" at bounding box center [438, 524] width 302 height 23
copy dd "1143722990"
click at [129, 637] on button "Historial Casos" at bounding box center [160, 635] width 194 height 40
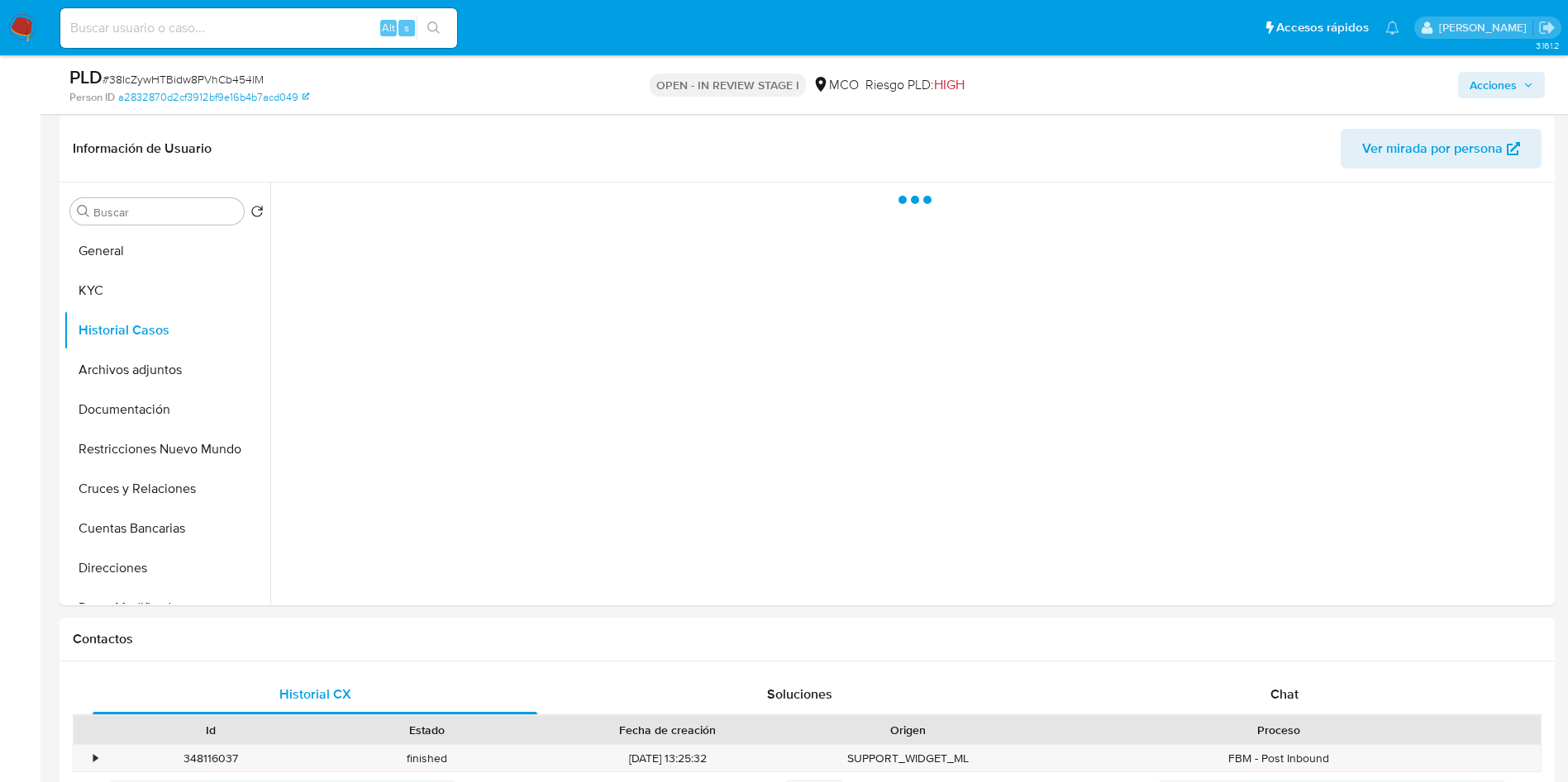
scroll to position [248, 0]
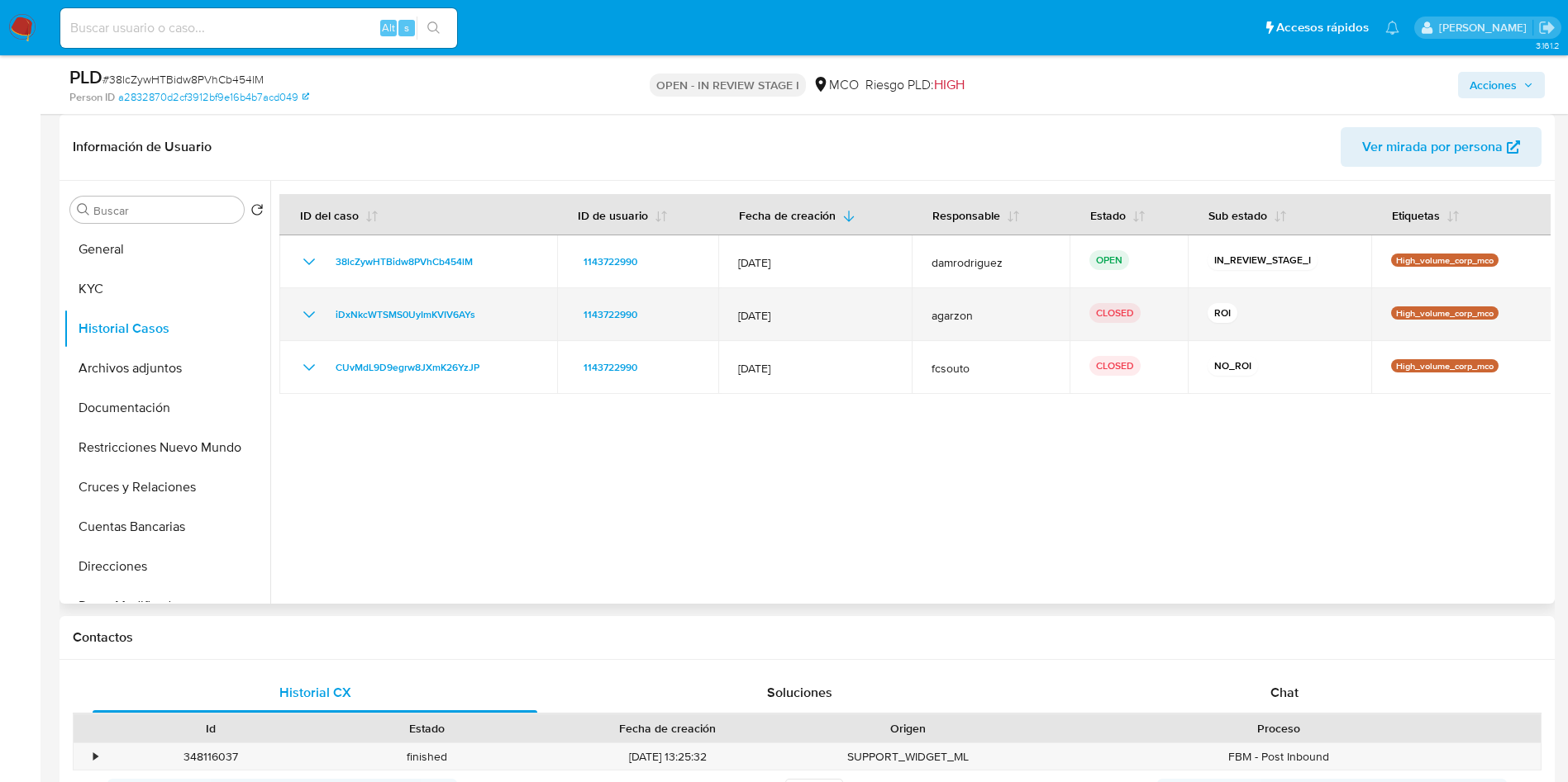
click at [298, 312] on td "iDxNkcWTSMS0UyImKVIV6AYs" at bounding box center [418, 314] width 277 height 53
click at [305, 312] on icon "Mostrar/Ocultar" at bounding box center [310, 314] width 12 height 7
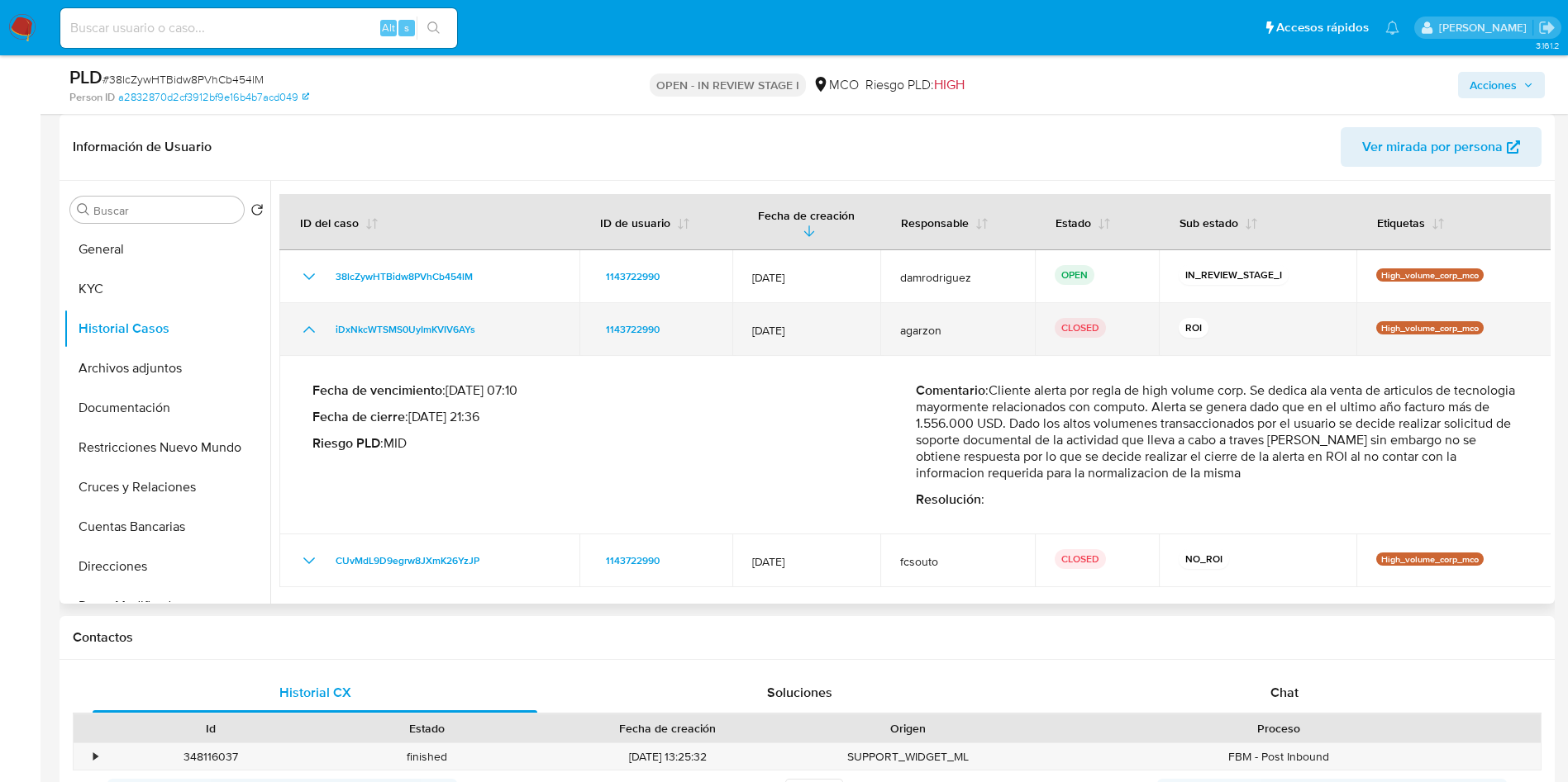
click at [305, 320] on icon "Mostrar/Ocultar" at bounding box center [309, 329] width 19 height 19
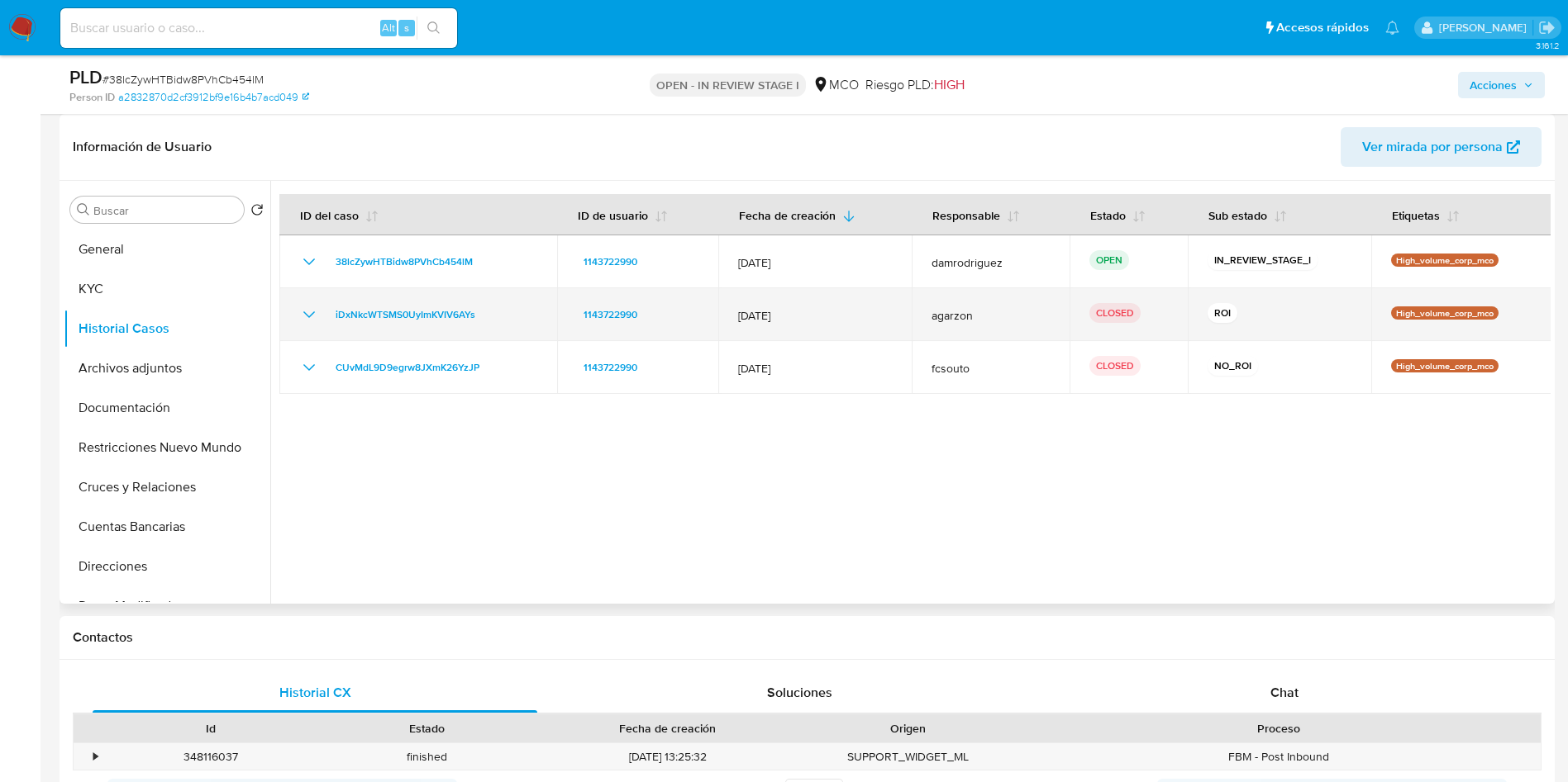
click at [300, 306] on icon "Mostrar/Ocultar" at bounding box center [309, 314] width 19 height 19
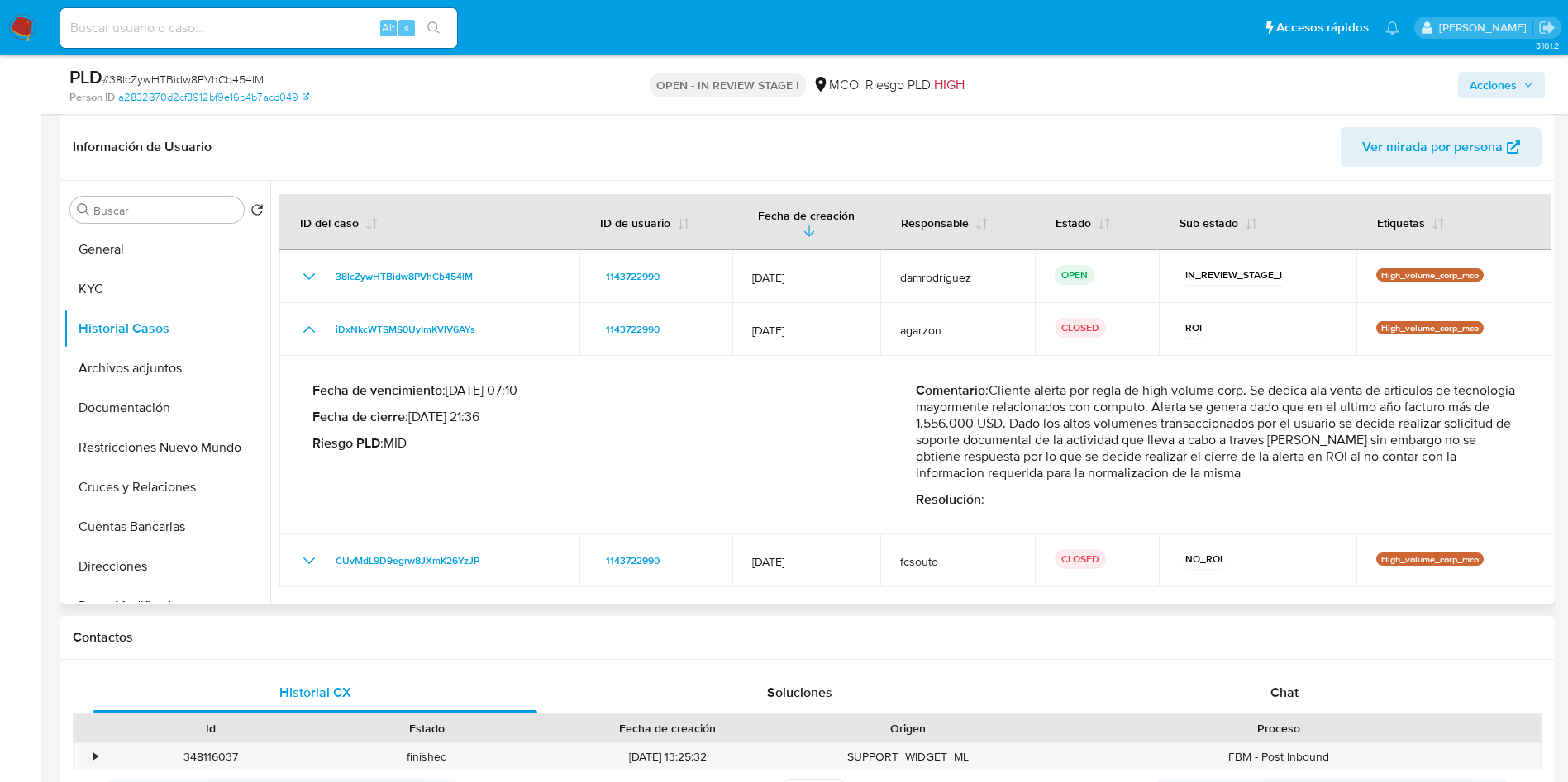
drag, startPoint x: 993, startPoint y: 382, endPoint x: 1429, endPoint y: 389, distance: 436.1
click at [1429, 389] on p "Comentario : Cliente alerta por regla de high volume corp. Se dedica ala venta …" at bounding box center [1217, 431] width 603 height 99
drag, startPoint x: 1071, startPoint y: 411, endPoint x: 1491, endPoint y: 425, distance: 420.2
click at [1495, 426] on p "Comentario : Cliente alerta por regla de high volume corp. Se dedica ala venta …" at bounding box center [1217, 431] width 603 height 99
drag, startPoint x: 982, startPoint y: 447, endPoint x: 1440, endPoint y: 437, distance: 458.1
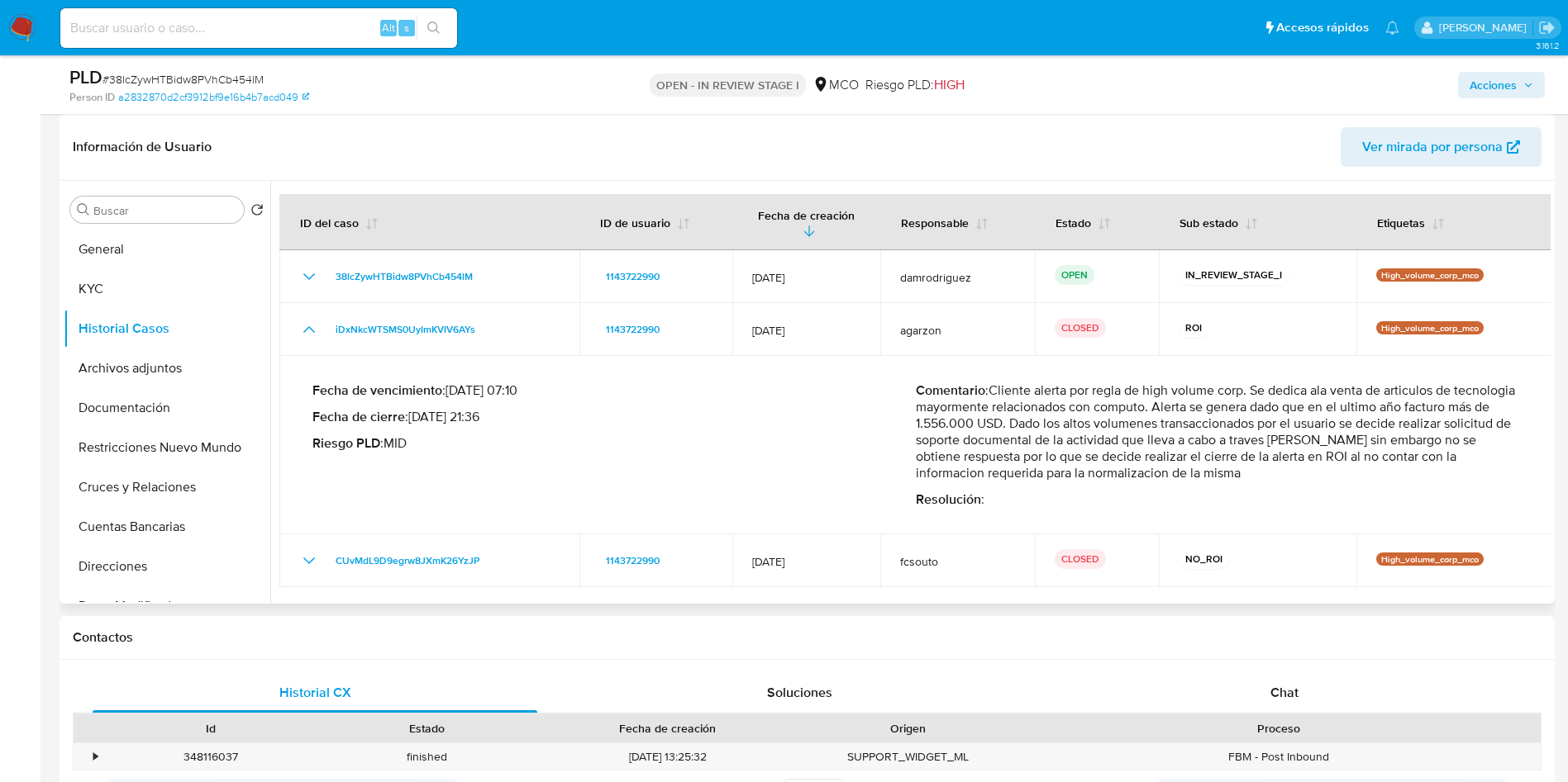
click at [1430, 437] on p "Comentario : Cliente alerta por regla de high volume corp. Se dedica ala venta …" at bounding box center [1217, 431] width 603 height 99
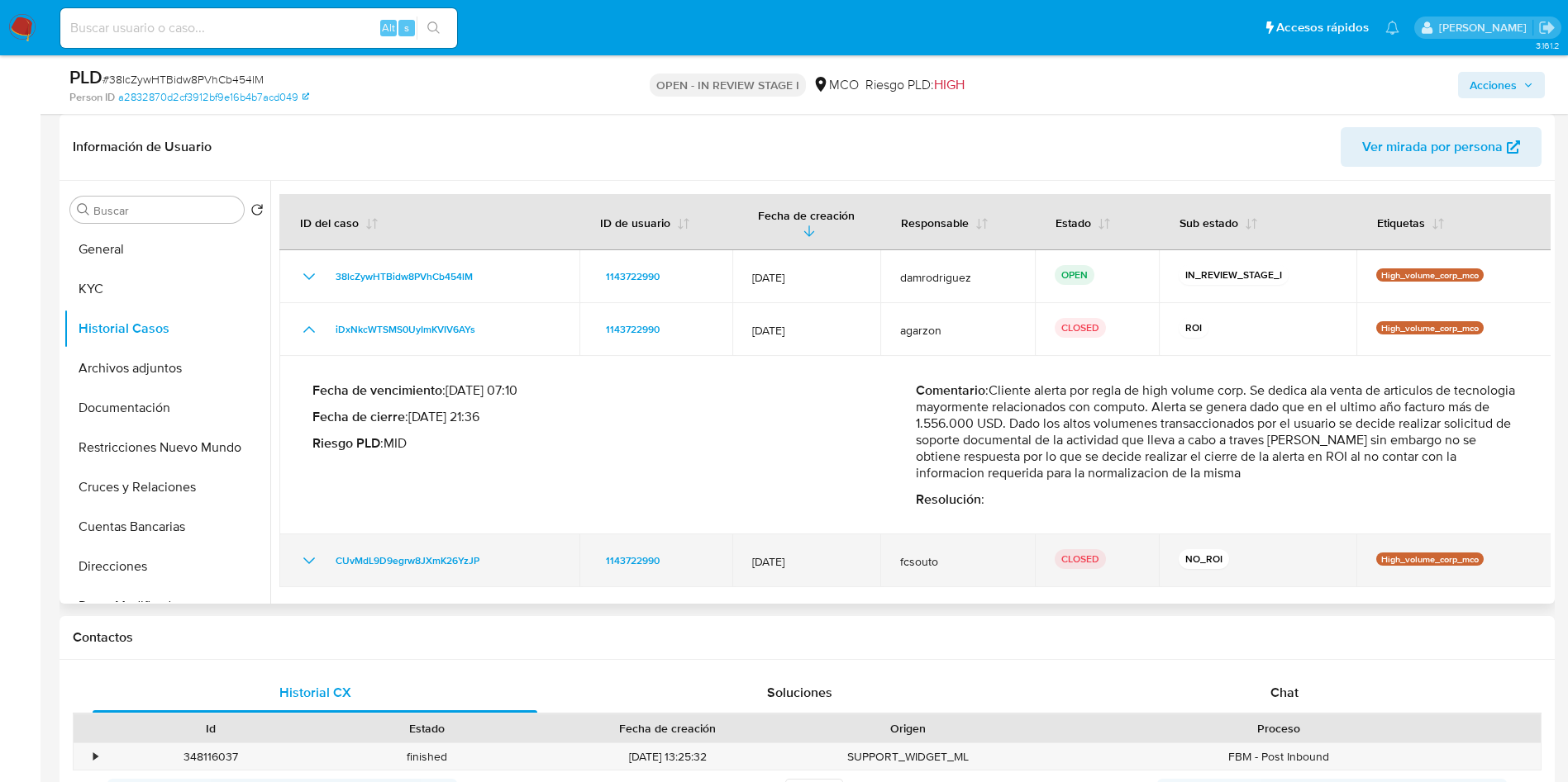
click at [306, 551] on icon "Mostrar/Ocultar" at bounding box center [309, 561] width 19 height 19
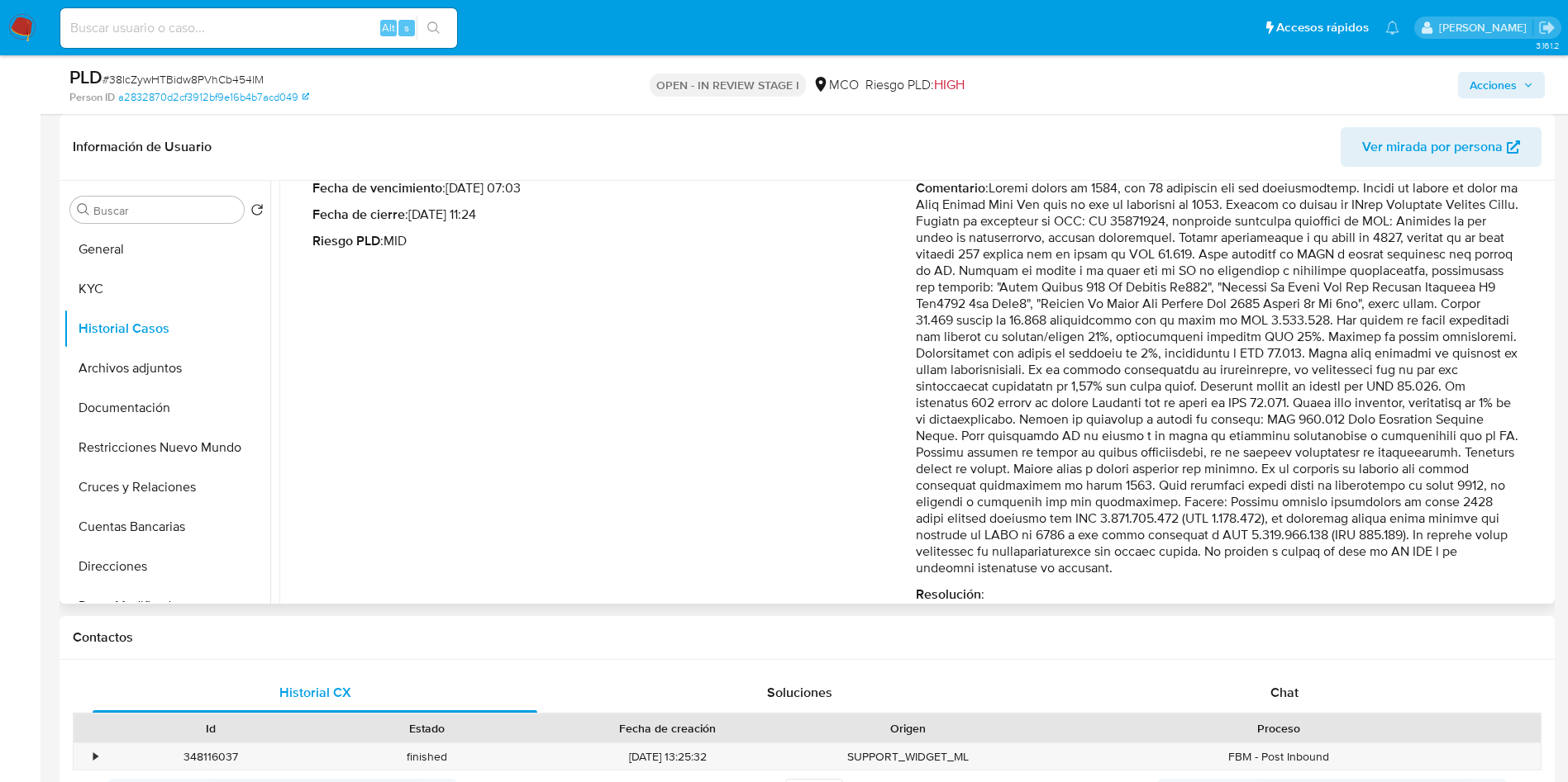
scroll to position [468, 0]
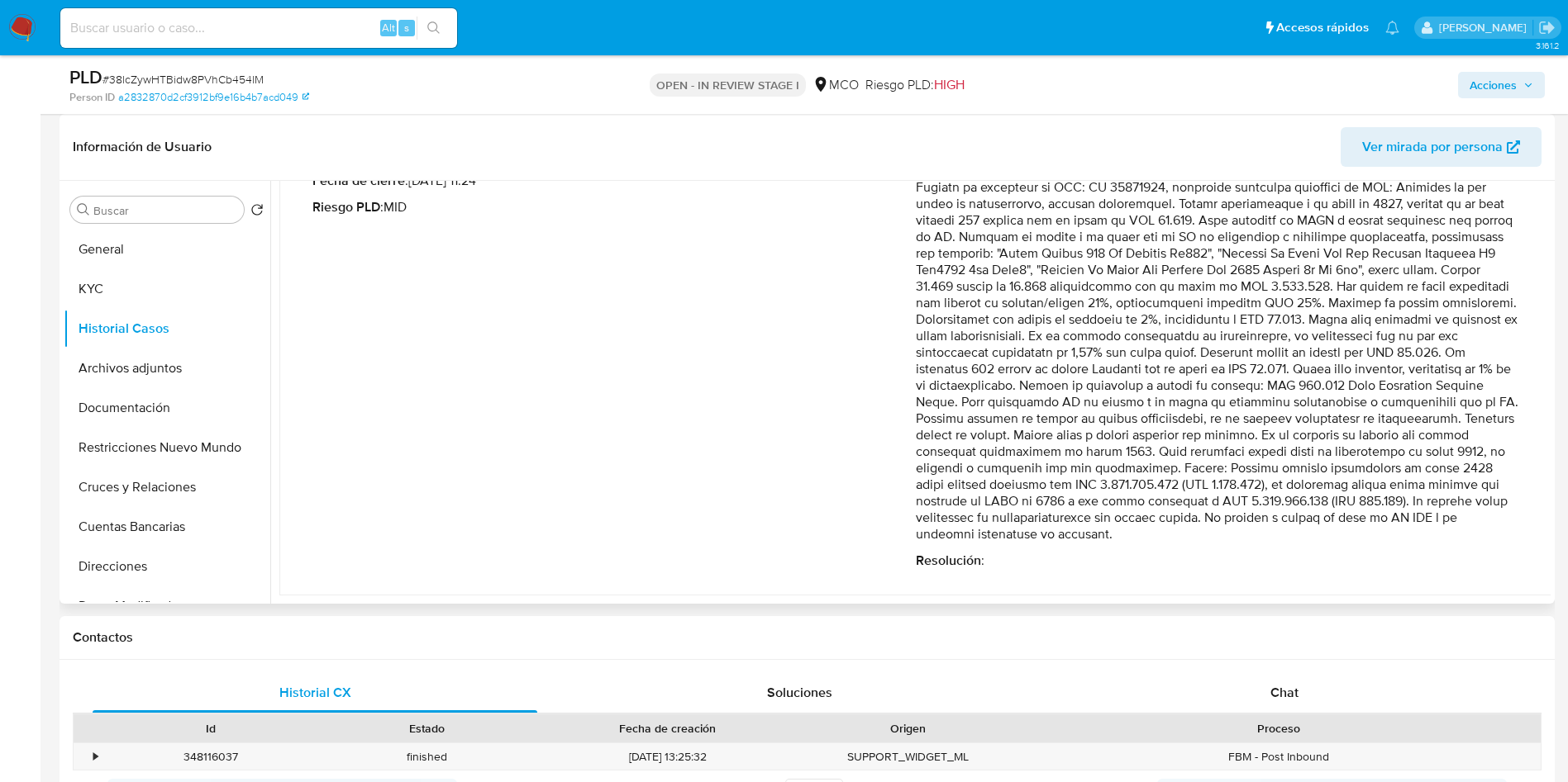
drag, startPoint x: 1010, startPoint y: 414, endPoint x: 1055, endPoint y: 461, distance: 65.1
click at [1045, 468] on p "Comentario :" at bounding box center [1217, 344] width 603 height 396
click at [1122, 458] on p "Comentario :" at bounding box center [1217, 344] width 603 height 396
drag, startPoint x: 1311, startPoint y: 466, endPoint x: 1499, endPoint y: 466, distance: 188.0
click at [1496, 466] on p "Comentario :" at bounding box center [1217, 344] width 603 height 396
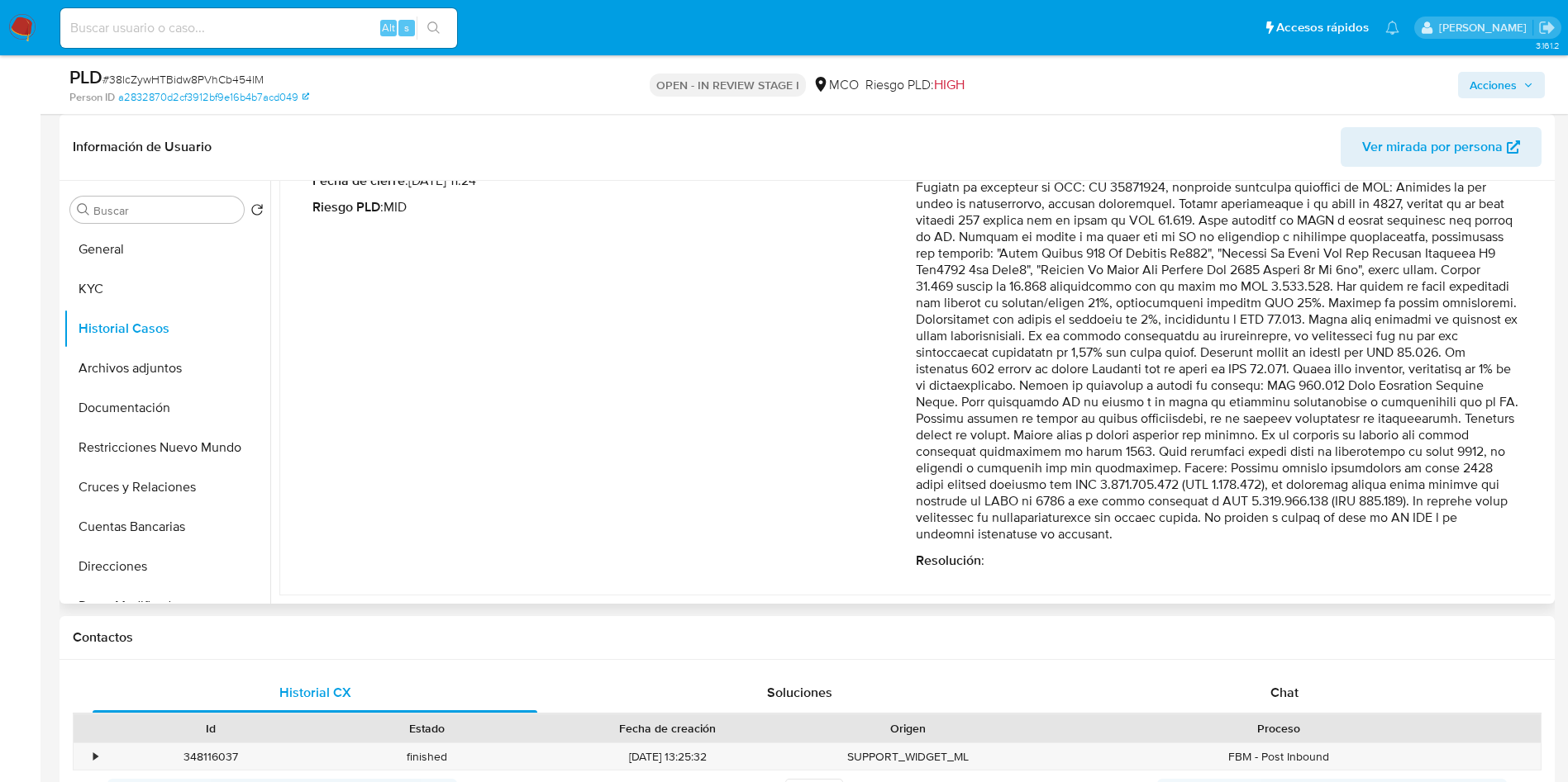
drag, startPoint x: 920, startPoint y: 485, endPoint x: 1388, endPoint y: 485, distance: 468.0
click at [1385, 485] on p "Comentario :" at bounding box center [1217, 344] width 603 height 396
drag, startPoint x: 1034, startPoint y: 506, endPoint x: 1495, endPoint y: 500, distance: 461.0
click at [1495, 500] on p "Comentario :" at bounding box center [1217, 344] width 603 height 396
drag, startPoint x: 981, startPoint y: 522, endPoint x: 1287, endPoint y: 520, distance: 306.0
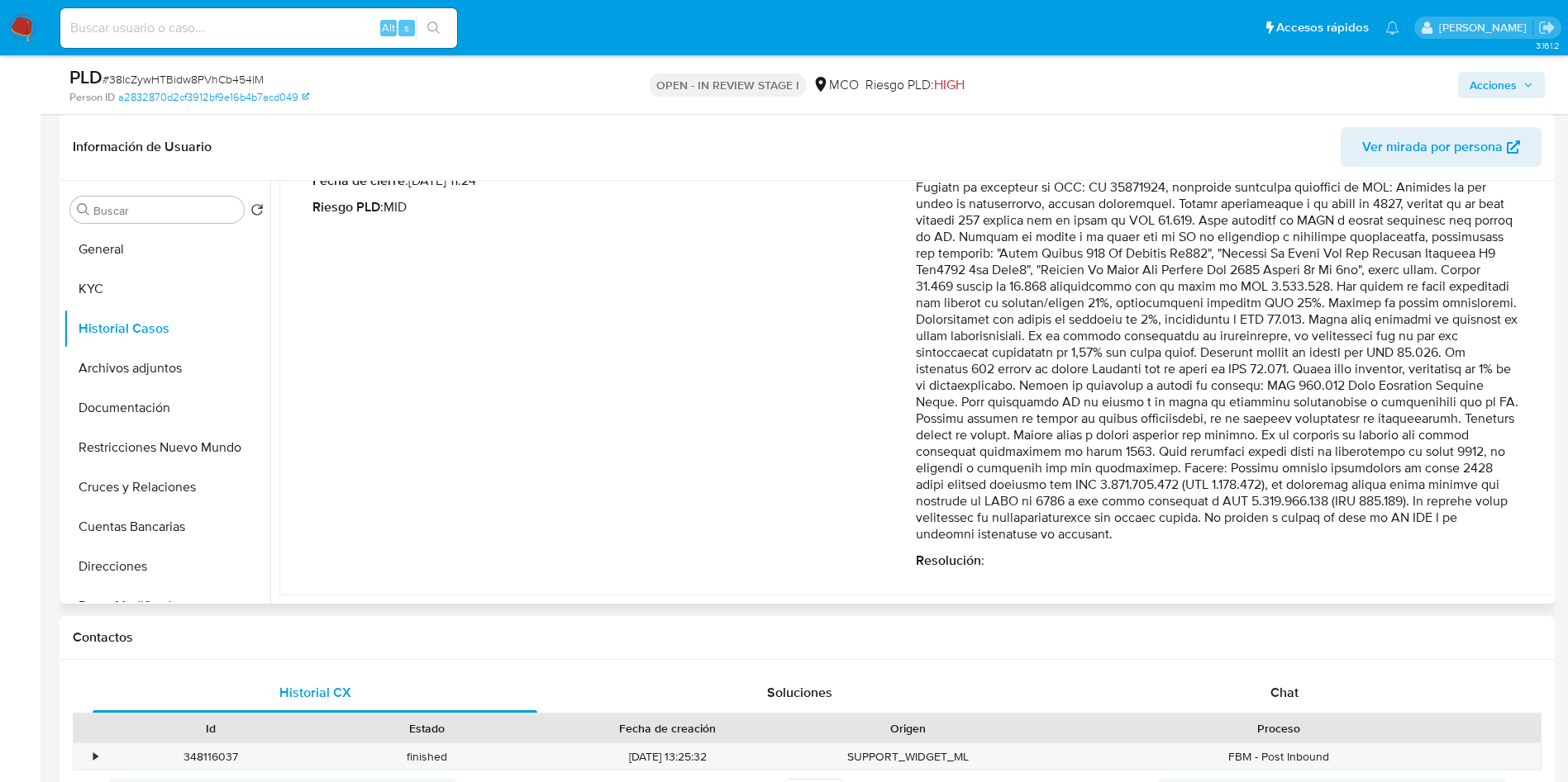
click at [1286, 520] on p "Comentario :" at bounding box center [1217, 344] width 603 height 396
drag, startPoint x: 1368, startPoint y: 521, endPoint x: 1440, endPoint y: 519, distance: 72.0
click at [1442, 519] on p "Comentario :" at bounding box center [1217, 344] width 603 height 396
click at [176, 374] on button "Archivos adjuntos" at bounding box center [160, 368] width 194 height 40
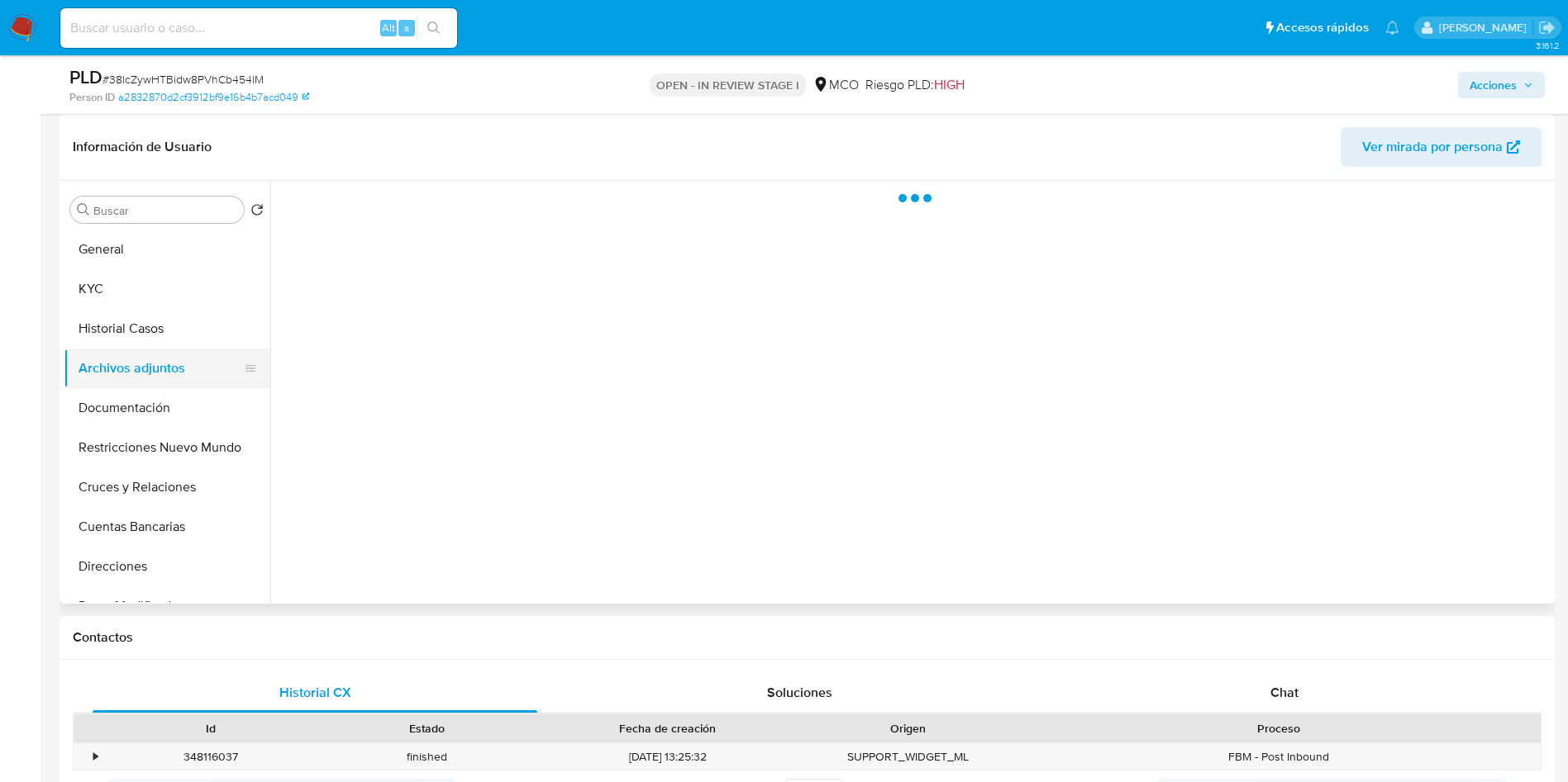
scroll to position [0, 0]
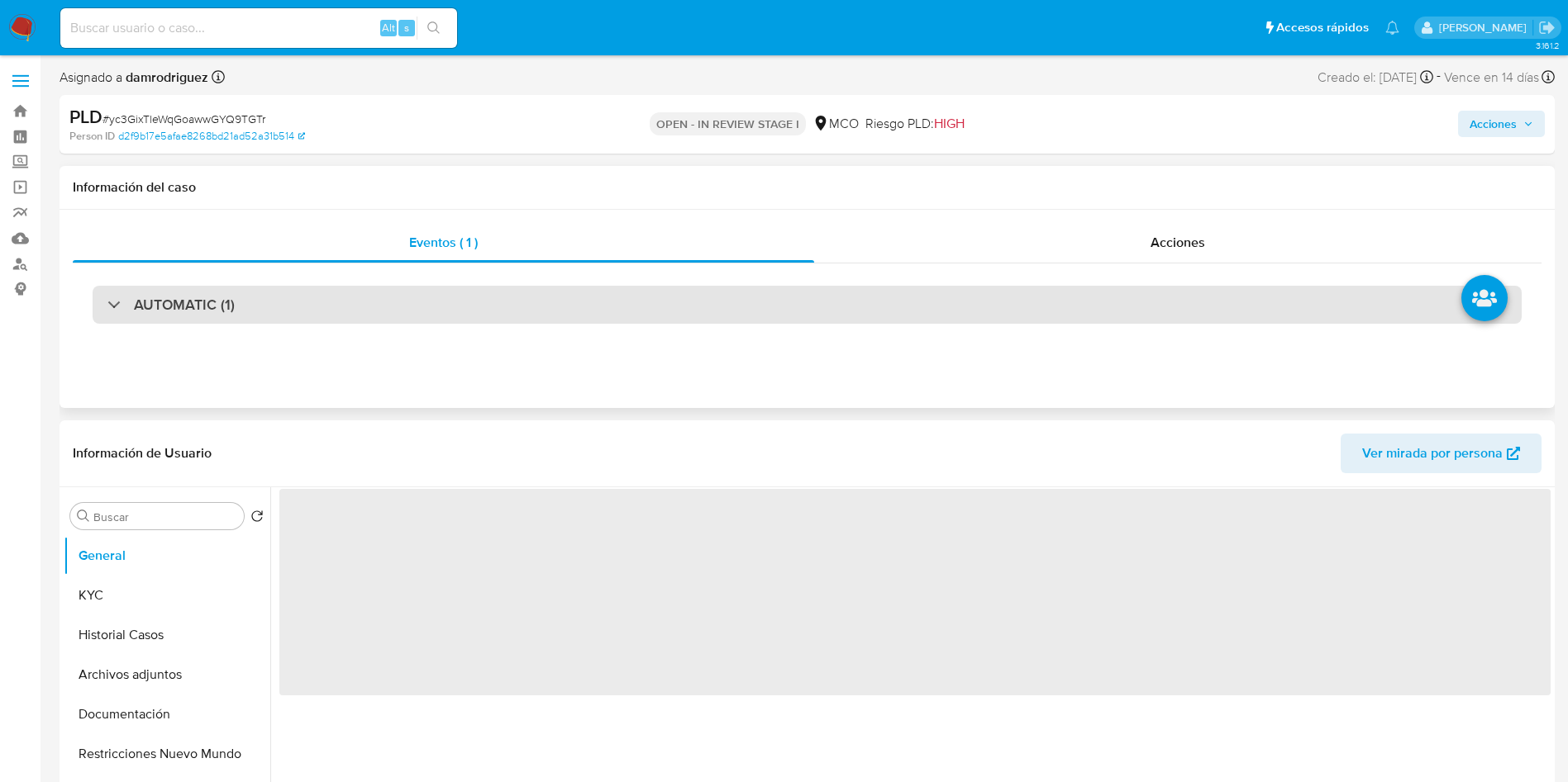
select select "10"
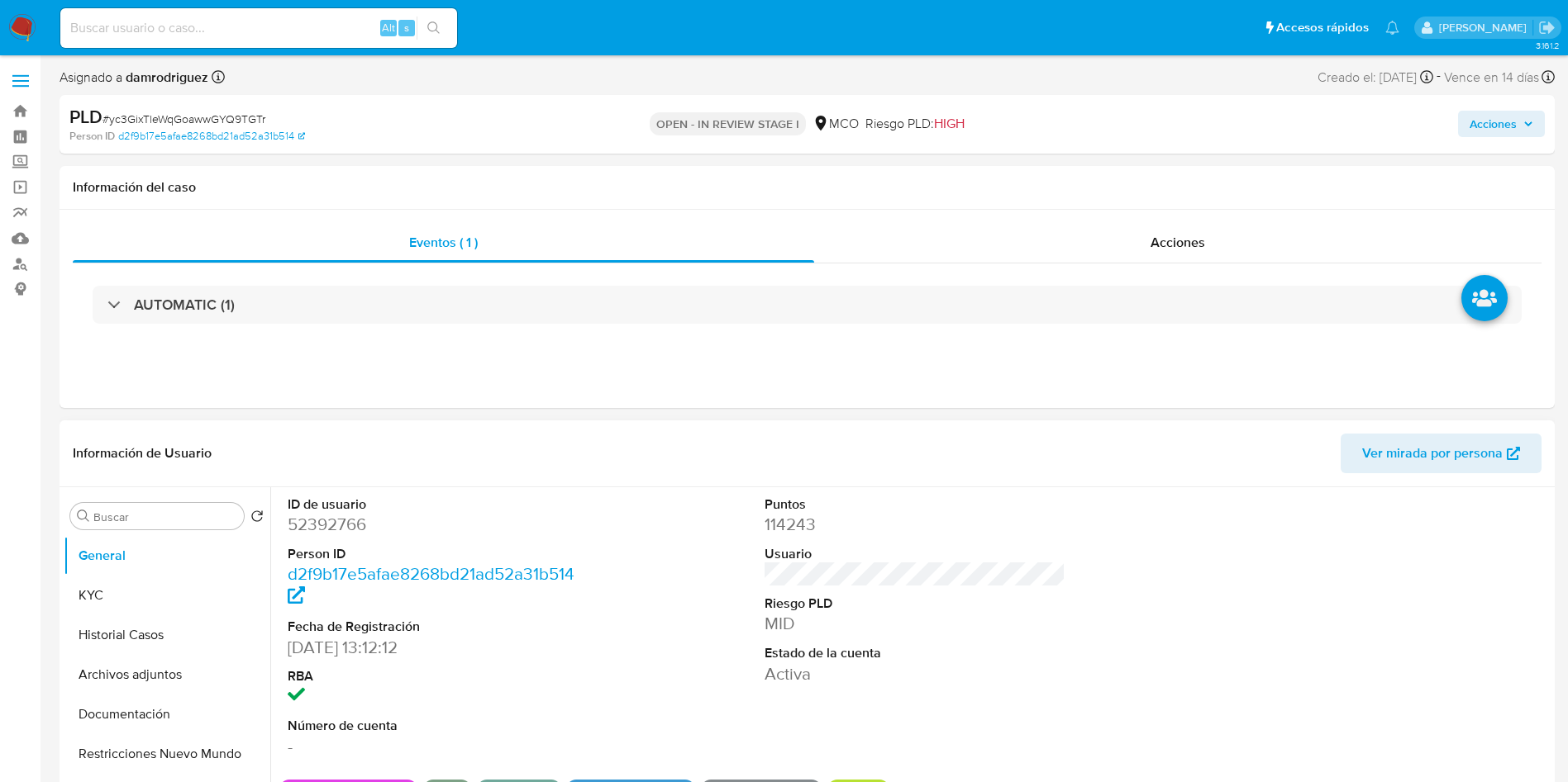
click at [312, 527] on dd "52392766" at bounding box center [438, 524] width 302 height 23
copy dd "52392766"
click at [326, 525] on dd "52392766" at bounding box center [438, 524] width 302 height 23
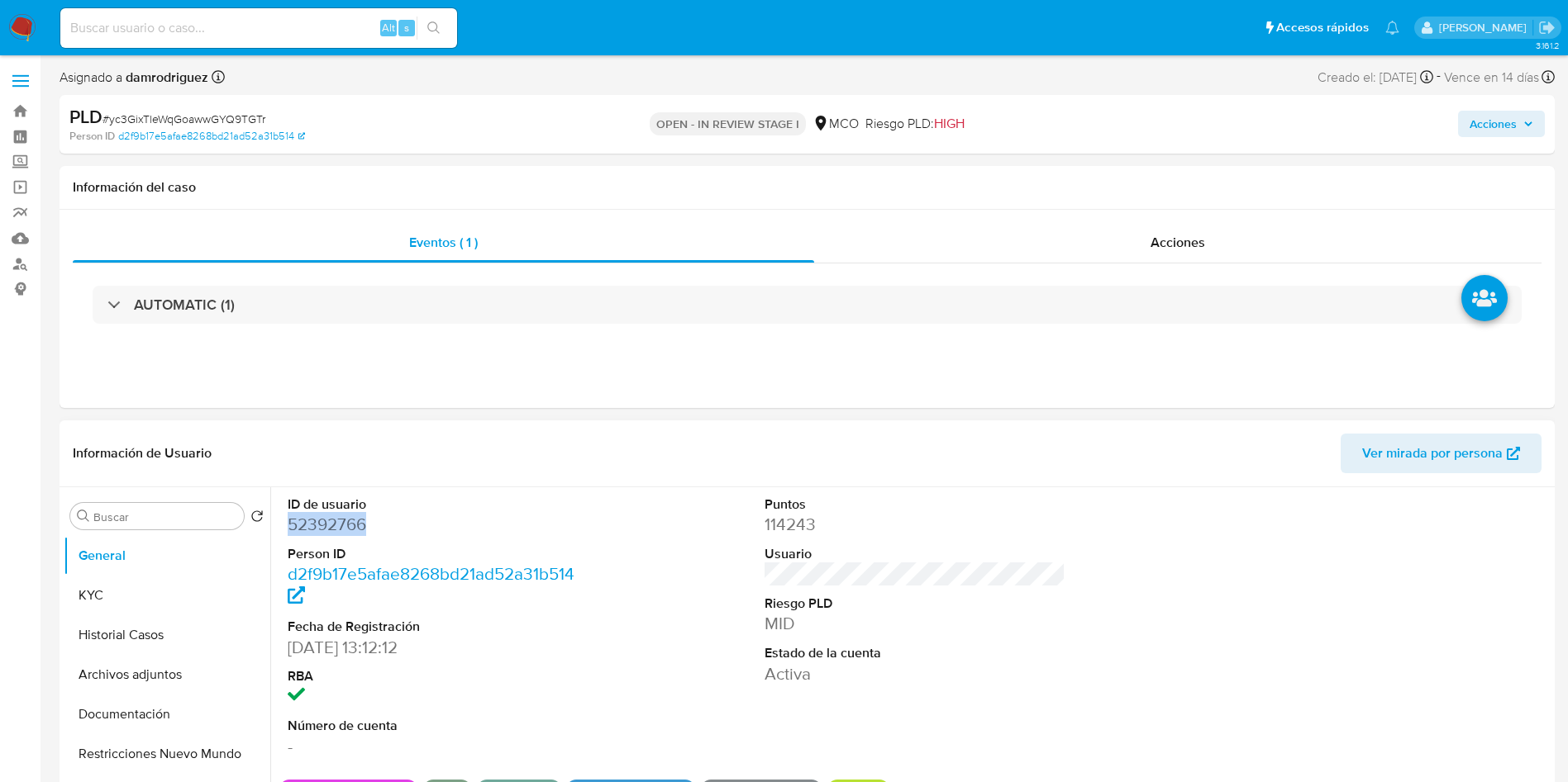
click at [326, 525] on dd "52392766" at bounding box center [438, 524] width 302 height 23
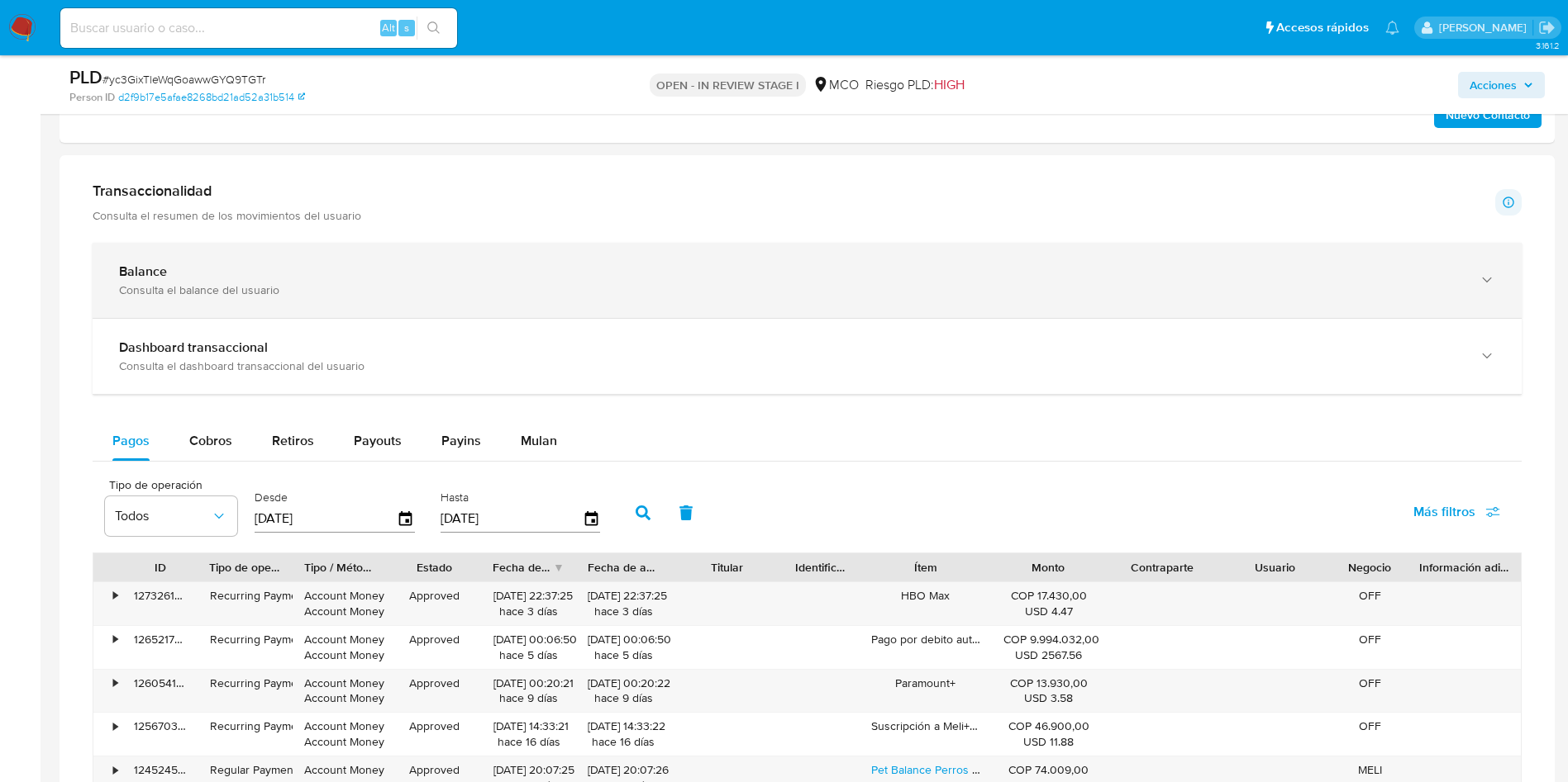
scroll to position [1239, 0]
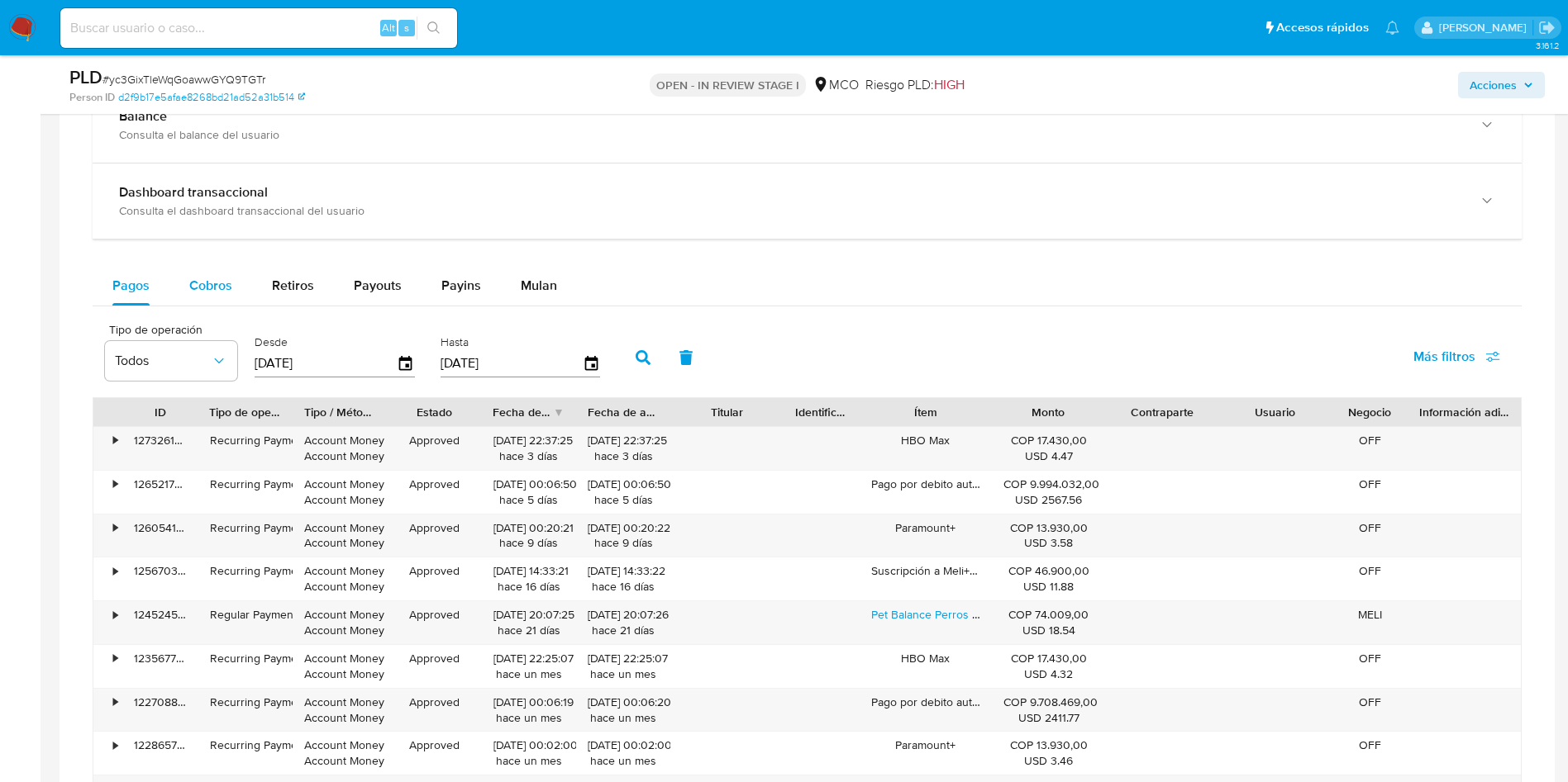
click at [222, 277] on span "Cobros" at bounding box center [211, 285] width 43 height 19
select select "10"
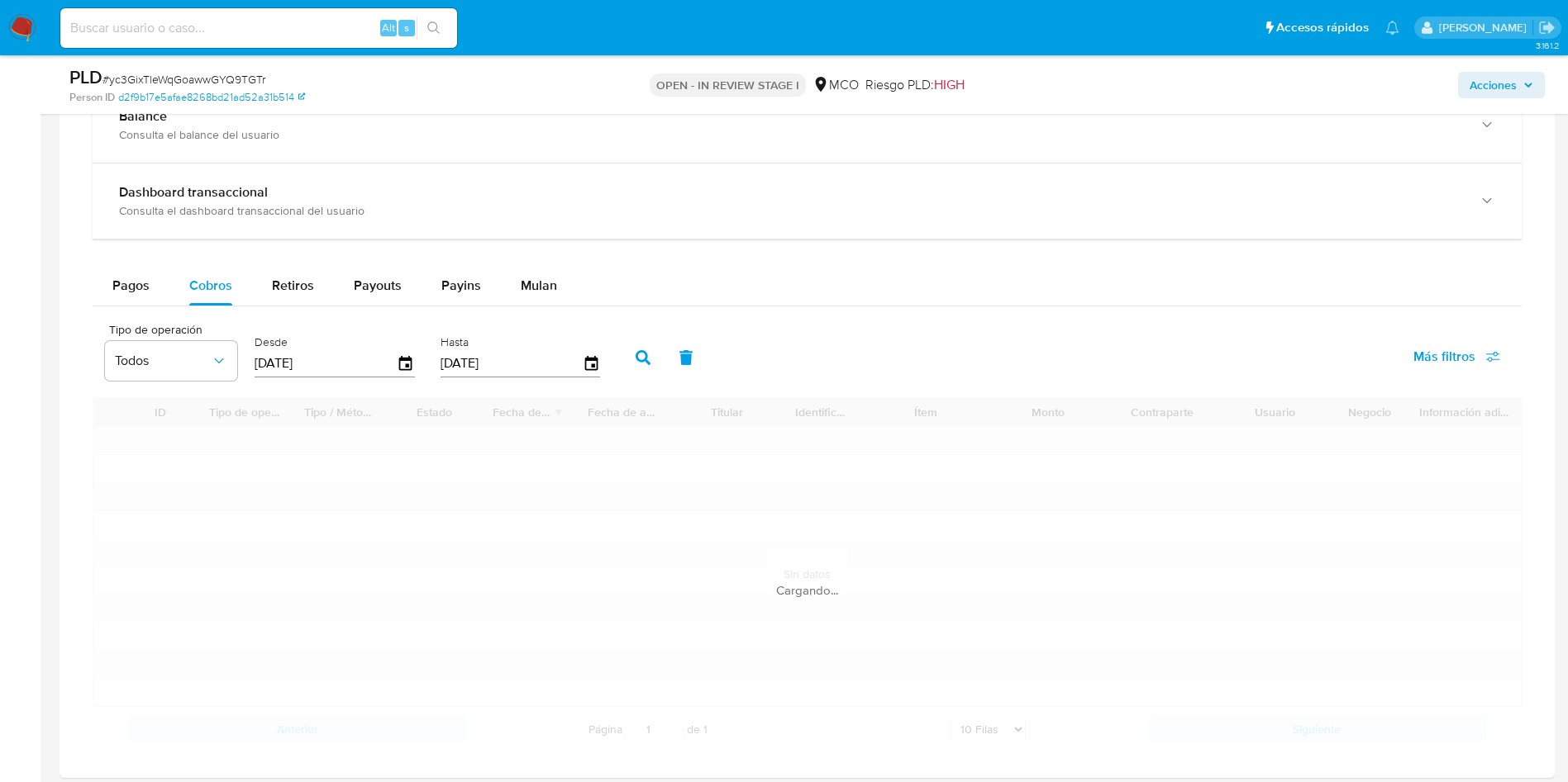
click at [845, 331] on div "Tipo de operación Todos Desde [DATE] Hasta [DATE] Más filtros" at bounding box center [807, 356] width 1429 height 83
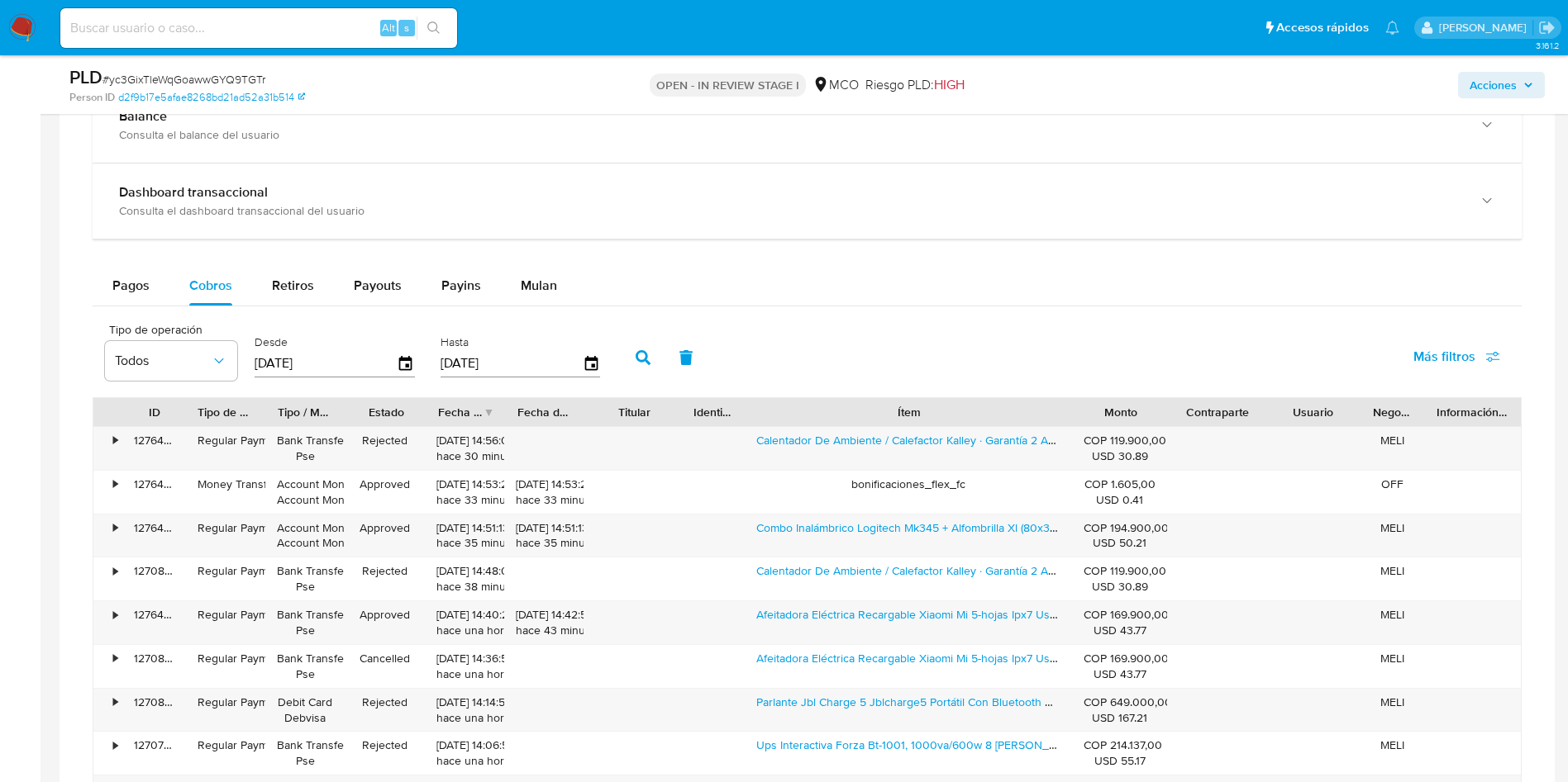
drag, startPoint x: 991, startPoint y: 411, endPoint x: 1187, endPoint y: 413, distance: 196.0
click at [1187, 413] on div "ID Tipo de operación Tipo / Método Estado Fecha de creación Fecha de aprobación…" at bounding box center [807, 412] width 1428 height 28
click at [123, 302] on div "Pagos" at bounding box center [131, 286] width 37 height 40
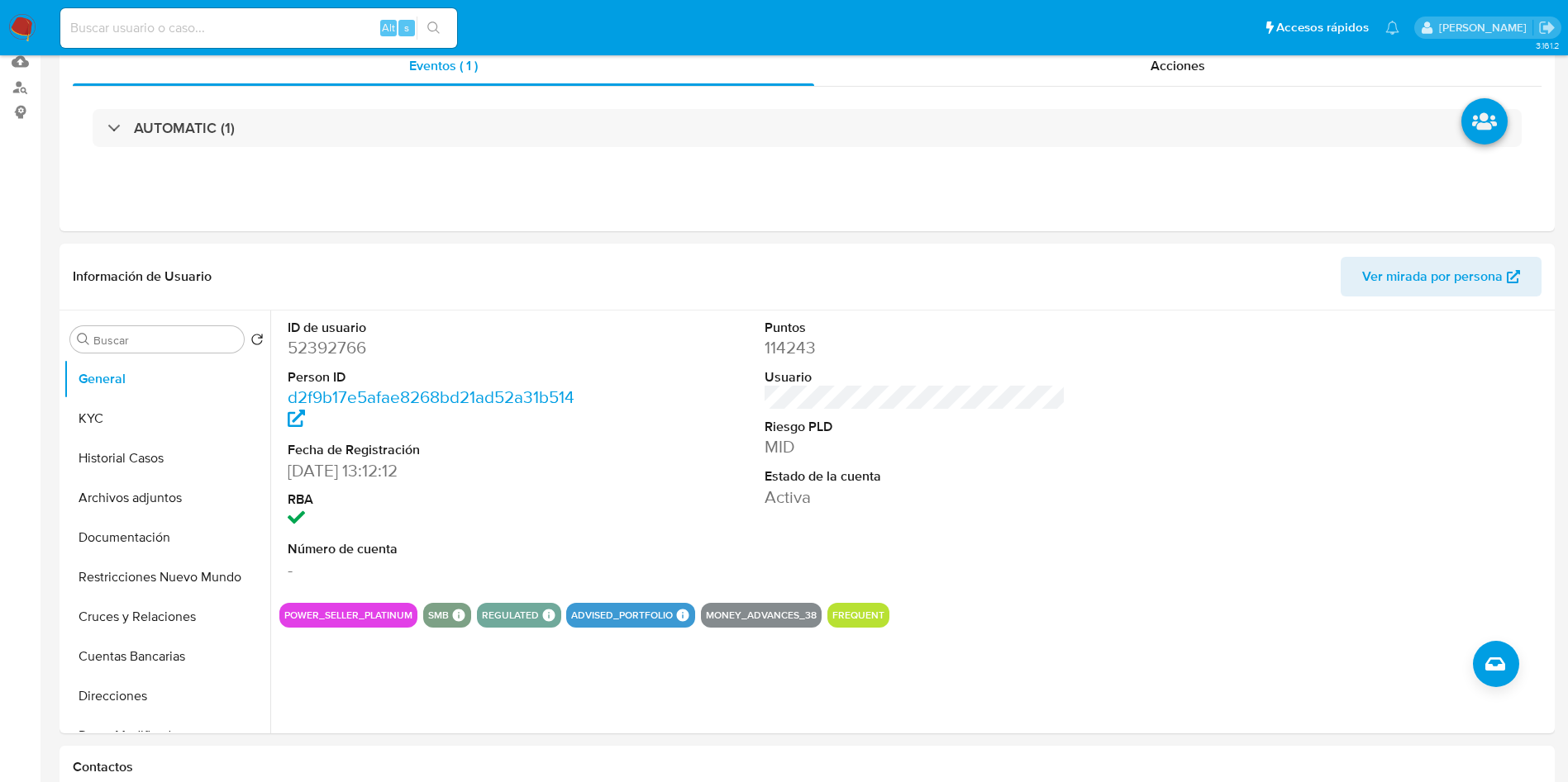
scroll to position [0, 0]
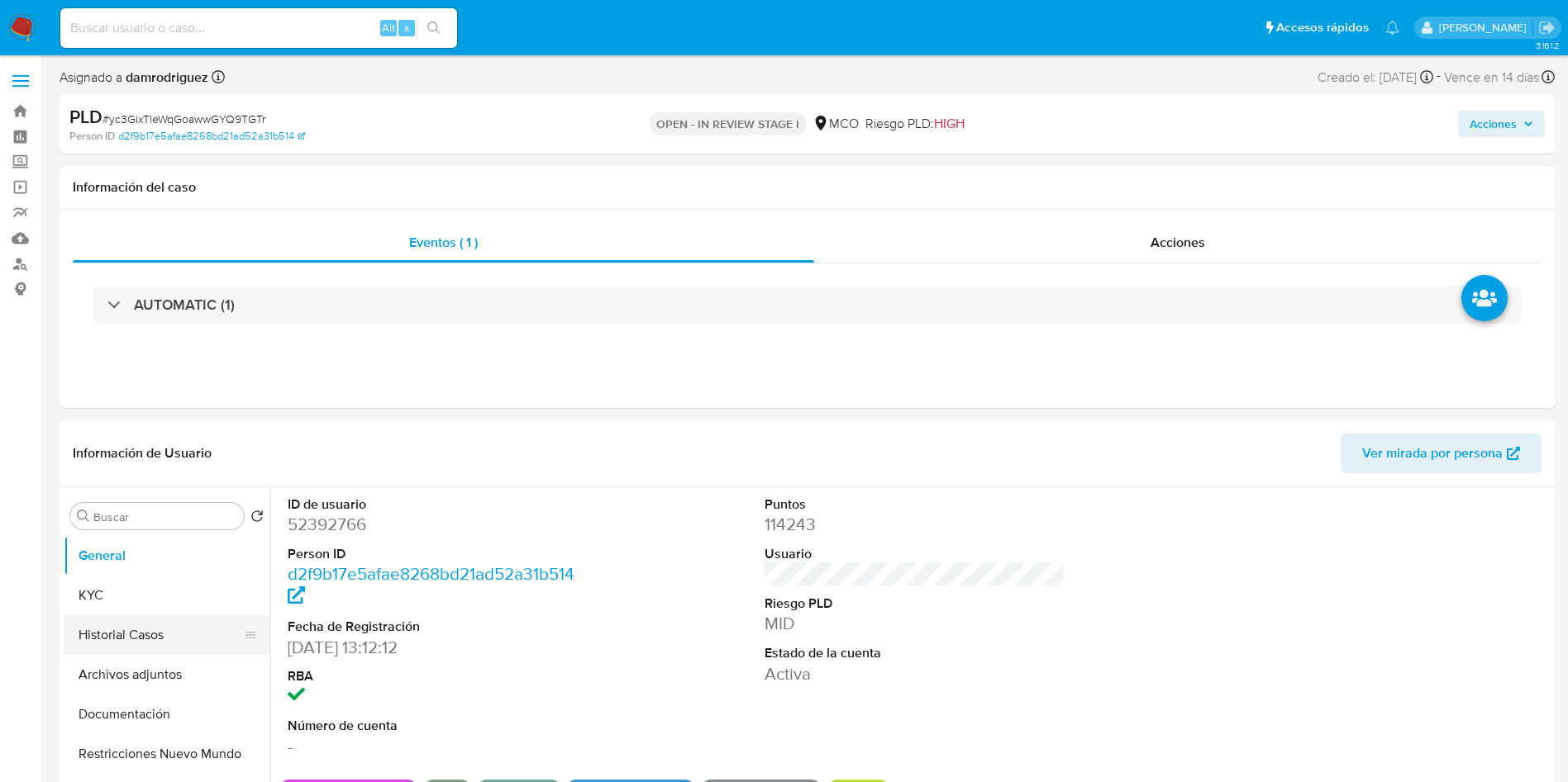
click at [125, 638] on button "Historial Casos" at bounding box center [160, 635] width 194 height 40
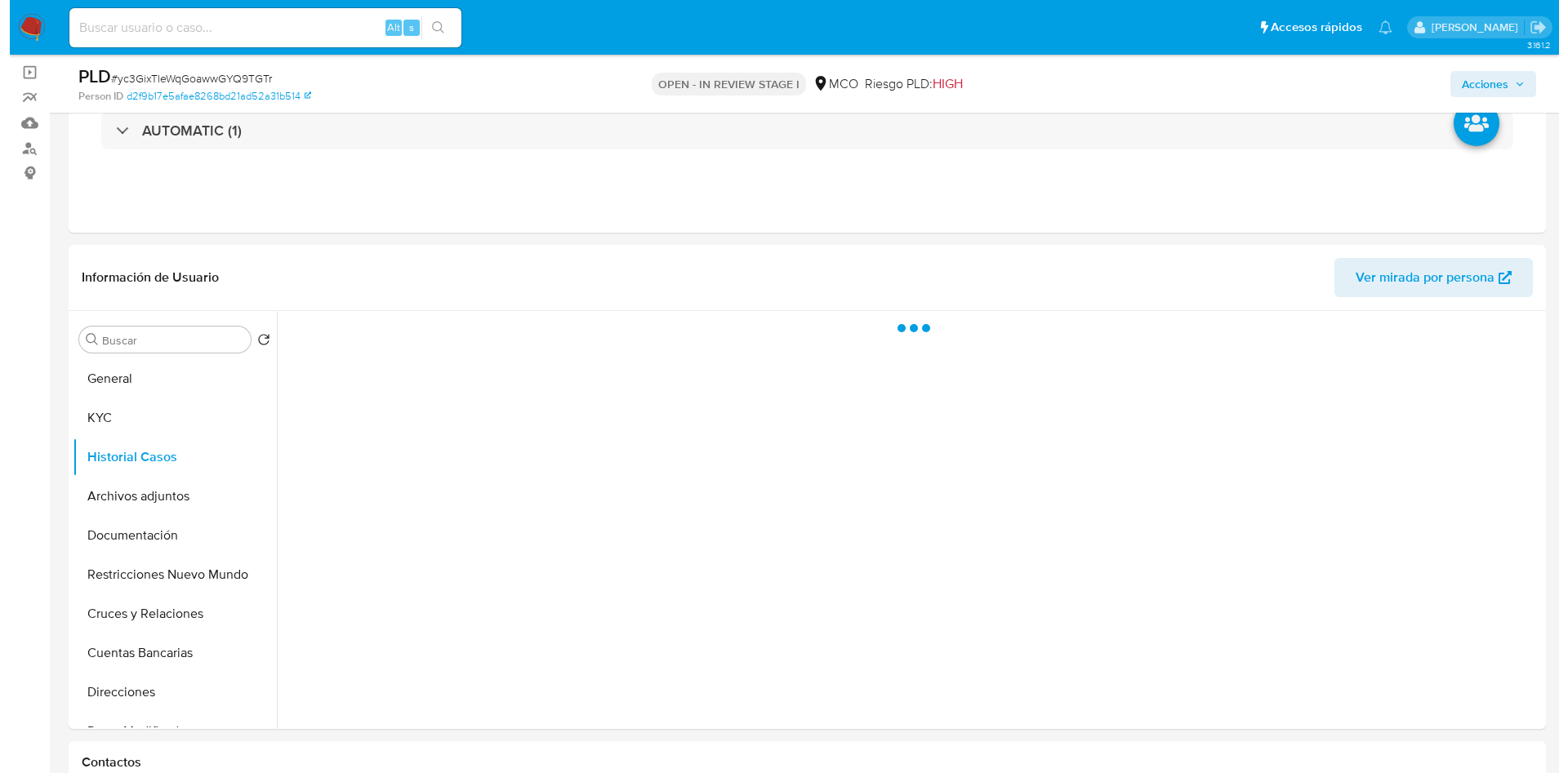
scroll to position [245, 0]
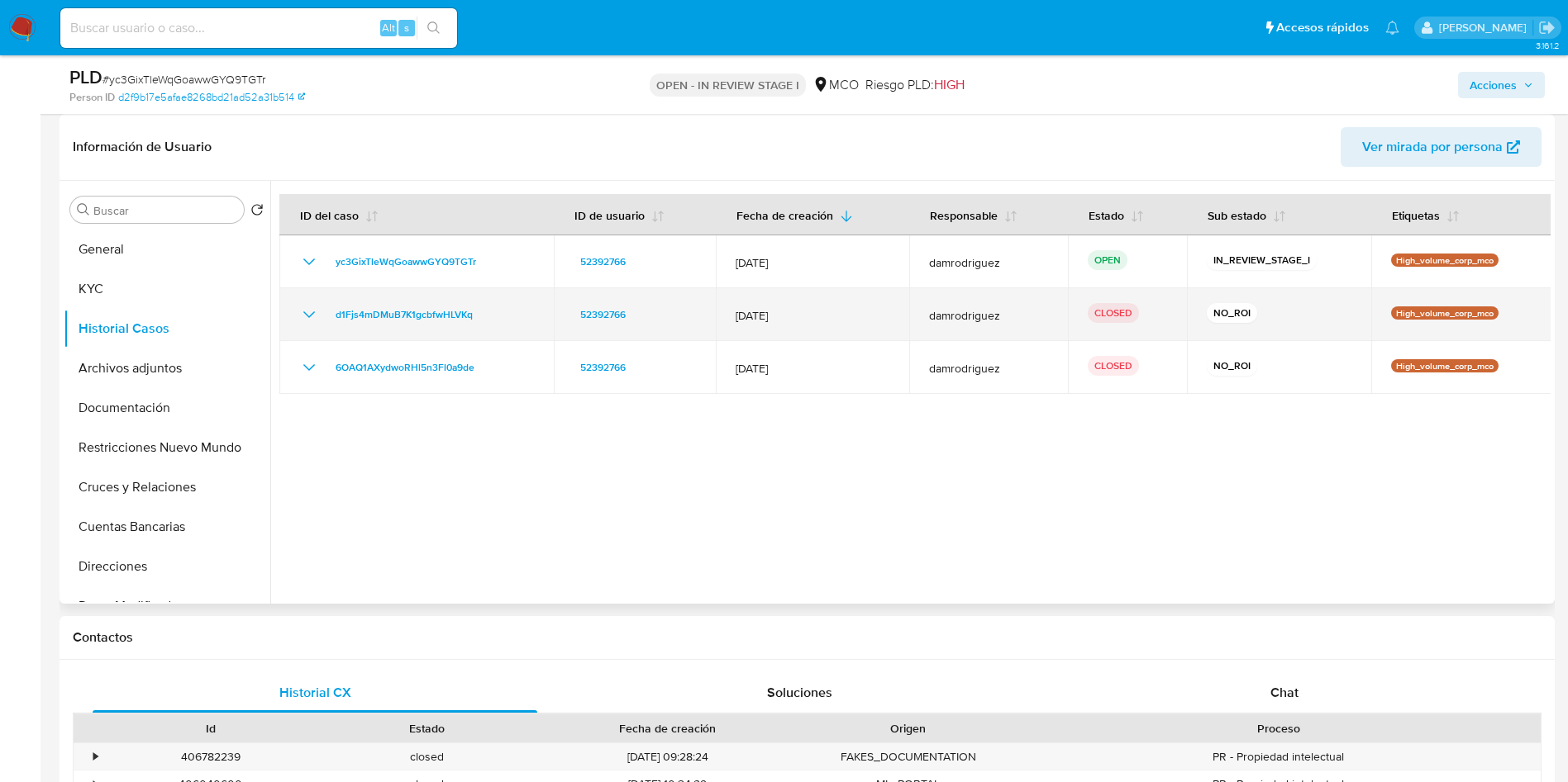
click at [305, 315] on icon "Mostrar/Ocultar" at bounding box center [309, 314] width 19 height 19
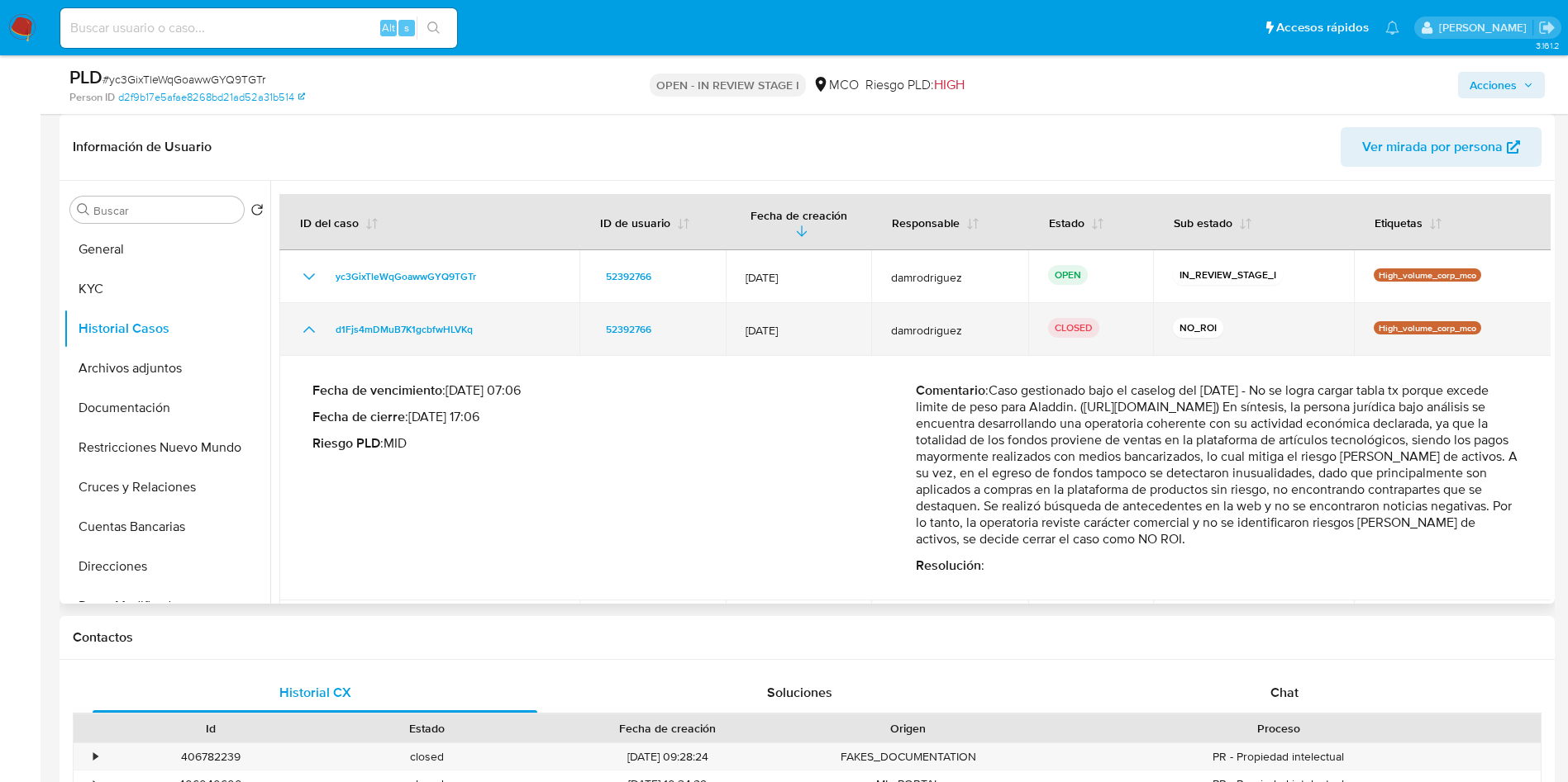
click at [305, 326] on icon "Mostrar/Ocultar" at bounding box center [310, 330] width 12 height 7
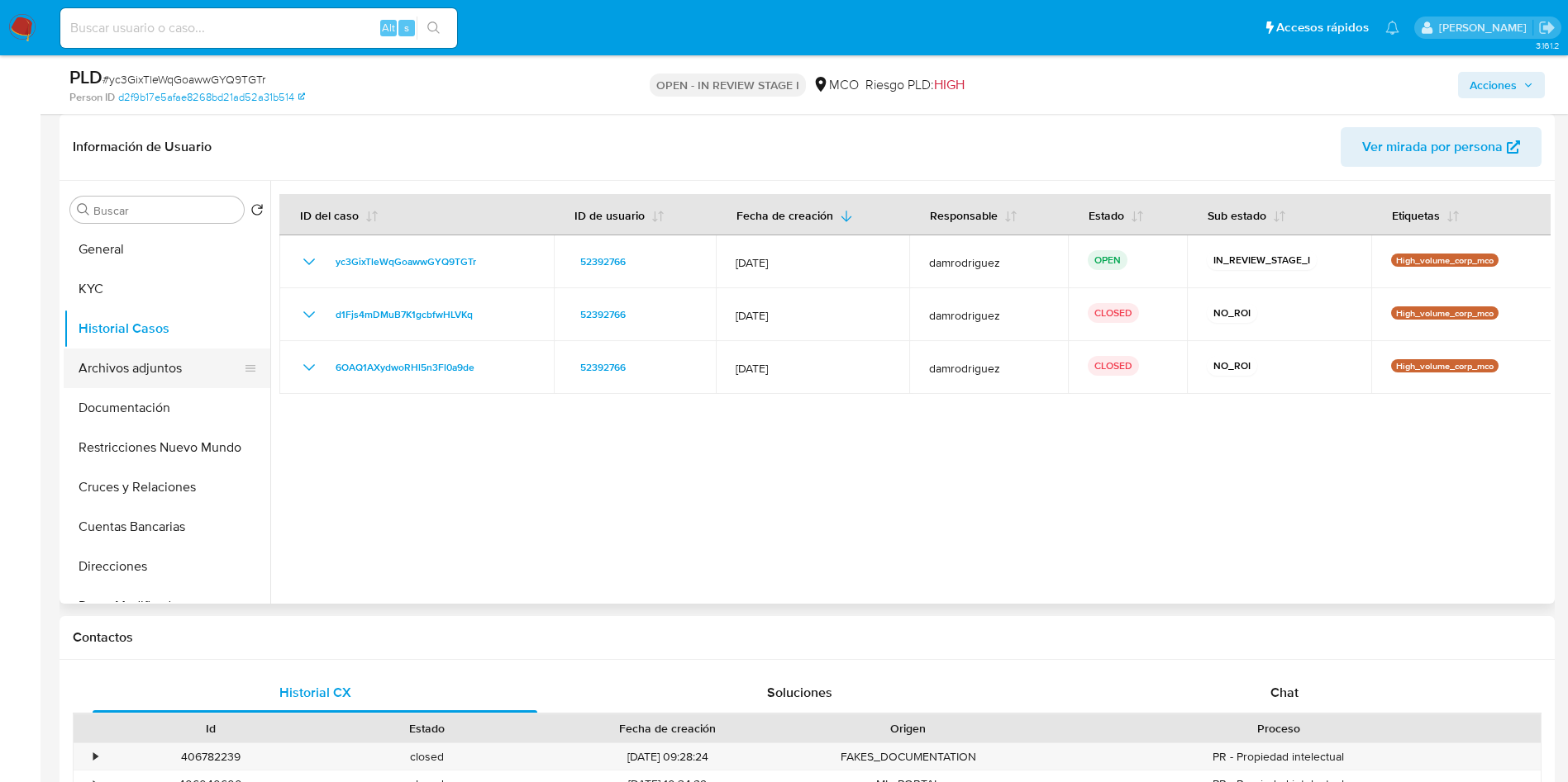
click at [107, 370] on button "Archivos adjuntos" at bounding box center [160, 368] width 194 height 40
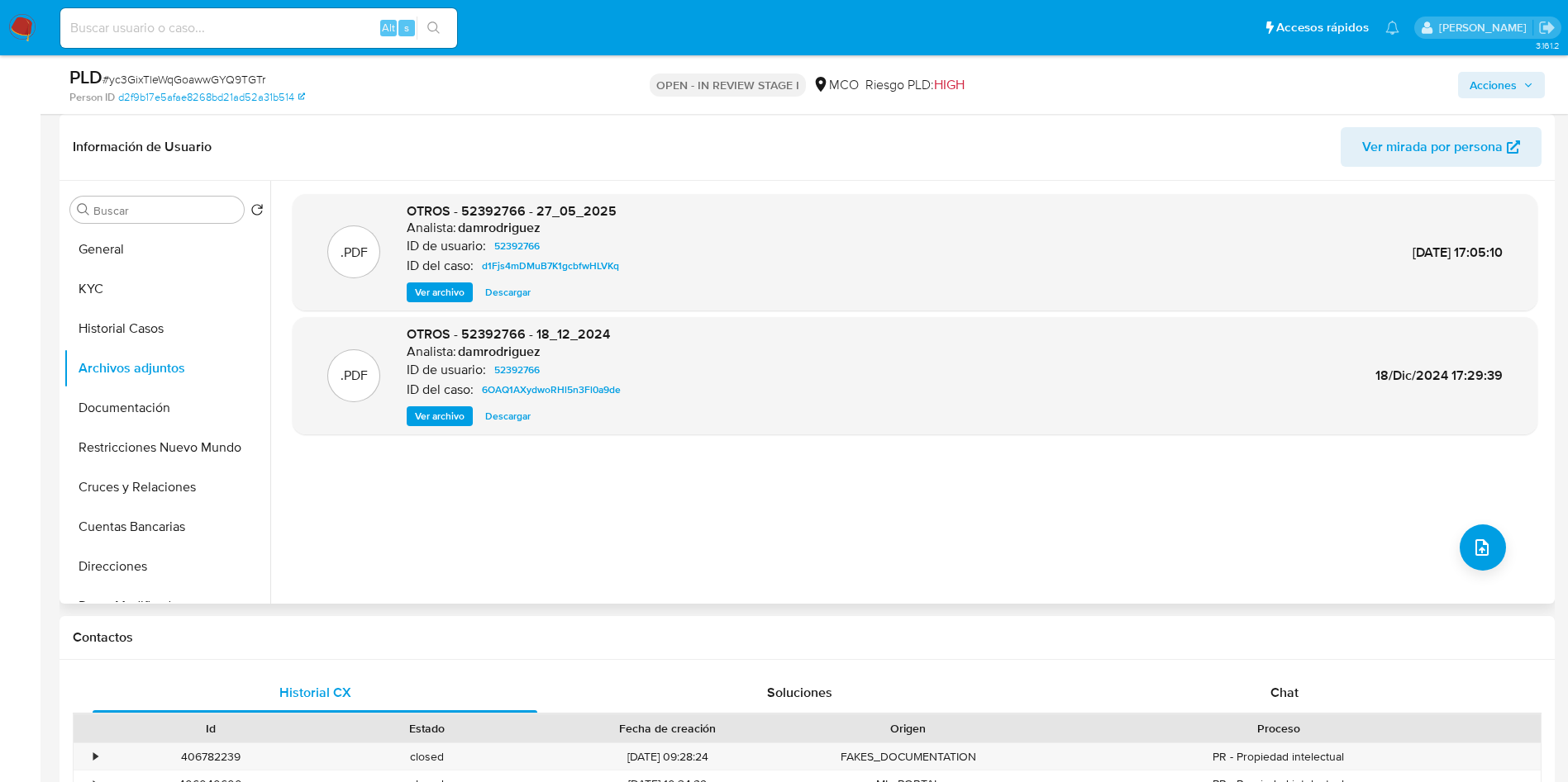
click at [441, 293] on span "Ver archivo" at bounding box center [440, 293] width 50 height 17
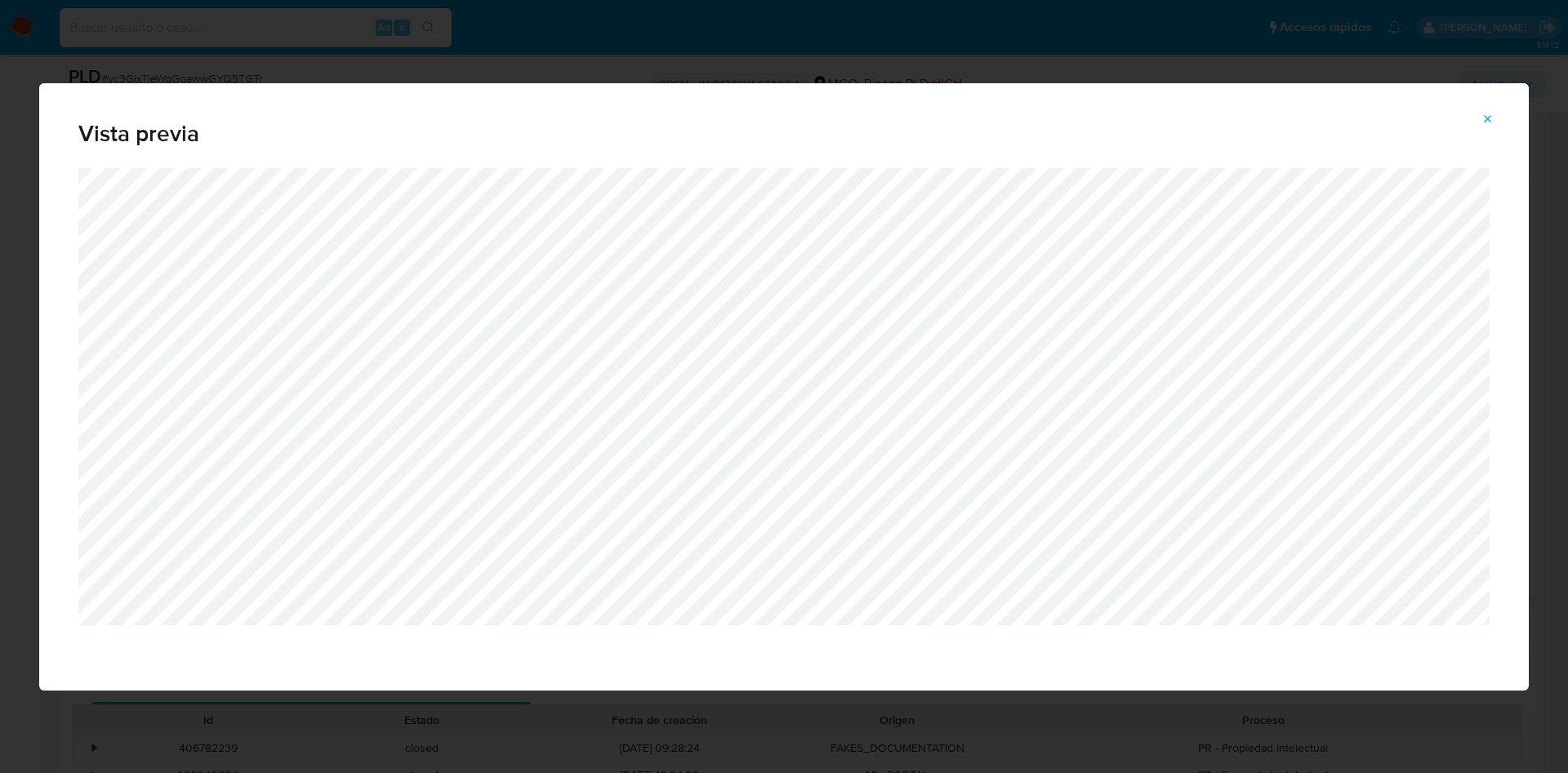
click at [1090, 722] on div "Vista previa" at bounding box center [784, 386] width 1568 height 773
click at [1494, 125] on button "Attachment preview" at bounding box center [1488, 119] width 36 height 26
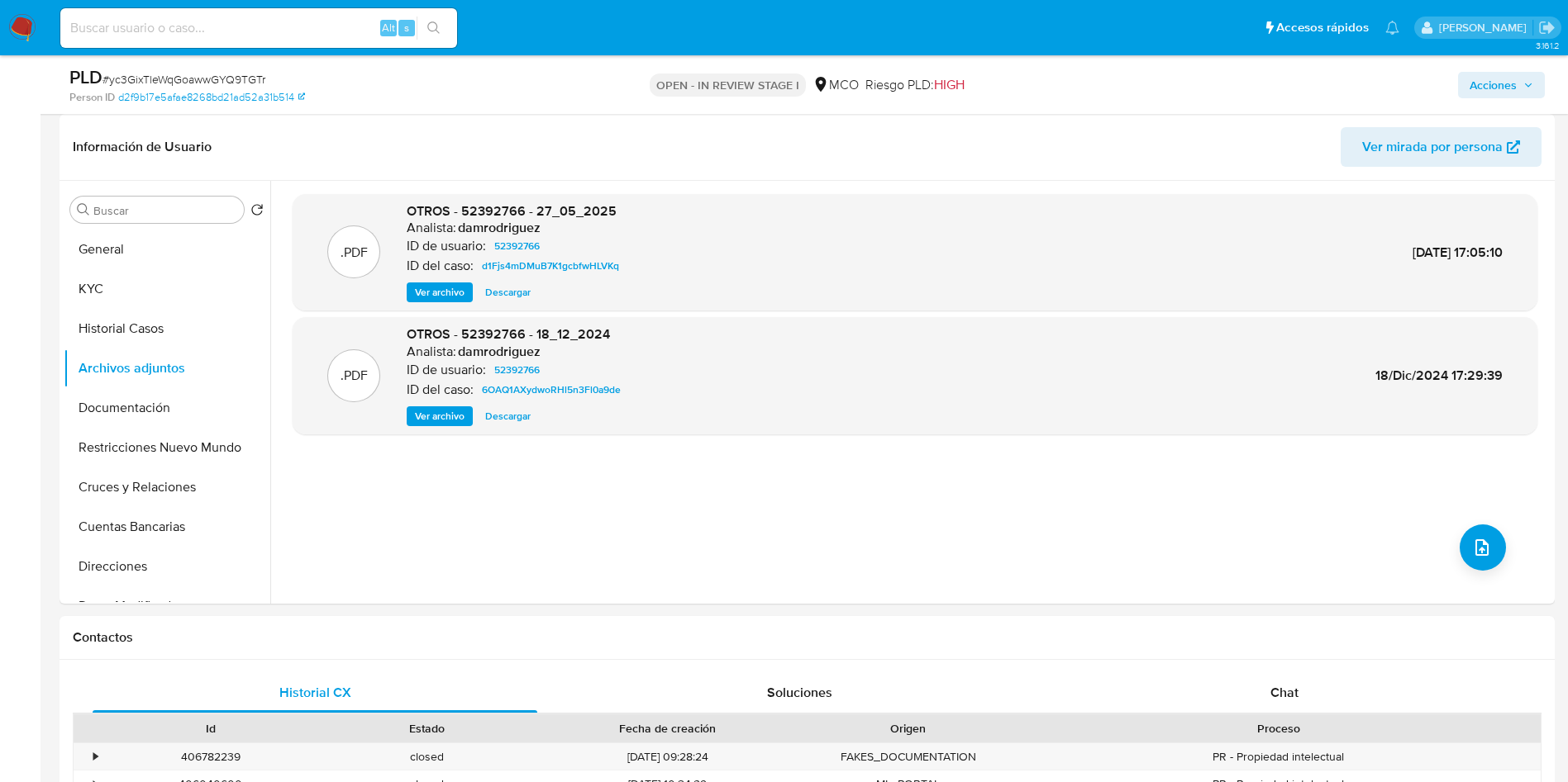
drag, startPoint x: 129, startPoint y: 369, endPoint x: 770, endPoint y: 385, distance: 641.2
click at [129, 369] on button "Archivos adjuntos" at bounding box center [167, 368] width 206 height 40
click at [1489, 552] on button "upload-file" at bounding box center [1483, 548] width 47 height 46
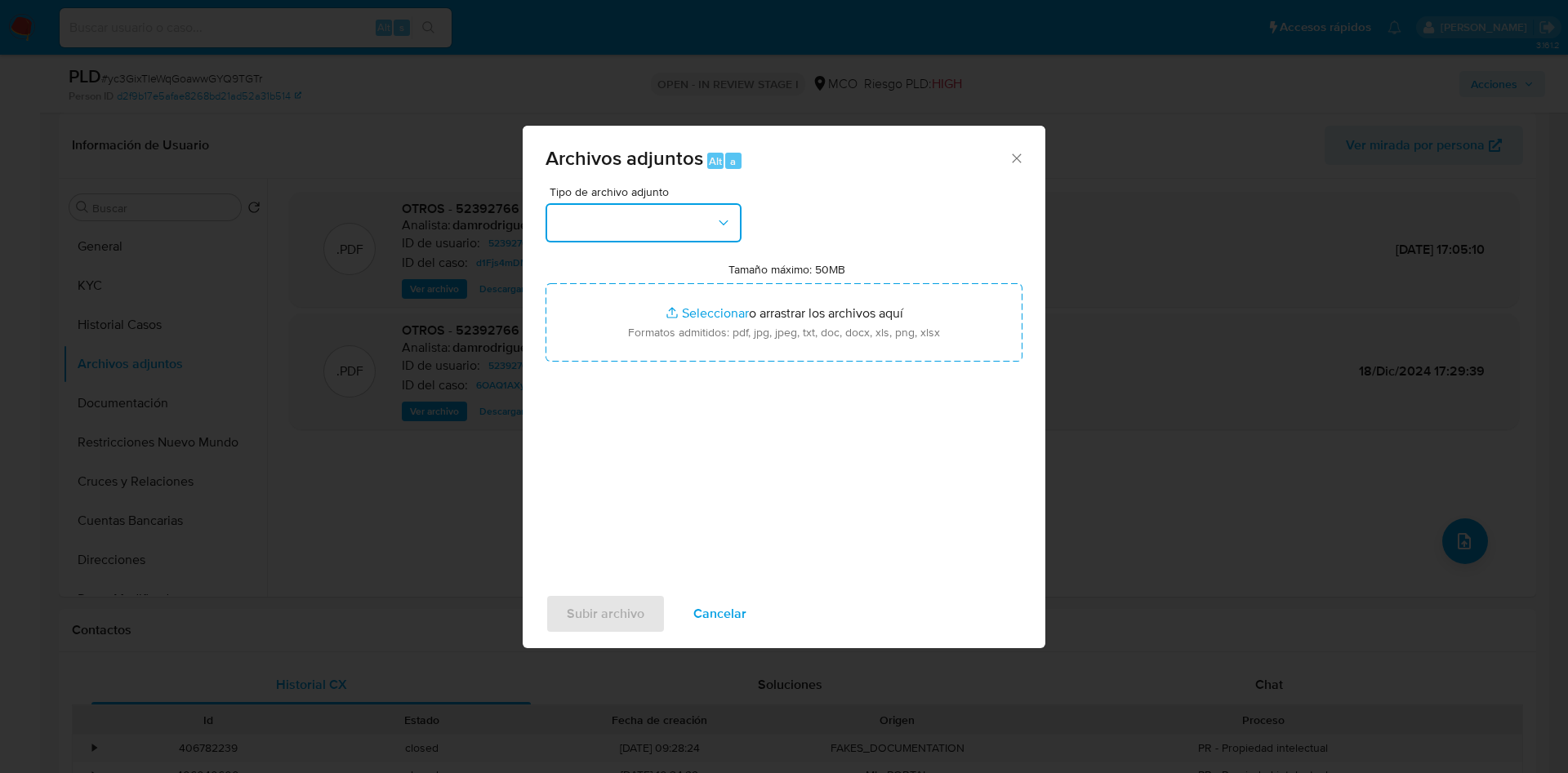
click at [618, 231] on button "button" at bounding box center [644, 222] width 196 height 39
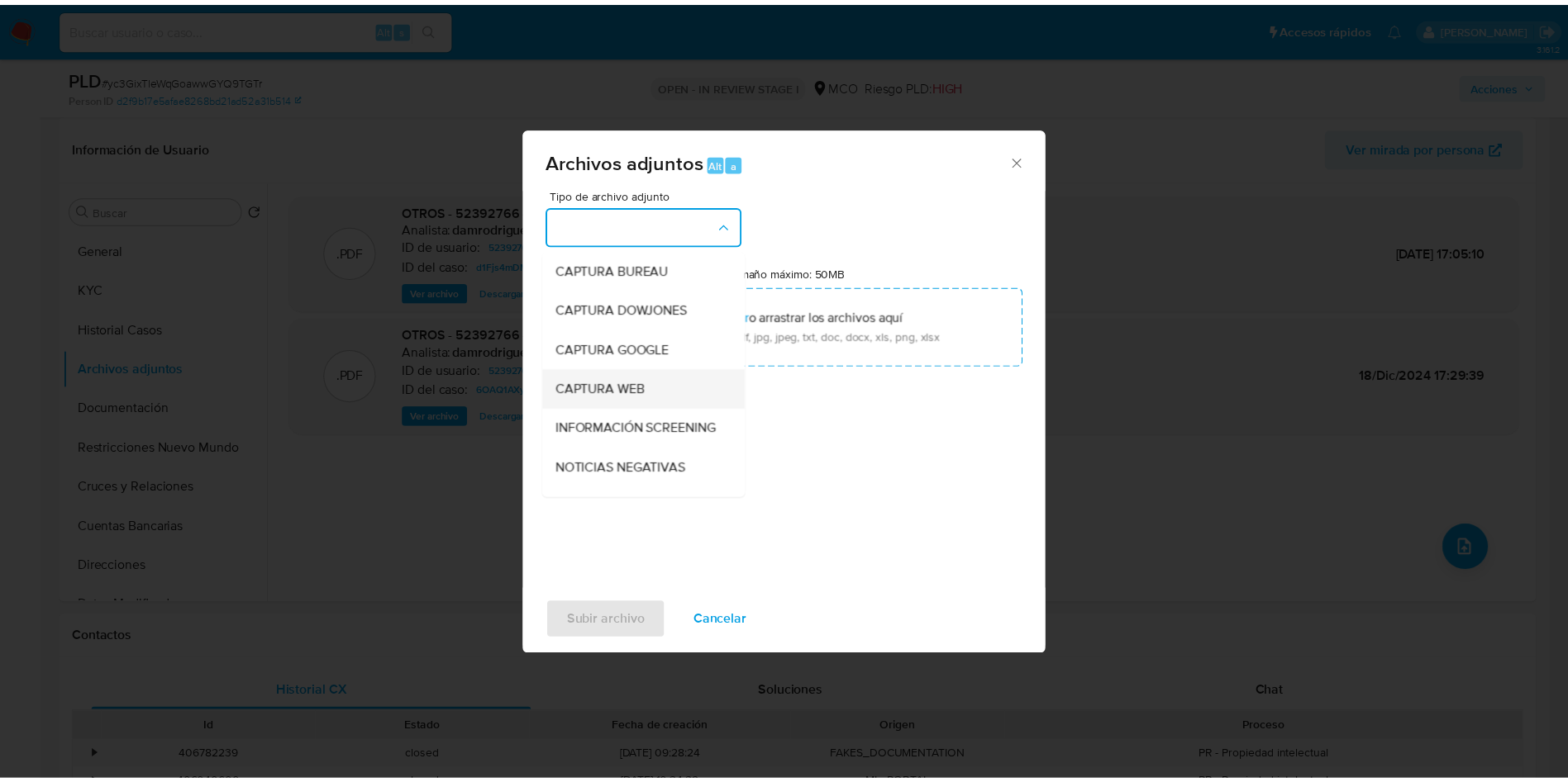
scroll to position [124, 0]
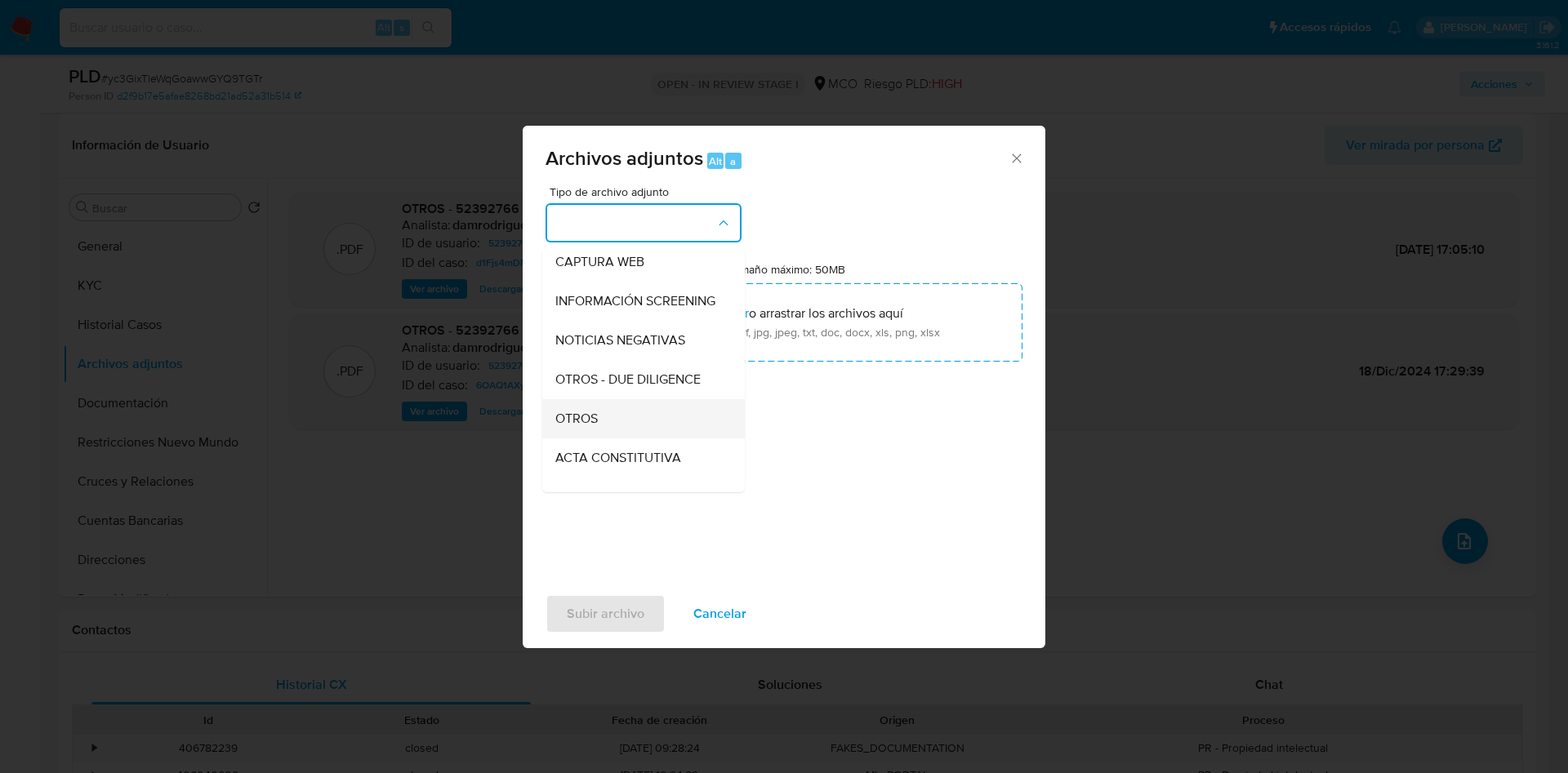
click at [611, 435] on div "OTROS" at bounding box center [639, 419] width 166 height 39
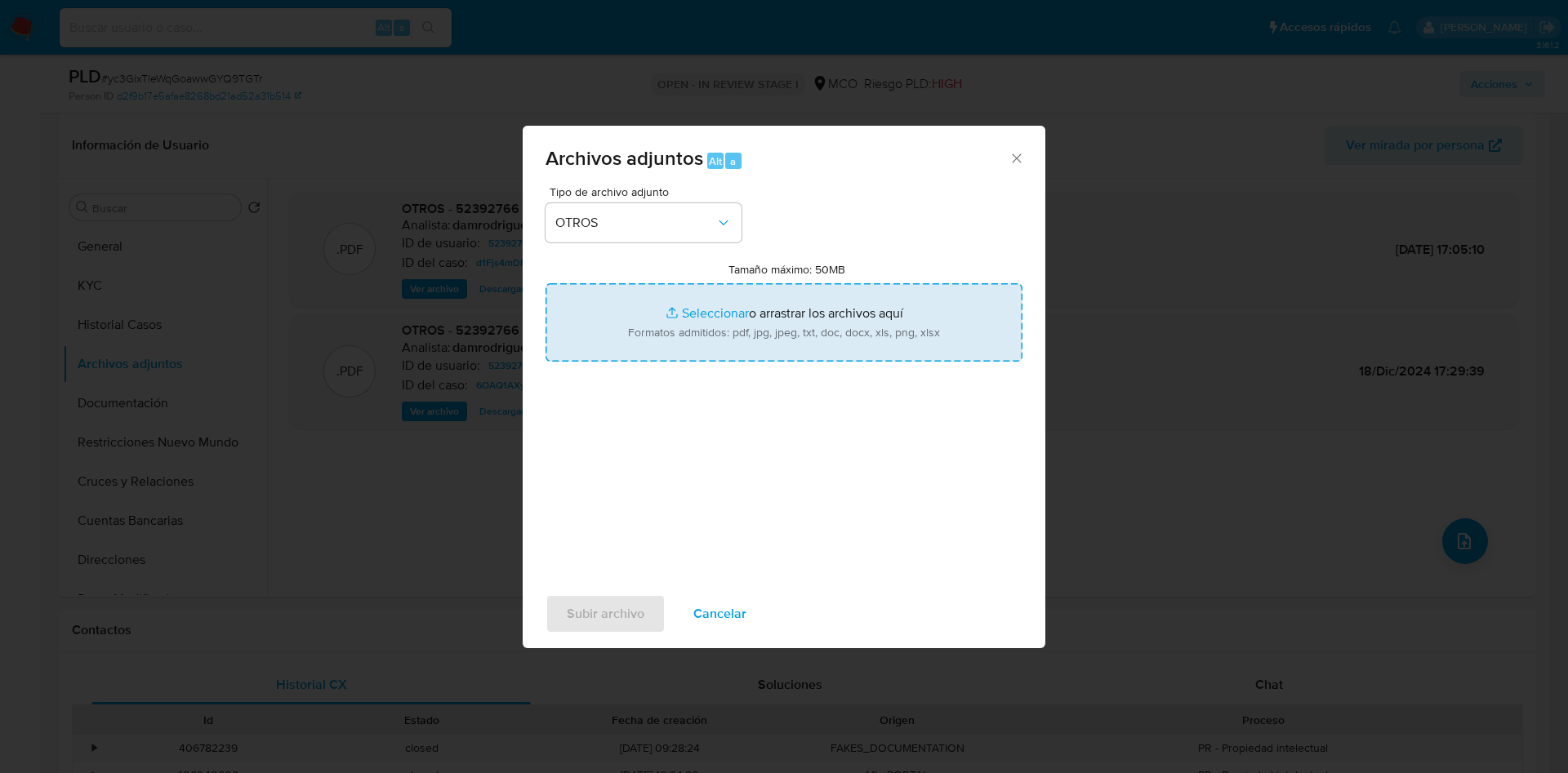
click at [692, 328] on input "Tamaño máximo: 50MB Seleccionar archivos" at bounding box center [784, 323] width 477 height 79
type input "C:\fakepath\52392766 - [DATE].xlsx"
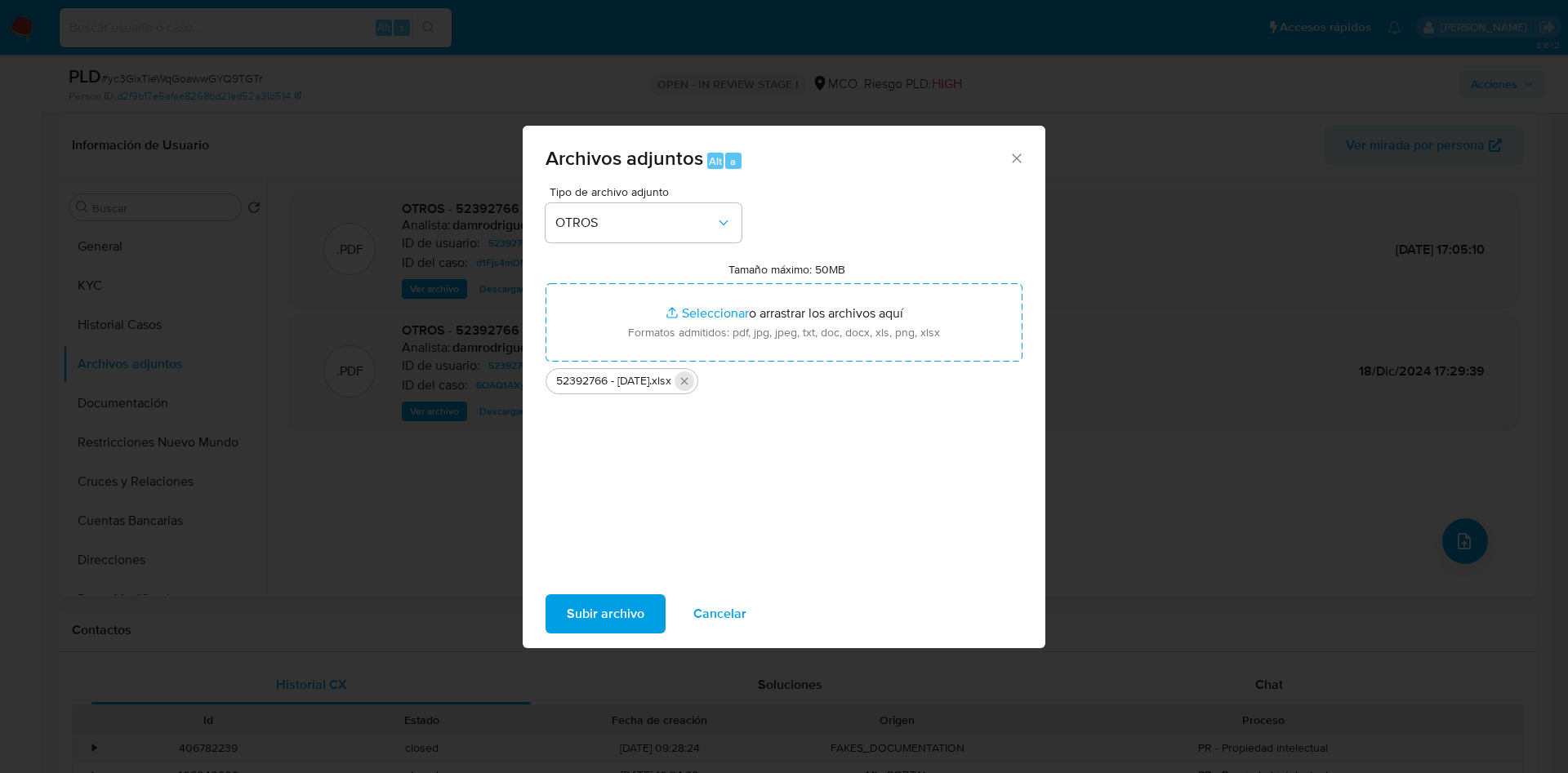
click at [689, 380] on icon "Eliminar 52392766 - 26-09-2025.xlsx" at bounding box center [685, 381] width 8 height 8
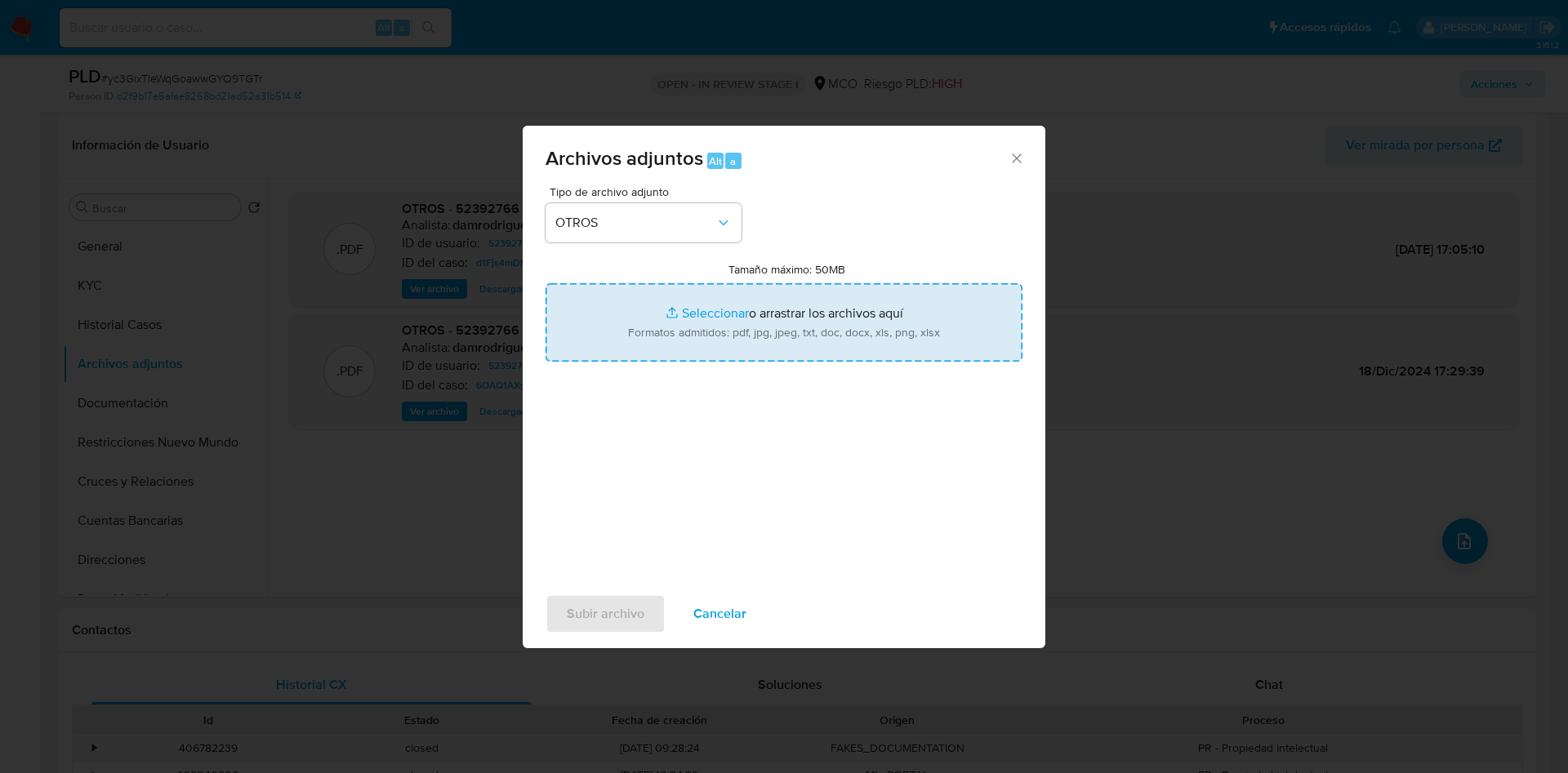
click at [700, 348] on input "Tamaño máximo: 50MB Seleccionar archivos" at bounding box center [784, 323] width 477 height 79
type input "C:\fakepath\52392766 - 26_09_2025.pdf"
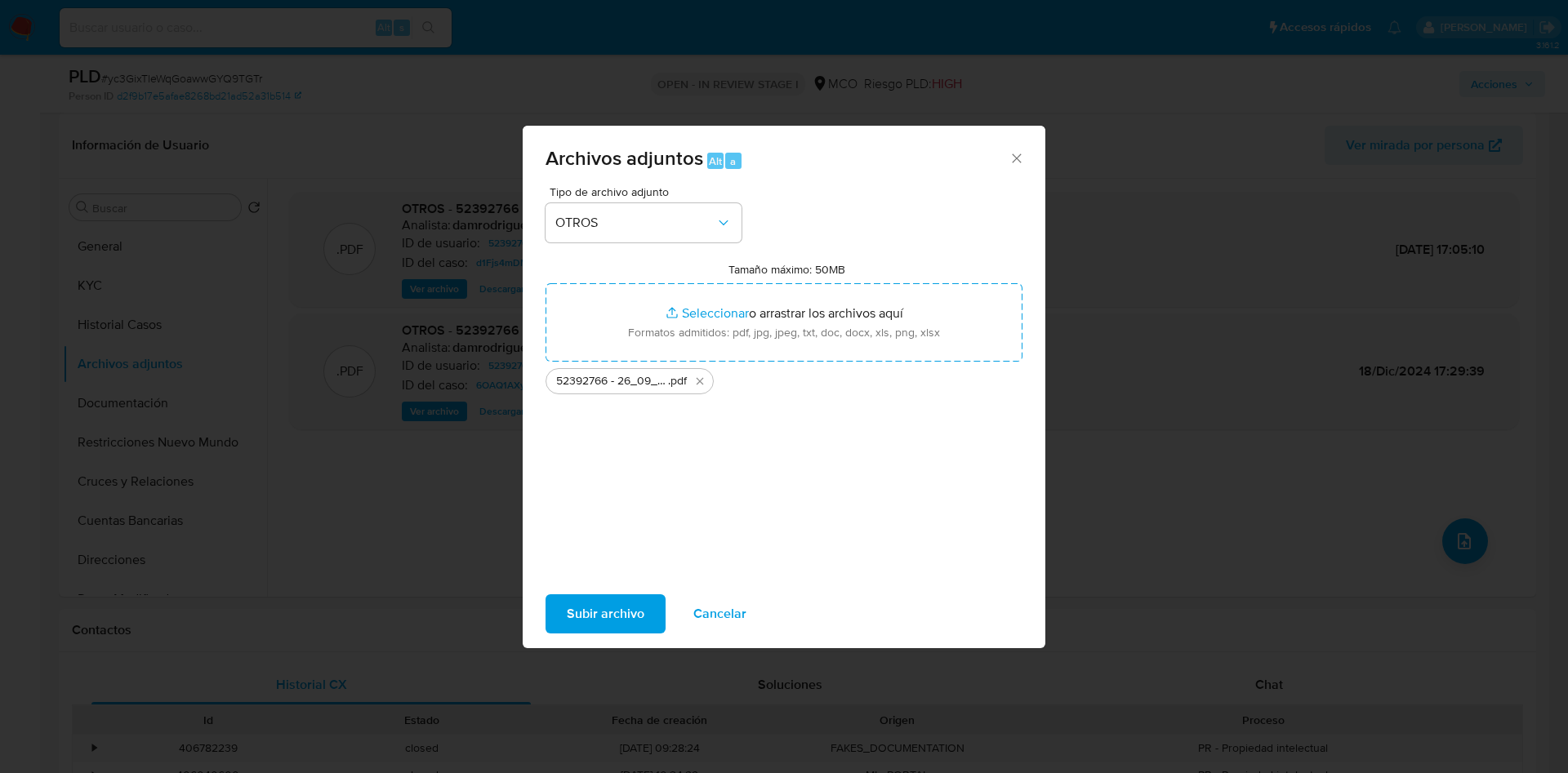
click at [571, 616] on span "Subir archivo" at bounding box center [605, 613] width 78 height 36
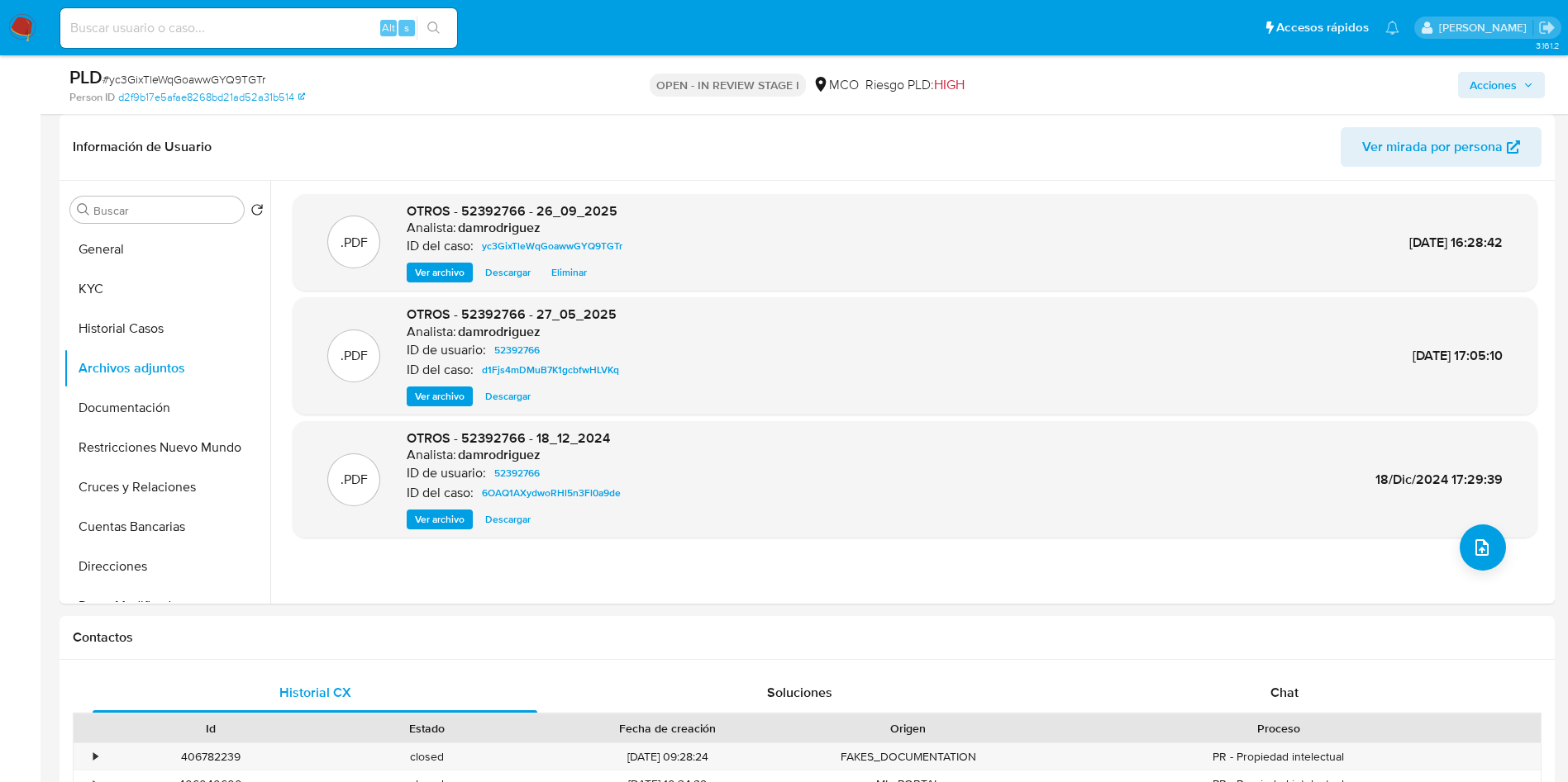
click at [1493, 93] on span "Acciones" at bounding box center [1494, 85] width 47 height 26
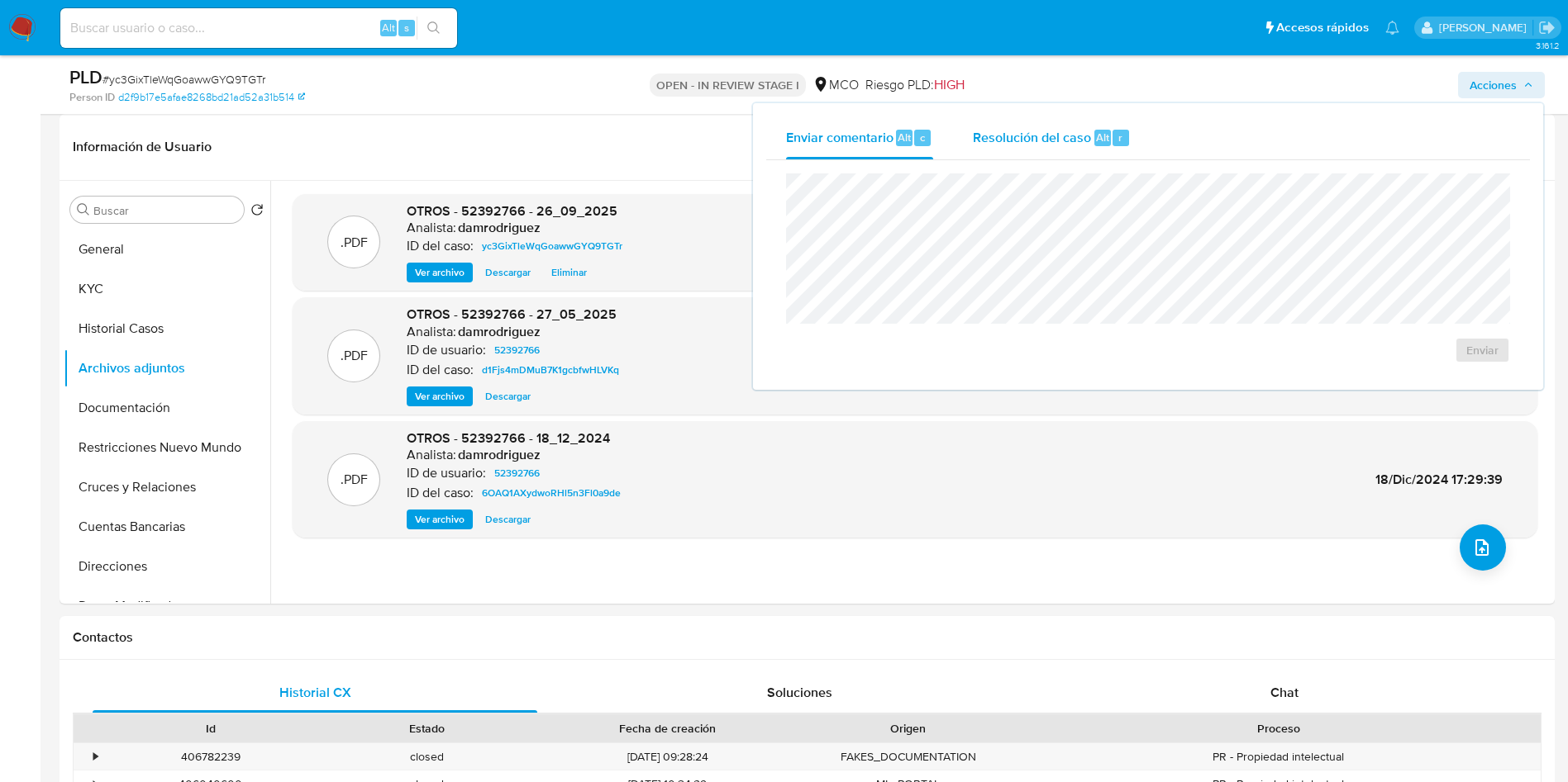
click at [1049, 144] on span "Resolución del caso" at bounding box center [1032, 136] width 118 height 19
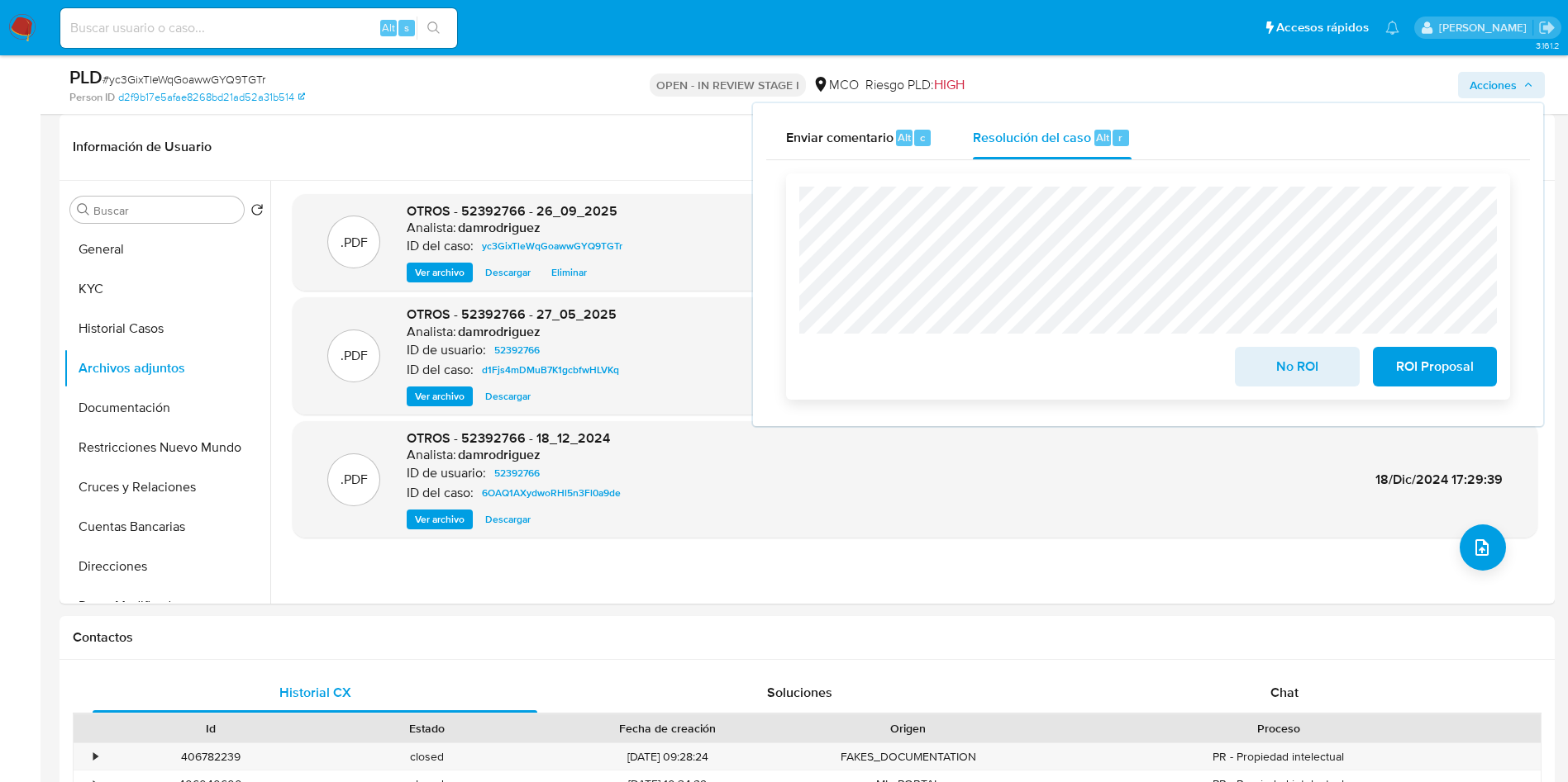
click at [1262, 373] on span "No ROI" at bounding box center [1297, 366] width 81 height 36
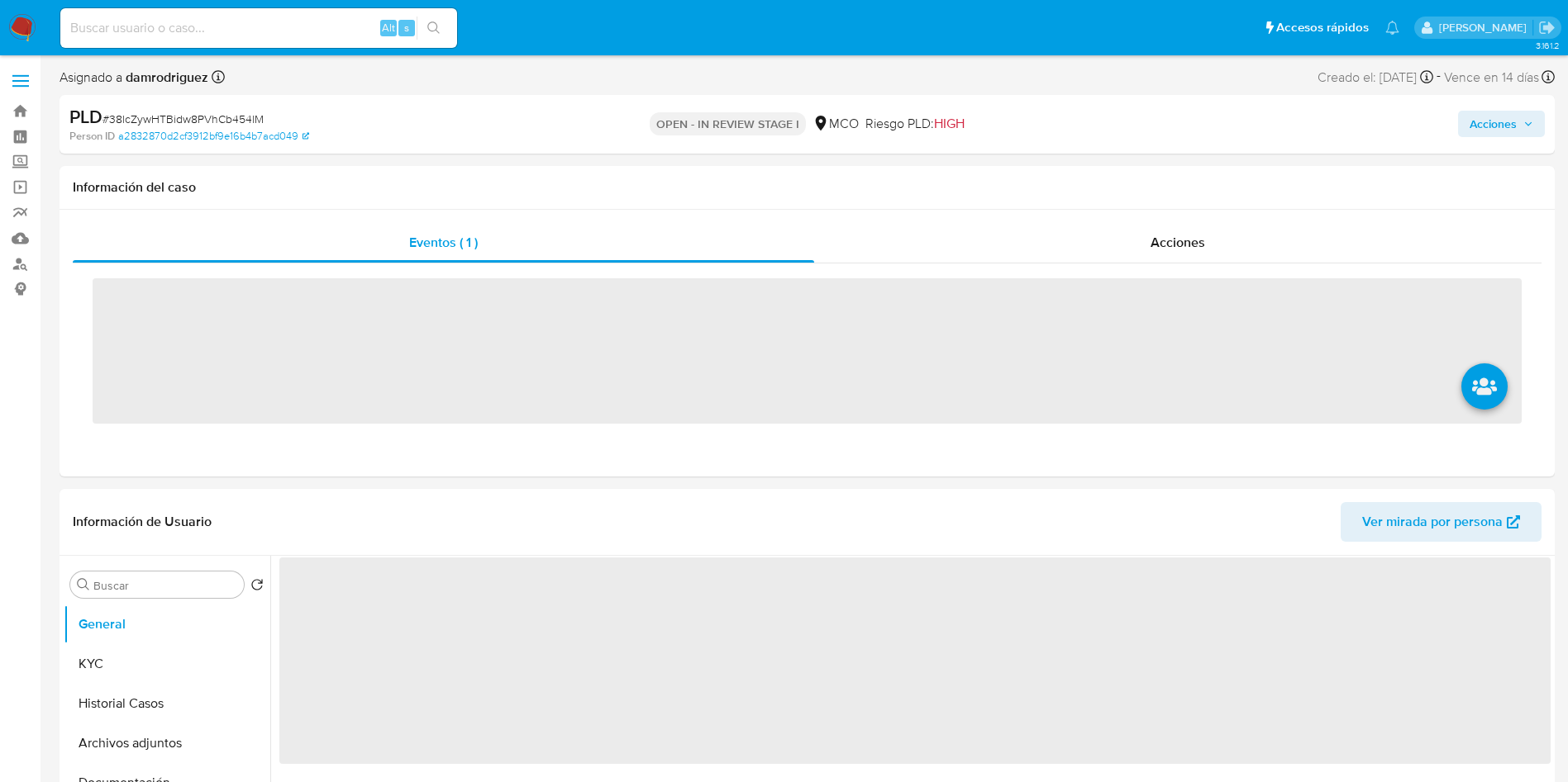
select select "10"
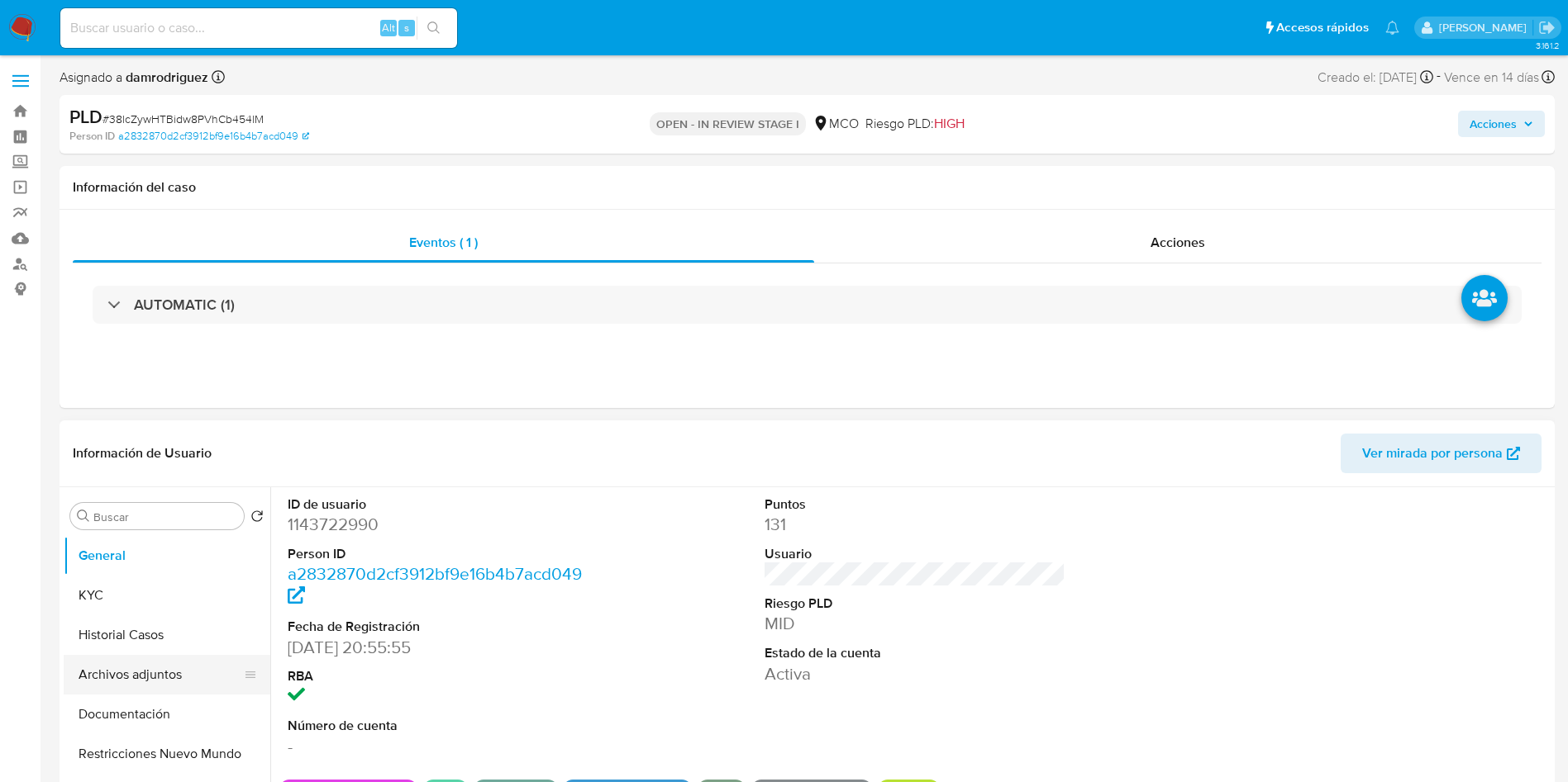
click at [151, 671] on button "Archivos adjuntos" at bounding box center [160, 675] width 194 height 40
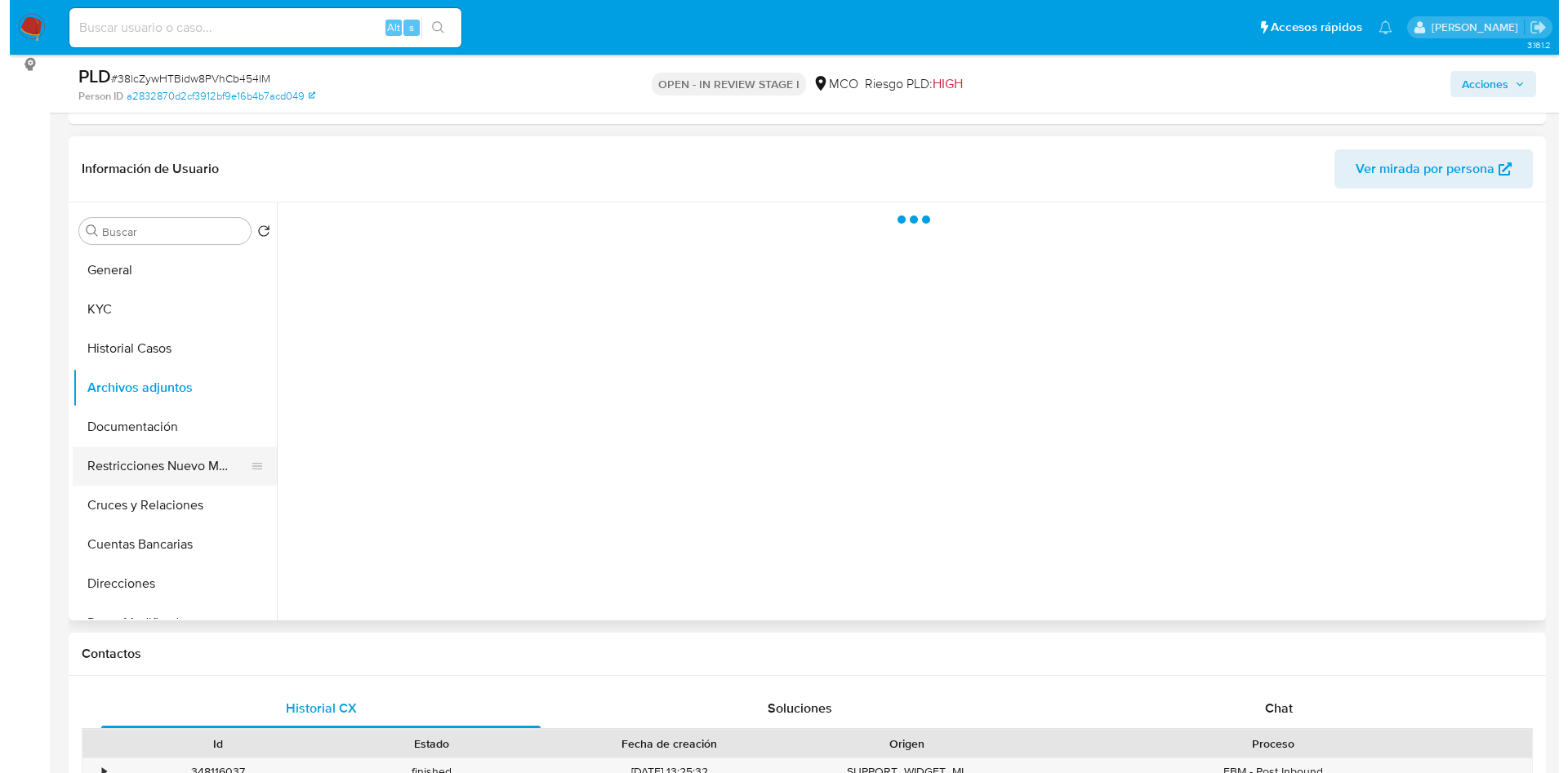
scroll to position [245, 0]
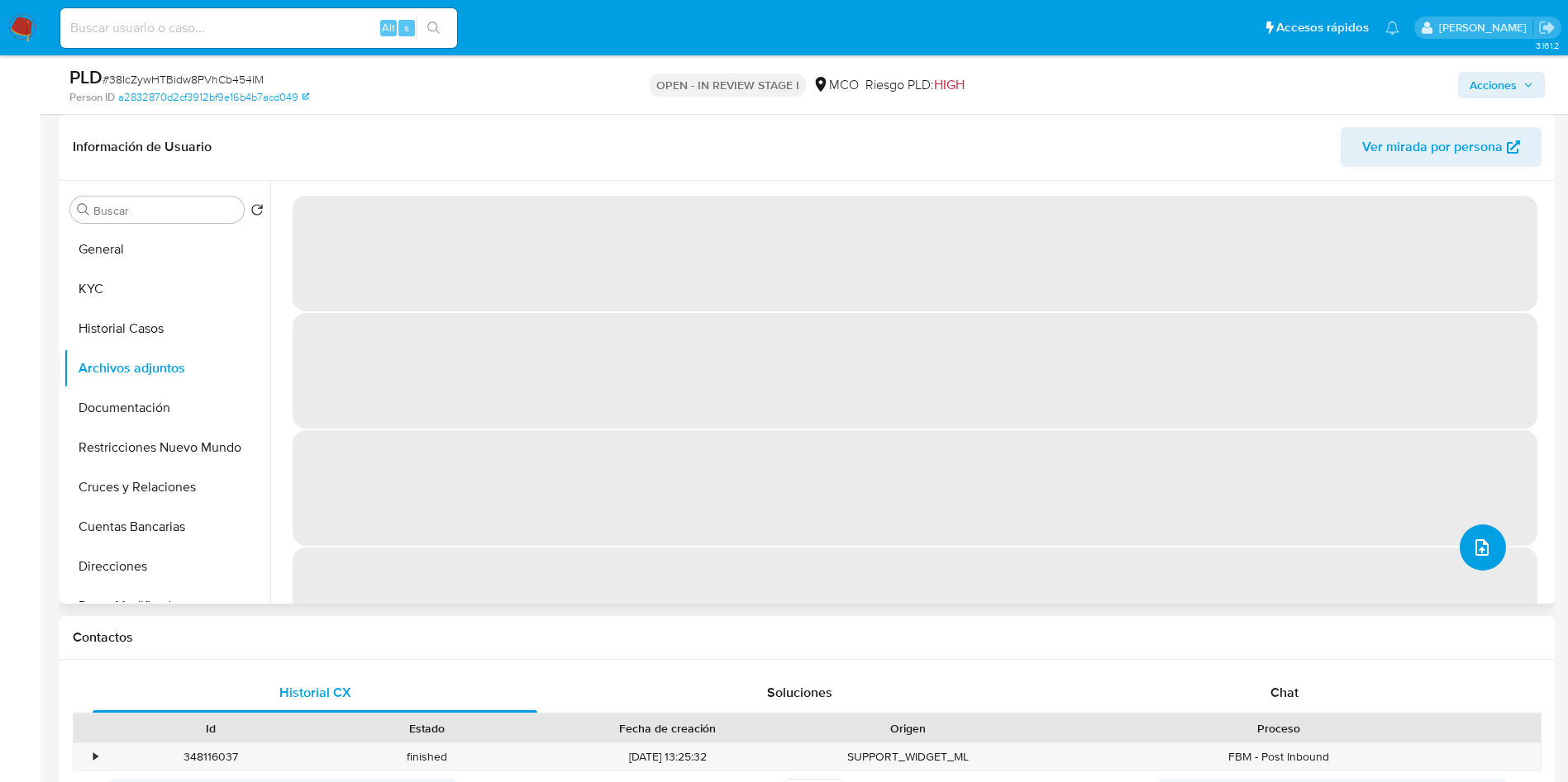
click at [1472, 541] on span "upload-file" at bounding box center [1482, 547] width 19 height 19
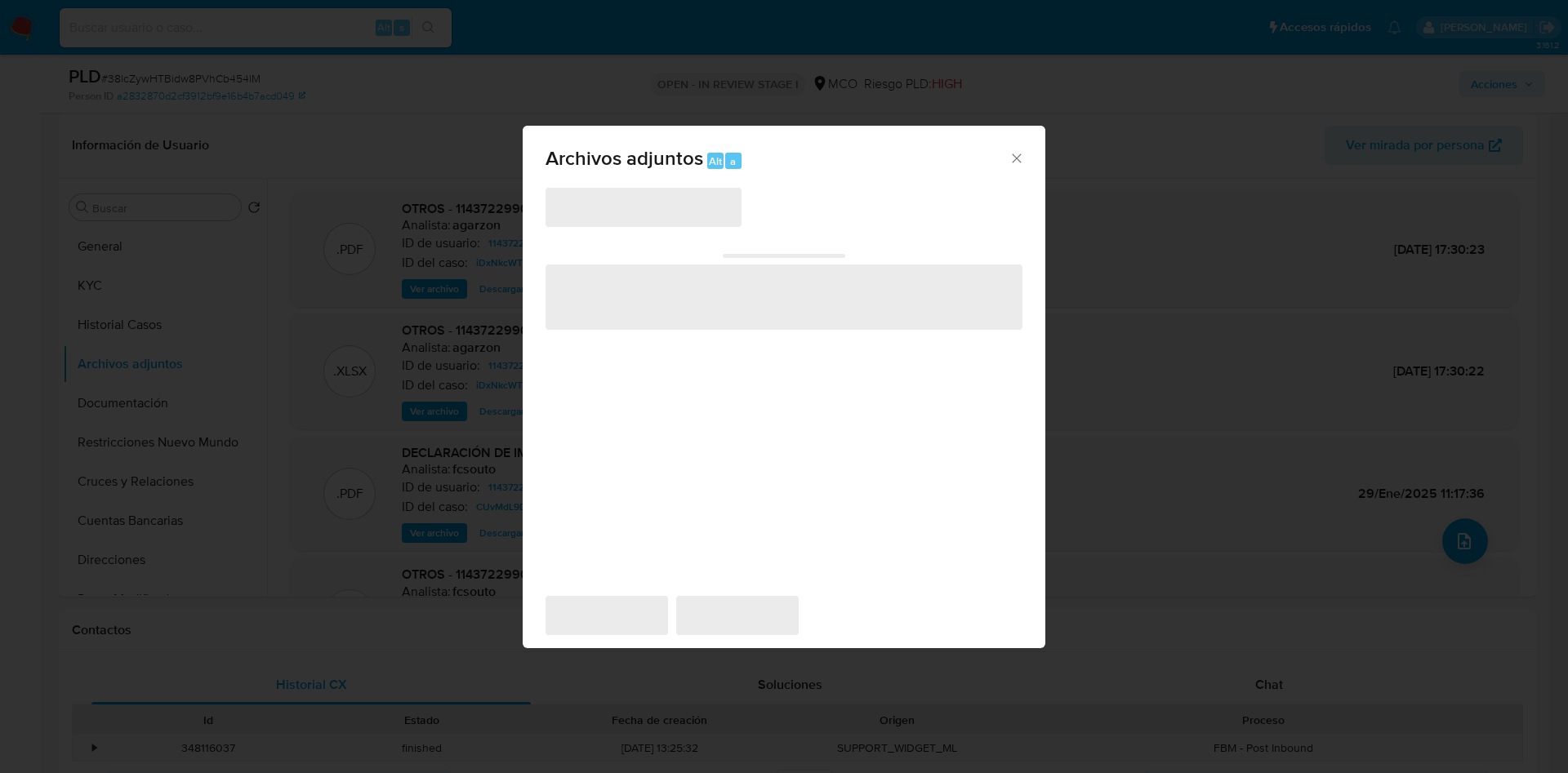
click at [616, 221] on span "‌" at bounding box center [644, 207] width 196 height 39
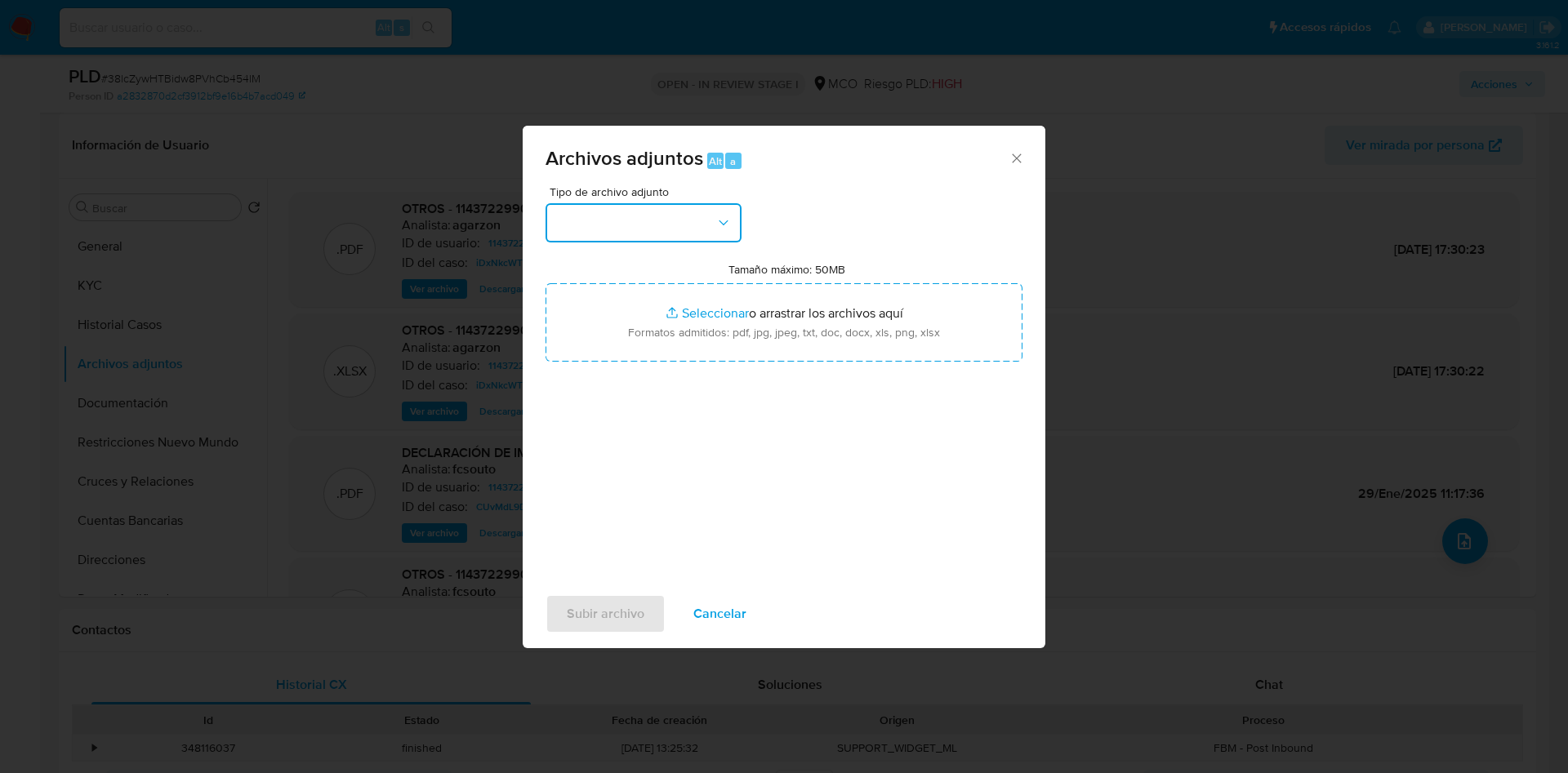
click at [622, 216] on button "button" at bounding box center [644, 222] width 196 height 39
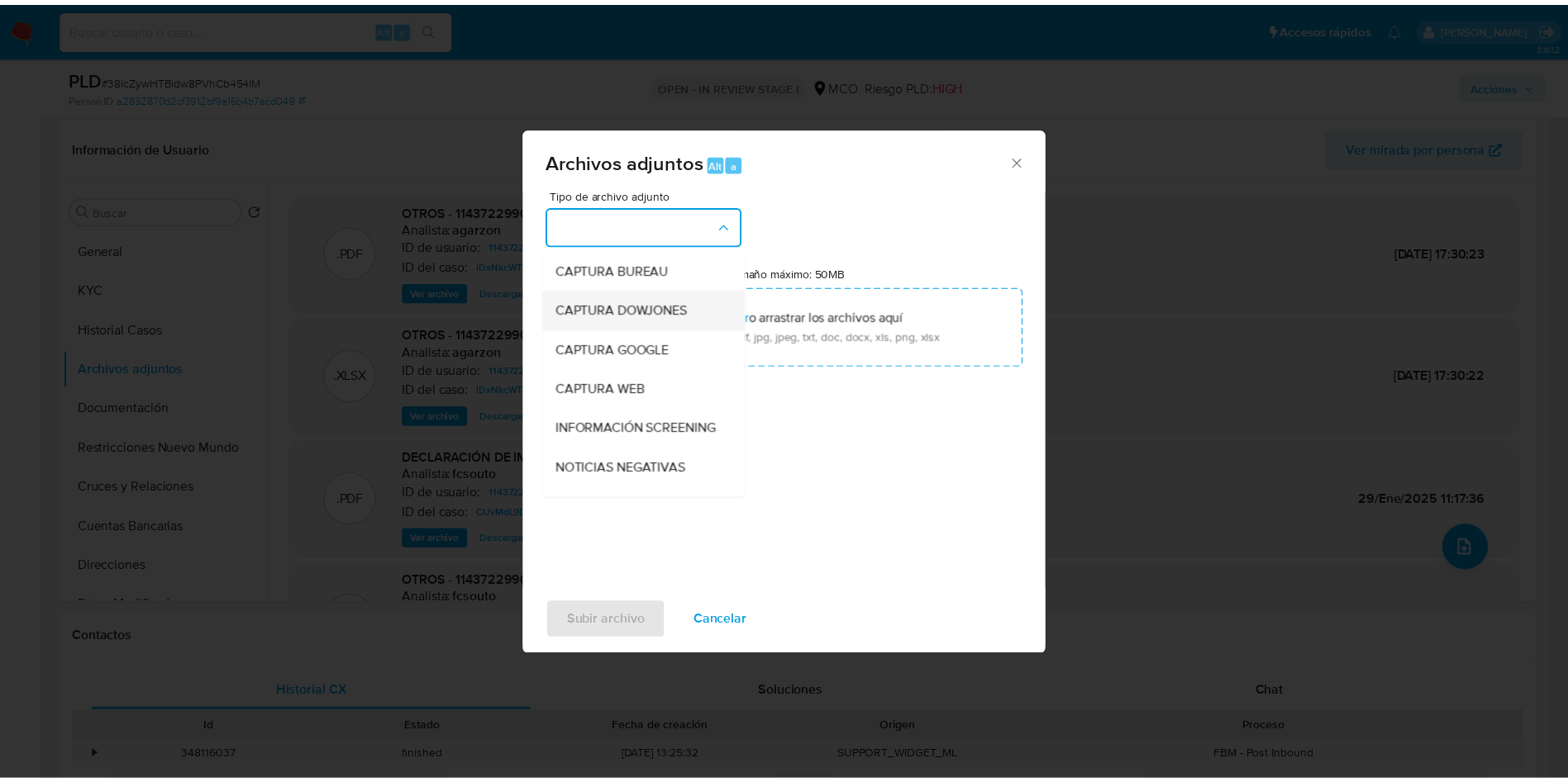
scroll to position [124, 0]
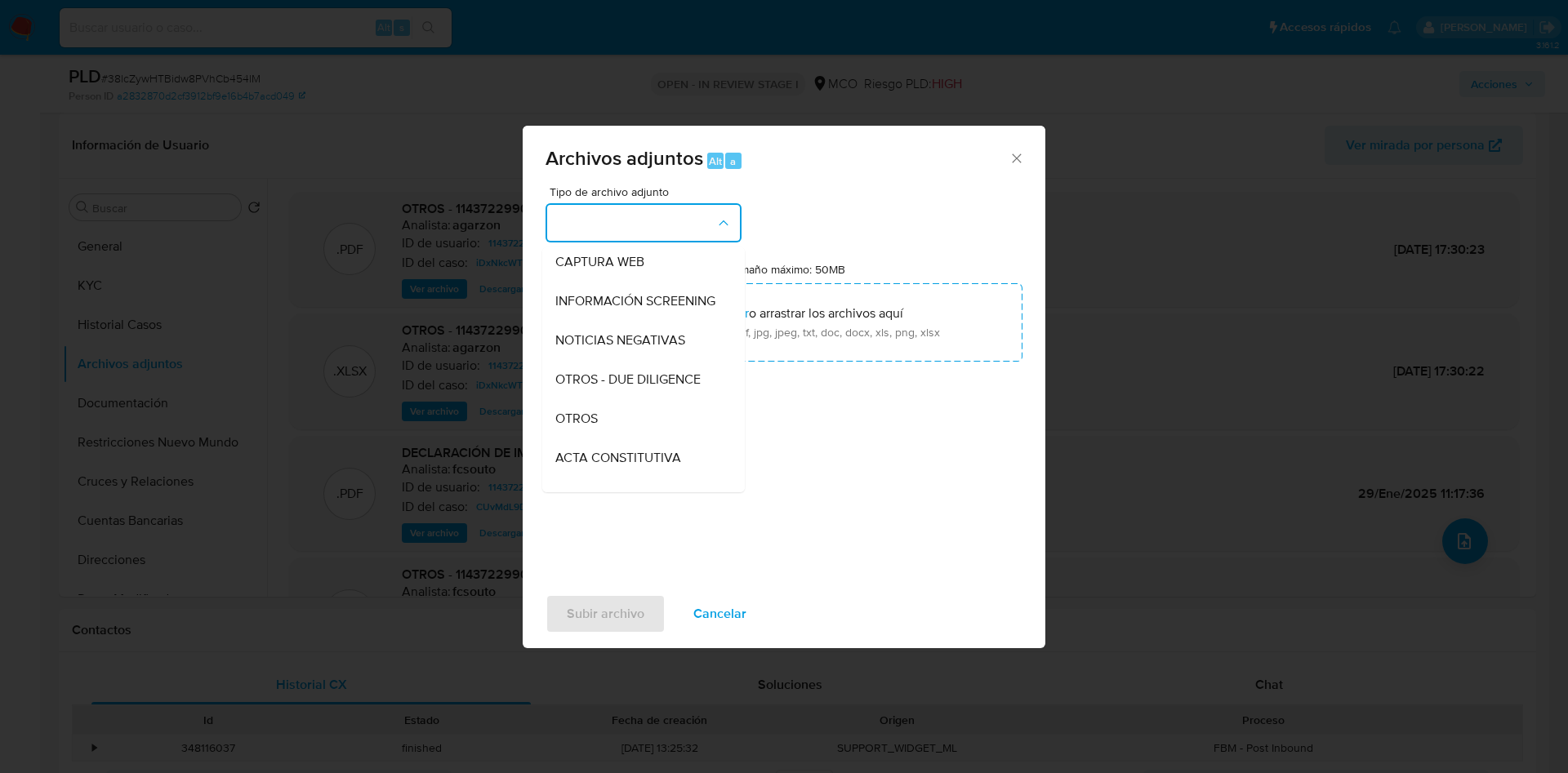
click at [620, 437] on div "OTROS" at bounding box center [639, 419] width 166 height 39
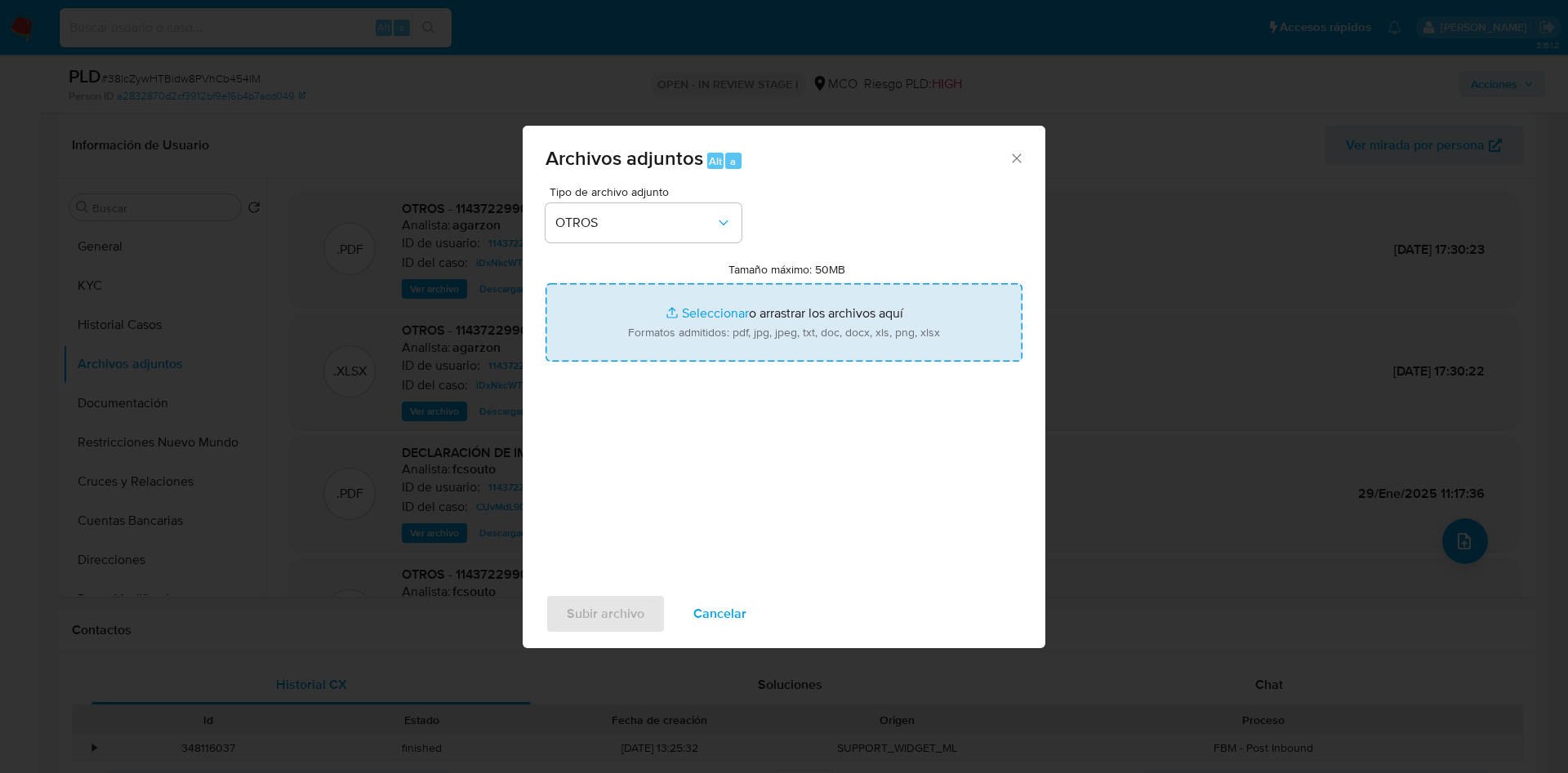
click at [703, 355] on input "Tamaño máximo: 50MB Seleccionar archivos" at bounding box center [784, 323] width 477 height 79
type input "C:\fakepath\1143722990 - 26_09_2025.pdf"
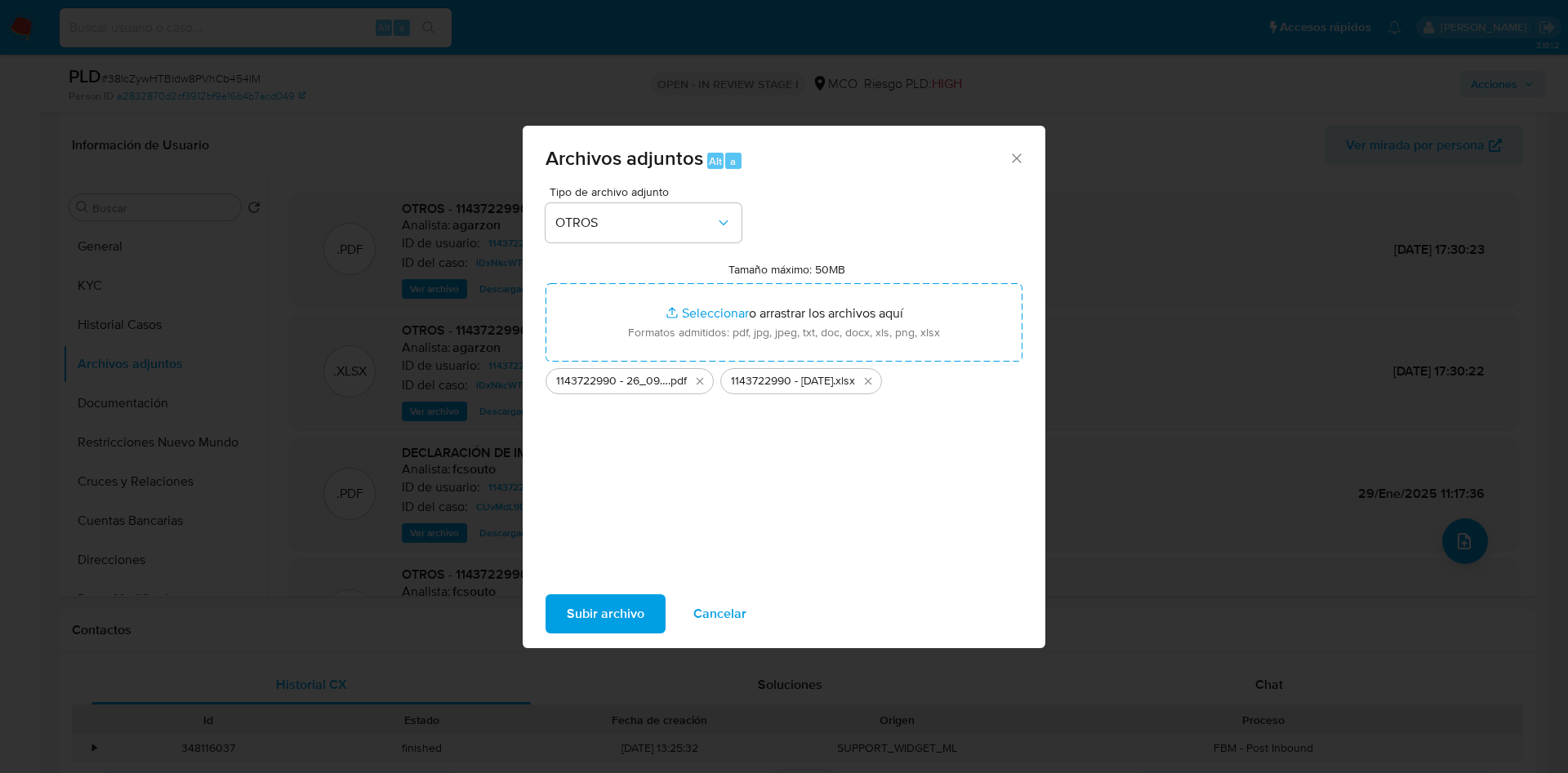
click at [614, 614] on span "Subir archivo" at bounding box center [605, 613] width 78 height 36
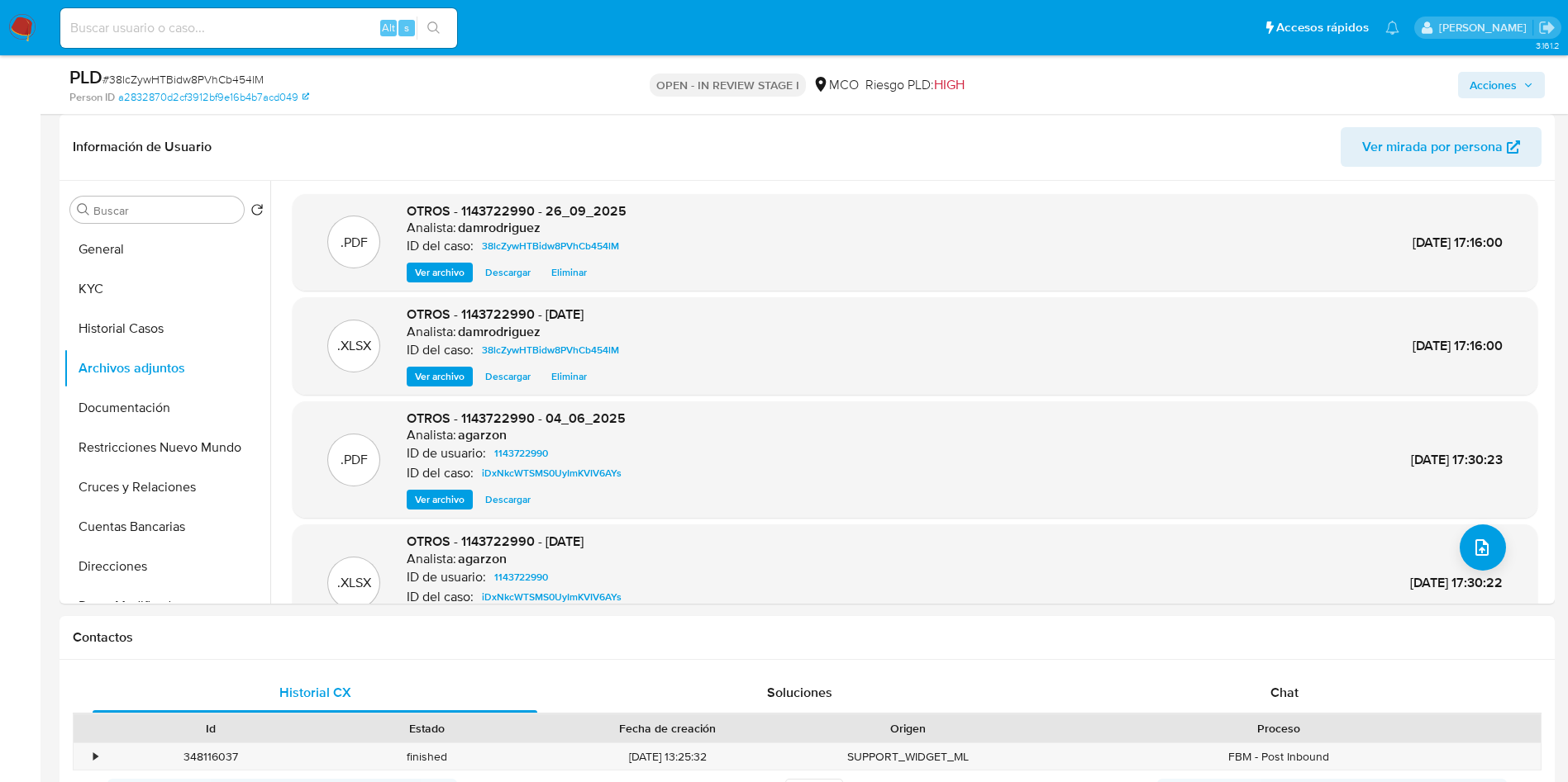
click at [1509, 85] on span "Acciones" at bounding box center [1494, 85] width 47 height 26
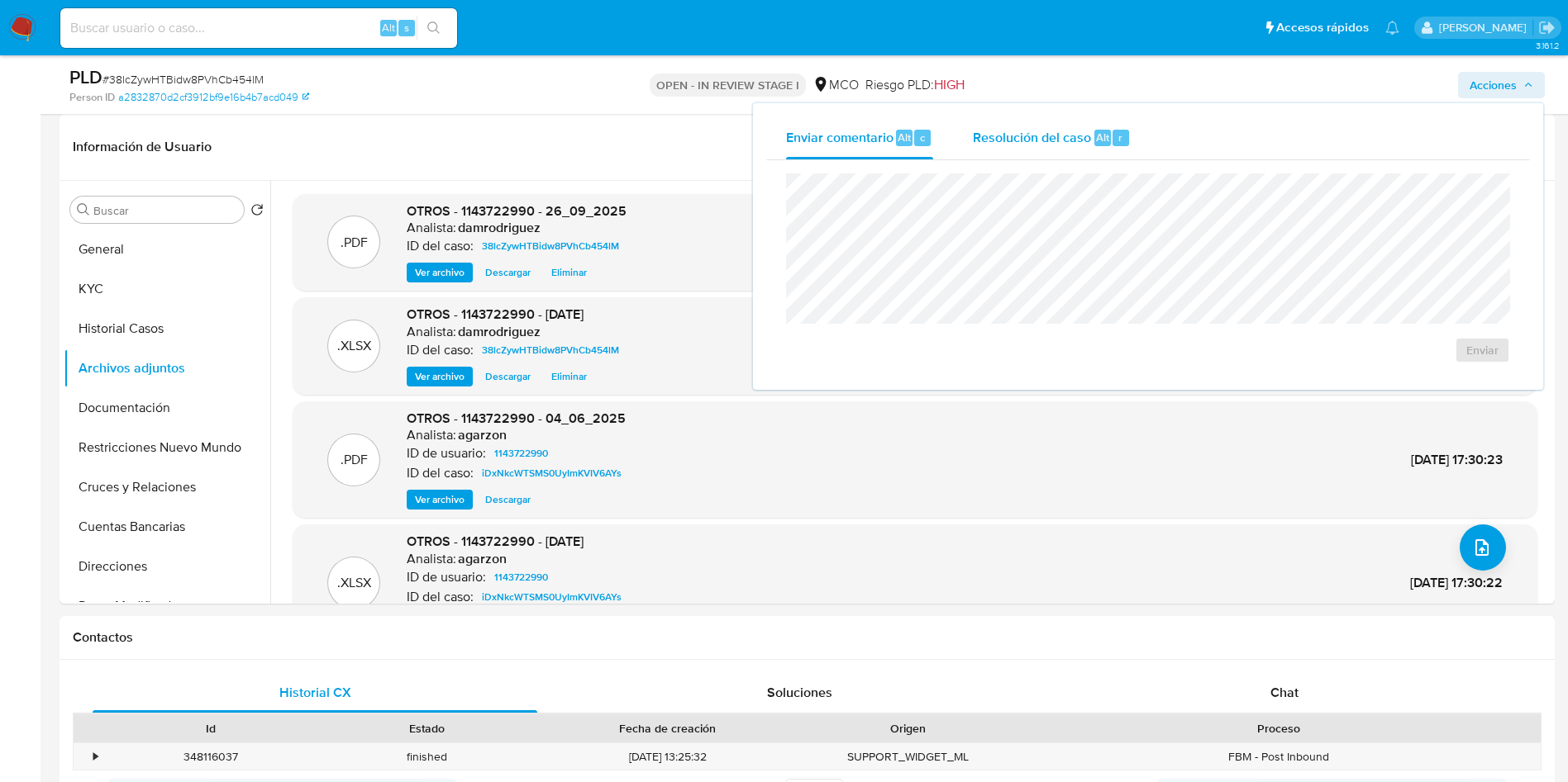
click at [1028, 134] on span "Resolución del caso" at bounding box center [1032, 136] width 118 height 19
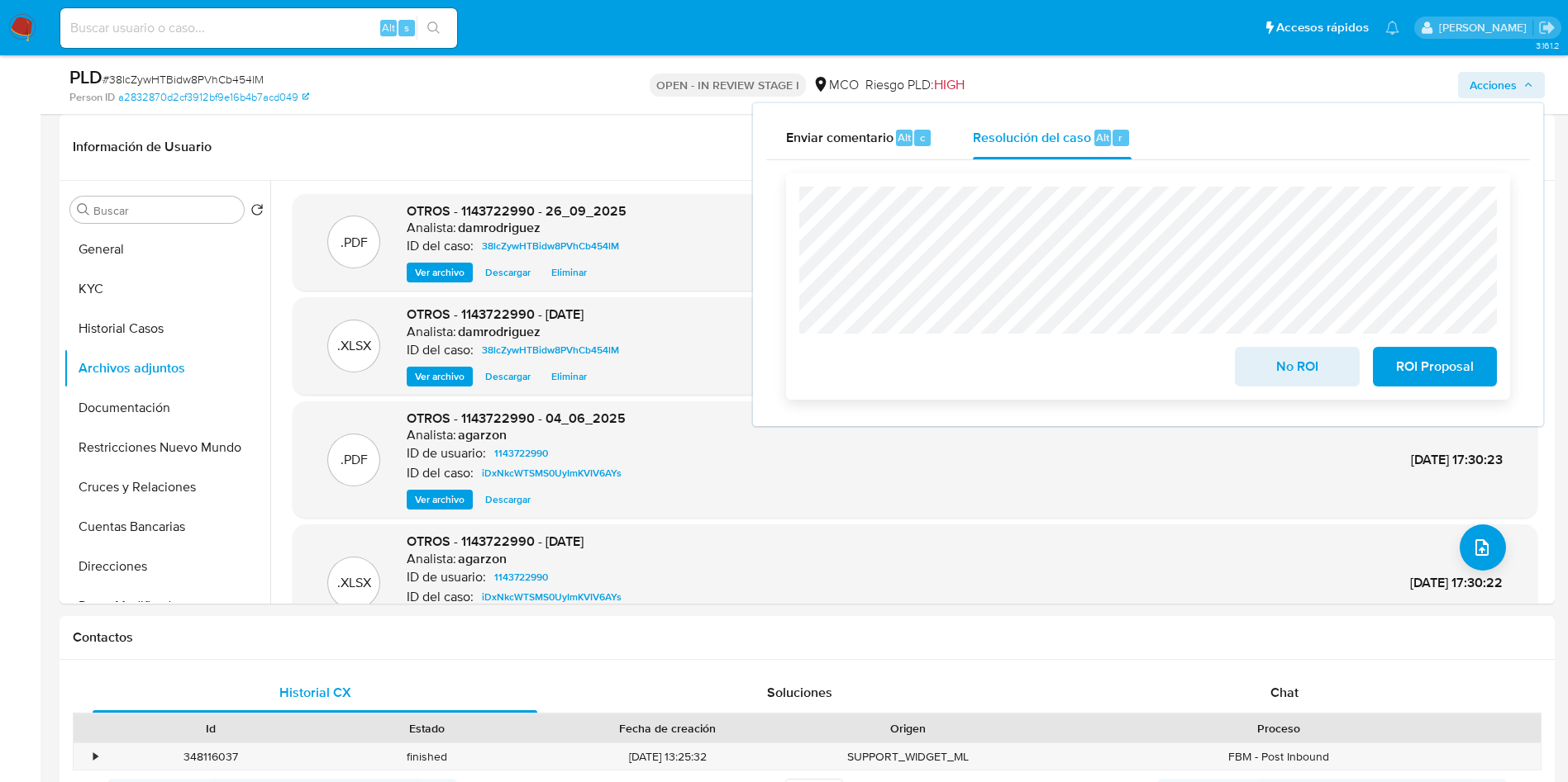
click at [1271, 365] on span "No ROI" at bounding box center [1297, 366] width 81 height 36
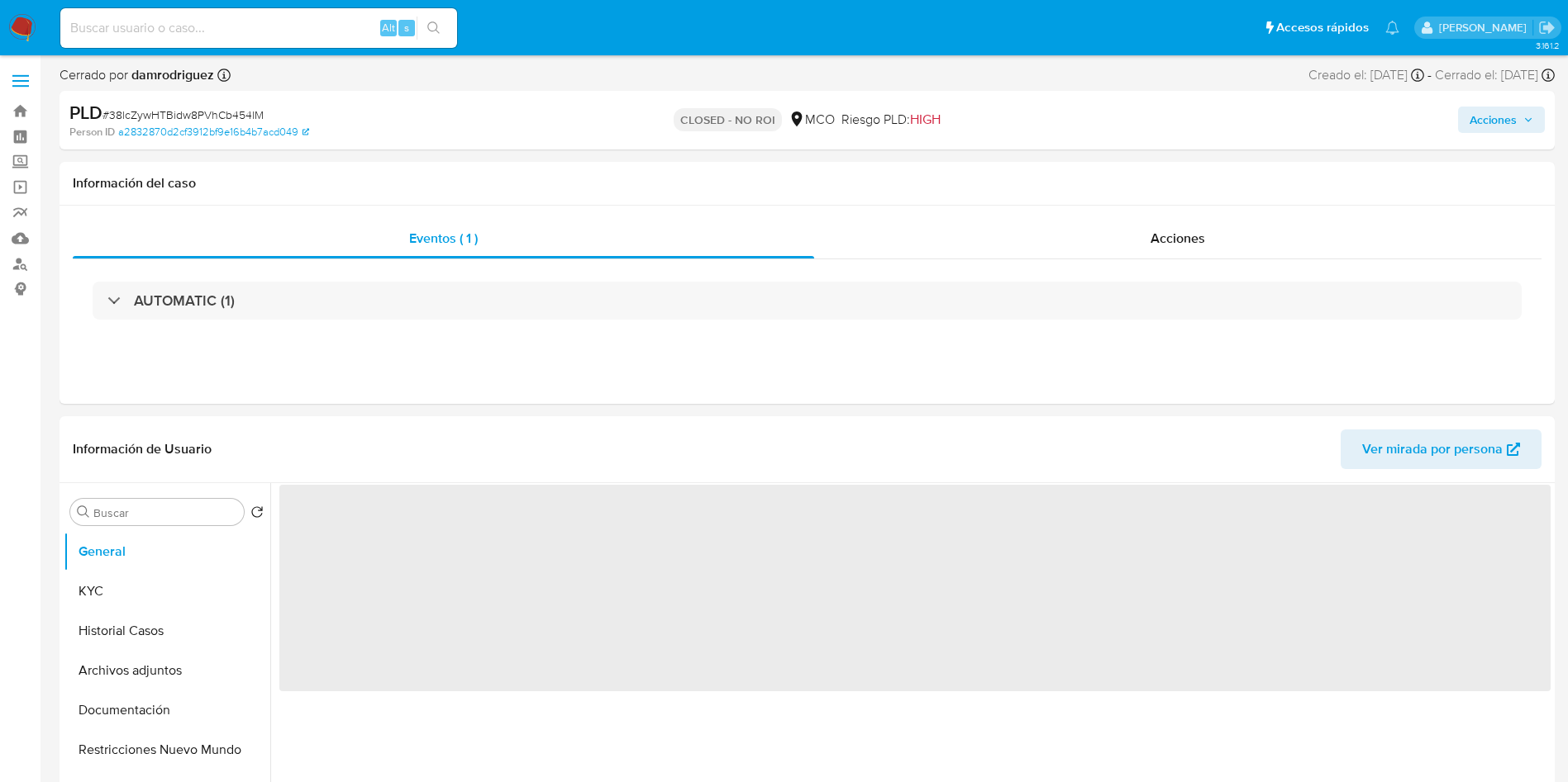
select select "10"
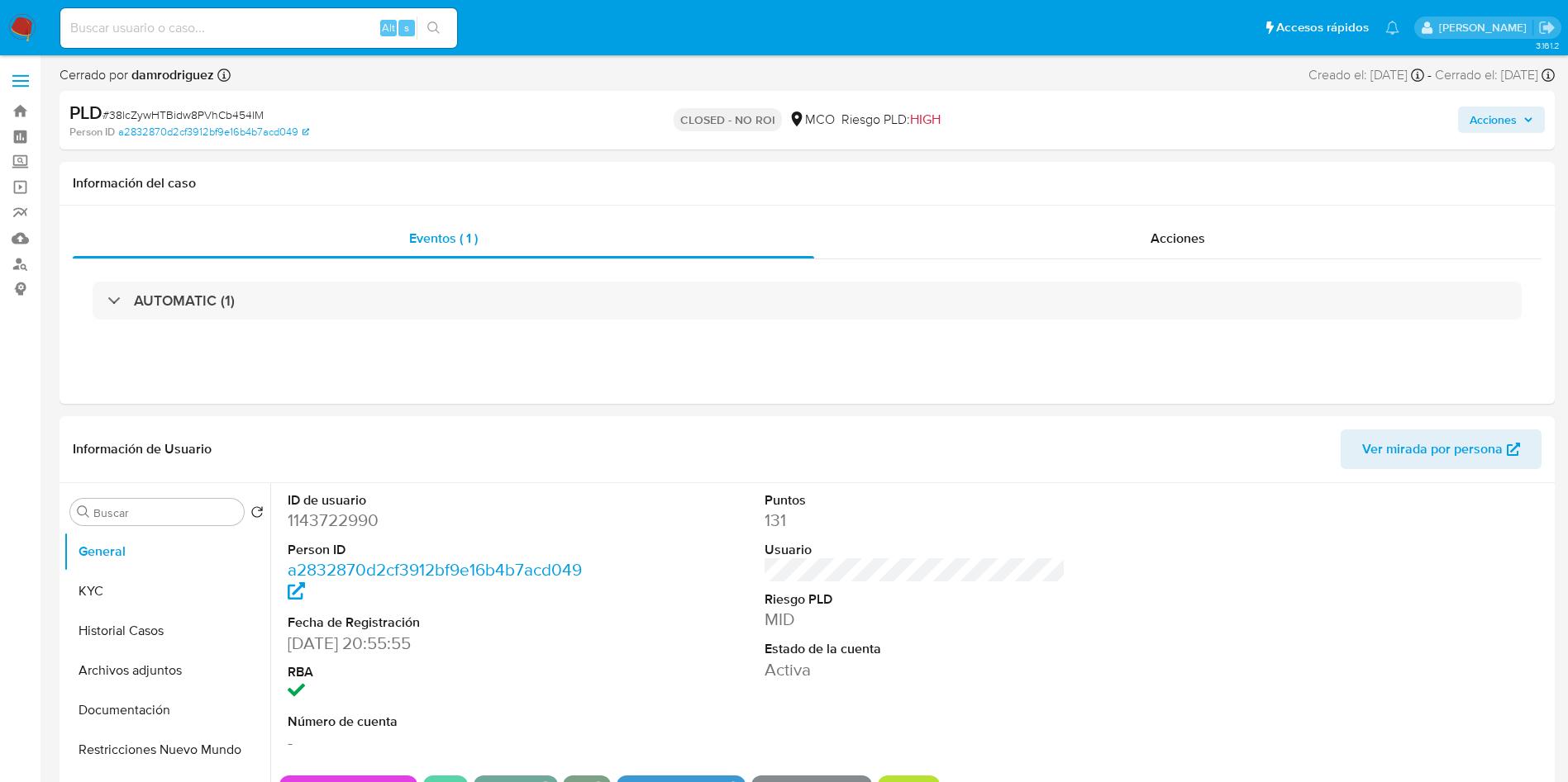
click at [18, 30] on img at bounding box center [22, 28] width 28 height 28
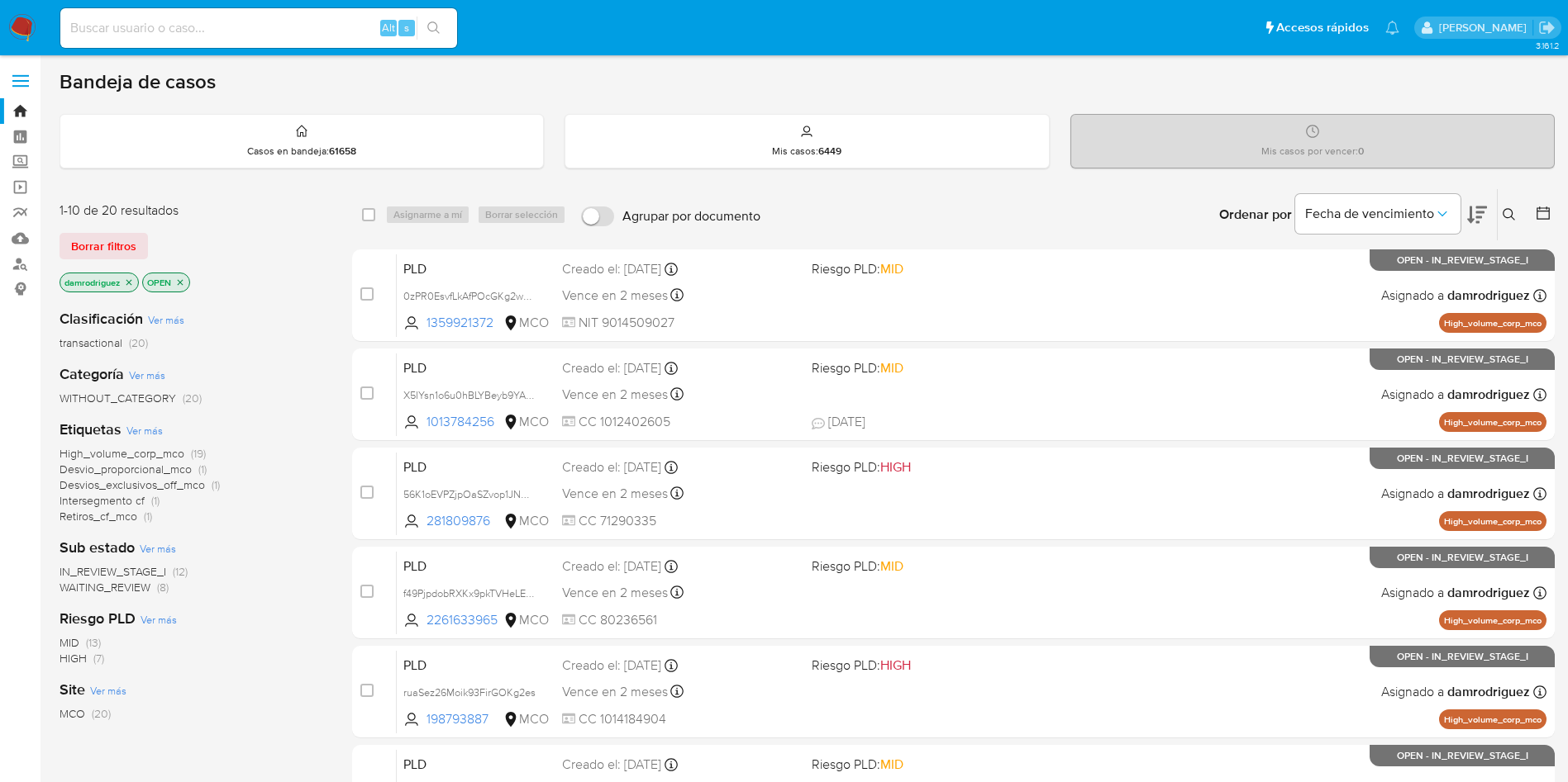
click at [129, 282] on icon "close-filter" at bounding box center [129, 282] width 10 height 10
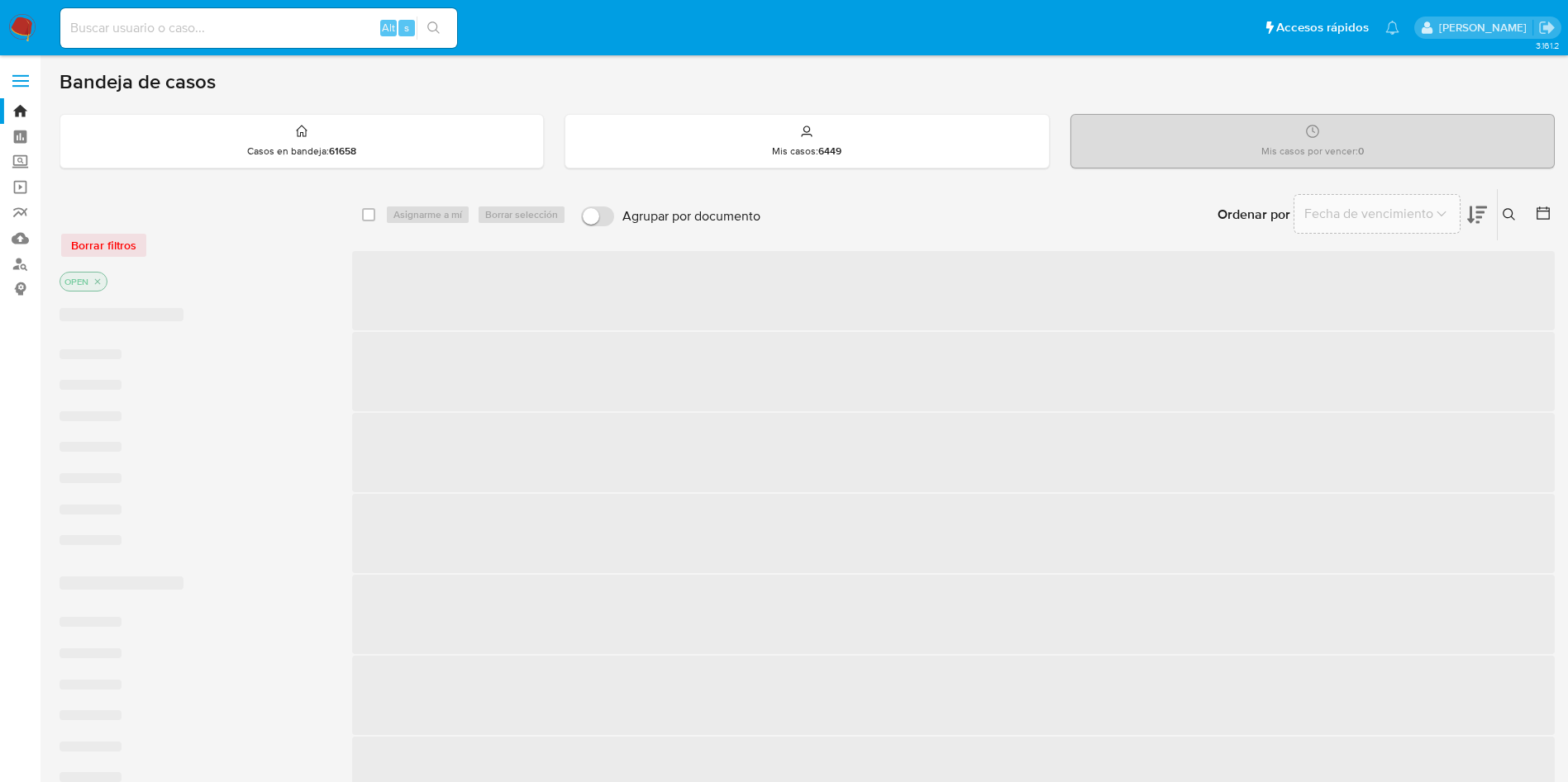
scroll to position [124, 0]
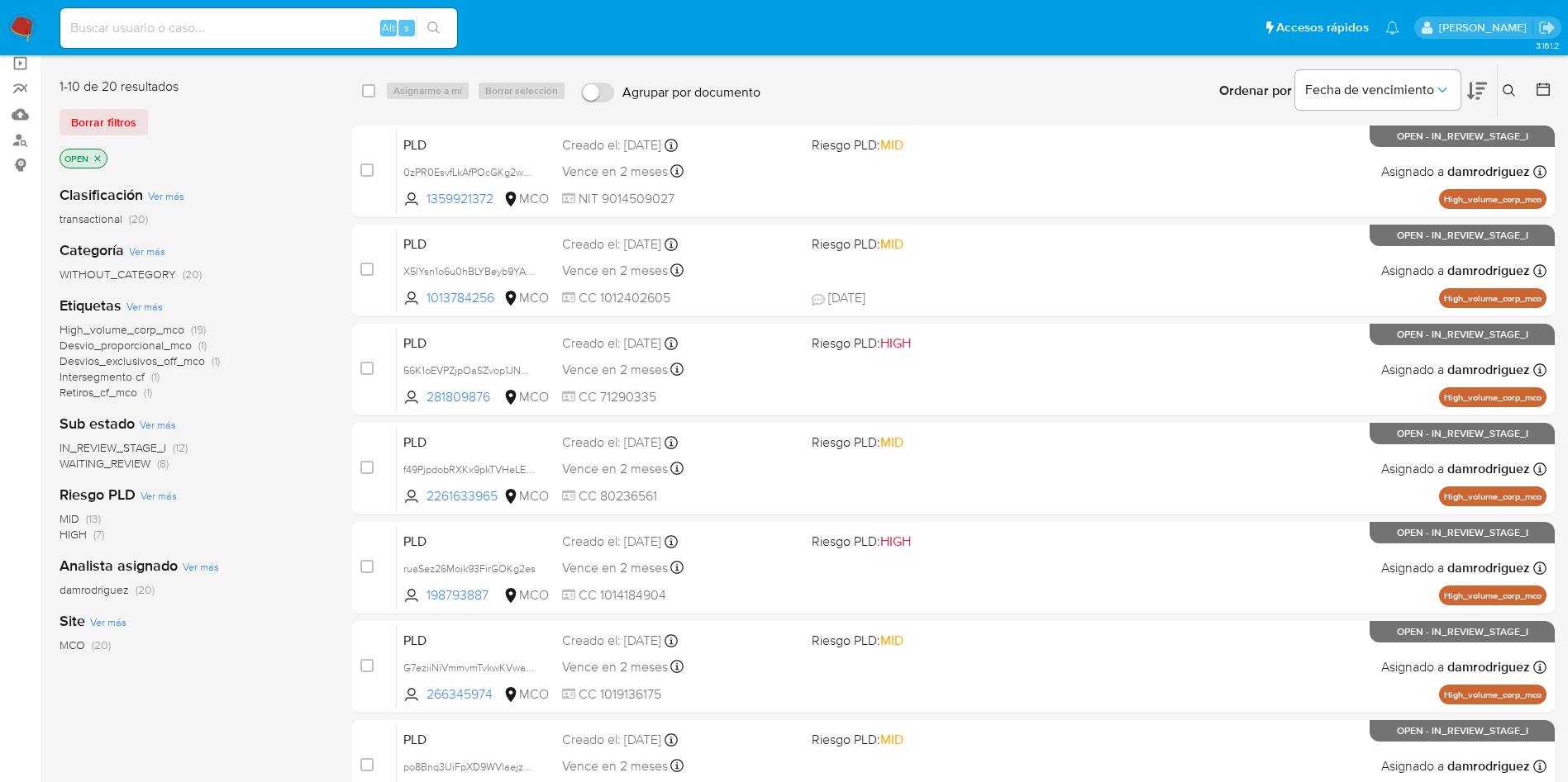
click at [1545, 89] on icon at bounding box center [1543, 90] width 17 height 17
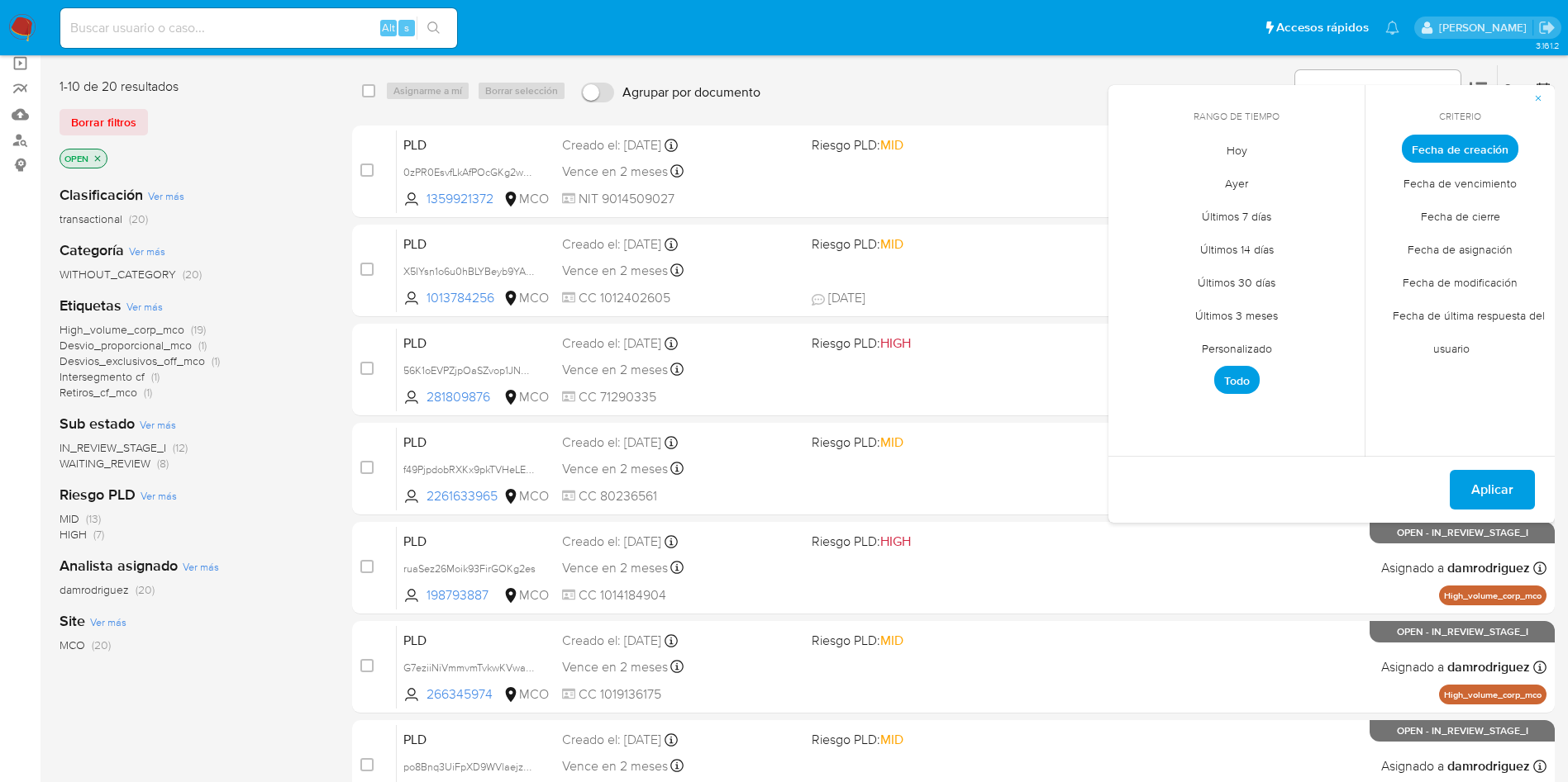
click at [1247, 350] on span "Personalizado" at bounding box center [1236, 348] width 105 height 34
click at [1133, 173] on icon "Mes anterior" at bounding box center [1133, 178] width 19 height 19
click at [1242, 276] on button "10" at bounding box center [1236, 273] width 26 height 26
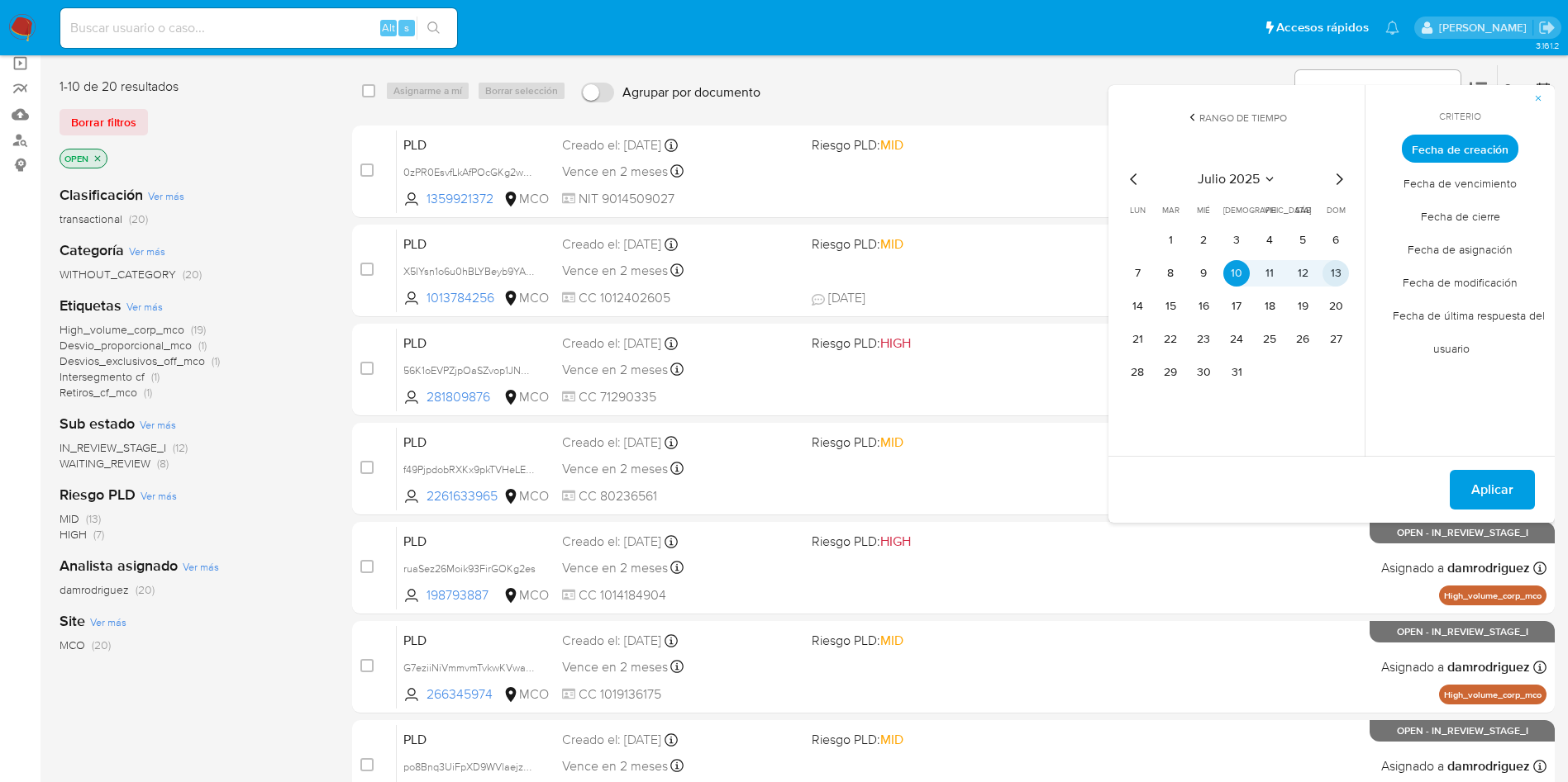
click at [1330, 273] on button "13" at bounding box center [1335, 273] width 26 height 26
click at [1483, 500] on span "Aplicar" at bounding box center [1493, 489] width 42 height 36
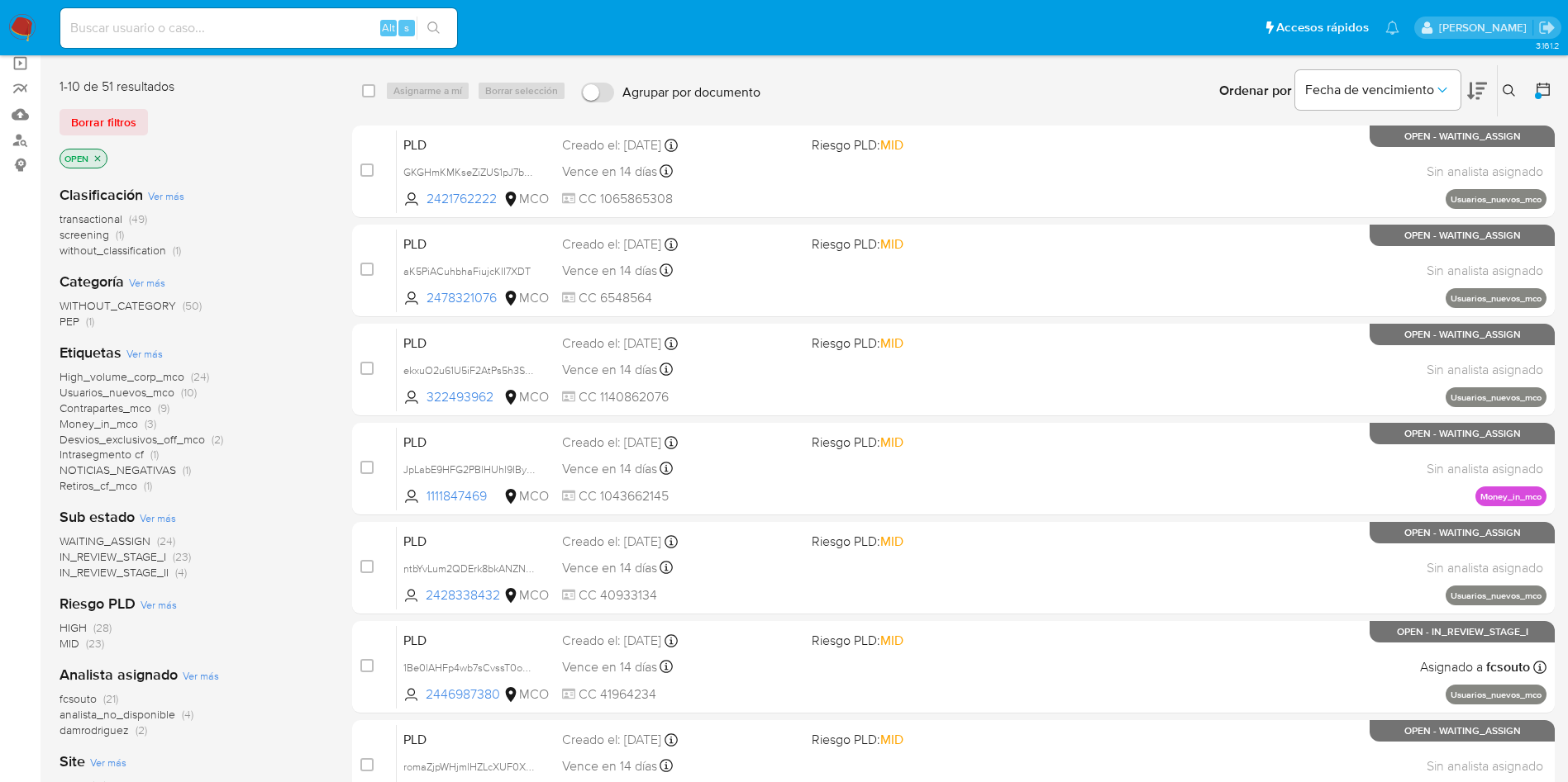
click at [127, 544] on span "WAITING_ASSIGN" at bounding box center [104, 541] width 90 height 17
click at [154, 538] on span "IN_REVIEW_STAGE_I" at bounding box center [112, 541] width 107 height 17
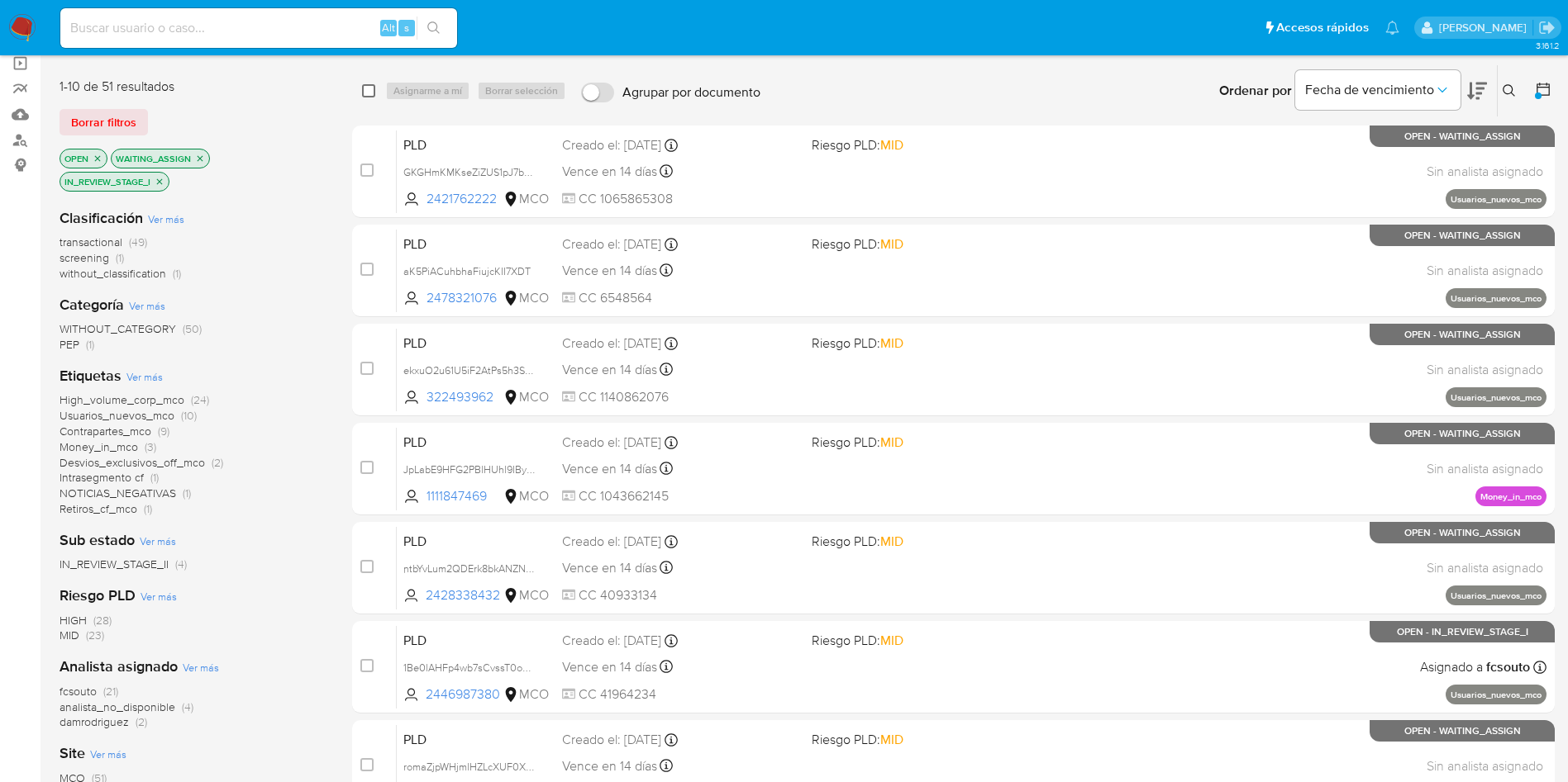
click at [370, 93] on input "checkbox" at bounding box center [369, 91] width 14 height 14
checkbox input "true"
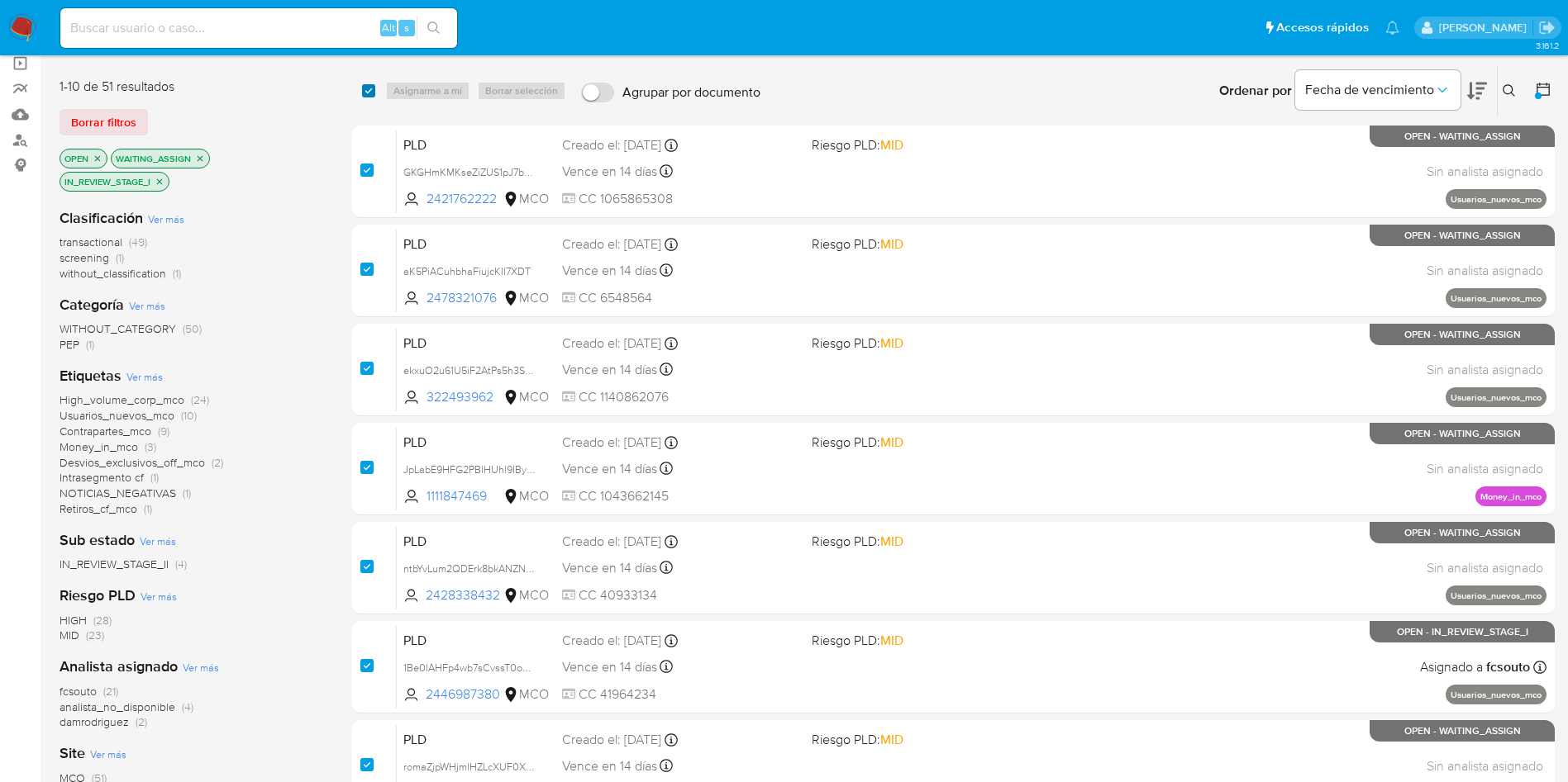
checkbox input "true"
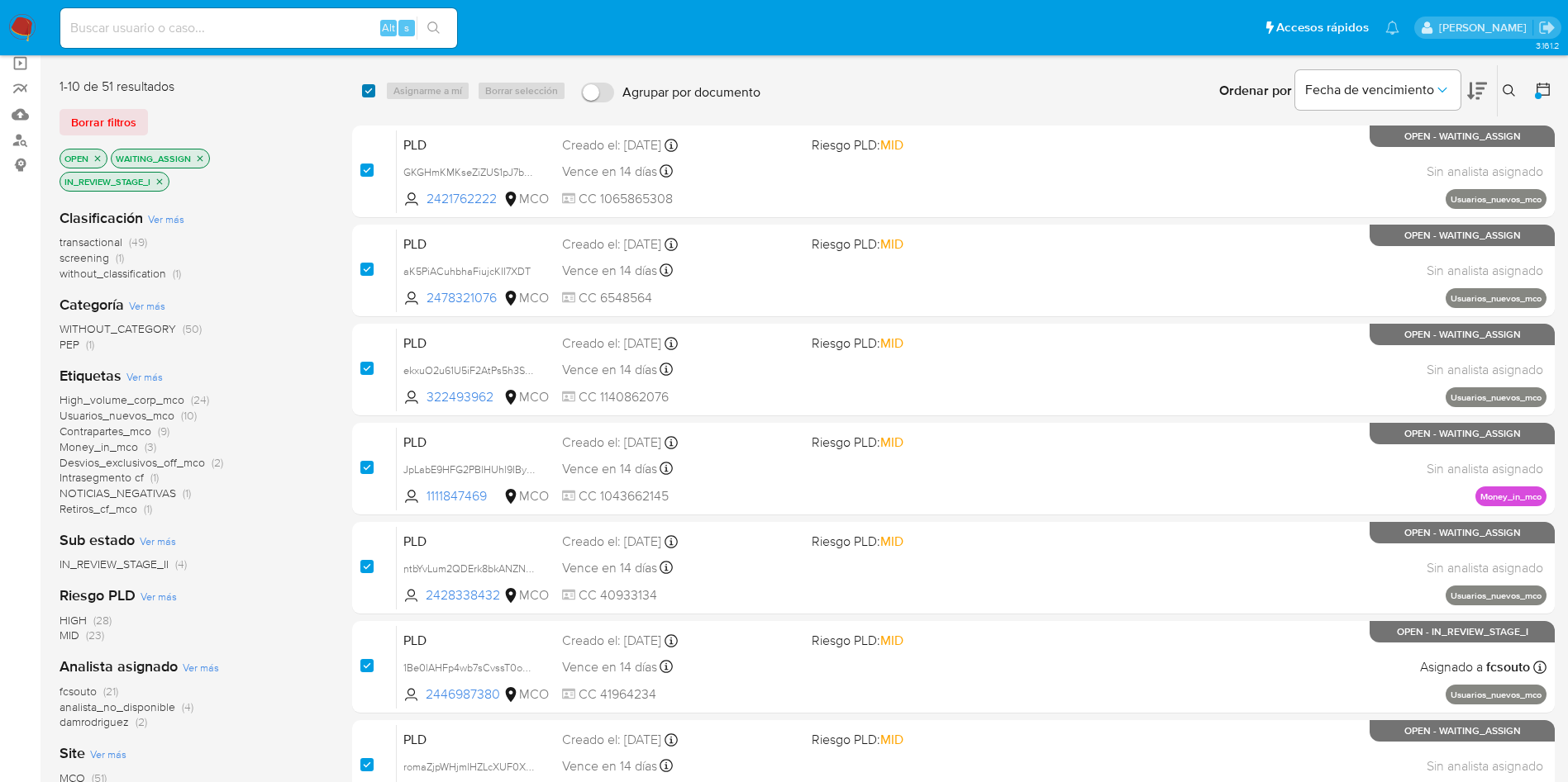
checkbox input "true"
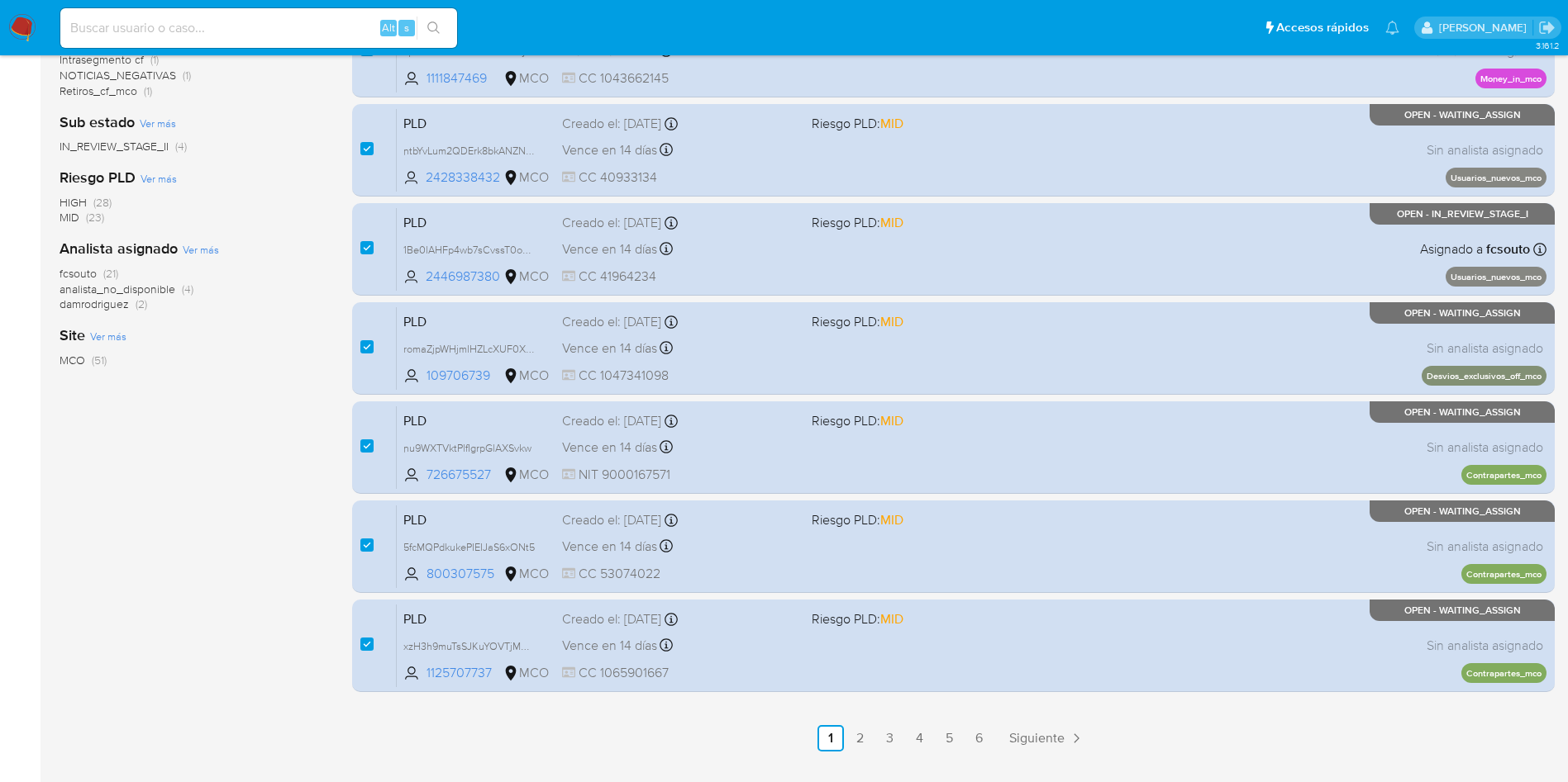
scroll to position [582, 0]
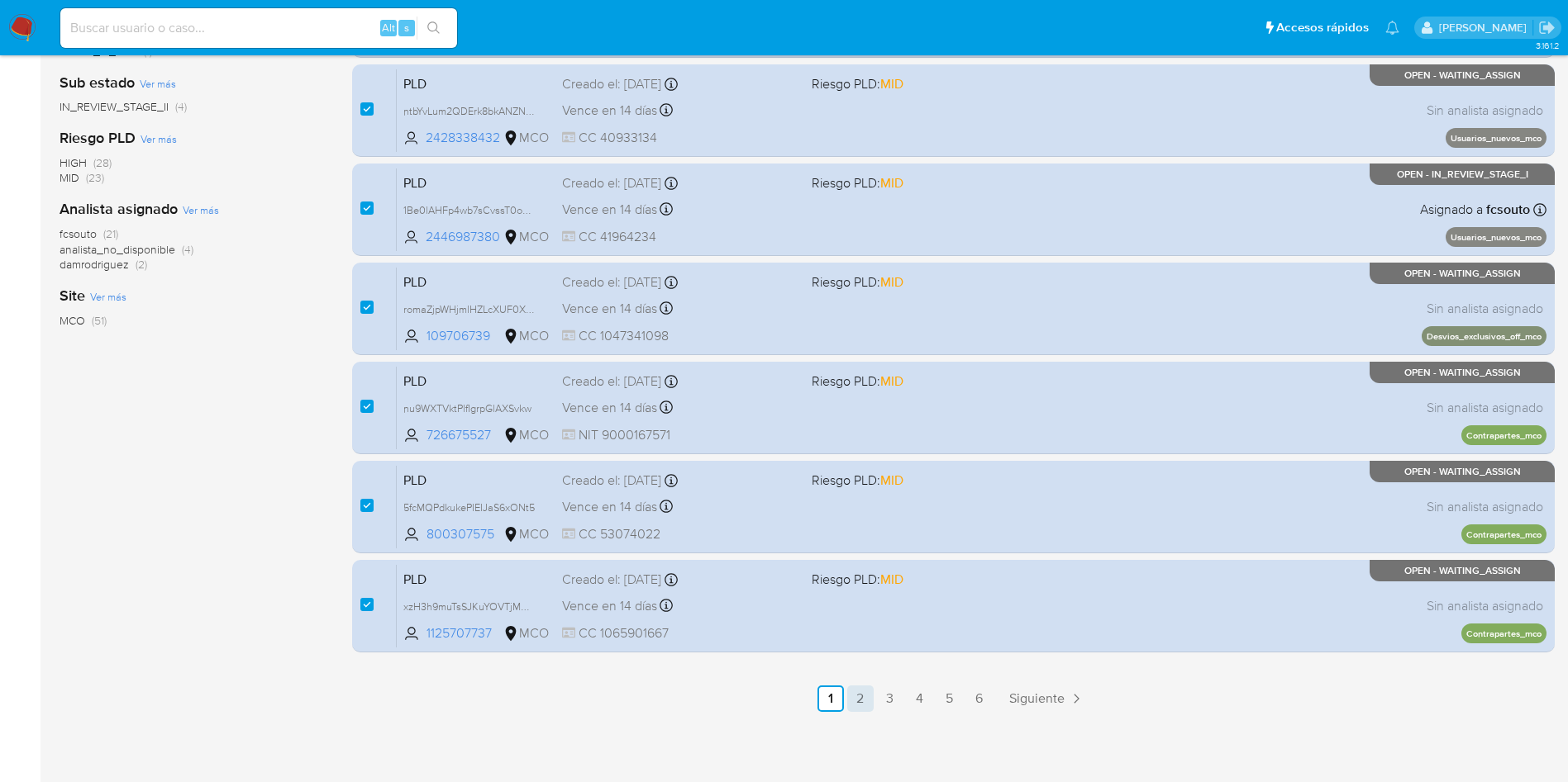
click at [861, 698] on link "2" at bounding box center [860, 698] width 26 height 26
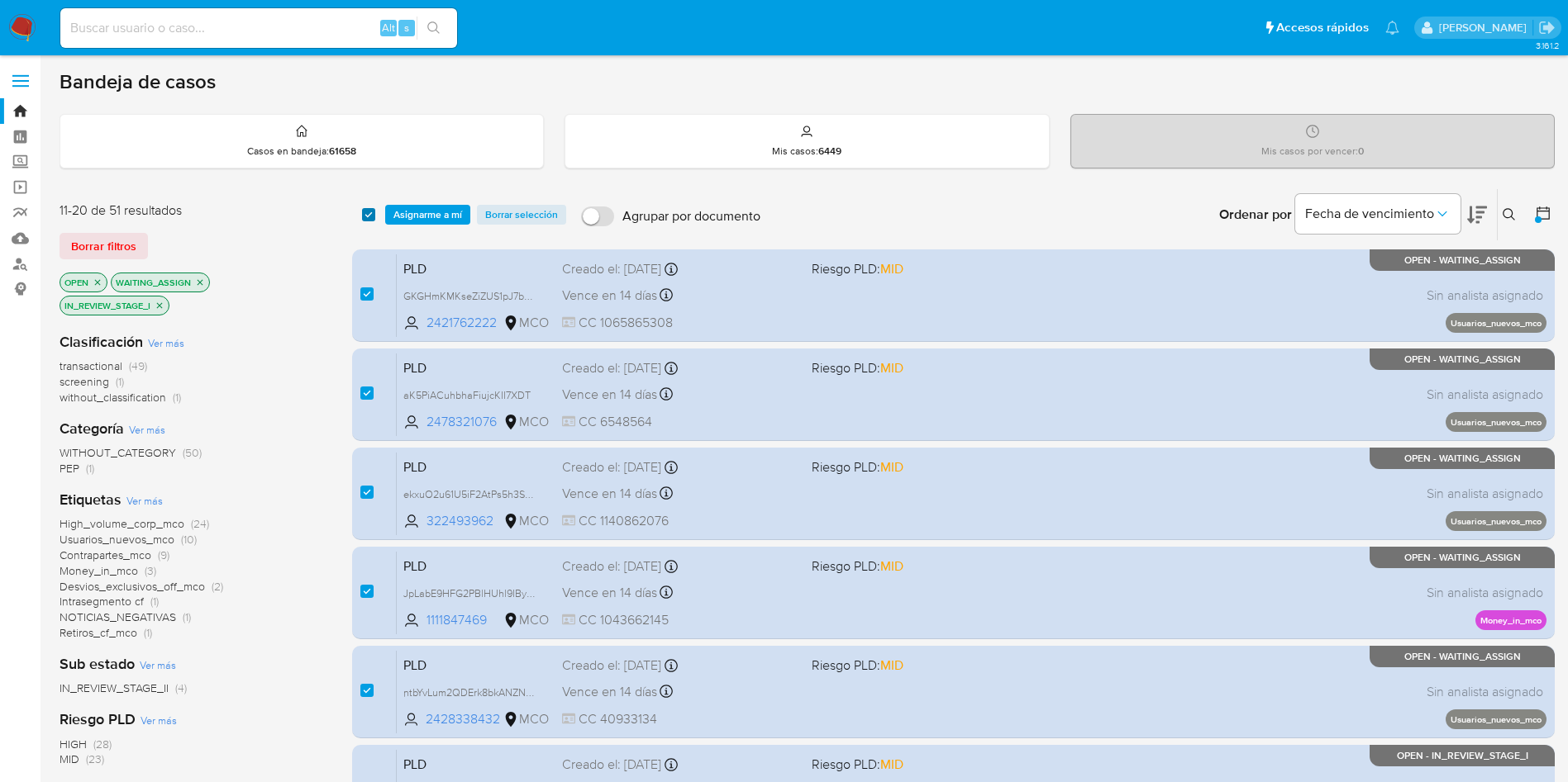
click at [364, 214] on input "checkbox" at bounding box center [369, 215] width 14 height 14
checkbox input "false"
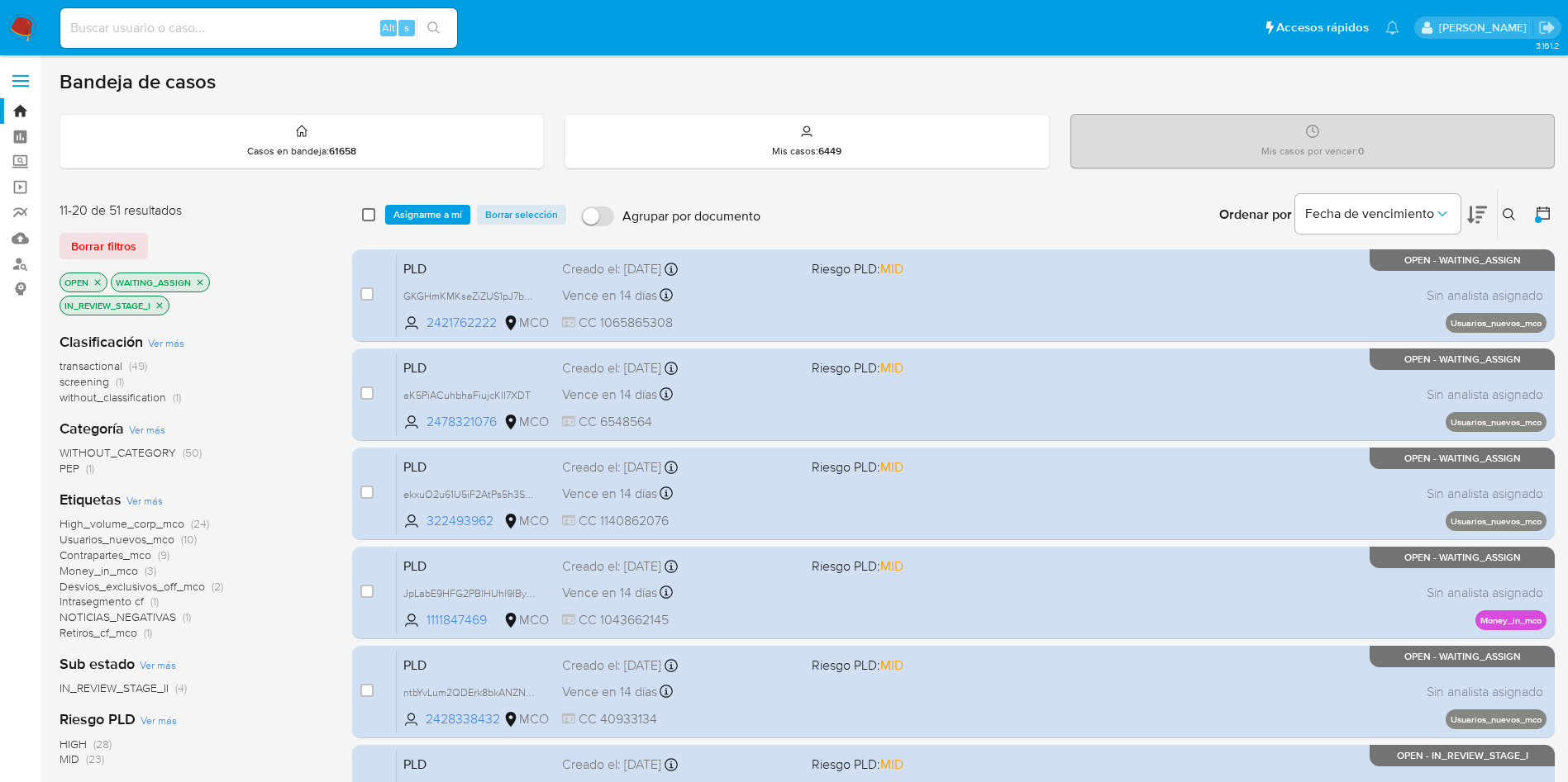
checkbox input "false"
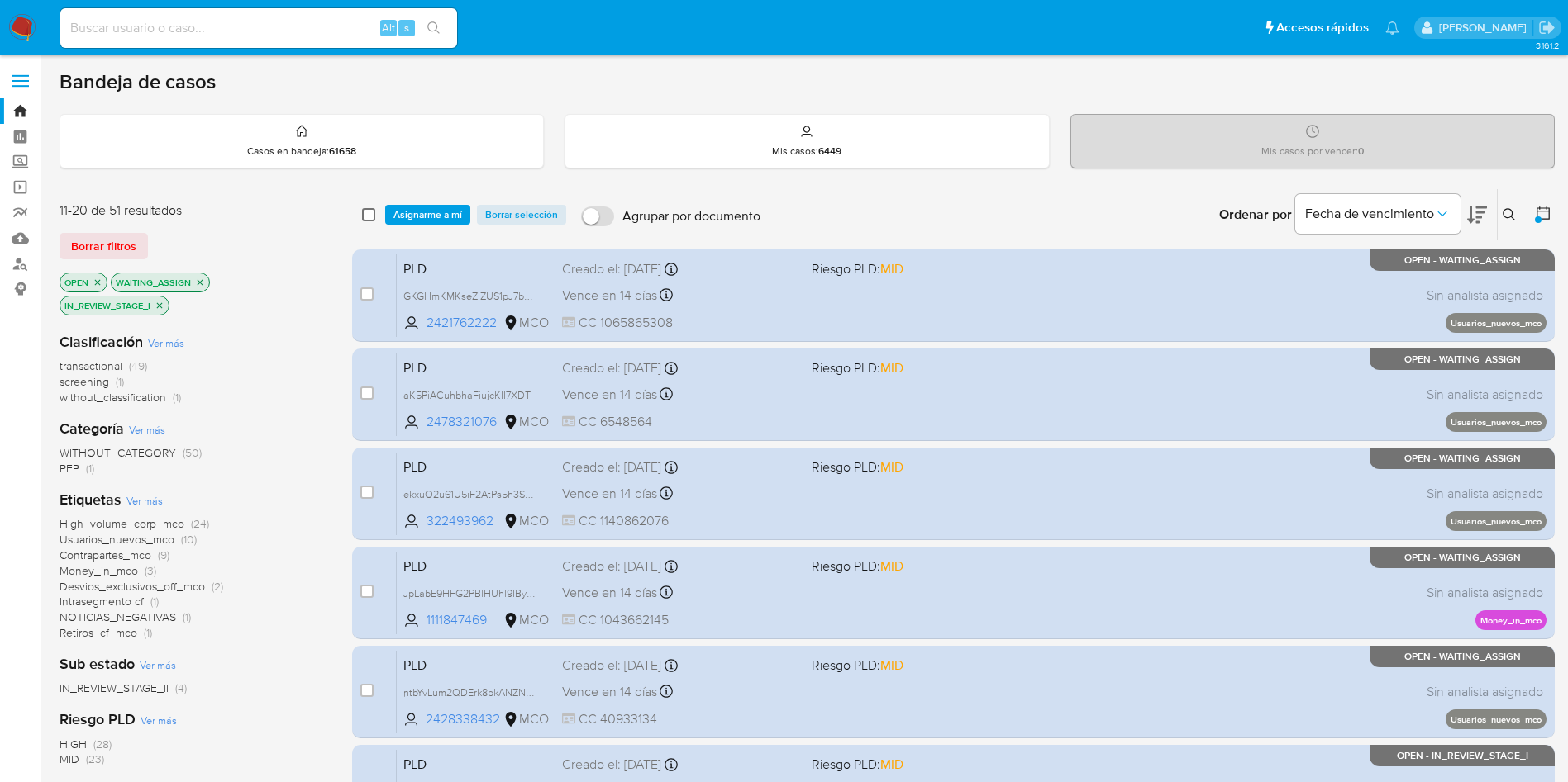
checkbox input "false"
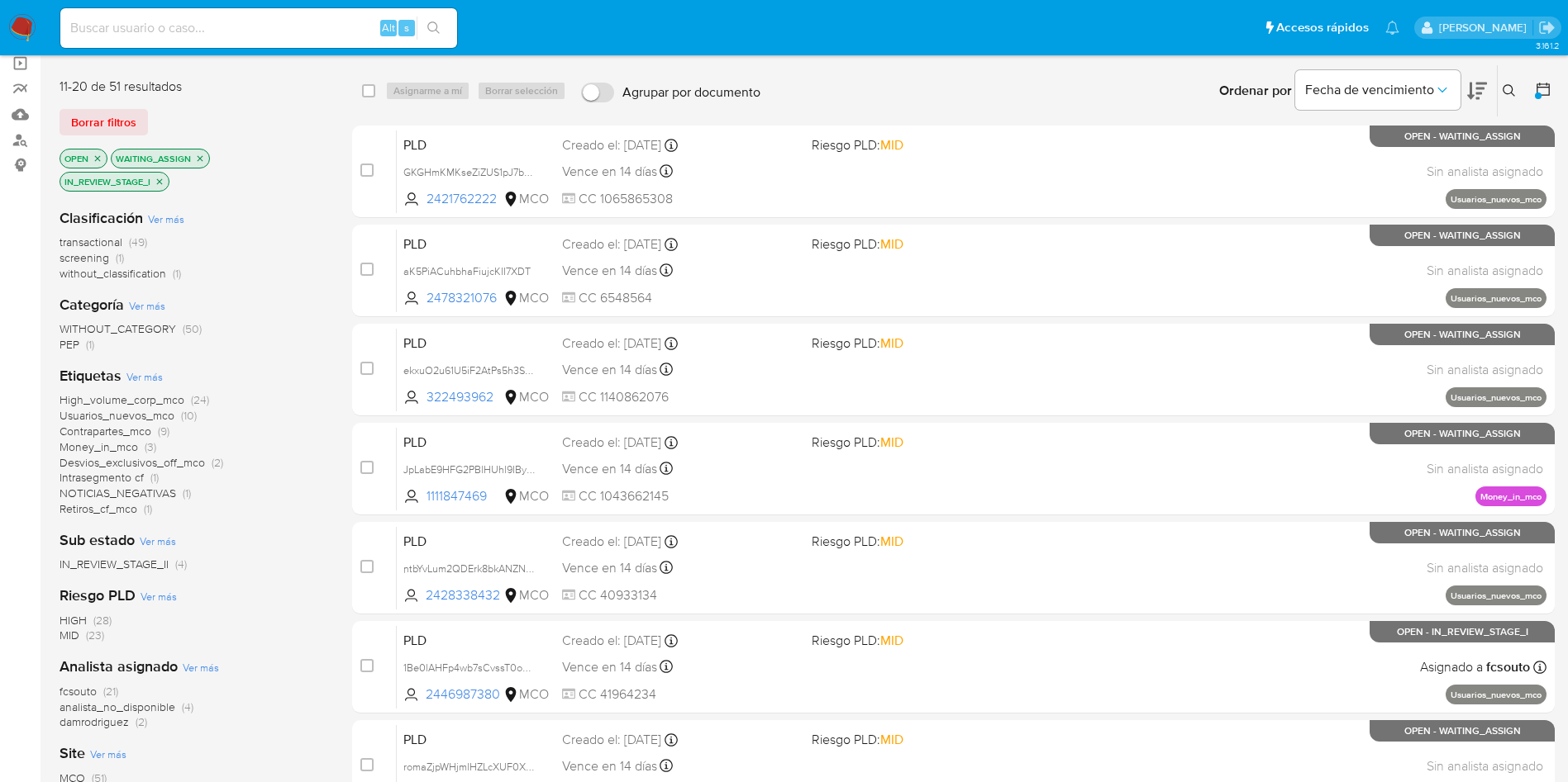
scroll to position [86, 0]
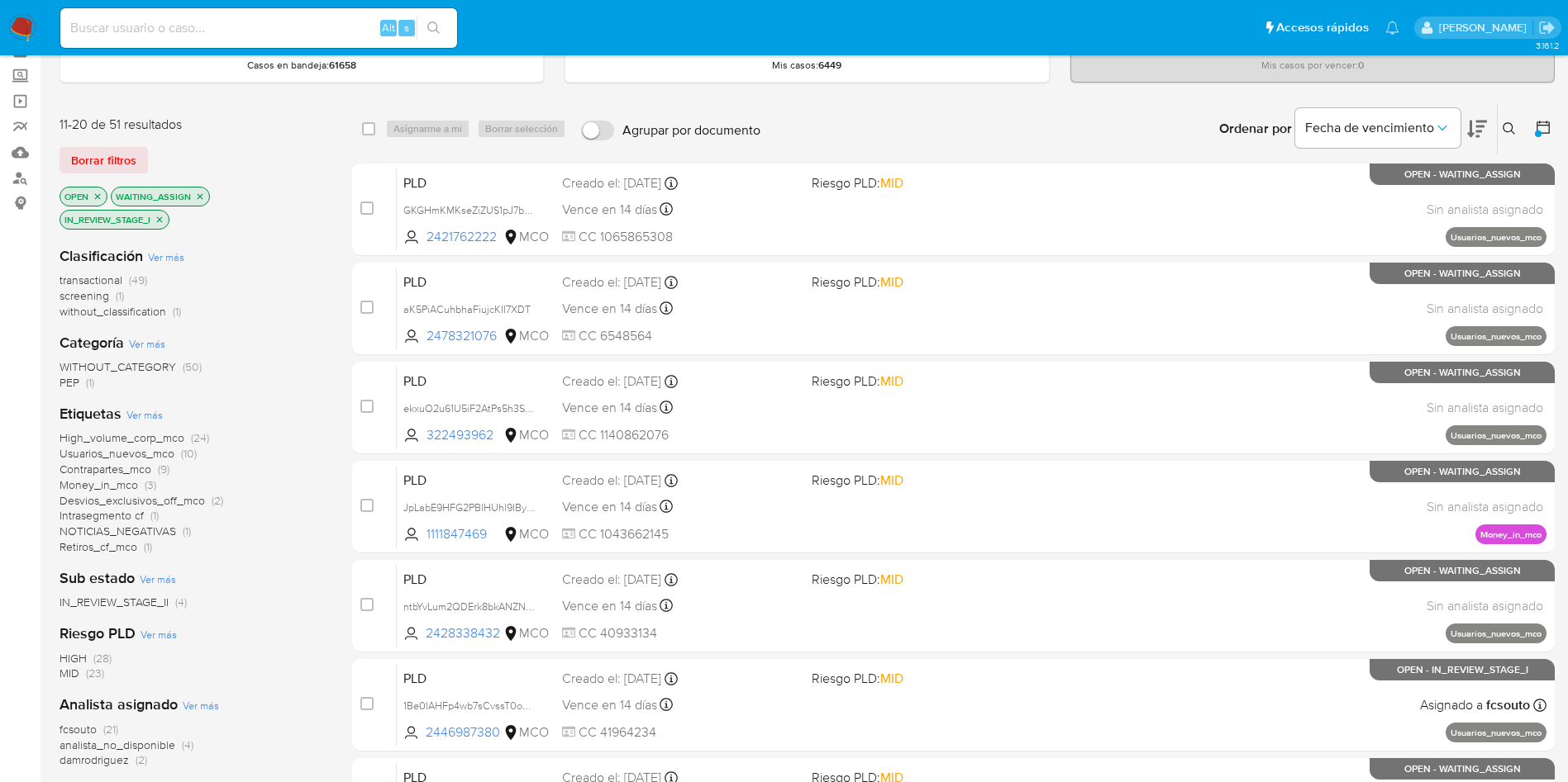
click at [162, 217] on icon "close-filter" at bounding box center [160, 220] width 10 height 10
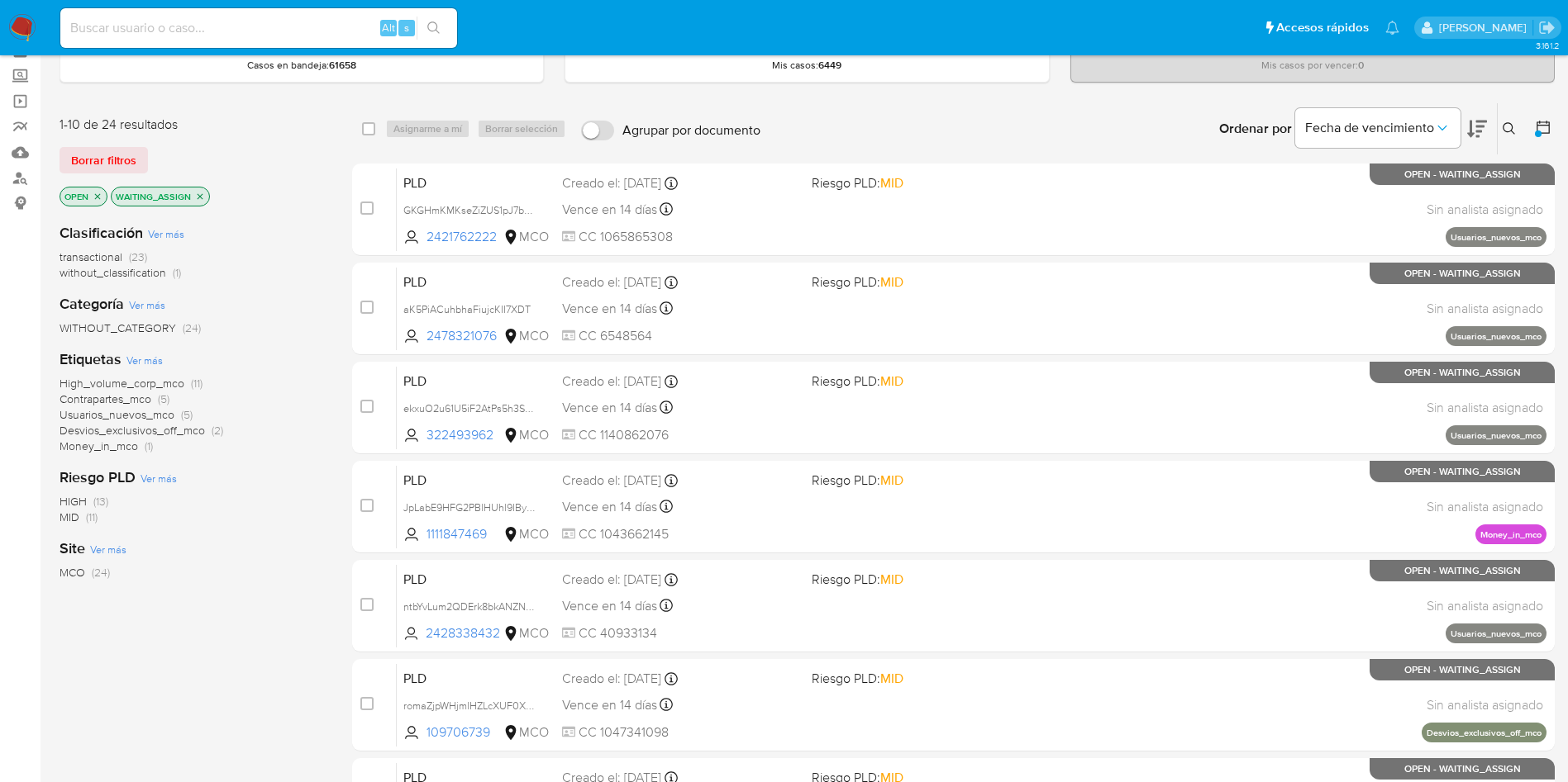
click at [91, 256] on span "transactional" at bounding box center [90, 257] width 63 height 17
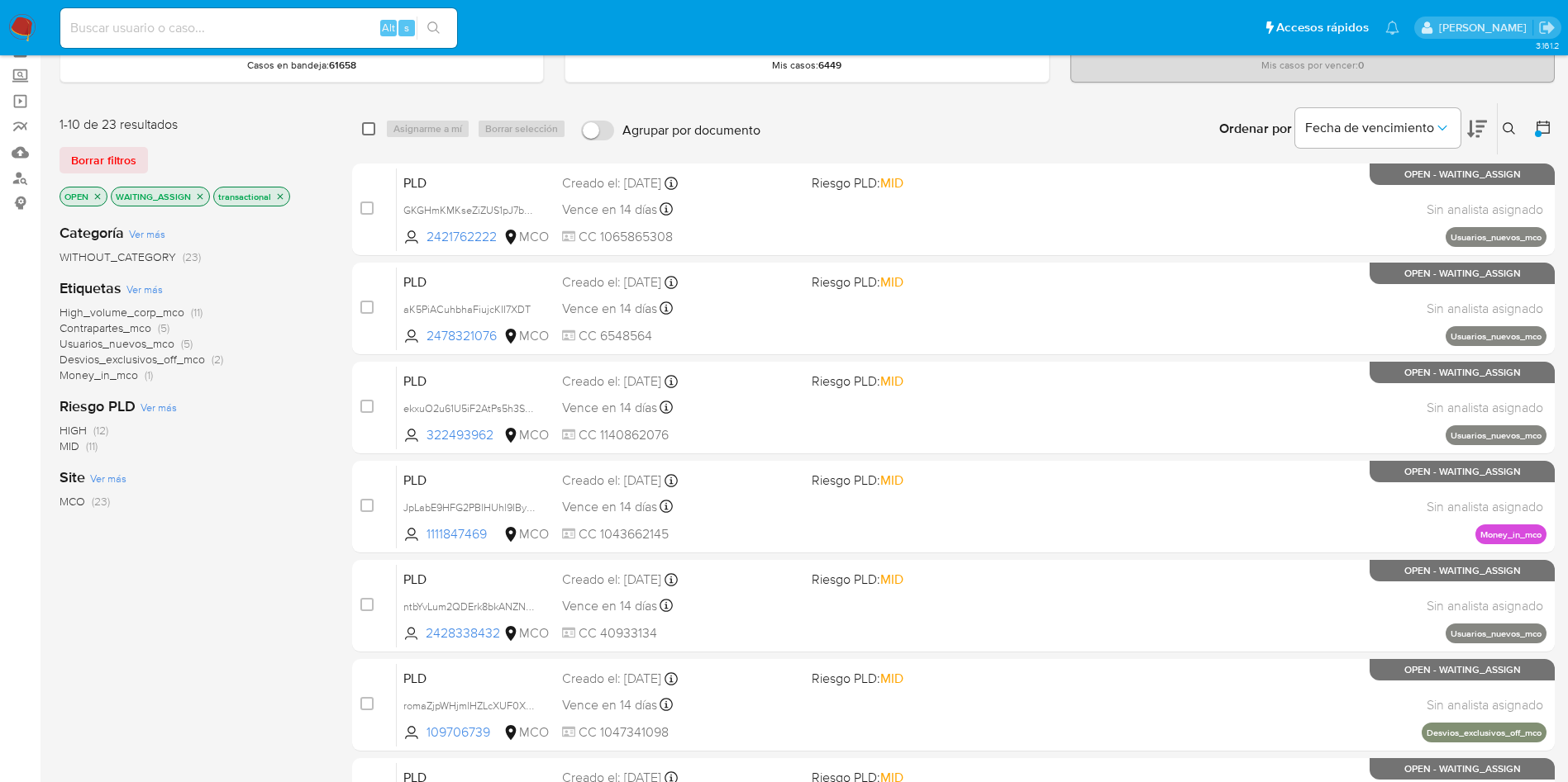
click at [367, 128] on input "checkbox" at bounding box center [369, 129] width 14 height 14
checkbox input "true"
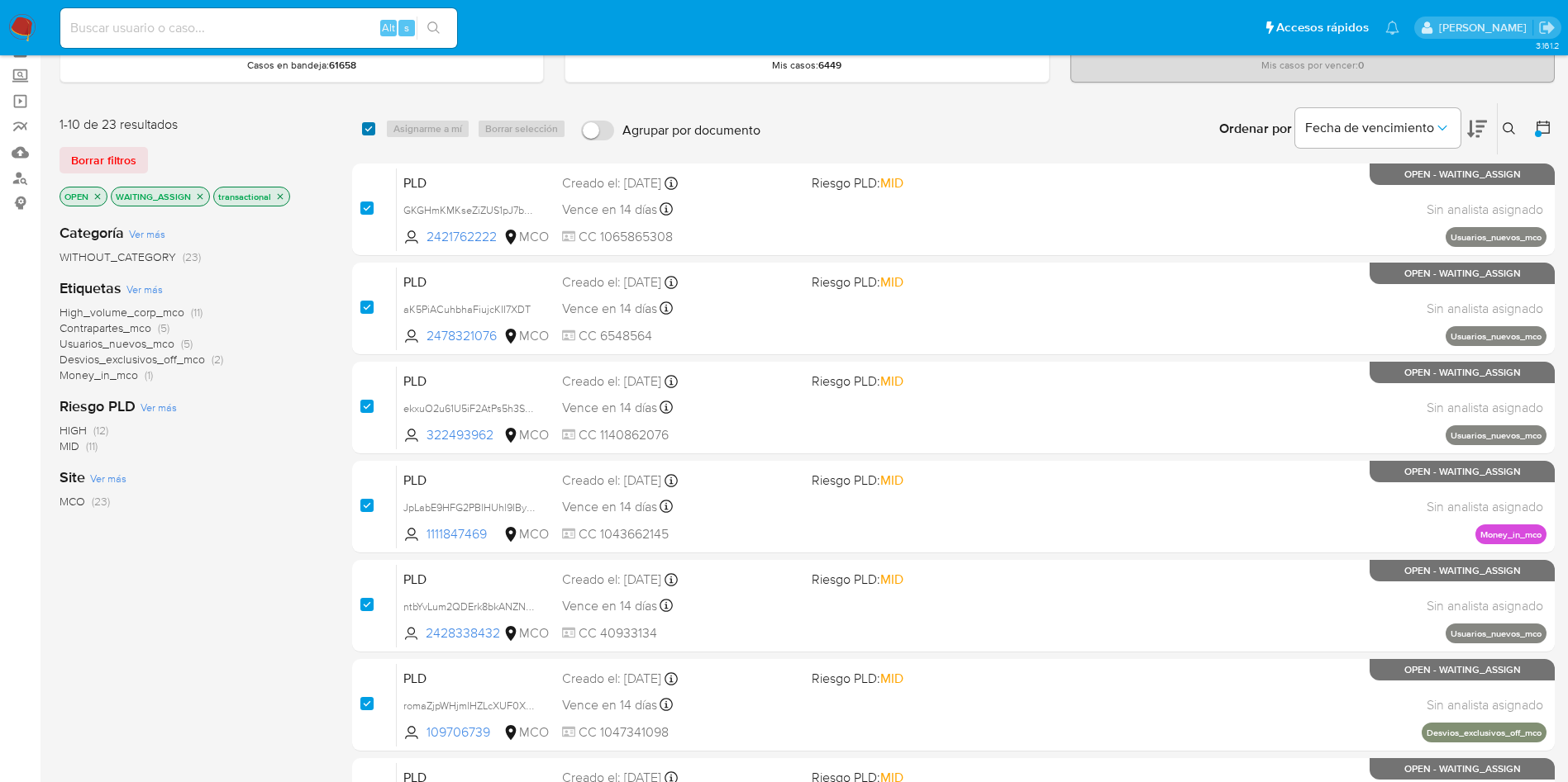
checkbox input "true"
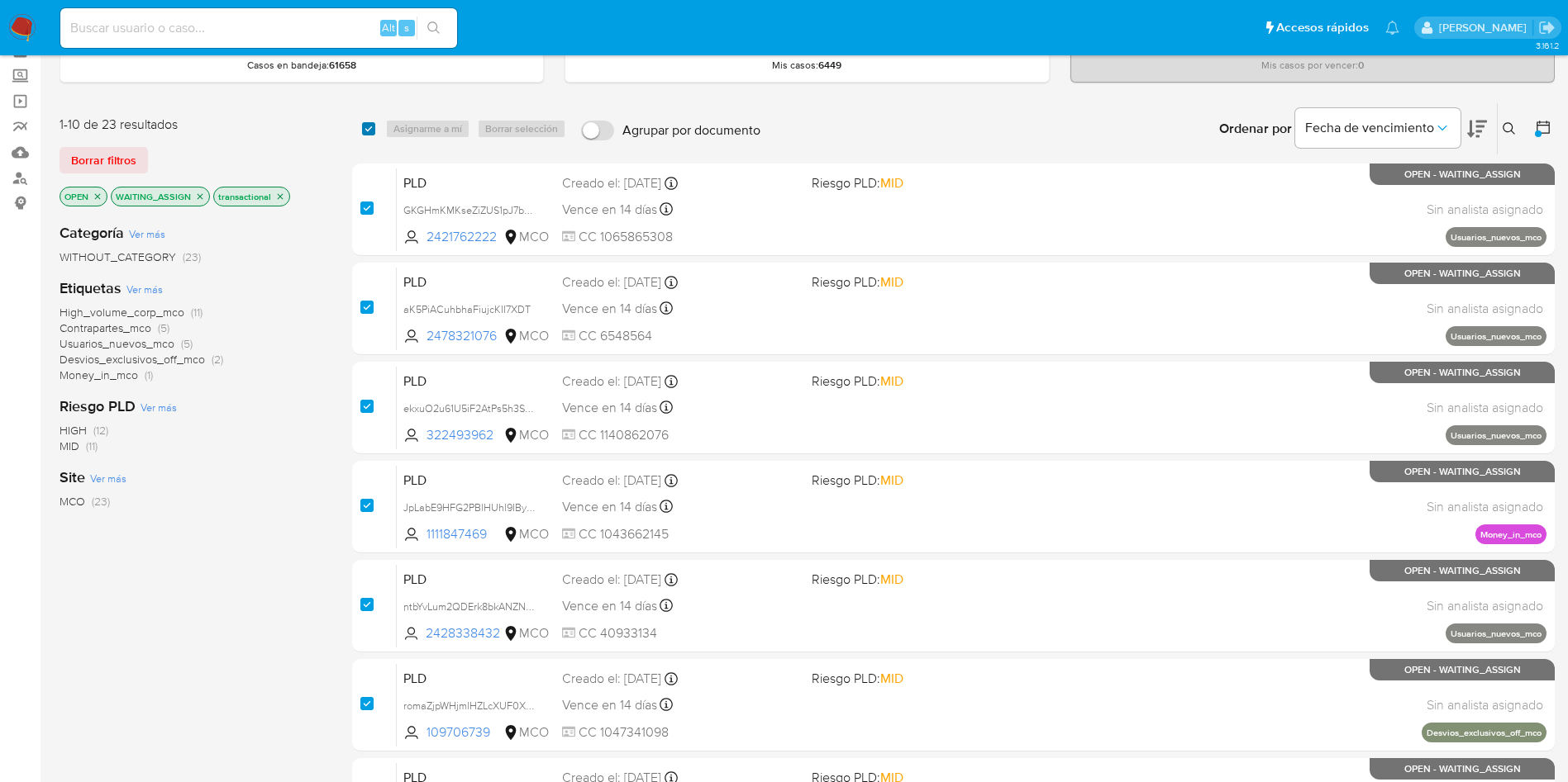
checkbox input "true"
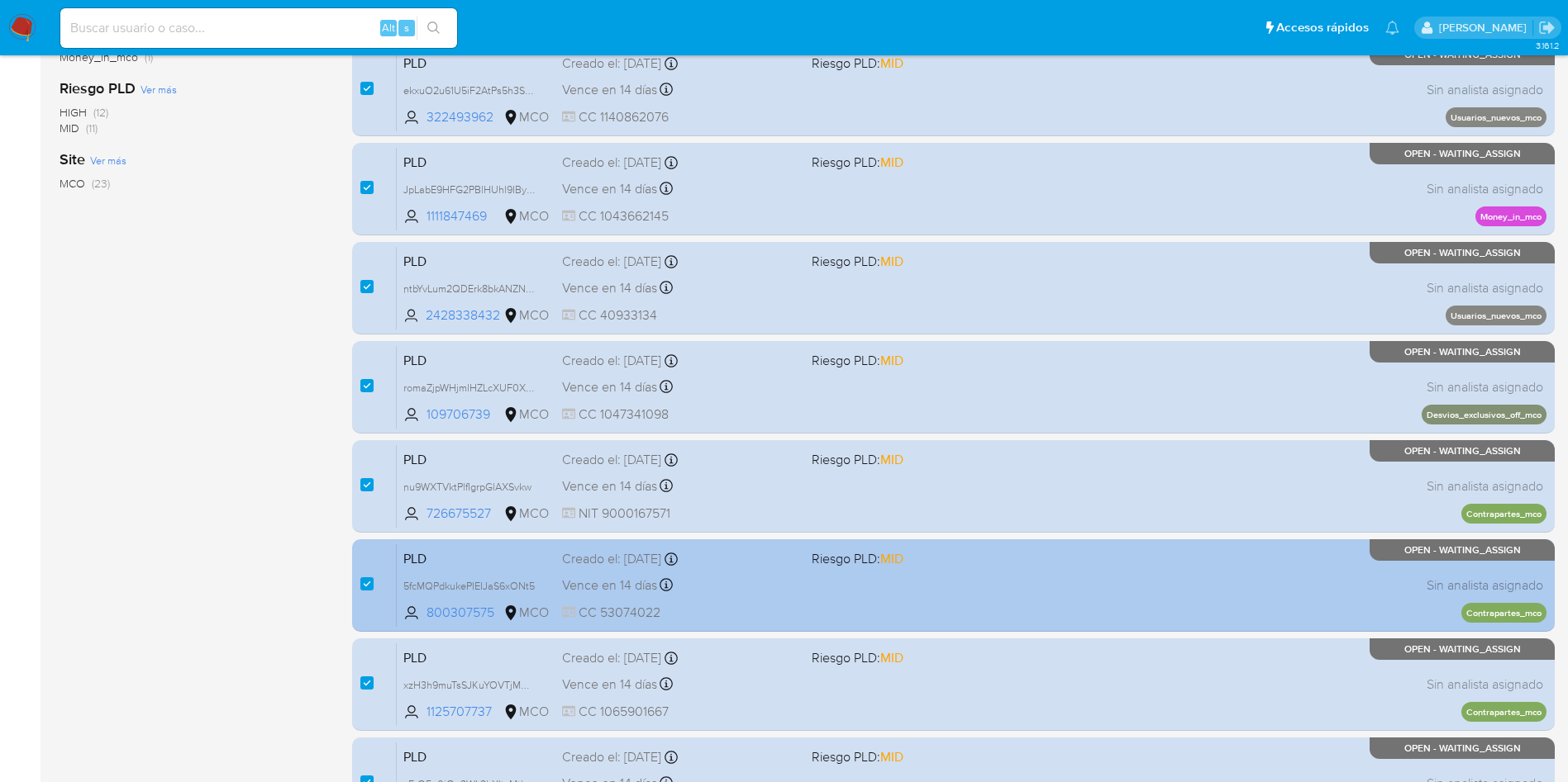
scroll to position [582, 0]
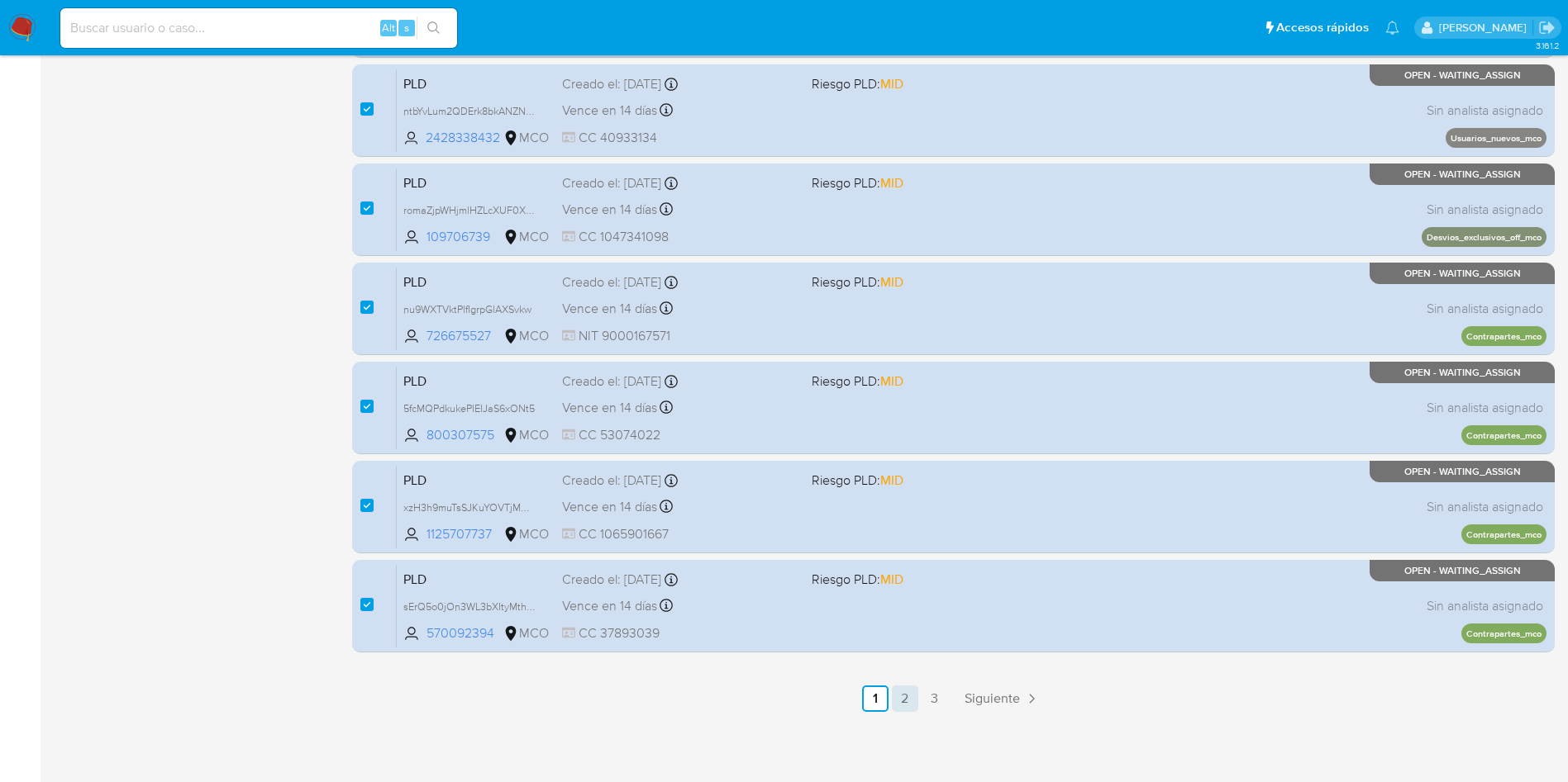
click at [903, 697] on link "2" at bounding box center [904, 698] width 26 height 26
click at [978, 698] on link "3" at bounding box center [978, 698] width 26 height 26
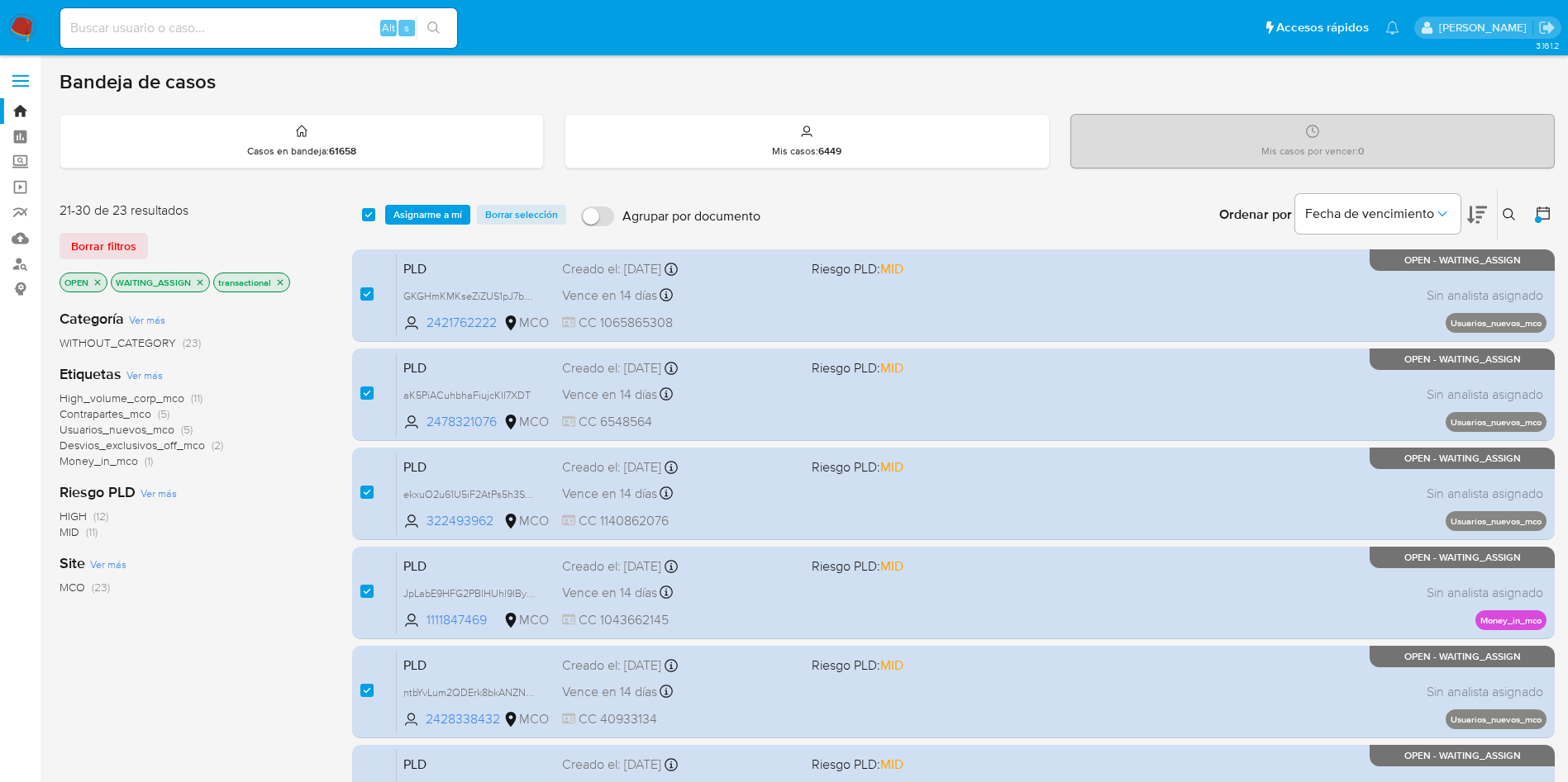
click at [25, 27] on img at bounding box center [22, 28] width 28 height 28
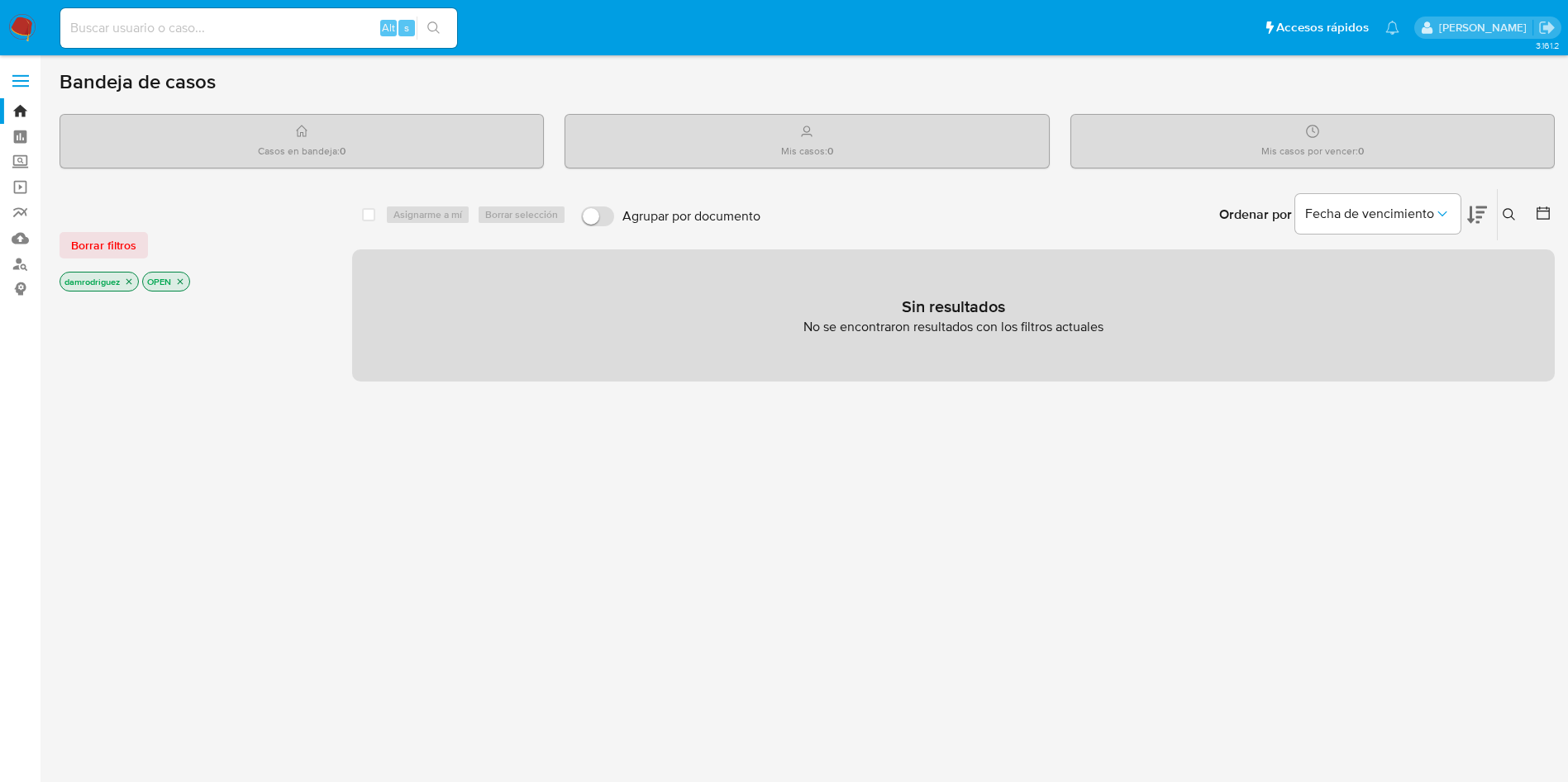
click at [22, 22] on img at bounding box center [22, 28] width 28 height 28
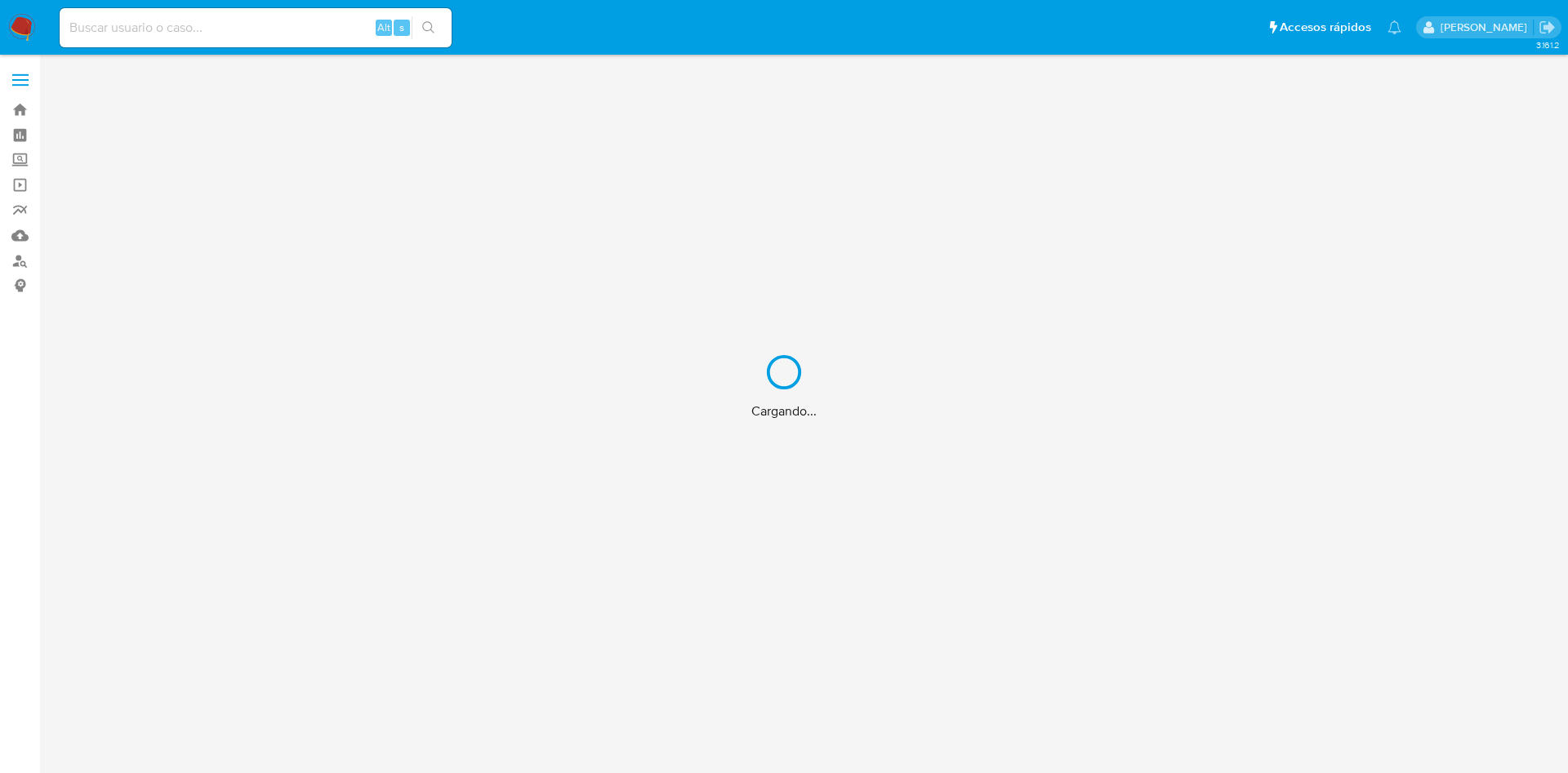
click at [1168, 20] on div "Cargando..." at bounding box center [784, 386] width 1568 height 773
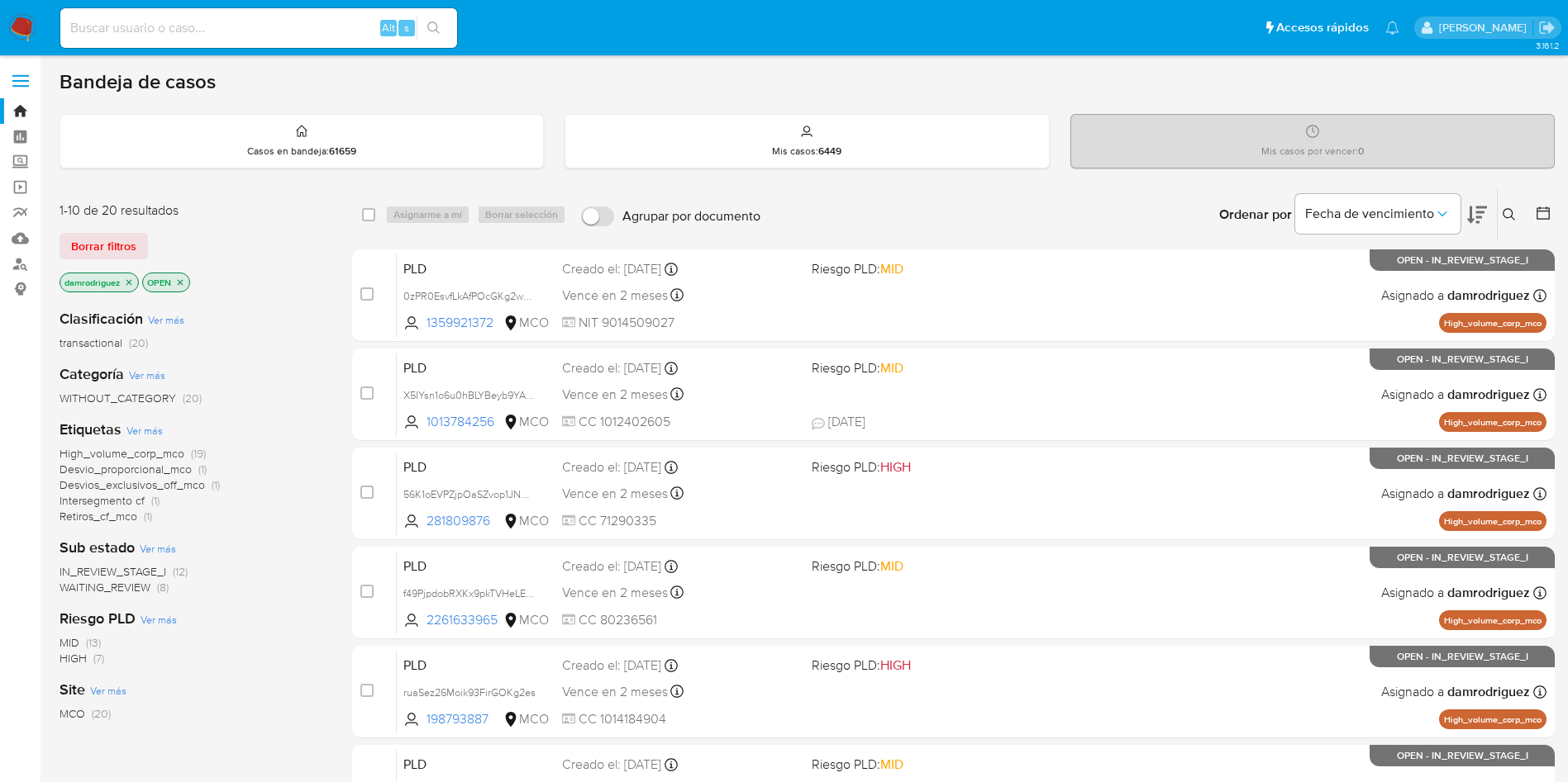
click at [131, 283] on icon "close-filter" at bounding box center [129, 282] width 6 height 6
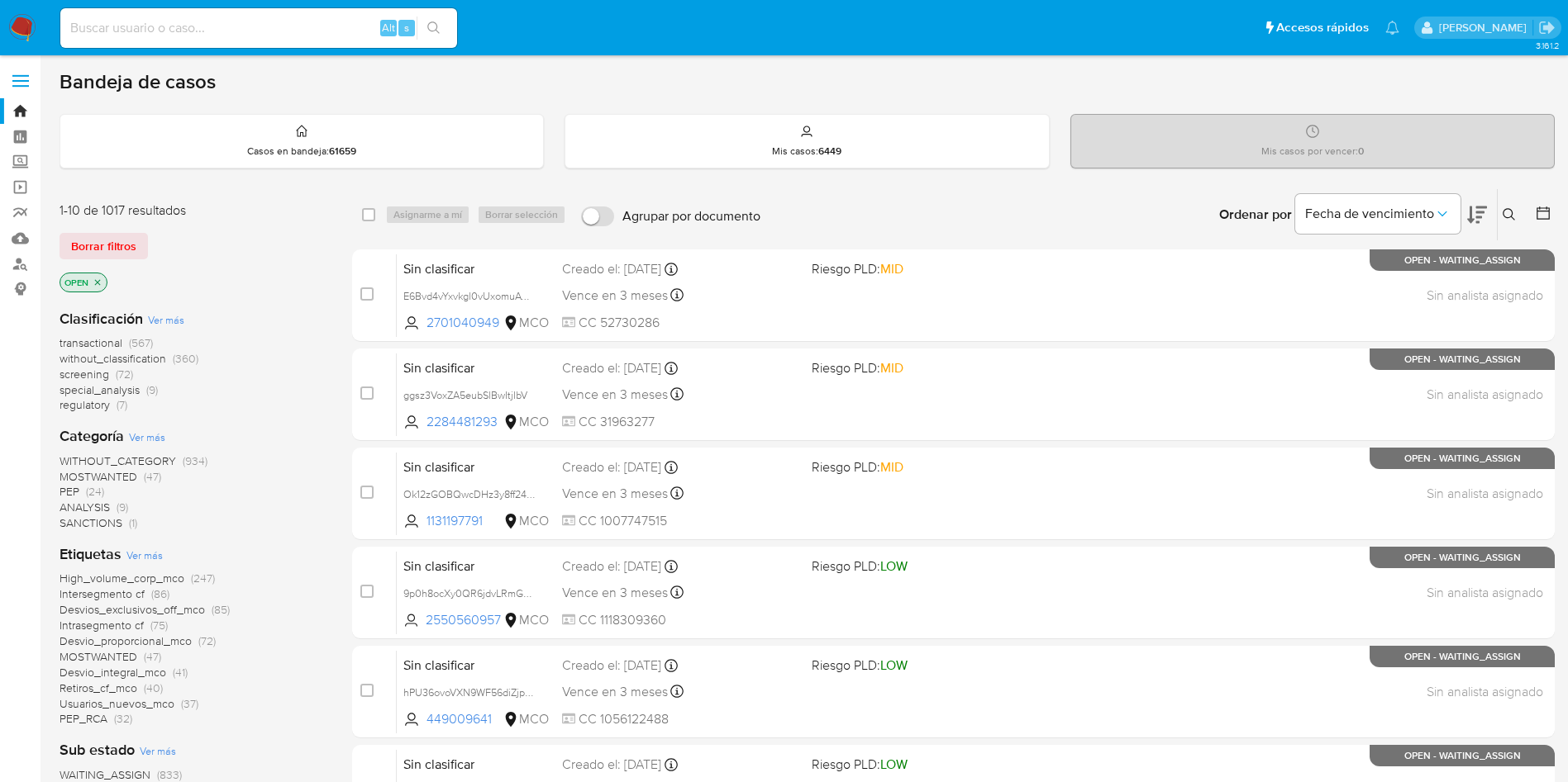
scroll to position [124, 0]
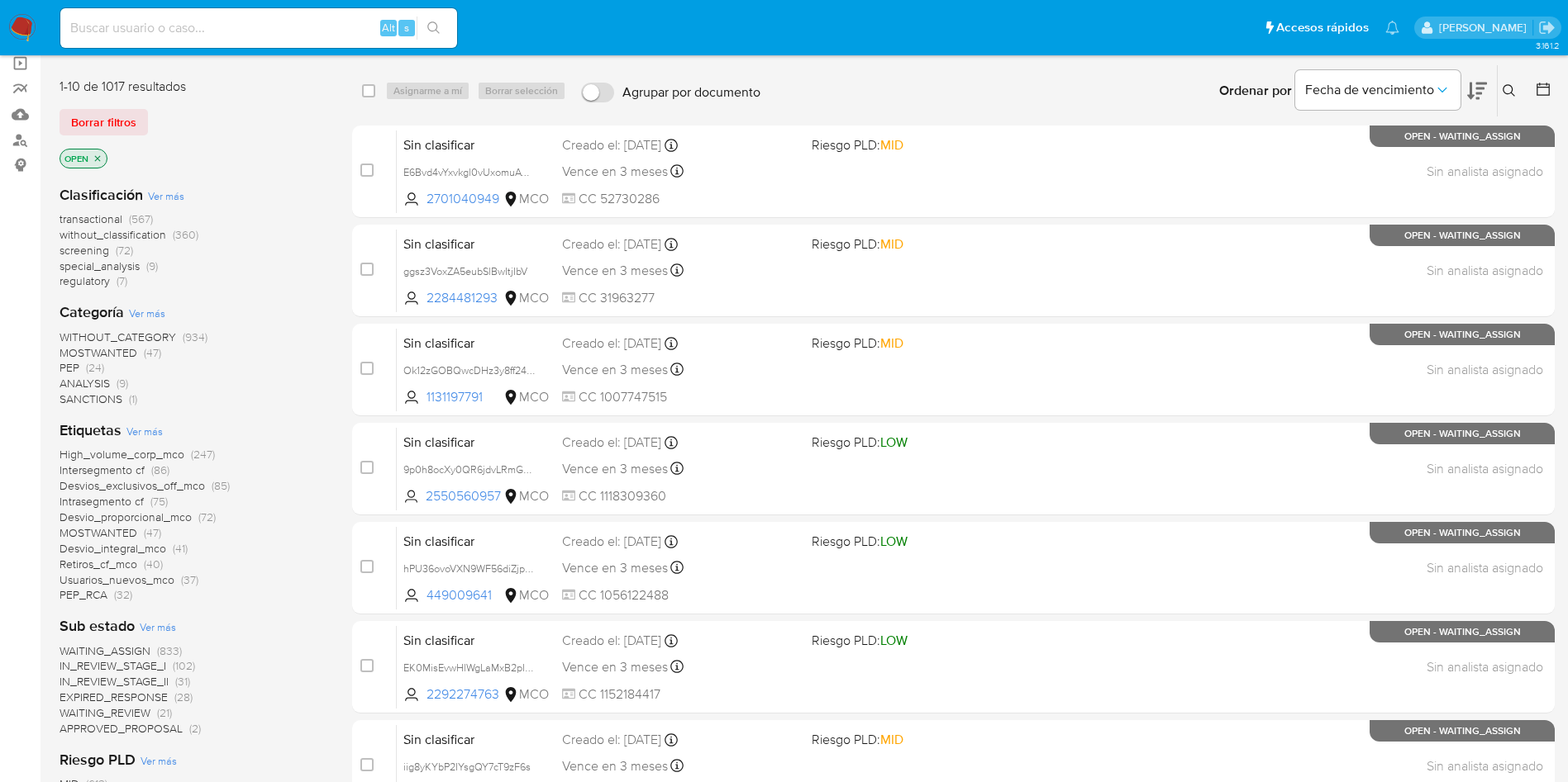
click at [100, 218] on span "transactional" at bounding box center [90, 219] width 63 height 17
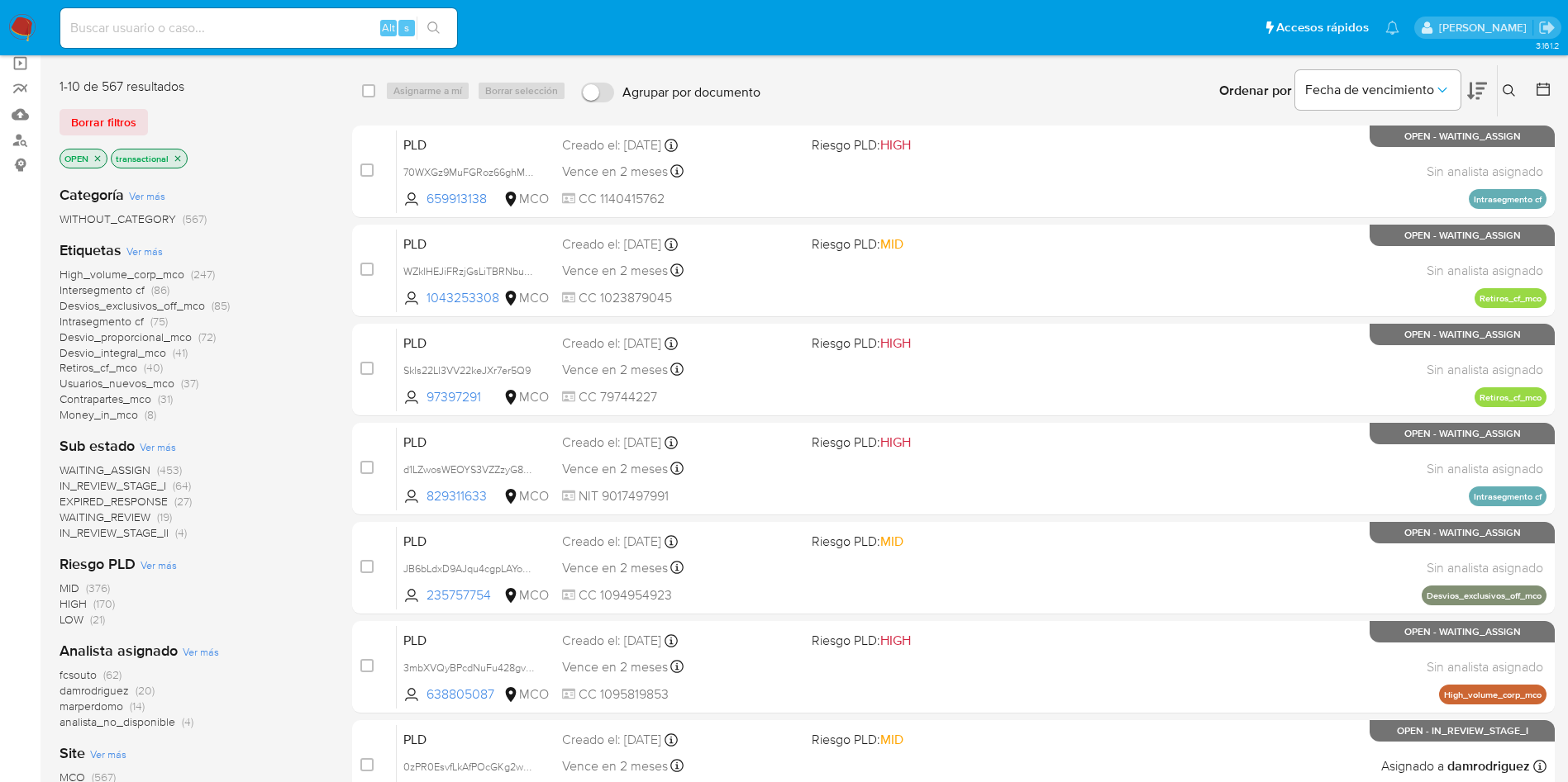
click at [1545, 94] on icon at bounding box center [1543, 90] width 17 height 17
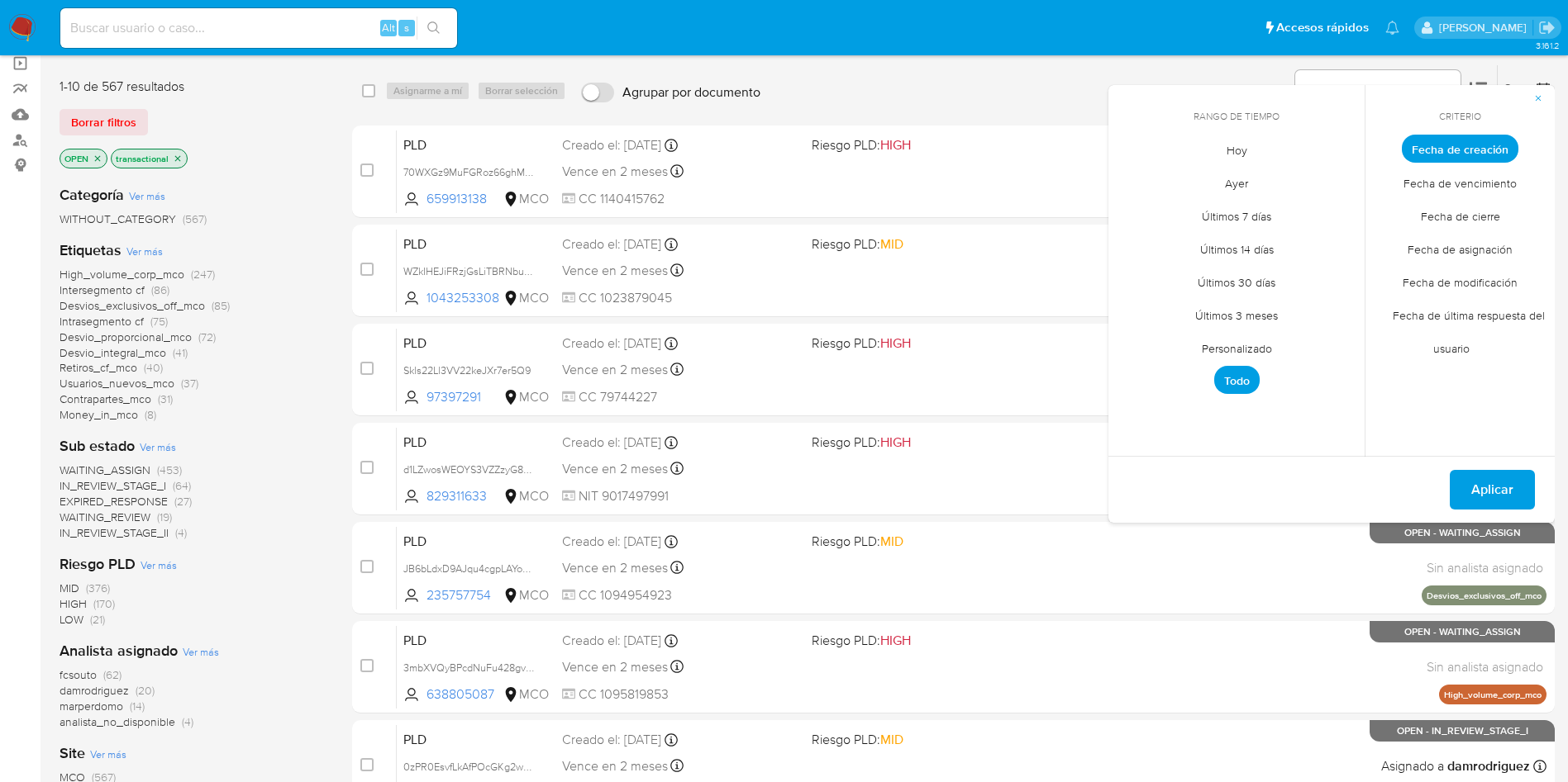
click at [1218, 351] on span "Personalizado" at bounding box center [1236, 348] width 105 height 34
click at [1143, 190] on div "septiembre 2025 septiembre 2025 lun lunes mar martes mié miércoles jue jueves v…" at bounding box center [1236, 277] width 225 height 216
click at [1135, 183] on icon "Mes anterior" at bounding box center [1133, 179] width 7 height 12
click at [1133, 178] on icon "Mes anterior" at bounding box center [1133, 178] width 19 height 19
click at [1246, 268] on button "10" at bounding box center [1236, 273] width 26 height 26
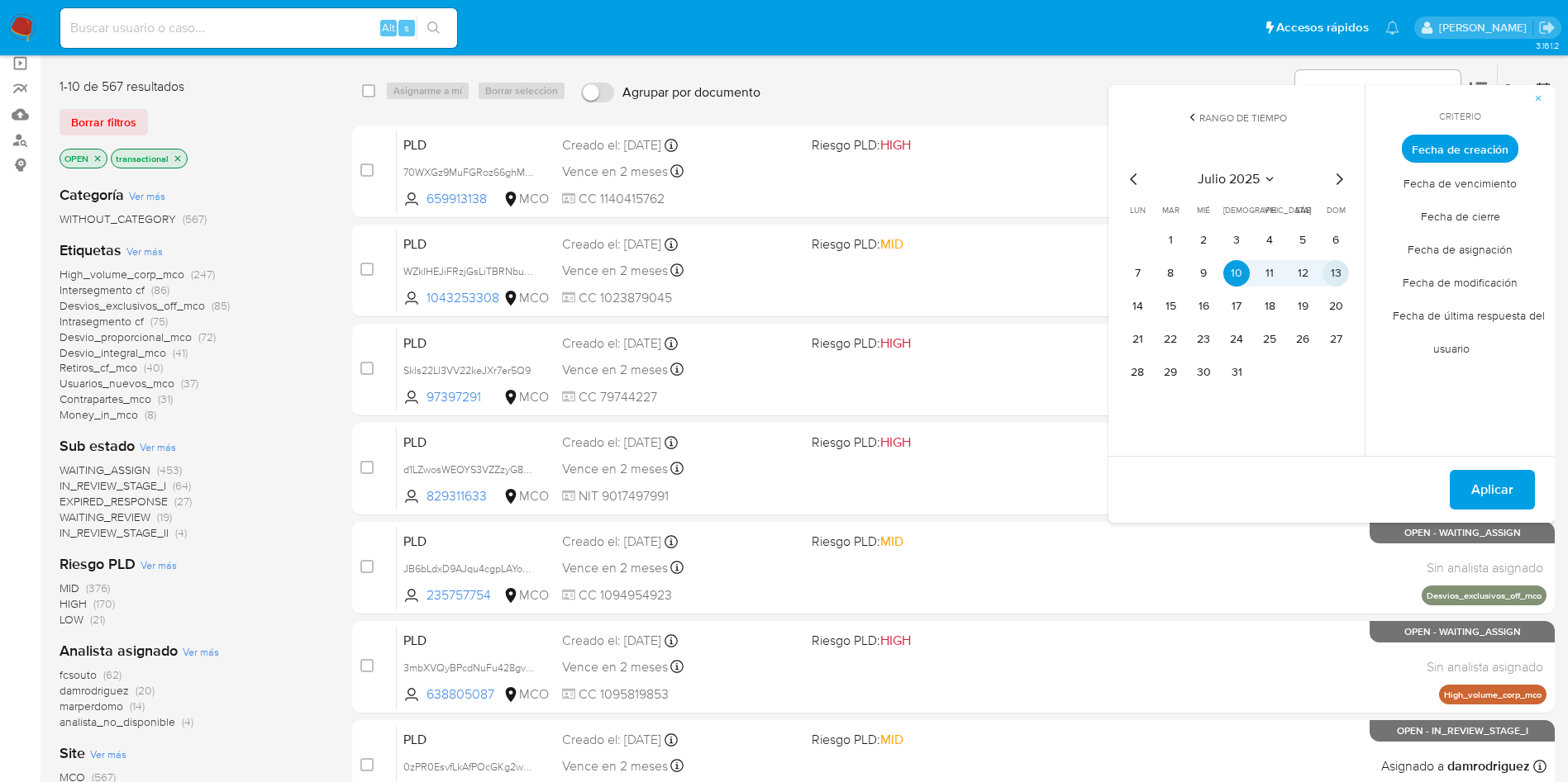
click at [1339, 270] on button "13" at bounding box center [1335, 273] width 26 height 26
click at [1490, 489] on span "Aplicar" at bounding box center [1493, 489] width 42 height 36
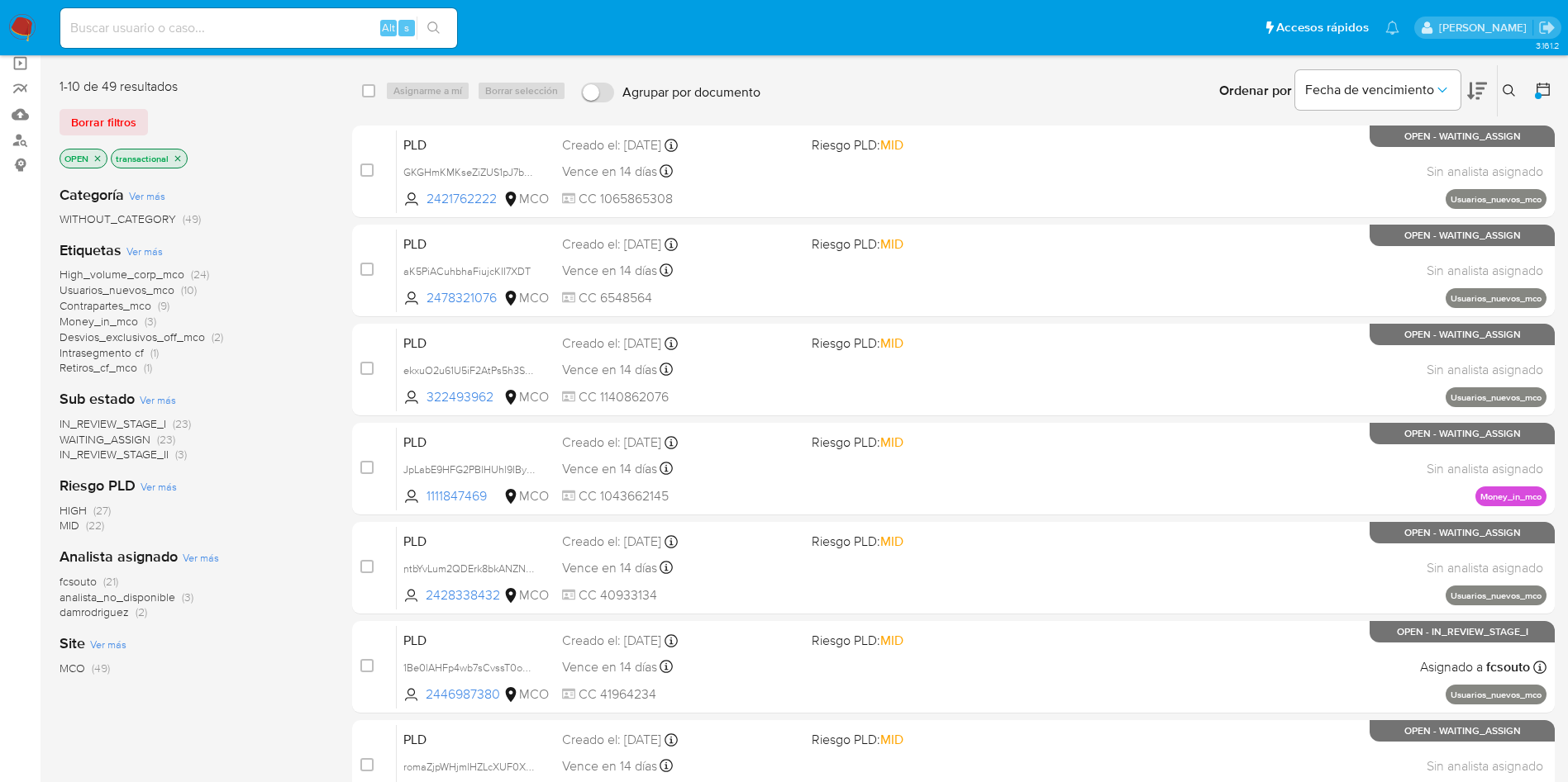
click at [120, 440] on span "WAITING_ASSIGN" at bounding box center [104, 440] width 90 height 17
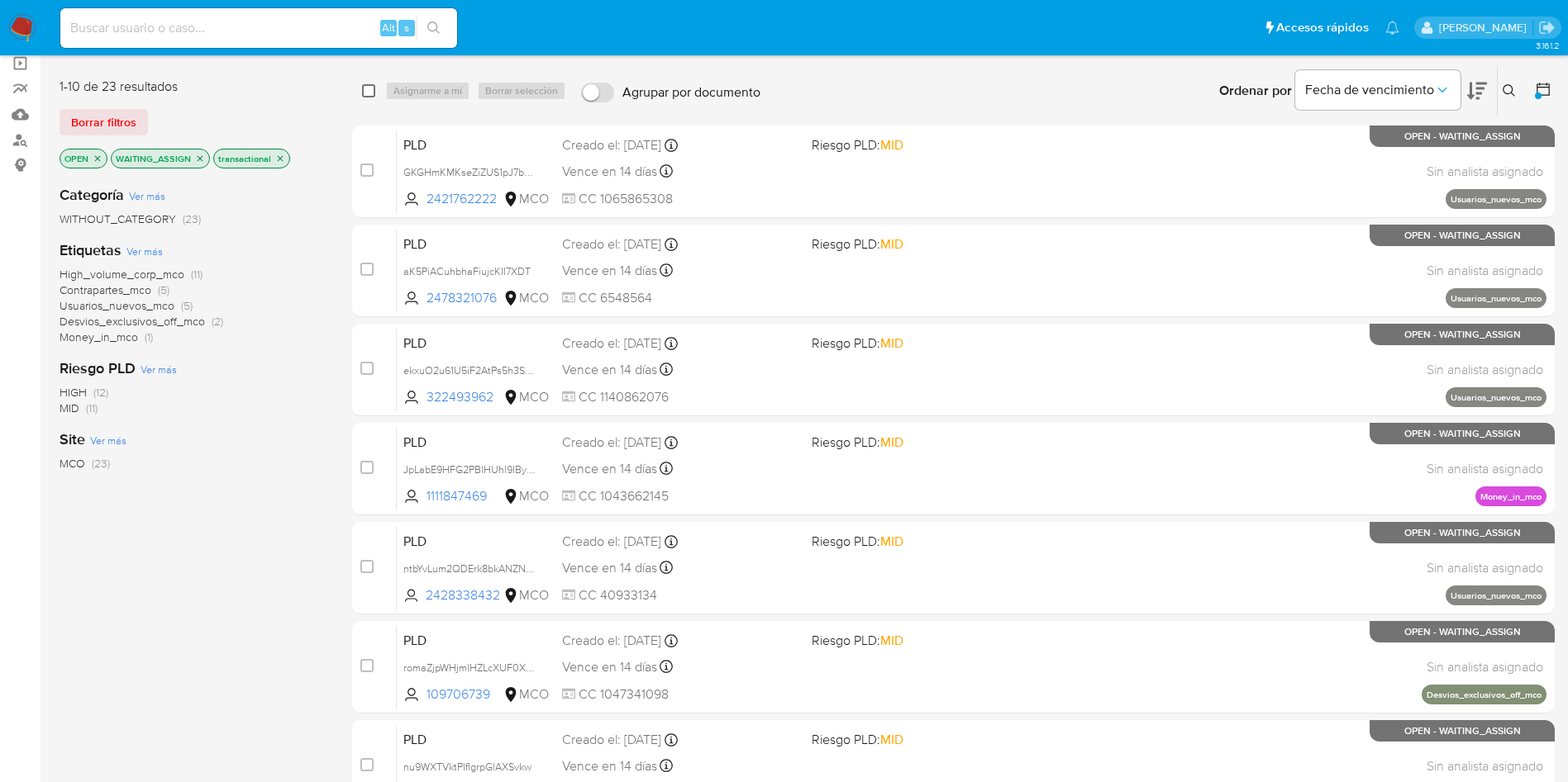
click at [366, 90] on input "checkbox" at bounding box center [369, 91] width 14 height 14
checkbox input "true"
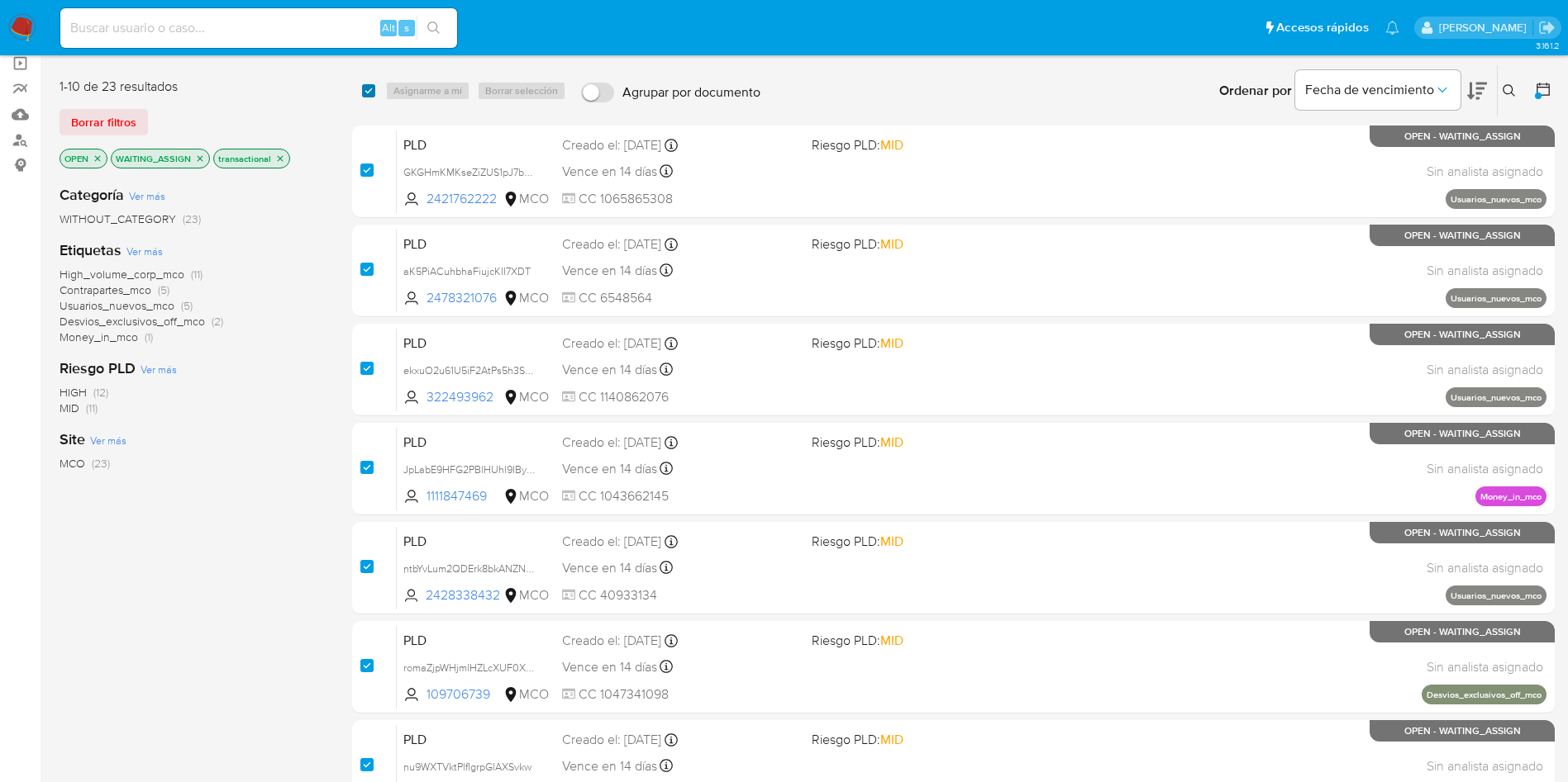
checkbox input "true"
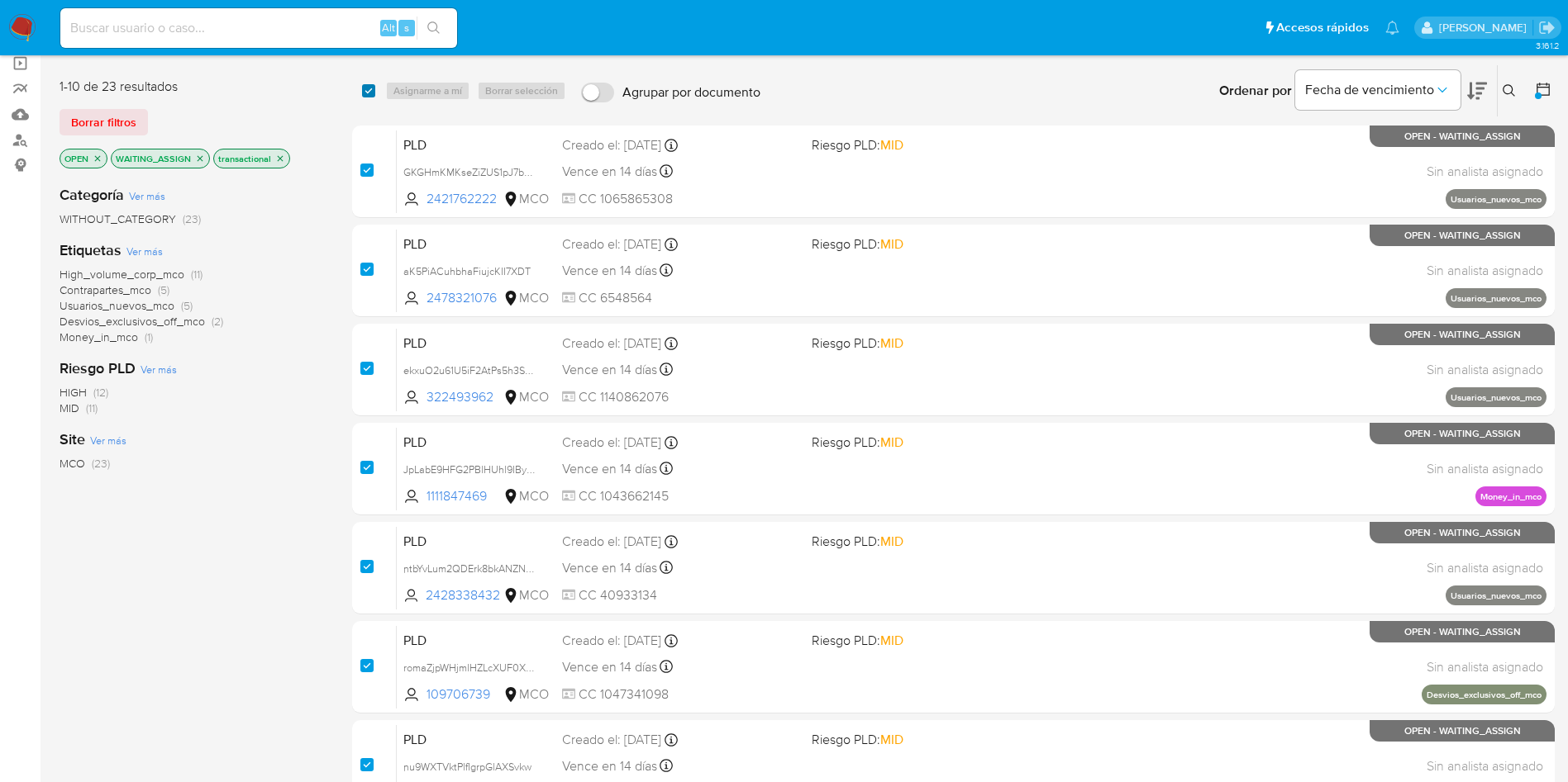
checkbox input "true"
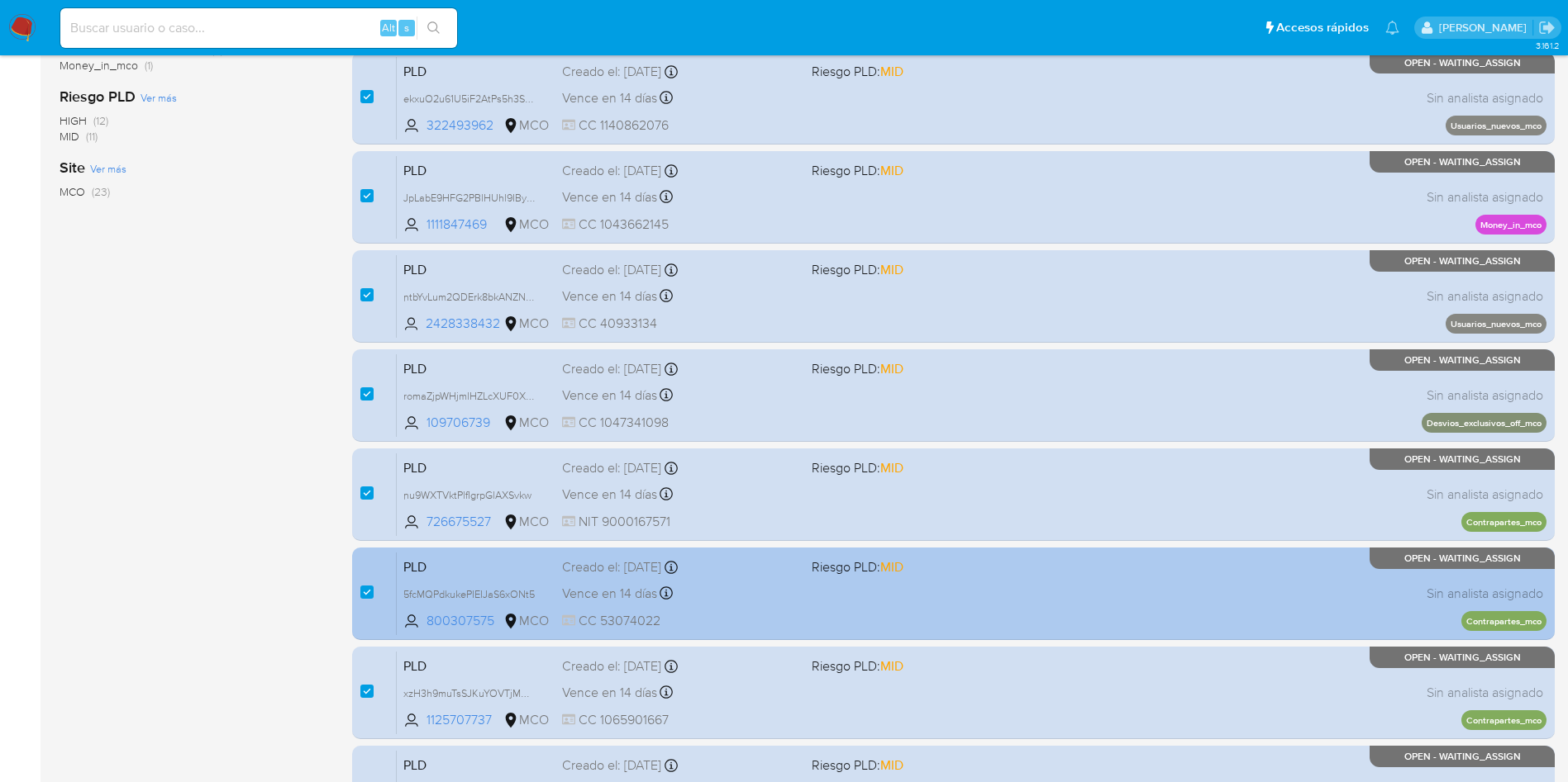
scroll to position [582, 0]
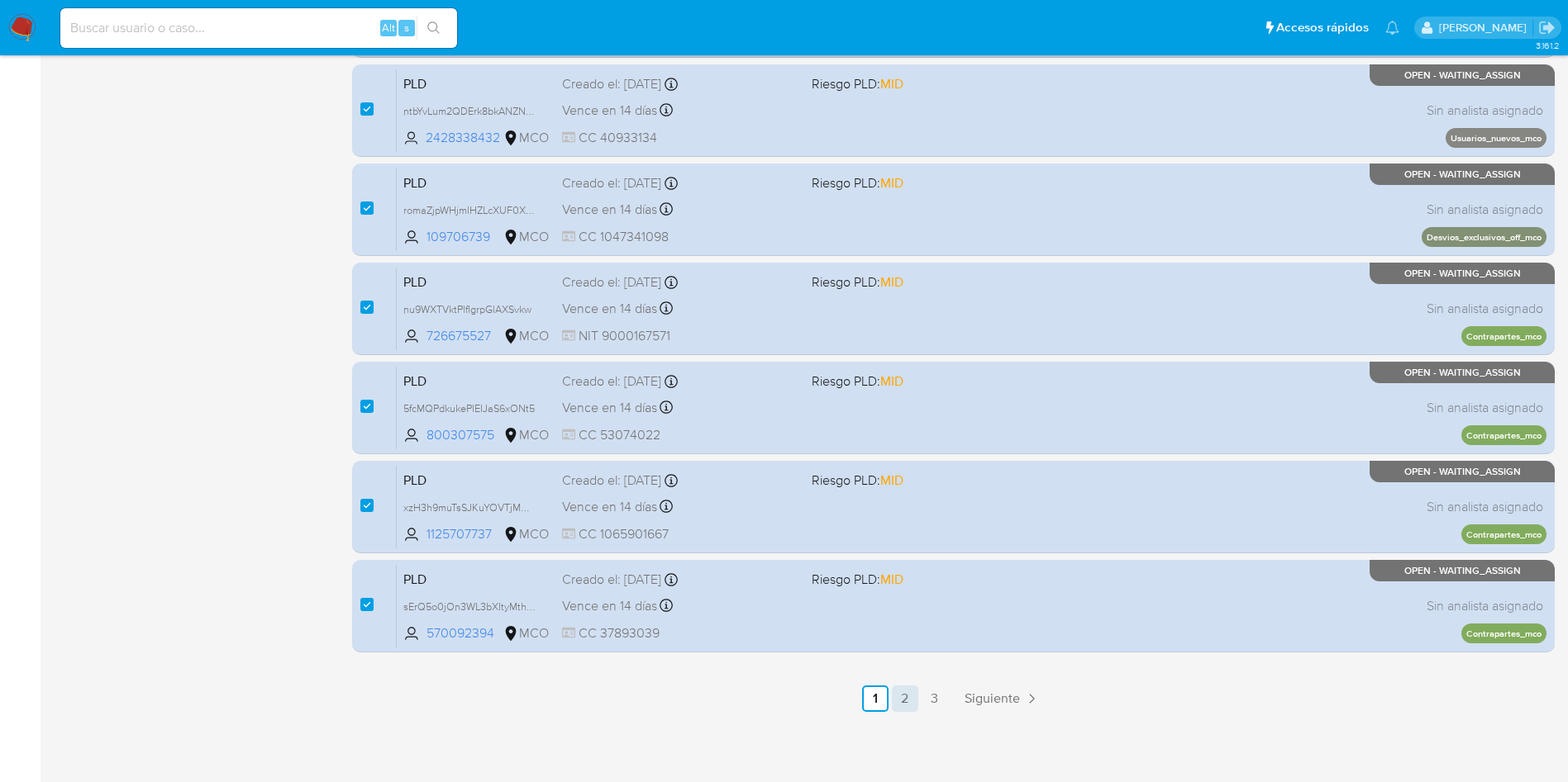
click at [897, 703] on link "2" at bounding box center [904, 698] width 26 height 26
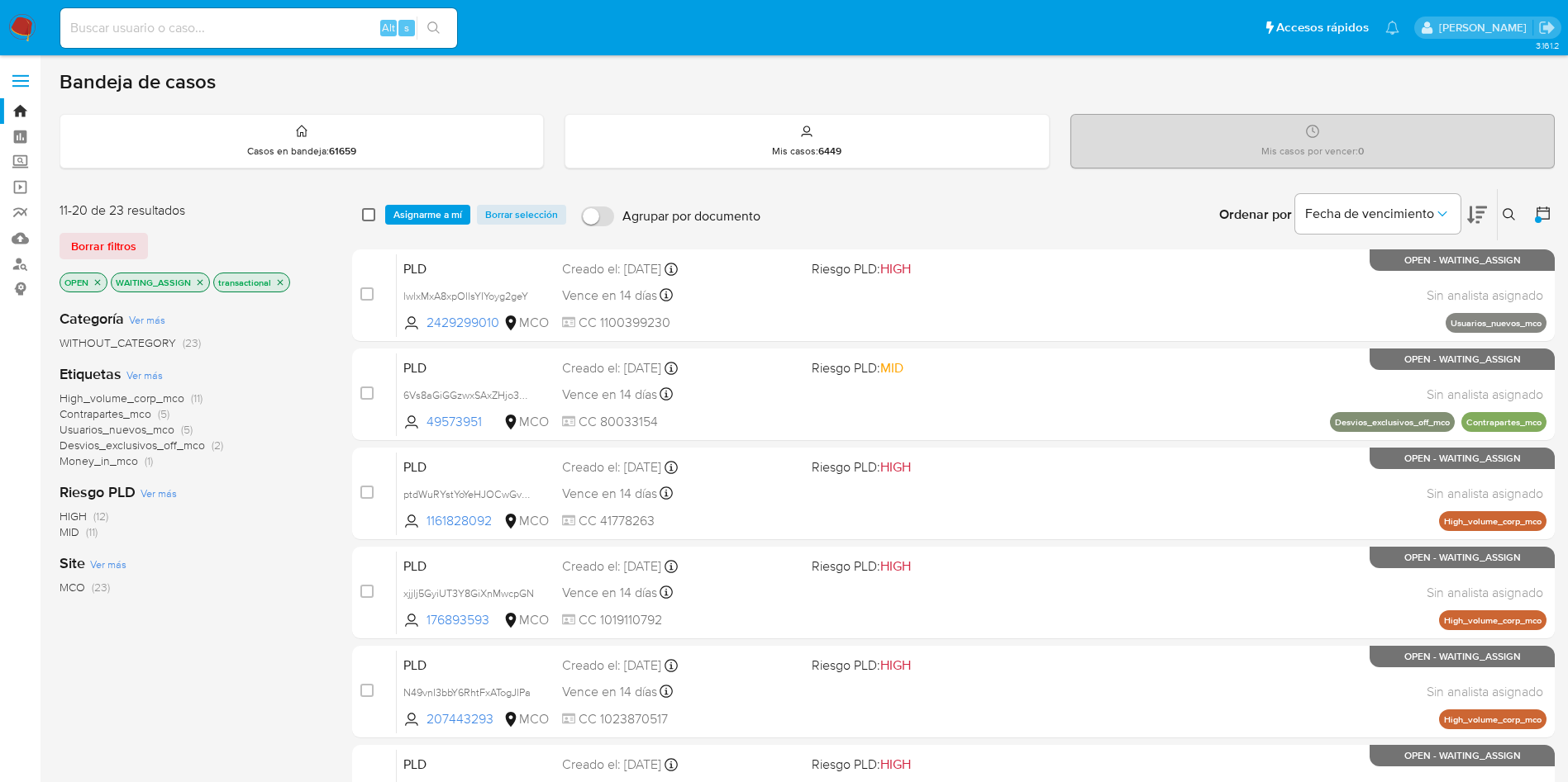
click at [367, 215] on input "checkbox" at bounding box center [369, 215] width 14 height 14
checkbox input "true"
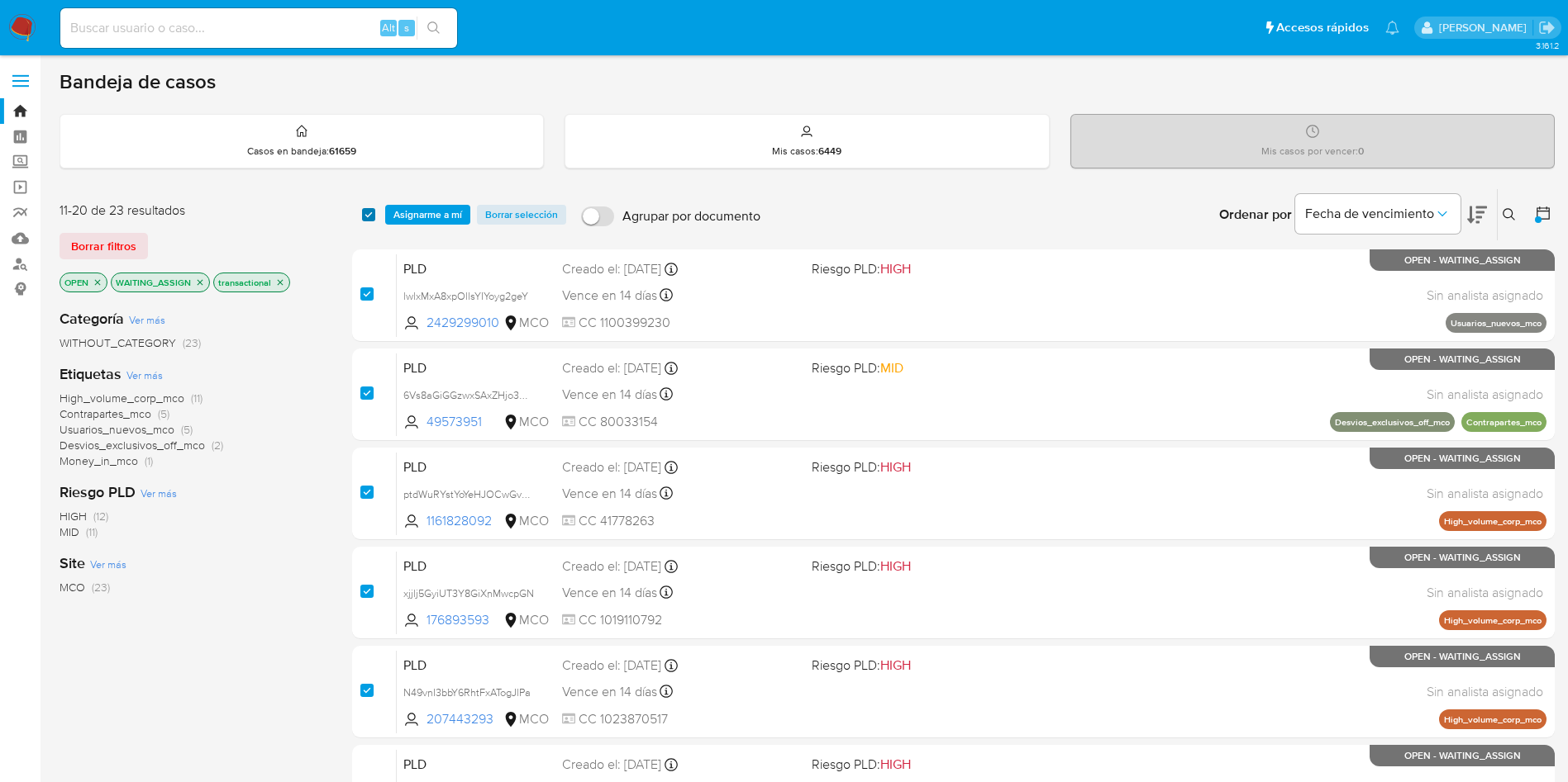
checkbox input "true"
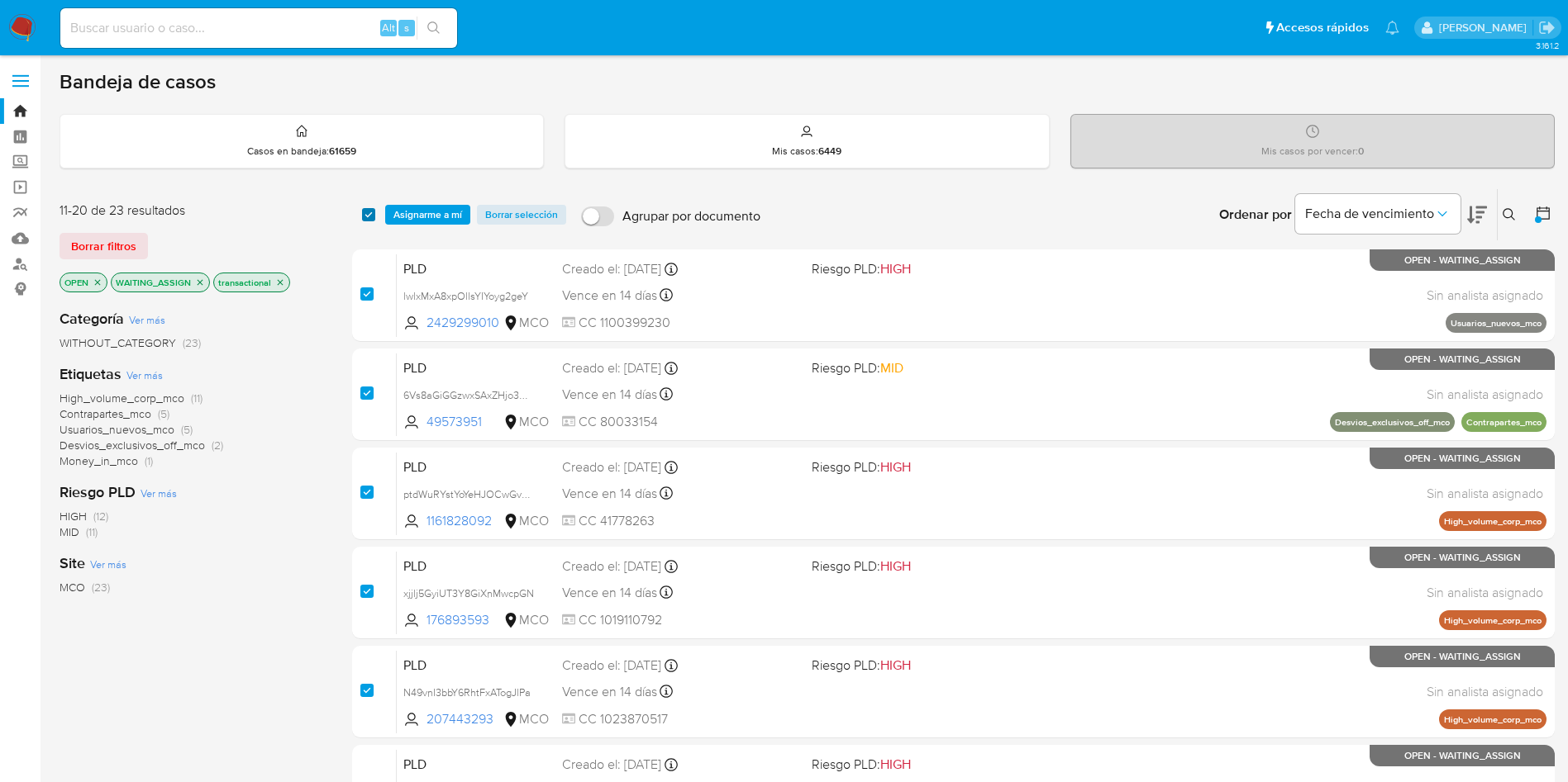
checkbox input "true"
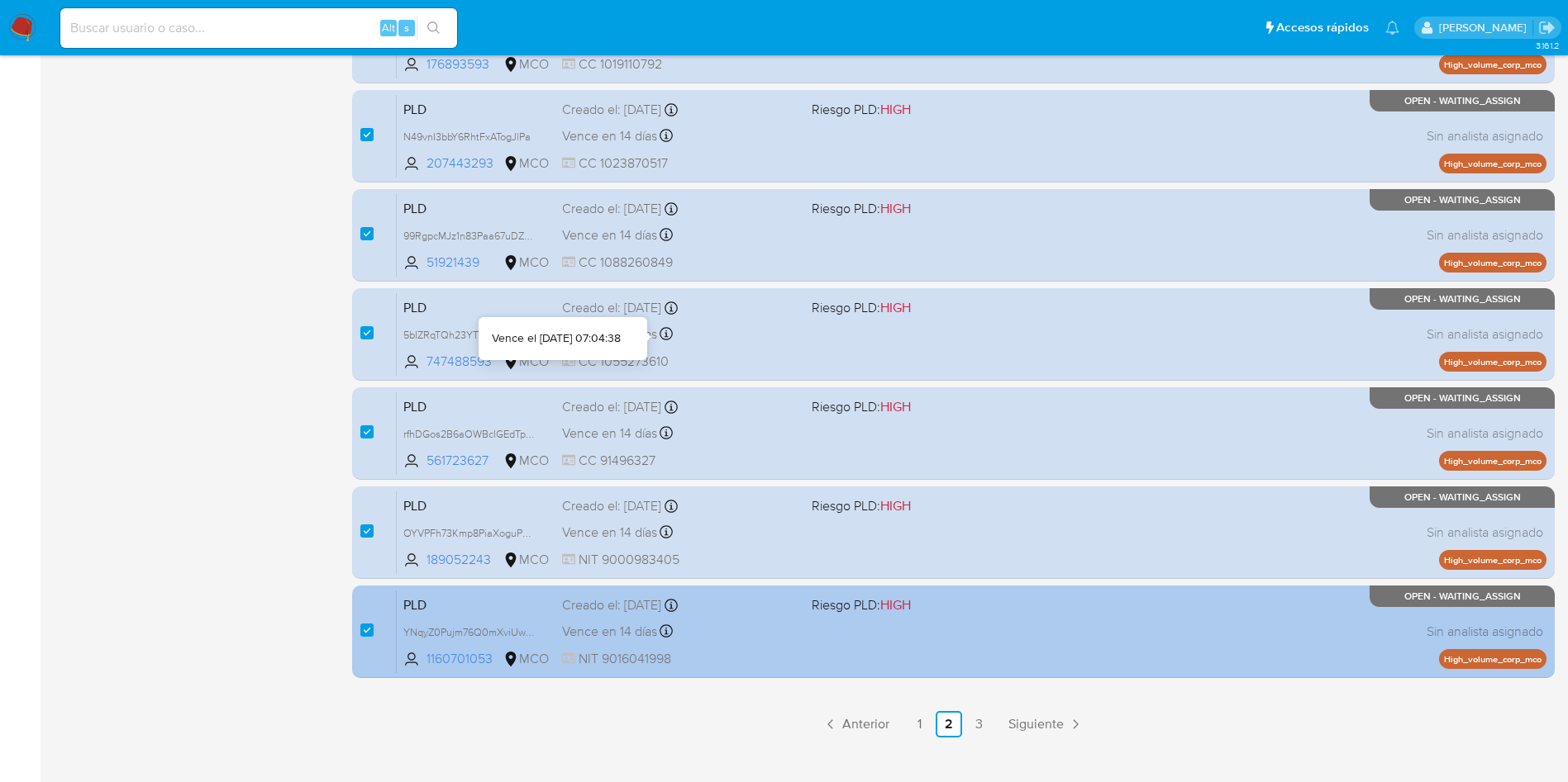
scroll to position [582, 0]
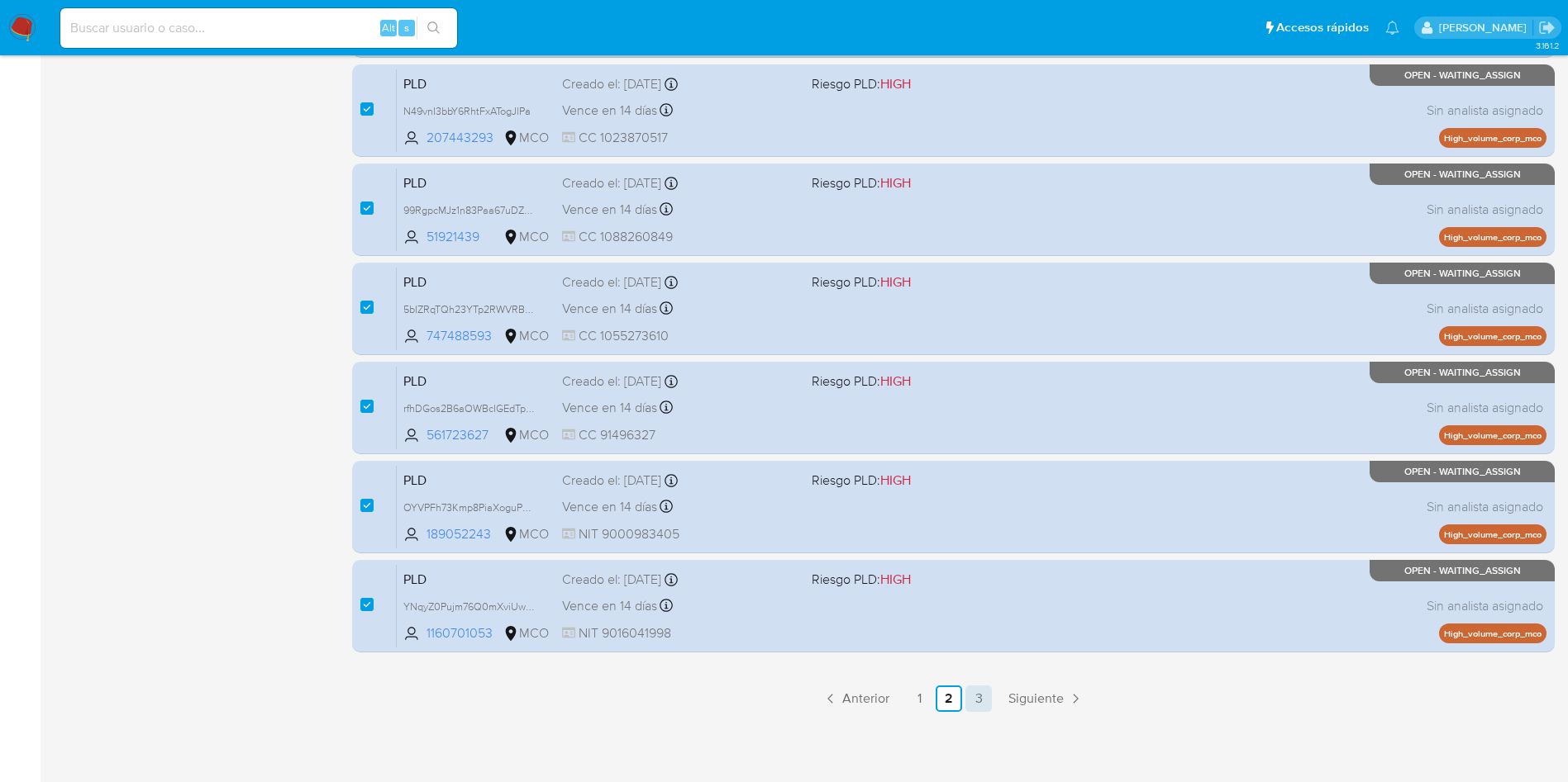
click at [980, 695] on link "3" at bounding box center [978, 698] width 26 height 26
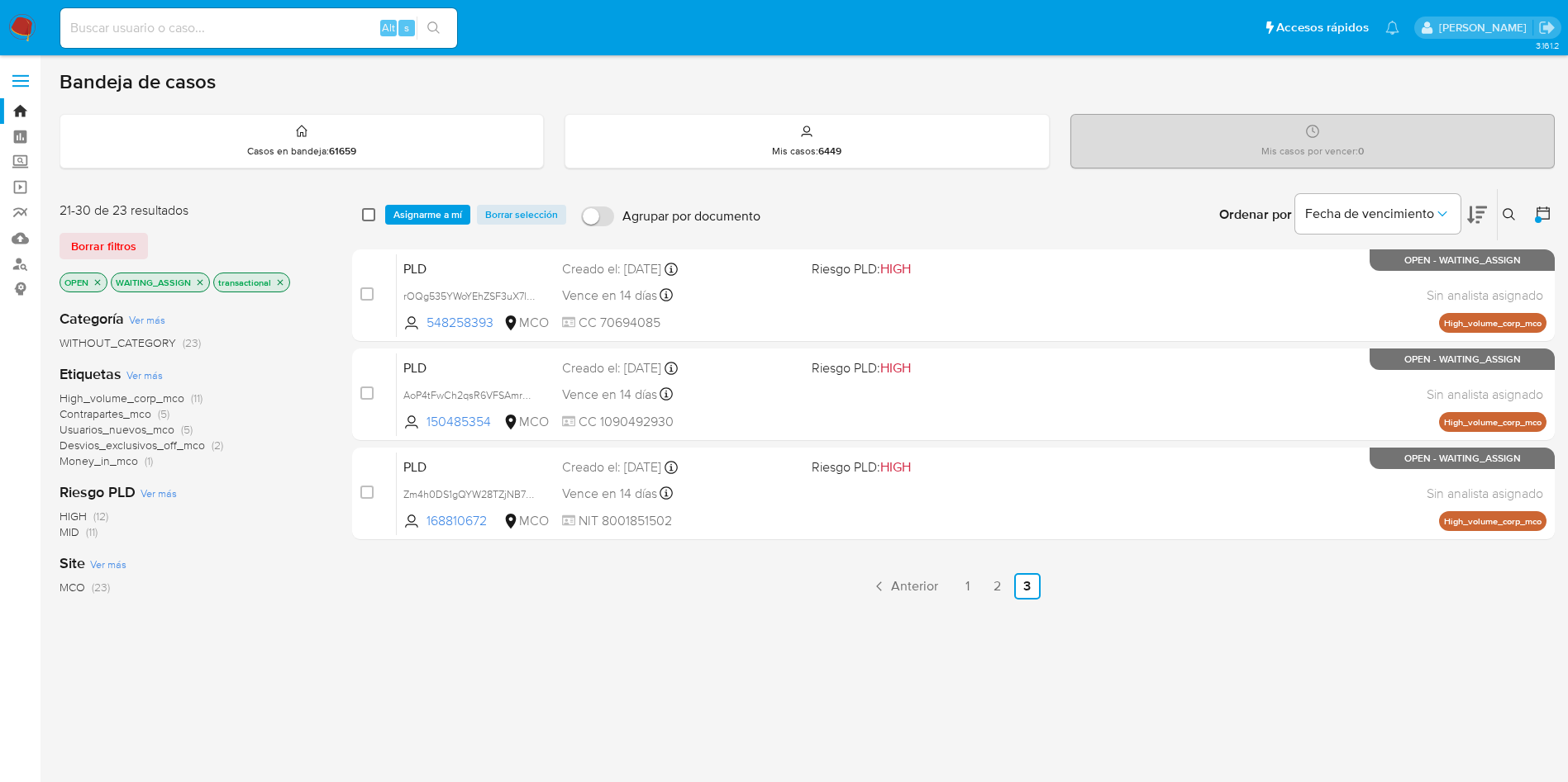
click at [367, 216] on input "checkbox" at bounding box center [369, 215] width 14 height 14
checkbox input "true"
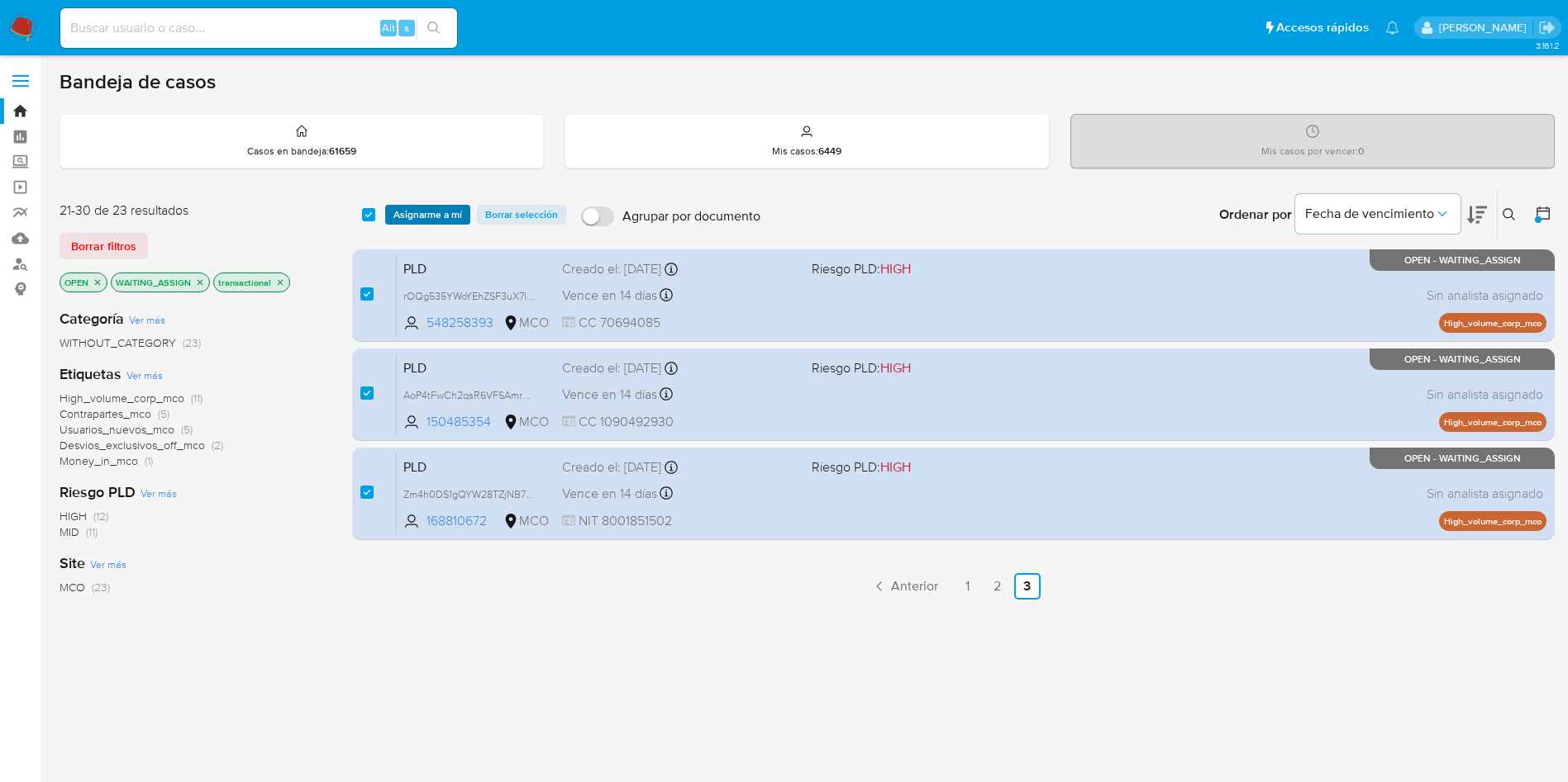
click at [430, 220] on span "Asignarme a mí" at bounding box center [427, 215] width 69 height 17
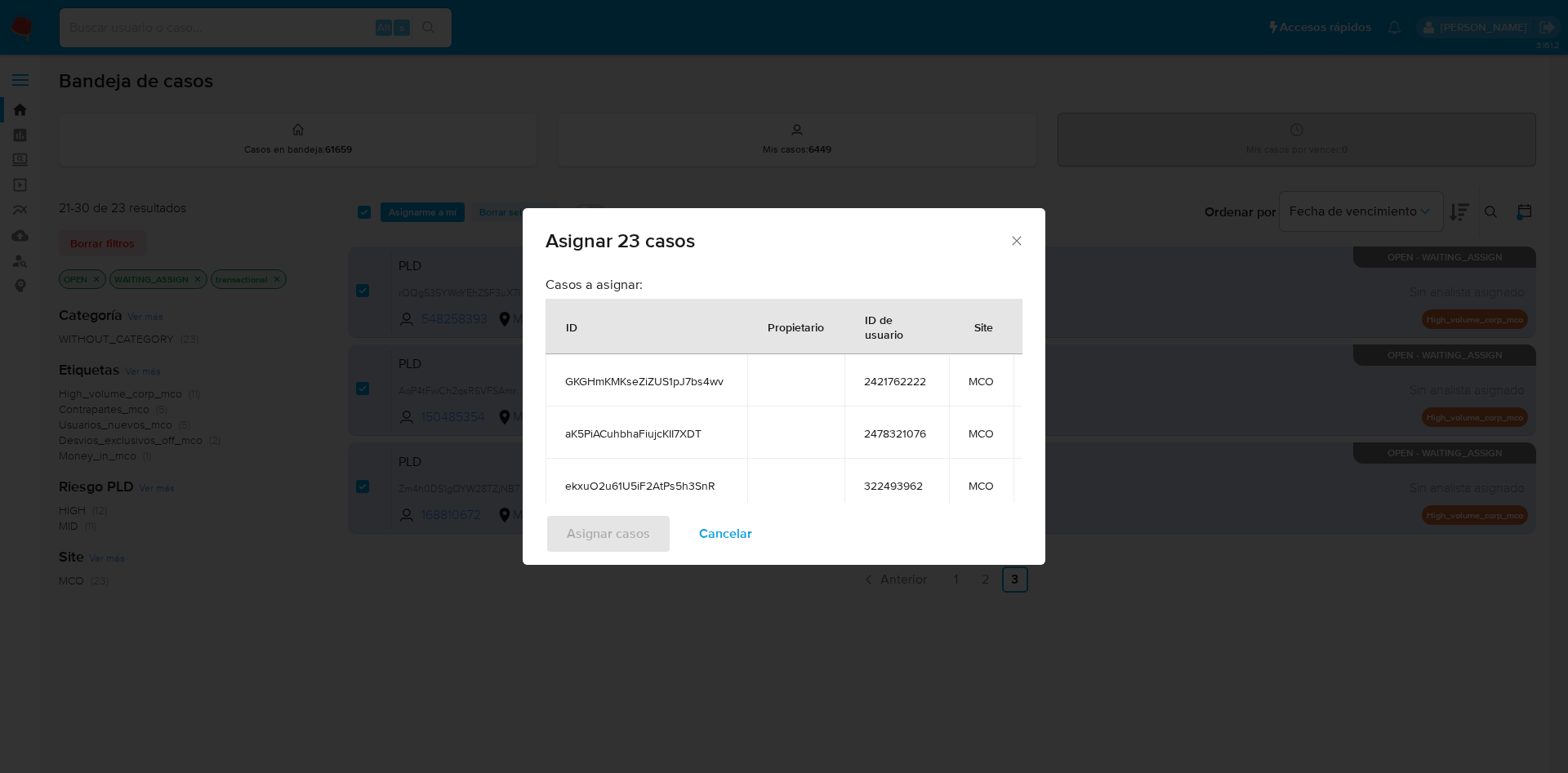
click at [908, 374] on span "2421762222" at bounding box center [897, 382] width 65 height 15
copy span "2421762222"
click at [894, 425] on td "2478321076" at bounding box center [896, 433] width 104 height 53
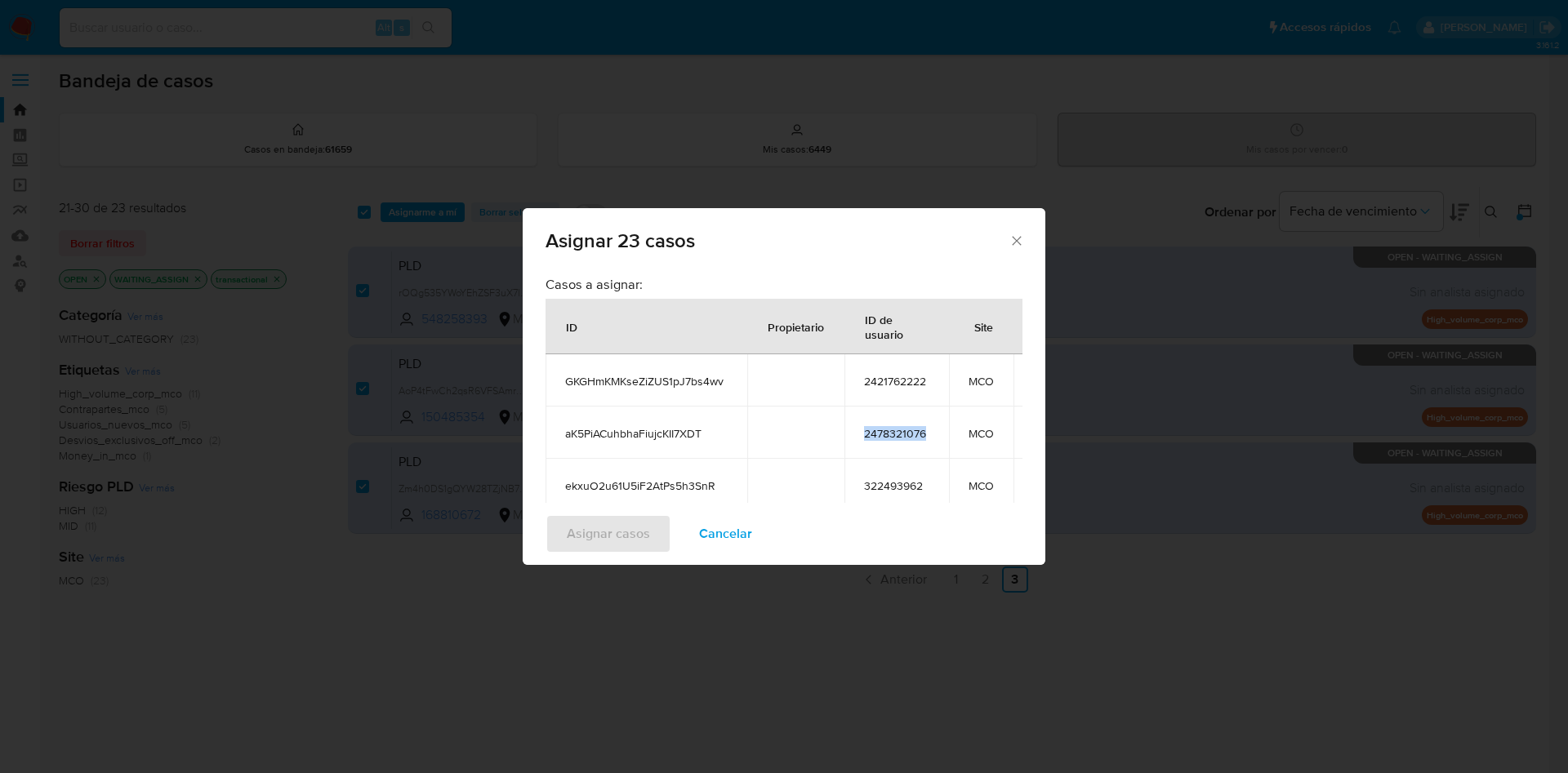
copy span "2478321076"
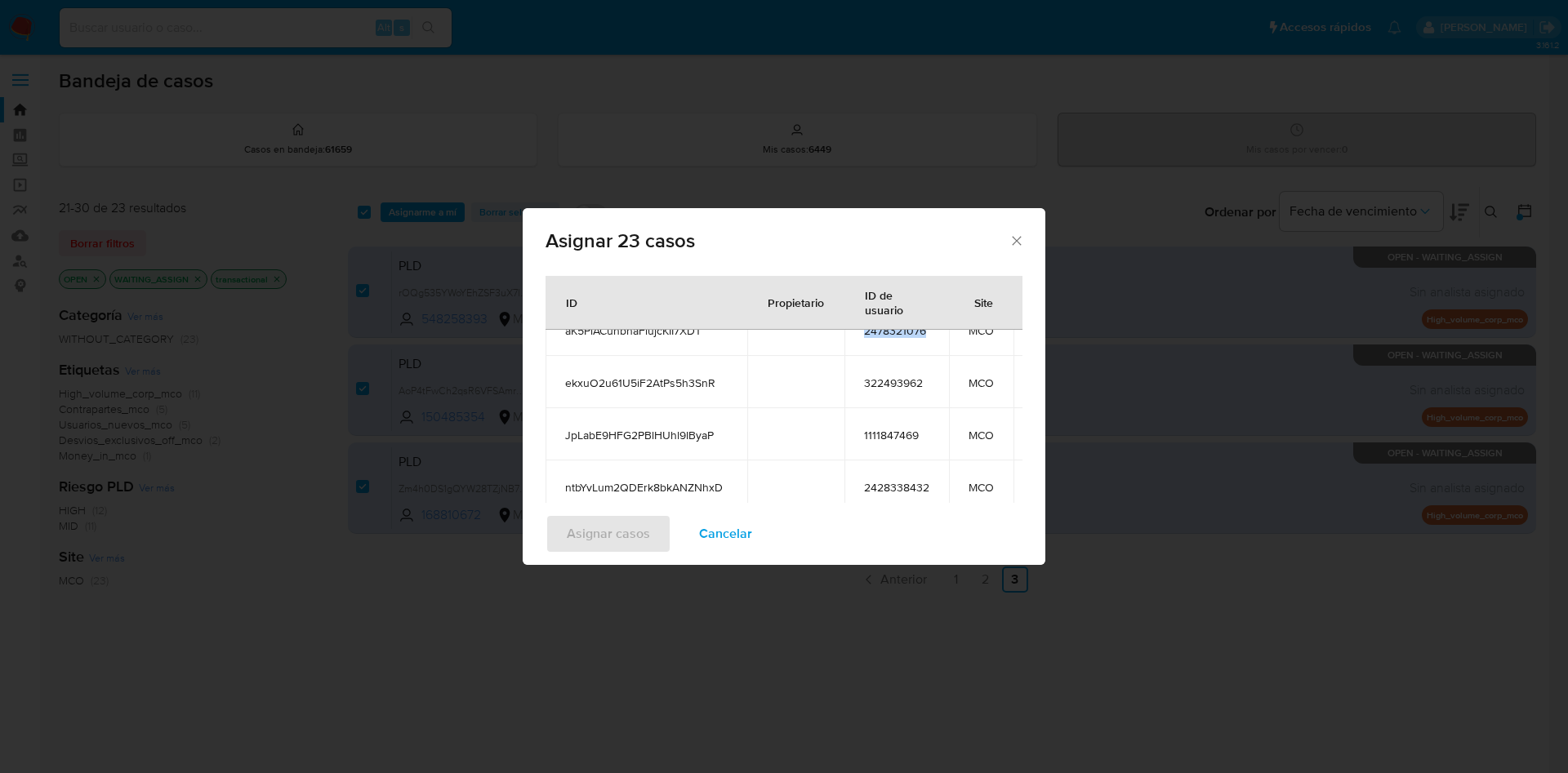
scroll to position [106, 0]
click at [903, 379] on span "322493962" at bounding box center [897, 380] width 65 height 15
copy span "322493962"
click at [904, 430] on span "1111847469" at bounding box center [897, 432] width 65 height 15
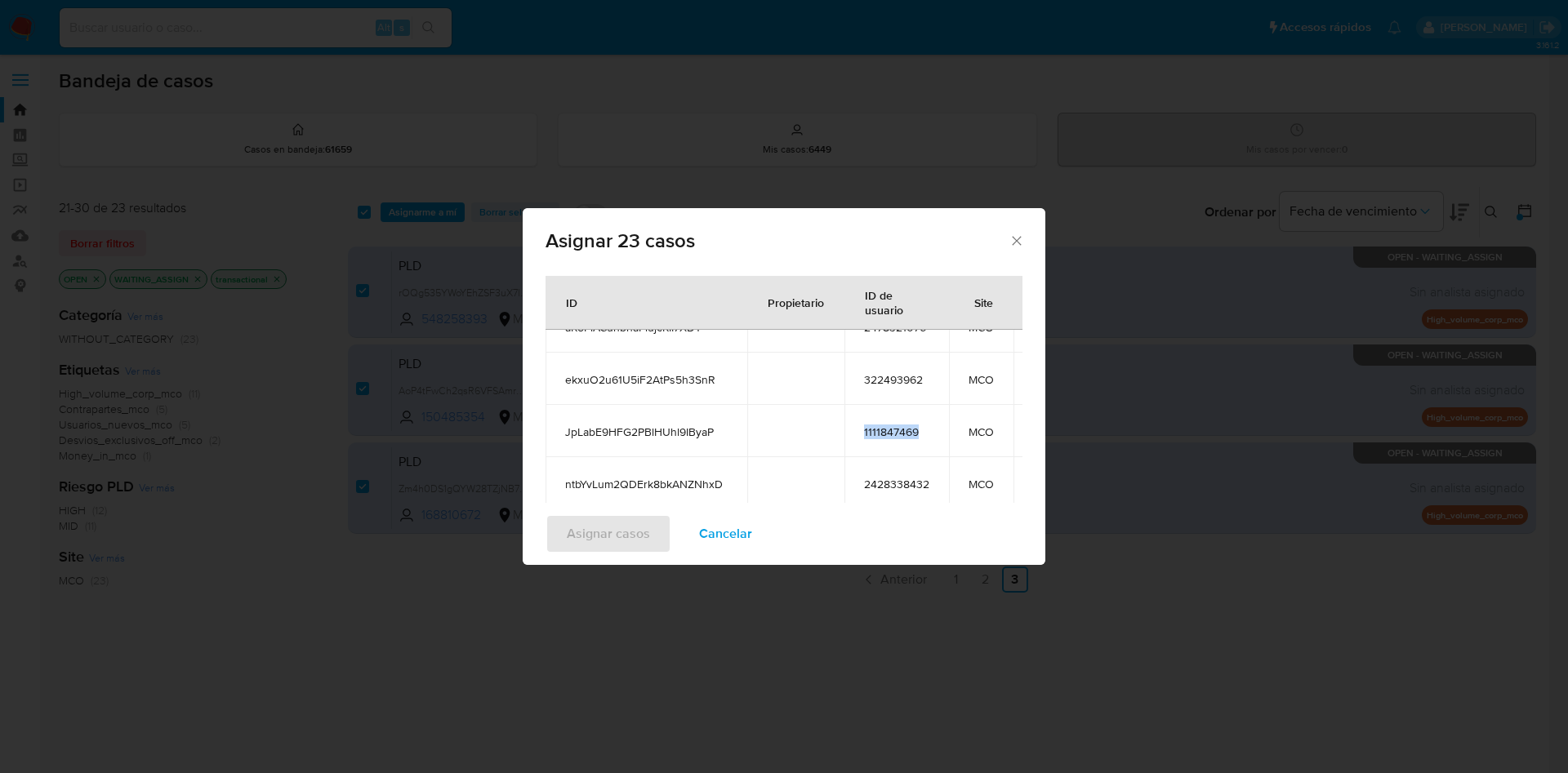
click at [904, 430] on span "1111847469" at bounding box center [897, 432] width 65 height 15
copy span "1111847469"
click at [913, 478] on span "2428338432" at bounding box center [897, 485] width 65 height 15
copy span "2428338432"
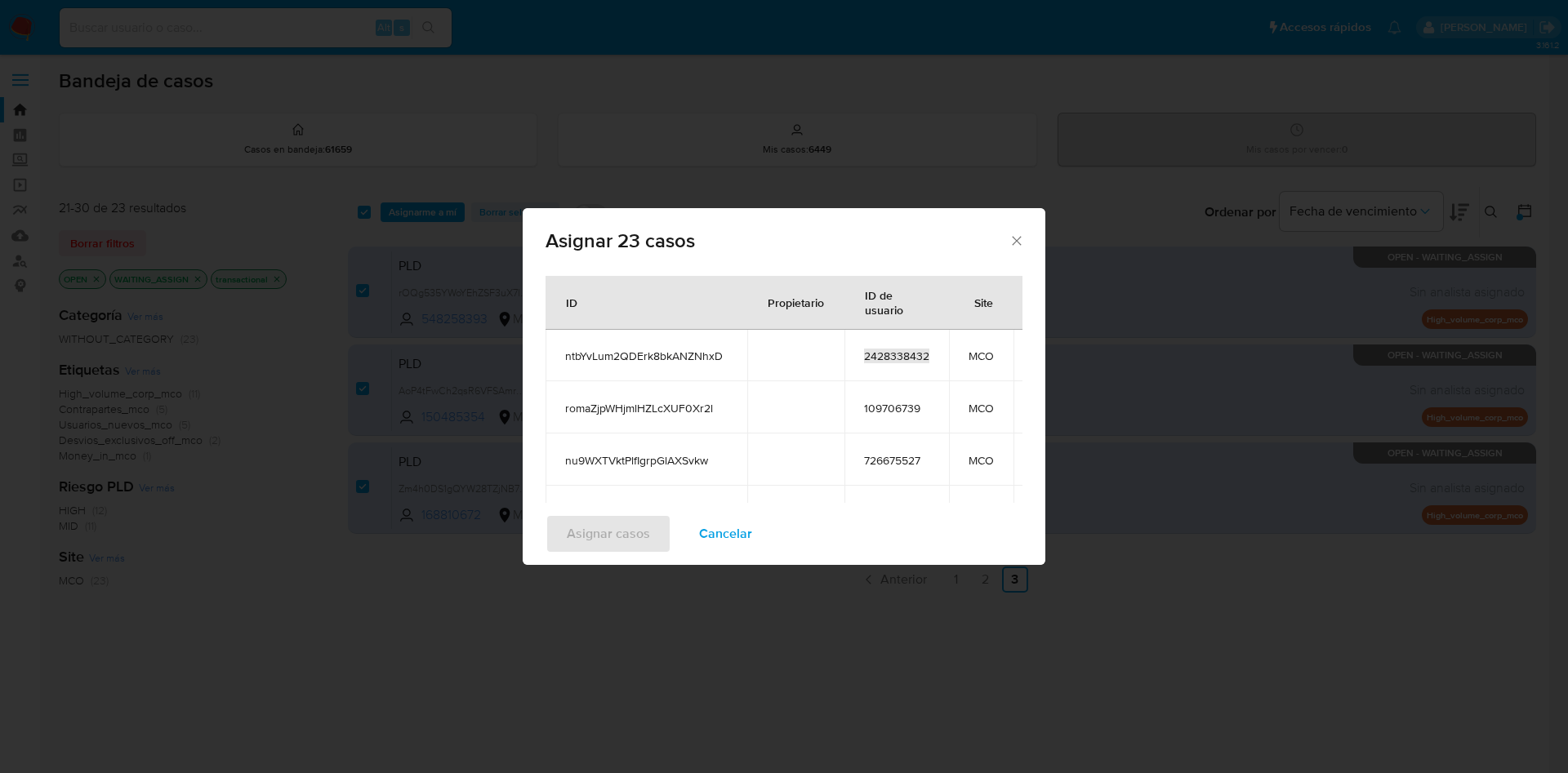
scroll to position [237, 0]
click at [881, 408] on span "109706739" at bounding box center [897, 405] width 65 height 15
copy span "109706739"
click at [891, 449] on td "726675527" at bounding box center [896, 456] width 104 height 53
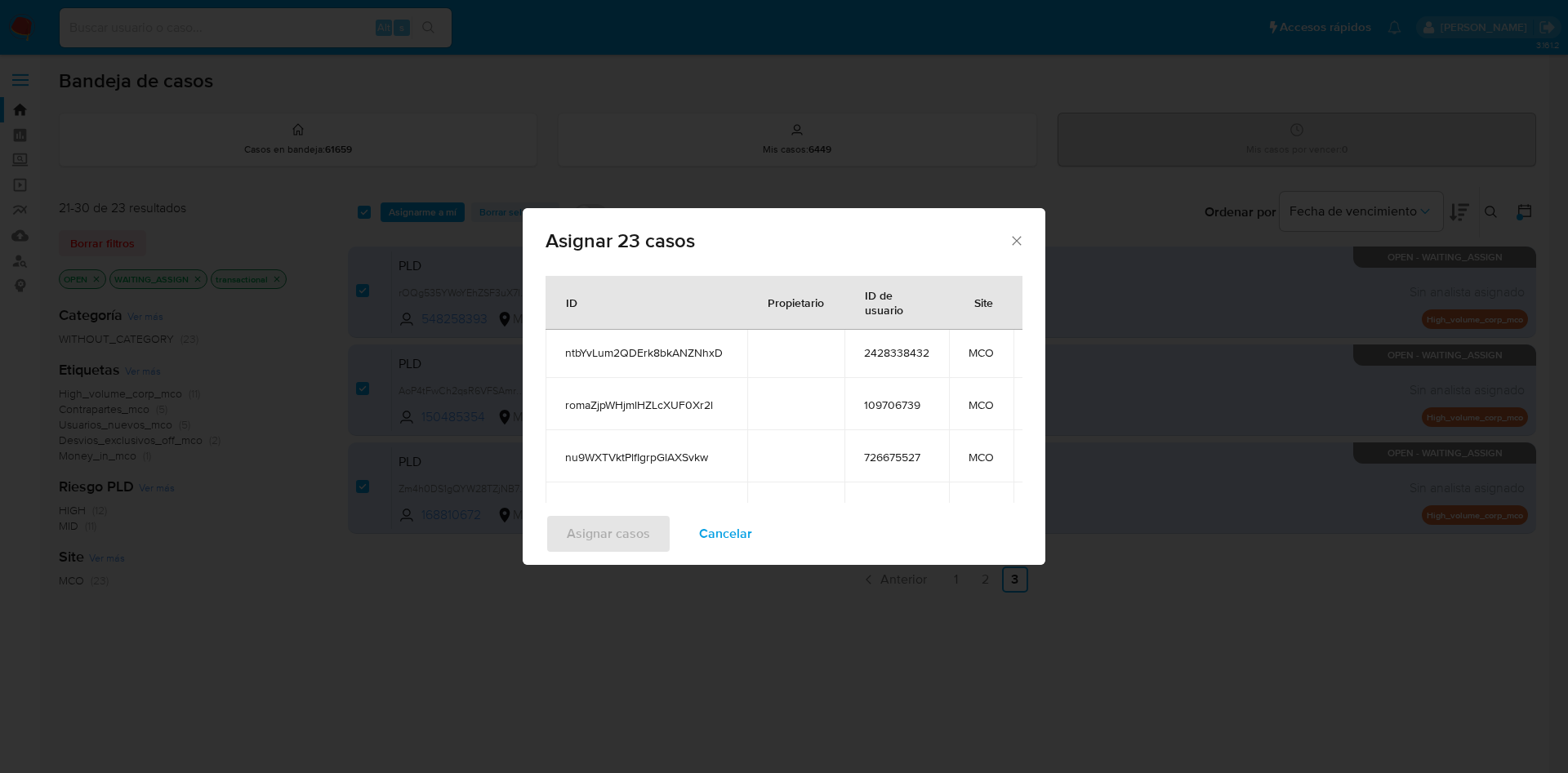
click at [894, 460] on span "726675527" at bounding box center [897, 457] width 65 height 15
copy span "726675527"
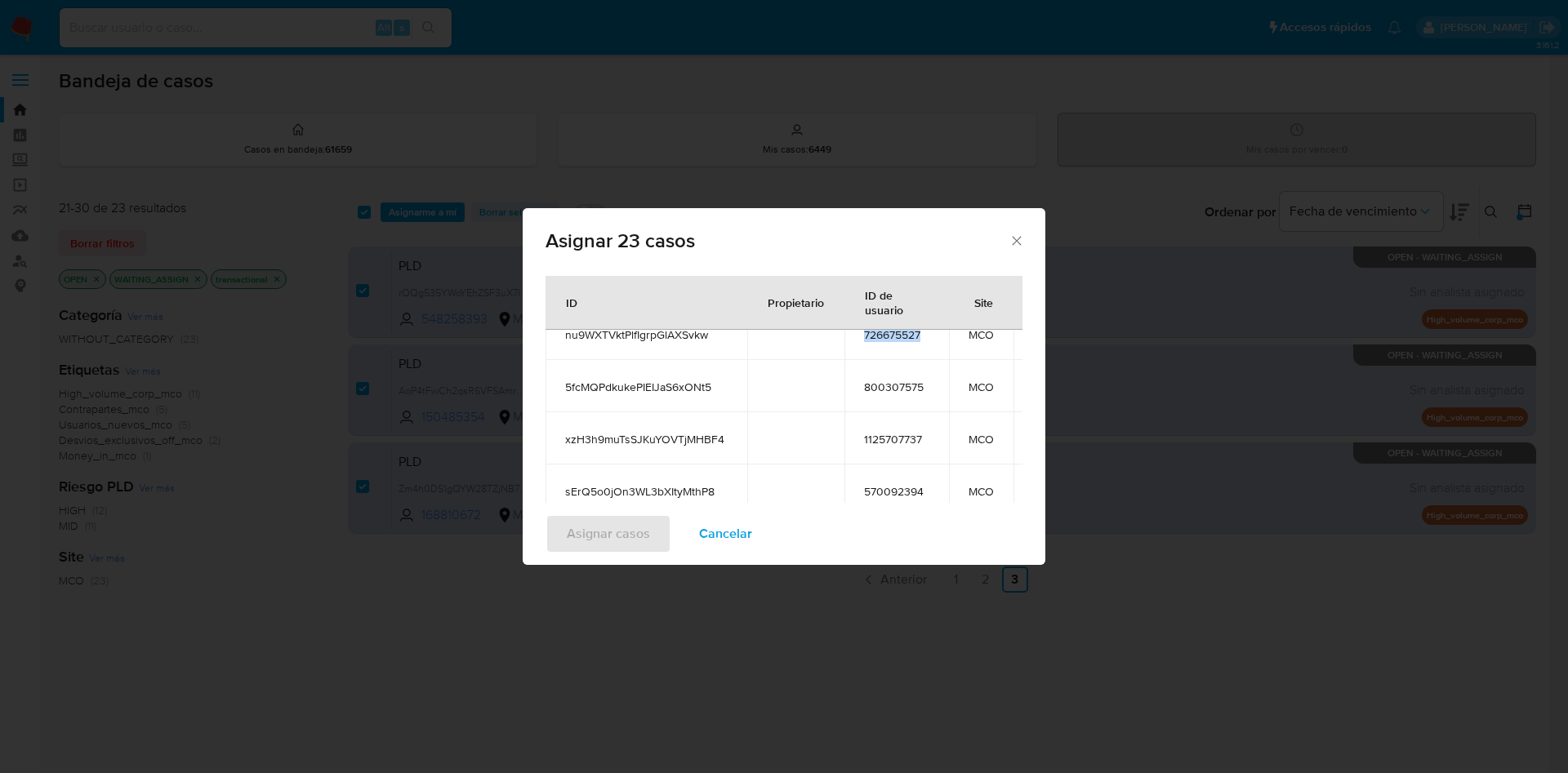
scroll to position [379, 0]
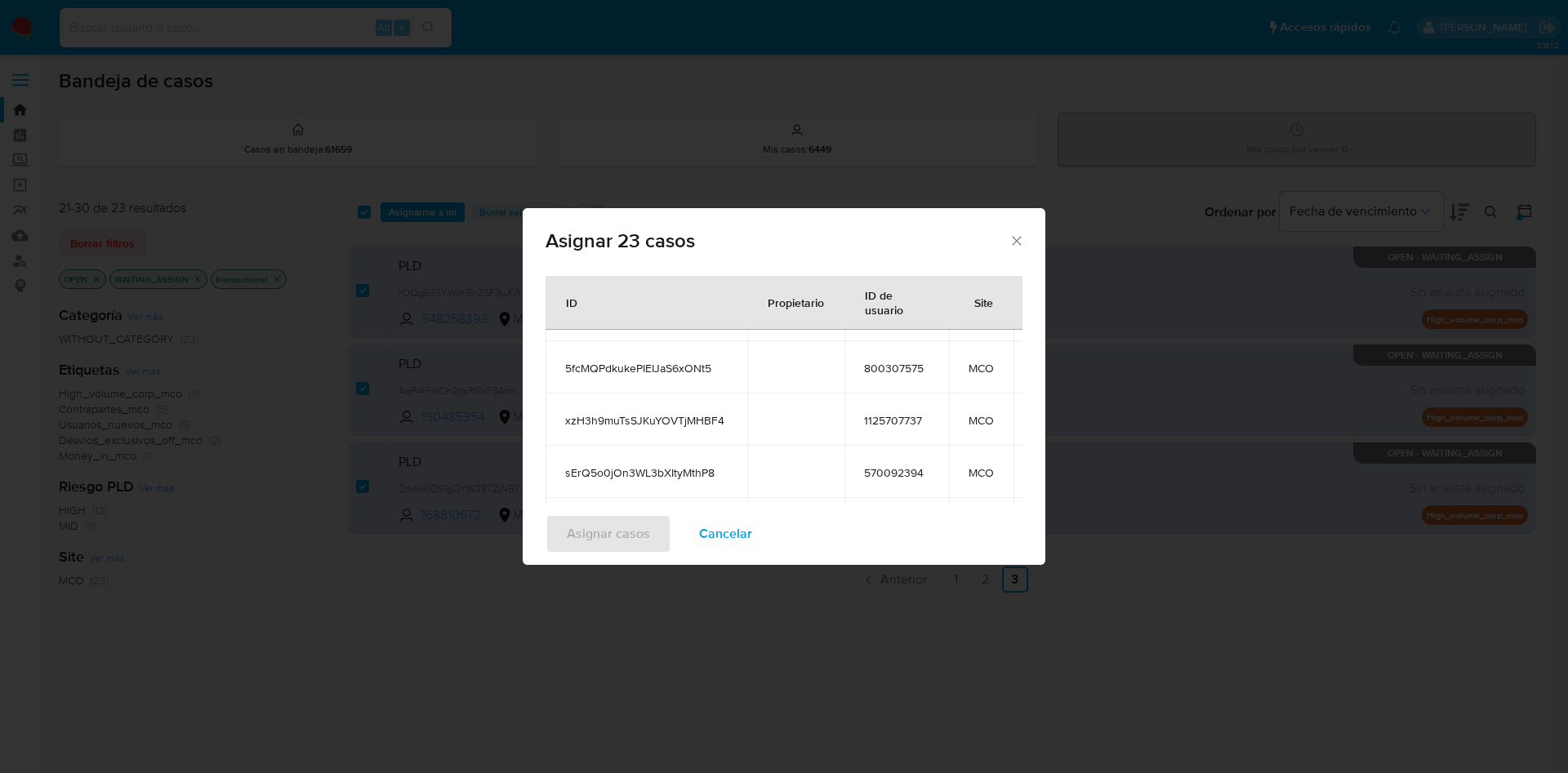
click at [884, 373] on span "800307575" at bounding box center [897, 369] width 65 height 15
copy span "800307575"
click at [880, 414] on span "1125707737" at bounding box center [897, 420] width 65 height 15
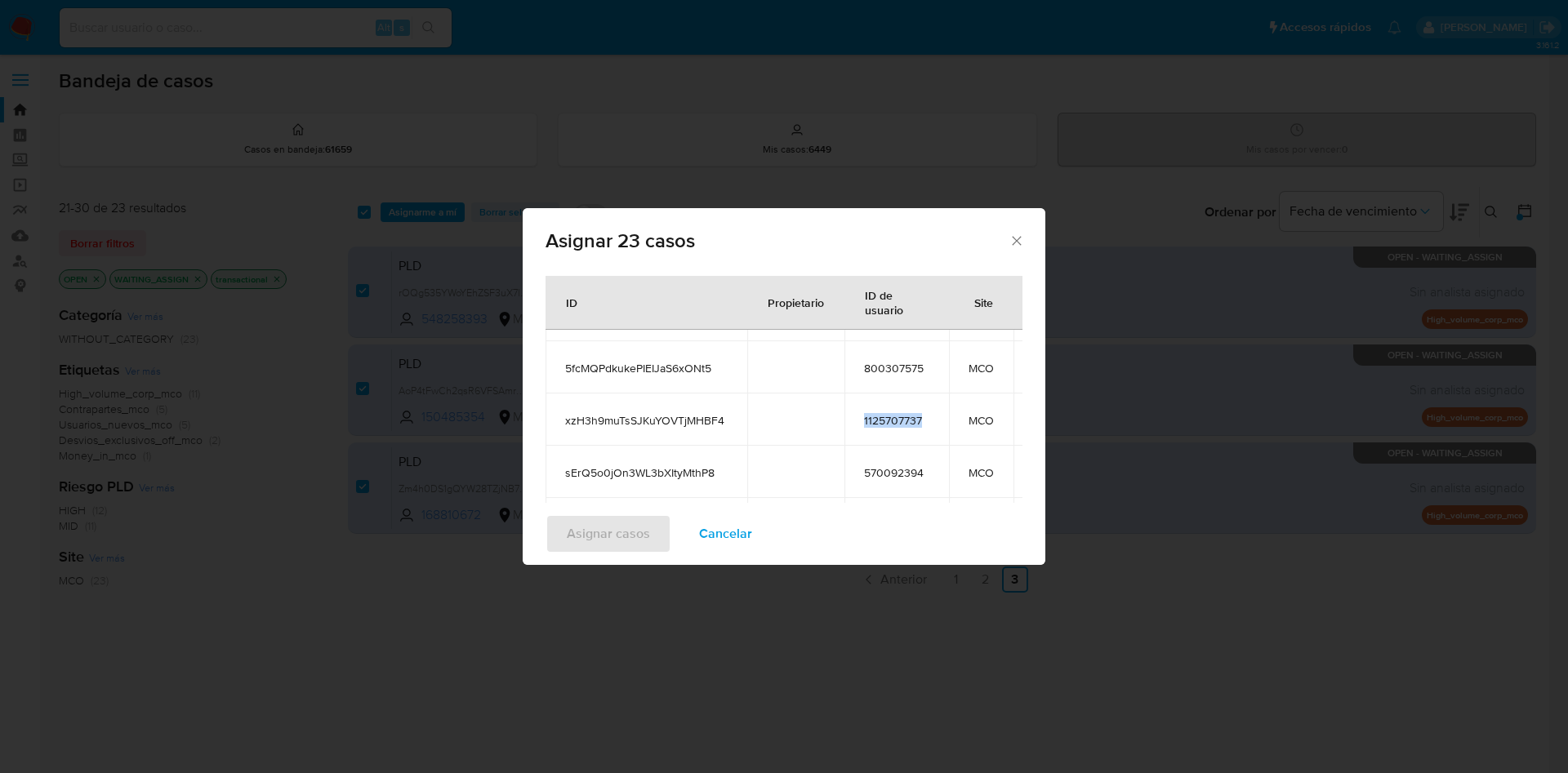
copy span "1125707737"
click at [888, 470] on span "570092394" at bounding box center [897, 473] width 65 height 15
copy span "570092394"
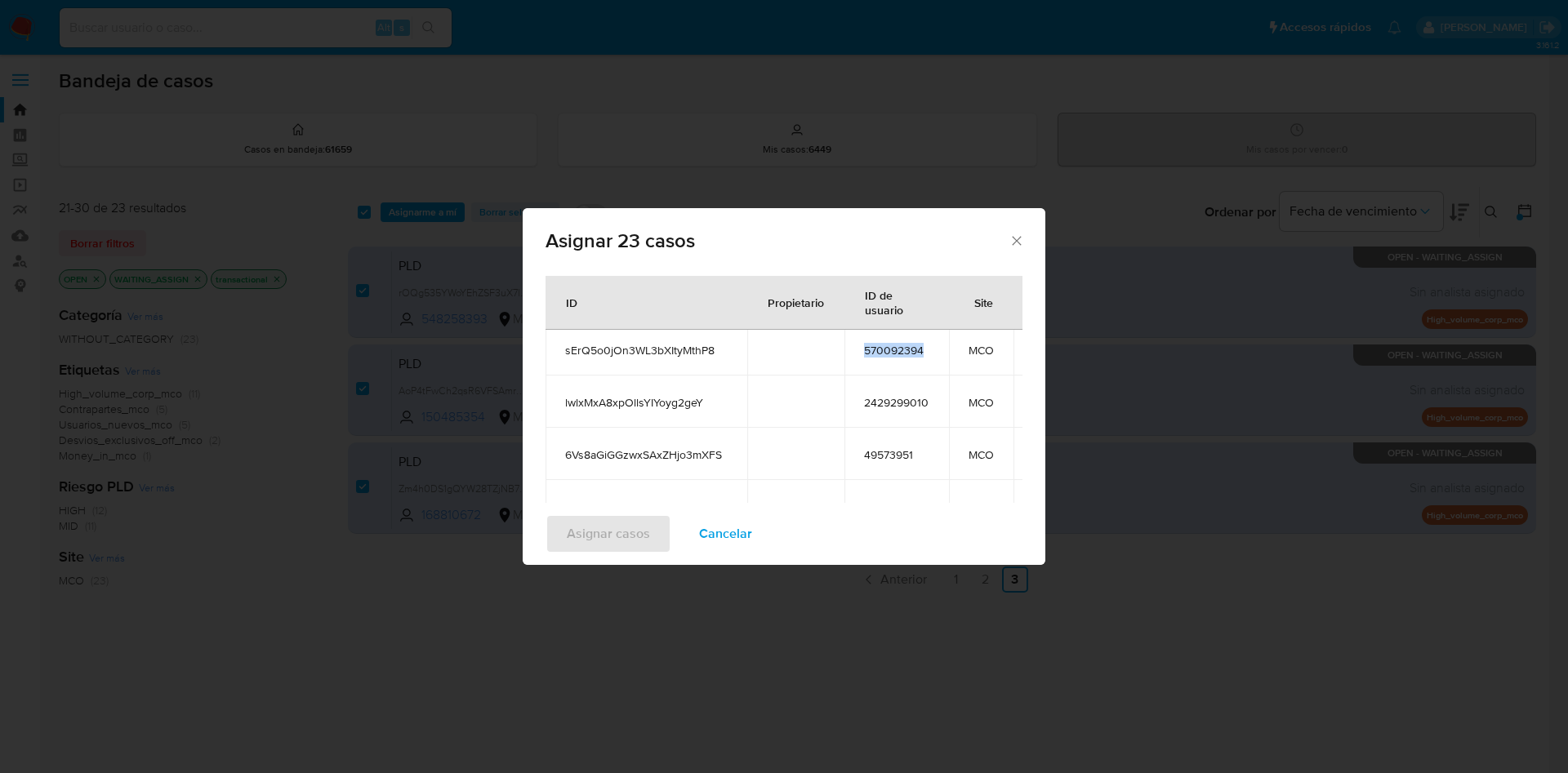
scroll to position [517, 0]
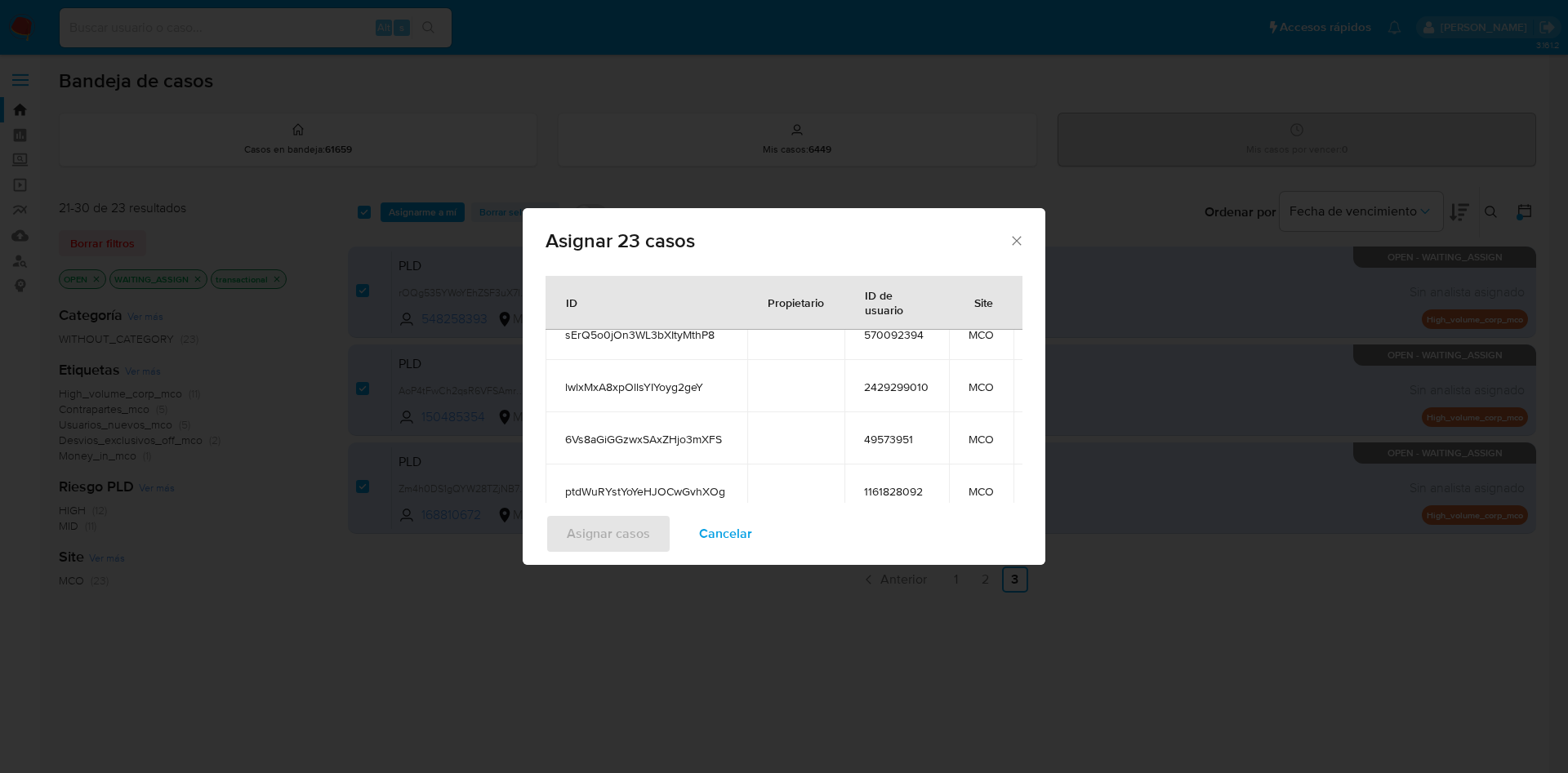
click at [888, 386] on span "2429299010" at bounding box center [897, 387] width 65 height 15
click at [883, 441] on span "49573951" at bounding box center [897, 440] width 65 height 15
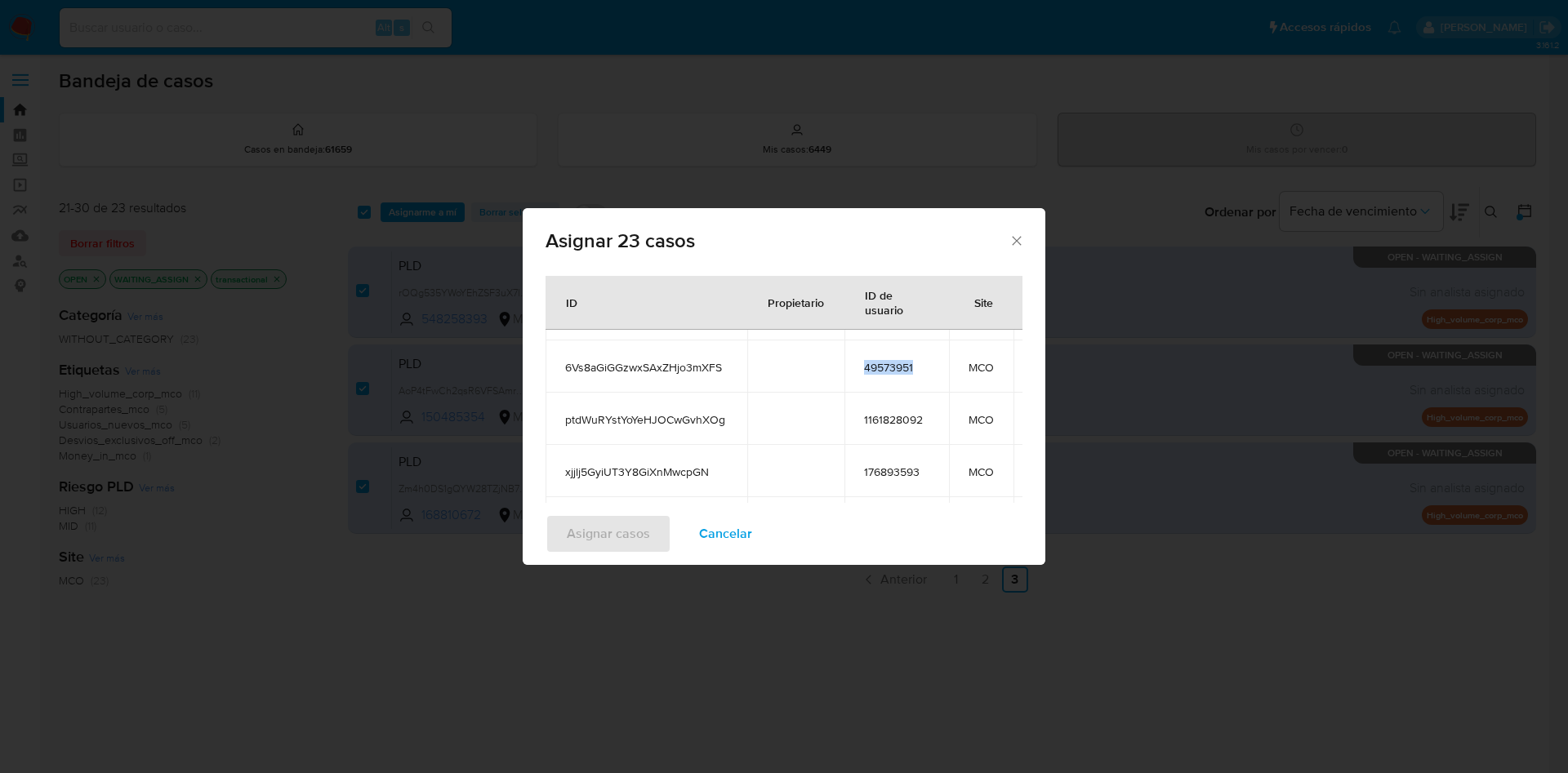
scroll to position [608, 0]
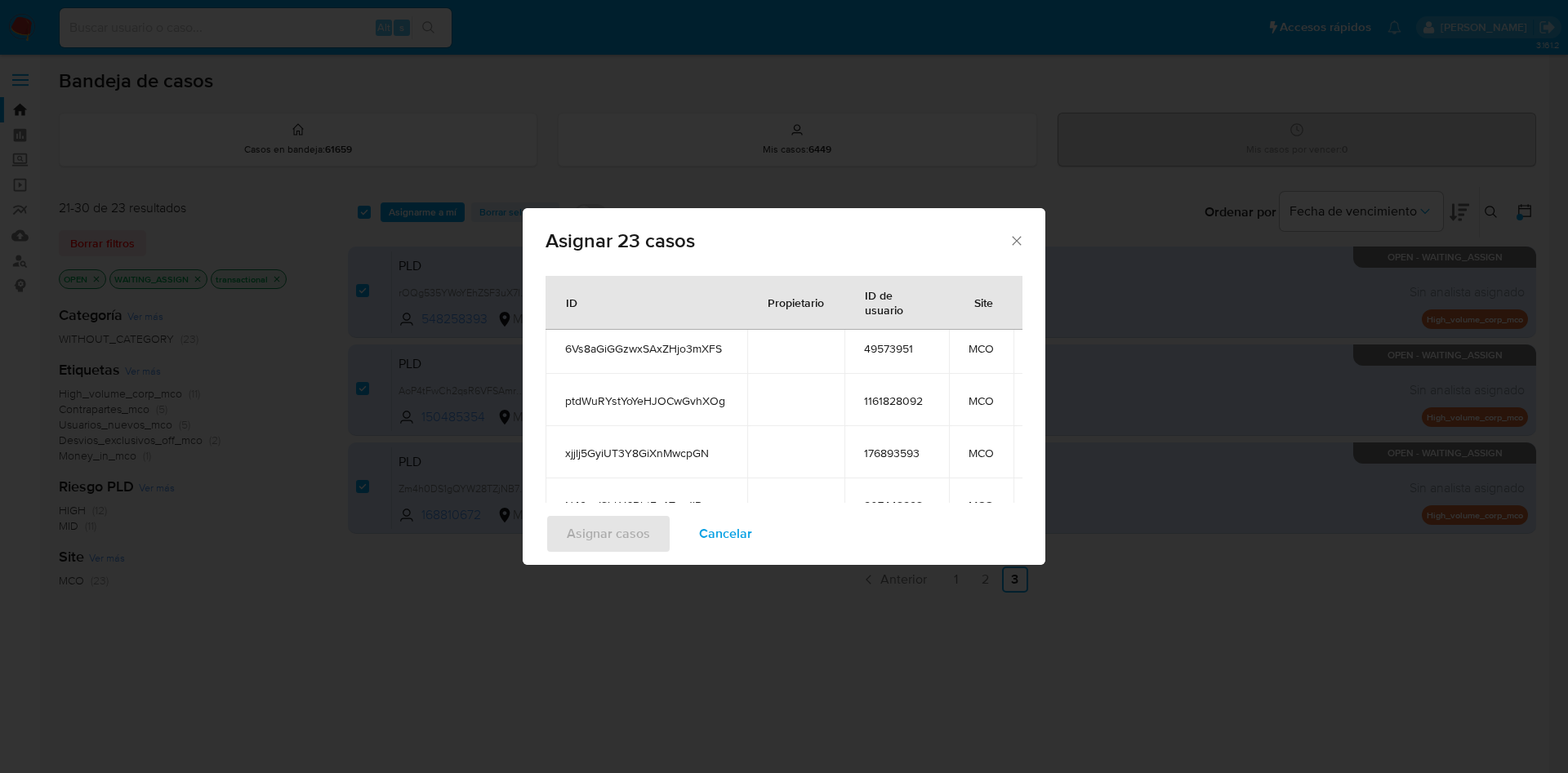
click at [901, 397] on span "1161828092" at bounding box center [897, 401] width 65 height 15
click at [894, 452] on span "176893593" at bounding box center [897, 454] width 65 height 15
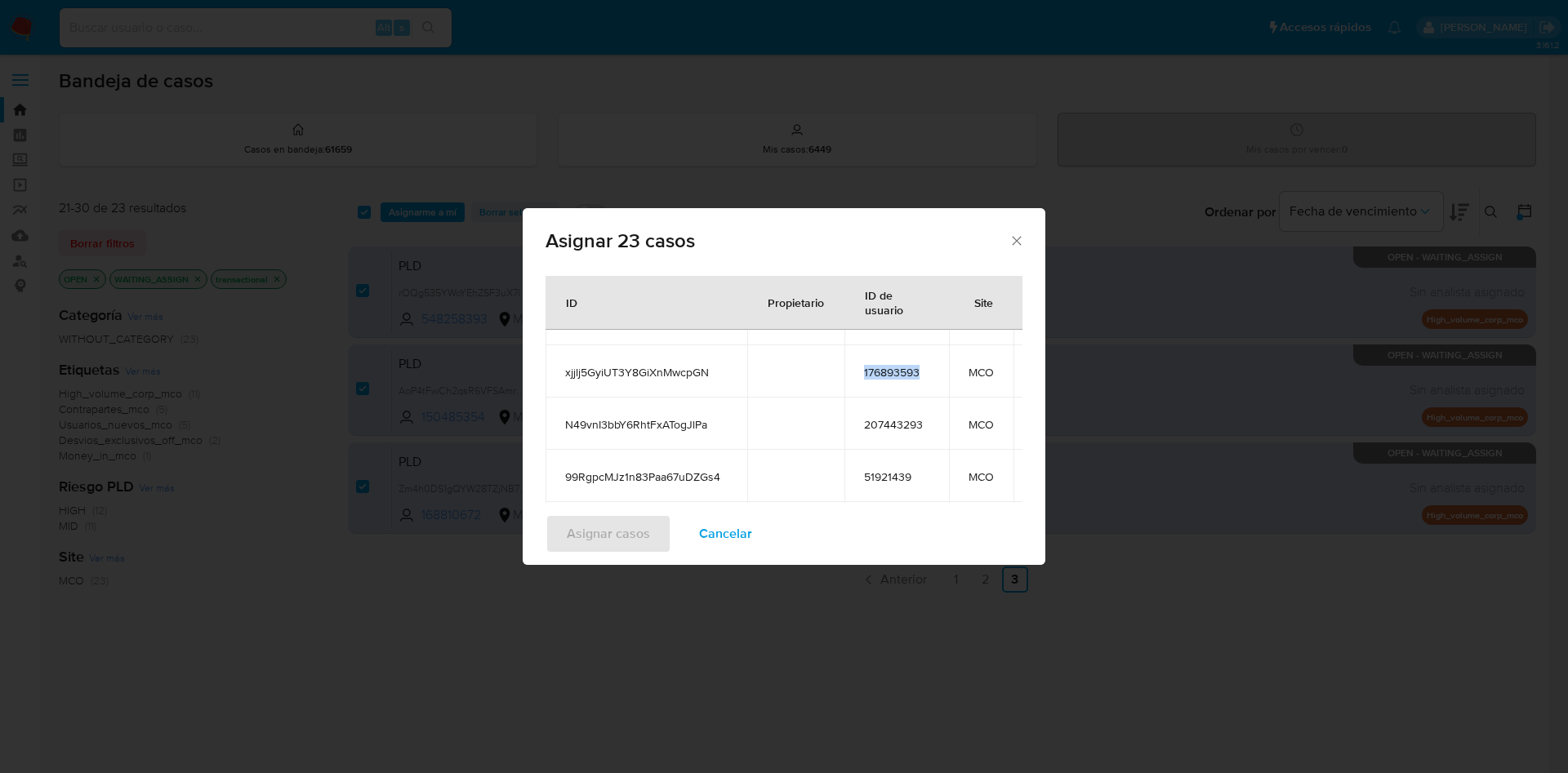
scroll to position [739, 0]
click at [909, 376] on span "207443293" at bounding box center [897, 374] width 65 height 15
click at [904, 430] on span "51921439" at bounding box center [897, 426] width 65 height 15
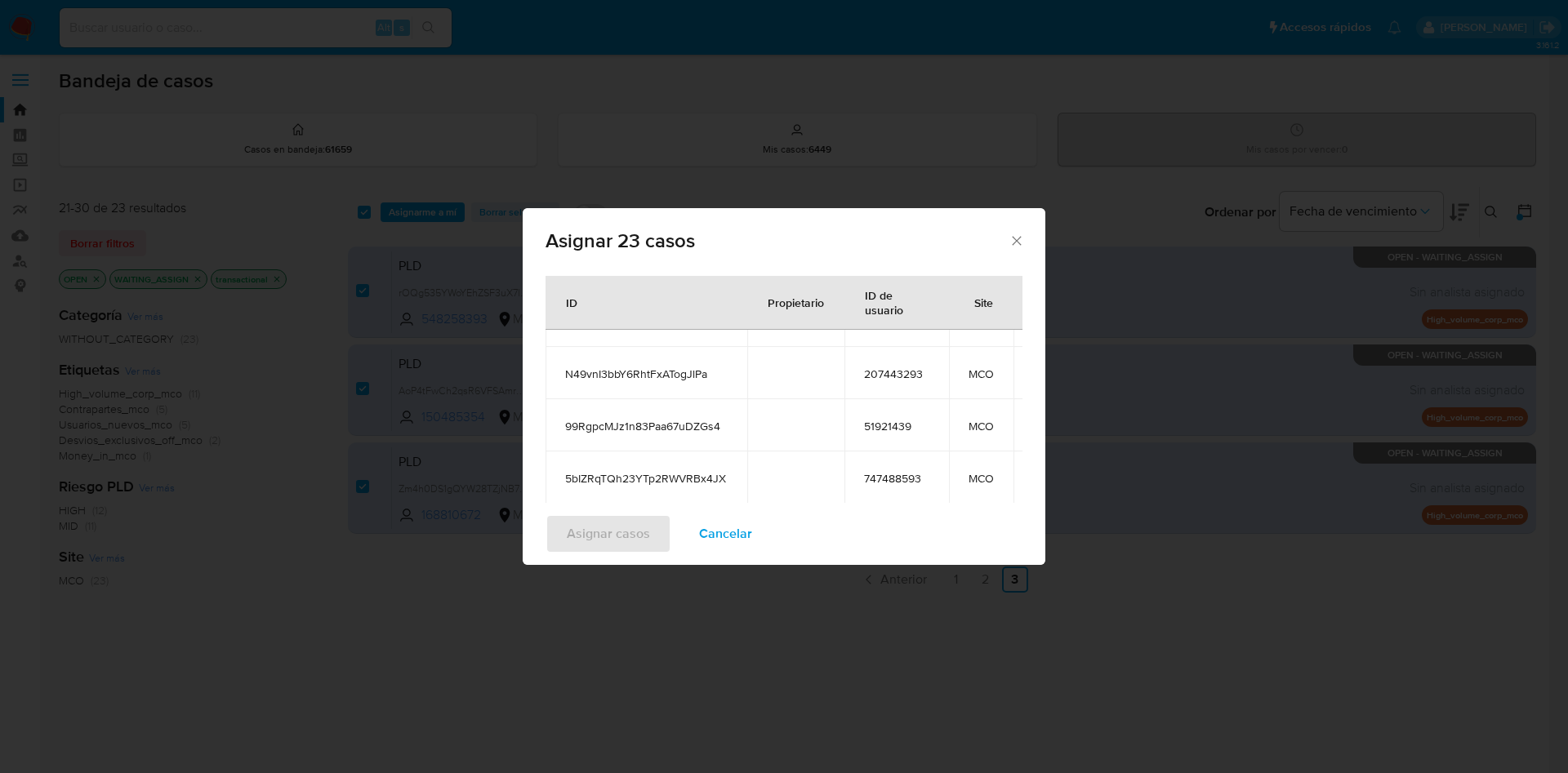
click at [889, 479] on span "747488593" at bounding box center [897, 479] width 65 height 15
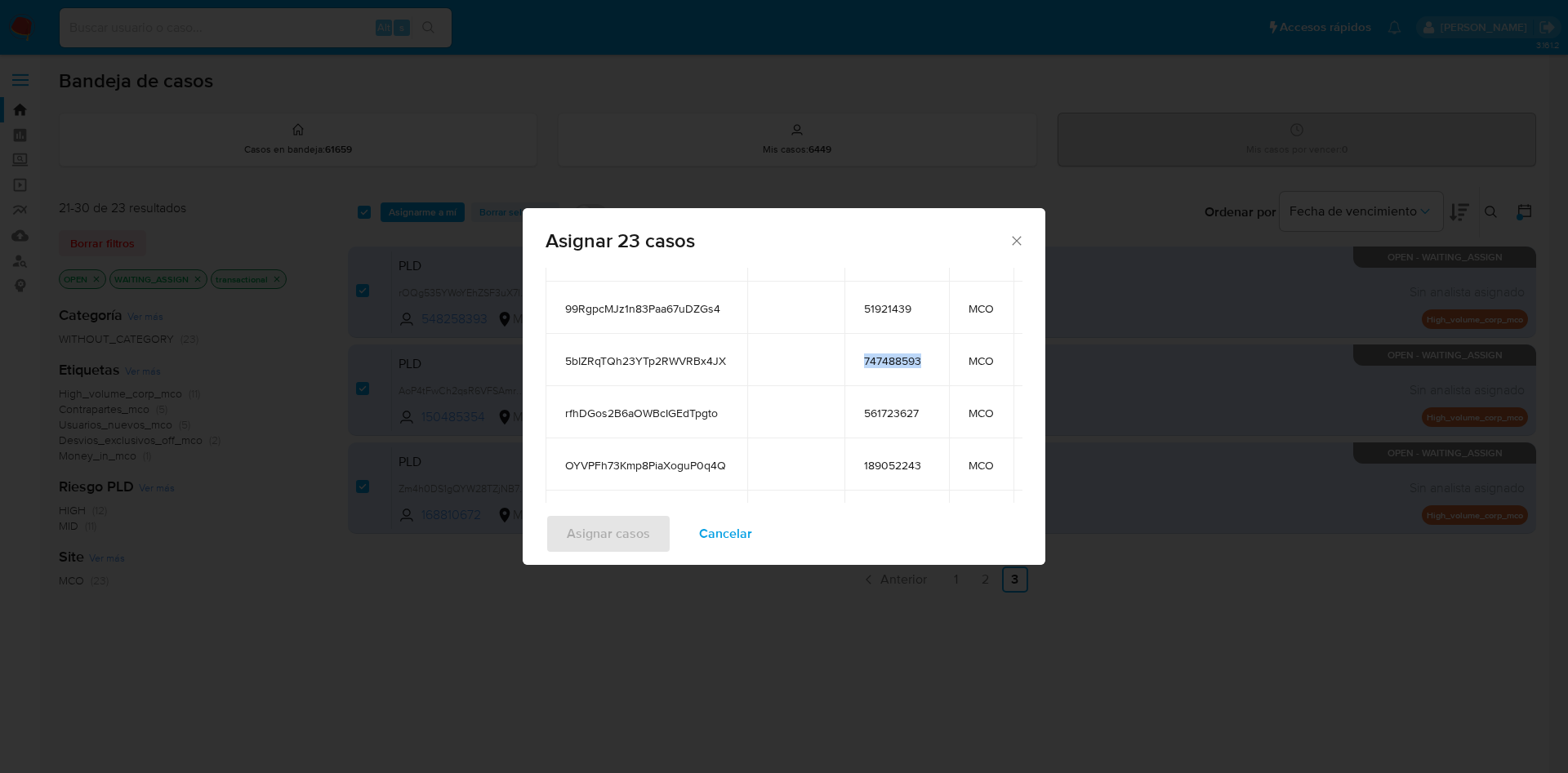
scroll to position [135, 0]
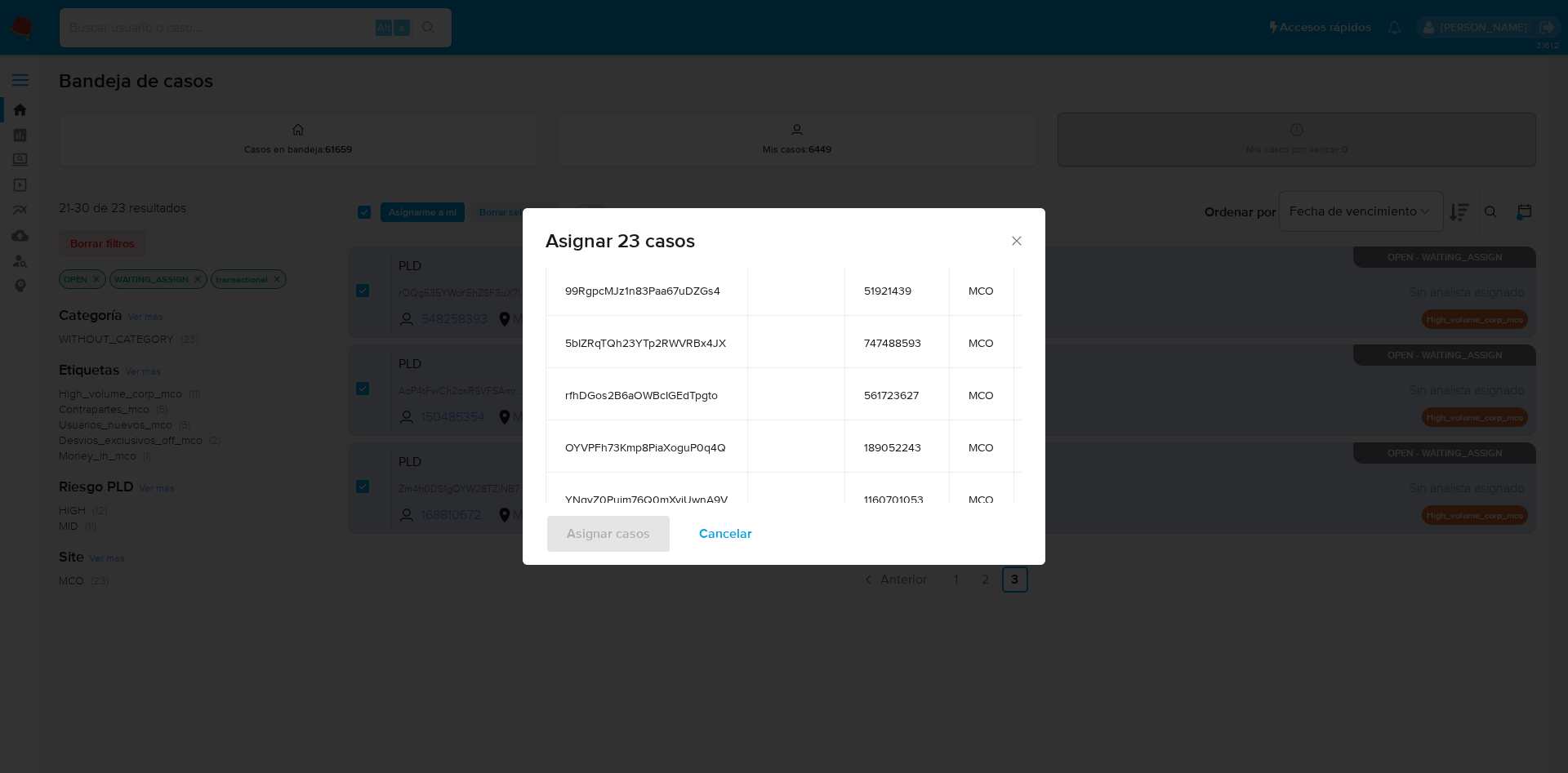
click at [909, 391] on span "561723627" at bounding box center [897, 395] width 65 height 15
click at [887, 443] on span "189052243" at bounding box center [897, 448] width 65 height 15
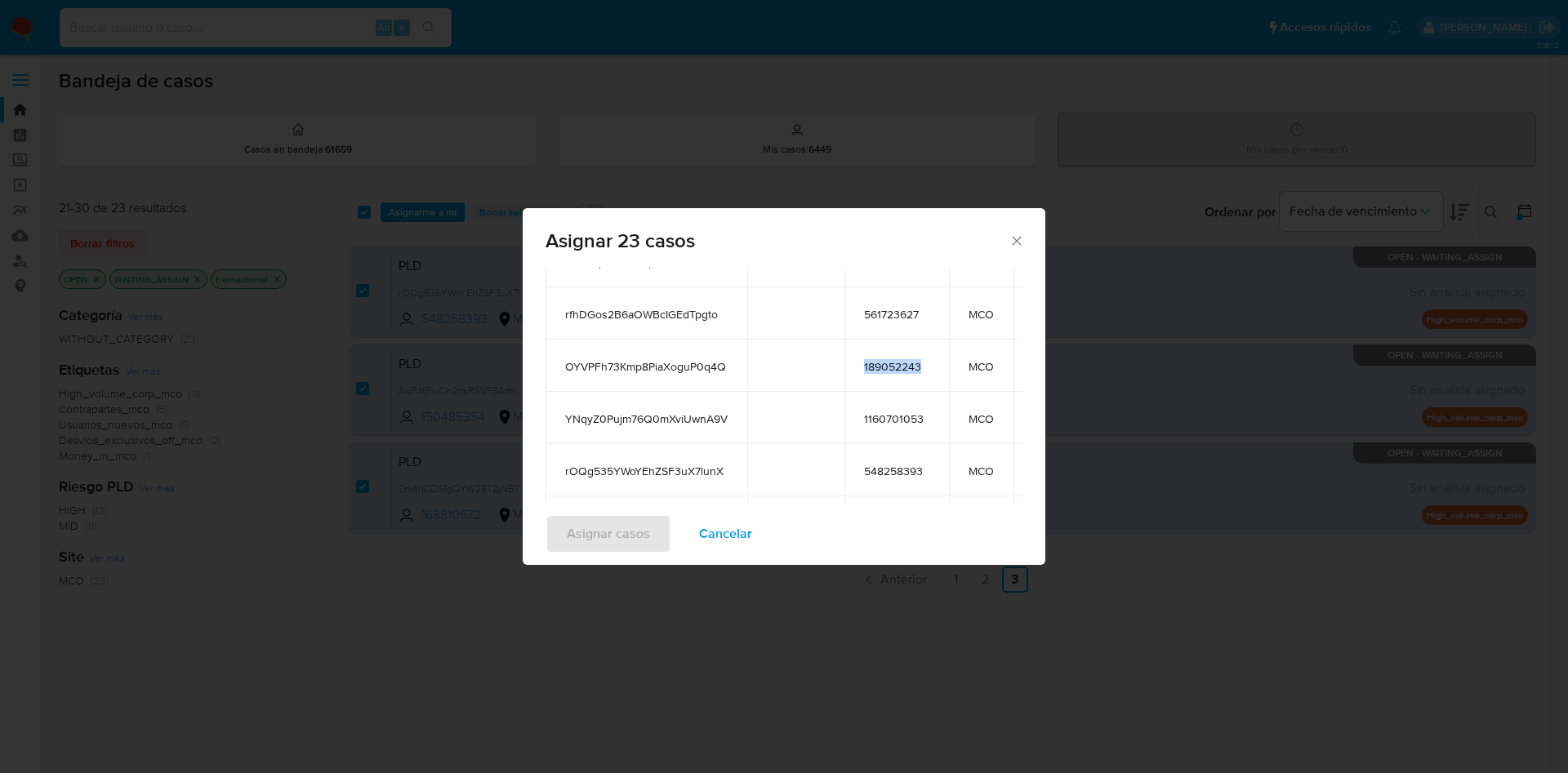
scroll to position [842, 0]
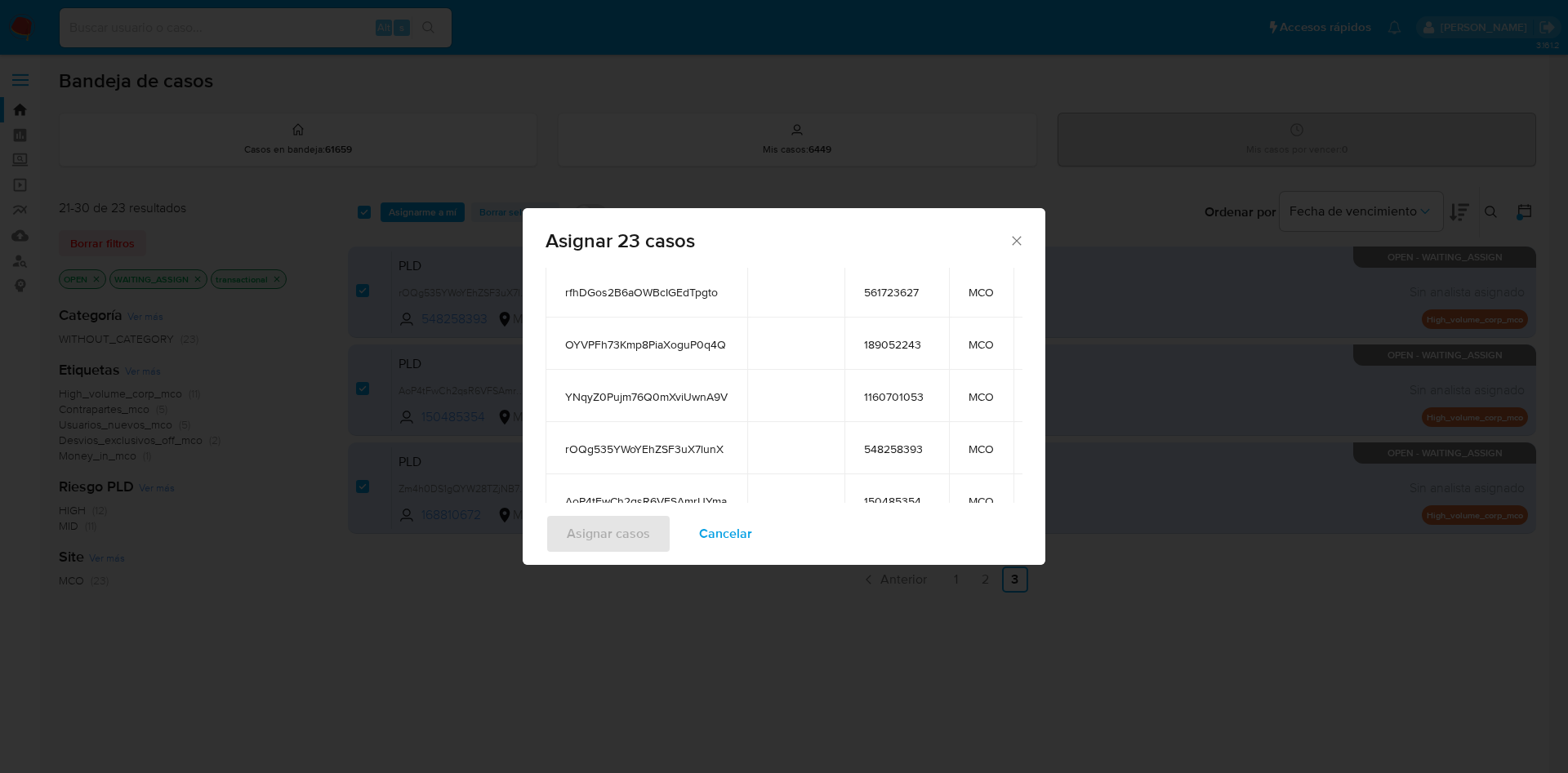
click at [894, 396] on span "1160701053" at bounding box center [897, 397] width 65 height 15
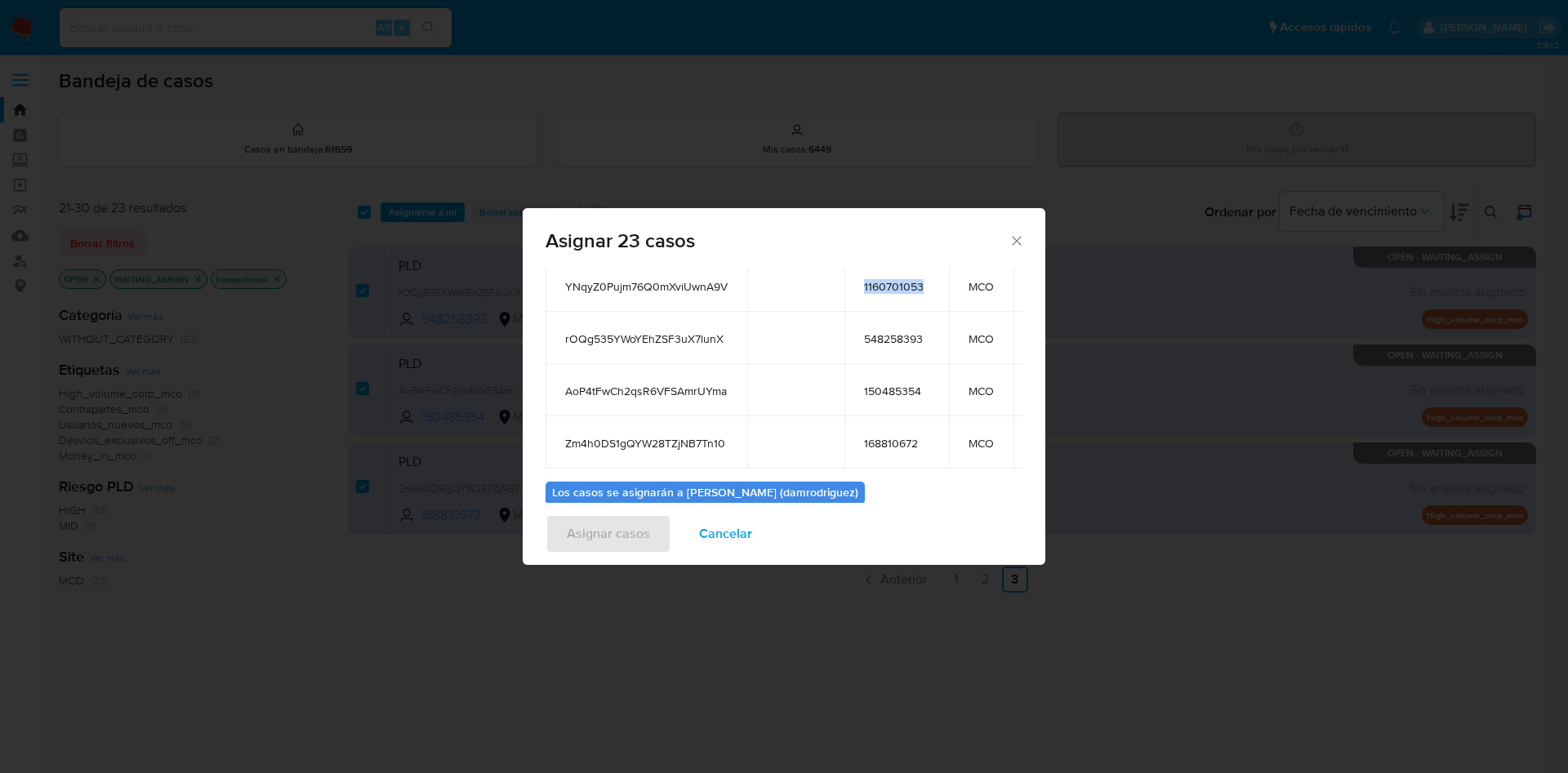
scroll to position [187, 0]
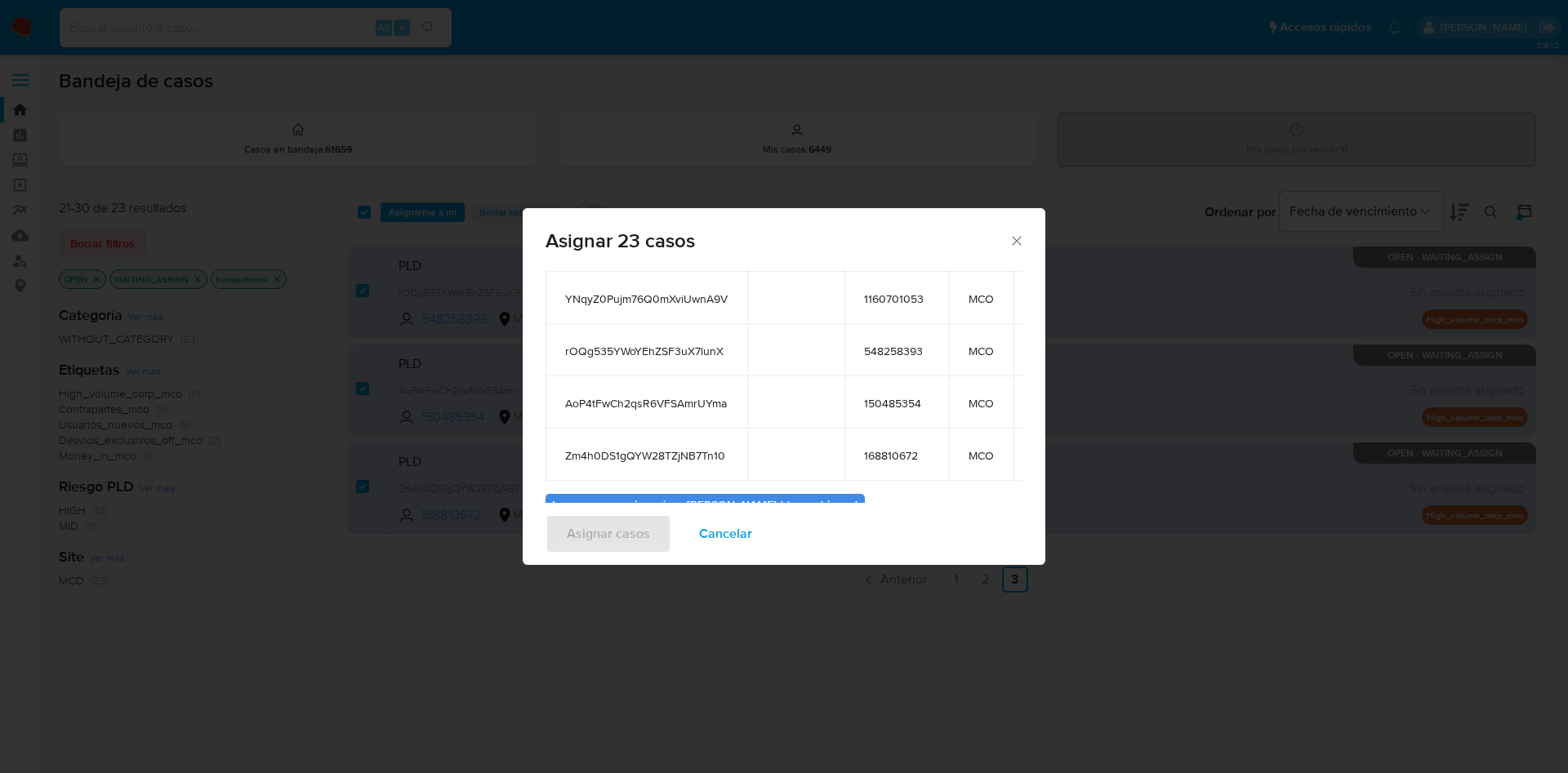
click at [882, 343] on span "548258393" at bounding box center [897, 351] width 65 height 15
click at [882, 396] on span "150485354" at bounding box center [897, 404] width 65 height 15
click at [890, 449] on span "168810672" at bounding box center [897, 456] width 65 height 15
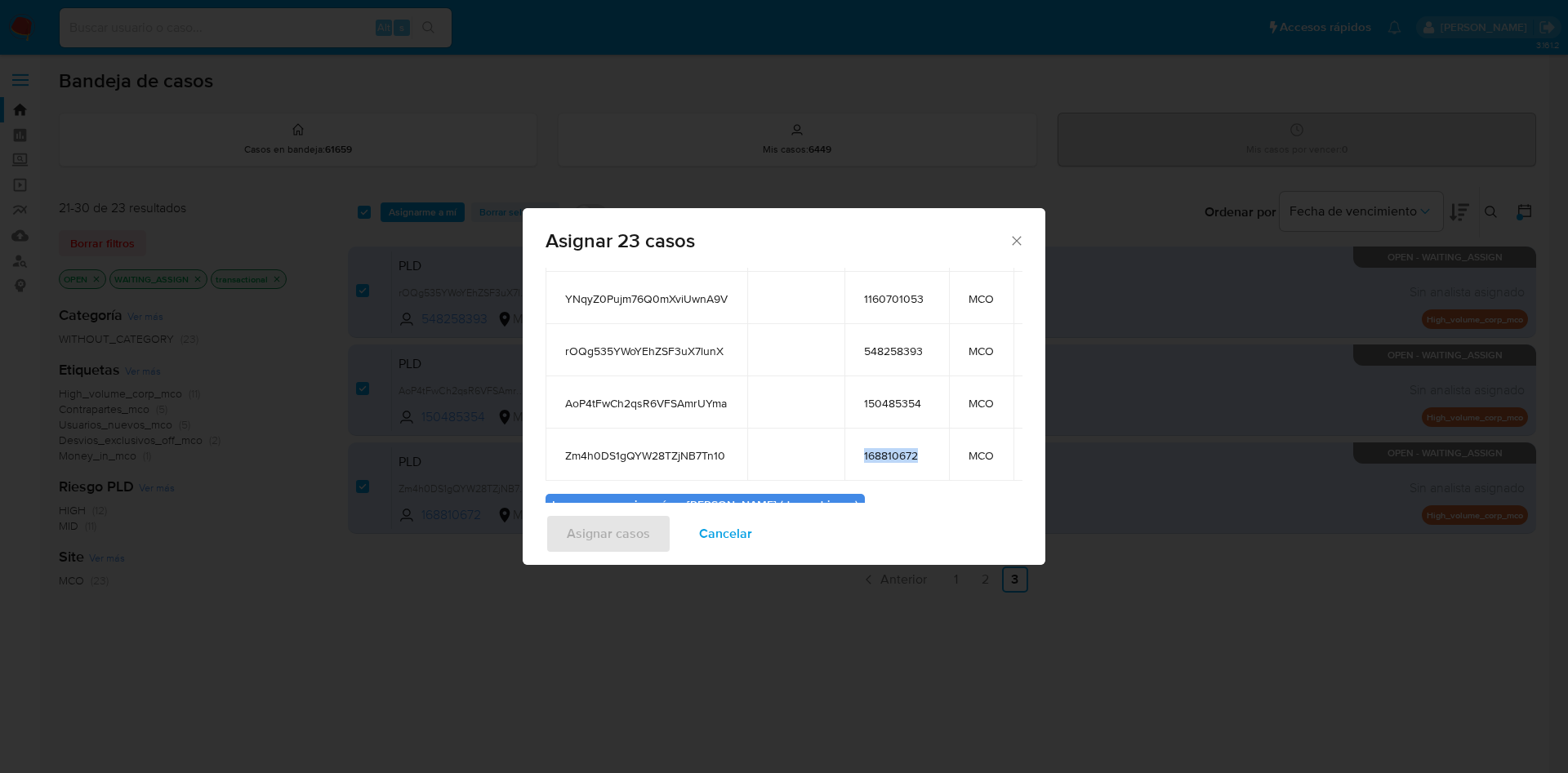
click at [890, 449] on span "168810672" at bounding box center [897, 456] width 65 height 15
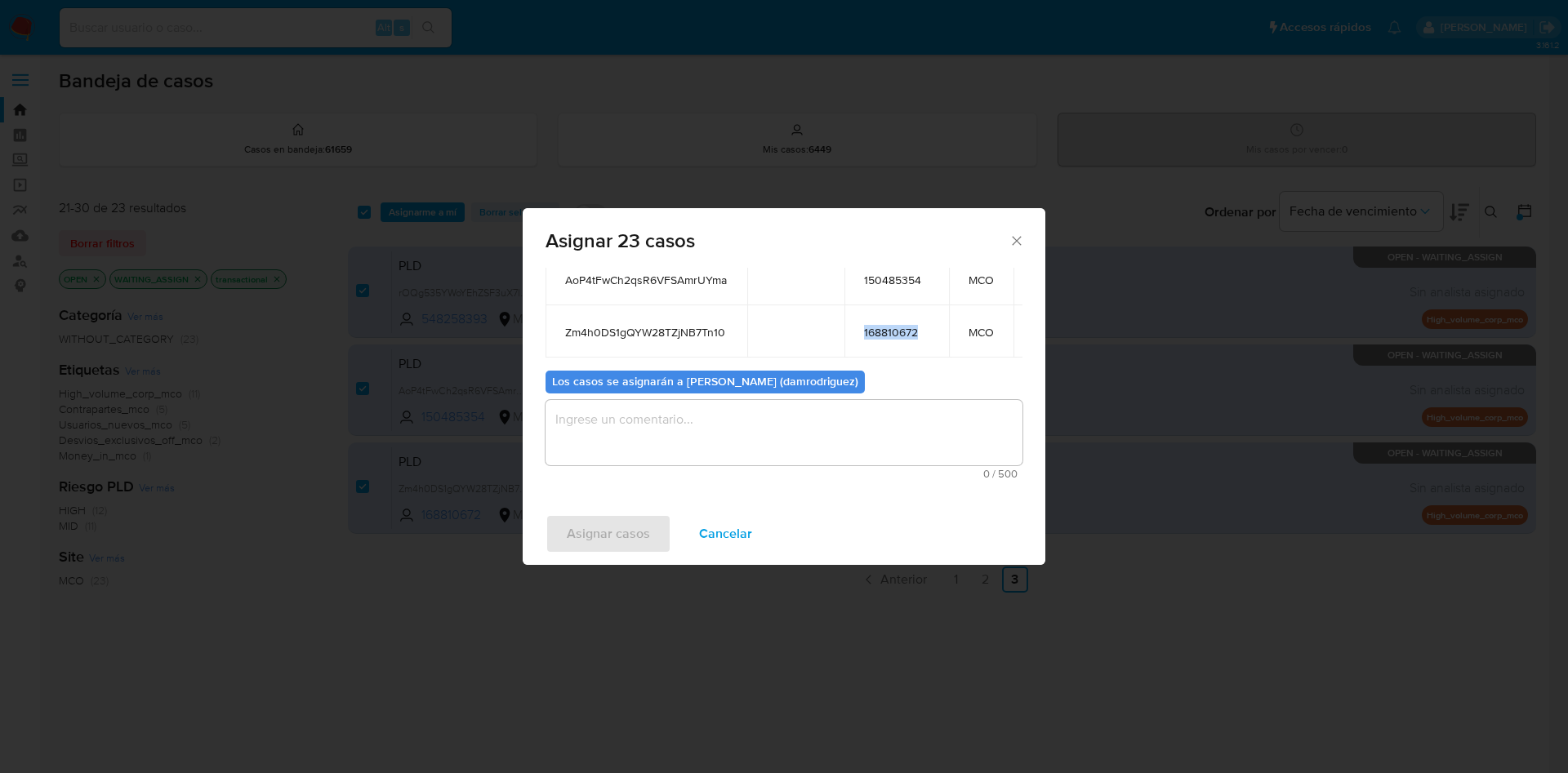
scroll to position [309, 0]
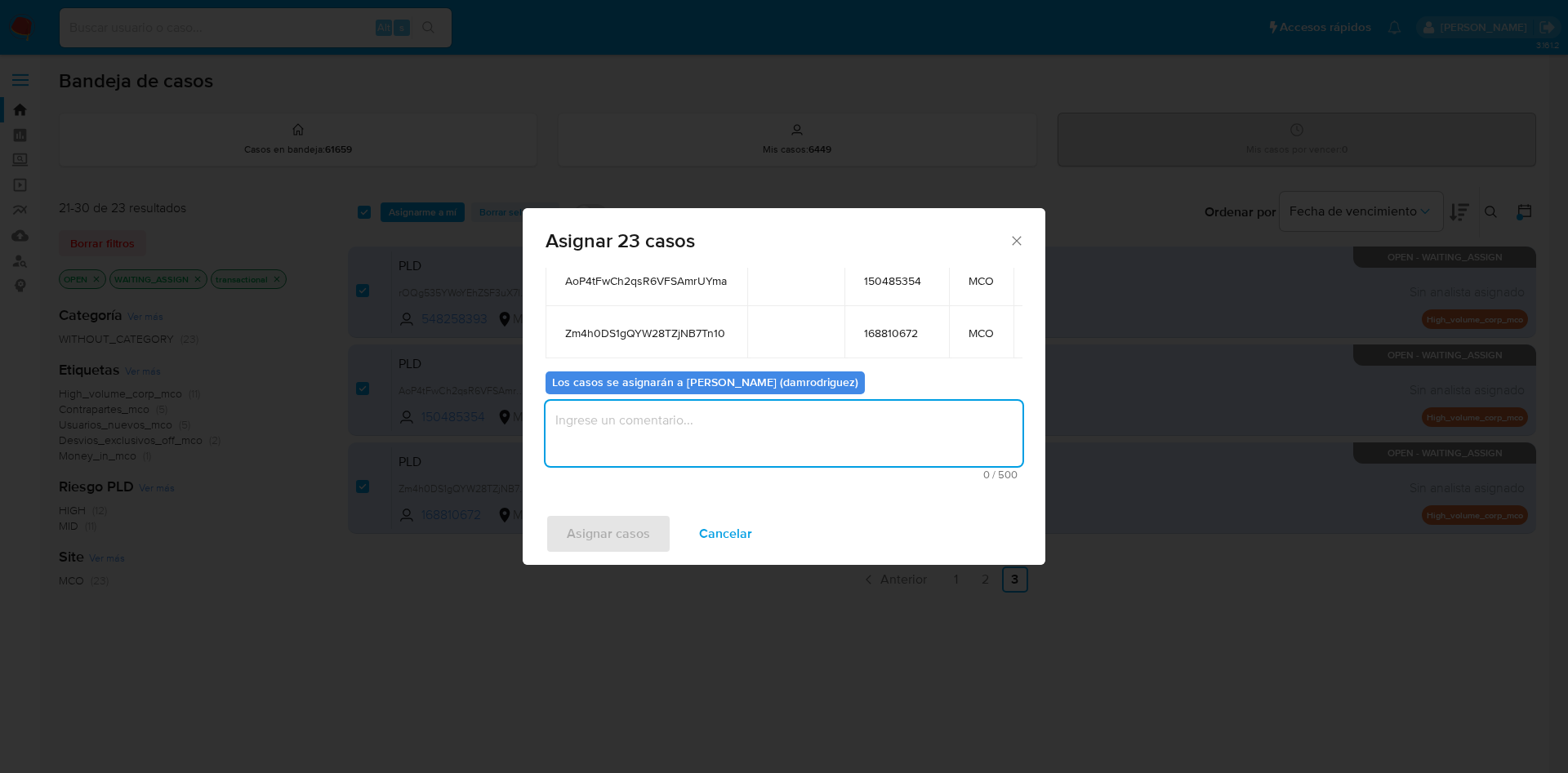
click at [641, 432] on textarea "assign-modal" at bounding box center [784, 434] width 477 height 65
type textarea "asignacion"
click at [590, 531] on span "Asignar casos" at bounding box center [608, 534] width 84 height 36
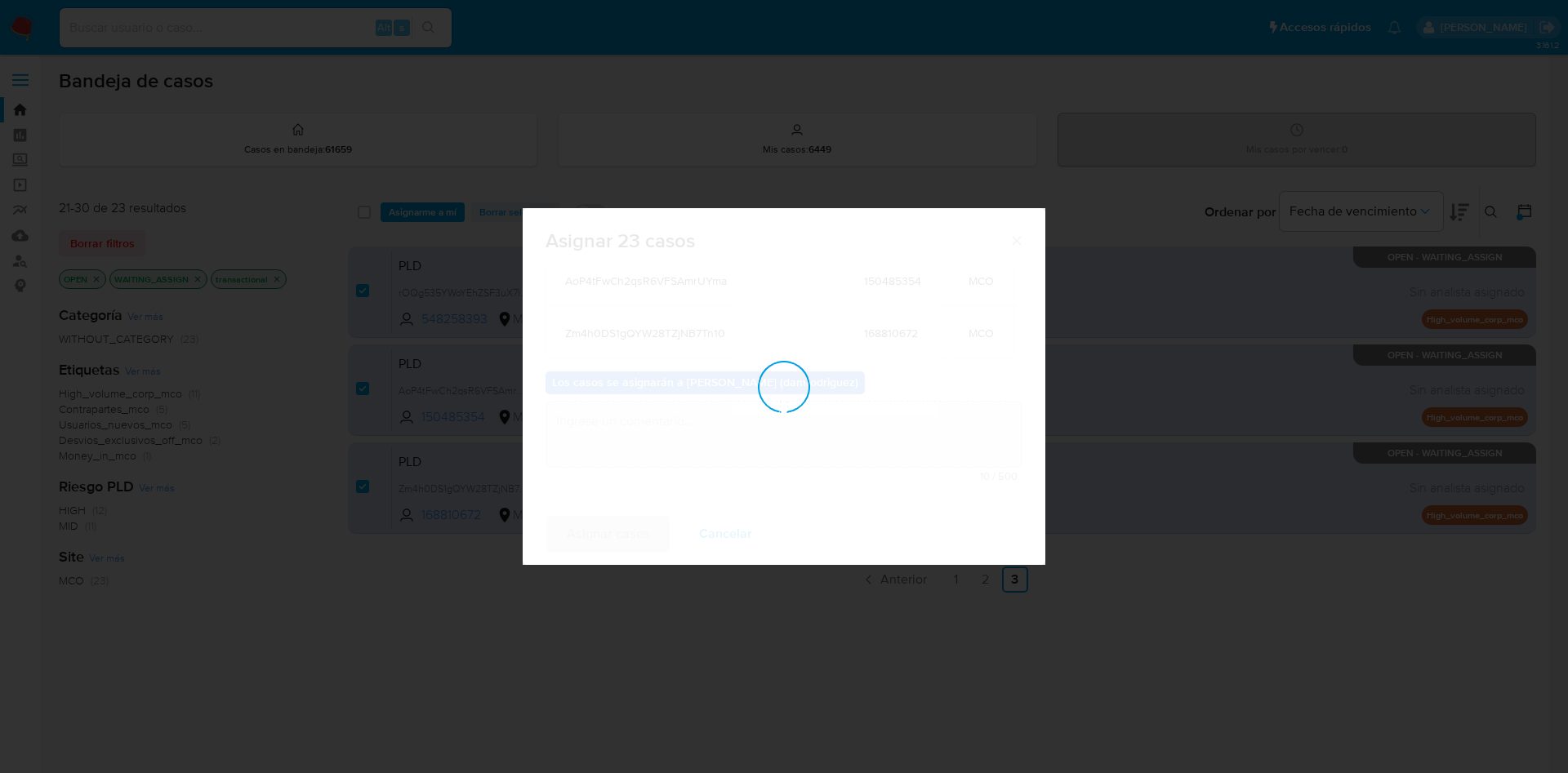
checkbox input "false"
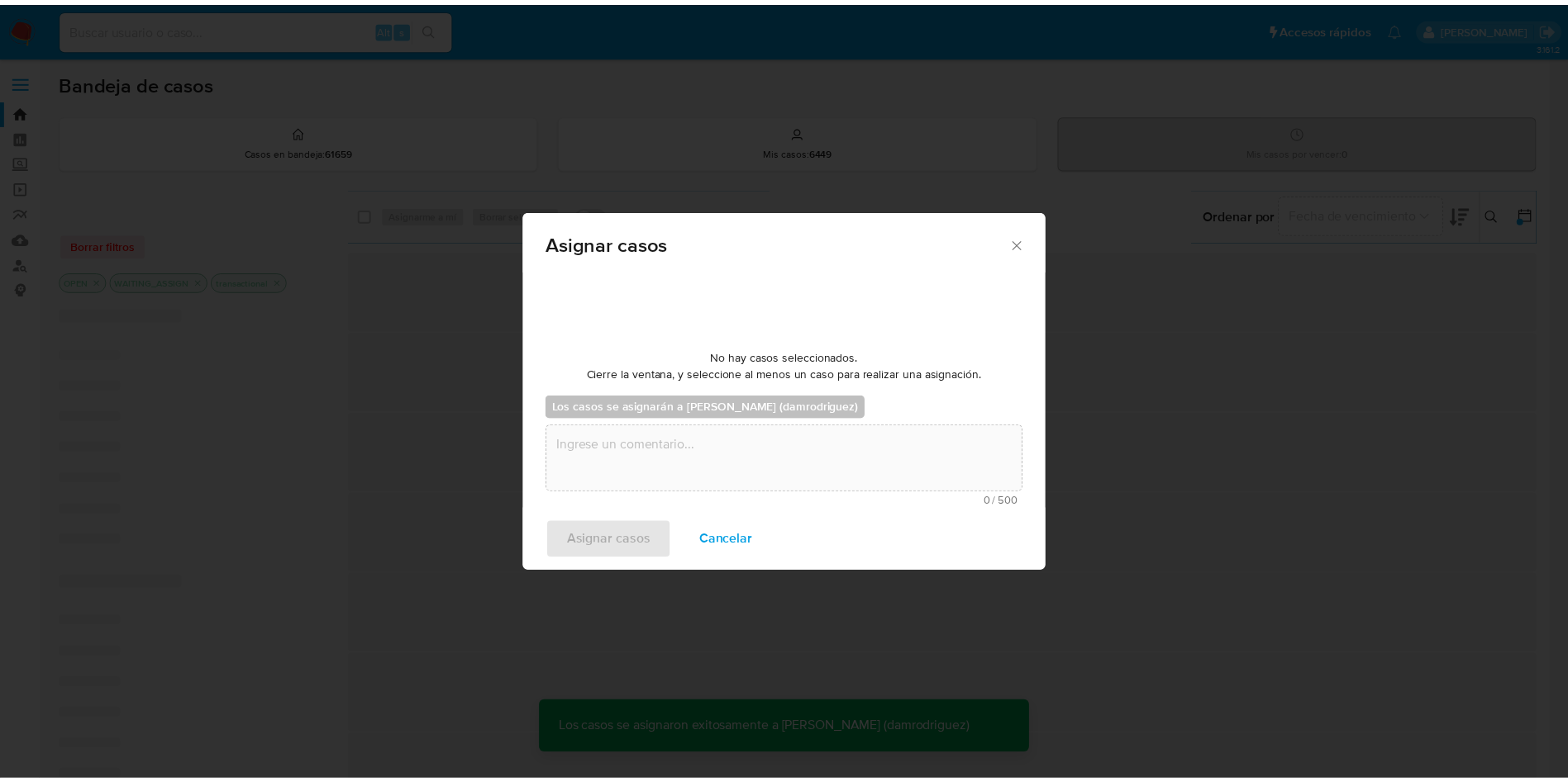
scroll to position [100, 0]
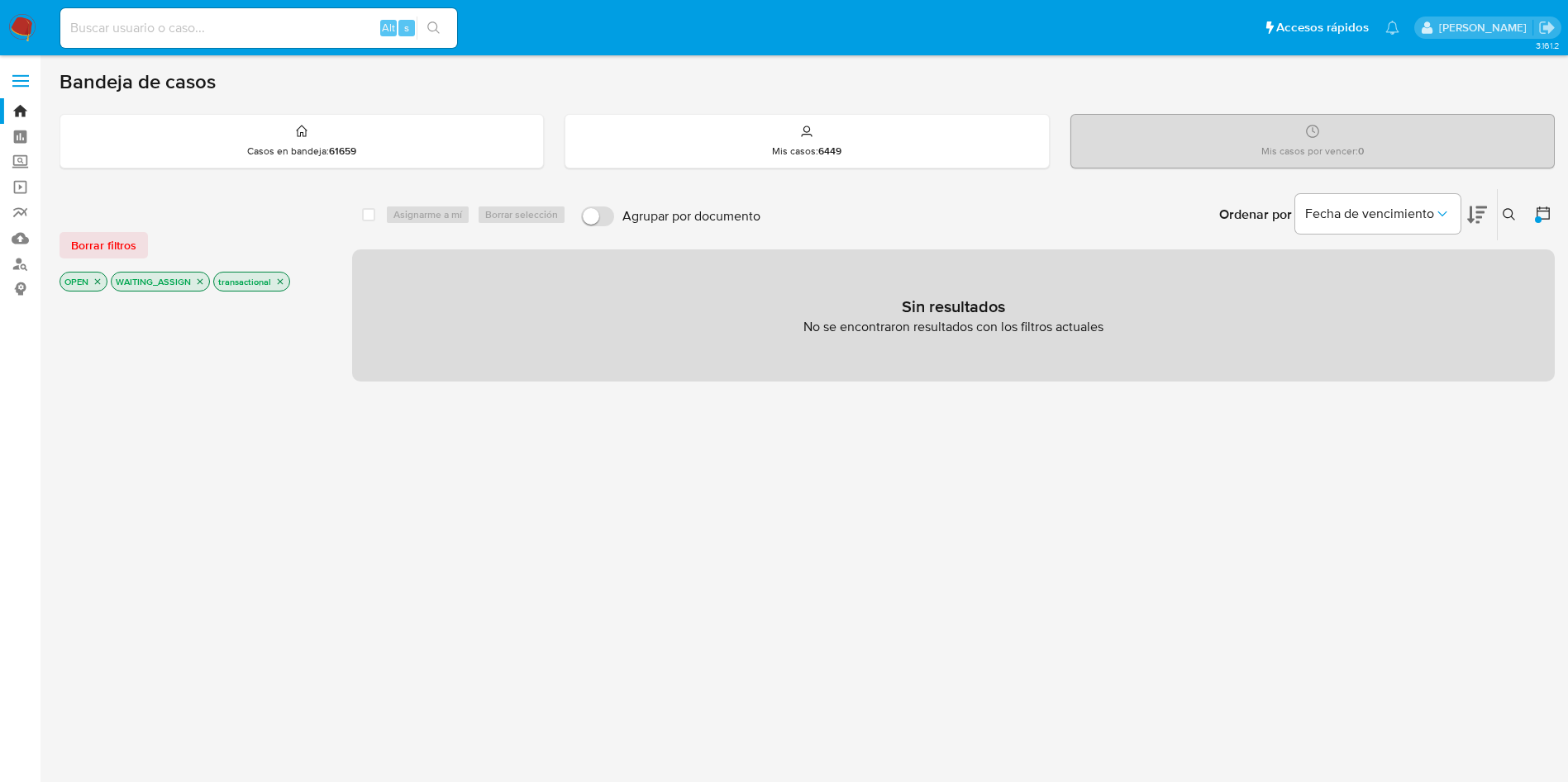
click at [19, 27] on img at bounding box center [22, 28] width 28 height 28
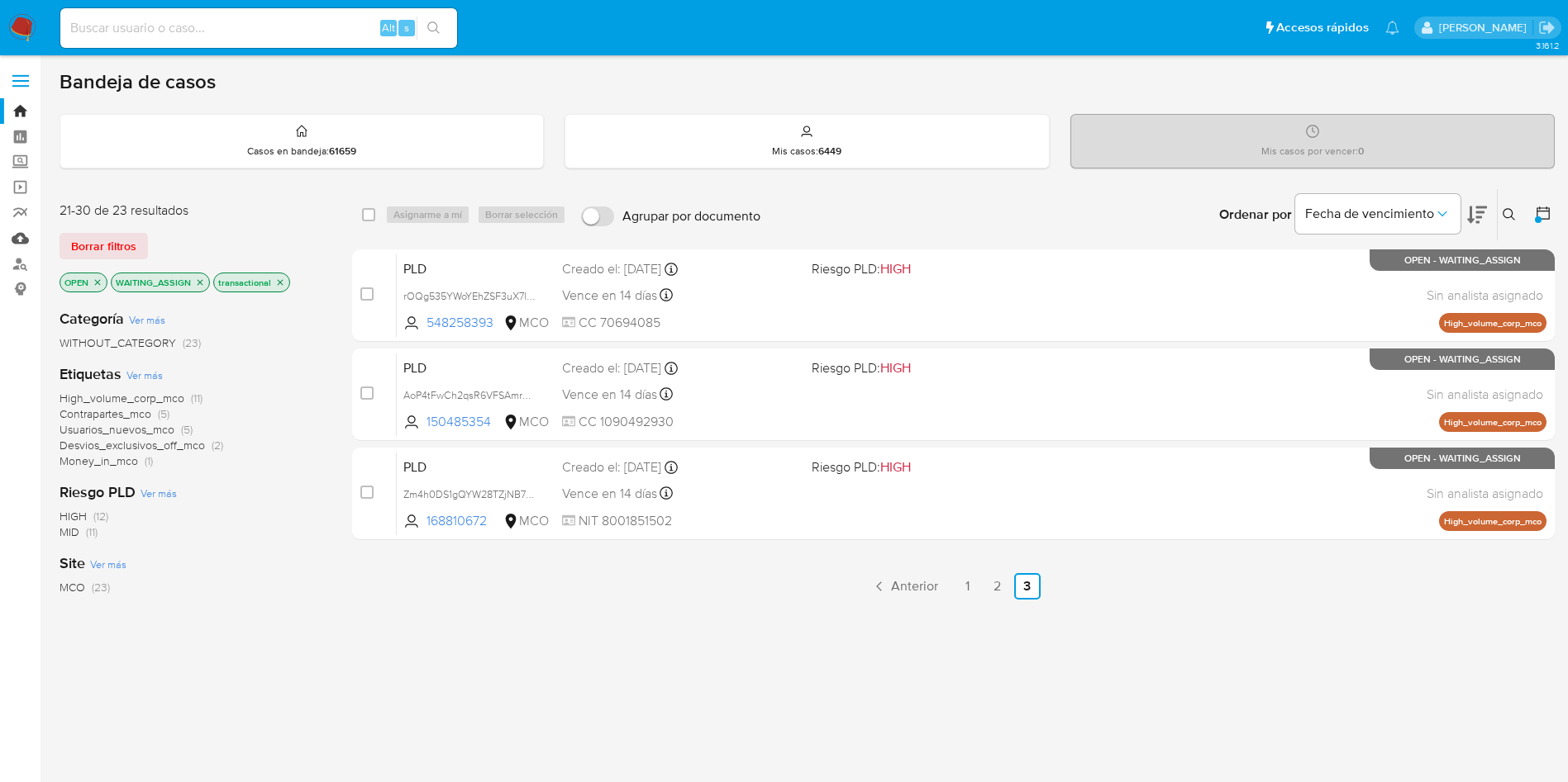
click at [27, 238] on link "Mulan" at bounding box center [98, 238] width 197 height 25
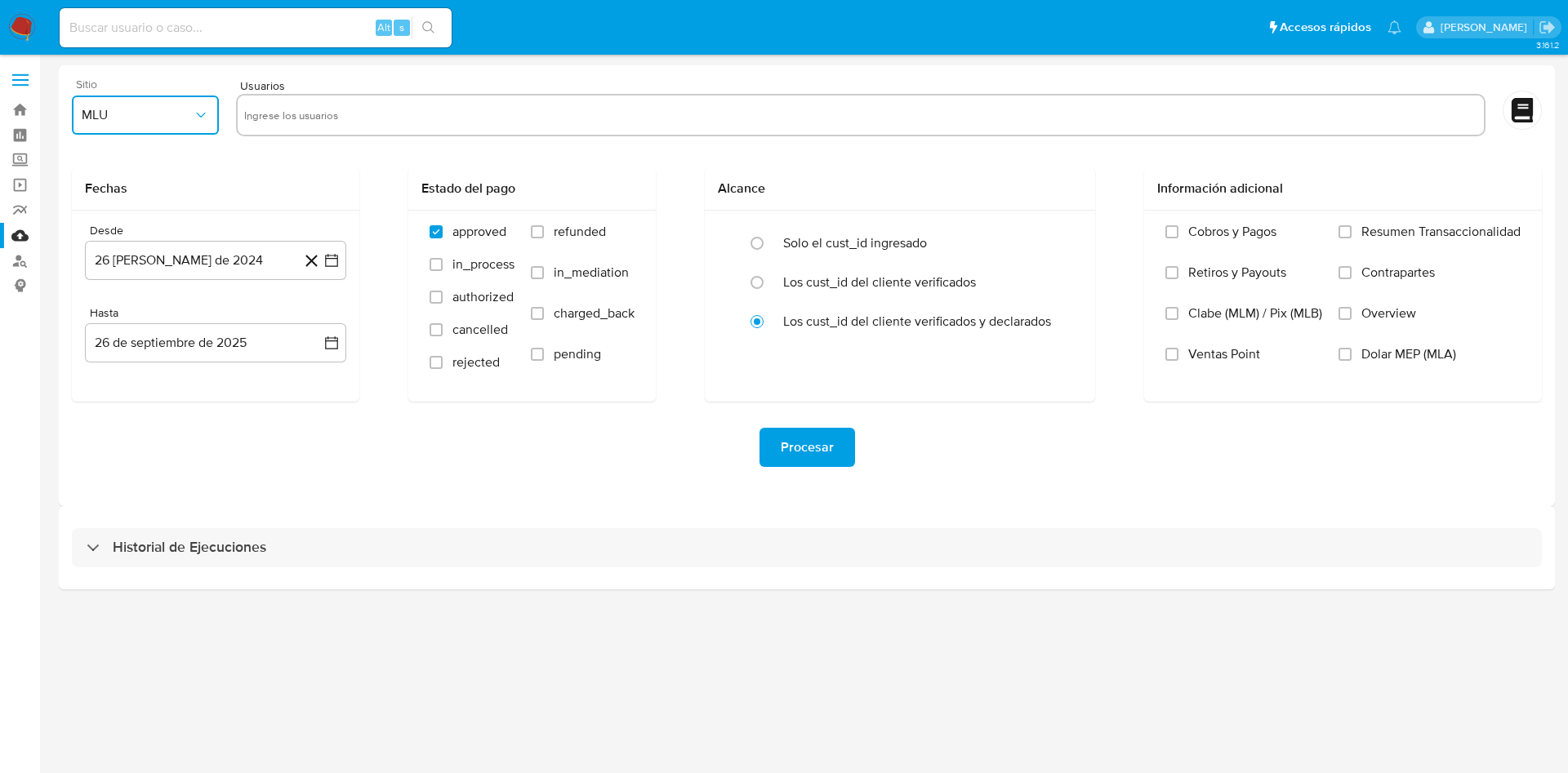
click at [122, 128] on button "MLU" at bounding box center [145, 114] width 147 height 39
click at [125, 238] on div "MCO" at bounding box center [140, 237] width 118 height 39
click at [379, 118] on input "text" at bounding box center [861, 114] width 1234 height 26
type input "2421762222"
paste input "2478321076"
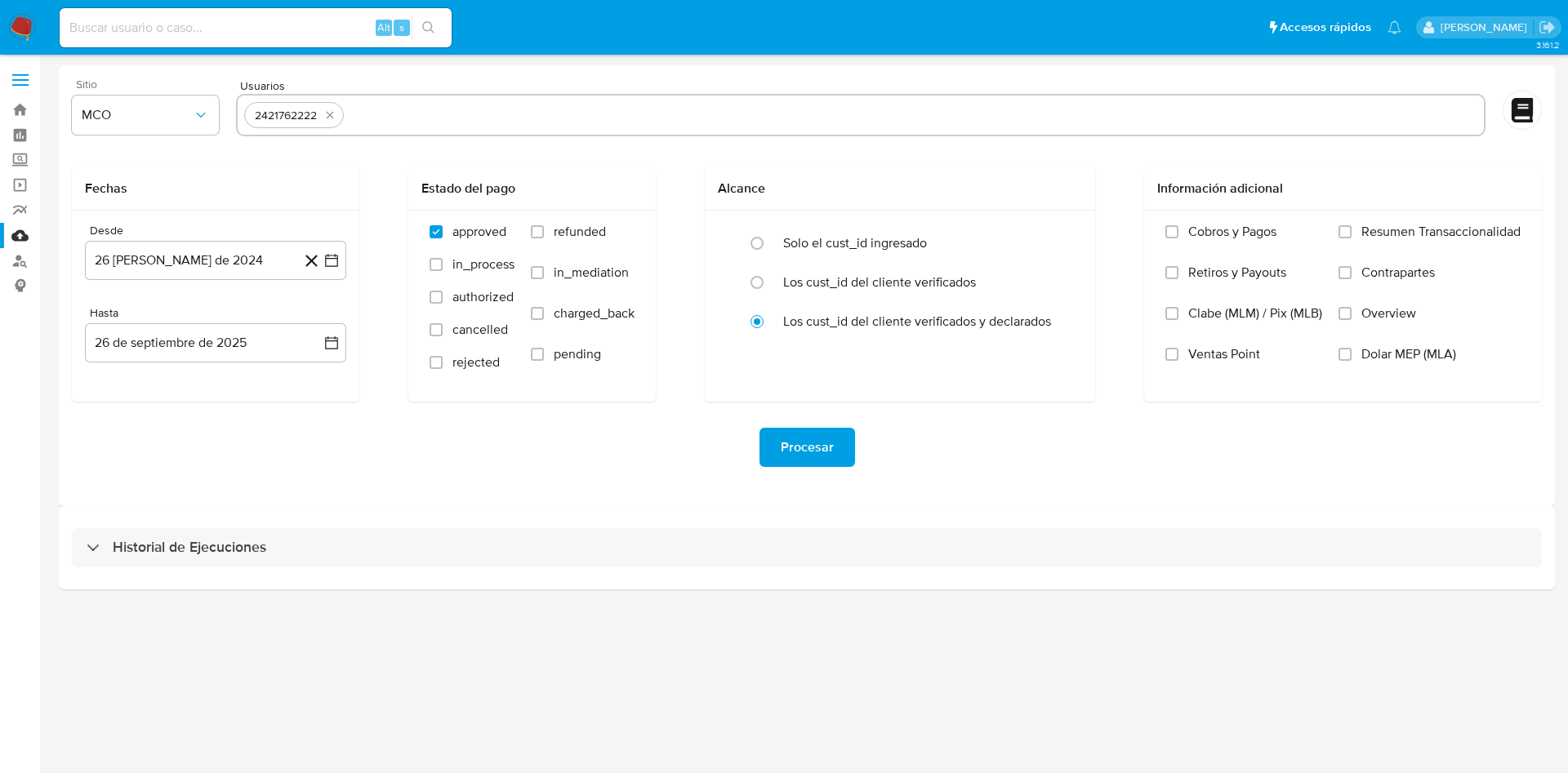
type input "2478321076"
paste input "322493962"
type input "322493962"
paste input "1111847469"
type input "1111847469"
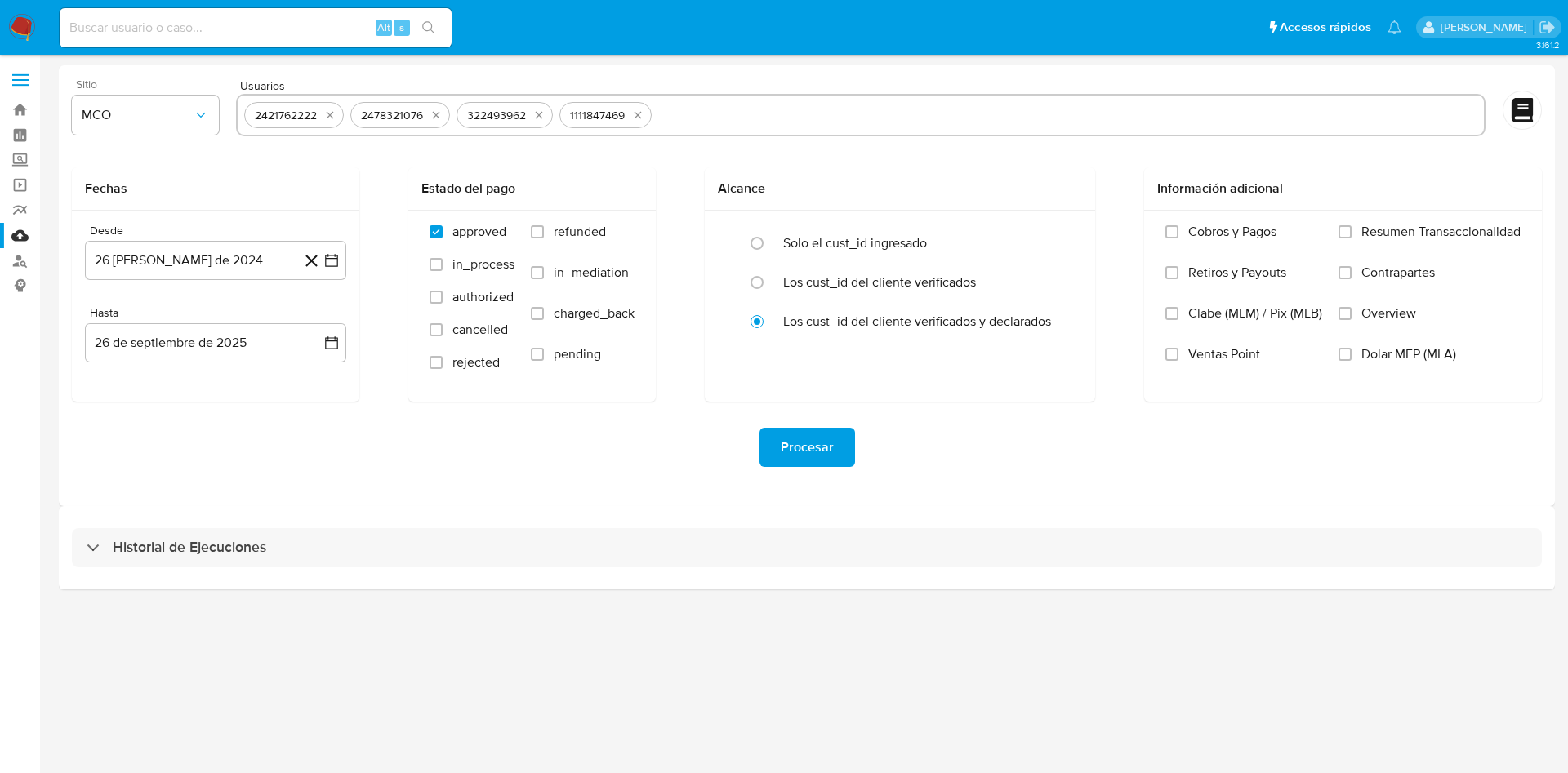
paste input "2428338432"
type input "2428338432"
paste input "109706739"
type input "109706739"
paste input "726675527"
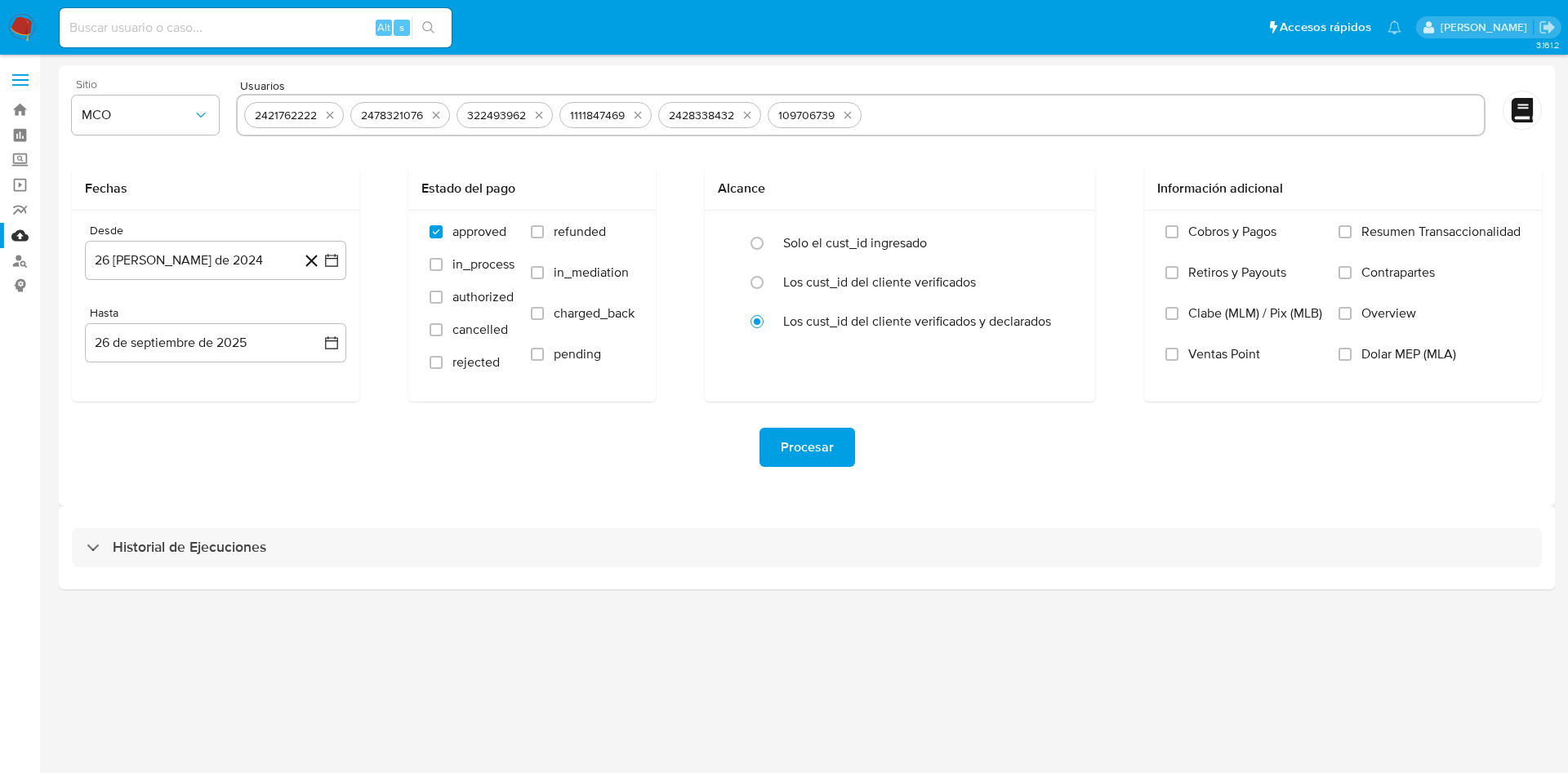
type input "726675527"
paste input "800307575"
type input "800307575"
paste input "1125707737"
type input "1125707737"
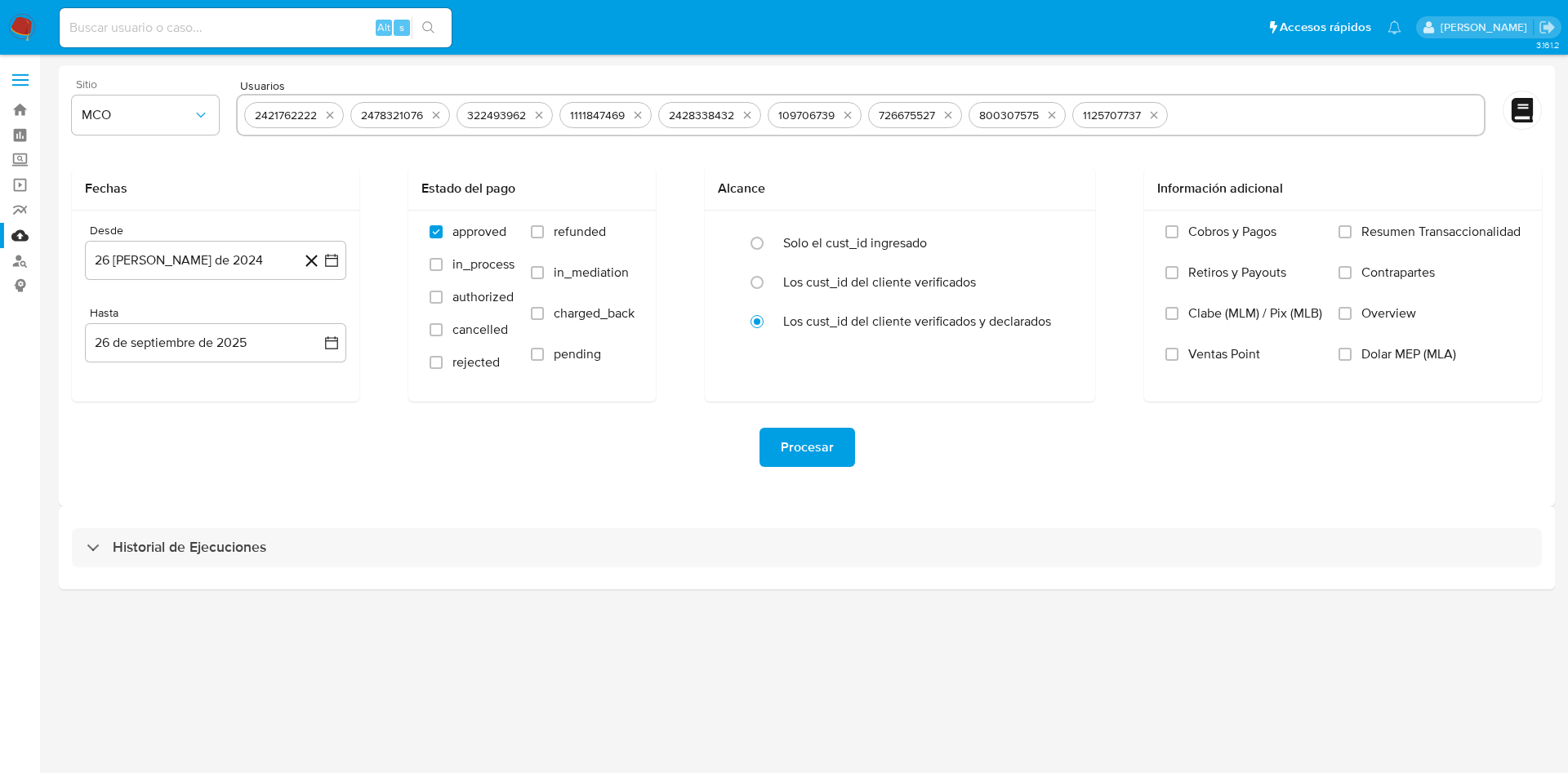
paste input "570092394"
type input "570092394"
click at [244, 272] on button "26 de agosto de 2024" at bounding box center [216, 260] width 262 height 39
click at [322, 319] on icon "Mes siguiente" at bounding box center [316, 318] width 19 height 19
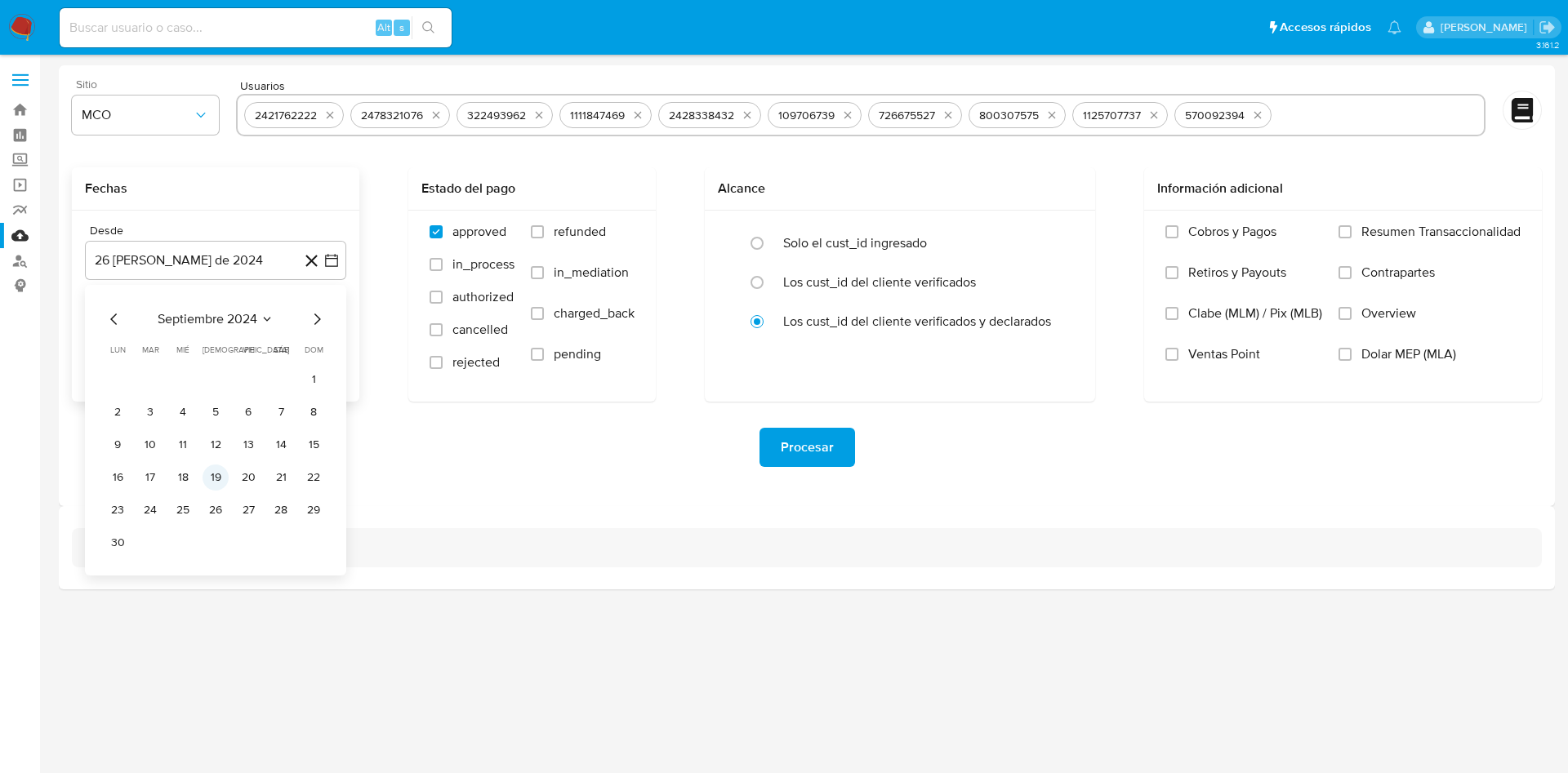
click at [205, 480] on button "19" at bounding box center [215, 477] width 26 height 26
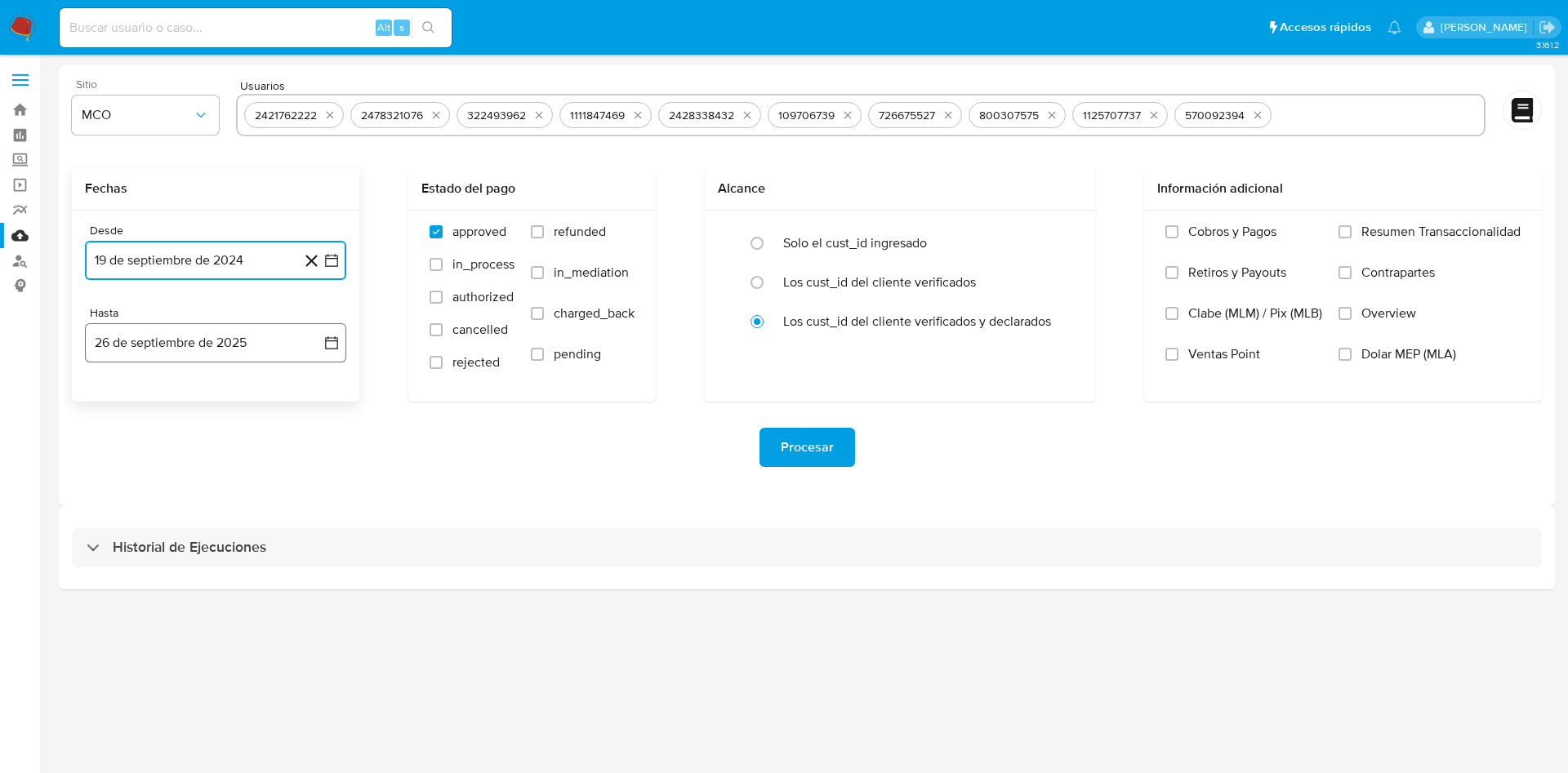
click at [190, 360] on button "26 de septiembre de 2025" at bounding box center [216, 343] width 262 height 39
click at [248, 526] on button "19" at bounding box center [247, 527] width 26 height 26
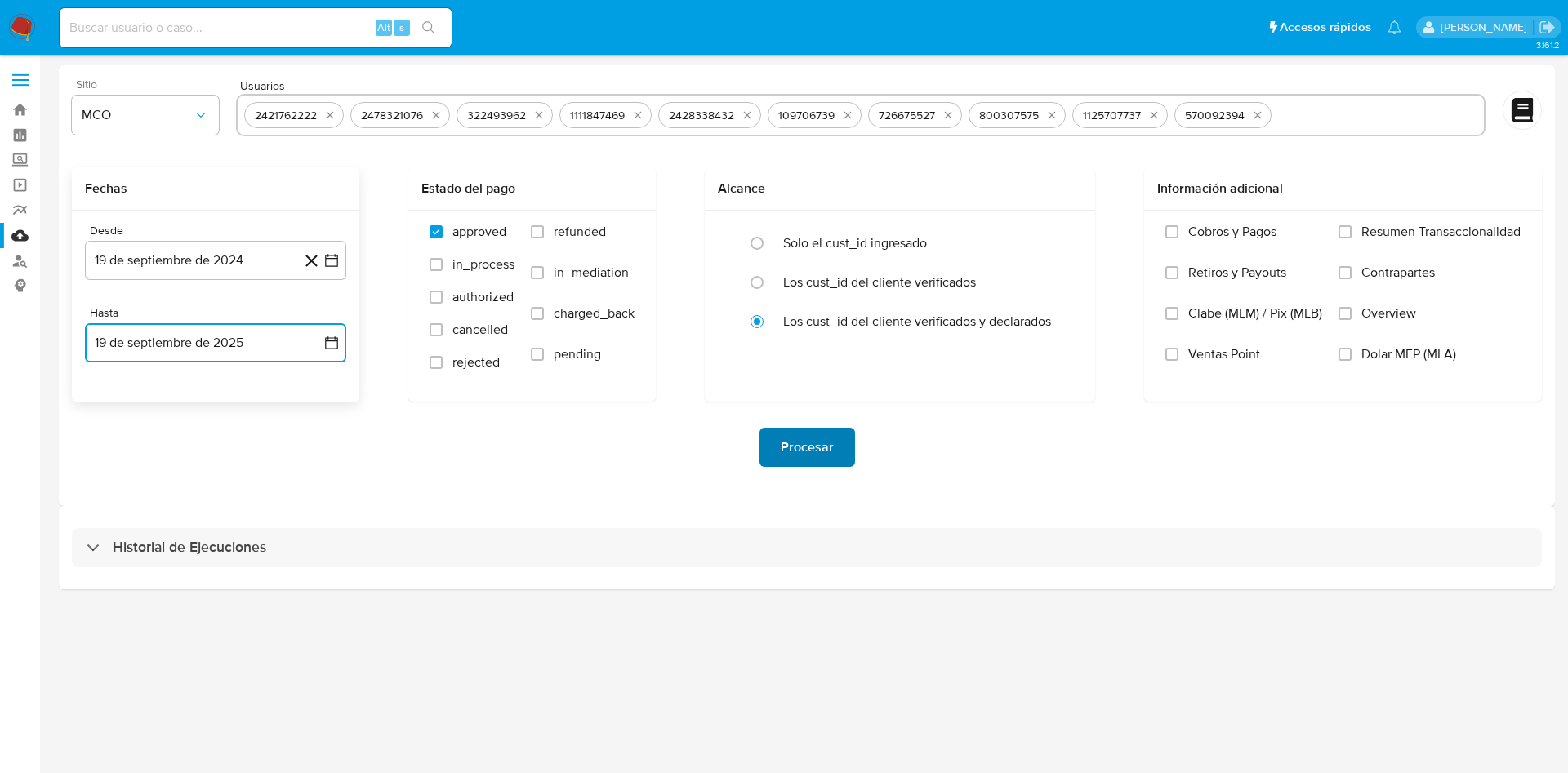
click at [802, 448] on span "Procesar" at bounding box center [807, 447] width 53 height 36
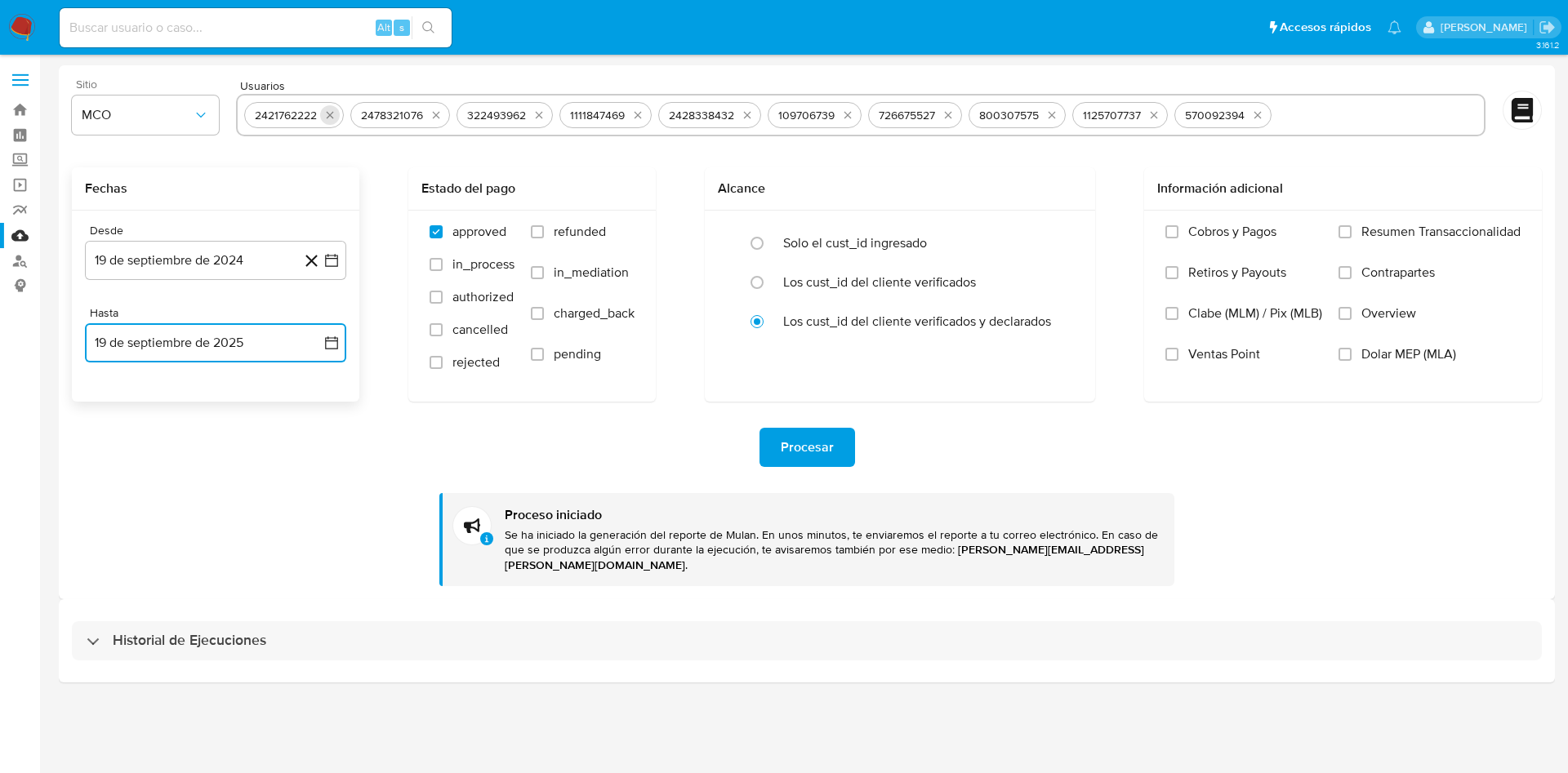
click at [333, 116] on icon "quitar 2421762222" at bounding box center [330, 115] width 13 height 13
click at [333, 116] on icon "quitar 2478321076" at bounding box center [330, 115] width 13 height 13
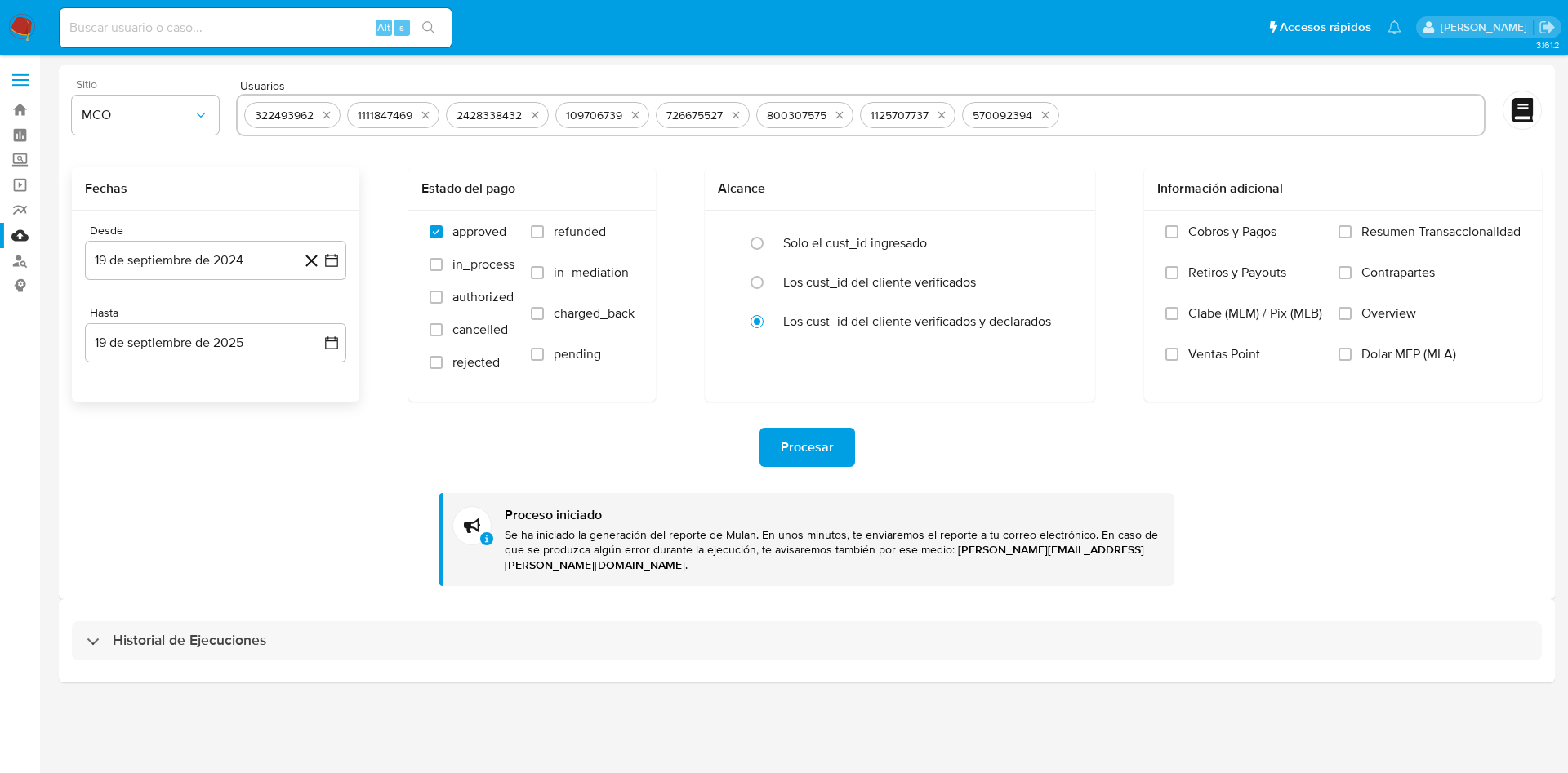
click at [333, 116] on icon "quitar 322493962" at bounding box center [327, 115] width 13 height 13
click at [347, 116] on div "1111847469" at bounding box center [393, 114] width 92 height 26
click at [333, 116] on div "1111847469" at bounding box center [290, 114] width 92 height 26
click at [327, 115] on icon "quitar 1111847469" at bounding box center [323, 115] width 13 height 13
click at [425, 115] on icon "quitar 2428338432" at bounding box center [432, 115] width 13 height 13
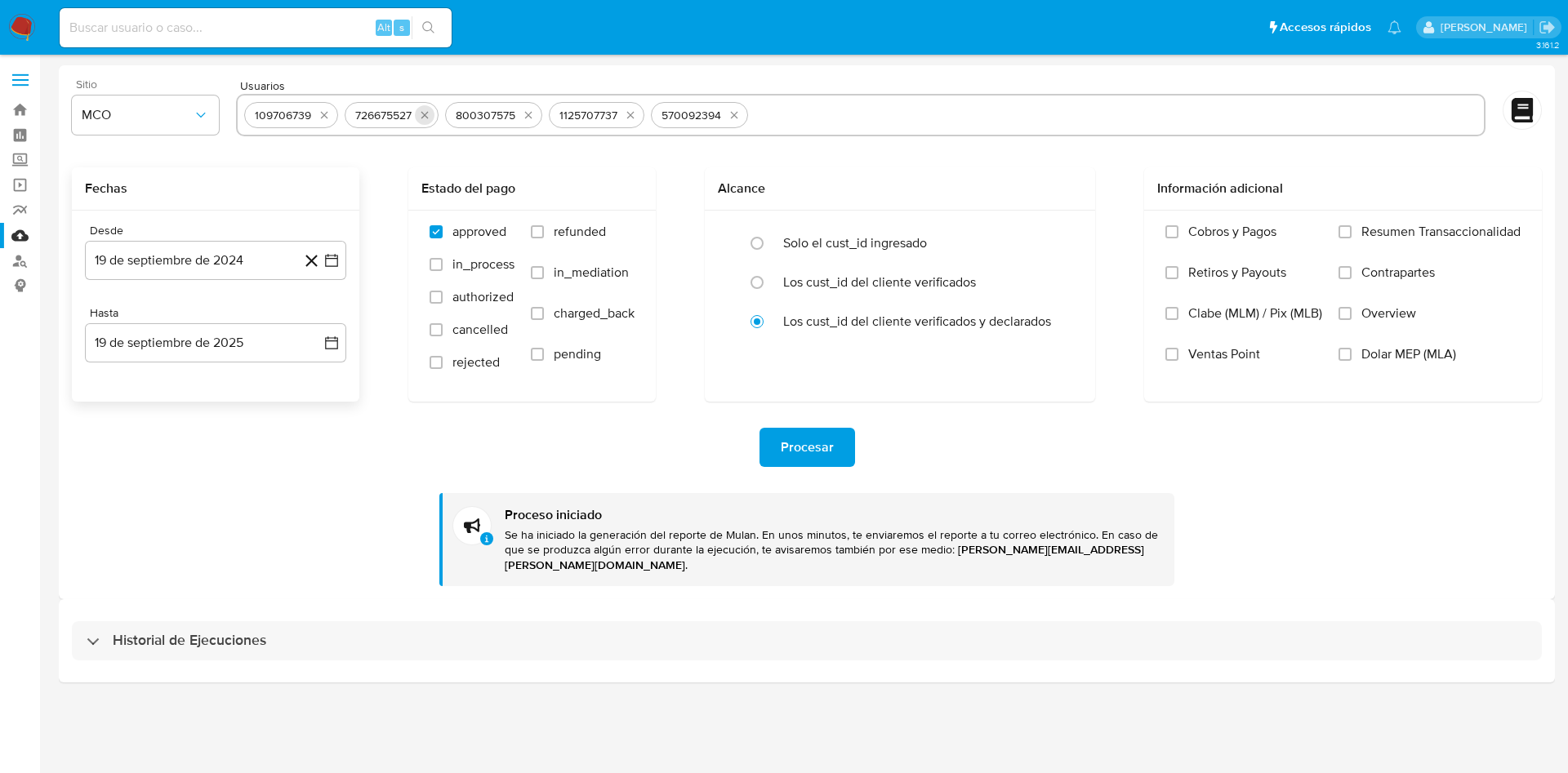
click at [332, 115] on button "quitar 109706739" at bounding box center [323, 114] width 19 height 19
click at [331, 115] on icon "quitar 726675527" at bounding box center [324, 115] width 13 height 13
click at [421, 115] on icon "quitar 800307575" at bounding box center [428, 115] width 13 height 13
click at [333, 115] on icon "quitar 1125707737" at bounding box center [326, 115] width 13 height 13
click at [333, 115] on icon "quitar 570092394" at bounding box center [328, 115] width 13 height 13
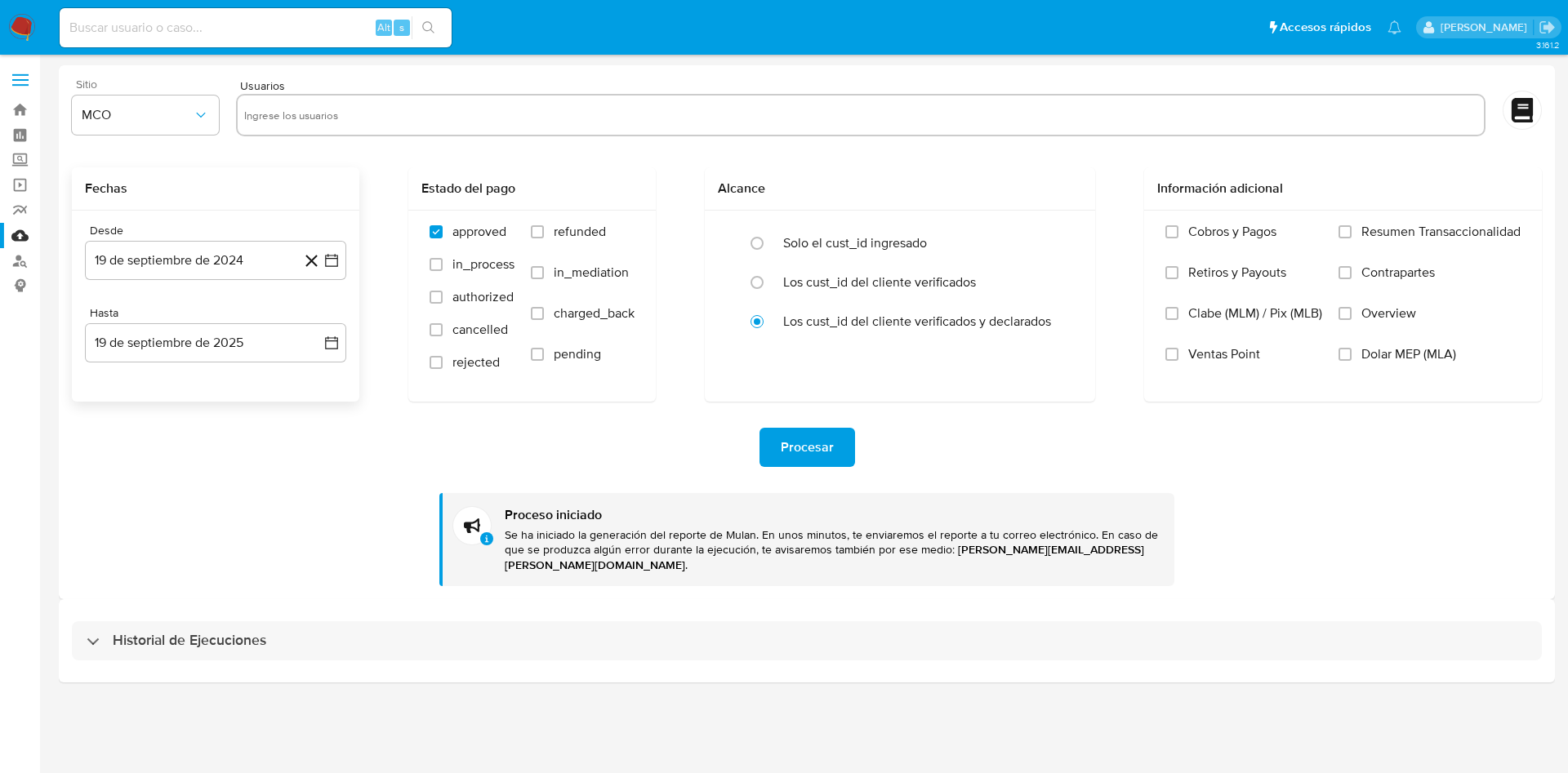
click at [358, 110] on input "text" at bounding box center [861, 114] width 1234 height 26
paste input "2429299010"
type input "2429299010"
paste input "49573951"
type input "49573951"
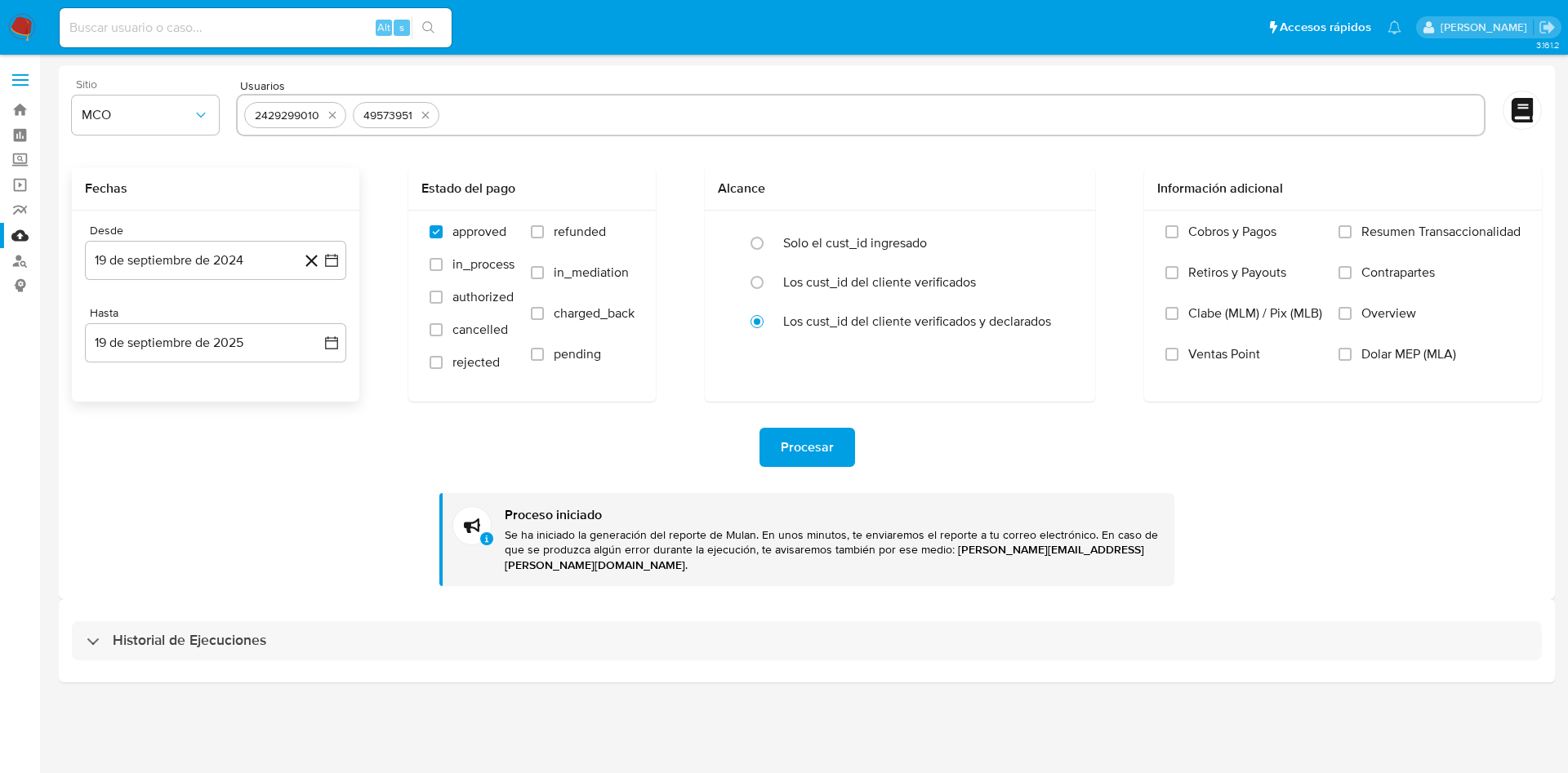
paste input "1161828092"
type input "1161828092"
paste input "176893593"
type input "176893593"
paste input "207443293"
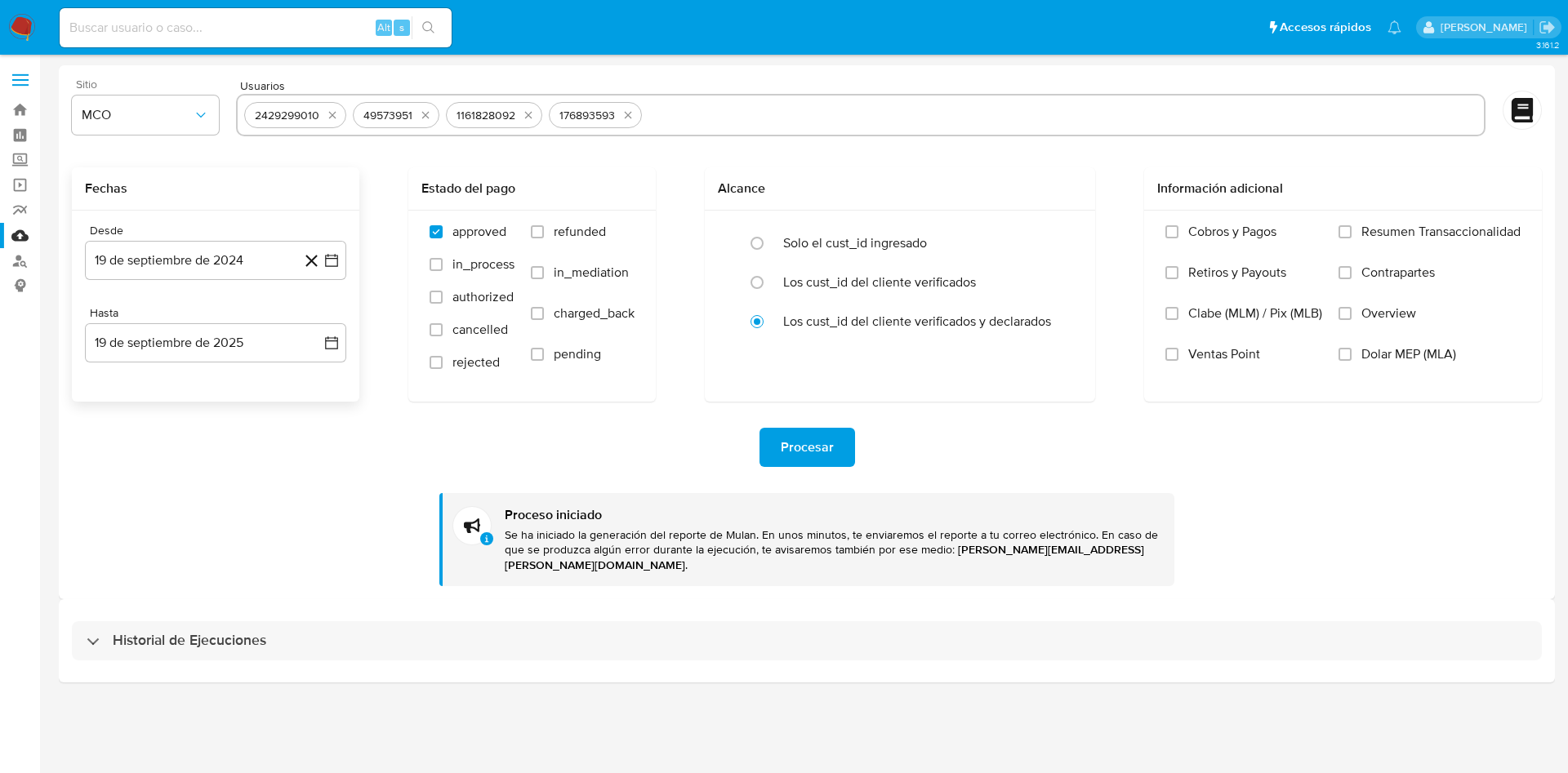
type input "207443293"
paste input "51921439"
type input "51921439"
paste input "747488593"
type input "747488593"
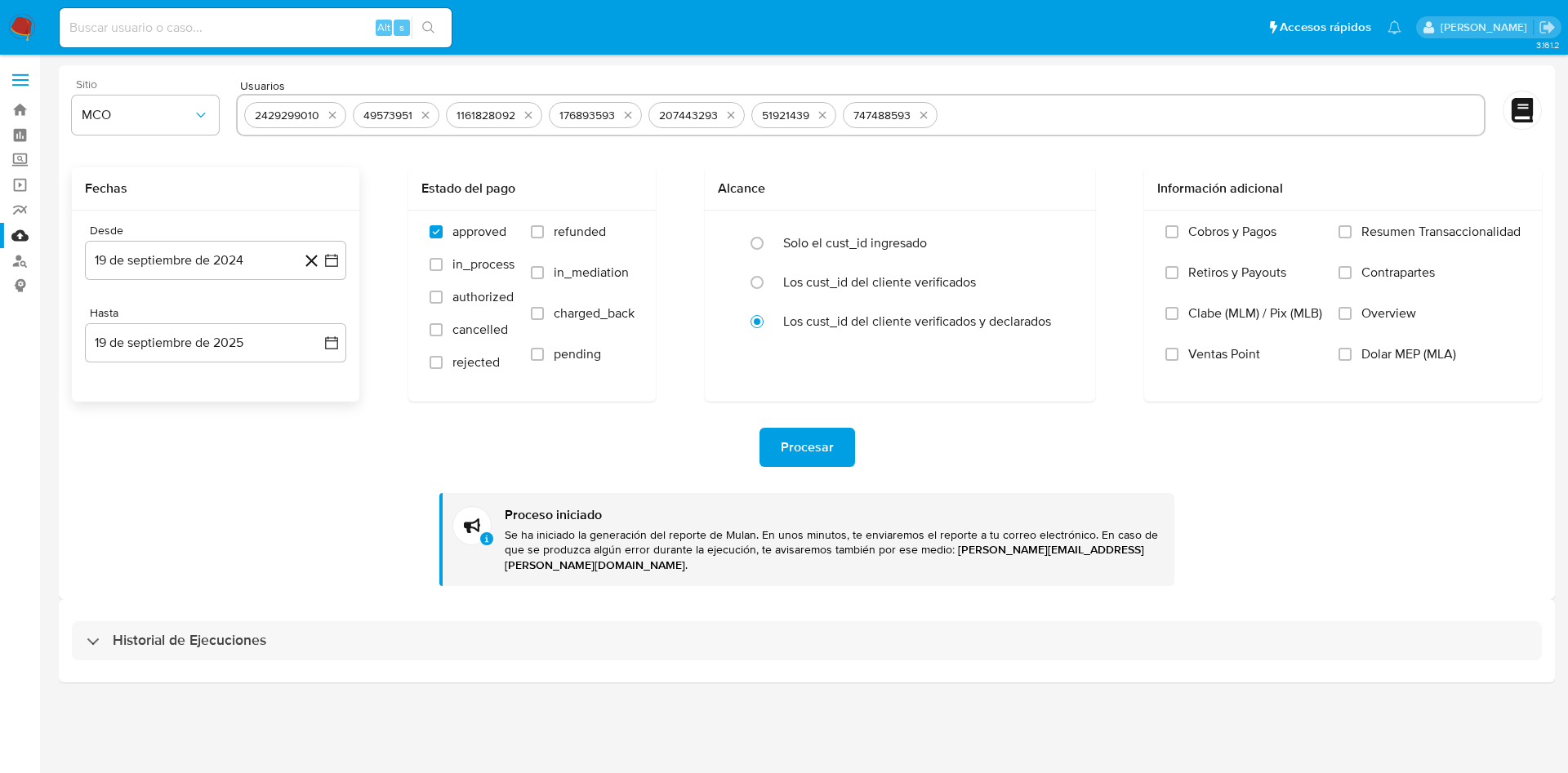
paste input "561723627"
type input "561723627"
paste input "189052243"
type input "189052243"
paste input "1160701053"
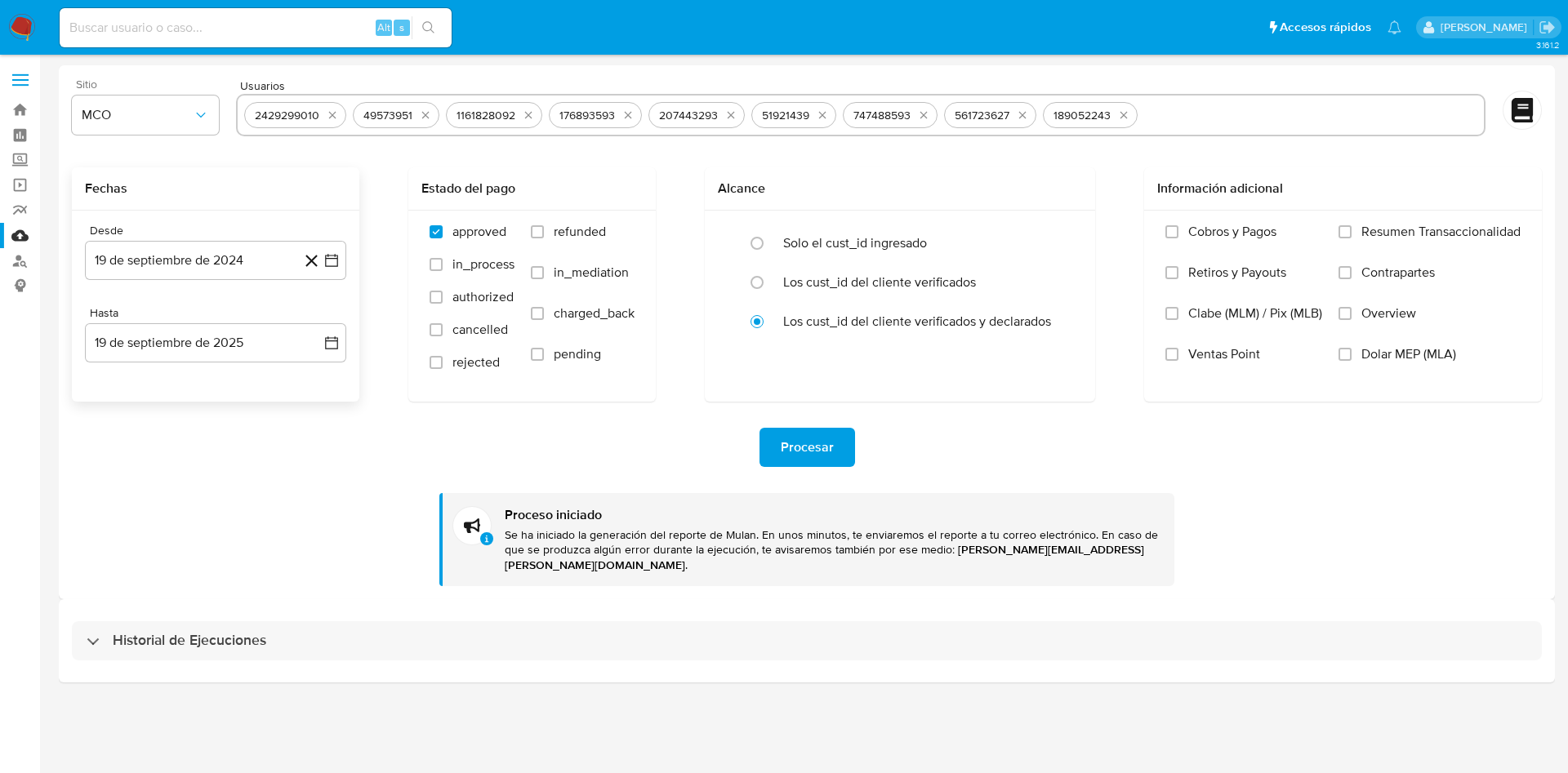
type input "1160701053"
click at [818, 442] on span "Procesar" at bounding box center [807, 447] width 53 height 36
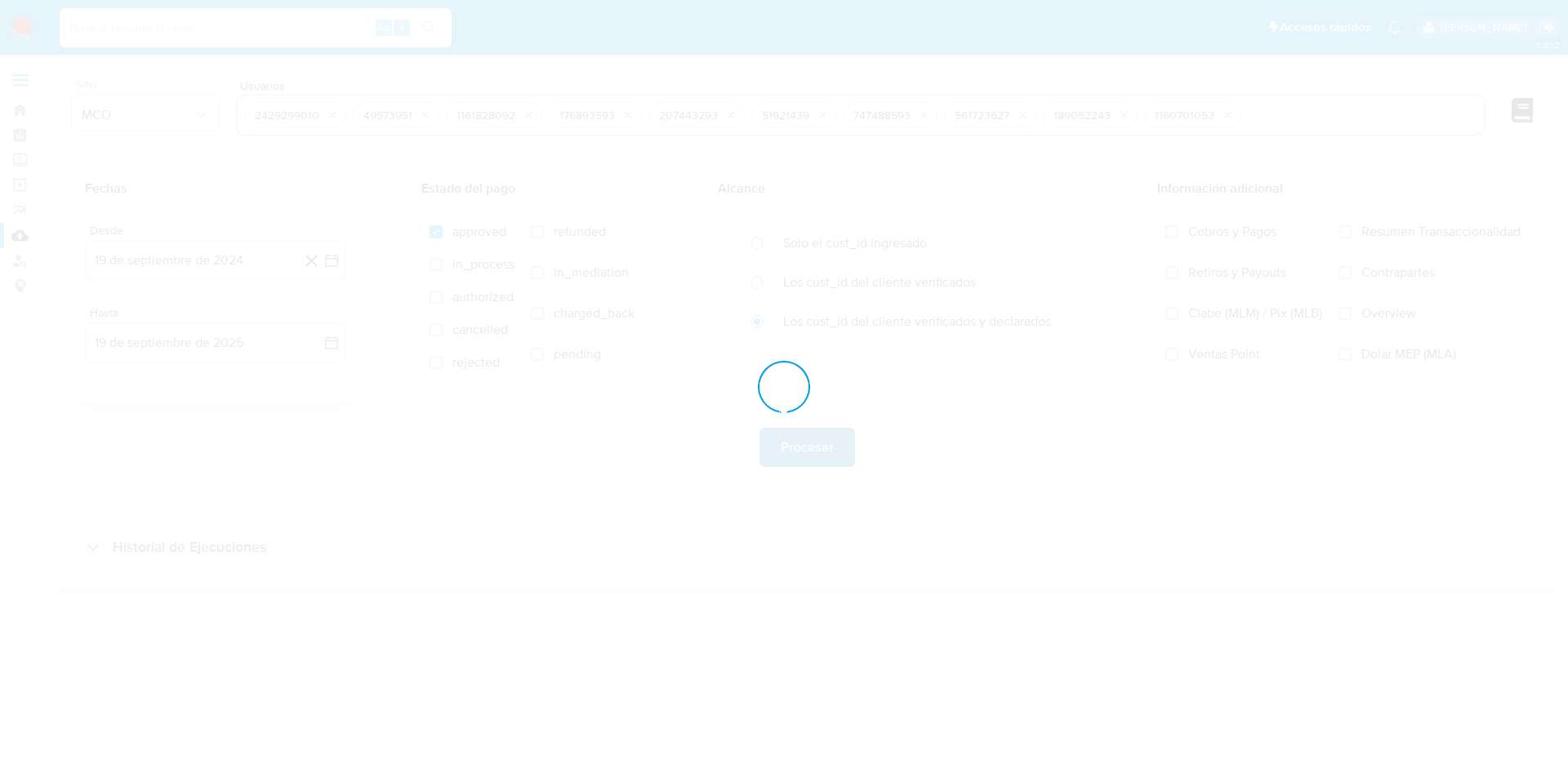
click at [818, 442] on div at bounding box center [784, 386] width 1568 height 773
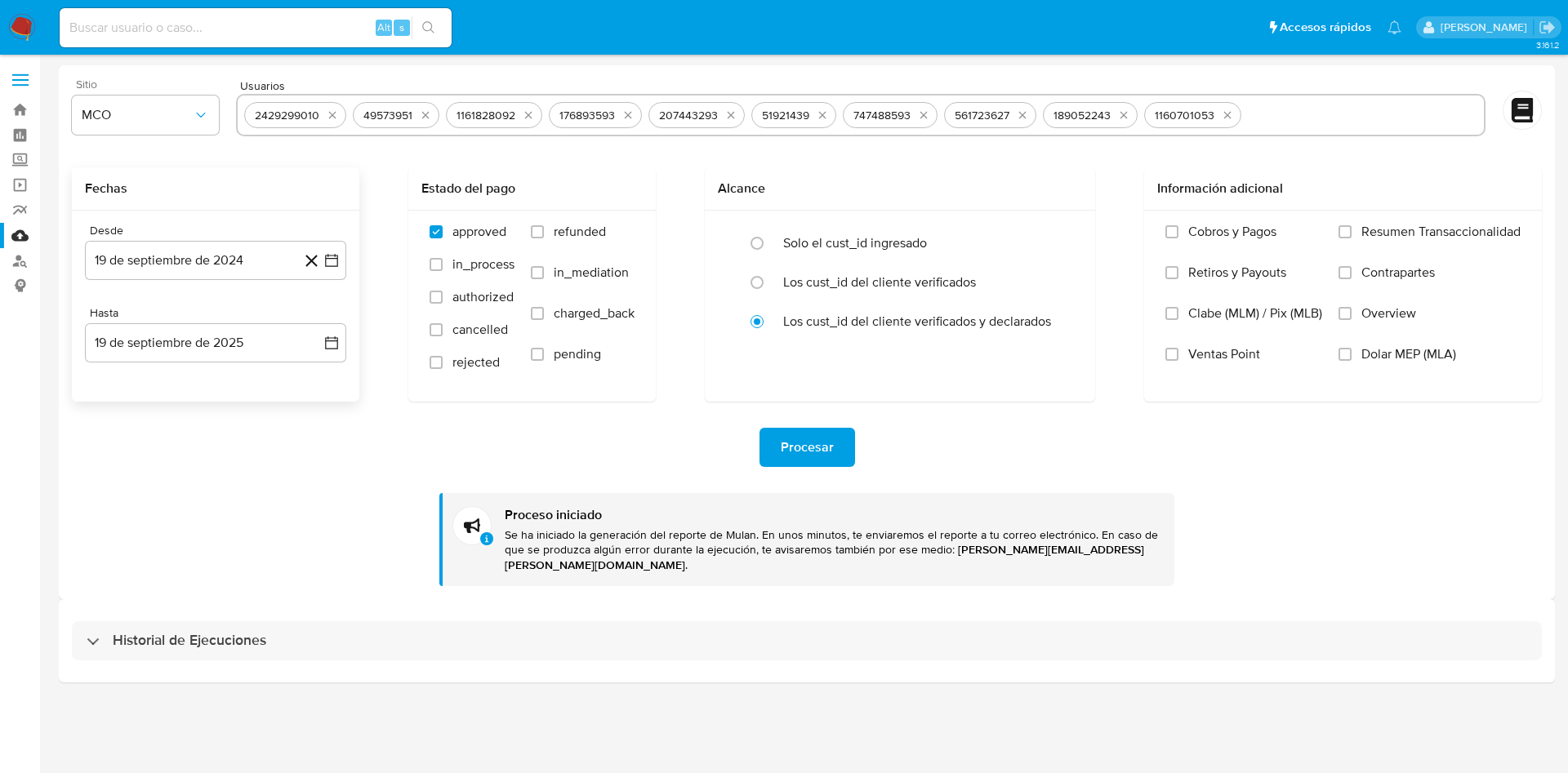
click at [333, 115] on icon "quitar 2429299010" at bounding box center [333, 115] width 8 height 8
click at [333, 115] on div "49573951 1161828092 176893593 207443293 51921439 747488593 561723627 189052243 …" at bounding box center [860, 114] width 1250 height 43
drag, startPoint x: 332, startPoint y: 114, endPoint x: 323, endPoint y: 114, distance: 9.0
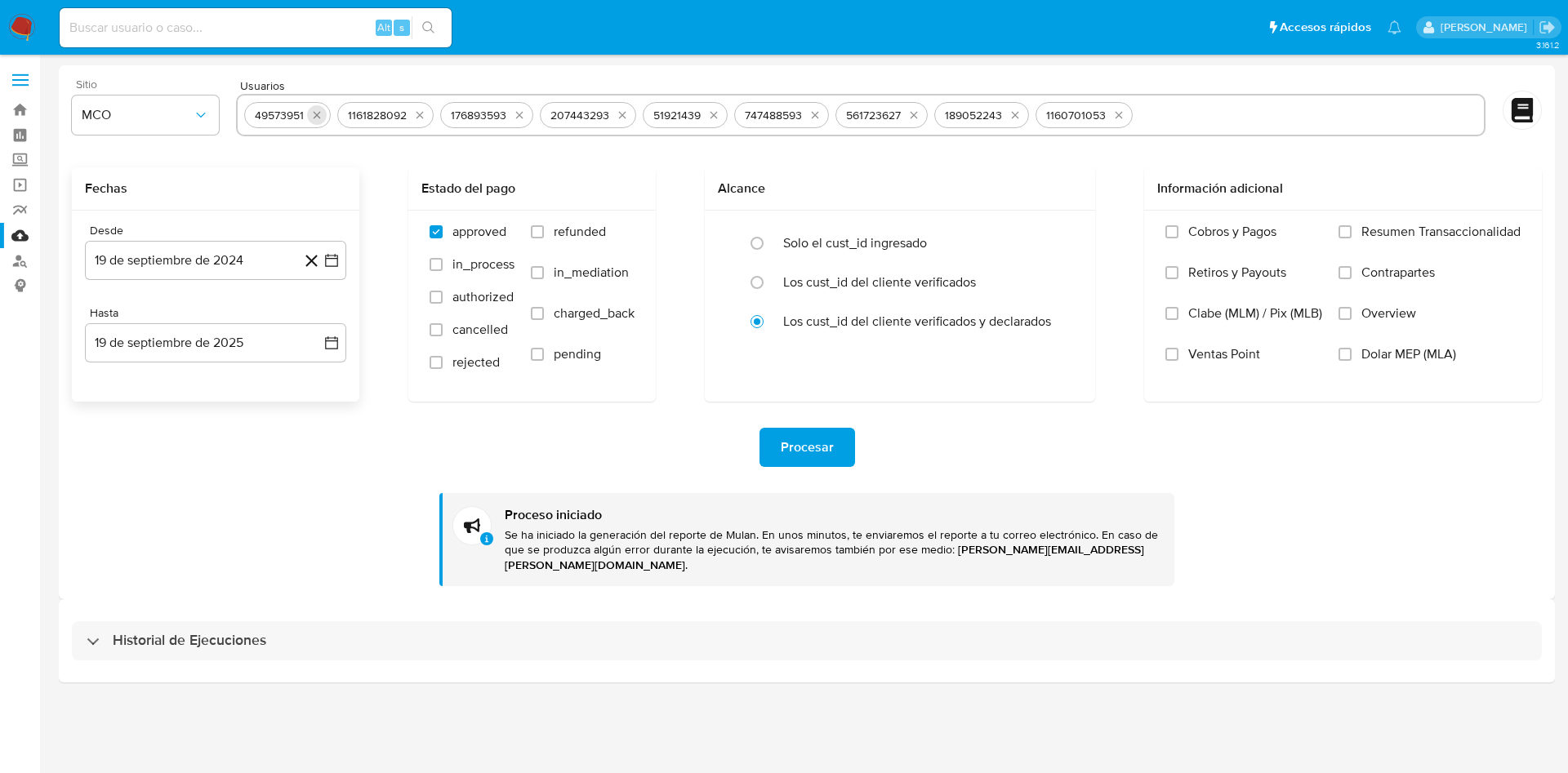
click at [328, 114] on div "49573951 1161828092 176893593 207443293 51921439 747488593 561723627 189052243 …" at bounding box center [860, 114] width 1250 height 43
click at [323, 114] on icon "quitar 49573951" at bounding box center [317, 115] width 13 height 13
click at [321, 114] on icon "quitar 1161828092" at bounding box center [327, 115] width 13 height 13
click at [321, 114] on icon "quitar 176893593" at bounding box center [323, 115] width 13 height 13
click at [420, 114] on icon "quitar 207443293" at bounding box center [426, 115] width 13 height 13
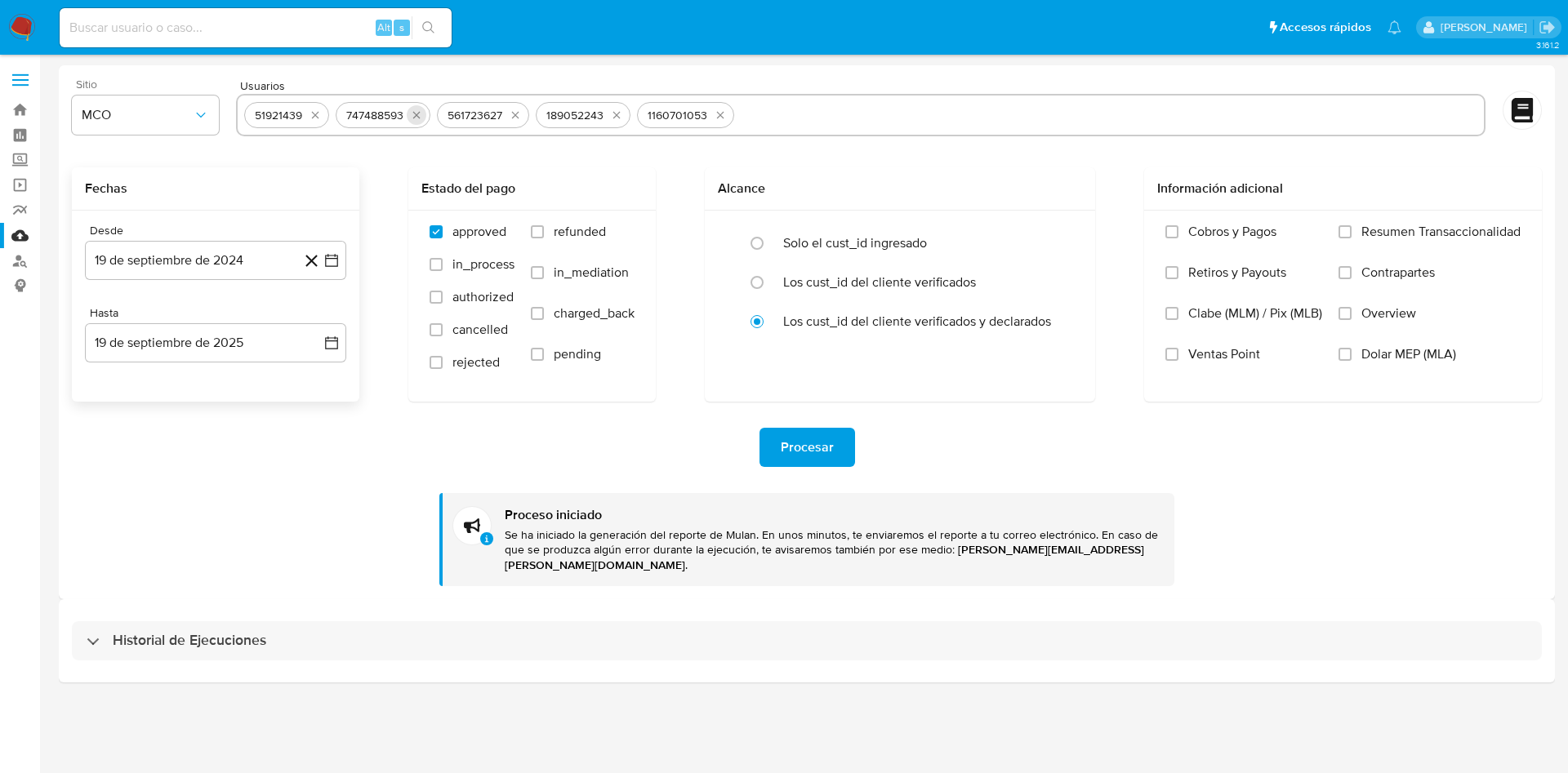
click at [323, 114] on button "quitar 51921439" at bounding box center [314, 114] width 19 height 19
click at [410, 114] on icon "quitar 747488593" at bounding box center [417, 115] width 13 height 13
click at [323, 114] on icon "quitar 561723627" at bounding box center [323, 115] width 8 height 8
click at [323, 114] on icon "quitar 189052243" at bounding box center [325, 115] width 13 height 13
click at [422, 114] on icon "quitar 1160701053" at bounding box center [429, 115] width 13 height 13
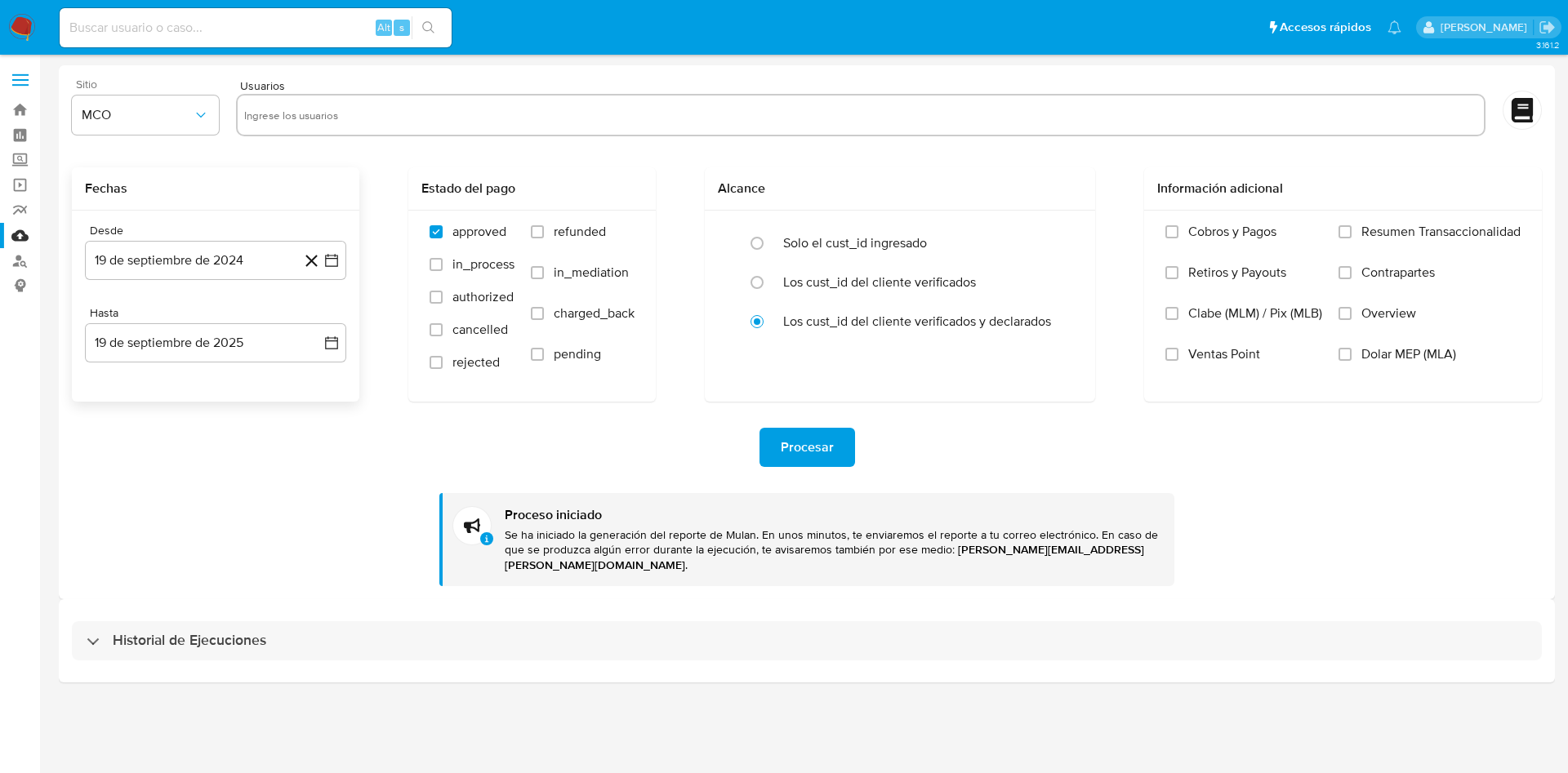
click at [466, 115] on input "text" at bounding box center [861, 114] width 1234 height 26
paste input "548258393"
type input "548258393"
paste input "150485354"
type input "150485354"
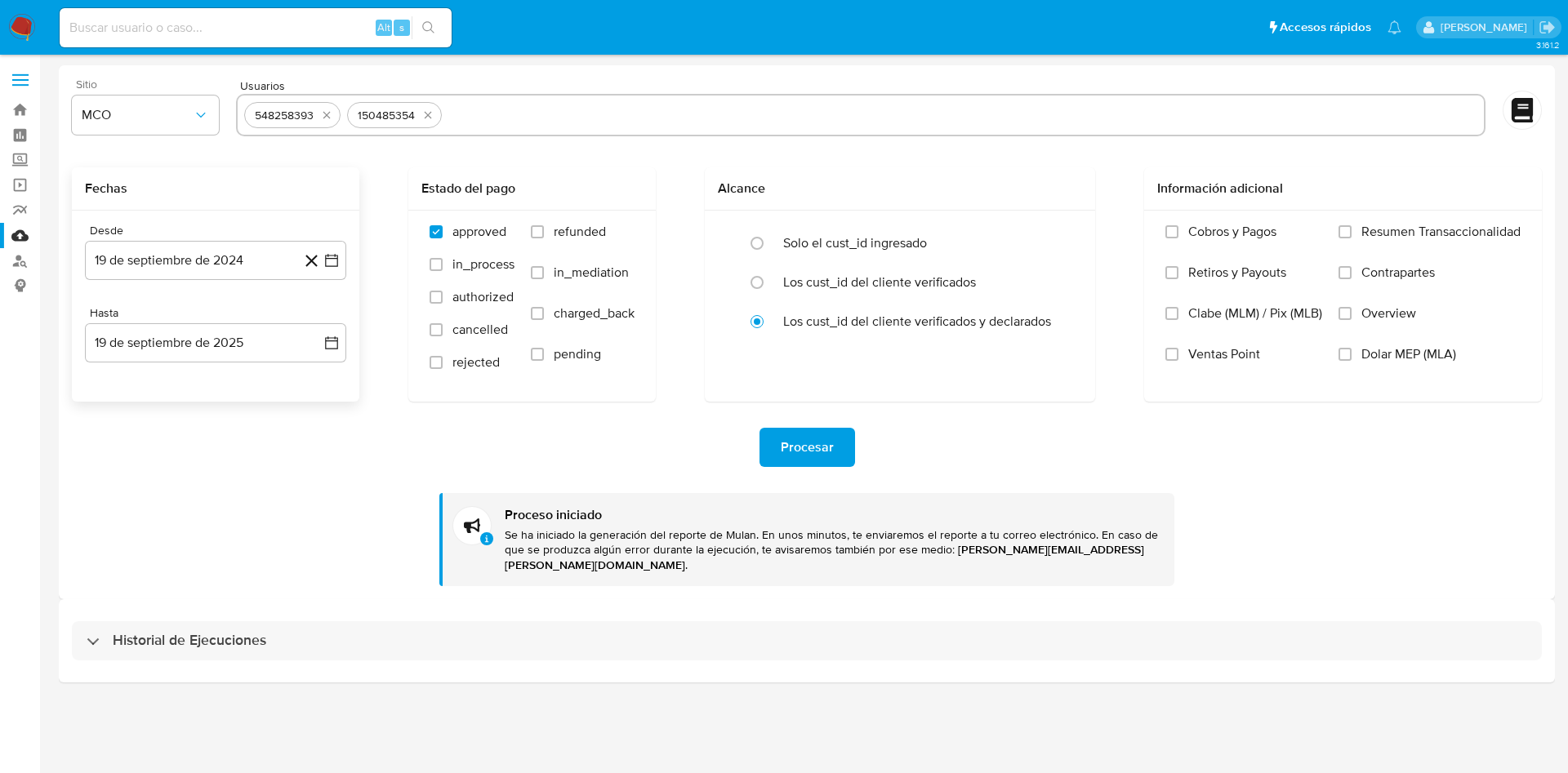
paste input "168810672"
type input "168810672"
click at [823, 438] on span "Procesar" at bounding box center [807, 447] width 53 height 36
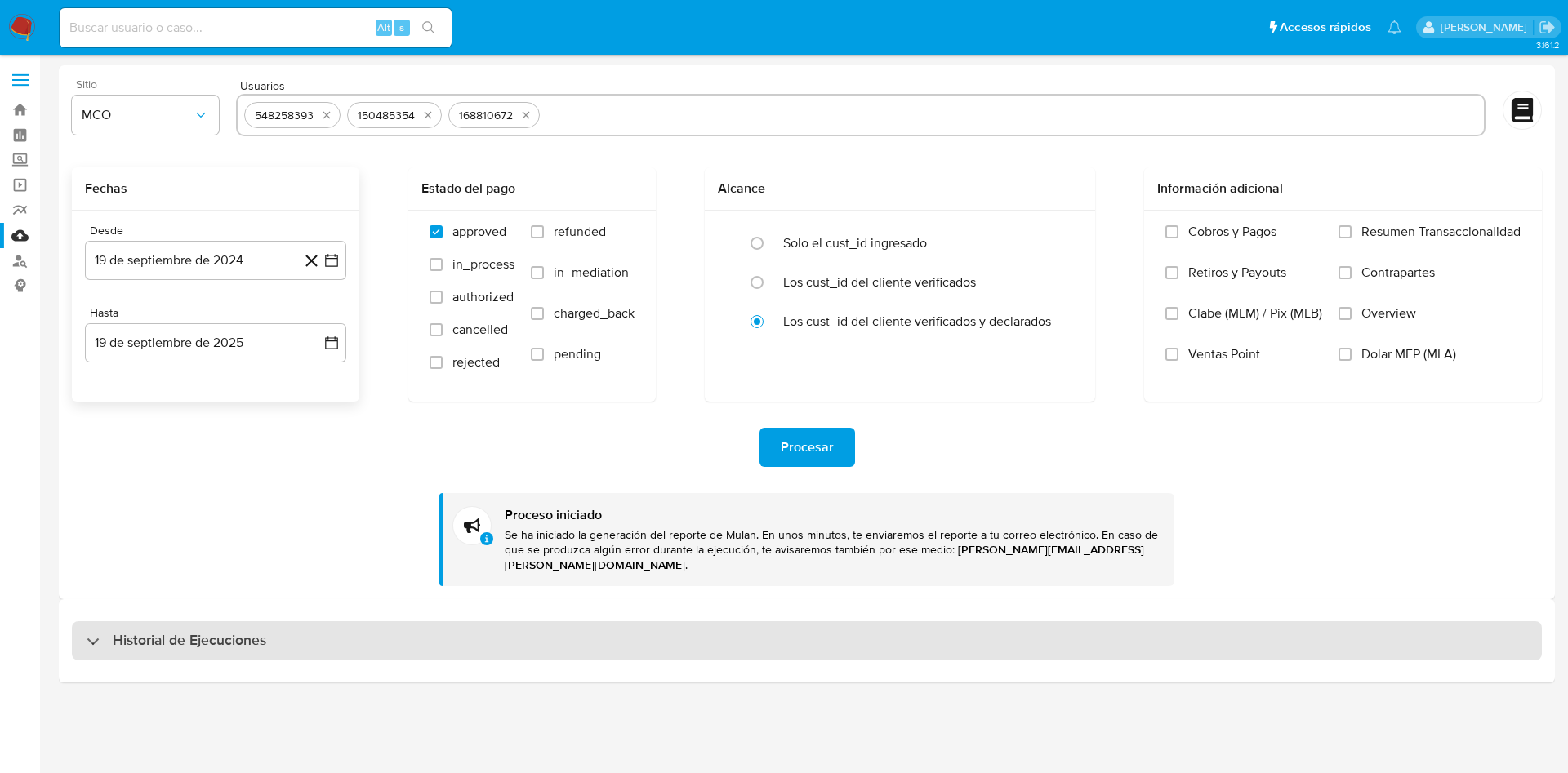
click at [208, 631] on h3 "Historial de Ejecuciones" at bounding box center [190, 640] width 154 height 19
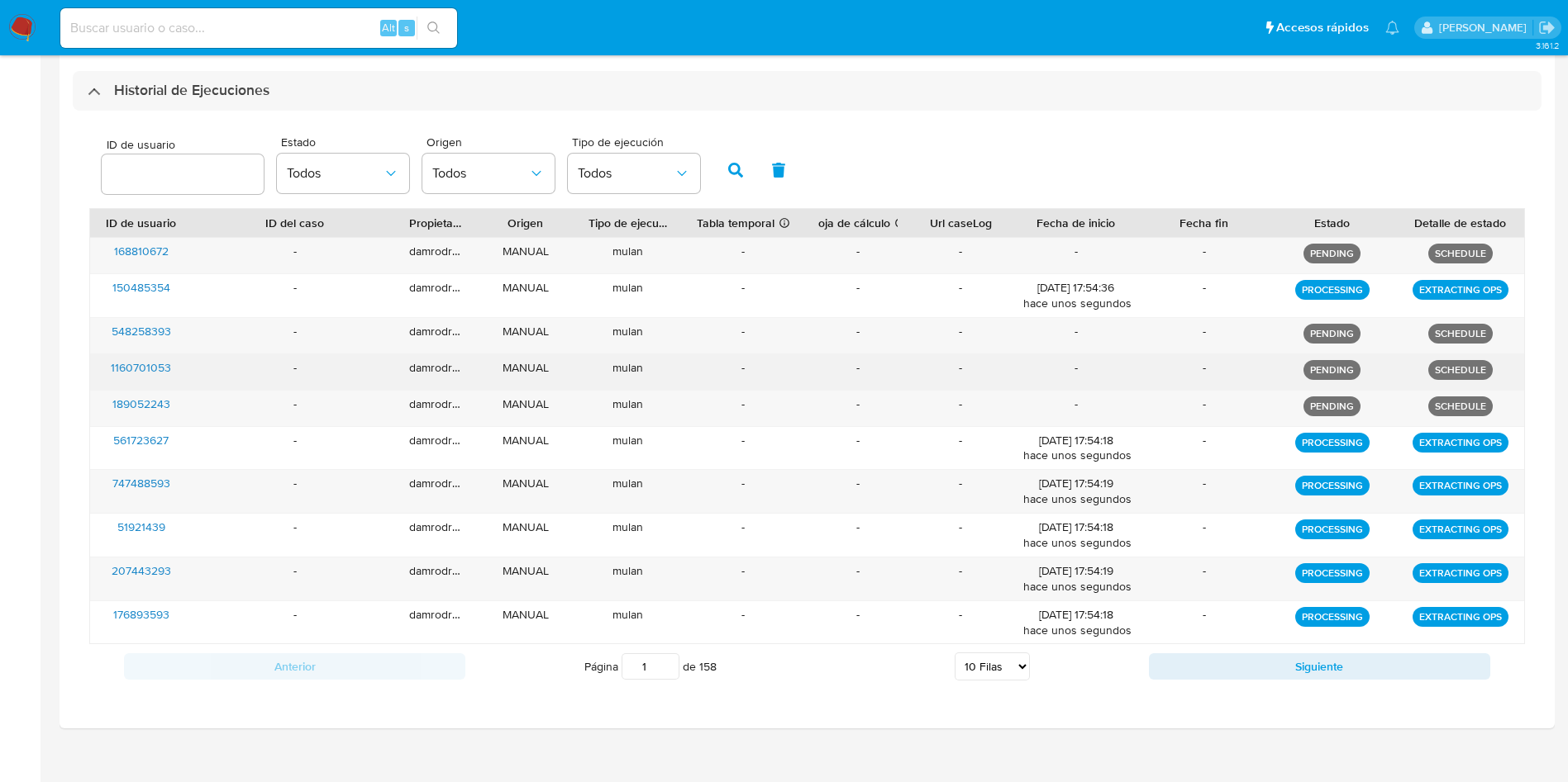
scroll to position [559, 0]
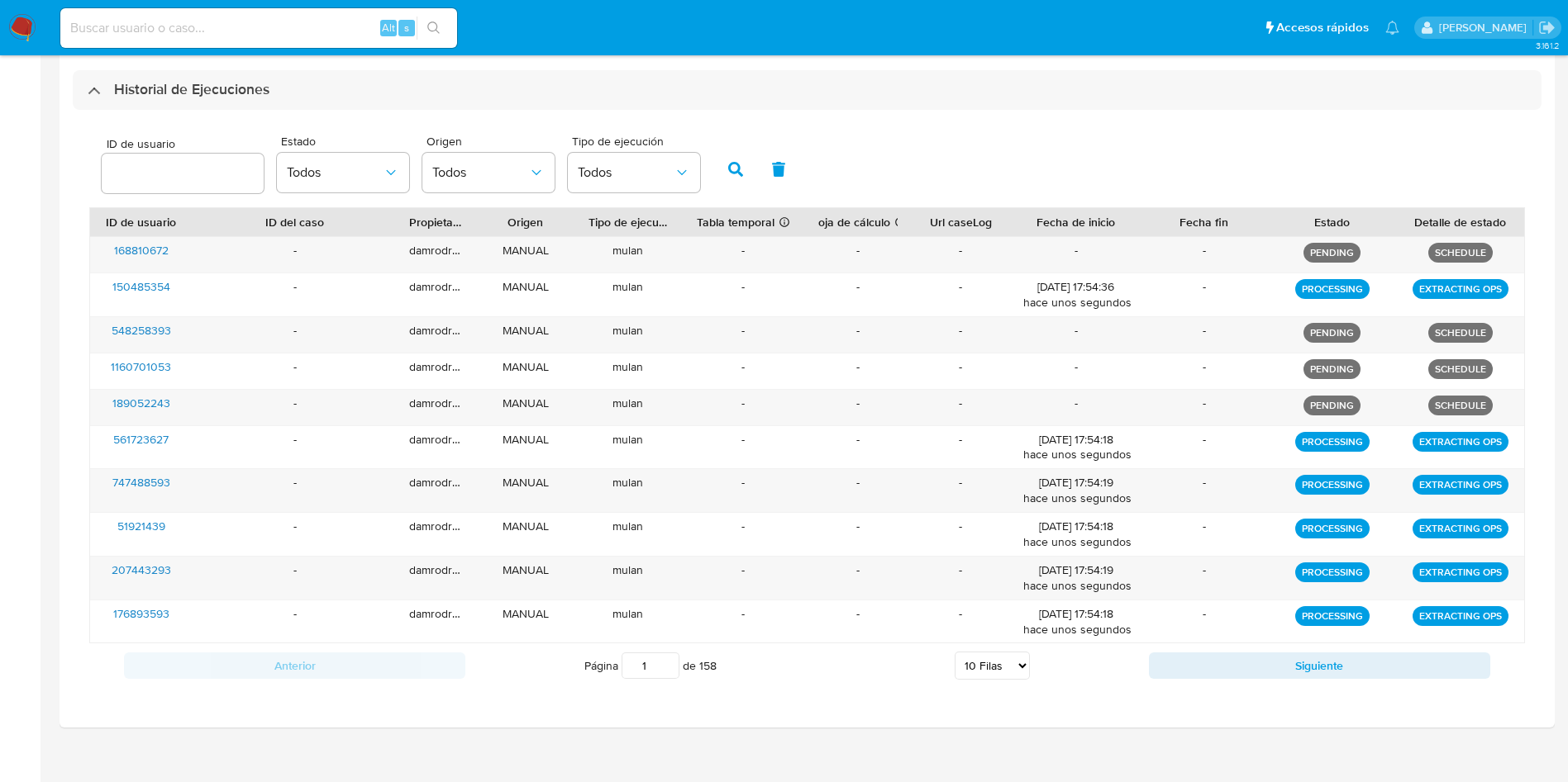
click at [977, 655] on select "5 Filas 10 Filas 20 Filas 25 Filas 50 Filas 100 Filas" at bounding box center [992, 665] width 75 height 28
select select "50"
click at [955, 652] on select "5 Filas 10 Filas 20 Filas 25 Filas 50 Filas 100 Filas" at bounding box center [992, 665] width 75 height 28
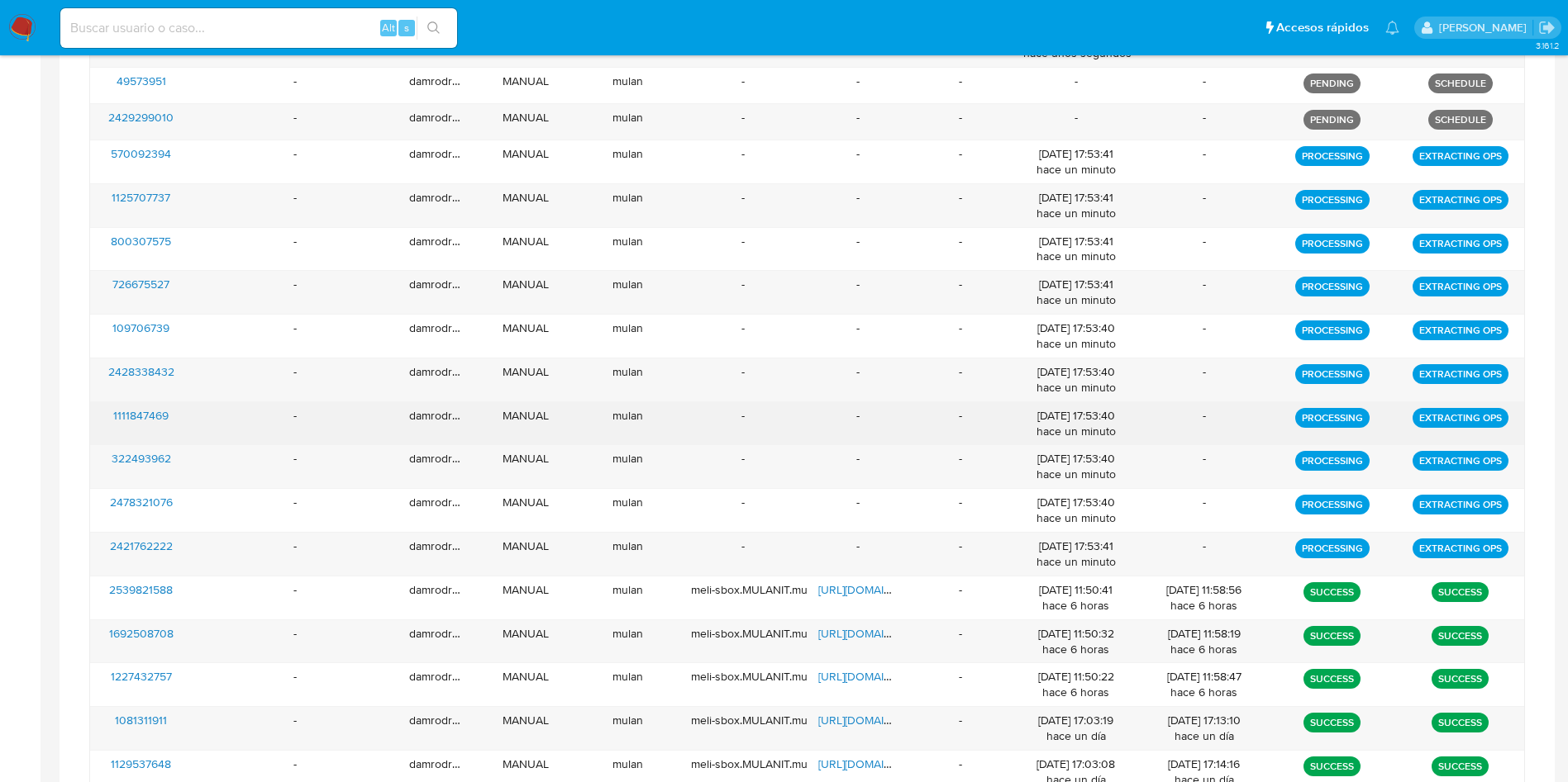
scroll to position [310, 0]
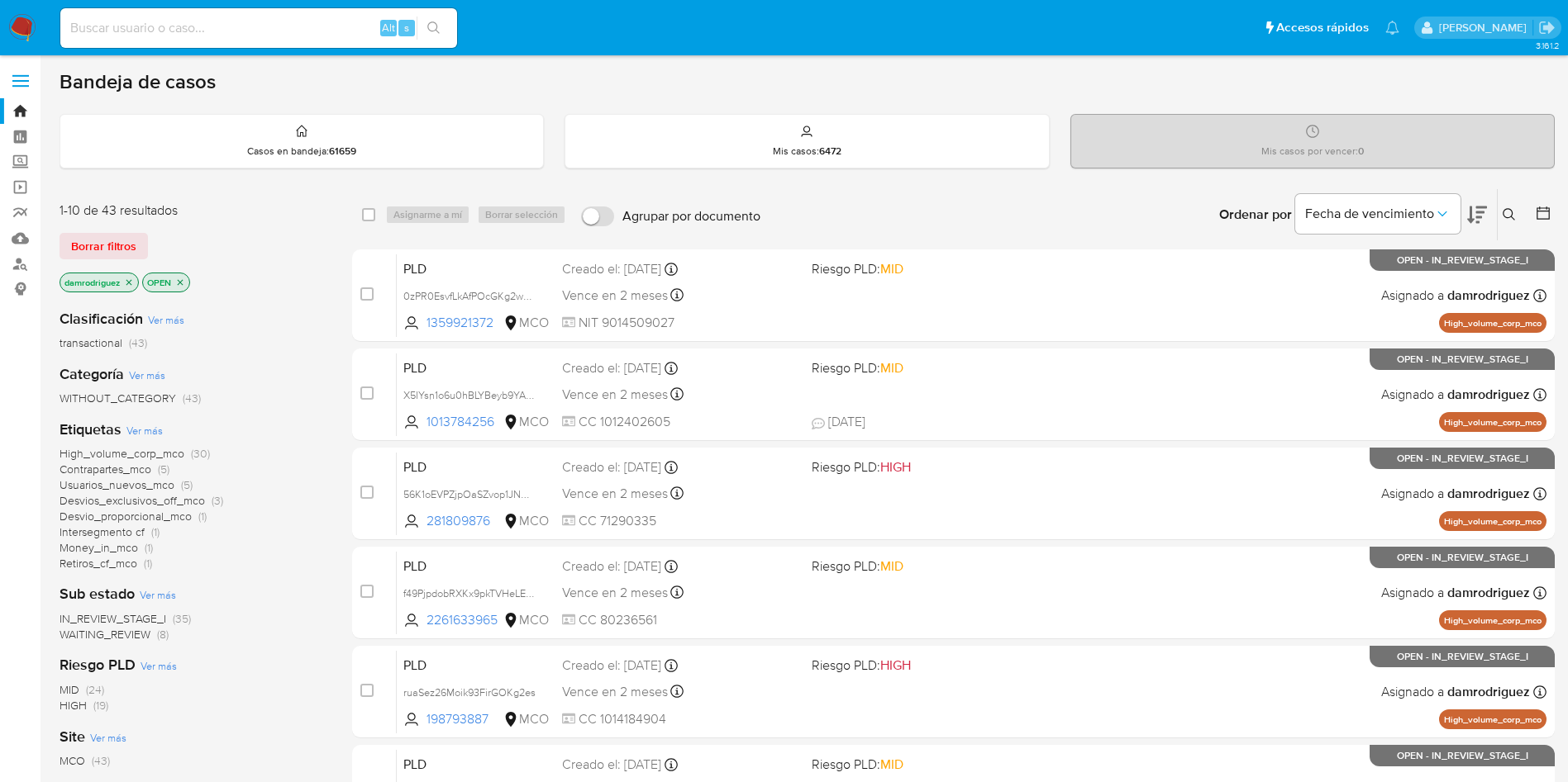
click at [32, 25] on img at bounding box center [22, 28] width 28 height 28
click at [298, 229] on div "1-10 de 43 resultados Borrar filtros damrodriguez OPEN" at bounding box center [191, 248] width 265 height 94
